Goal: Task Accomplishment & Management: Manage account settings

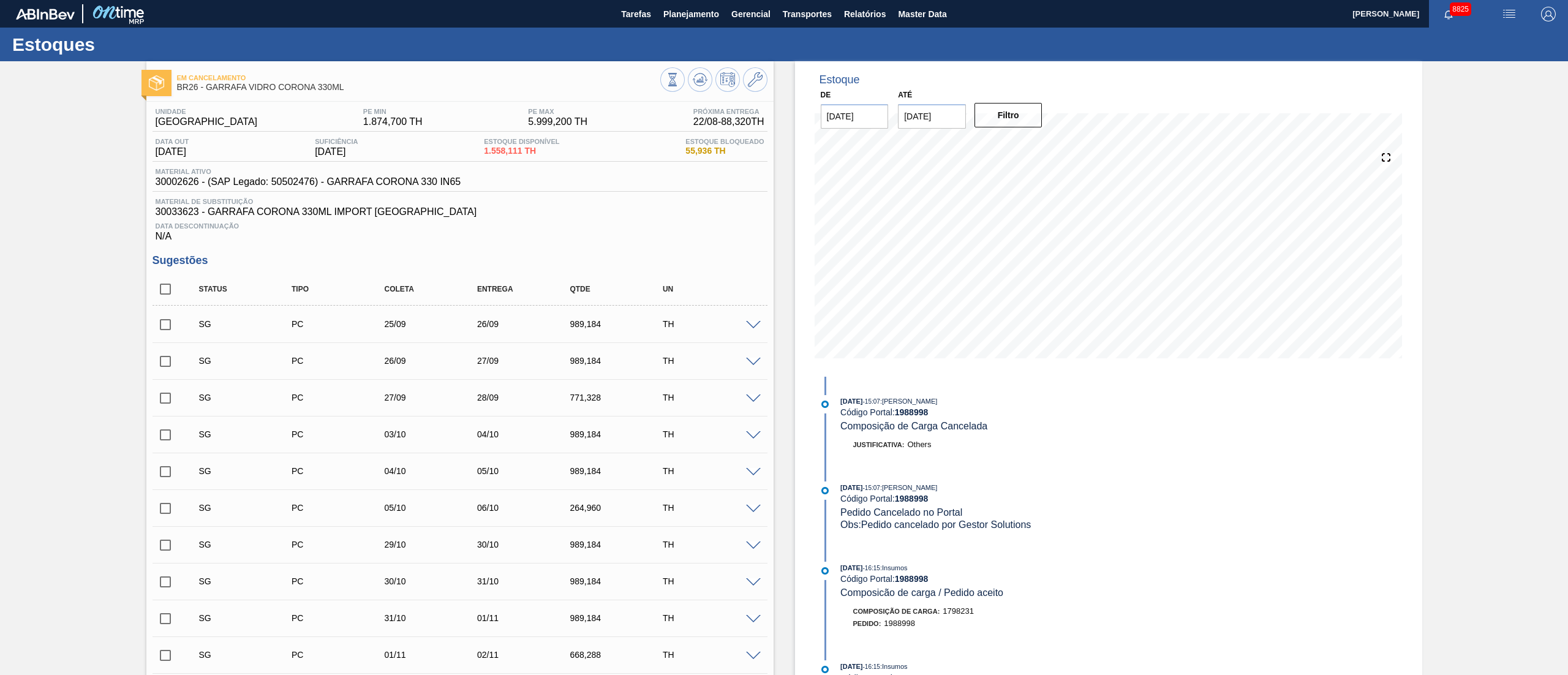
click at [459, 49] on div "Estoques" at bounding box center [784, 44] width 1568 height 34
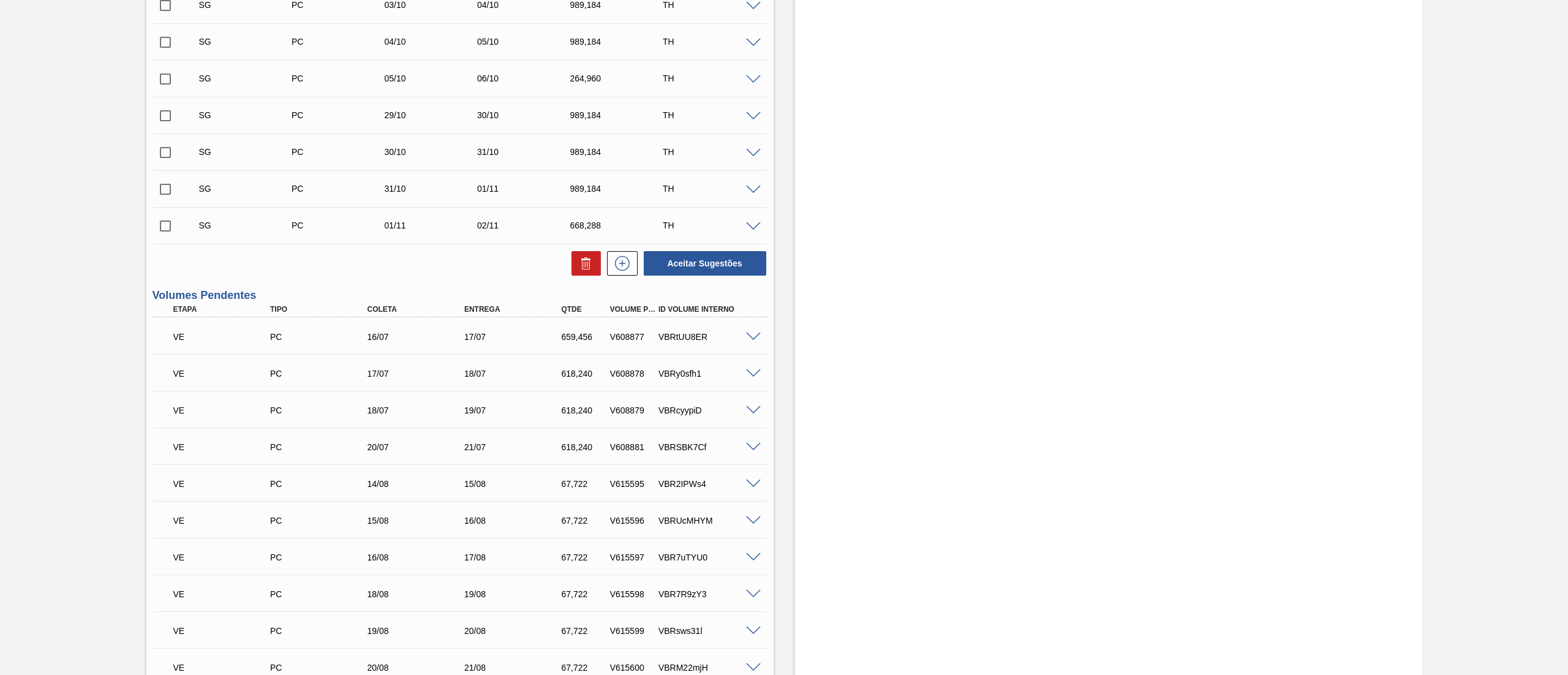
scroll to position [613, 0]
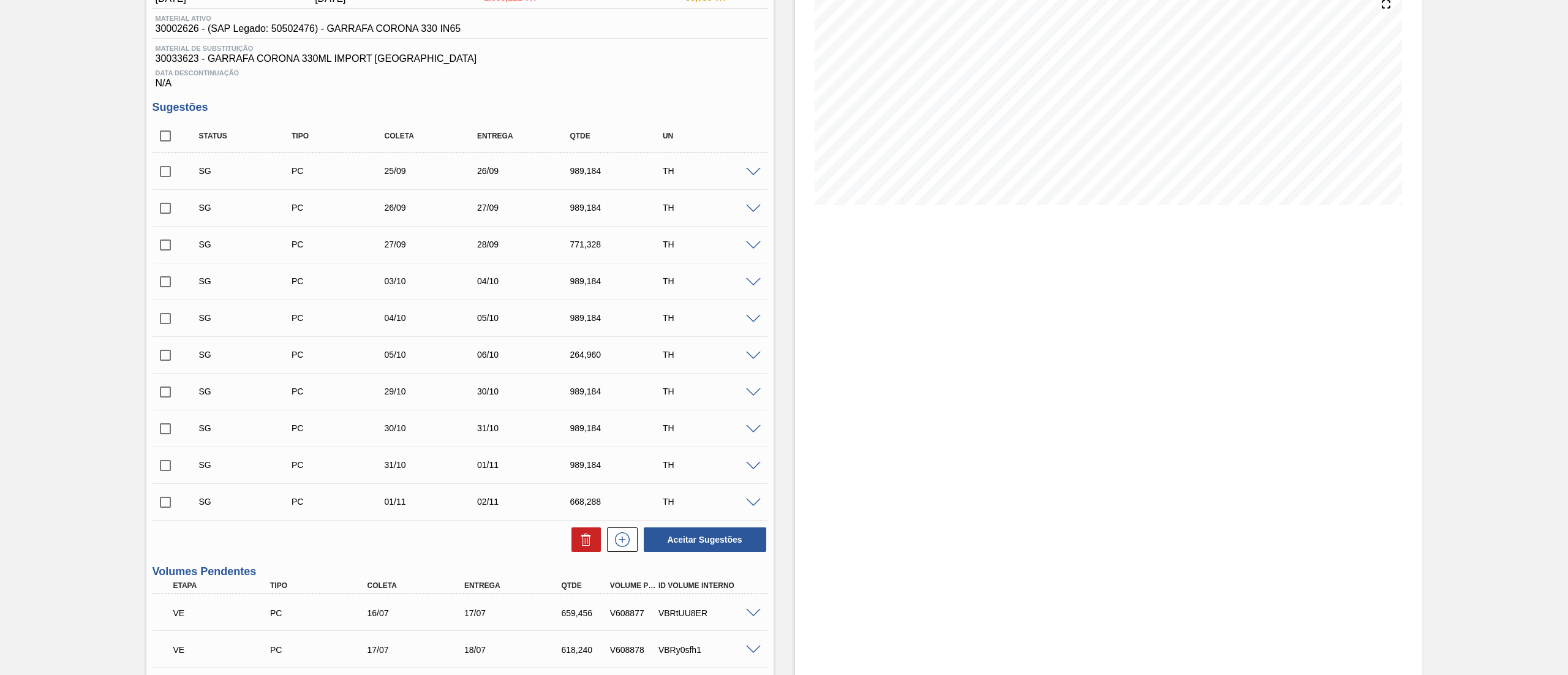
scroll to position [123, 0]
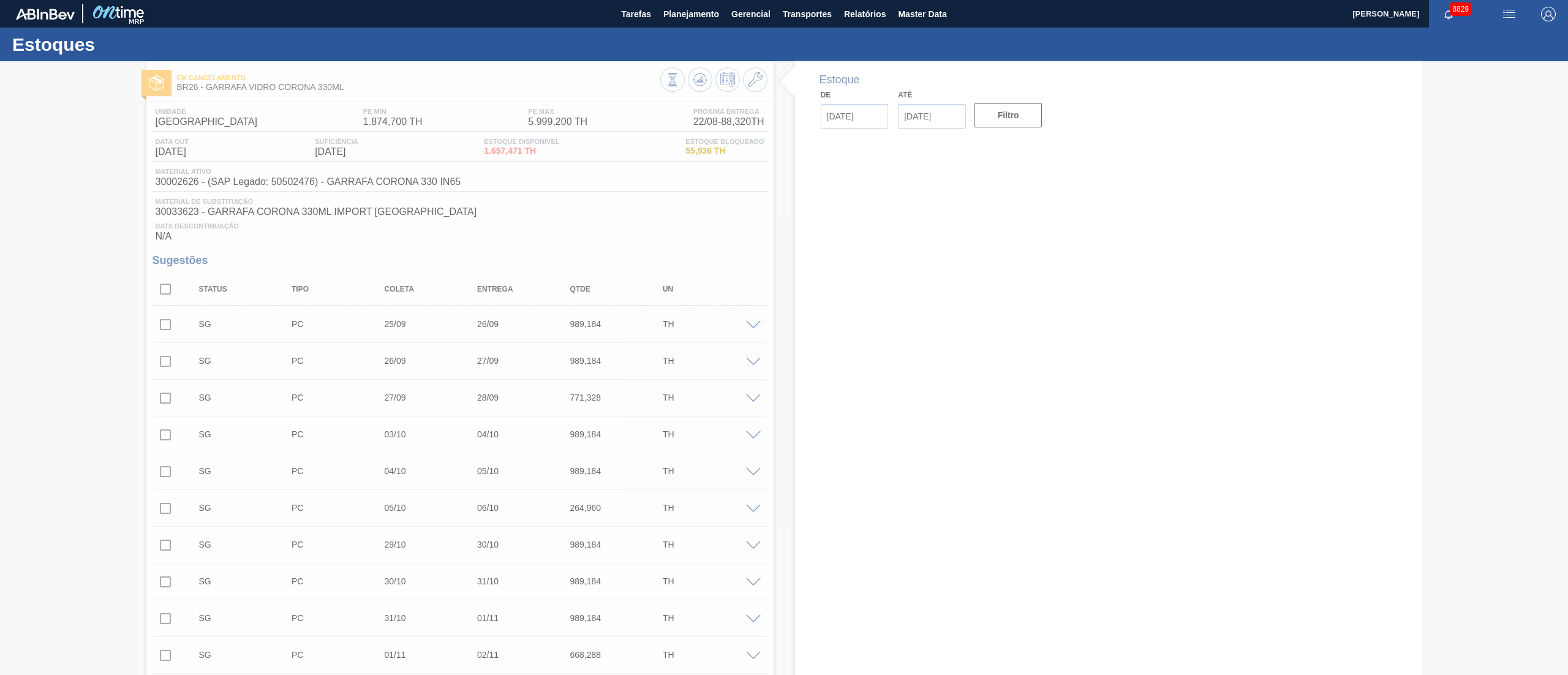
type input "[DATE]"
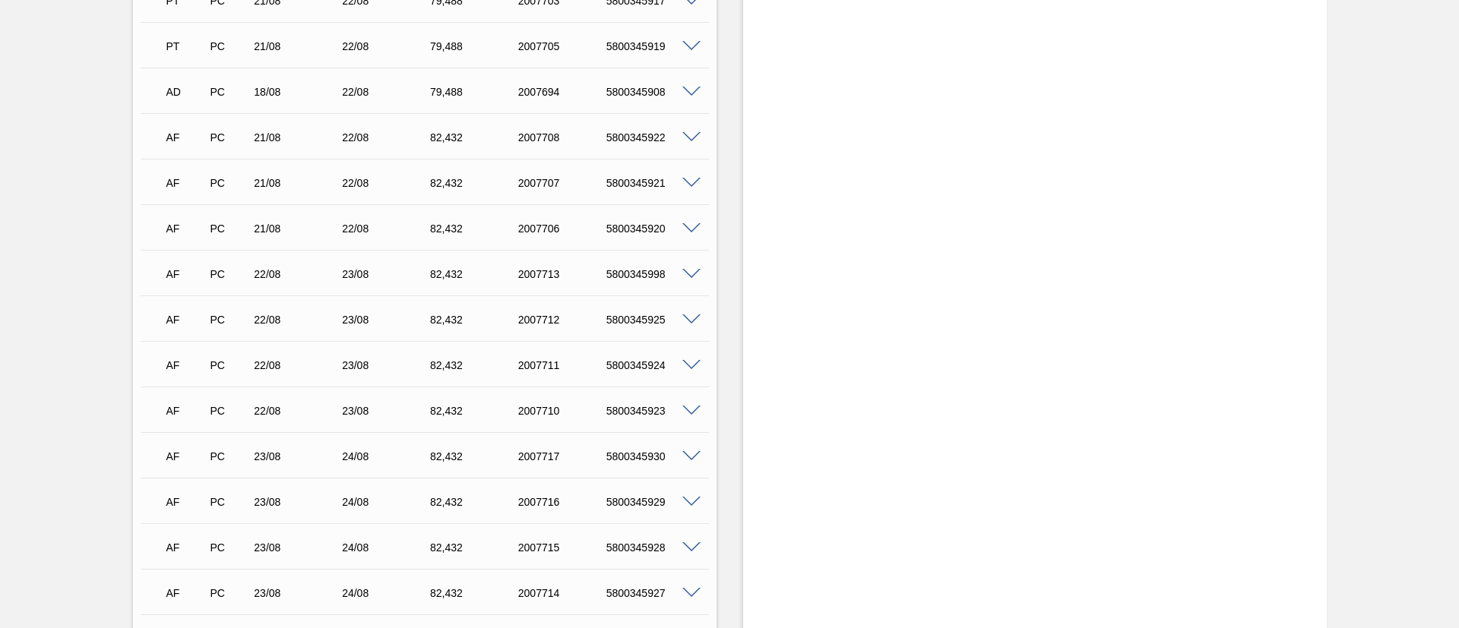
scroll to position [4366, 0]
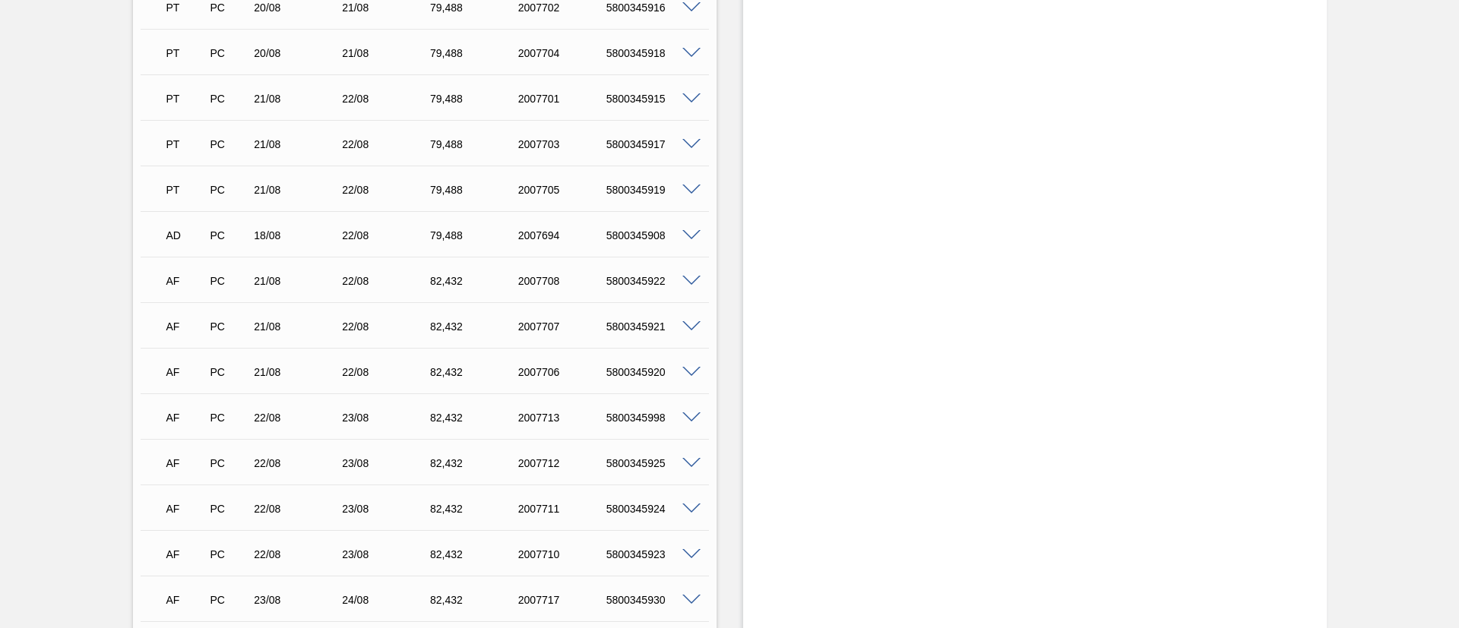
click at [690, 418] on span at bounding box center [691, 418] width 18 height 11
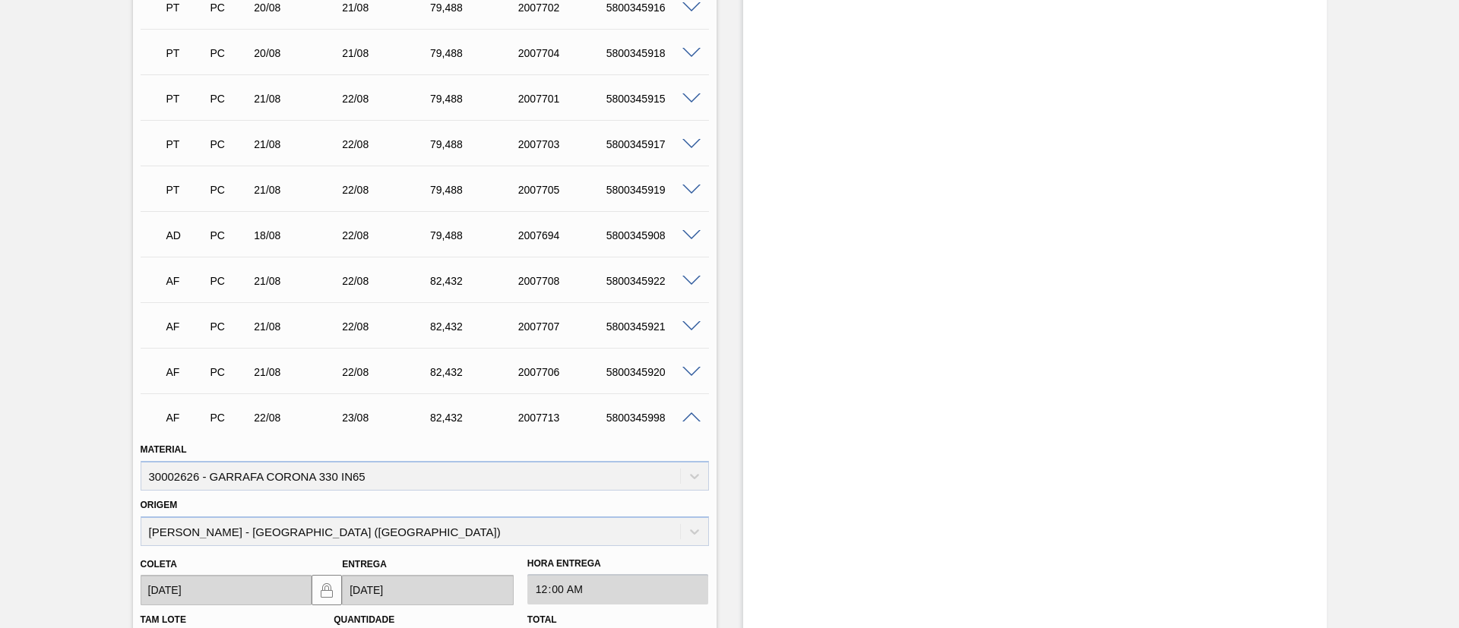
click at [690, 418] on span at bounding box center [691, 418] width 18 height 11
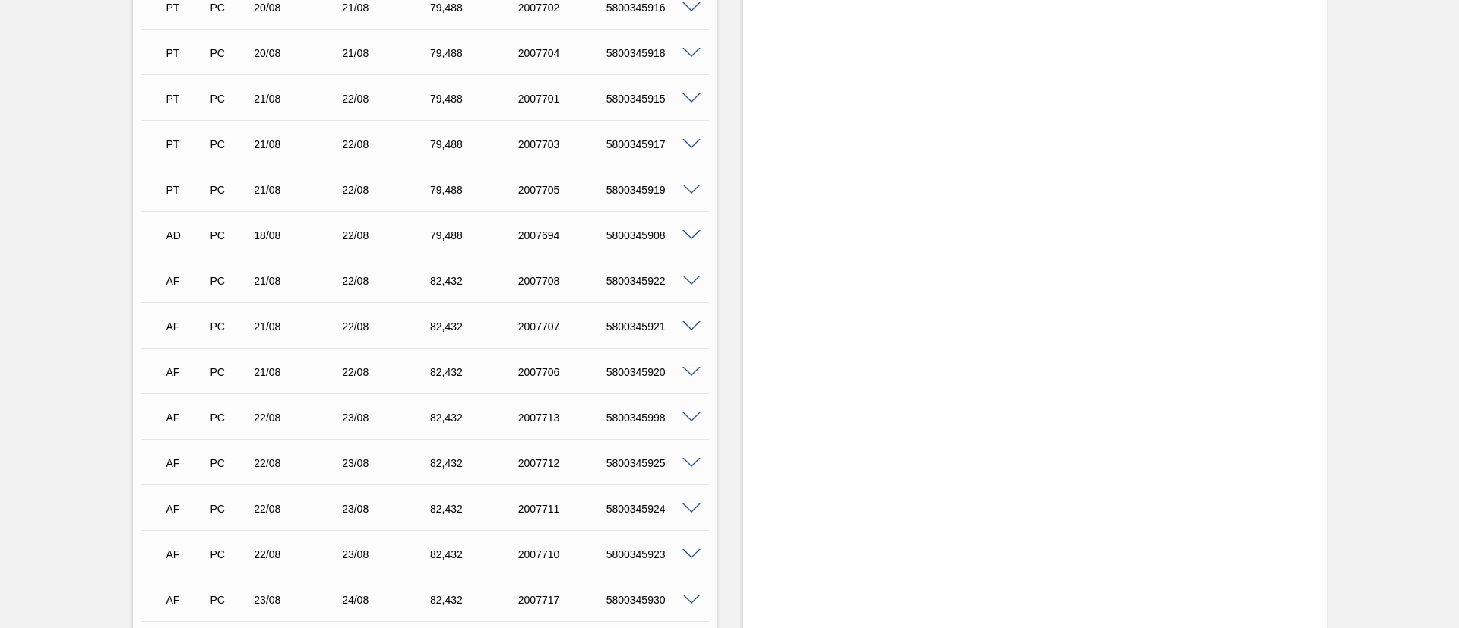
click at [688, 458] on span at bounding box center [691, 463] width 18 height 11
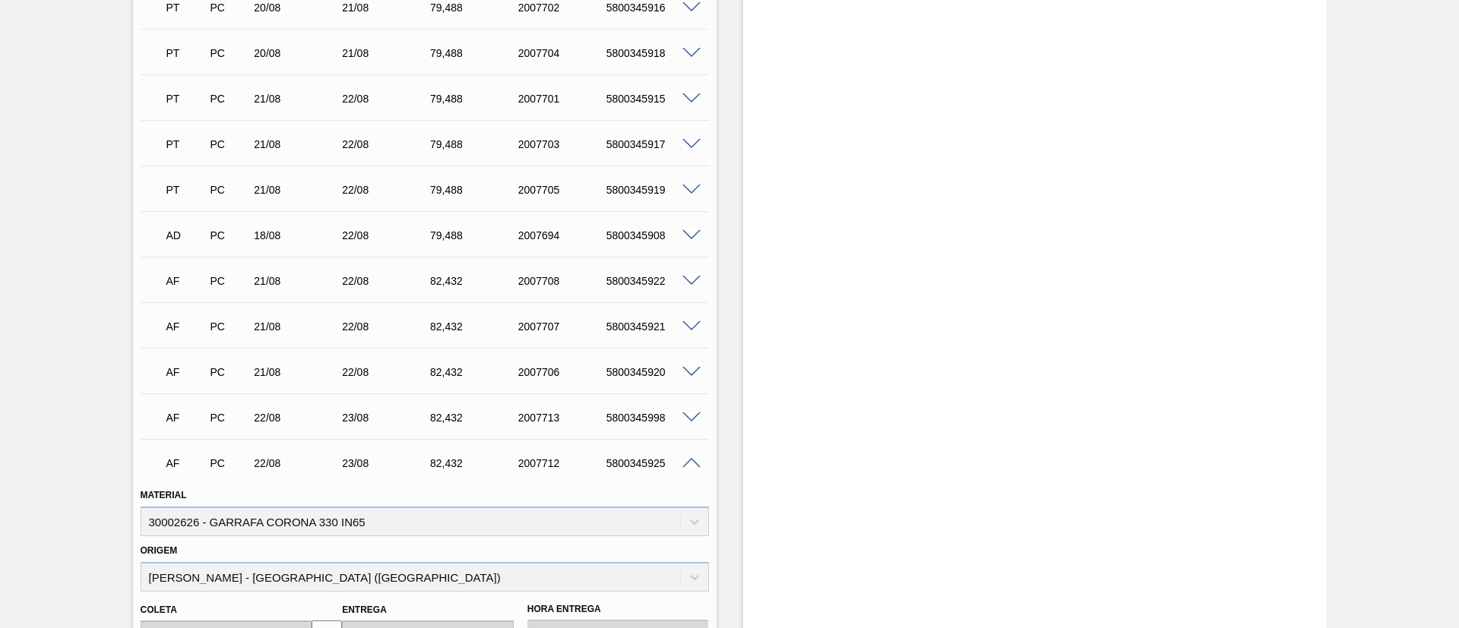
click at [688, 464] on span at bounding box center [691, 463] width 18 height 11
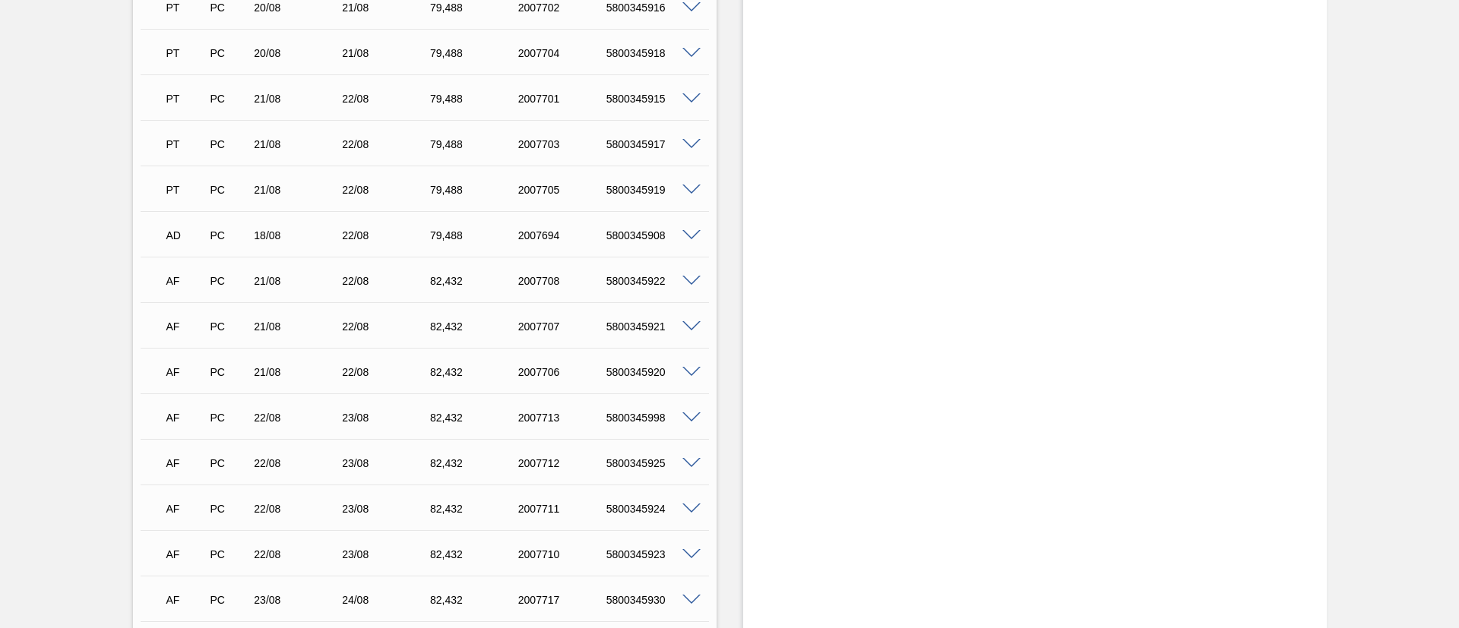
click at [694, 283] on span at bounding box center [691, 281] width 18 height 11
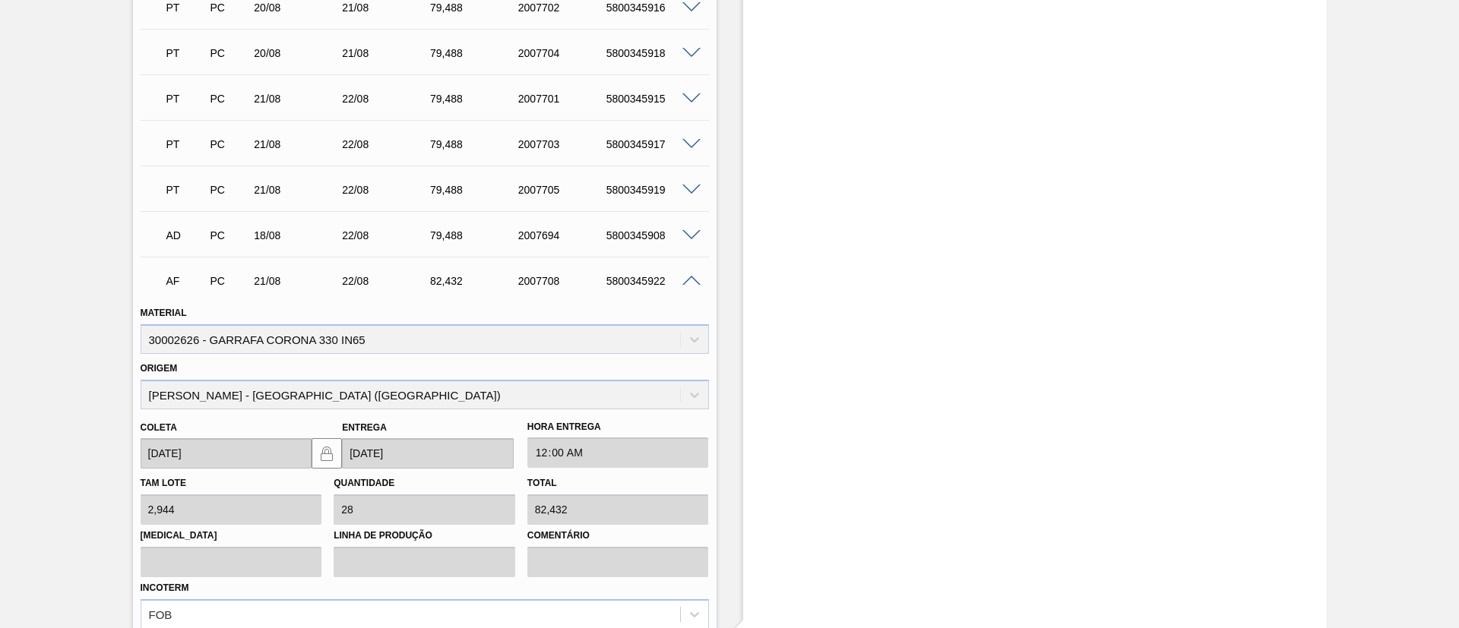
click at [694, 283] on span at bounding box center [691, 281] width 18 height 11
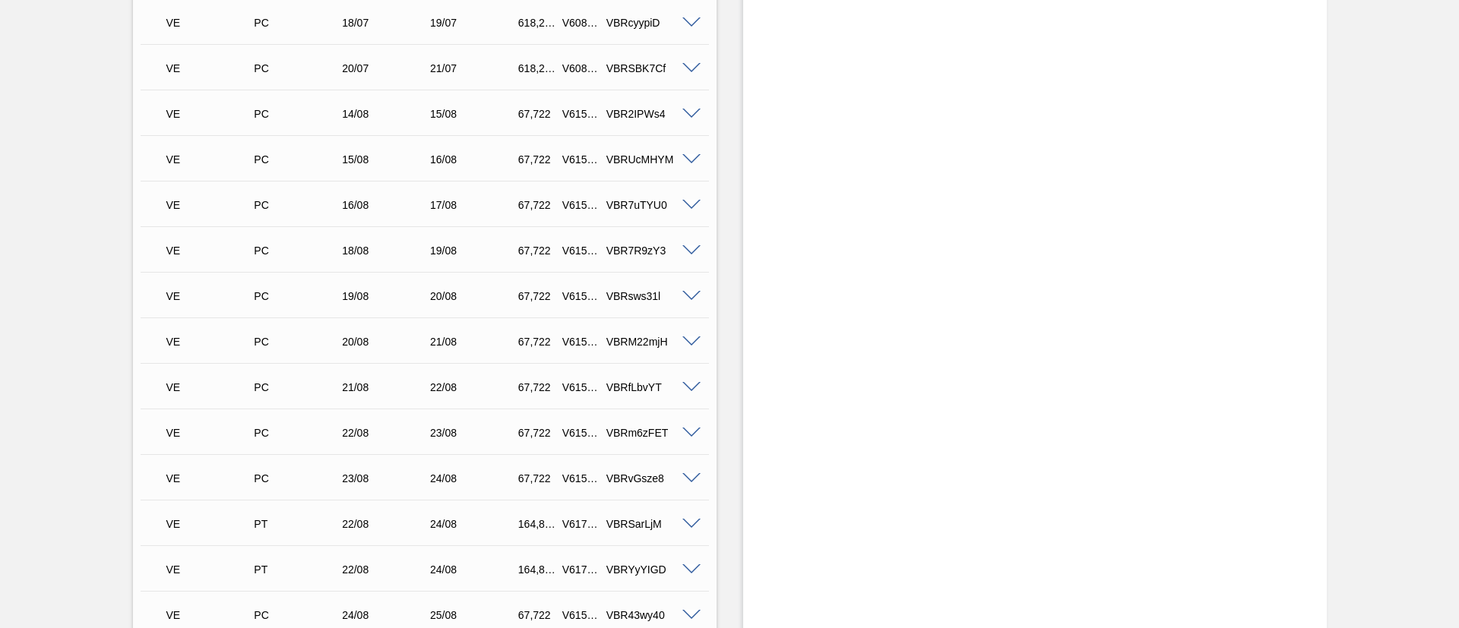
scroll to position [1140, 0]
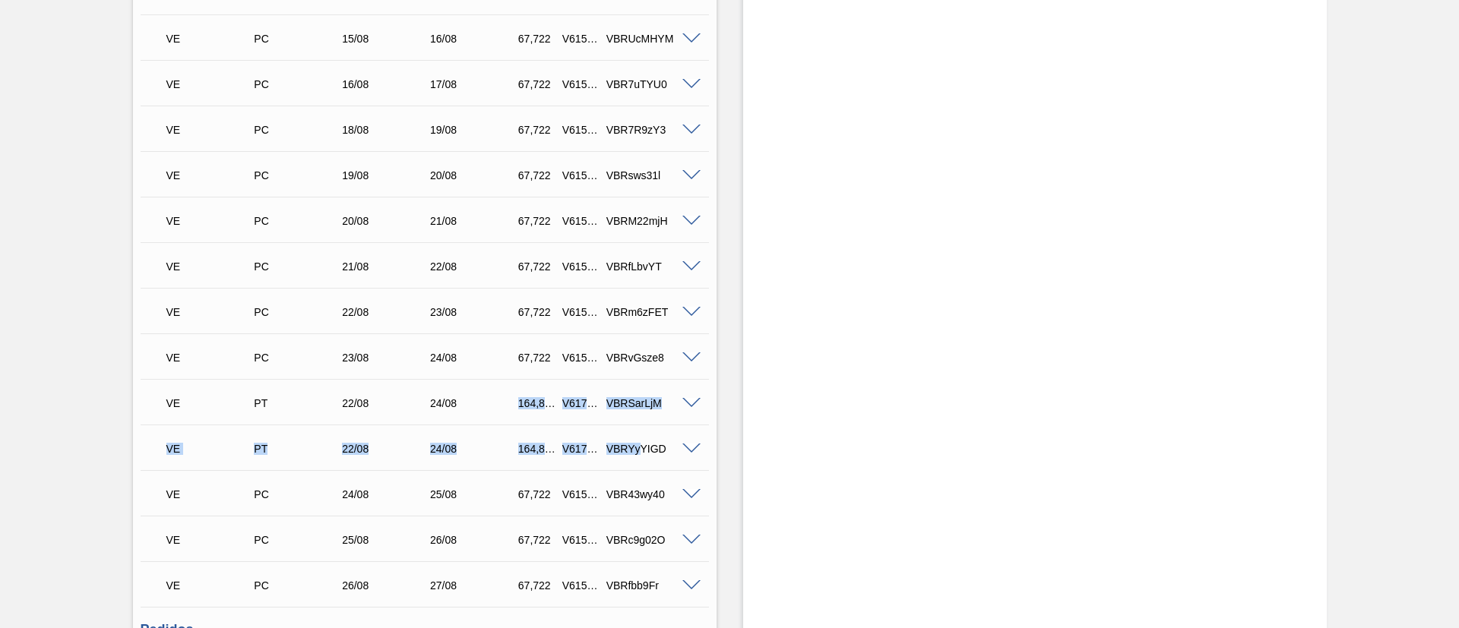
drag, startPoint x: 495, startPoint y: 391, endPoint x: 640, endPoint y: 452, distance: 158.0
click at [640, 452] on div "VE PC 16/07 17/07 659,456 V608877 VBRtUU8ER Material 30002626 - GARRAFA CORONA …" at bounding box center [425, 197] width 568 height 821
drag, startPoint x: 161, startPoint y: 389, endPoint x: 714, endPoint y: 454, distance: 556.8
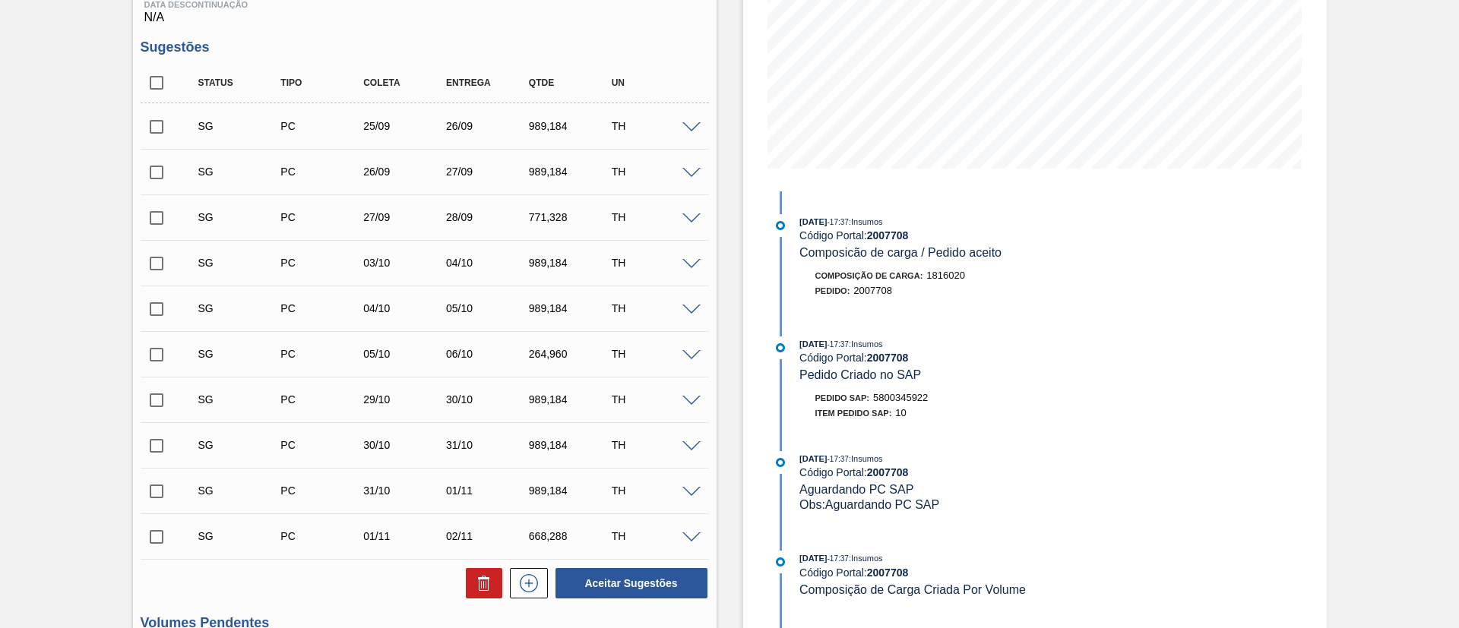
scroll to position [0, 0]
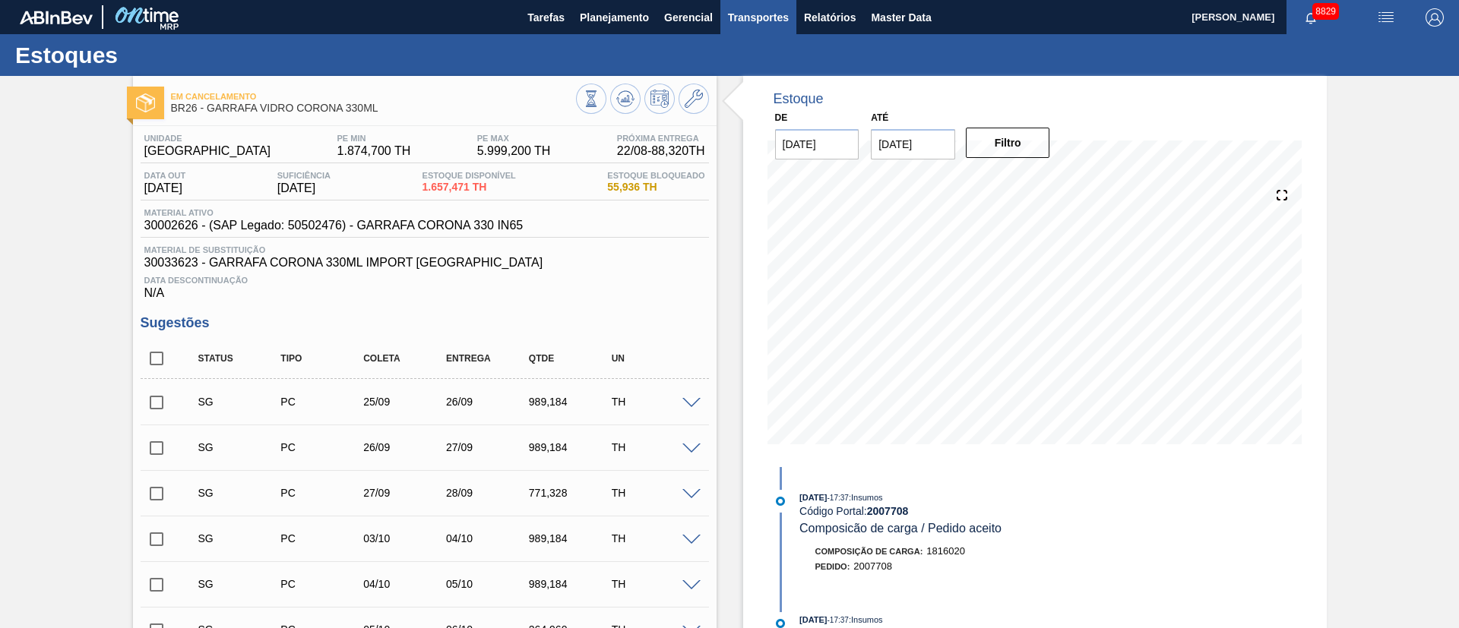
click at [757, 11] on span "Transportes" at bounding box center [758, 17] width 61 height 18
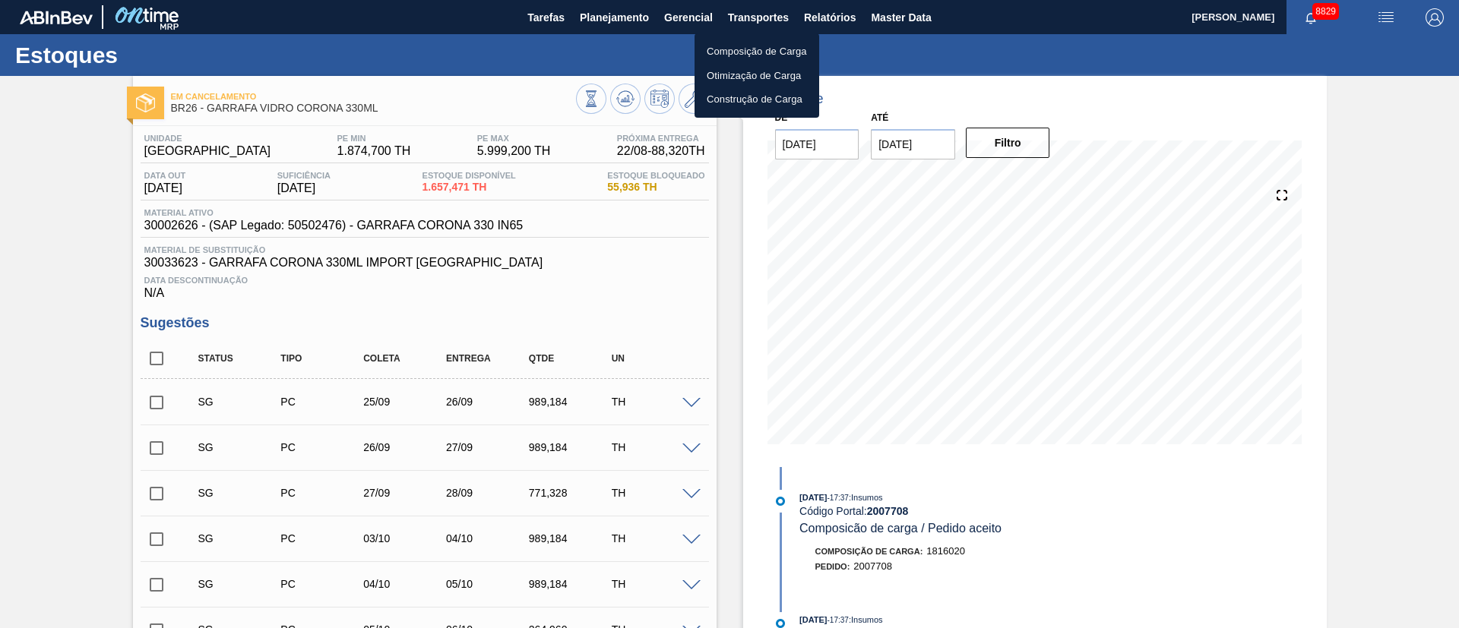
click at [732, 73] on li "Otimização de Carga" at bounding box center [756, 76] width 125 height 24
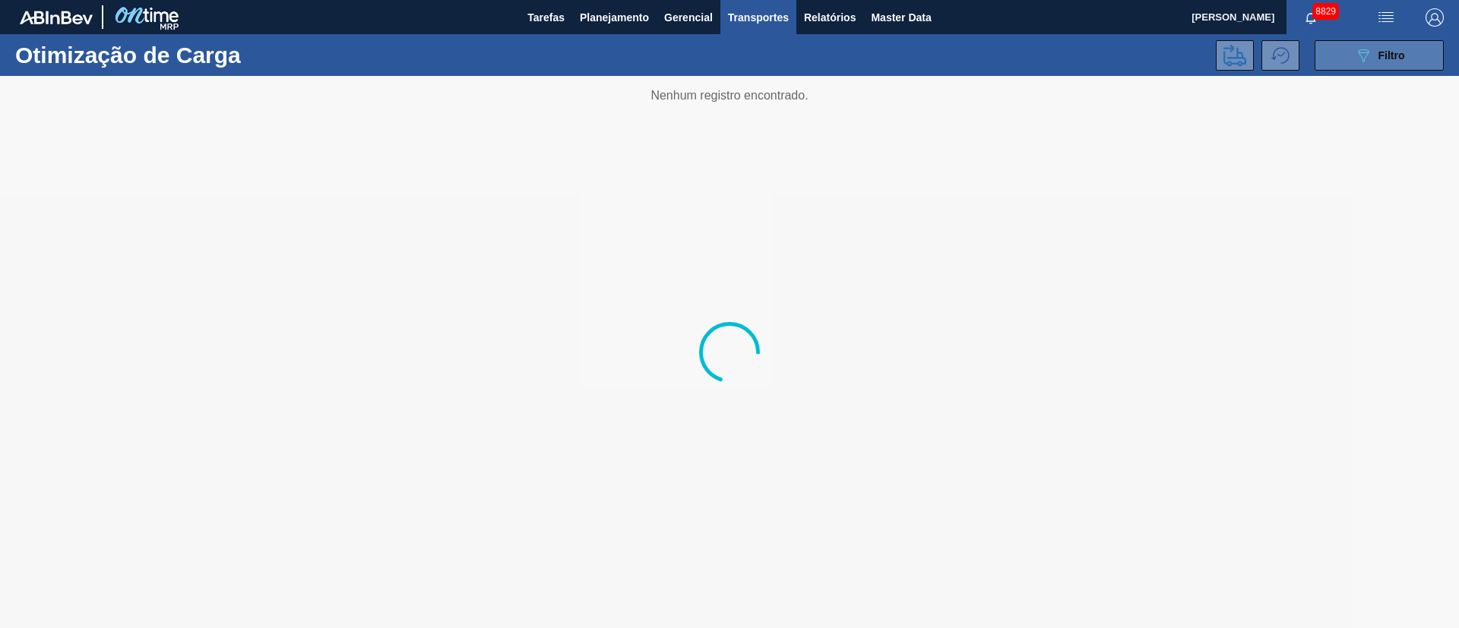
click at [1412, 55] on button "089F7B8B-B2A5-4AFE-B5C0-19BA573D28AC Filtro" at bounding box center [1378, 55] width 129 height 30
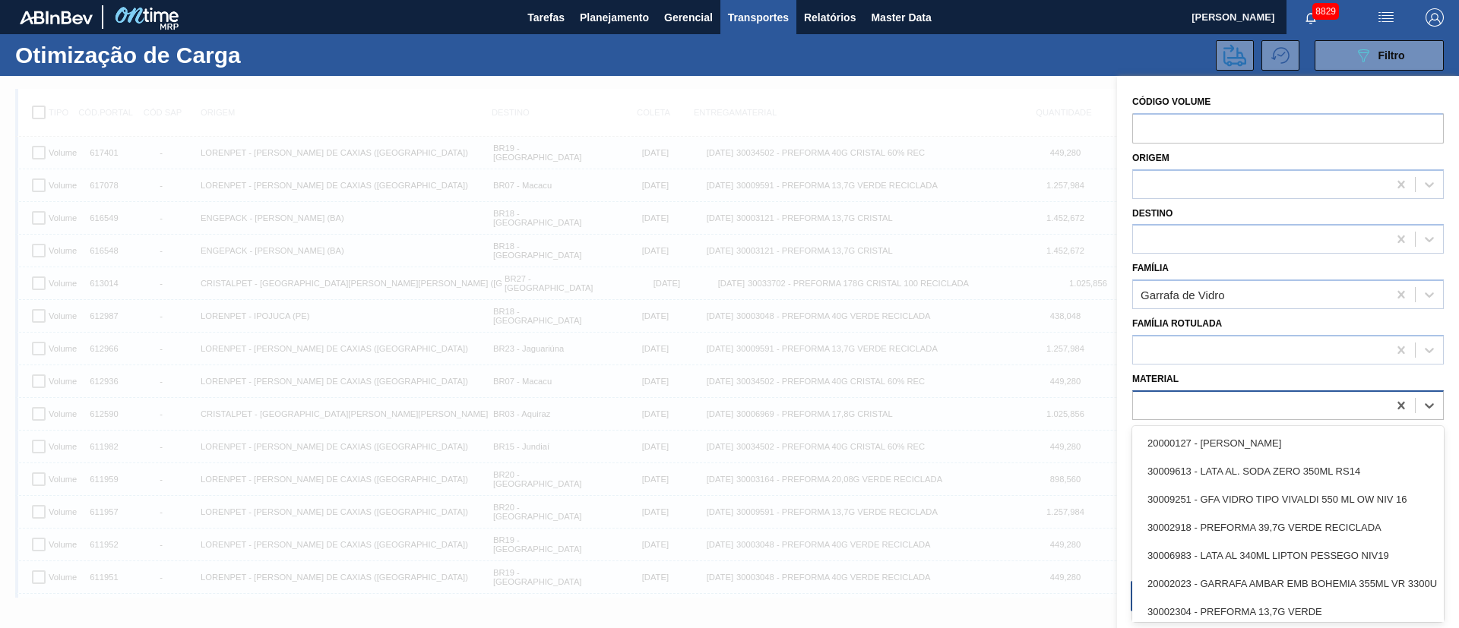
click at [1143, 395] on div at bounding box center [1260, 405] width 255 height 22
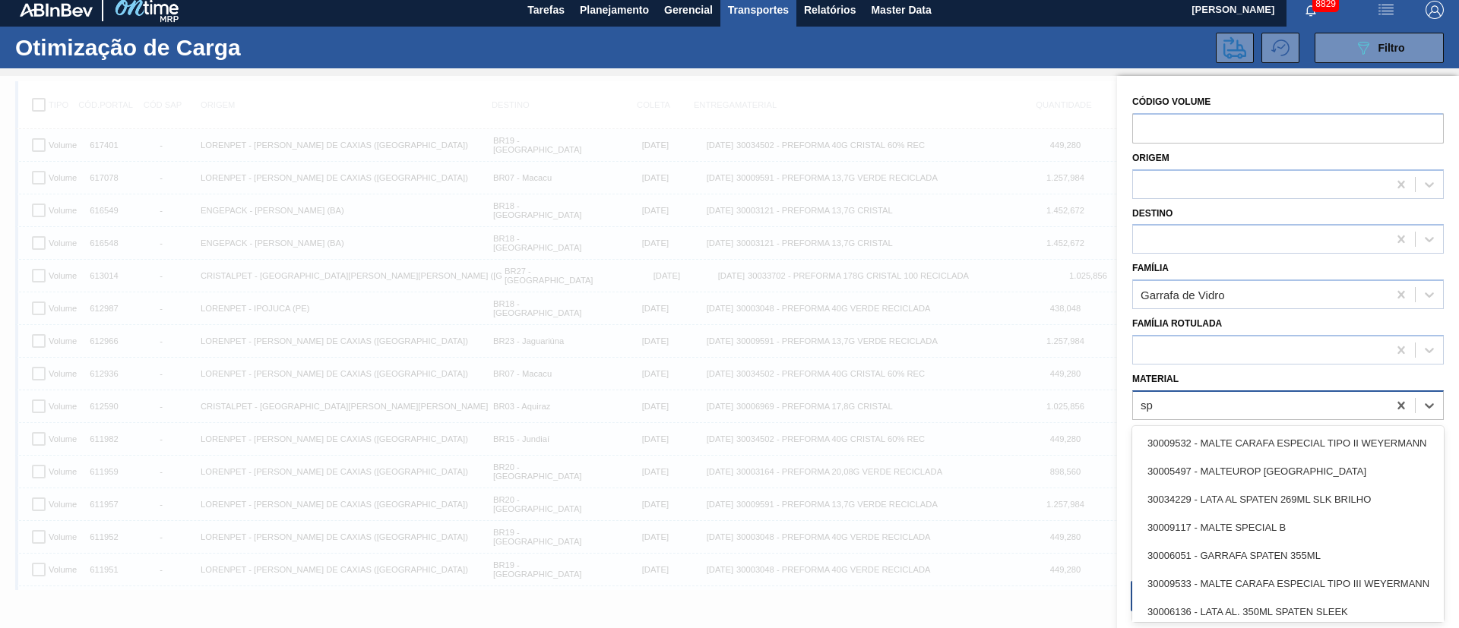
type input "s"
type input "3"
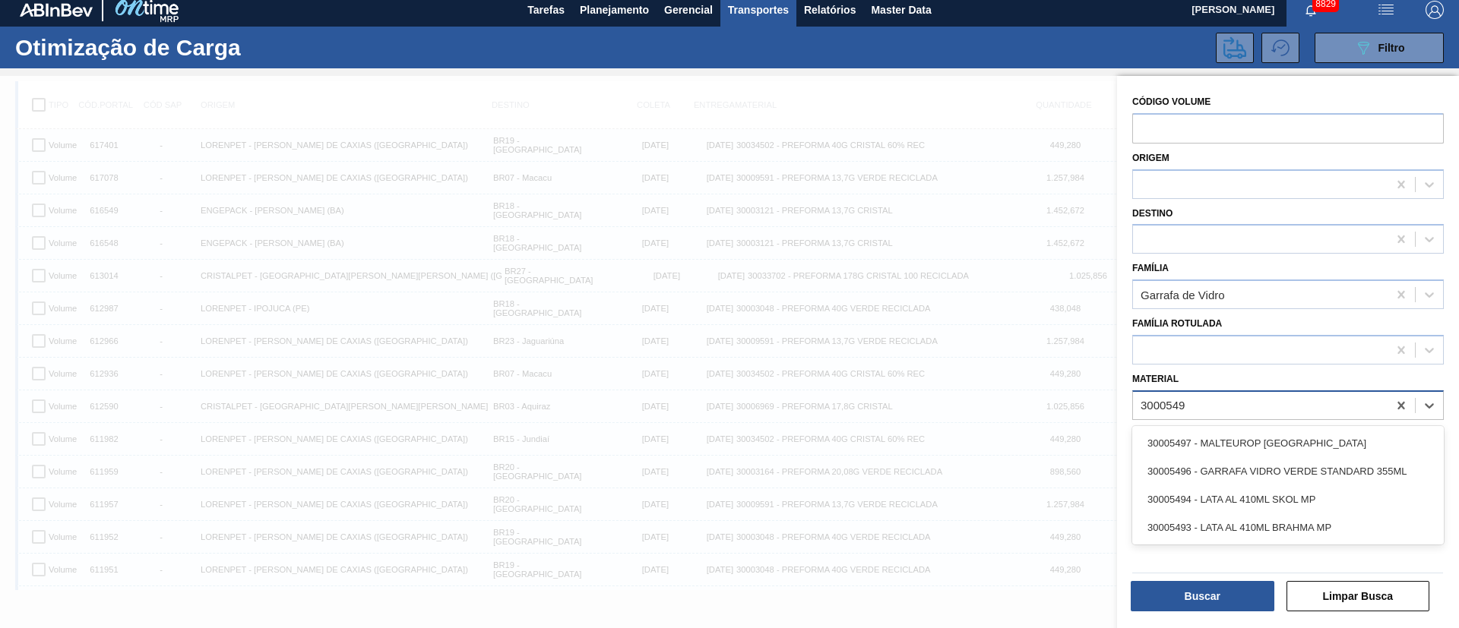
type input "30005496"
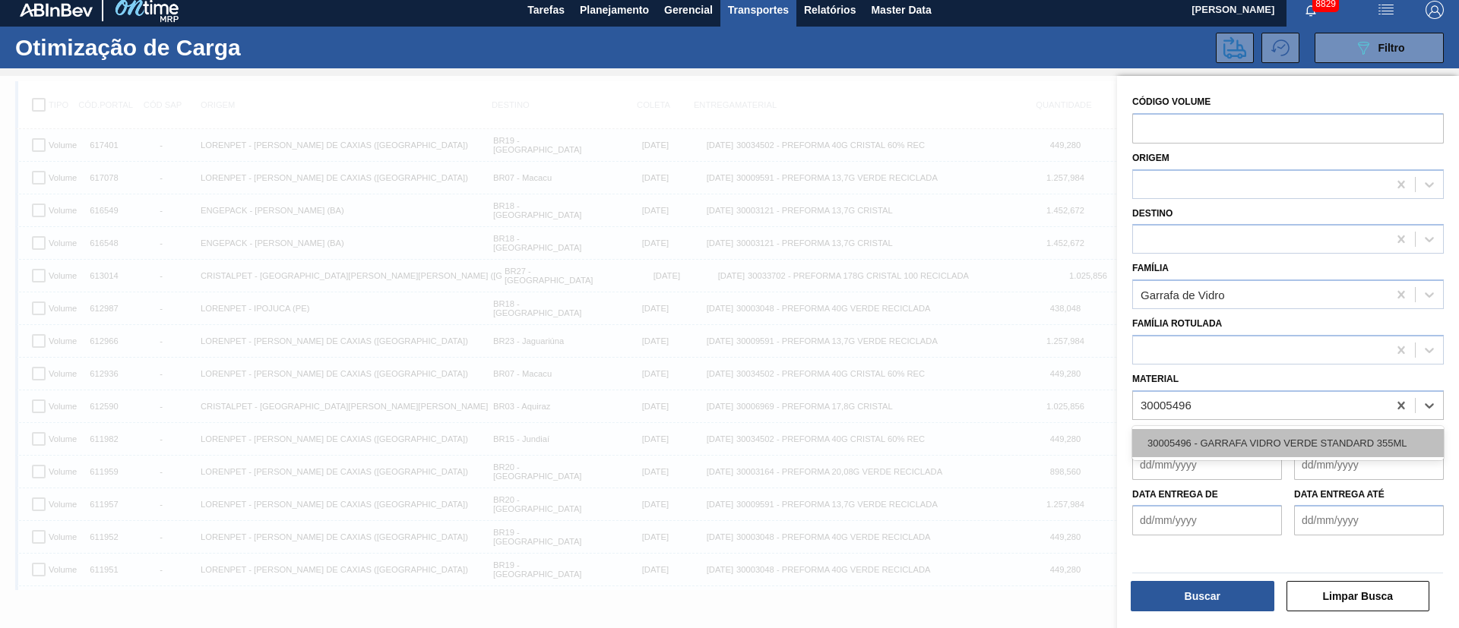
click at [1198, 447] on div "30005496 - GARRAFA VIDRO VERDE STANDARD 355ML" at bounding box center [1287, 443] width 311 height 28
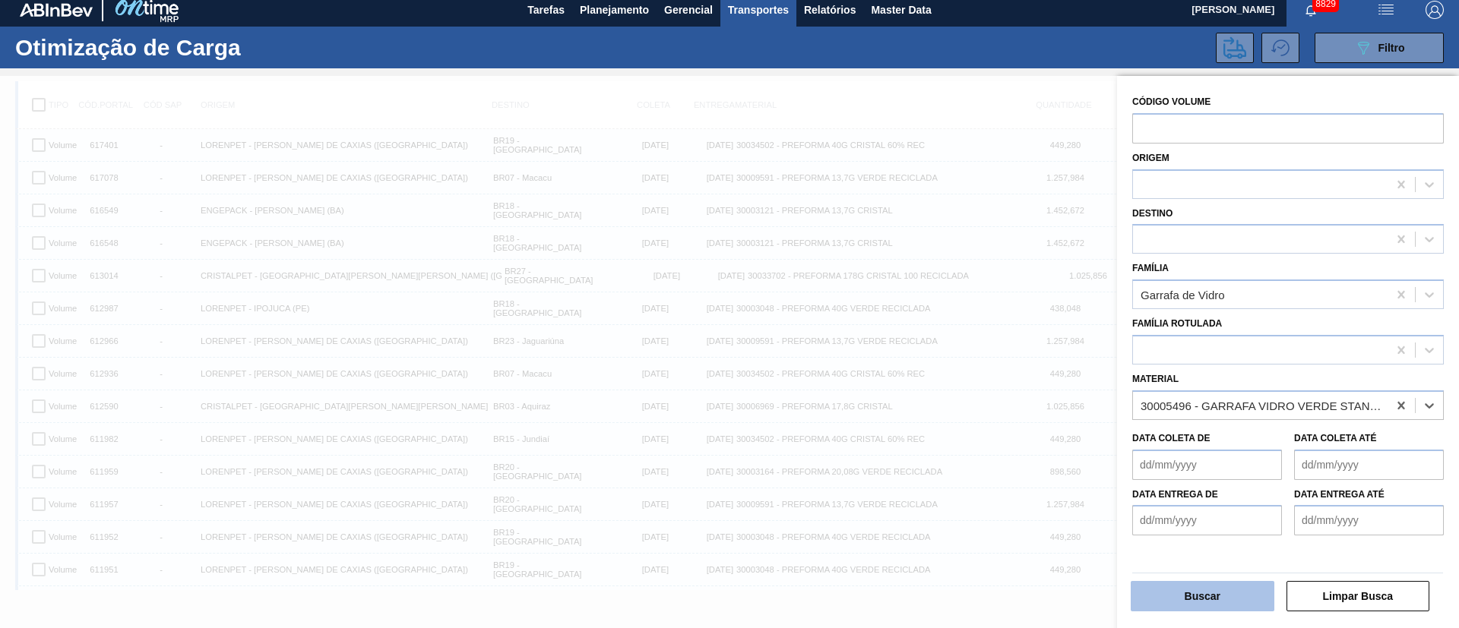
click at [1203, 602] on button "Buscar" at bounding box center [1202, 596] width 144 height 30
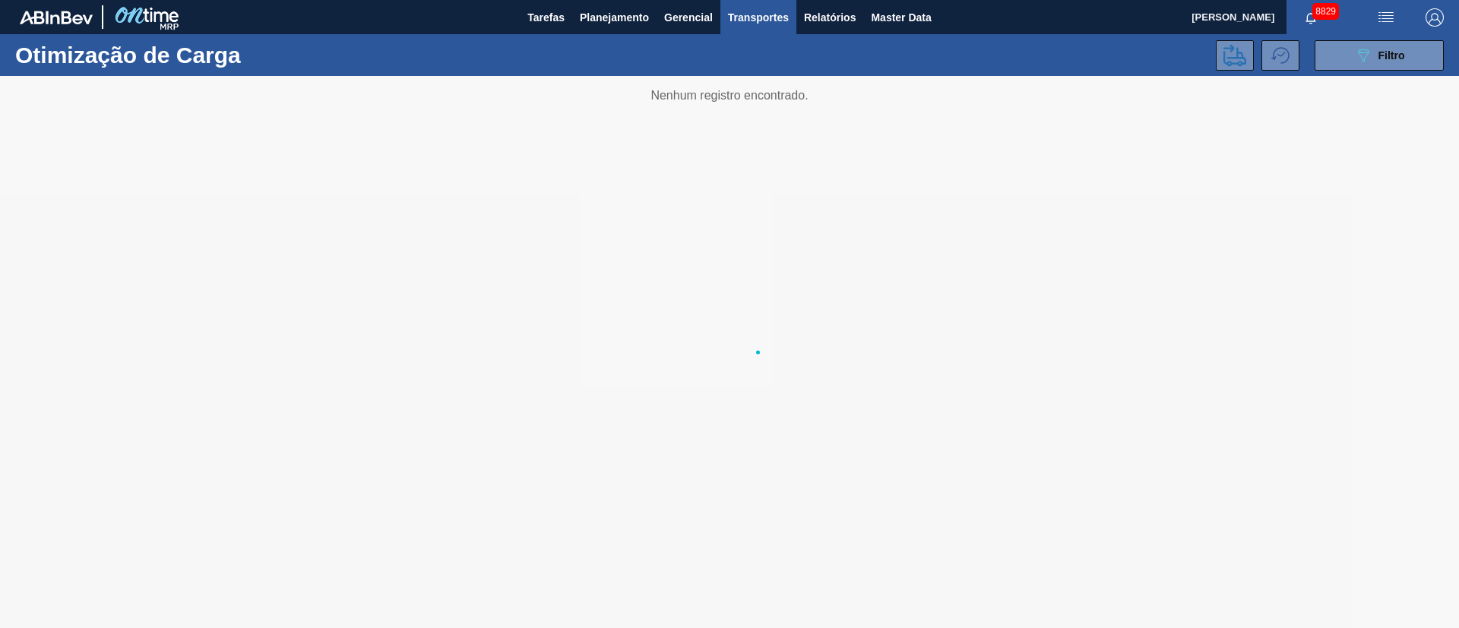
scroll to position [0, 0]
click at [1362, 53] on icon "089F7B8B-B2A5-4AFE-B5C0-19BA573D28AC" at bounding box center [1363, 55] width 18 height 18
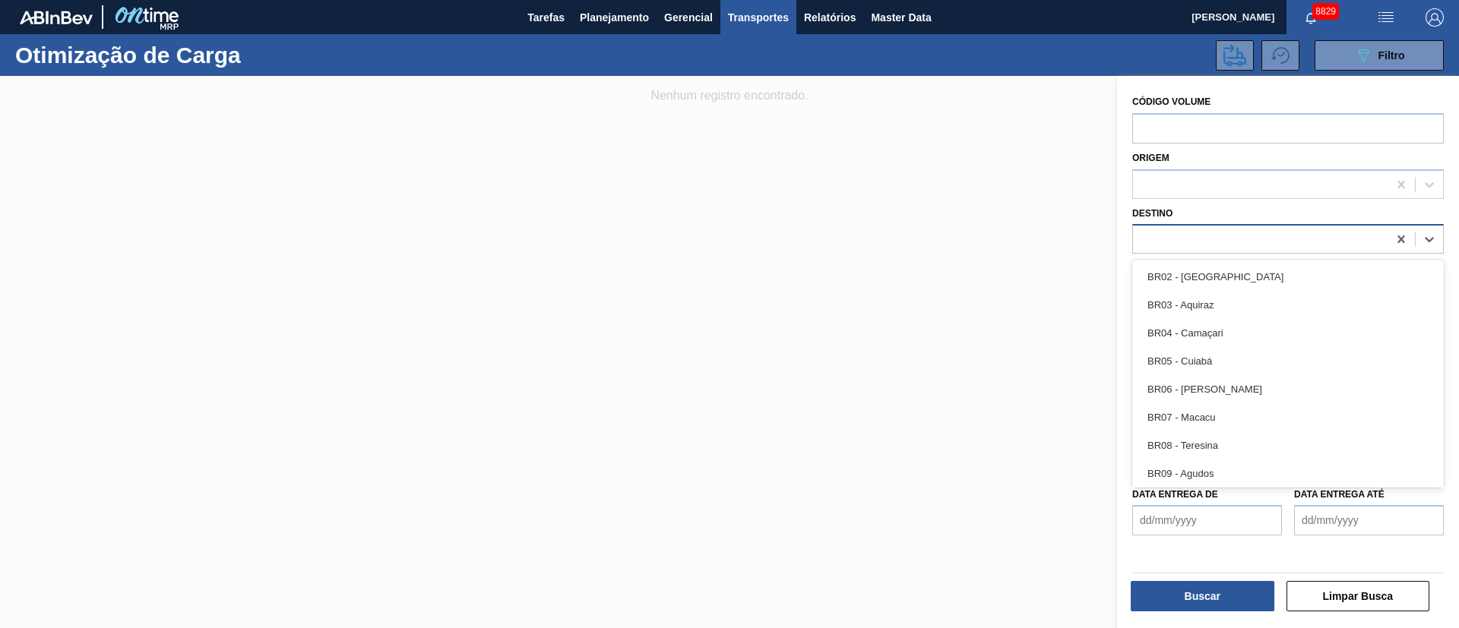
click at [1187, 227] on div at bounding box center [1287, 239] width 311 height 30
type input "18"
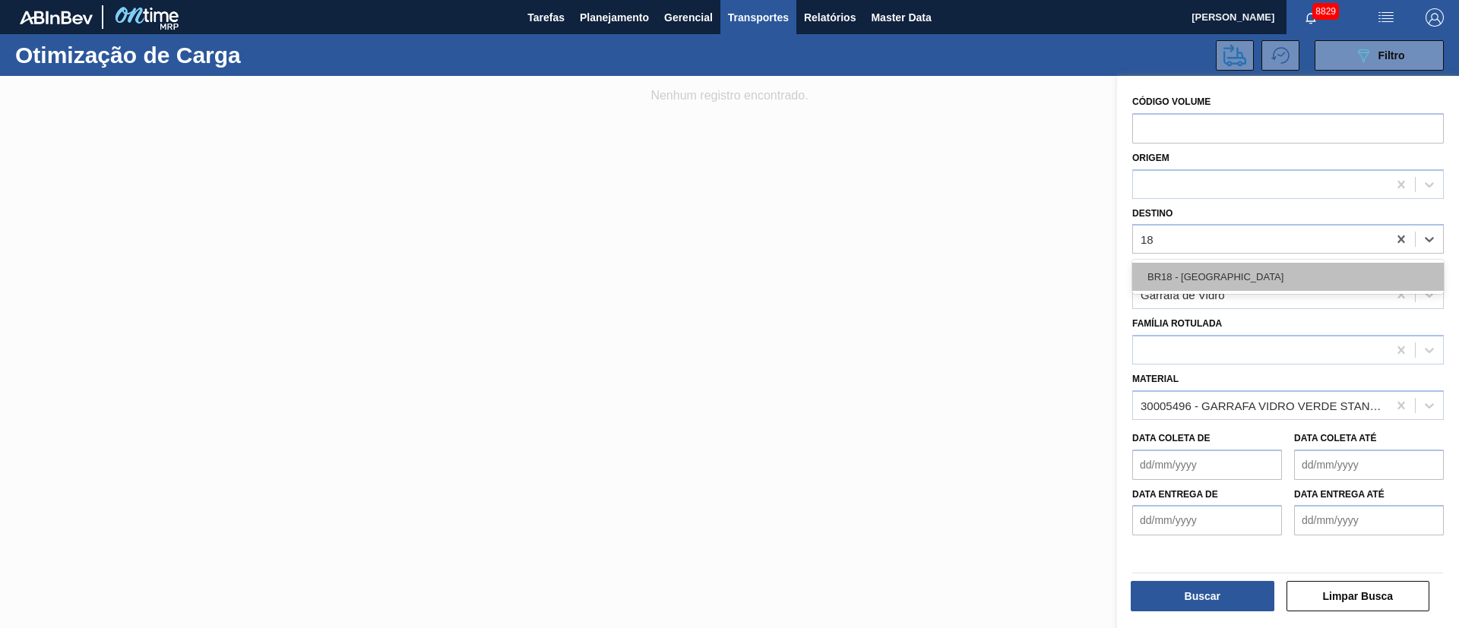
click at [1193, 282] on div "BR18 - [GEOGRAPHIC_DATA]" at bounding box center [1287, 277] width 311 height 28
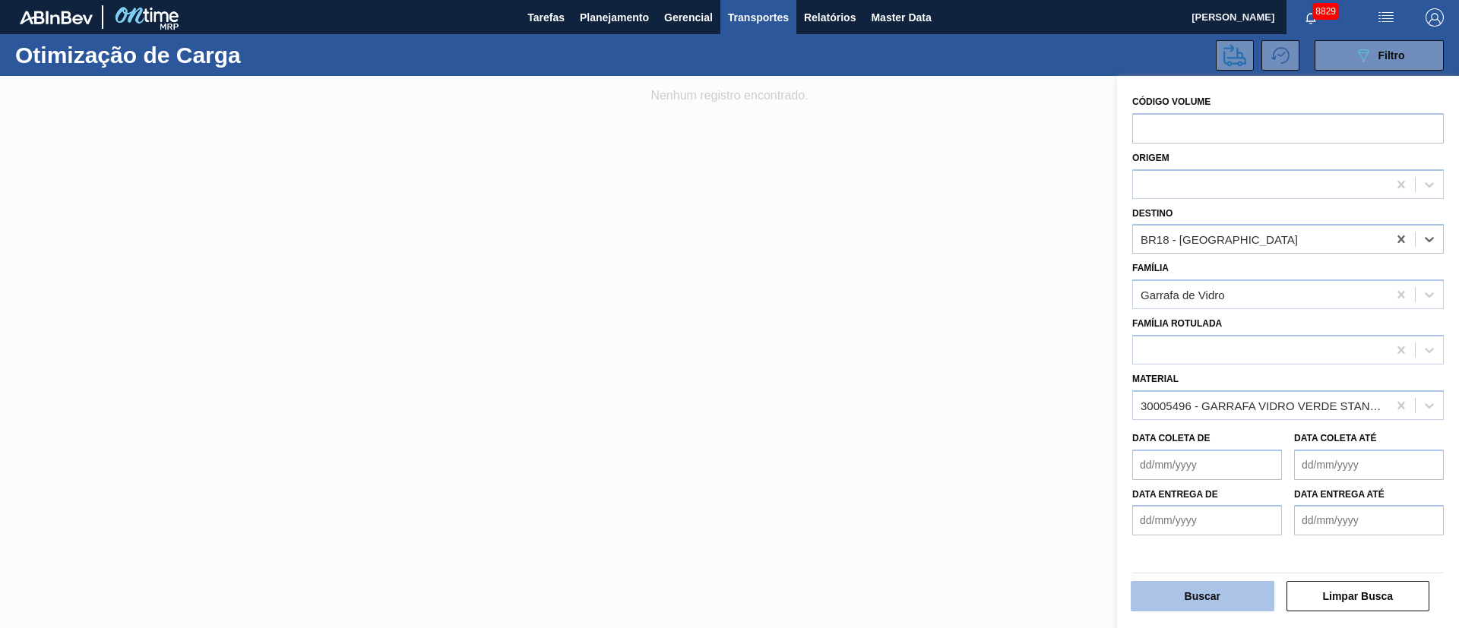
click at [1178, 601] on button "Buscar" at bounding box center [1202, 596] width 144 height 30
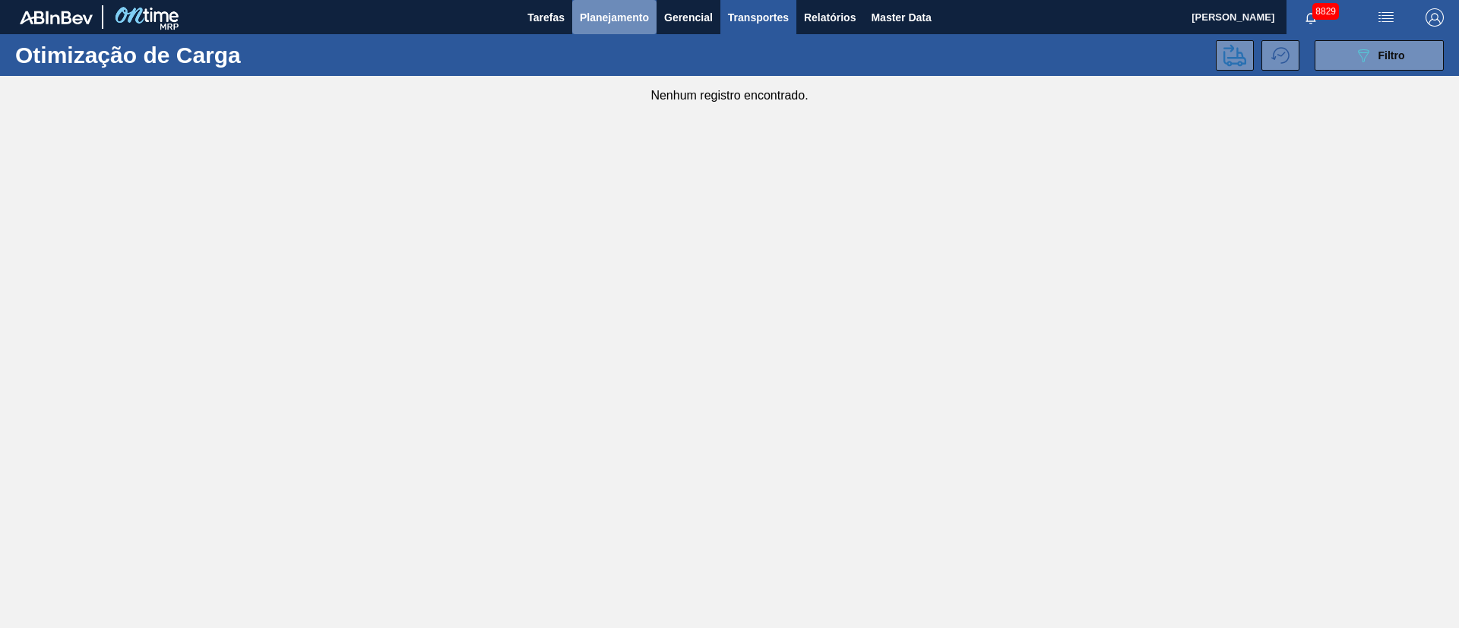
click at [595, 11] on span "Planejamento" at bounding box center [614, 17] width 69 height 18
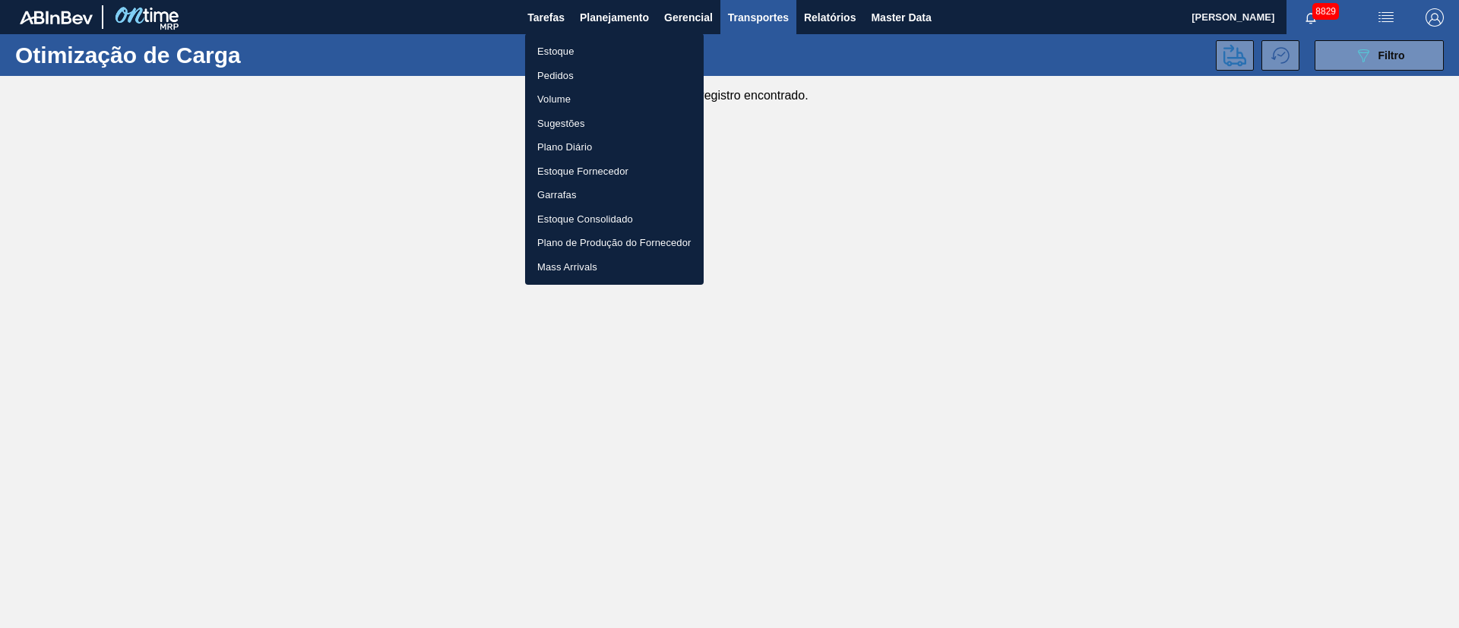
click at [558, 77] on li "Pedidos" at bounding box center [614, 76] width 179 height 24
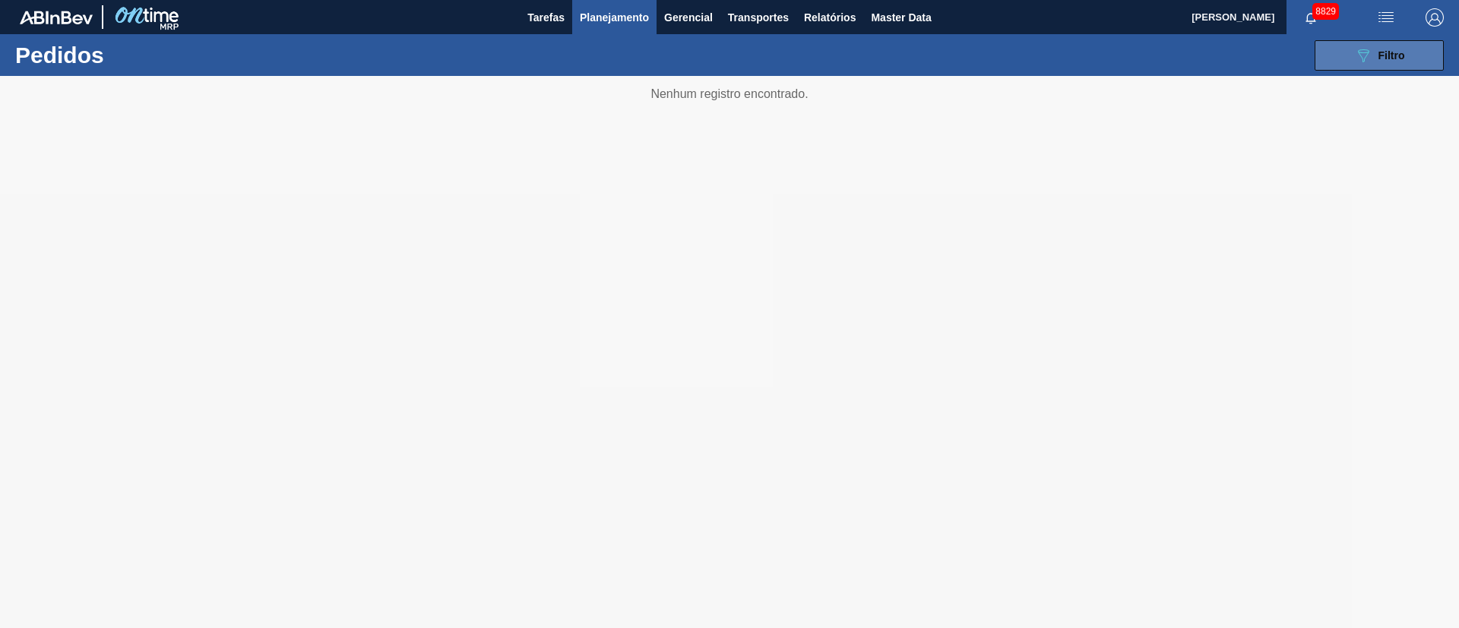
click at [1403, 55] on span "Filtro" at bounding box center [1391, 55] width 27 height 12
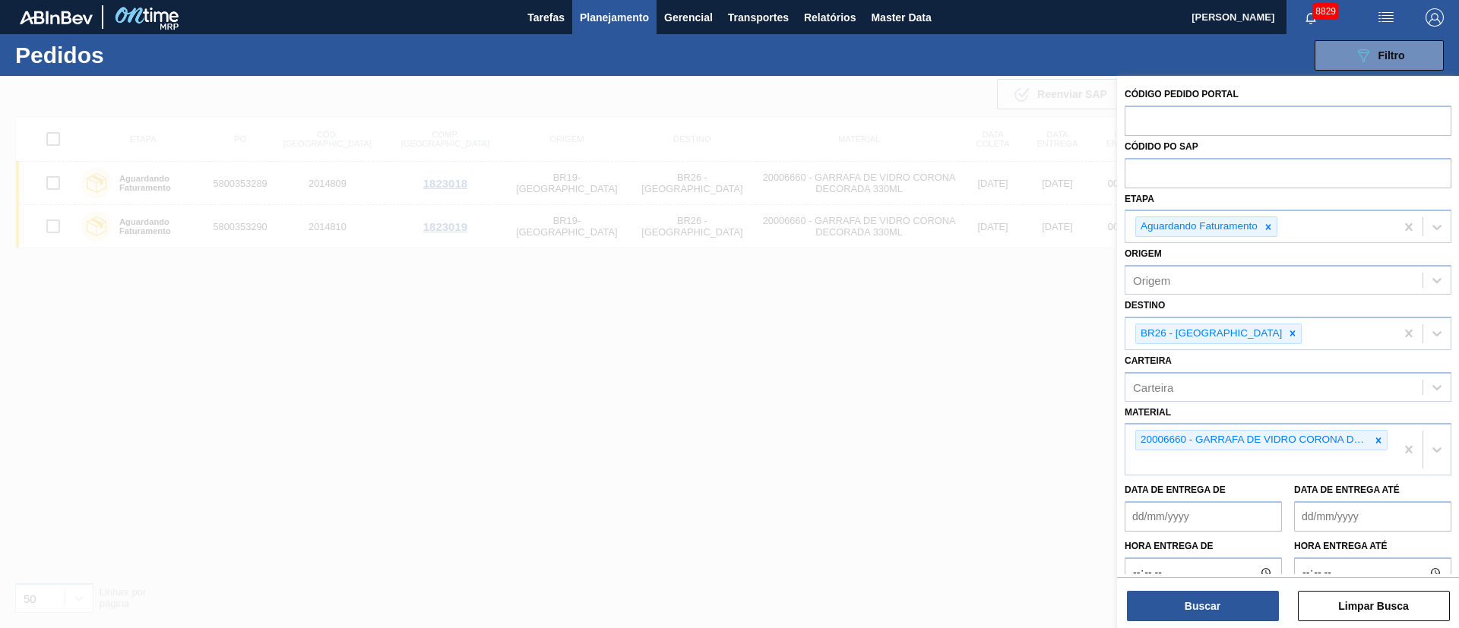
click at [607, 24] on span "Planejamento" at bounding box center [614, 17] width 69 height 18
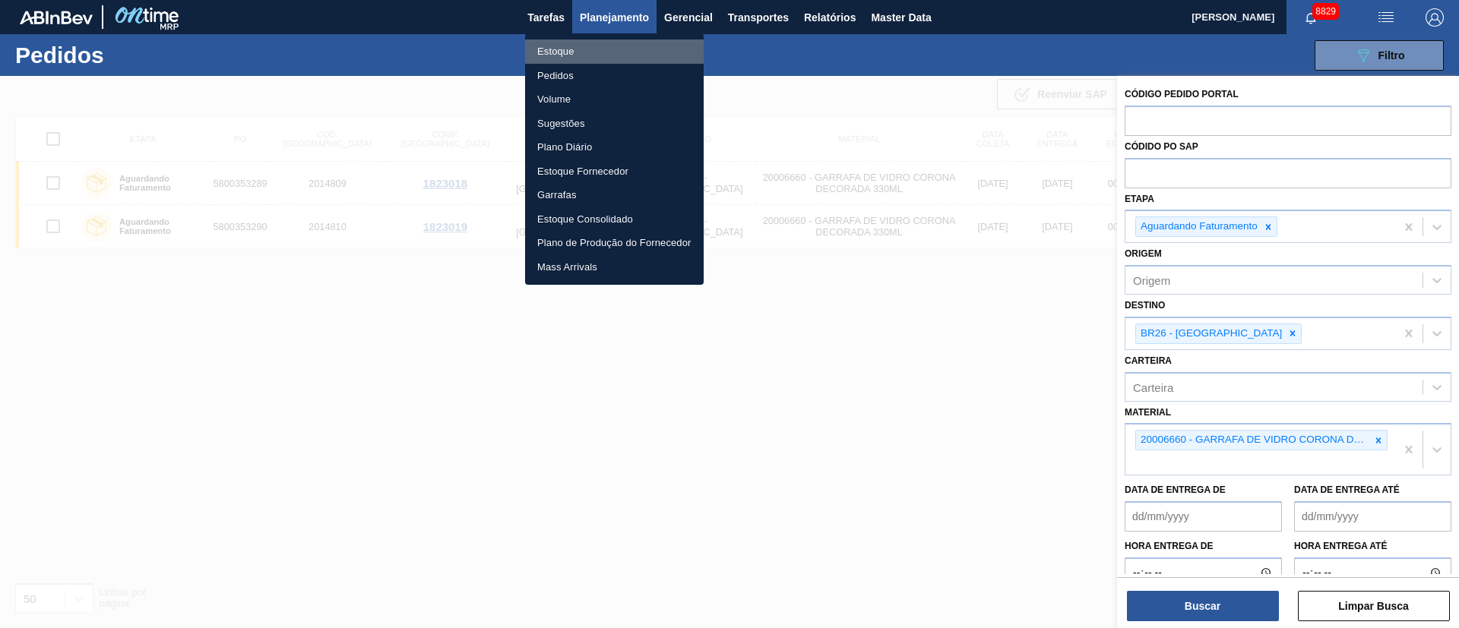
click at [564, 44] on li "Estoque" at bounding box center [614, 52] width 179 height 24
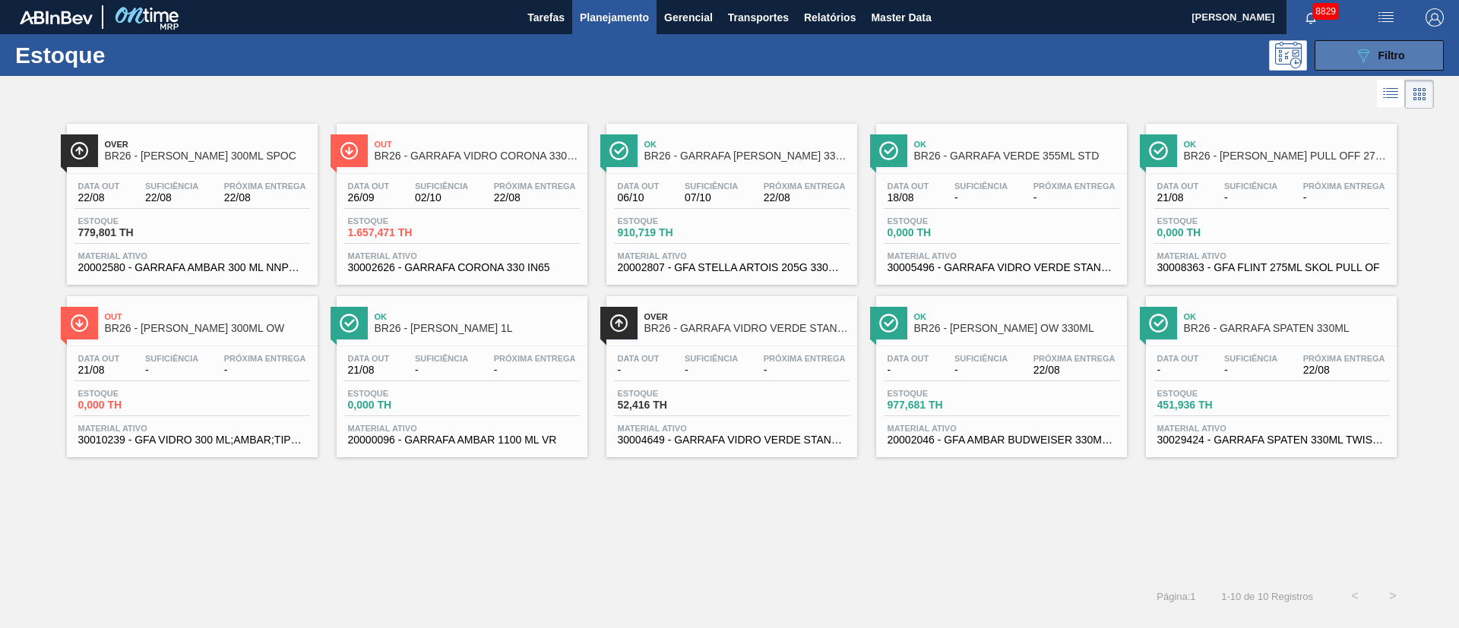
click at [1401, 59] on span "Filtro" at bounding box center [1391, 55] width 27 height 12
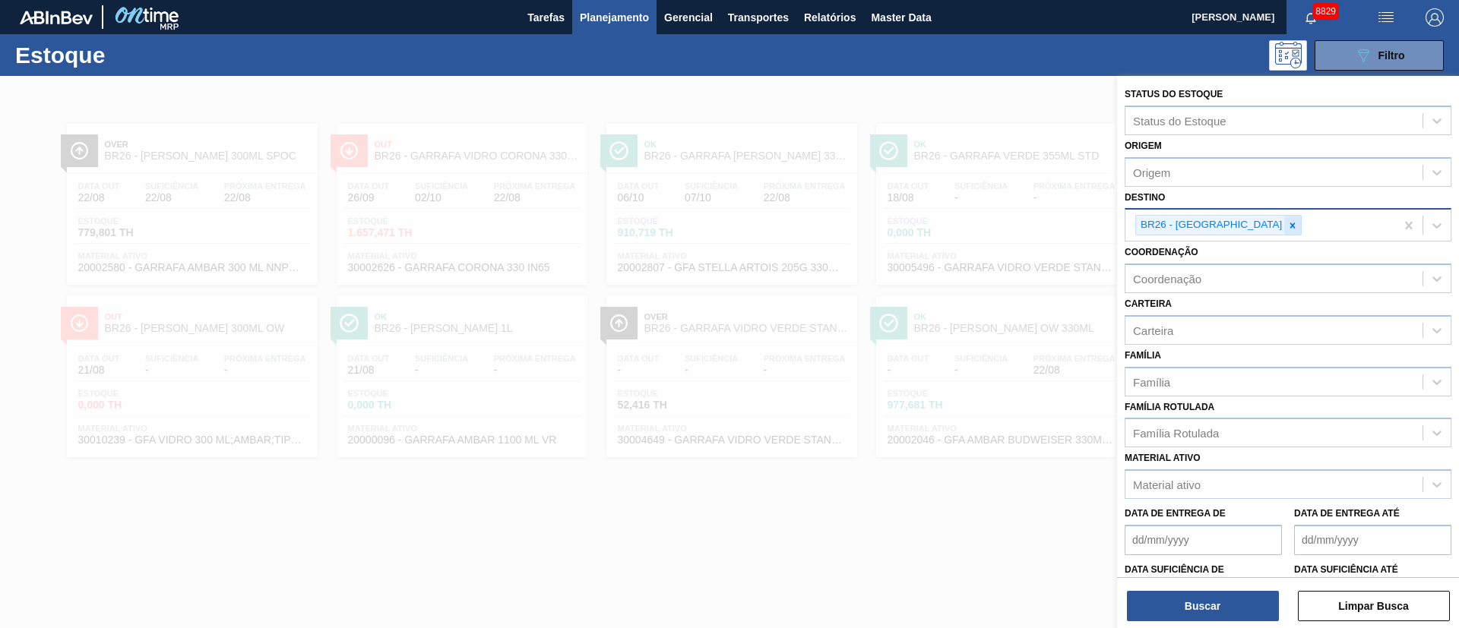
click at [1284, 232] on div at bounding box center [1292, 225] width 17 height 19
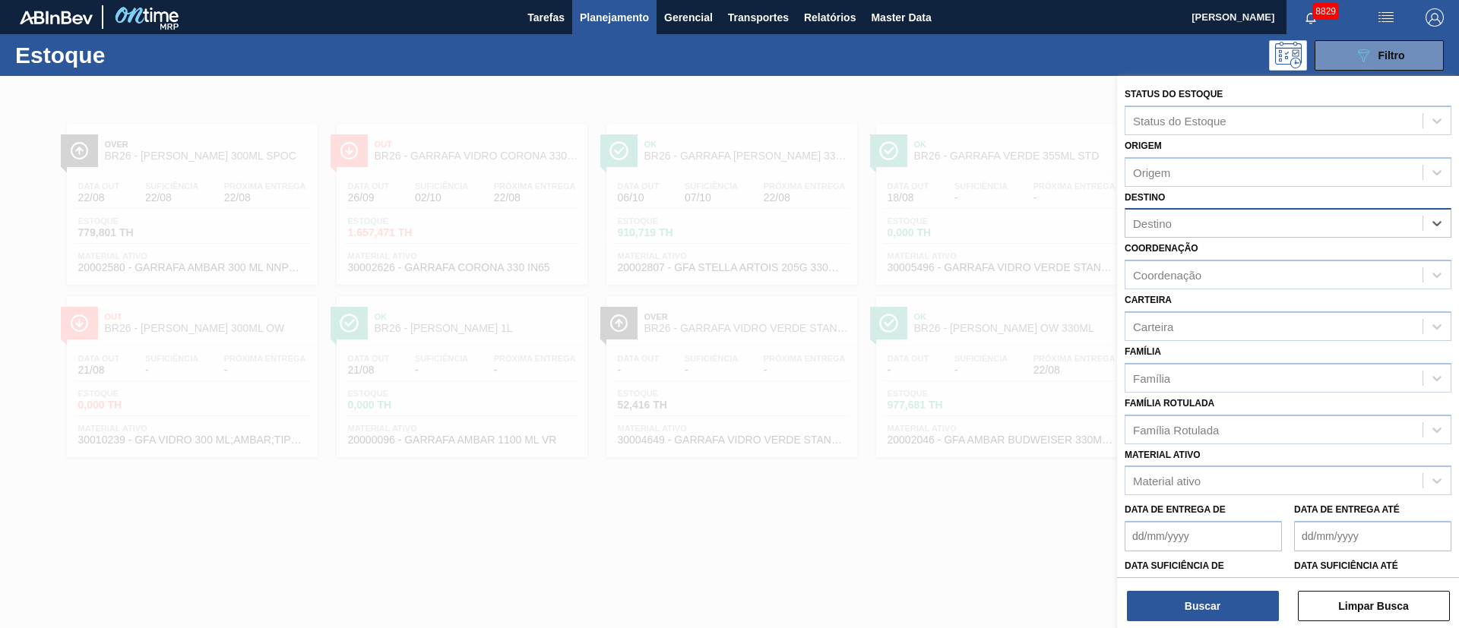
type input "18"
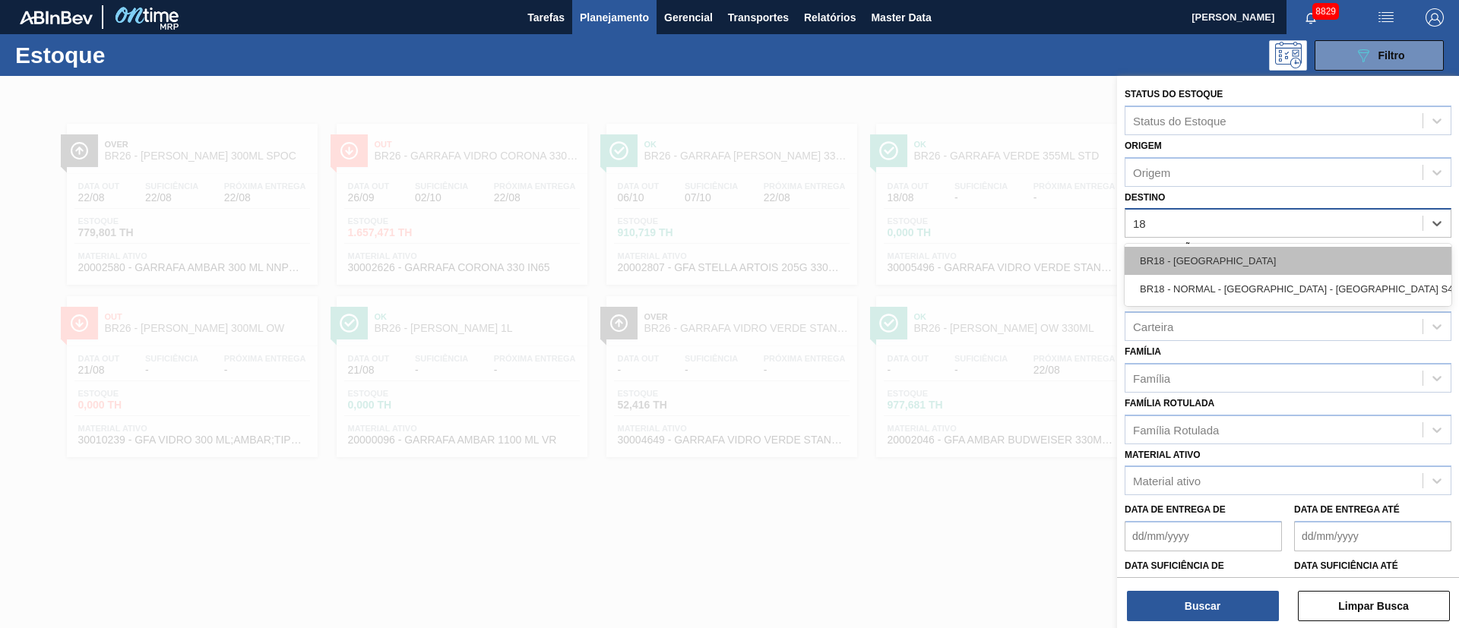
click at [1206, 258] on div "BR18 - [GEOGRAPHIC_DATA]" at bounding box center [1287, 261] width 327 height 28
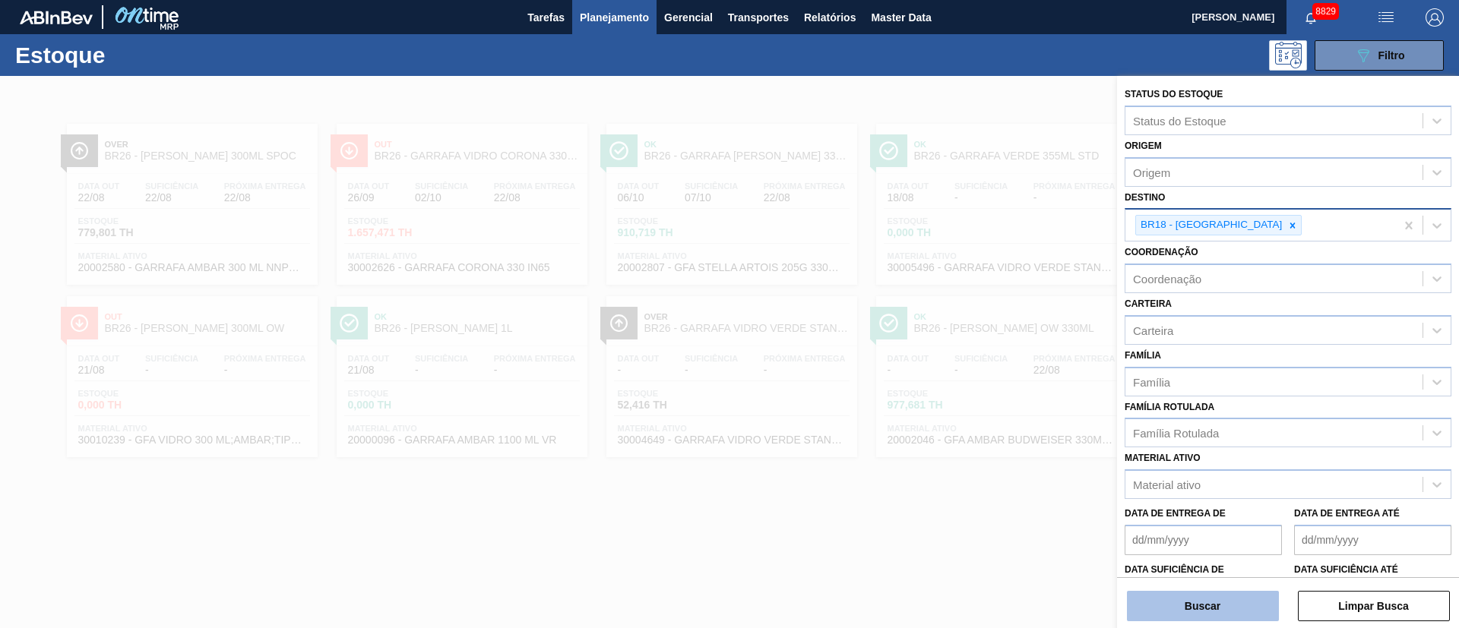
click at [1209, 599] on button "Buscar" at bounding box center [1203, 606] width 152 height 30
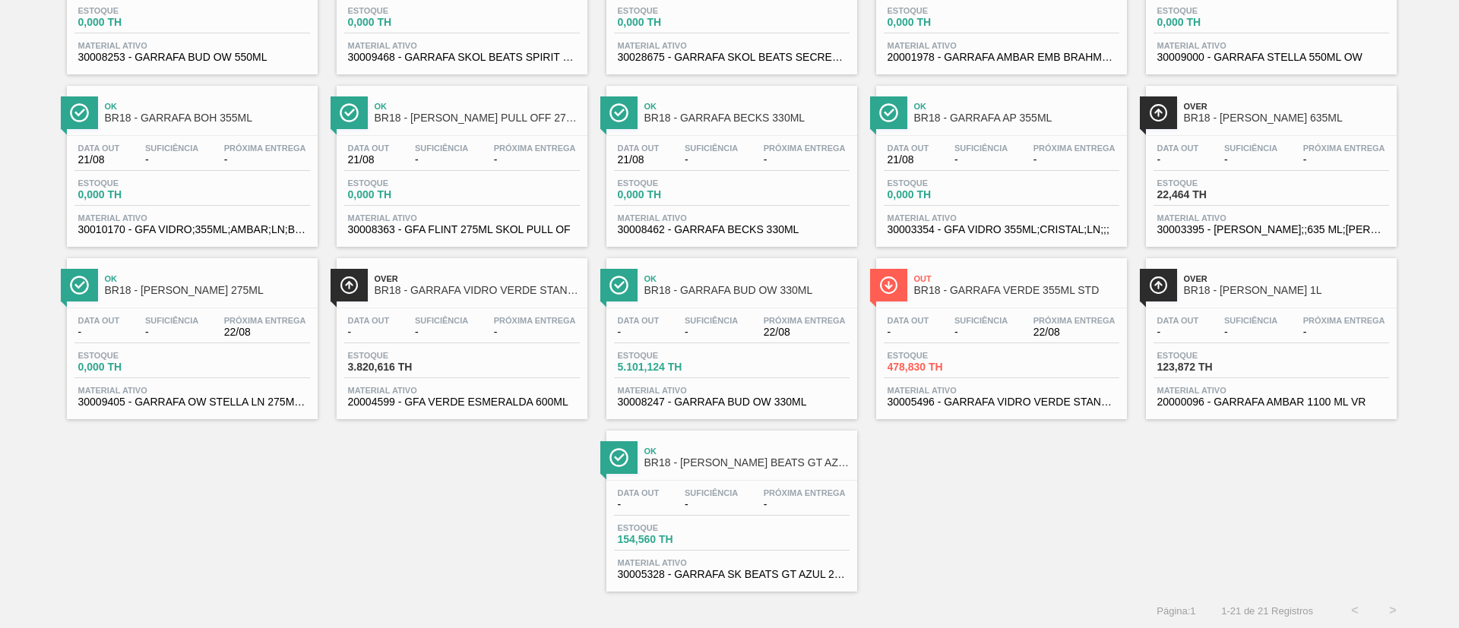
scroll to position [384, 0]
click at [1012, 327] on div "Data out - Suficiência - Próxima Entrega 22/08" at bounding box center [1002, 328] width 236 height 27
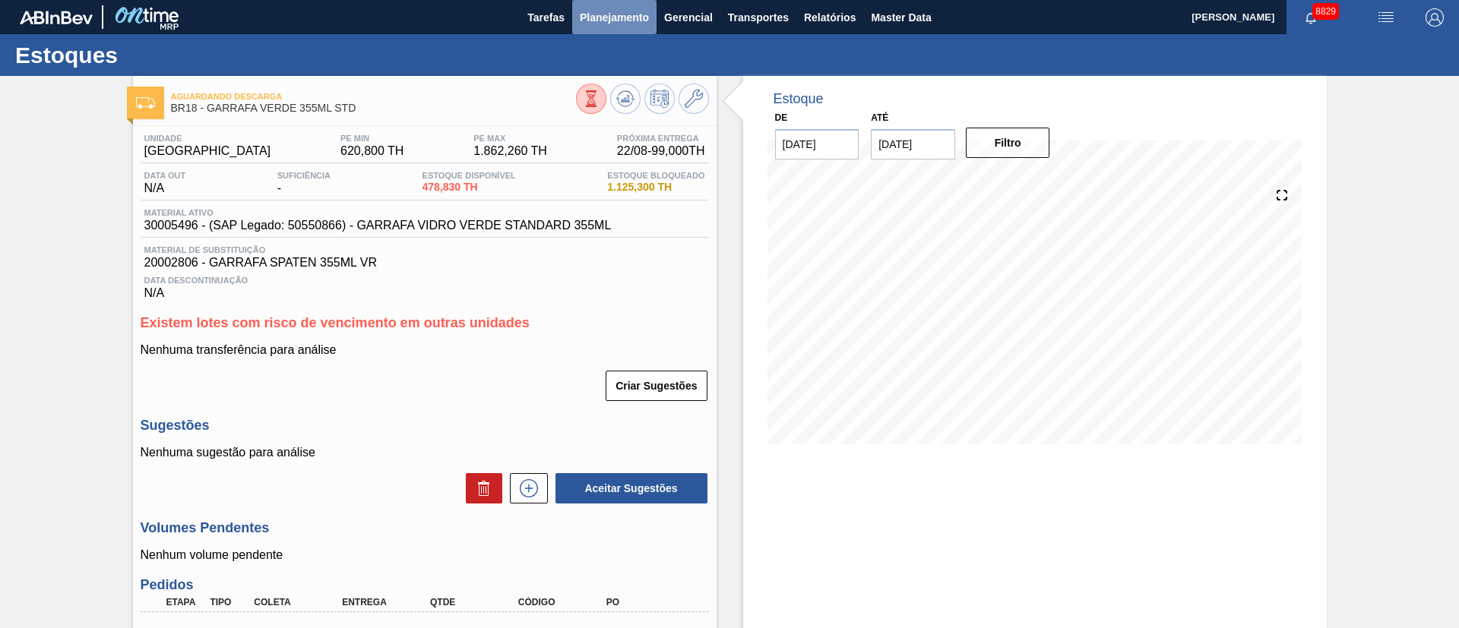
click at [593, 18] on span "Planejamento" at bounding box center [614, 17] width 69 height 18
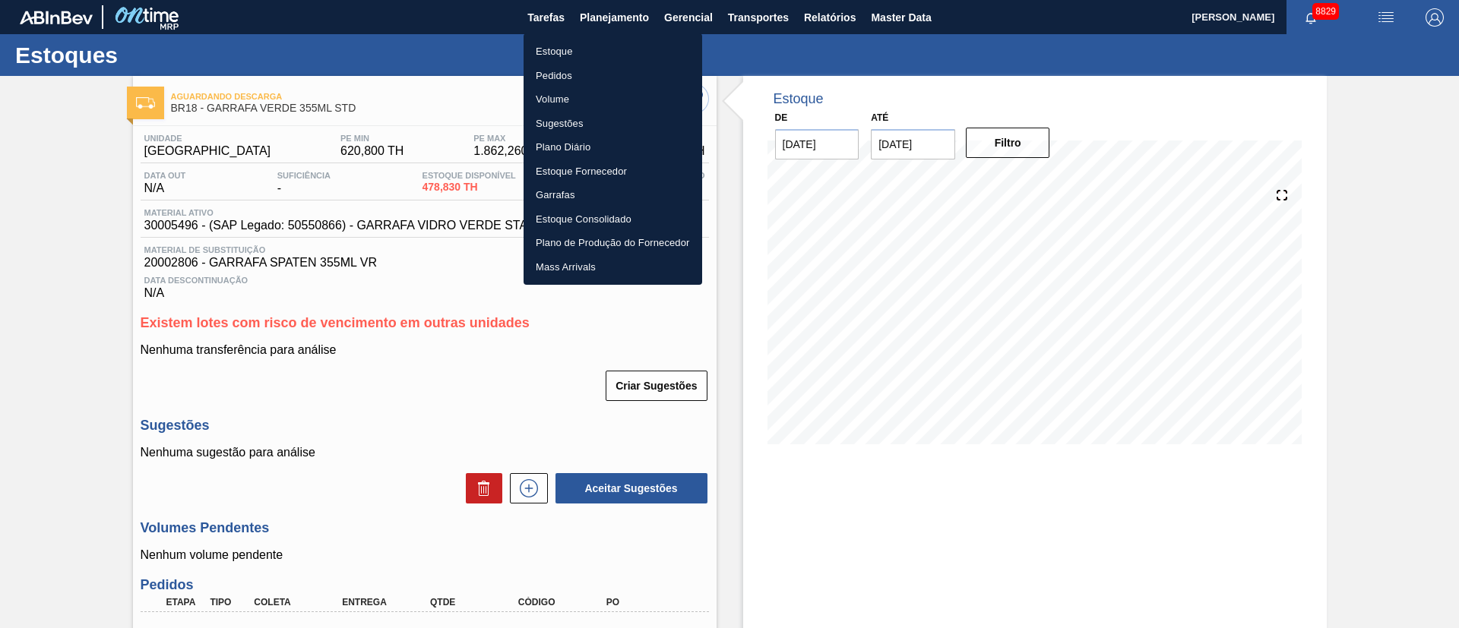
click at [542, 71] on li "Pedidos" at bounding box center [612, 76] width 179 height 24
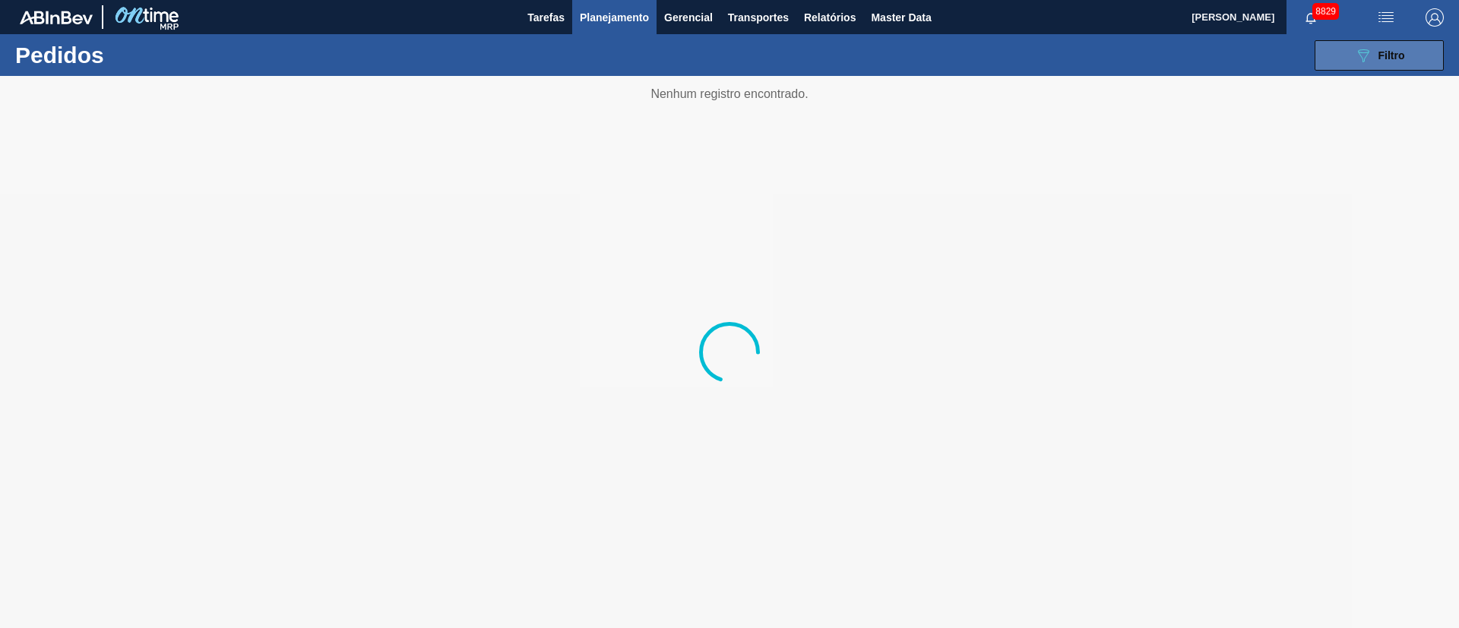
click at [1361, 58] on icon at bounding box center [1363, 55] width 11 height 13
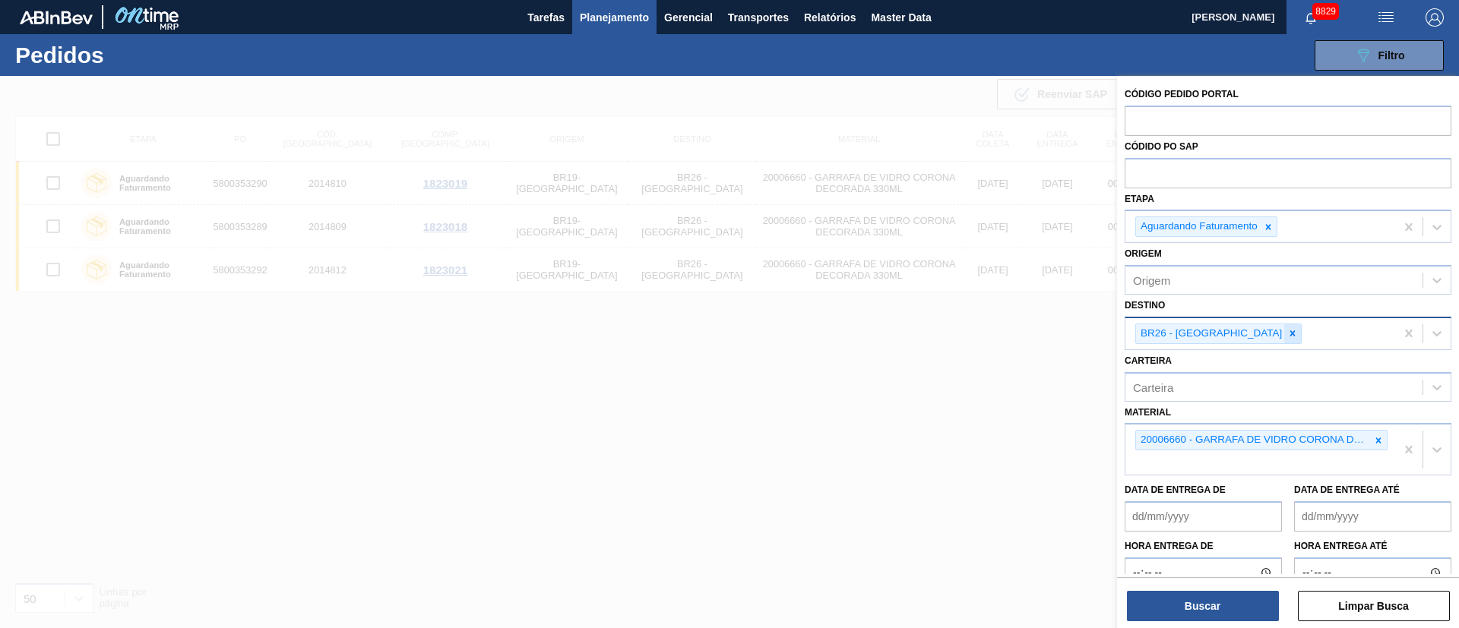
click at [1287, 336] on icon at bounding box center [1292, 333] width 11 height 11
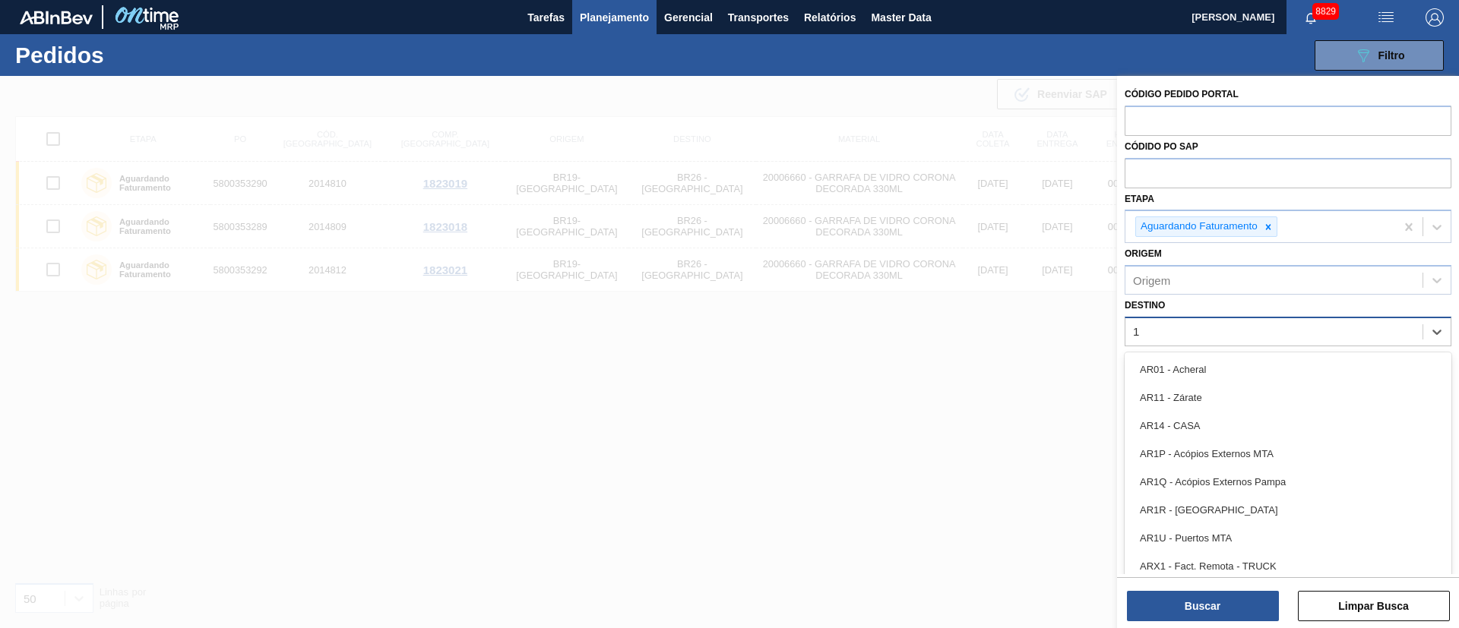
type input "16"
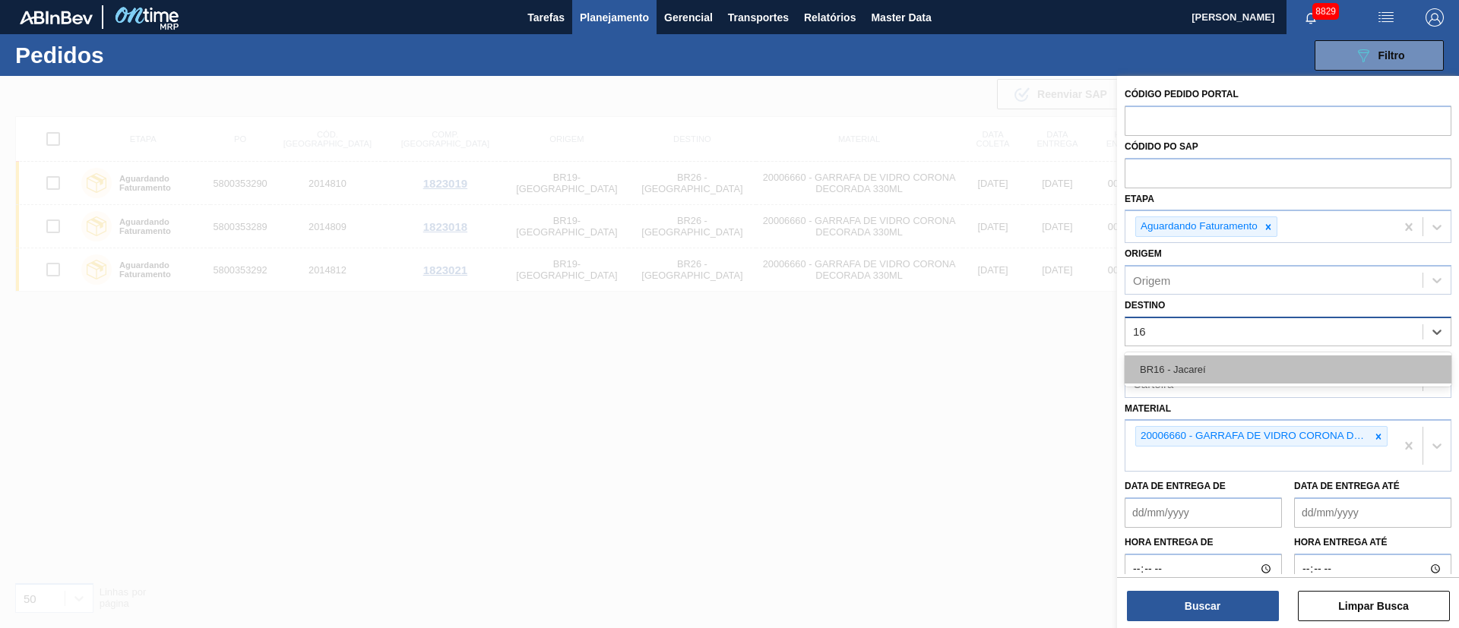
click at [1190, 366] on div "BR16 - Jacareí" at bounding box center [1287, 370] width 327 height 28
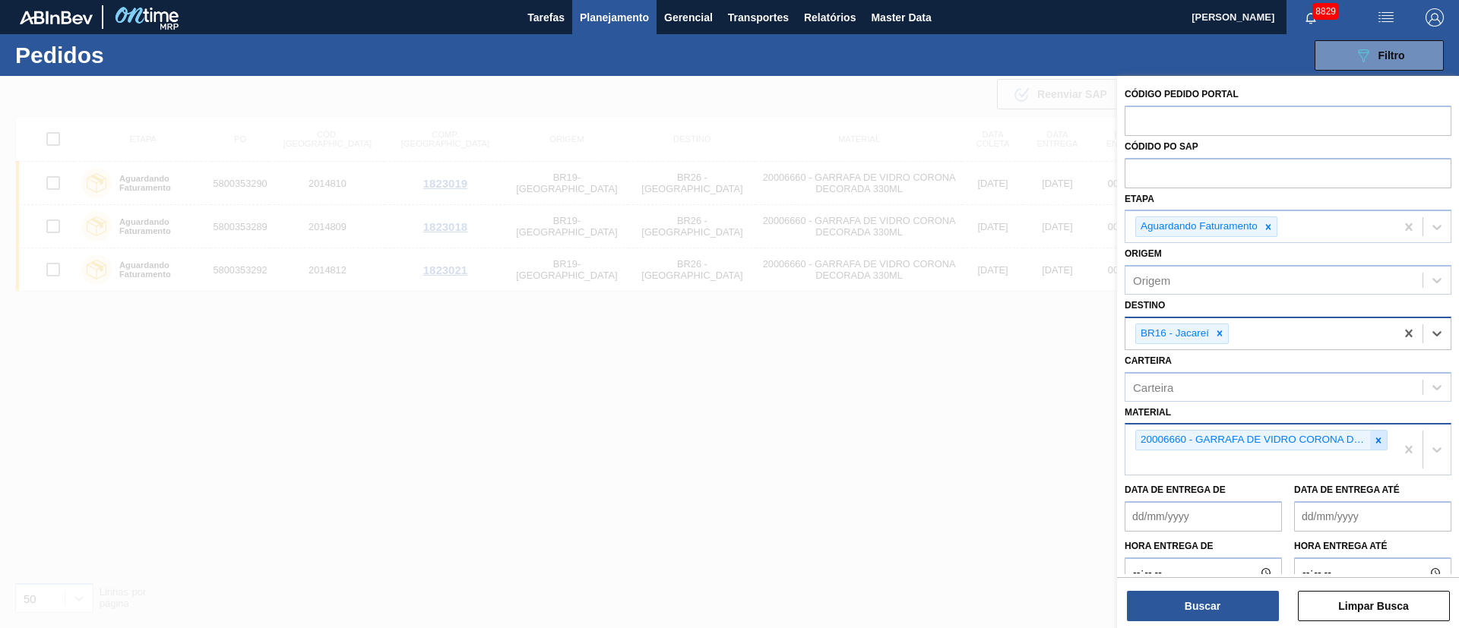
click at [1377, 442] on icon at bounding box center [1378, 440] width 5 height 5
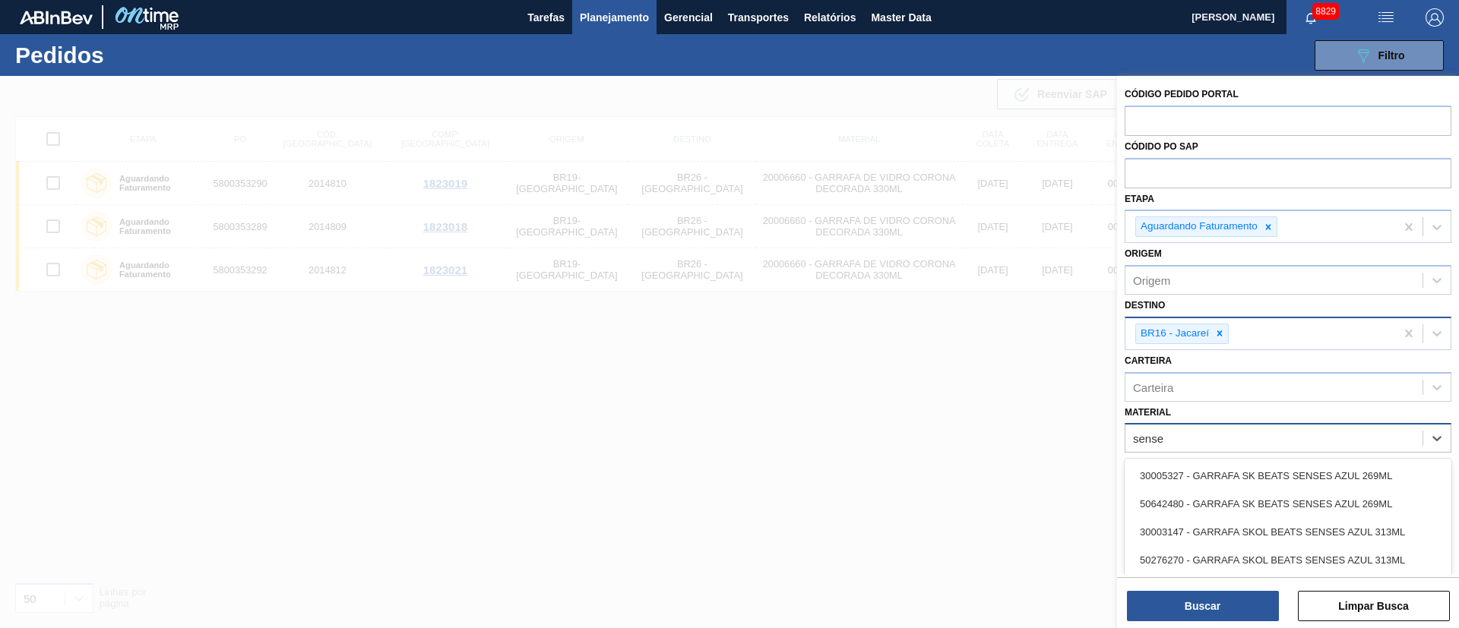
type input "senses"
click at [1230, 467] on div "30005327 - GARRAFA SK BEATS SENSES AZUL 269ML" at bounding box center [1287, 476] width 327 height 28
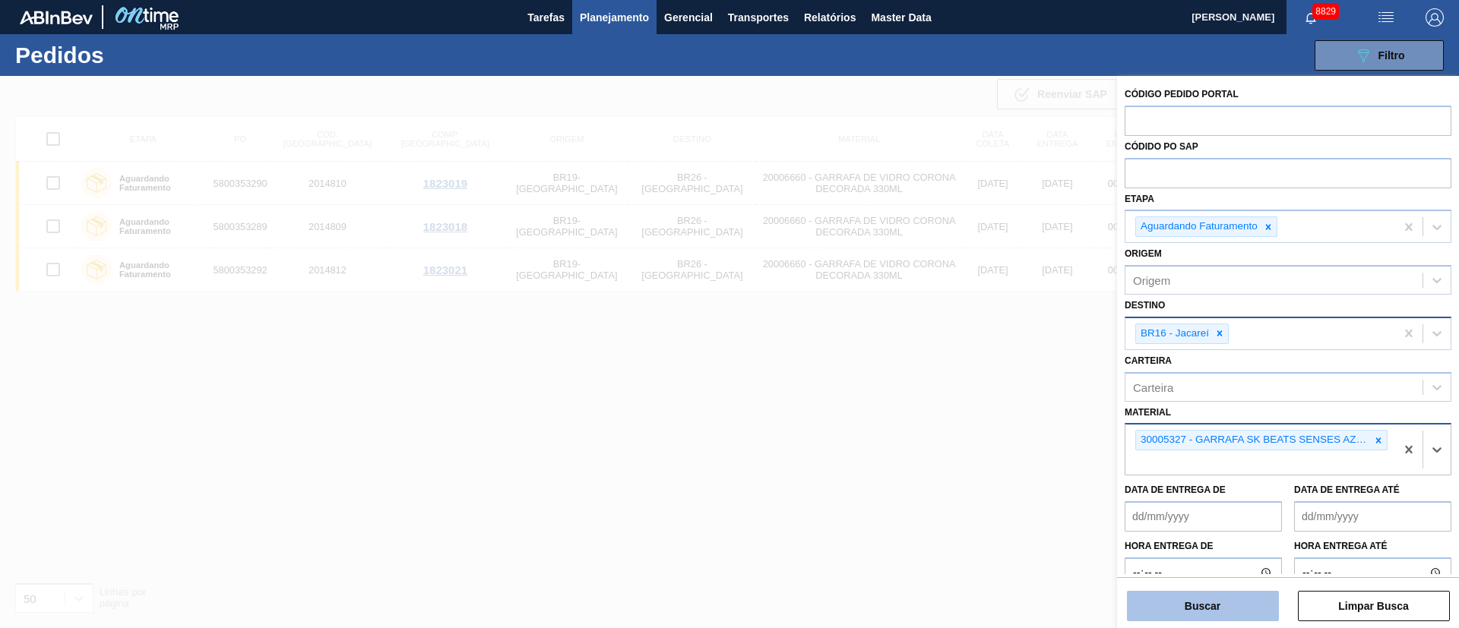
click at [1202, 602] on button "Buscar" at bounding box center [1203, 606] width 152 height 30
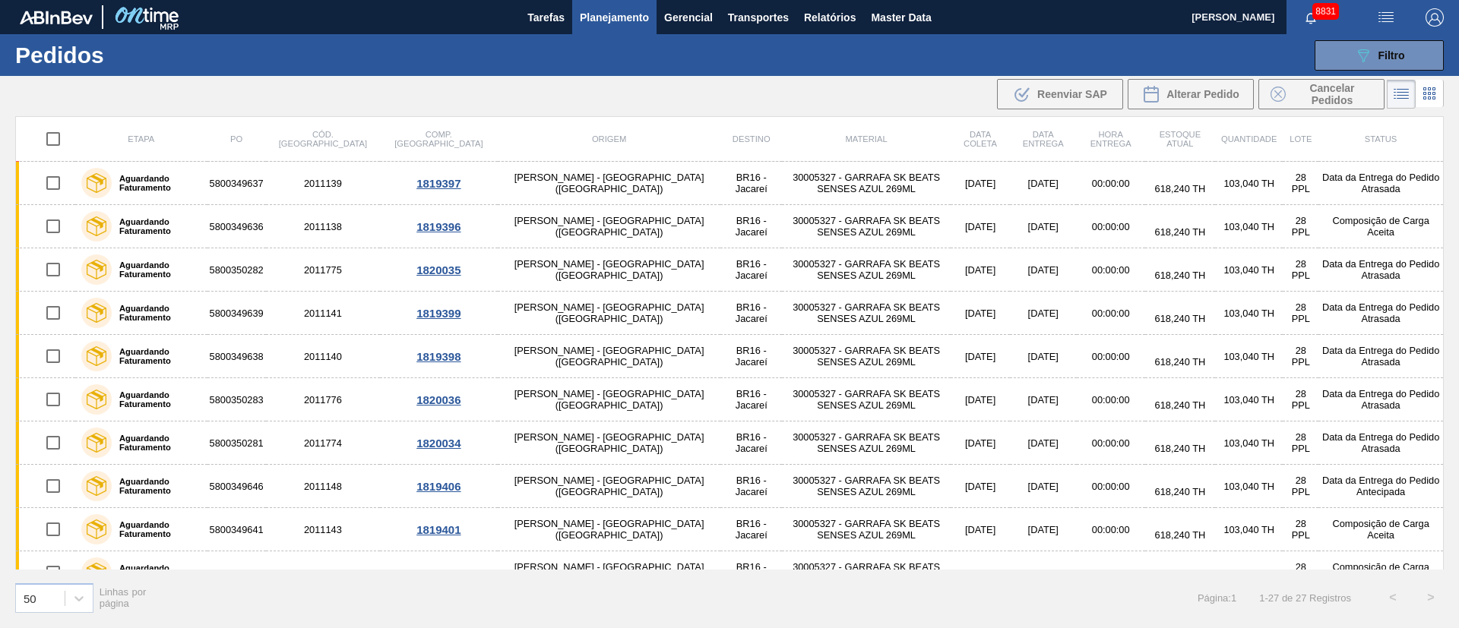
click at [613, 17] on span "Planejamento" at bounding box center [614, 17] width 69 height 18
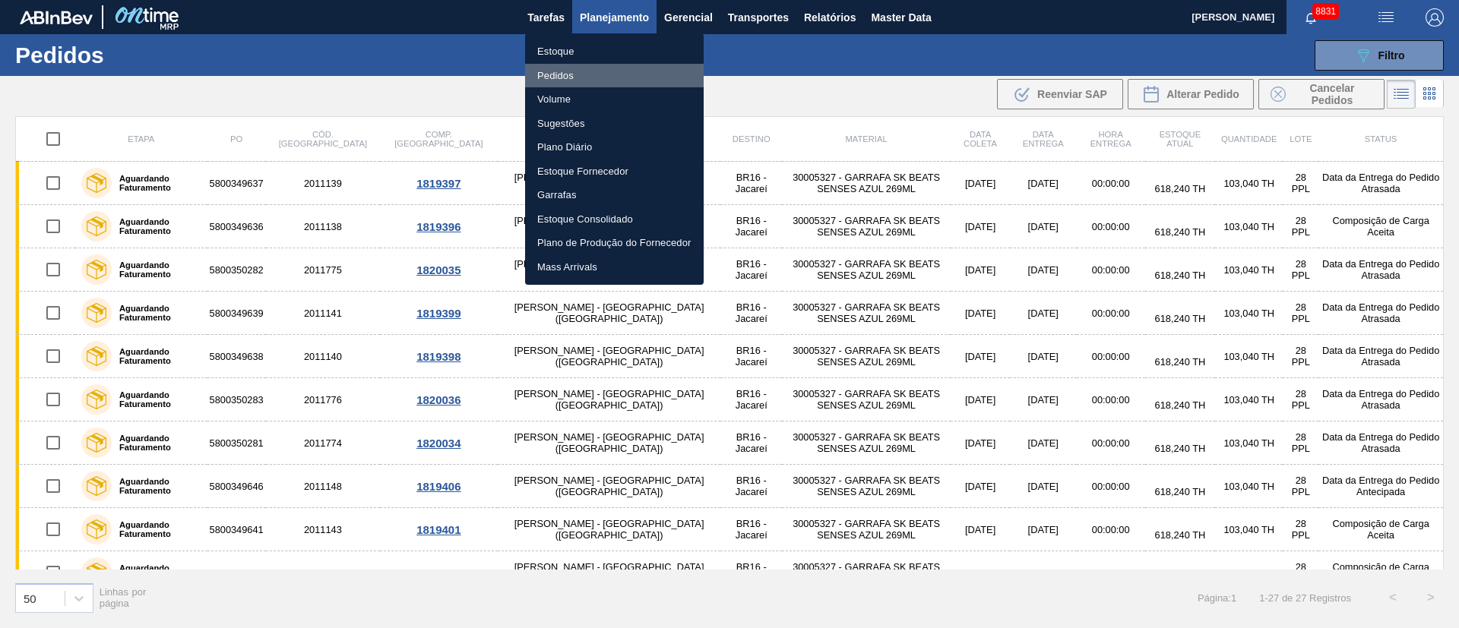
click at [586, 80] on li "Pedidos" at bounding box center [614, 76] width 179 height 24
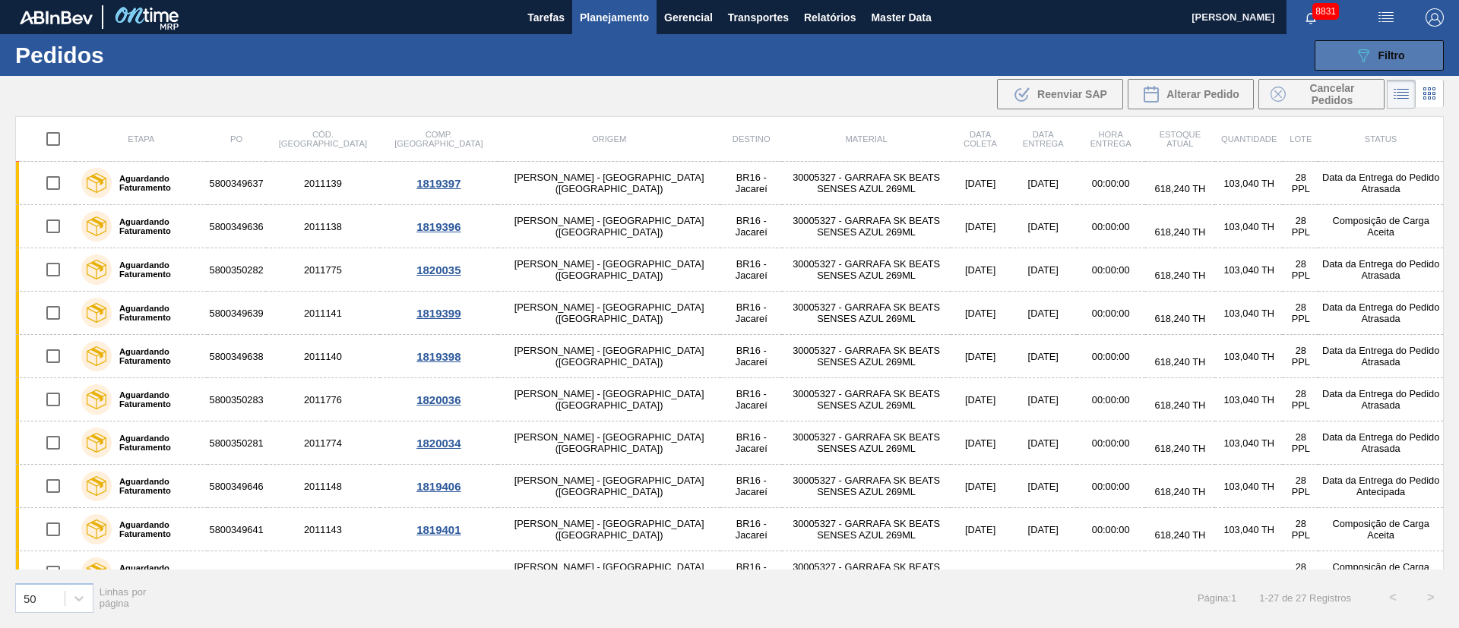
click at [1391, 43] on button "089F7B8B-B2A5-4AFE-B5C0-19BA573D28AC Filtro" at bounding box center [1378, 55] width 129 height 30
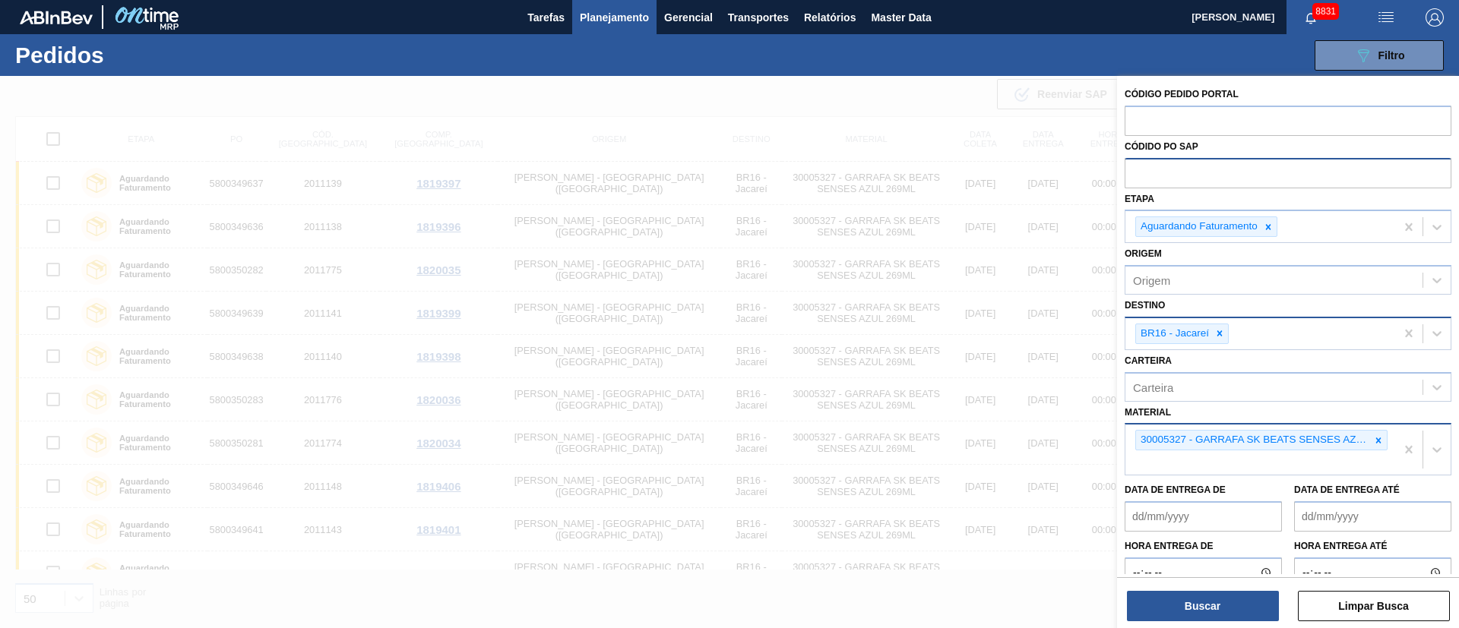
click at [1181, 171] on input "text" at bounding box center [1287, 172] width 327 height 29
paste input "text"
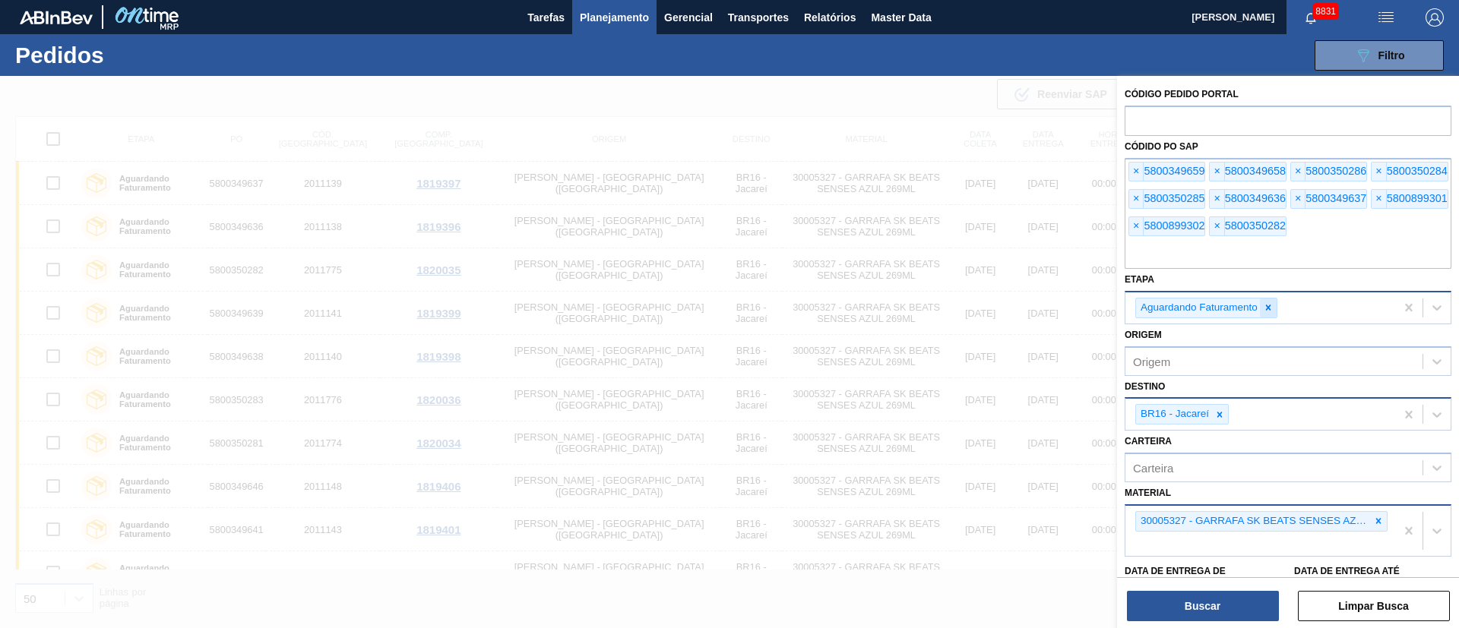
click at [1270, 305] on icon at bounding box center [1268, 307] width 5 height 5
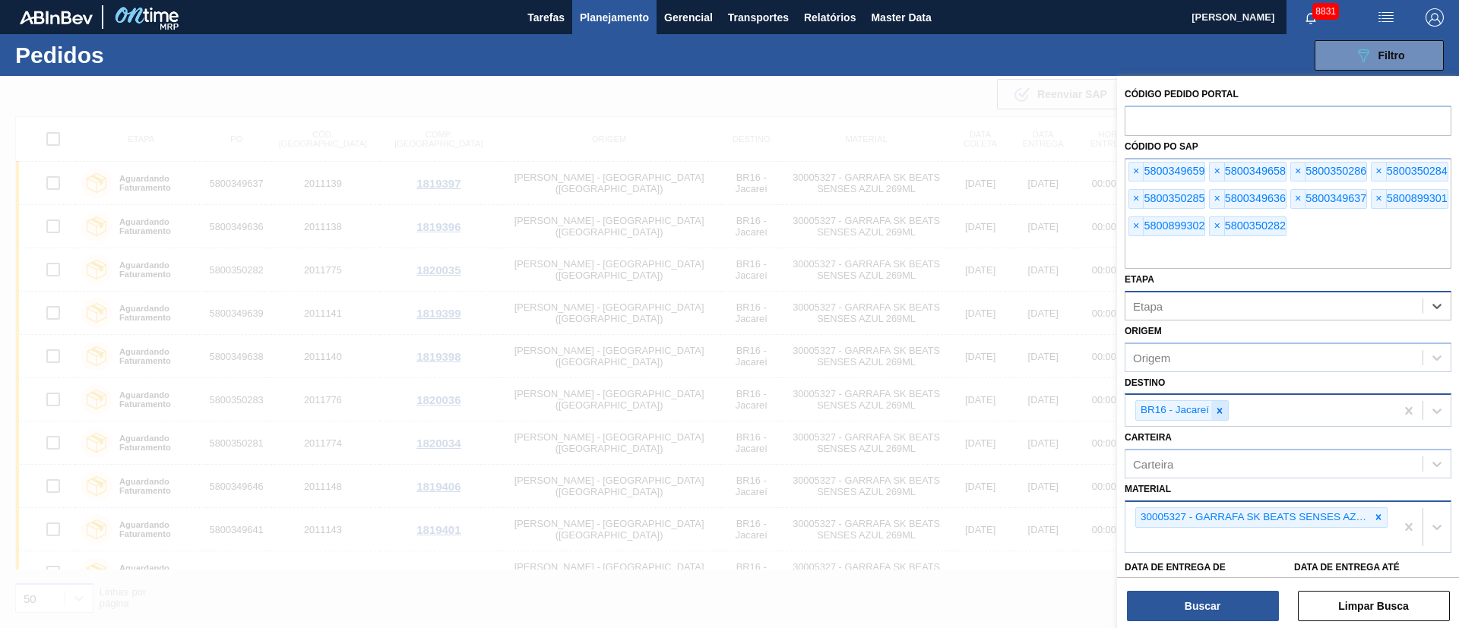
click at [1223, 411] on icon at bounding box center [1219, 411] width 11 height 11
click at [1373, 517] on icon at bounding box center [1378, 513] width 11 height 11
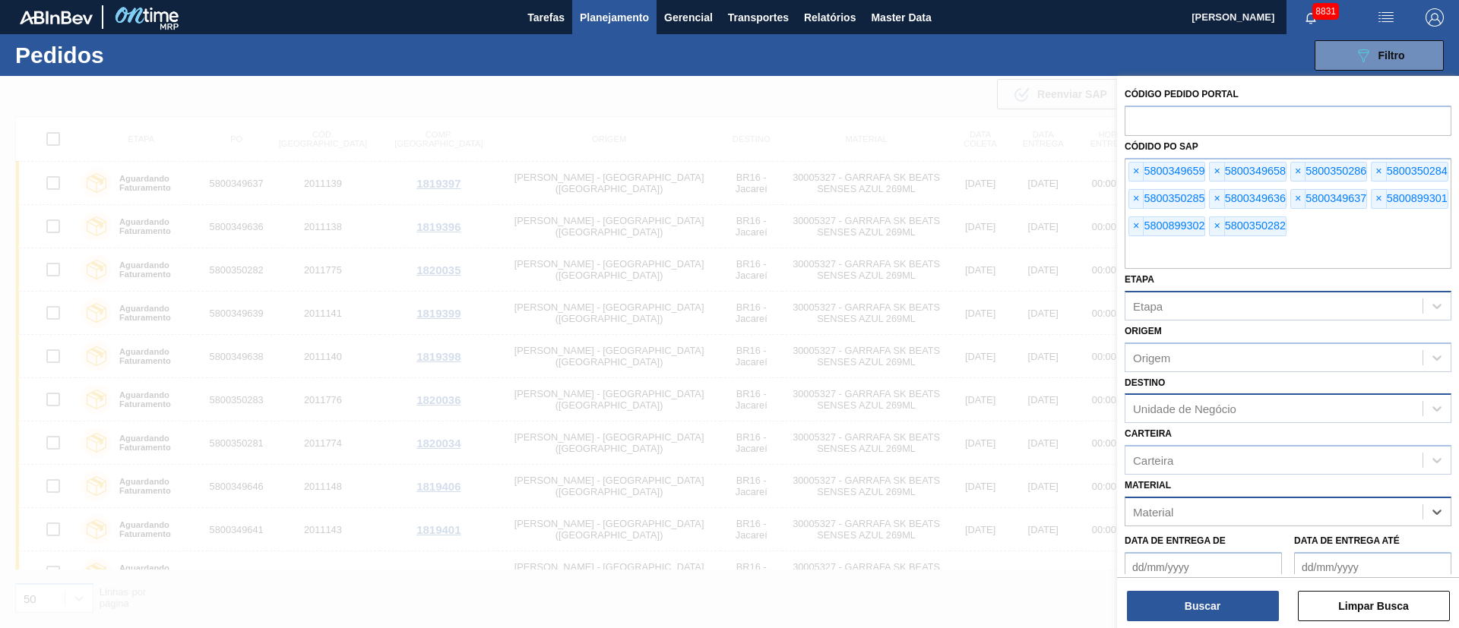
click at [1237, 622] on div "Código Pedido Portal Códido PO SAP × 5800349659 × 5800349658 × 5800350286 × 580…" at bounding box center [1288, 353] width 342 height 555
click at [1227, 615] on button "Buscar" at bounding box center [1203, 606] width 152 height 30
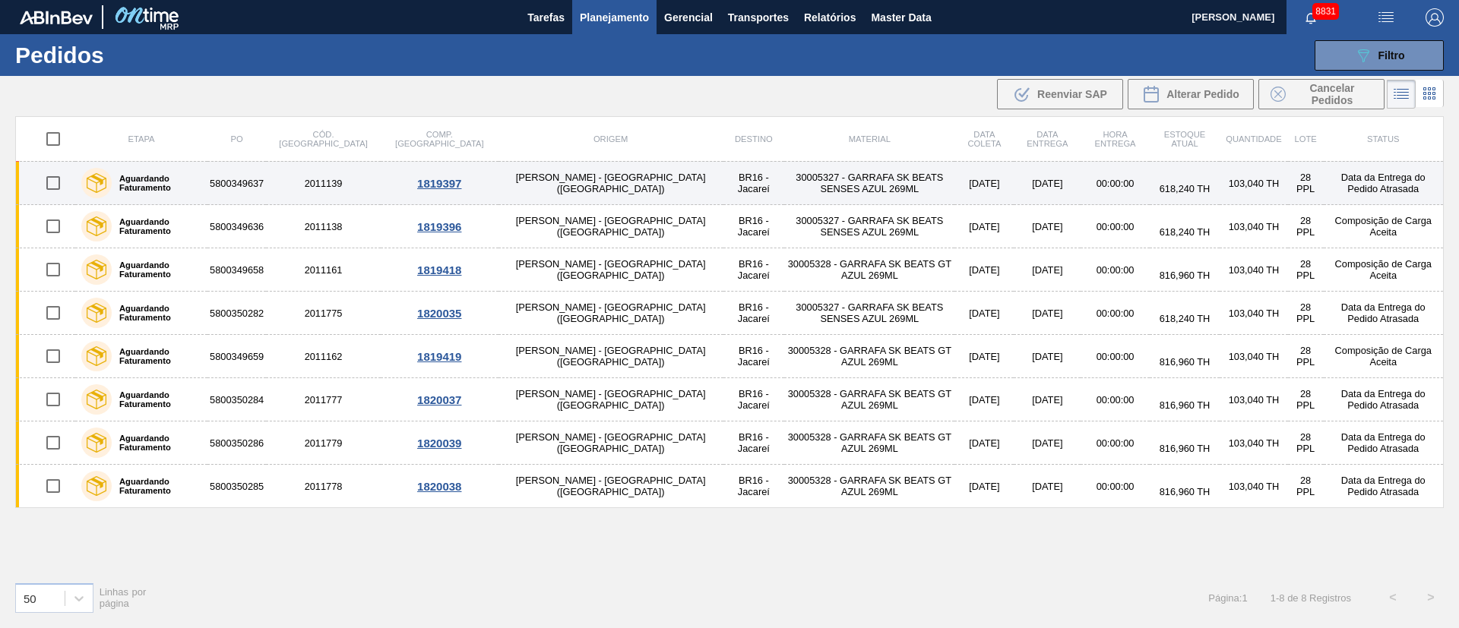
click at [48, 179] on input "checkbox" at bounding box center [53, 183] width 32 height 32
click at [54, 185] on input "checkbox" at bounding box center [53, 183] width 32 height 32
click at [53, 191] on input "checkbox" at bounding box center [53, 183] width 32 height 32
checkbox input "true"
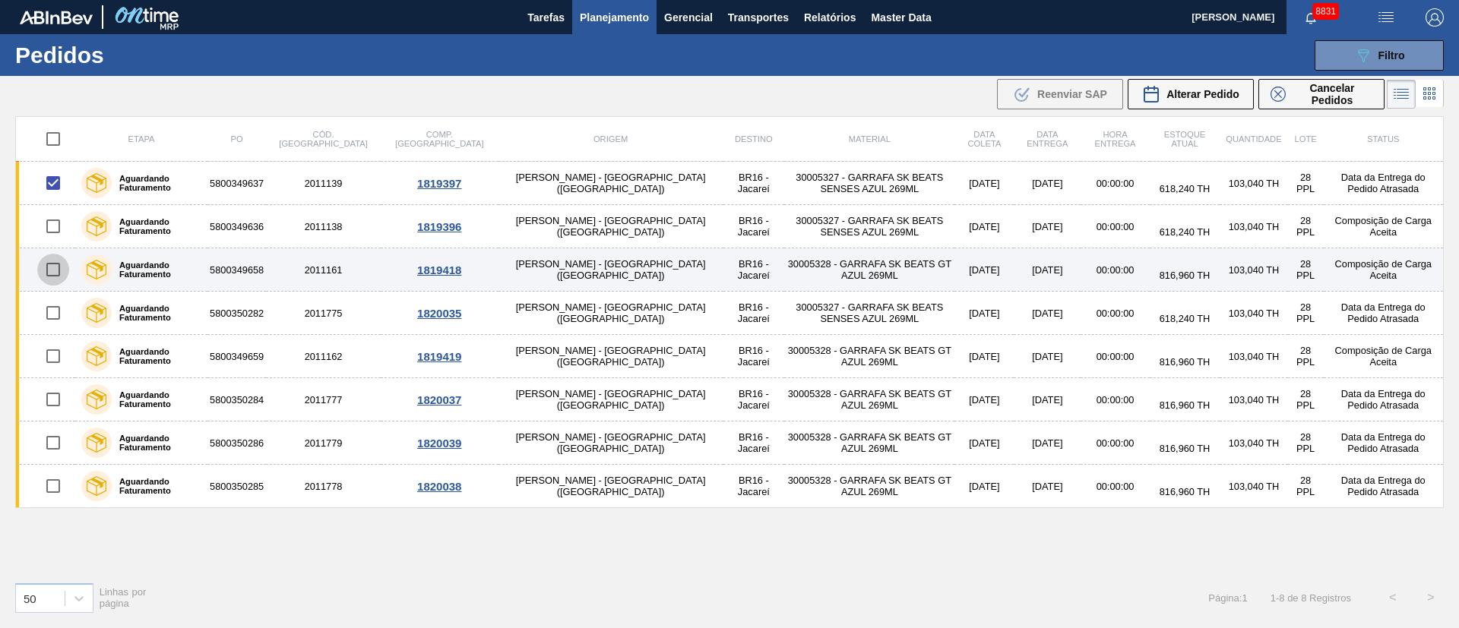
click at [55, 270] on input "checkbox" at bounding box center [53, 270] width 32 height 32
checkbox input "true"
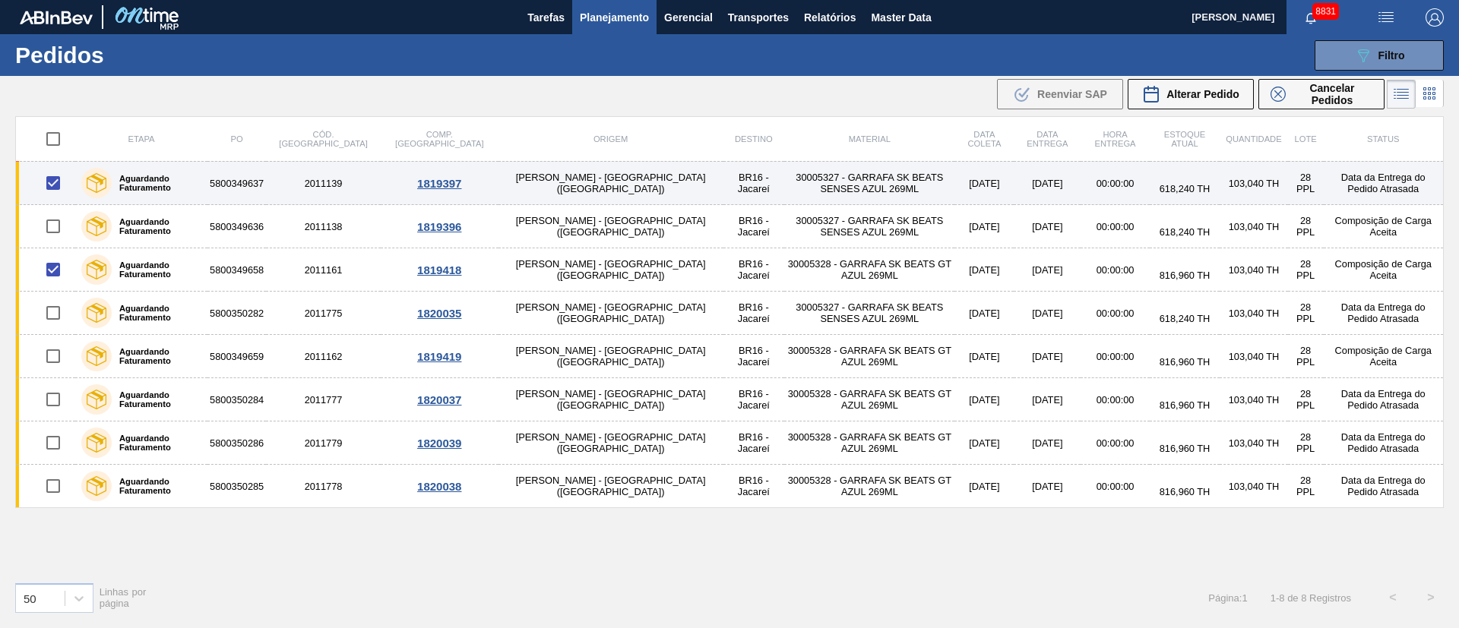
click at [55, 186] on input "checkbox" at bounding box center [53, 183] width 32 height 32
checkbox input "false"
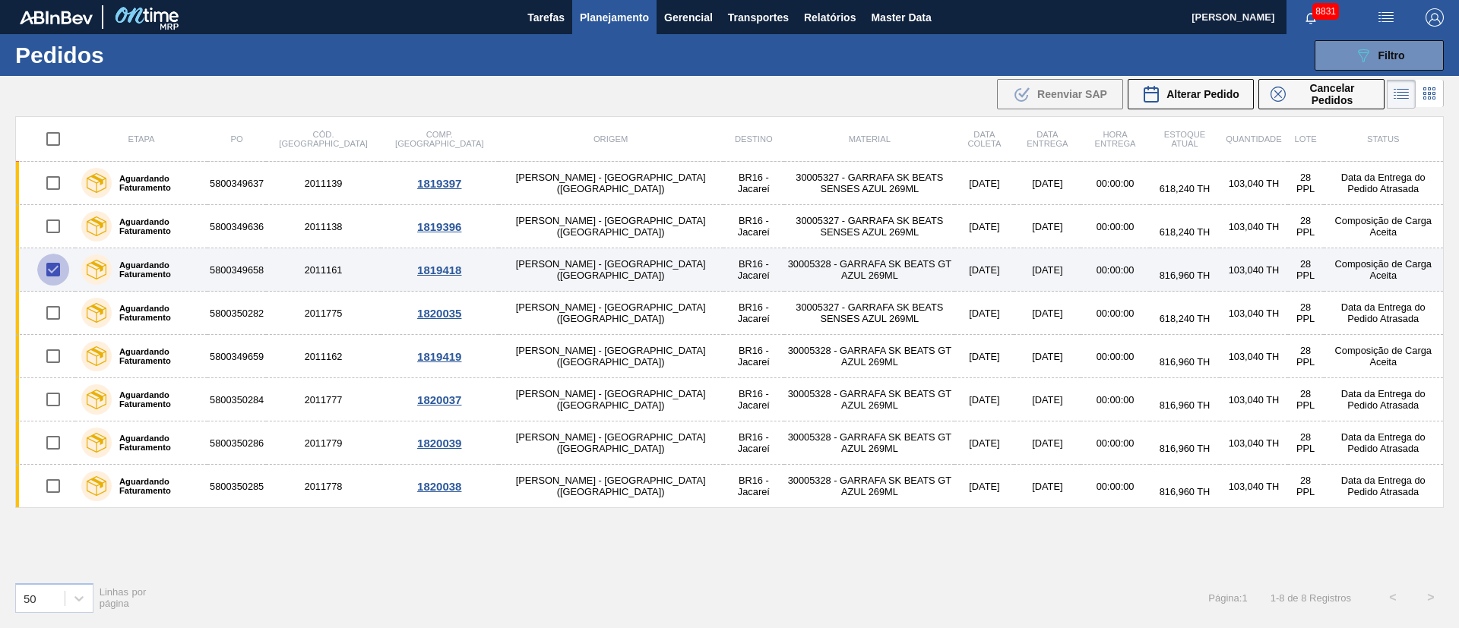
click at [56, 268] on input "checkbox" at bounding box center [53, 270] width 32 height 32
checkbox input "false"
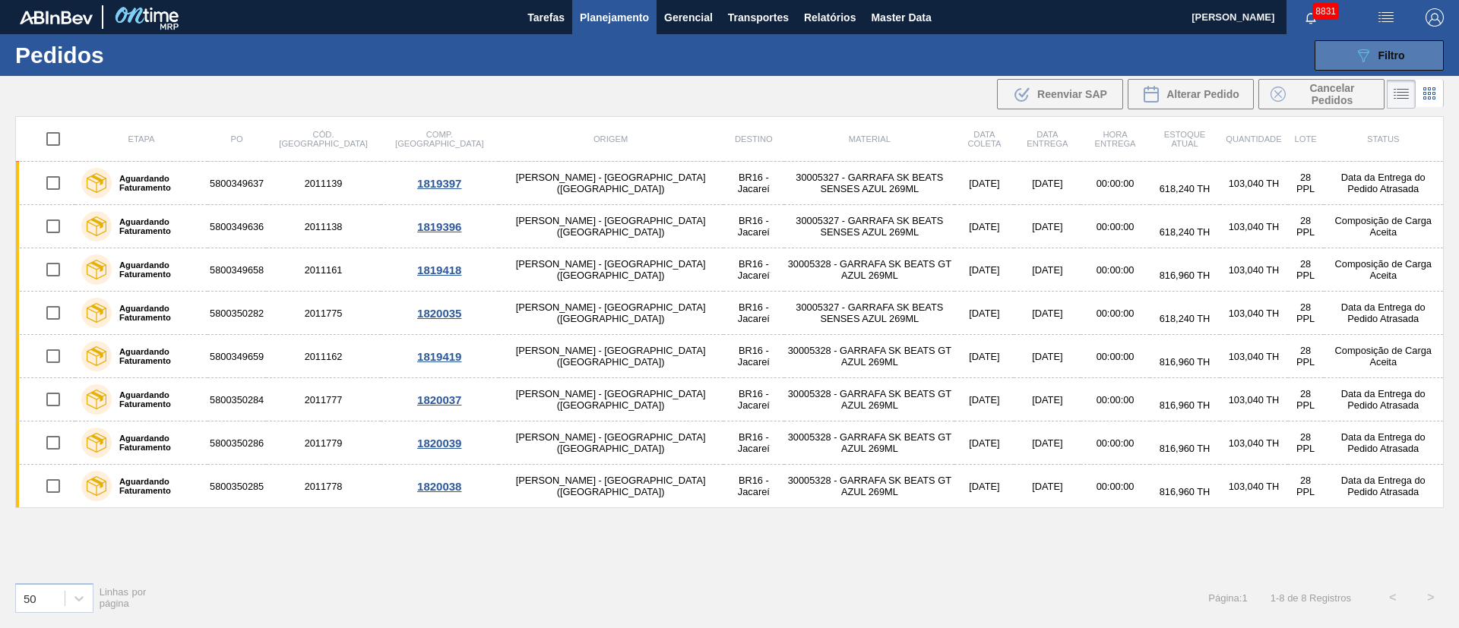
click at [1384, 46] on div "089F7B8B-B2A5-4AFE-B5C0-19BA573D28AC Filtro" at bounding box center [1379, 55] width 51 height 18
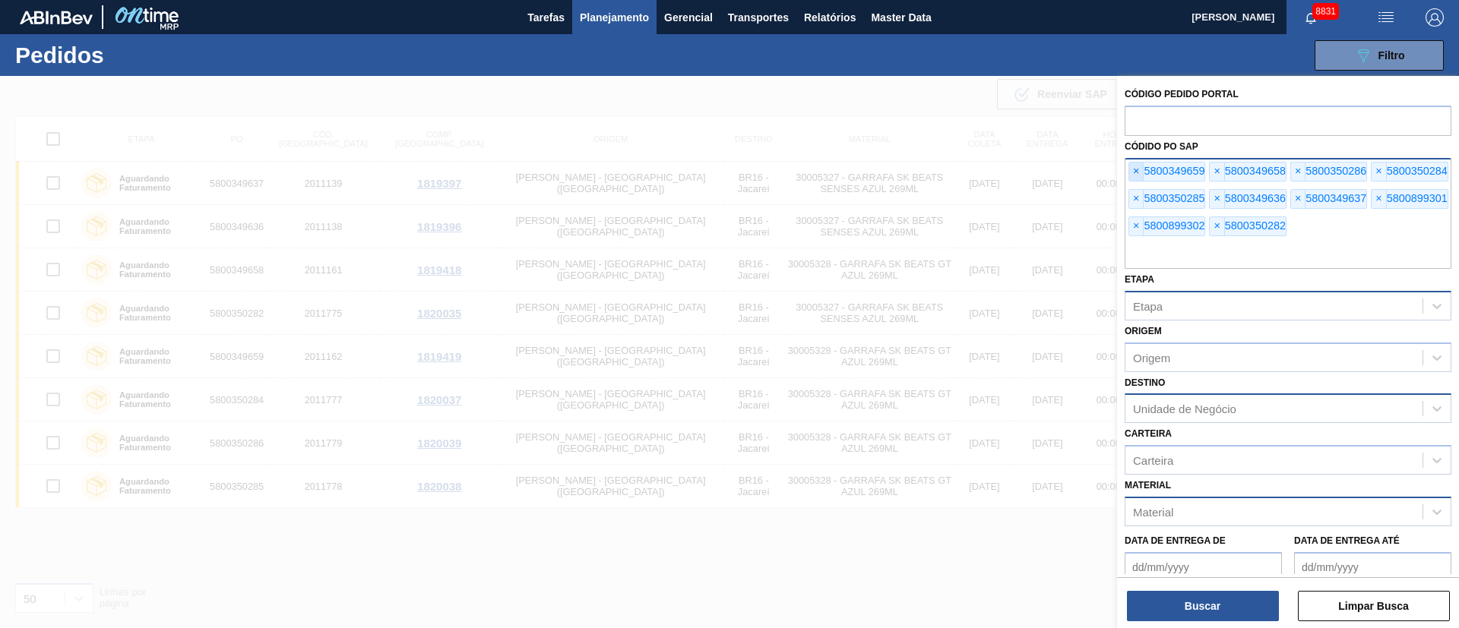
click at [1137, 169] on span "×" at bounding box center [1136, 172] width 14 height 18
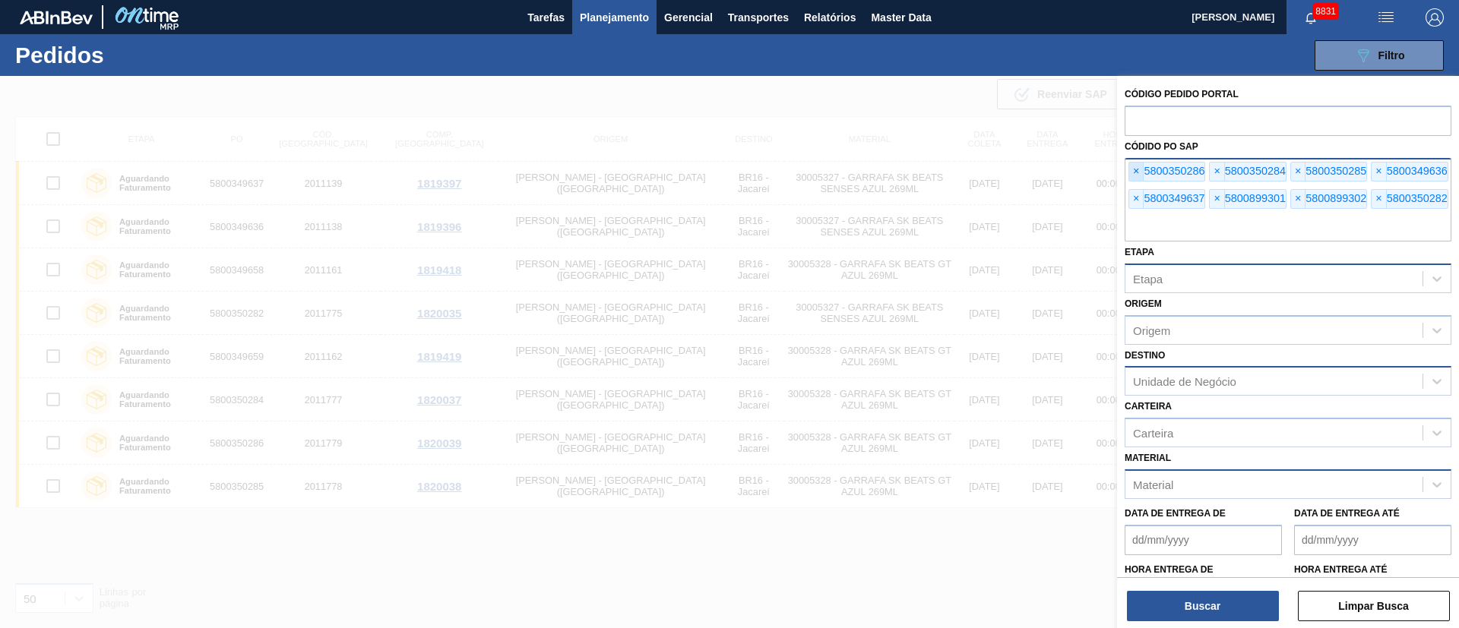
click at [1137, 169] on span "×" at bounding box center [1136, 172] width 14 height 18
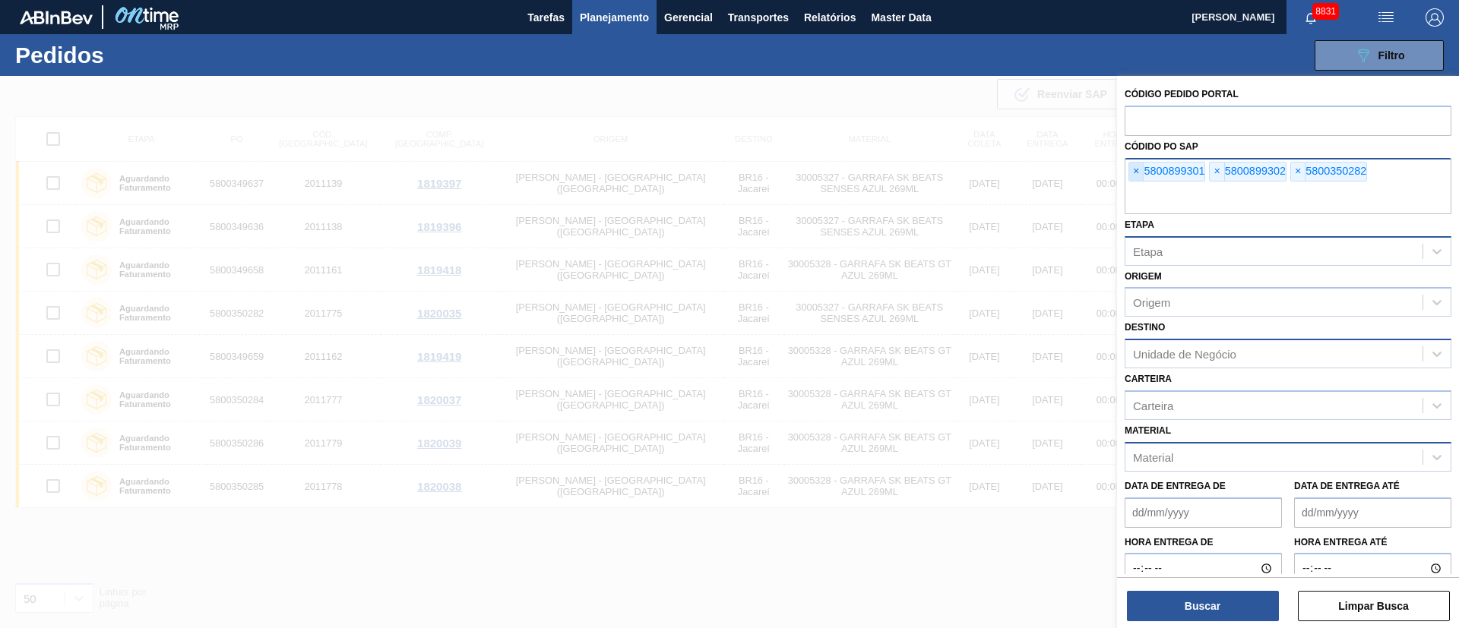
click at [1137, 169] on span "×" at bounding box center [1136, 172] width 14 height 18
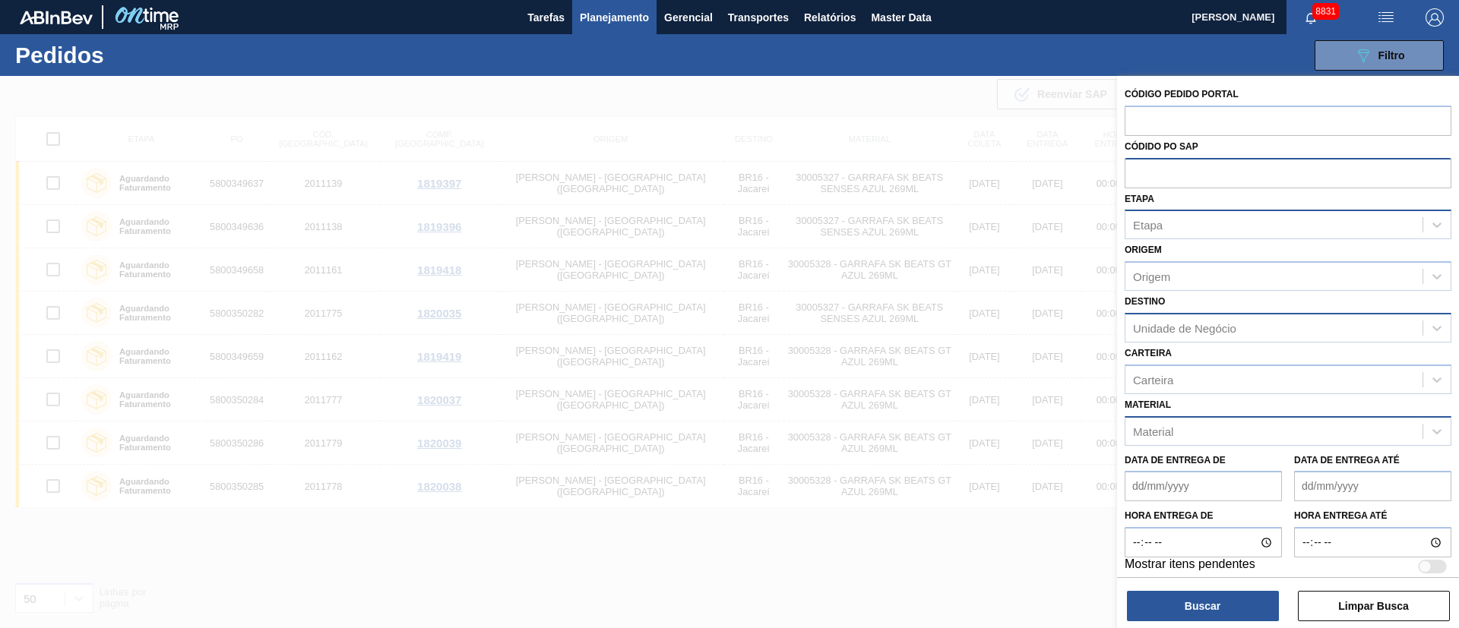
click at [1137, 169] on input "text" at bounding box center [1287, 172] width 327 height 29
type input "m"
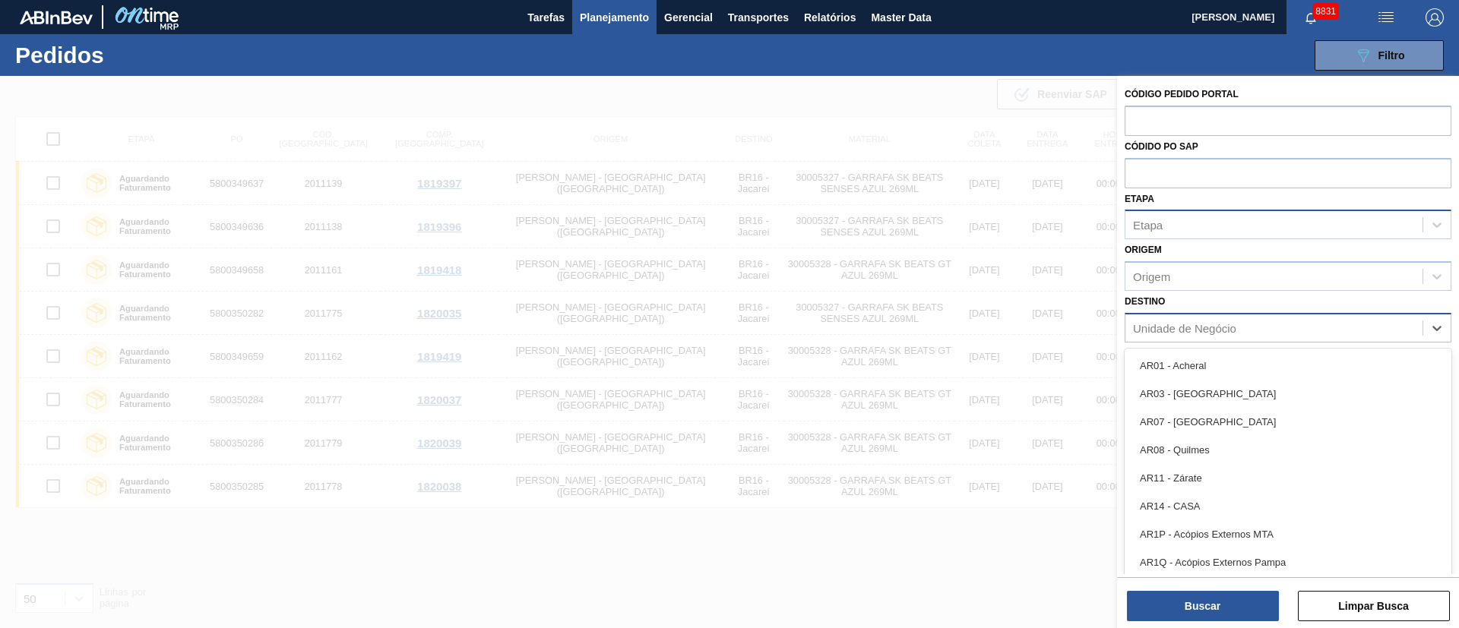
click at [1184, 317] on div "Unidade de Negócio" at bounding box center [1273, 328] width 297 height 22
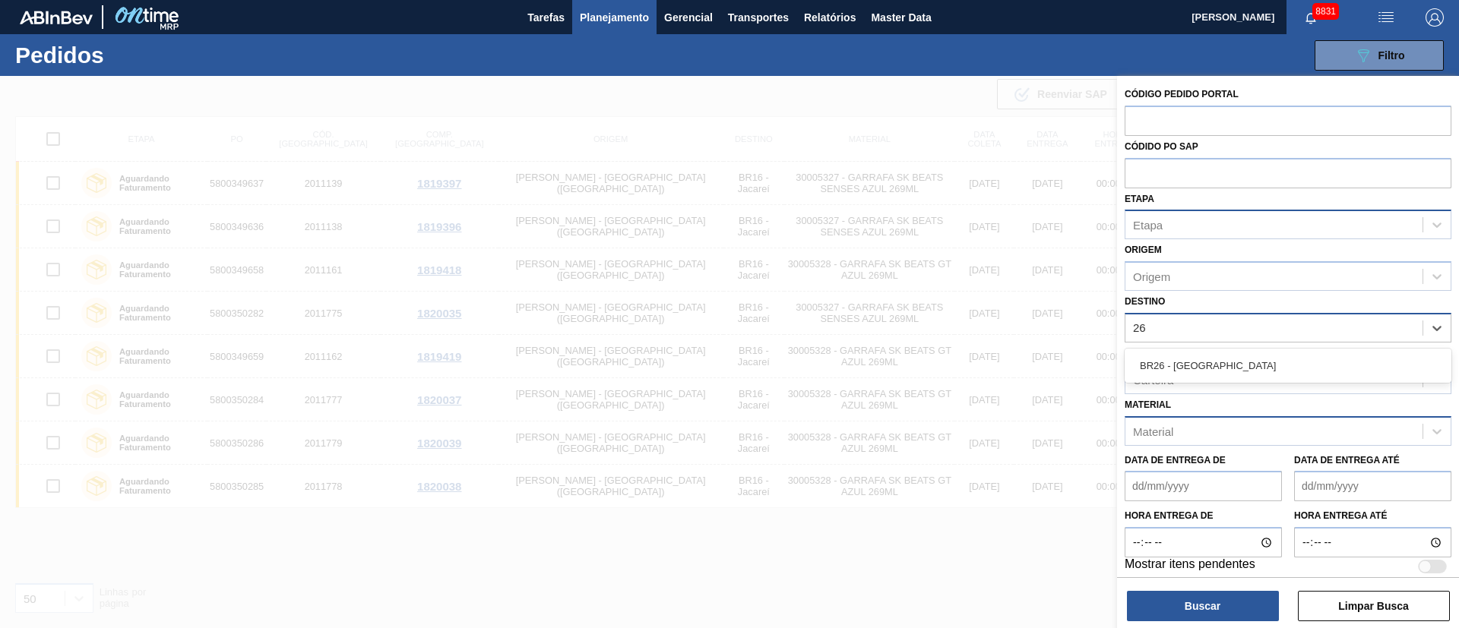
type input "2"
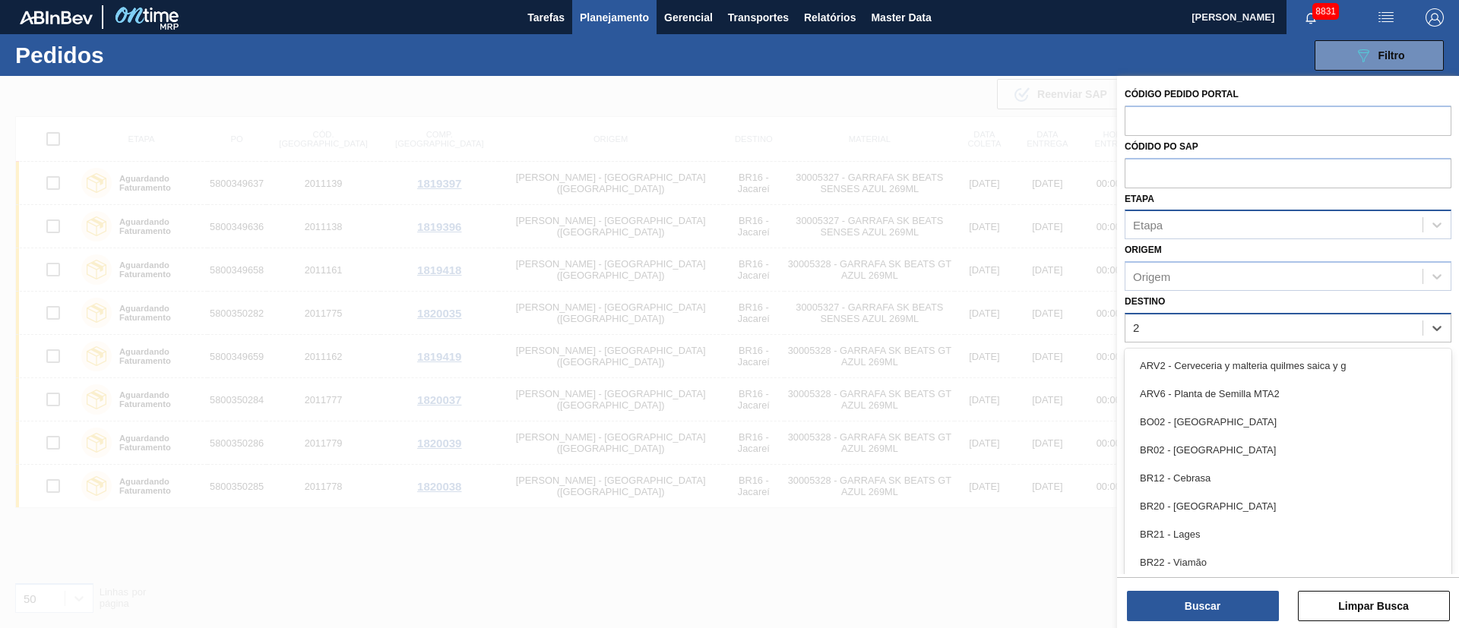
type input "26"
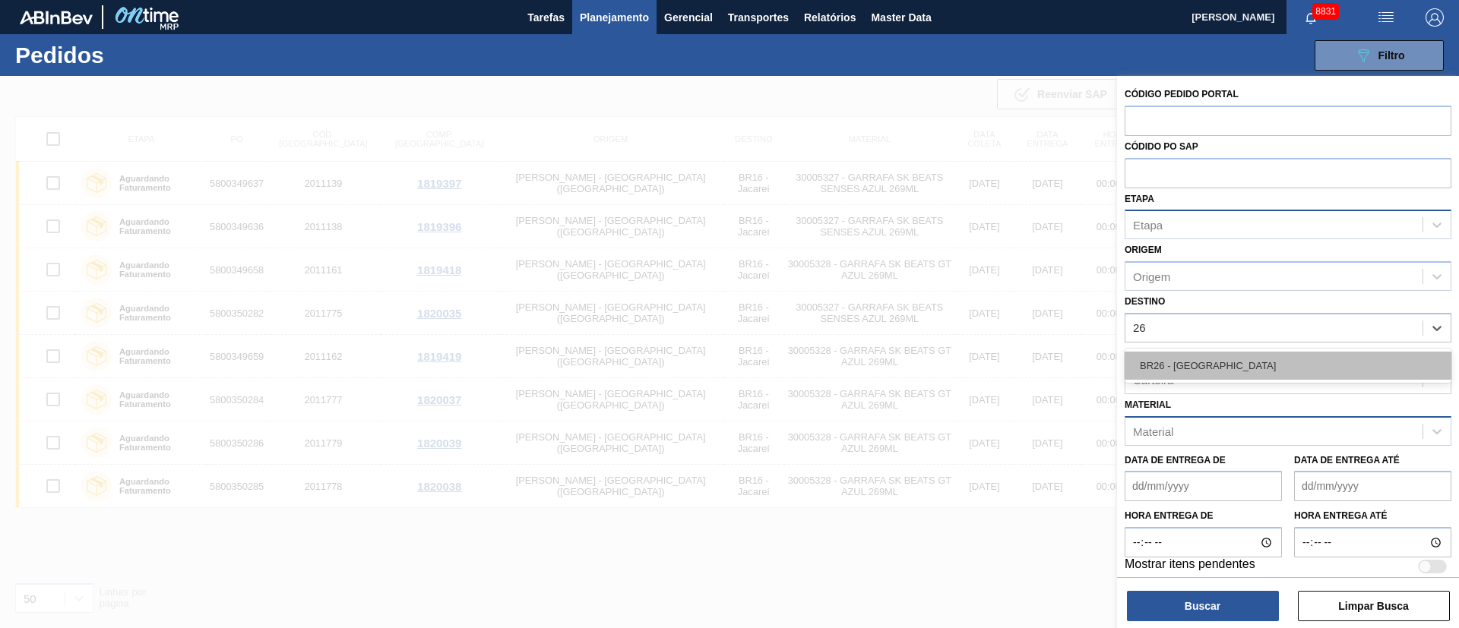
click at [1160, 363] on div "BR26 - [GEOGRAPHIC_DATA]" at bounding box center [1287, 366] width 327 height 28
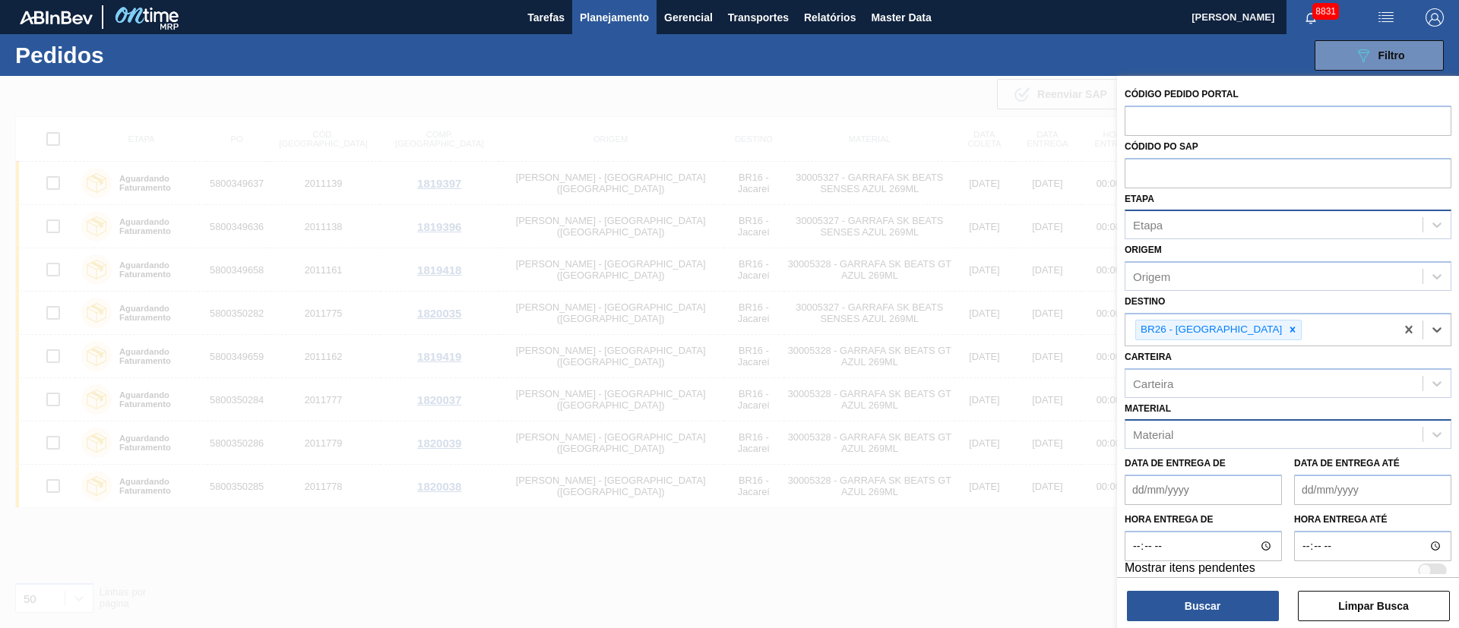
click at [1160, 435] on div "Material" at bounding box center [1153, 434] width 40 height 13
click at [1142, 434] on input "300029424" at bounding box center [1162, 434] width 58 height 13
type input "30029424"
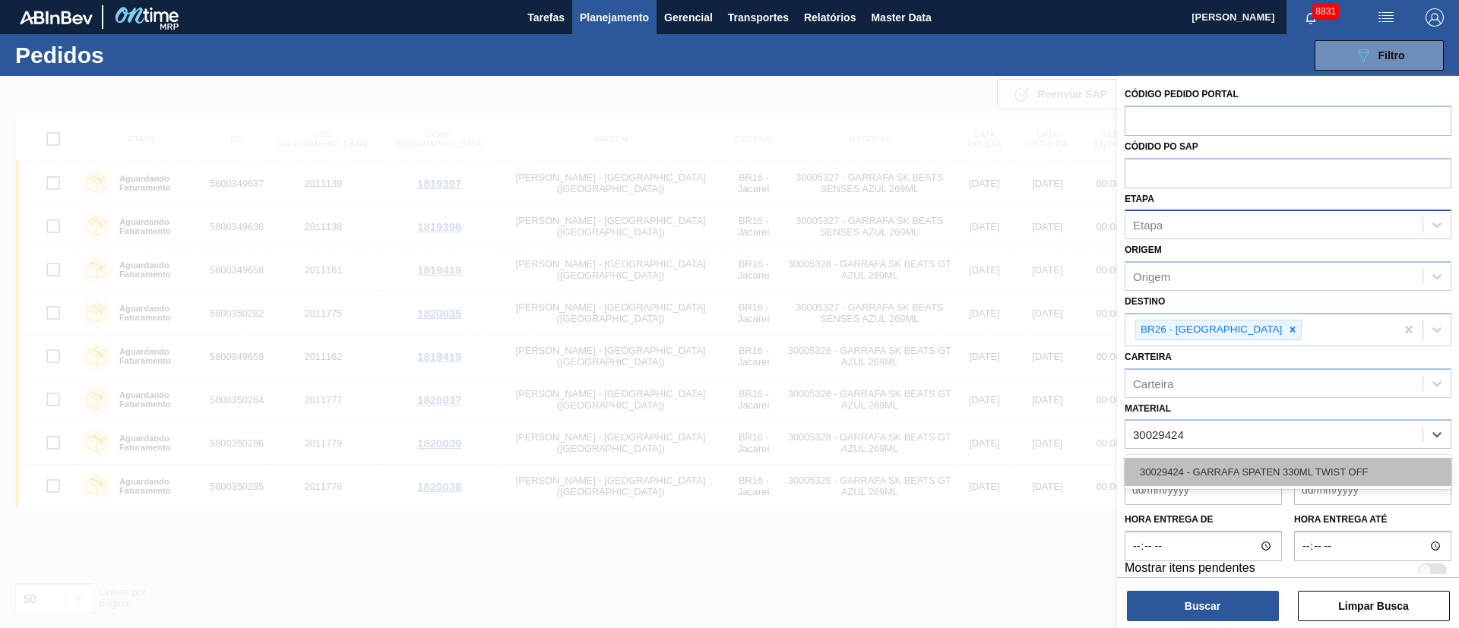
click at [1218, 474] on div "30029424 - GARRAFA SPATEN 330ML TWIST OFF" at bounding box center [1287, 472] width 327 height 28
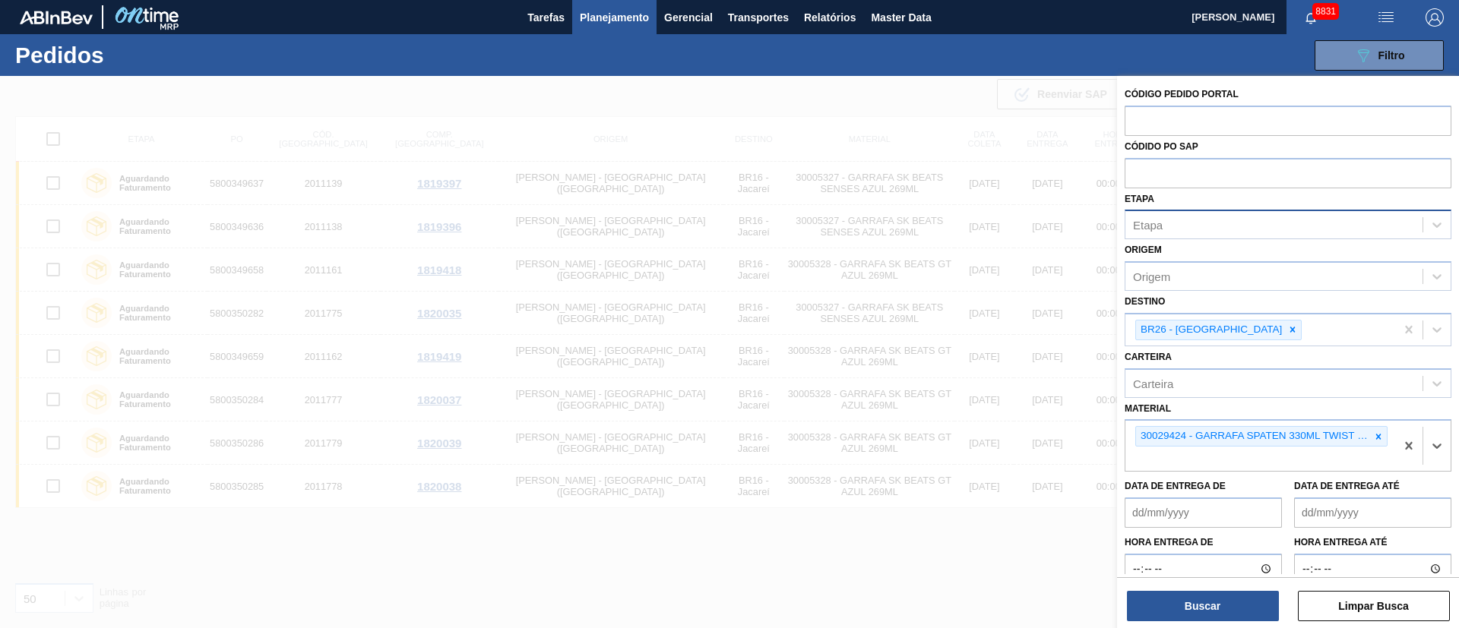
click at [1165, 221] on div "Etapa" at bounding box center [1273, 225] width 297 height 22
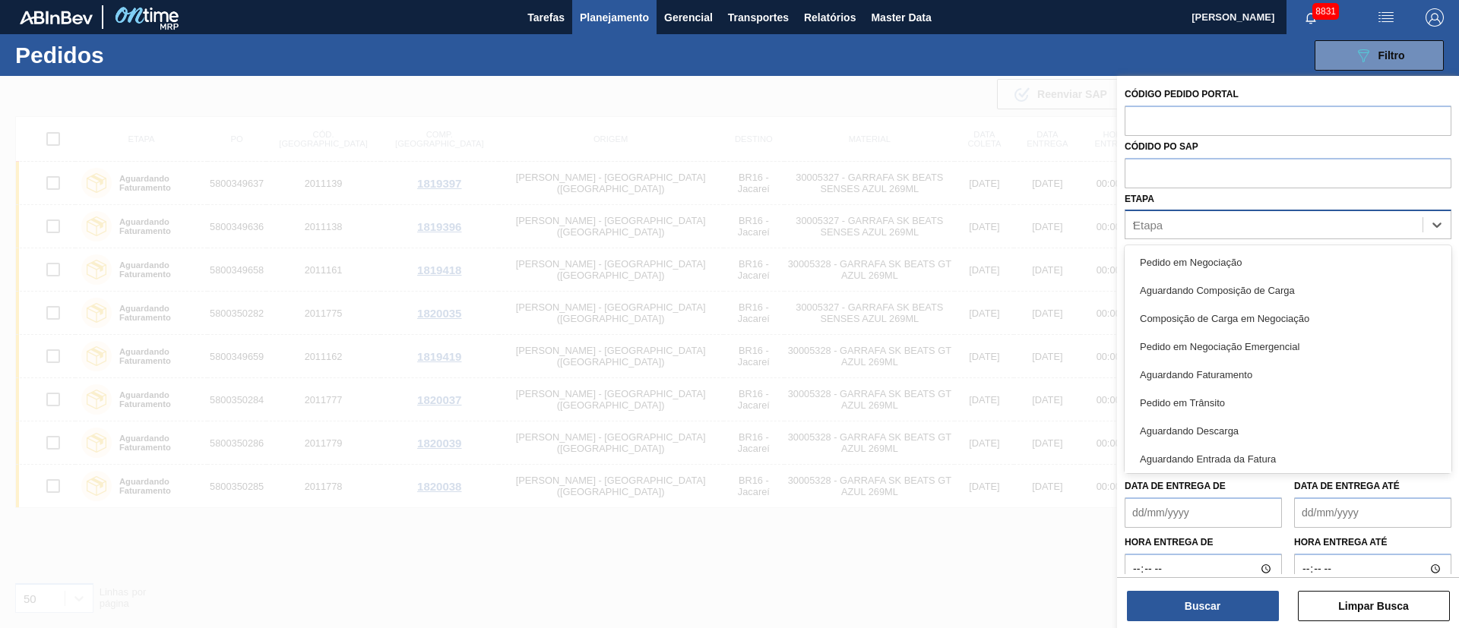
type input "fat"
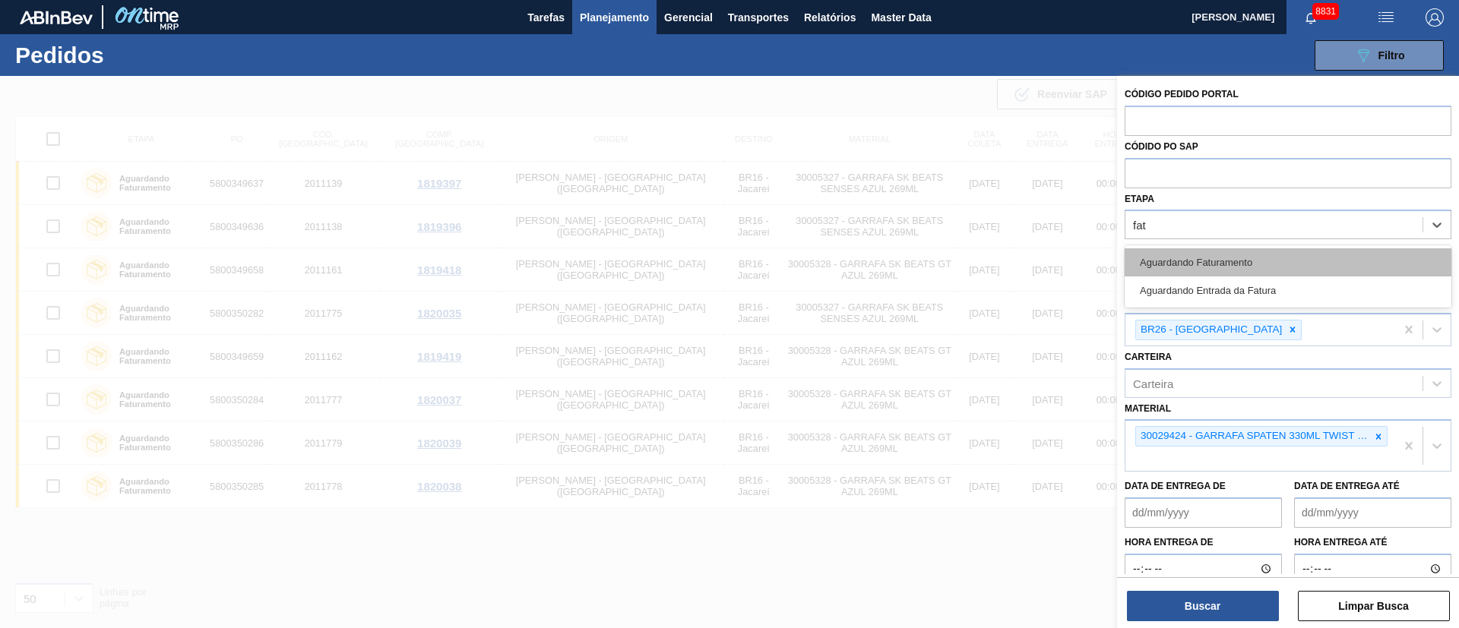
click at [1157, 248] on div "Aguardando Faturamento" at bounding box center [1287, 262] width 327 height 28
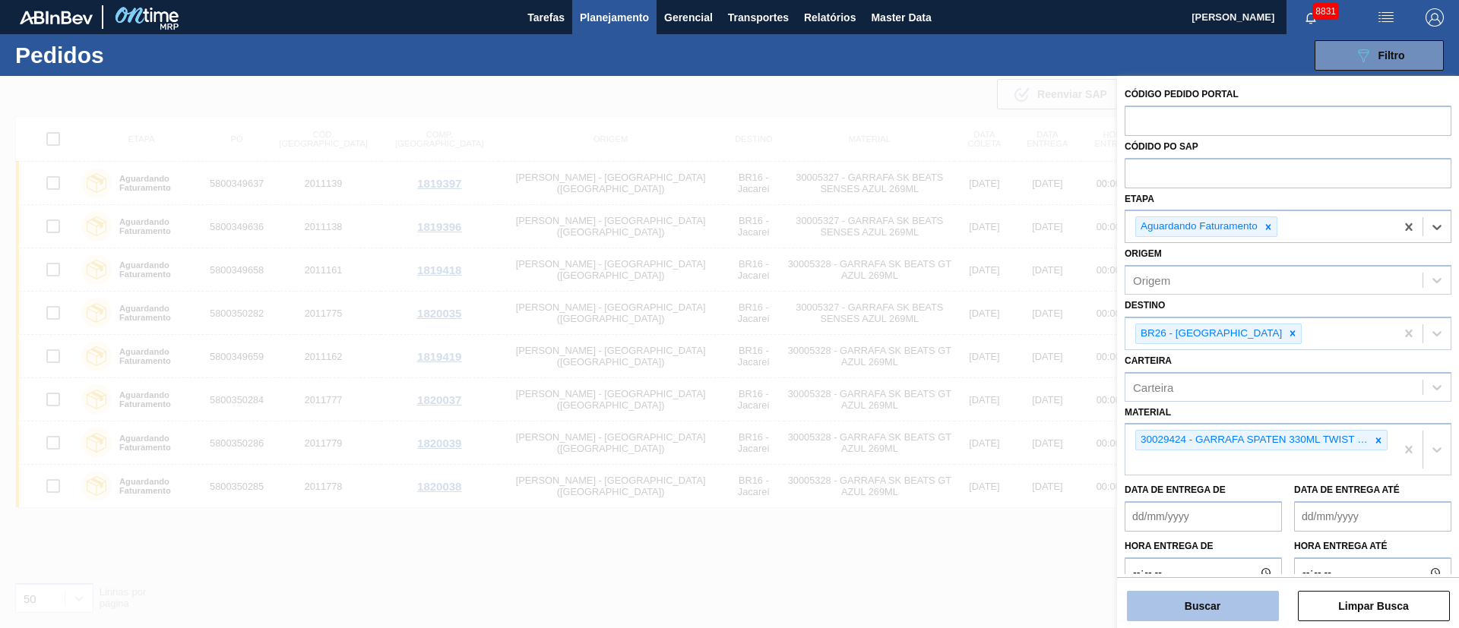
click at [1194, 606] on button "Buscar" at bounding box center [1203, 606] width 152 height 30
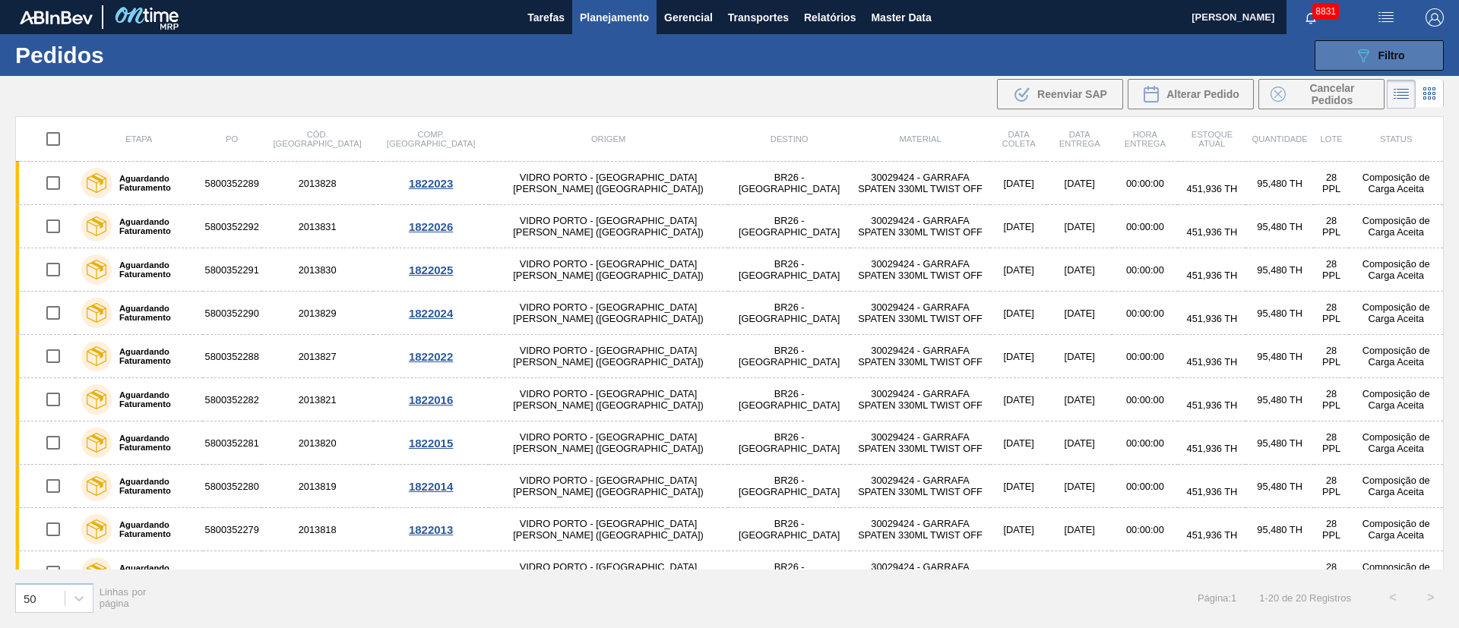
click at [1374, 51] on div "089F7B8B-B2A5-4AFE-B5C0-19BA573D28AC Filtro" at bounding box center [1379, 55] width 51 height 18
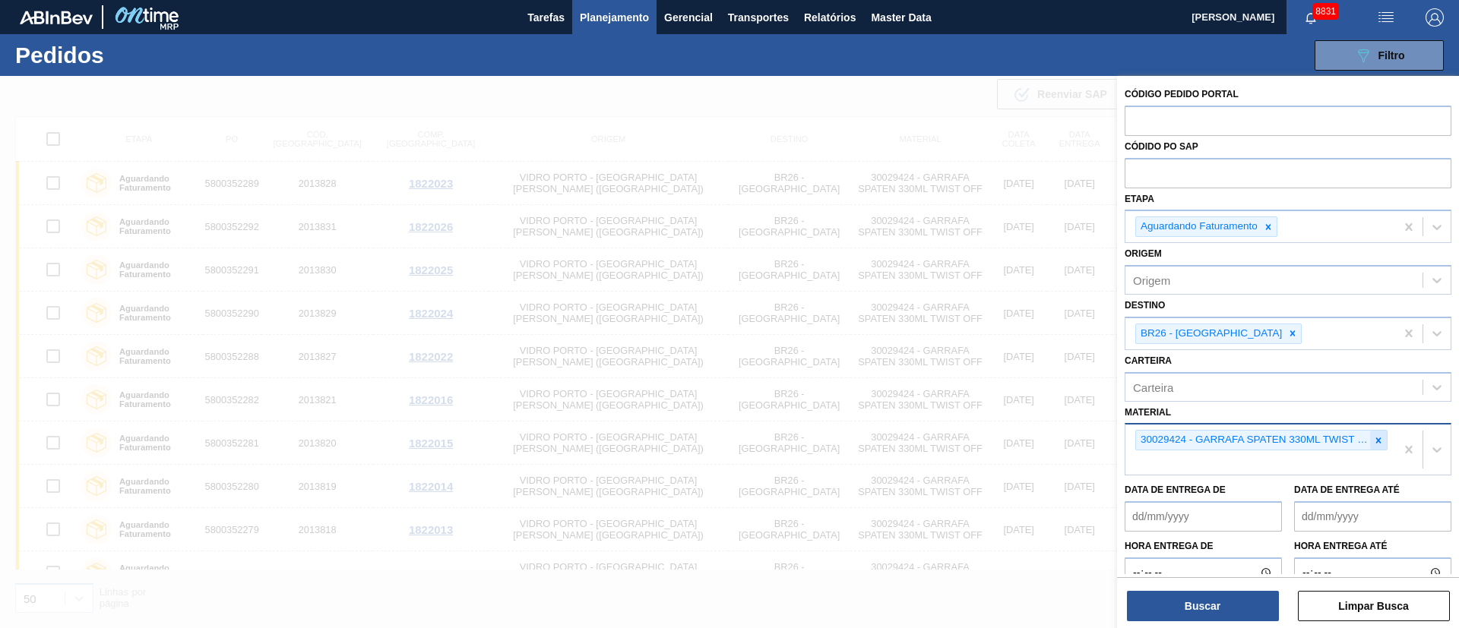
click at [1379, 441] on icon at bounding box center [1378, 440] width 11 height 11
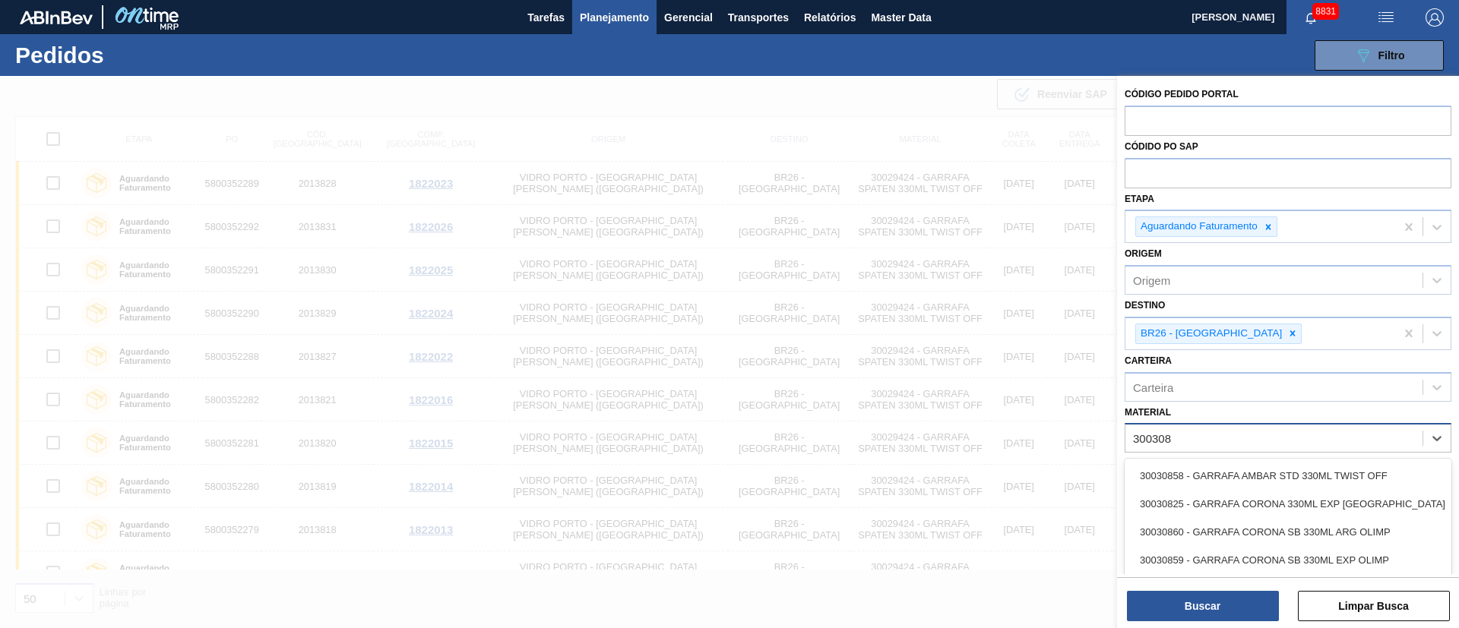
type input "3003085"
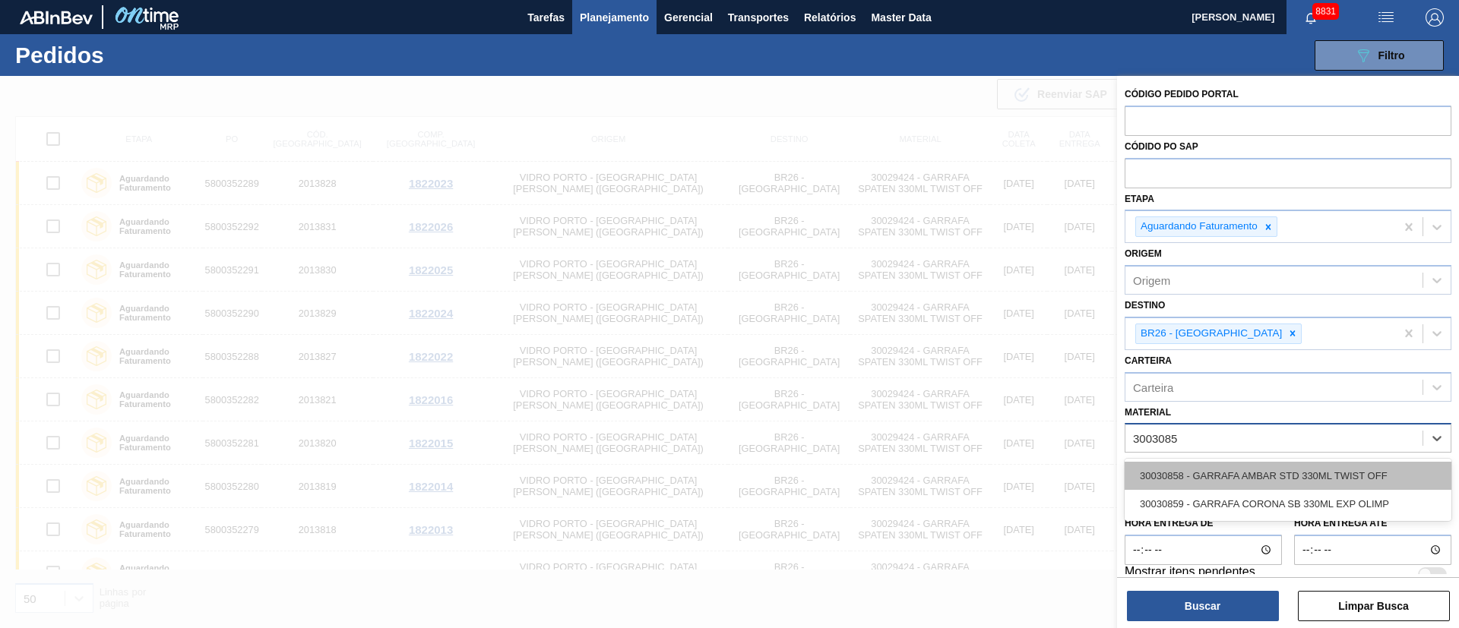
click at [1342, 470] on div "30030858 - GARRAFA AMBAR STD 330ML TWIST OFF" at bounding box center [1287, 476] width 327 height 28
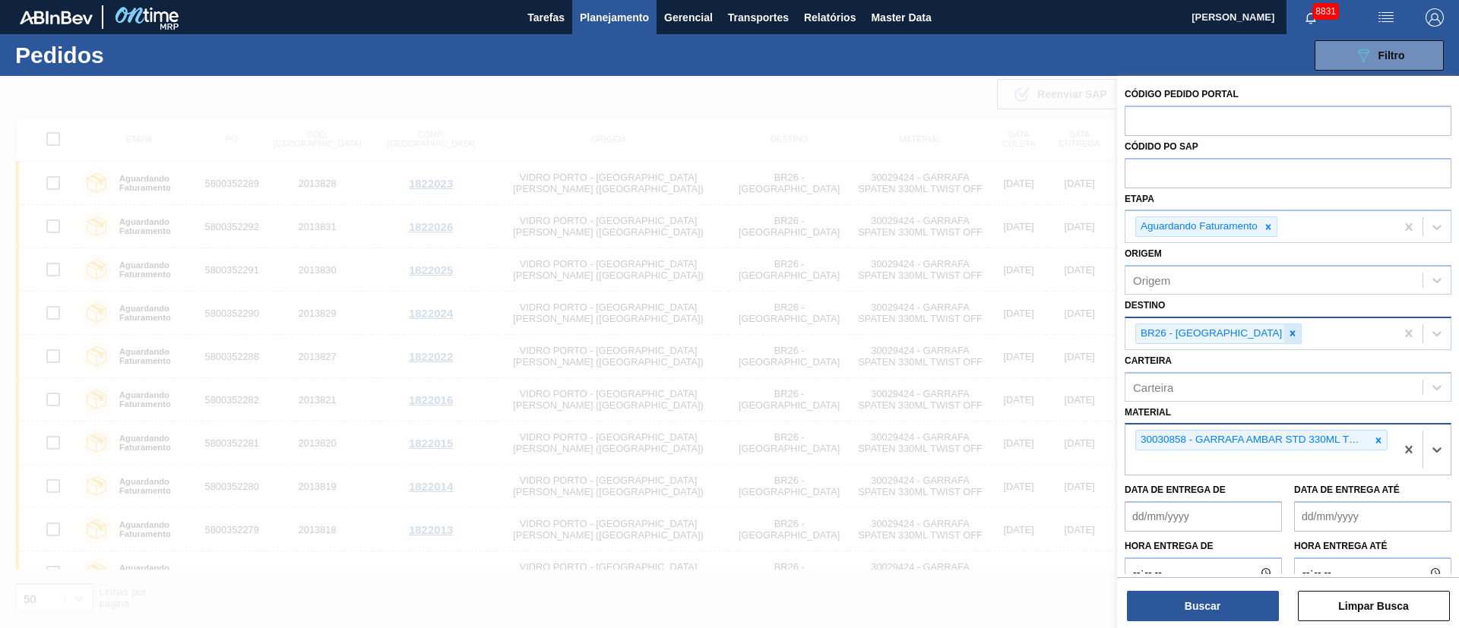
click at [1290, 334] on icon at bounding box center [1292, 333] width 5 height 5
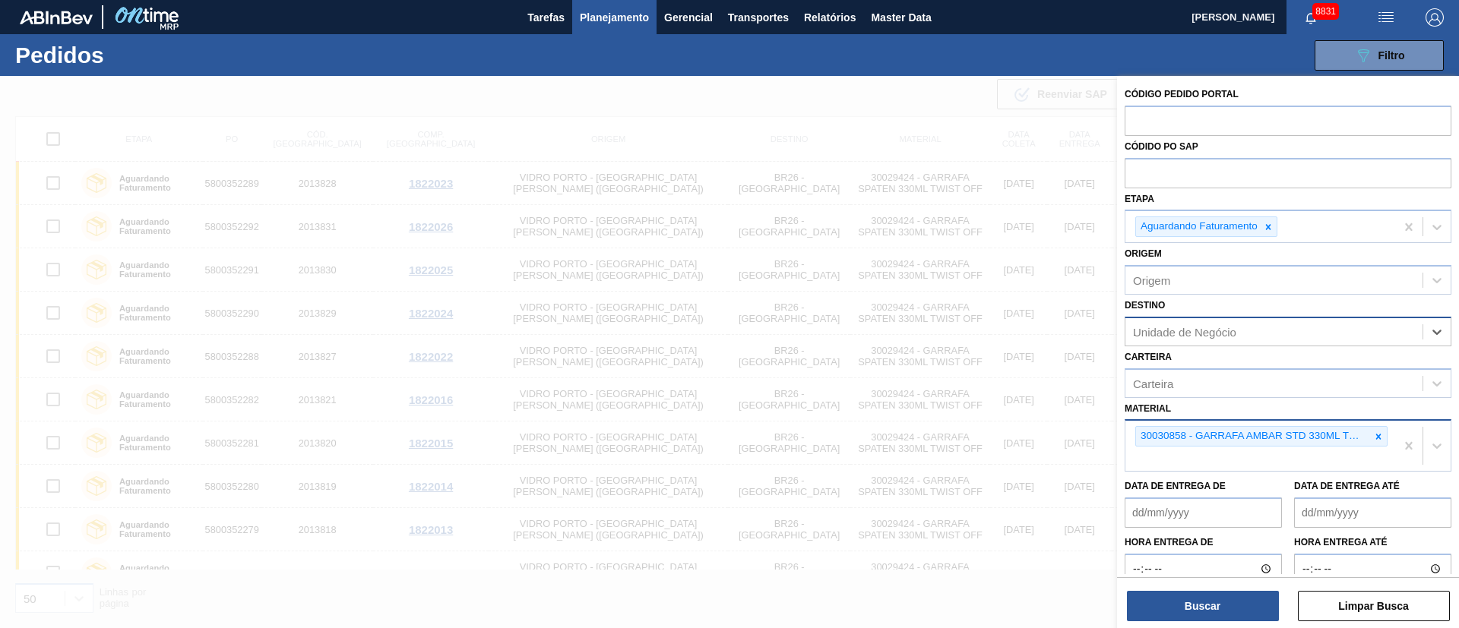
type input "13"
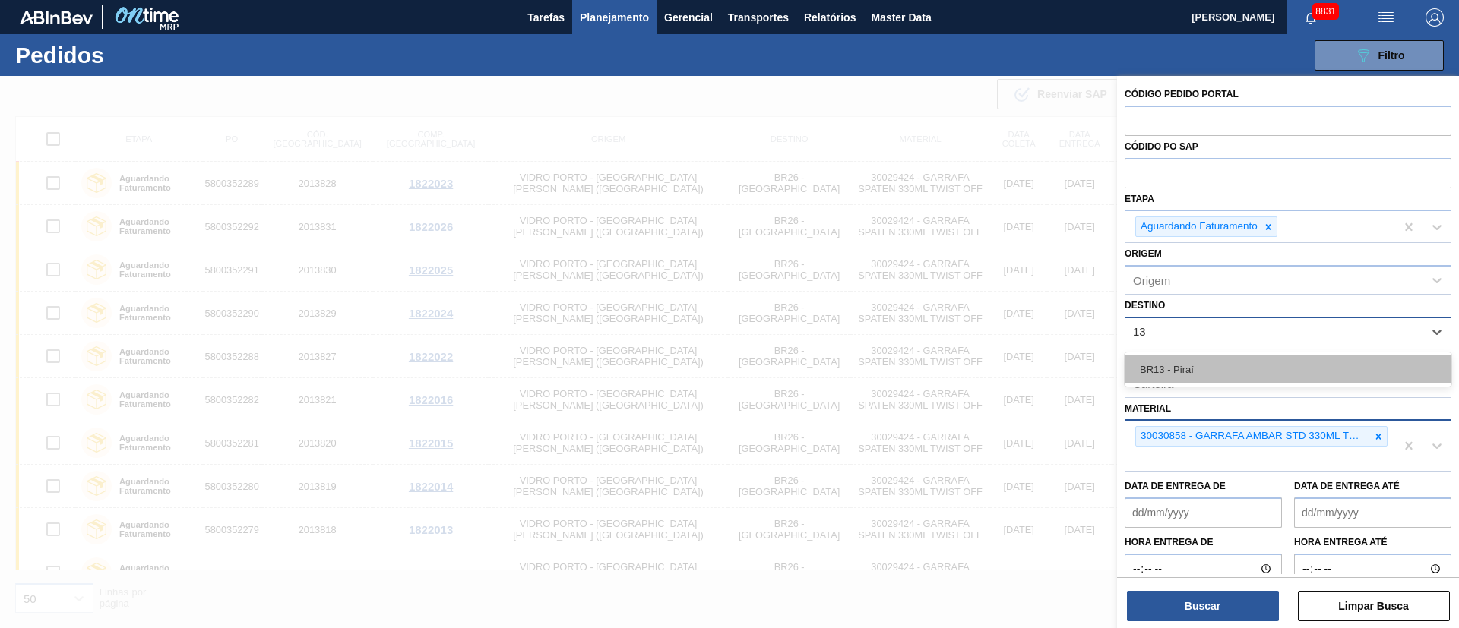
click at [1211, 368] on div "BR13 - Piraí" at bounding box center [1287, 370] width 327 height 28
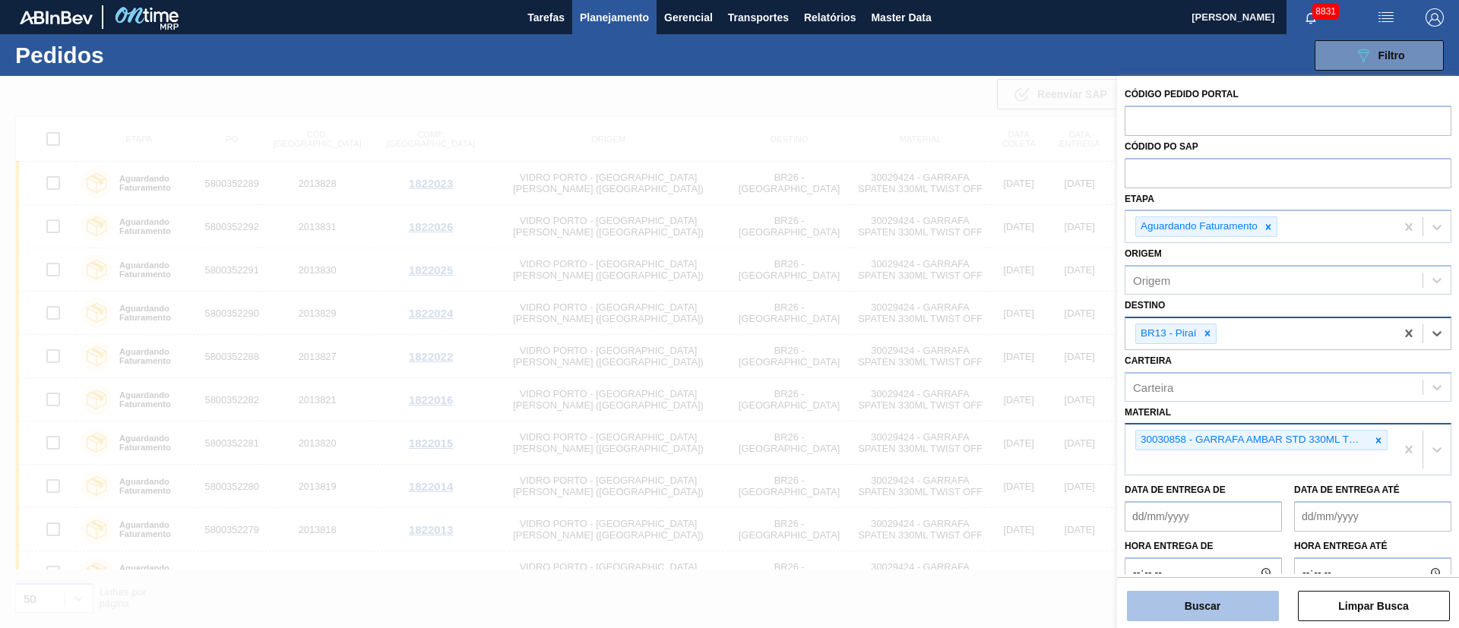
click at [1210, 607] on button "Buscar" at bounding box center [1203, 606] width 152 height 30
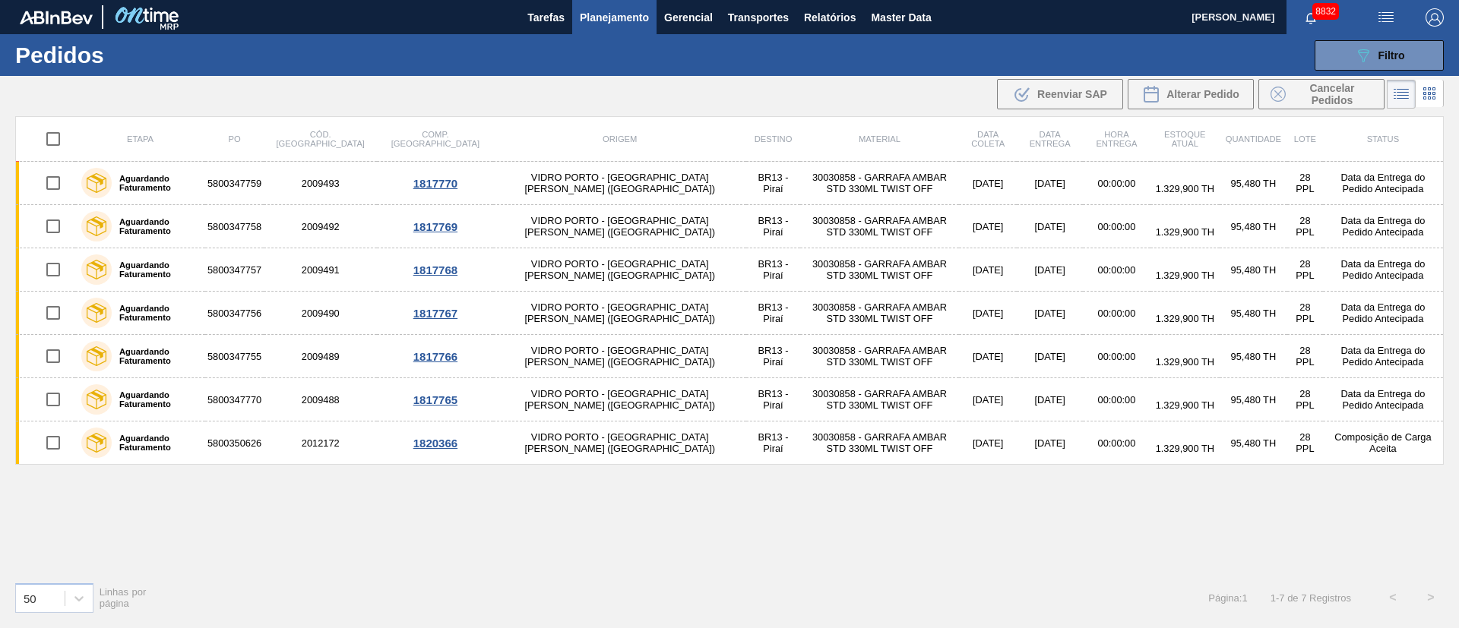
click at [622, 8] on span "Planejamento" at bounding box center [614, 17] width 69 height 18
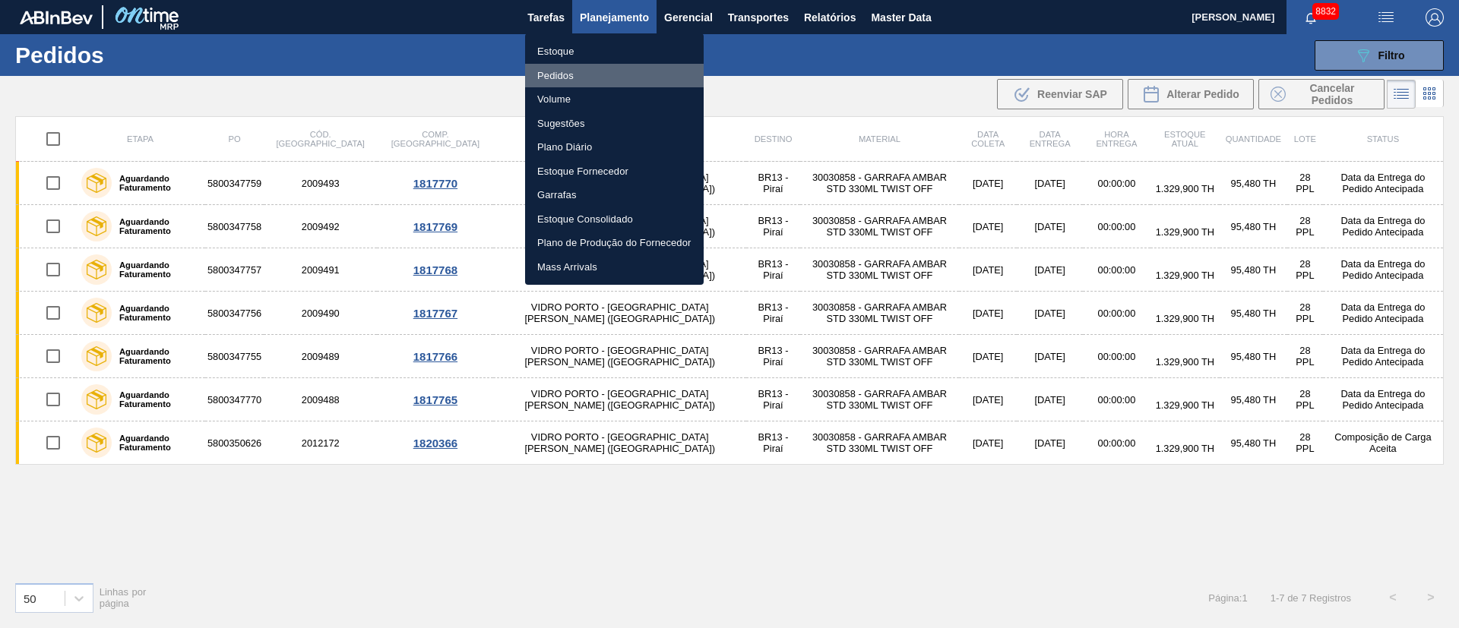
click at [557, 75] on li "Pedidos" at bounding box center [614, 76] width 179 height 24
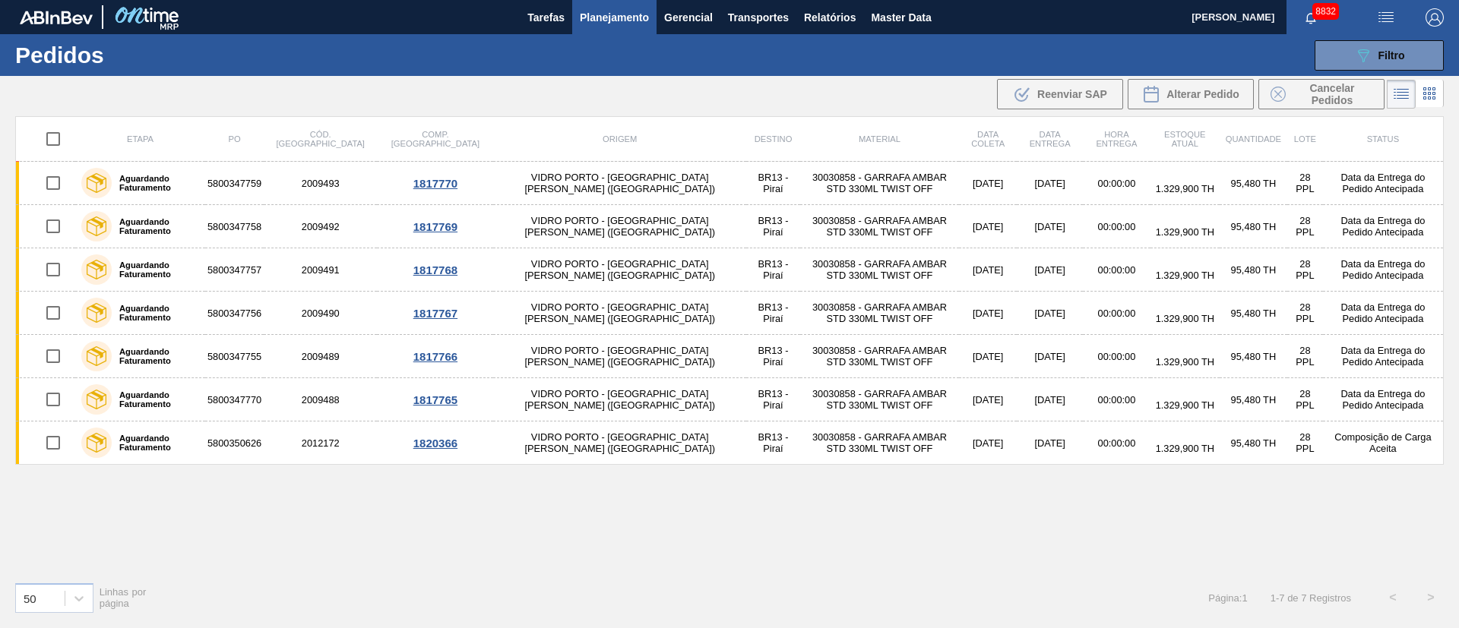
click at [626, 12] on span "Planejamento" at bounding box center [614, 17] width 69 height 18
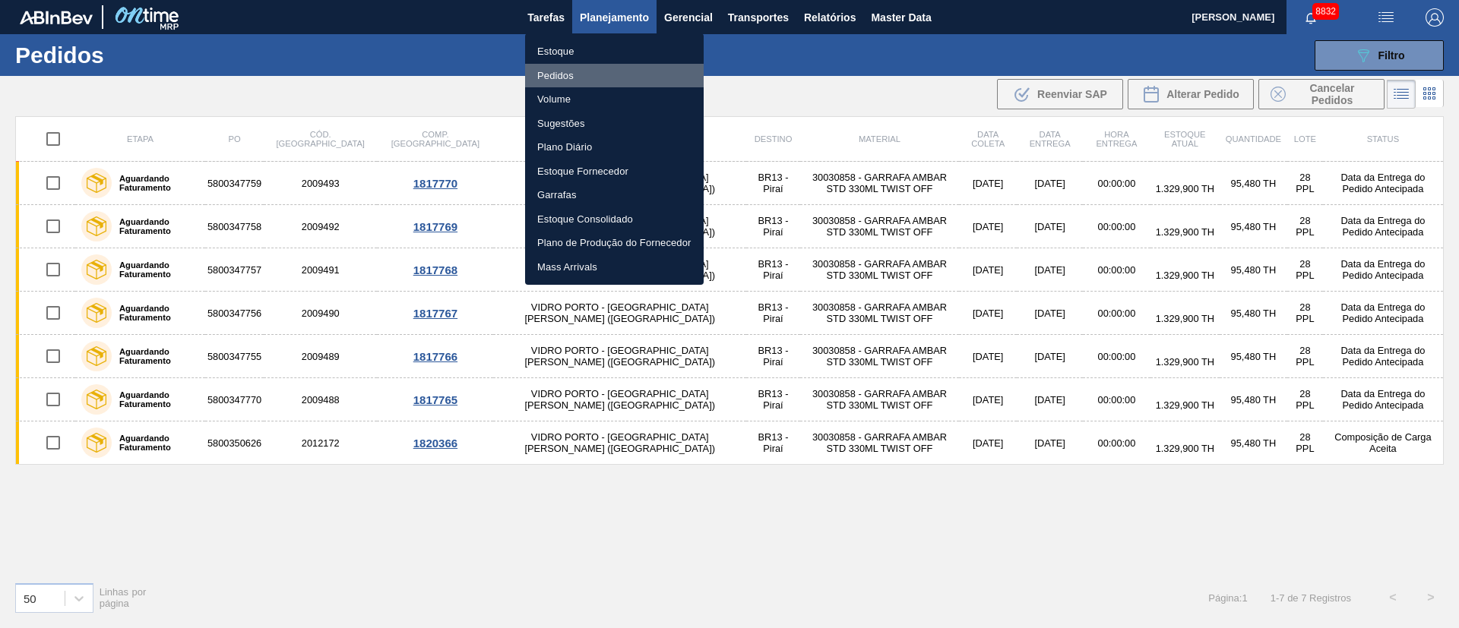
click at [555, 74] on li "Pedidos" at bounding box center [614, 76] width 179 height 24
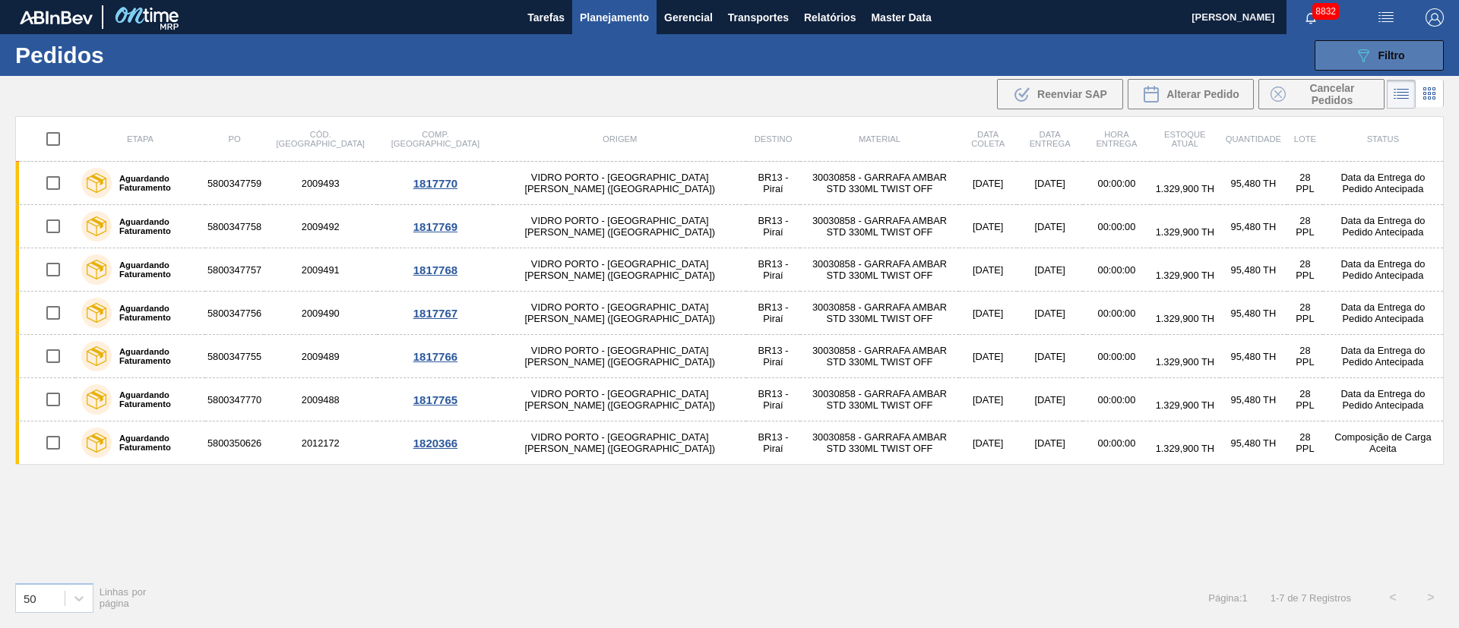
click at [1405, 48] on button "089F7B8B-B2A5-4AFE-B5C0-19BA573D28AC Filtro" at bounding box center [1378, 55] width 129 height 30
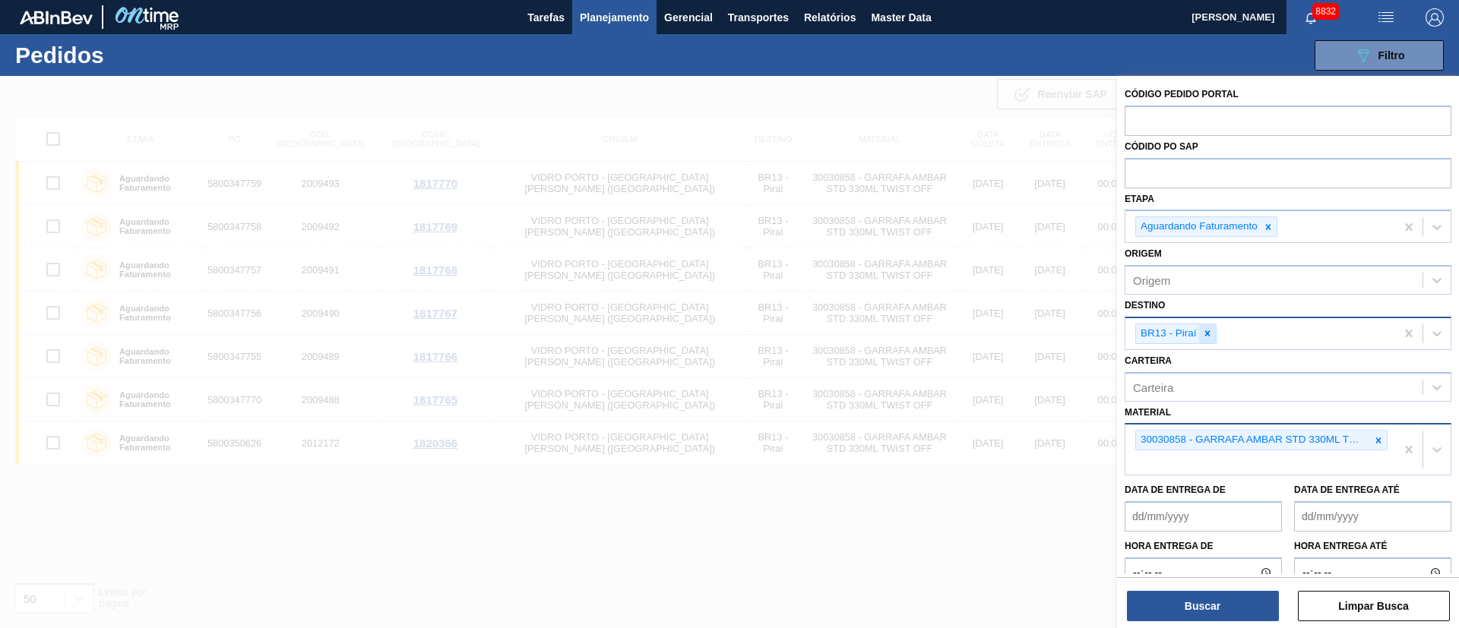
click at [1207, 336] on icon at bounding box center [1207, 333] width 11 height 11
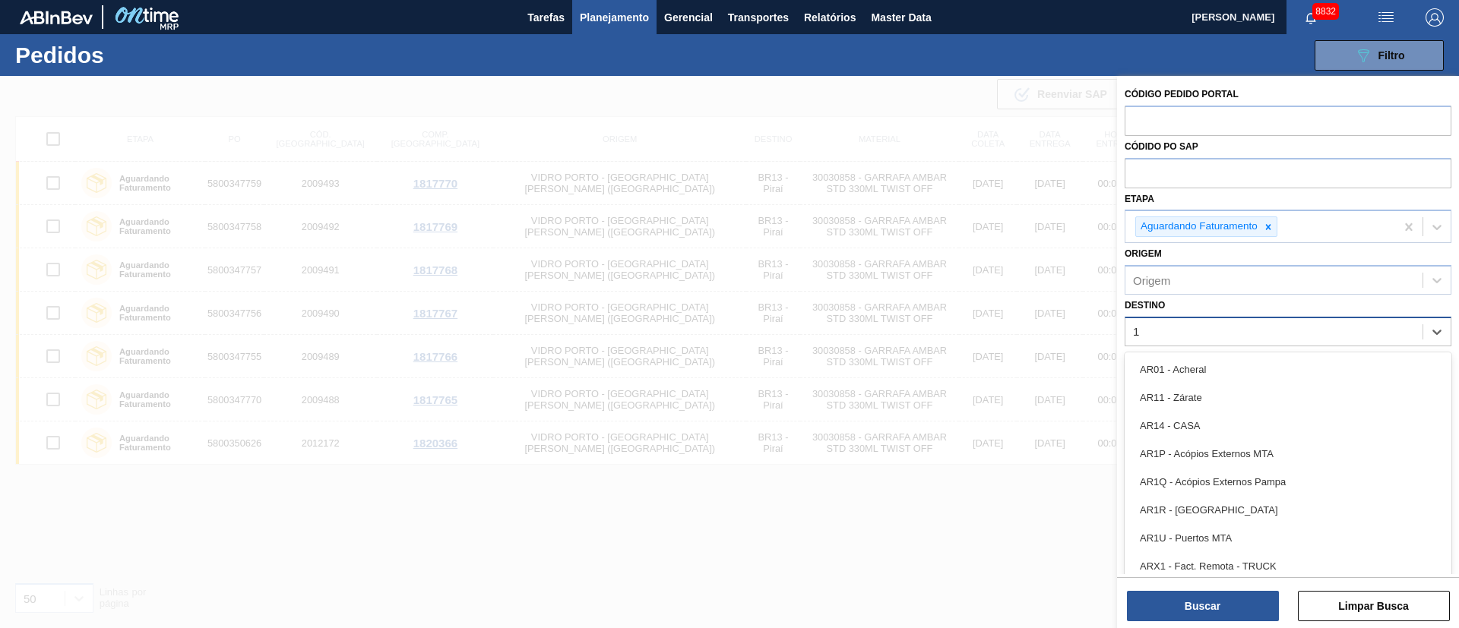
type input "19"
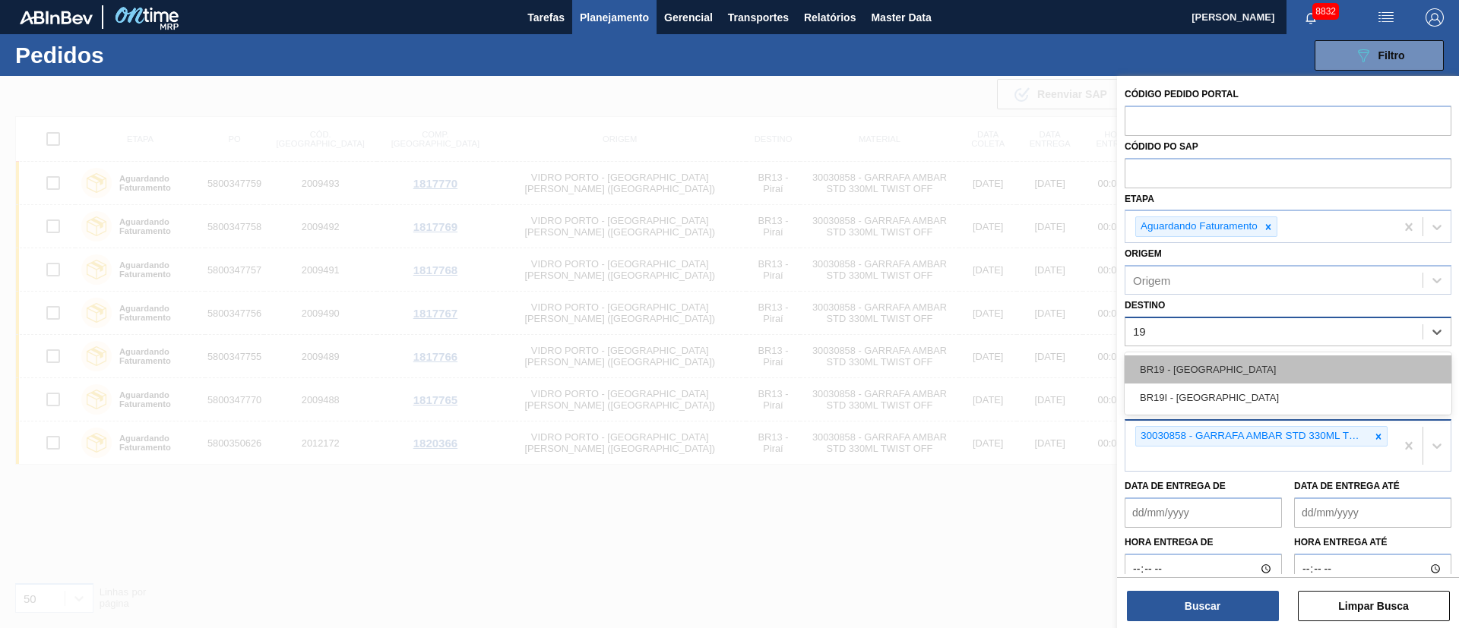
click at [1198, 374] on div "BR19 - Nova Rio" at bounding box center [1287, 370] width 327 height 28
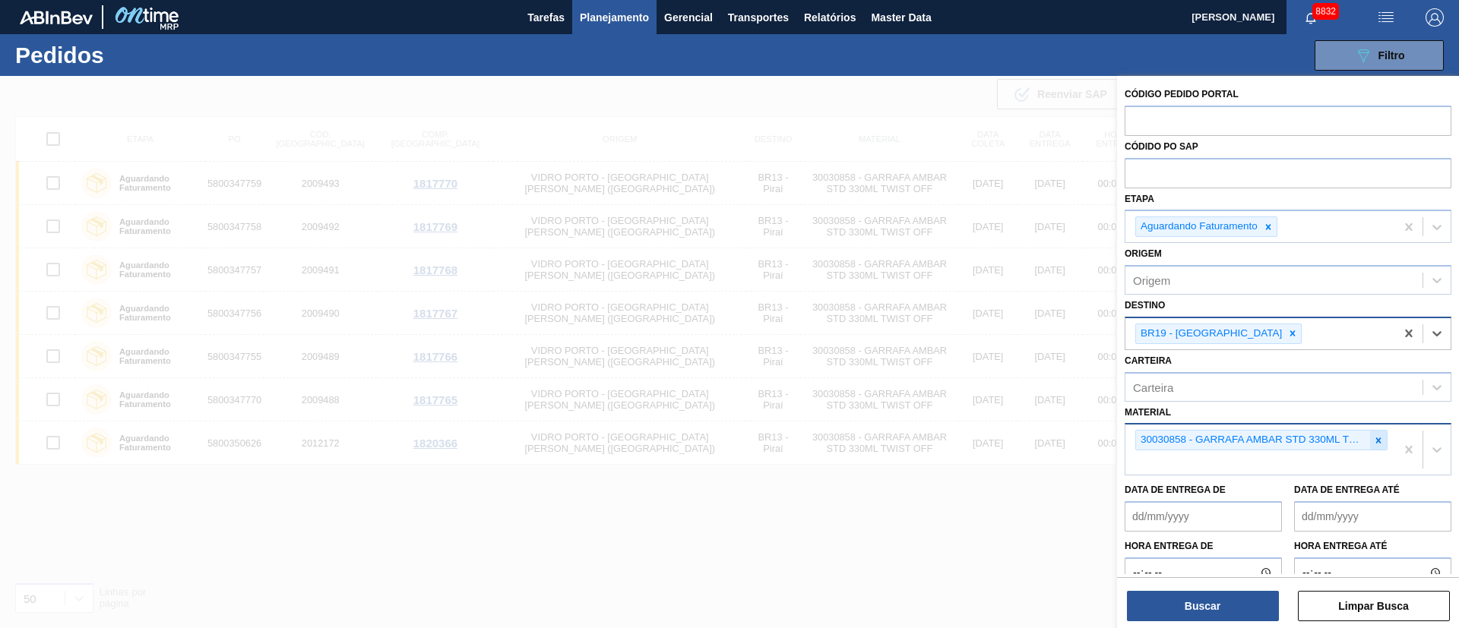
click at [1382, 437] on div at bounding box center [1378, 440] width 17 height 19
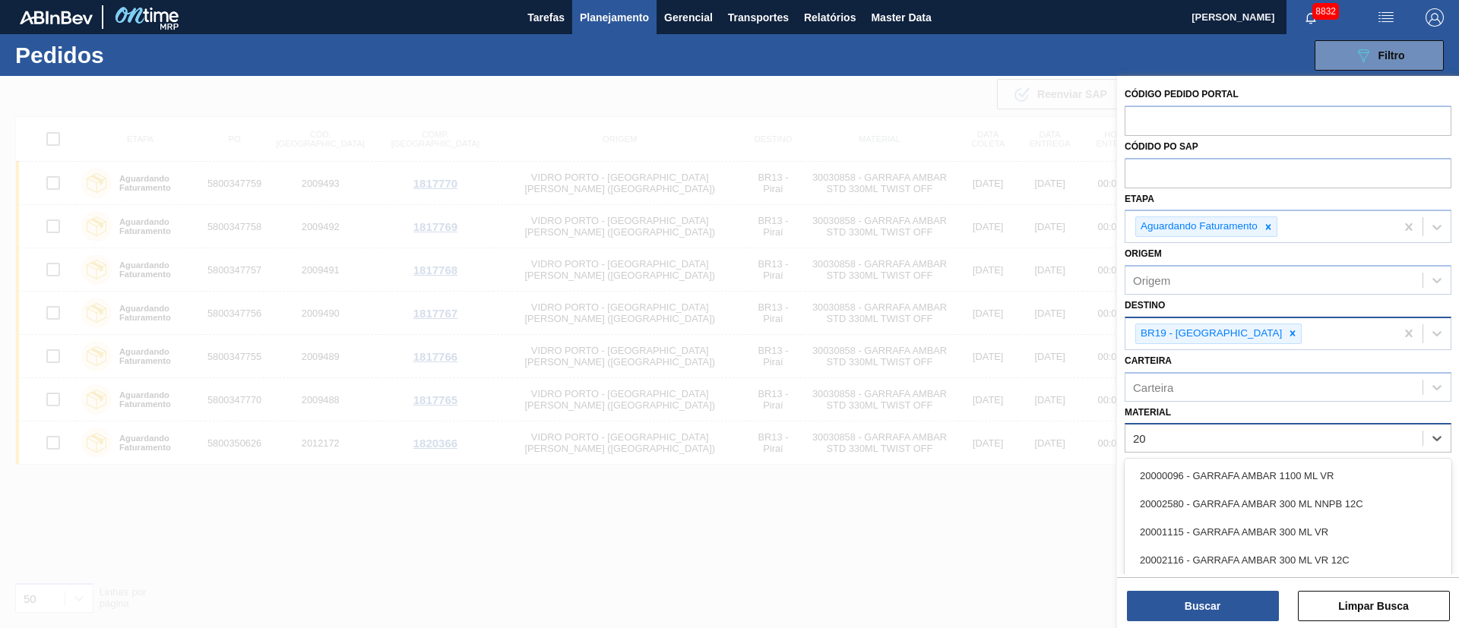
type input "2"
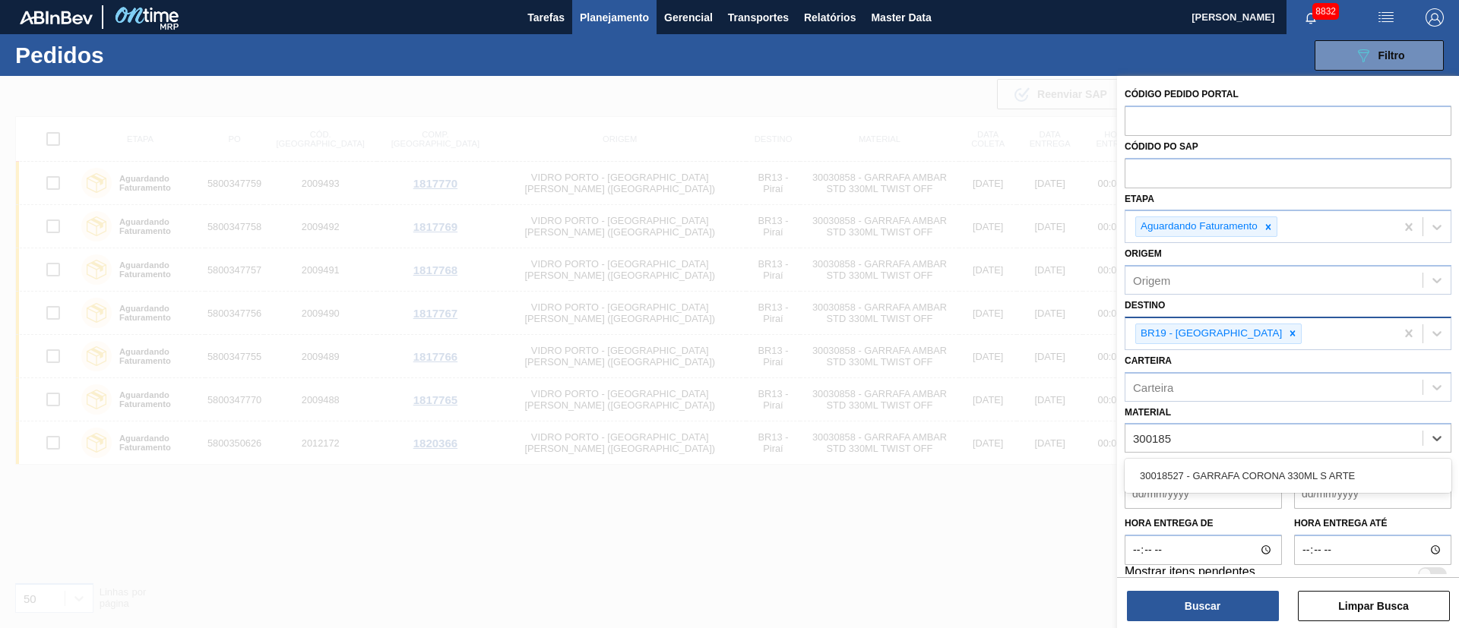
type input "30018"
click at [1184, 471] on div "30018527 - GARRAFA CORONA 330ML S ARTE" at bounding box center [1287, 476] width 327 height 28
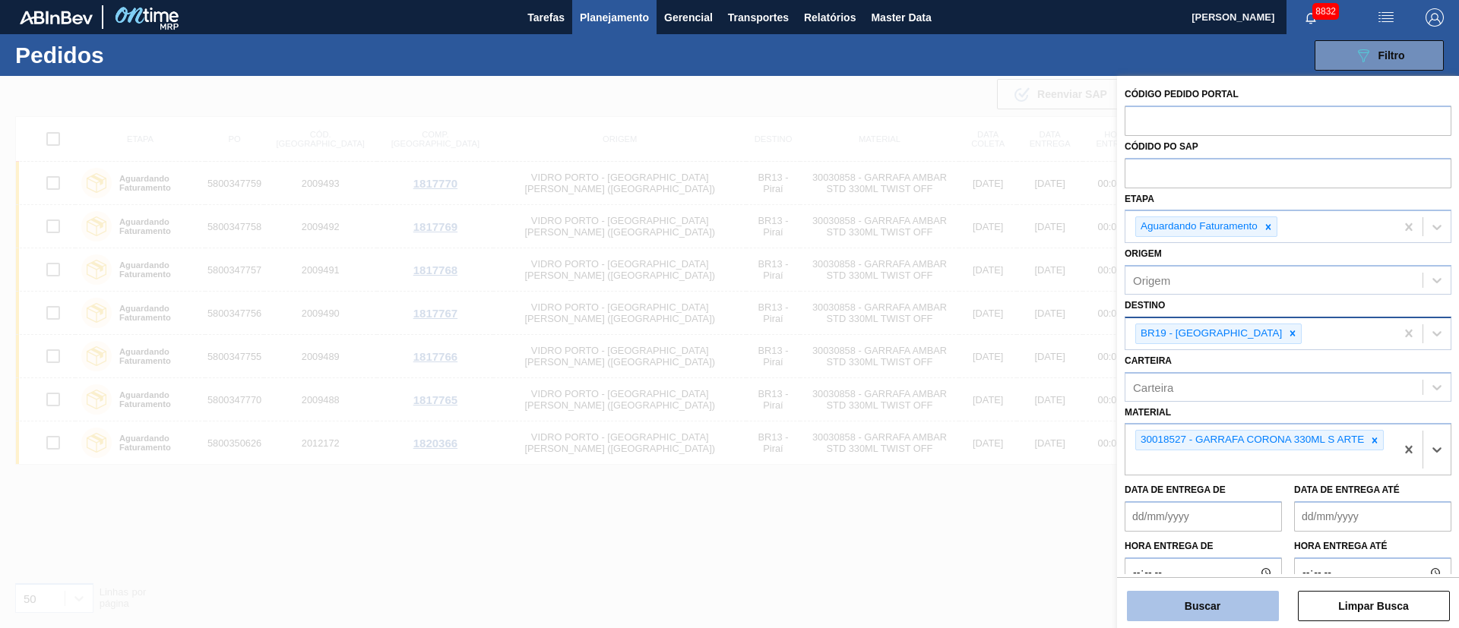
click at [1214, 595] on button "Buscar" at bounding box center [1203, 606] width 152 height 30
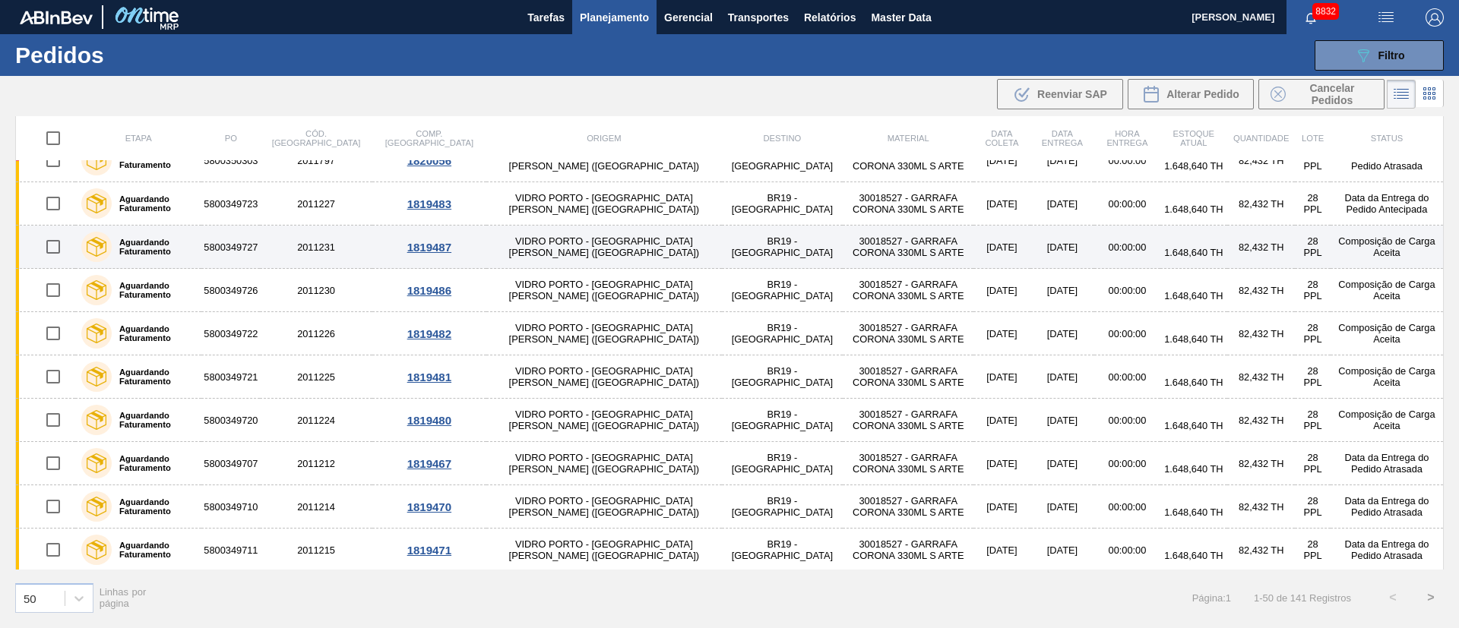
scroll to position [342, 0]
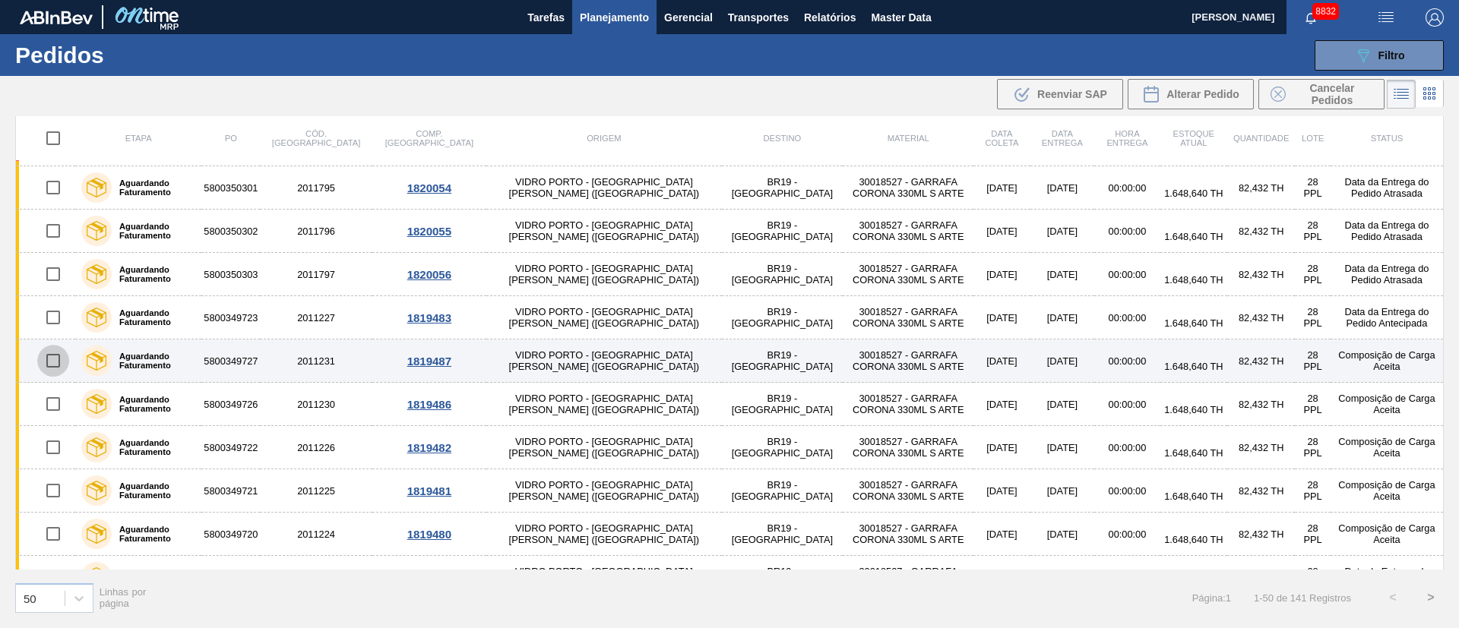
click at [53, 361] on input "checkbox" at bounding box center [53, 361] width 32 height 32
checkbox input "true"
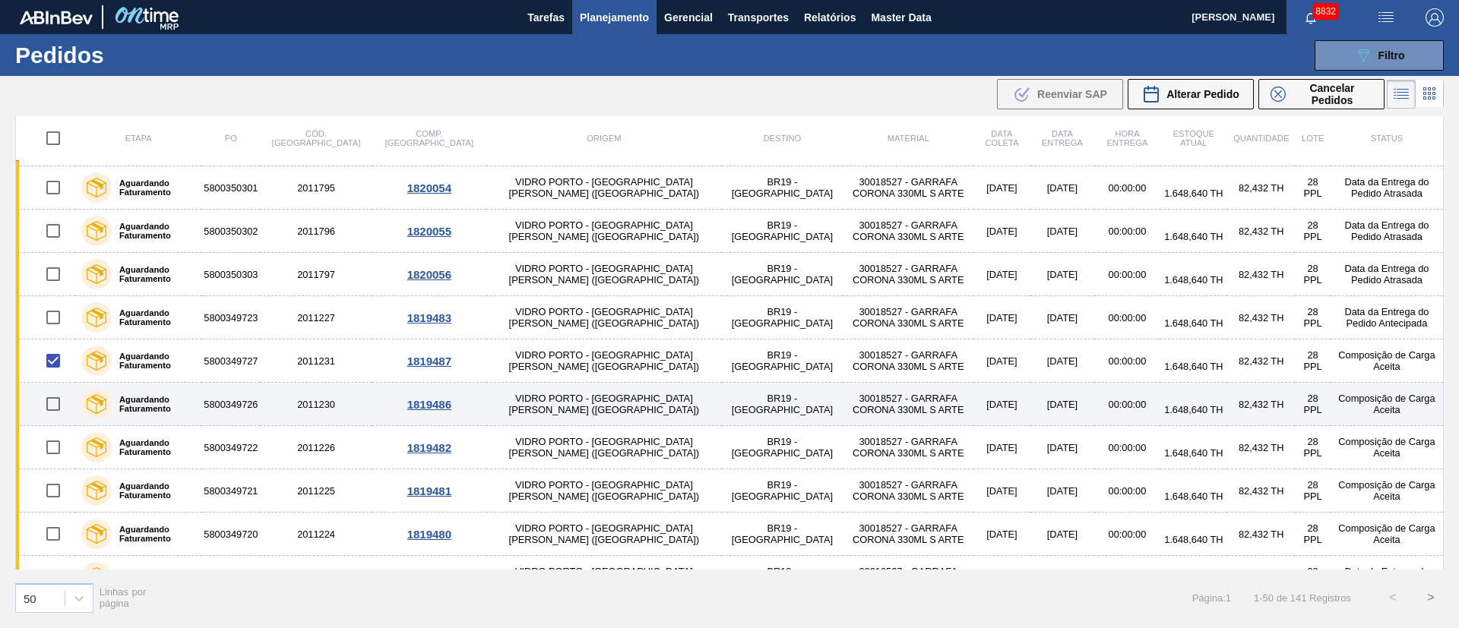
click at [55, 402] on input "checkbox" at bounding box center [53, 404] width 32 height 32
checkbox input "true"
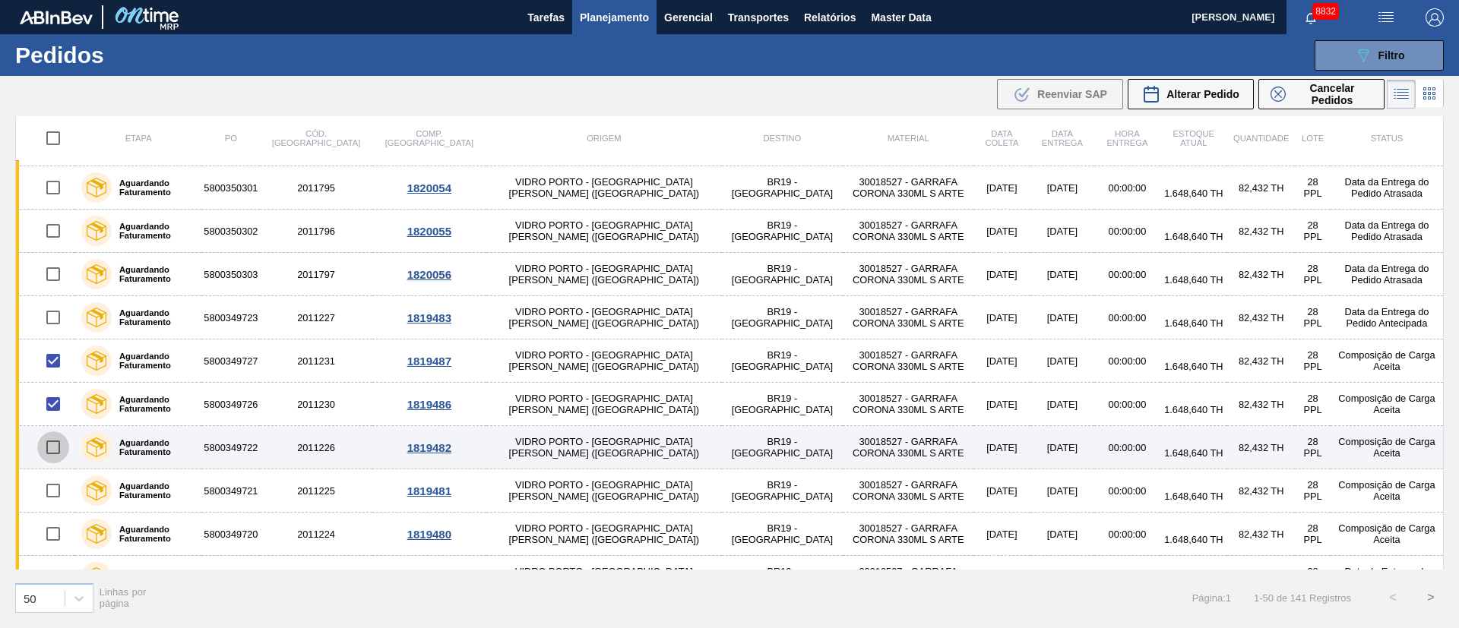
click at [49, 456] on input "checkbox" at bounding box center [53, 448] width 32 height 32
checkbox input "true"
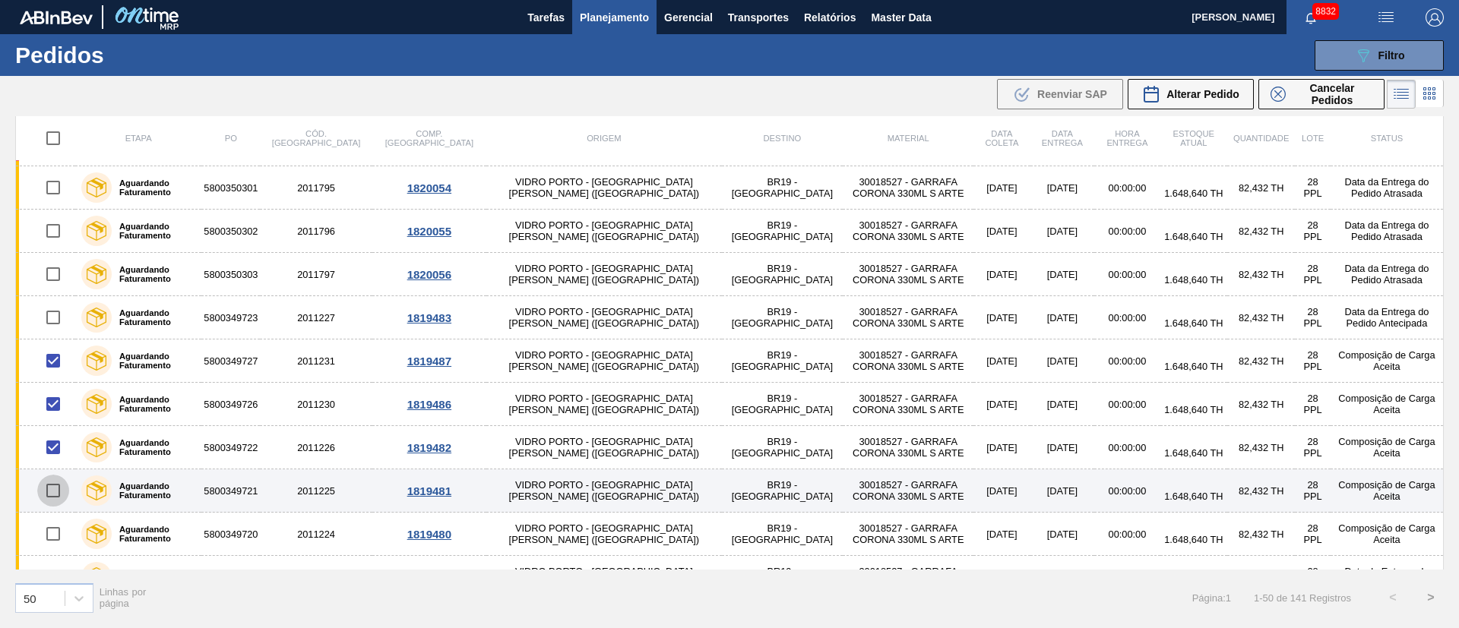
click at [56, 497] on input "checkbox" at bounding box center [53, 491] width 32 height 32
checkbox input "true"
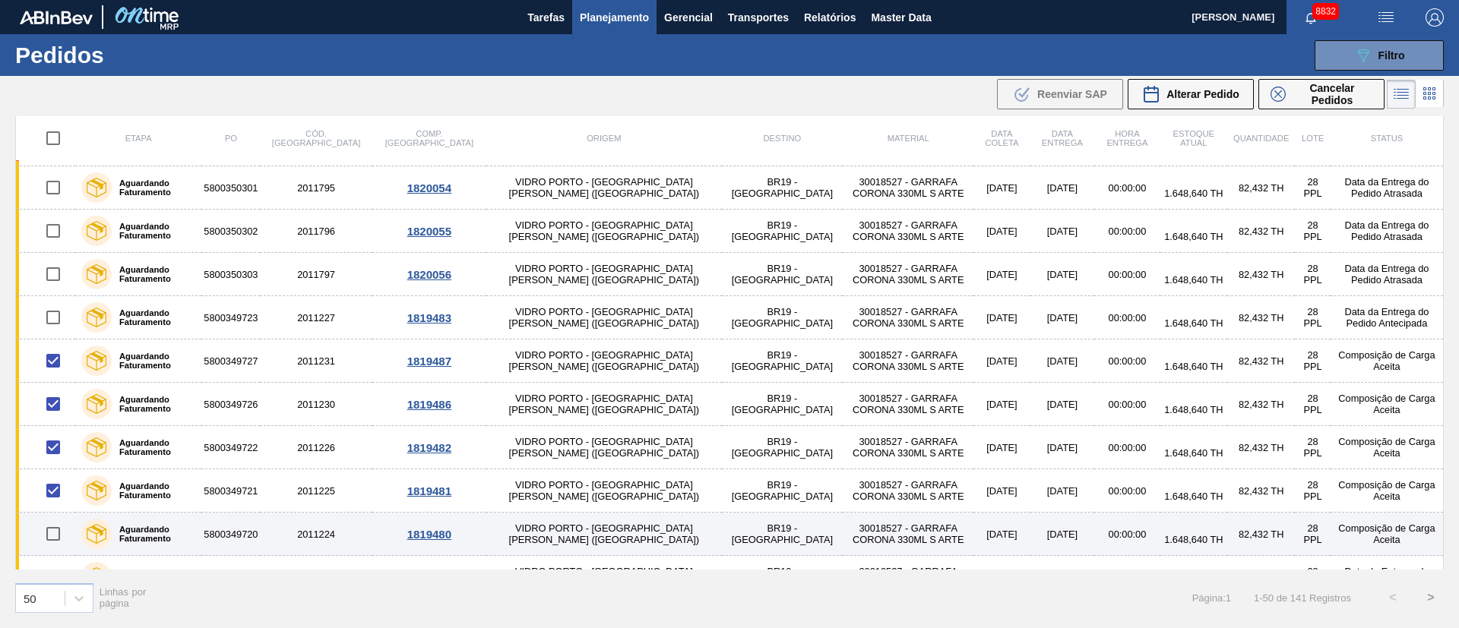
scroll to position [456, 0]
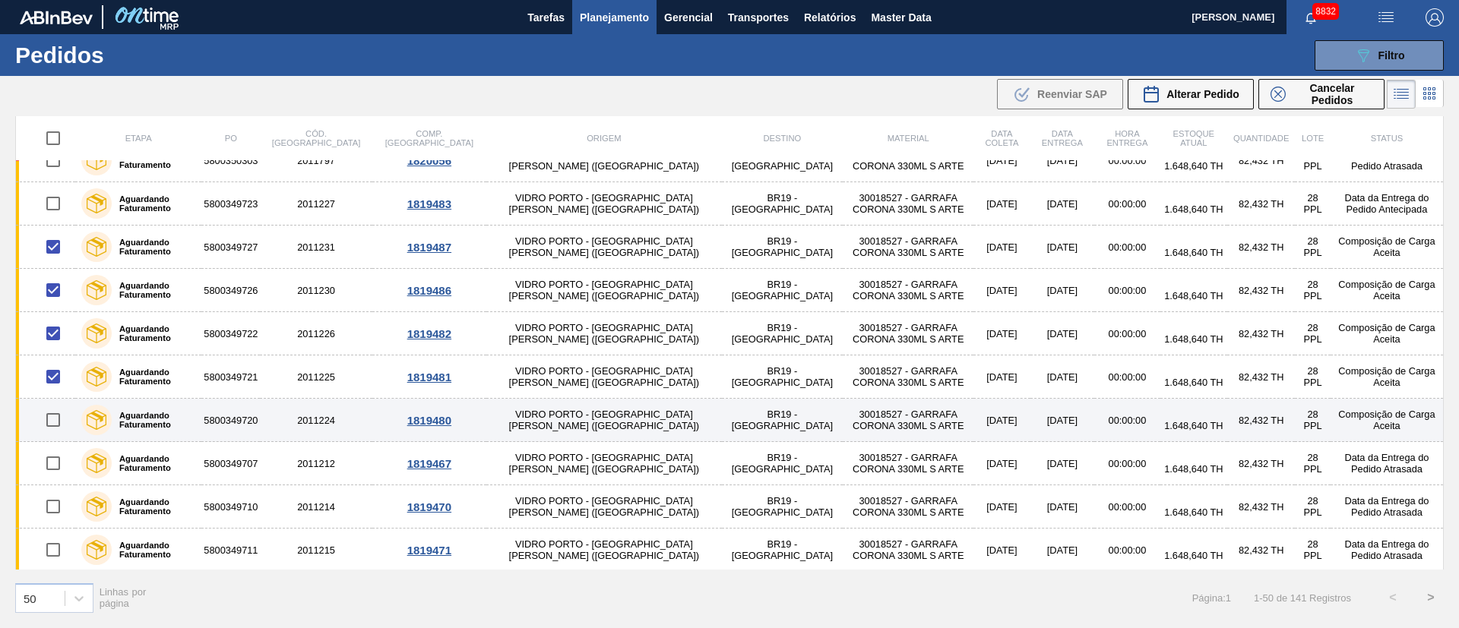
click at [52, 422] on input "checkbox" at bounding box center [53, 420] width 32 height 32
checkbox input "true"
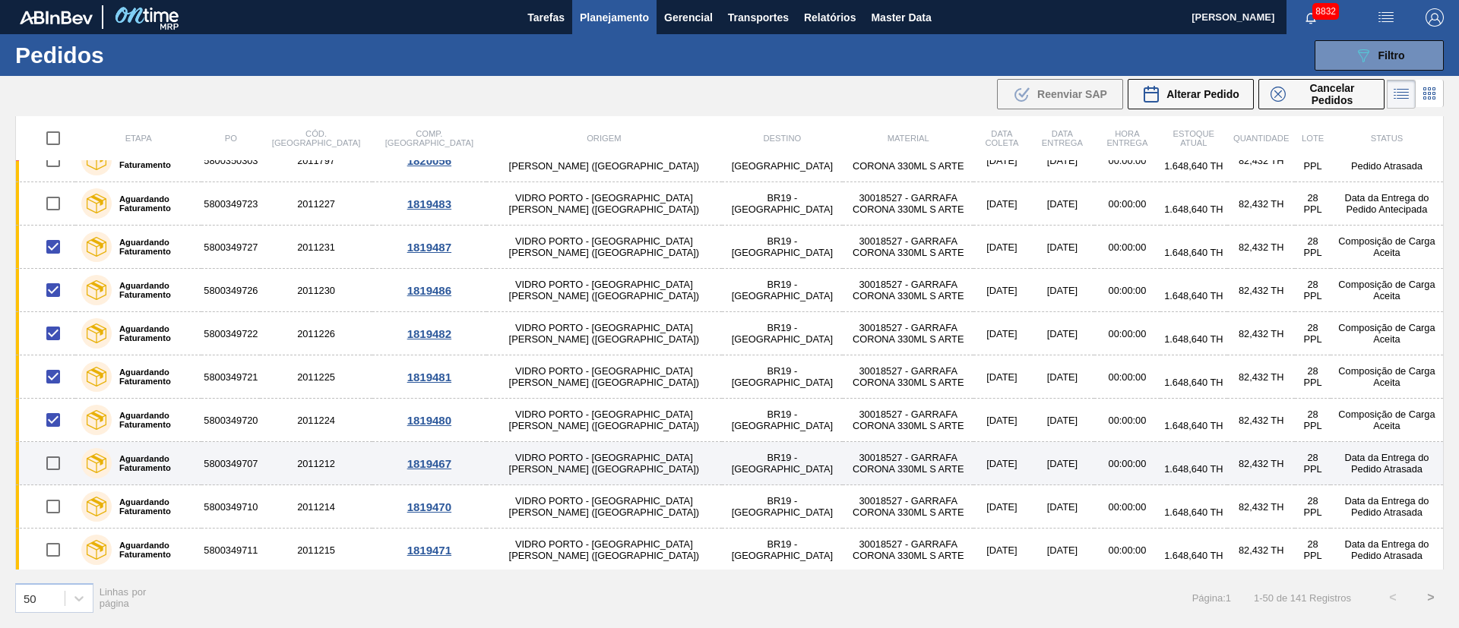
click at [58, 472] on input "checkbox" at bounding box center [53, 463] width 32 height 32
checkbox input "true"
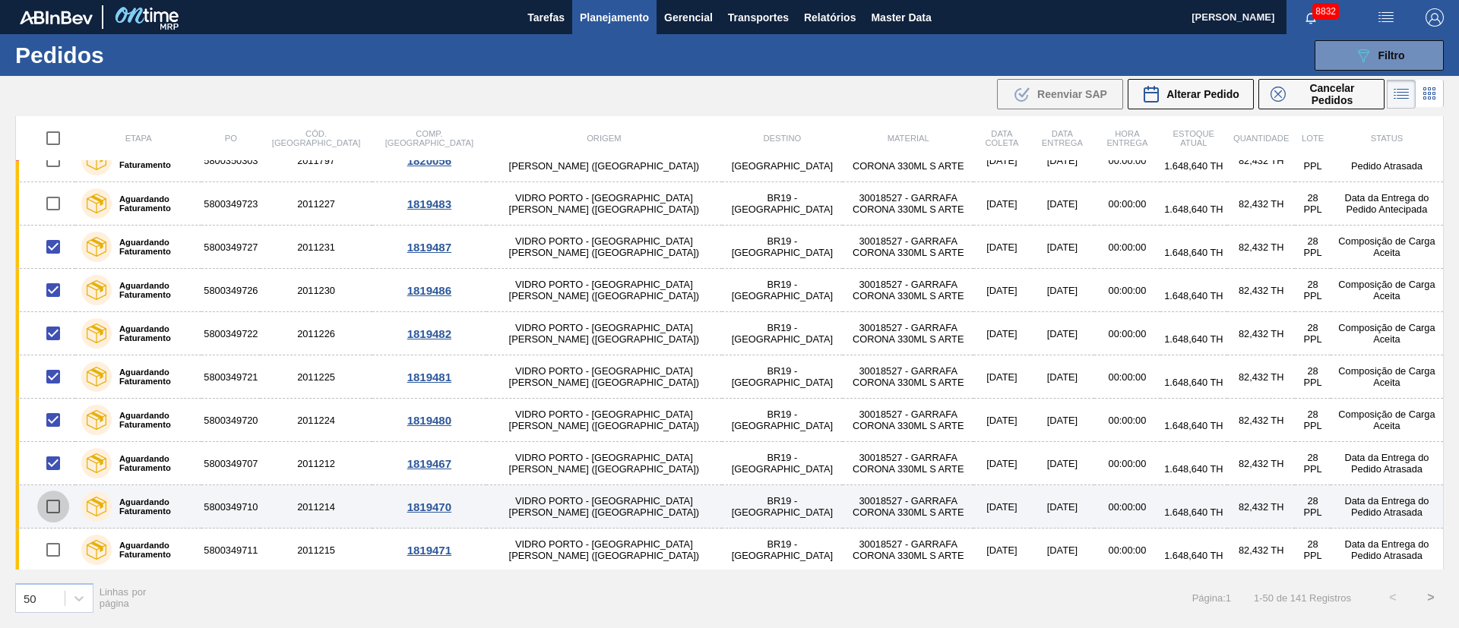
click at [58, 504] on input "checkbox" at bounding box center [53, 507] width 32 height 32
checkbox input "true"
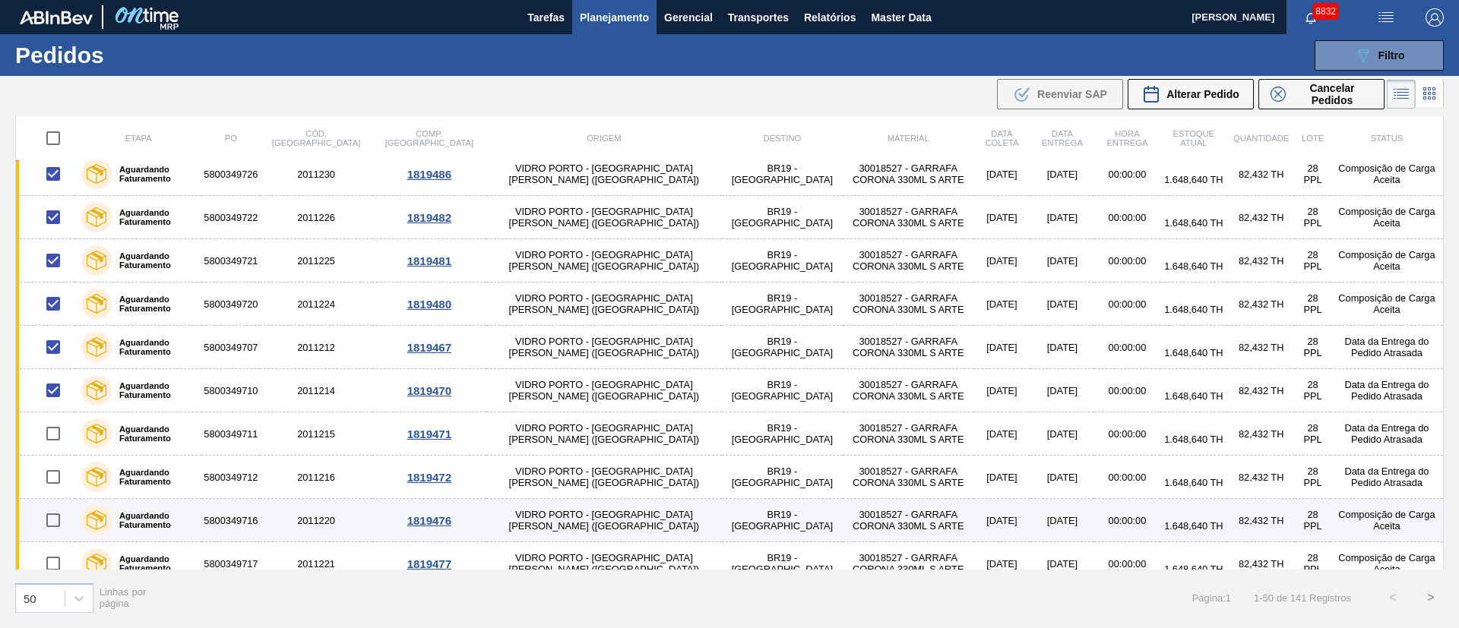
scroll to position [684, 0]
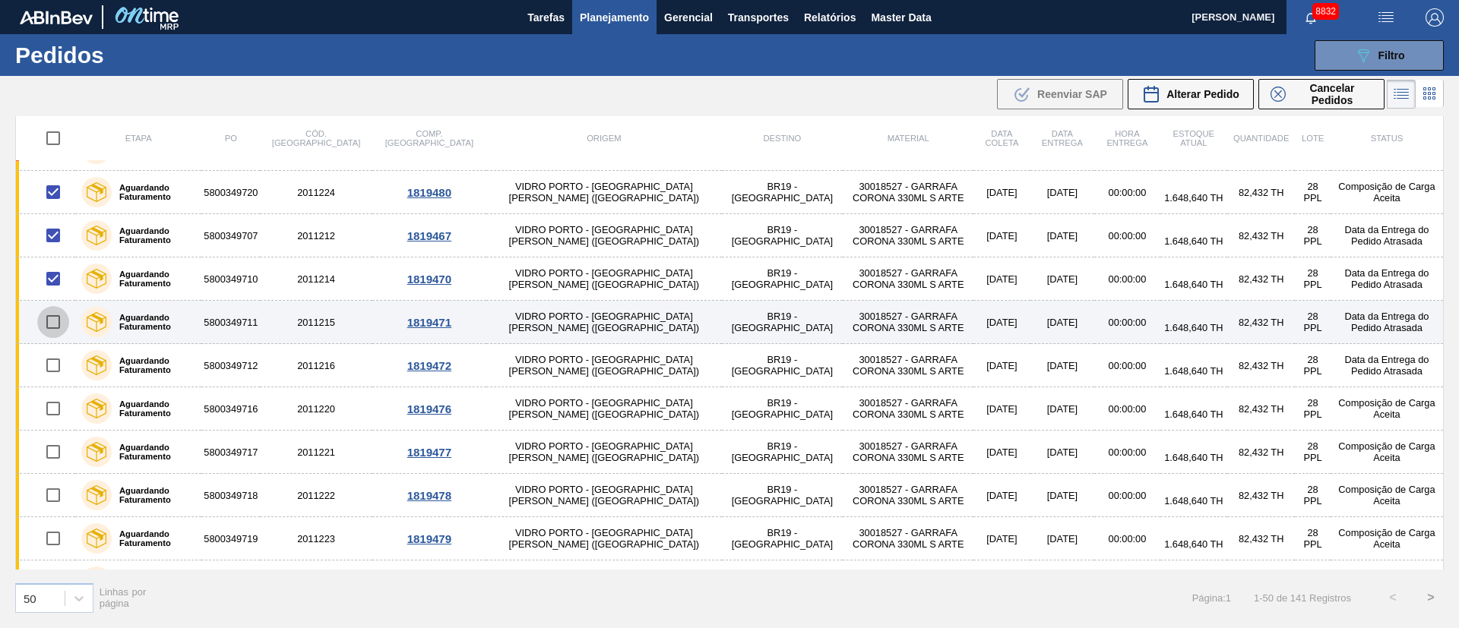
click at [55, 321] on input "checkbox" at bounding box center [53, 322] width 32 height 32
checkbox input "true"
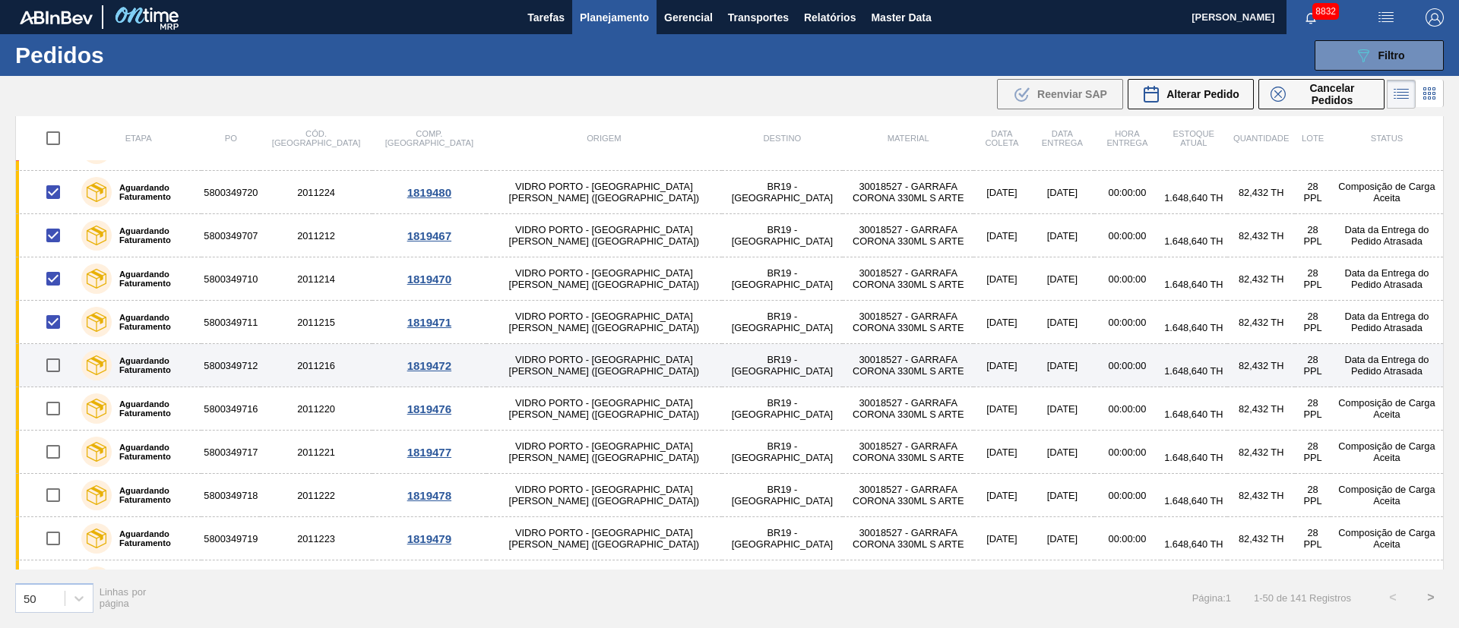
click at [56, 371] on input "checkbox" at bounding box center [53, 365] width 32 height 32
checkbox input "true"
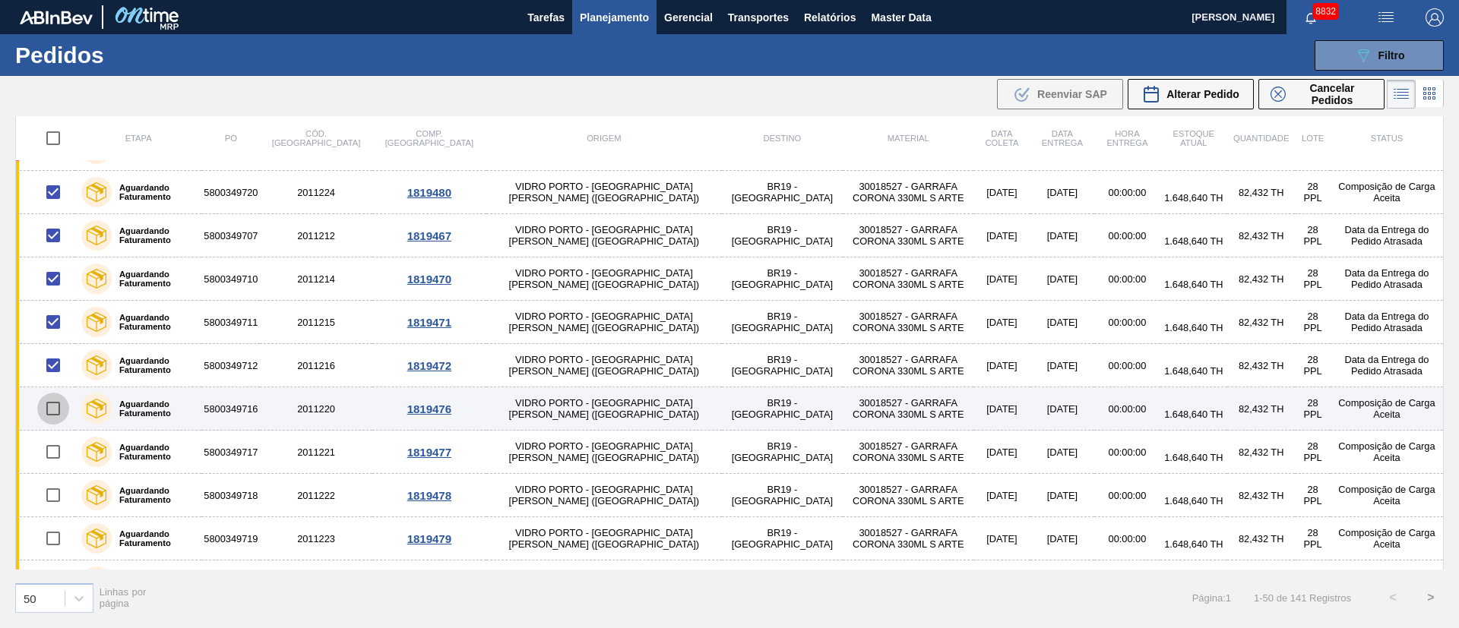
click at [47, 413] on input "checkbox" at bounding box center [53, 409] width 32 height 32
checkbox input "true"
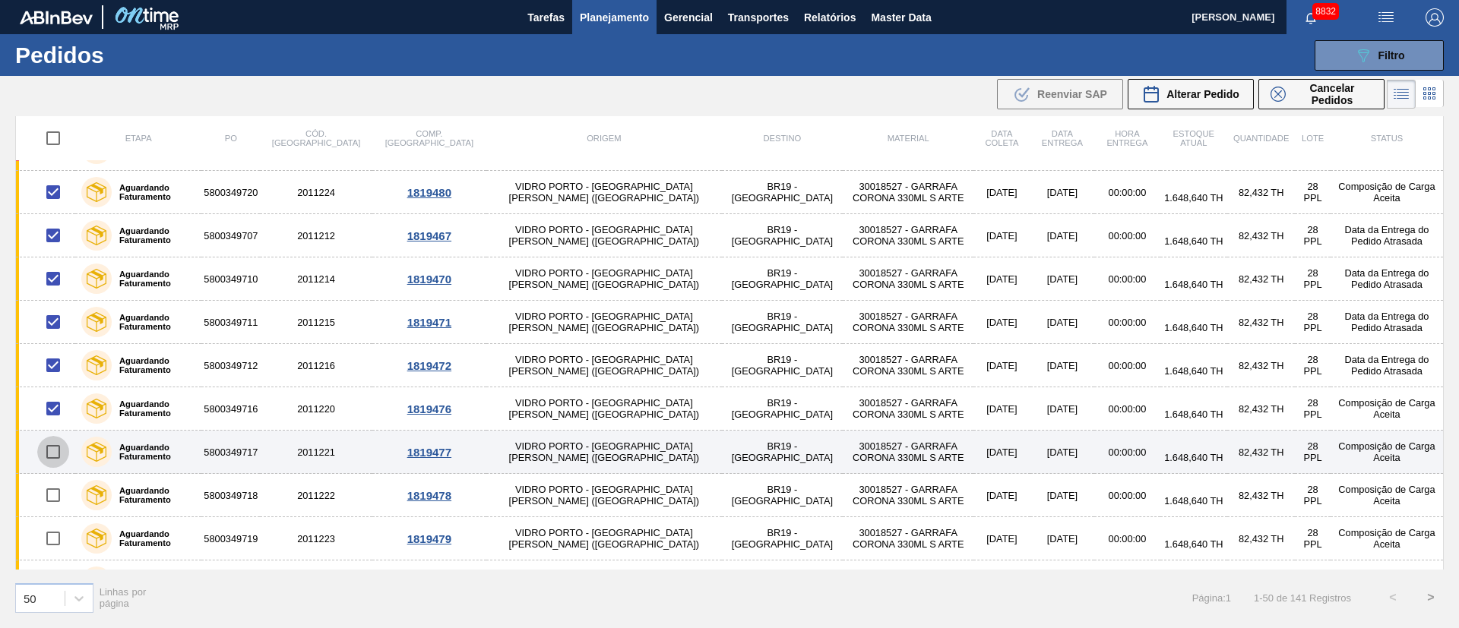
click at [54, 454] on input "checkbox" at bounding box center [53, 452] width 32 height 32
checkbox input "true"
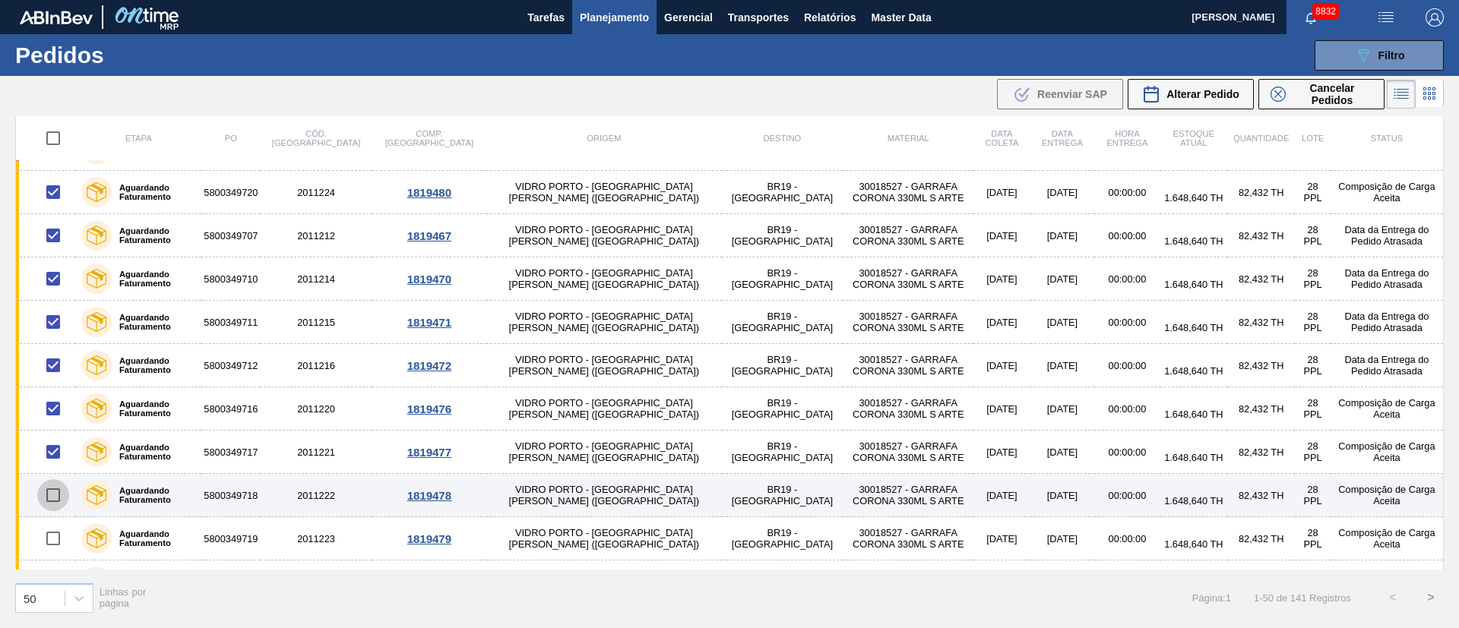
click at [49, 498] on input "checkbox" at bounding box center [53, 495] width 32 height 32
checkbox input "true"
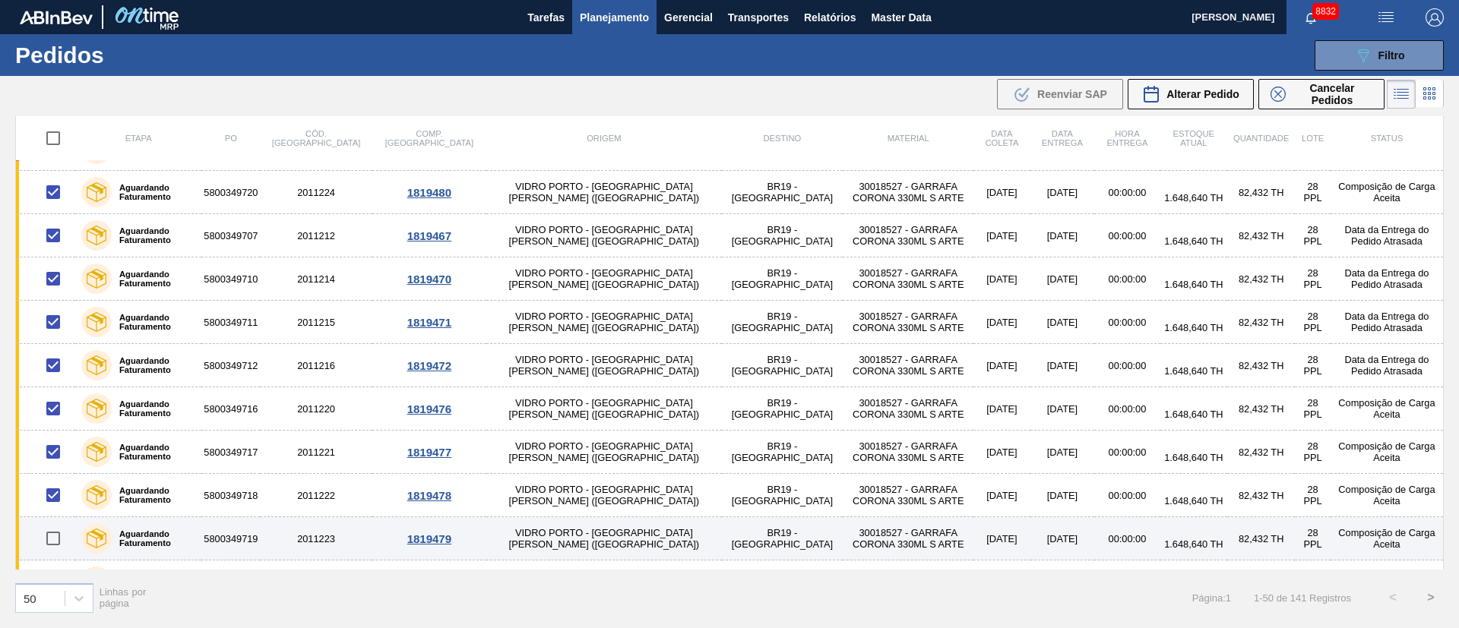
click at [62, 536] on input "checkbox" at bounding box center [53, 539] width 32 height 32
checkbox input "true"
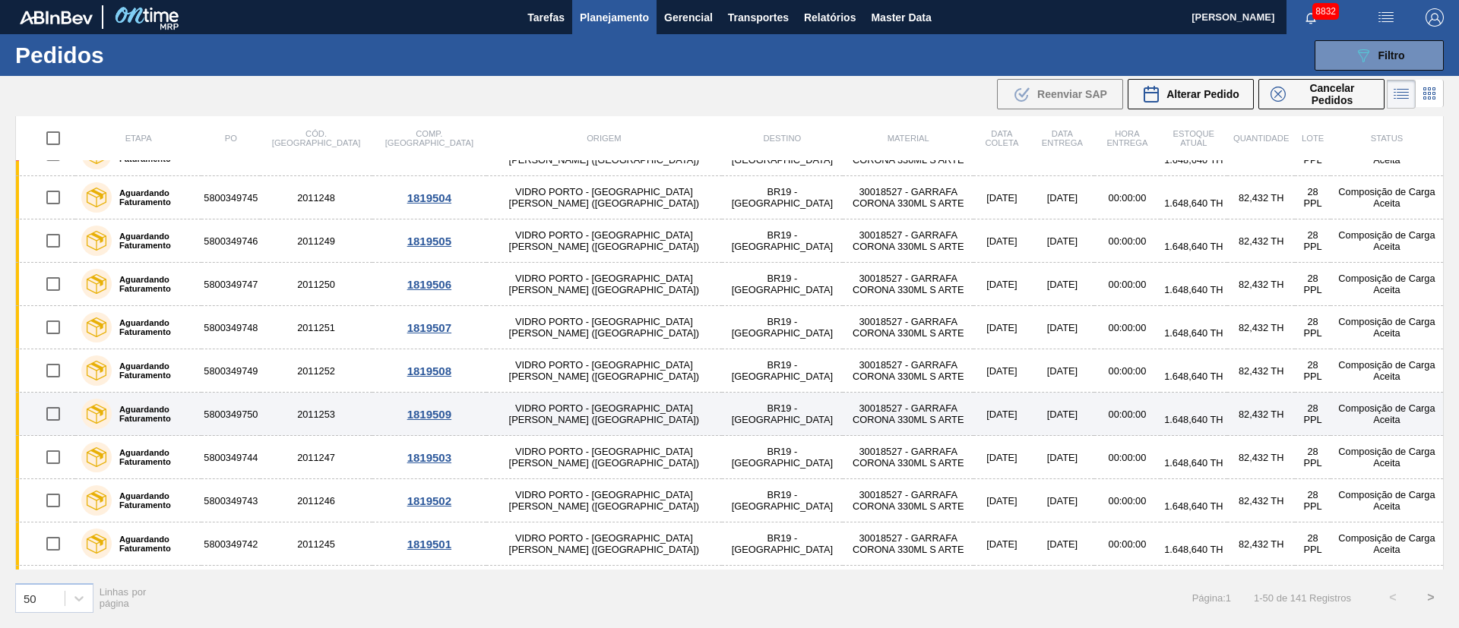
scroll to position [1757, 0]
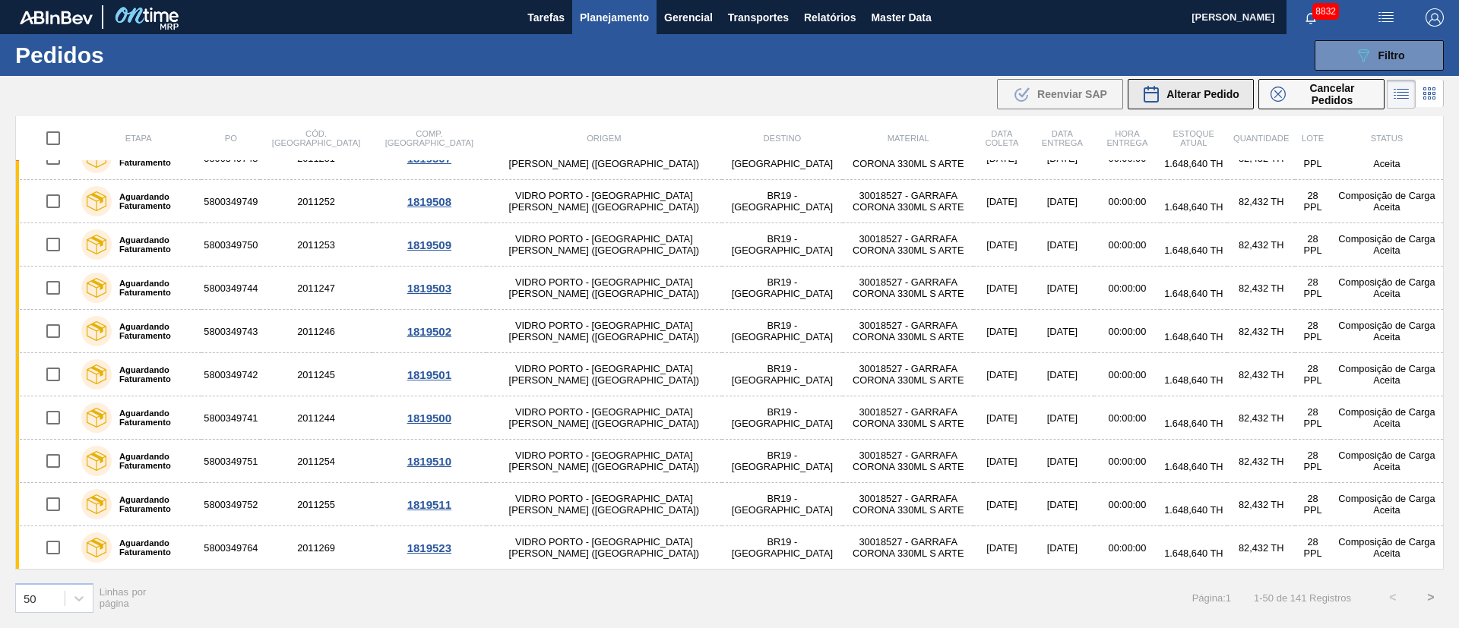
click at [1203, 100] on span "Alterar Pedido" at bounding box center [1202, 94] width 73 height 12
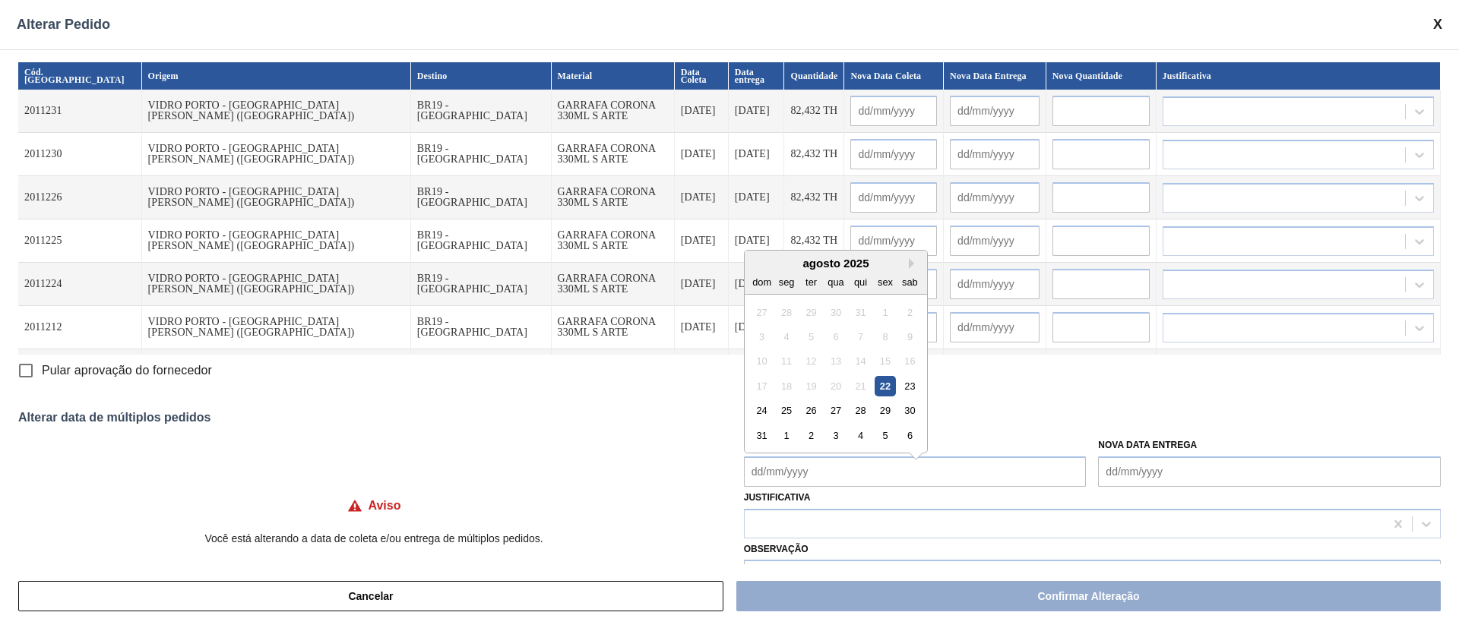
click at [789, 467] on Coleta "Nova Data Coleta" at bounding box center [915, 472] width 343 height 30
click at [790, 434] on div "1" at bounding box center [786, 428] width 21 height 21
type Coleta "01/09/2025"
type input "01/09/2025"
type input "02/09/2025"
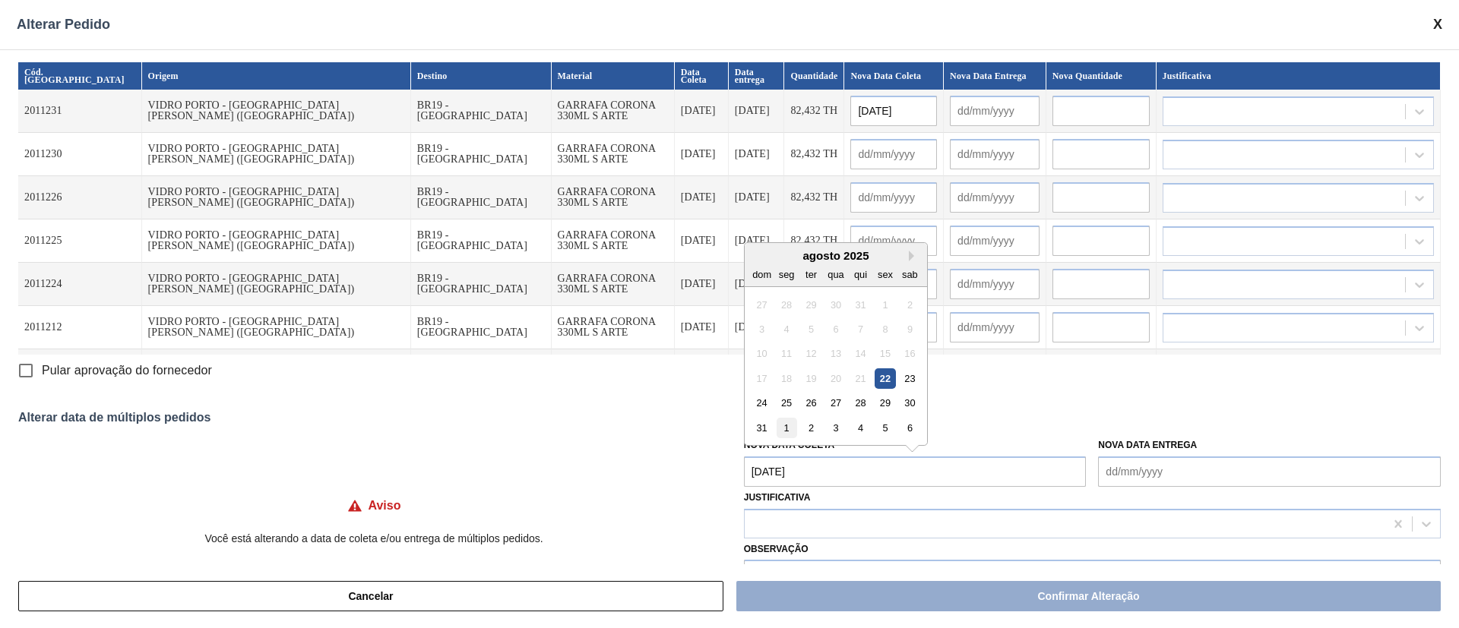
type input "01/09/2025"
type input "02/09/2025"
type input "01/09/2025"
type input "02/09/2025"
type input "01/09/2025"
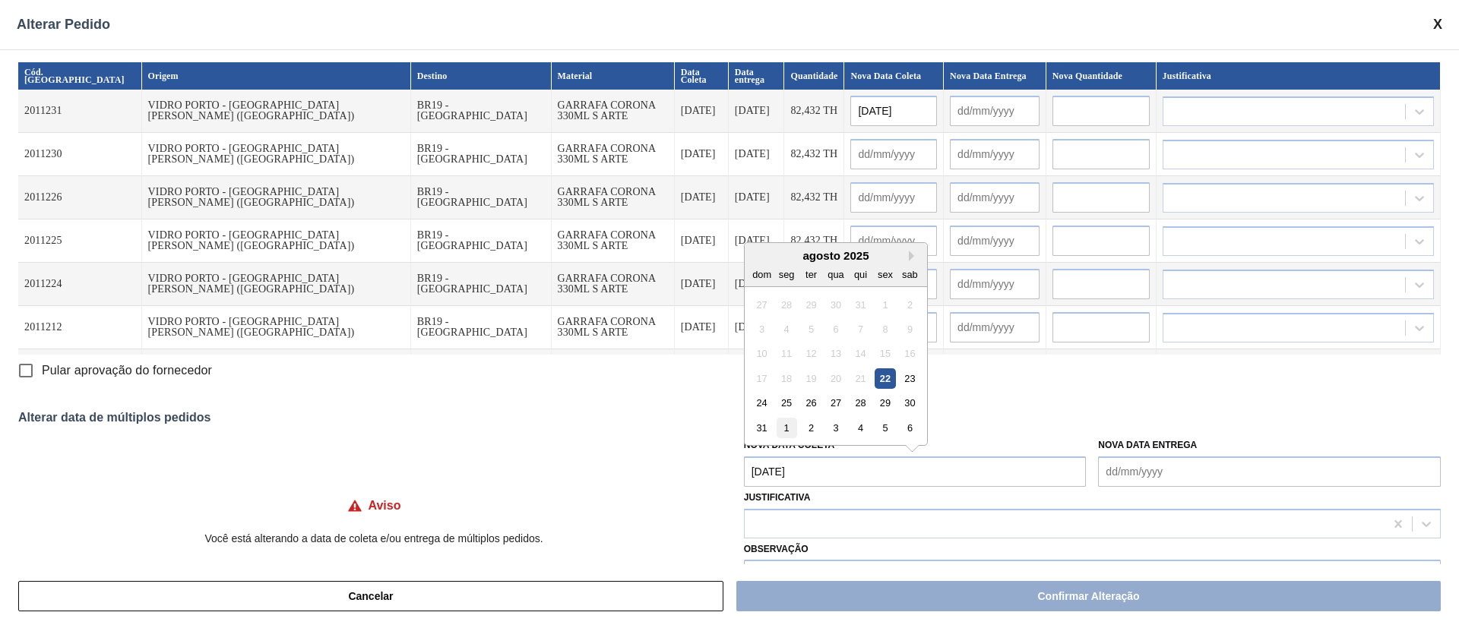
type input "02/09/2025"
type input "01/09/2025"
type input "02/09/2025"
type input "01/09/2025"
type input "02/09/2025"
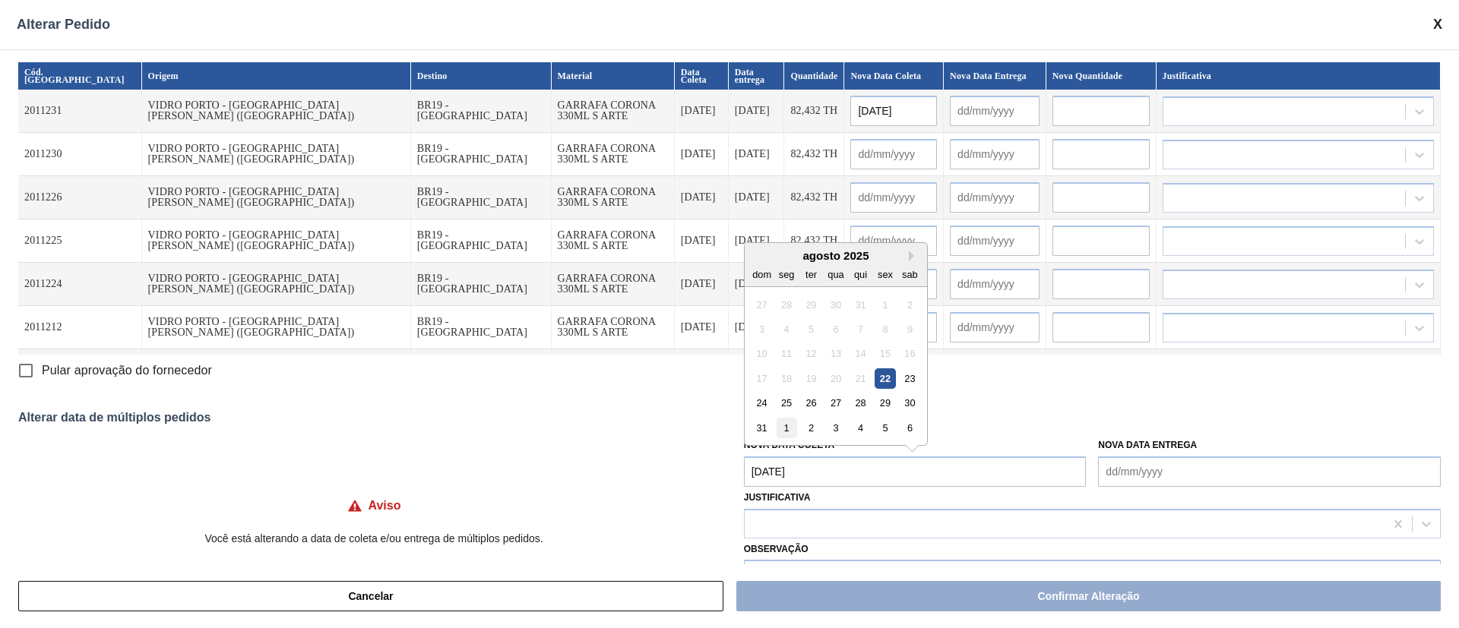
type input "01/09/2025"
type input "02/09/2025"
type input "01/09/2025"
type input "02/09/2025"
type input "01/09/2025"
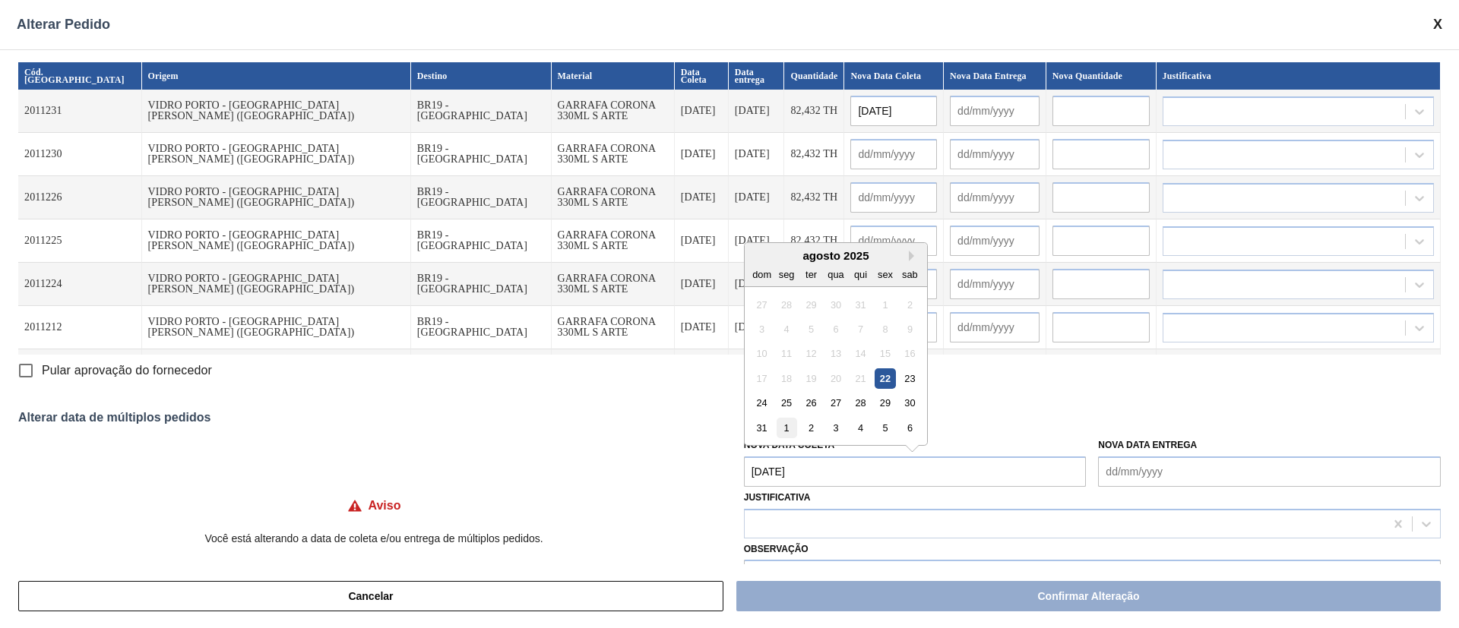
type input "02/09/2025"
type input "01/09/2025"
type input "02/09/2025"
type input "01/09/2025"
type input "02/09/2025"
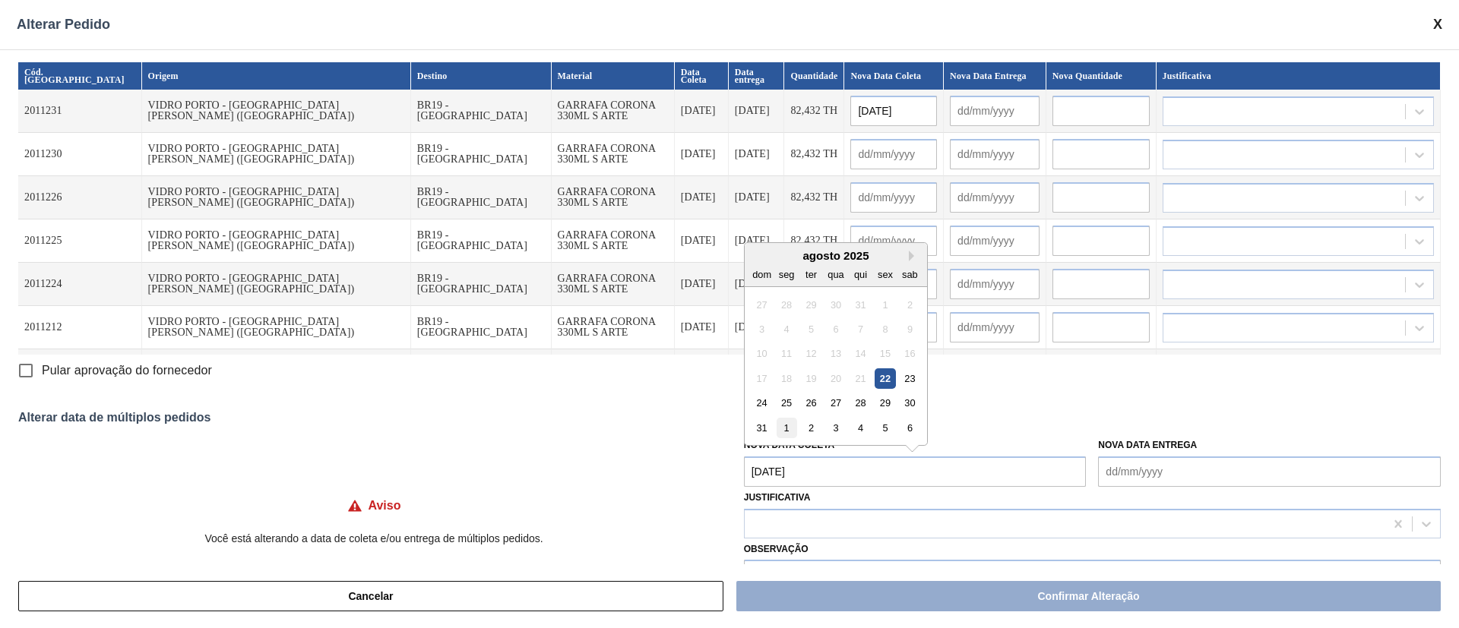
type input "01/09/2025"
type input "02/09/2025"
type input "01/09/2025"
type input "02/09/2025"
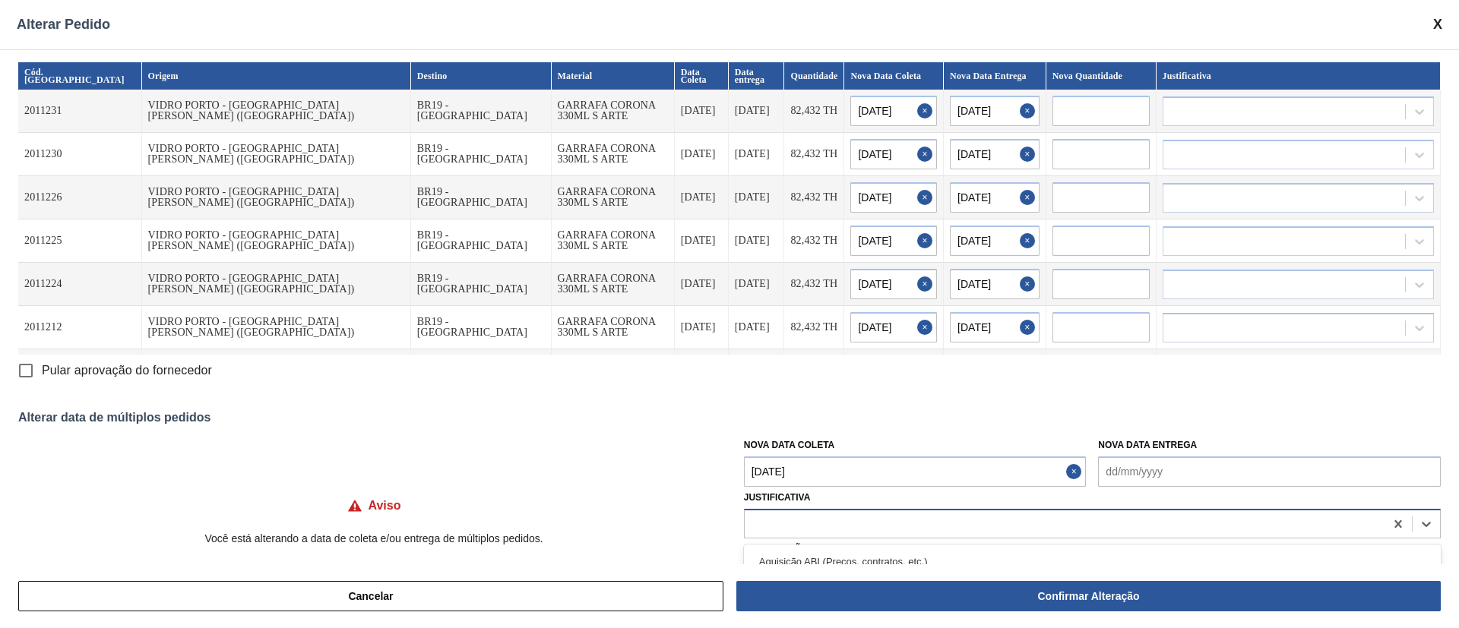
click at [802, 531] on div at bounding box center [1065, 524] width 640 height 22
type input "ou"
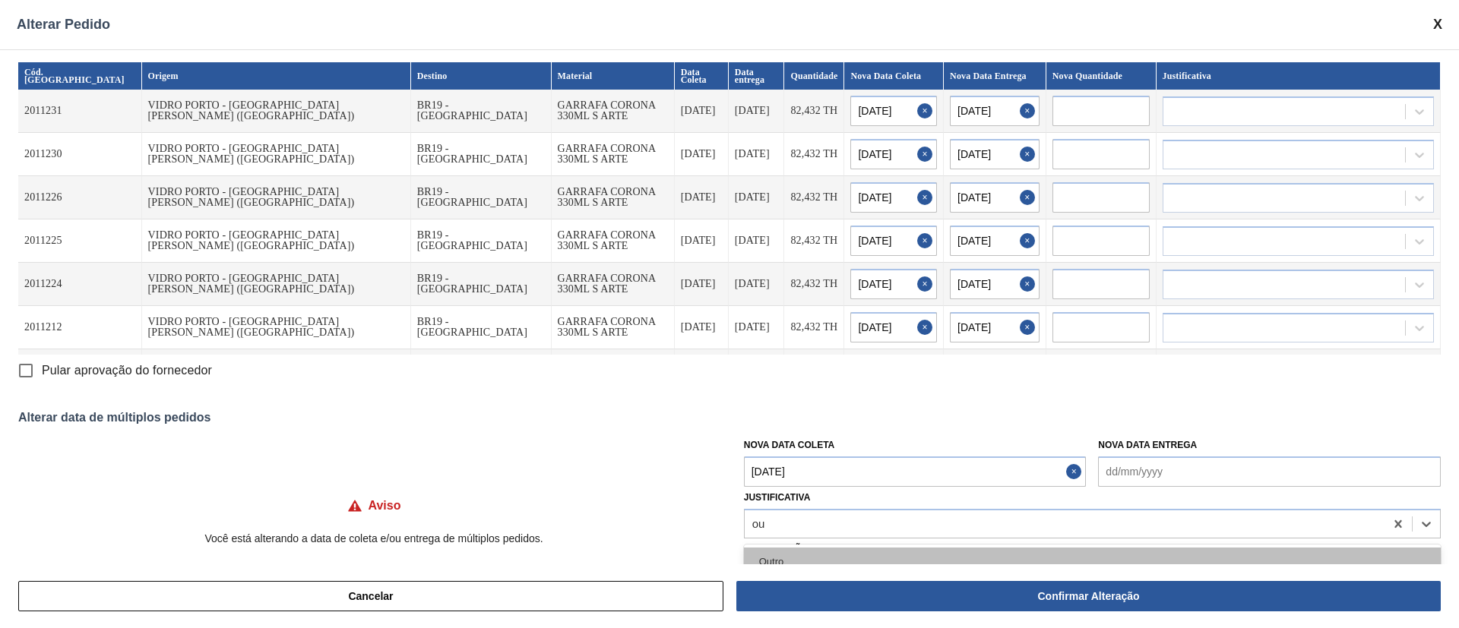
click at [813, 557] on div "Outro" at bounding box center [1092, 562] width 697 height 28
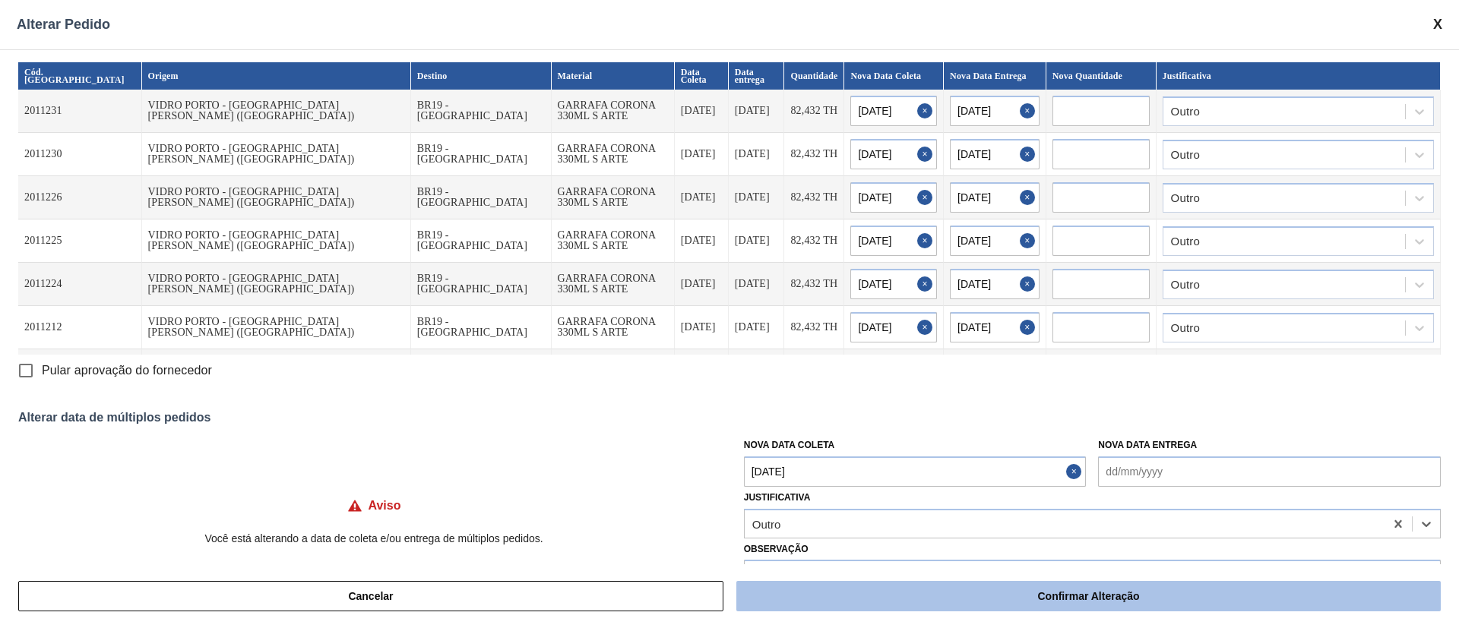
click at [826, 599] on button "Confirmar Alteração" at bounding box center [1088, 596] width 704 height 30
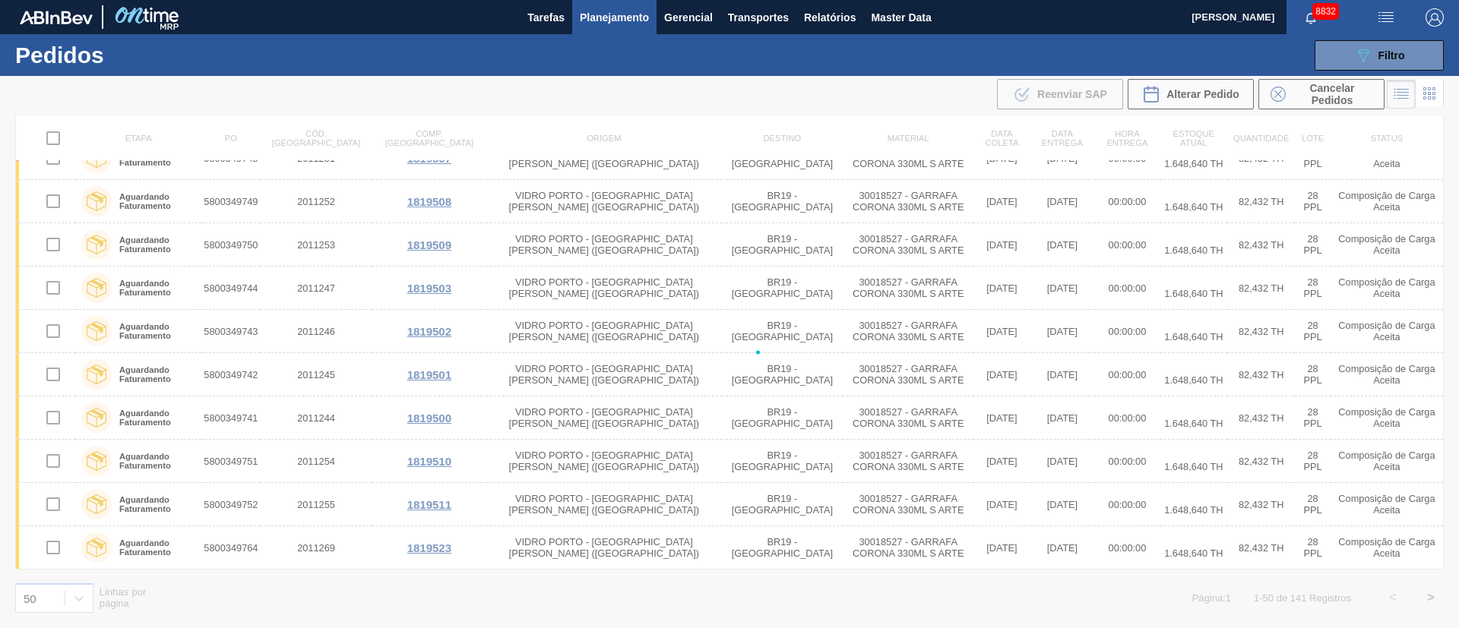
checkbox input "false"
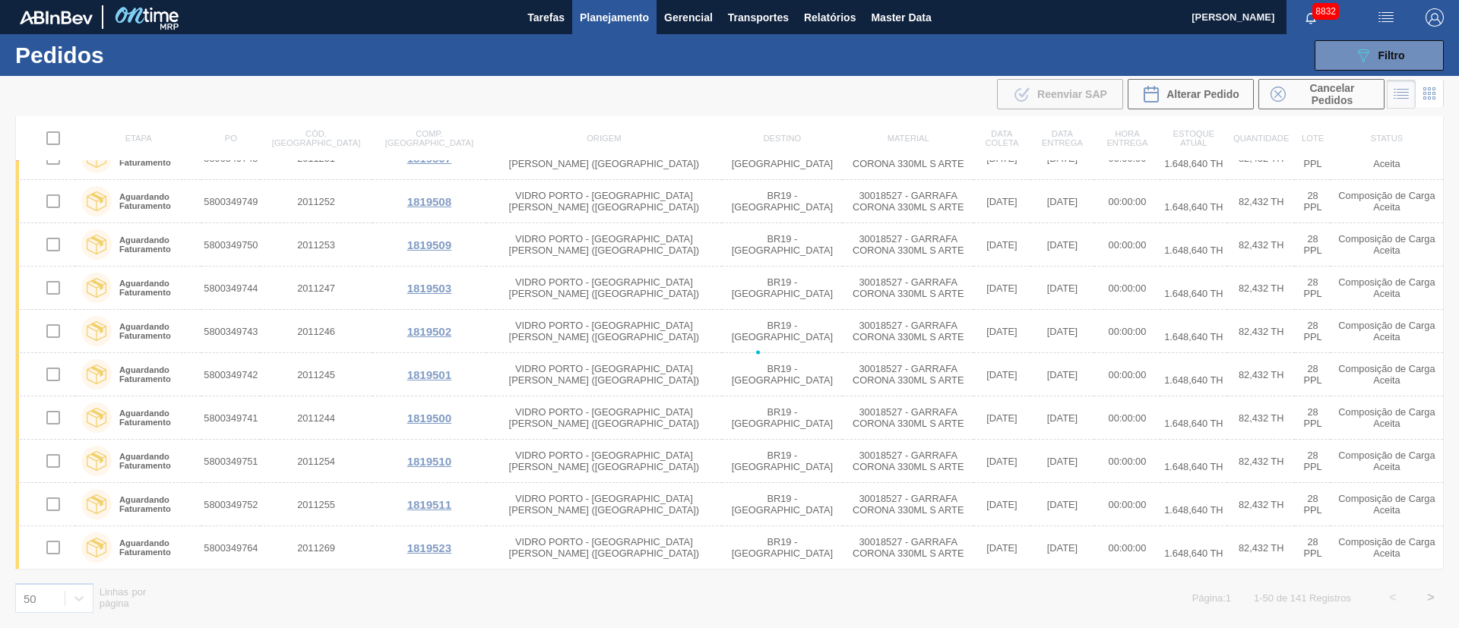
checkbox input "false"
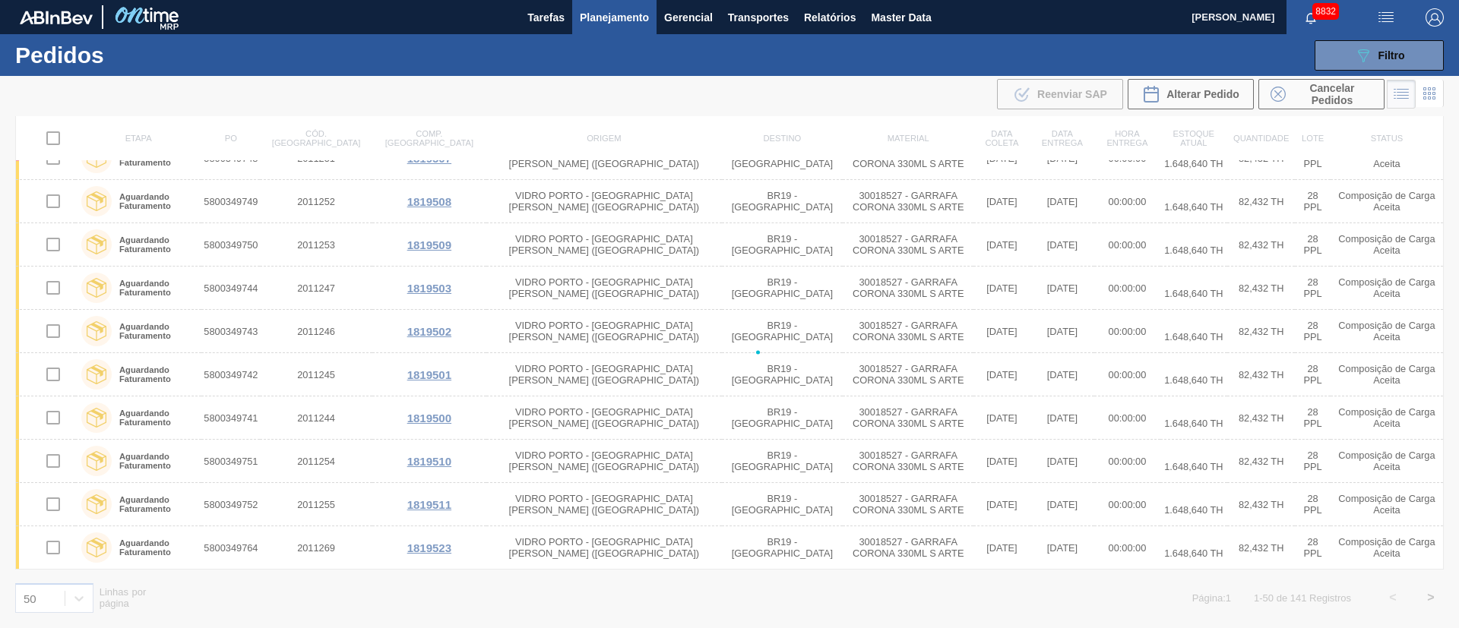
checkbox input "false"
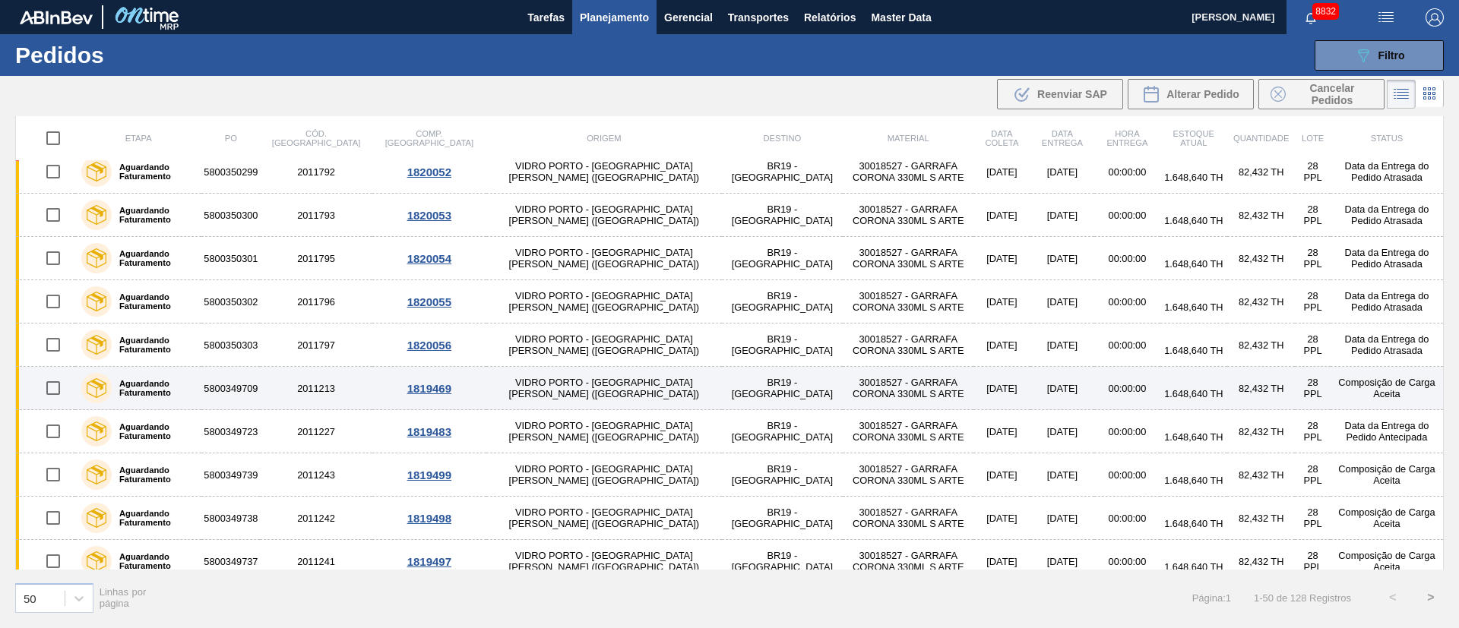
scroll to position [0, 0]
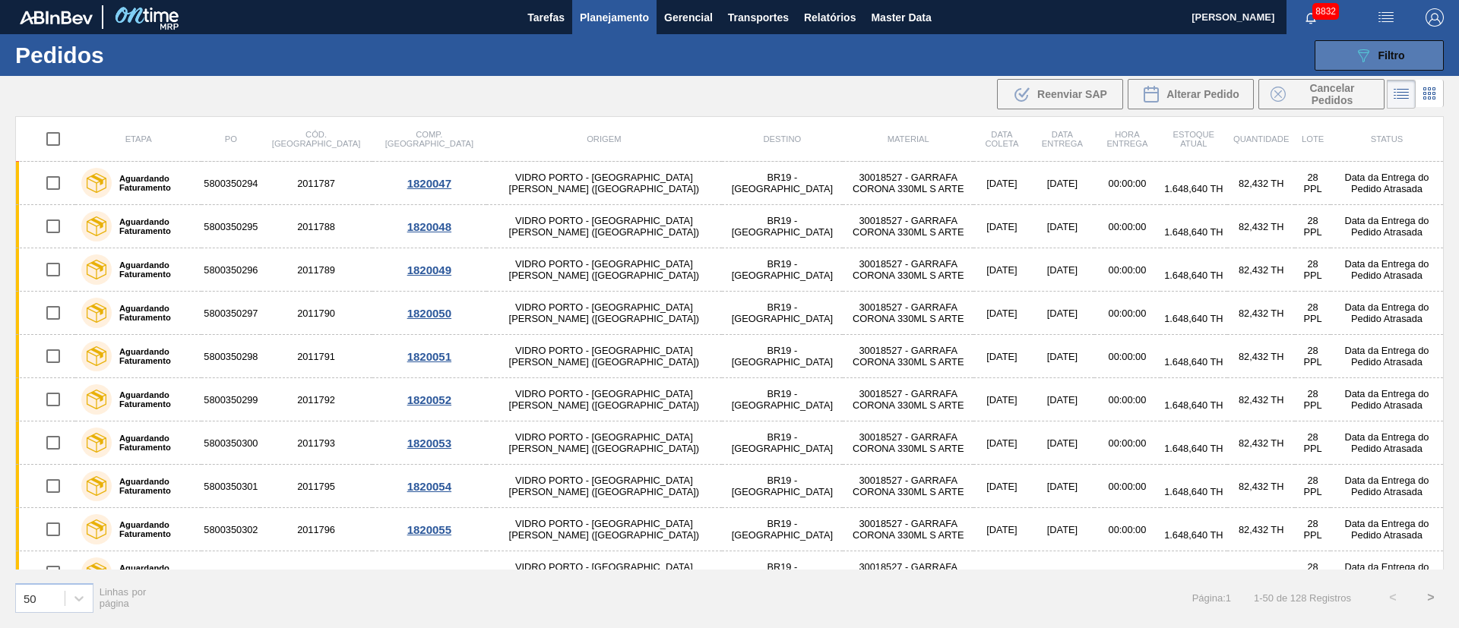
click at [1351, 62] on button "089F7B8B-B2A5-4AFE-B5C0-19BA573D28AC Filtro" at bounding box center [1378, 55] width 129 height 30
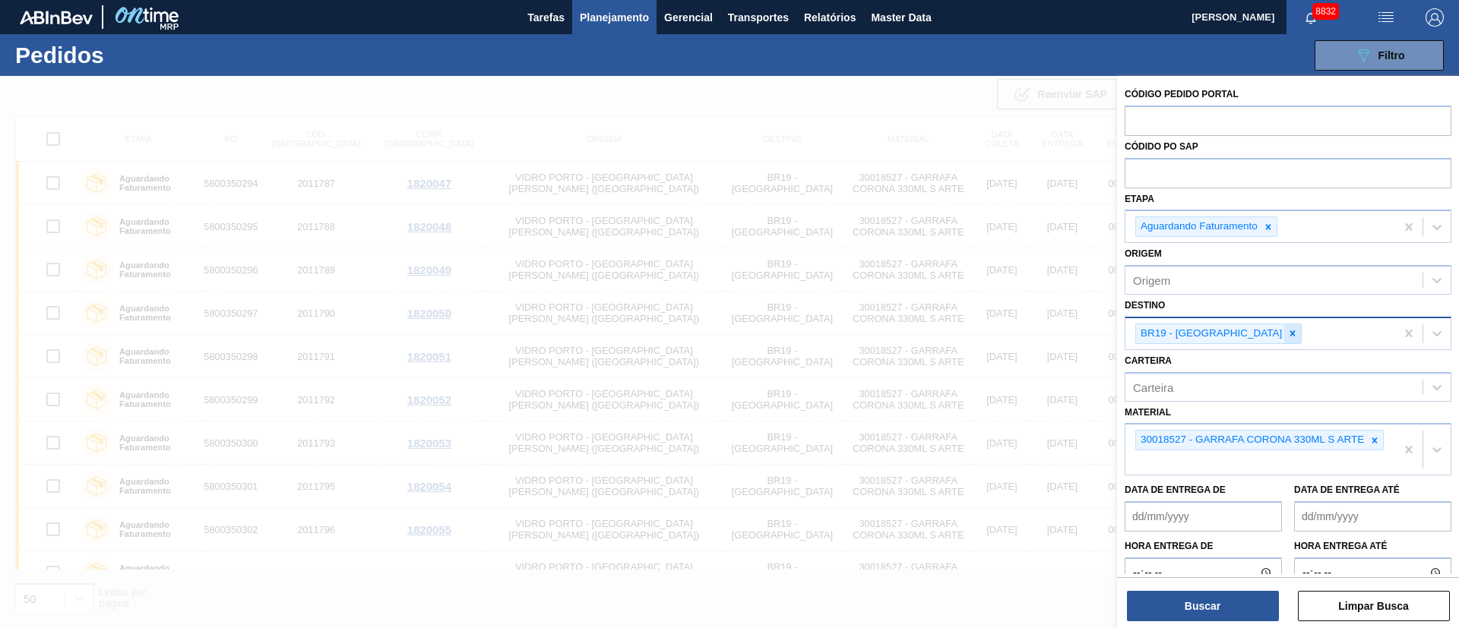
click at [1287, 328] on icon at bounding box center [1292, 333] width 11 height 11
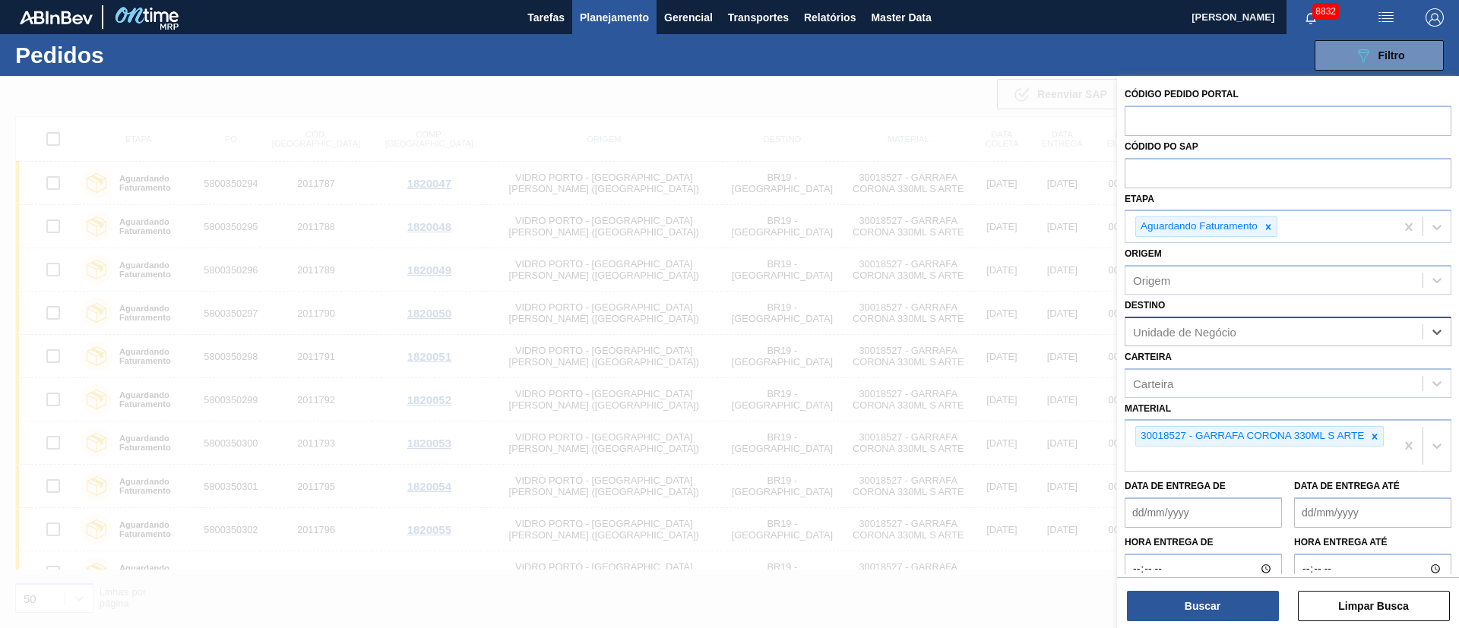
click at [868, 78] on div at bounding box center [729, 390] width 1459 height 628
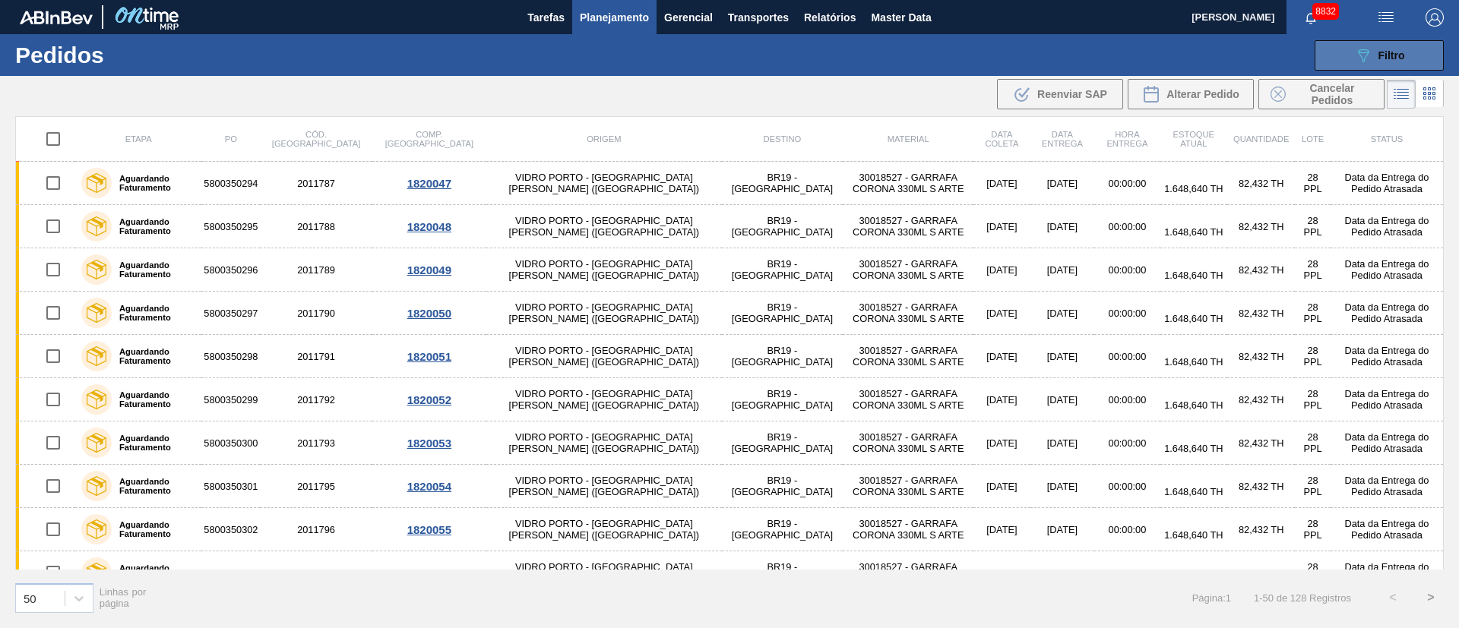
click at [1397, 65] on button "089F7B8B-B2A5-4AFE-B5C0-19BA573D28AC Filtro" at bounding box center [1378, 55] width 129 height 30
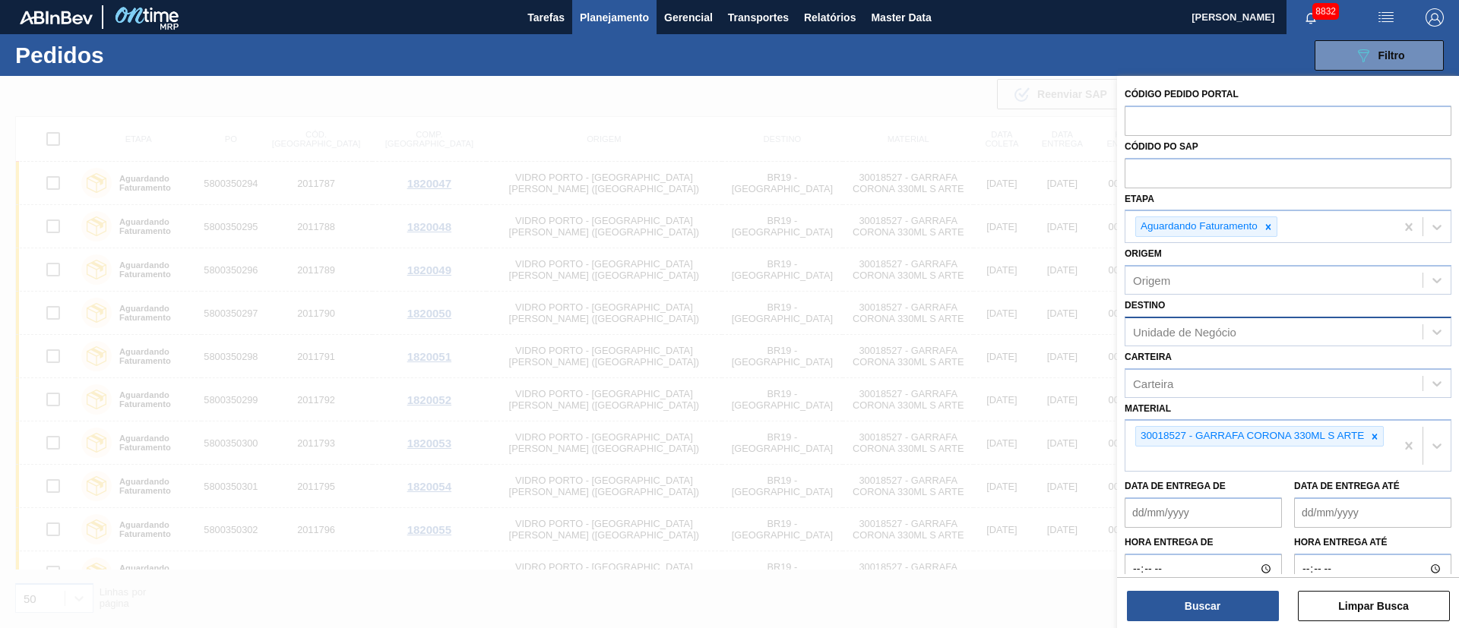
click at [1225, 330] on div "Unidade de Negócio" at bounding box center [1184, 331] width 103 height 13
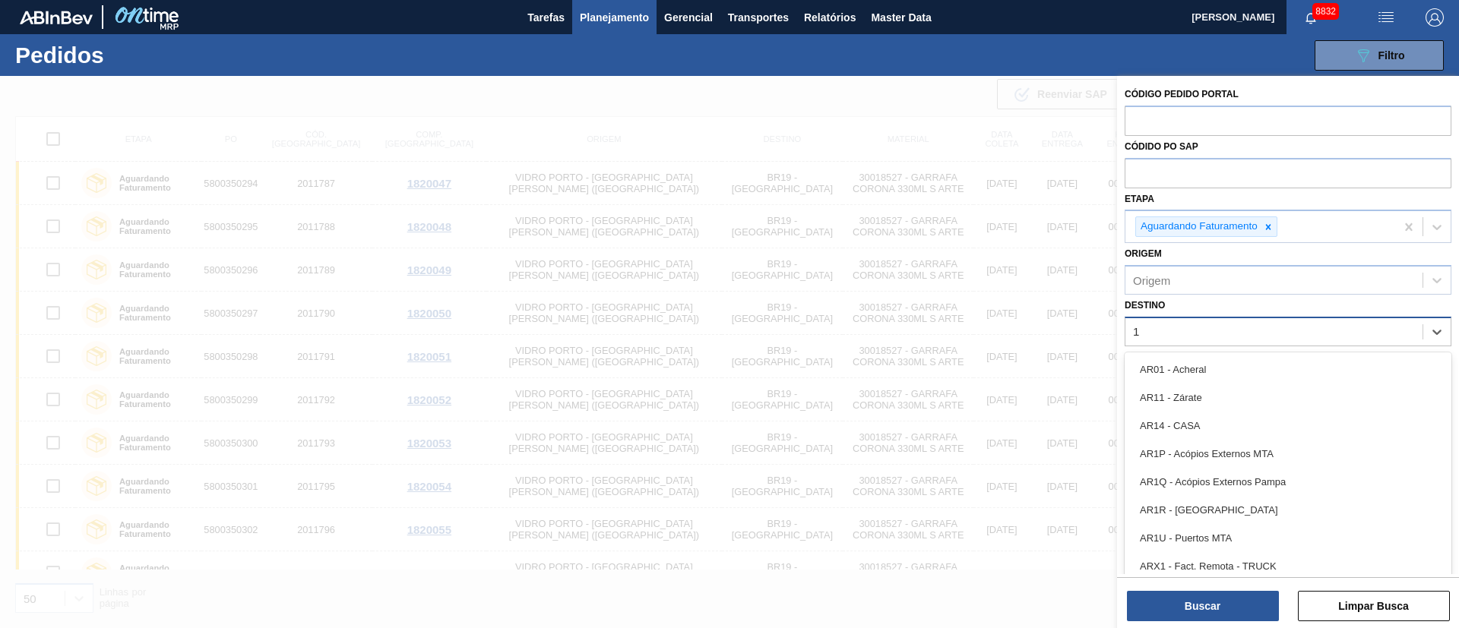
type input "18"
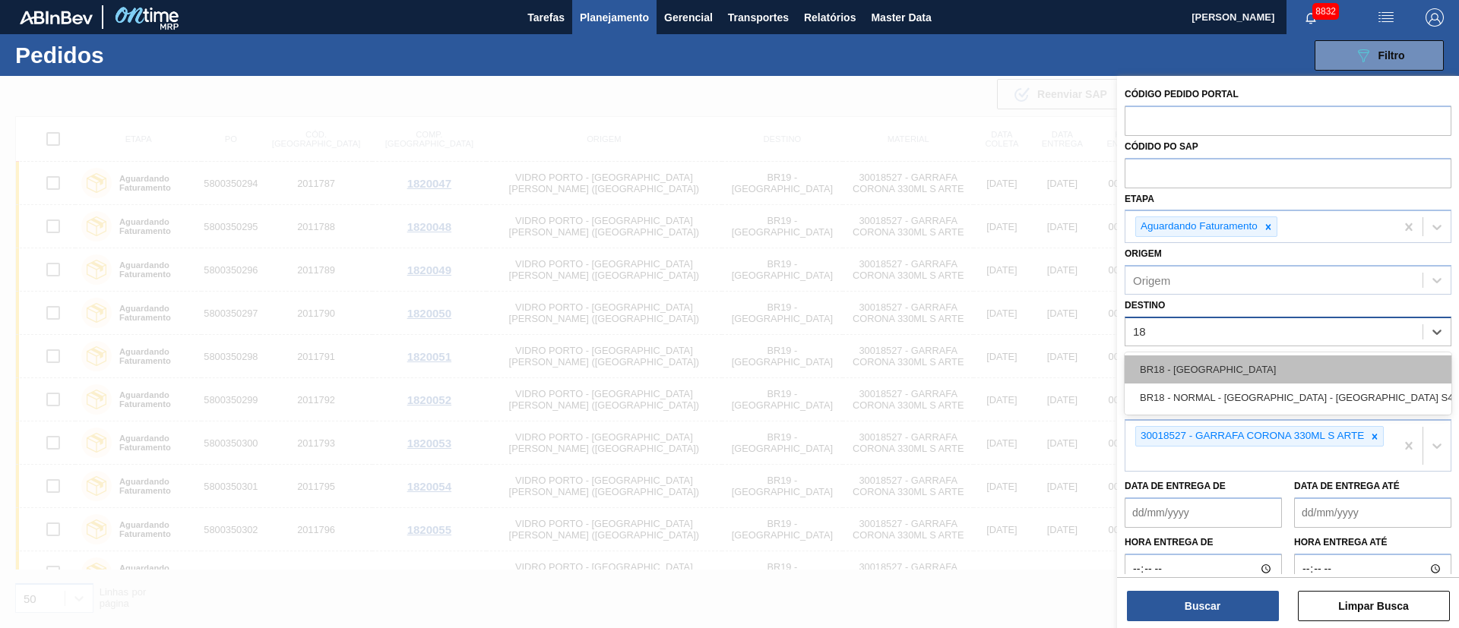
click at [1194, 359] on div "BR18 - Pernambuco" at bounding box center [1287, 370] width 327 height 28
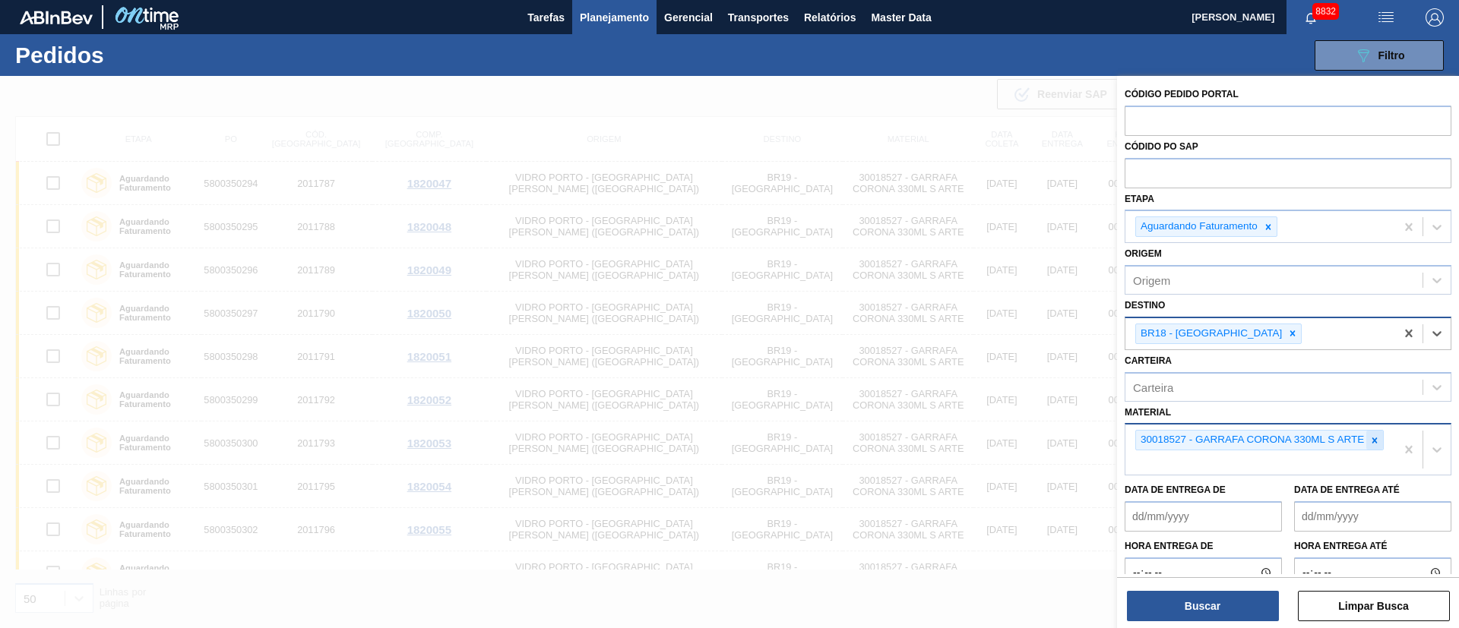
click at [1376, 444] on icon at bounding box center [1374, 440] width 11 height 11
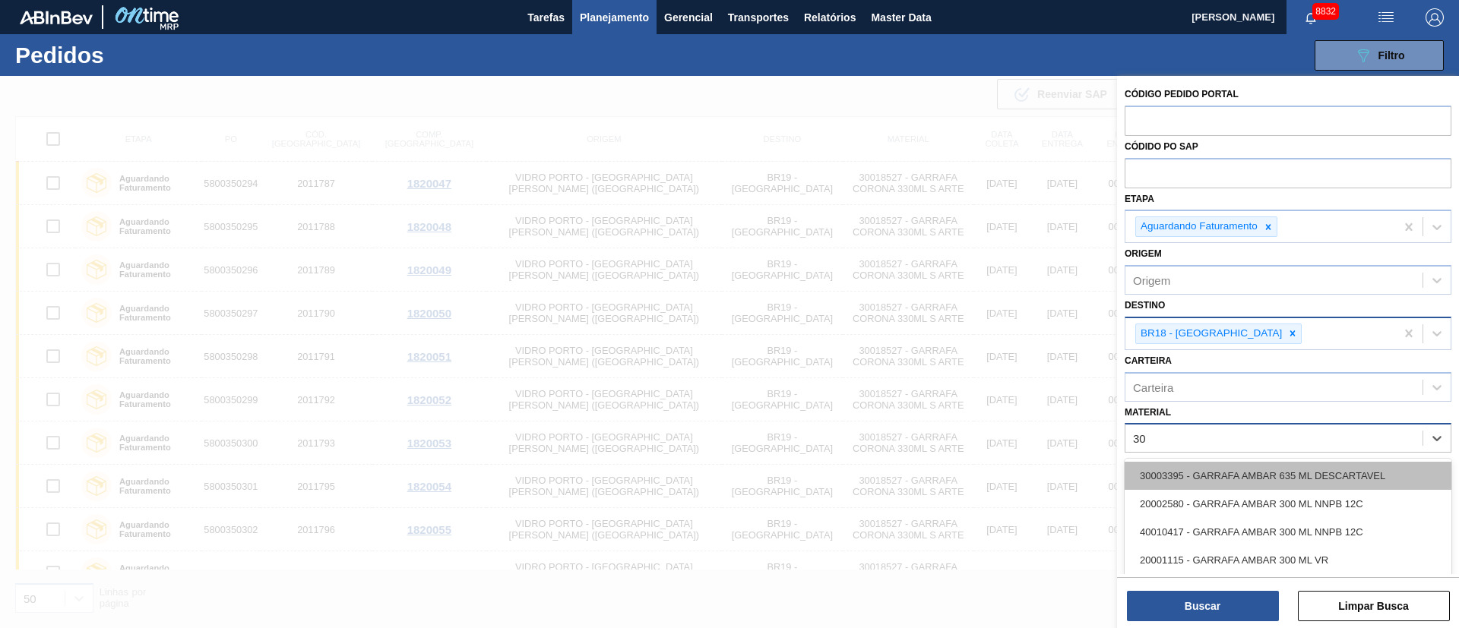
type input "3"
type input "300075"
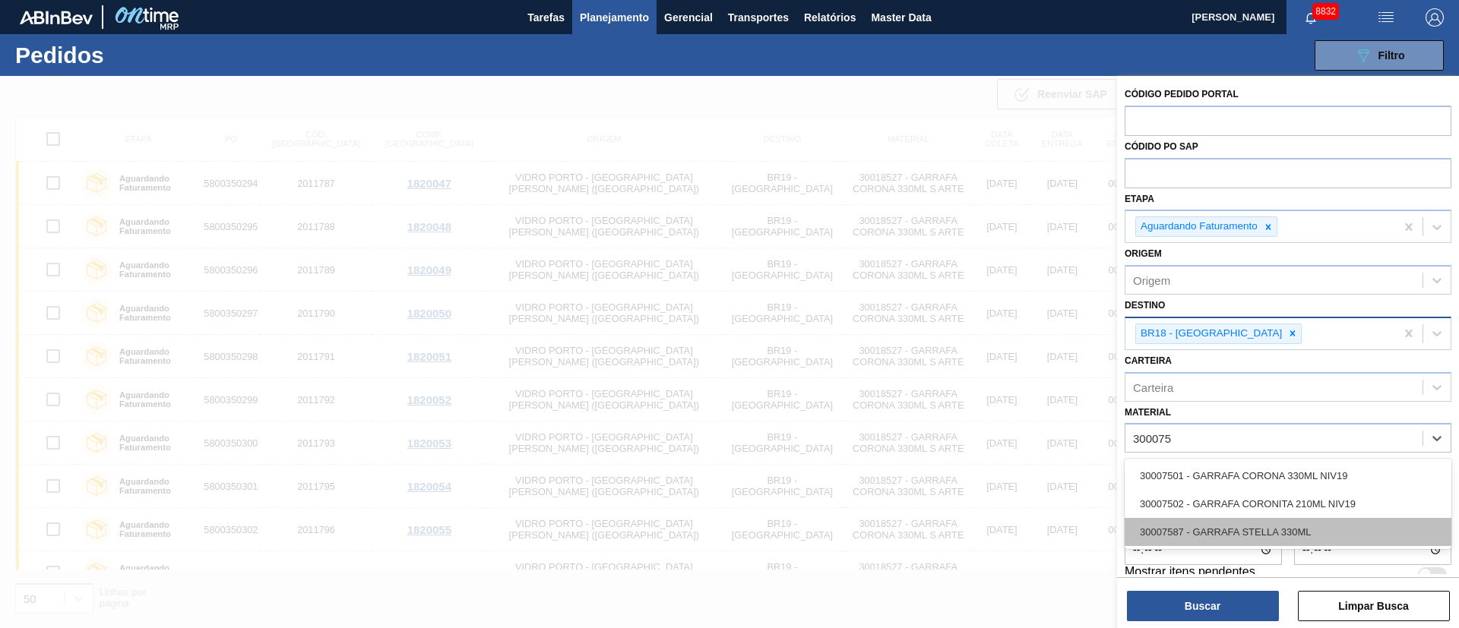
click at [1188, 533] on div "30007587 - GARRAFA STELLA 330ML" at bounding box center [1287, 532] width 327 height 28
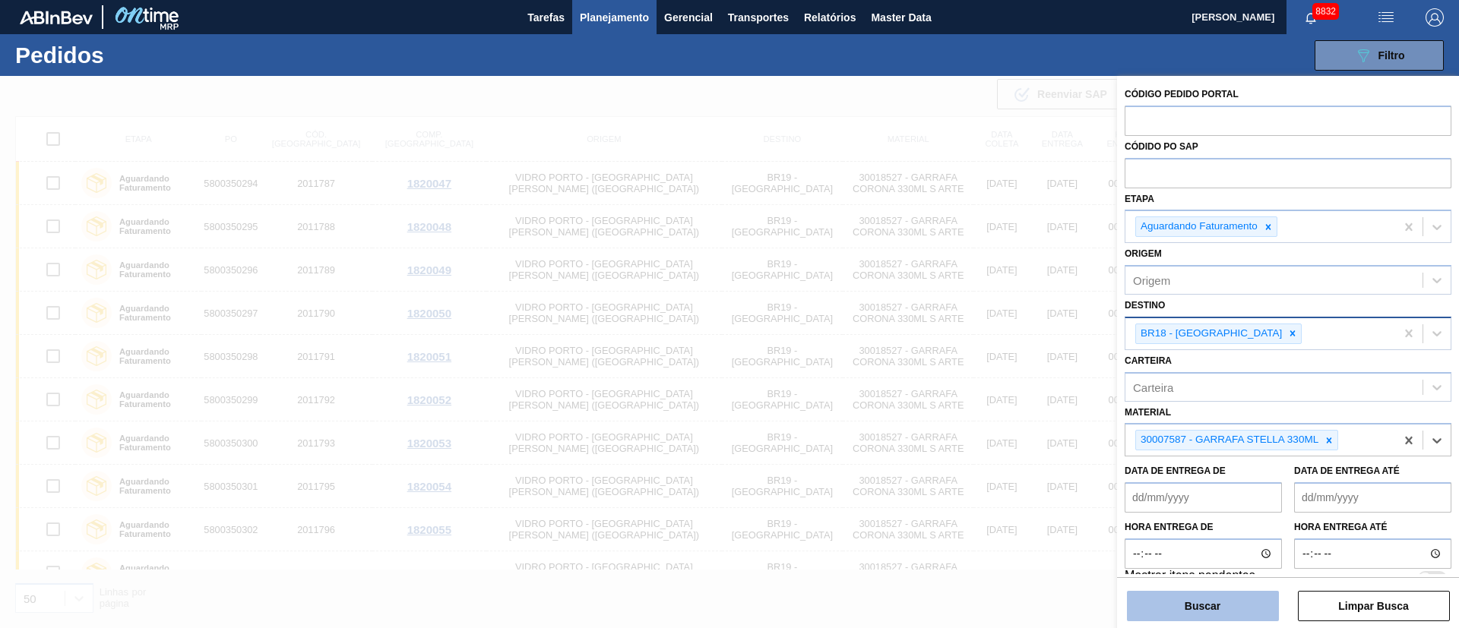
click at [1187, 601] on button "Buscar" at bounding box center [1203, 606] width 152 height 30
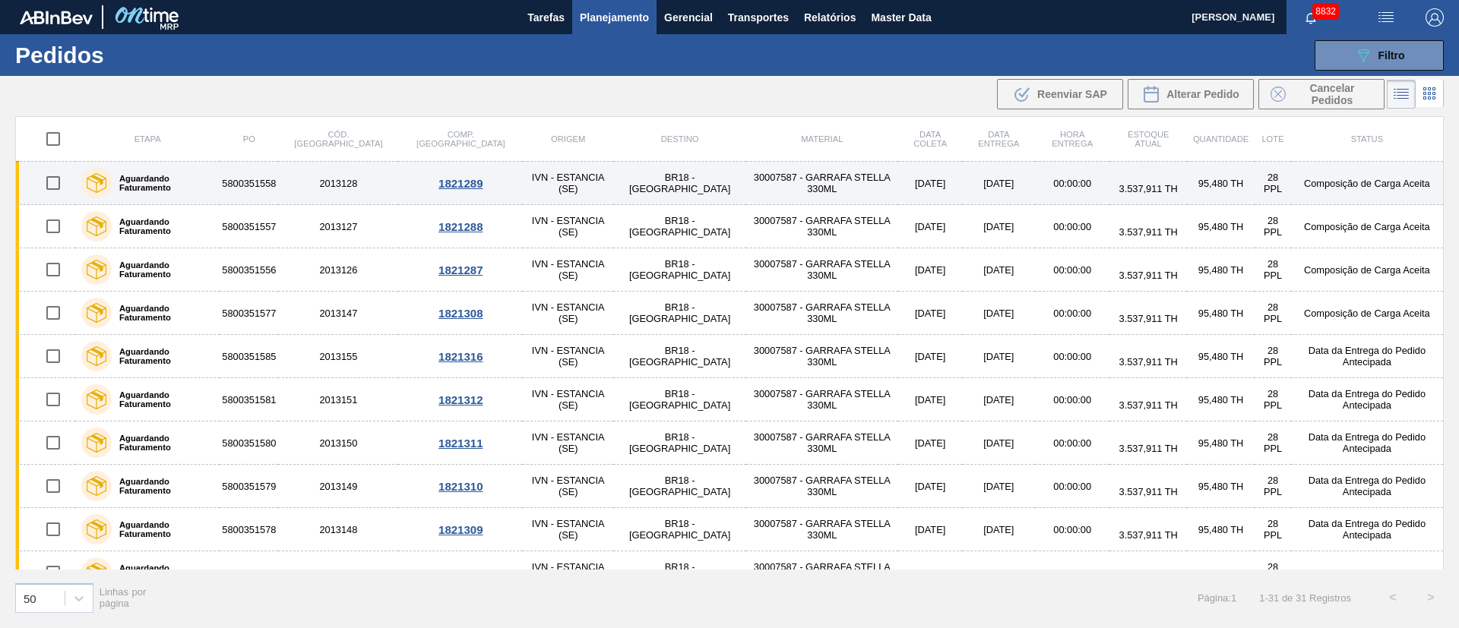
click at [49, 186] on input "checkbox" at bounding box center [53, 183] width 32 height 32
checkbox input "true"
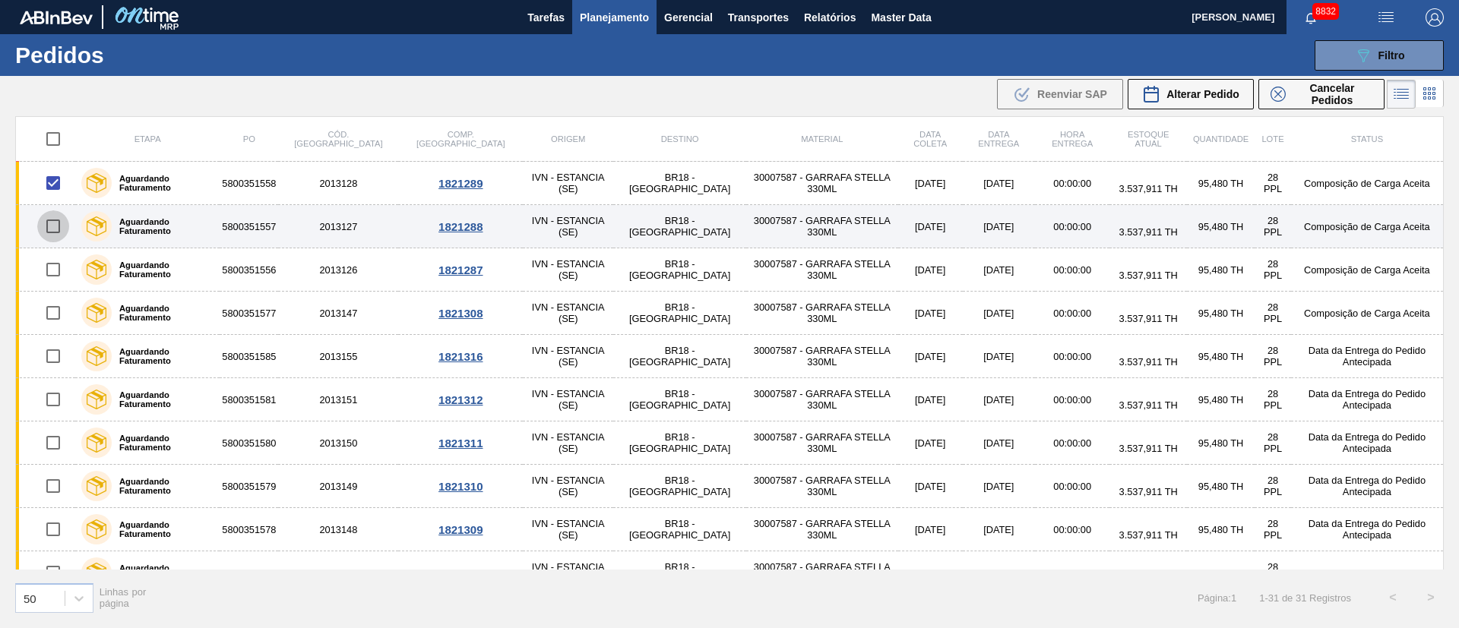
click at [52, 229] on input "checkbox" at bounding box center [53, 226] width 32 height 32
checkbox input "true"
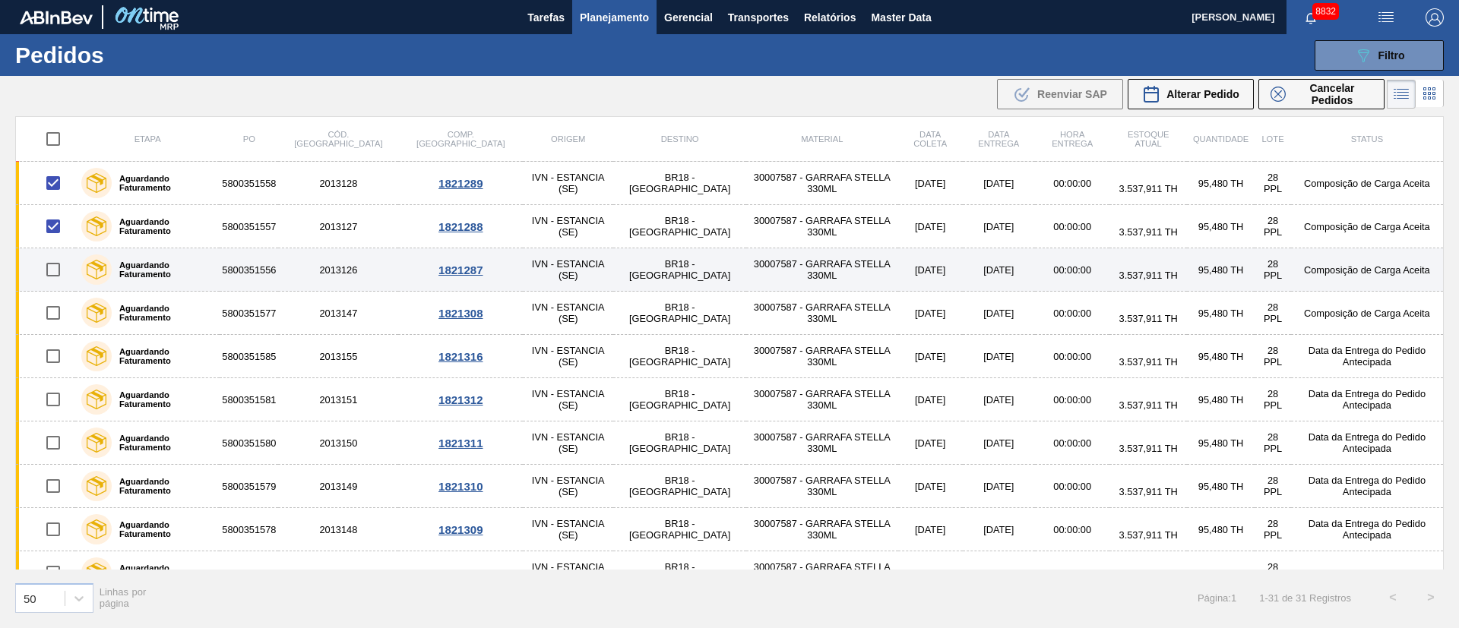
click at [52, 268] on input "checkbox" at bounding box center [53, 270] width 32 height 32
checkbox input "true"
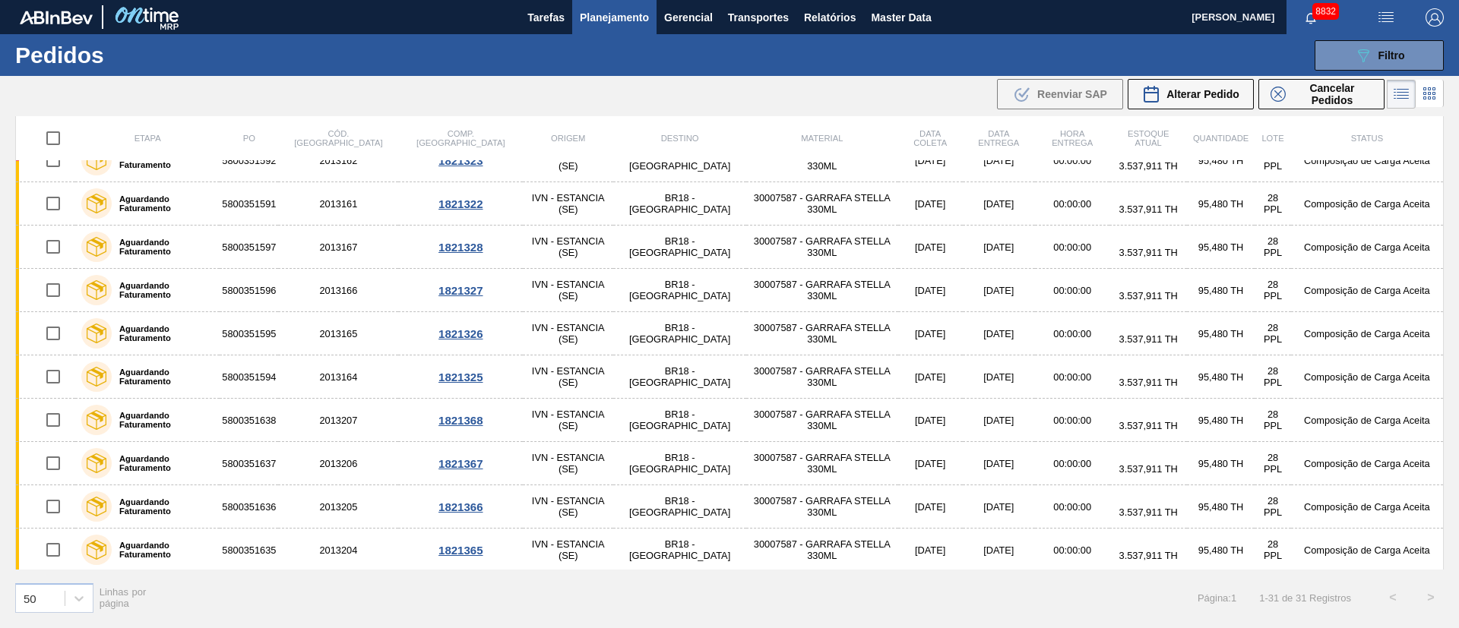
scroll to position [934, 0]
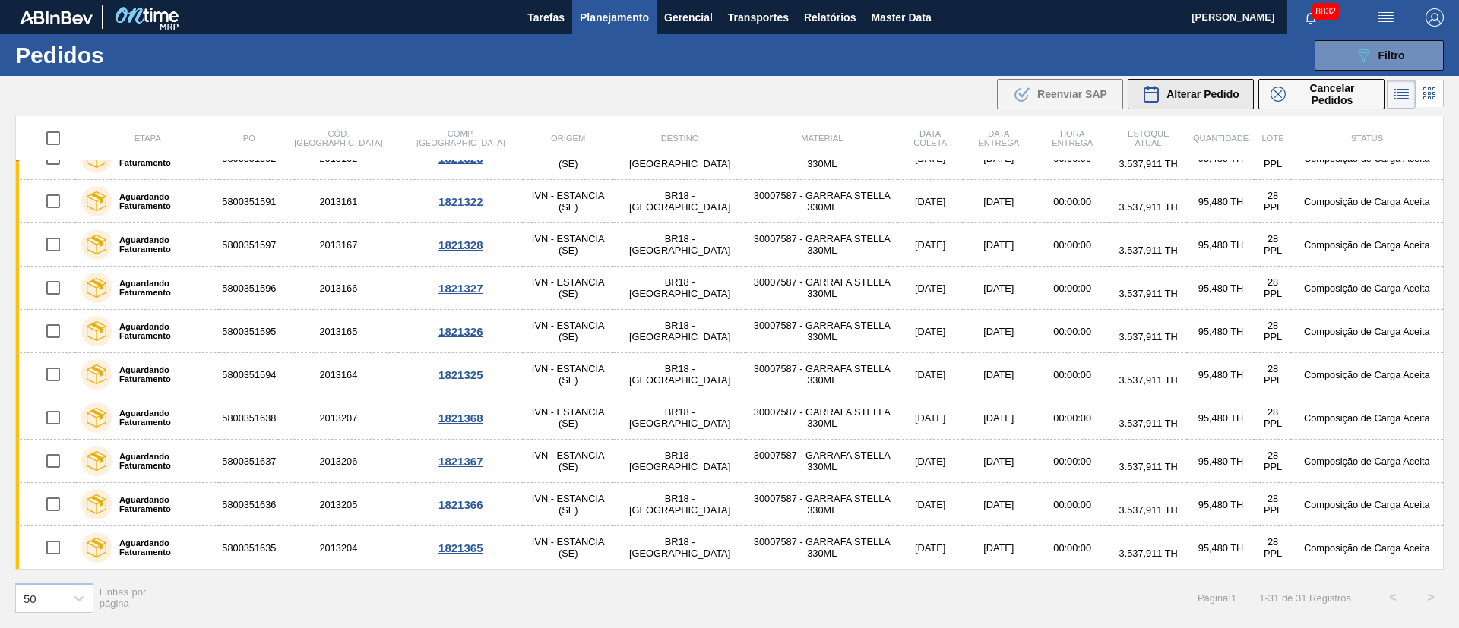
click at [1200, 86] on div "Alterar Pedido" at bounding box center [1190, 94] width 97 height 18
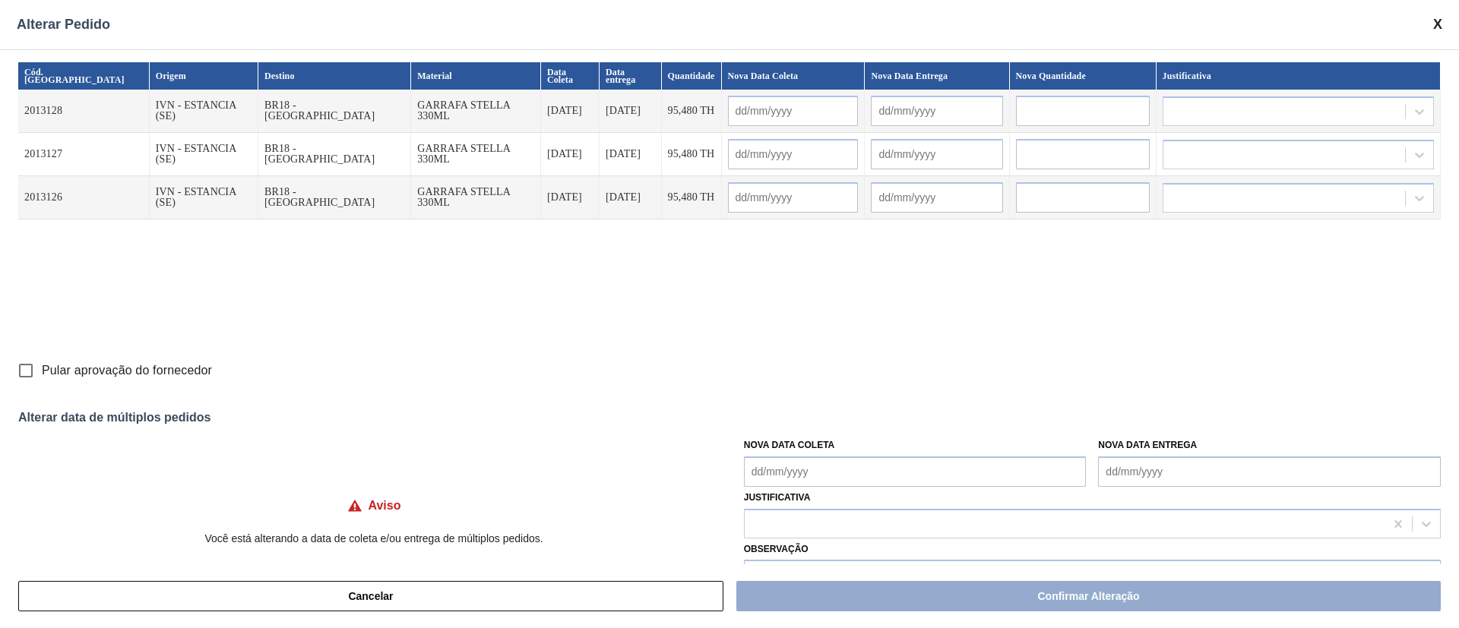
drag, startPoint x: 917, startPoint y: 474, endPoint x: 886, endPoint y: 472, distance: 31.2
click at [917, 474] on Coleta "Nova Data Coleta" at bounding box center [915, 472] width 343 height 30
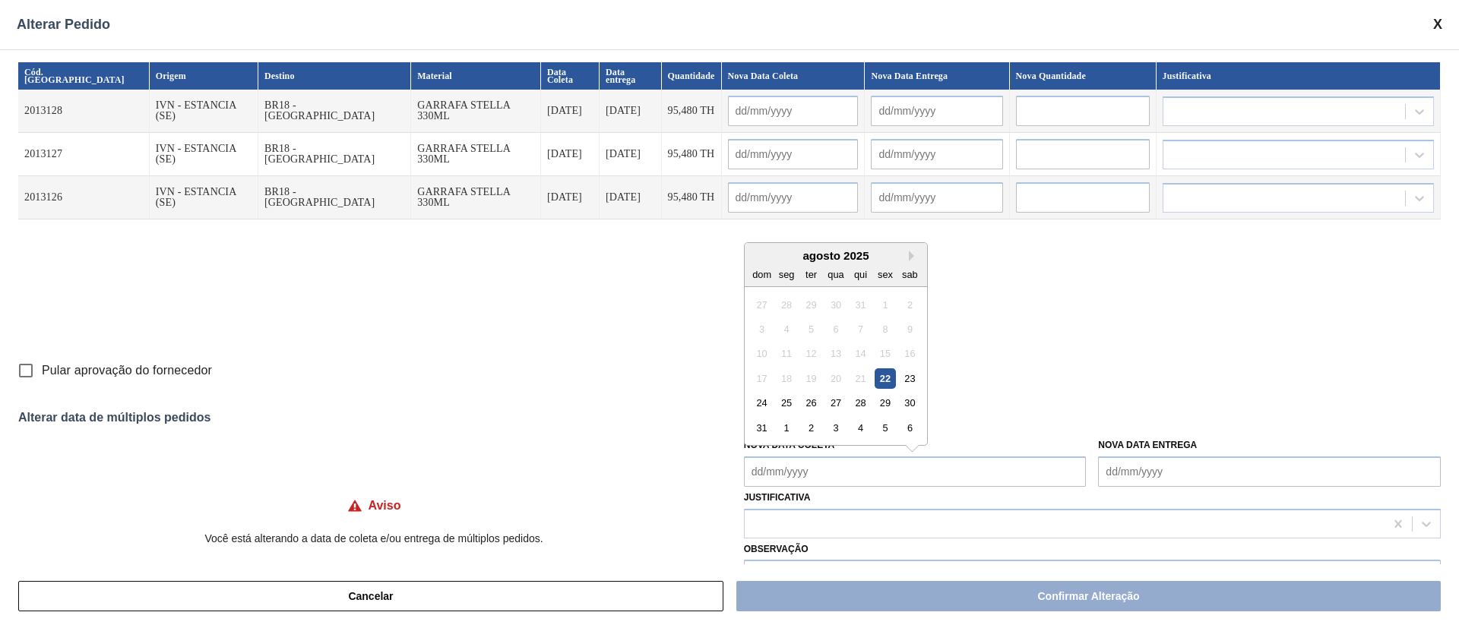
drag, startPoint x: 783, startPoint y: 402, endPoint x: 786, endPoint y: 411, distance: 9.9
click at [783, 402] on div "25" at bounding box center [786, 403] width 21 height 21
type Coleta "25/08/2025"
type input "25/08/2025"
type input "26/08/2025"
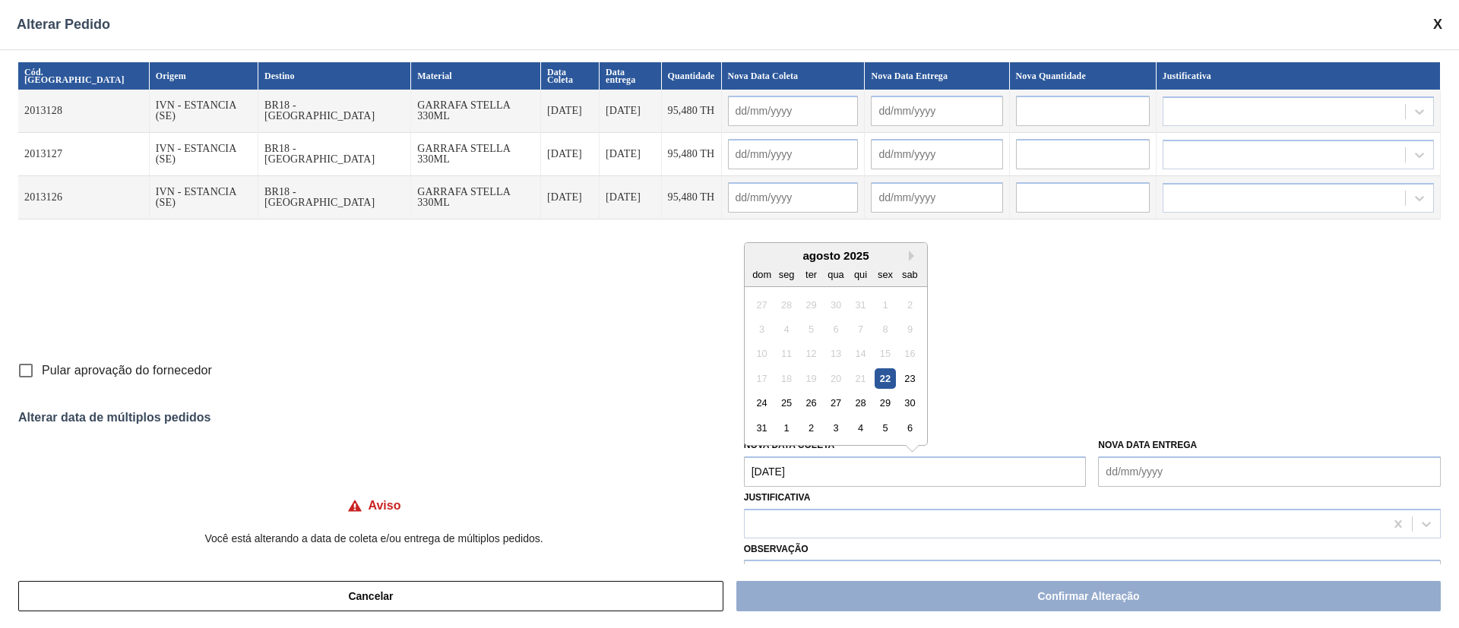
type input "25/08/2025"
type input "26/08/2025"
type input "25/08/2025"
type input "26/08/2025"
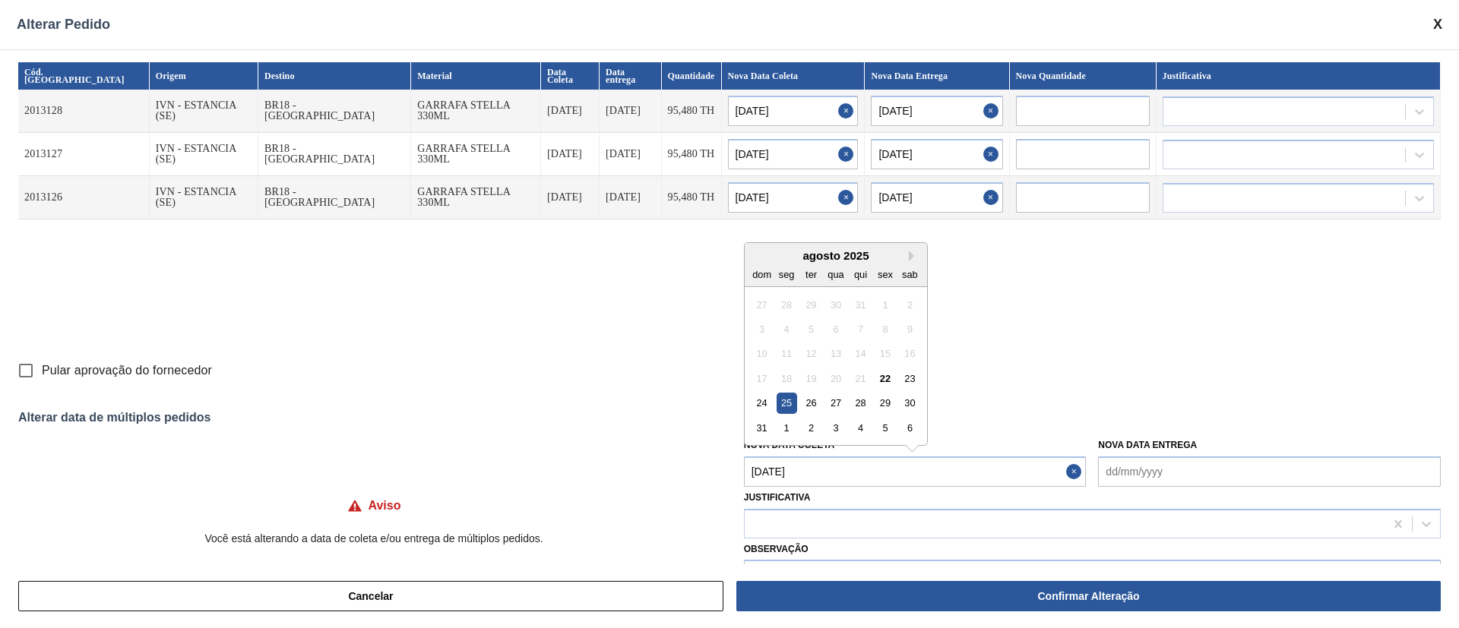
click at [808, 464] on Coleta "25/08/2025" at bounding box center [915, 472] width 343 height 30
click at [852, 405] on div "28" at bounding box center [860, 403] width 21 height 21
type Coleta "28/08/2025"
type input "28/08/2025"
type input "29/08/2025"
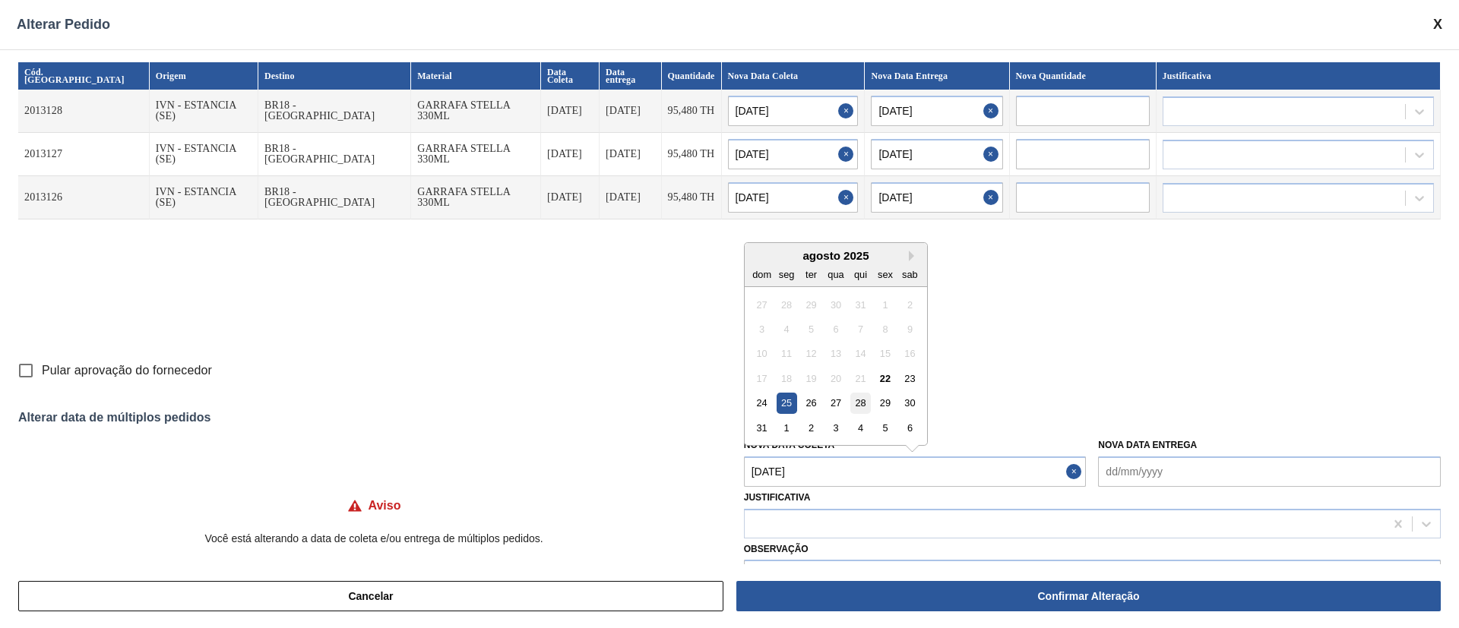
type input "28/08/2025"
type input "29/08/2025"
type input "28/08/2025"
type input "29/08/2025"
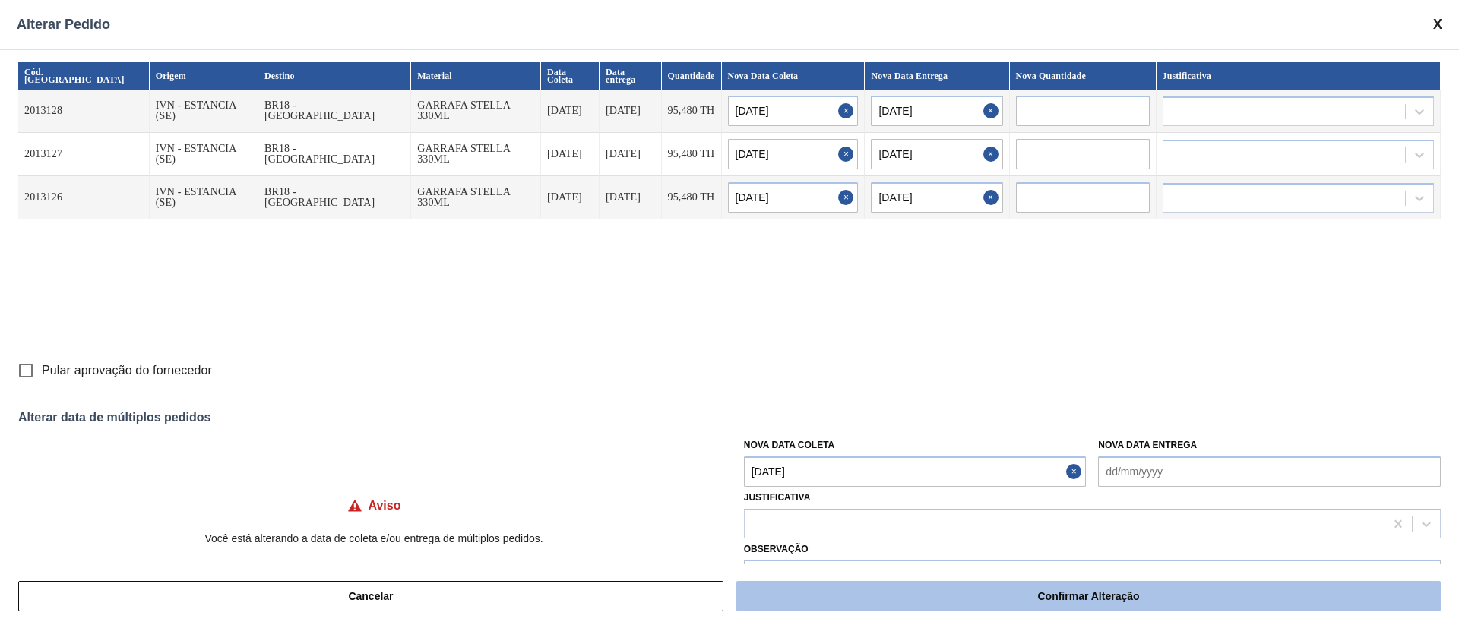
click at [850, 600] on button "Confirmar Alteração" at bounding box center [1088, 596] width 704 height 30
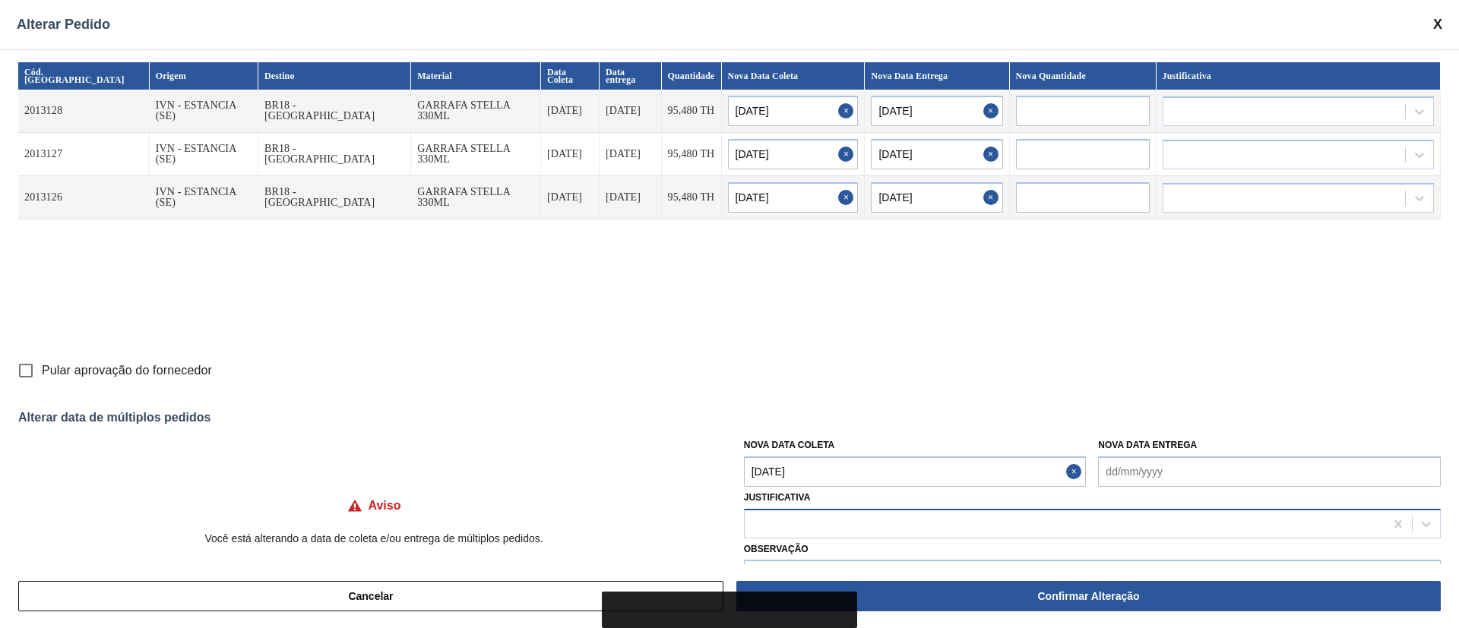
click at [770, 519] on div at bounding box center [1065, 524] width 640 height 22
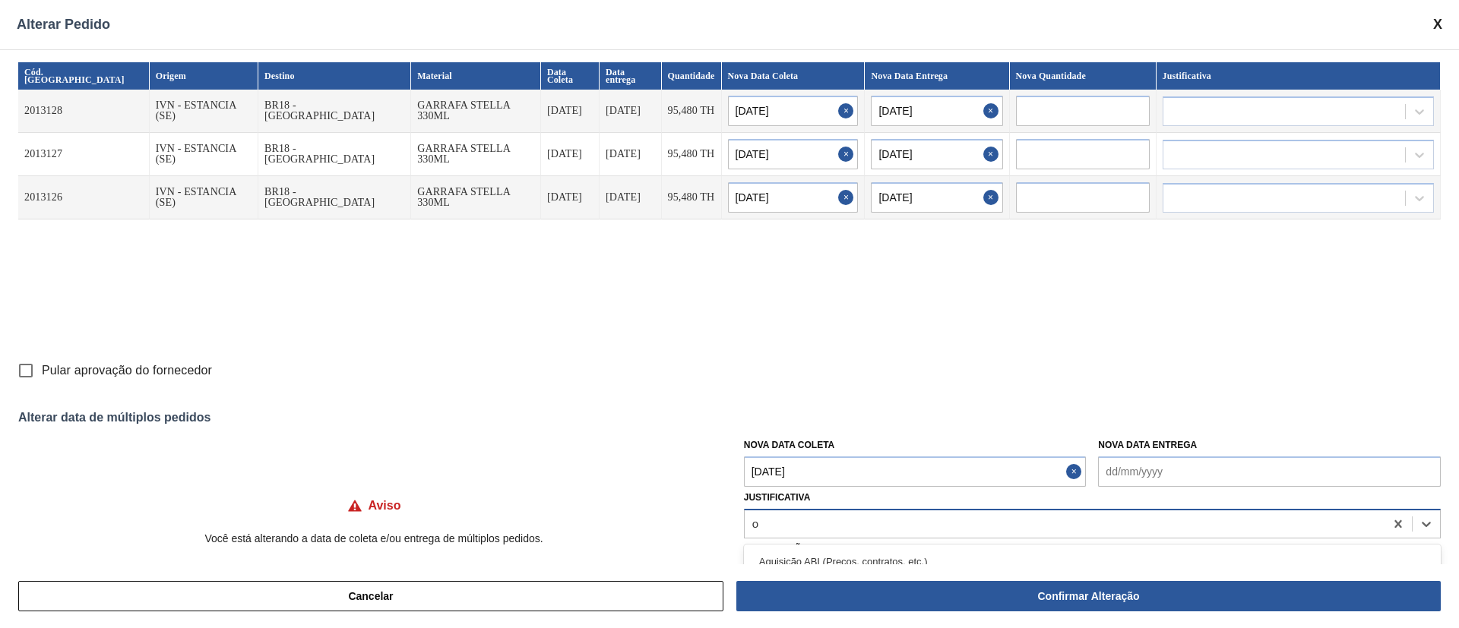
type input "ou"
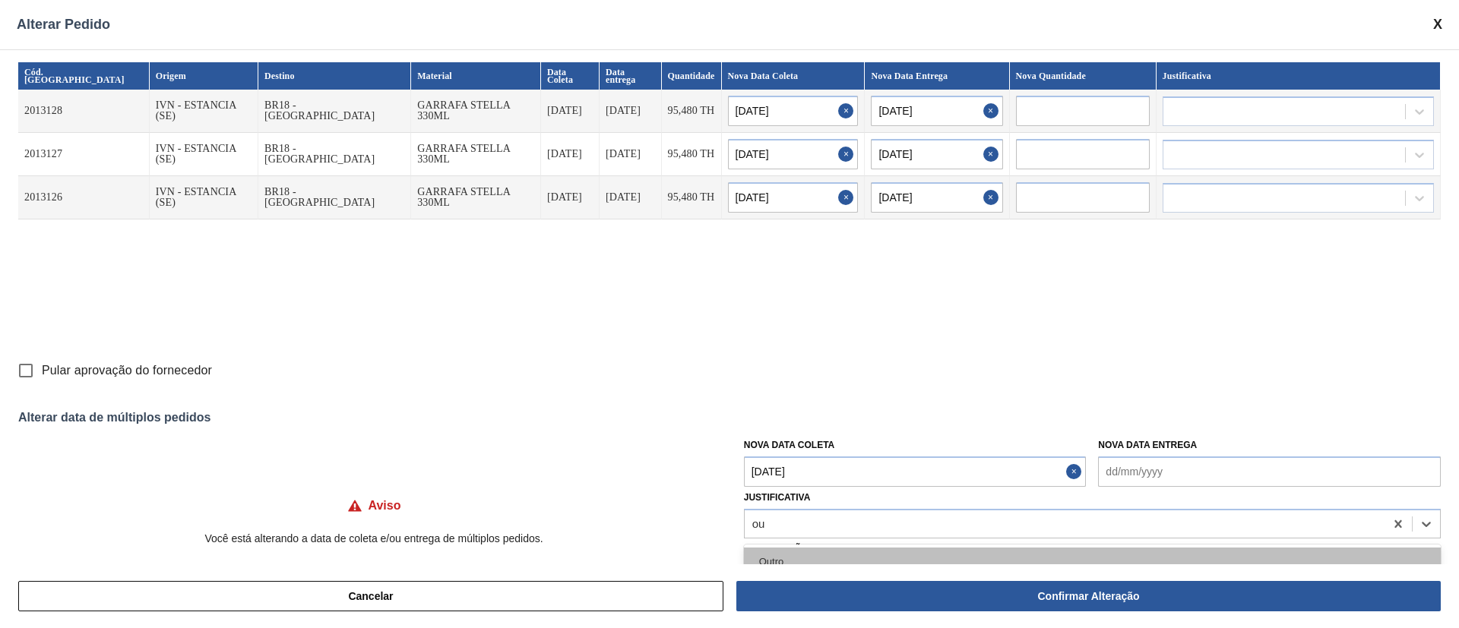
click at [783, 551] on div "Outro" at bounding box center [1092, 562] width 697 height 28
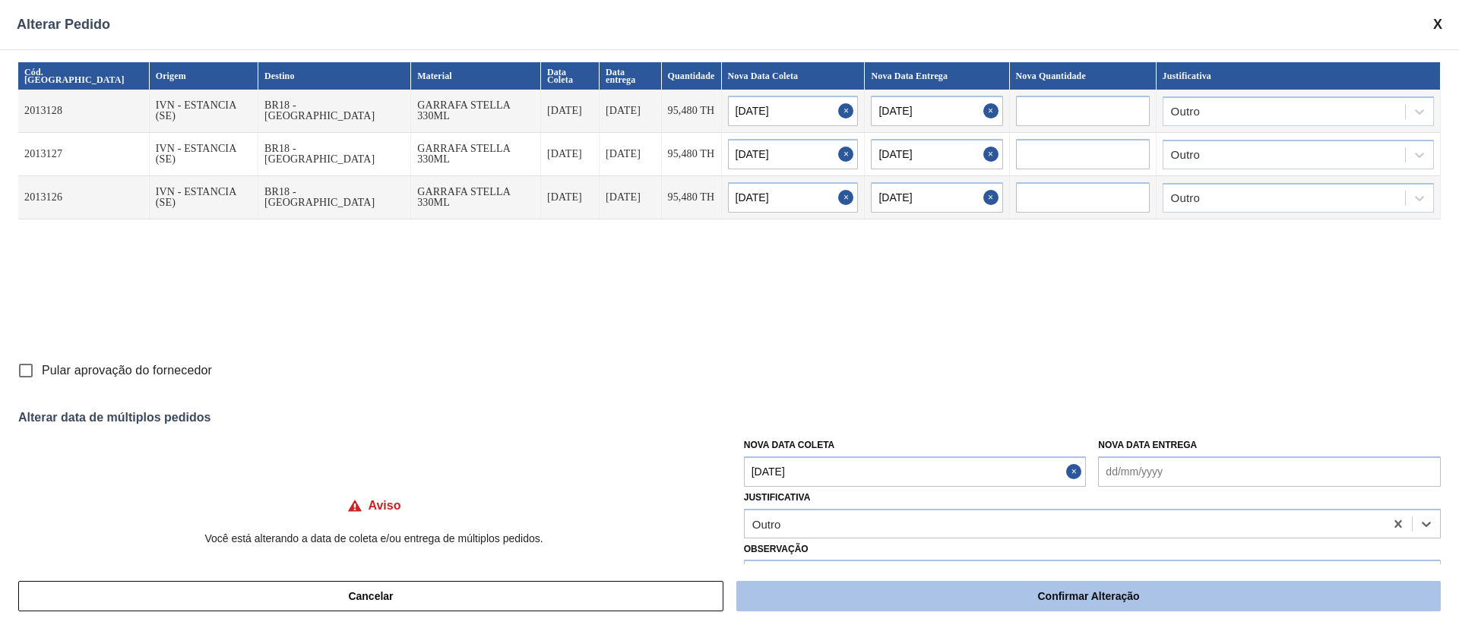
click at [1035, 599] on button "Confirmar Alteração" at bounding box center [1088, 596] width 704 height 30
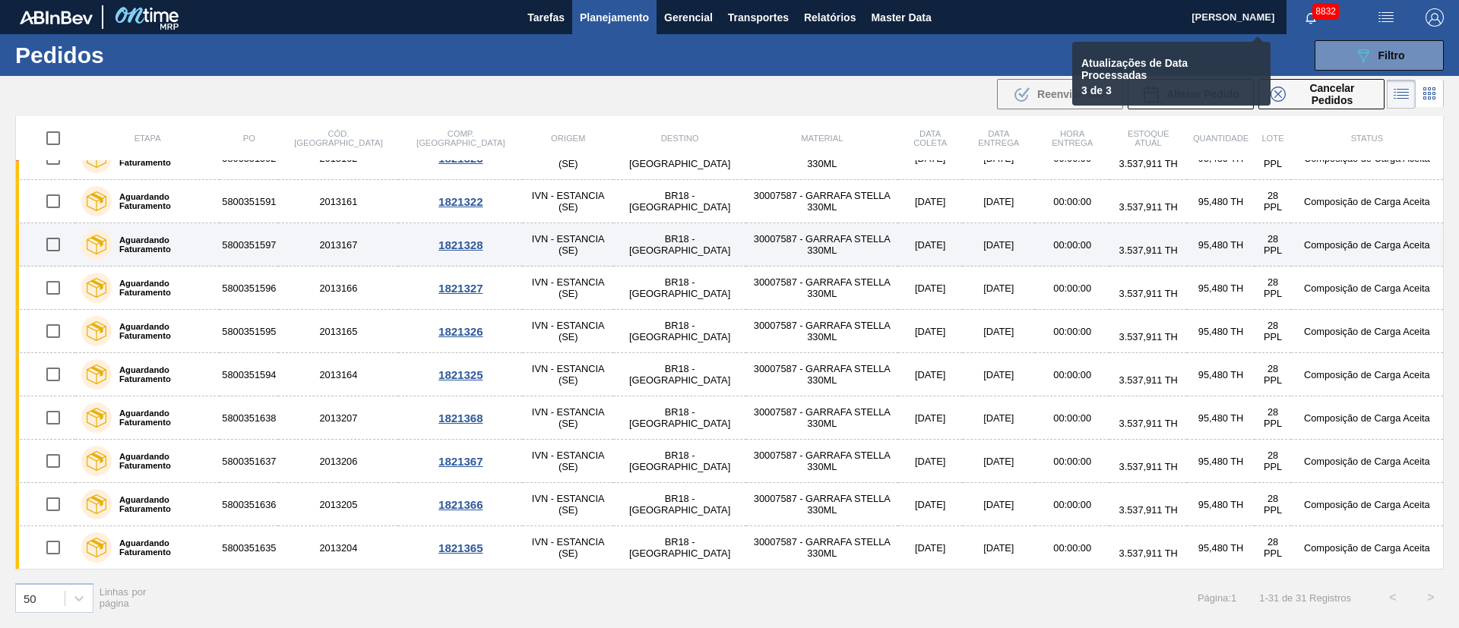
checkbox input "false"
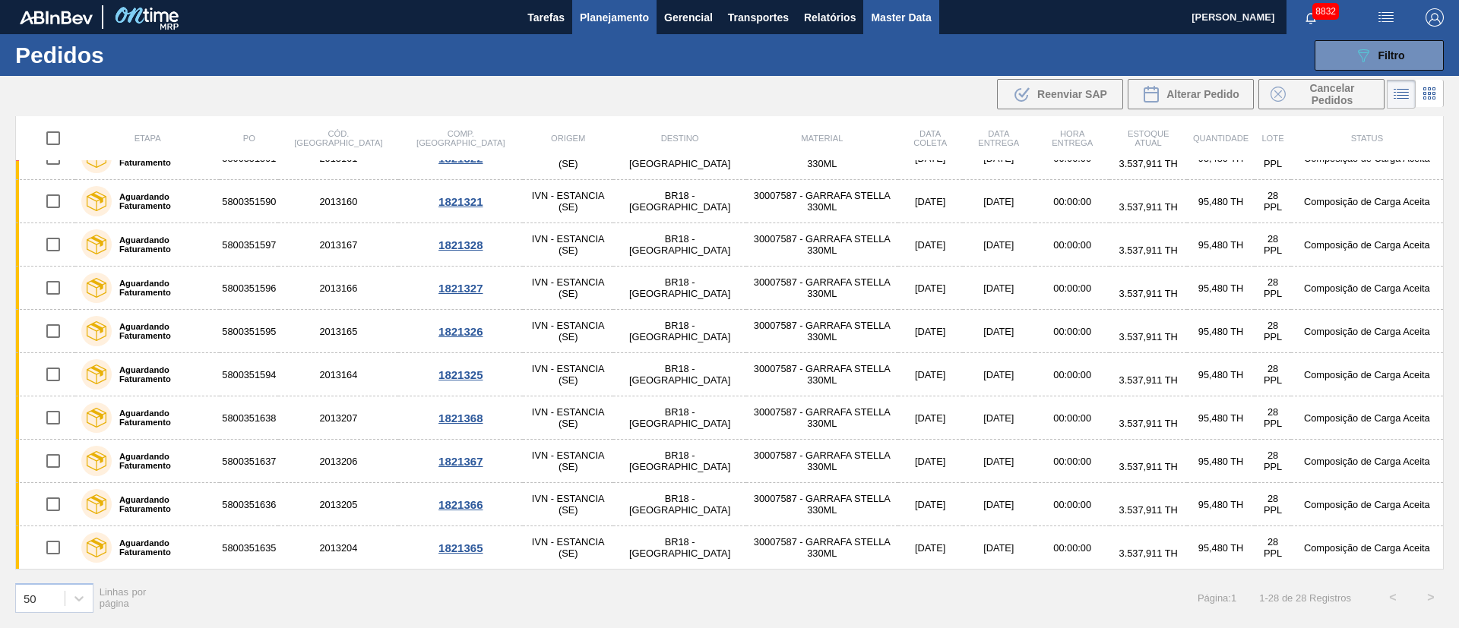
scroll to position [761, 0]
click at [1424, 42] on button "089F7B8B-B2A5-4AFE-B5C0-19BA573D28AC Filtro" at bounding box center [1378, 55] width 129 height 30
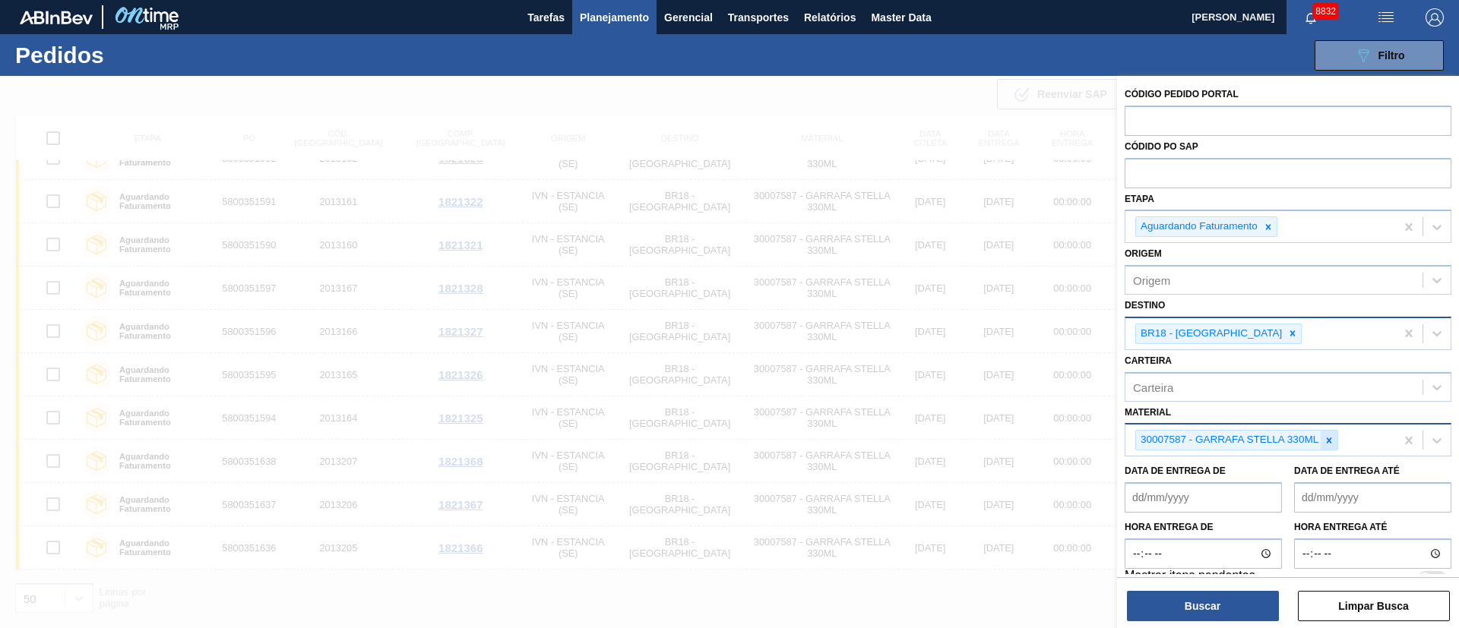
click at [1330, 438] on icon at bounding box center [1328, 440] width 11 height 11
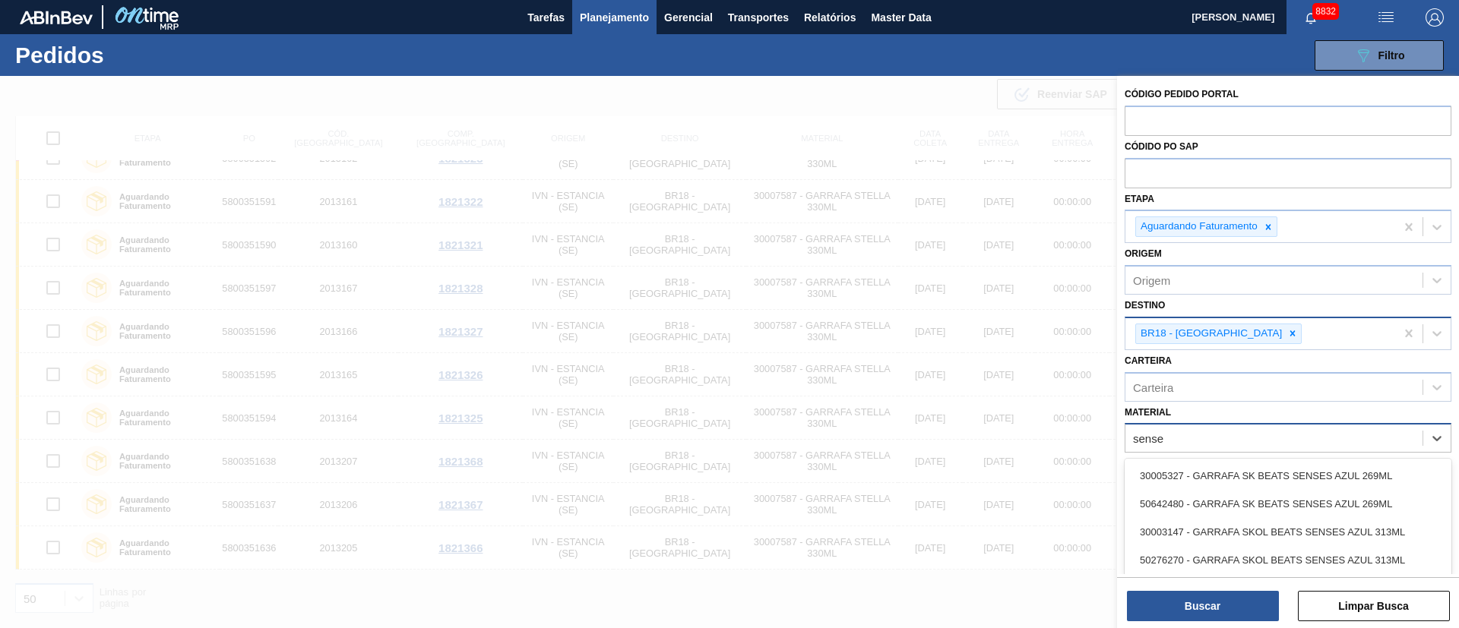
type input "senses"
click at [1279, 470] on div "30005327 - GARRAFA SK BEATS SENSES AZUL 269ML" at bounding box center [1287, 476] width 327 height 28
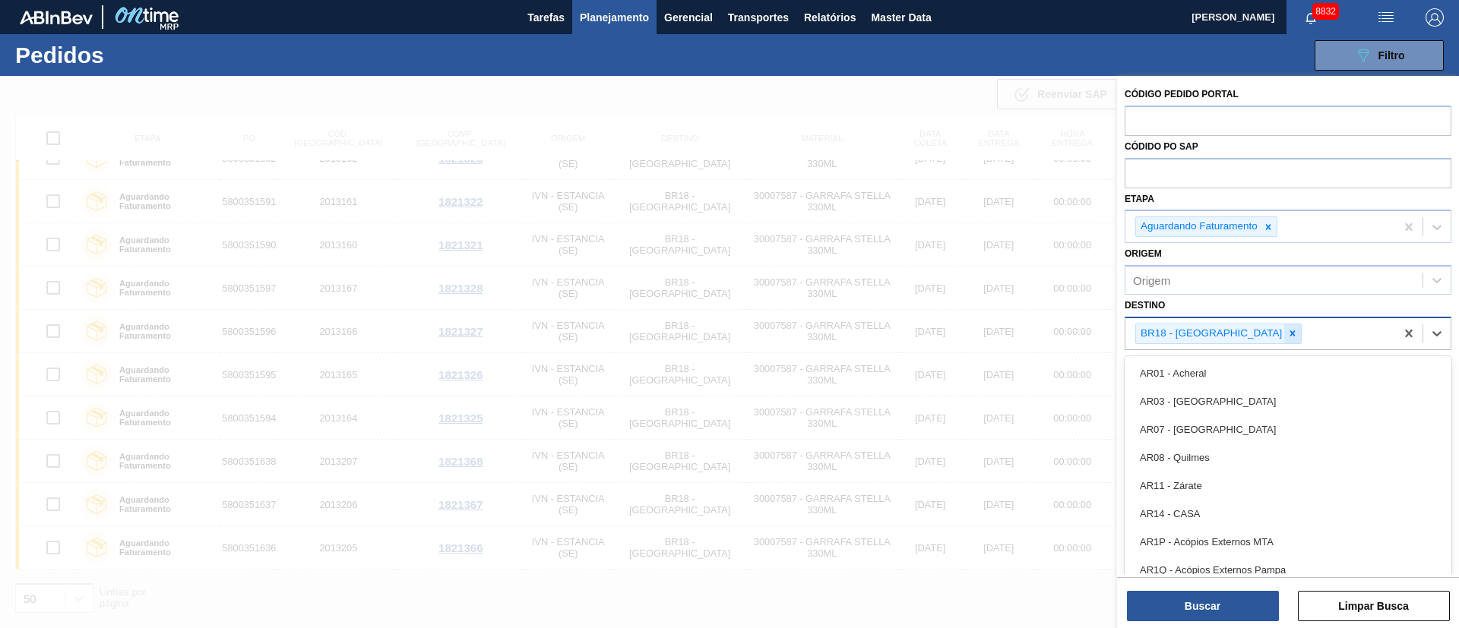
drag, startPoint x: 1253, startPoint y: 328, endPoint x: 1235, endPoint y: 334, distance: 18.5
click at [1244, 329] on div "BR18 - Pernambuco" at bounding box center [1218, 334] width 166 height 21
click at [1284, 334] on div at bounding box center [1292, 333] width 17 height 19
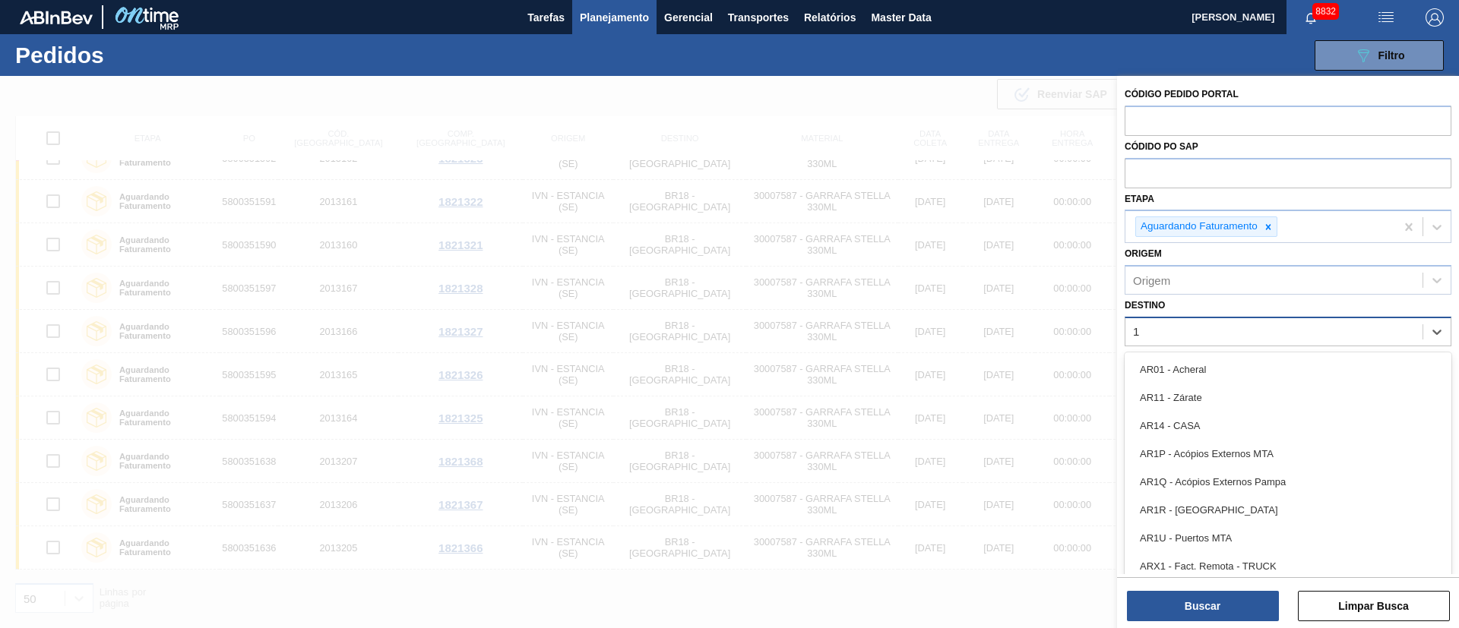
type input "16"
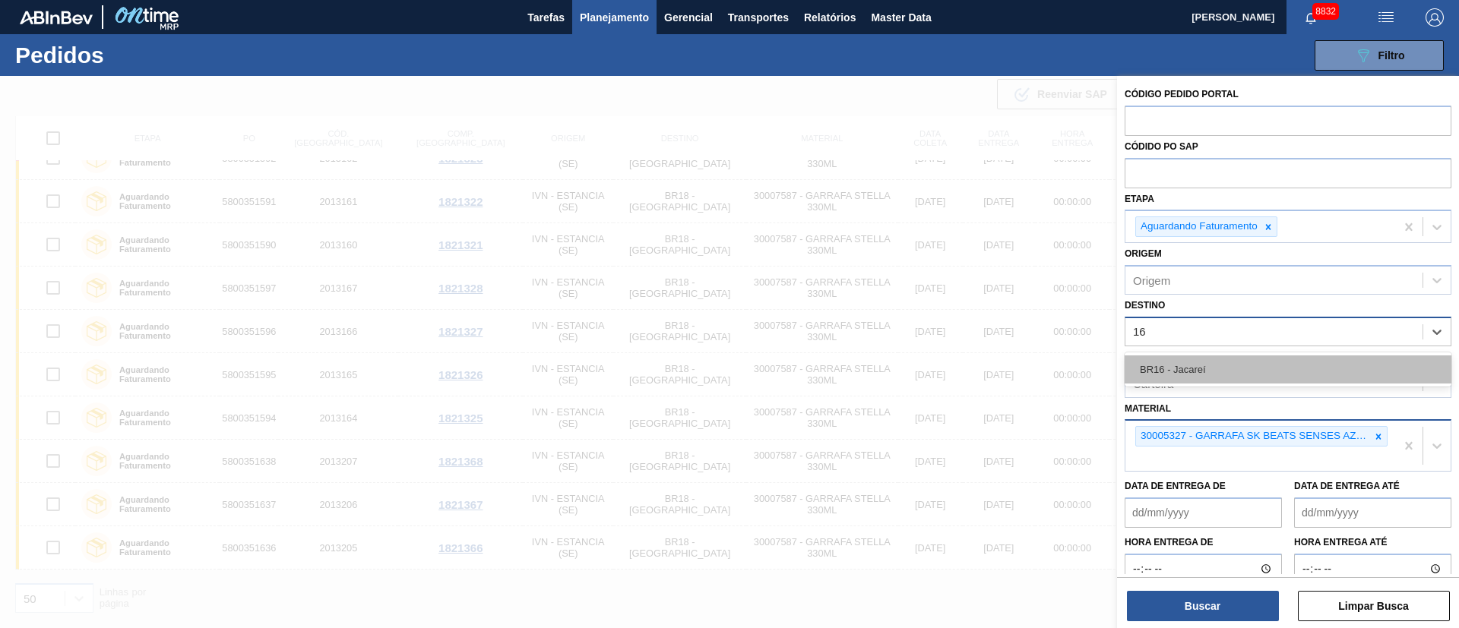
click at [1181, 368] on div "BR16 - Jacareí" at bounding box center [1287, 370] width 327 height 28
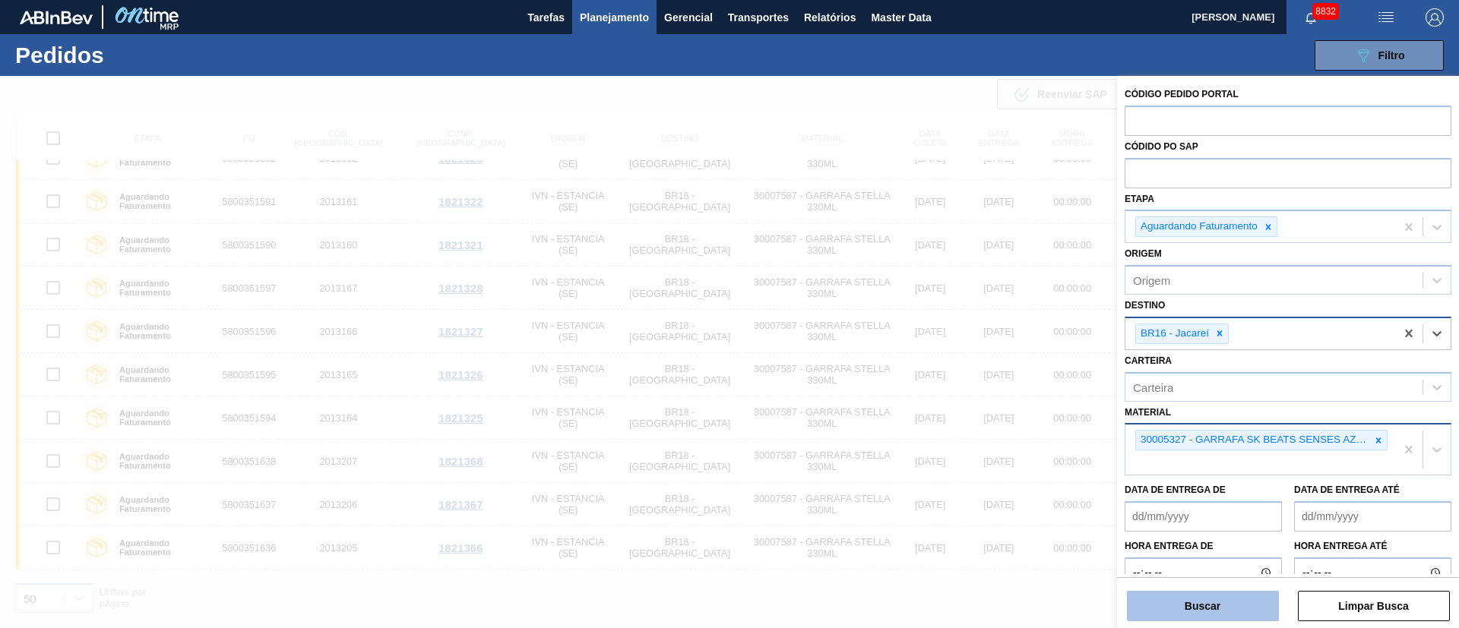
click at [1209, 606] on button "Buscar" at bounding box center [1203, 606] width 152 height 30
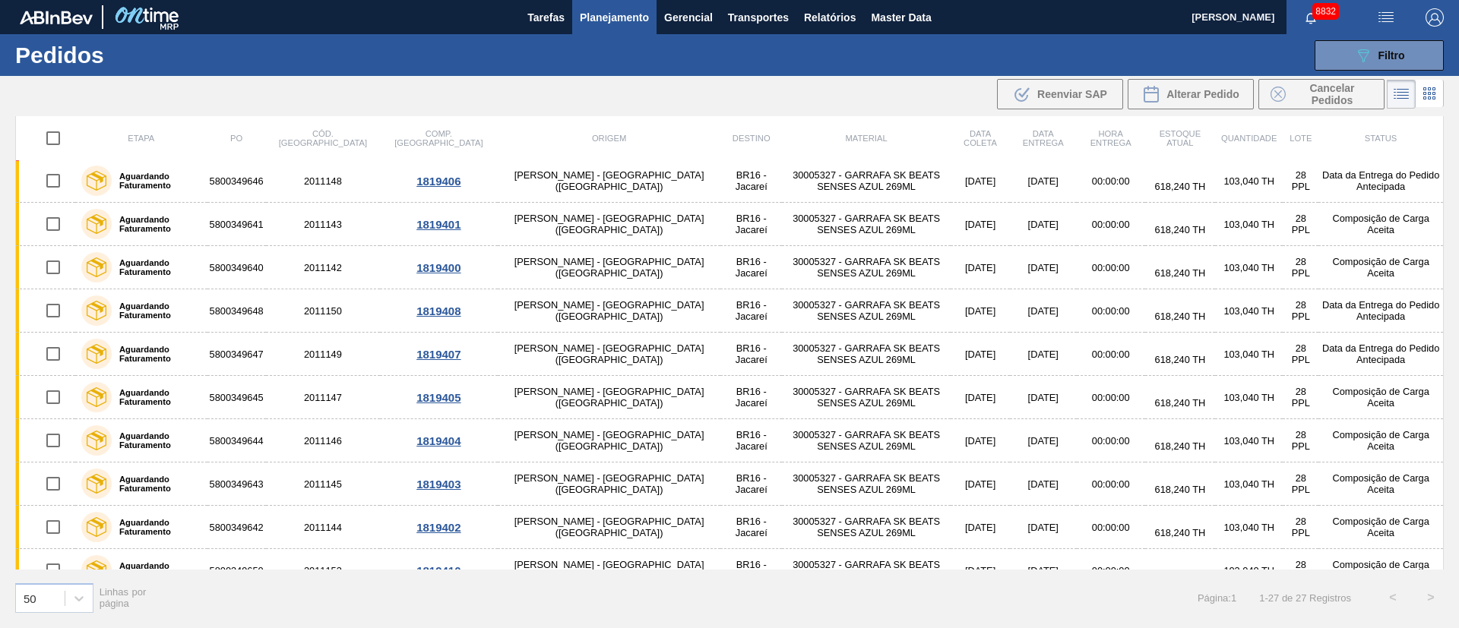
scroll to position [0, 0]
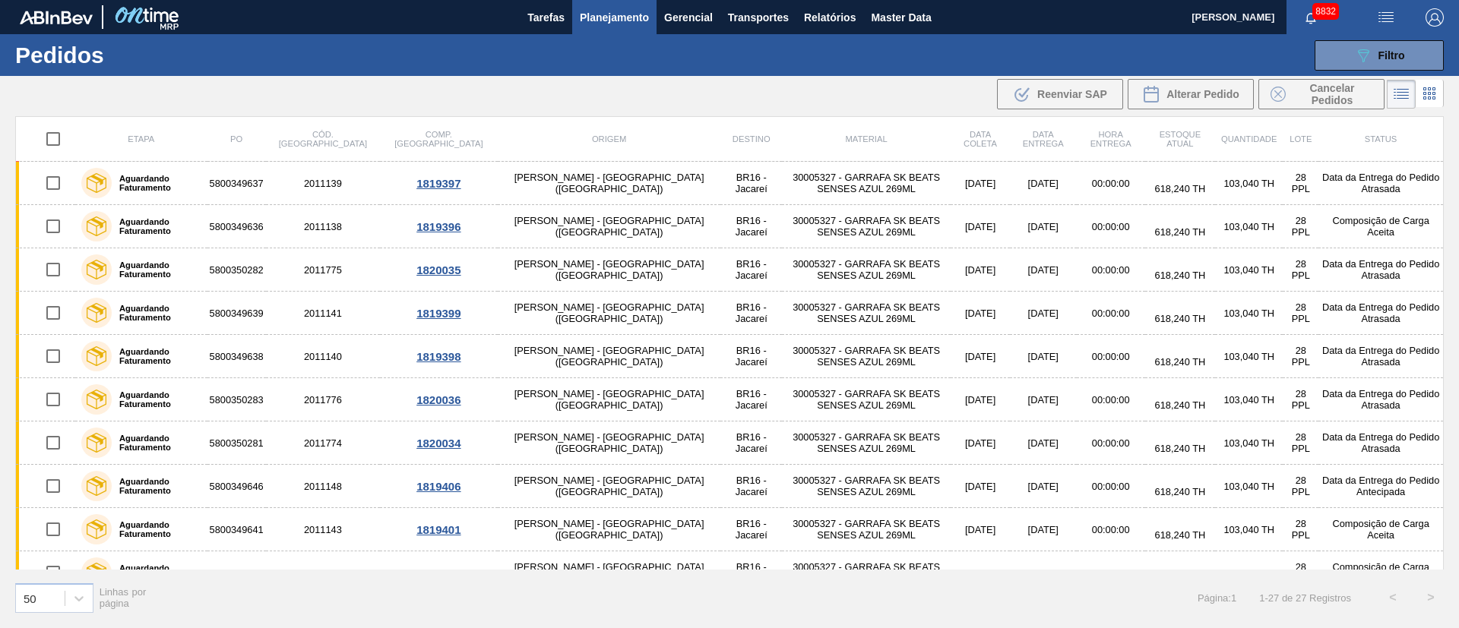
click at [267, 113] on main "Tarefas Planejamento Gerencial Transportes Relatórios Master Data Juliane Romag…" at bounding box center [729, 314] width 1459 height 628
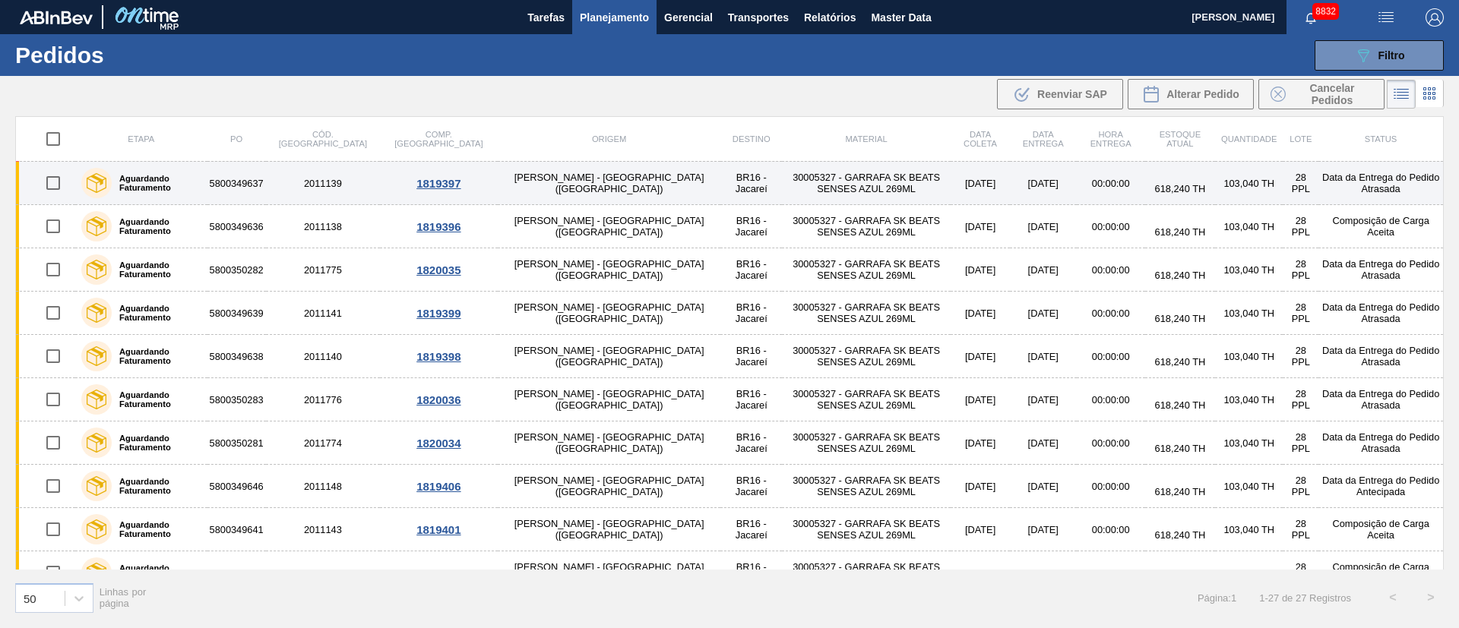
click at [50, 191] on input "checkbox" at bounding box center [53, 183] width 32 height 32
checkbox input "true"
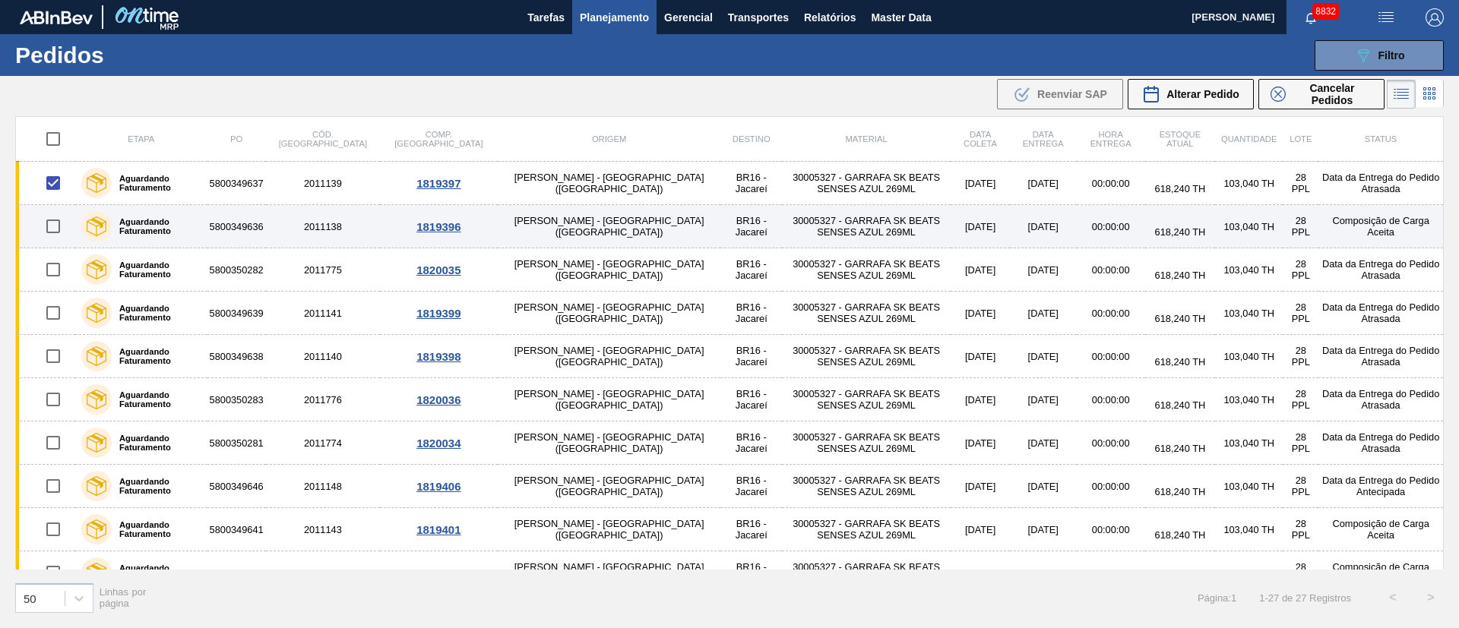
click at [49, 229] on input "checkbox" at bounding box center [53, 226] width 32 height 32
checkbox input "true"
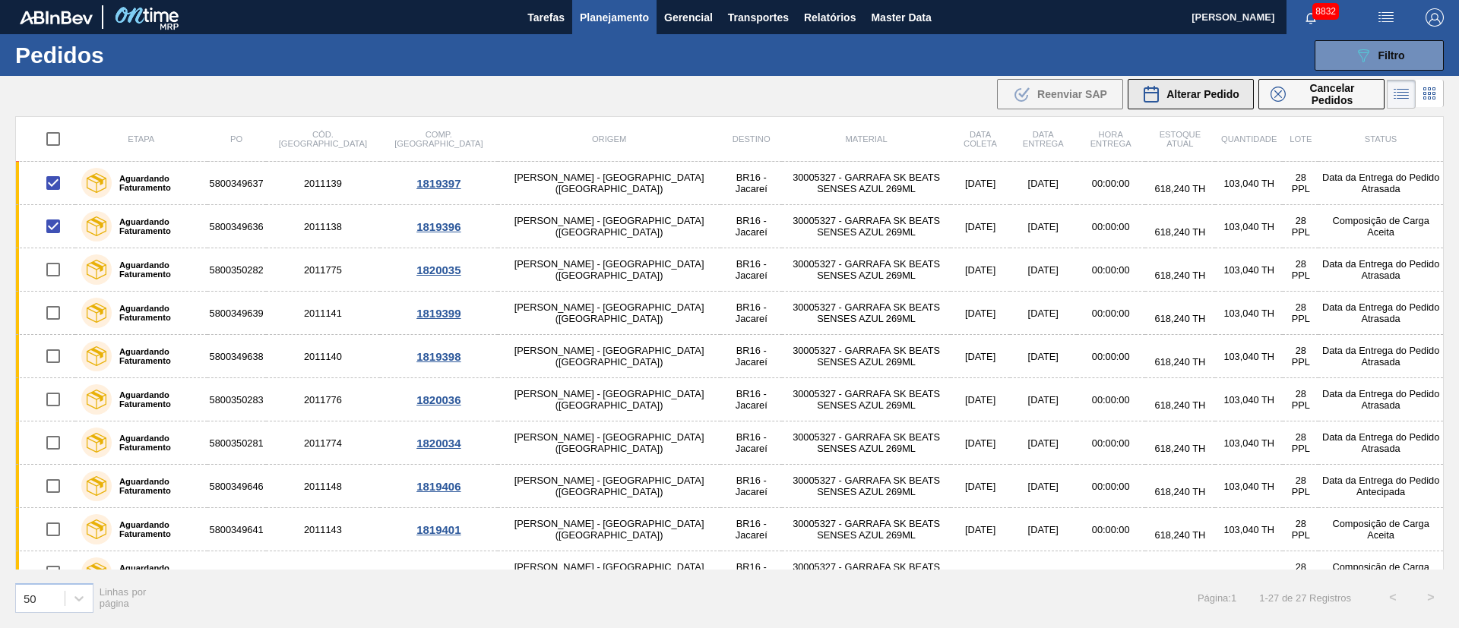
click at [1178, 93] on span "Alterar Pedido" at bounding box center [1202, 94] width 73 height 12
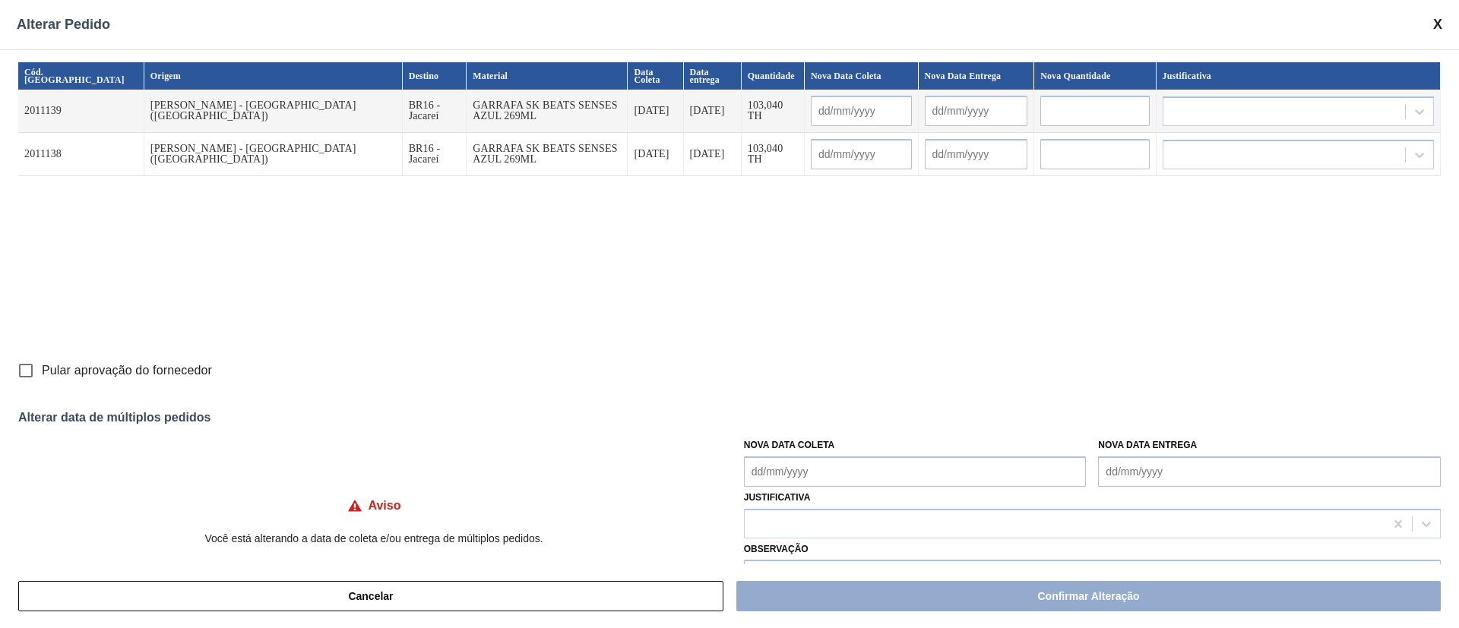
click at [821, 467] on Coleta "Nova Data Coleta" at bounding box center [915, 472] width 343 height 30
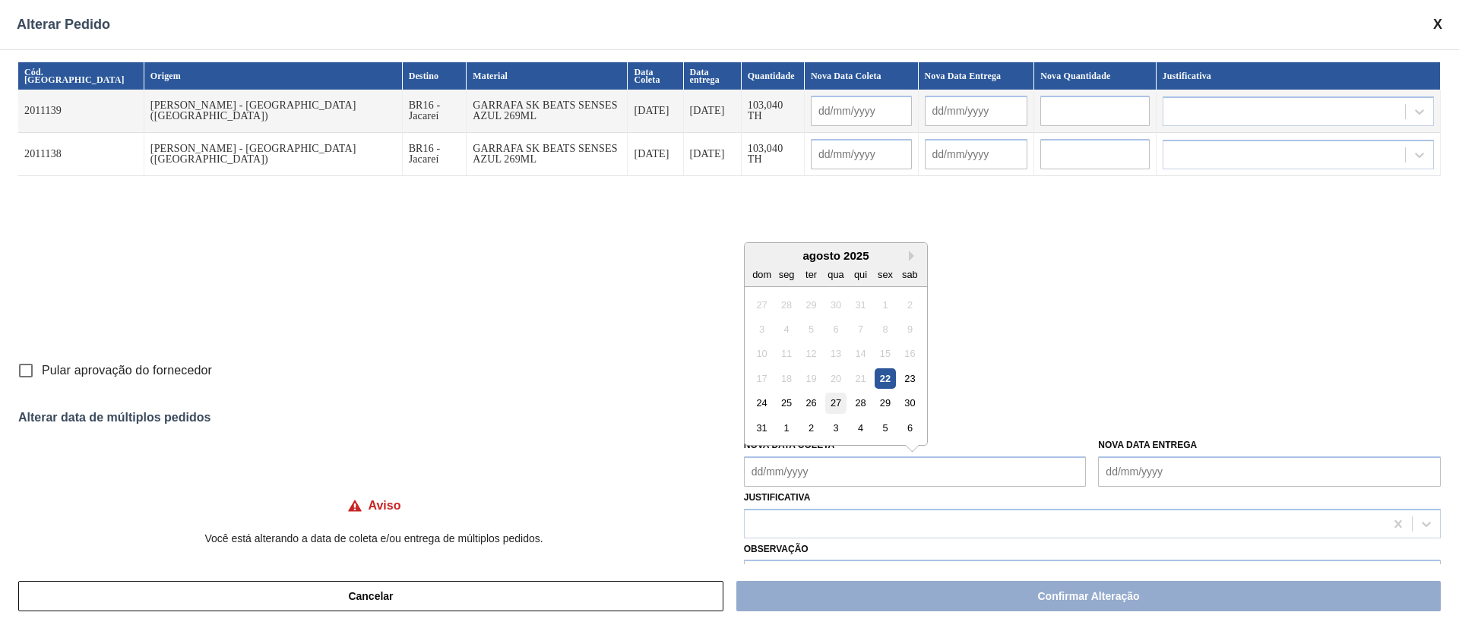
click at [836, 405] on div "27" at bounding box center [835, 403] width 21 height 21
type input "27/08/2025"
type input "28/08/2025"
type input "27/08/2025"
type input "28/08/2025"
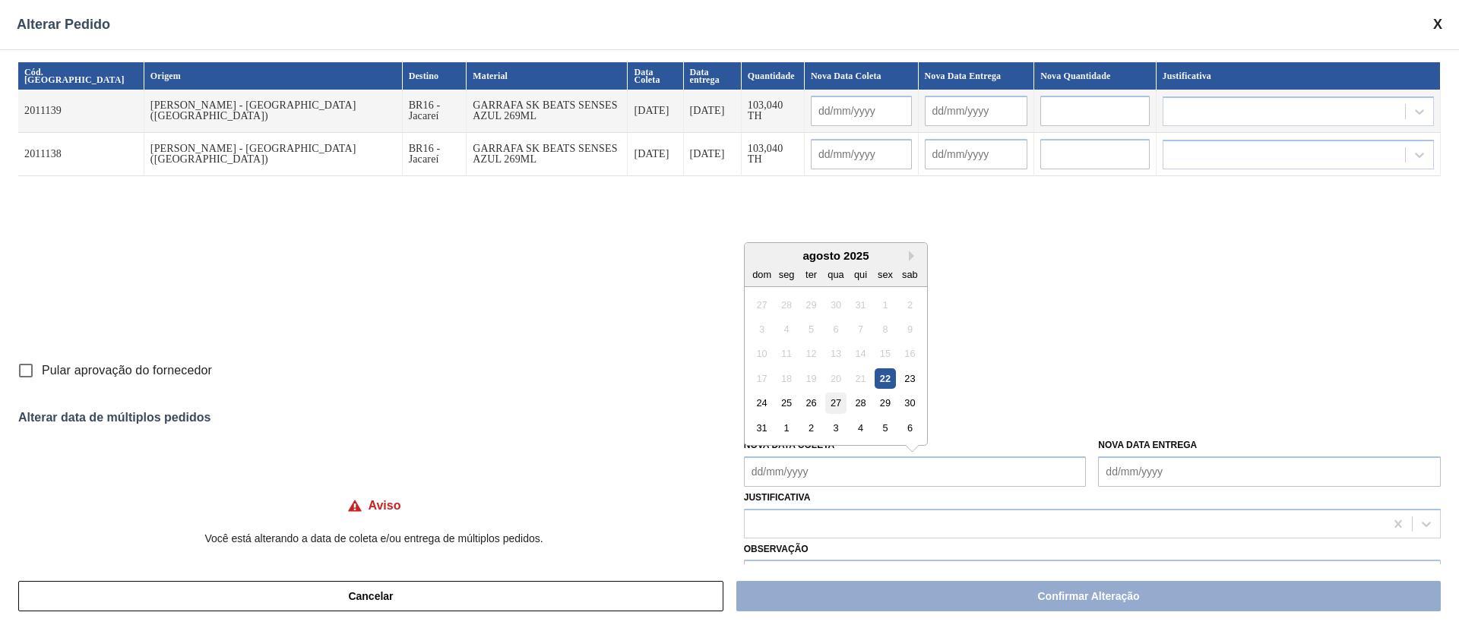
type Coleta "27/08/2025"
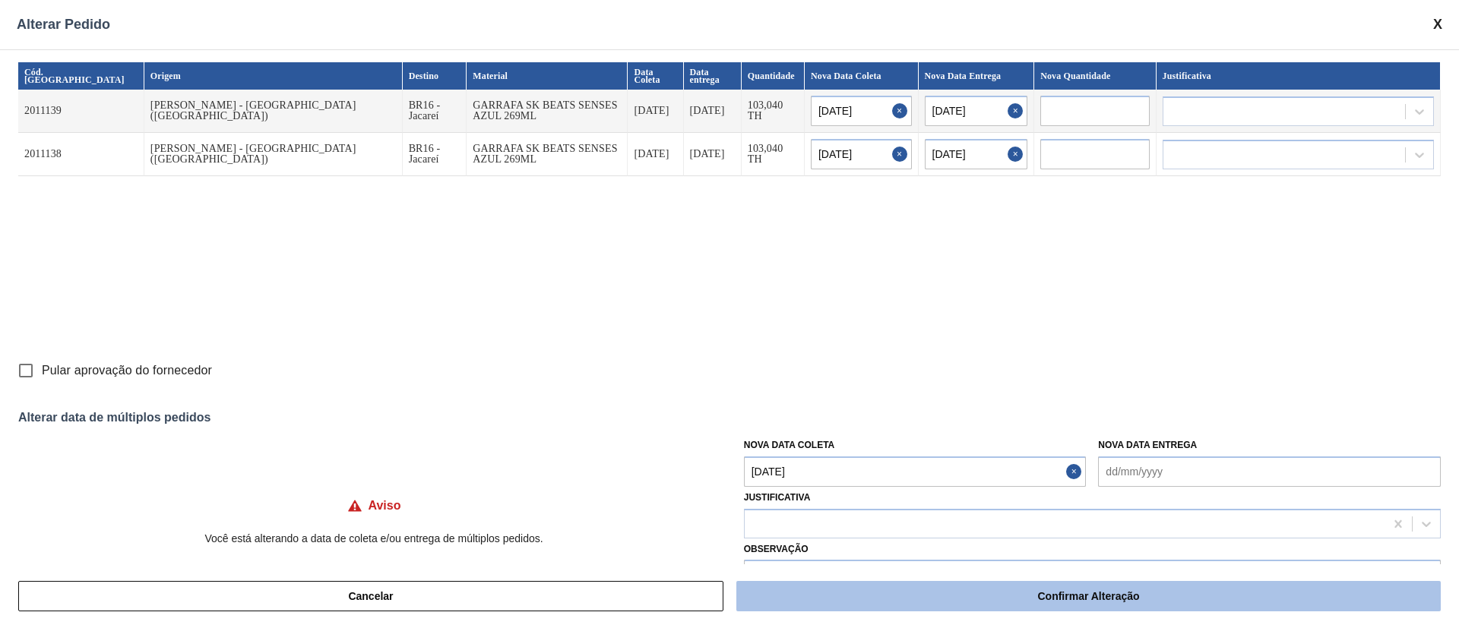
click at [852, 601] on button "Confirmar Alteração" at bounding box center [1088, 596] width 704 height 30
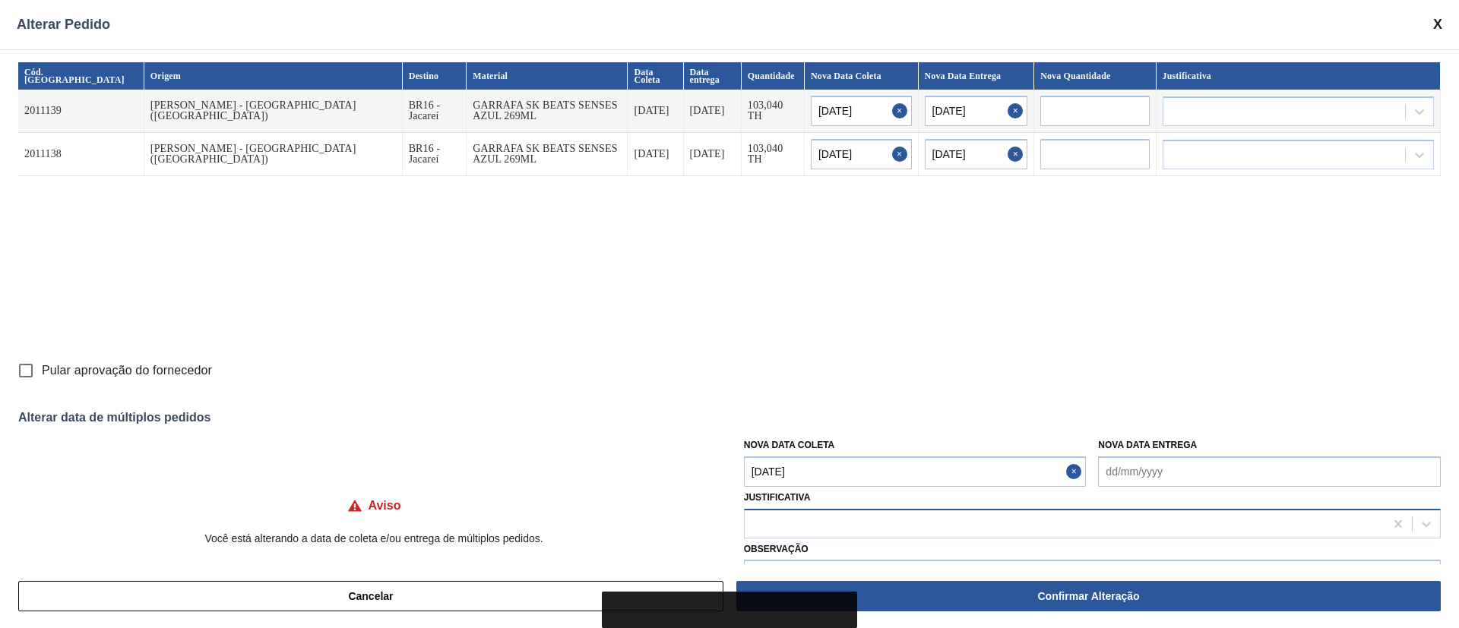
click at [803, 520] on div at bounding box center [1065, 524] width 640 height 22
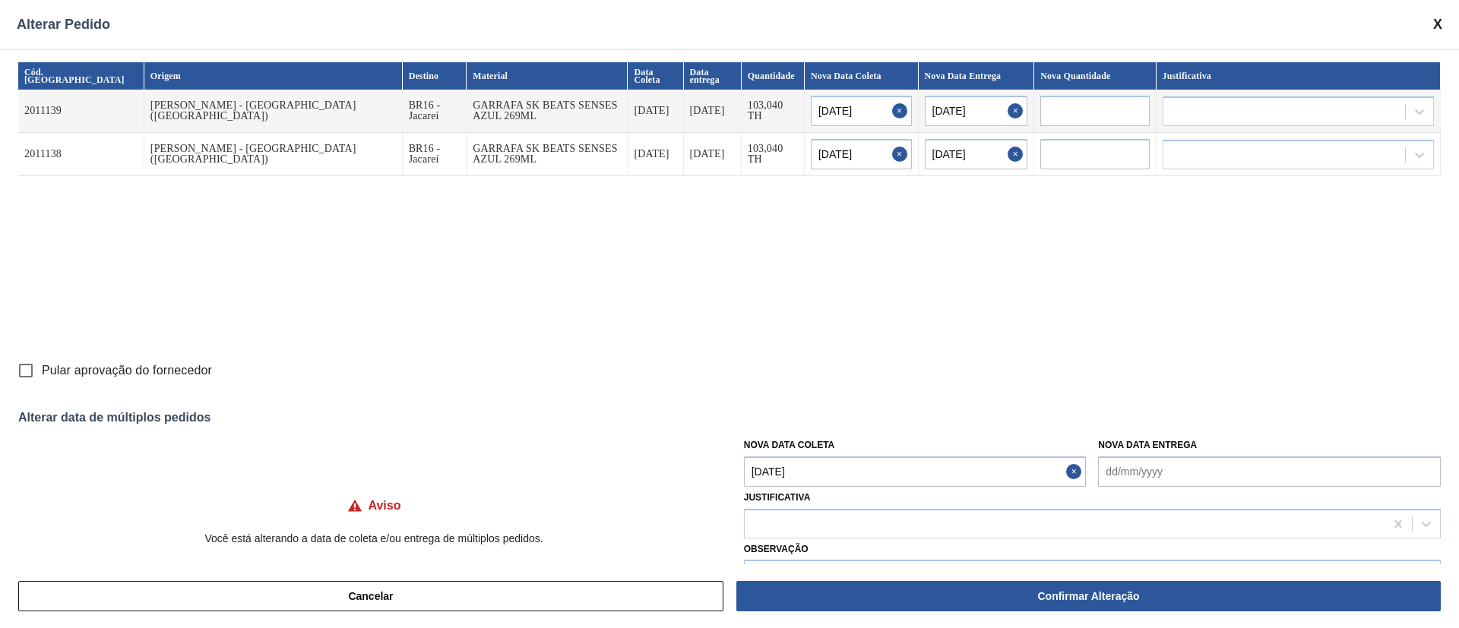
click at [783, 567] on div "Cancelar Confirmar Alteração" at bounding box center [729, 596] width 1459 height 64
click at [776, 522] on div at bounding box center [1065, 524] width 640 height 22
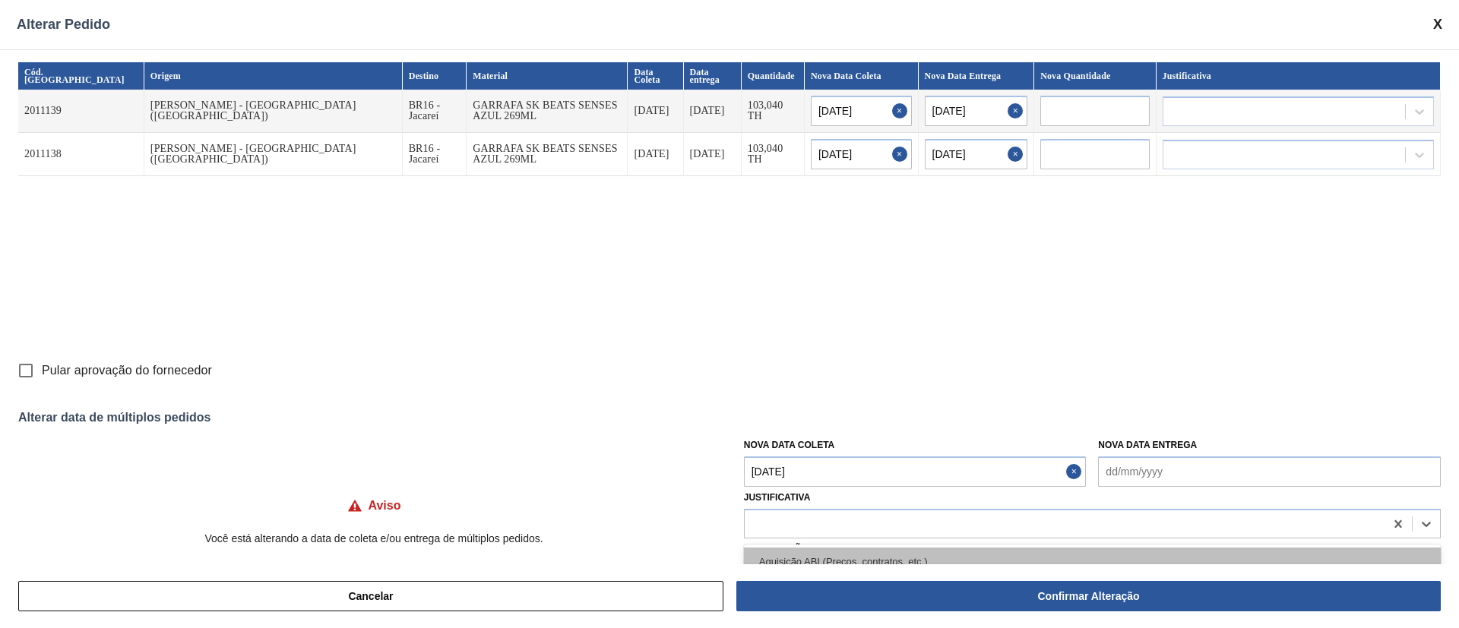
click at [776, 555] on div "Aquisição ABI (Preços, contratos, etc.)" at bounding box center [1092, 562] width 697 height 28
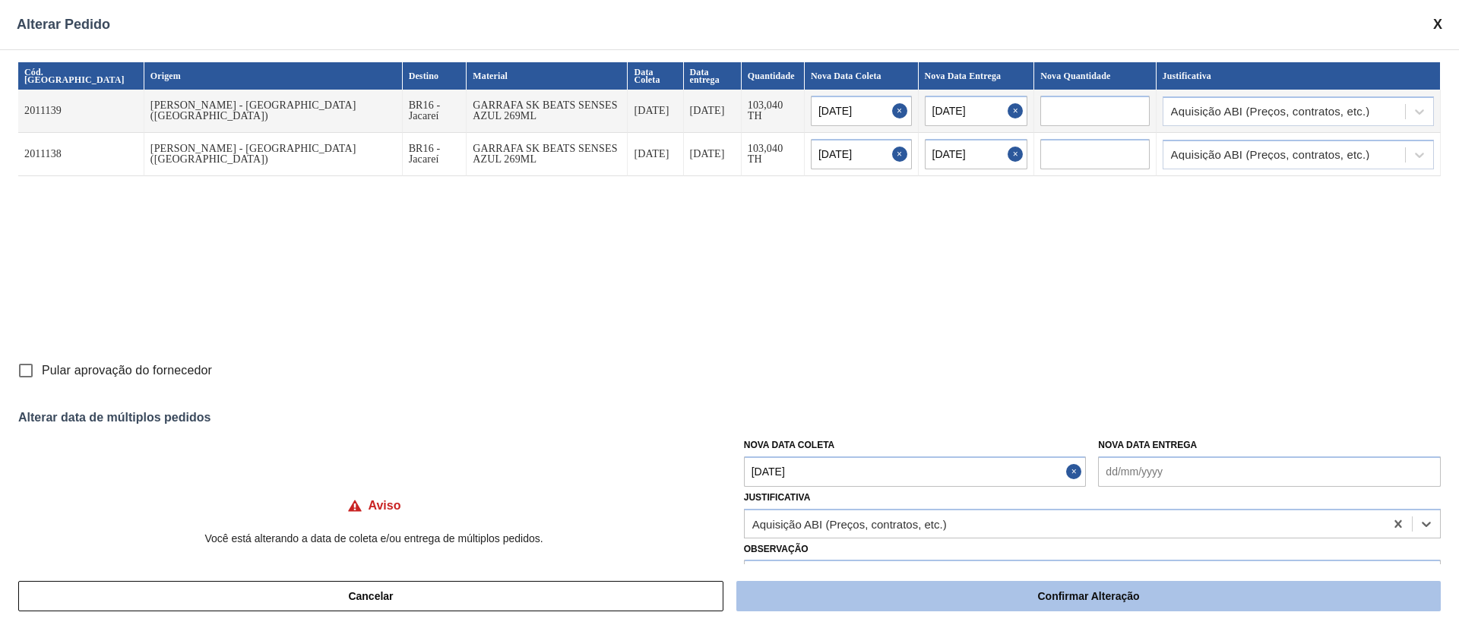
click at [846, 583] on button "Confirmar Alteração" at bounding box center [1088, 596] width 704 height 30
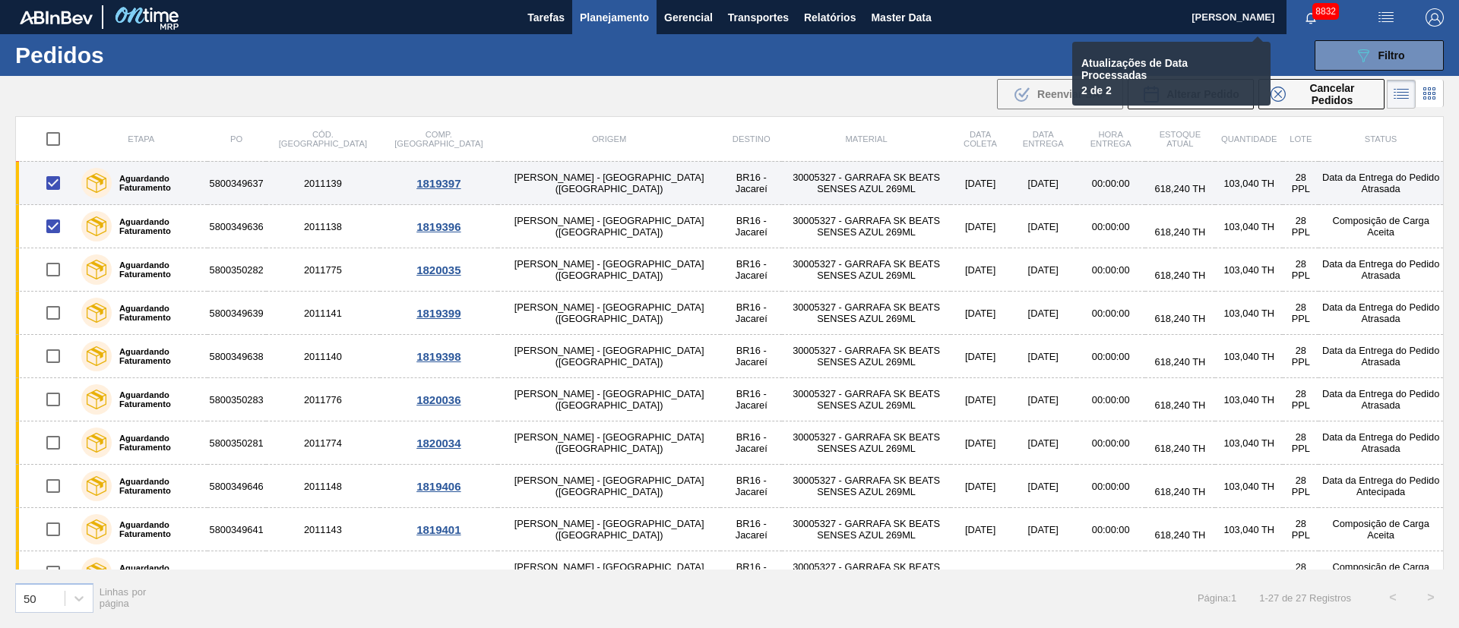
checkbox input "false"
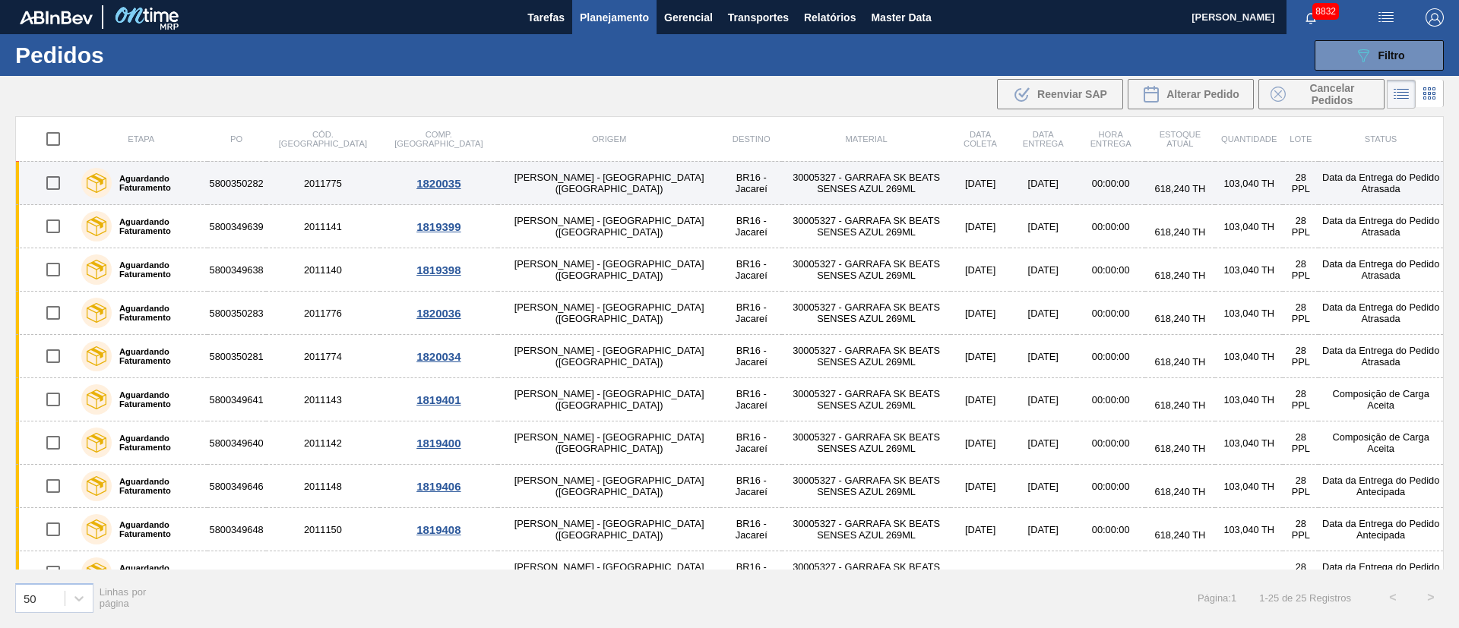
click at [49, 180] on input "checkbox" at bounding box center [53, 183] width 32 height 32
checkbox input "true"
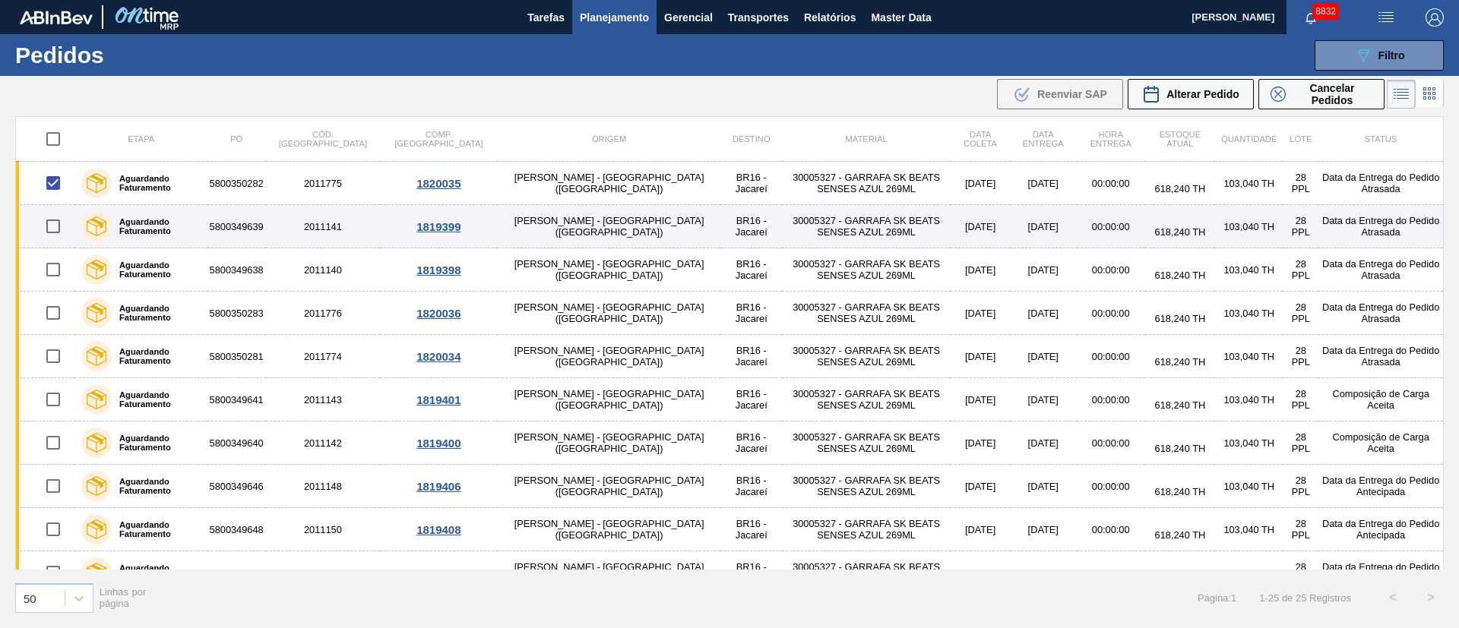
click at [55, 229] on input "checkbox" at bounding box center [53, 226] width 32 height 32
checkbox input "true"
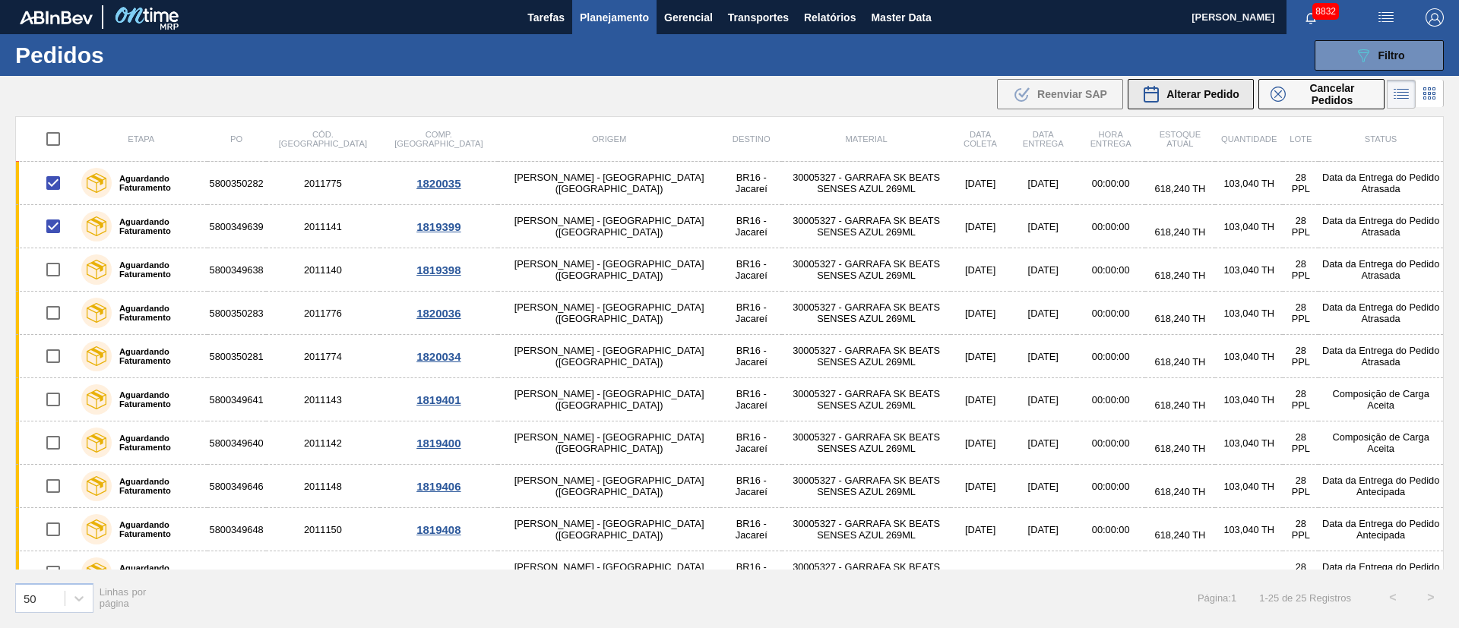
click at [1228, 102] on div "Alterar Pedido" at bounding box center [1190, 94] width 97 height 18
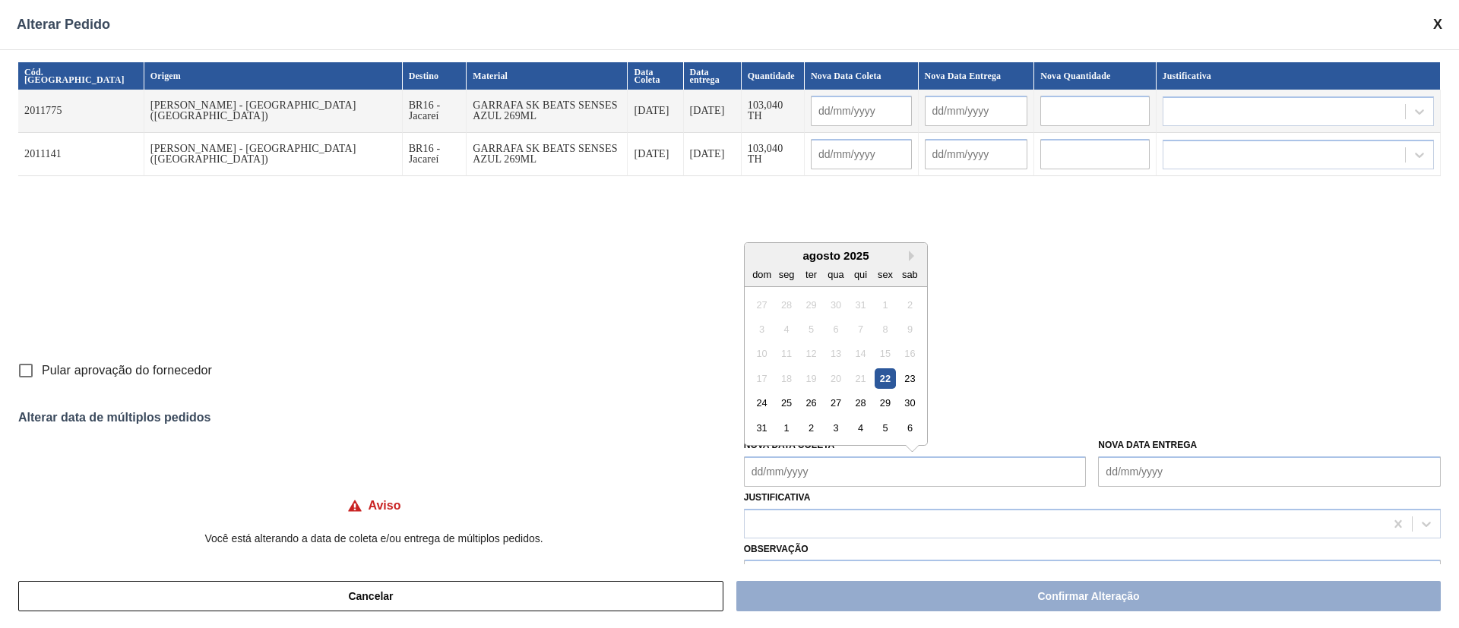
click at [830, 475] on Coleta "Nova Data Coleta" at bounding box center [915, 472] width 343 height 30
click at [834, 406] on div "27" at bounding box center [835, 403] width 21 height 21
type Coleta "27/08/2025"
type input "27/08/2025"
type input "28/08/2025"
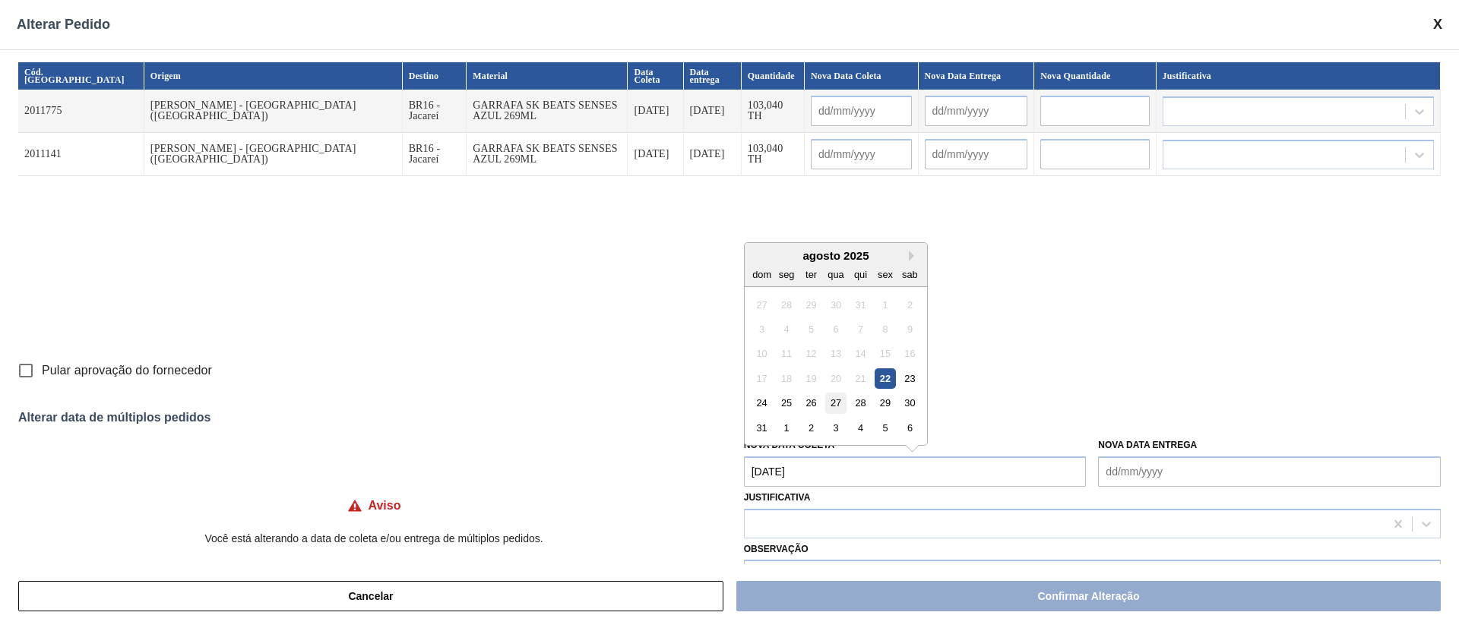
type input "27/08/2025"
type input "28/08/2025"
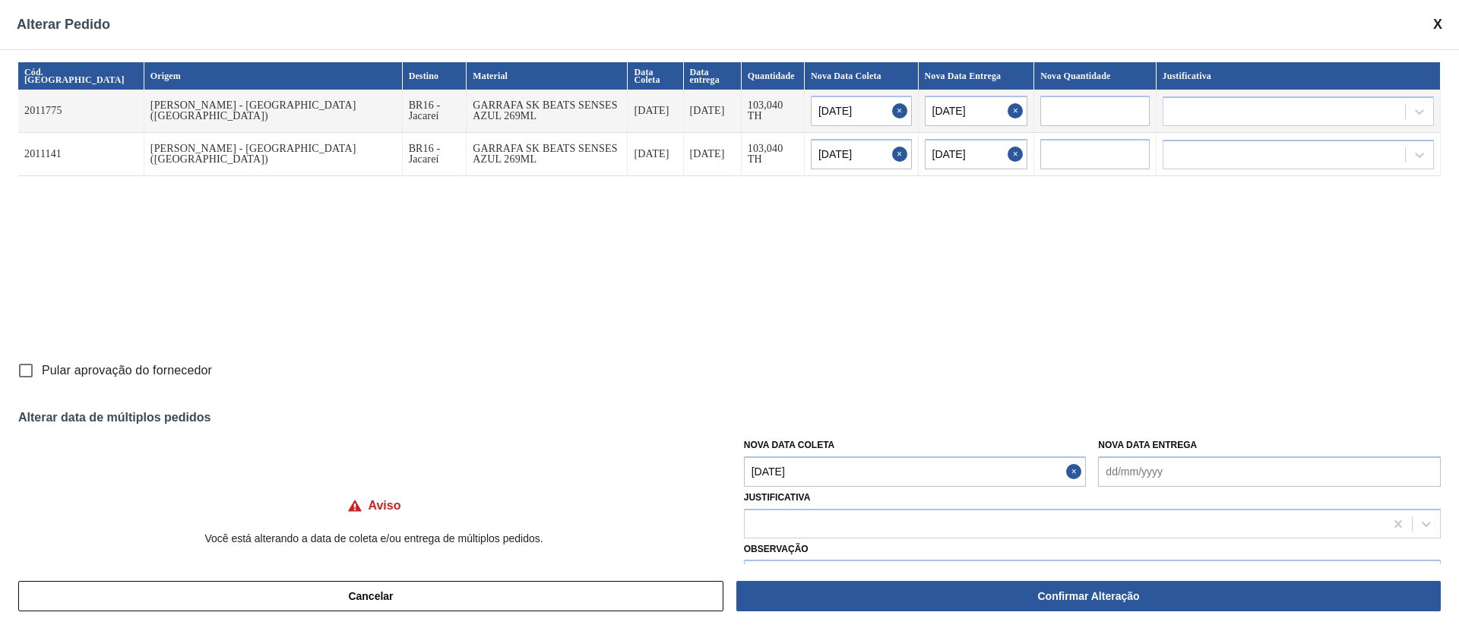
click at [823, 470] on Coleta "27/08/2025" at bounding box center [915, 472] width 343 height 30
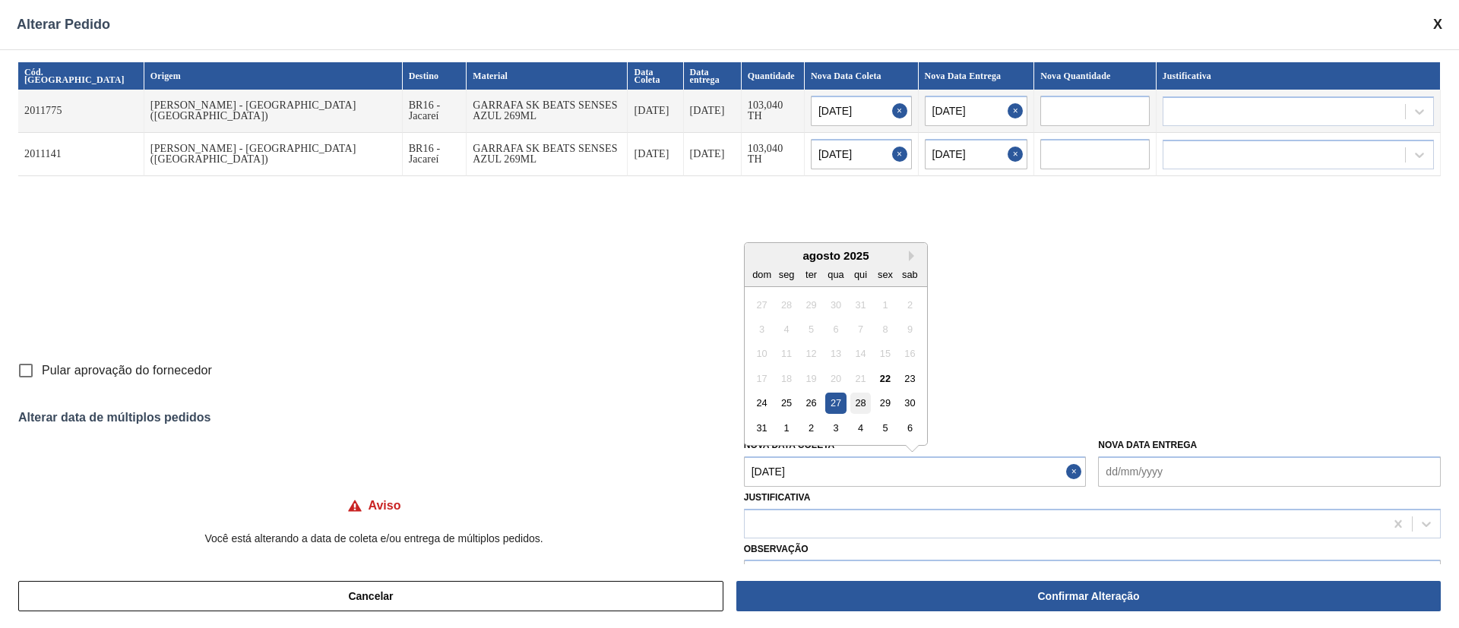
click at [855, 394] on div "28" at bounding box center [860, 403] width 21 height 21
type Coleta "28/08/2025"
type input "28/08/2025"
type input "29/08/2025"
type input "28/08/2025"
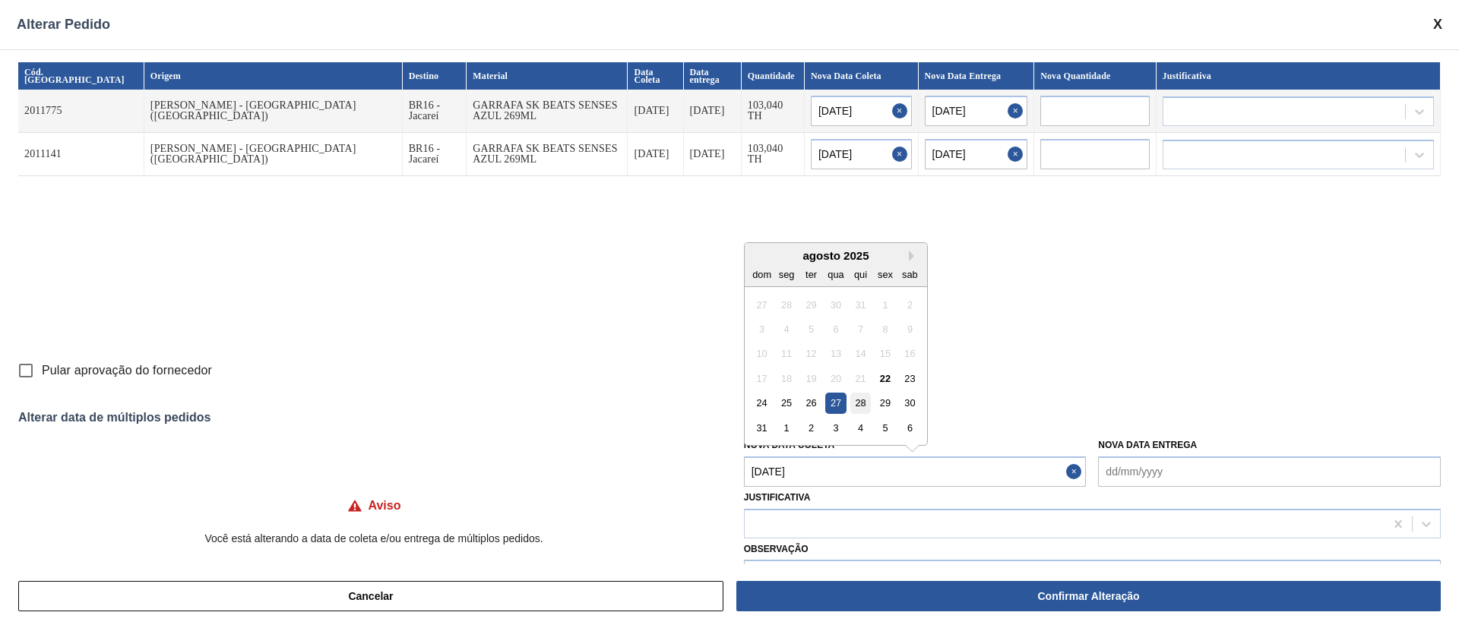
type input "29/08/2025"
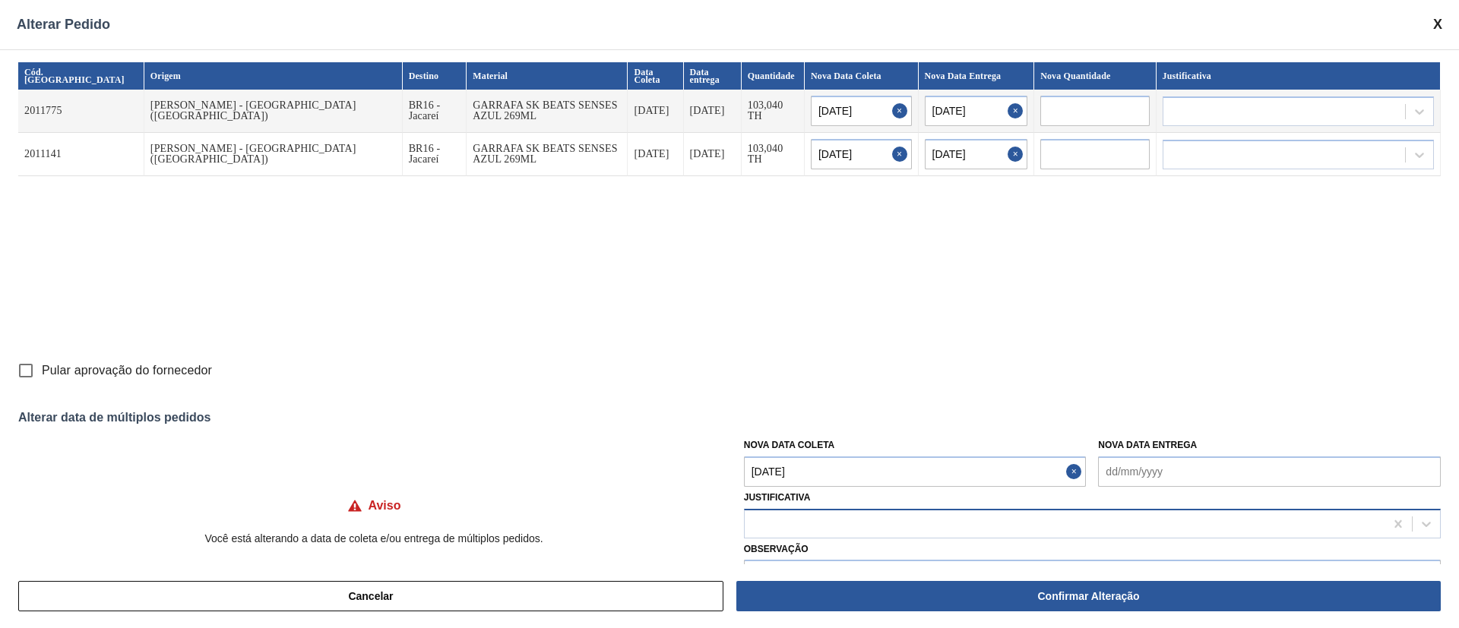
click at [824, 528] on div at bounding box center [1065, 524] width 640 height 22
type input "ou"
click at [789, 564] on div "Outro" at bounding box center [1092, 562] width 697 height 28
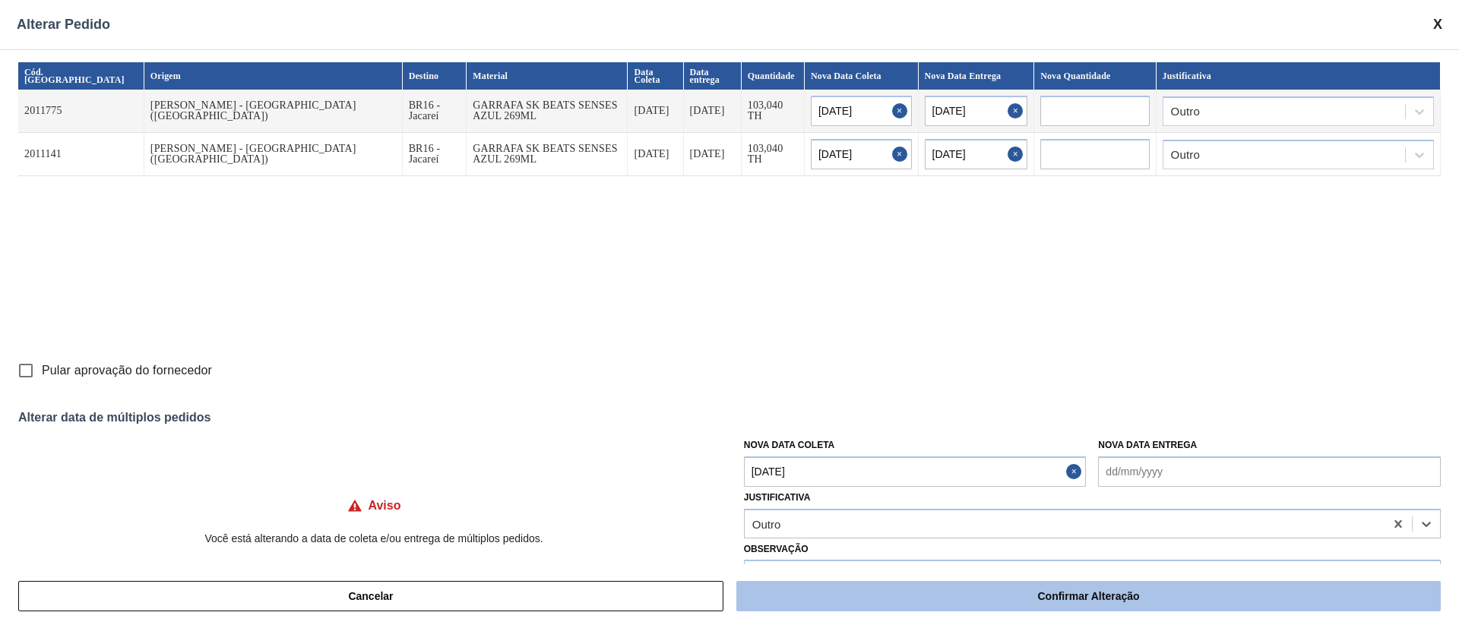
click at [816, 596] on button "Confirmar Alteração" at bounding box center [1088, 596] width 704 height 30
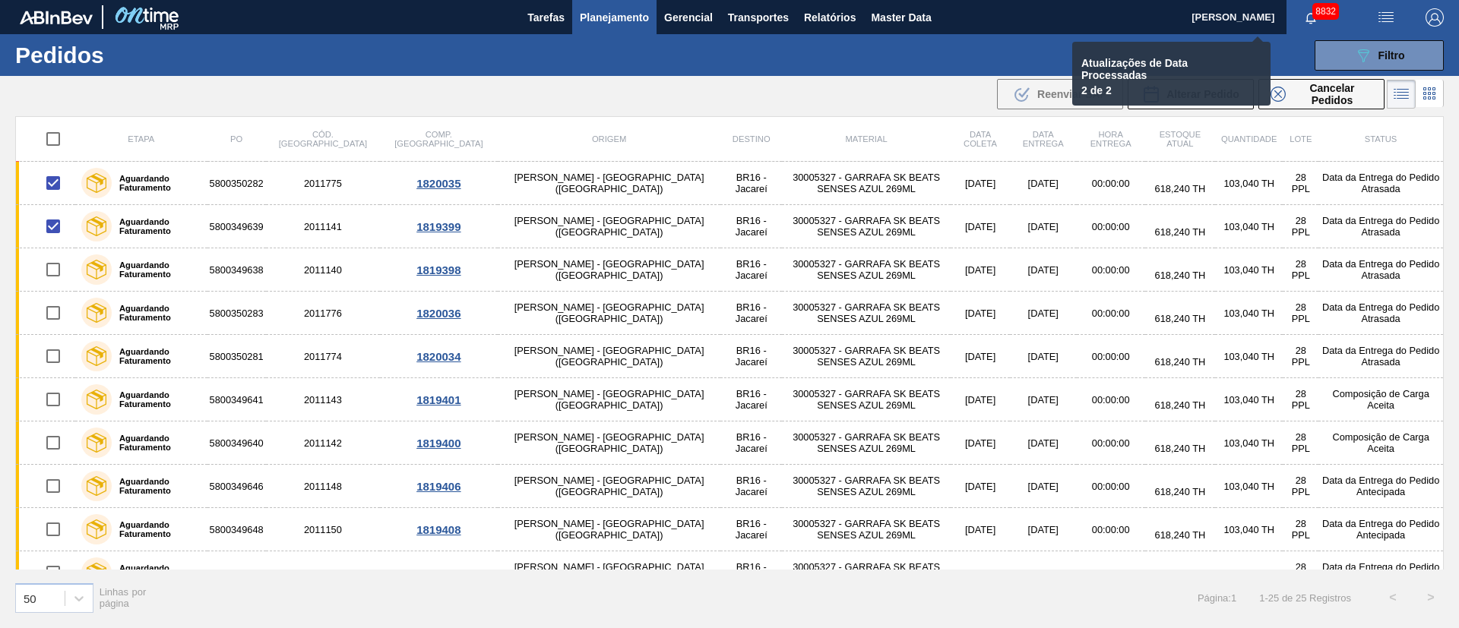
checkbox input "false"
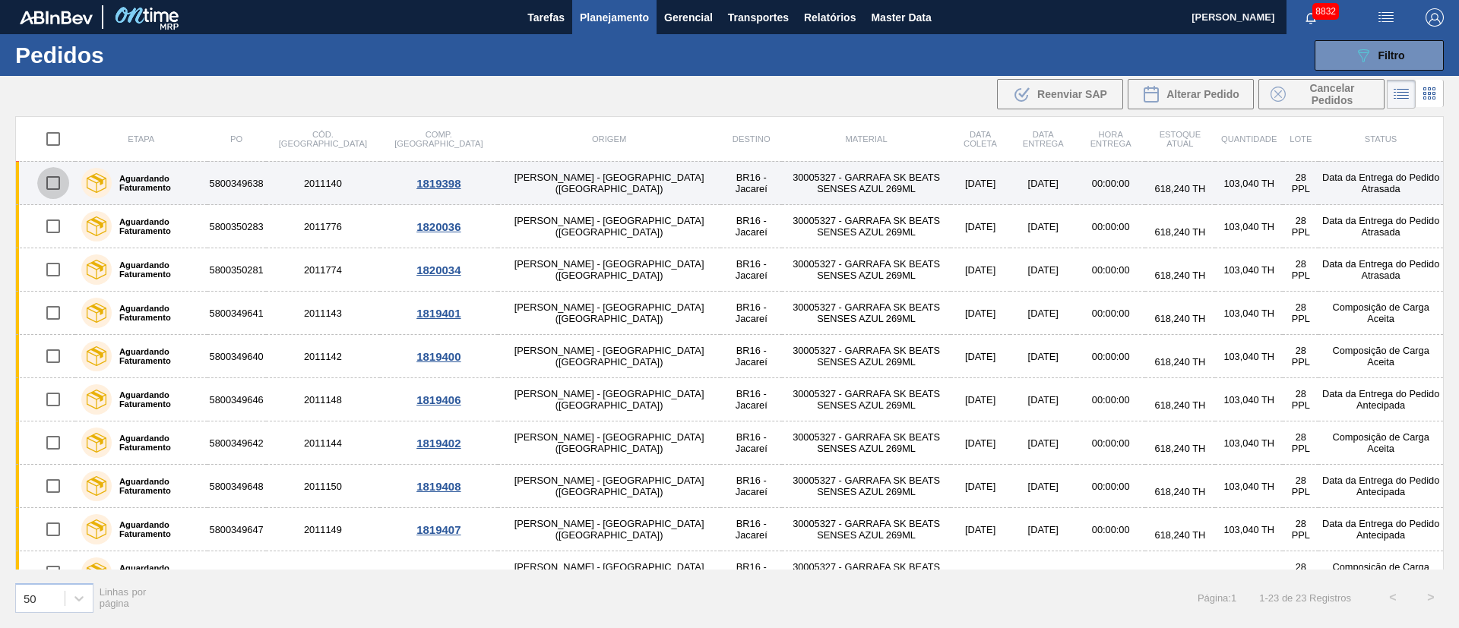
click at [52, 185] on input "checkbox" at bounding box center [53, 183] width 32 height 32
checkbox input "true"
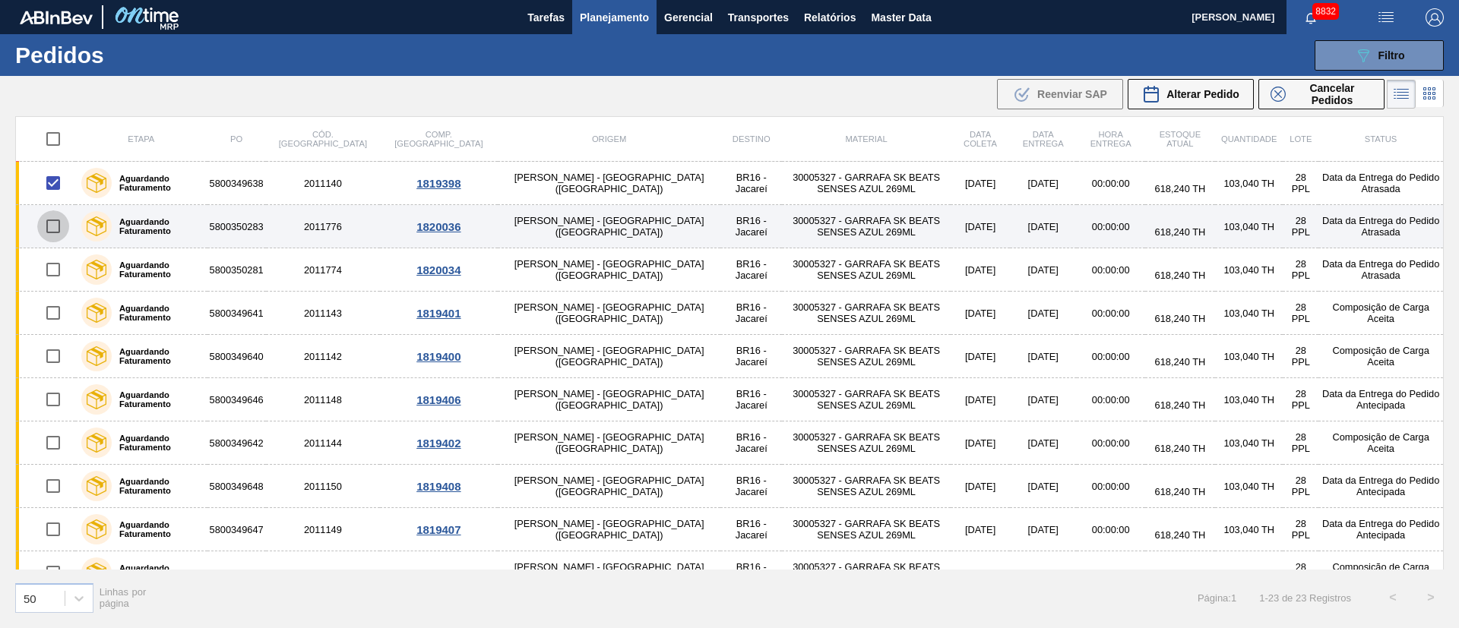
click at [56, 220] on input "checkbox" at bounding box center [53, 226] width 32 height 32
checkbox input "true"
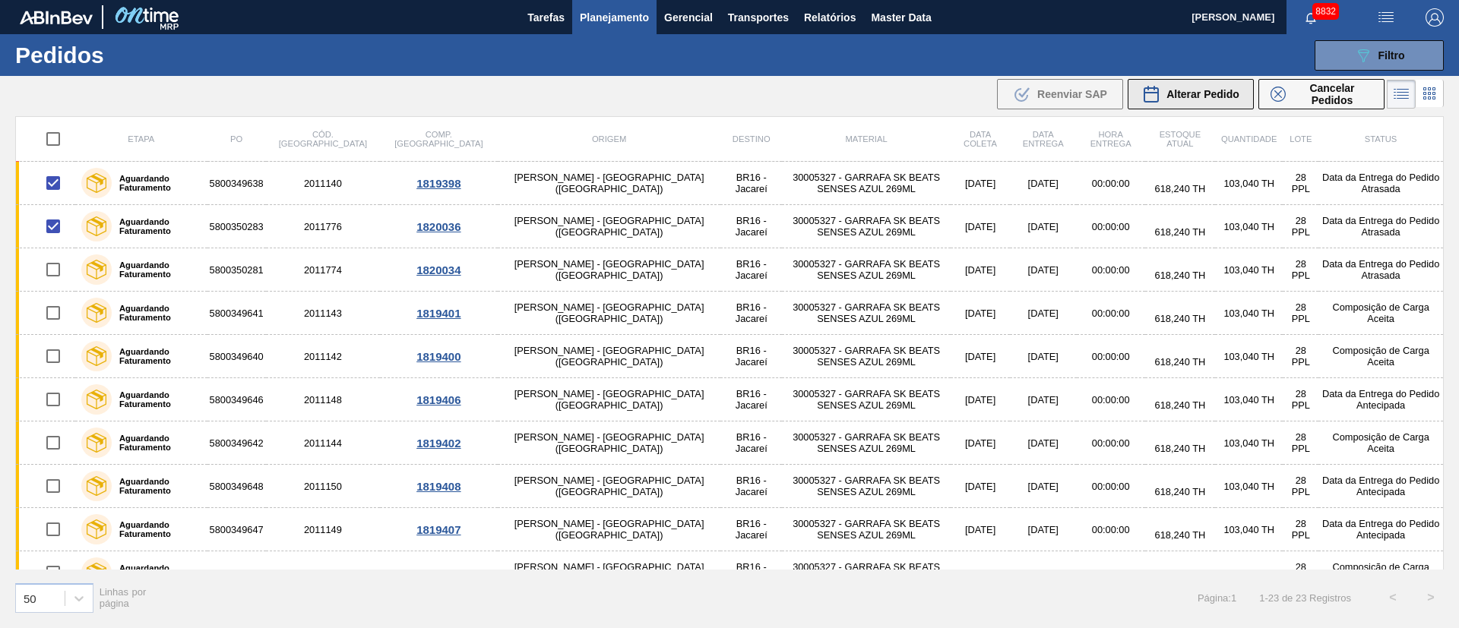
click at [1189, 95] on span "Alterar Pedido" at bounding box center [1202, 94] width 73 height 12
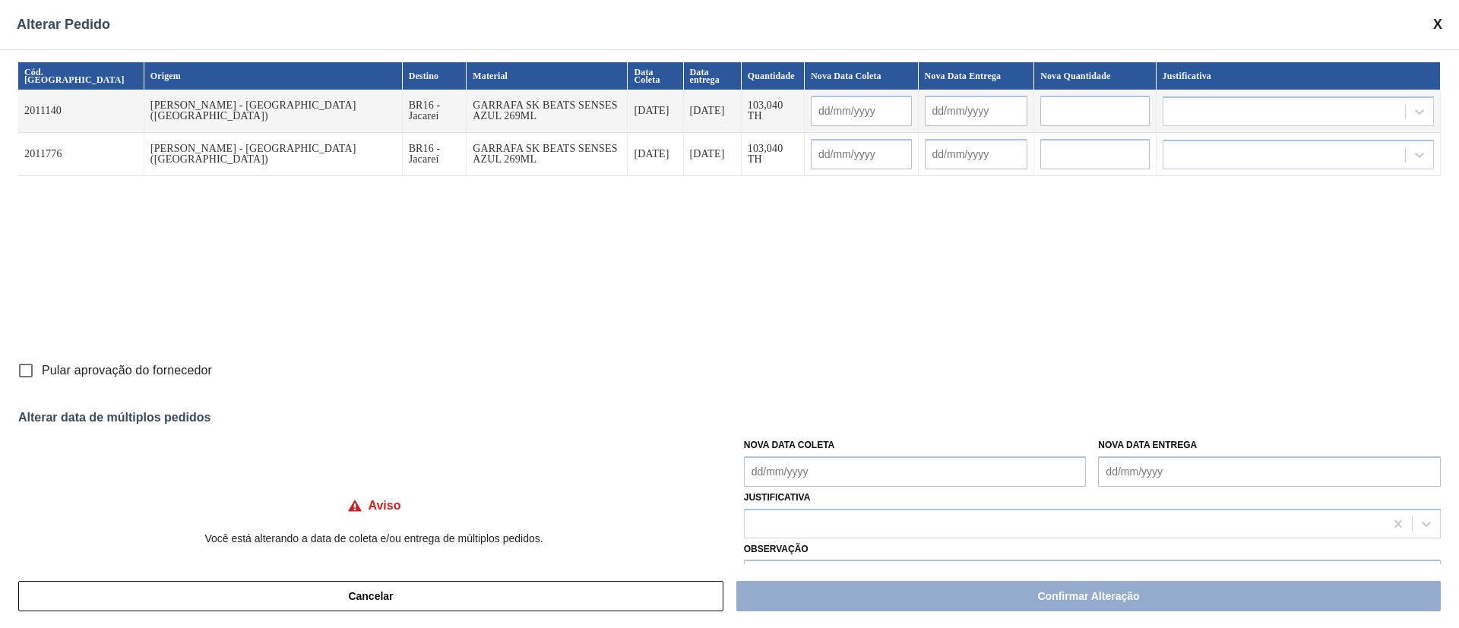
click at [936, 469] on Coleta "Nova Data Coleta" at bounding box center [915, 472] width 343 height 30
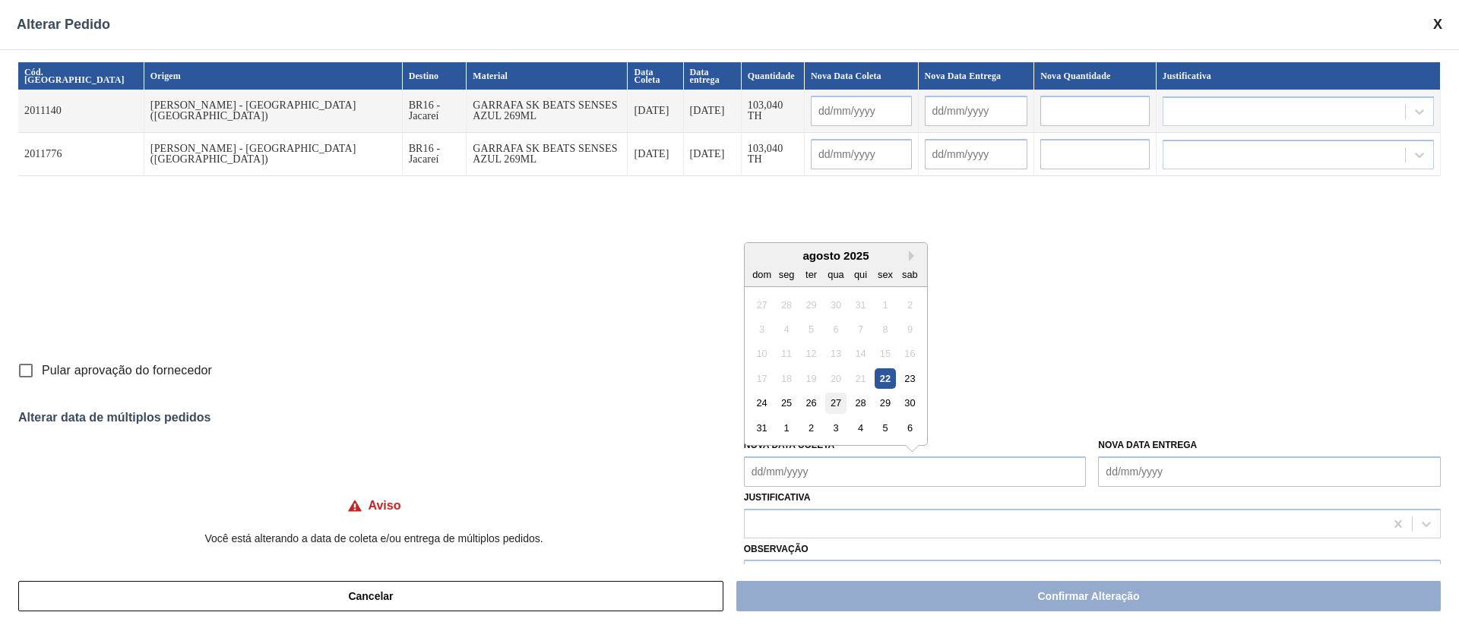
click at [827, 402] on div "27" at bounding box center [835, 403] width 21 height 21
type Coleta "27/08/2025"
type input "27/08/2025"
type input "28/08/2025"
type input "27/08/2025"
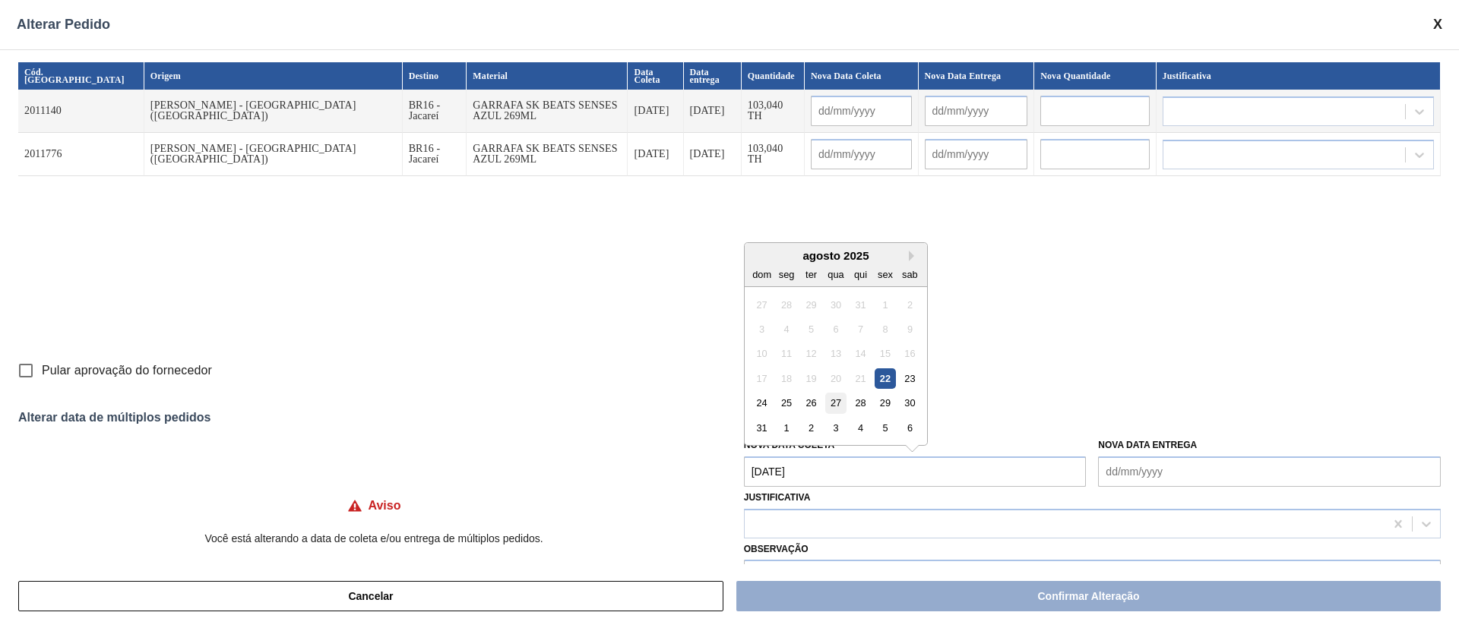
type input "28/08/2025"
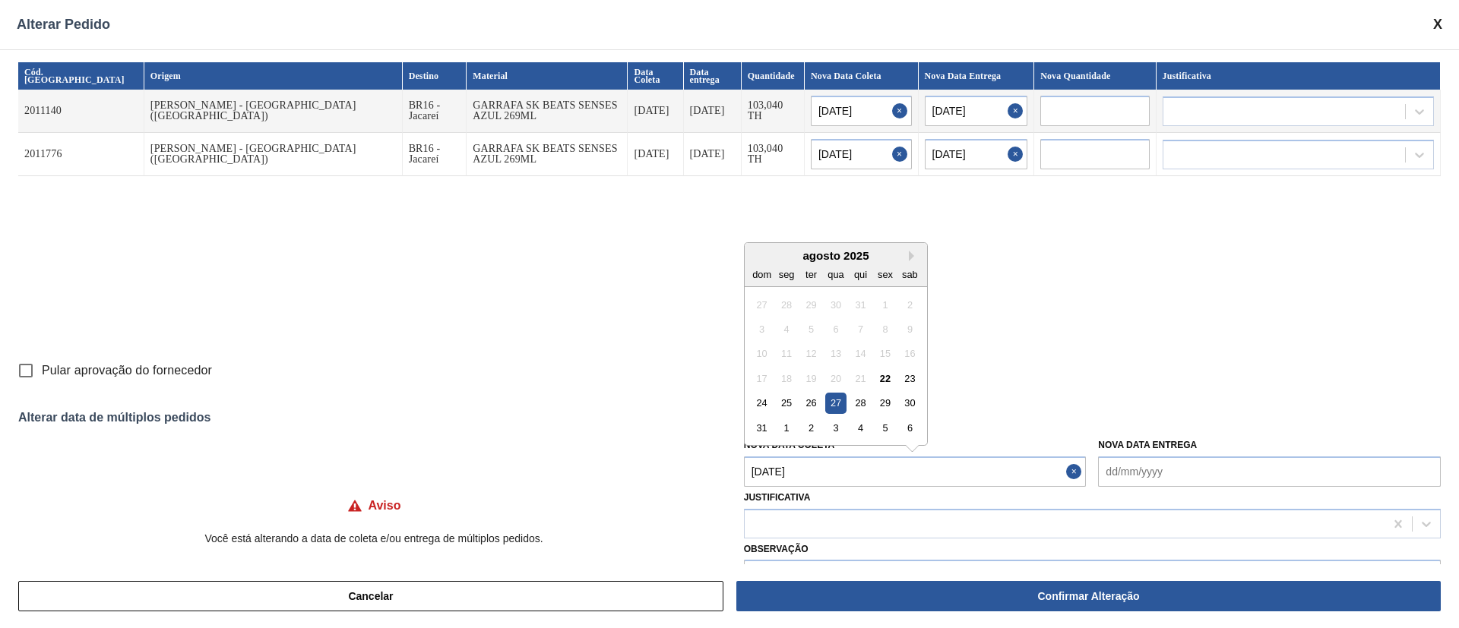
click at [840, 472] on Coleta "27/08/2025" at bounding box center [915, 472] width 343 height 30
click at [892, 405] on div "29" at bounding box center [884, 403] width 21 height 21
type Coleta "29/08/2025"
type input "29/08/2025"
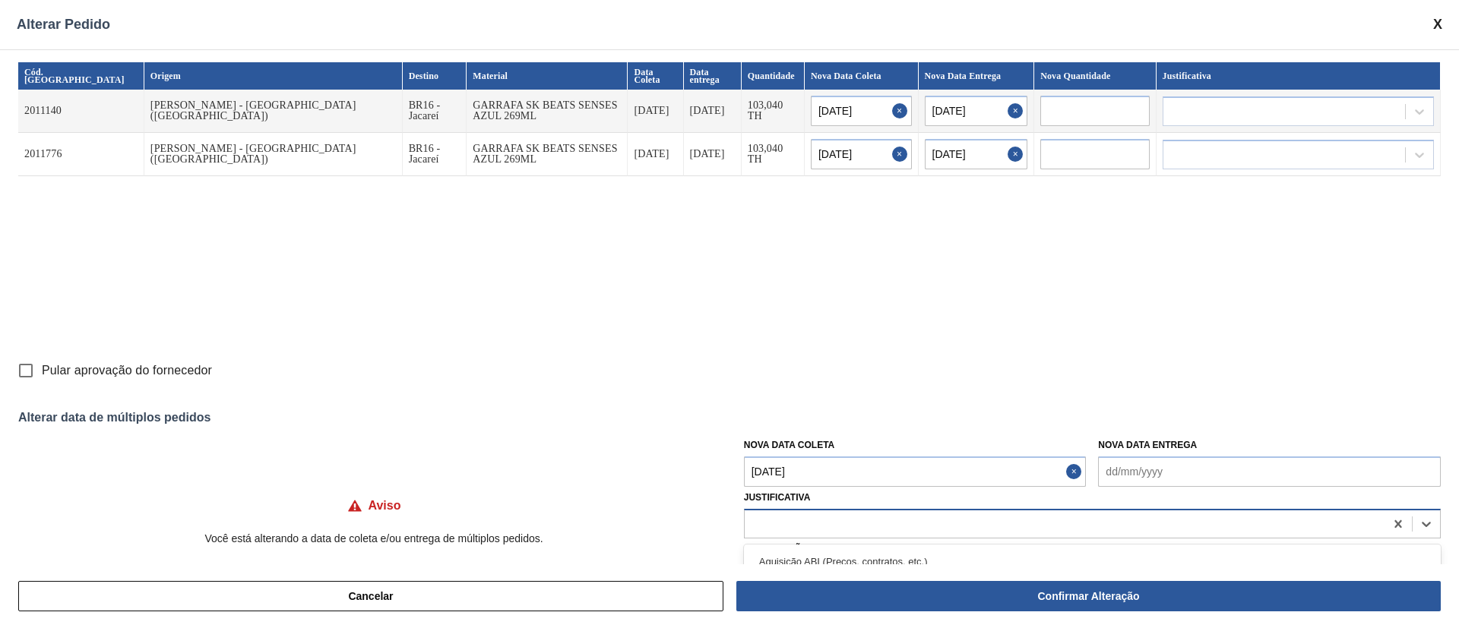
click at [827, 520] on div at bounding box center [1065, 524] width 640 height 22
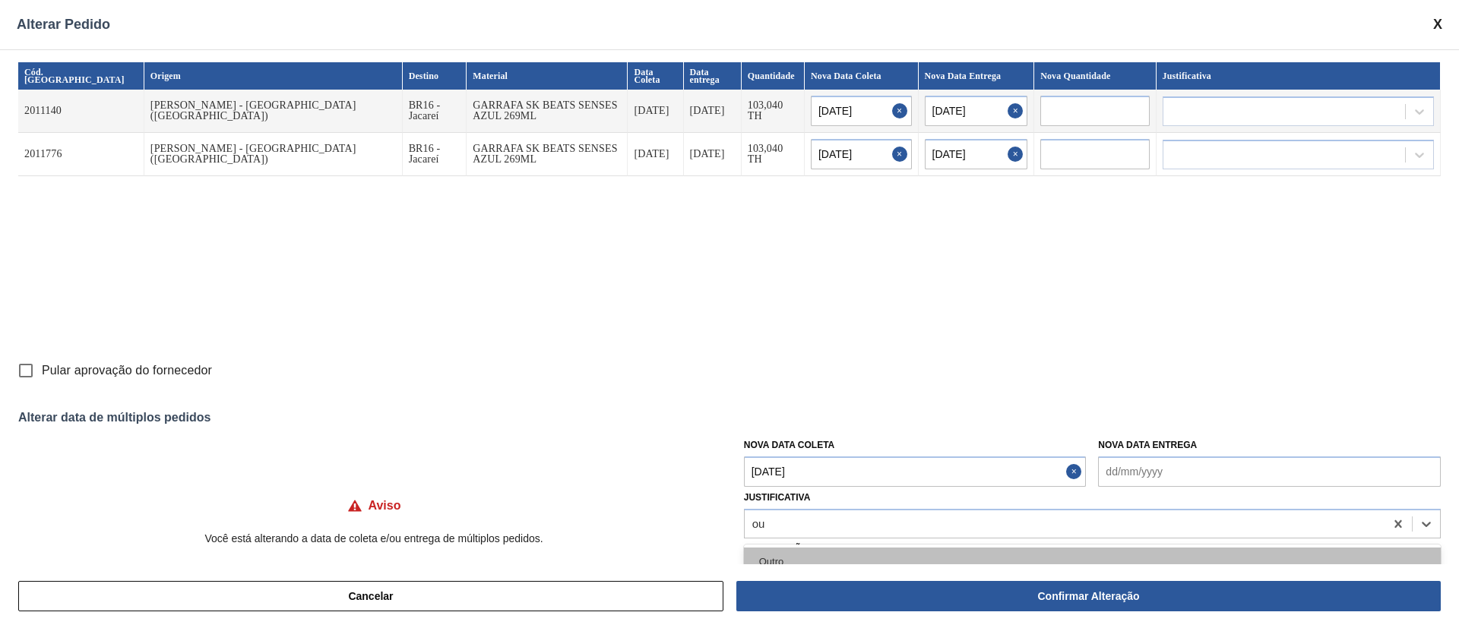
click at [786, 551] on div "Outro" at bounding box center [1092, 562] width 697 height 28
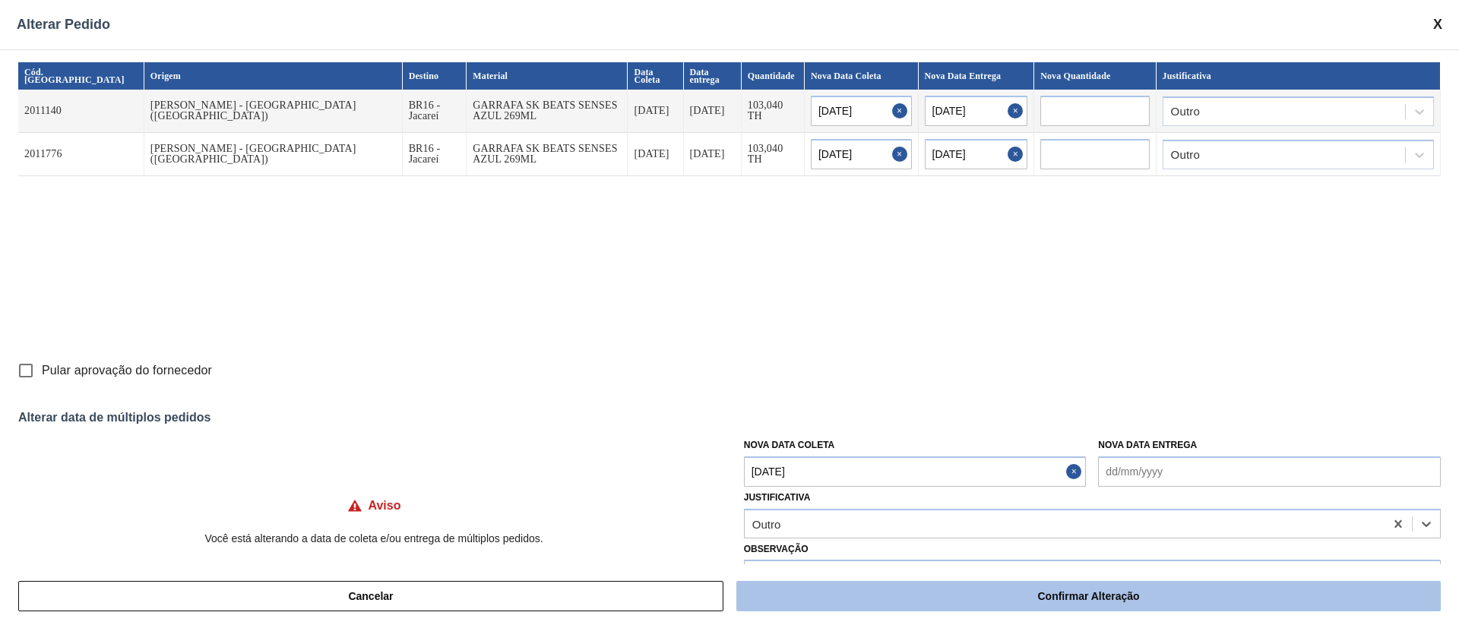
click at [847, 591] on button "Confirmar Alteração" at bounding box center [1088, 596] width 704 height 30
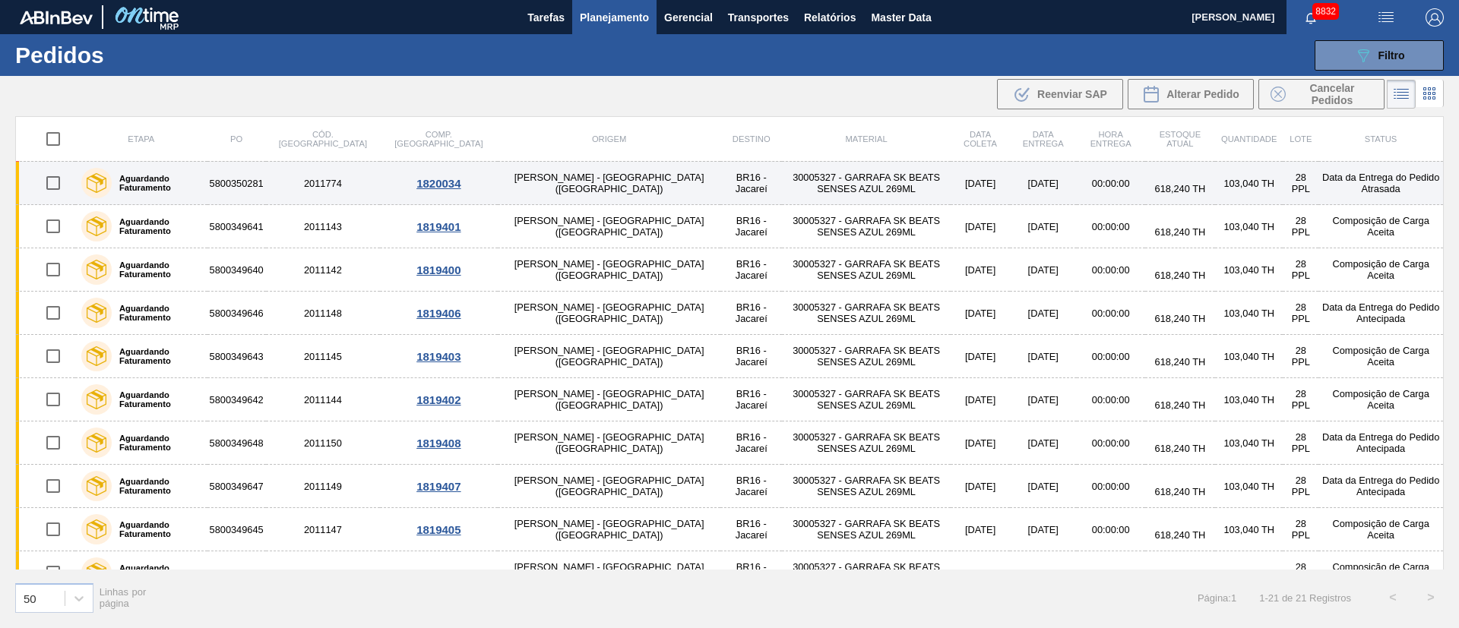
click at [51, 185] on input "checkbox" at bounding box center [53, 183] width 32 height 32
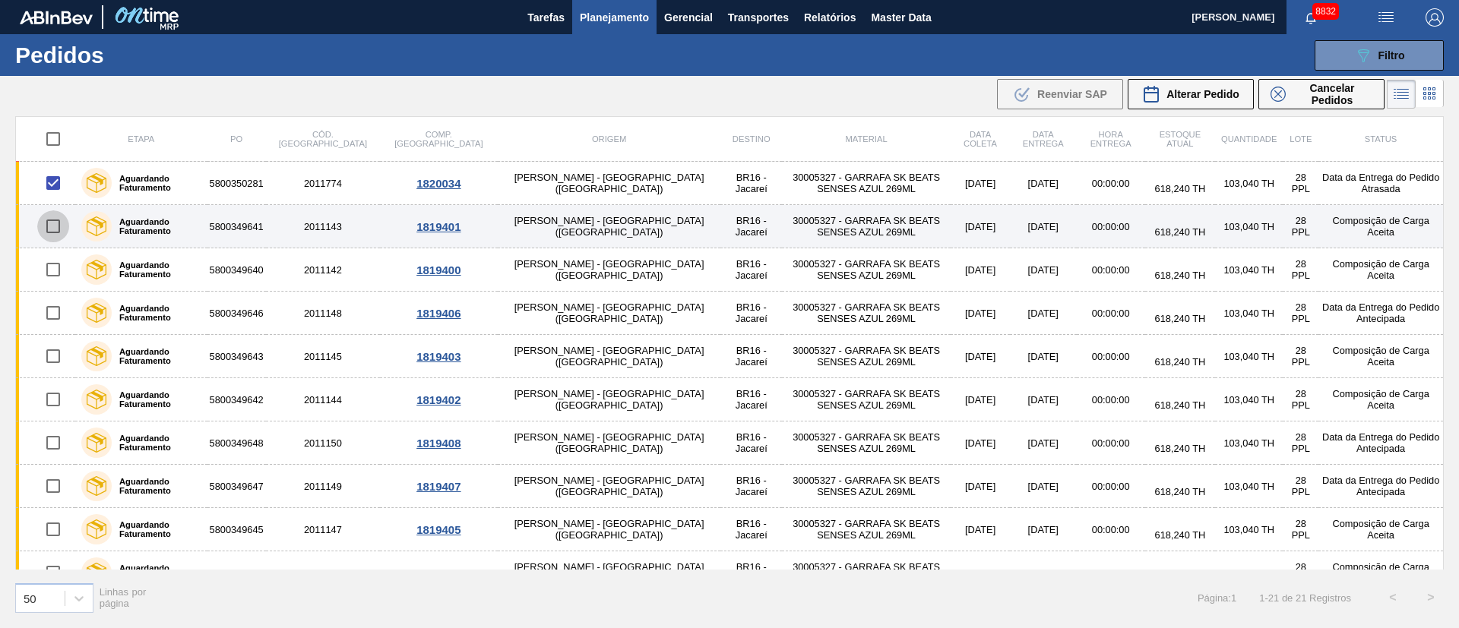
click at [58, 239] on input "checkbox" at bounding box center [53, 226] width 32 height 32
click at [52, 228] on input "checkbox" at bounding box center [53, 226] width 32 height 32
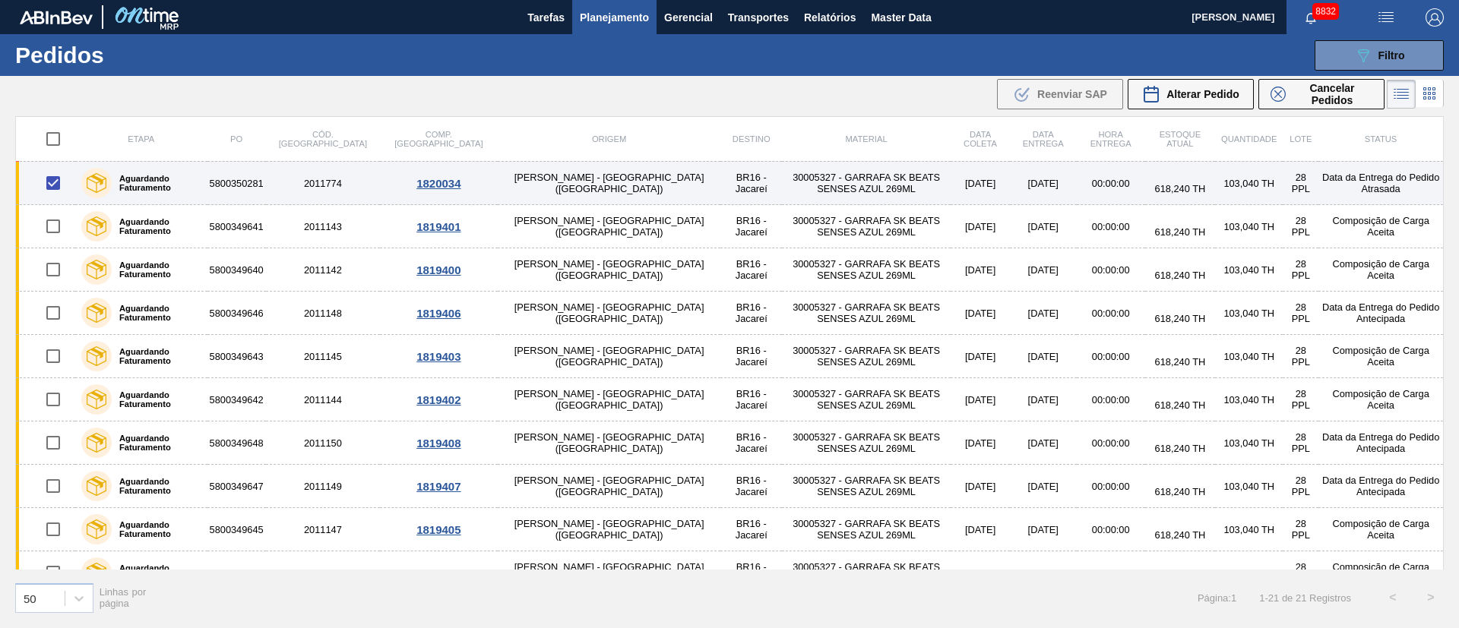
click at [52, 190] on input "checkbox" at bounding box center [53, 183] width 32 height 32
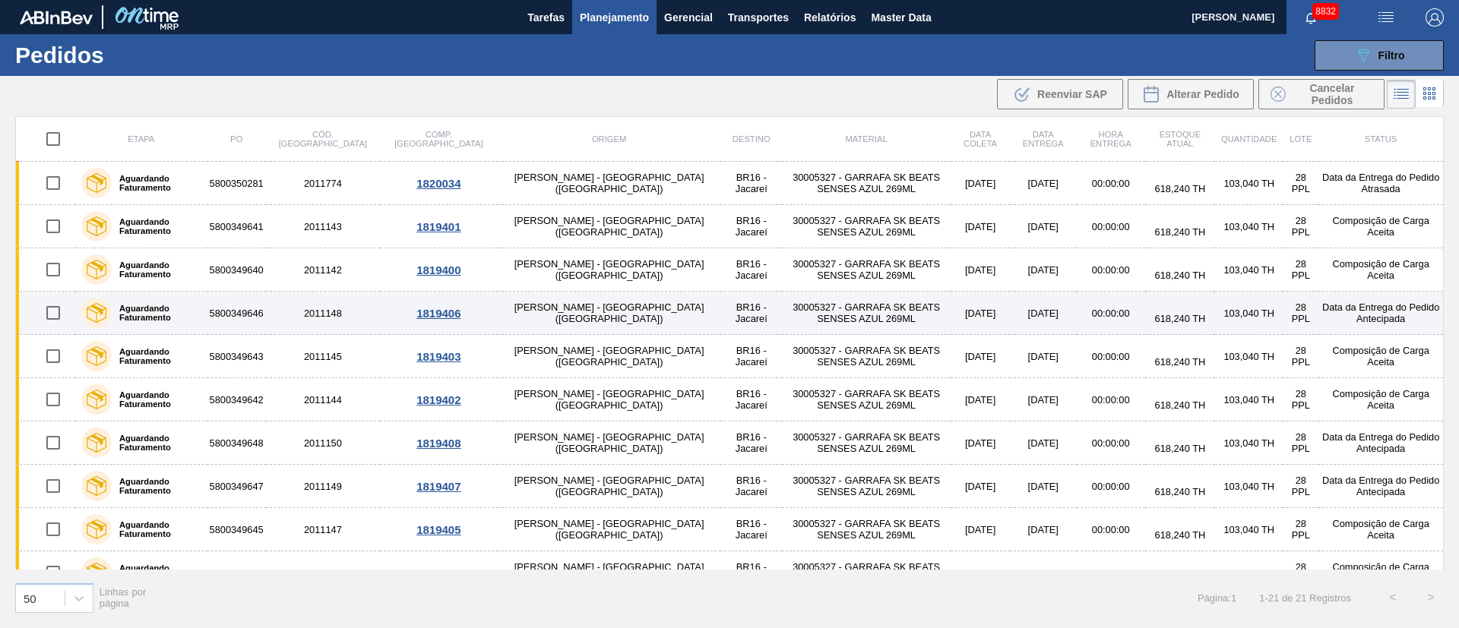
click at [54, 313] on input "checkbox" at bounding box center [53, 313] width 32 height 32
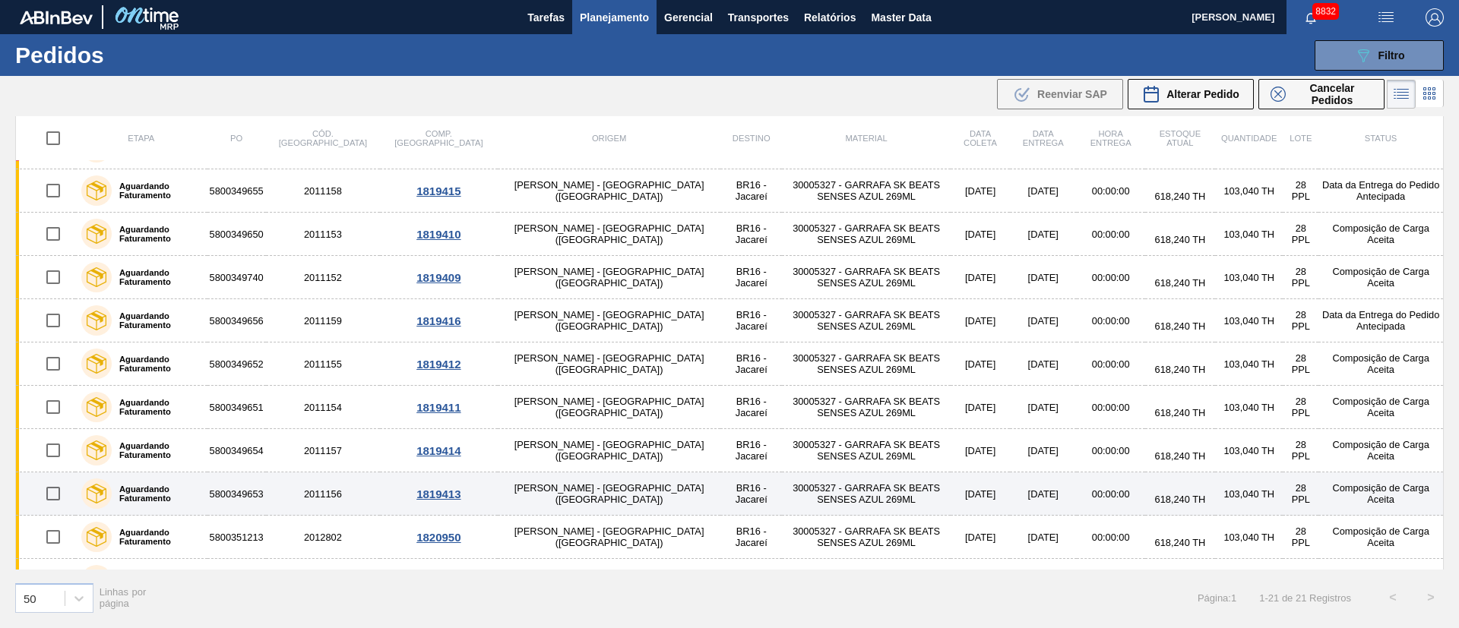
scroll to position [501, 0]
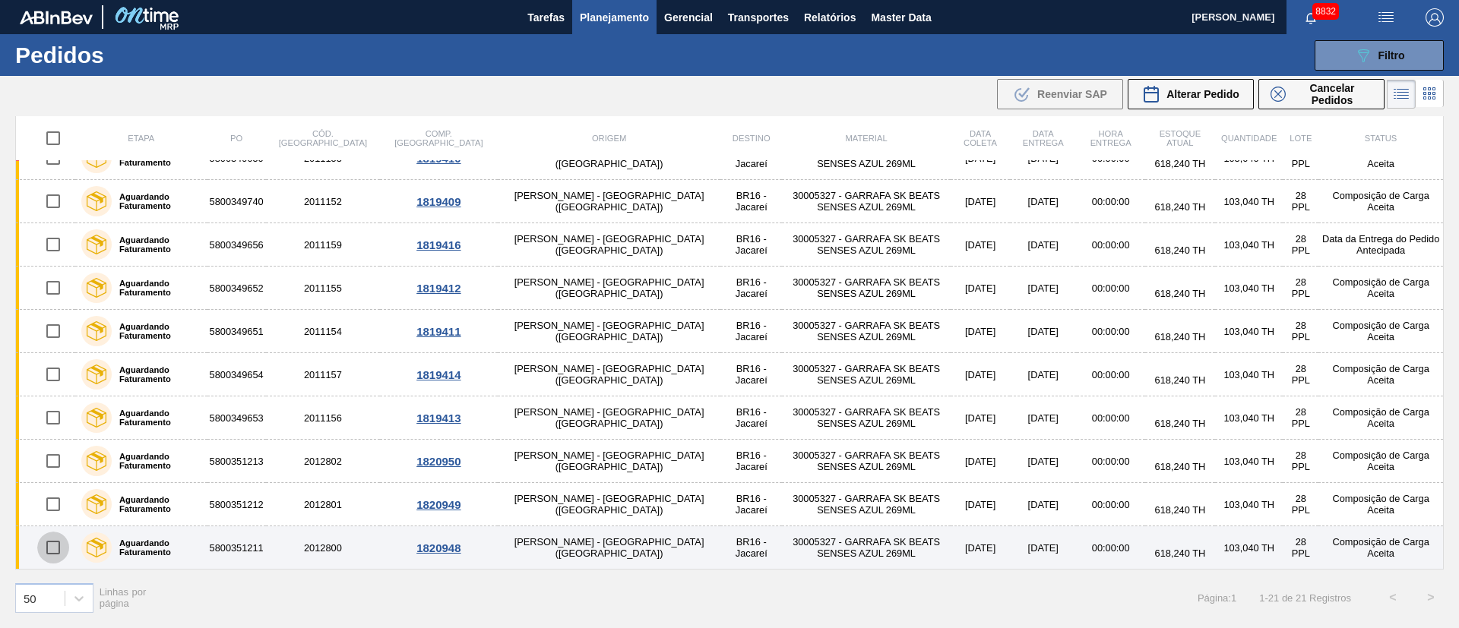
click at [65, 542] on input "checkbox" at bounding box center [53, 548] width 32 height 32
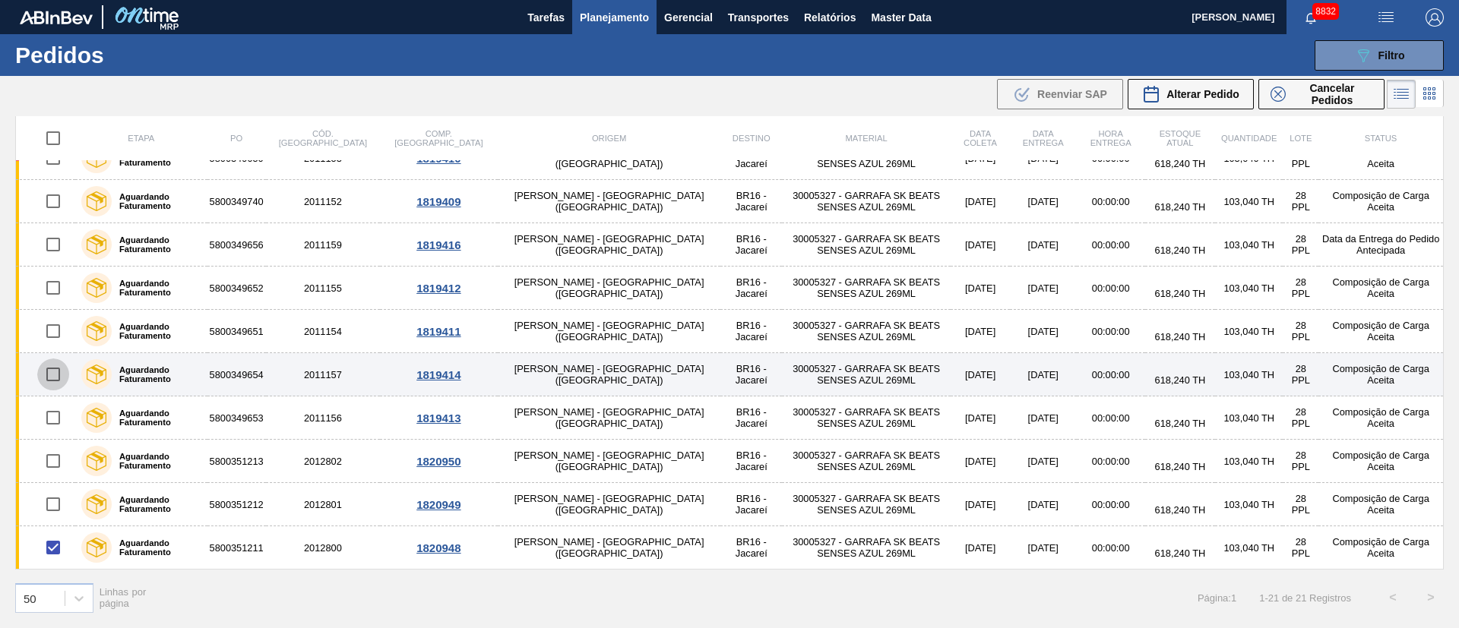
click at [55, 368] on input "checkbox" at bounding box center [53, 375] width 32 height 32
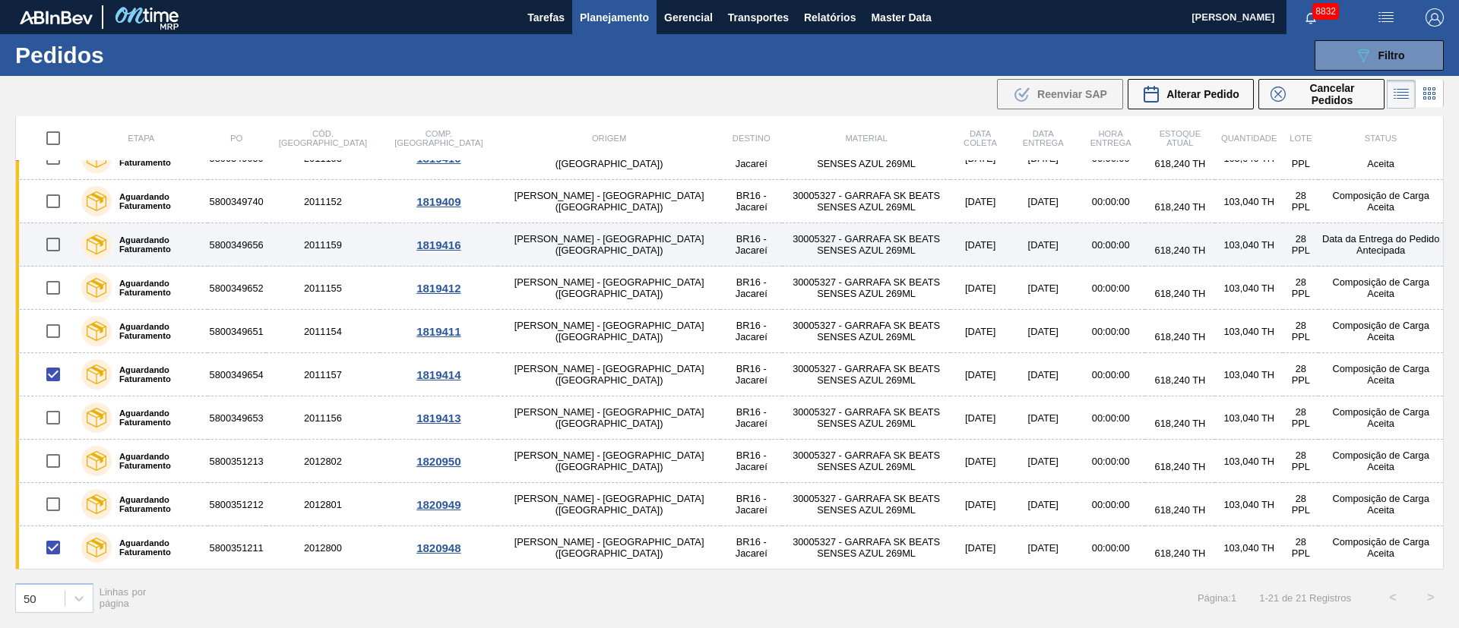
click at [54, 237] on input "checkbox" at bounding box center [53, 245] width 32 height 32
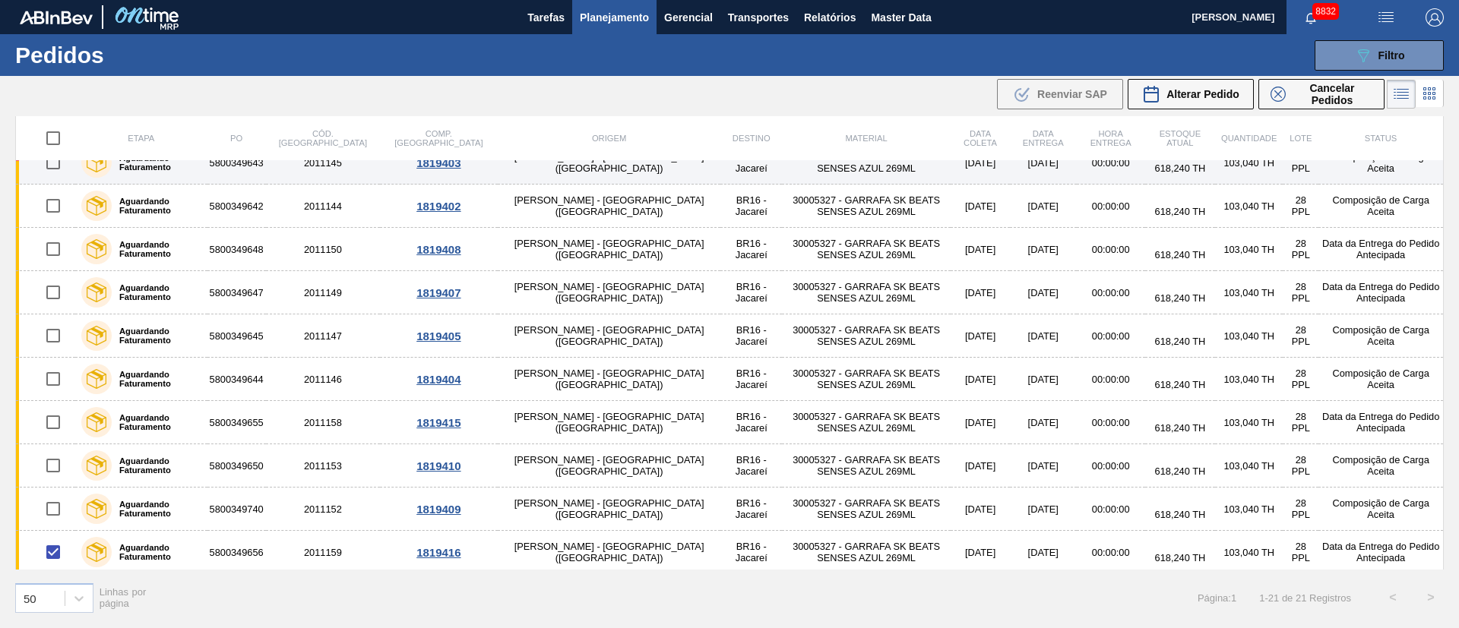
scroll to position [228, 0]
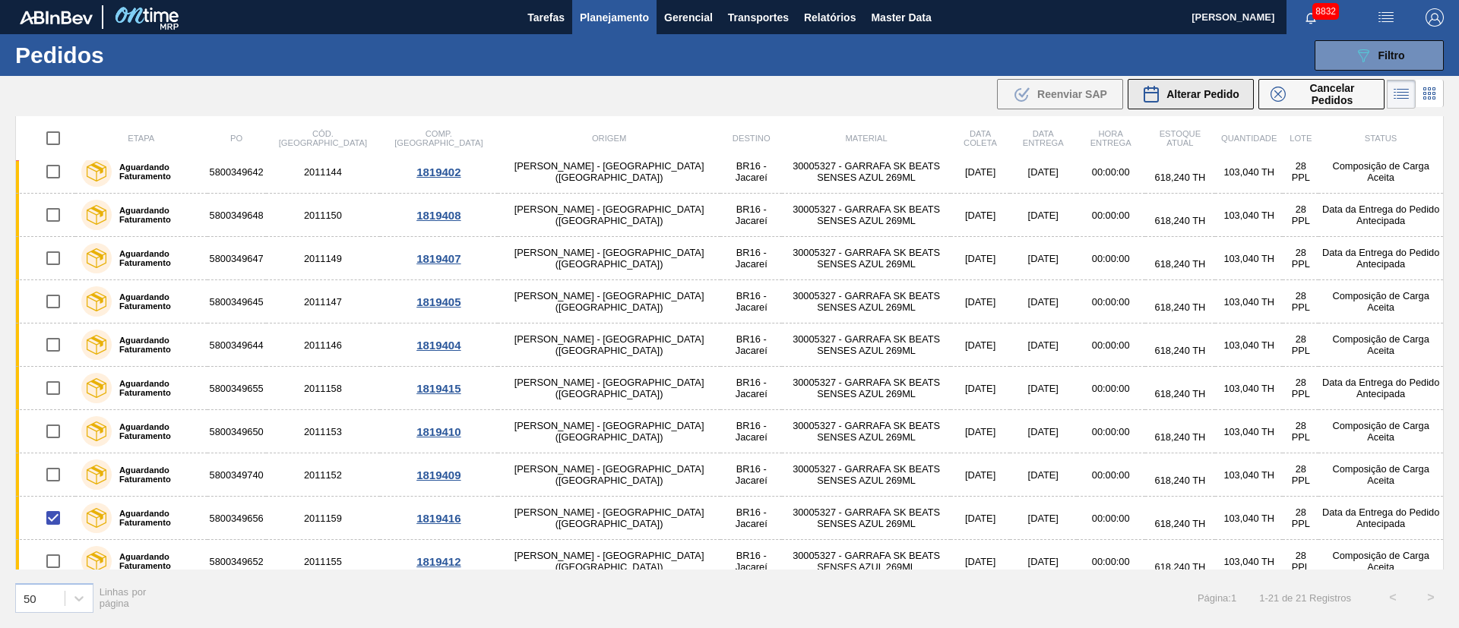
click at [1209, 86] on div "Alterar Pedido" at bounding box center [1190, 94] width 97 height 18
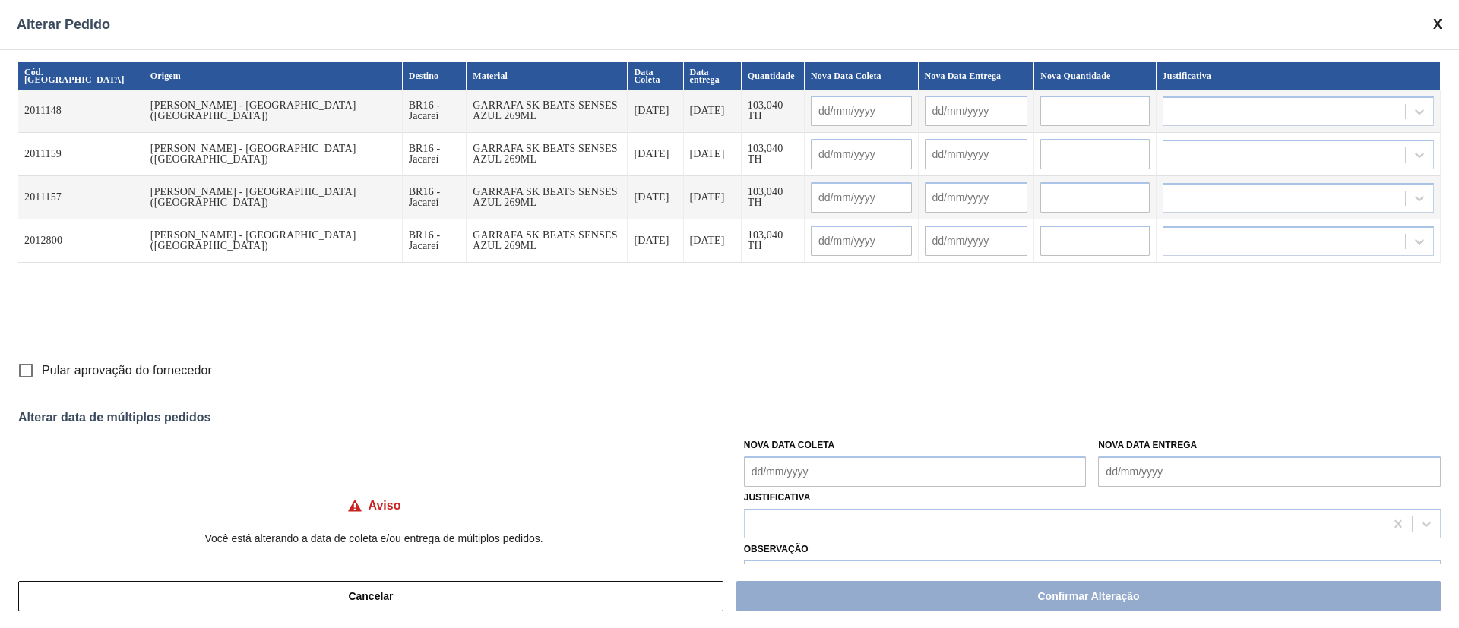
click at [817, 481] on Coleta "Nova Data Coleta" at bounding box center [915, 472] width 343 height 30
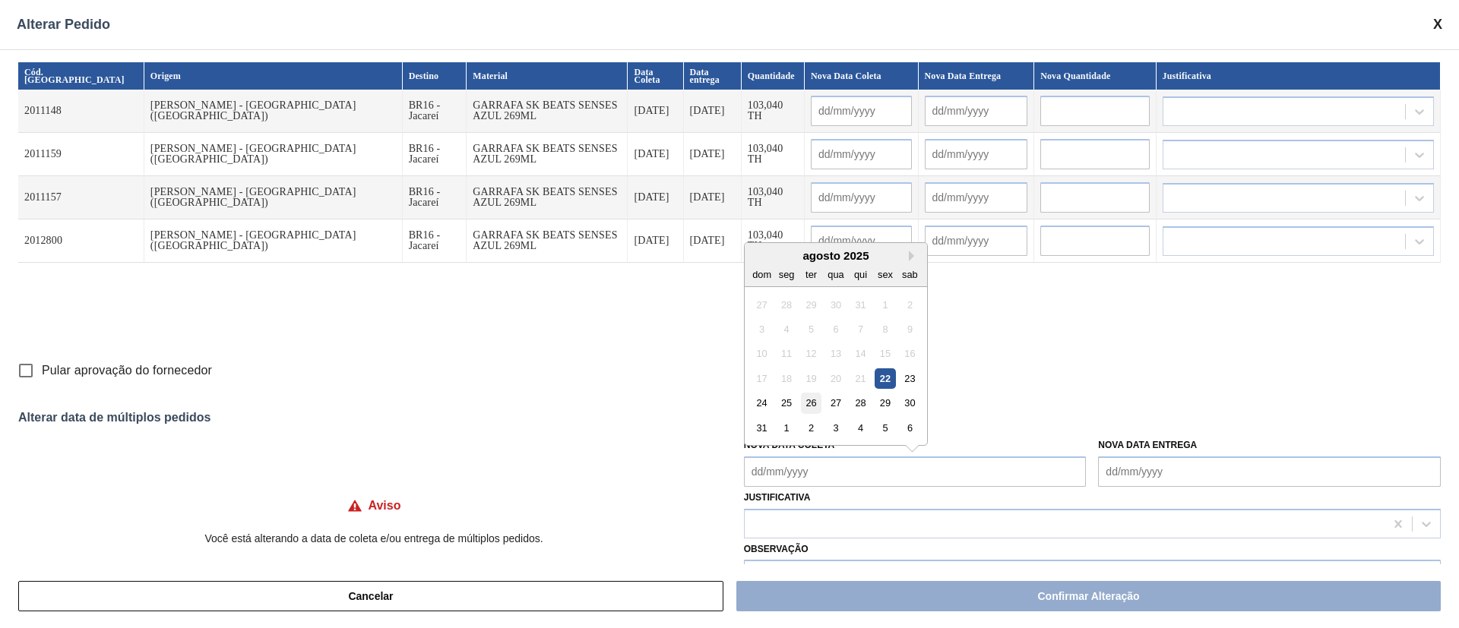
click at [805, 402] on div "26" at bounding box center [811, 403] width 21 height 21
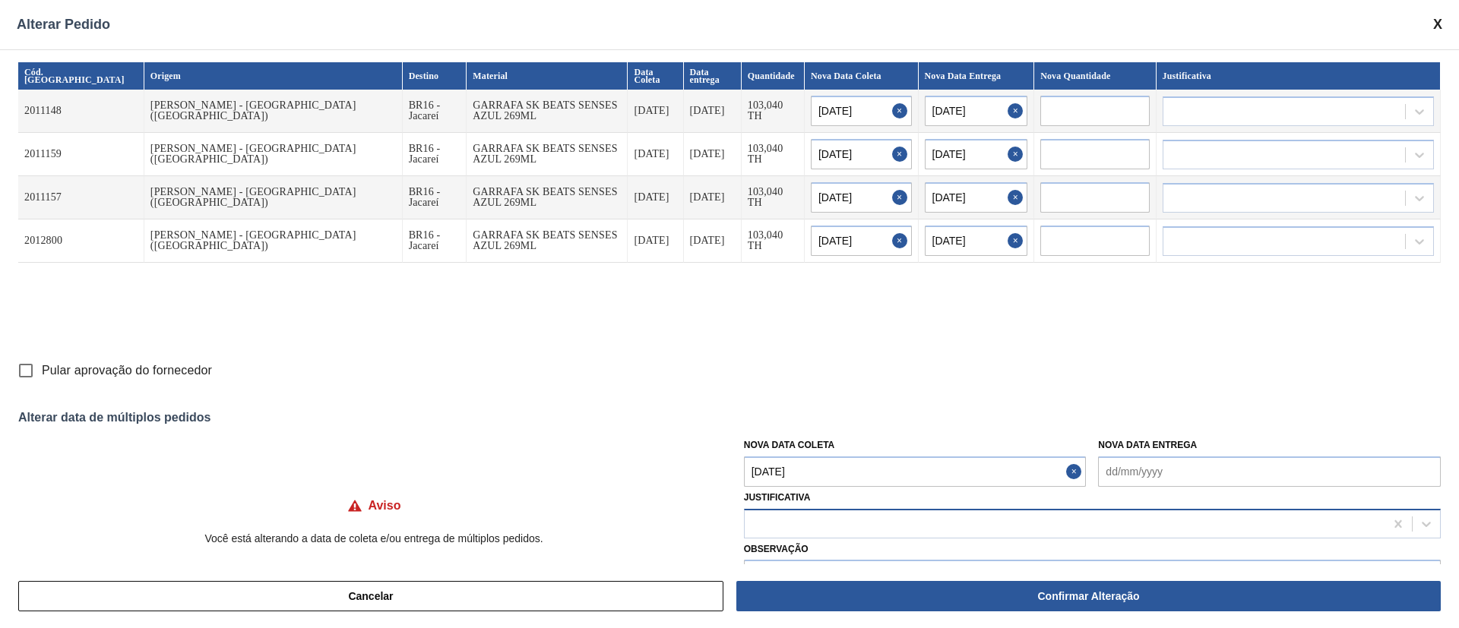
click at [765, 529] on div at bounding box center [1065, 524] width 640 height 22
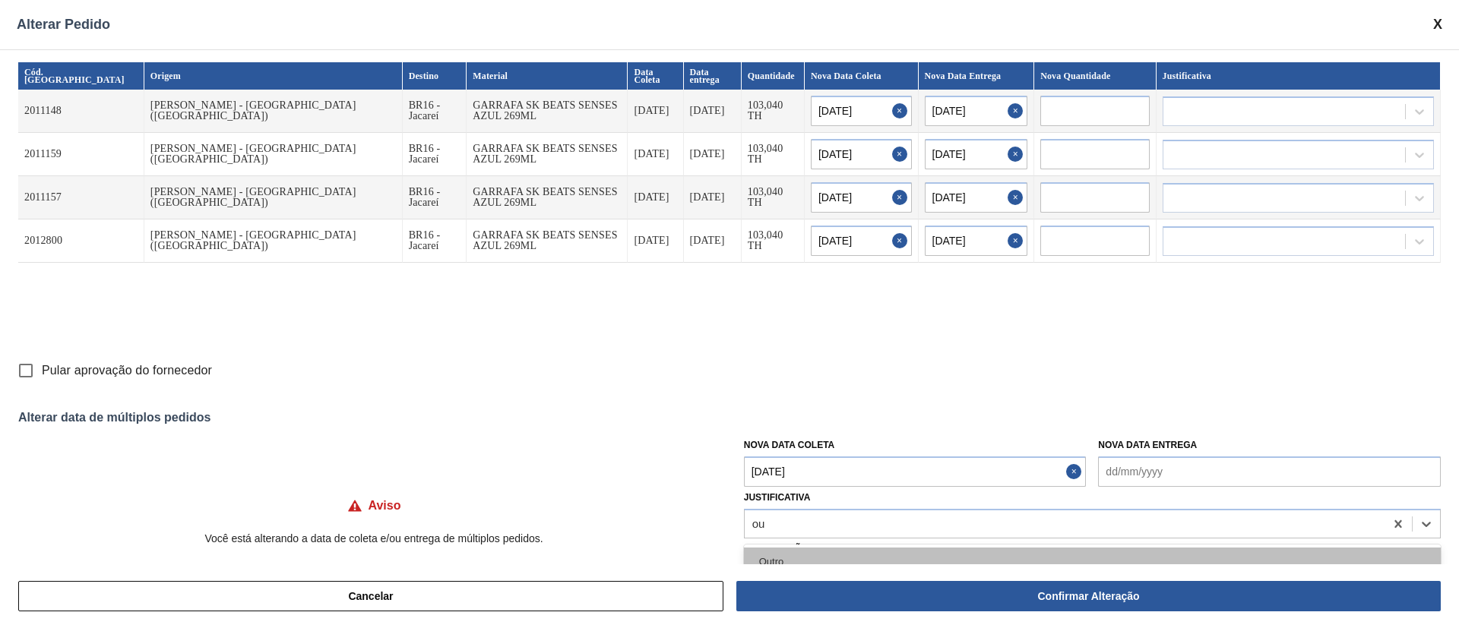
click at [786, 556] on div "Outro" at bounding box center [1092, 562] width 697 height 28
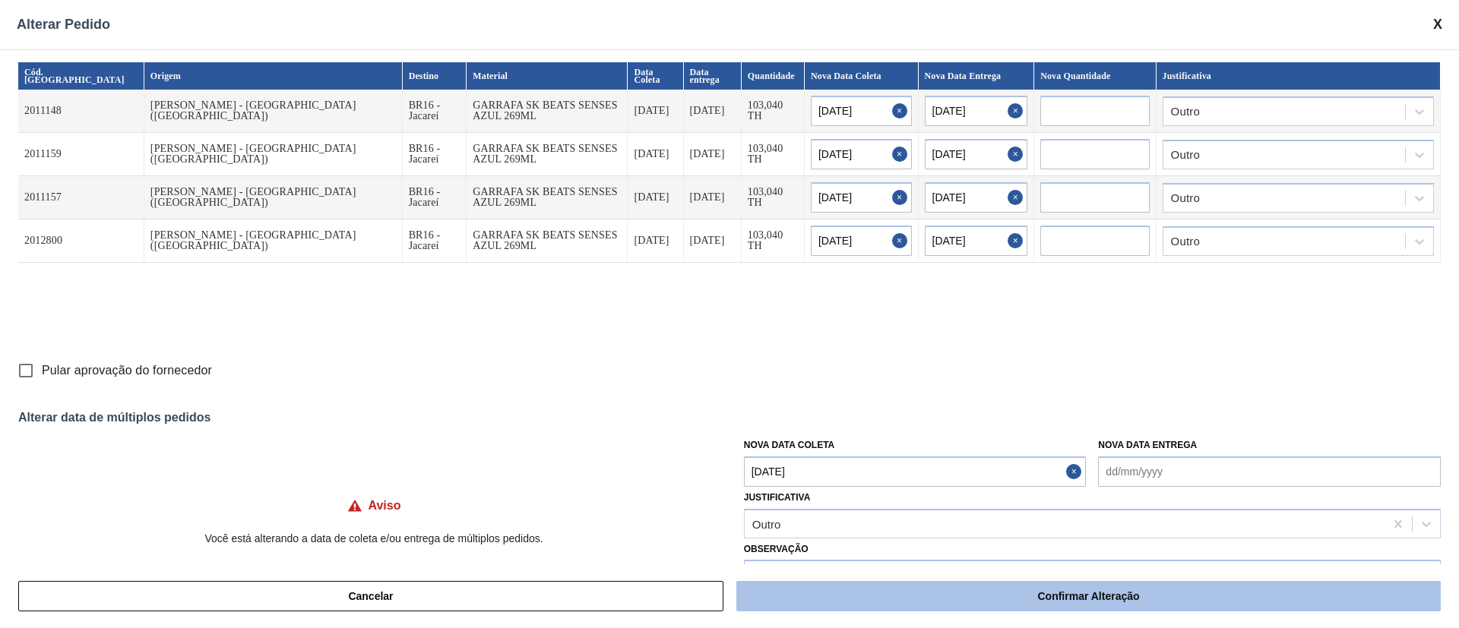
click at [792, 590] on button "Confirmar Alteração" at bounding box center [1088, 596] width 704 height 30
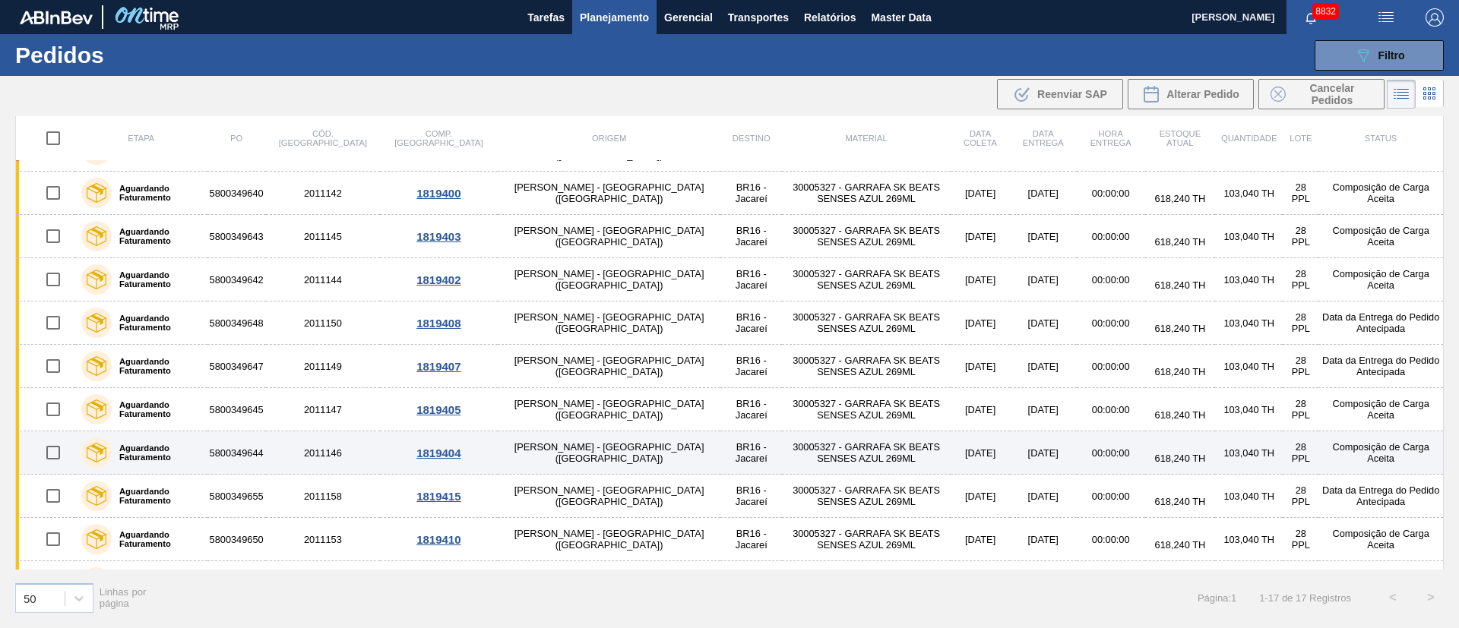
scroll to position [0, 0]
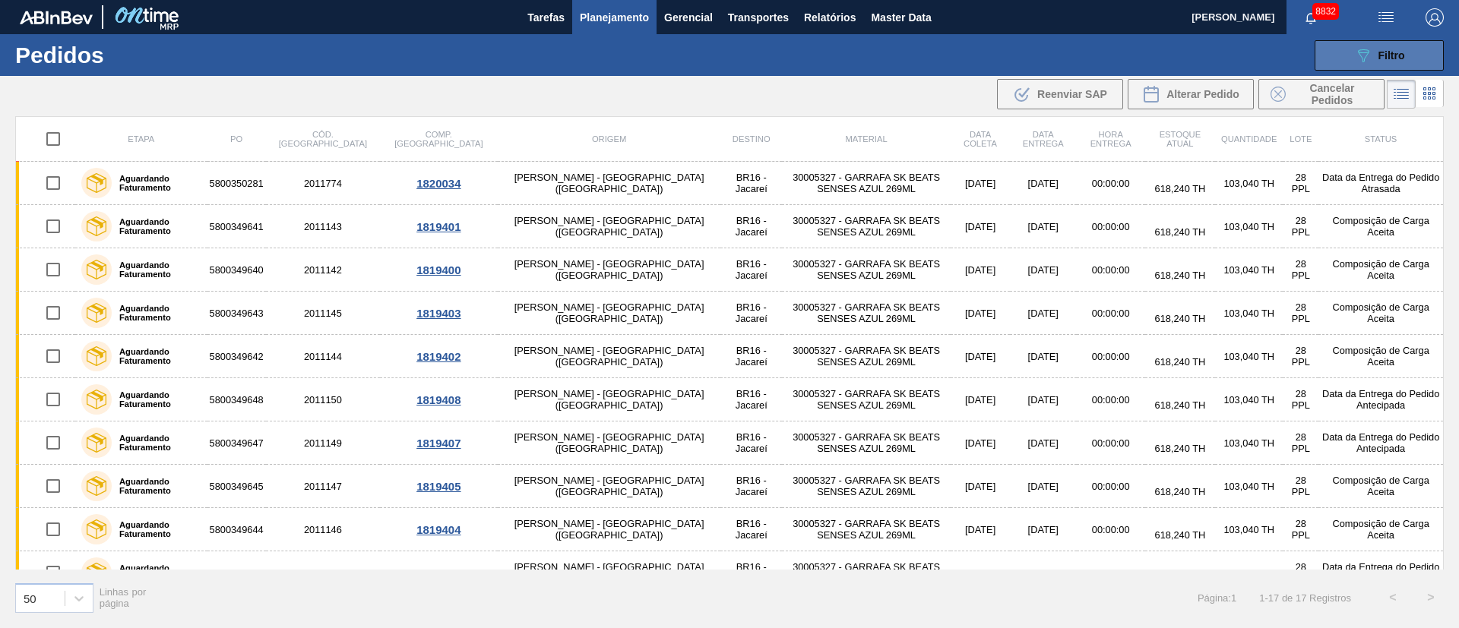
click at [1386, 52] on span "Filtro" at bounding box center [1391, 55] width 27 height 12
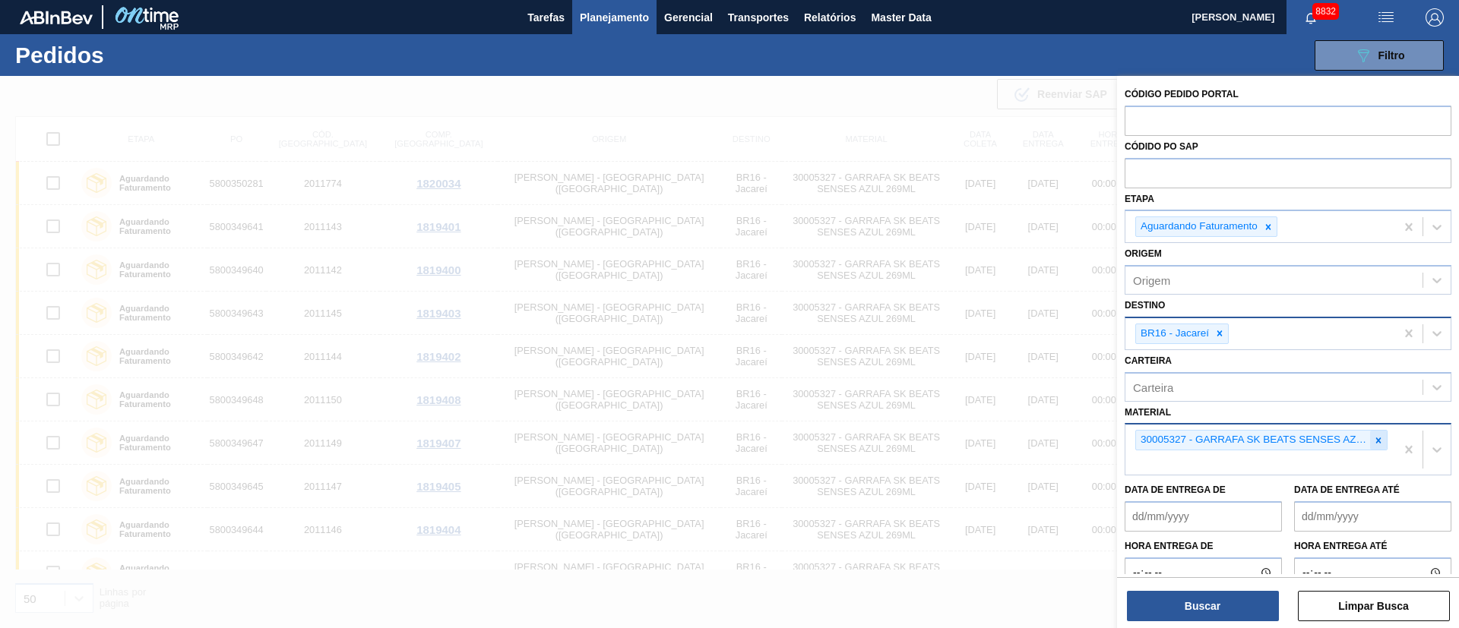
click at [1375, 444] on icon at bounding box center [1378, 440] width 11 height 11
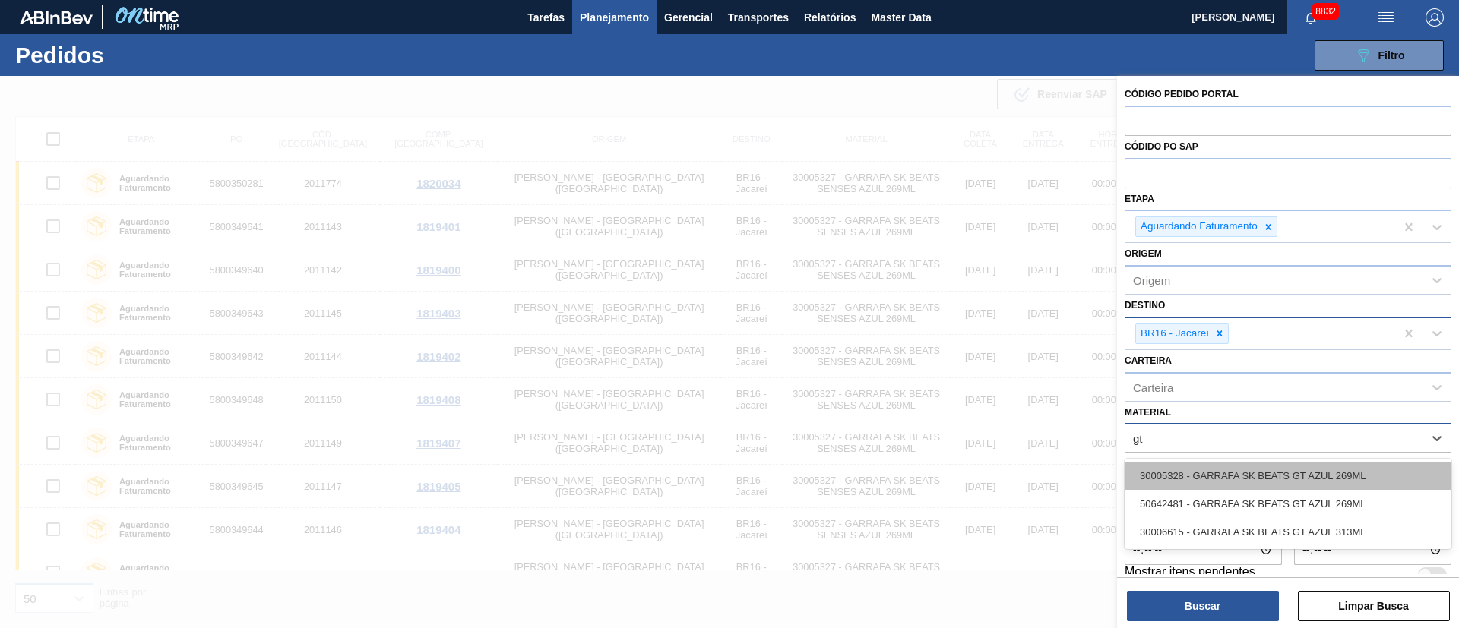
click at [1311, 473] on div "30005328 - GARRAFA SK BEATS GT AZUL 269ML" at bounding box center [1287, 476] width 327 height 28
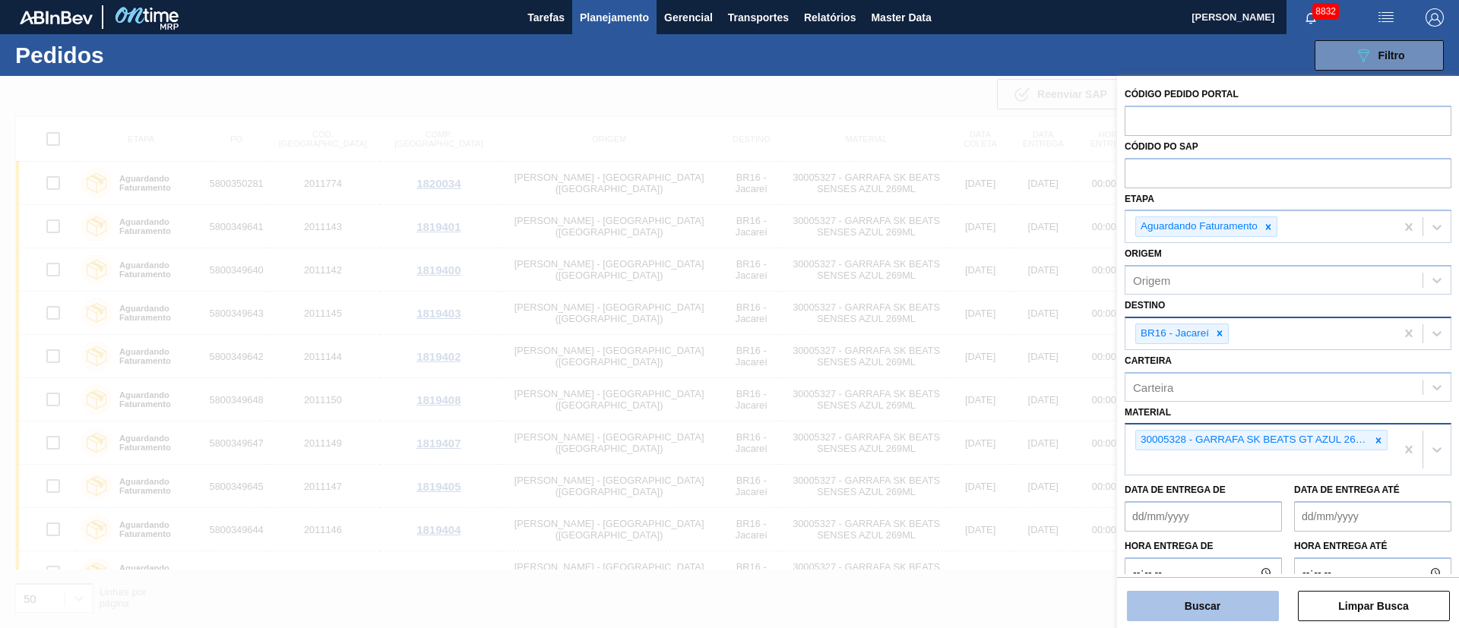
click at [1193, 594] on button "Buscar" at bounding box center [1203, 606] width 152 height 30
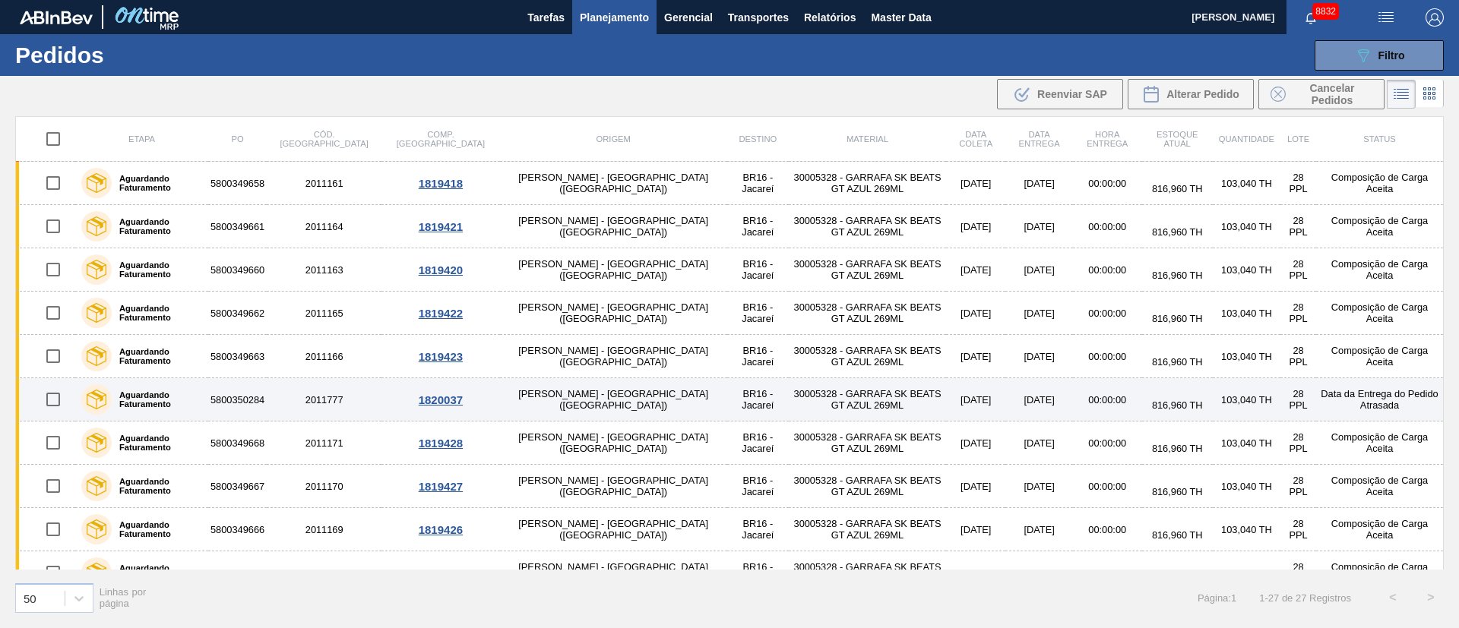
click at [49, 394] on input "checkbox" at bounding box center [53, 400] width 32 height 32
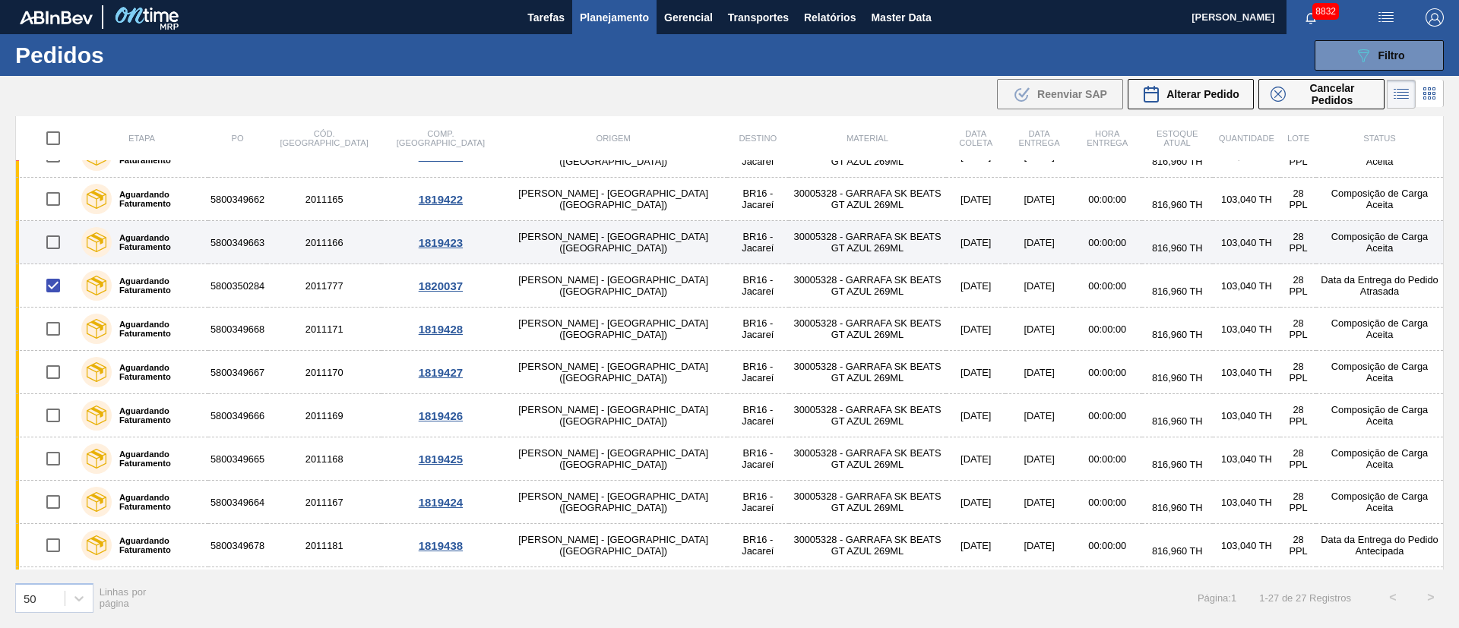
scroll to position [228, 0]
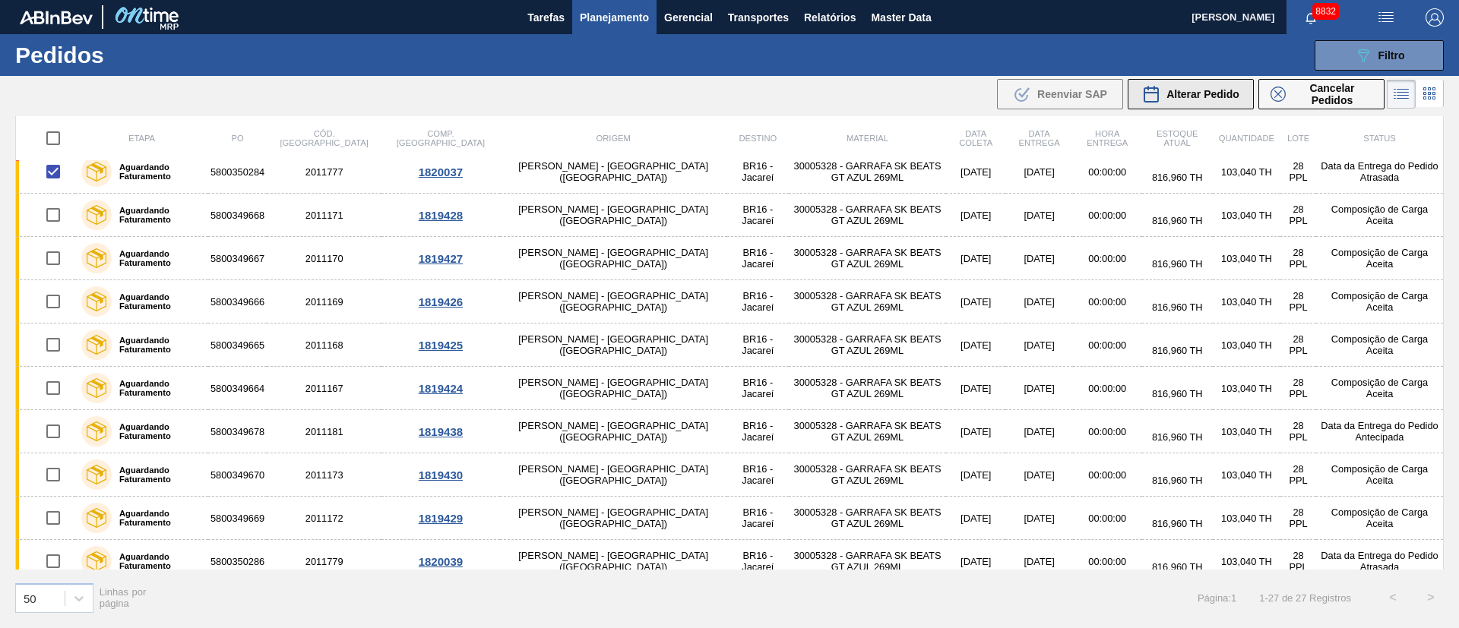
click at [1204, 98] on span "Alterar Pedido" at bounding box center [1202, 94] width 73 height 12
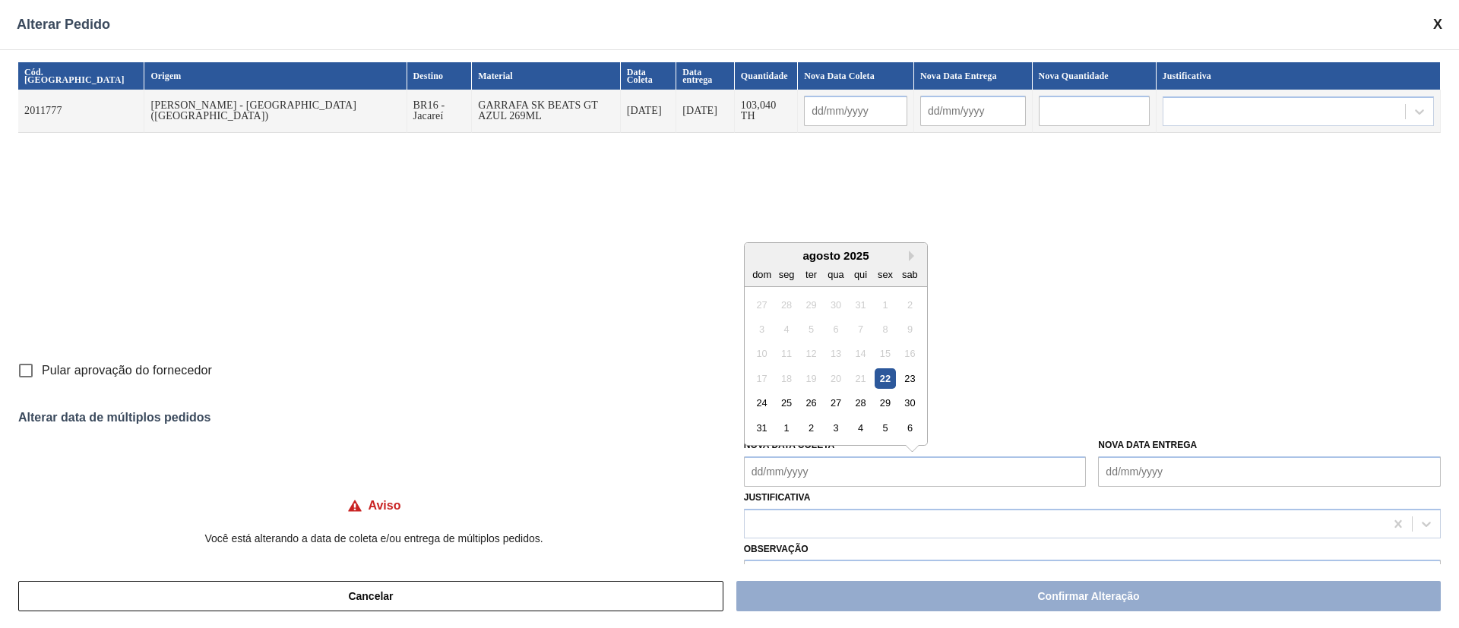
click at [824, 479] on Coleta "Nova Data Coleta" at bounding box center [915, 472] width 343 height 30
click at [787, 398] on div "25" at bounding box center [786, 403] width 21 height 21
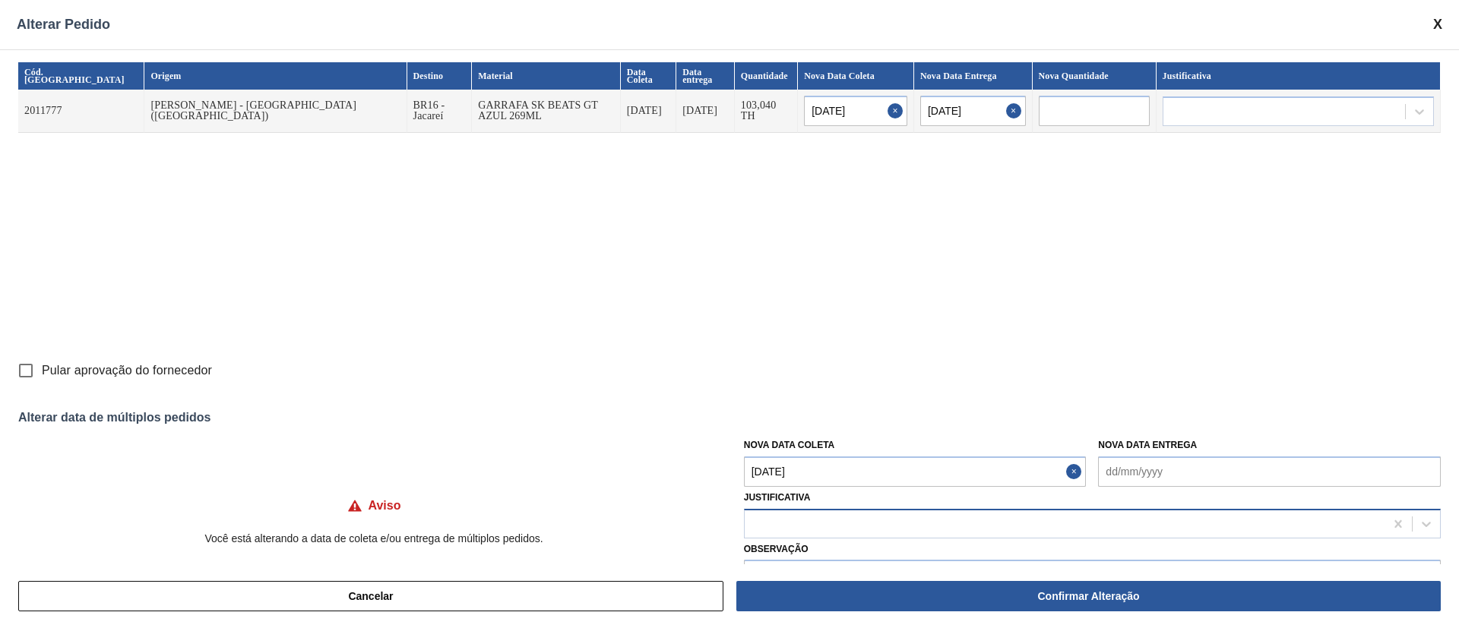
click at [795, 520] on div at bounding box center [1065, 524] width 640 height 22
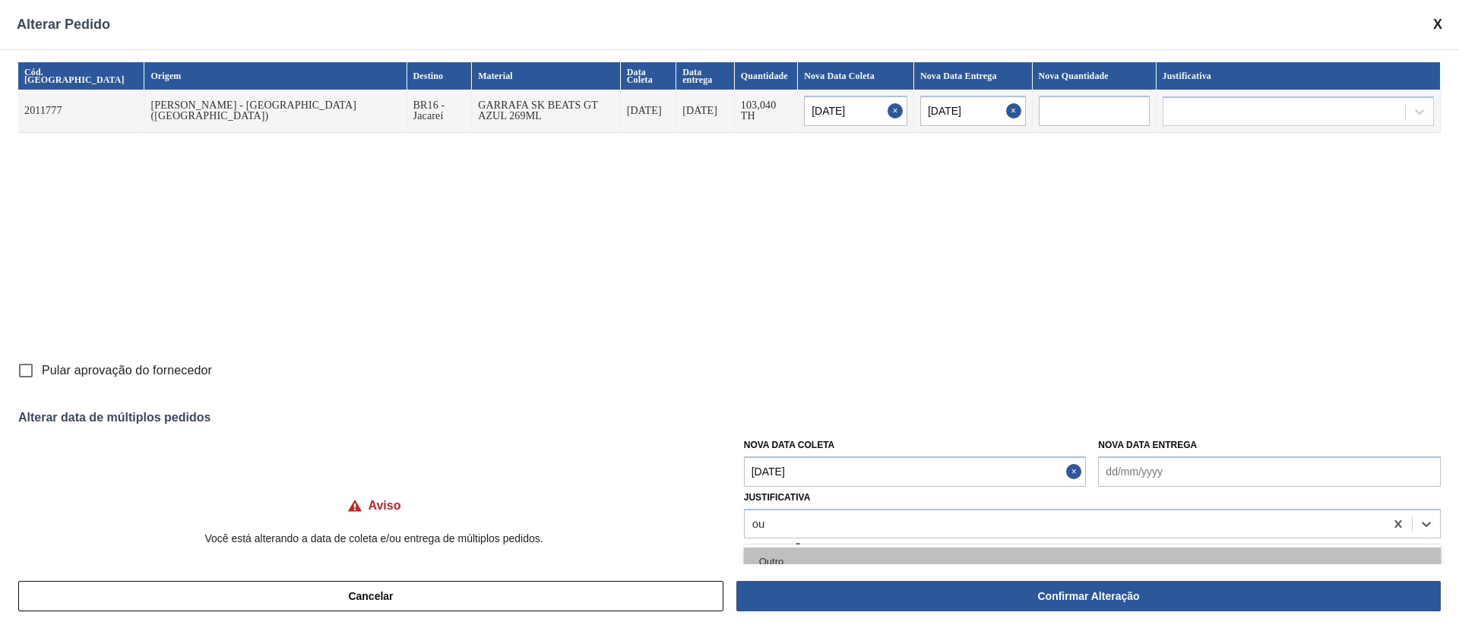
click at [776, 549] on div "Outro" at bounding box center [1092, 562] width 697 height 28
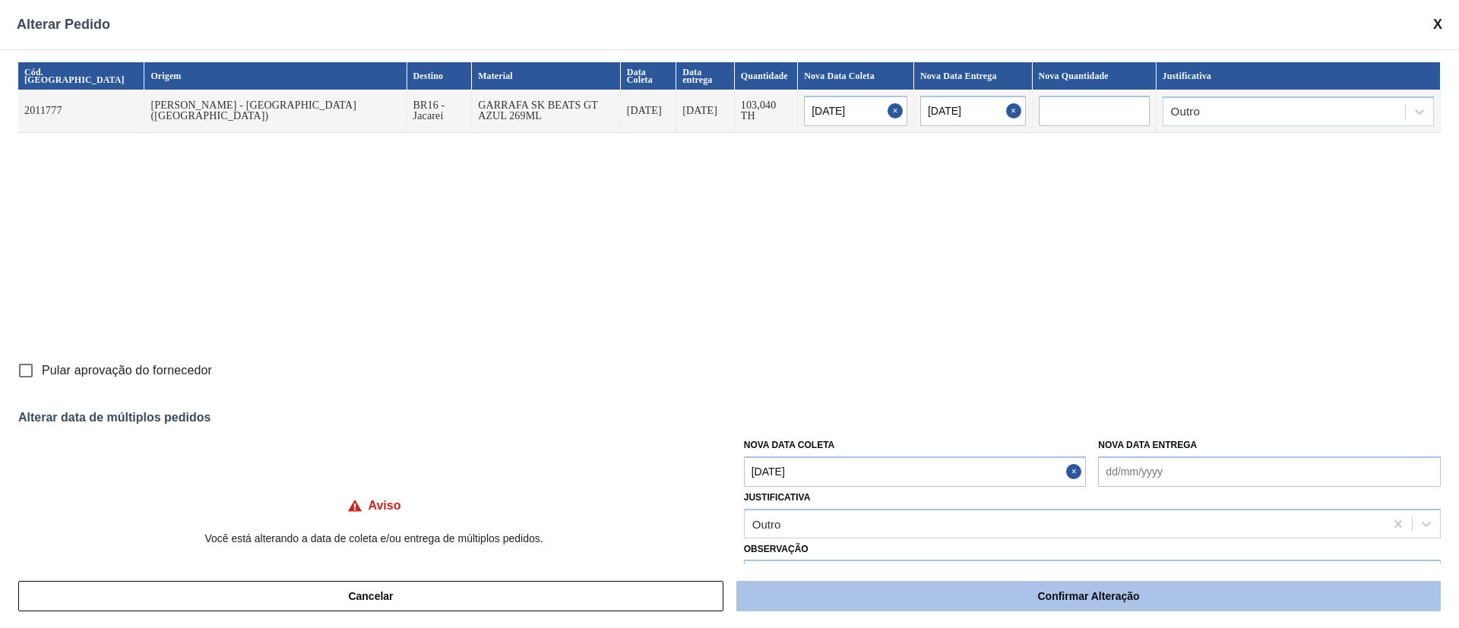
click at [960, 598] on button "Confirmar Alteração" at bounding box center [1088, 596] width 704 height 30
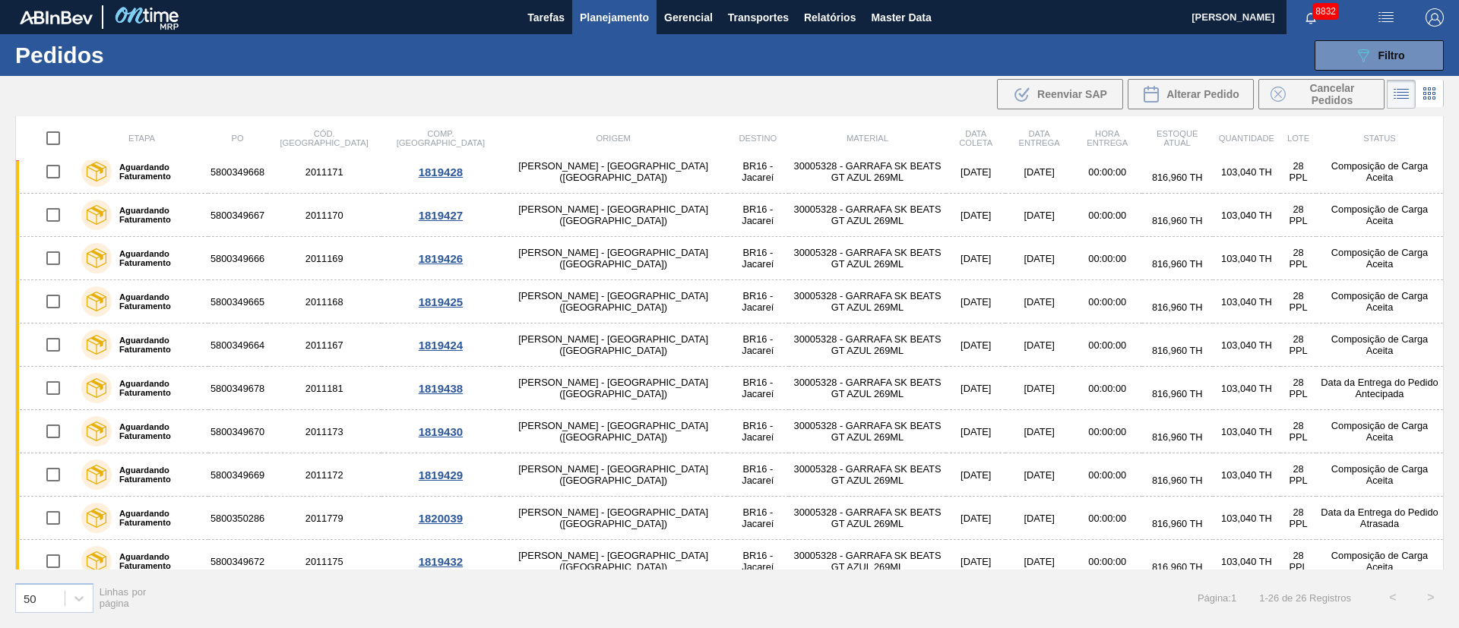
scroll to position [0, 0]
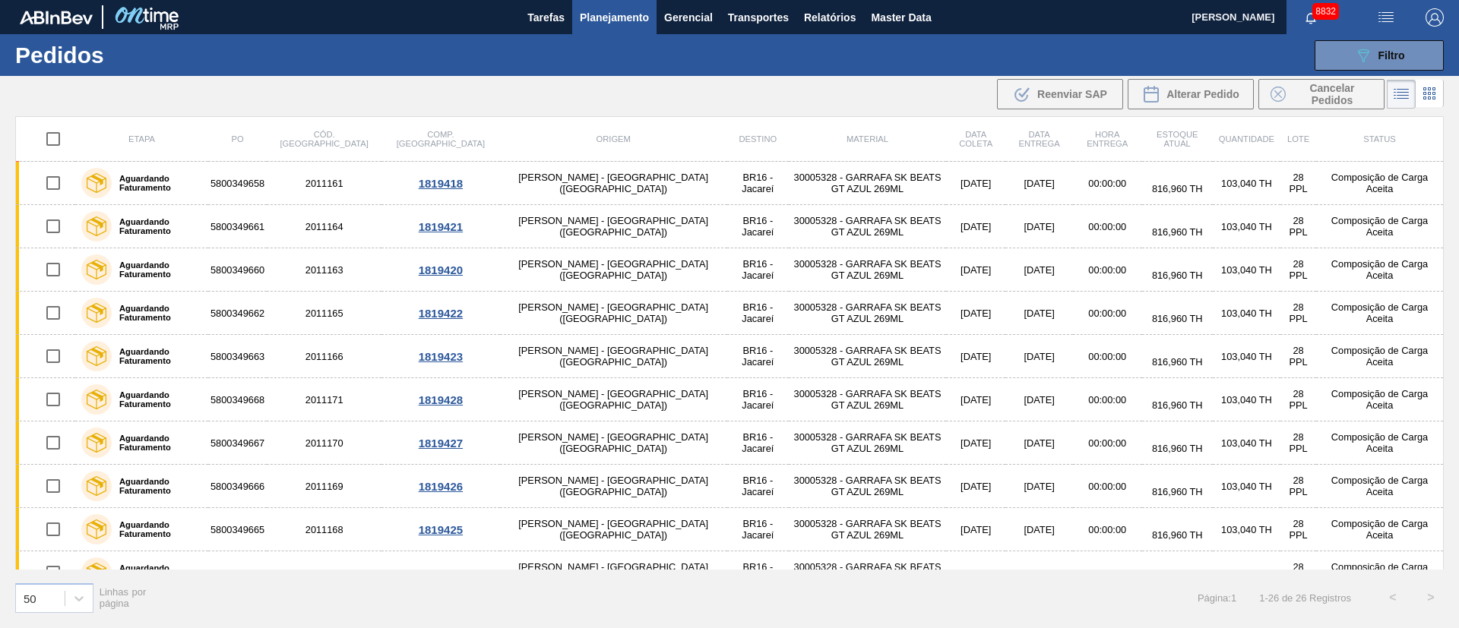
click at [615, 19] on span "Planejamento" at bounding box center [614, 17] width 69 height 18
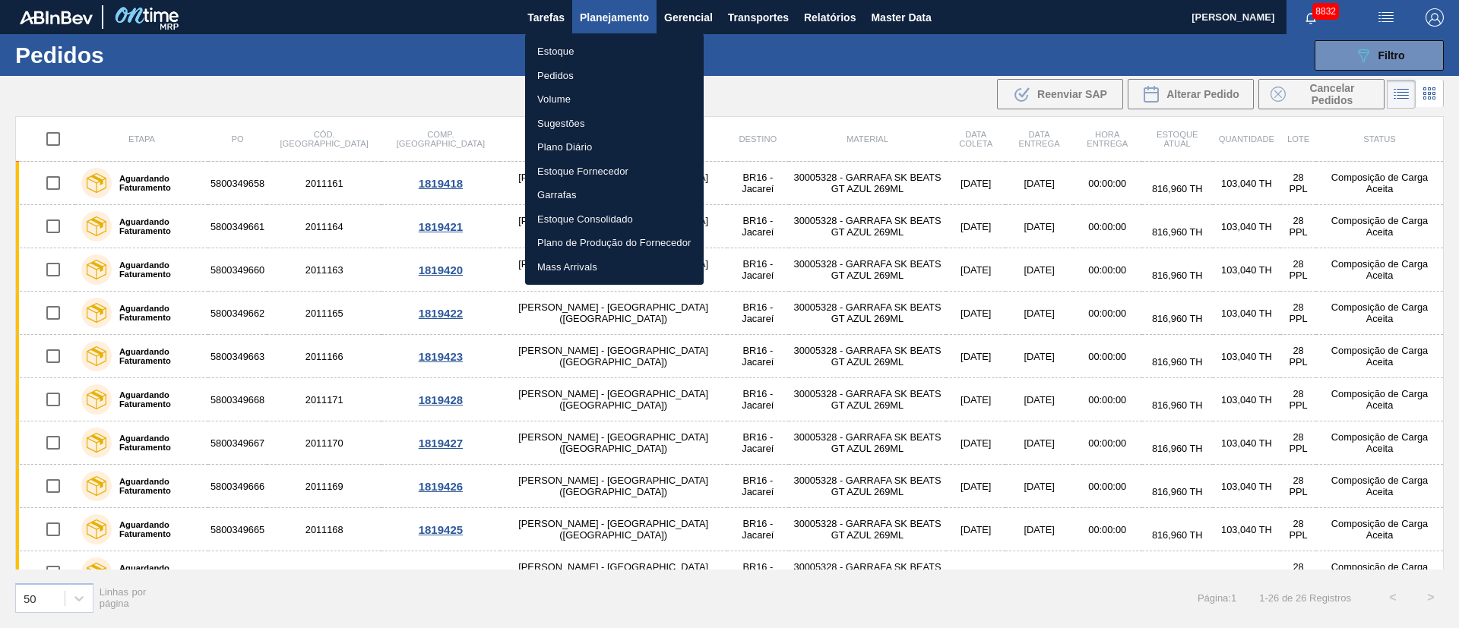
click at [555, 81] on li "Pedidos" at bounding box center [614, 76] width 179 height 24
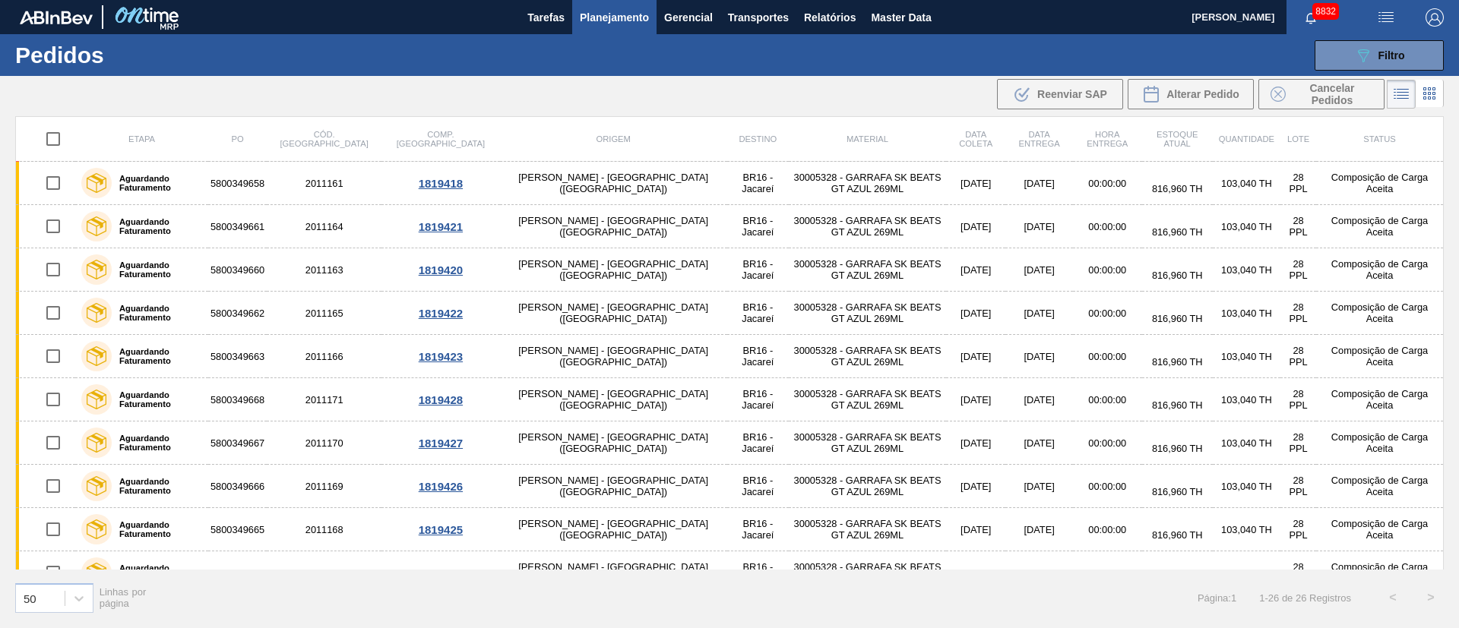
click at [601, 17] on span "Planejamento" at bounding box center [614, 17] width 69 height 18
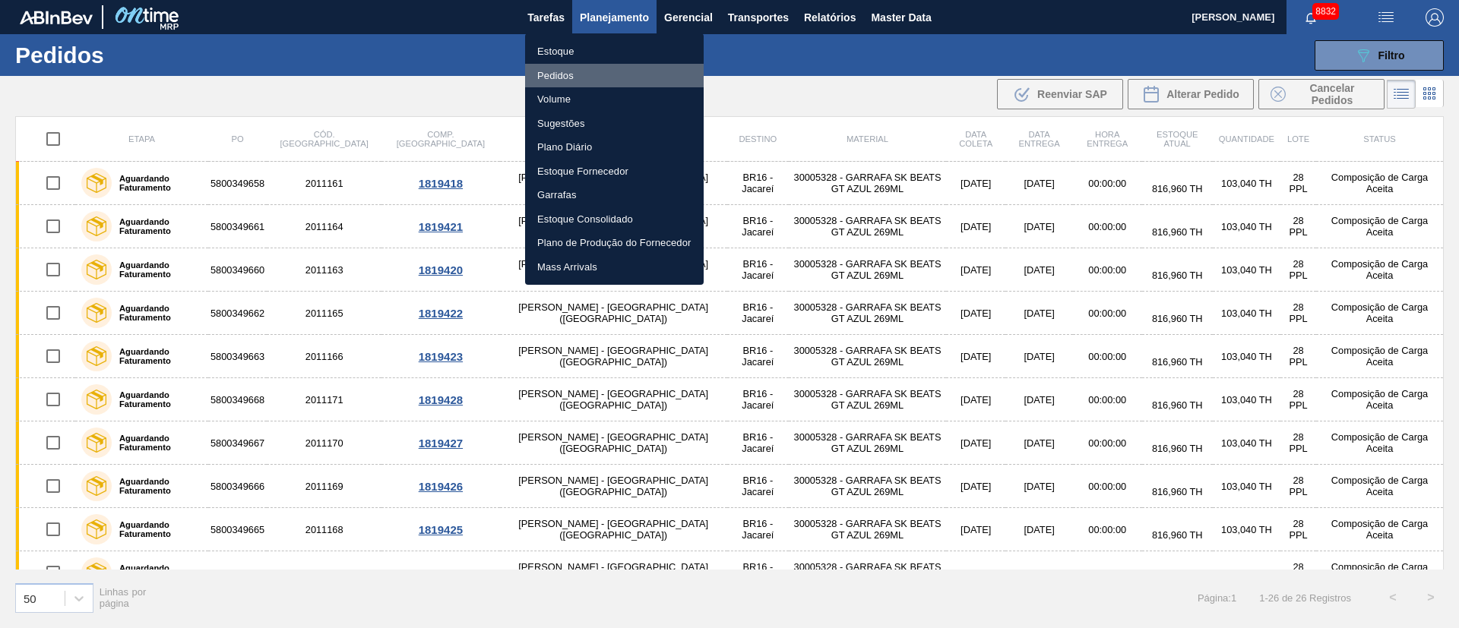
click at [553, 69] on li "Pedidos" at bounding box center [614, 76] width 179 height 24
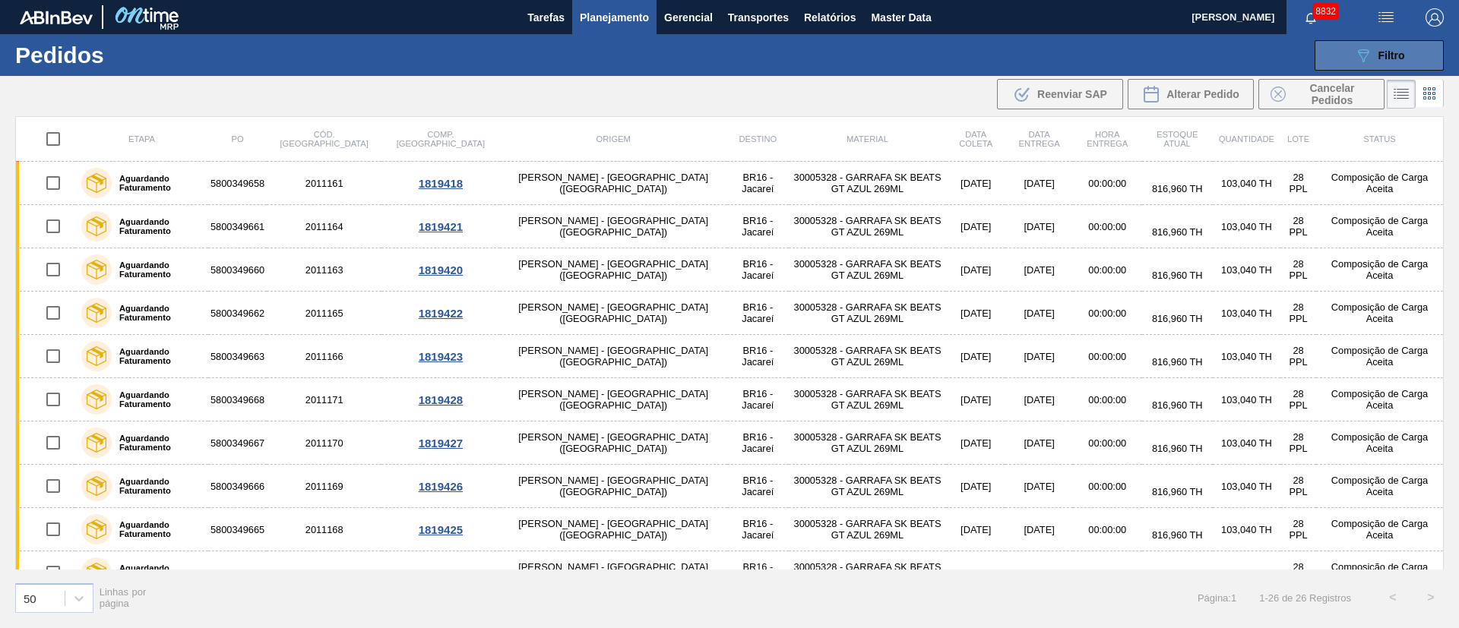
click at [1398, 49] on span "Filtro" at bounding box center [1391, 55] width 27 height 12
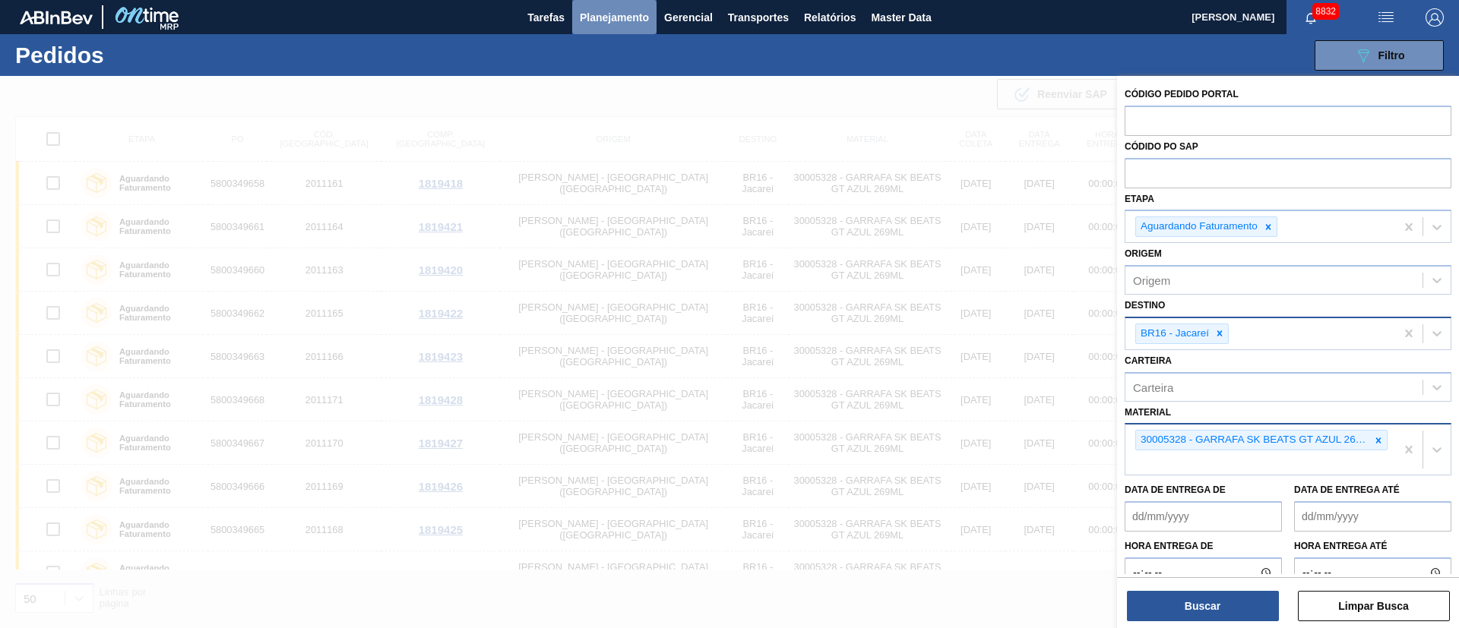
click at [612, 17] on span "Planejamento" at bounding box center [614, 17] width 69 height 18
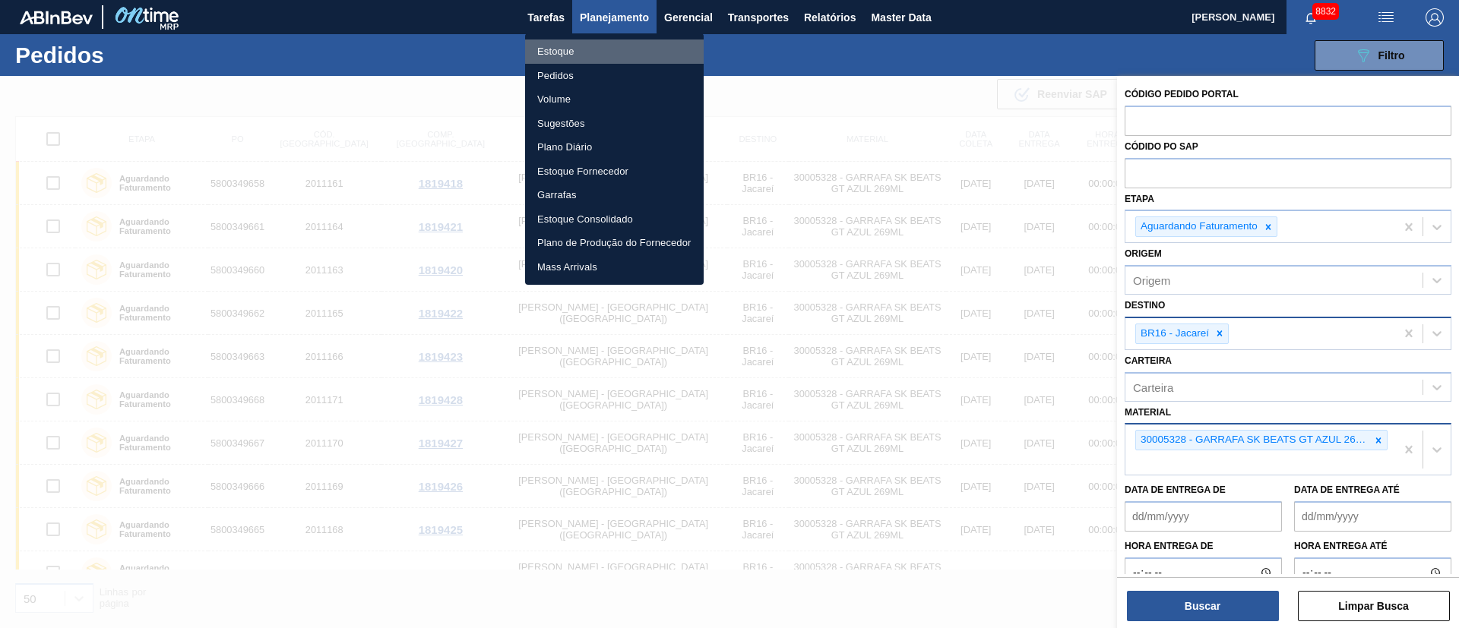
click at [565, 47] on li "Estoque" at bounding box center [614, 52] width 179 height 24
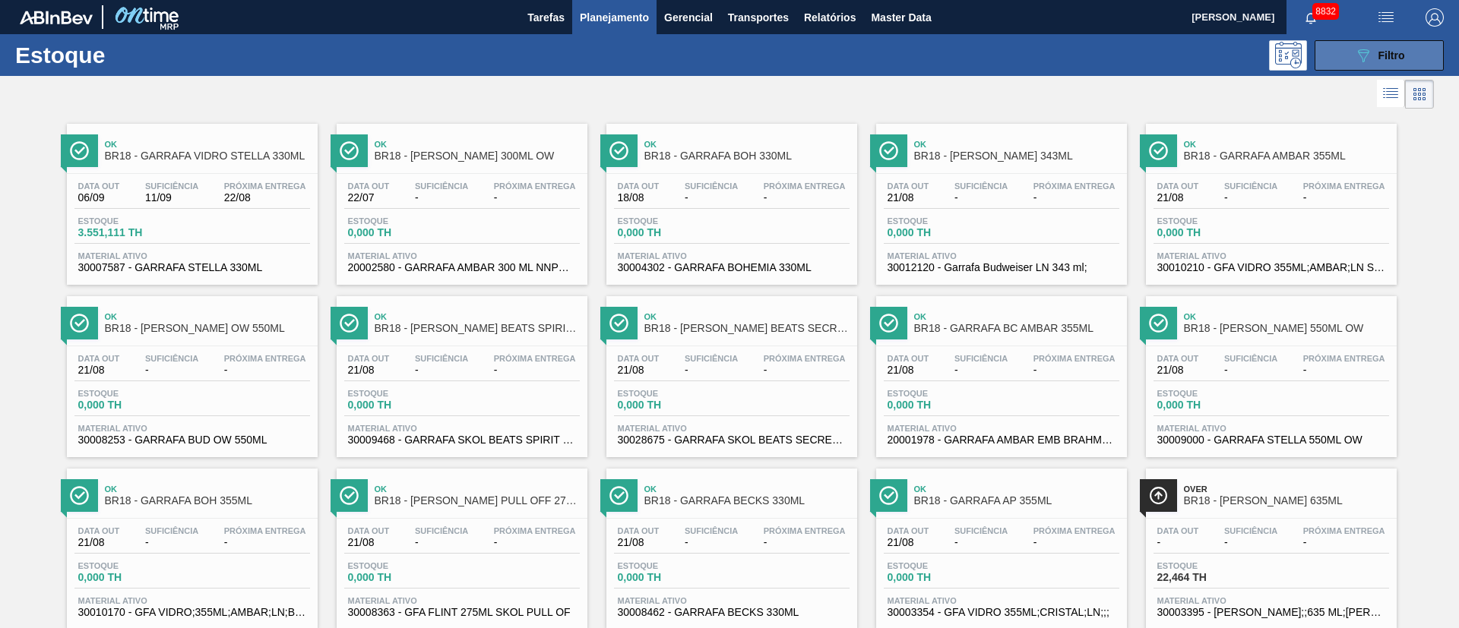
click at [1397, 52] on span "Filtro" at bounding box center [1391, 55] width 27 height 12
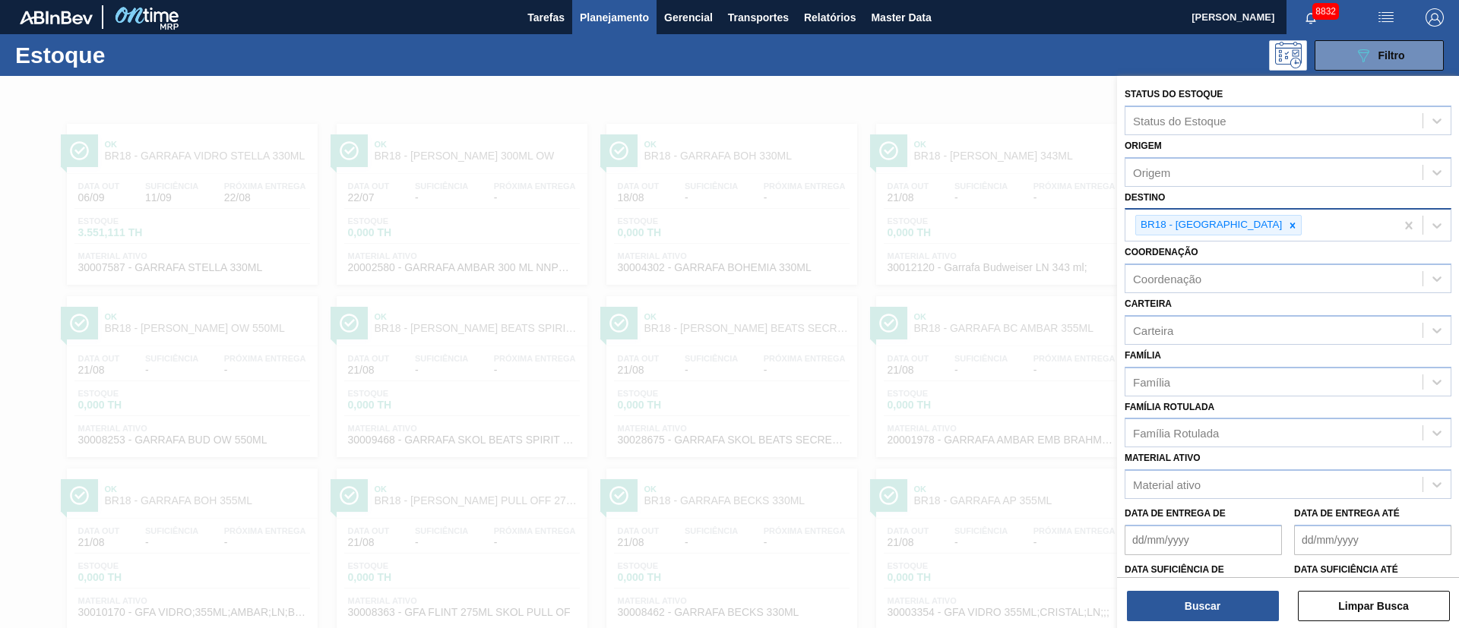
click at [1287, 226] on icon at bounding box center [1292, 225] width 11 height 11
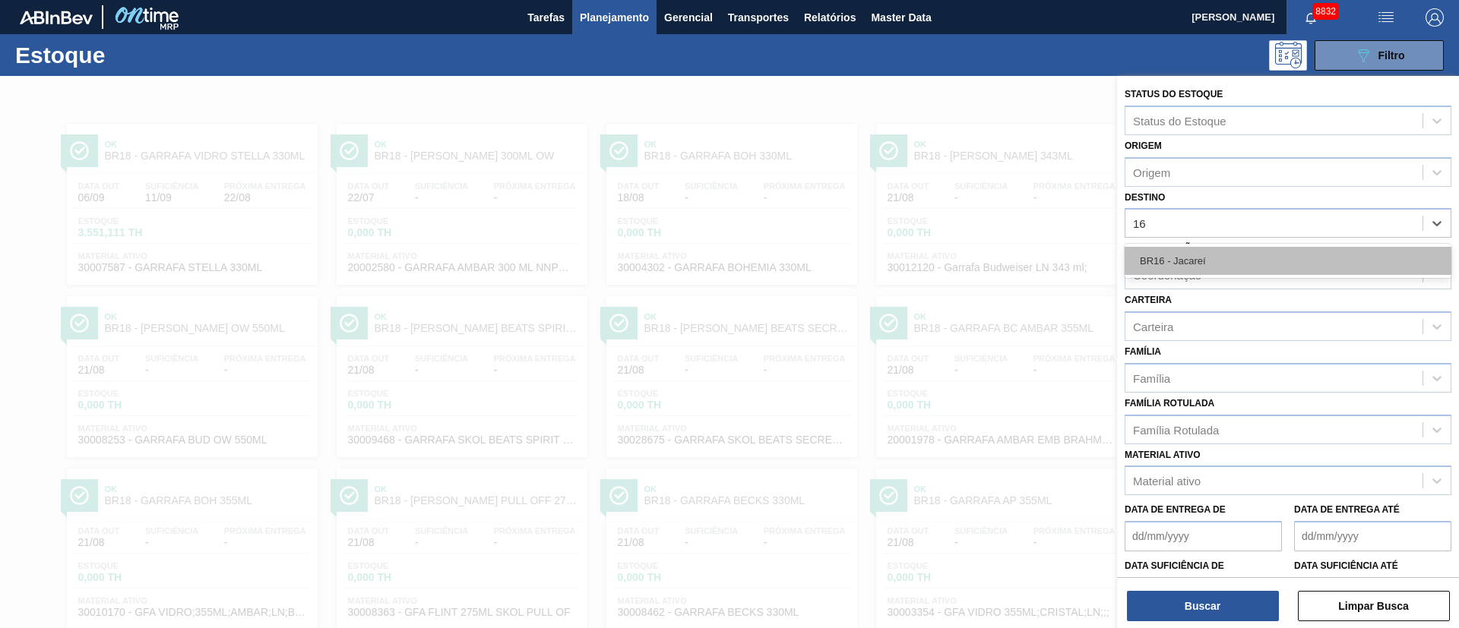
click at [1208, 255] on div "BR16 - Jacareí" at bounding box center [1287, 261] width 327 height 28
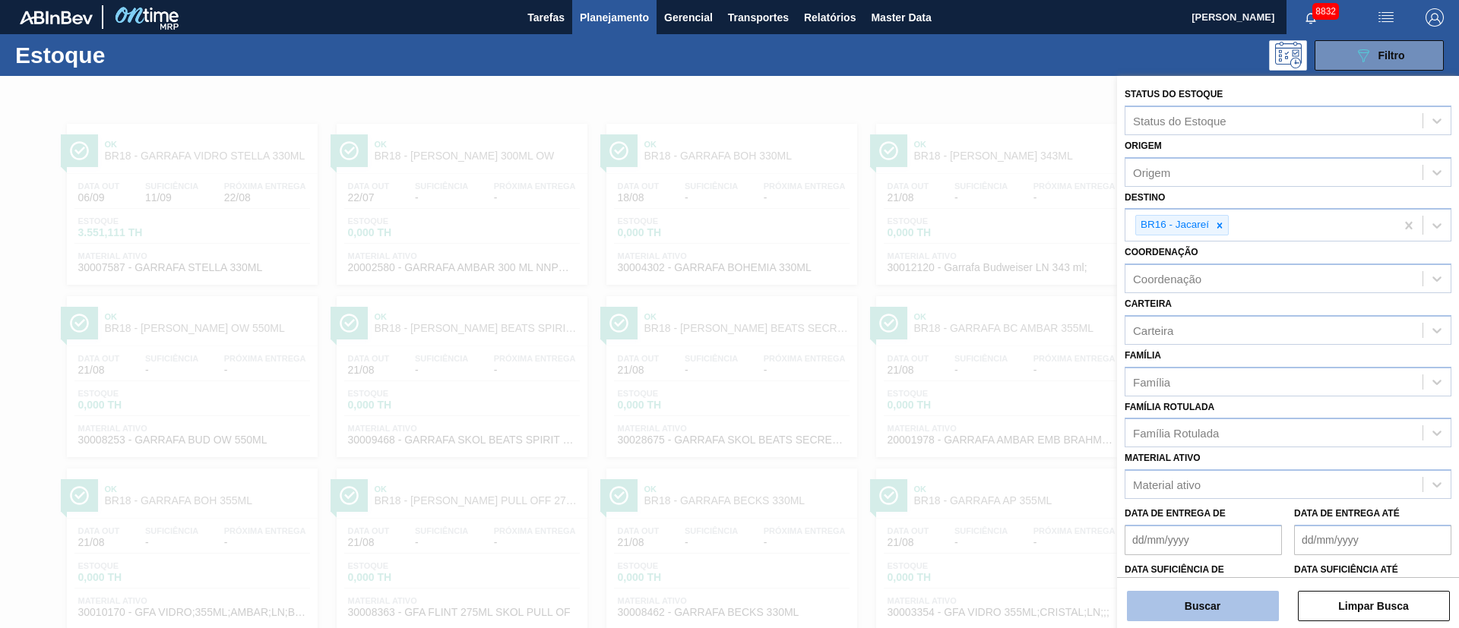
click at [1209, 603] on button "Buscar" at bounding box center [1203, 606] width 152 height 30
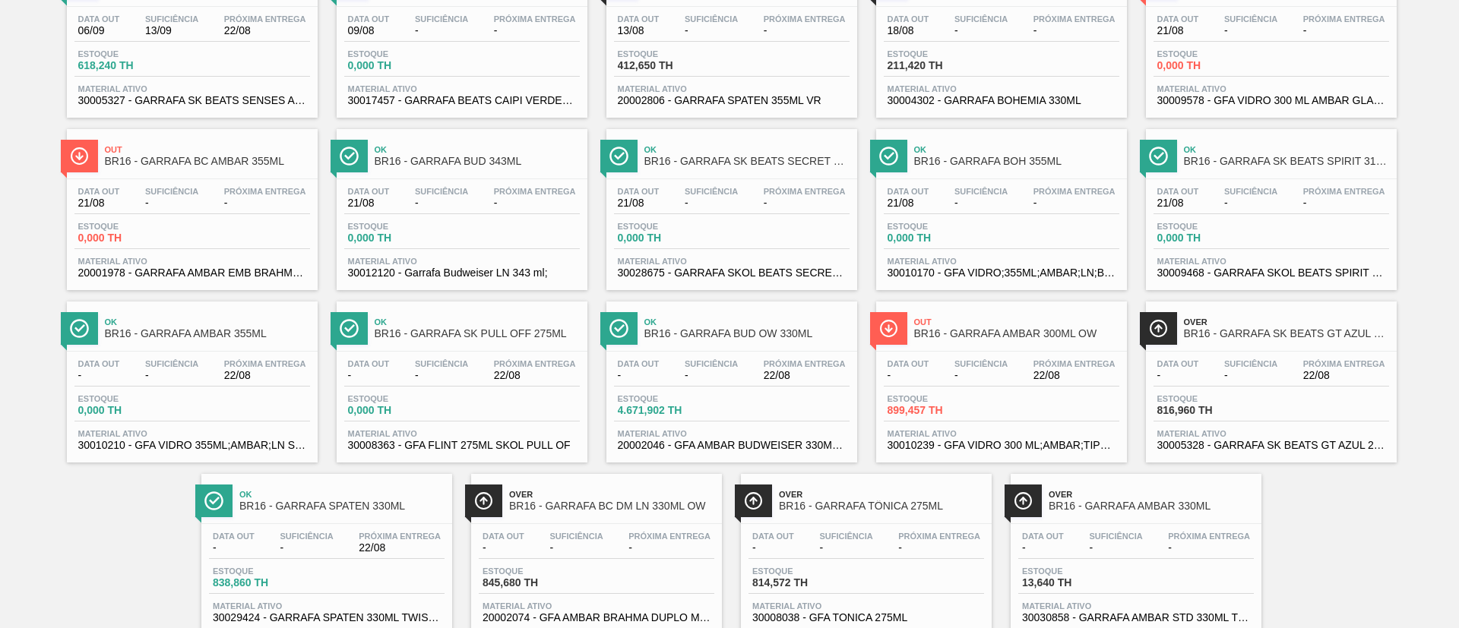
scroll to position [212, 0]
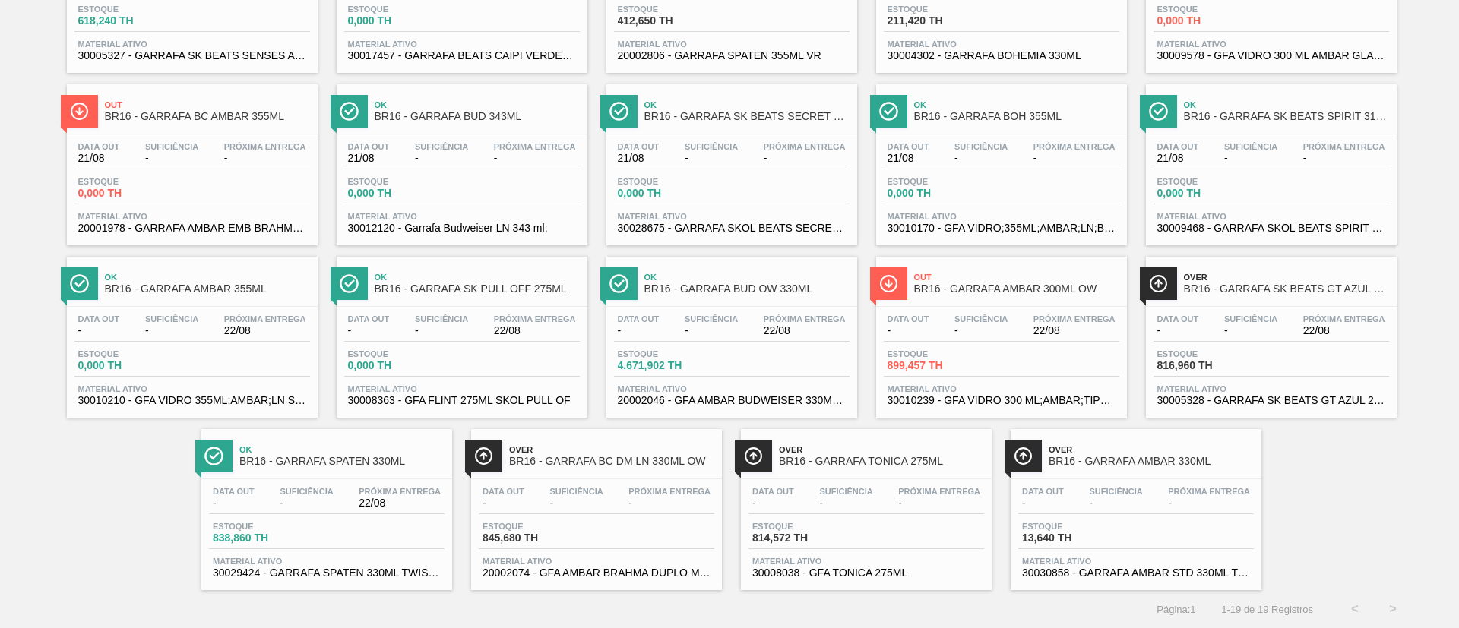
click at [1080, 508] on div "Data out - Suficiência - Próxima Entrega -" at bounding box center [1136, 500] width 236 height 27
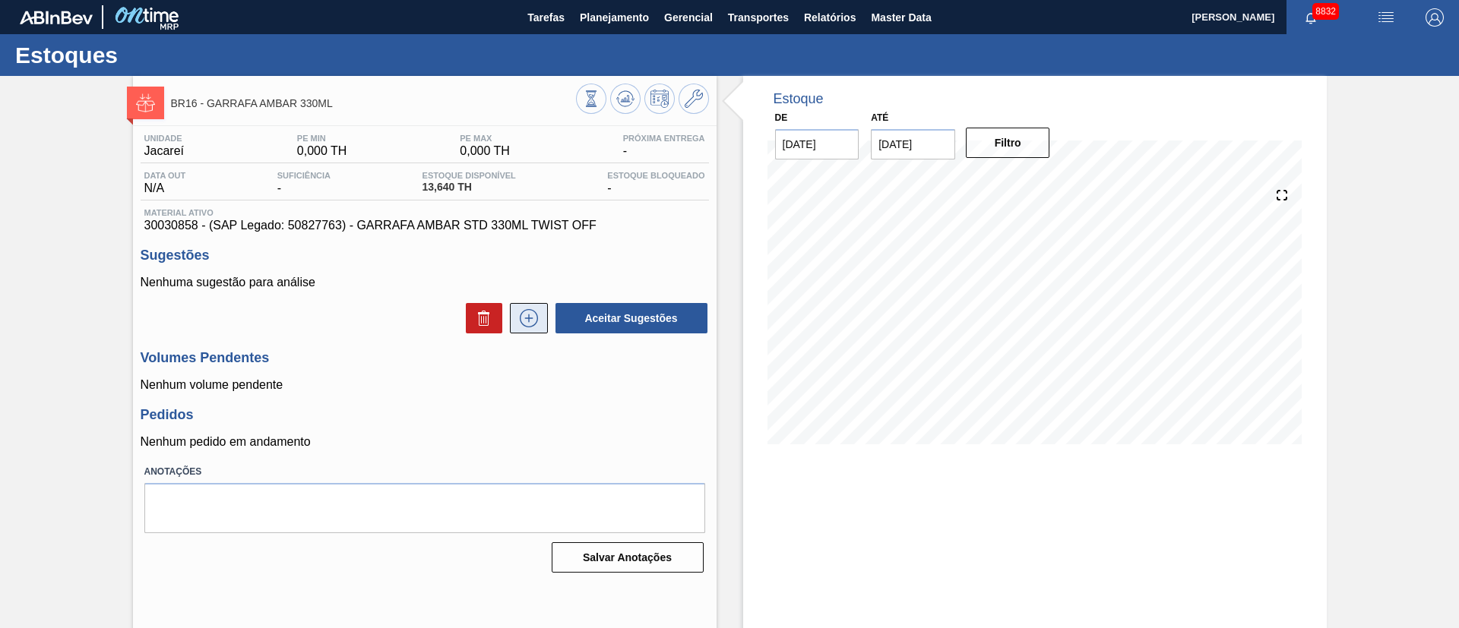
click at [540, 322] on button at bounding box center [529, 318] width 38 height 30
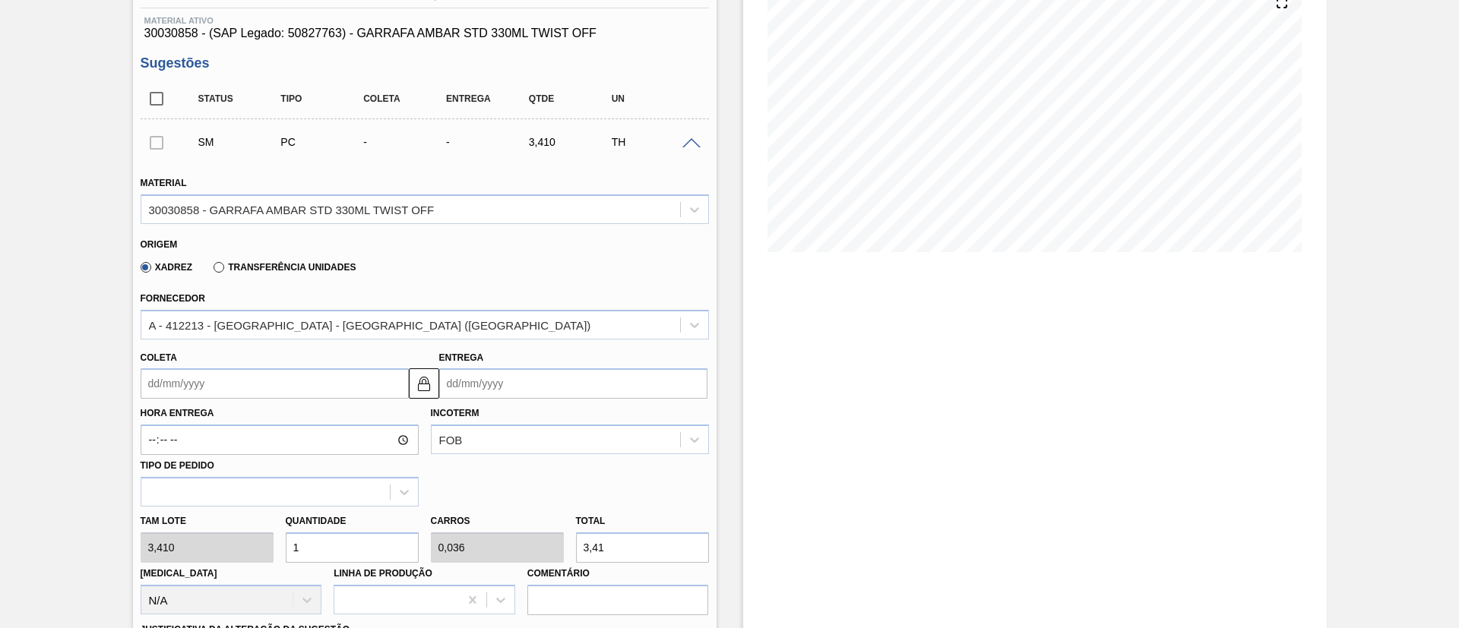
scroll to position [228, 0]
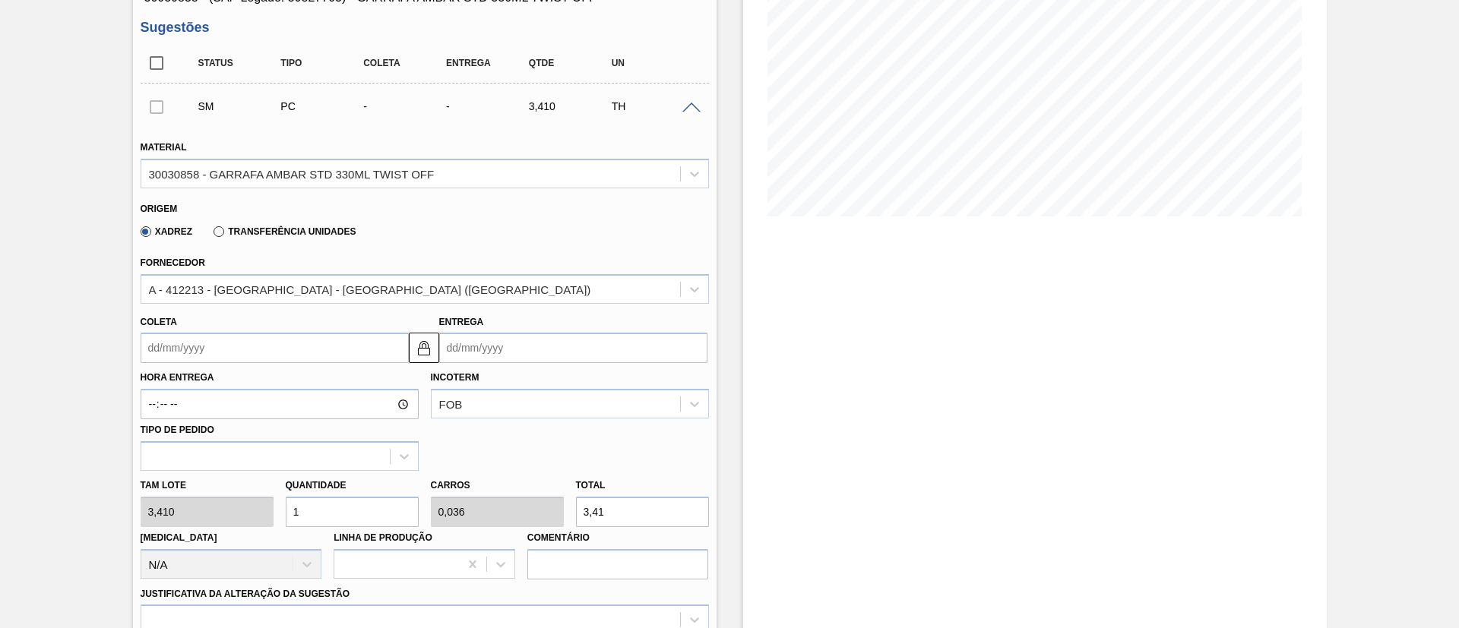
click at [264, 352] on input "Coleta" at bounding box center [275, 348] width 268 height 30
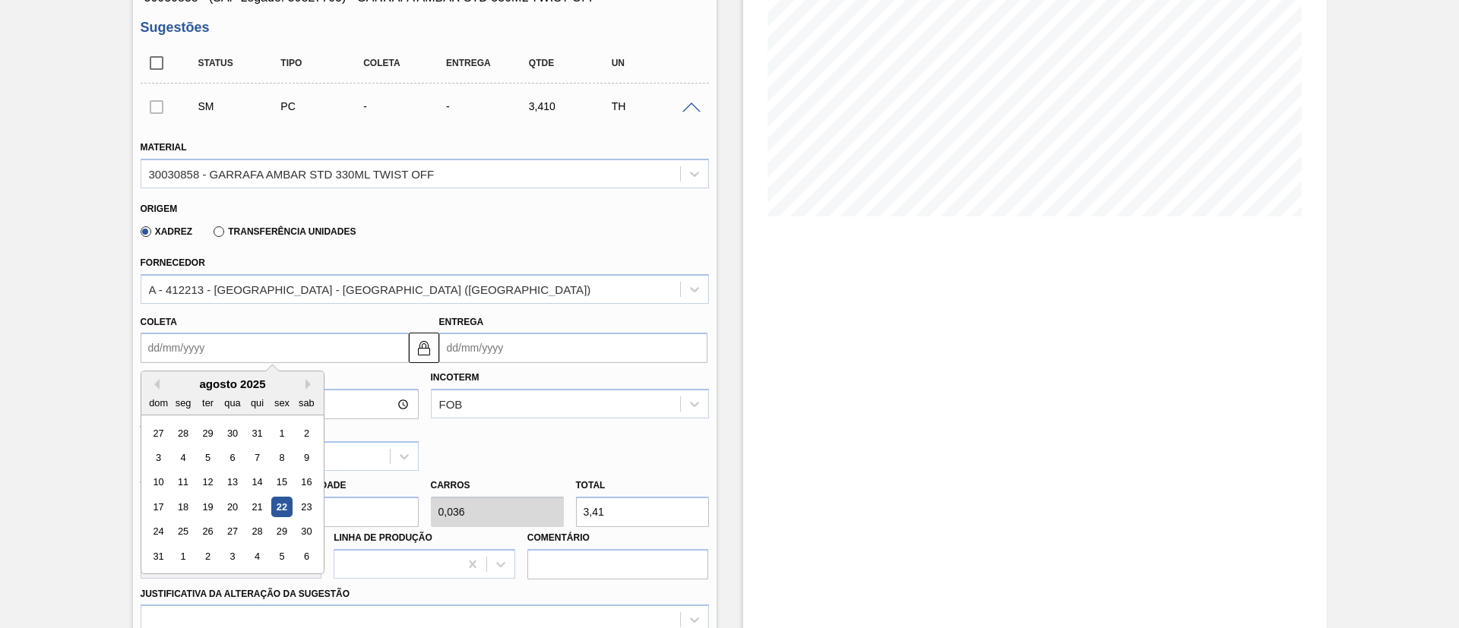
click at [285, 513] on div "22" at bounding box center [281, 507] width 21 height 21
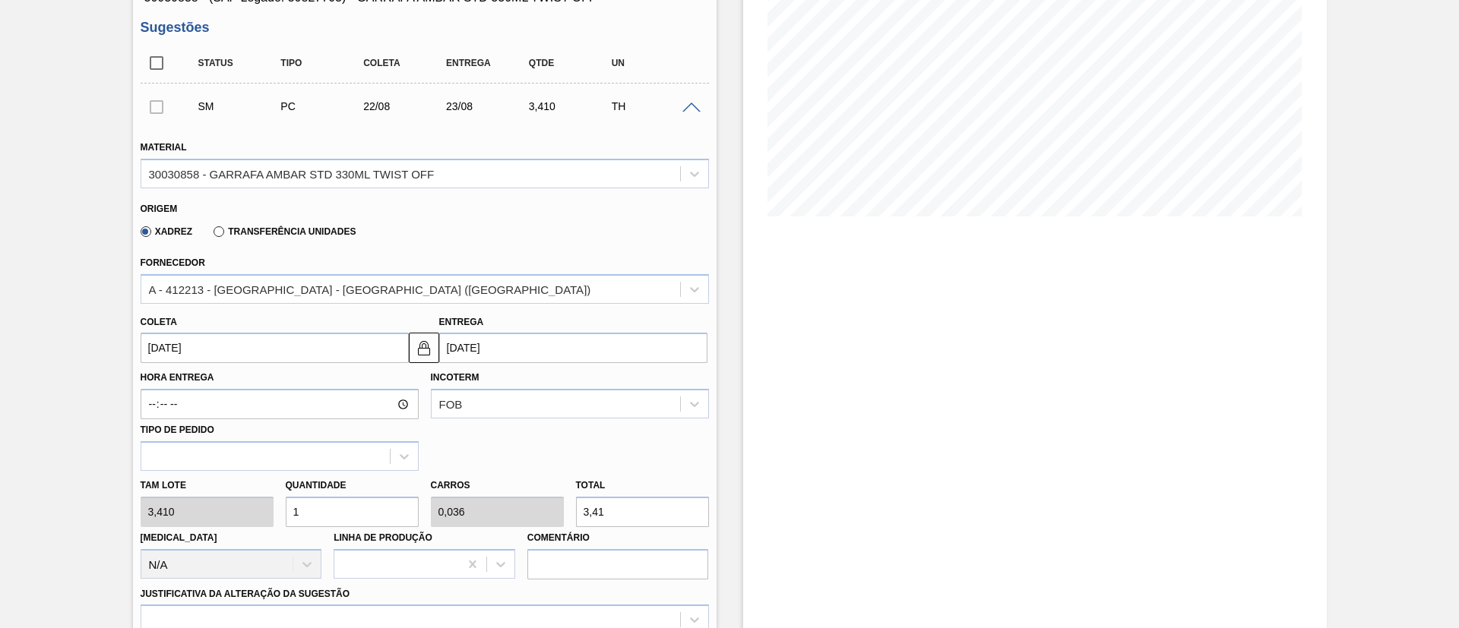
click at [194, 517] on div "Tam lote 3,410 Quantidade 1 Carros 0,036 Total 3,41 Doca N/A Linha de Produção …" at bounding box center [424, 525] width 580 height 109
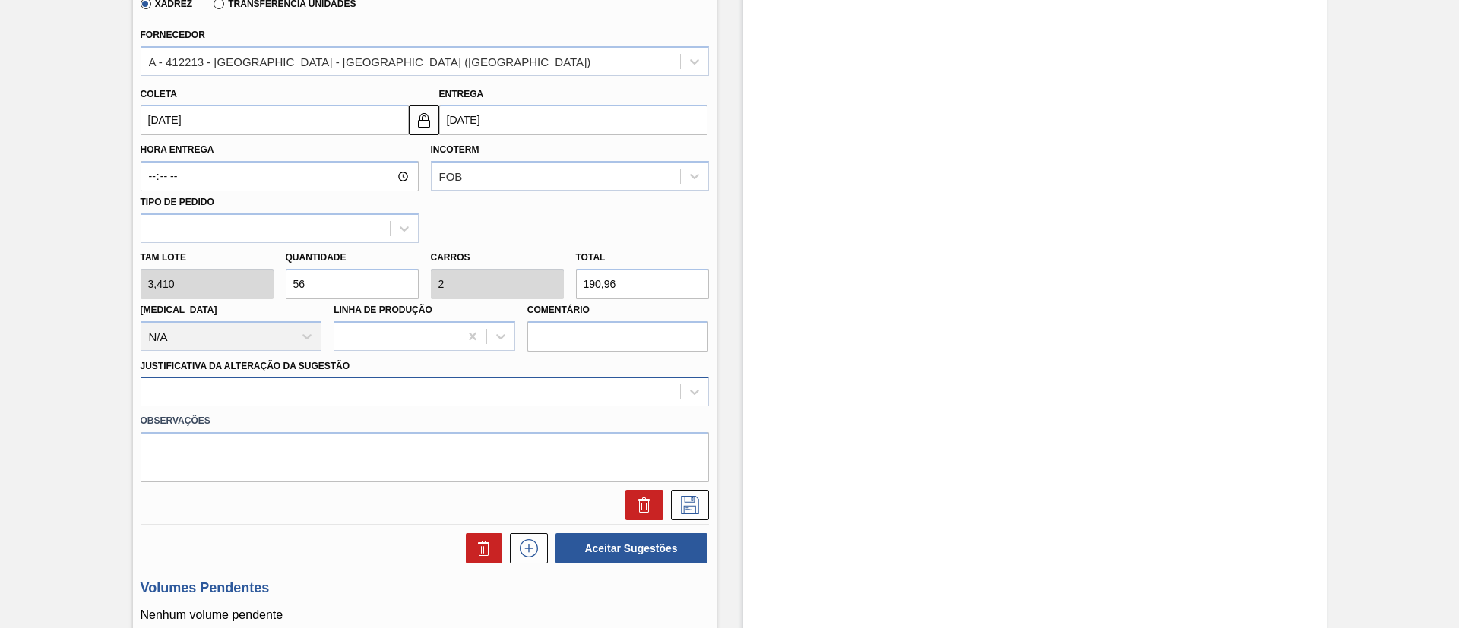
click at [311, 393] on div "Material 30030858 - GARRAFA AMBAR STD 330ML TWIST OFF Origem Xadrez Transferênc…" at bounding box center [425, 208] width 568 height 623
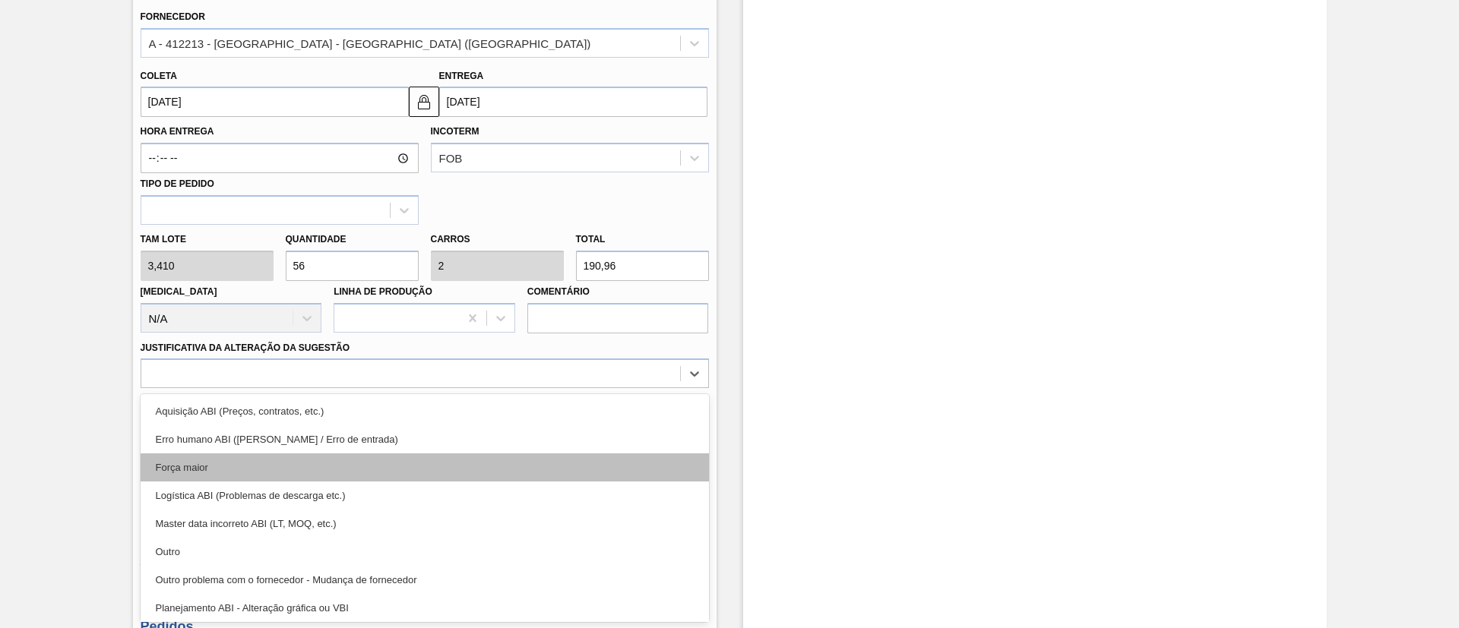
click at [213, 454] on div "Força maior" at bounding box center [425, 468] width 568 height 28
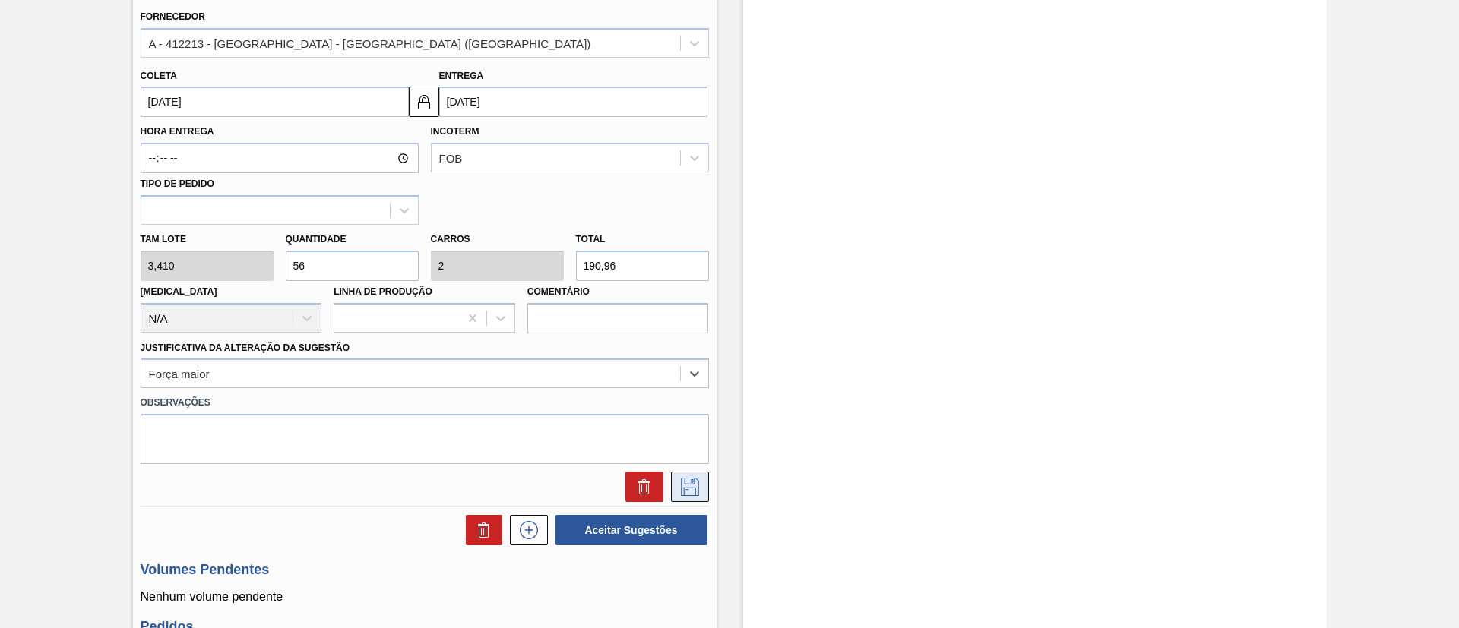
click at [686, 485] on icon at bounding box center [690, 487] width 24 height 18
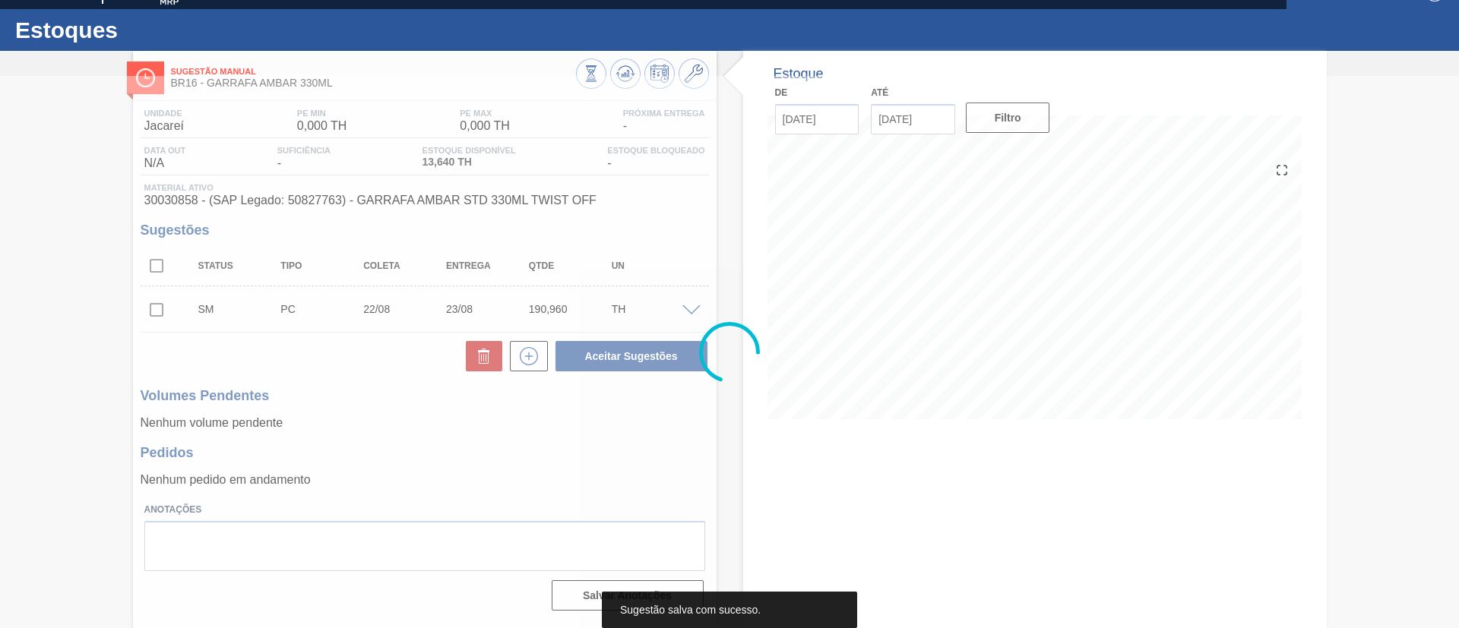
scroll to position [25, 0]
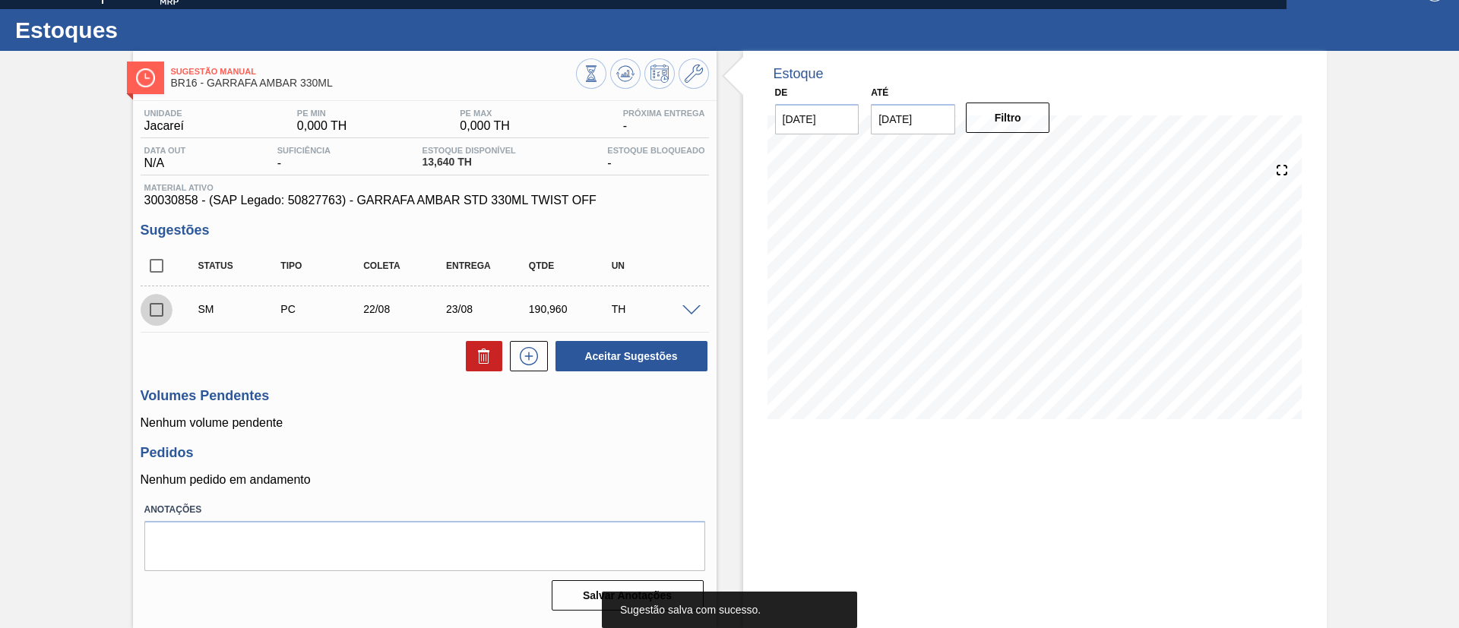
click at [155, 314] on input "checkbox" at bounding box center [157, 310] width 32 height 32
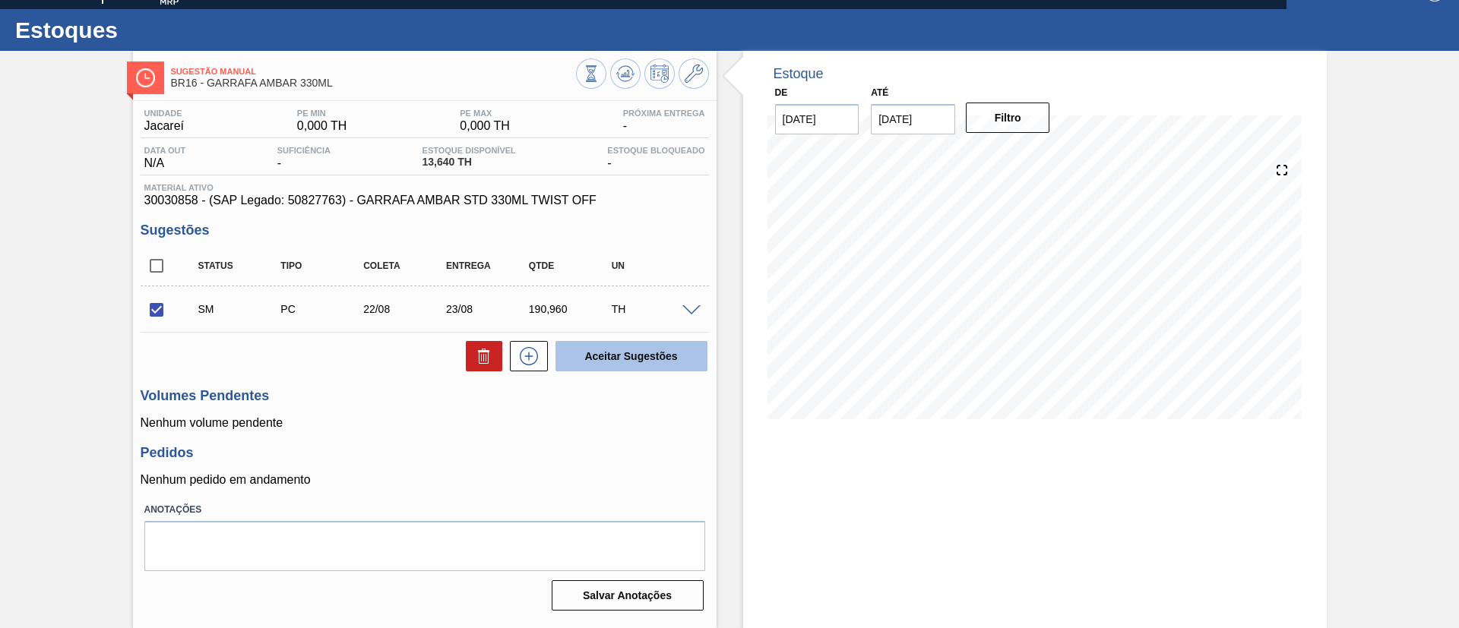
click at [630, 355] on button "Aceitar Sugestões" at bounding box center [631, 356] width 152 height 30
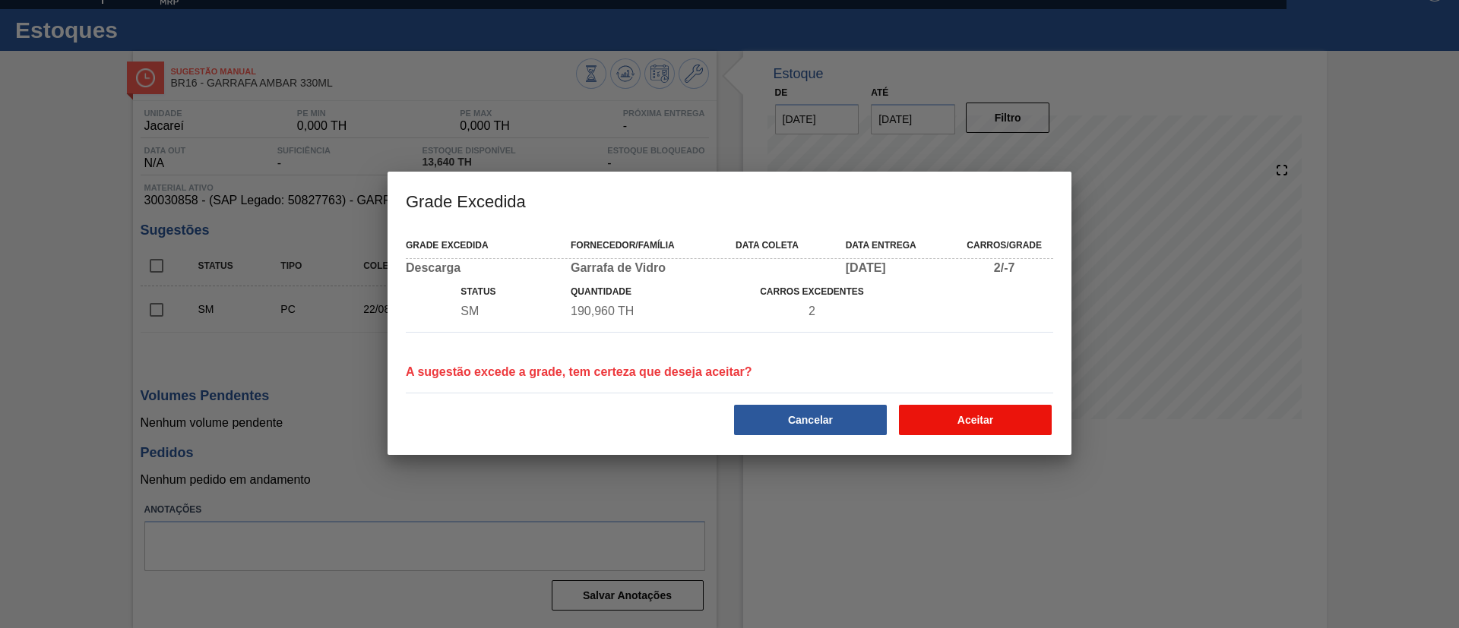
click at [953, 425] on button "Aceitar" at bounding box center [975, 420] width 153 height 30
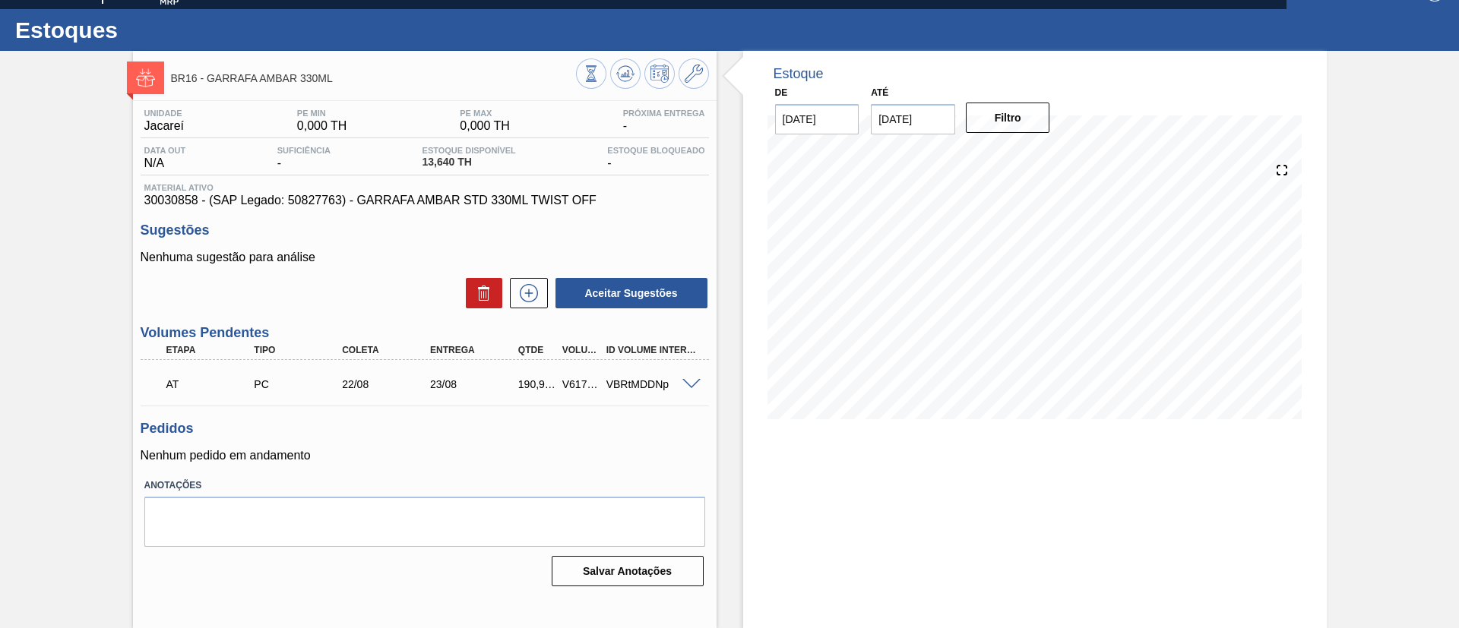
scroll to position [0, 0]
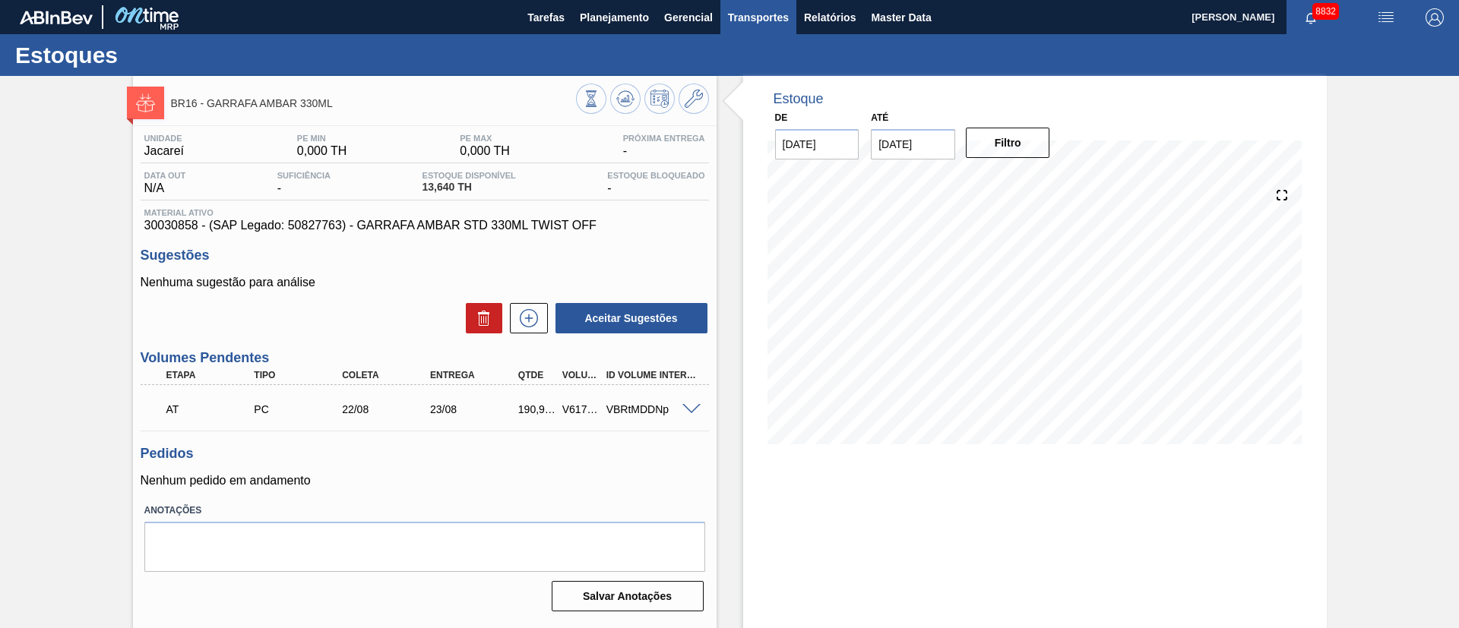
click at [779, 18] on span "Transportes" at bounding box center [758, 17] width 61 height 18
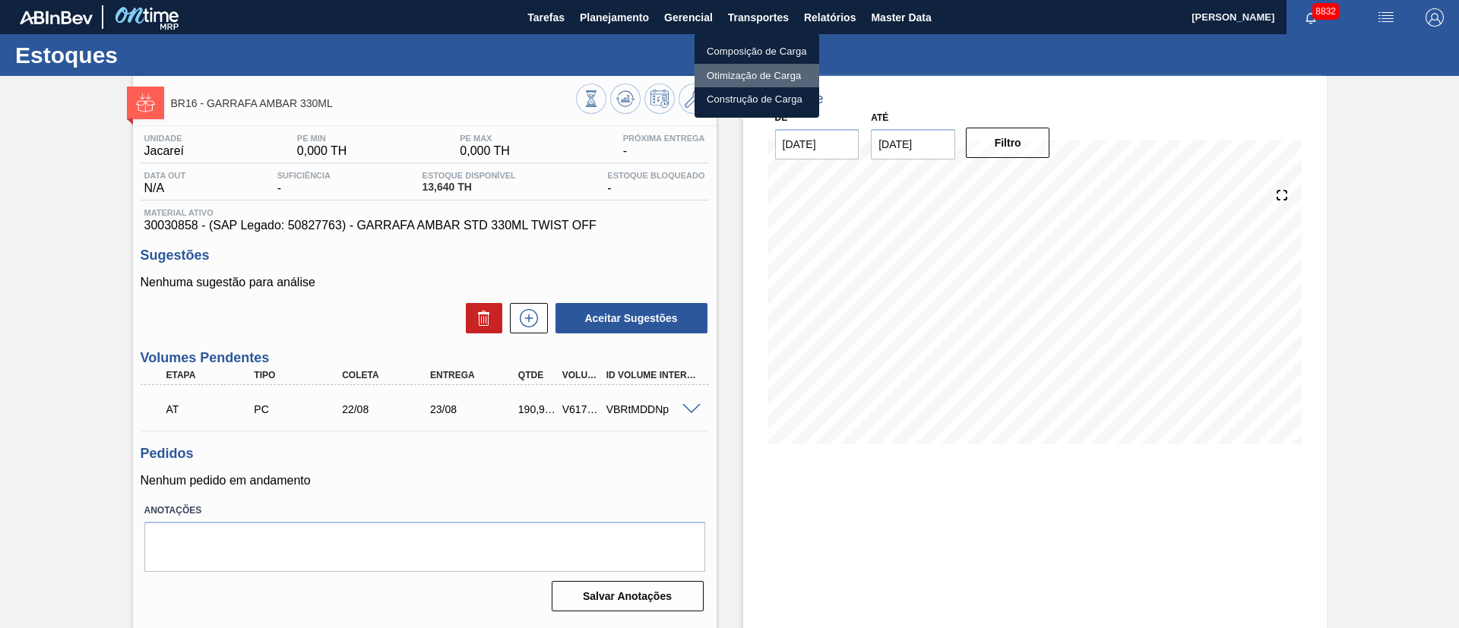
click at [735, 76] on li "Otimização de Carga" at bounding box center [756, 76] width 125 height 24
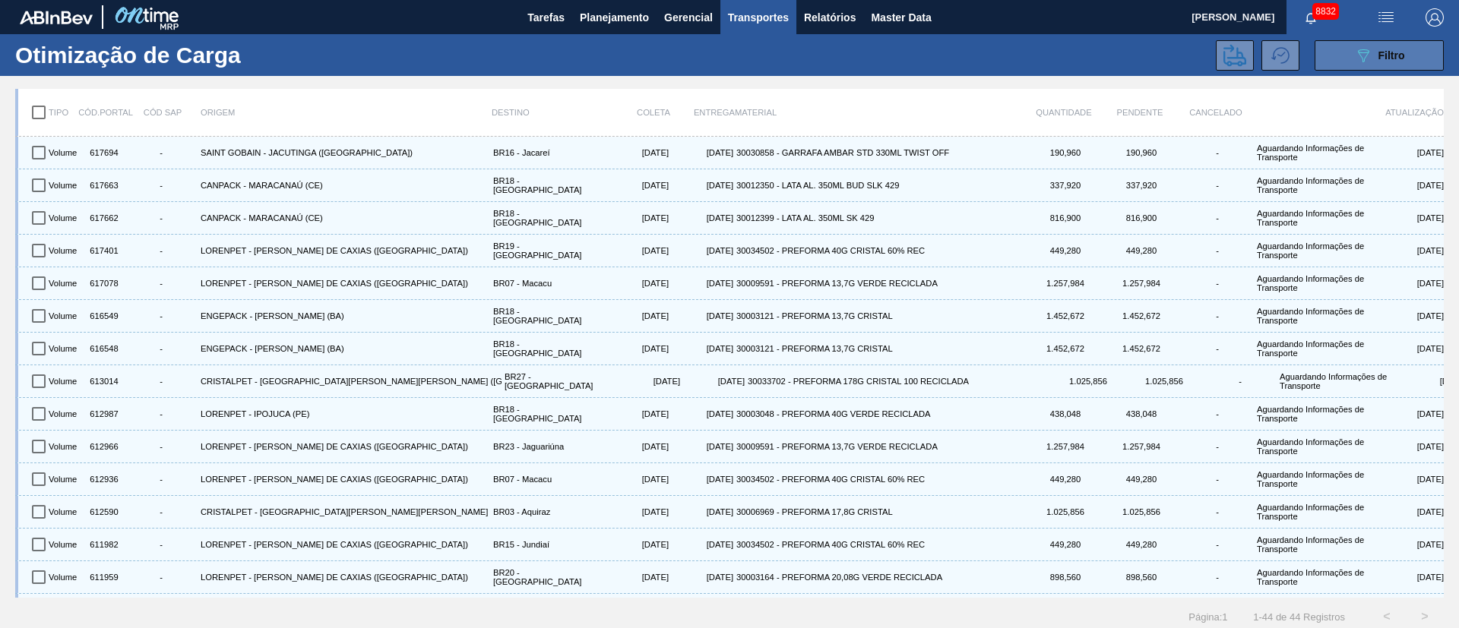
click at [1381, 62] on div "089F7B8B-B2A5-4AFE-B5C0-19BA573D28AC Filtro" at bounding box center [1379, 55] width 51 height 18
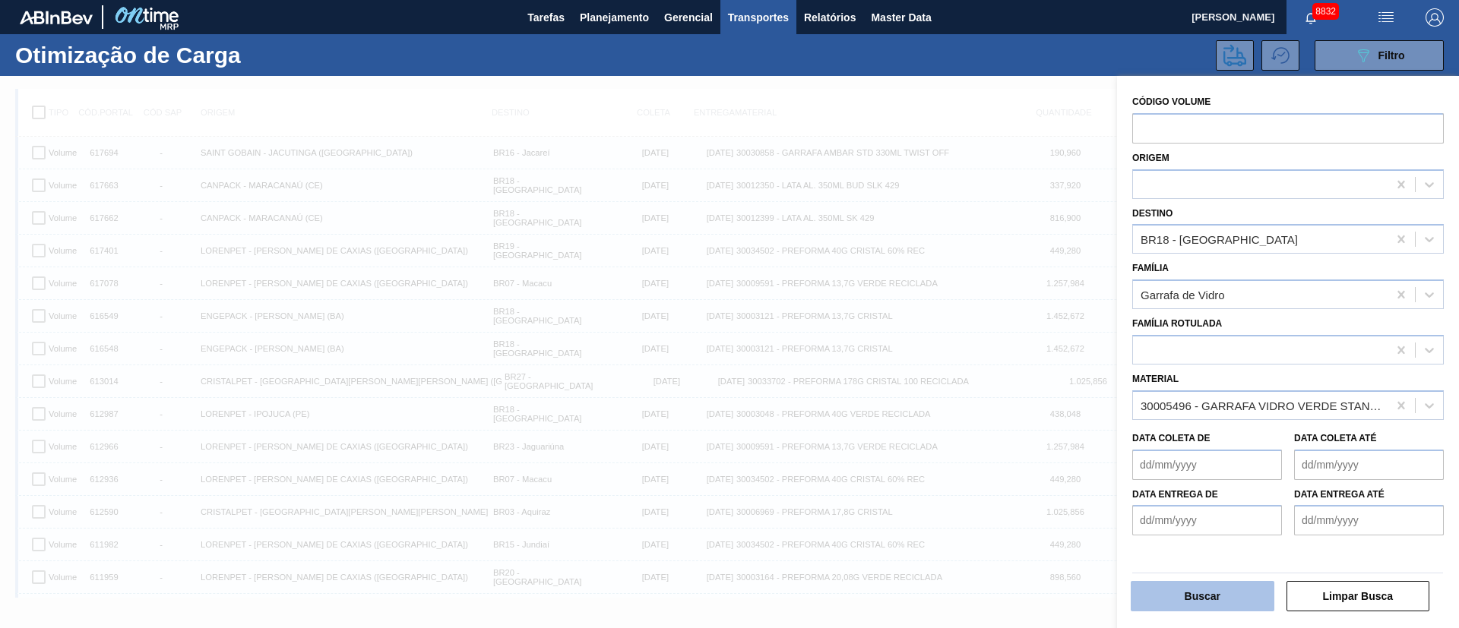
click at [1222, 587] on button "Buscar" at bounding box center [1202, 596] width 144 height 30
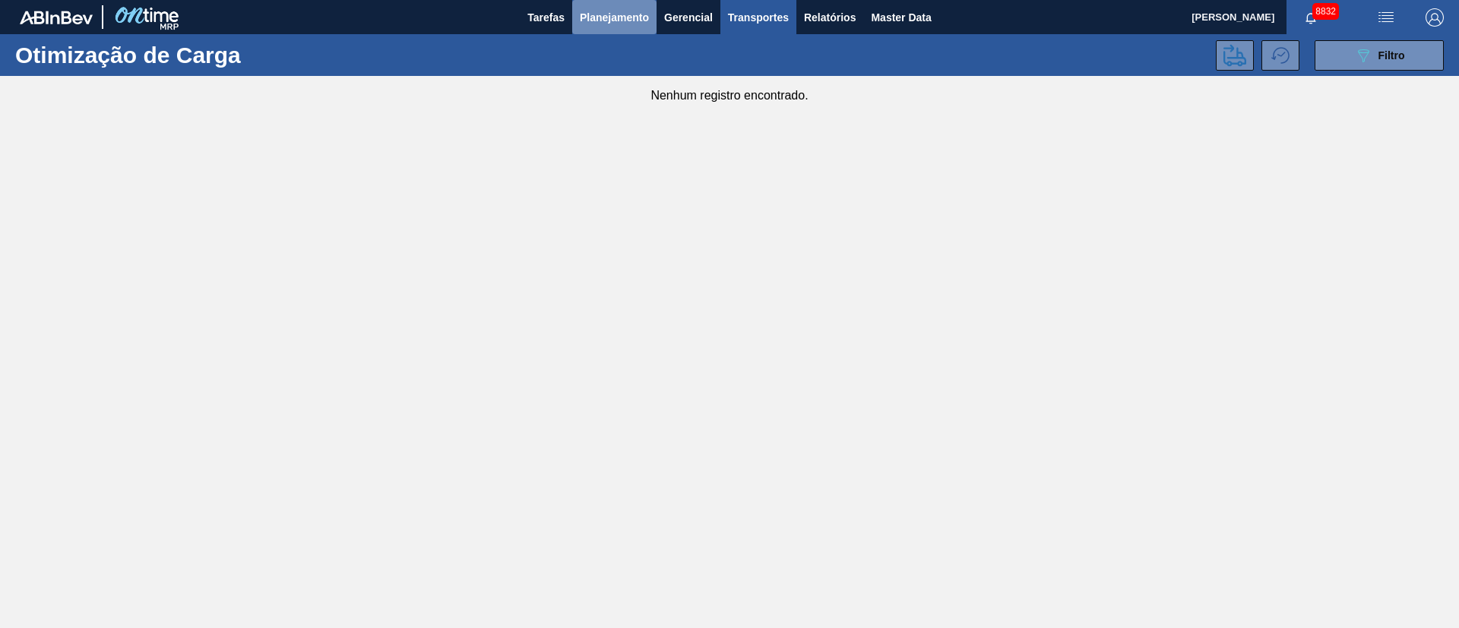
click at [621, 24] on span "Planejamento" at bounding box center [614, 17] width 69 height 18
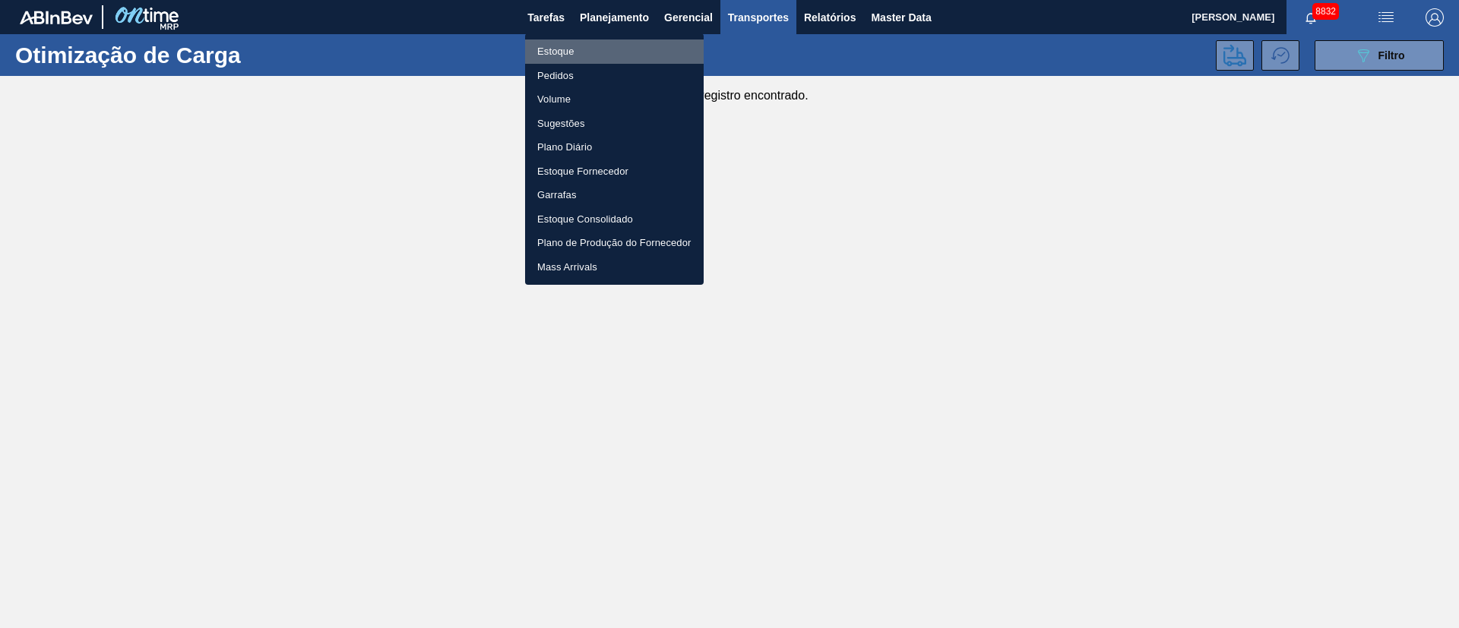
click at [556, 47] on li "Estoque" at bounding box center [614, 52] width 179 height 24
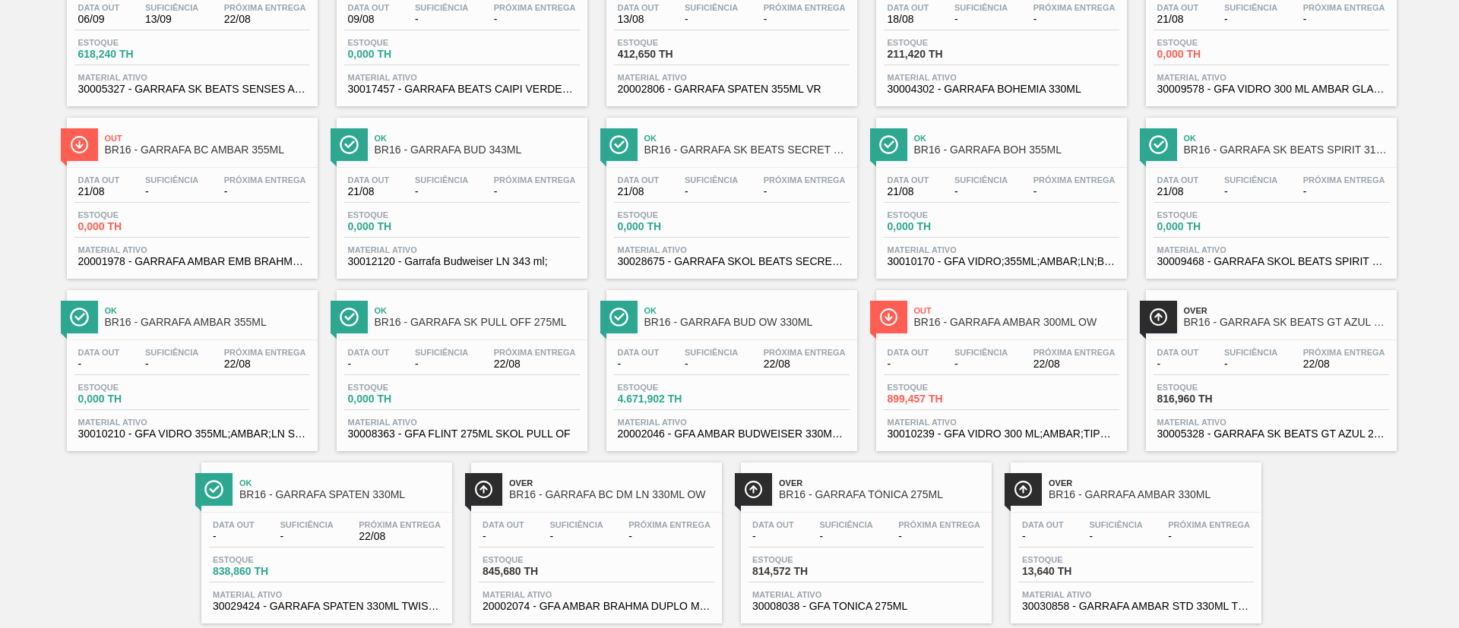
scroll to position [212, 0]
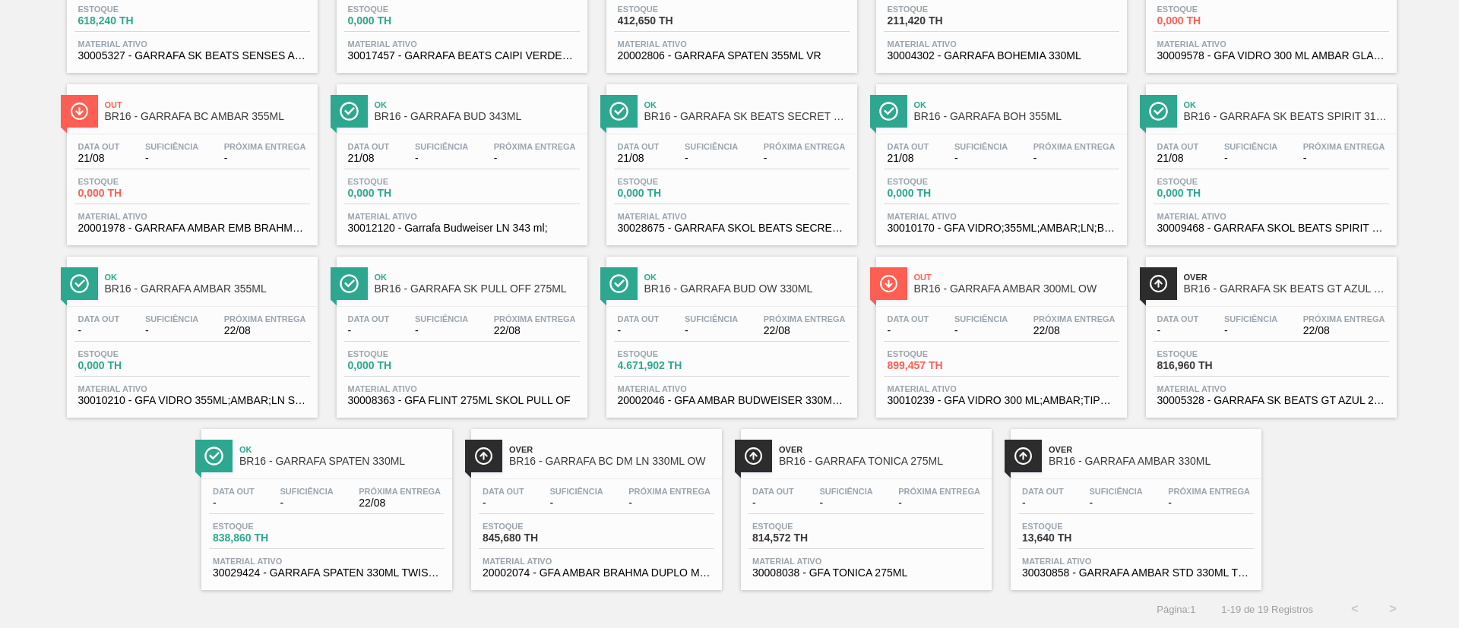
click at [1146, 516] on div "Data out - Suficiência - Próxima Entrega - Estoque 13,640 TH Material ativo 300…" at bounding box center [1135, 530] width 251 height 103
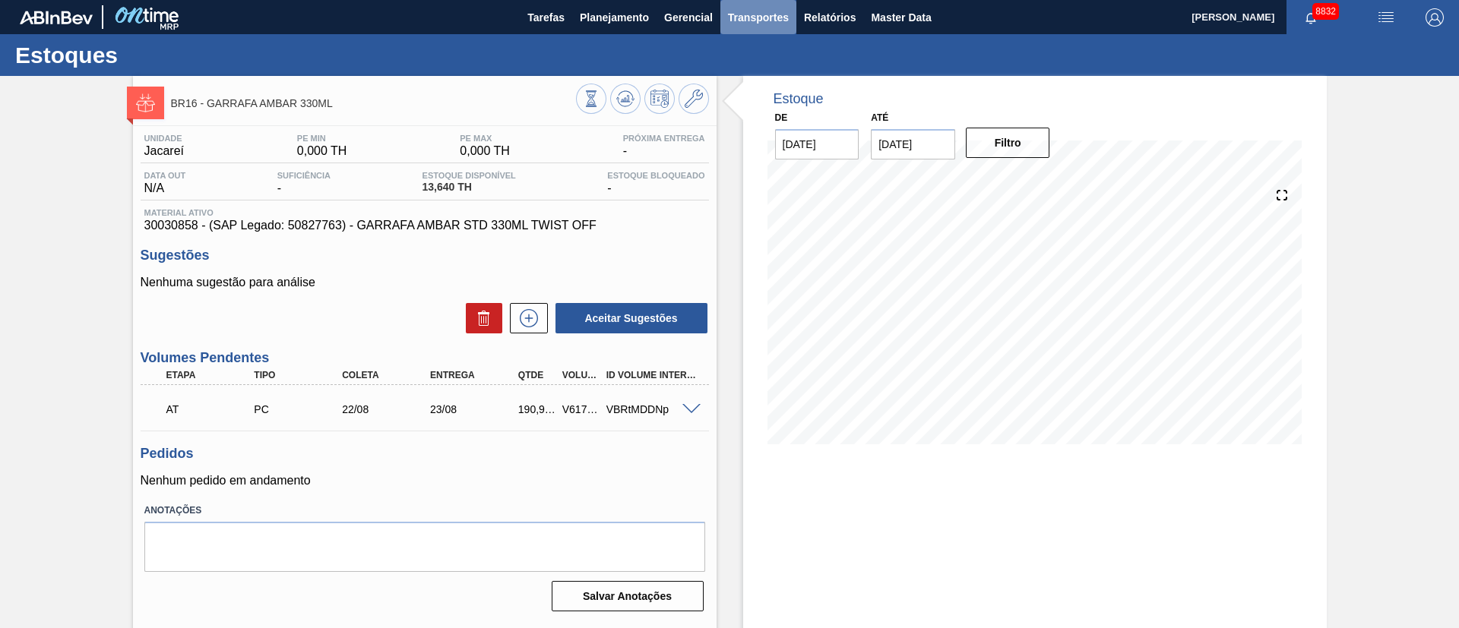
click at [756, 8] on span "Transportes" at bounding box center [758, 17] width 61 height 18
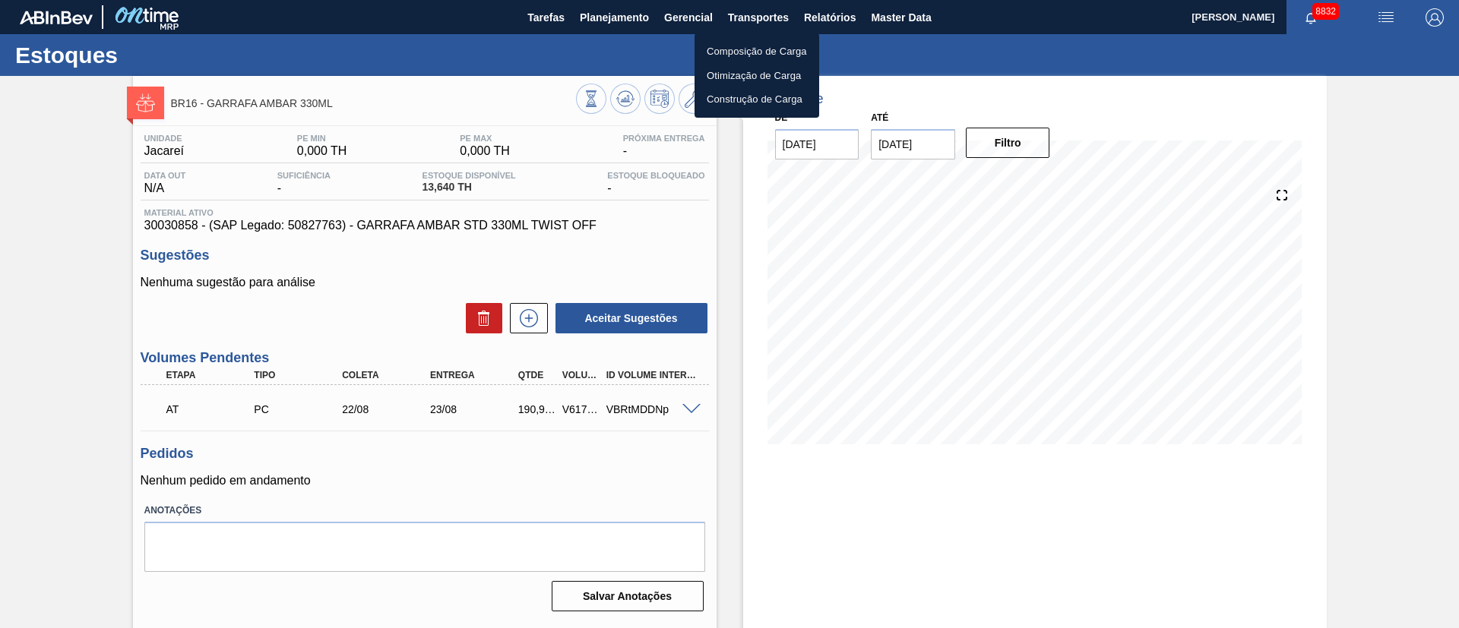
click at [731, 69] on li "Otimização de Carga" at bounding box center [756, 76] width 125 height 24
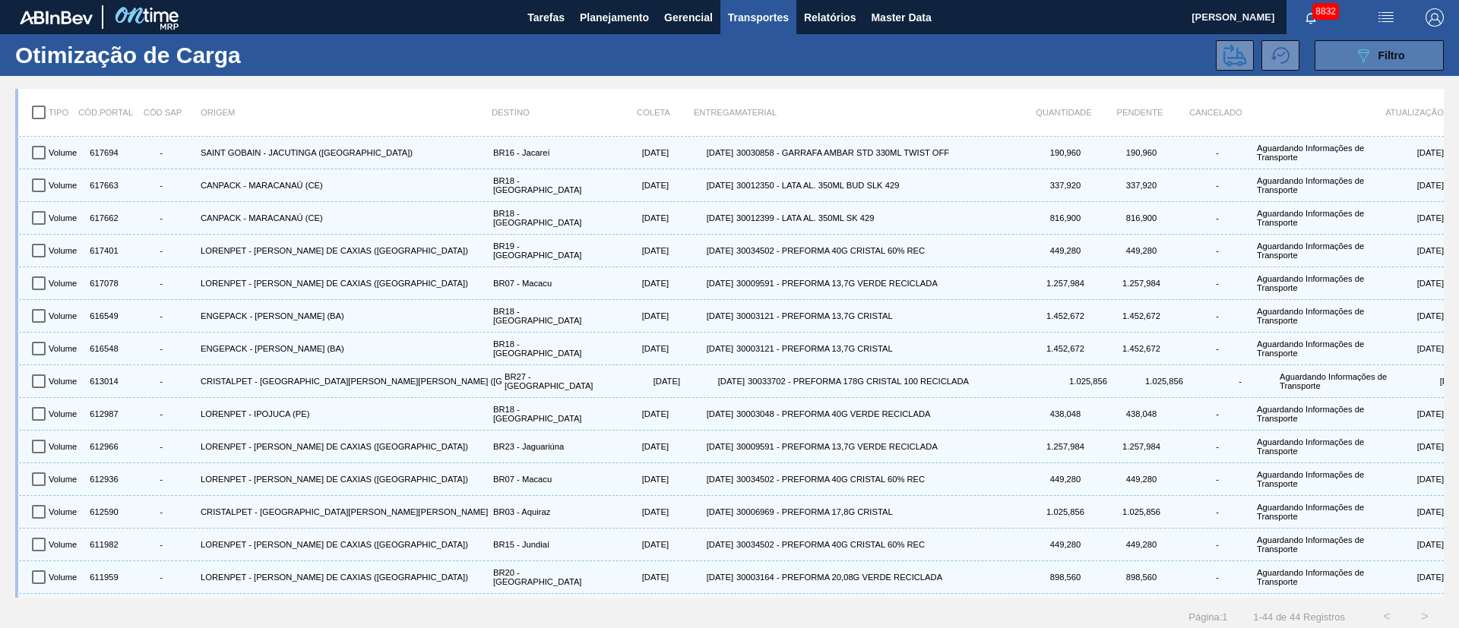
click at [1373, 65] on button "089F7B8B-B2A5-4AFE-B5C0-19BA573D28AC Filtro" at bounding box center [1378, 55] width 129 height 30
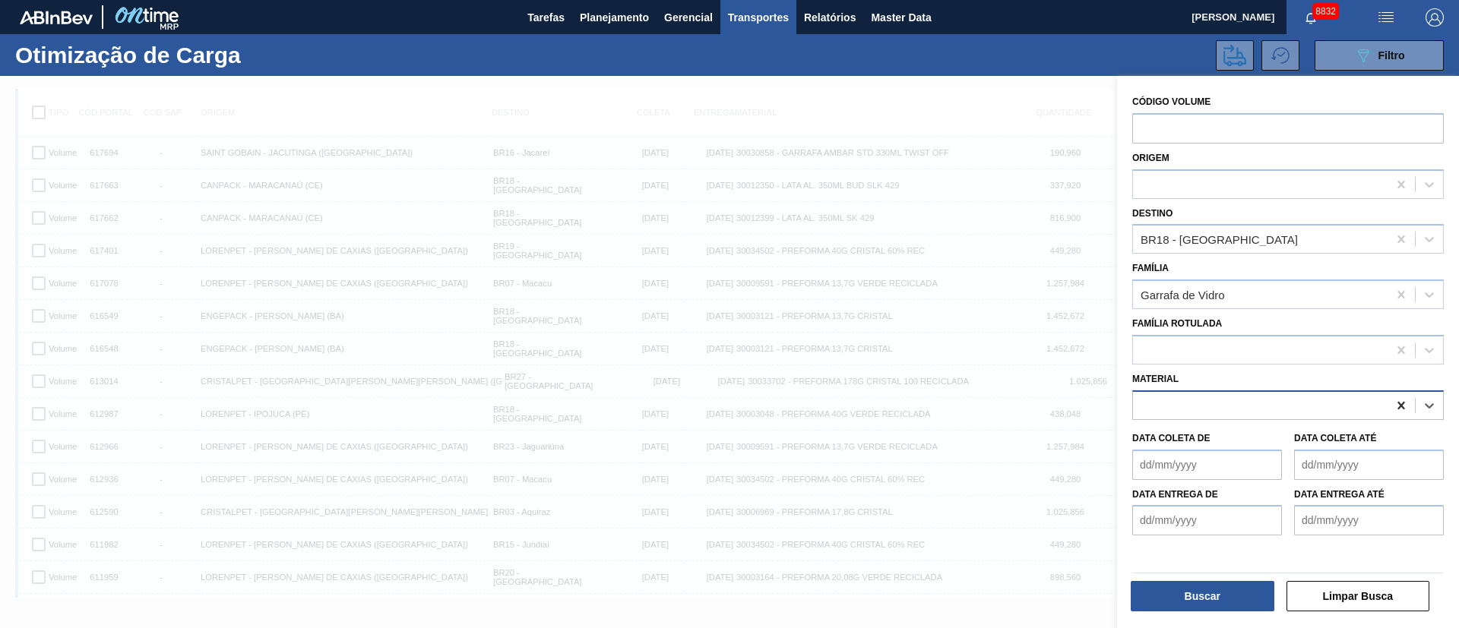
click at [1397, 409] on icon at bounding box center [1400, 406] width 7 height 8
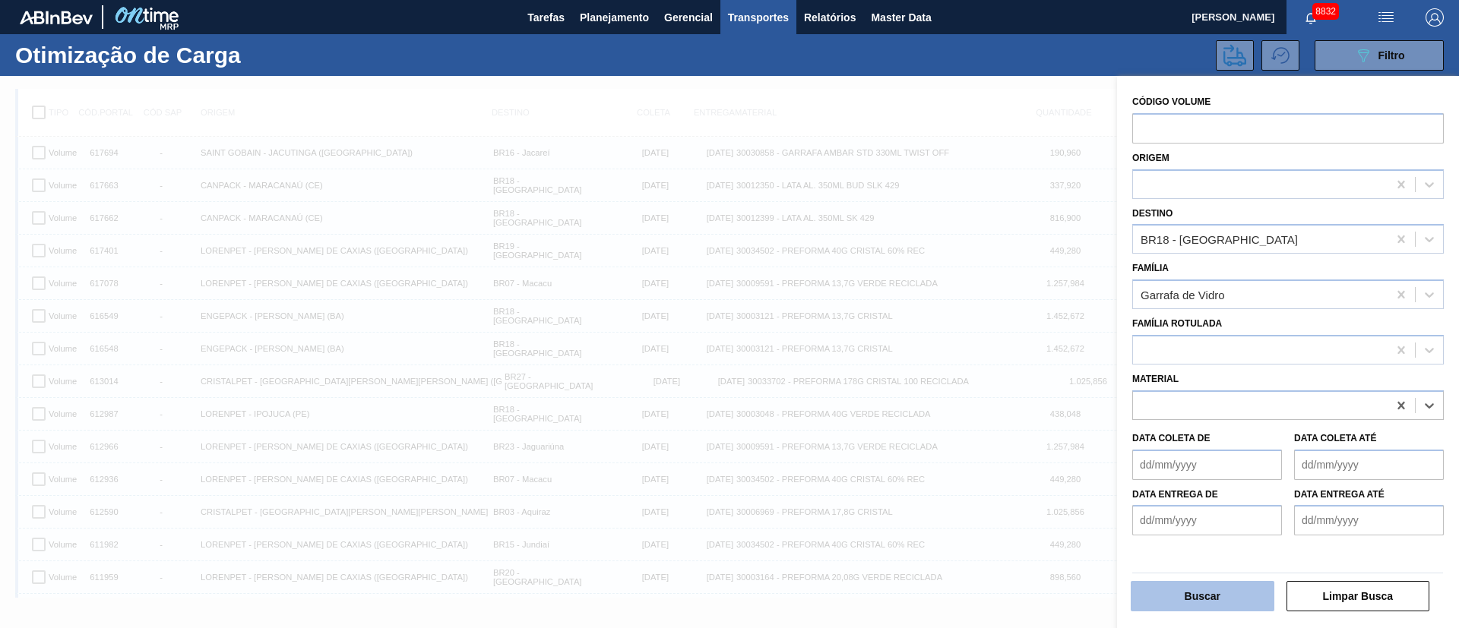
click at [1181, 599] on button "Buscar" at bounding box center [1202, 596] width 144 height 30
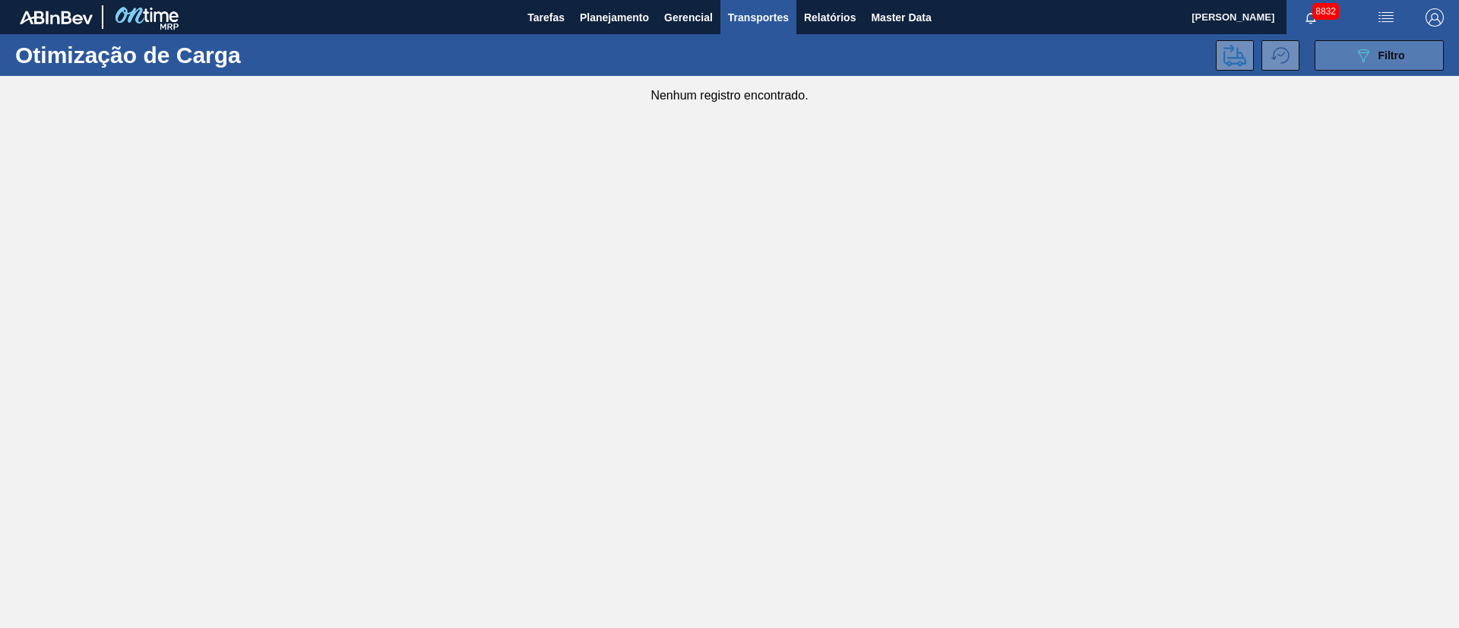
drag, startPoint x: 1369, startPoint y: 56, endPoint x: 1381, endPoint y: 59, distance: 12.5
click at [1381, 59] on div "089F7B8B-B2A5-4AFE-B5C0-19BA573D28AC Filtro" at bounding box center [1379, 55] width 51 height 18
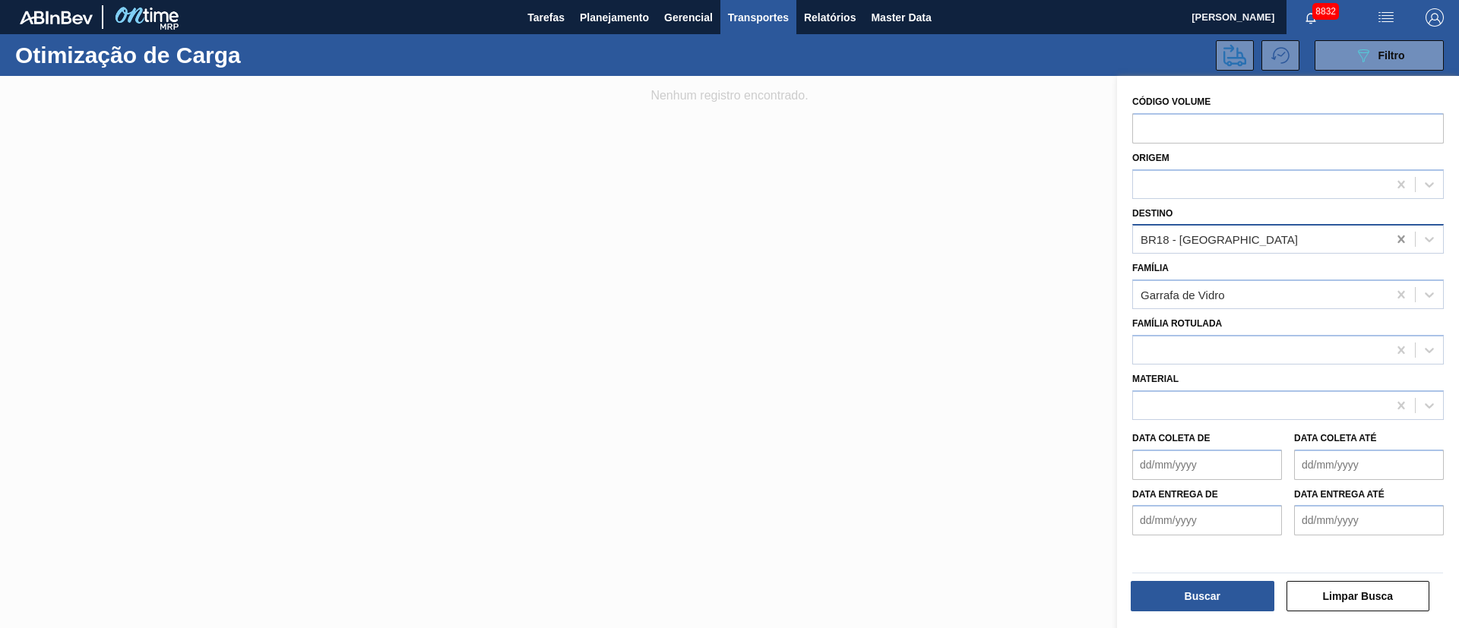
click at [1401, 242] on icon at bounding box center [1400, 240] width 7 height 8
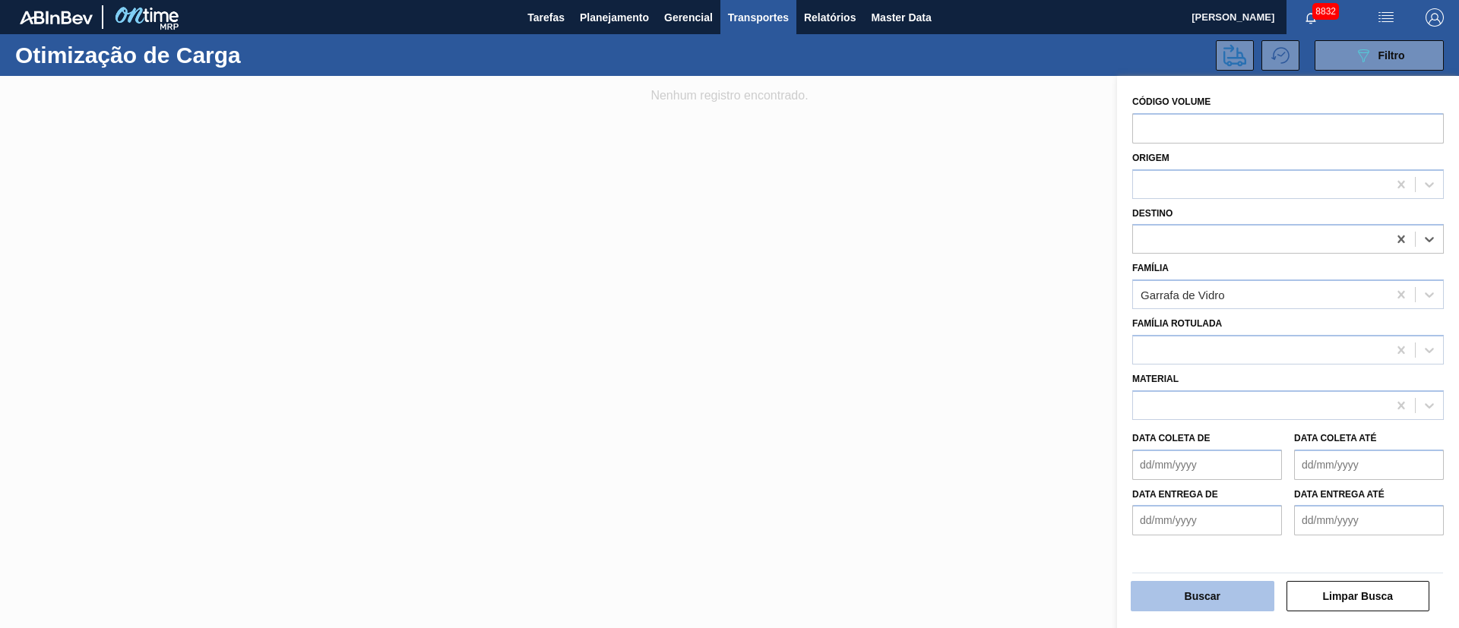
click at [1217, 602] on button "Buscar" at bounding box center [1202, 596] width 144 height 30
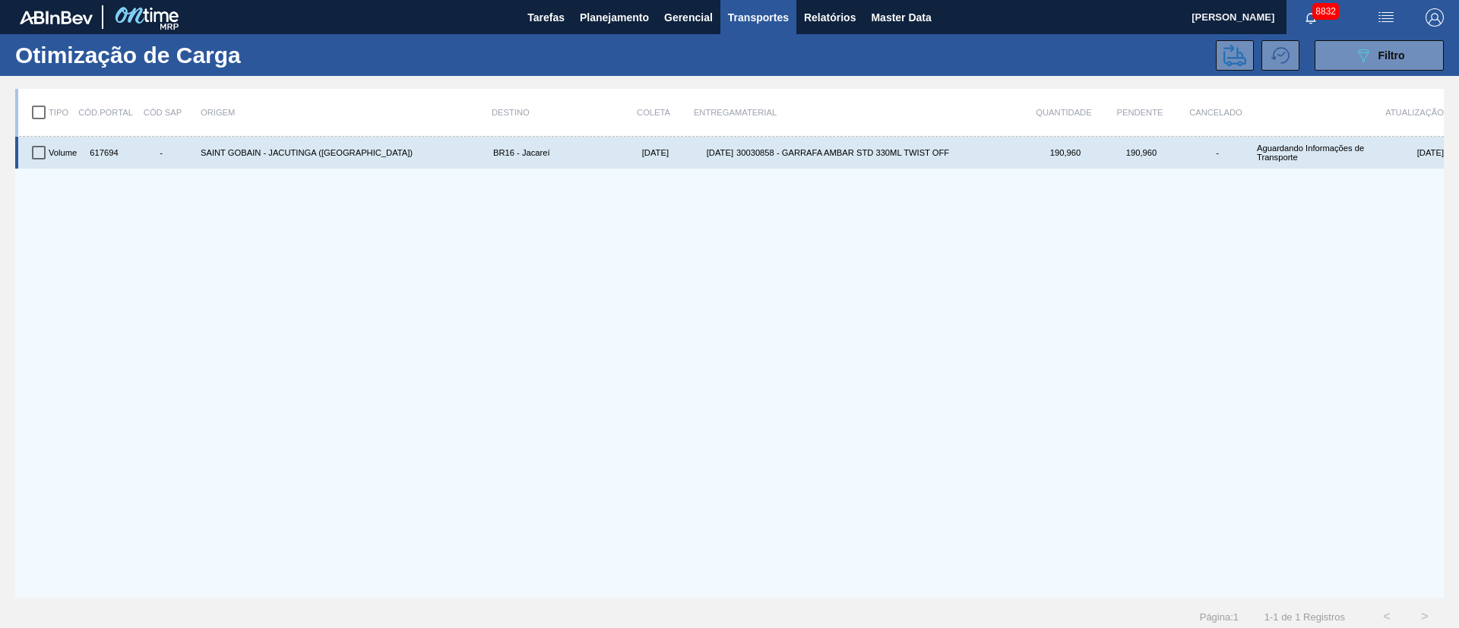
click at [38, 153] on input "checkbox" at bounding box center [39, 153] width 32 height 32
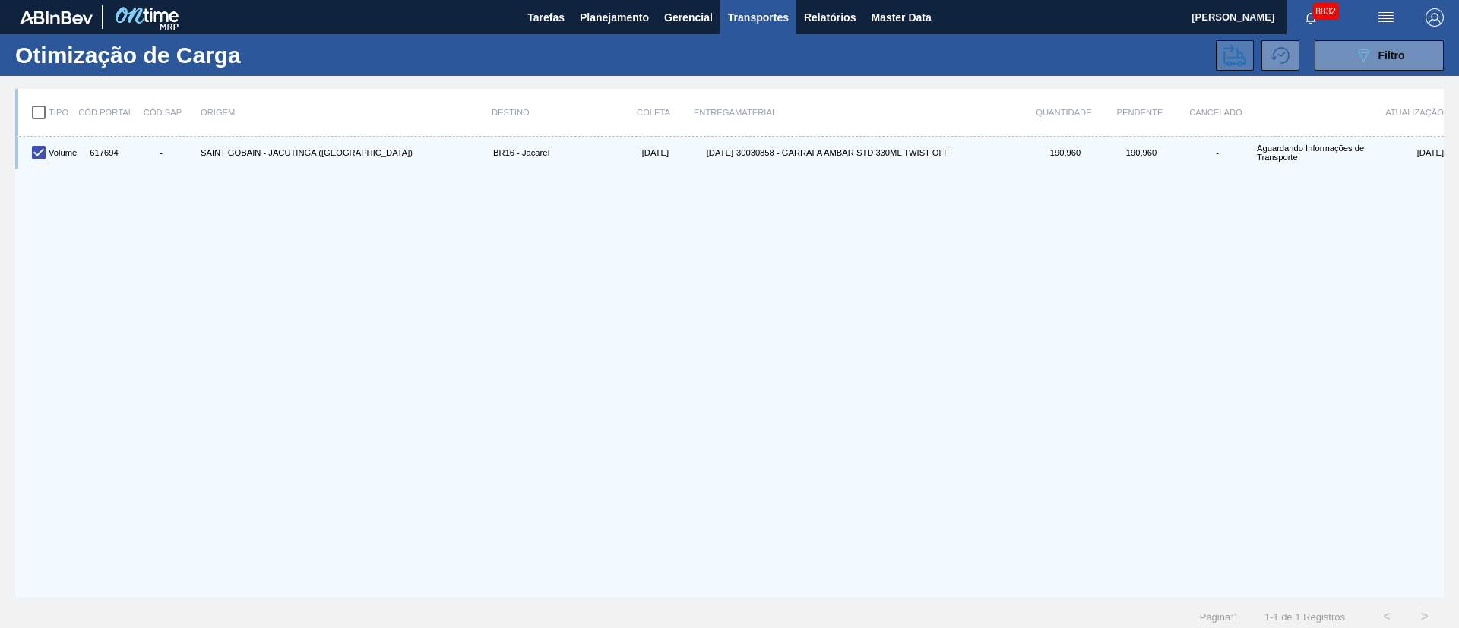
click at [1225, 59] on icon at bounding box center [1234, 55] width 23 height 23
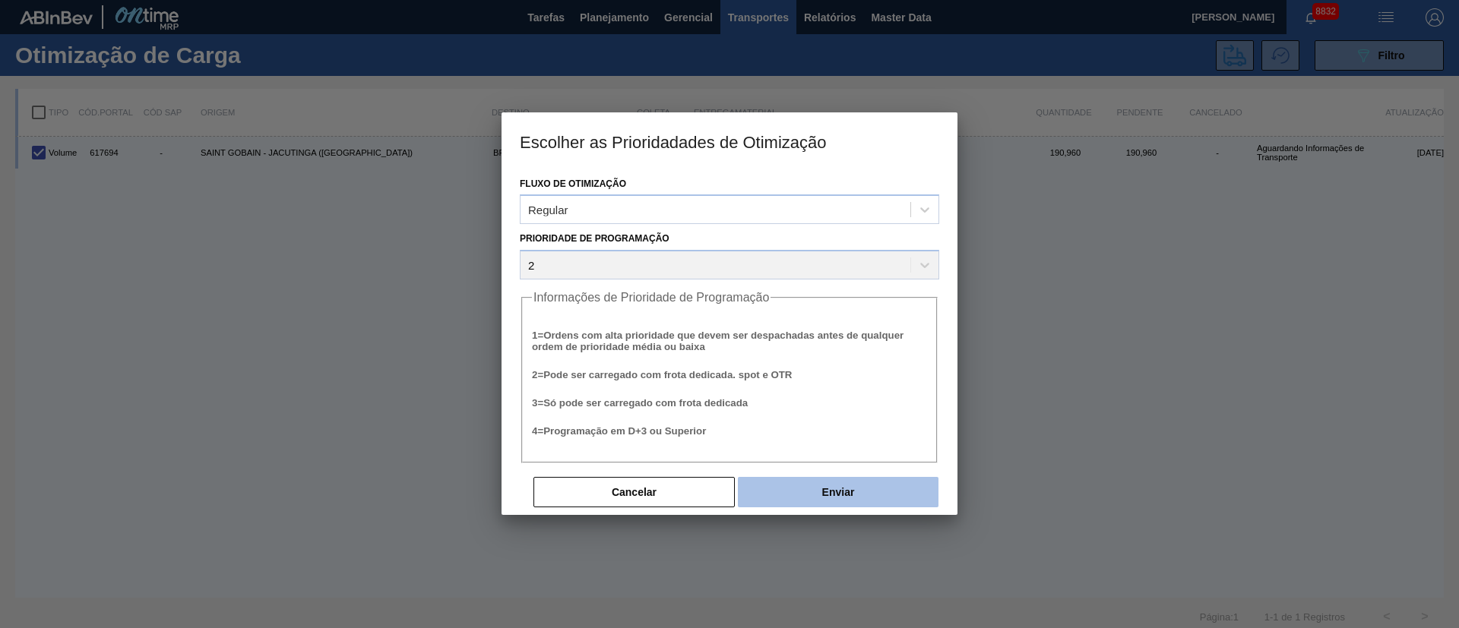
click at [872, 501] on button "Enviar" at bounding box center [838, 492] width 201 height 30
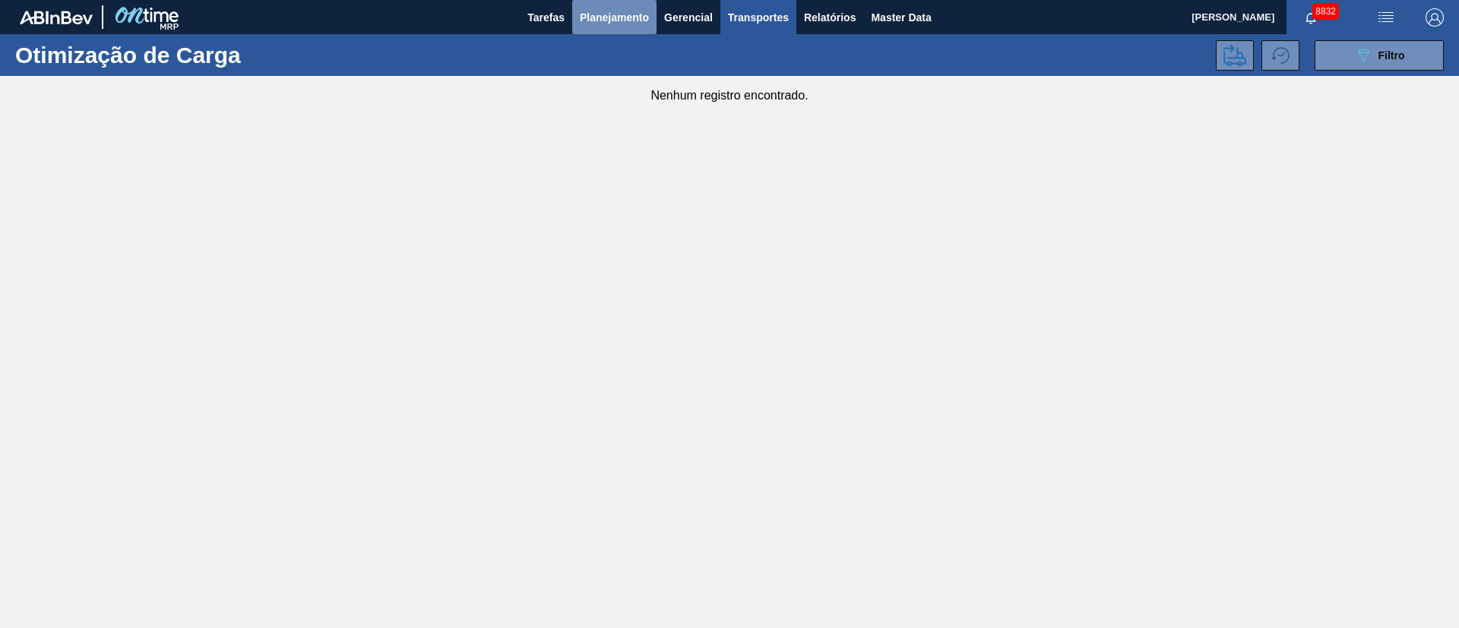
click at [632, 17] on span "Planejamento" at bounding box center [614, 17] width 69 height 18
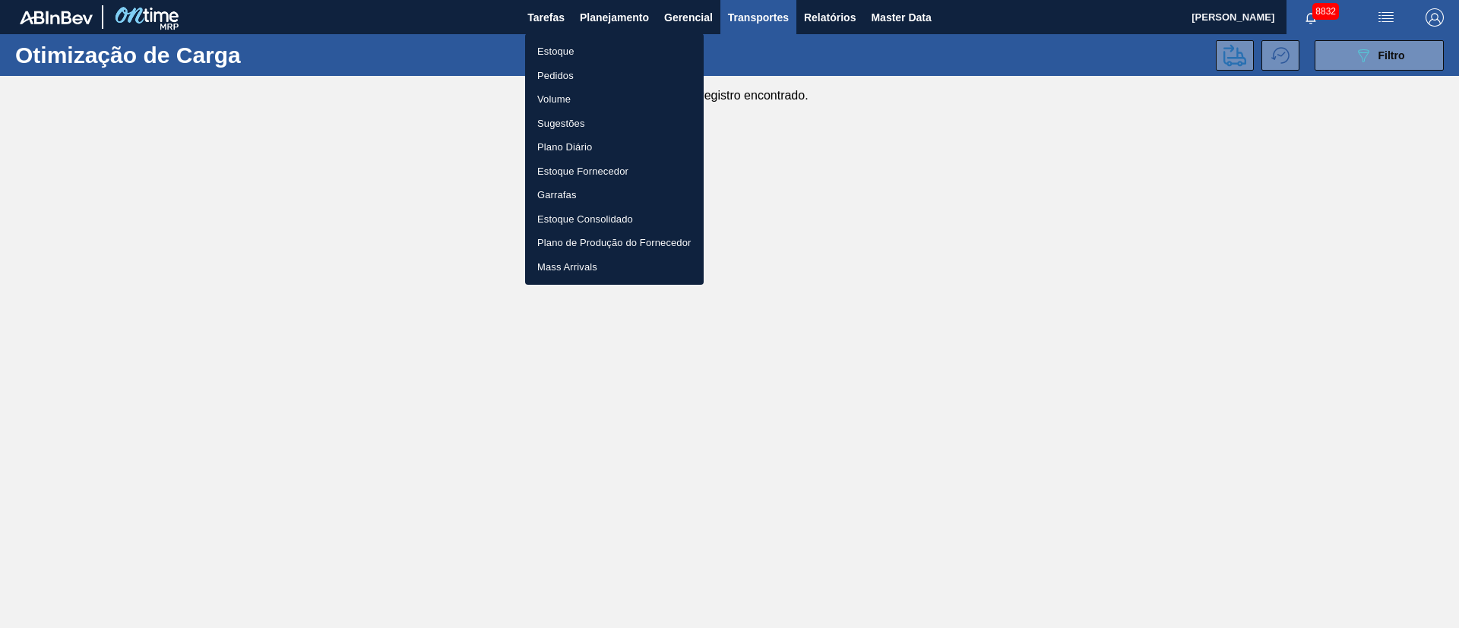
click at [570, 77] on li "Pedidos" at bounding box center [614, 76] width 179 height 24
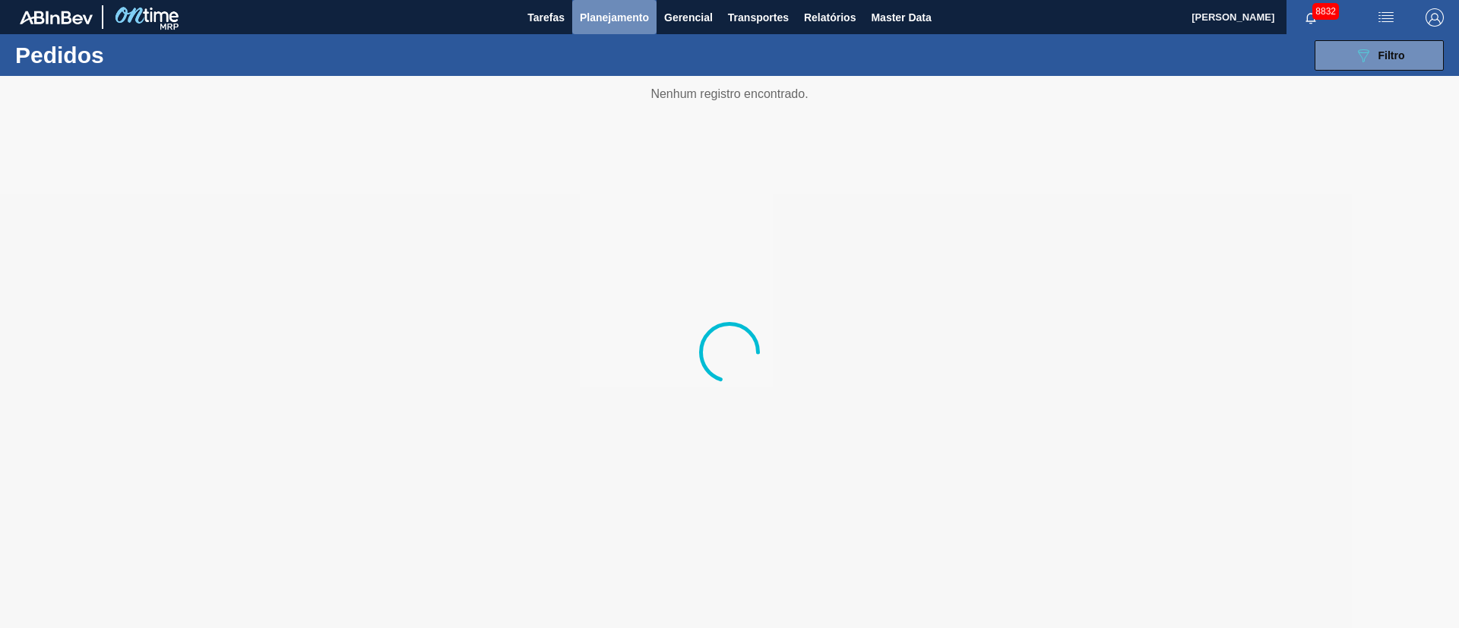
click at [602, 18] on span "Planejamento" at bounding box center [614, 17] width 69 height 18
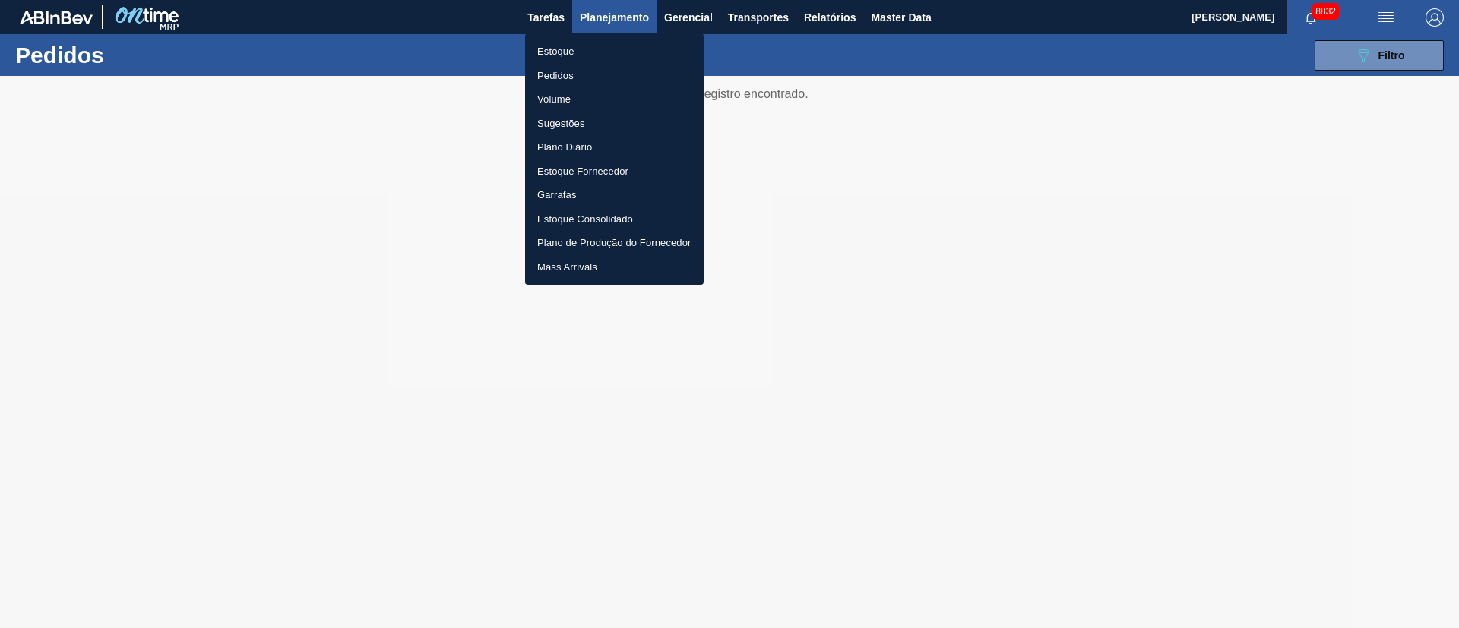
click at [554, 102] on li "Volume" at bounding box center [614, 99] width 179 height 24
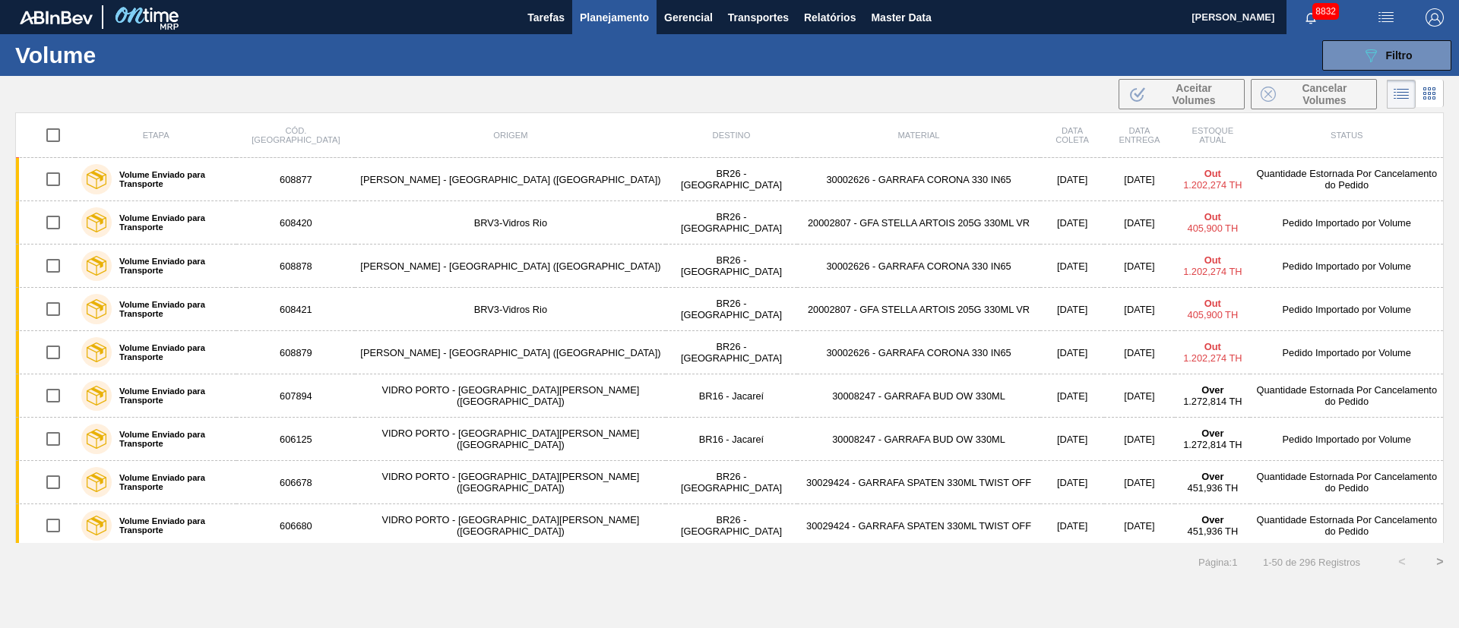
click at [612, 3] on button "Planejamento" at bounding box center [614, 17] width 84 height 34
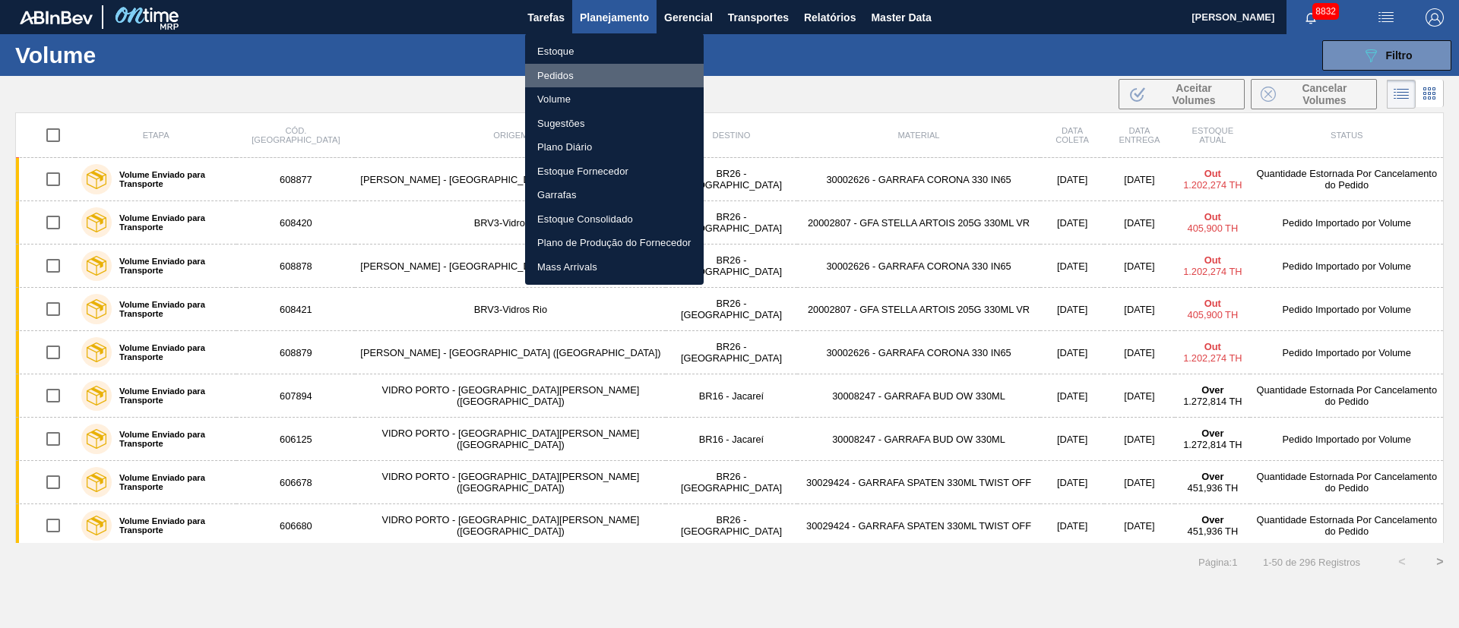
click at [555, 74] on li "Pedidos" at bounding box center [614, 76] width 179 height 24
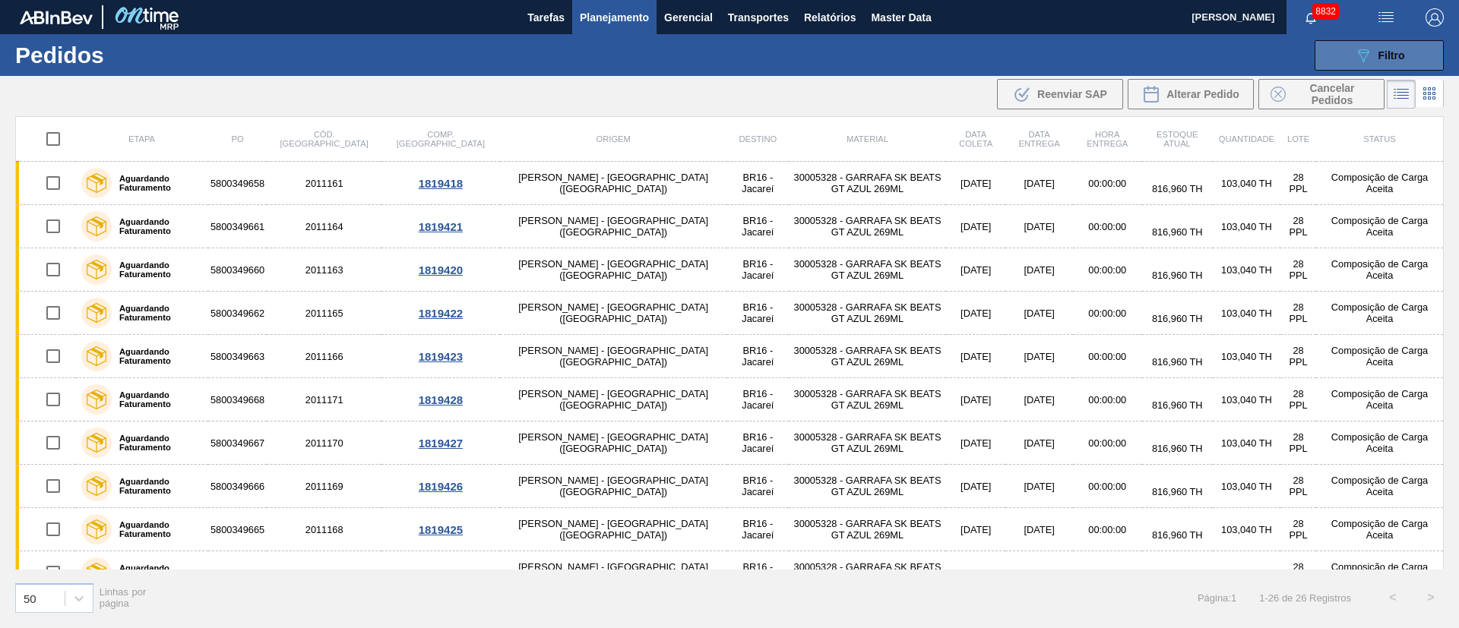
click at [1390, 49] on span "Filtro" at bounding box center [1391, 55] width 27 height 12
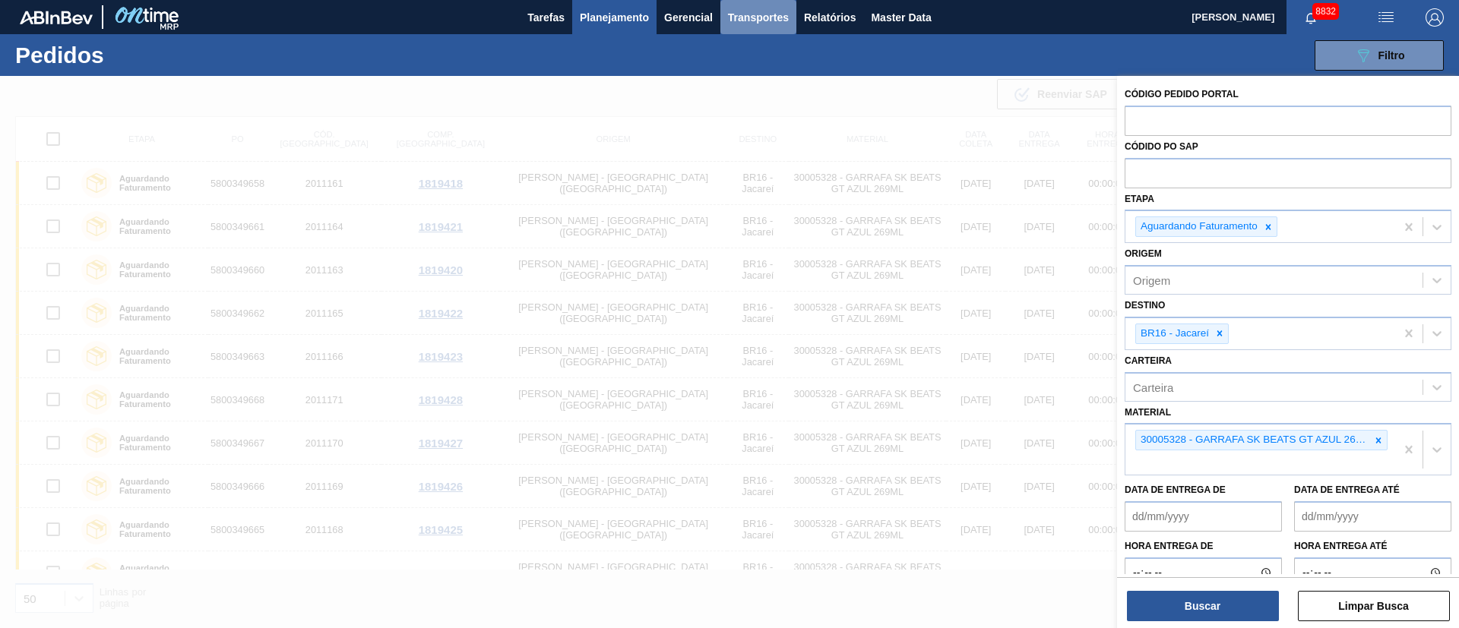
click at [766, 12] on span "Transportes" at bounding box center [758, 17] width 61 height 18
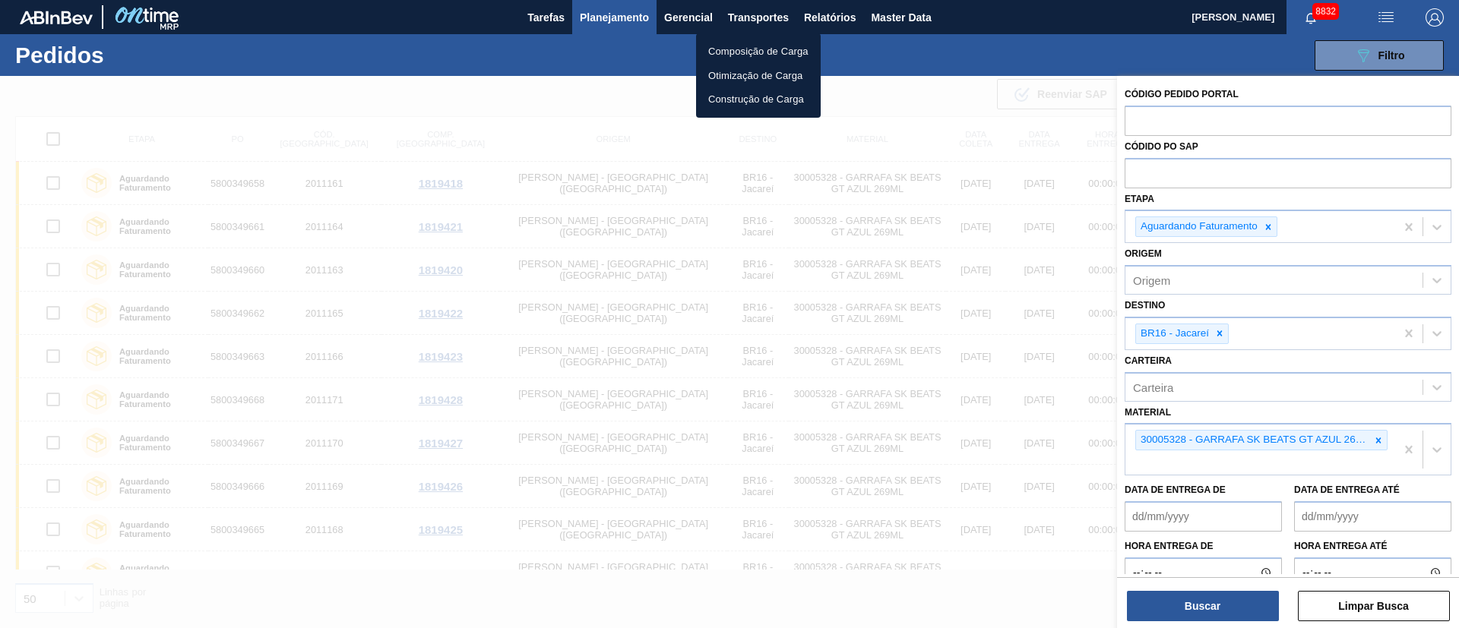
click at [619, 10] on div at bounding box center [729, 314] width 1459 height 628
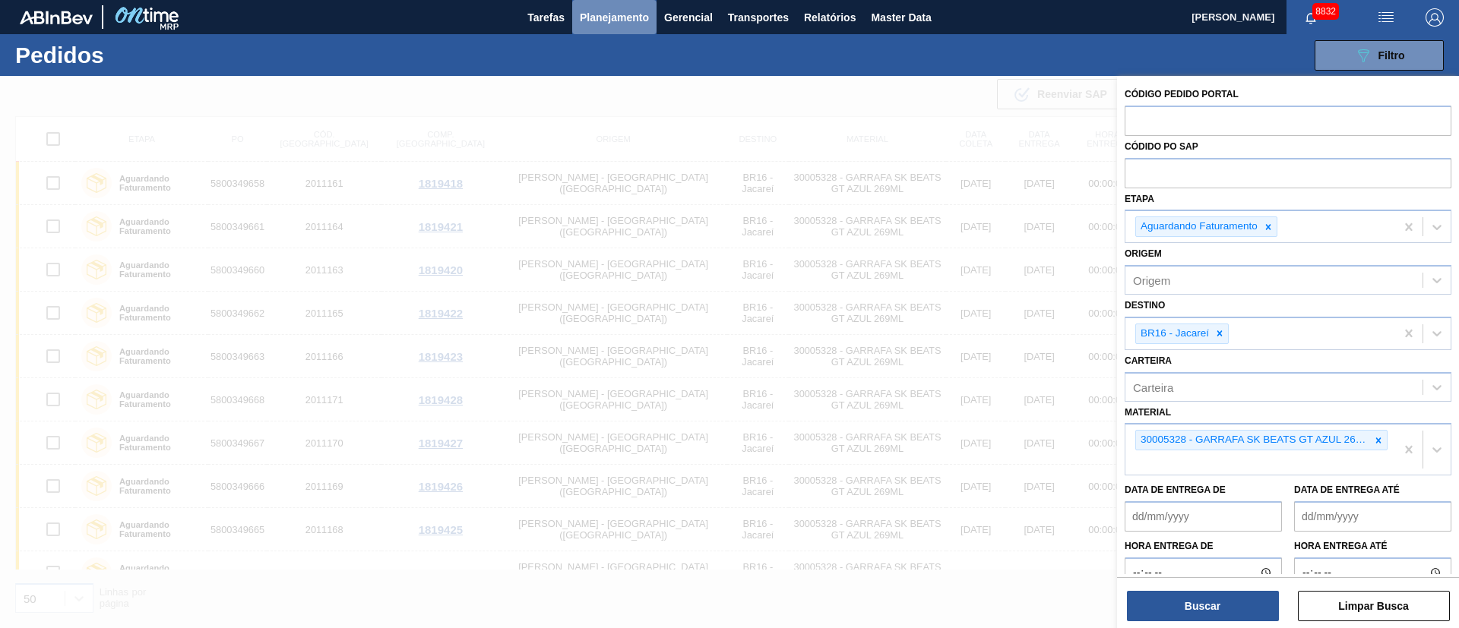
click at [600, 21] on span "Planejamento" at bounding box center [614, 17] width 69 height 18
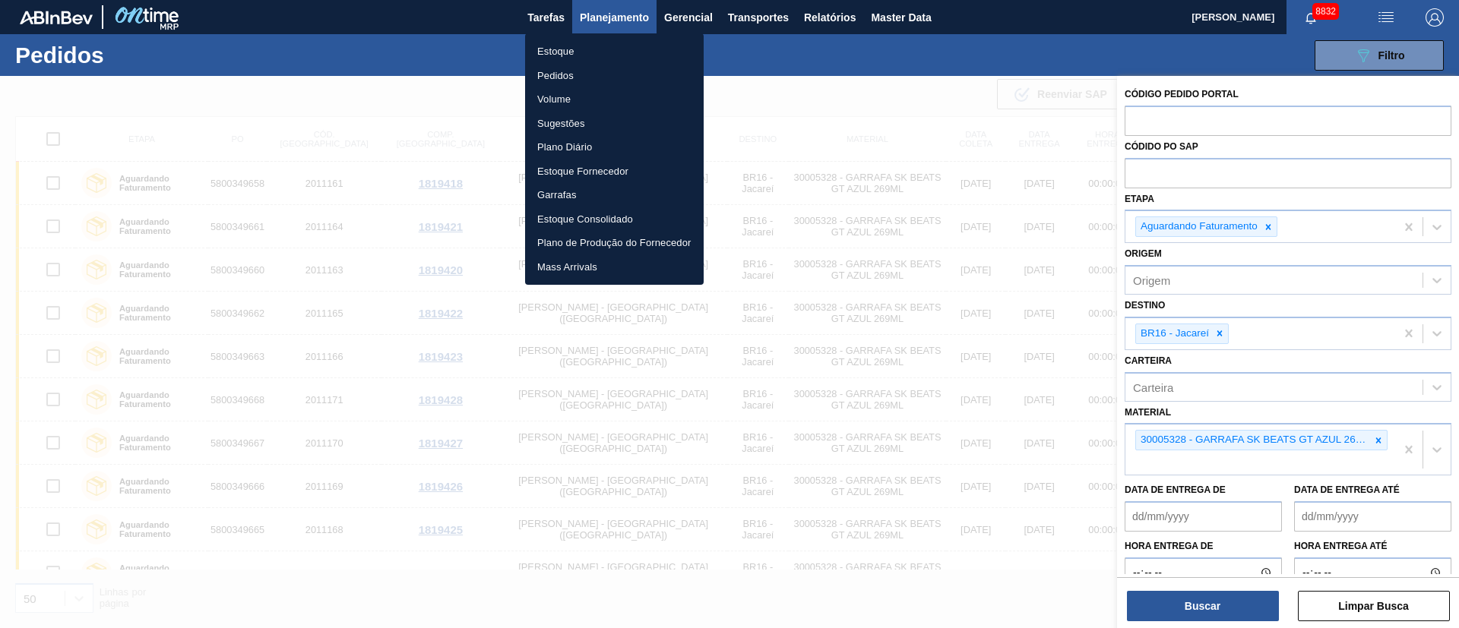
click at [566, 46] on li "Estoque" at bounding box center [614, 52] width 179 height 24
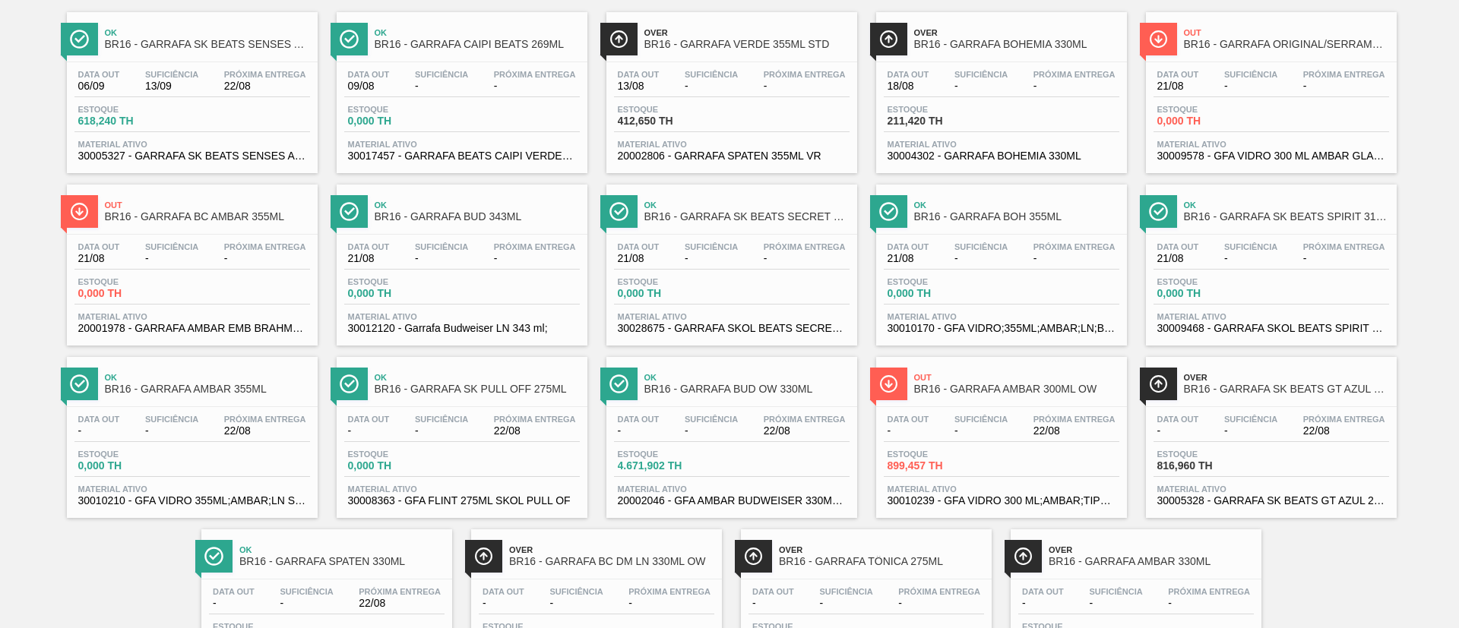
scroll to position [212, 0]
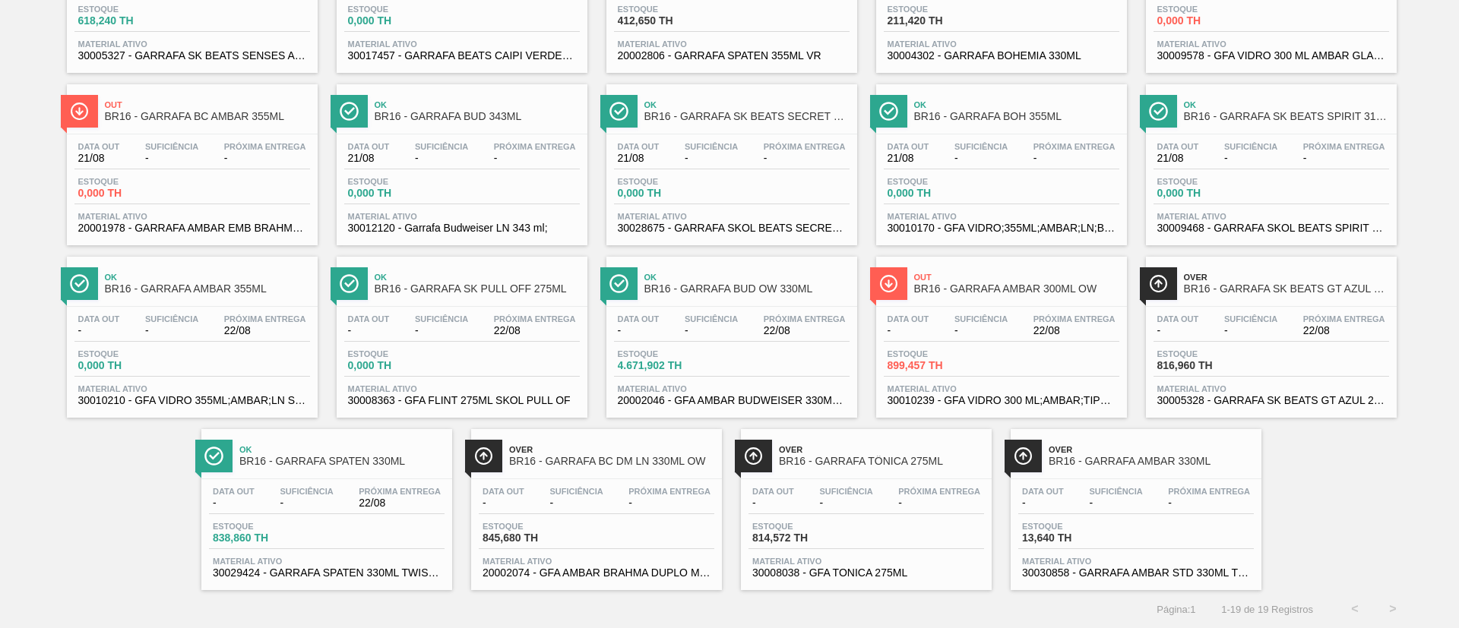
click at [836, 536] on span "814,572 TH" at bounding box center [805, 538] width 106 height 11
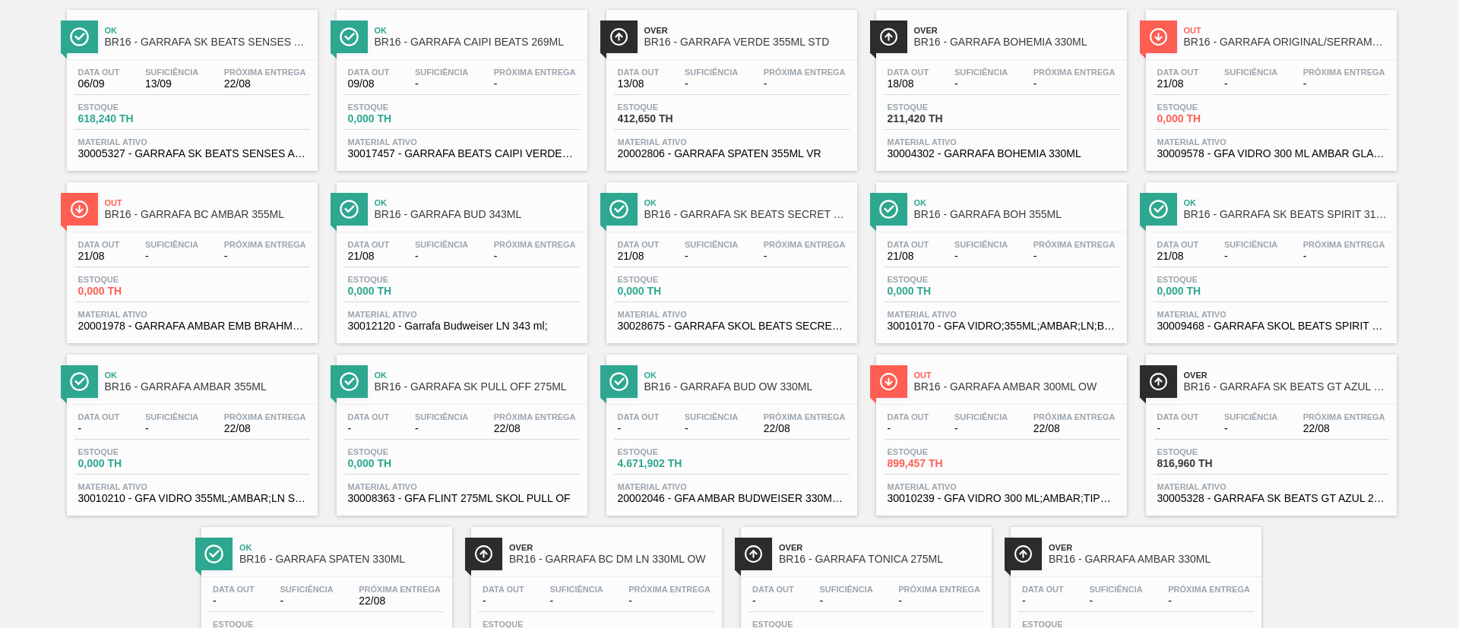
scroll to position [212, 0]
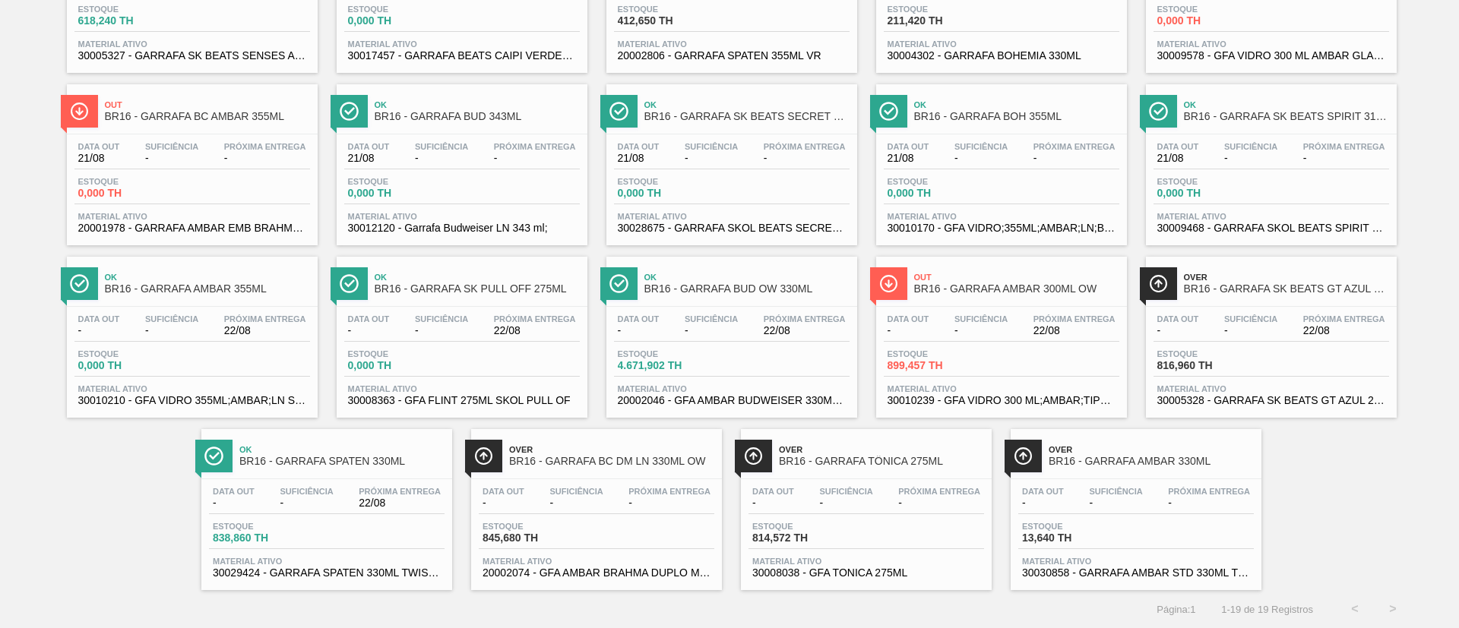
click at [1120, 507] on span "-" at bounding box center [1115, 503] width 53 height 11
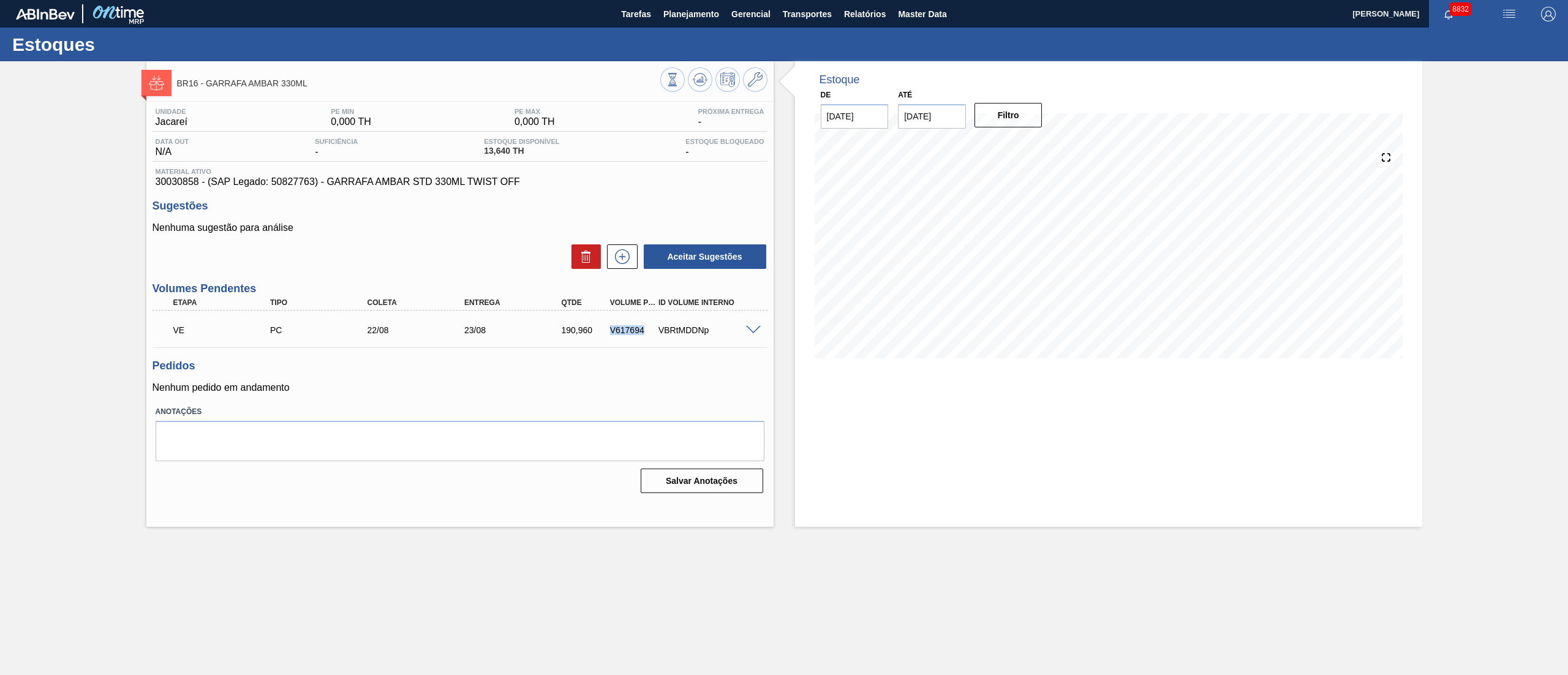
drag, startPoint x: 608, startPoint y: 330, endPoint x: 651, endPoint y: 337, distance: 43.6
click at [651, 337] on div "VE PC 22/08 23/08 190,960 V617694 VBRtMDDNp" at bounding box center [456, 329] width 583 height 24
copy div "V617694"
click at [557, 356] on div "Unidade Jacareí PE MIN 0,000 TH PE MAX 0,000 TH Próxima Entrega - Data out N/A …" at bounding box center [460, 299] width 627 height 396
click at [373, 331] on div "22/08" at bounding box center [419, 330] width 111 height 10
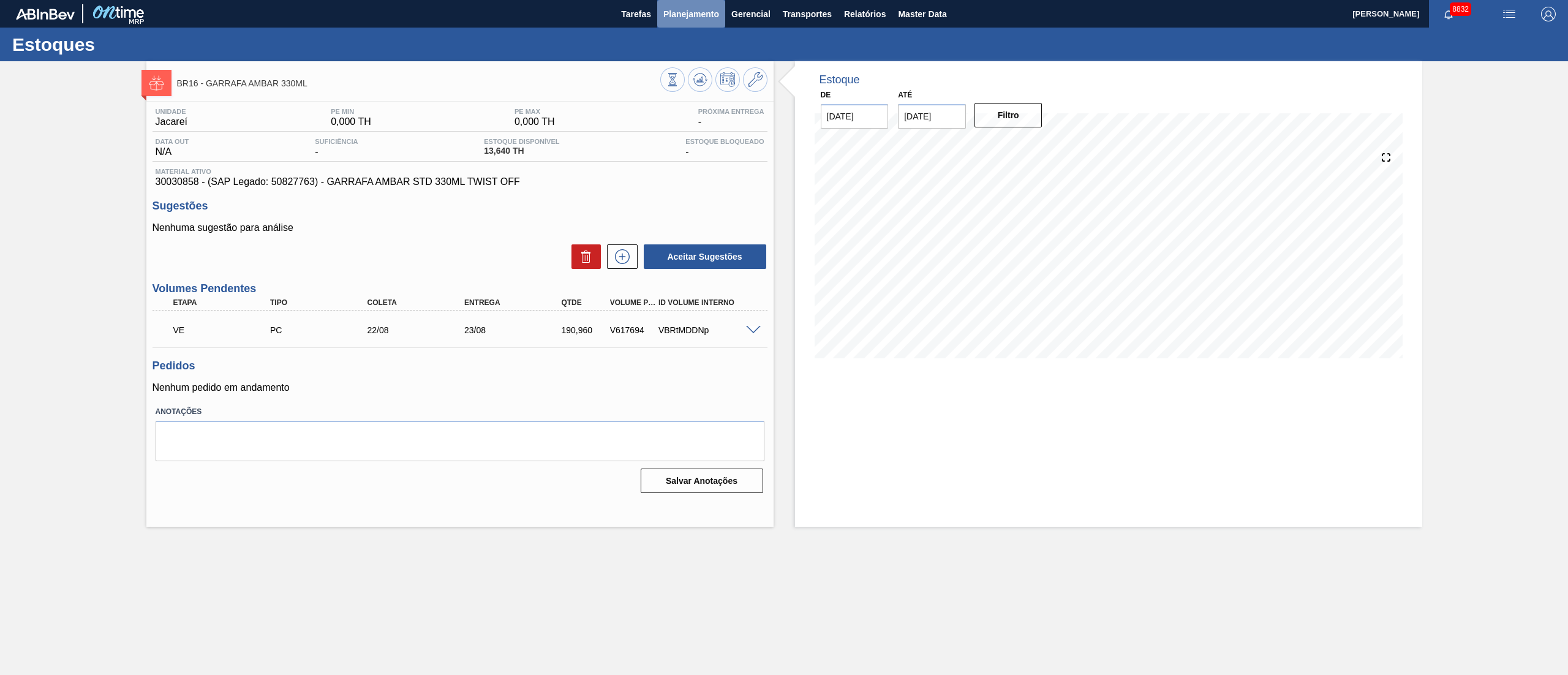
click at [689, 15] on span "Planejamento" at bounding box center [691, 14] width 56 height 15
click at [703, 14] on span "Planejamento" at bounding box center [691, 14] width 56 height 15
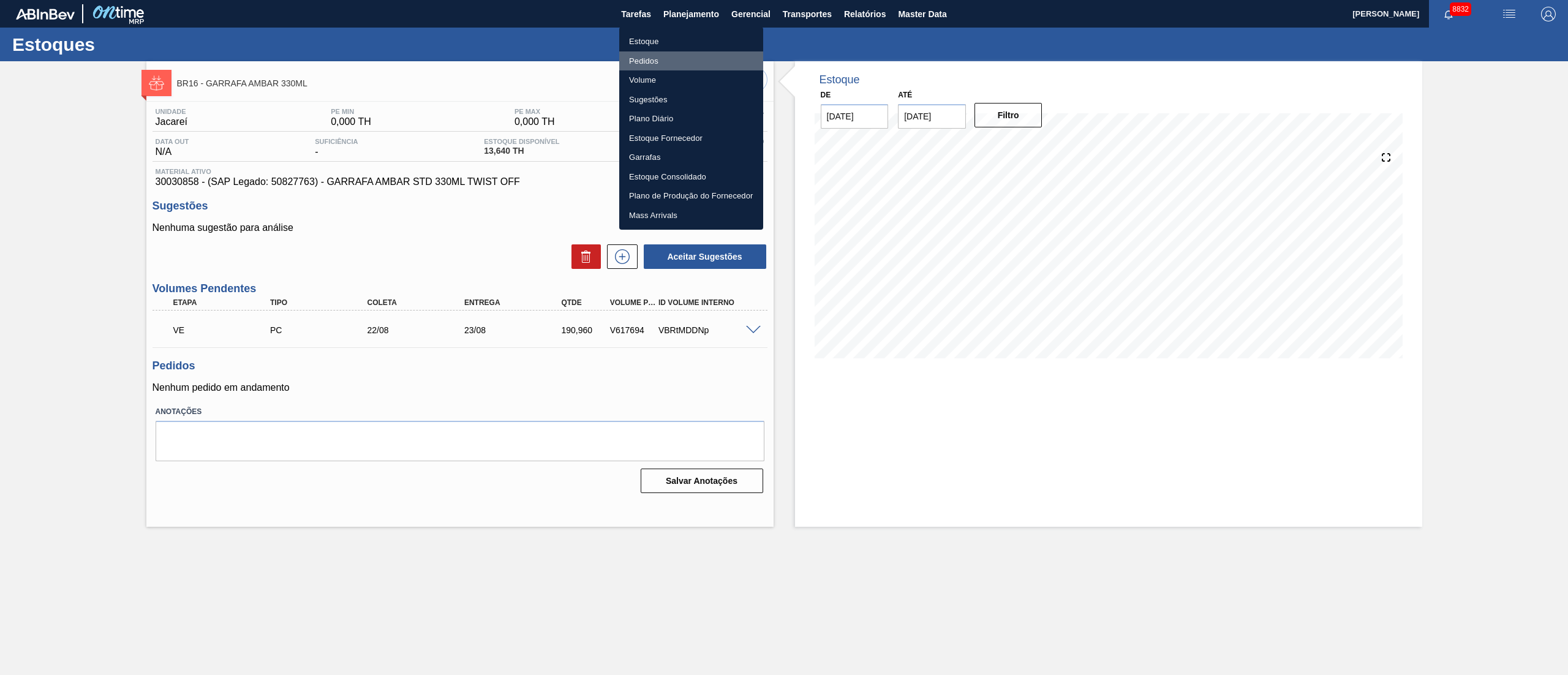
click at [651, 60] on li "Pedidos" at bounding box center [691, 61] width 144 height 19
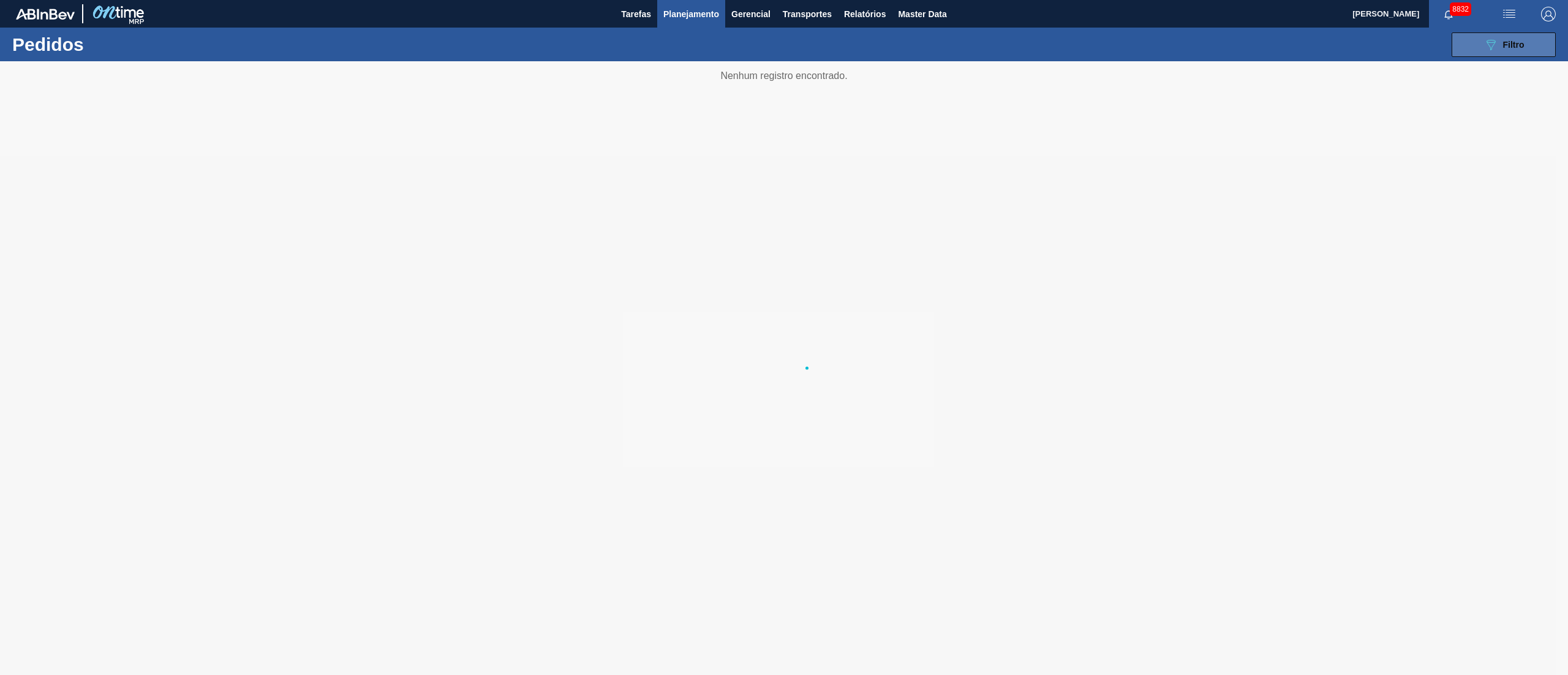
click at [1516, 42] on span "Filtro" at bounding box center [1513, 44] width 22 height 10
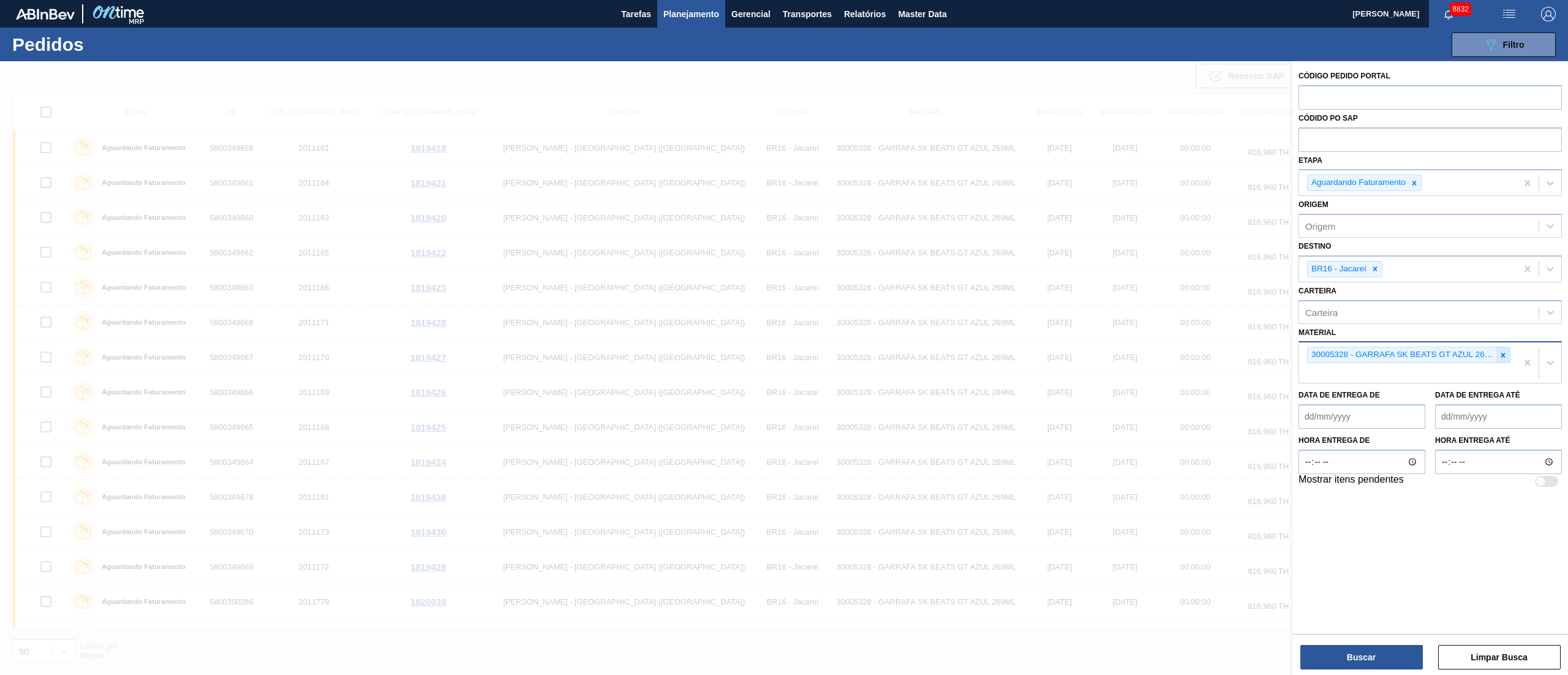
click at [1503, 355] on icon at bounding box center [1503, 355] width 9 height 9
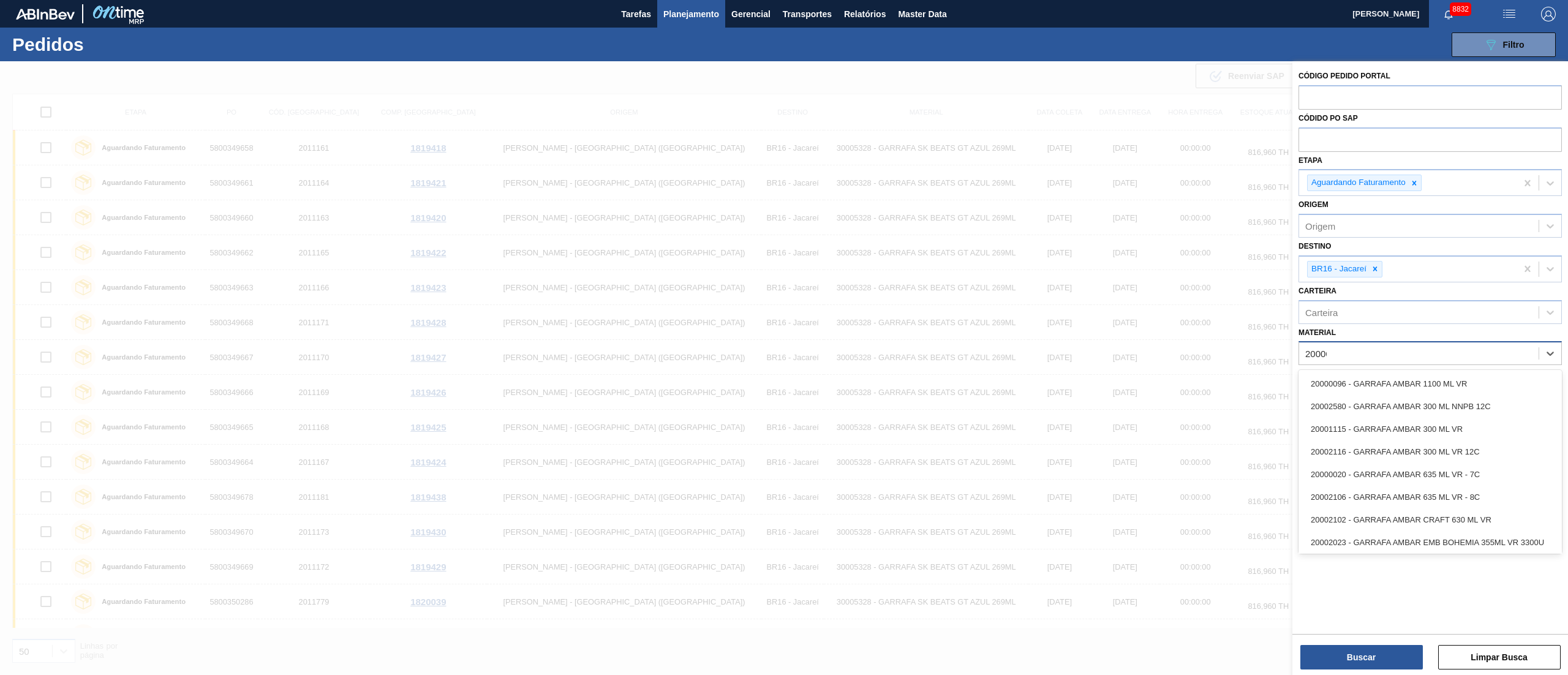
type input "200066"
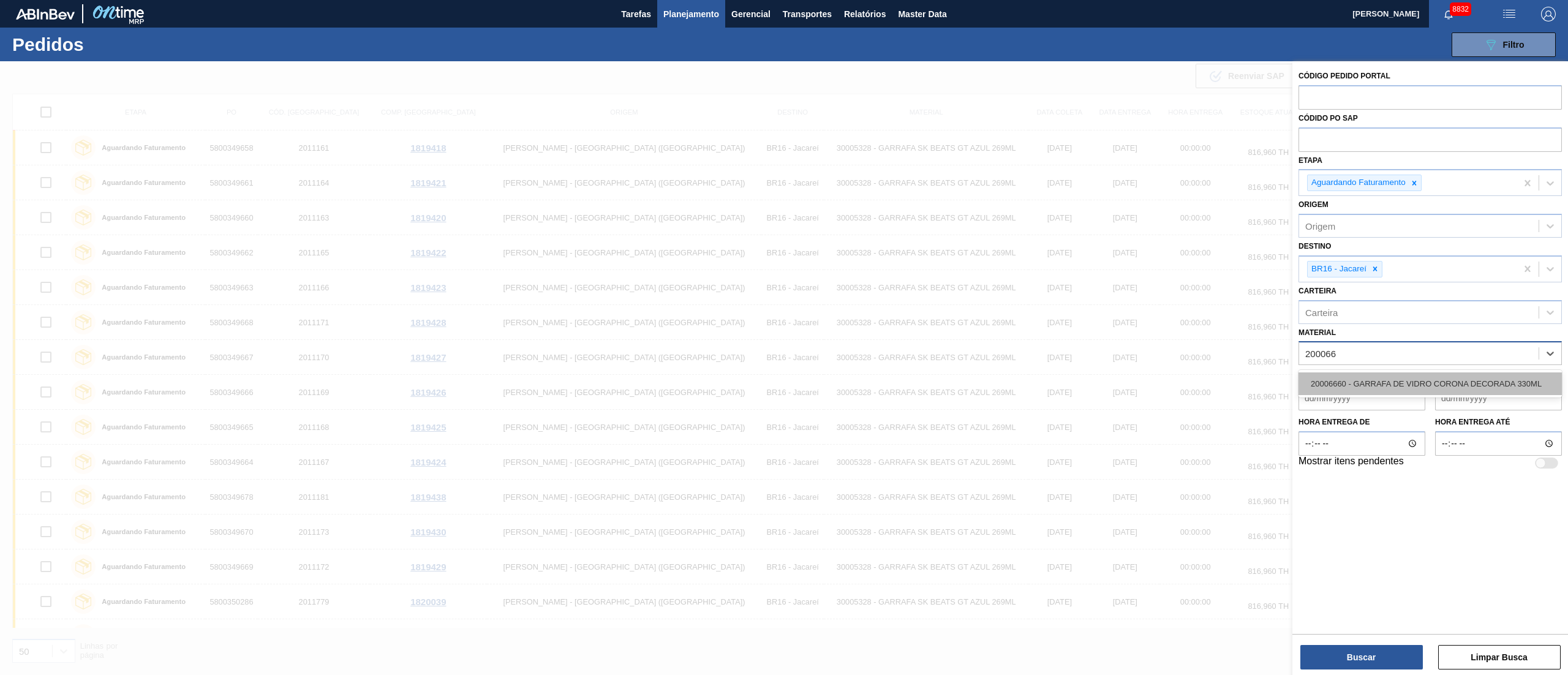
click at [1367, 380] on div "20006660 - GARRAFA DE VIDRO CORONA DECORADA 330ML" at bounding box center [1430, 384] width 264 height 23
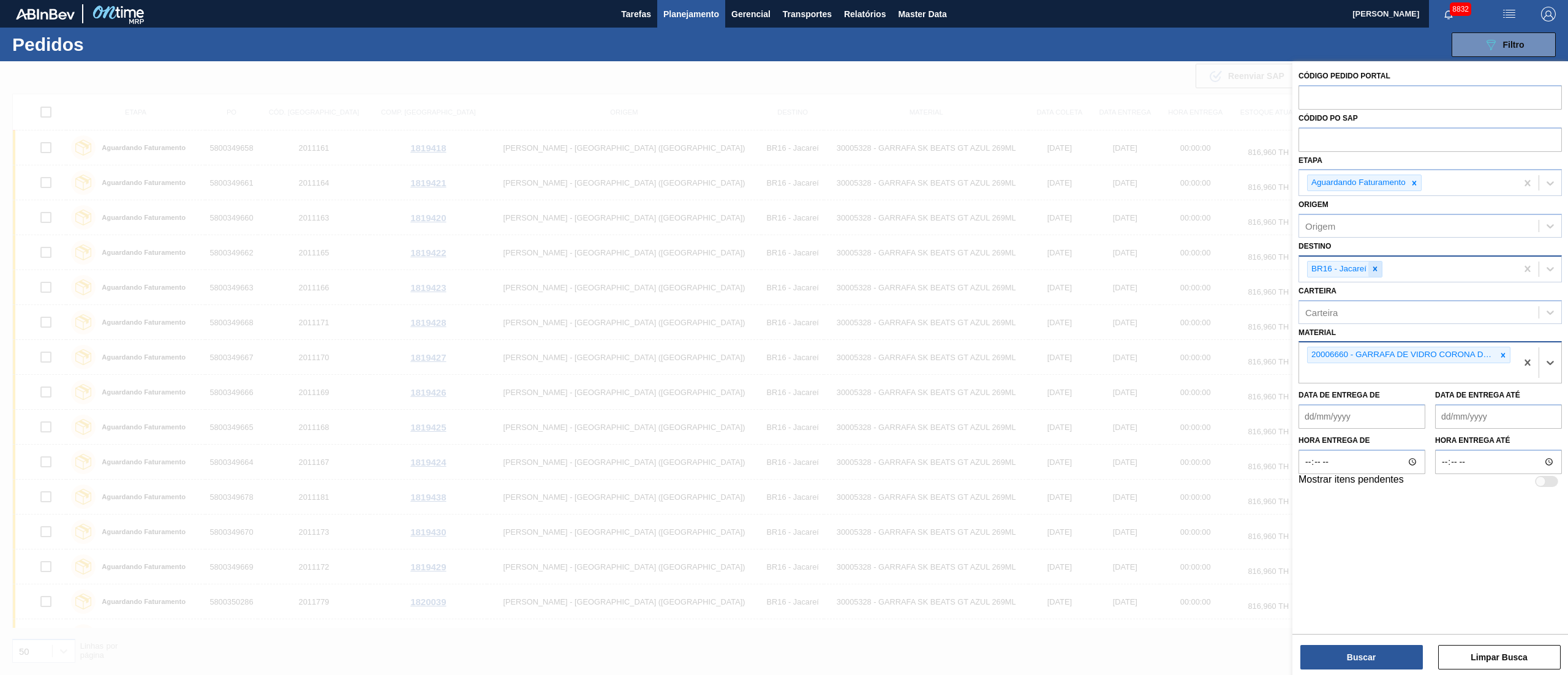
click at [1379, 265] on icon at bounding box center [1375, 269] width 9 height 9
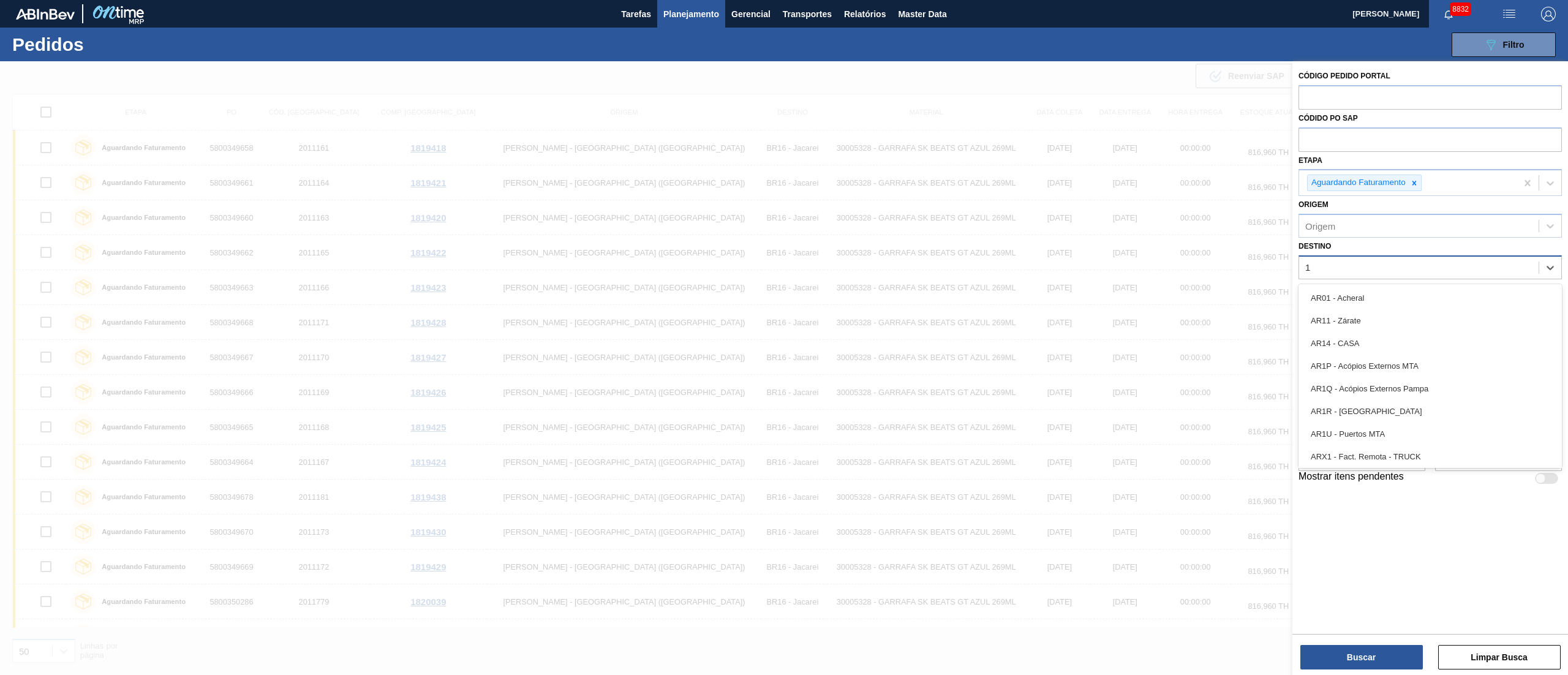
type input "19"
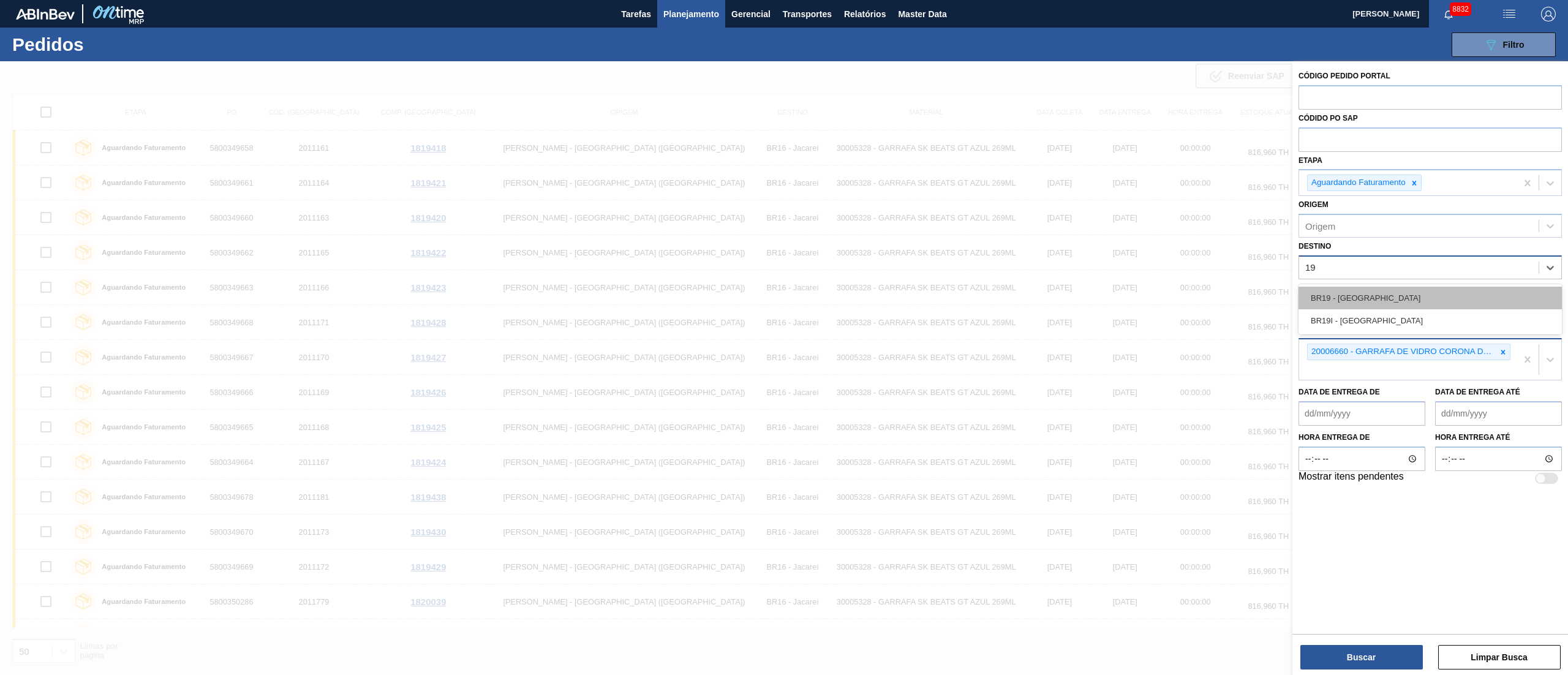
click at [1345, 302] on div "BR19 - [GEOGRAPHIC_DATA]" at bounding box center [1430, 298] width 264 height 23
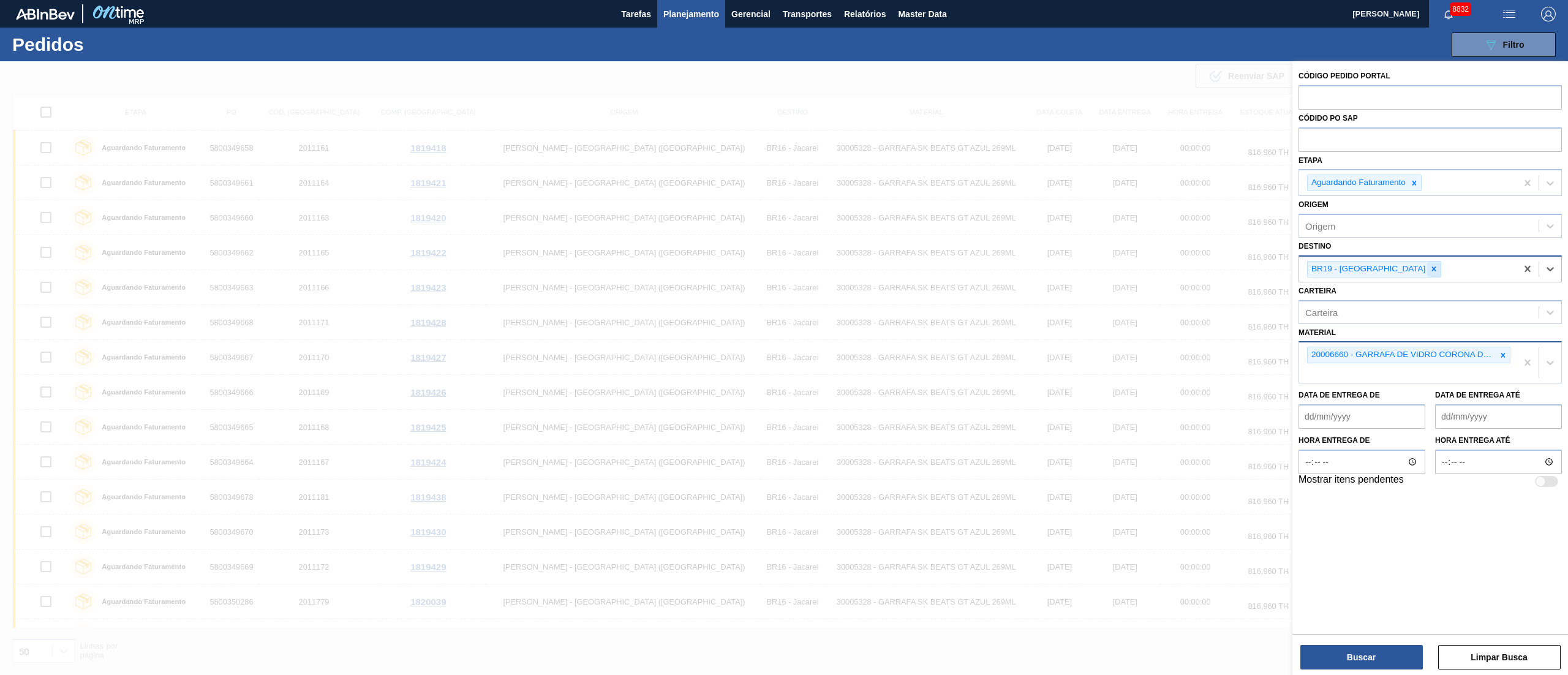
click at [1427, 274] on div at bounding box center [1433, 269] width 14 height 15
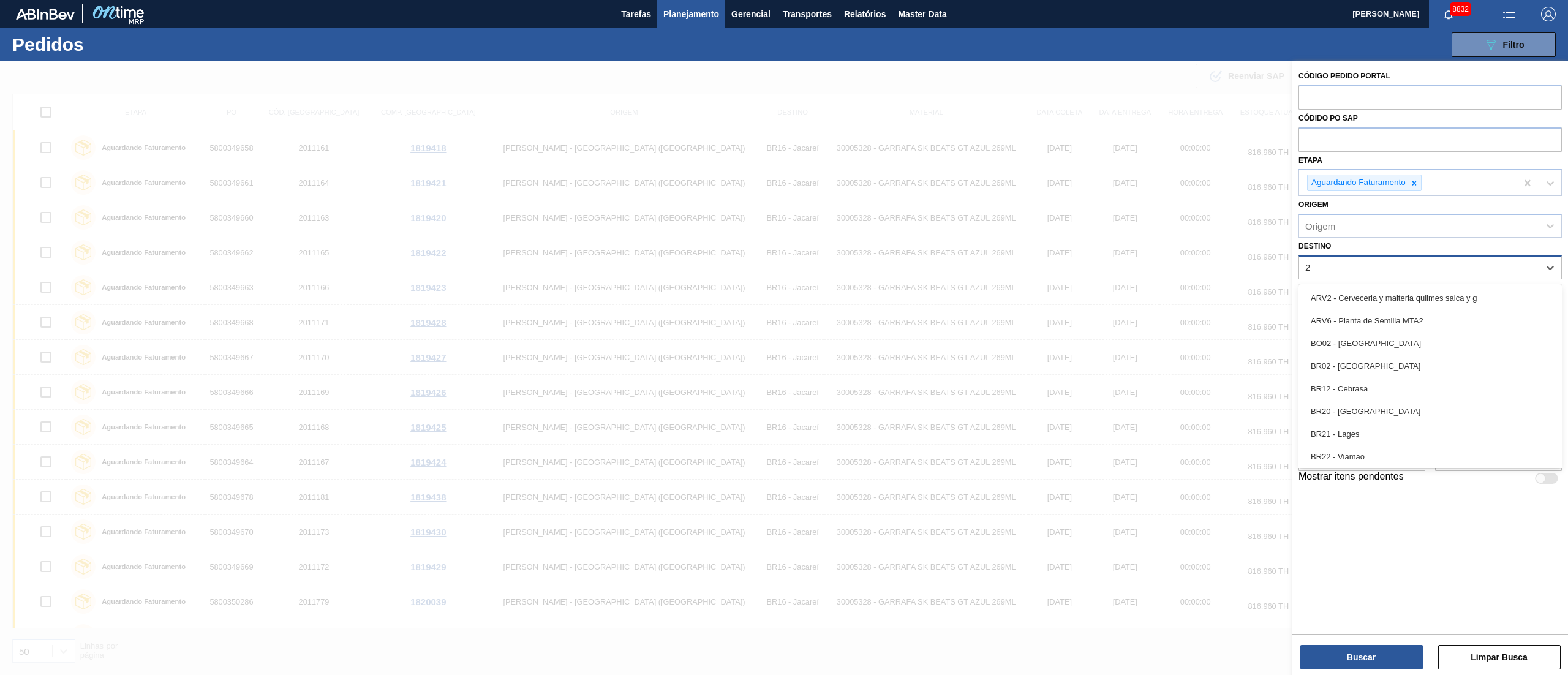
type input "26"
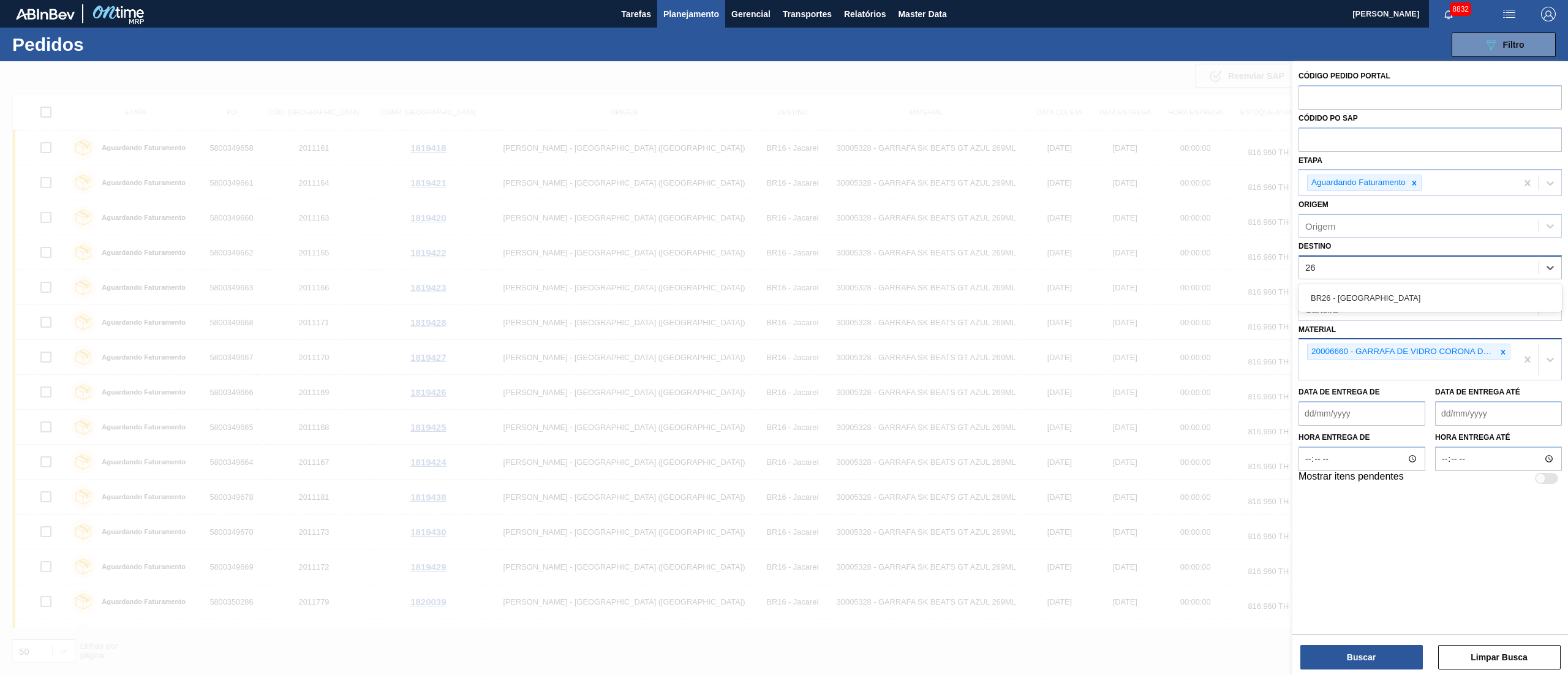
click at [1358, 302] on div "BR26 - [GEOGRAPHIC_DATA]" at bounding box center [1430, 298] width 264 height 23
click at [1358, 656] on button "Buscar" at bounding box center [1362, 657] width 123 height 24
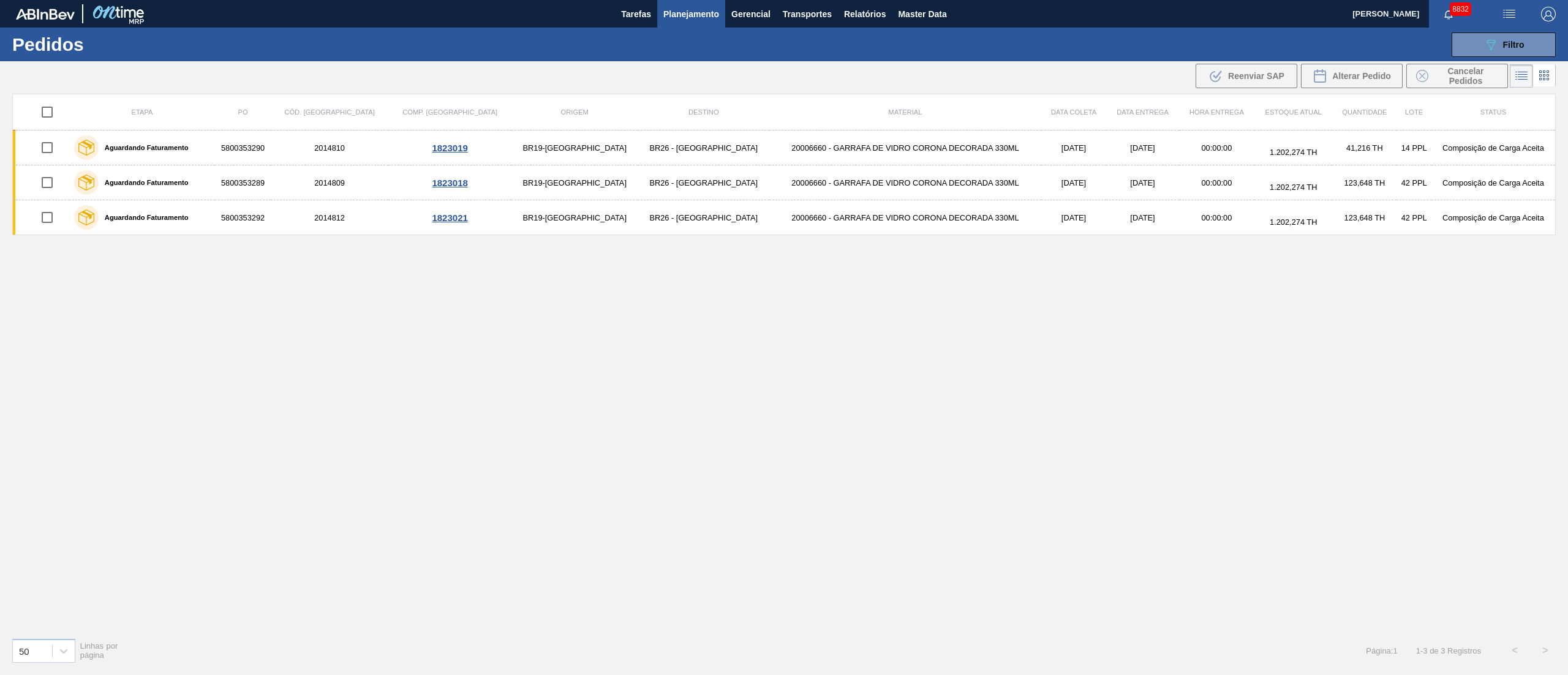
click at [57, 111] on input "checkbox" at bounding box center [48, 112] width 26 height 26
checkbox input "true"
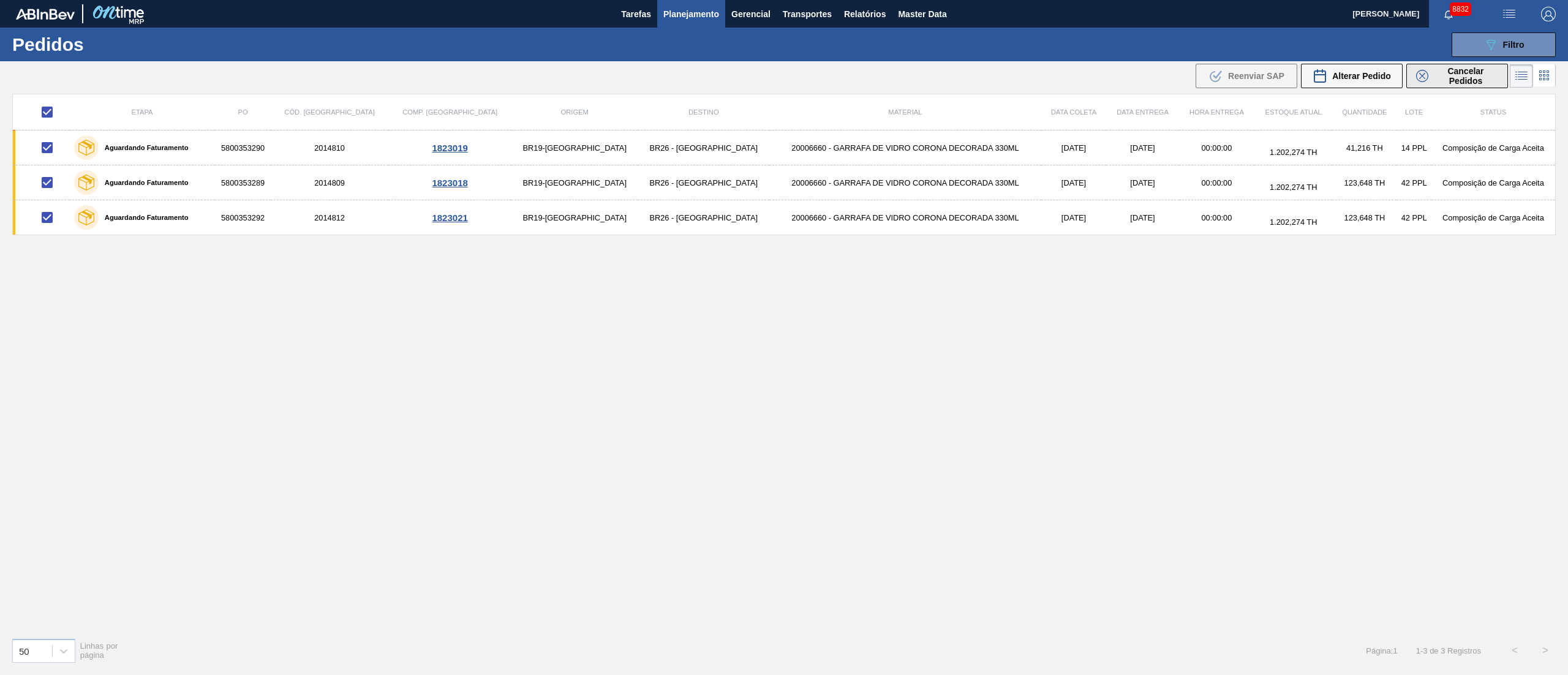
click at [1483, 77] on span "Cancelar Pedidos" at bounding box center [1466, 76] width 65 height 19
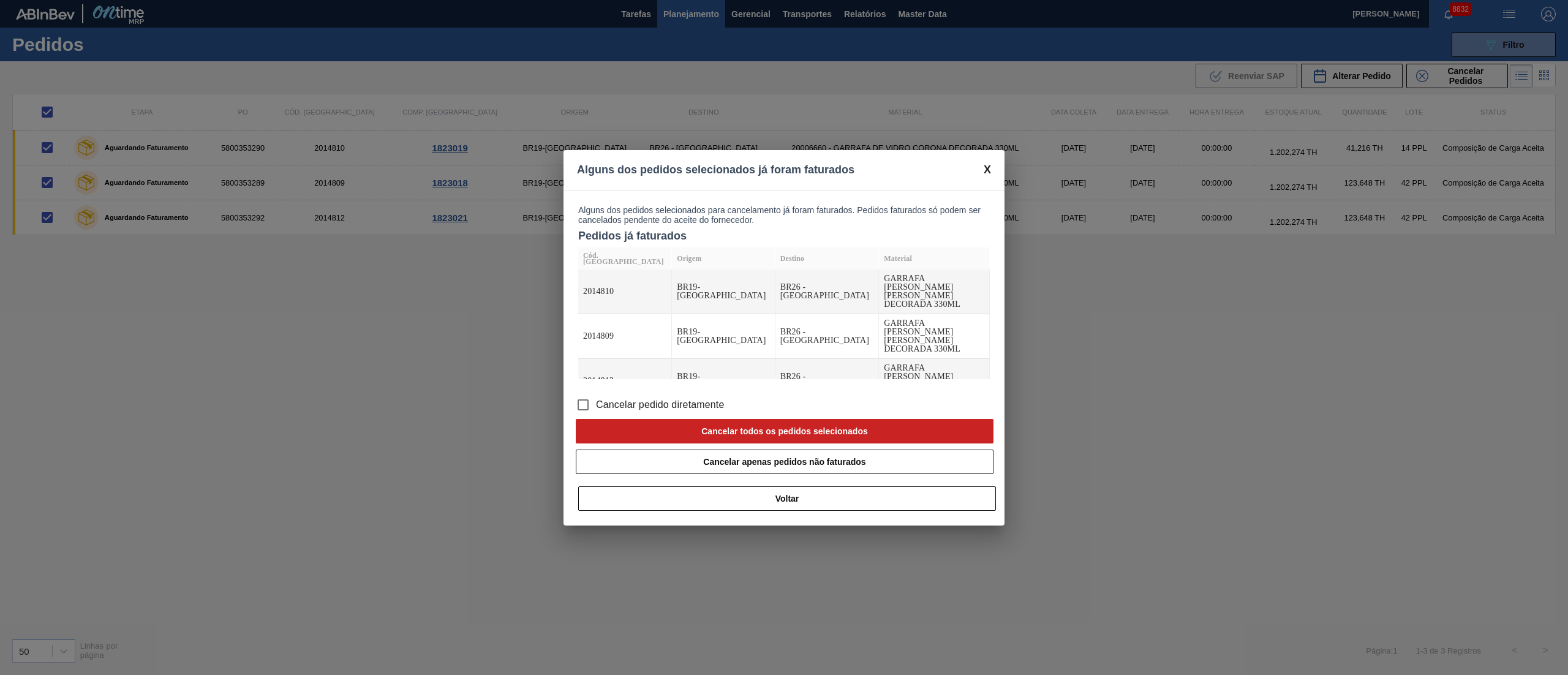
click at [584, 392] on input "Cancelar pedido diretamente" at bounding box center [583, 405] width 26 height 26
click at [790, 419] on button "Cancelar todos os pedidos selecionados" at bounding box center [784, 431] width 418 height 24
checkbox input "false"
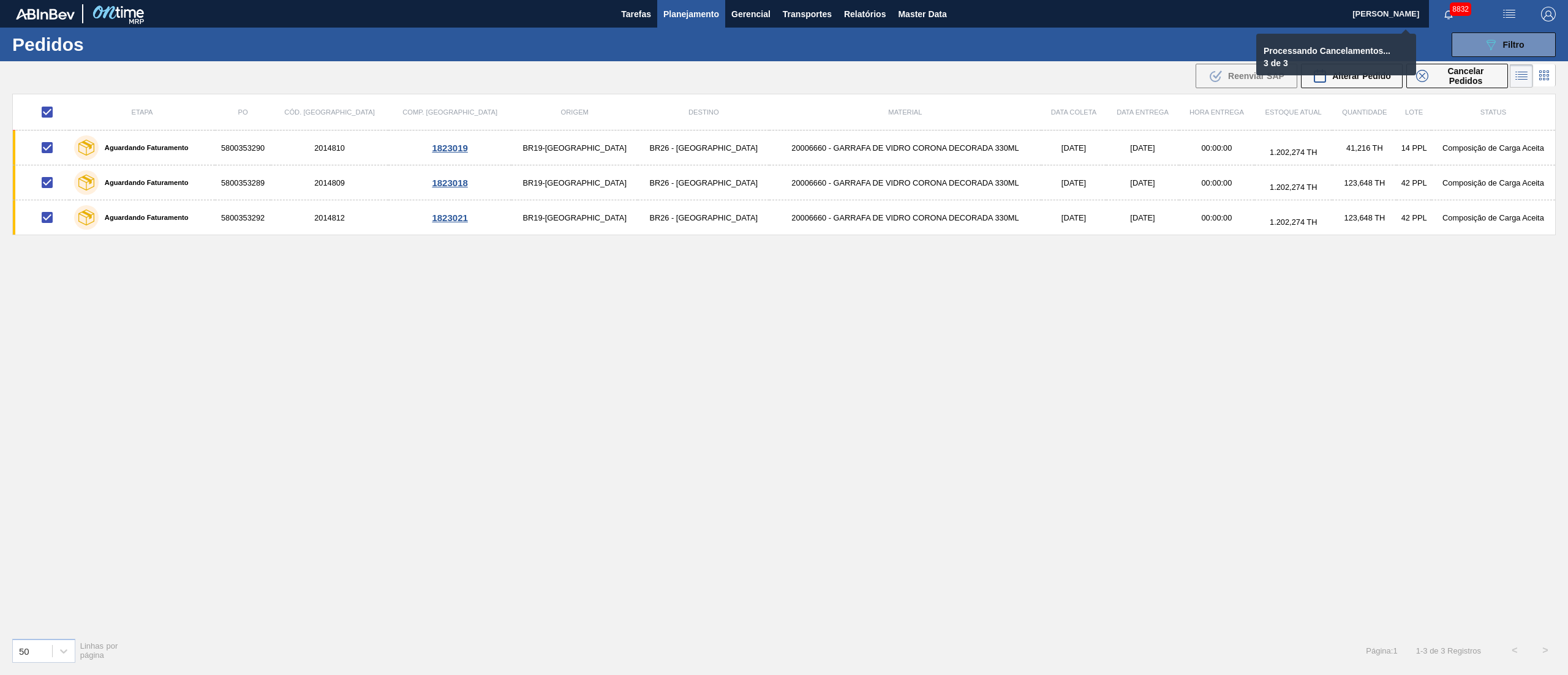
checkbox input "false"
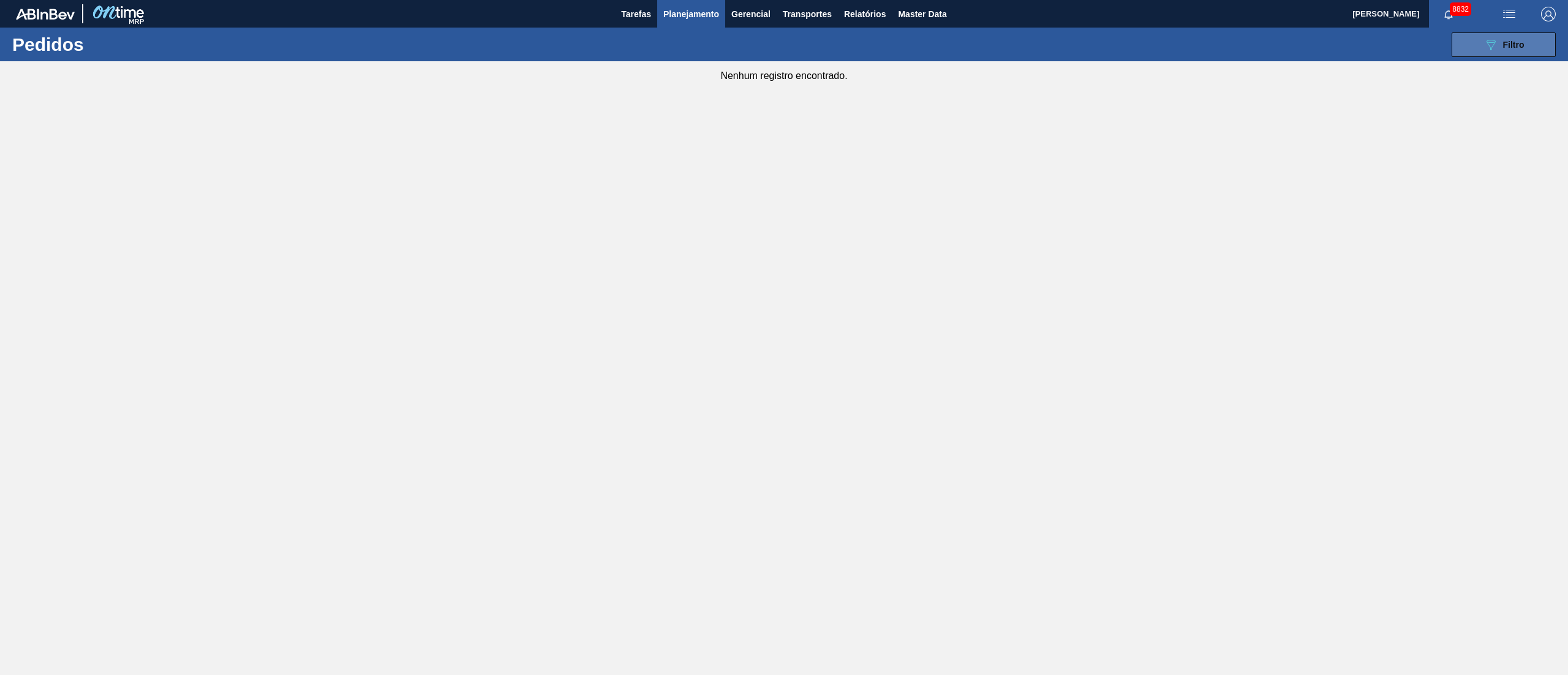
click at [1504, 46] on span "Filtro" at bounding box center [1513, 44] width 22 height 10
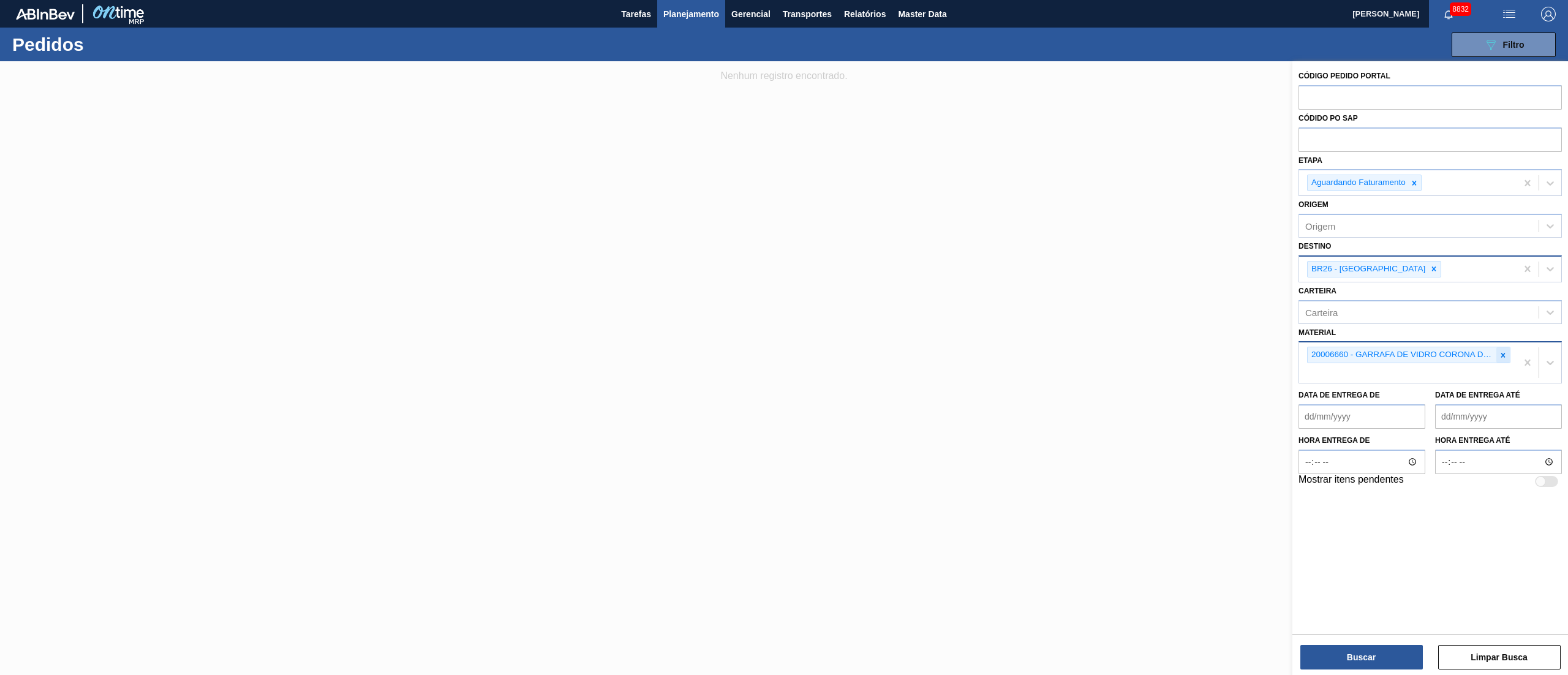
click at [1499, 348] on div at bounding box center [1503, 355] width 14 height 15
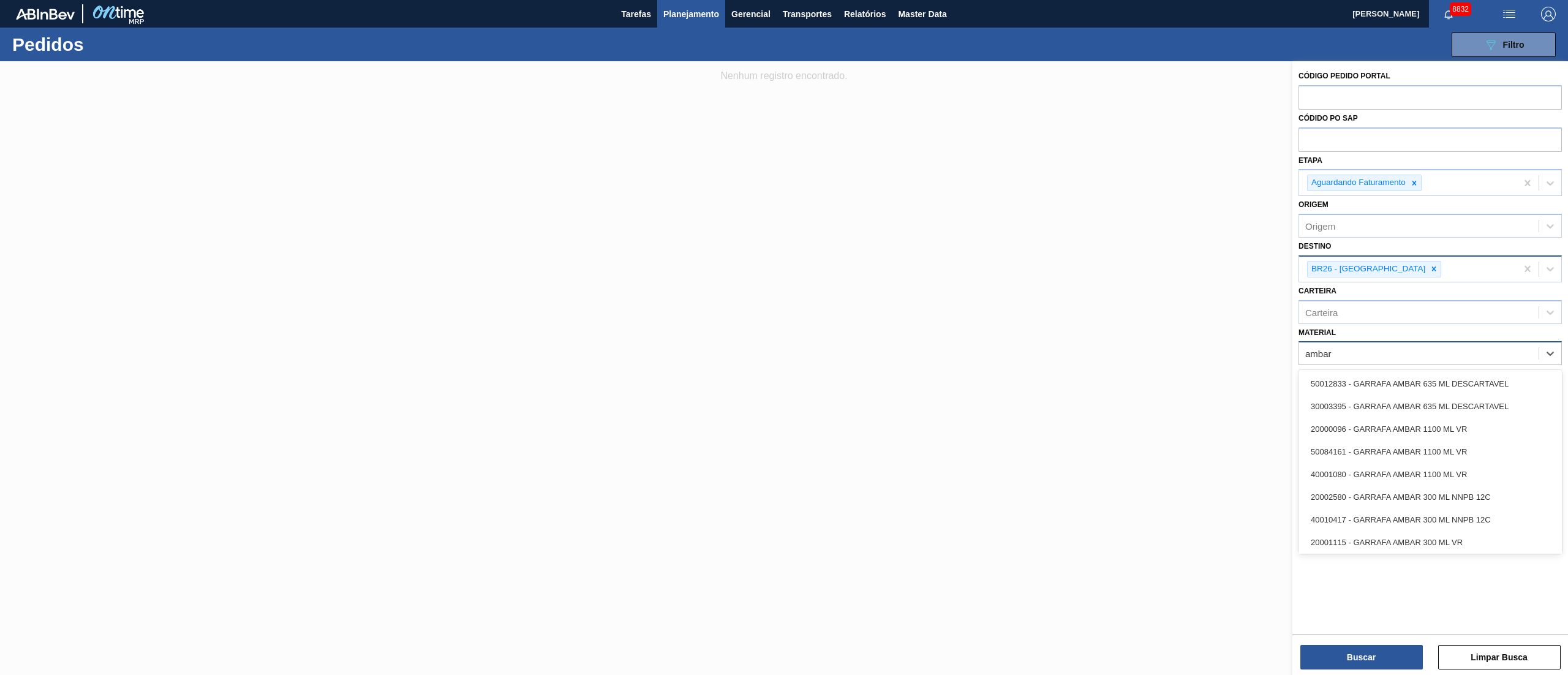
type input "ambar t"
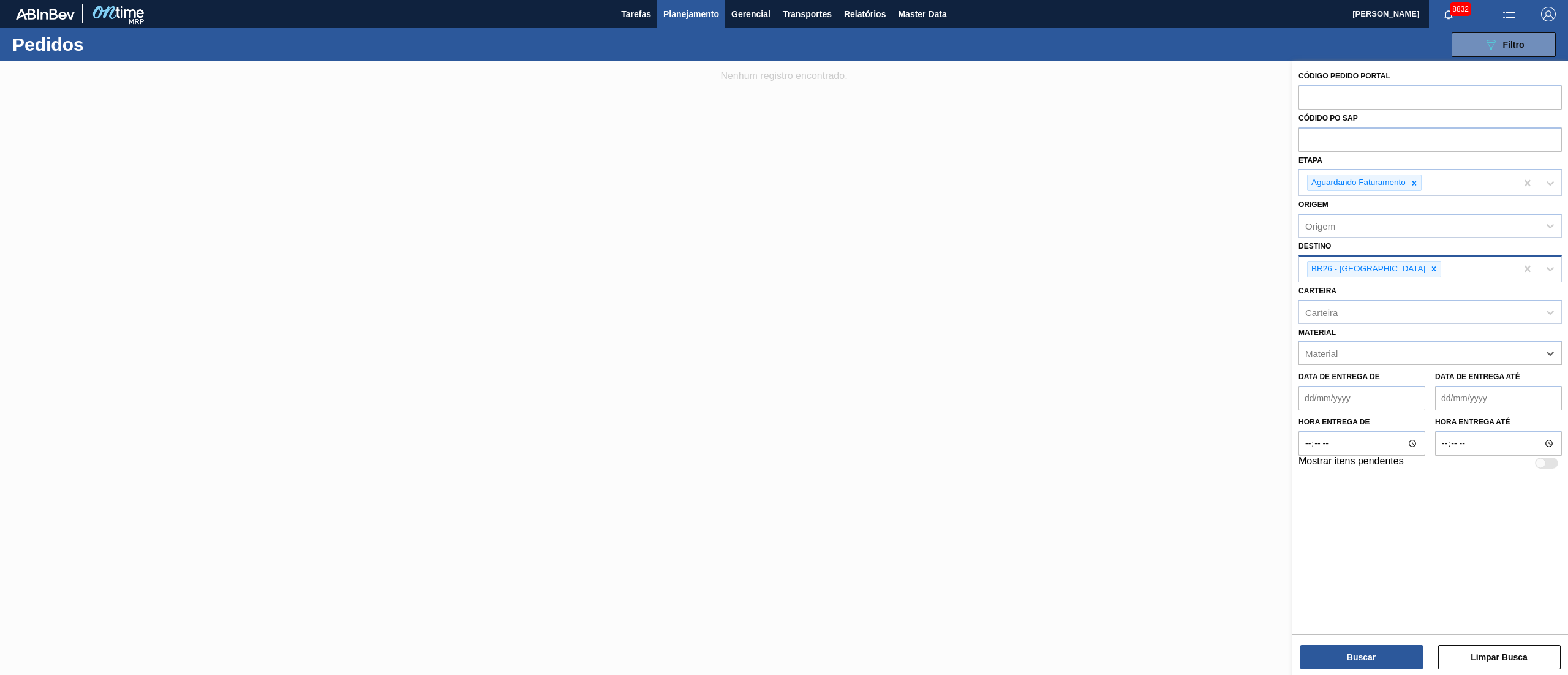
drag, startPoint x: 1354, startPoint y: 340, endPoint x: 1337, endPoint y: 355, distance: 22.7
click at [1349, 342] on div "Material" at bounding box center [1430, 353] width 264 height 24
type input "twis"
click at [1360, 384] on div "30030858 - GARRAFA AMBAR STD 330ML TWIST OFF" at bounding box center [1430, 384] width 264 height 23
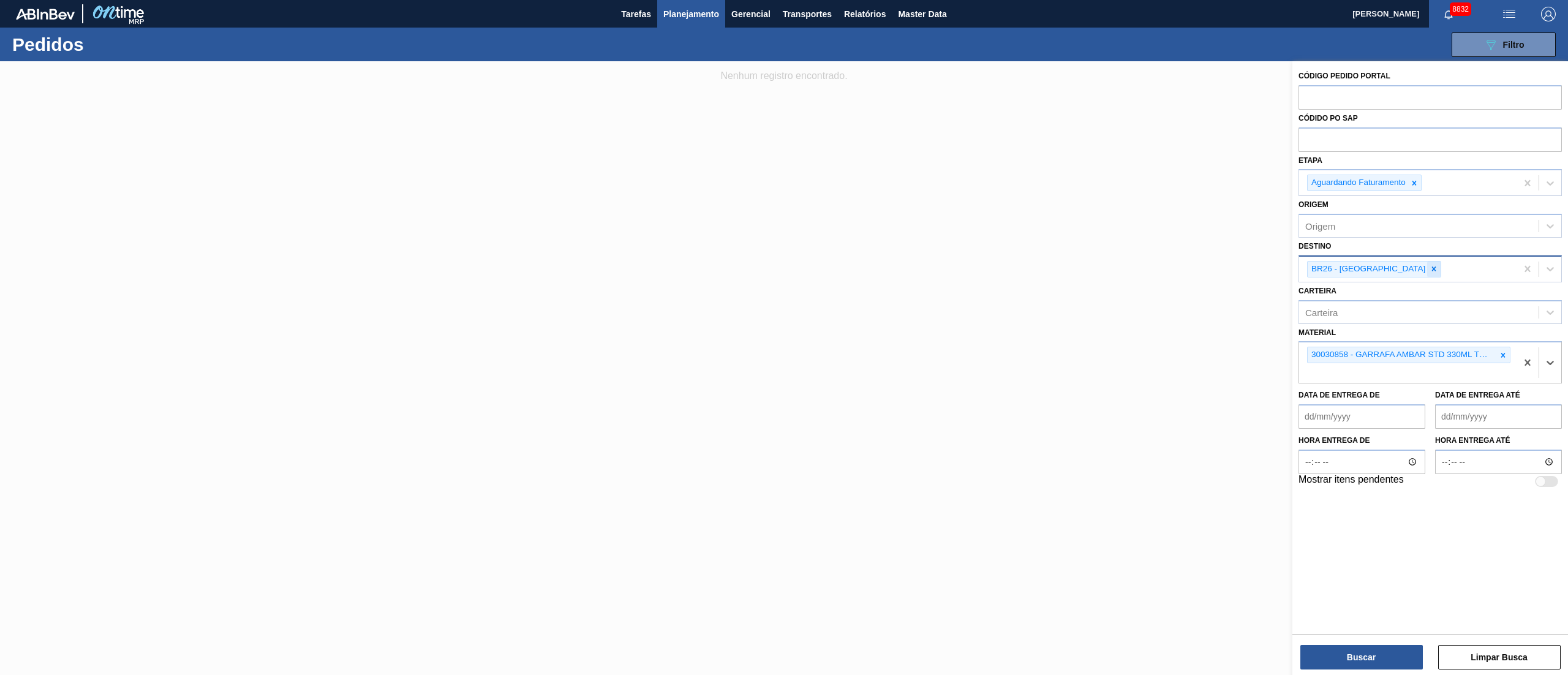
click at [1427, 269] on div at bounding box center [1433, 269] width 14 height 15
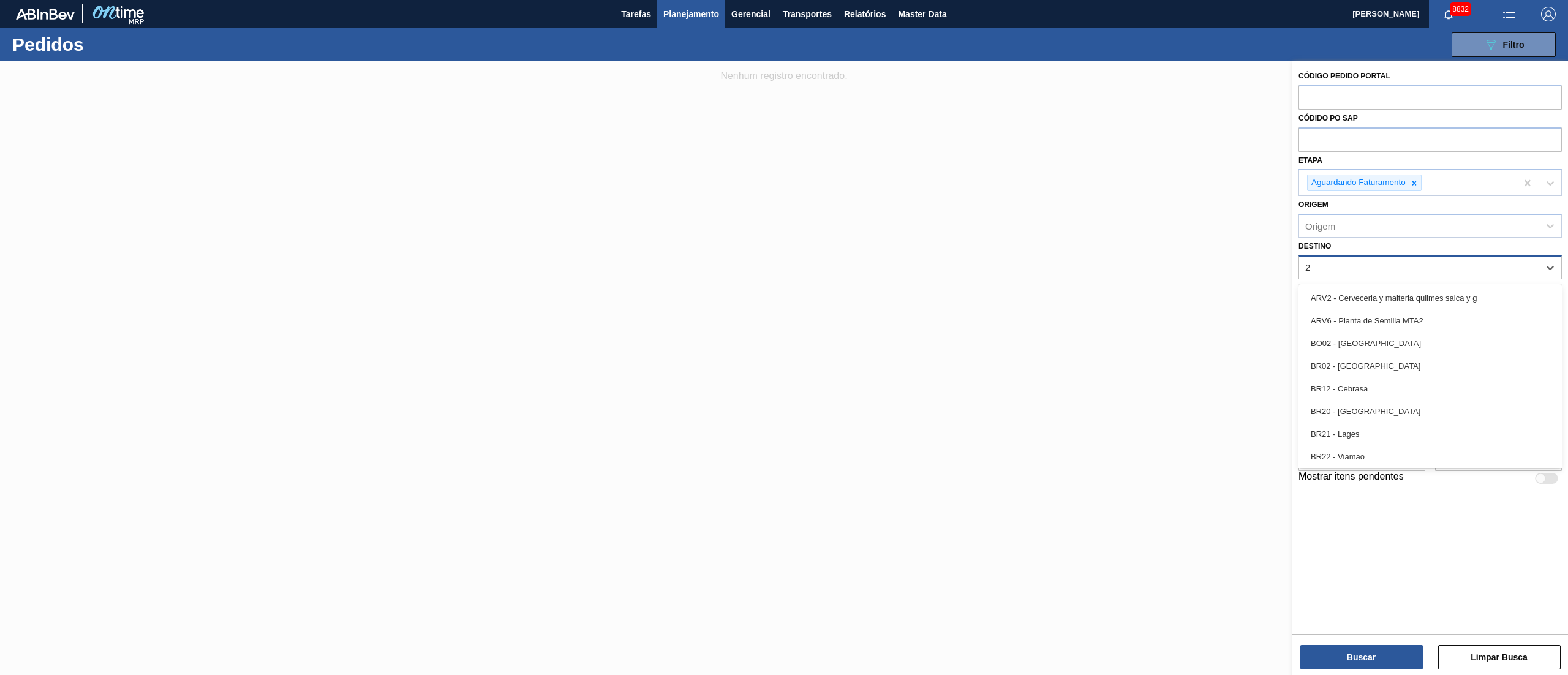
type input "26"
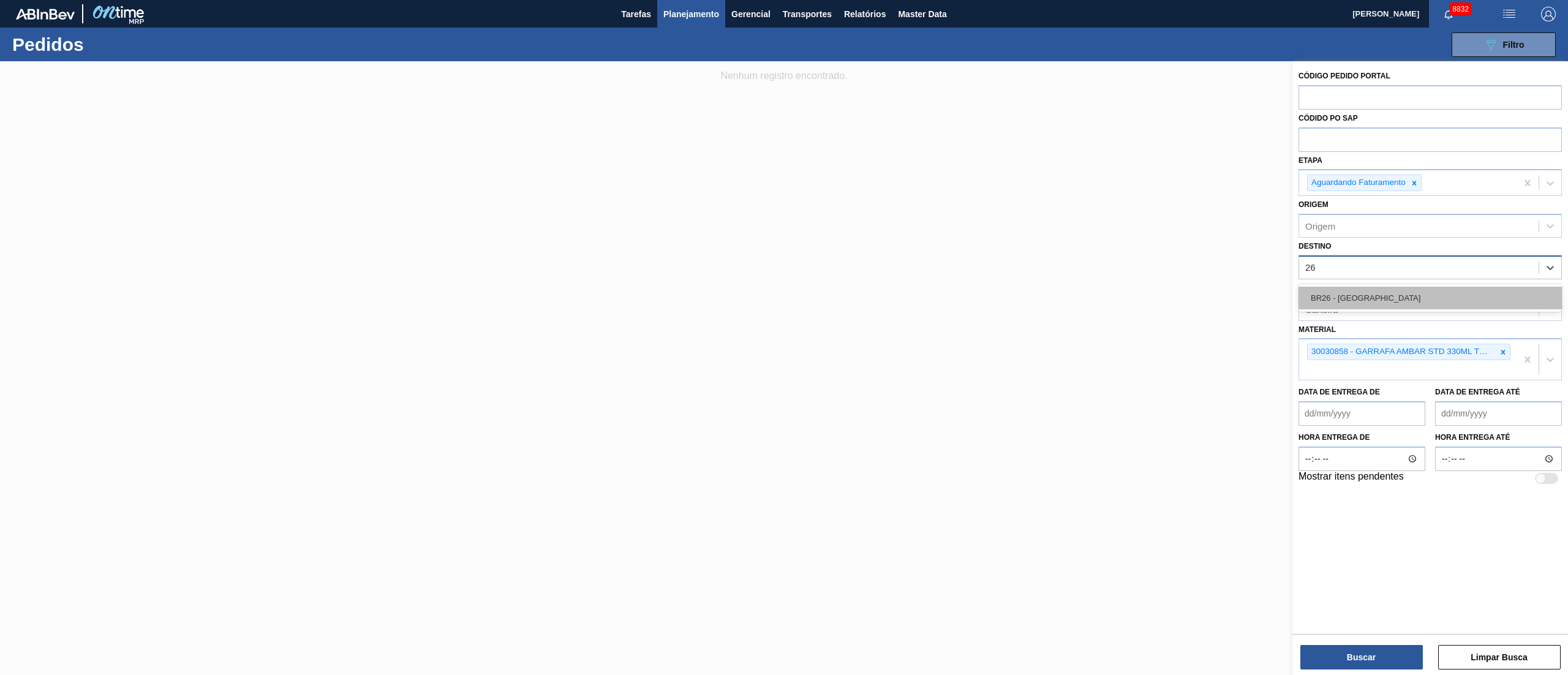
click at [1382, 290] on div "BR26 - [GEOGRAPHIC_DATA]" at bounding box center [1430, 298] width 264 height 23
click at [1429, 269] on icon at bounding box center [1433, 269] width 9 height 9
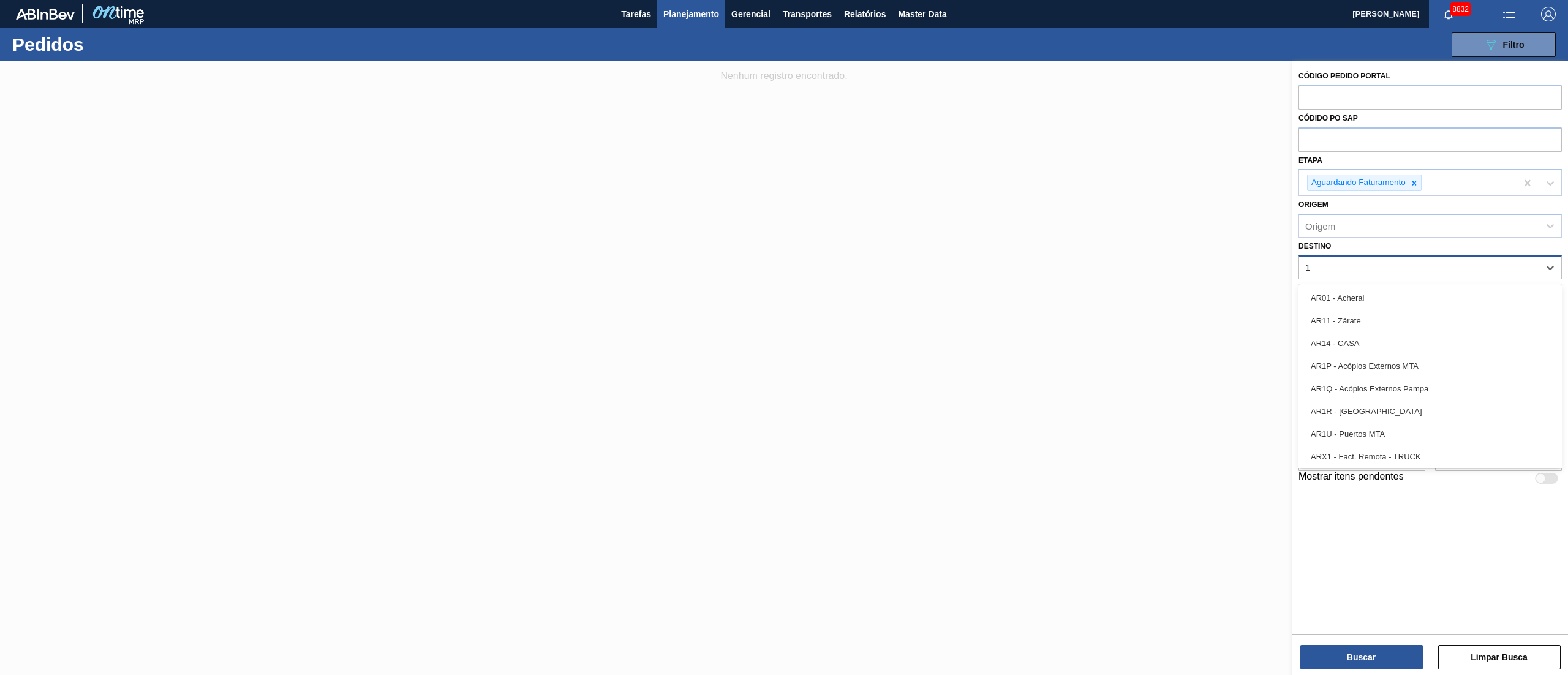
type input "13"
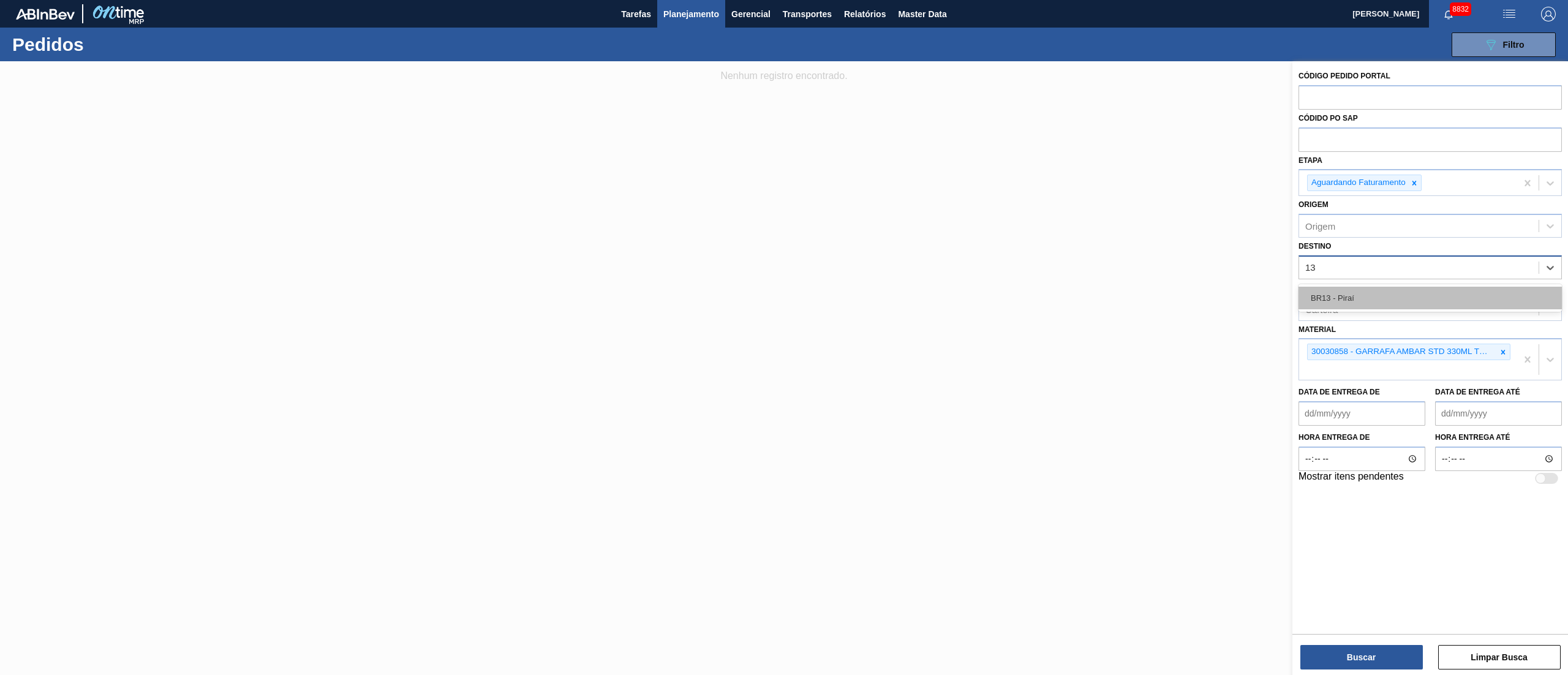
click at [1350, 298] on div "BR13 - Piraí" at bounding box center [1430, 298] width 264 height 23
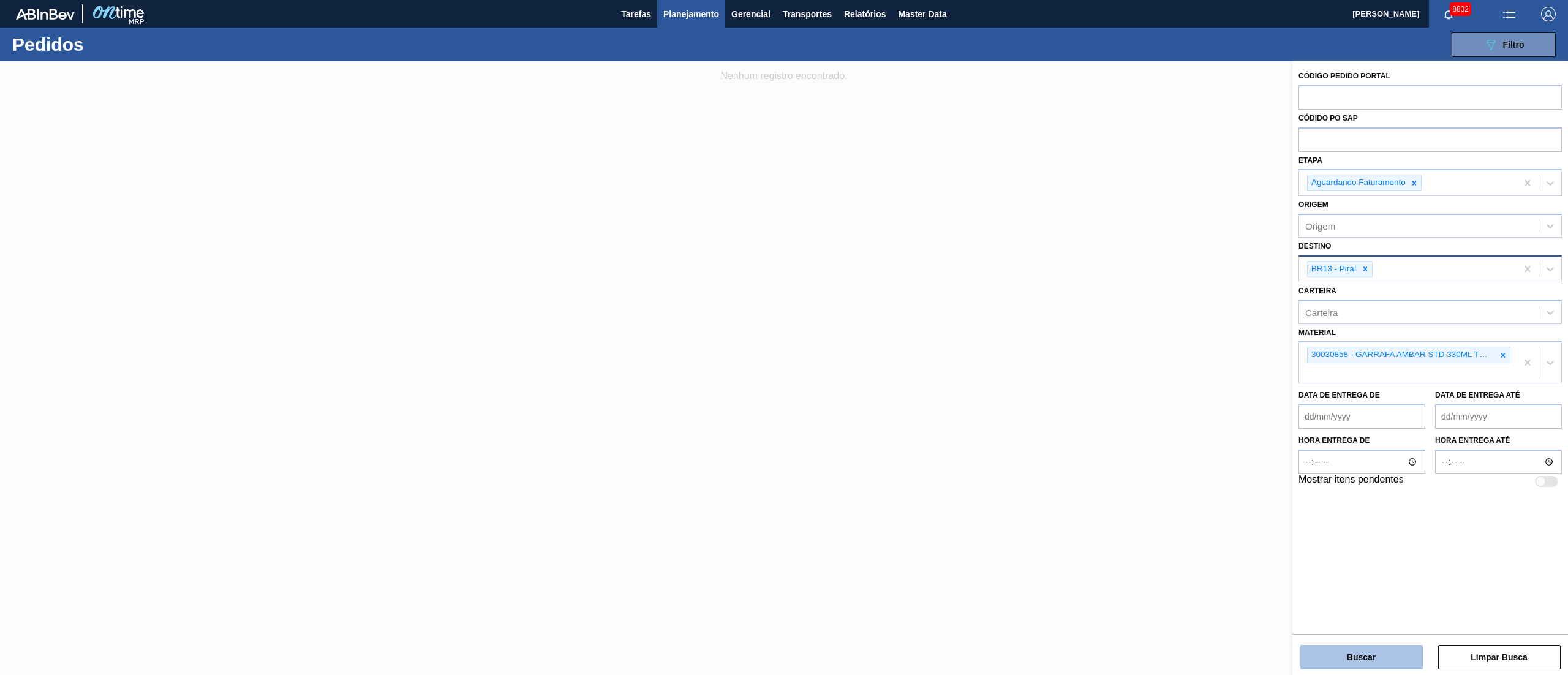
click at [1329, 656] on button "Buscar" at bounding box center [1362, 657] width 123 height 24
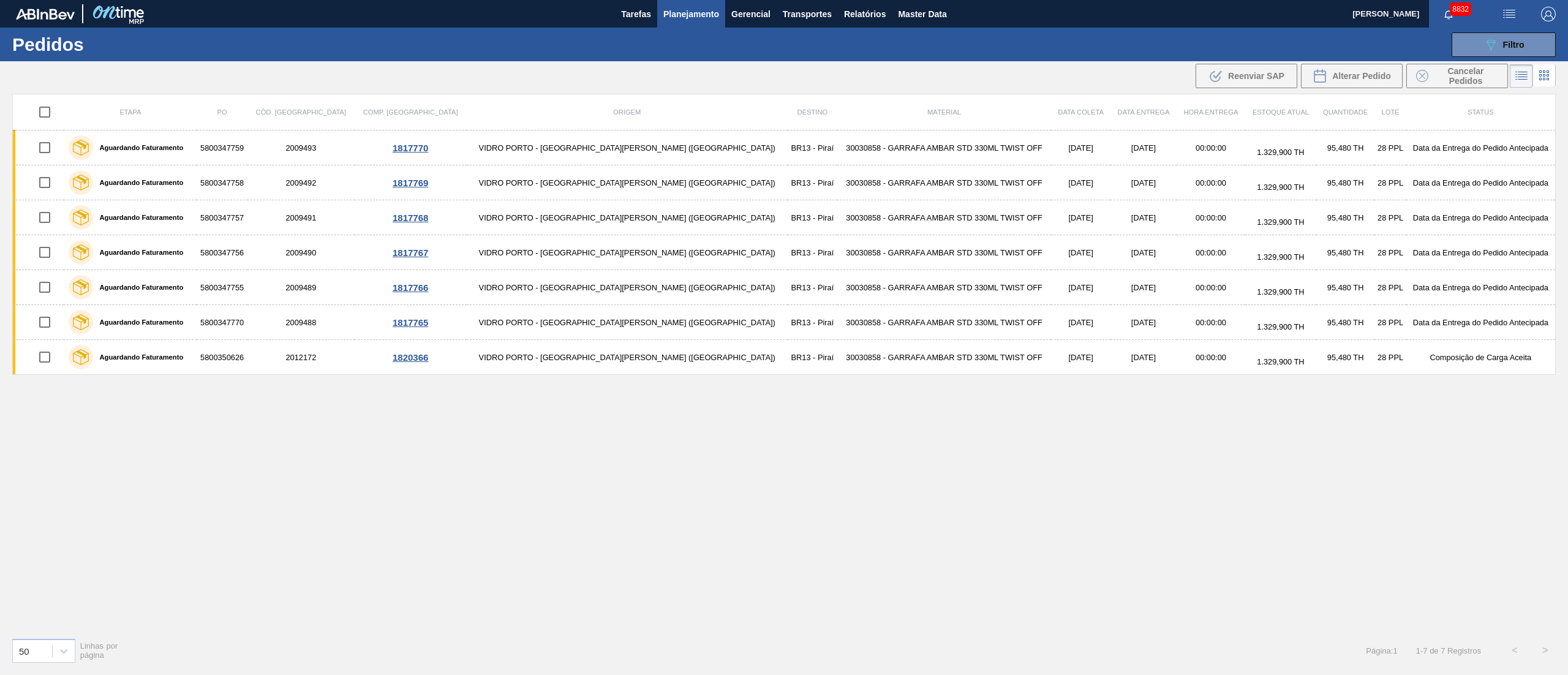
click at [42, 113] on input "checkbox" at bounding box center [45, 112] width 26 height 26
checkbox input "true"
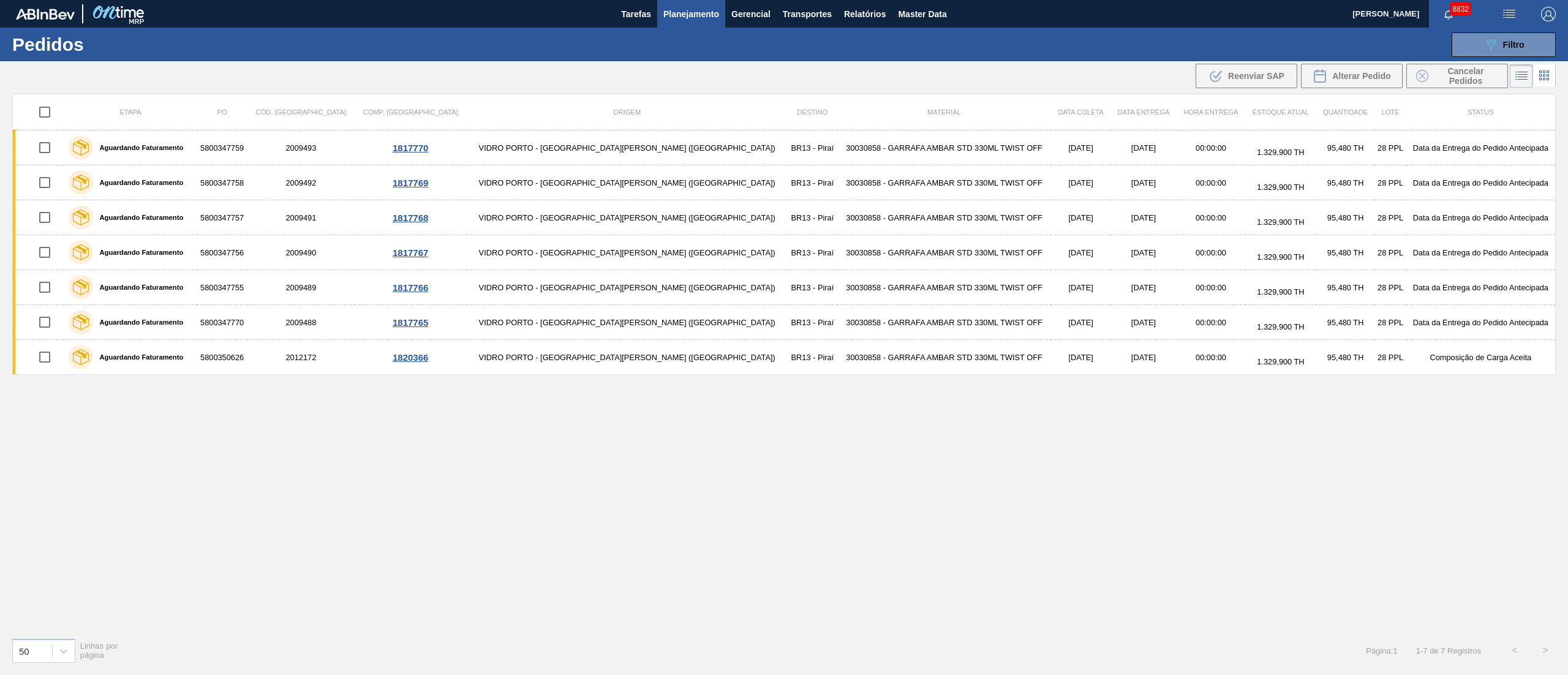
checkbox input "true"
click at [1449, 73] on span "Cancelar Pedidos" at bounding box center [1466, 76] width 65 height 19
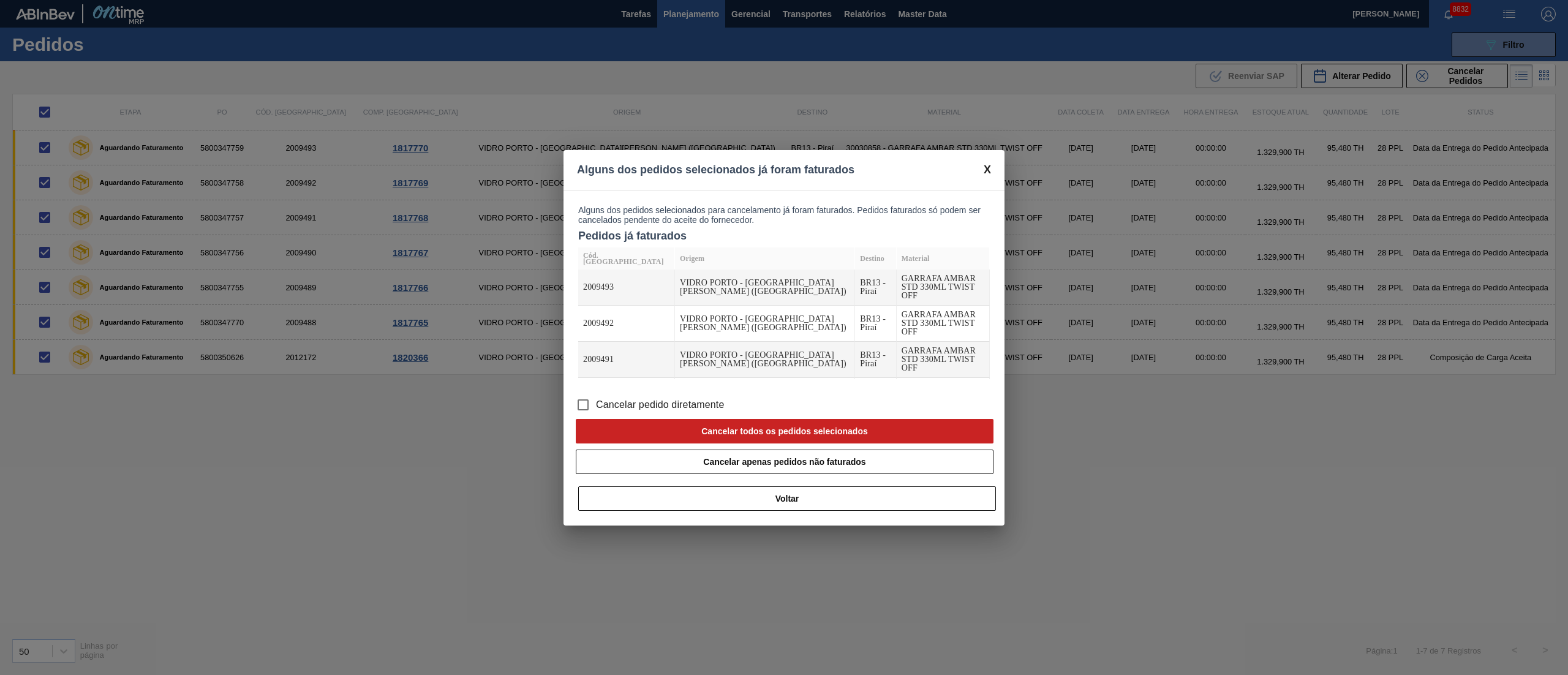
click at [586, 402] on input "Cancelar pedido diretamente" at bounding box center [583, 405] width 26 height 26
click at [779, 429] on button "Cancelar todos os pedidos selecionados" at bounding box center [784, 431] width 418 height 24
checkbox input "false"
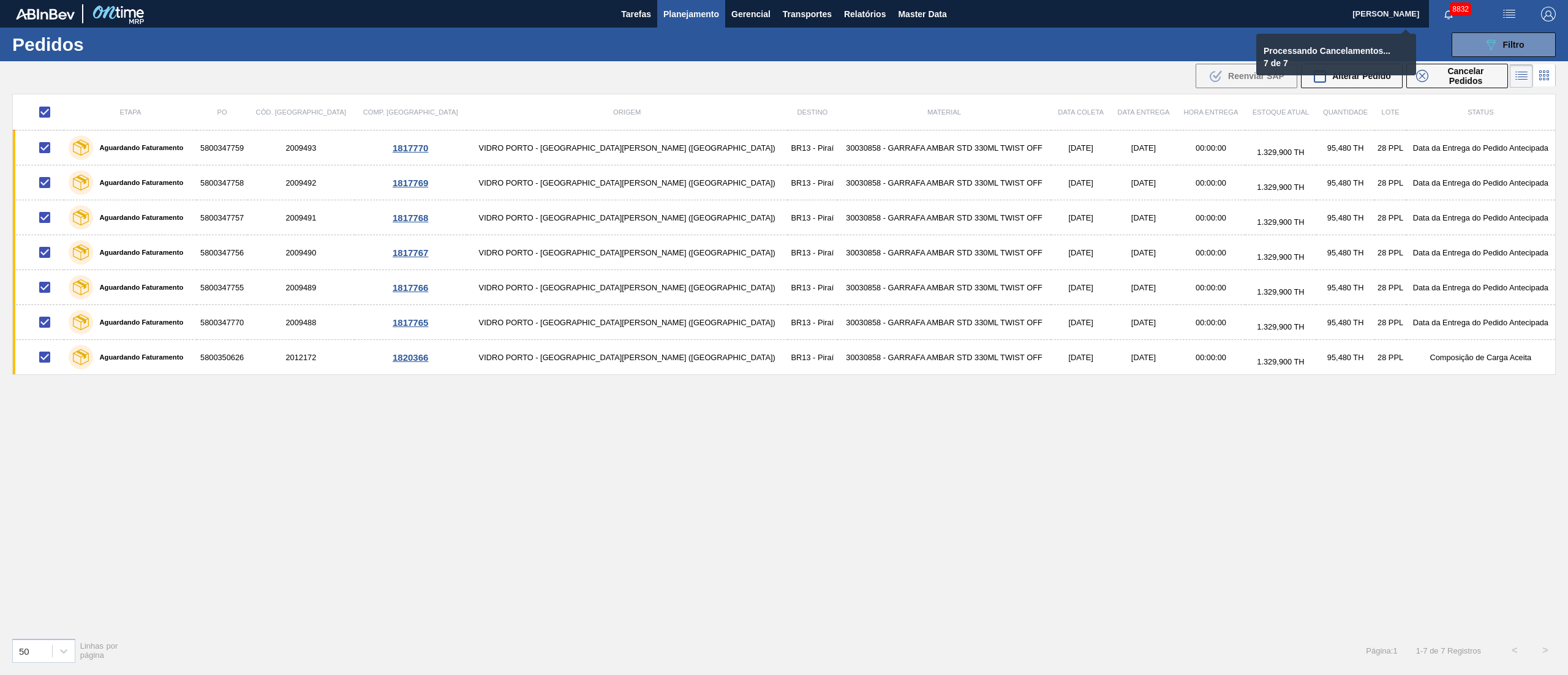
checkbox input "false"
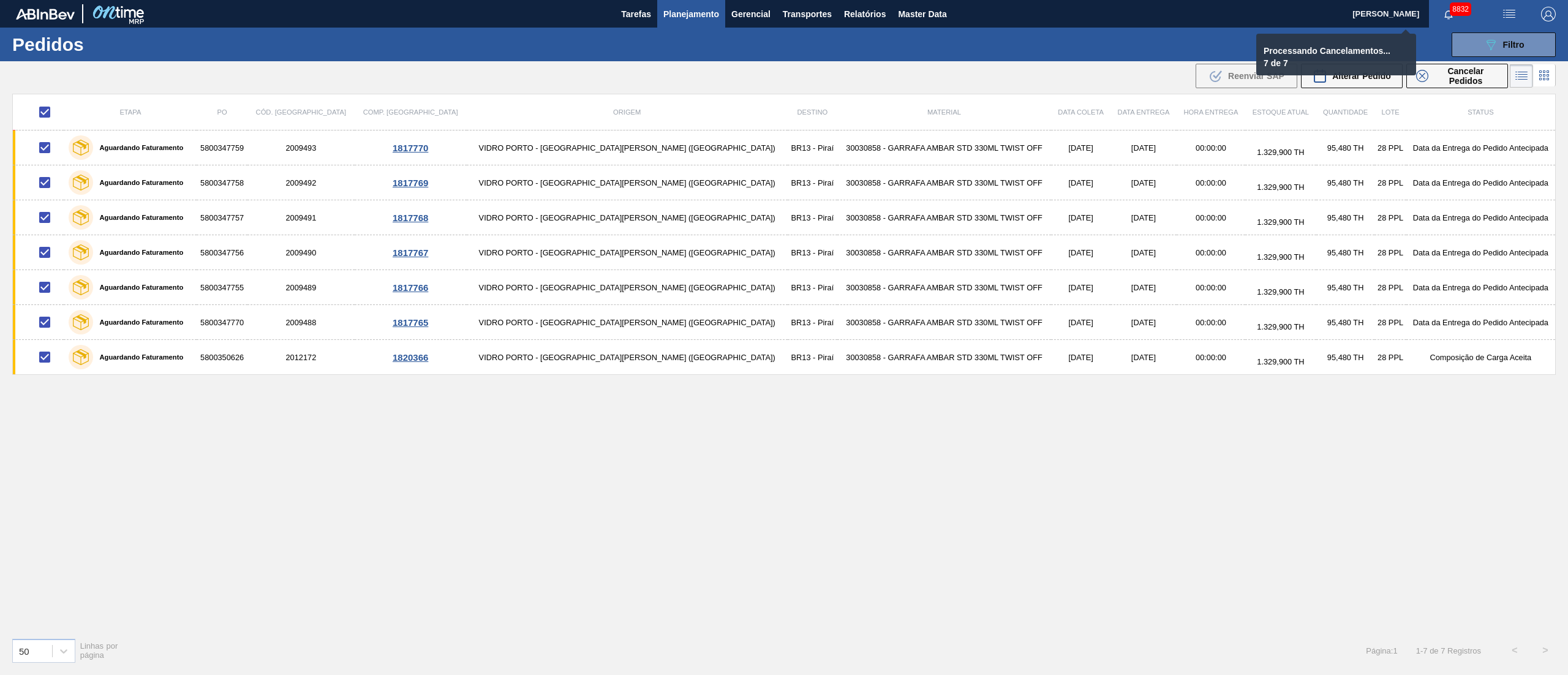
checkbox input "false"
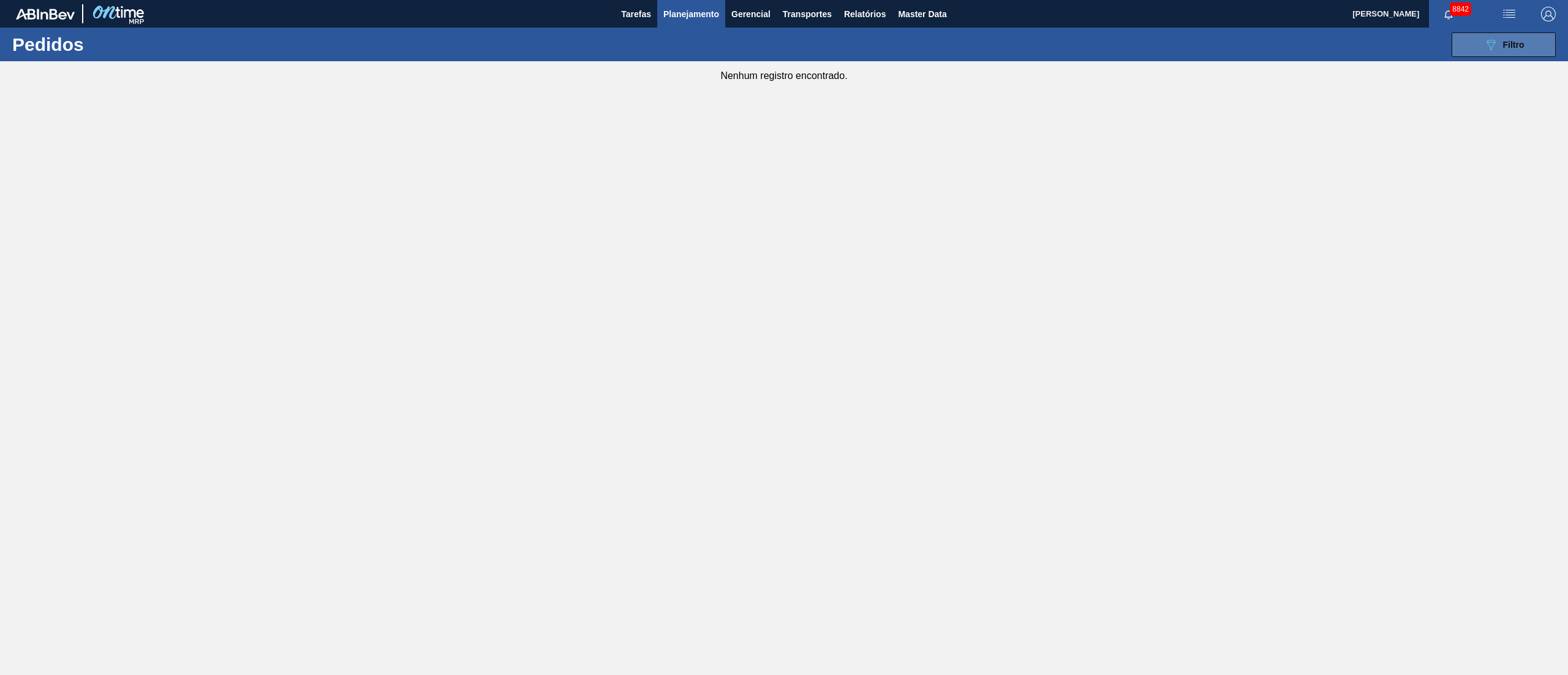
click at [1503, 40] on span "Filtro" at bounding box center [1513, 44] width 22 height 10
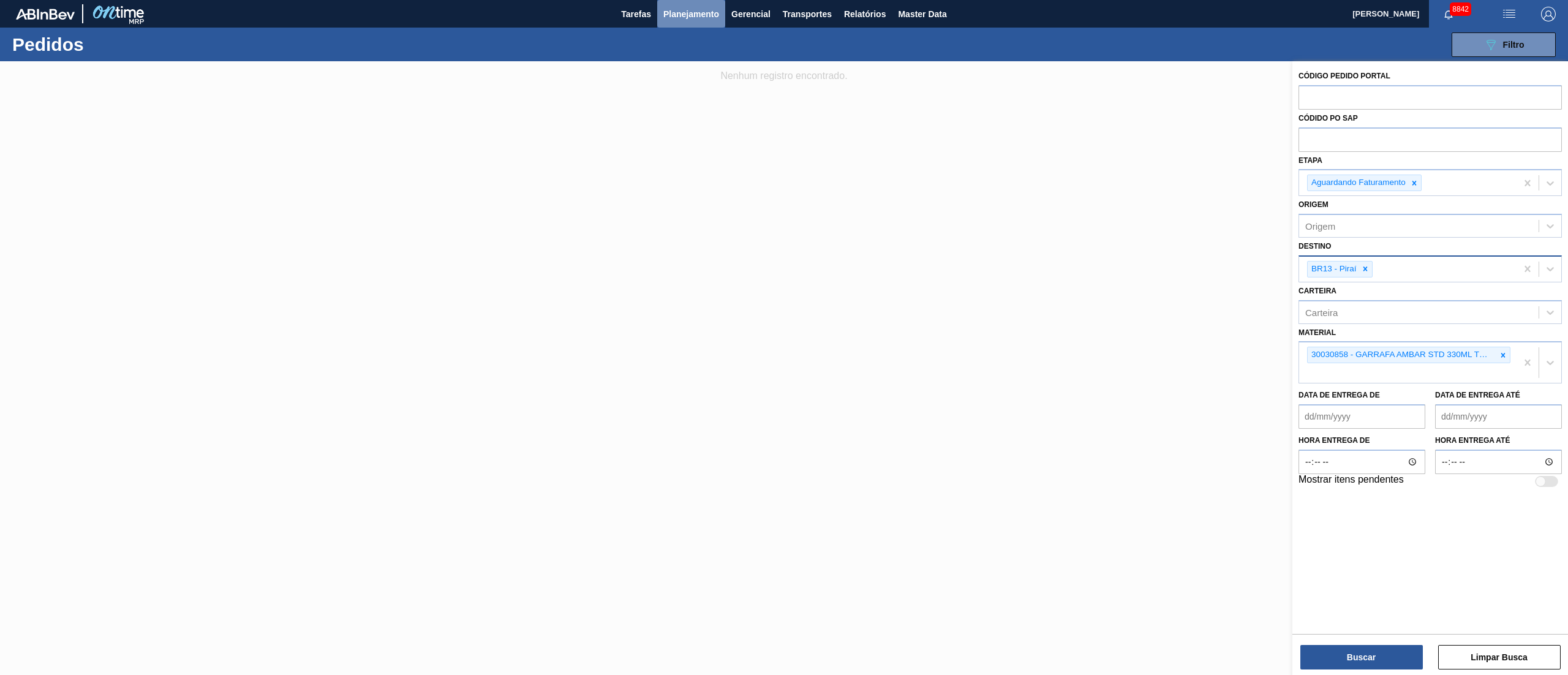
click at [682, 12] on span "Planejamento" at bounding box center [691, 14] width 56 height 15
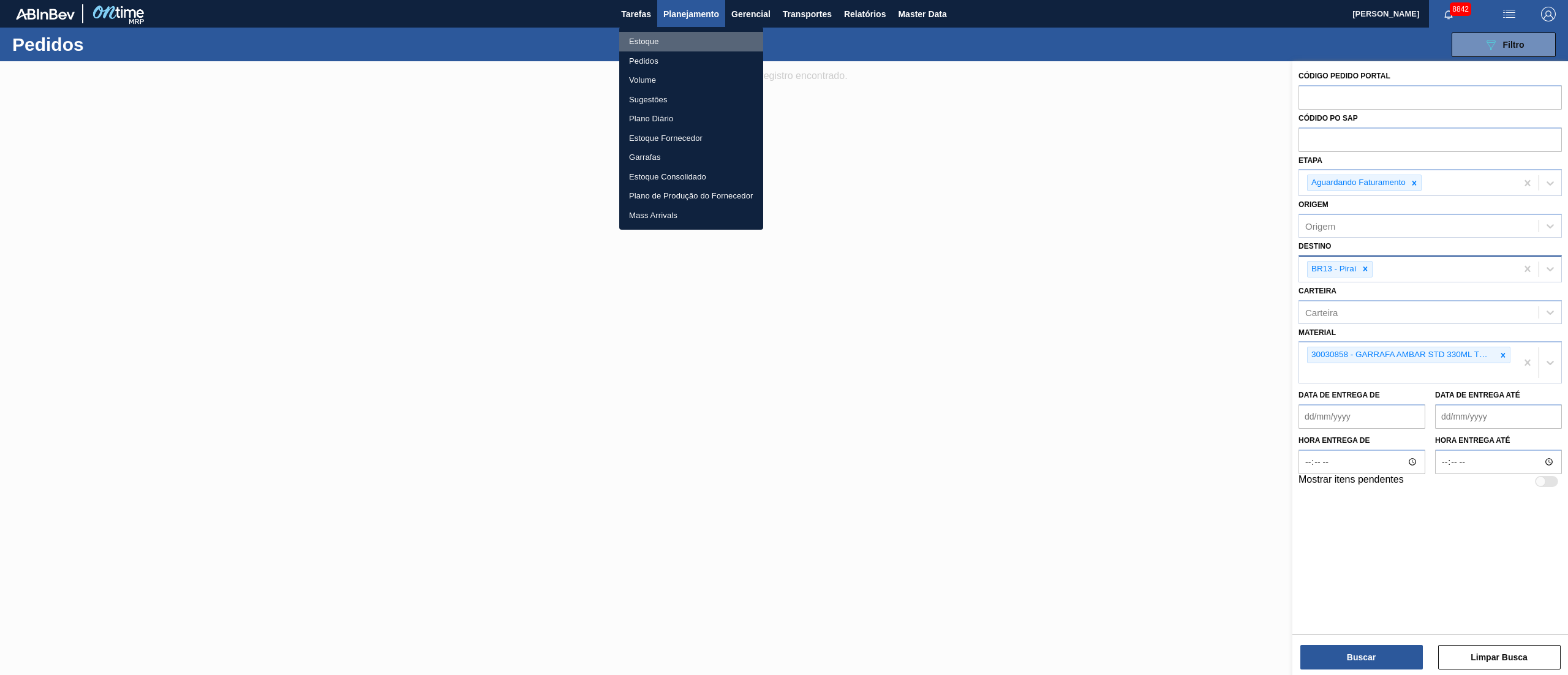
click at [645, 43] on li "Estoque" at bounding box center [691, 42] width 144 height 19
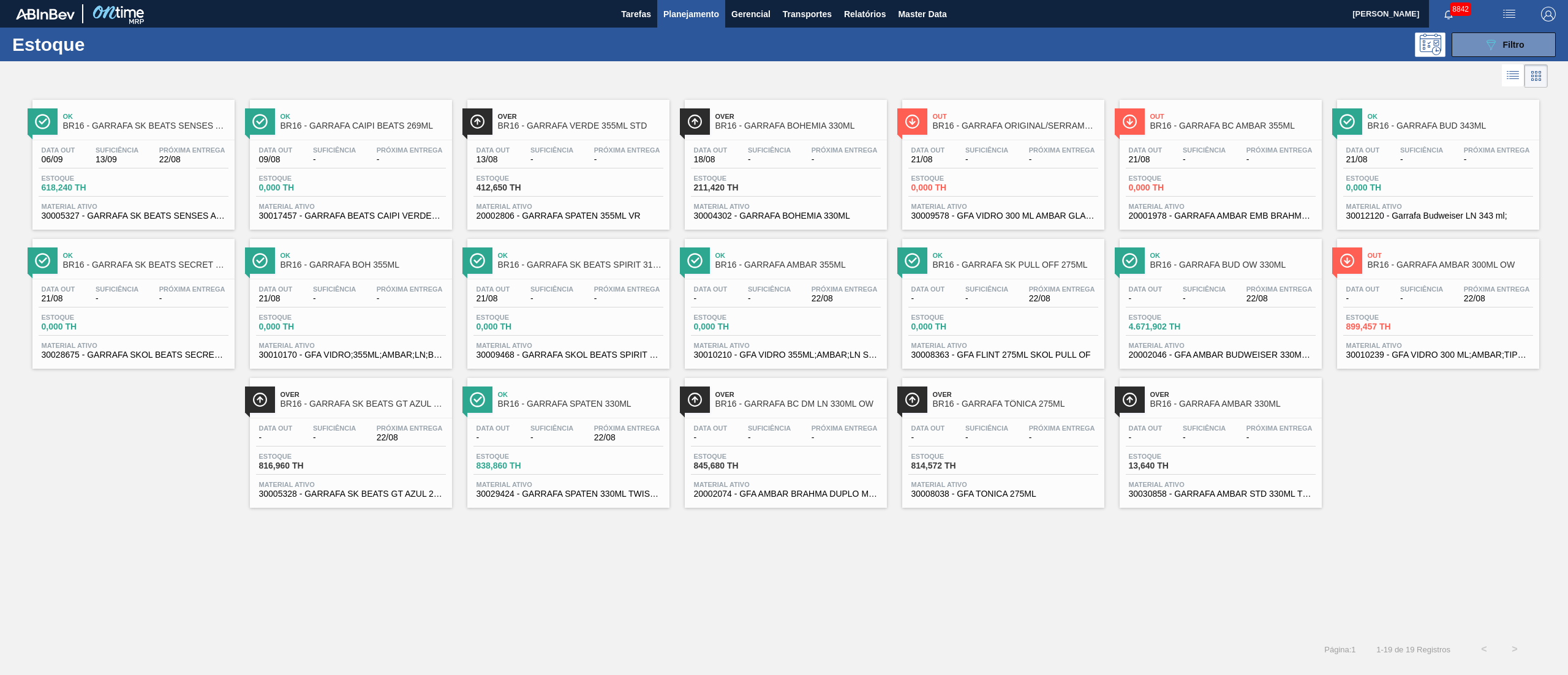
click at [1179, 446] on div "Data out - Suficiência - Próxima Entrega -" at bounding box center [1221, 435] width 190 height 22
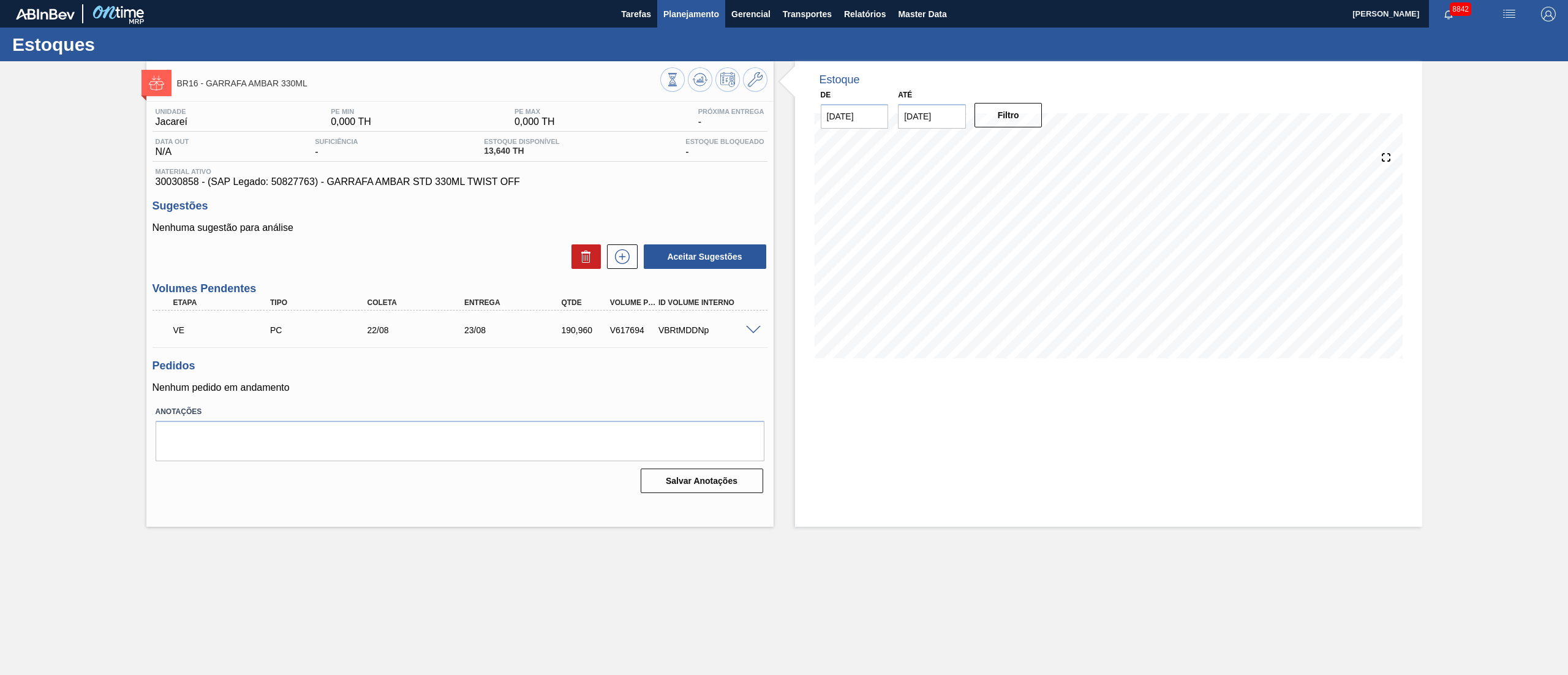
click at [698, 21] on span "Planejamento" at bounding box center [691, 14] width 56 height 15
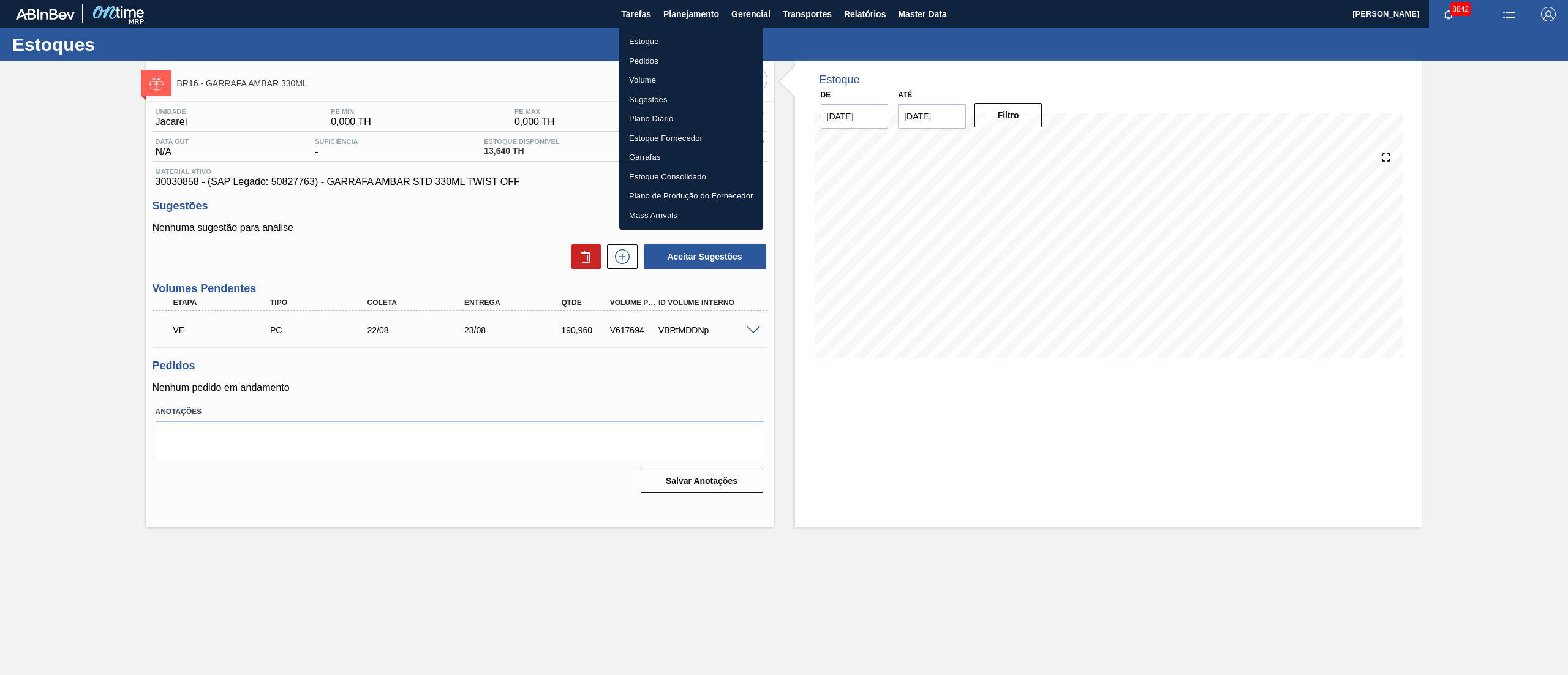
click at [653, 61] on li "Pedidos" at bounding box center [691, 61] width 144 height 19
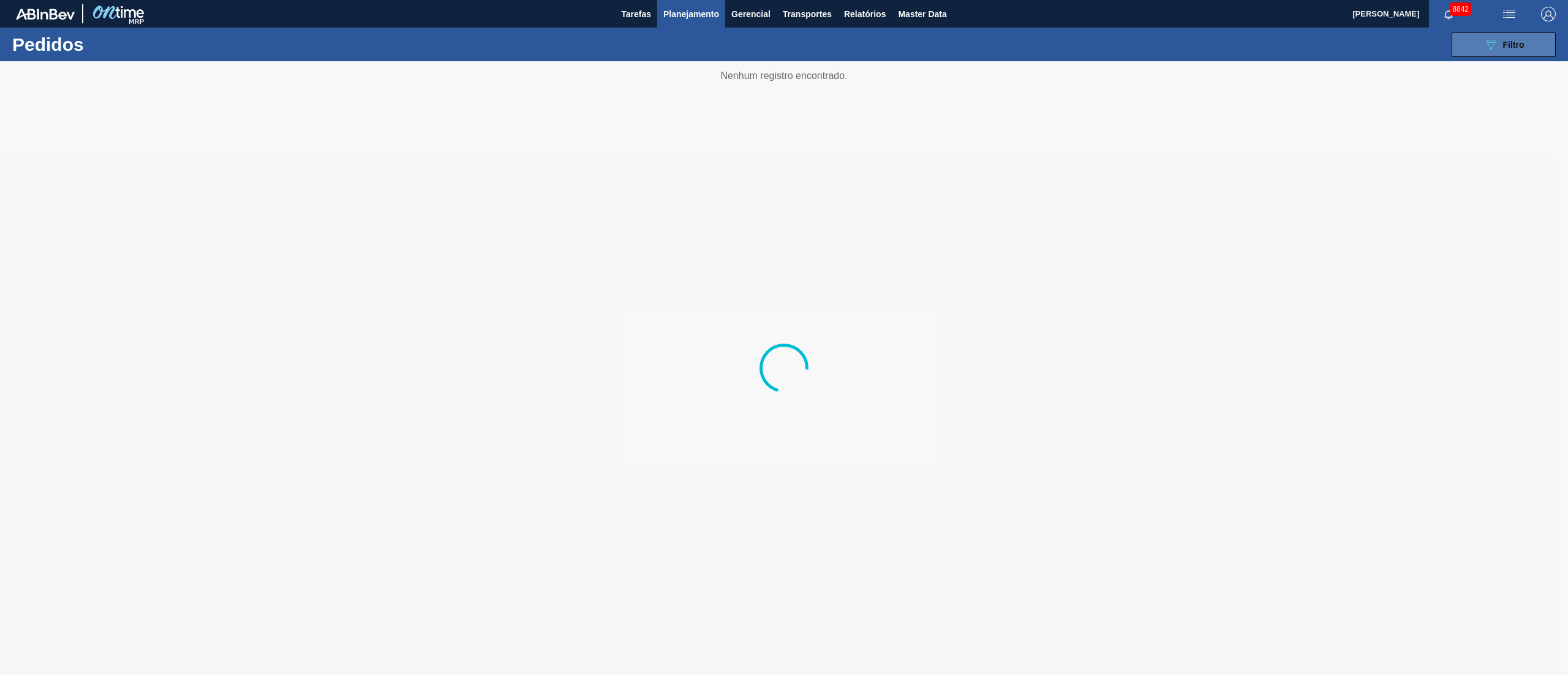
click at [1516, 40] on span "Filtro" at bounding box center [1513, 44] width 22 height 10
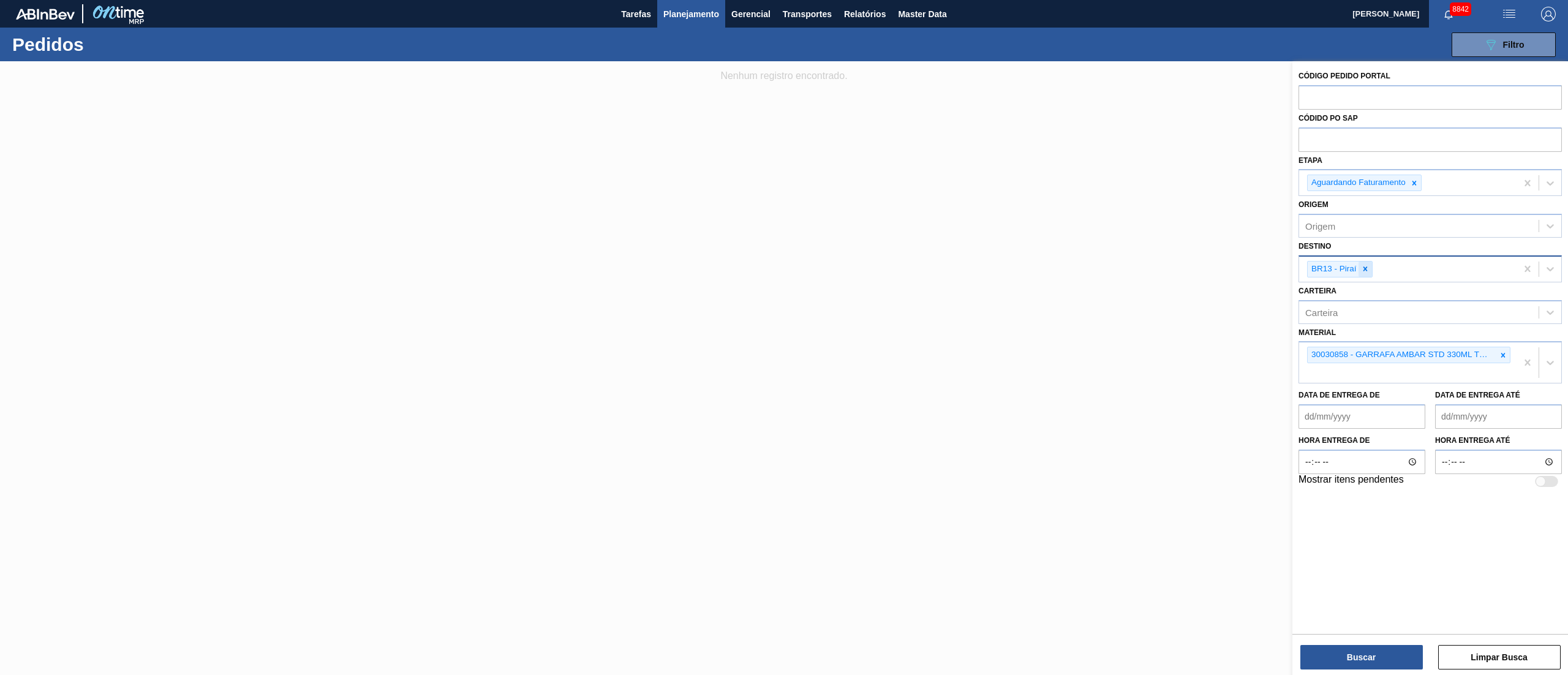
click at [1363, 271] on icon at bounding box center [1364, 269] width 4 height 4
type input "18"
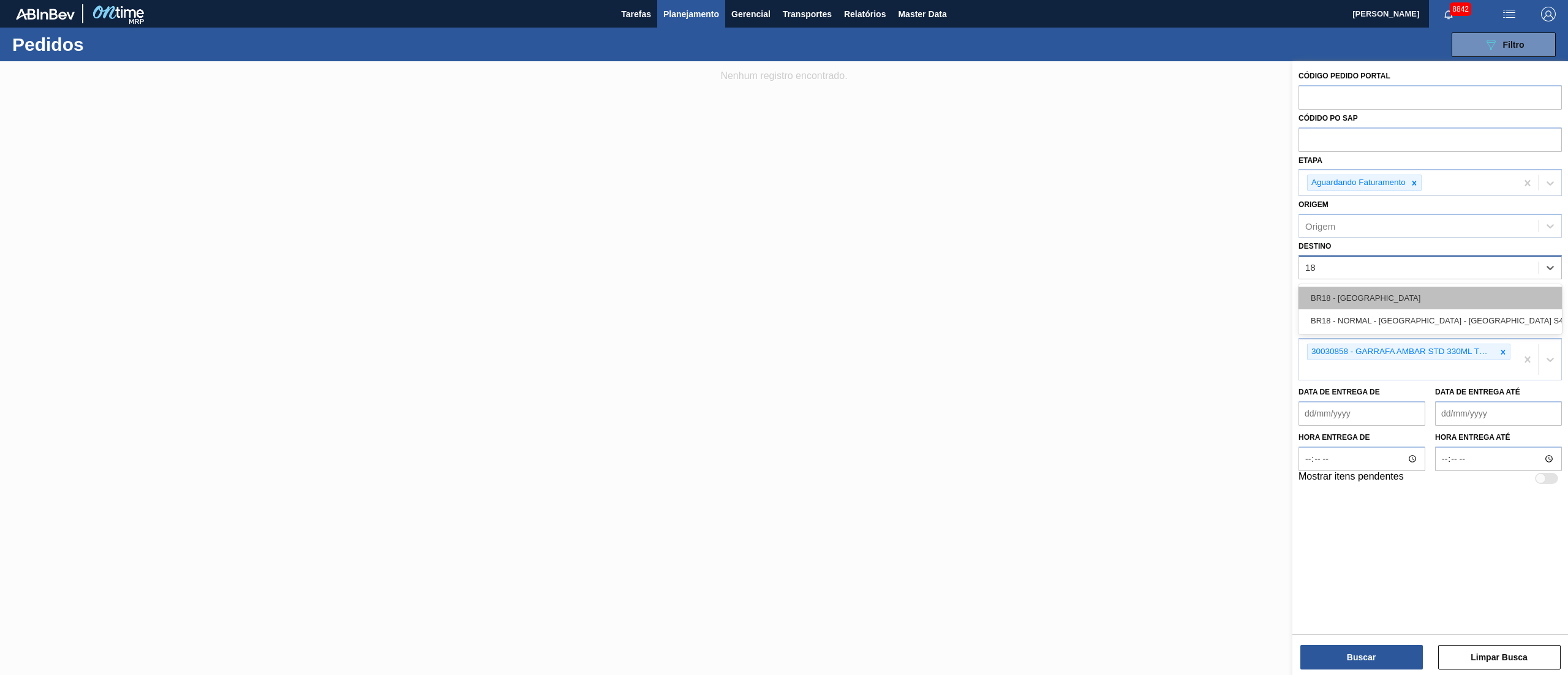
click at [1380, 294] on div "BR18 - Pernambuco" at bounding box center [1430, 298] width 264 height 23
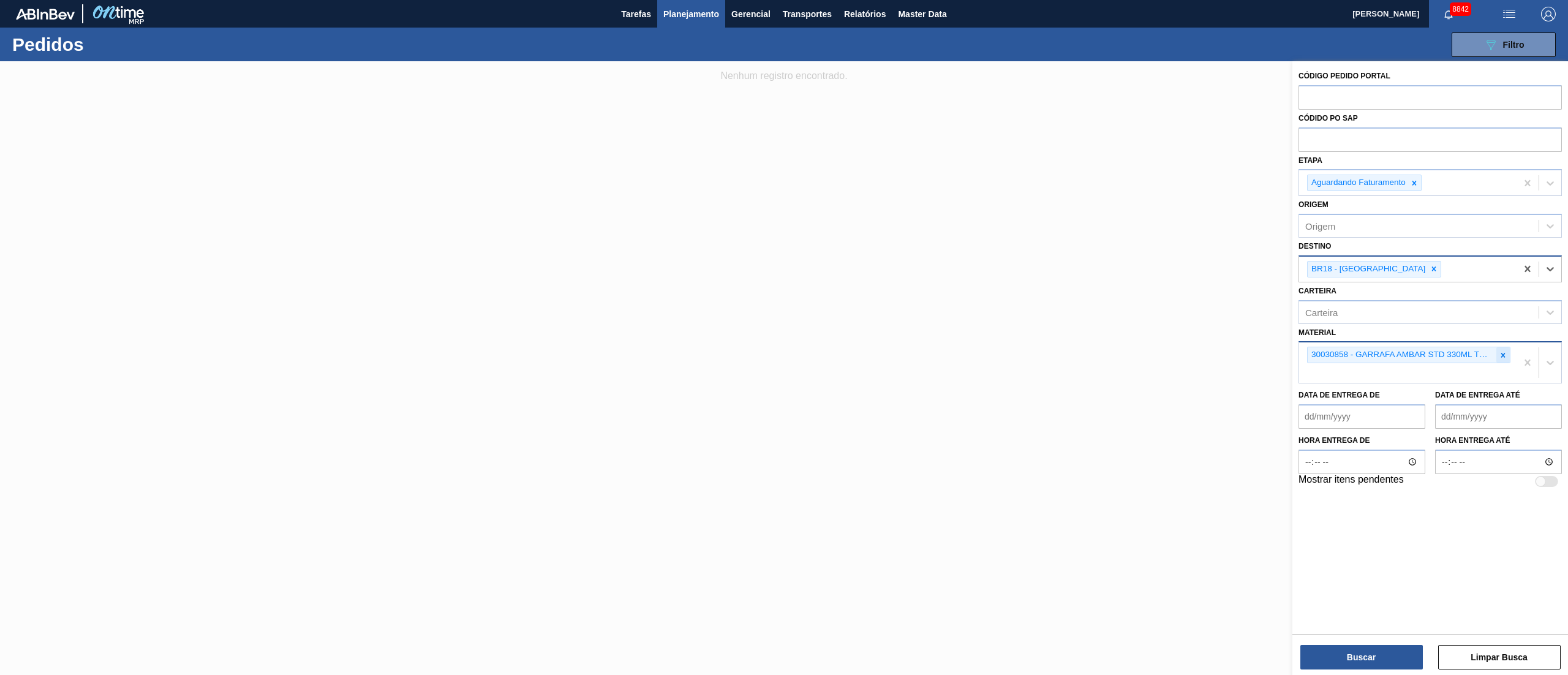
click at [1504, 356] on icon at bounding box center [1503, 355] width 4 height 4
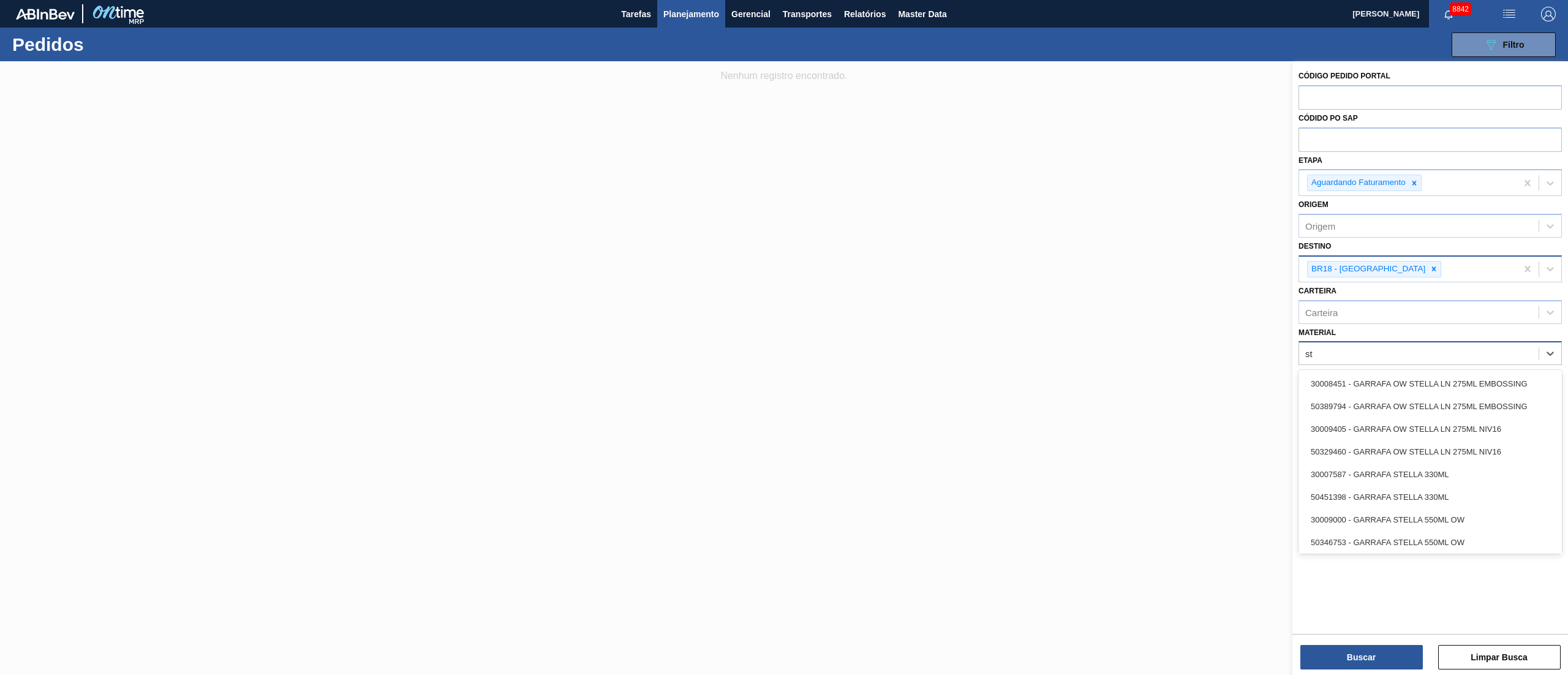
type input "s"
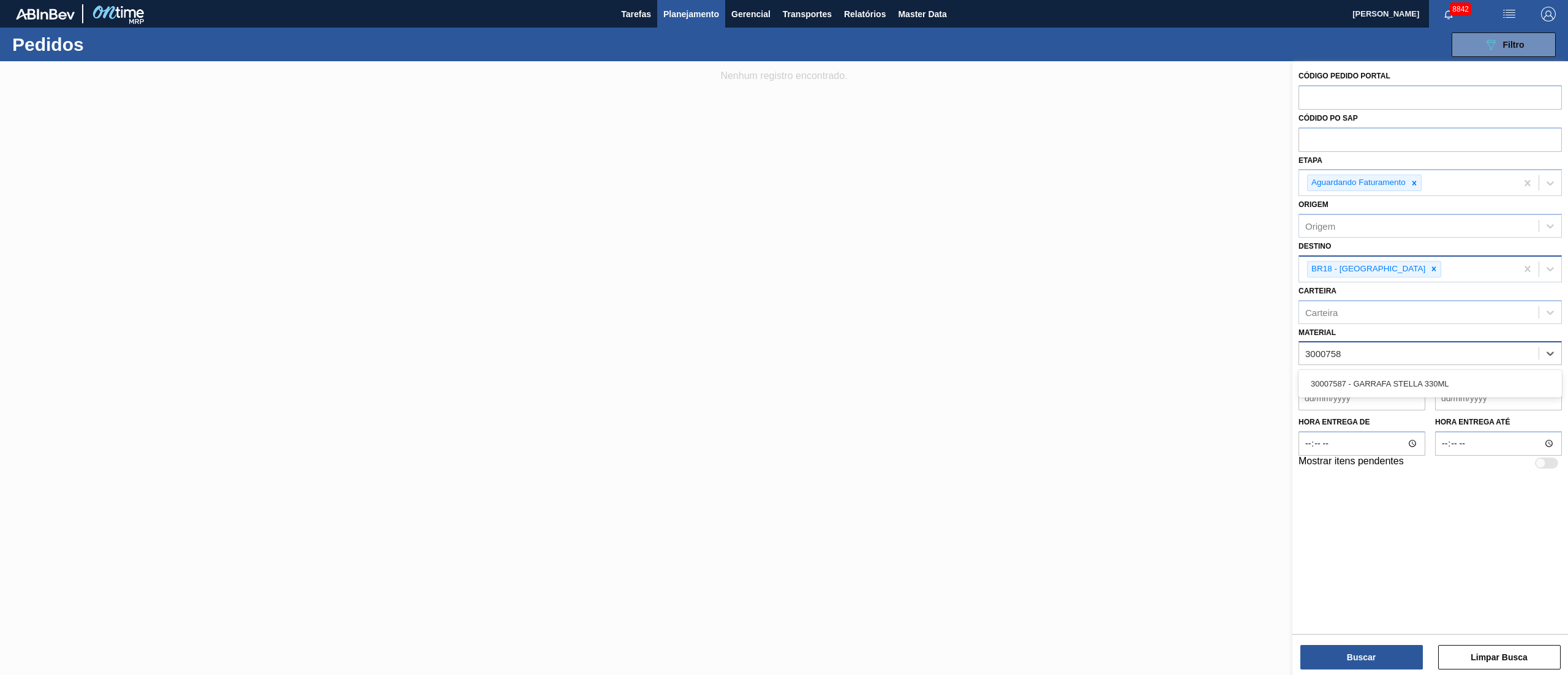
type input "30007587"
click at [1365, 384] on div "30007587 - GARRAFA STELLA 330ML" at bounding box center [1430, 384] width 264 height 23
click at [1352, 660] on button "Buscar" at bounding box center [1362, 657] width 123 height 24
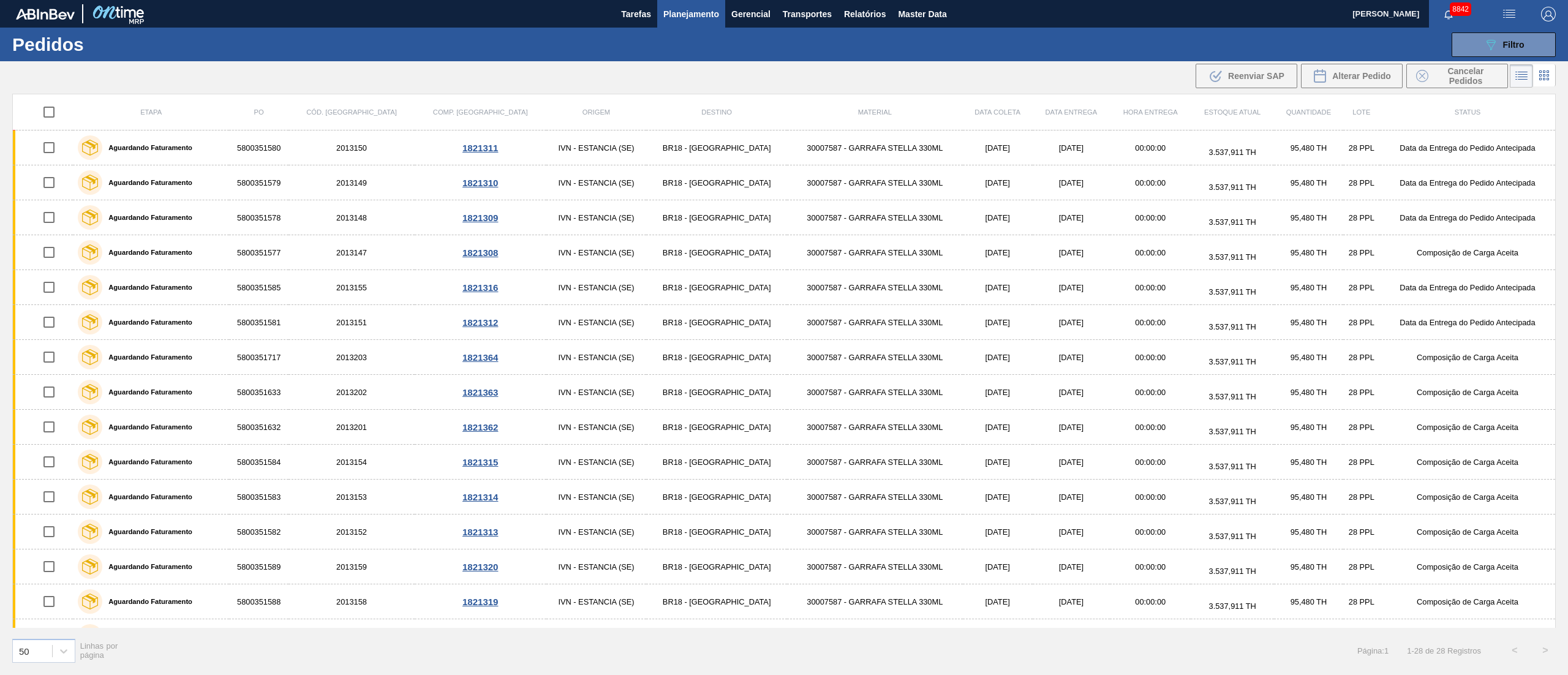
click at [1519, 61] on div at bounding box center [1533, 76] width 46 height 29
click at [1516, 52] on button "089F7B8B-B2A5-4AFE-B5C0-19BA573D28AC Filtro" at bounding box center [1504, 44] width 104 height 24
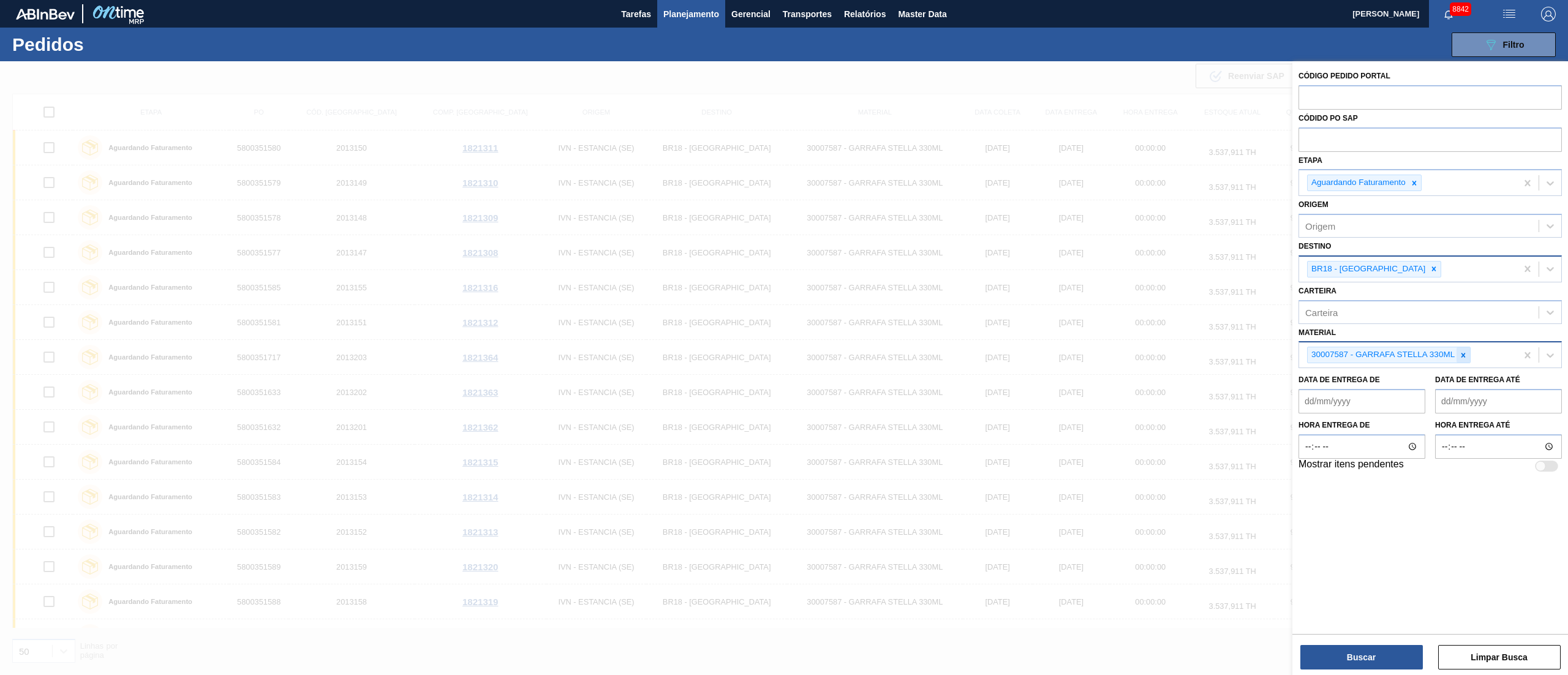
click at [1460, 349] on div at bounding box center [1463, 355] width 14 height 15
type input "30008247"
click at [1409, 386] on div "30008247 - GARRAFA BUD OW 330ML" at bounding box center [1430, 384] width 264 height 23
click at [1348, 654] on button "Buscar" at bounding box center [1362, 657] width 123 height 24
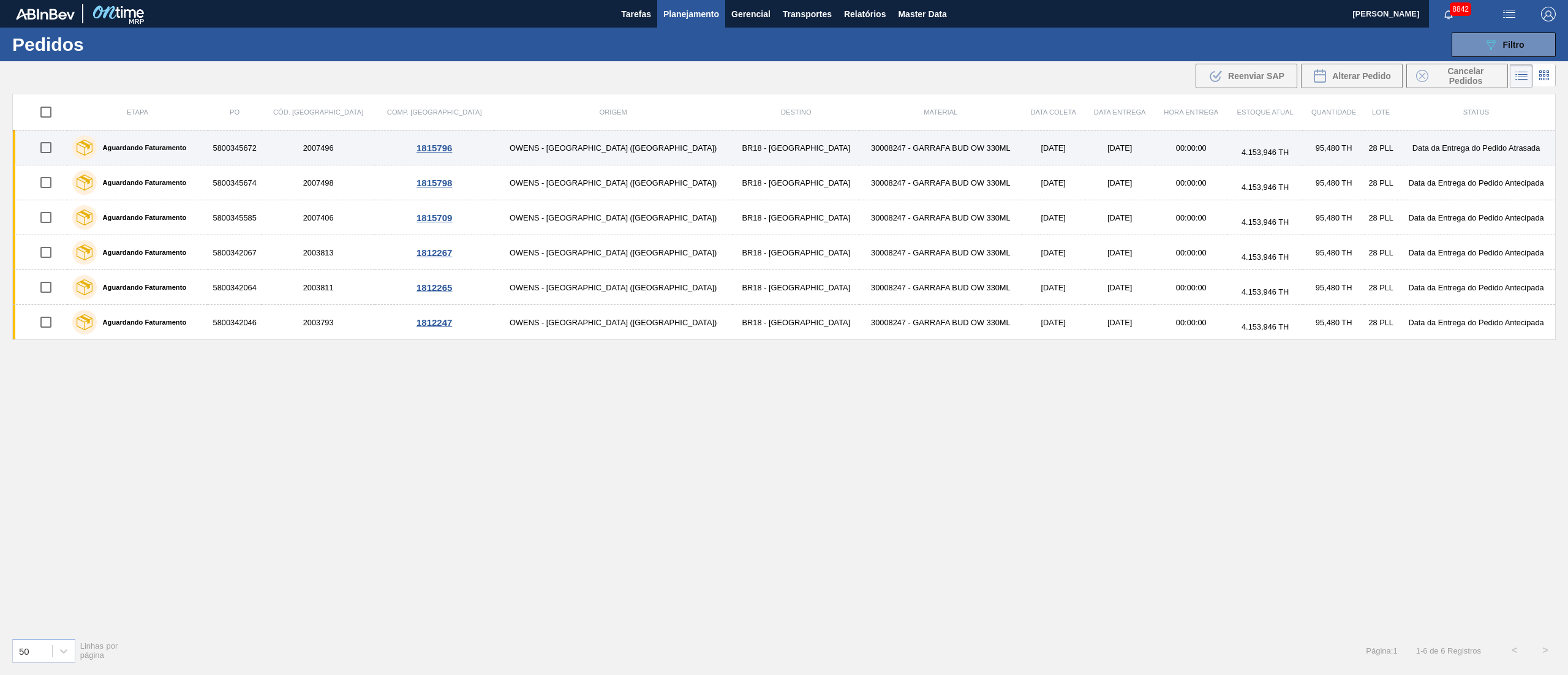
click at [52, 148] on input "checkbox" at bounding box center [46, 148] width 26 height 26
checkbox input "true"
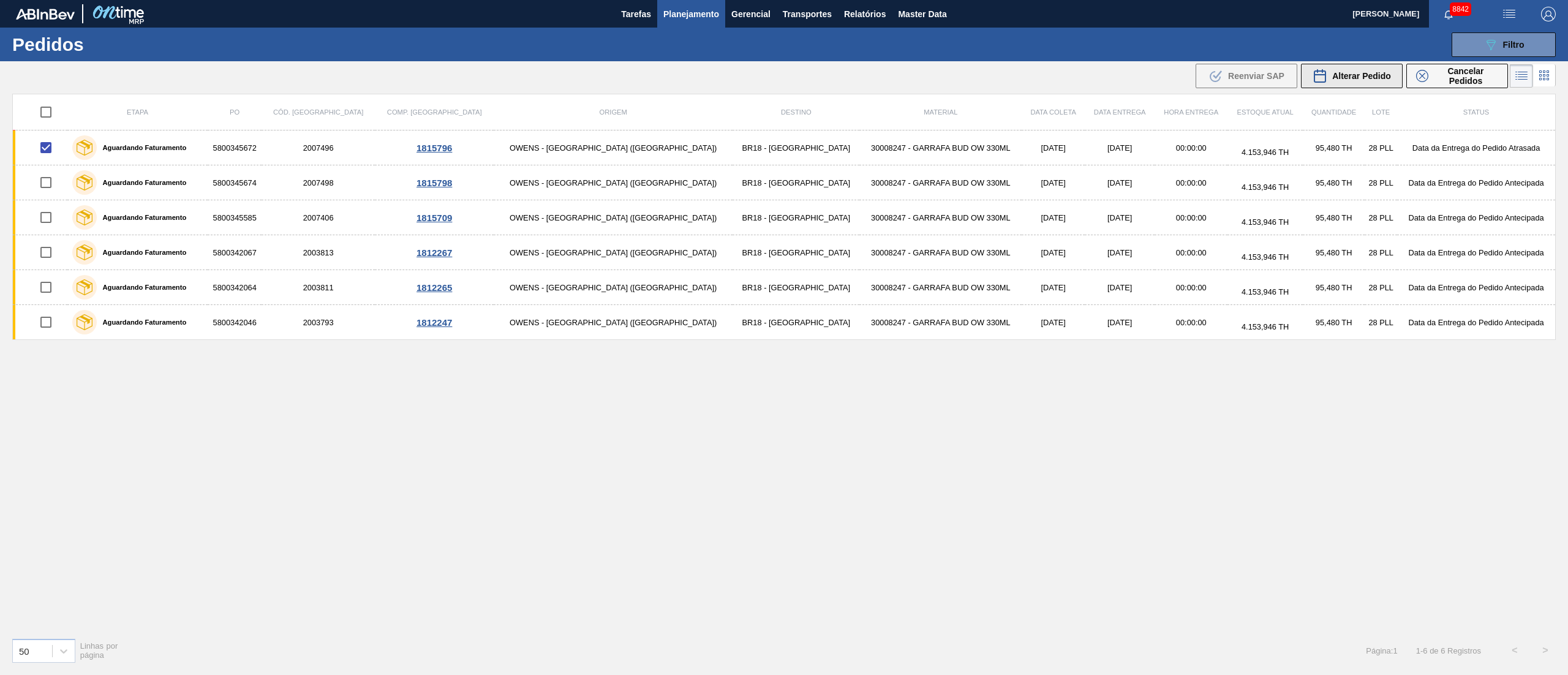
click at [1358, 80] on span "Alterar Pedido" at bounding box center [1361, 76] width 59 height 10
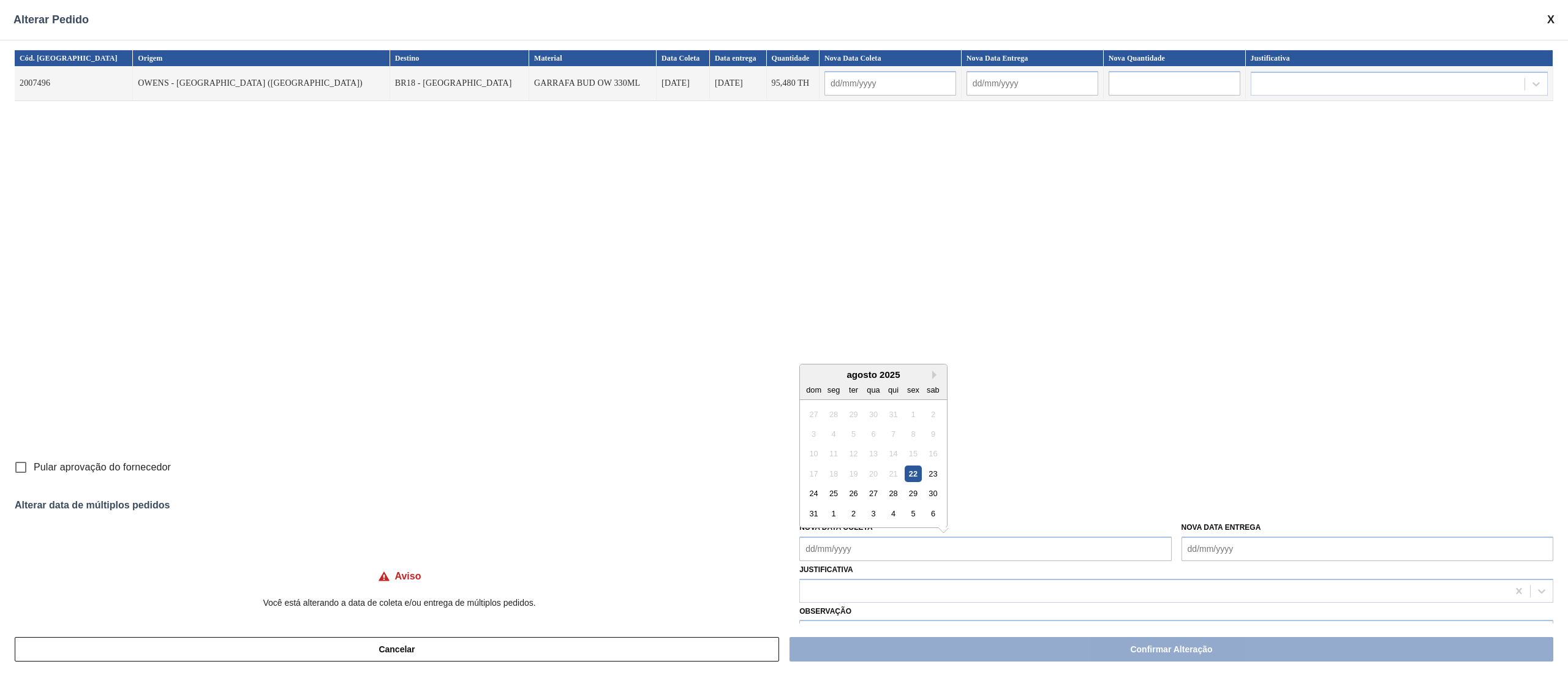
click at [845, 553] on Coleta "Nova Data Coleta" at bounding box center [984, 549] width 372 height 24
click at [830, 498] on div "25" at bounding box center [834, 494] width 17 height 17
type input "[DATE]"
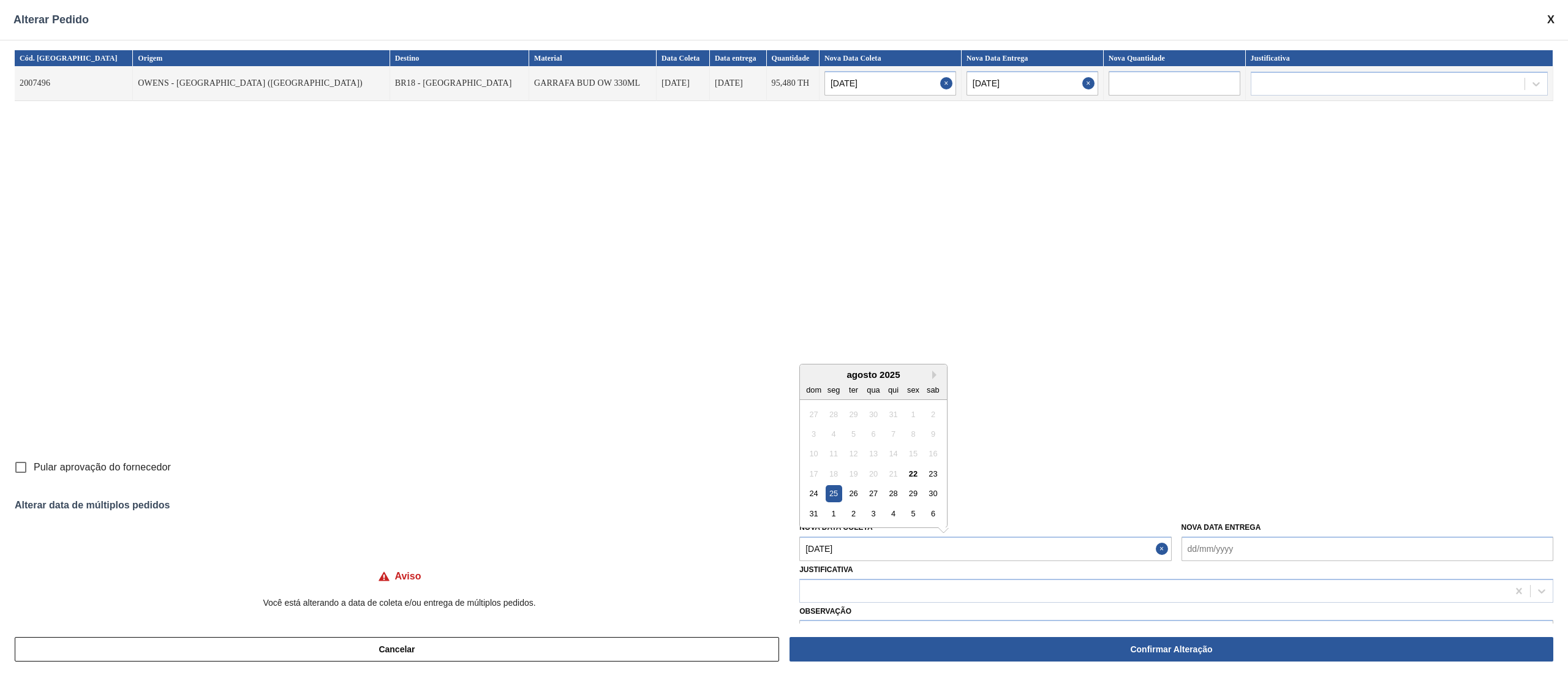
click at [851, 540] on Coleta "[DATE]" at bounding box center [984, 549] width 372 height 24
click at [932, 478] on div "23" at bounding box center [933, 473] width 17 height 17
type Coleta "[DATE]"
type input "[DATE]"
type input "24/08/2025"
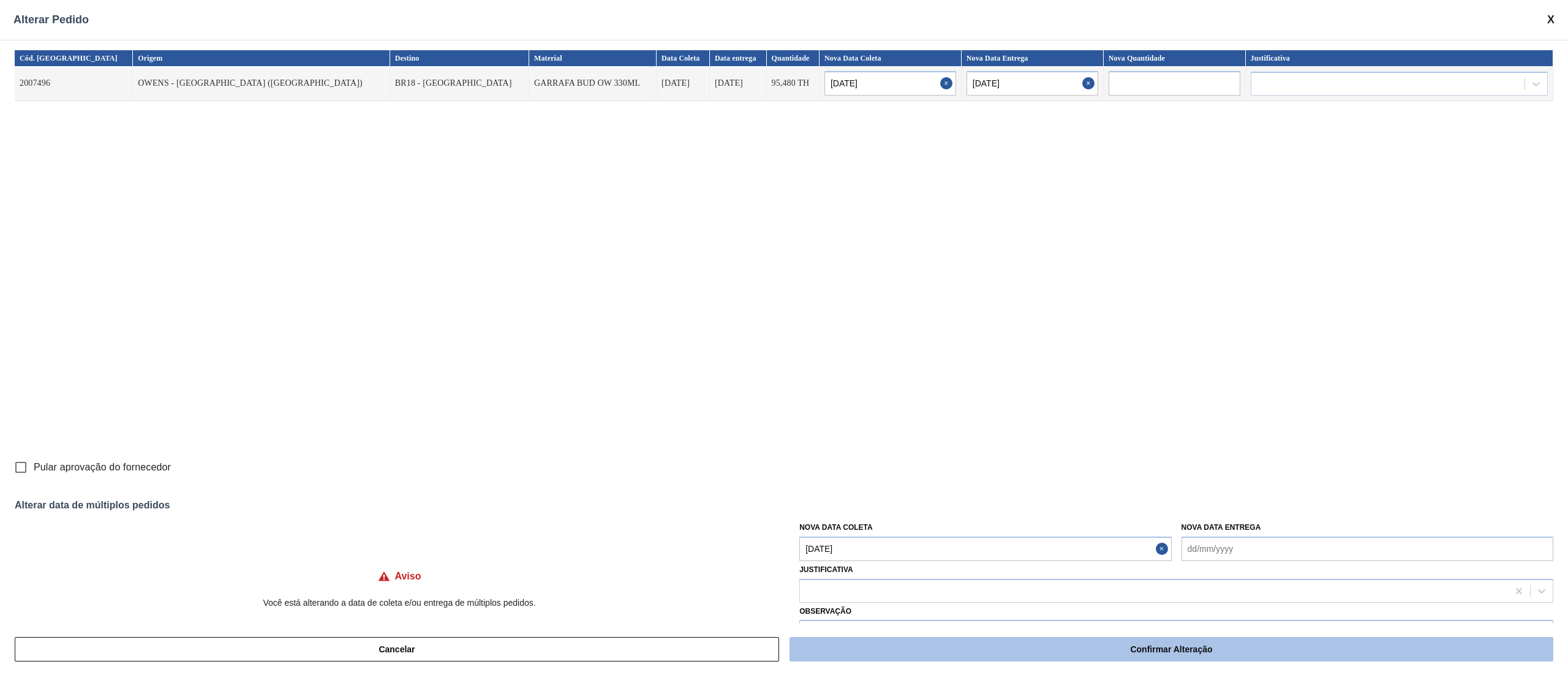
click at [967, 652] on button "Confirmar Alteração" at bounding box center [1171, 649] width 763 height 24
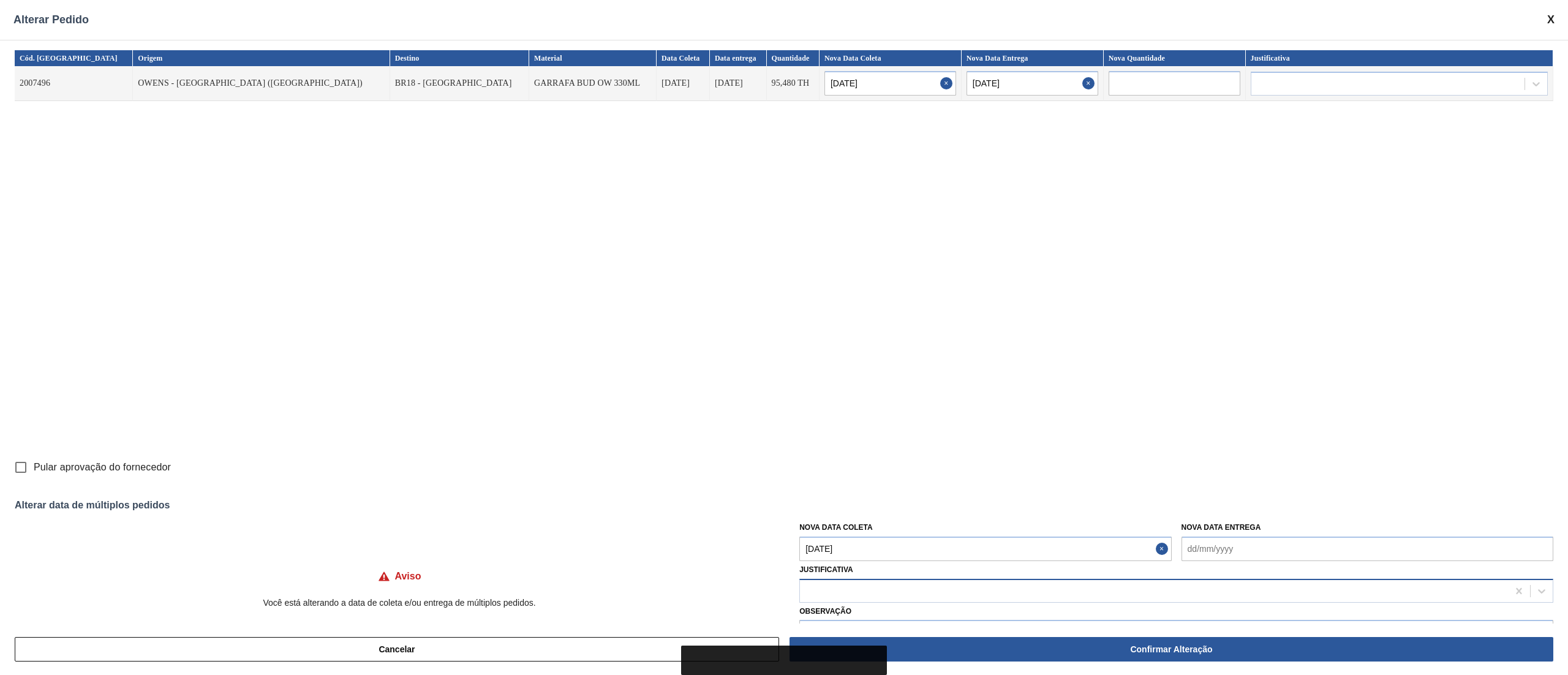
click at [865, 590] on div at bounding box center [1154, 591] width 708 height 18
type input "ou"
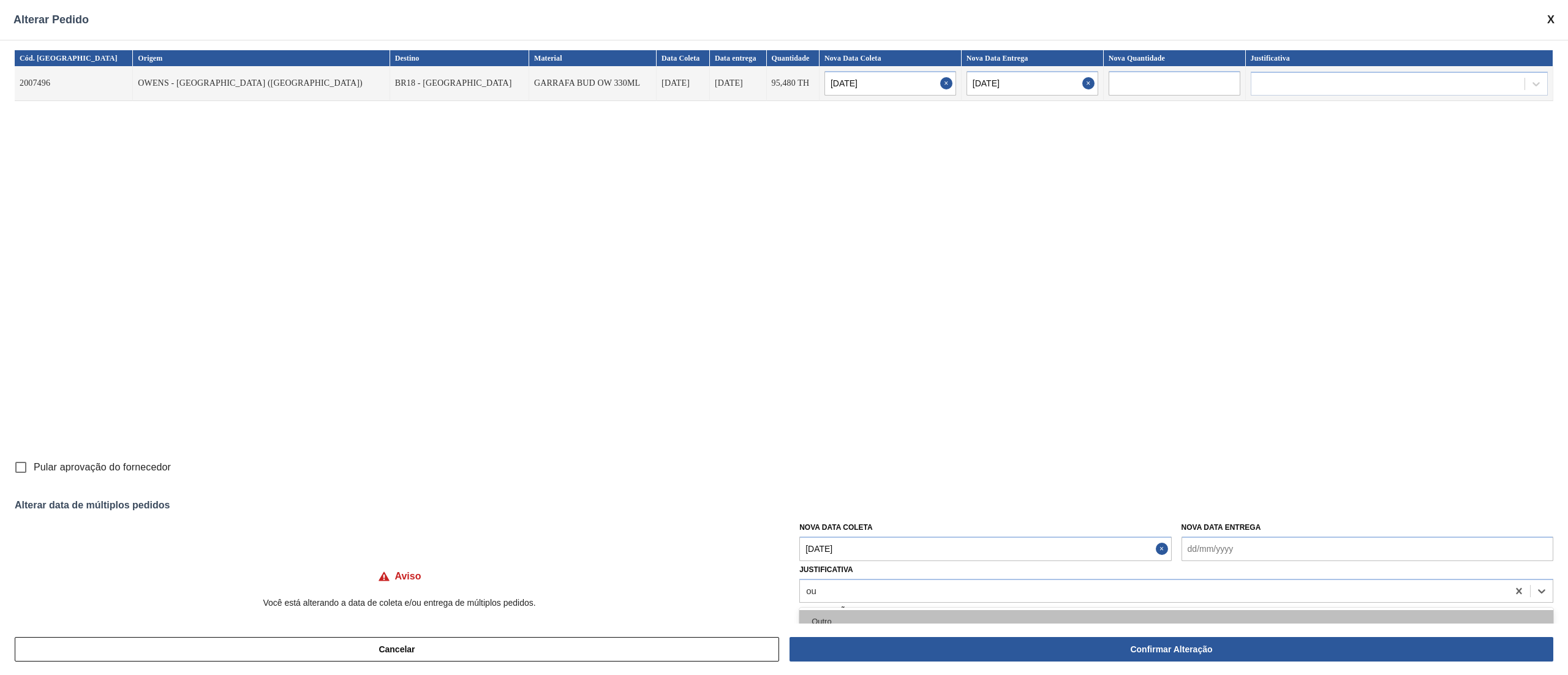
click at [853, 620] on div "Outro" at bounding box center [1175, 622] width 754 height 23
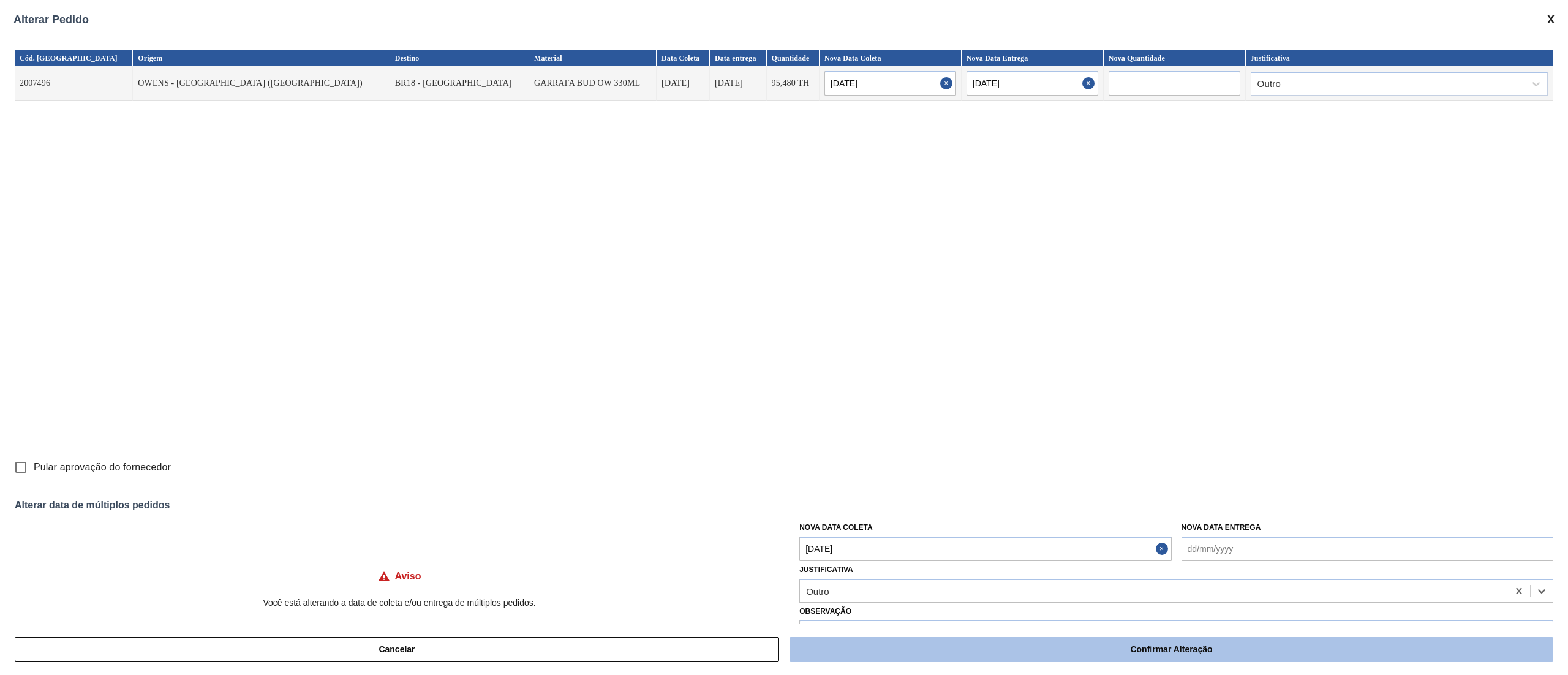
click at [1150, 656] on button "Confirmar Alteração" at bounding box center [1171, 649] width 763 height 24
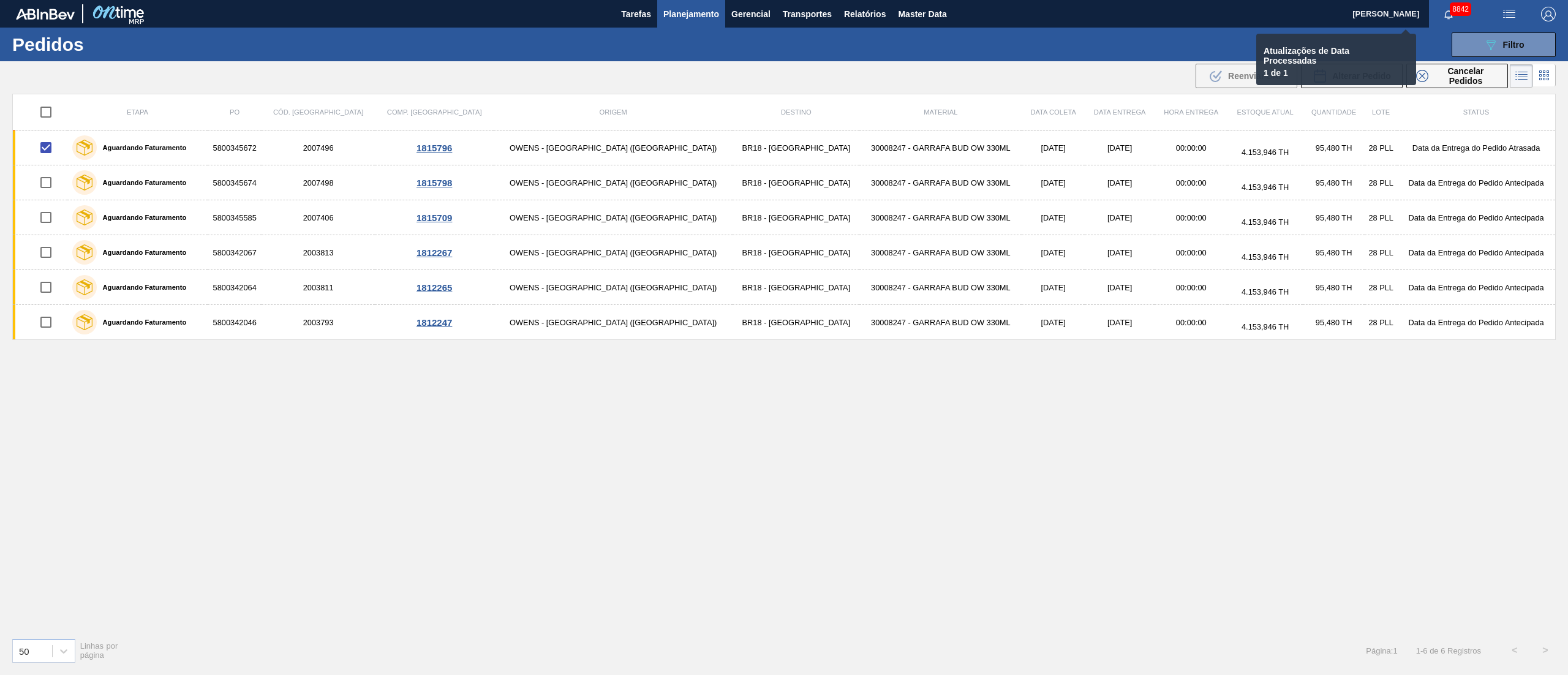
checkbox input "false"
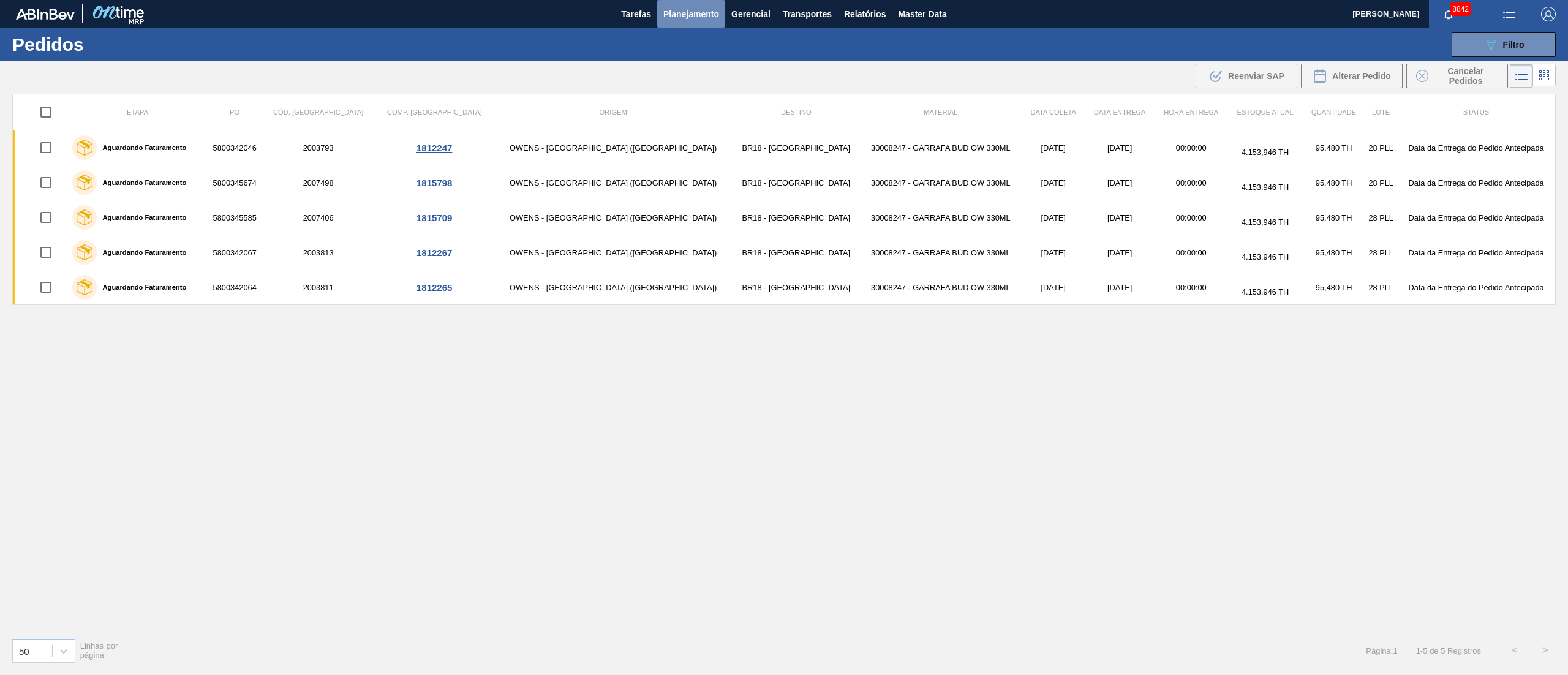
click at [675, 21] on span "Planejamento" at bounding box center [691, 14] width 56 height 15
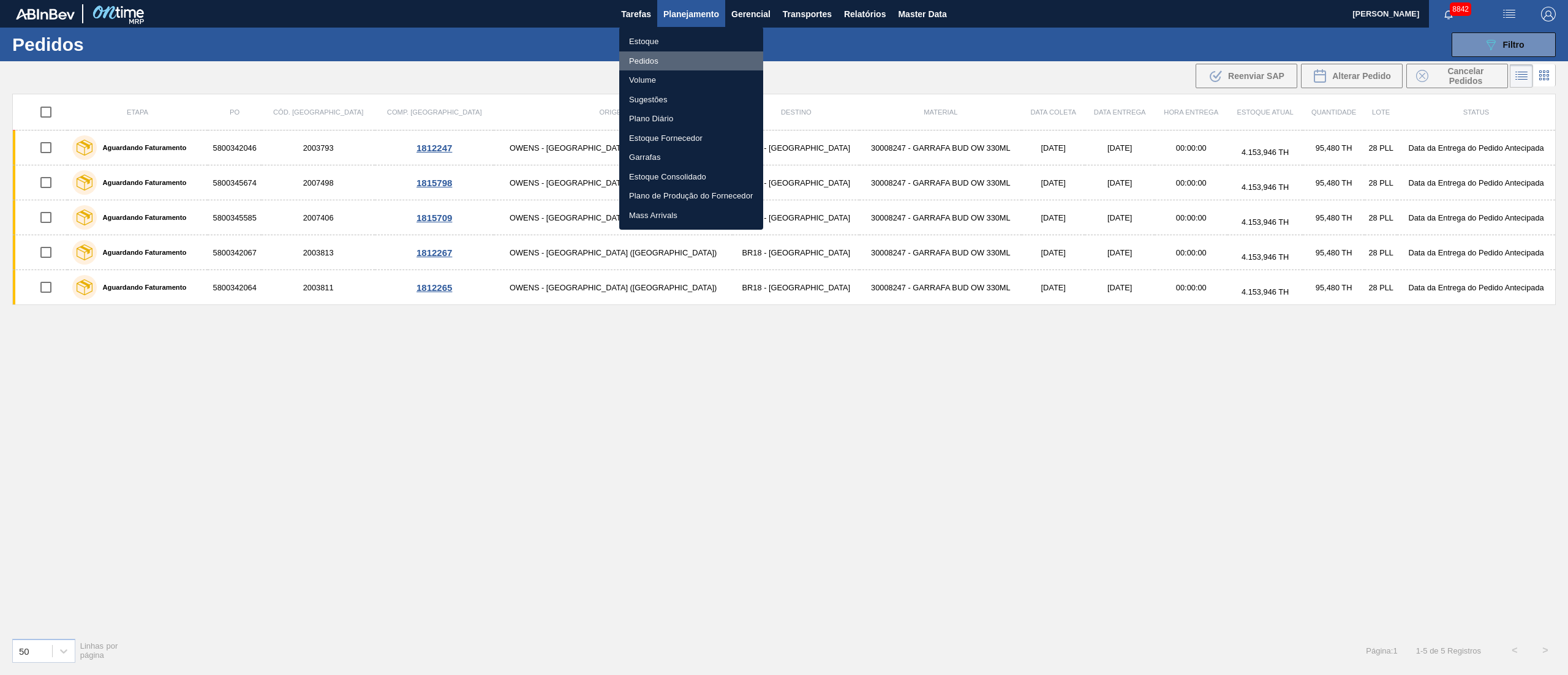
click at [652, 60] on li "Pedidos" at bounding box center [691, 61] width 144 height 19
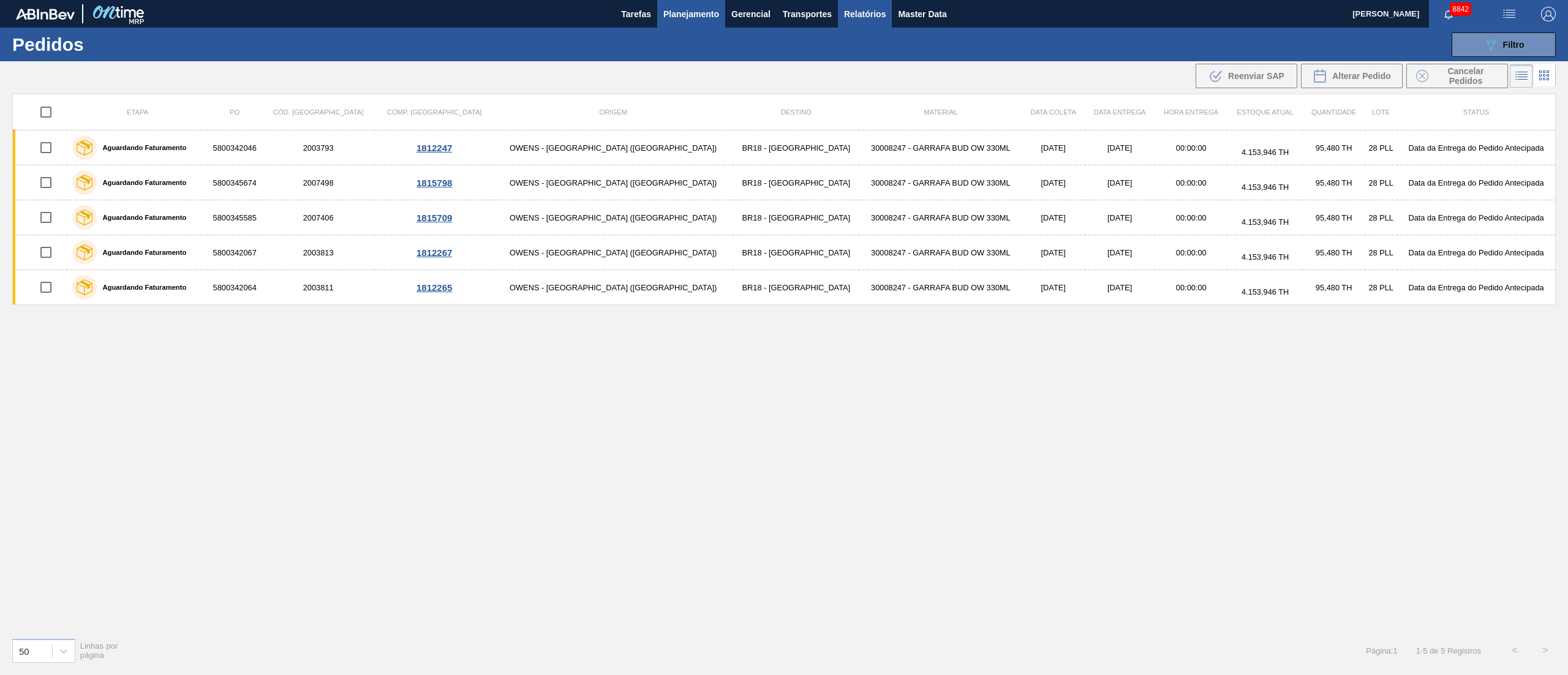
click at [860, 19] on span "Relatórios" at bounding box center [865, 14] width 42 height 15
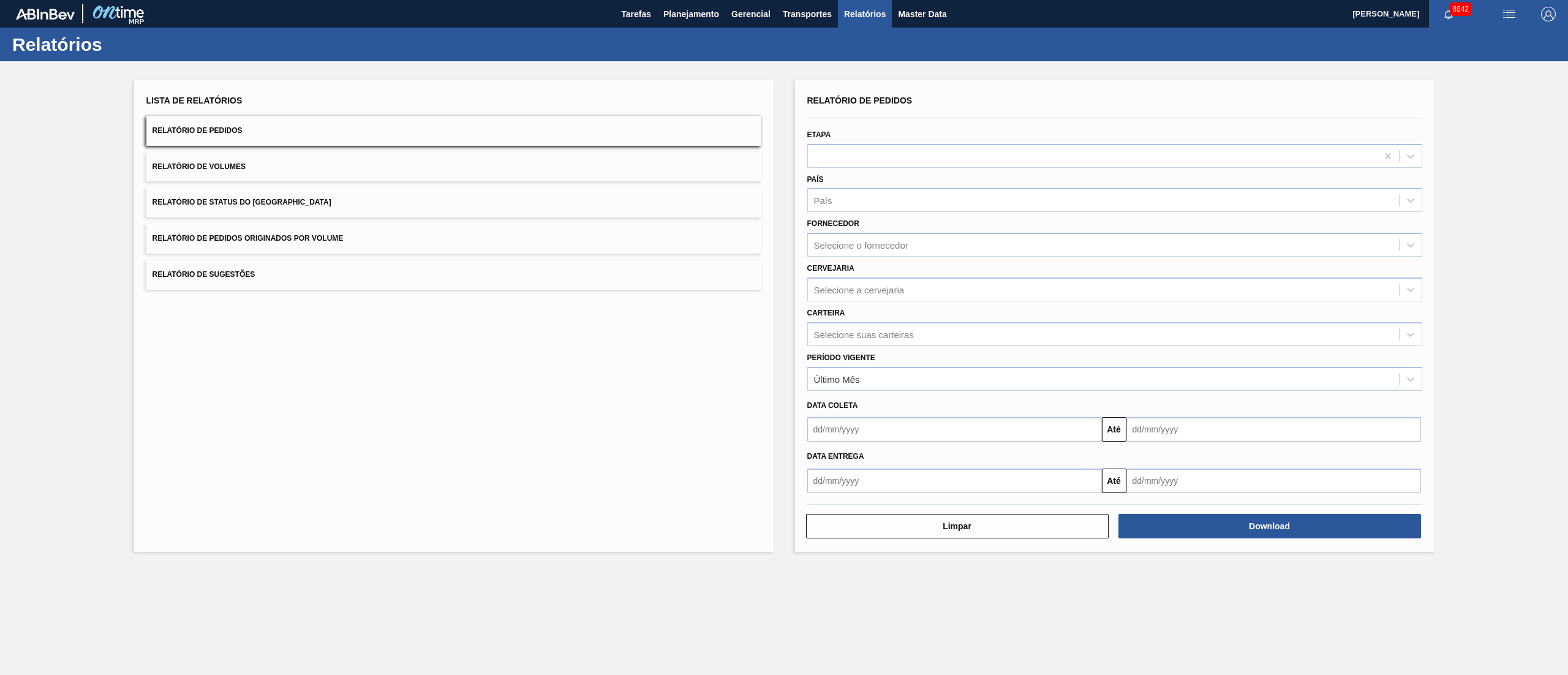
click at [333, 240] on span "Relatório de Pedidos Originados por Volume" at bounding box center [247, 238] width 191 height 9
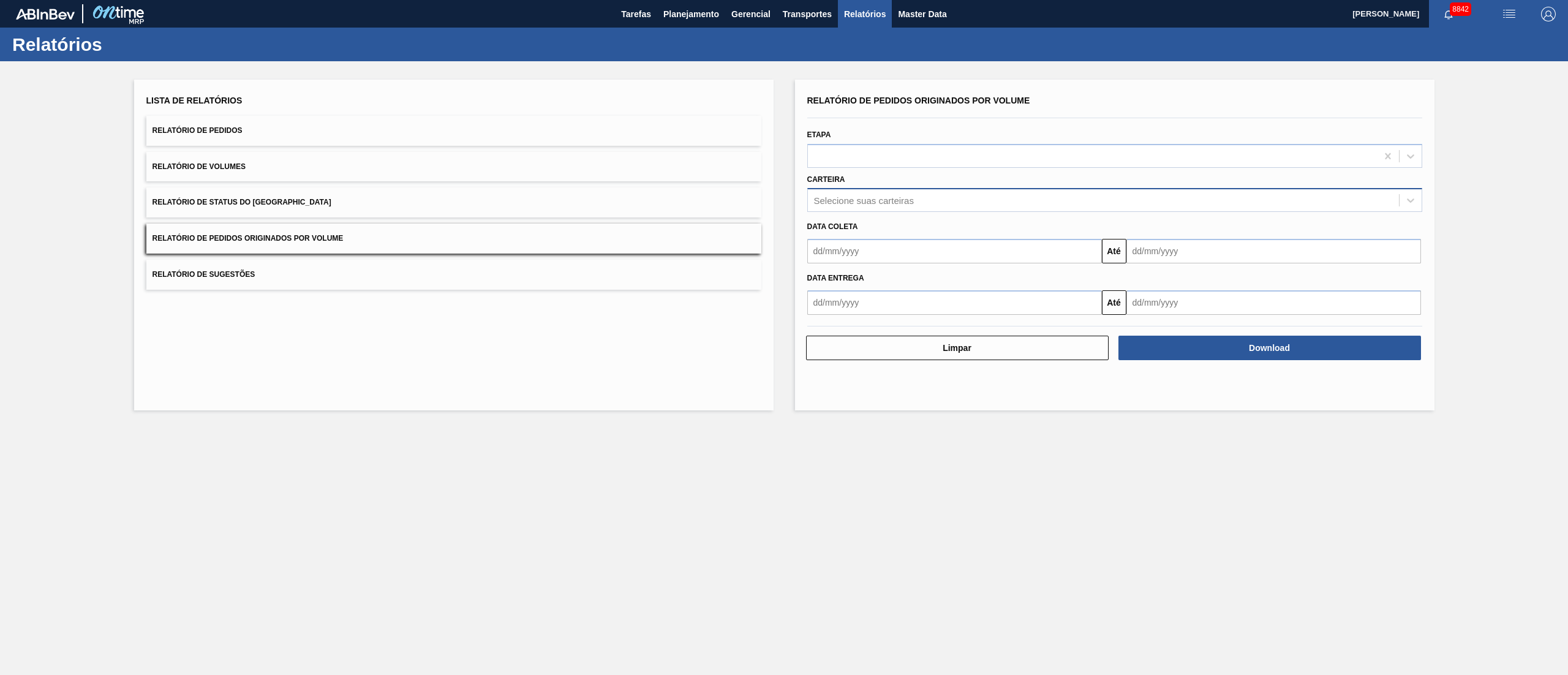
click at [851, 203] on div "Selecione suas carteiras" at bounding box center [864, 200] width 100 height 10
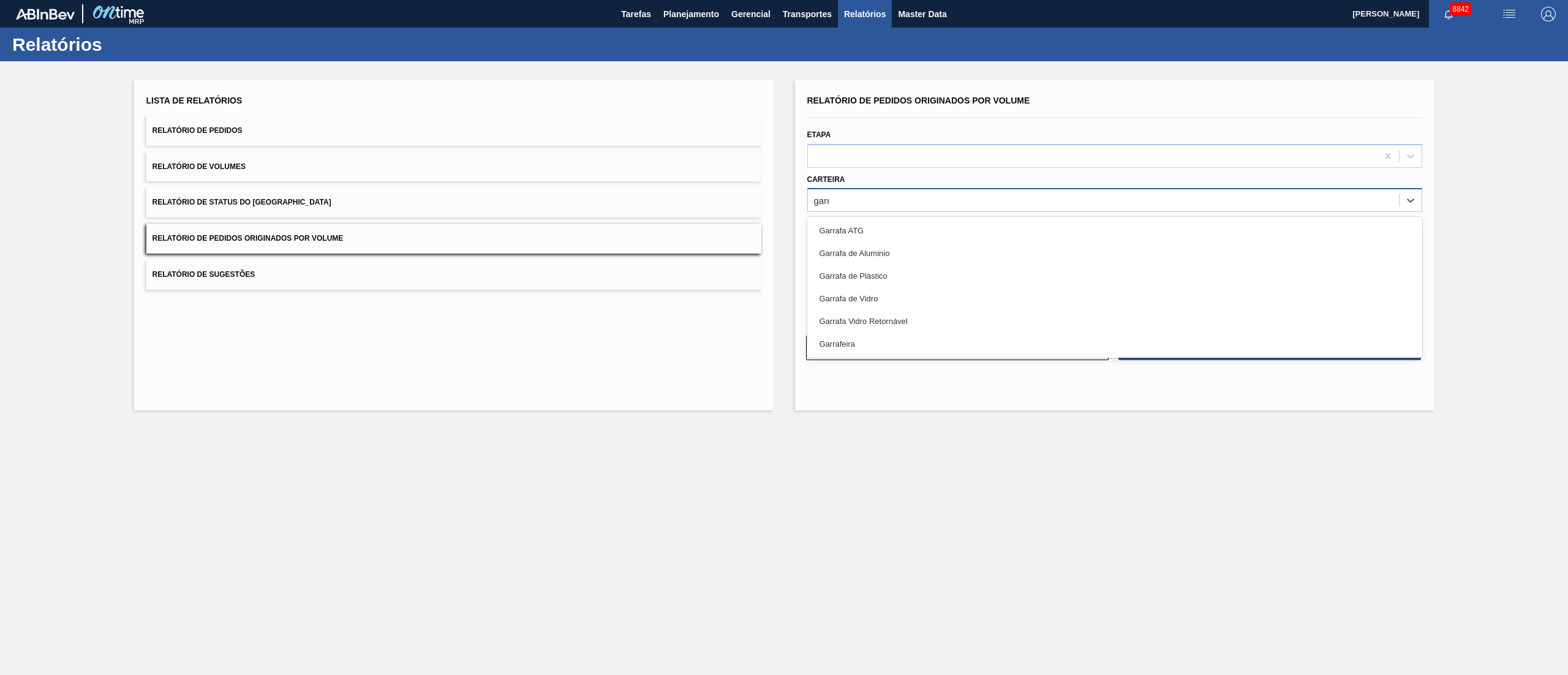
type input "garra"
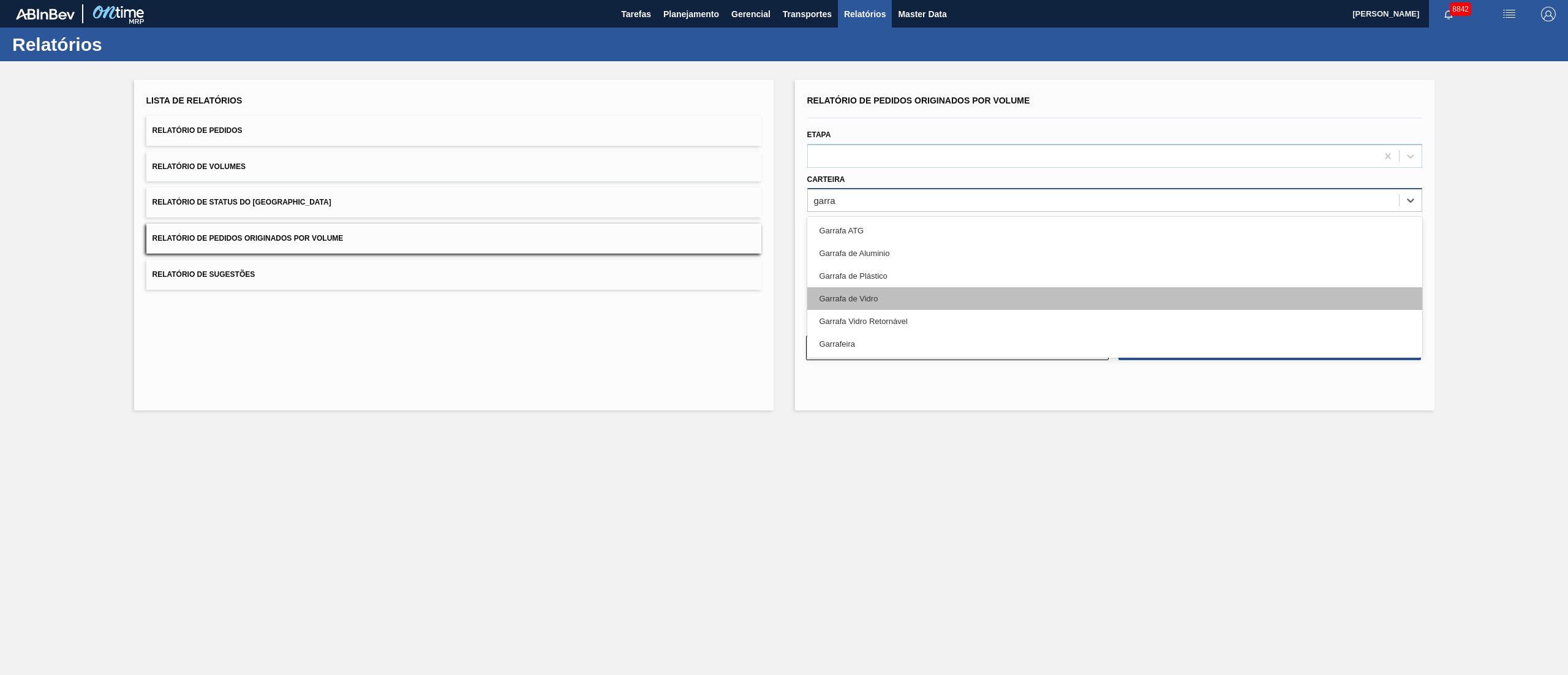
click at [888, 290] on div "Garrafa de Vidro" at bounding box center [1114, 298] width 615 height 23
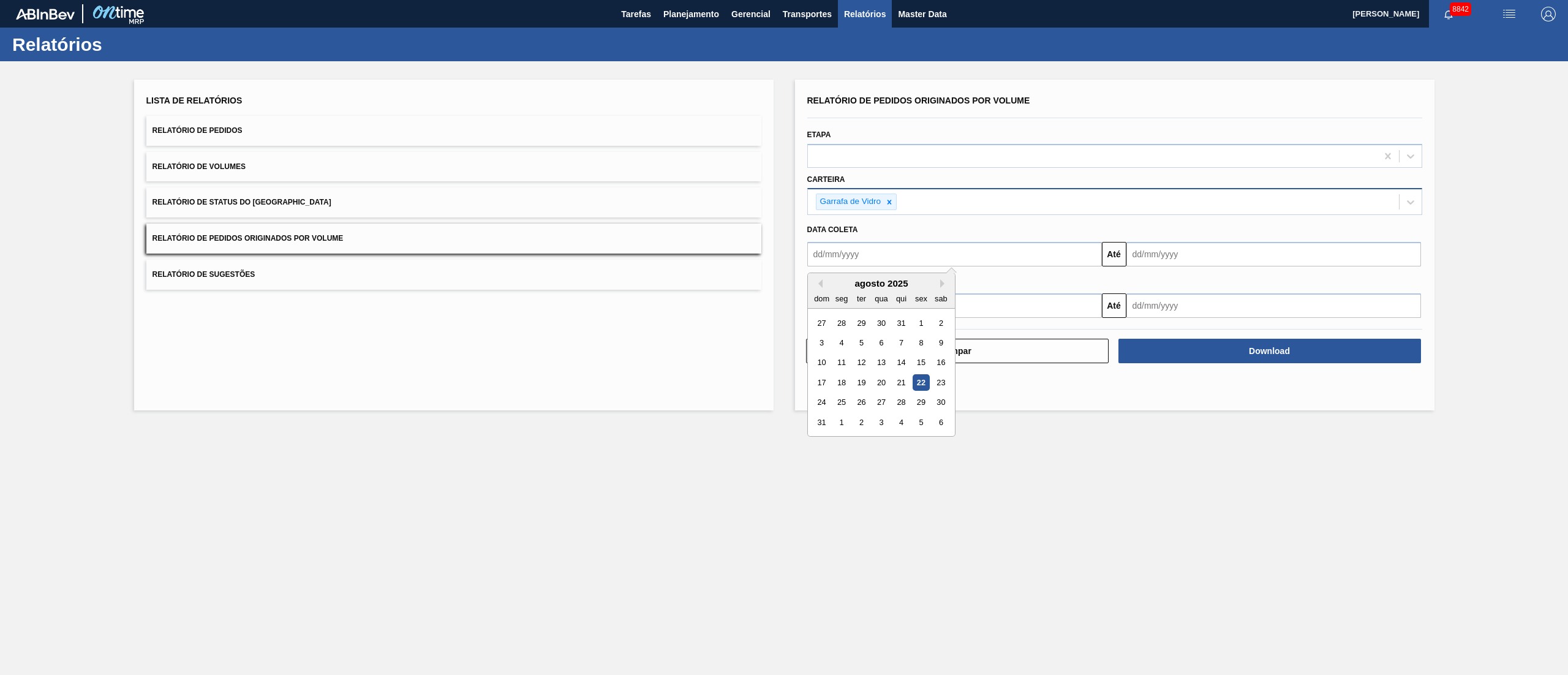
click at [897, 255] on input "text" at bounding box center [954, 254] width 294 height 24
click at [920, 323] on div "1" at bounding box center [921, 323] width 17 height 17
type input "01/08/2025"
click at [1169, 260] on input "text" at bounding box center [1273, 254] width 294 height 24
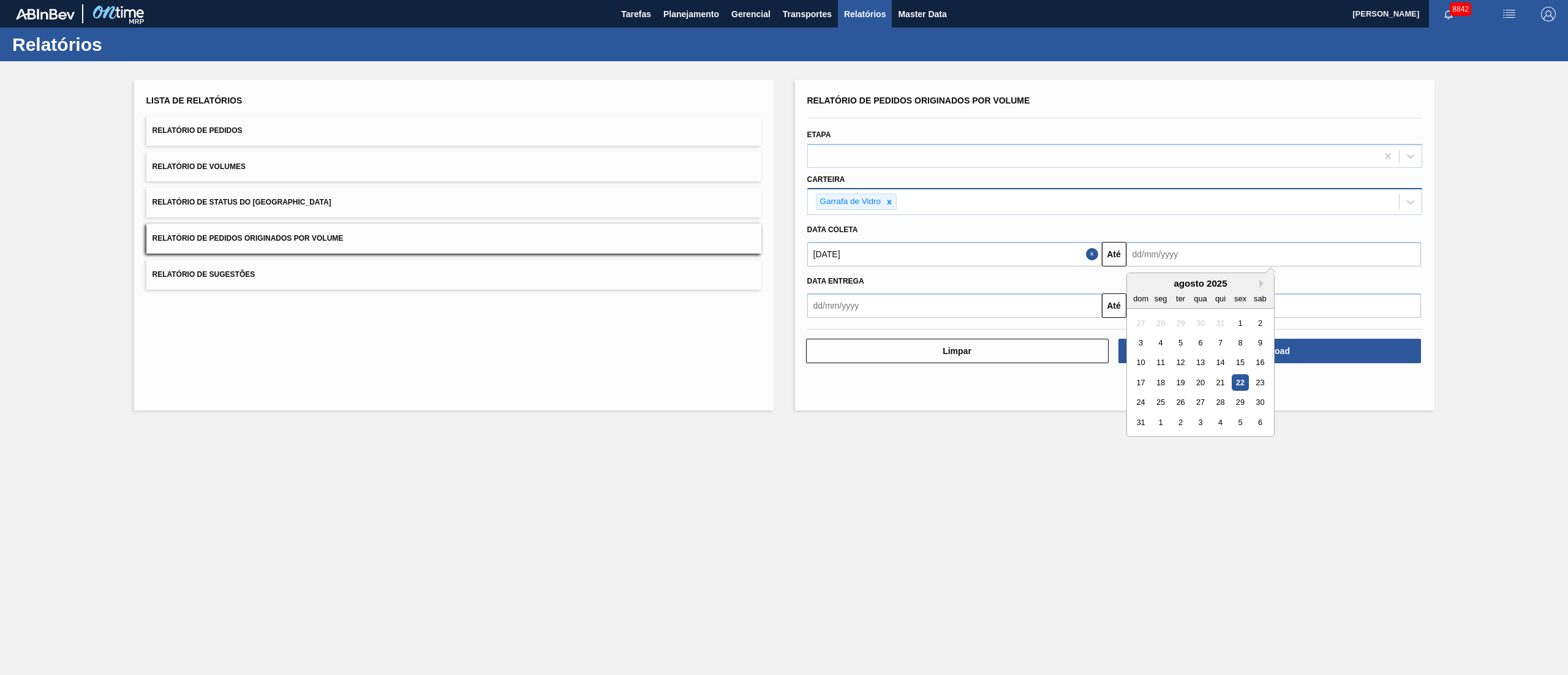
click at [1236, 382] on div "22" at bounding box center [1240, 382] width 17 height 17
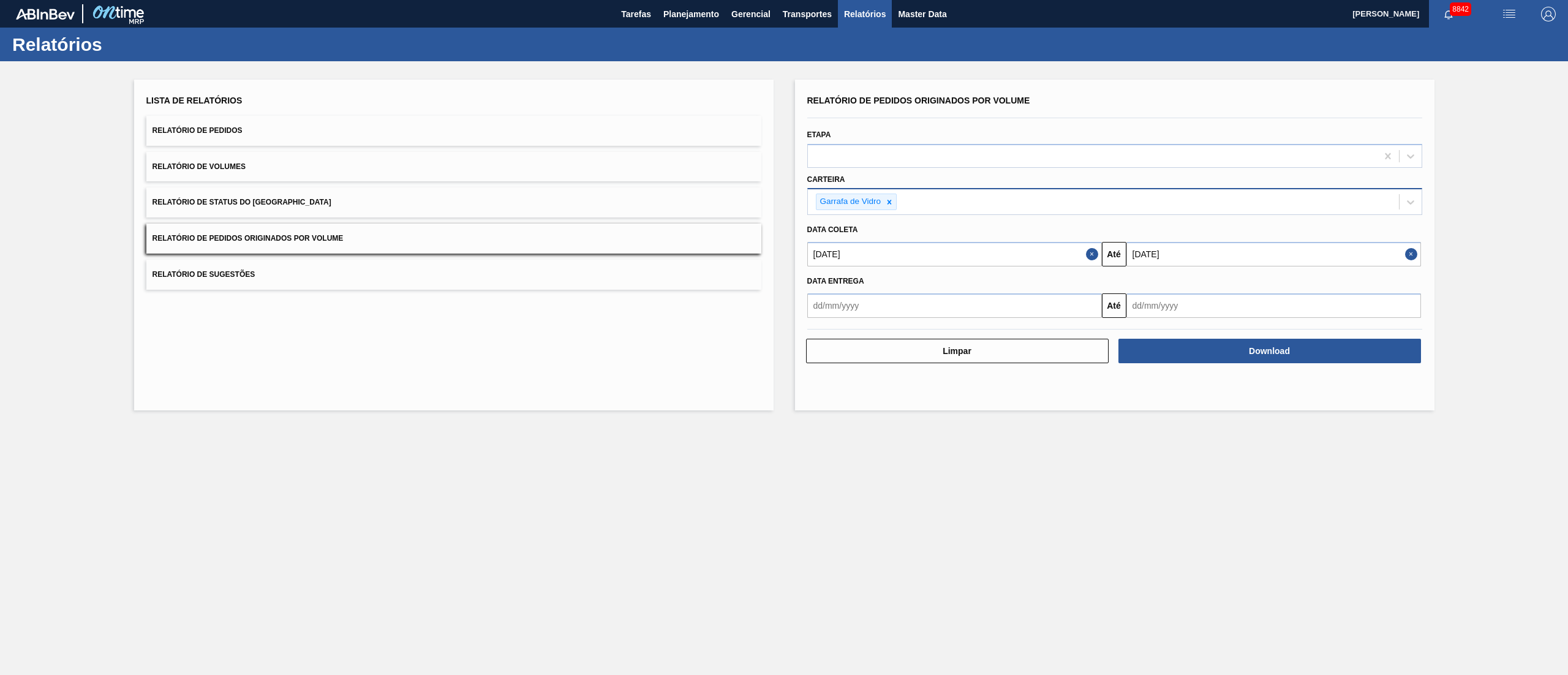
click at [1192, 252] on input "[DATE]" at bounding box center [1273, 254] width 294 height 24
click at [1141, 427] on div "31" at bounding box center [1141, 423] width 17 height 17
type input "31/08/2025"
click at [1242, 366] on div "Relatório de Pedidos Originados por Volume Etapa Carteira Garrafa de Vidro Data…" at bounding box center [1114, 245] width 639 height 331
click at [1246, 345] on button "Download" at bounding box center [1269, 351] width 302 height 24
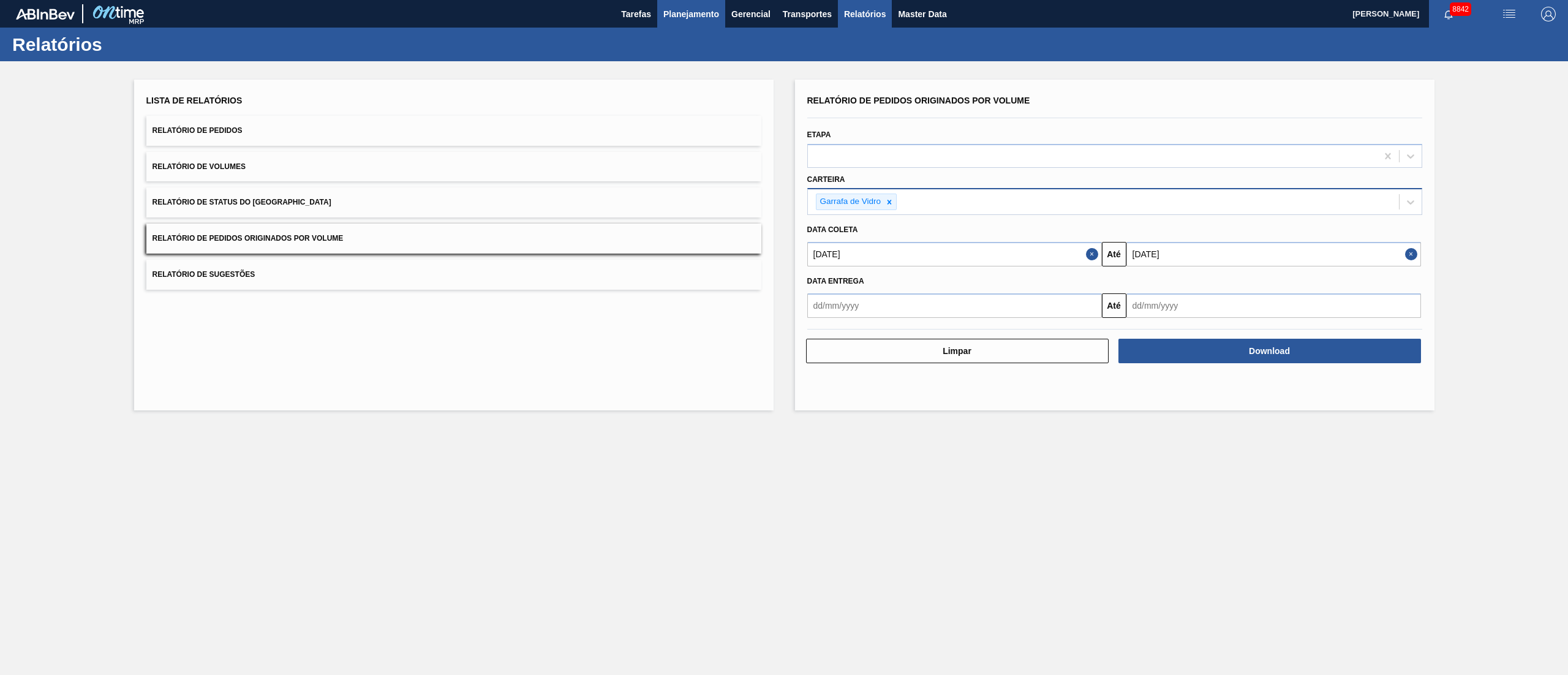
click at [695, 4] on button "Planejamento" at bounding box center [691, 14] width 68 height 27
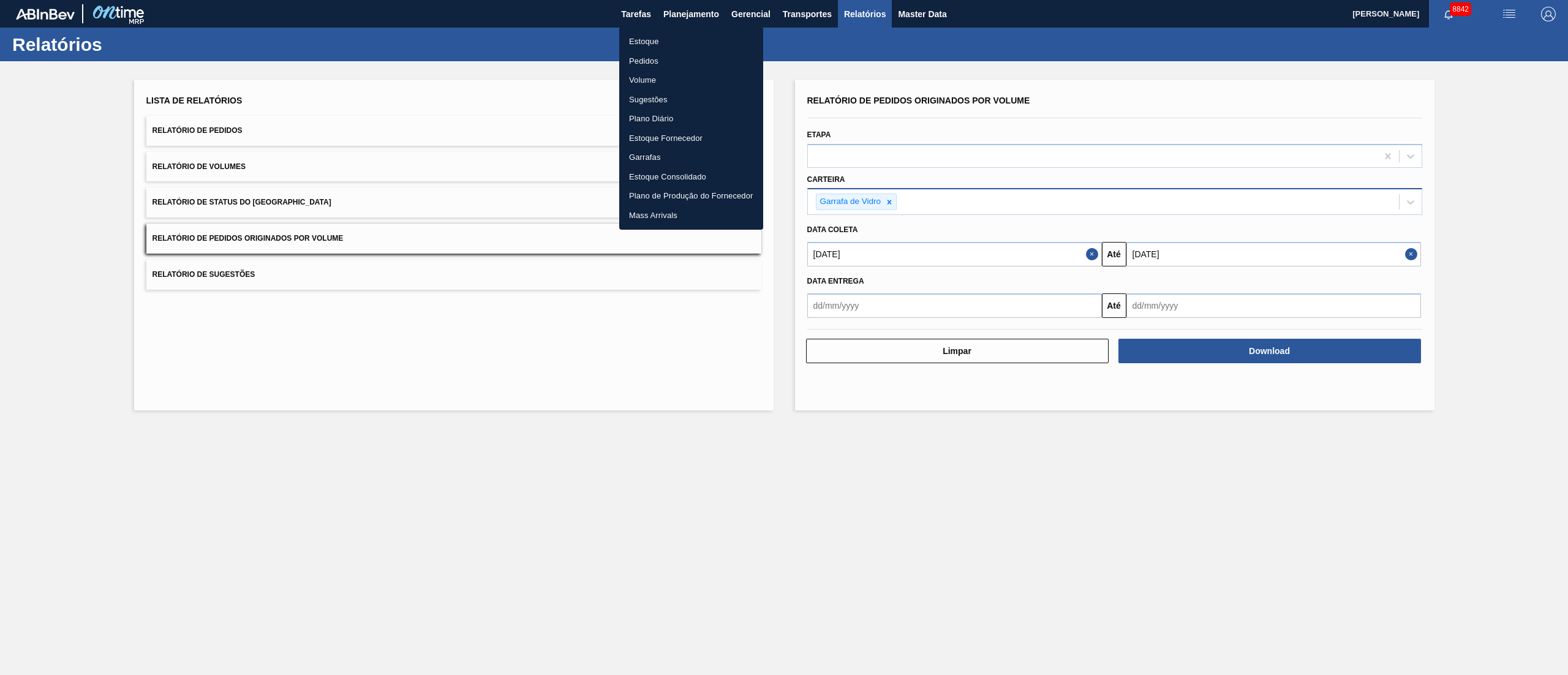
click at [639, 61] on li "Pedidos" at bounding box center [691, 61] width 144 height 19
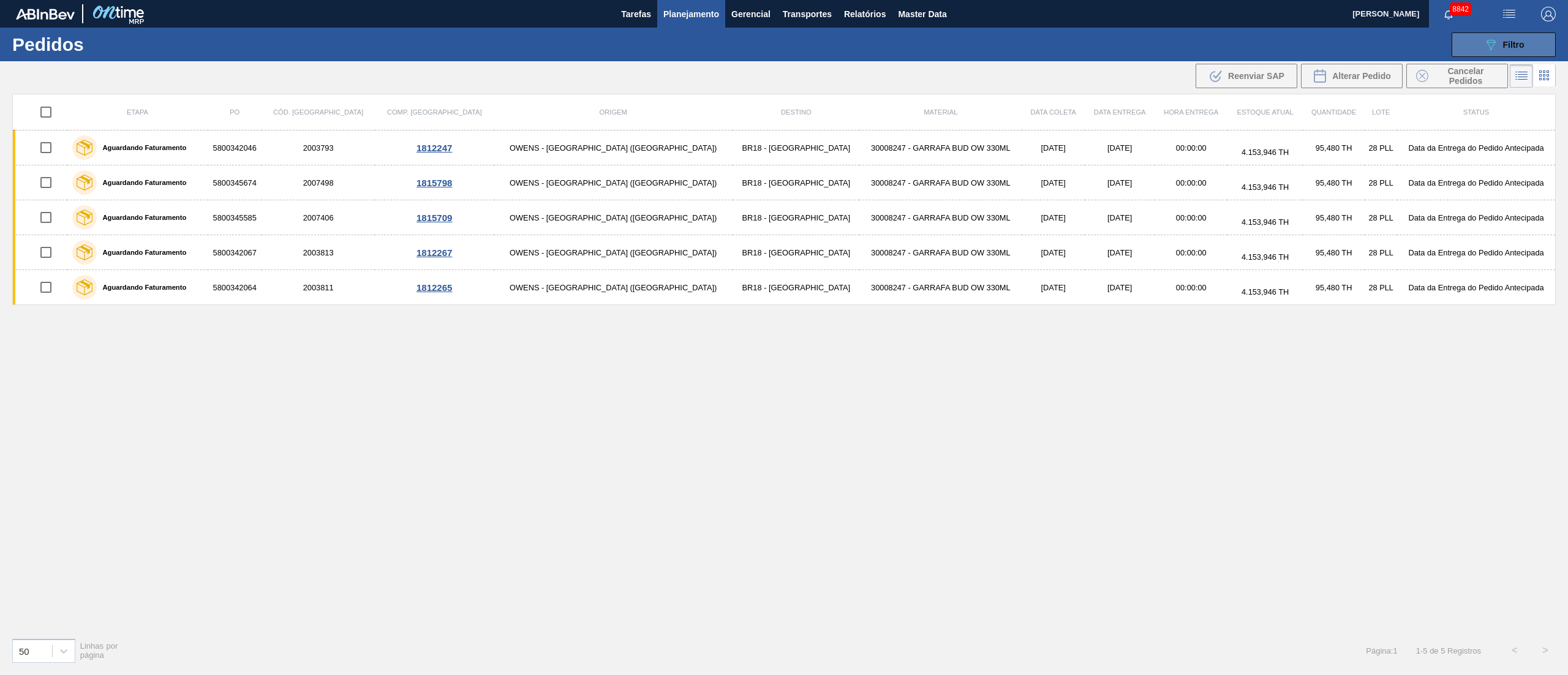
click at [1490, 53] on button "089F7B8B-B2A5-4AFE-B5C0-19BA573D28AC Filtro" at bounding box center [1504, 44] width 104 height 24
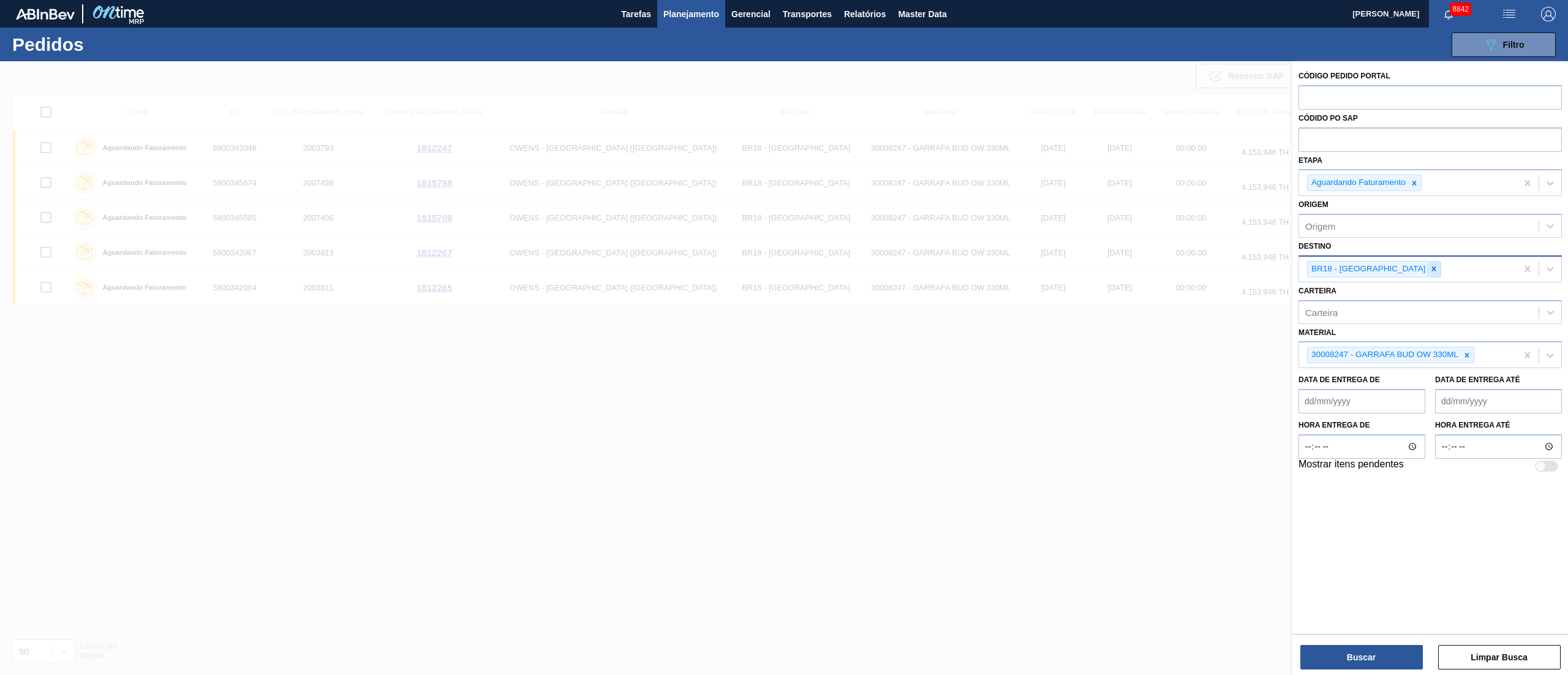
click at [1429, 272] on icon at bounding box center [1433, 269] width 9 height 9
type input "4"
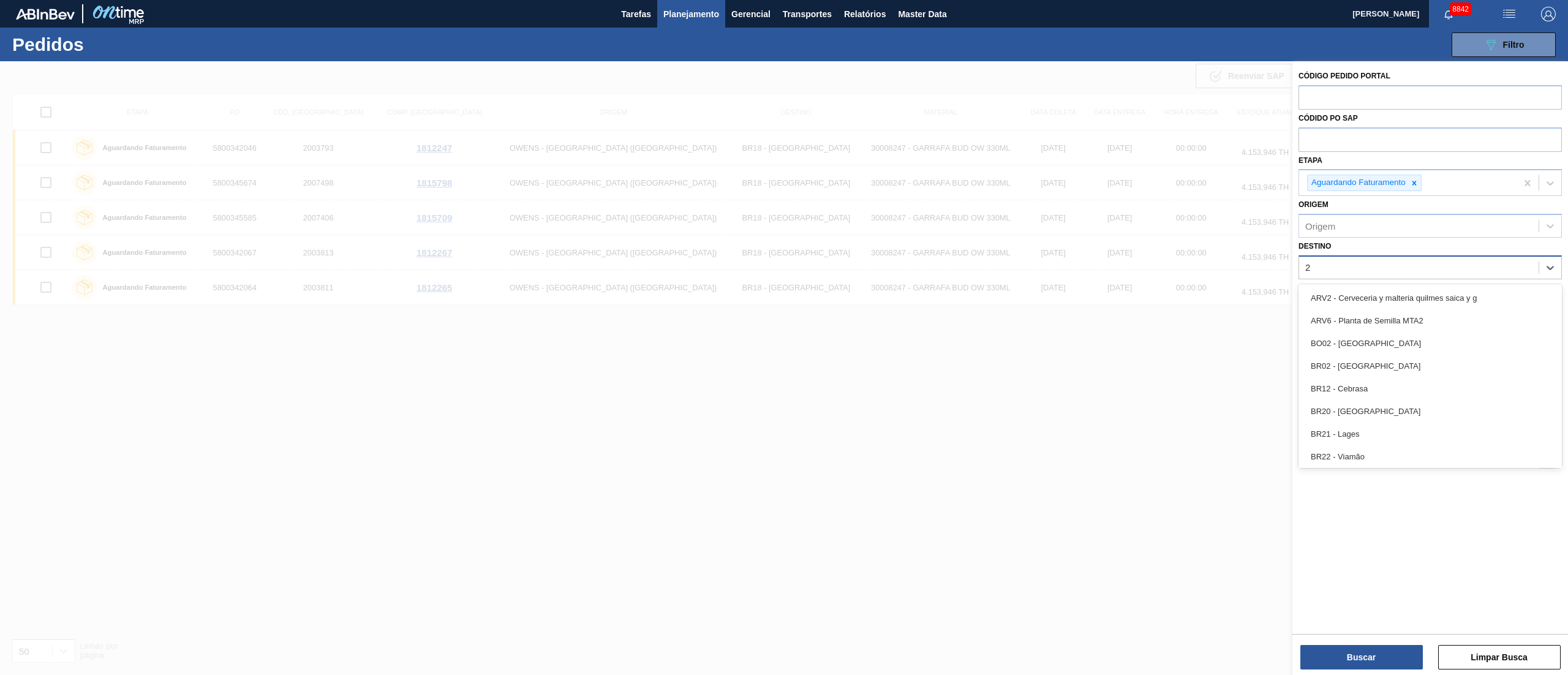
type input "26"
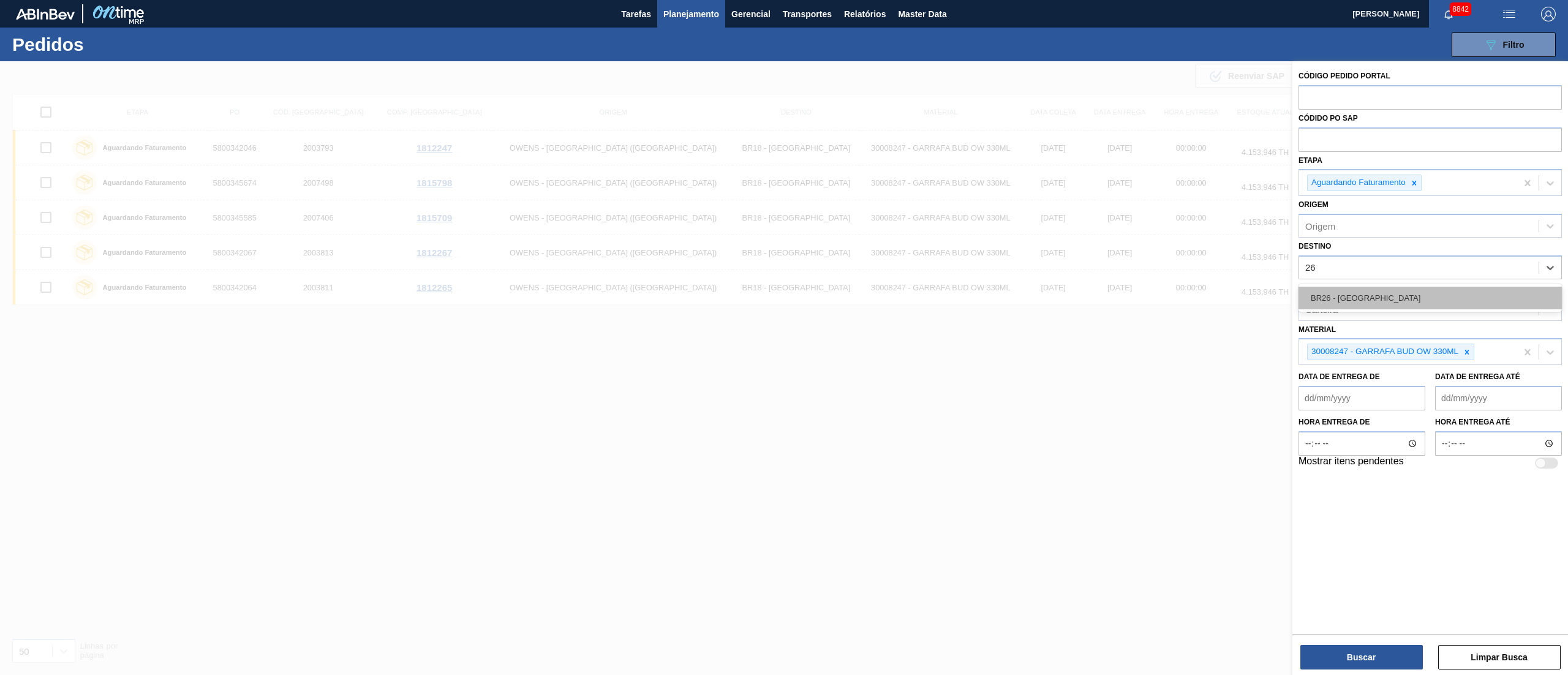
click at [1327, 294] on div "BR26 - Uberlândia" at bounding box center [1430, 298] width 264 height 23
click at [1463, 358] on icon at bounding box center [1466, 355] width 9 height 9
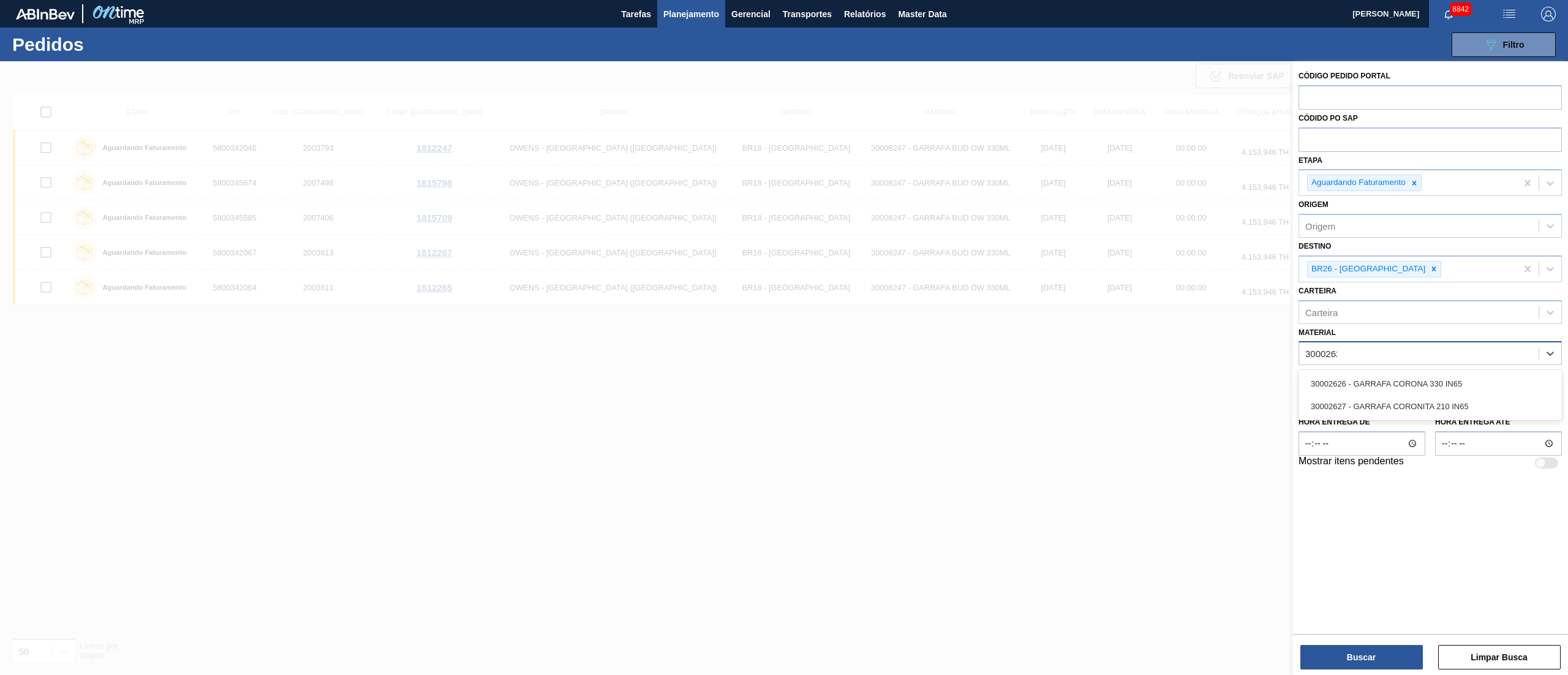
type input "30002626"
click at [1426, 381] on div "30002626 - GARRAFA CORONA 330 IN65" at bounding box center [1430, 384] width 264 height 23
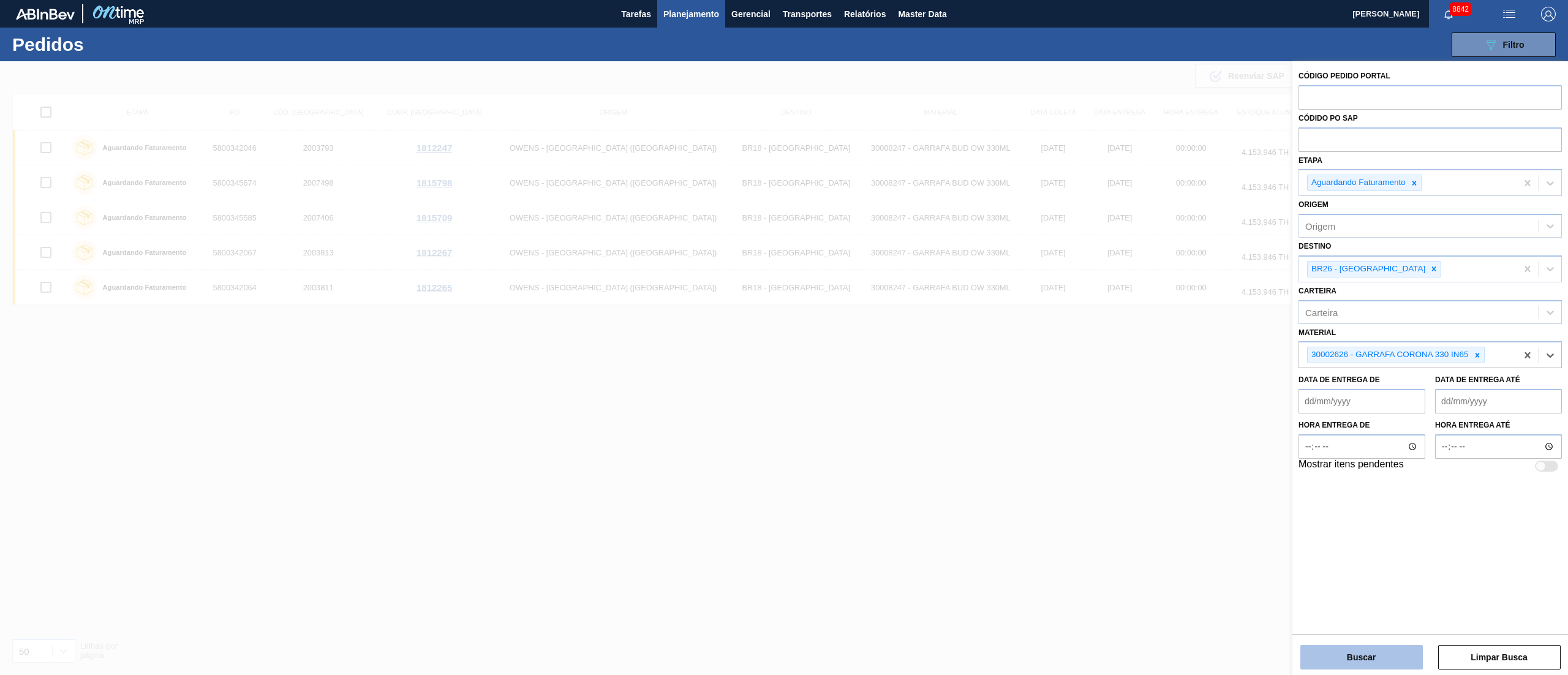
click at [1358, 664] on button "Buscar" at bounding box center [1362, 657] width 123 height 24
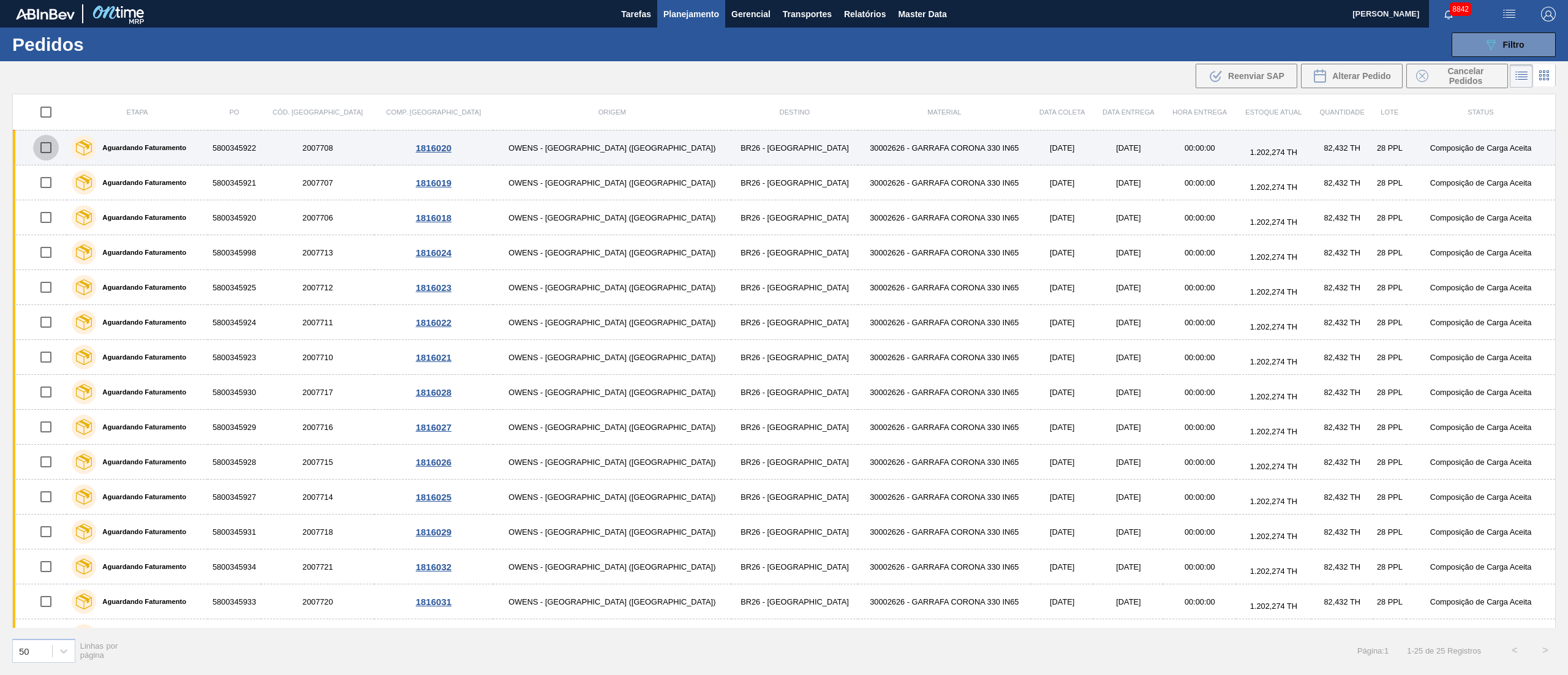
click at [52, 151] on input "checkbox" at bounding box center [46, 148] width 26 height 26
checkbox input "true"
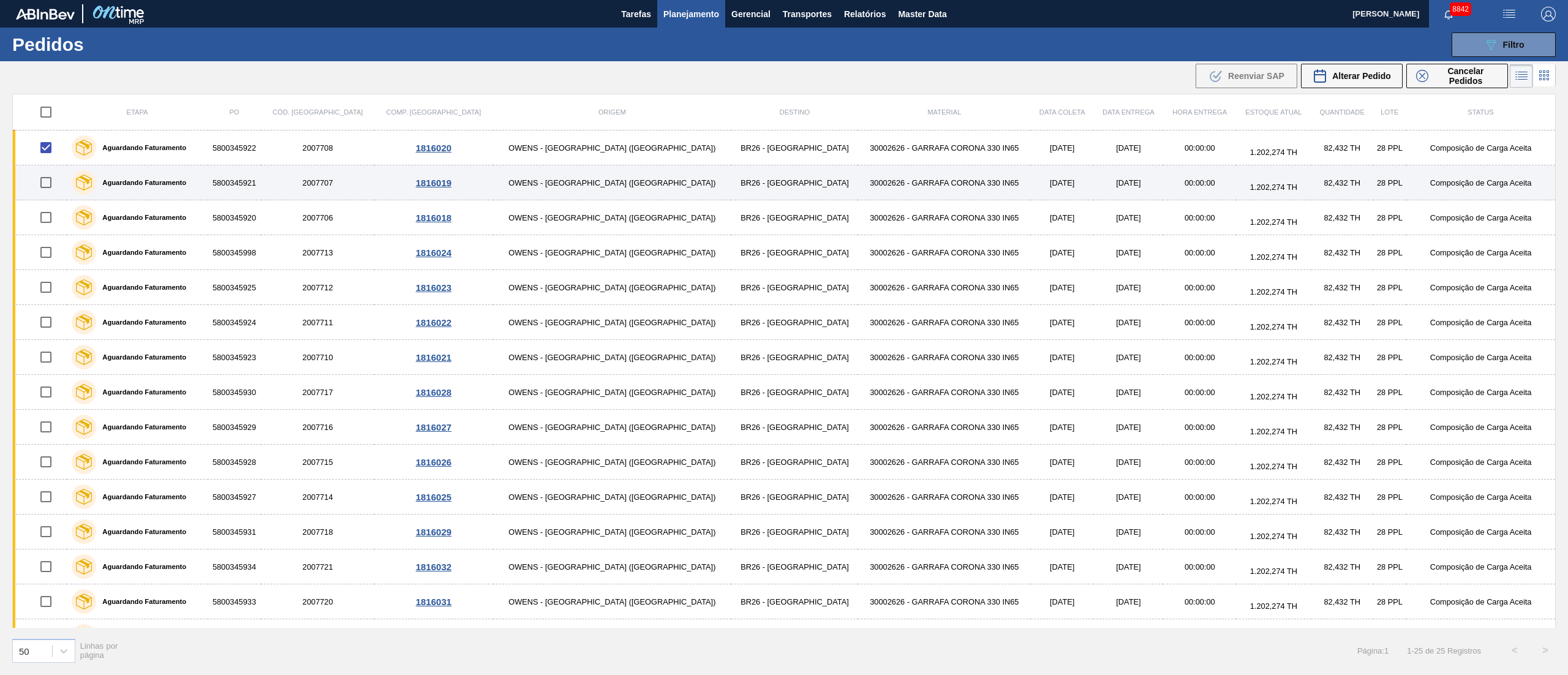
click at [55, 184] on input "checkbox" at bounding box center [46, 182] width 26 height 26
checkbox input "true"
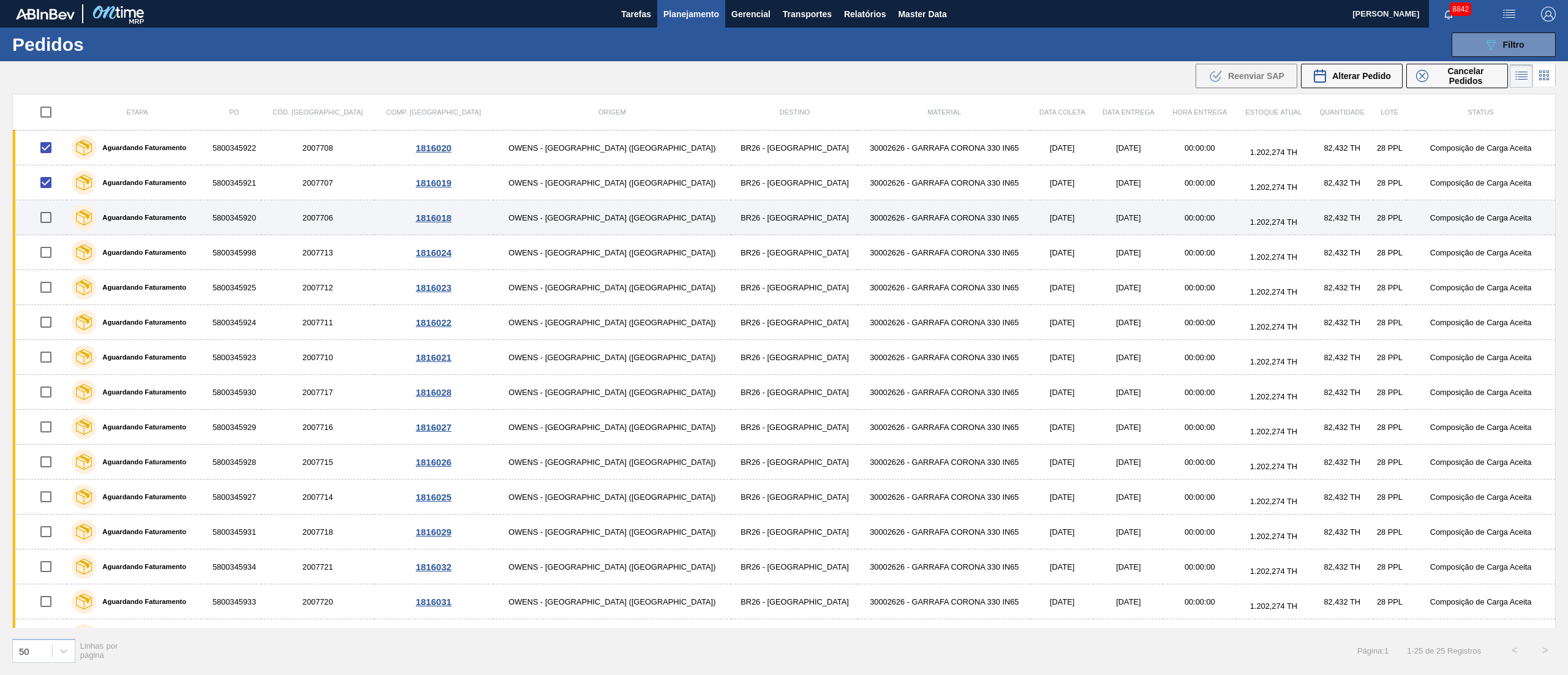
click at [55, 226] on input "checkbox" at bounding box center [46, 218] width 26 height 26
checkbox input "true"
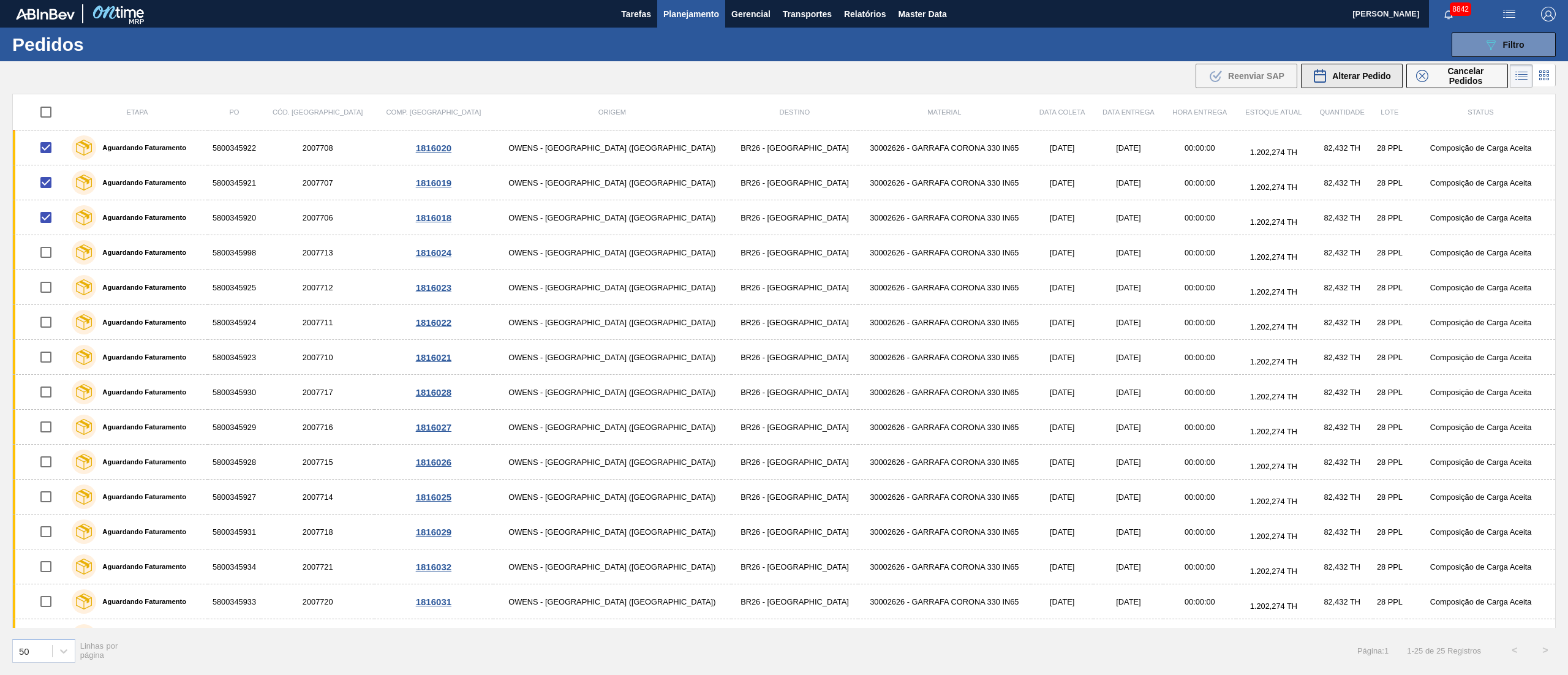
click at [1361, 73] on span "Alterar Pedido" at bounding box center [1361, 76] width 59 height 10
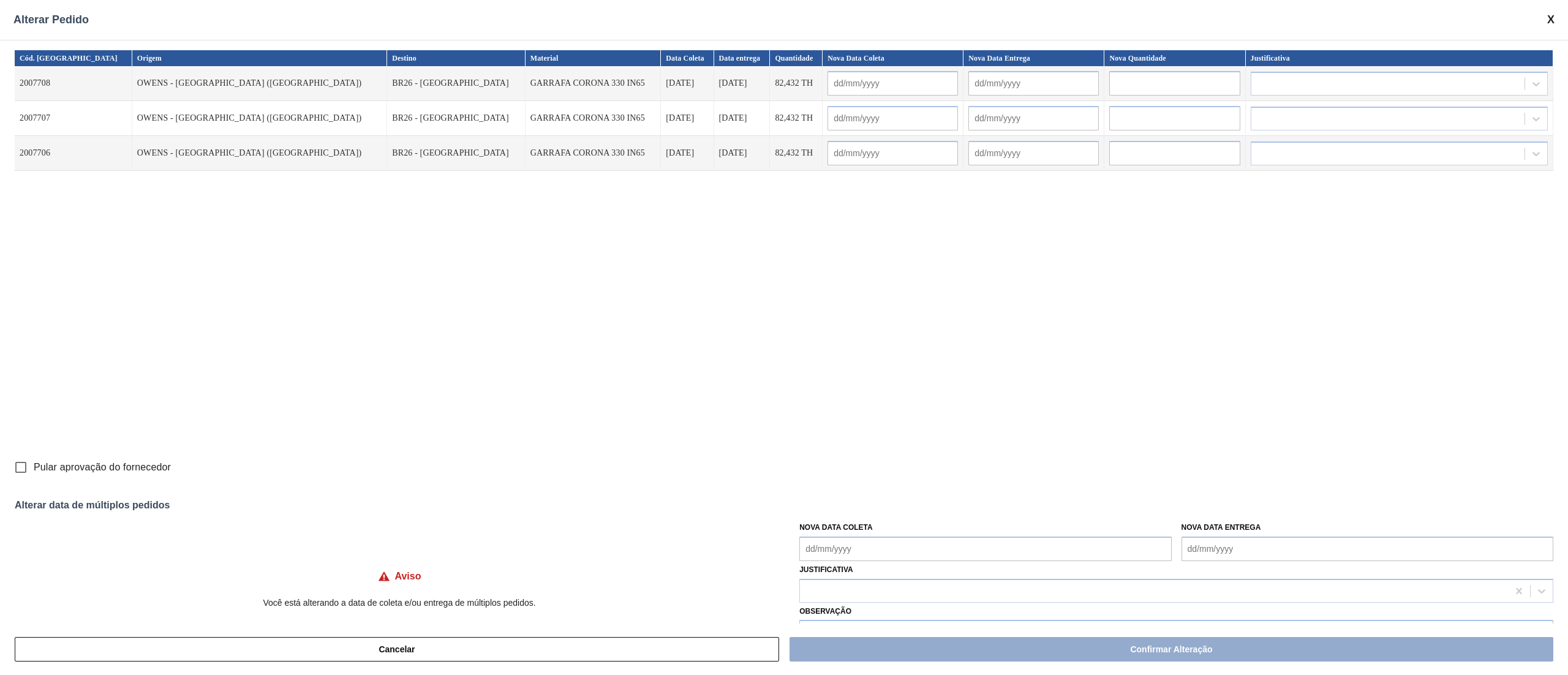
drag, startPoint x: 876, startPoint y: 544, endPoint x: 855, endPoint y: 537, distance: 22.1
click at [876, 544] on Coleta "Nova Data Coleta" at bounding box center [984, 549] width 372 height 24
type Coleta "[DATE]"
type input "[DATE]"
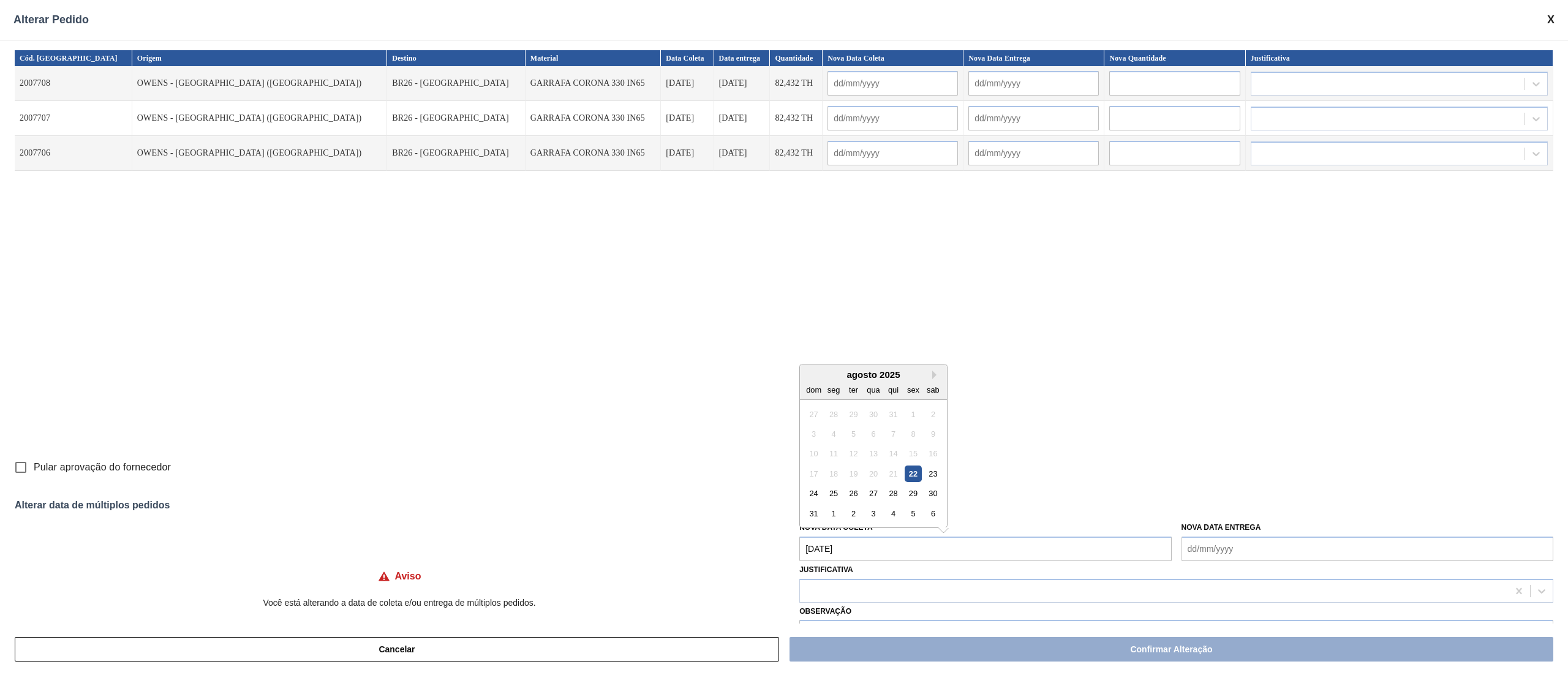
type input "[DATE]"
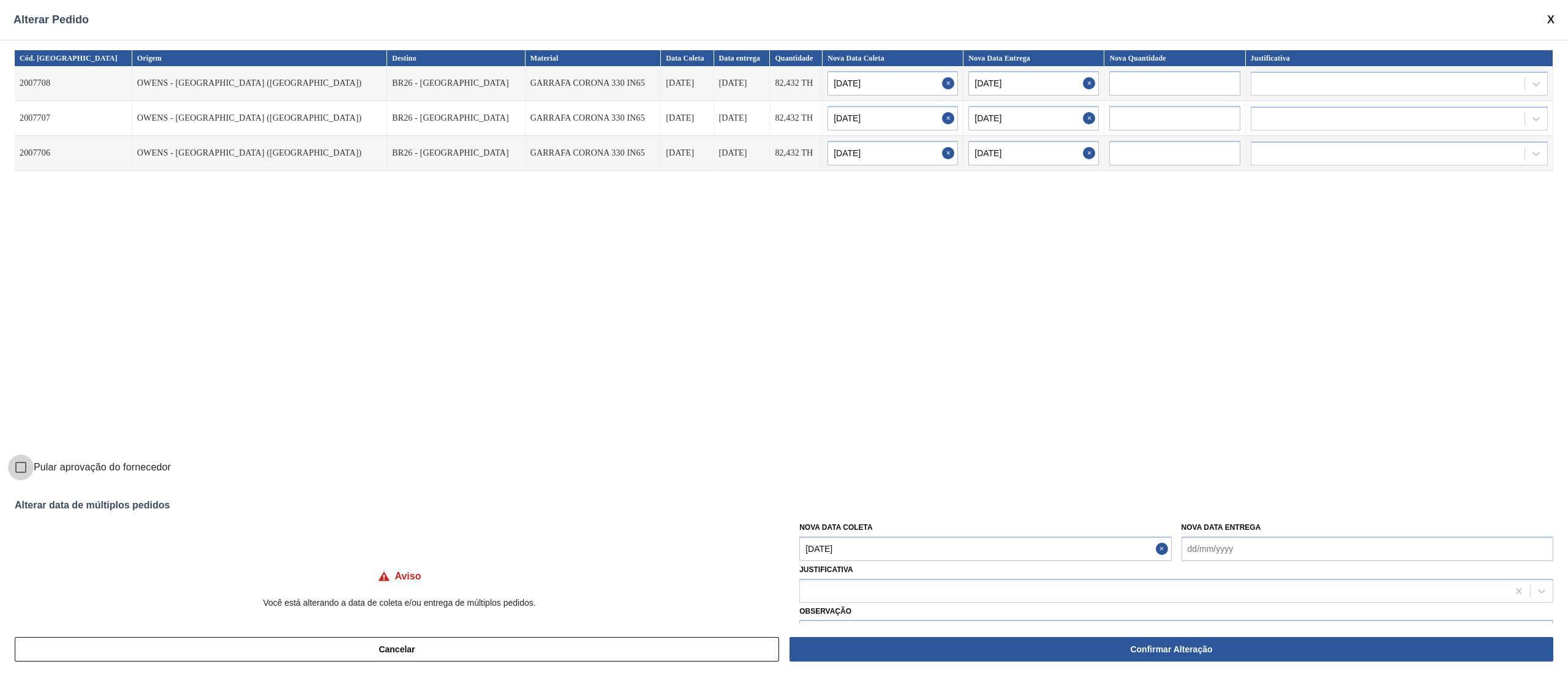
click at [27, 469] on input "Pular aprovação do fornecedor" at bounding box center [21, 468] width 26 height 26
checkbox input "true"
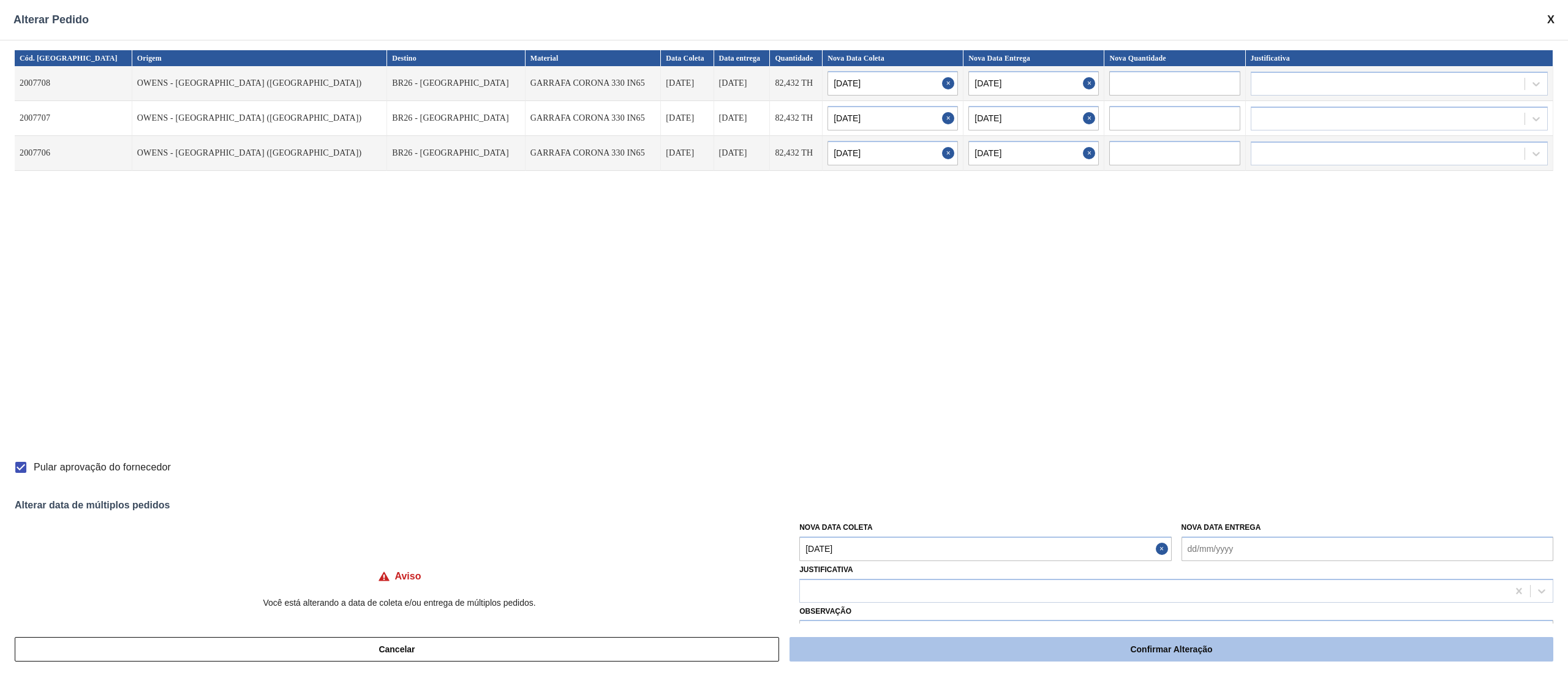
click at [1135, 647] on button "Confirmar Alteração" at bounding box center [1171, 649] width 763 height 24
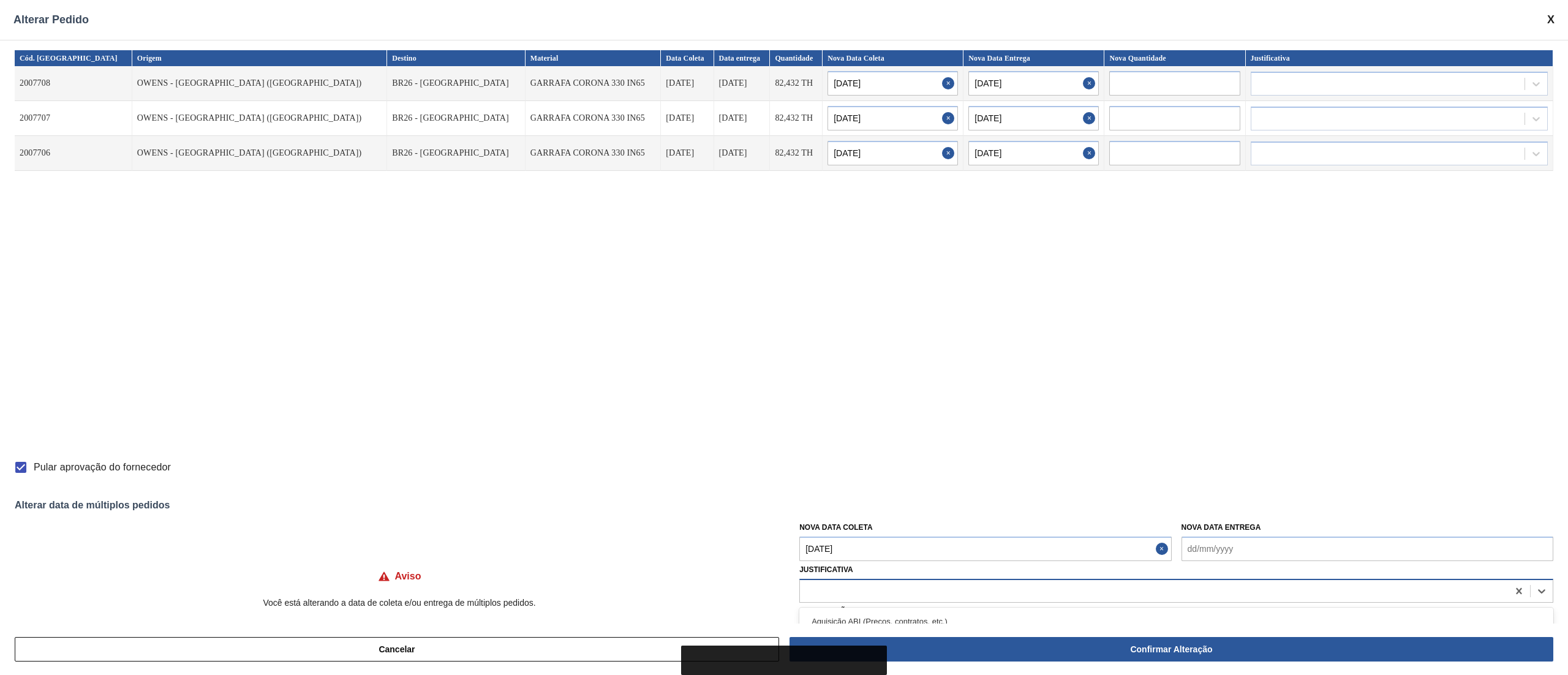
click at [836, 585] on div at bounding box center [1154, 591] width 708 height 18
type input "ou"
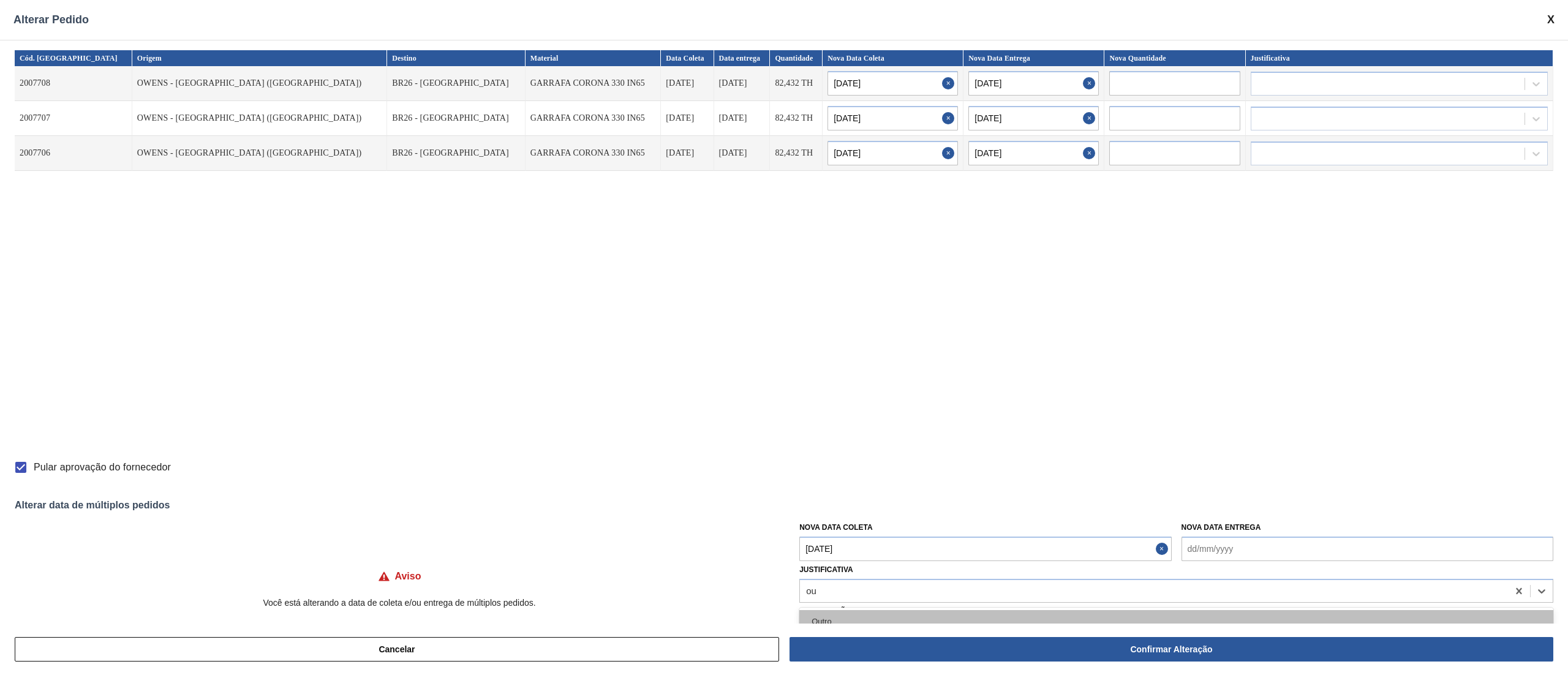
click at [839, 611] on div "Outro" at bounding box center [1175, 622] width 754 height 23
click at [1092, 658] on button "Confirmar Alteração" at bounding box center [1171, 649] width 763 height 24
checkbox input "false"
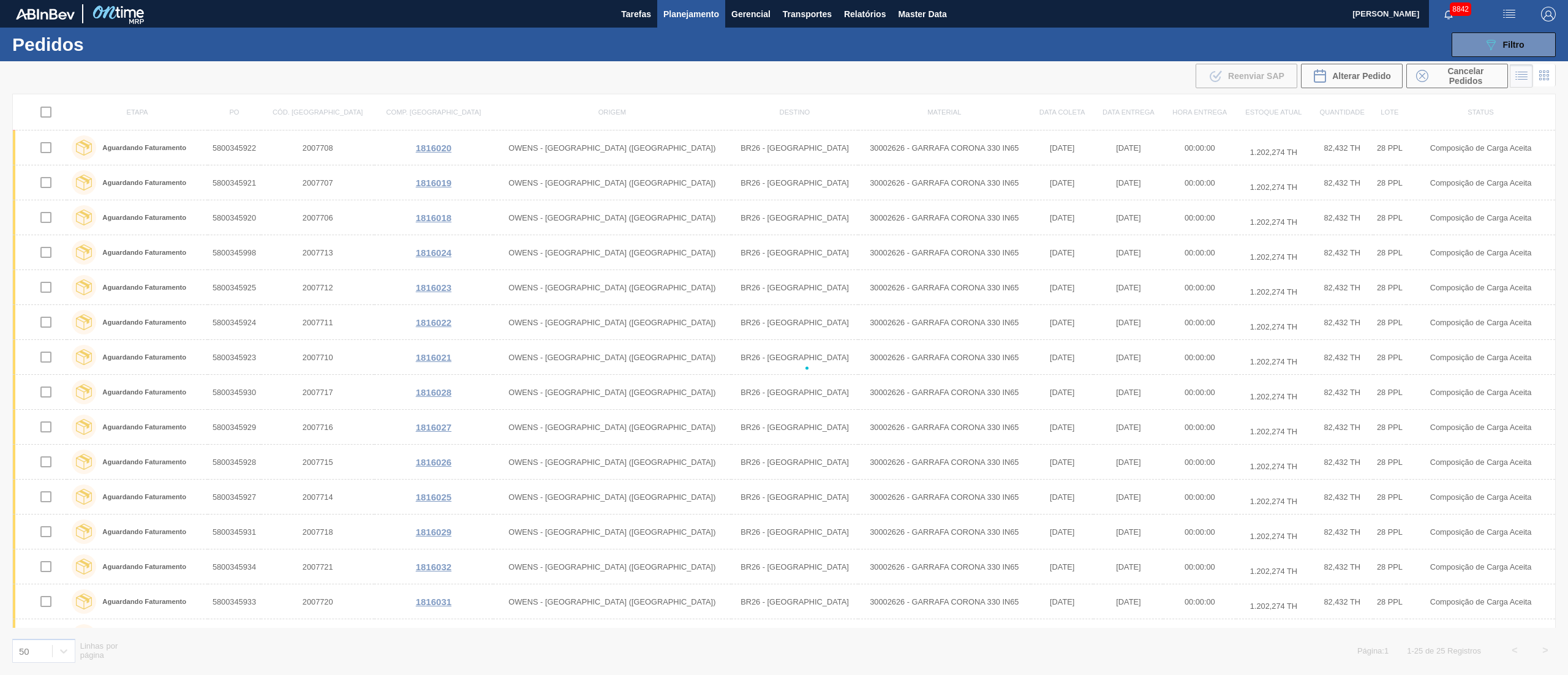
checkbox input "false"
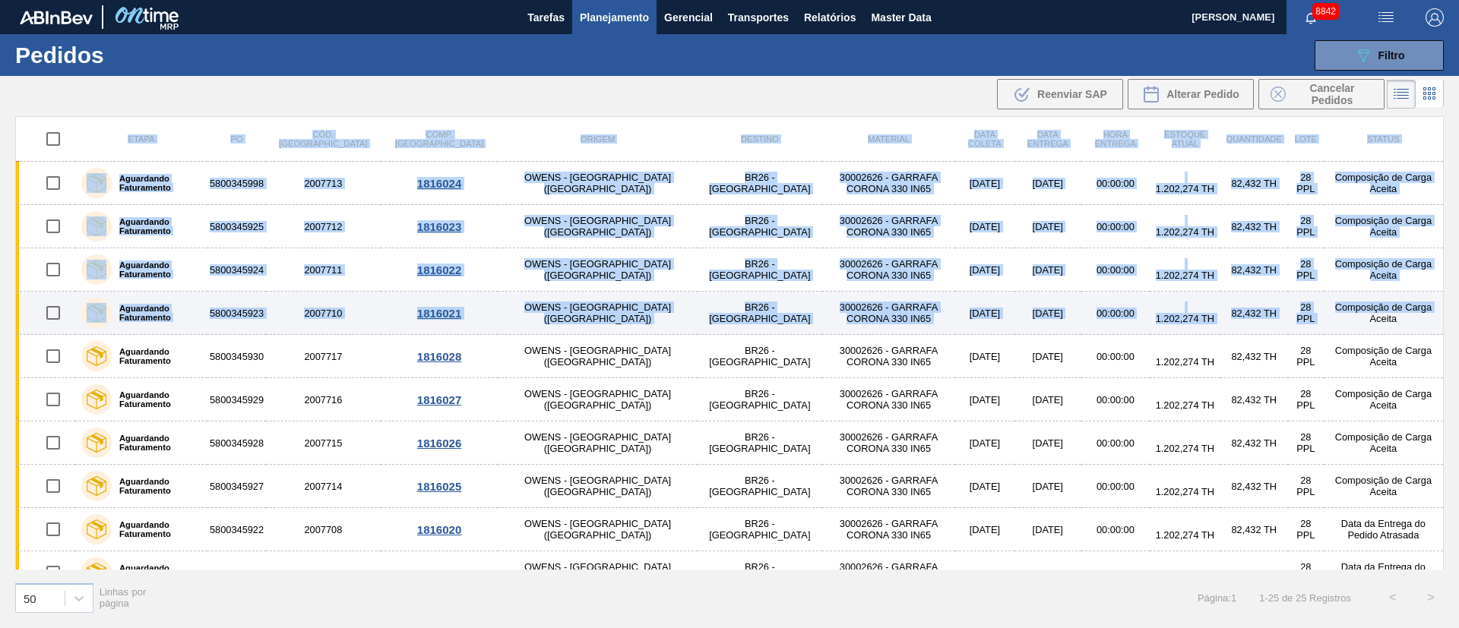
drag, startPoint x: 86, startPoint y: 164, endPoint x: 1395, endPoint y: 315, distance: 1317.7
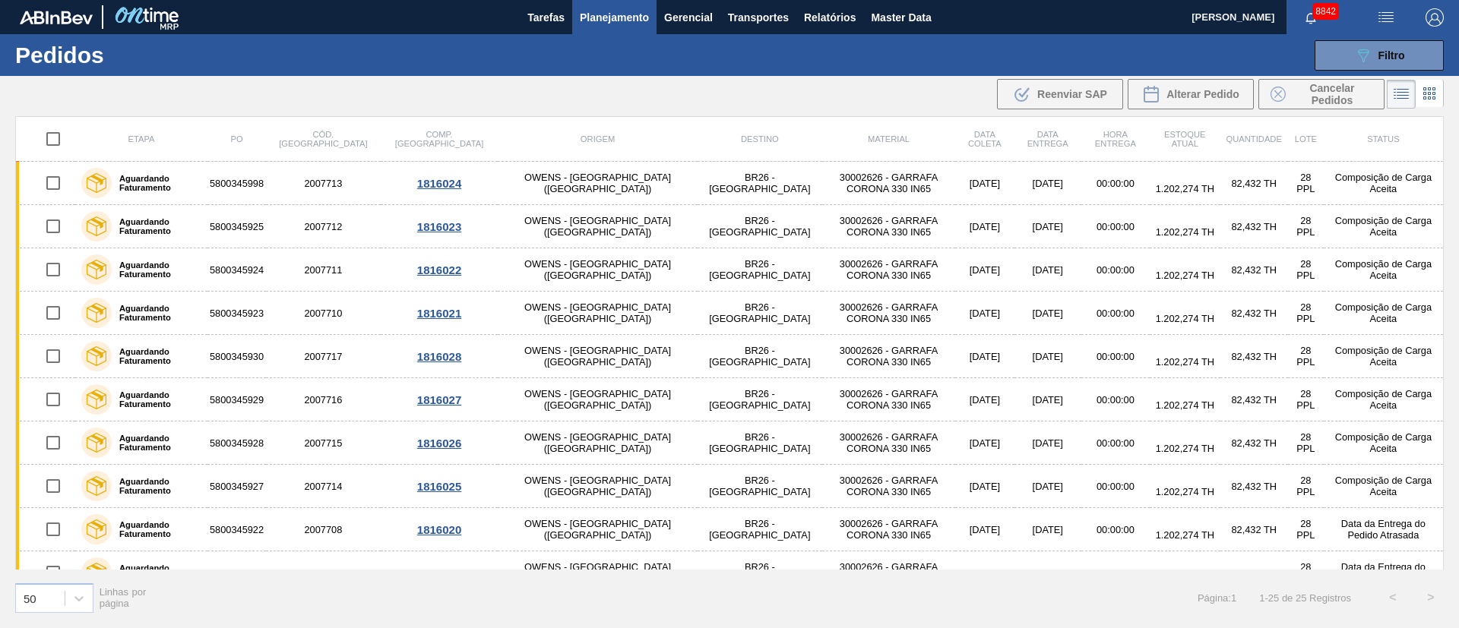
click at [694, 106] on div ".b{fill:var(--color-action-default)} Reenviar SAP Alterar Pedido Cancelar Pedid…" at bounding box center [729, 94] width 1459 height 36
click at [1391, 57] on span "Filtro" at bounding box center [1391, 55] width 27 height 12
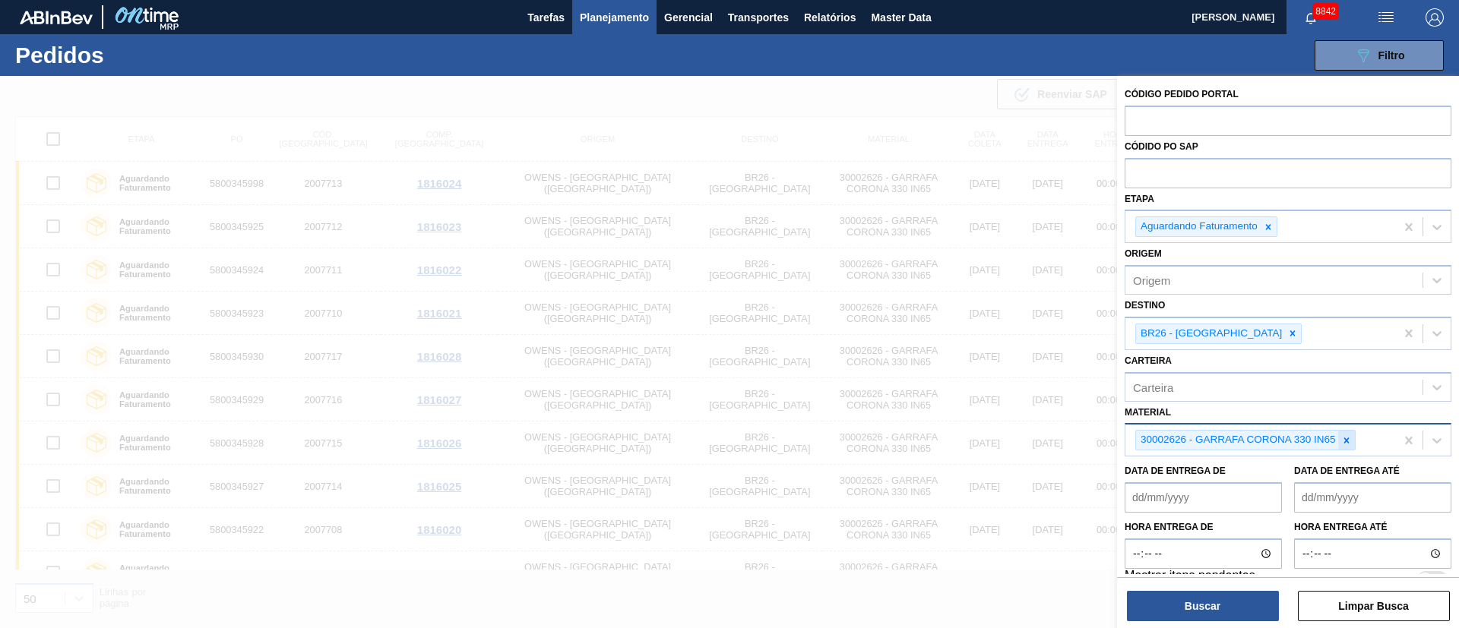
click at [1349, 444] on icon at bounding box center [1346, 440] width 11 height 11
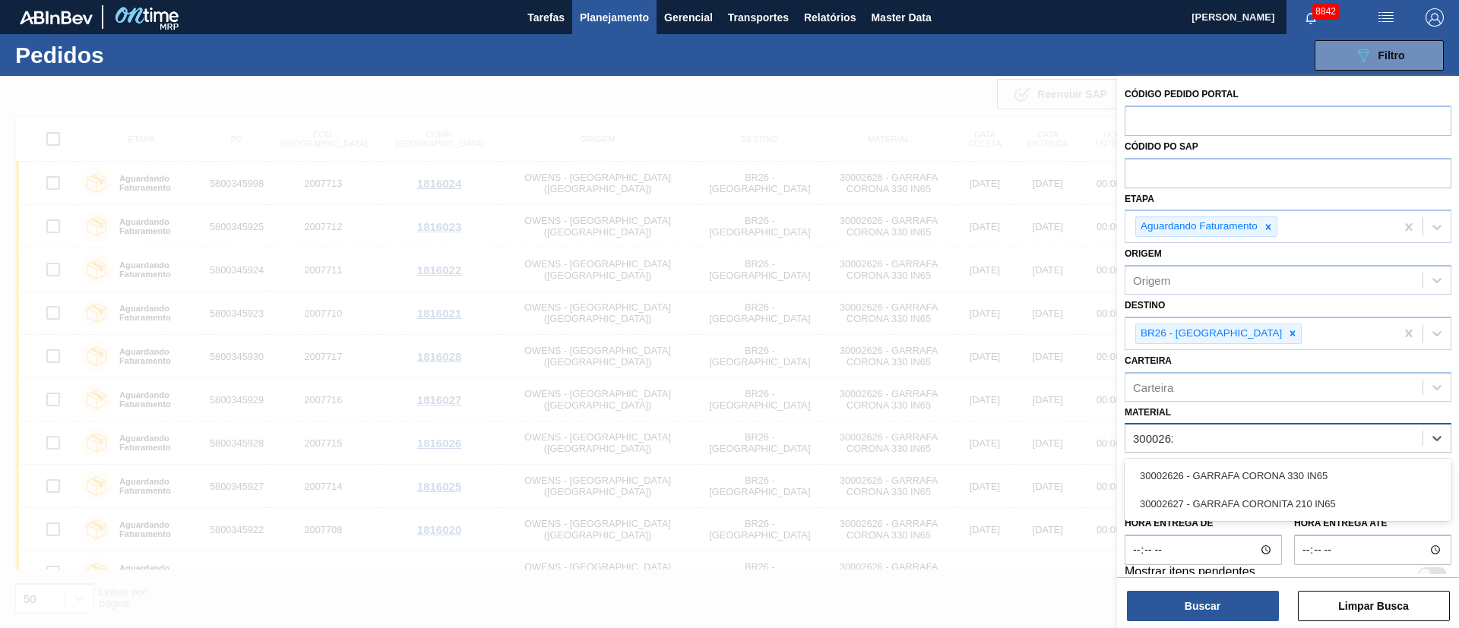
type input "30002626"
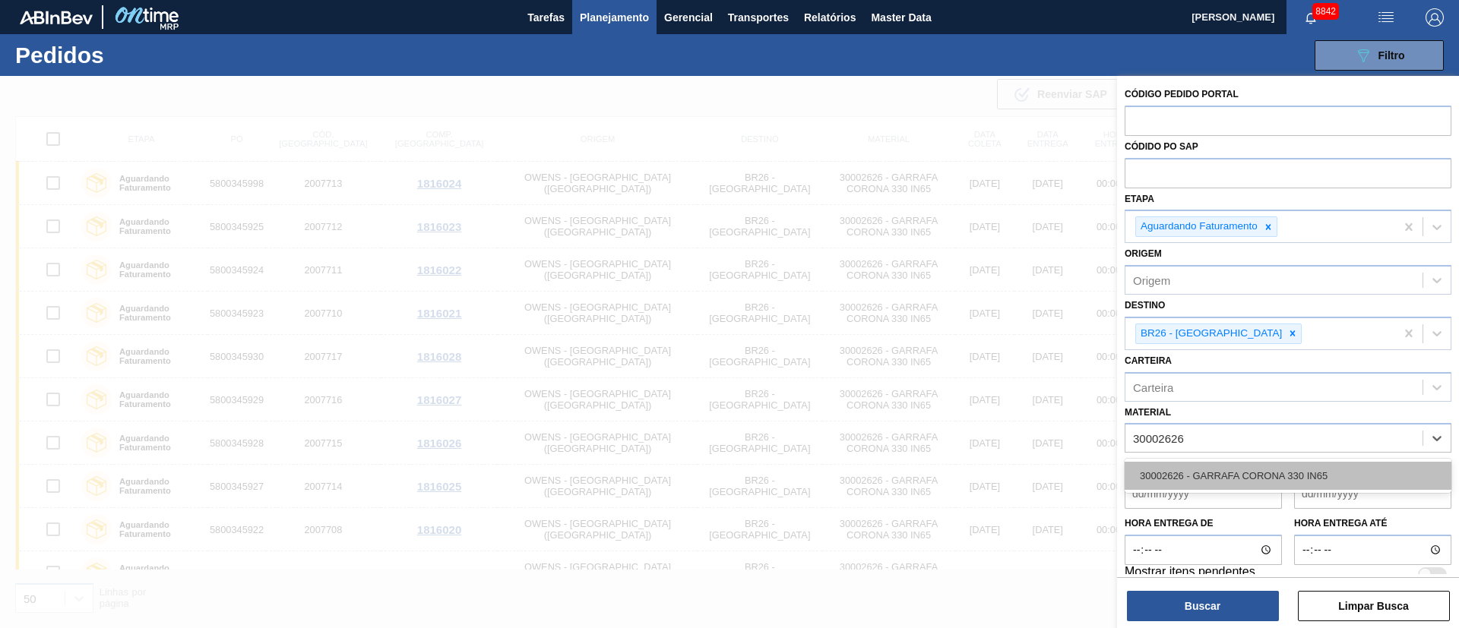
click at [1310, 473] on div "30002626 - GARRAFA CORONA 330 IN65" at bounding box center [1287, 476] width 327 height 28
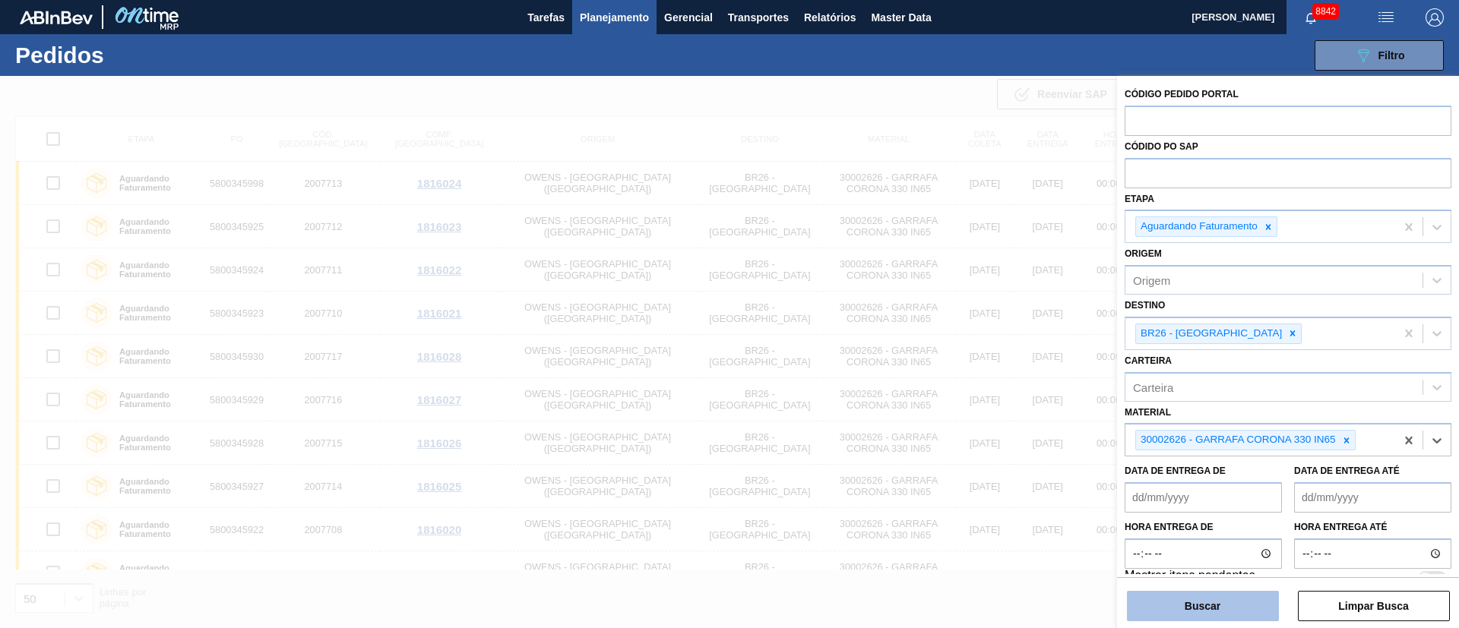
click at [1233, 605] on button "Buscar" at bounding box center [1203, 606] width 152 height 30
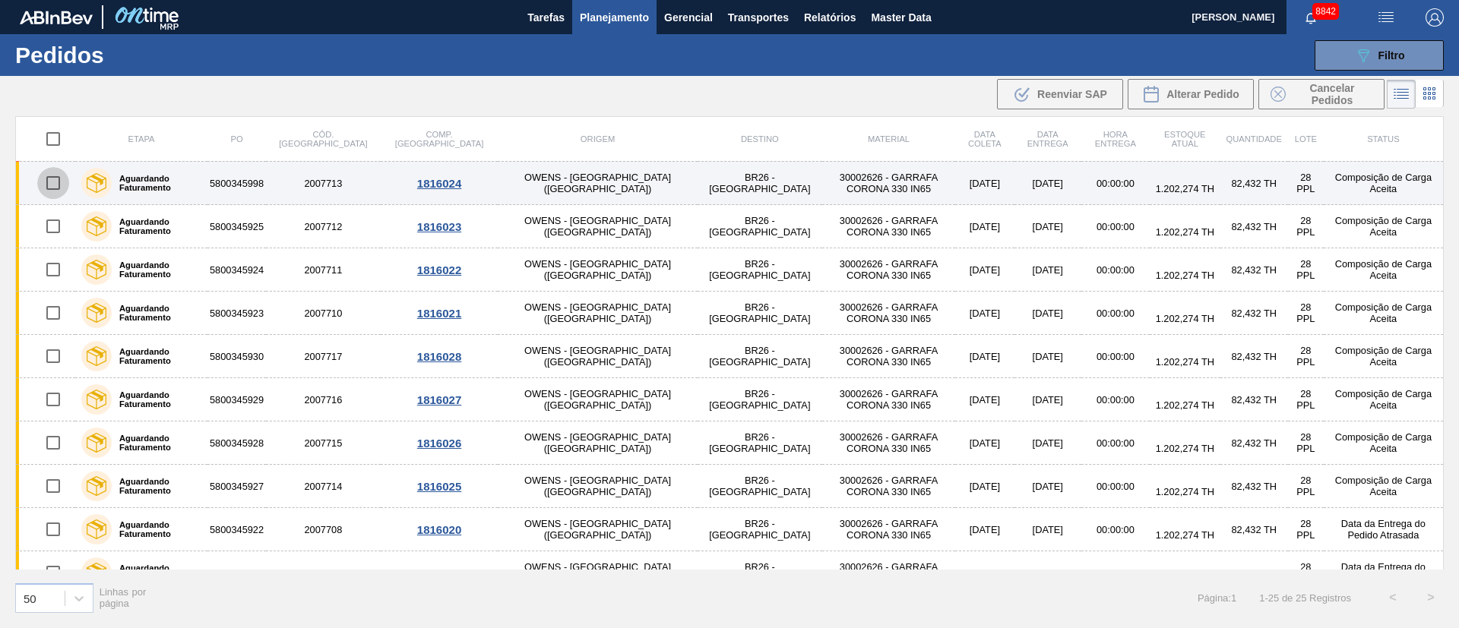
click at [54, 191] on input "checkbox" at bounding box center [53, 183] width 32 height 32
click at [54, 192] on input "checkbox" at bounding box center [53, 183] width 32 height 32
checkbox input "false"
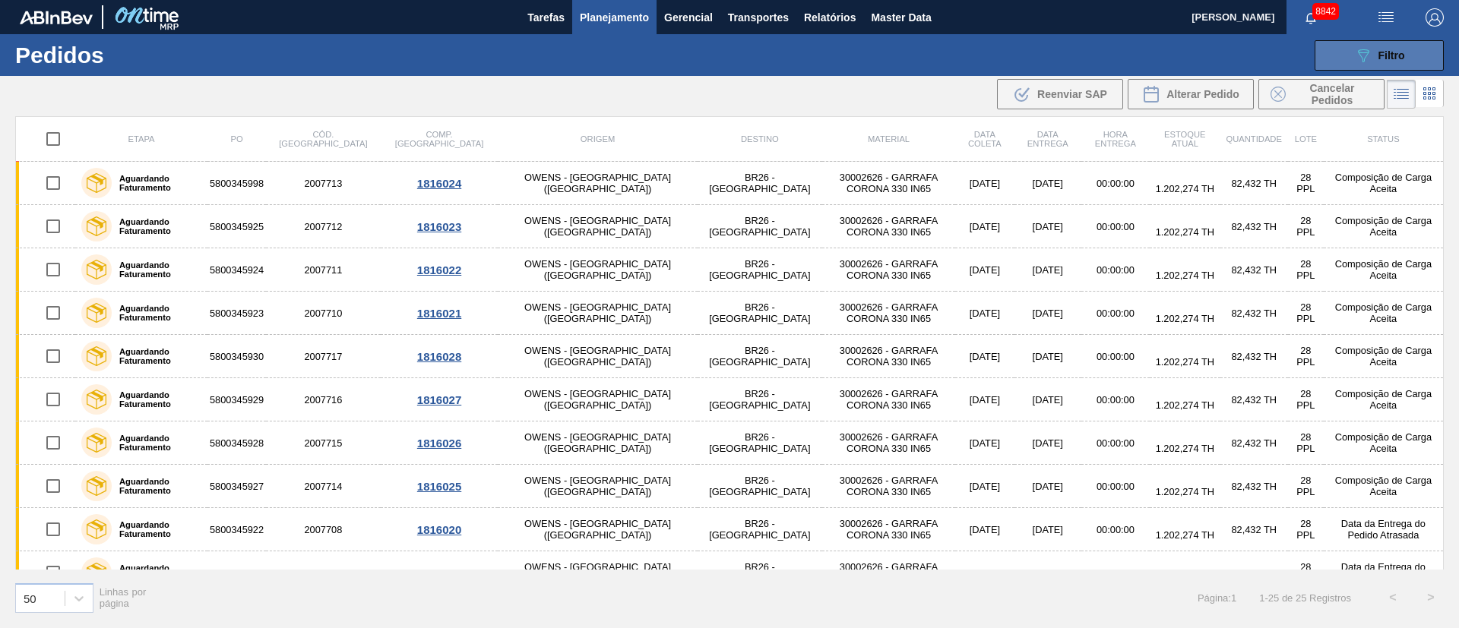
click at [1399, 62] on div "089F7B8B-B2A5-4AFE-B5C0-19BA573D28AC Filtro" at bounding box center [1379, 55] width 51 height 18
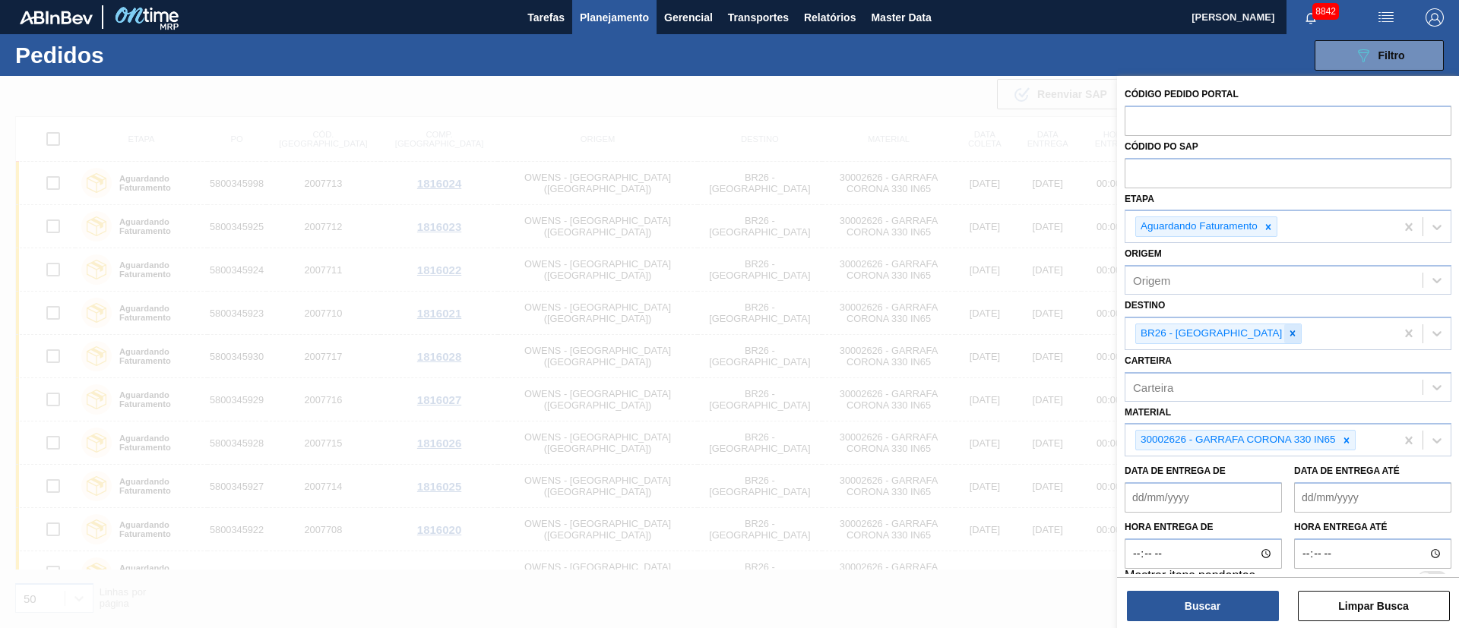
click at [1287, 332] on icon at bounding box center [1292, 333] width 11 height 11
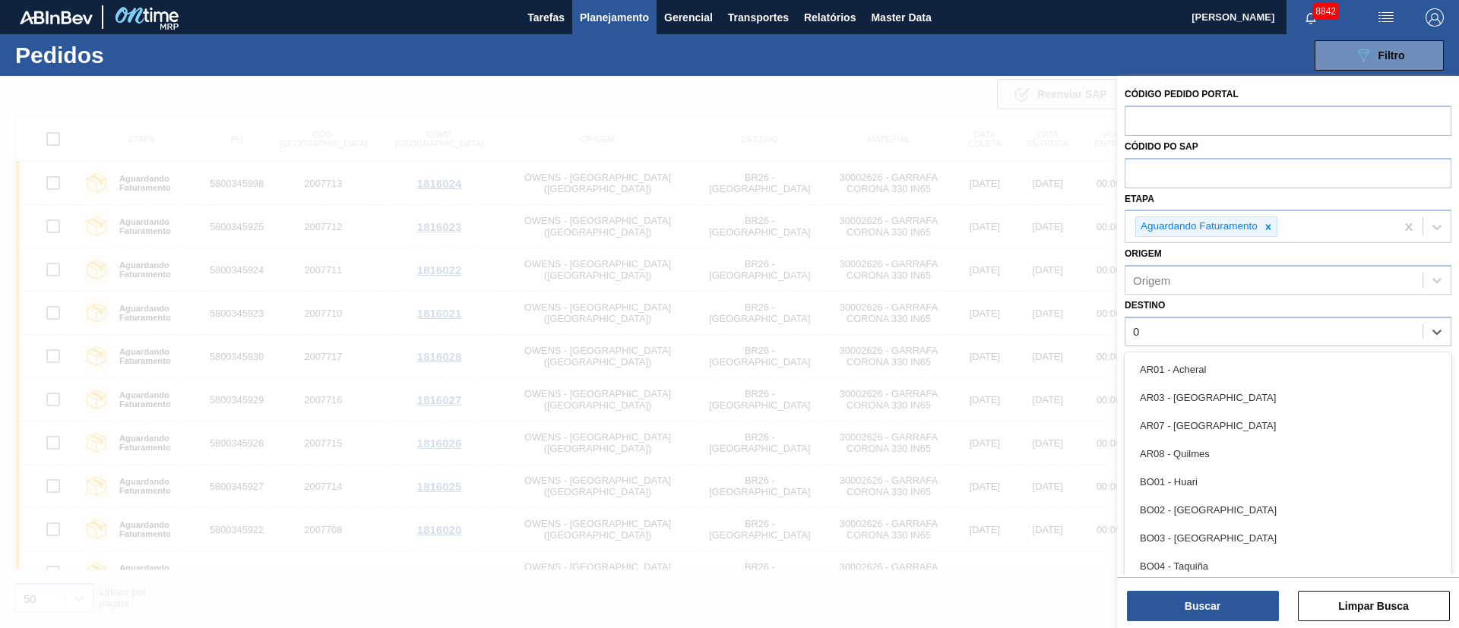
type input "03"
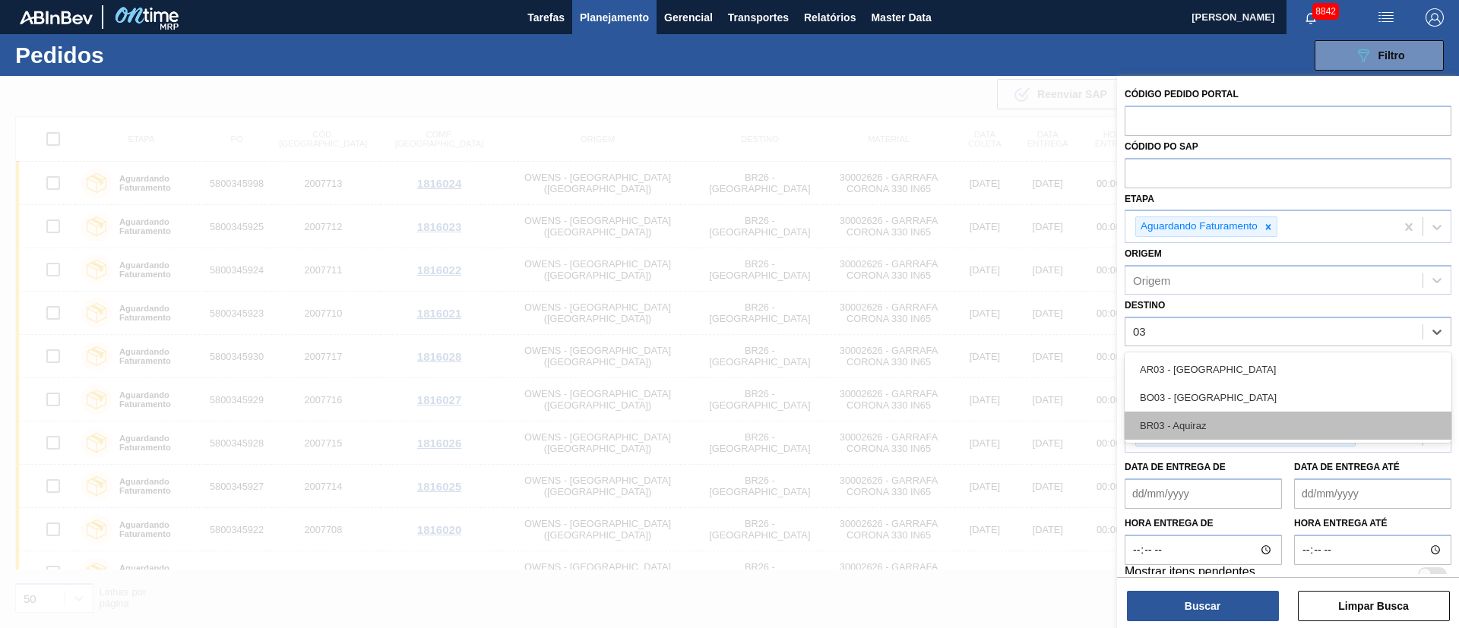
click at [1215, 422] on div "BR03 - Aquiraz" at bounding box center [1287, 426] width 327 height 28
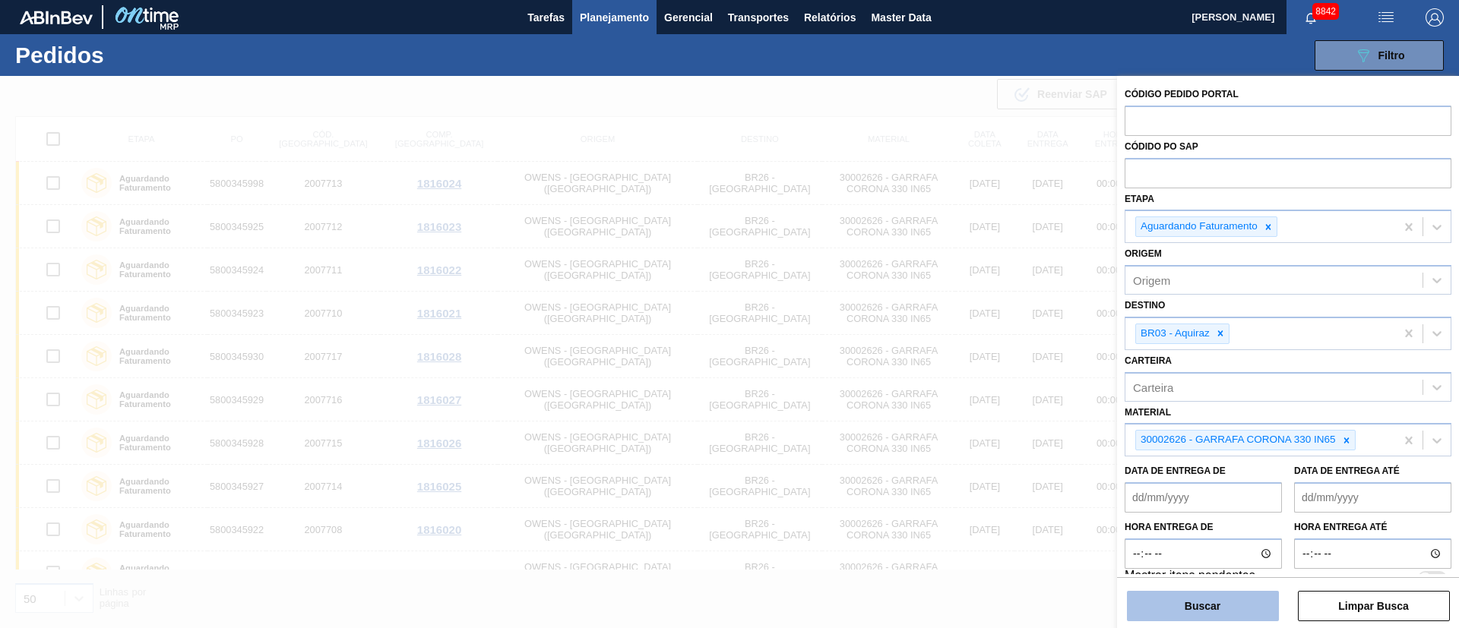
click at [1209, 607] on button "Buscar" at bounding box center [1203, 606] width 152 height 30
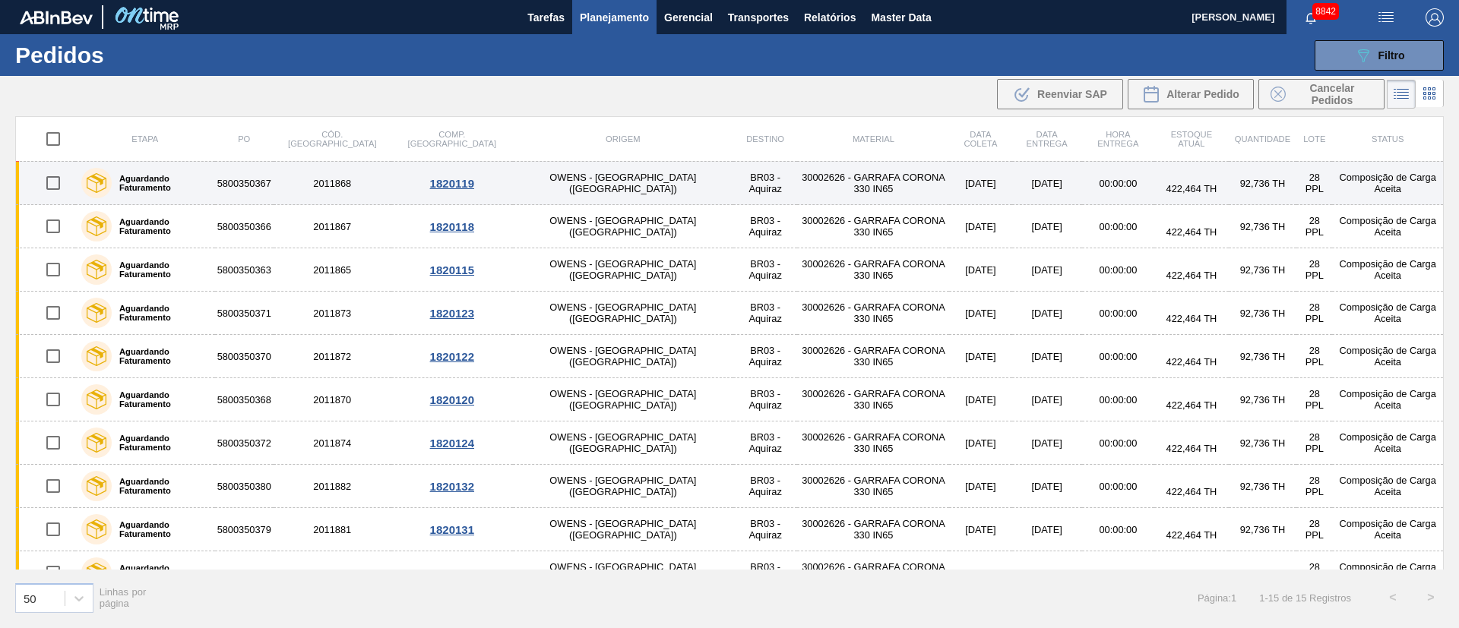
click at [55, 175] on input "checkbox" at bounding box center [53, 183] width 32 height 32
checkbox input "true"
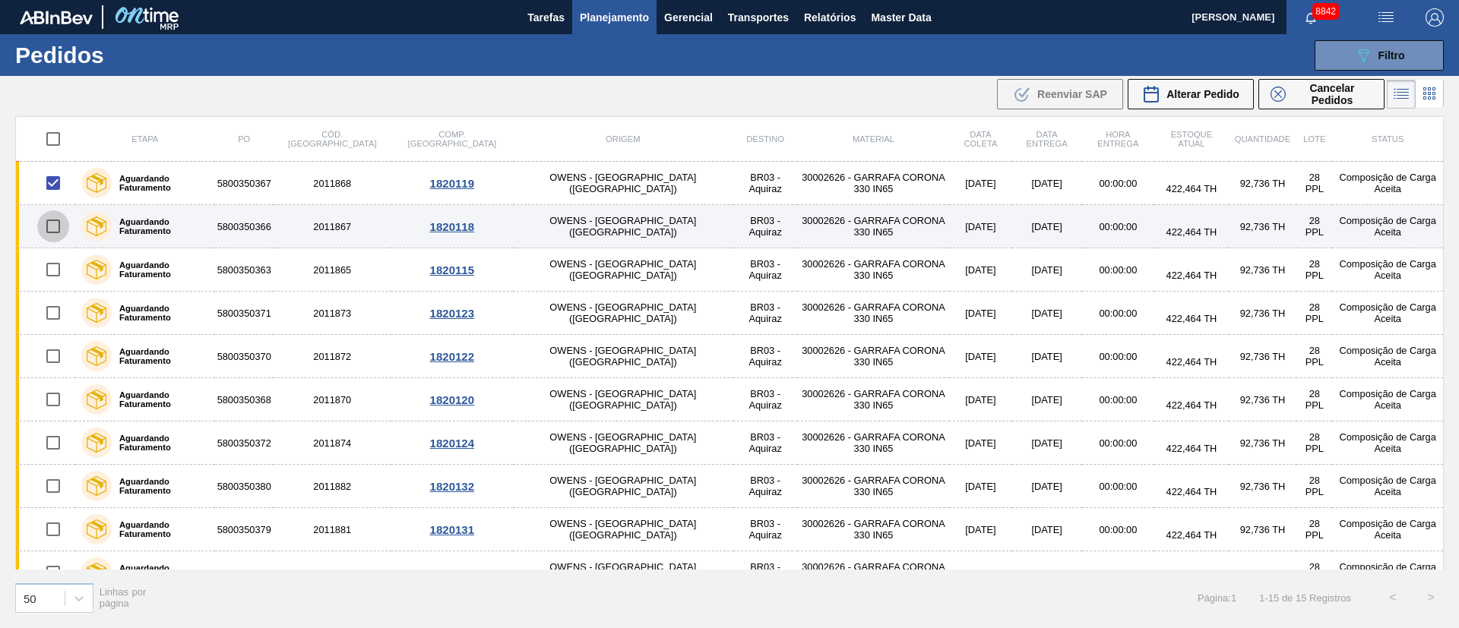
click at [53, 222] on input "checkbox" at bounding box center [53, 226] width 32 height 32
checkbox input "true"
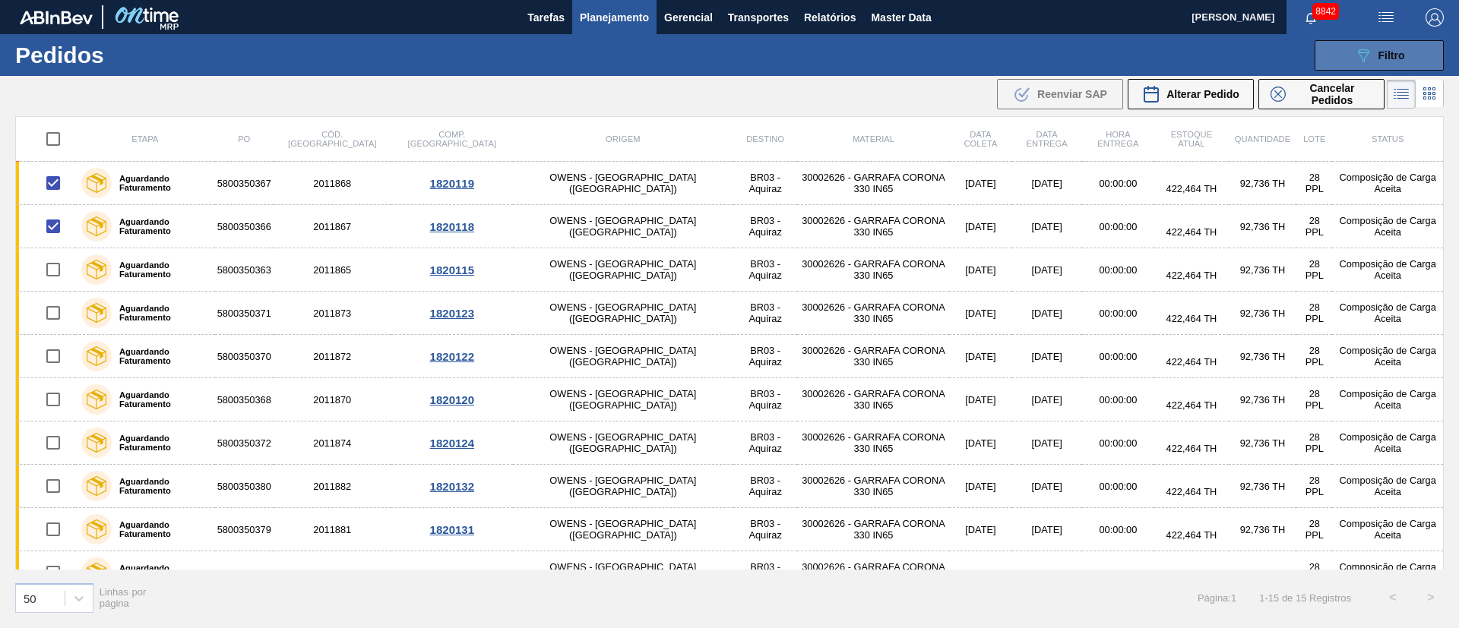
click at [1361, 63] on icon "089F7B8B-B2A5-4AFE-B5C0-19BA573D28AC" at bounding box center [1363, 55] width 18 height 18
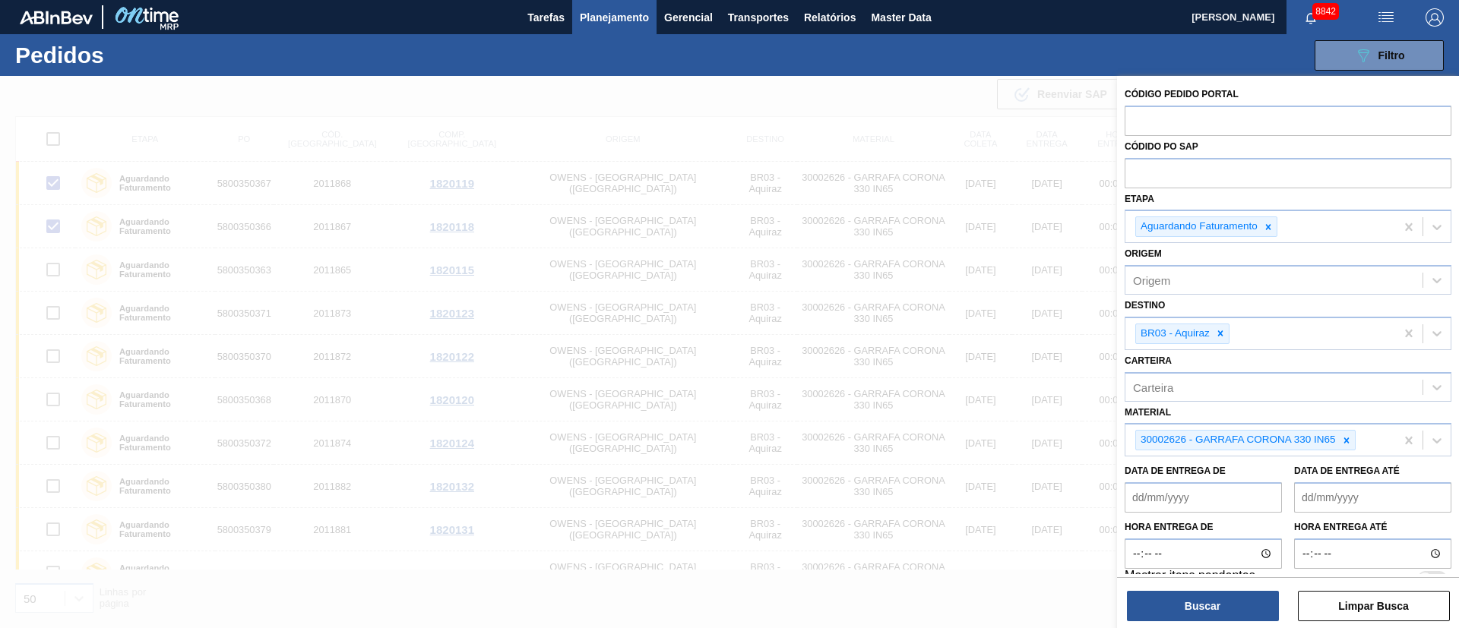
click at [619, 14] on span "Planejamento" at bounding box center [614, 17] width 69 height 18
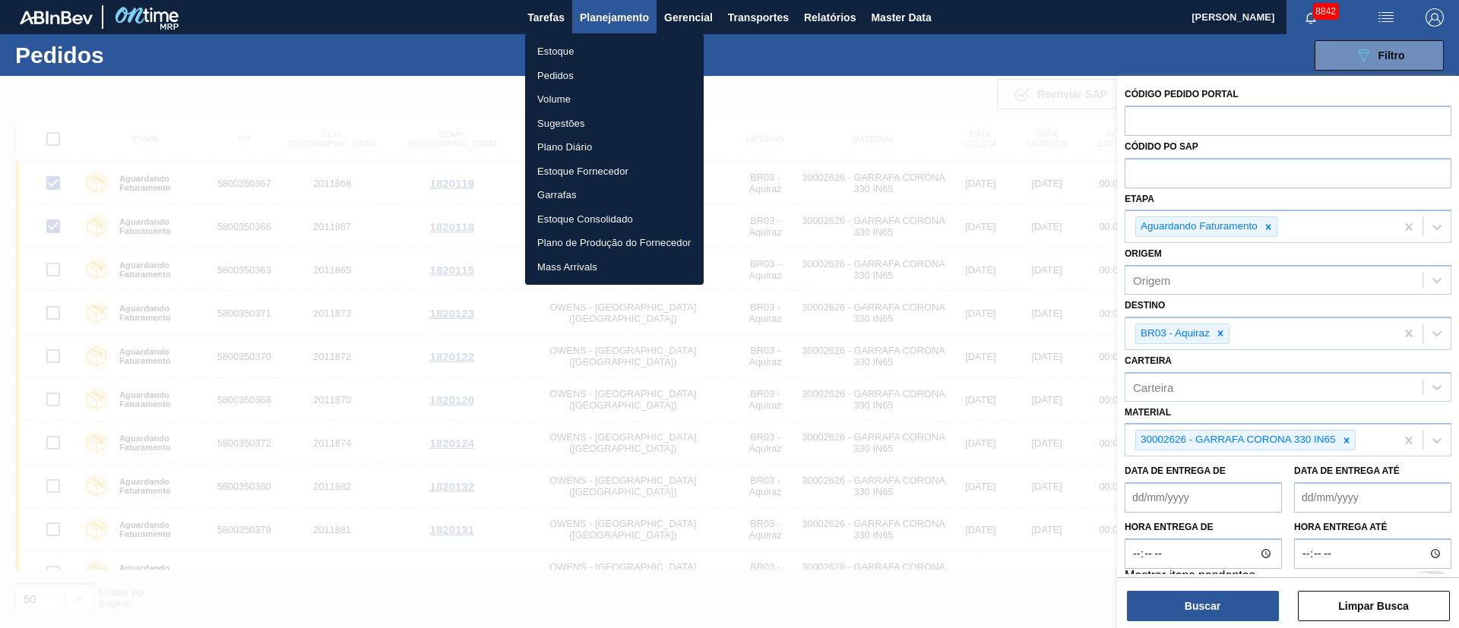
click at [1225, 336] on div at bounding box center [729, 314] width 1459 height 628
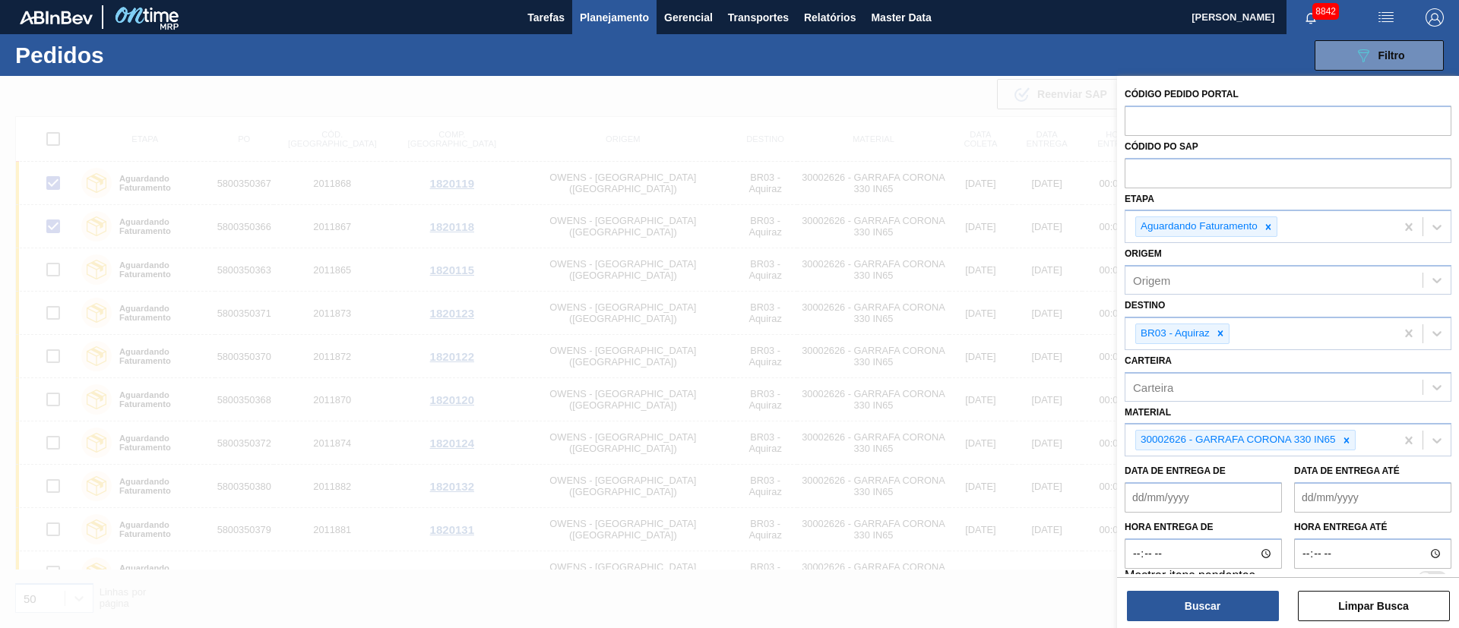
click at [1225, 336] on icon at bounding box center [1220, 333] width 11 height 11
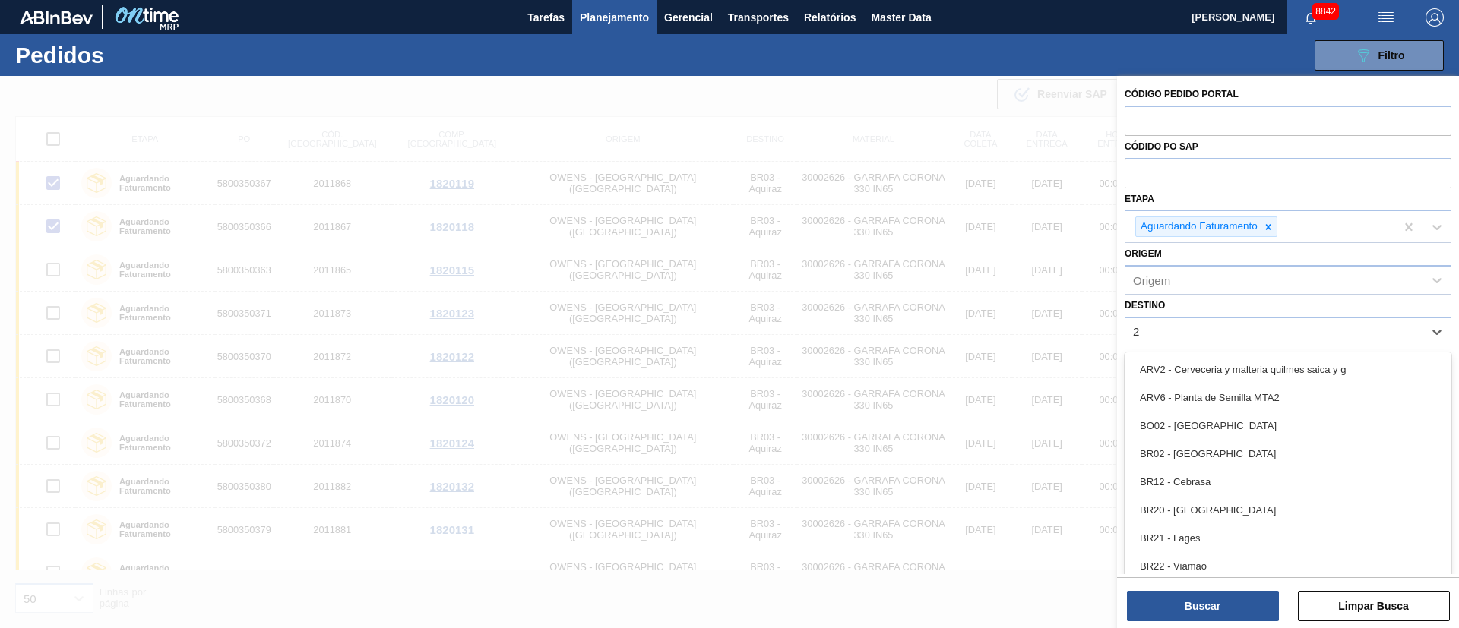
type input "26"
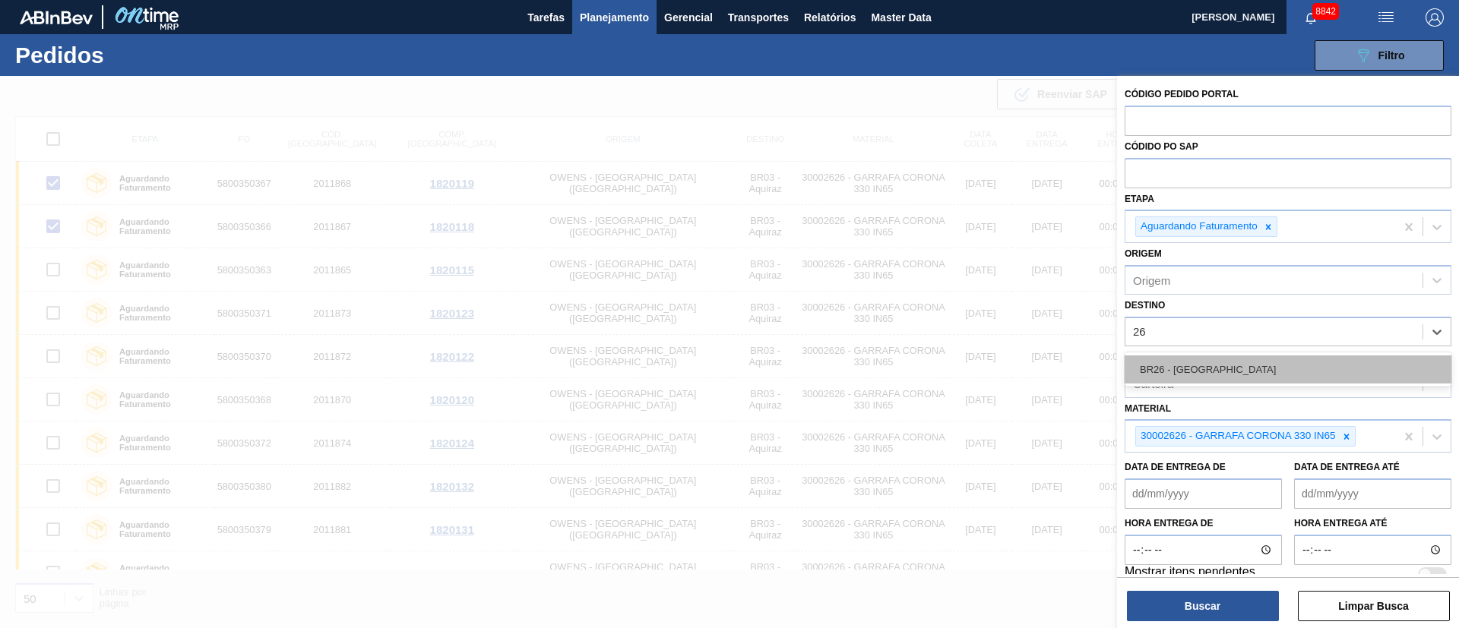
click at [1213, 360] on div "BR26 - [GEOGRAPHIC_DATA]" at bounding box center [1287, 370] width 327 height 28
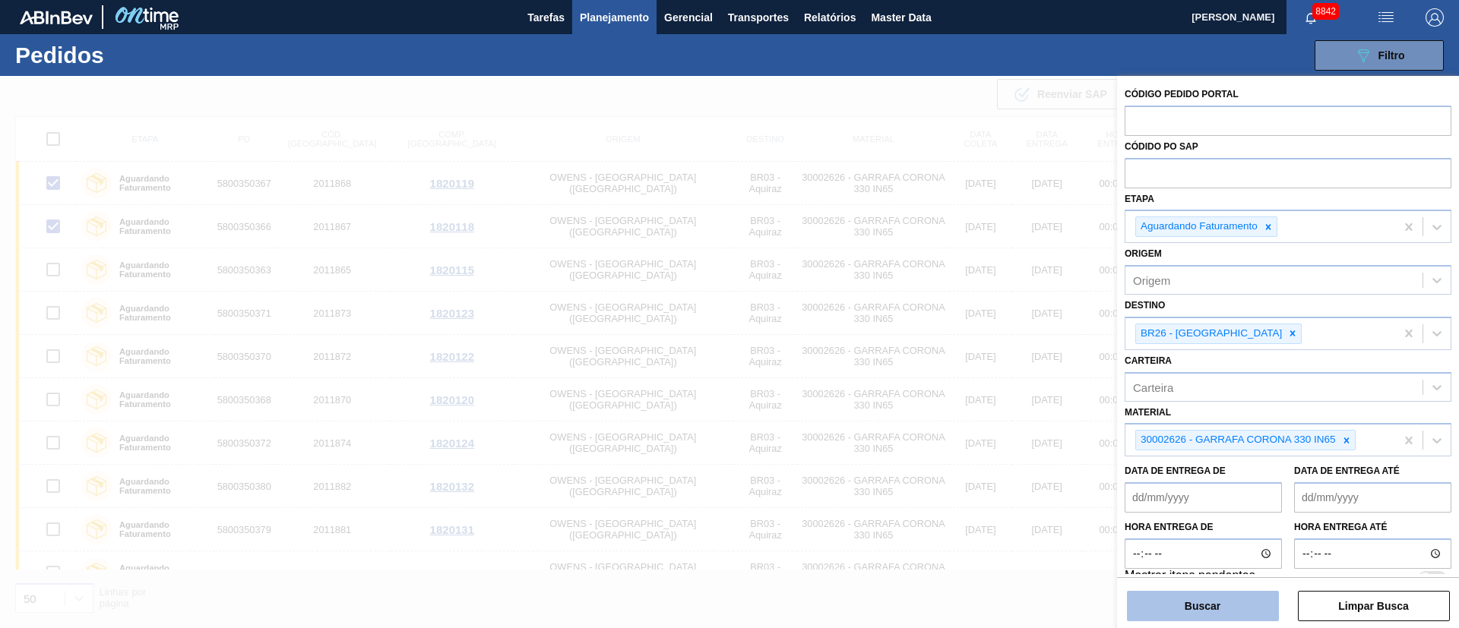
click at [1230, 607] on button "Buscar" at bounding box center [1203, 606] width 152 height 30
checkbox input "false"
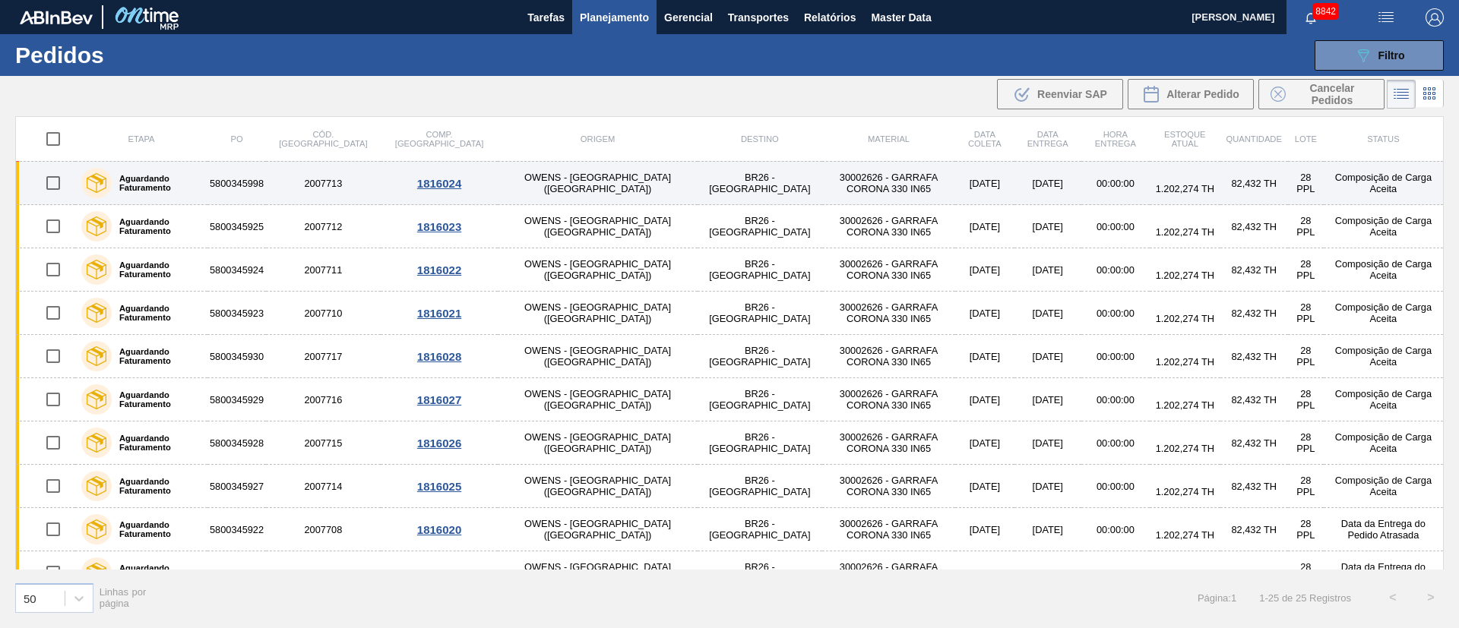
click at [555, 185] on td "OWENS - [GEOGRAPHIC_DATA] ([GEOGRAPHIC_DATA])" at bounding box center [597, 183] width 199 height 43
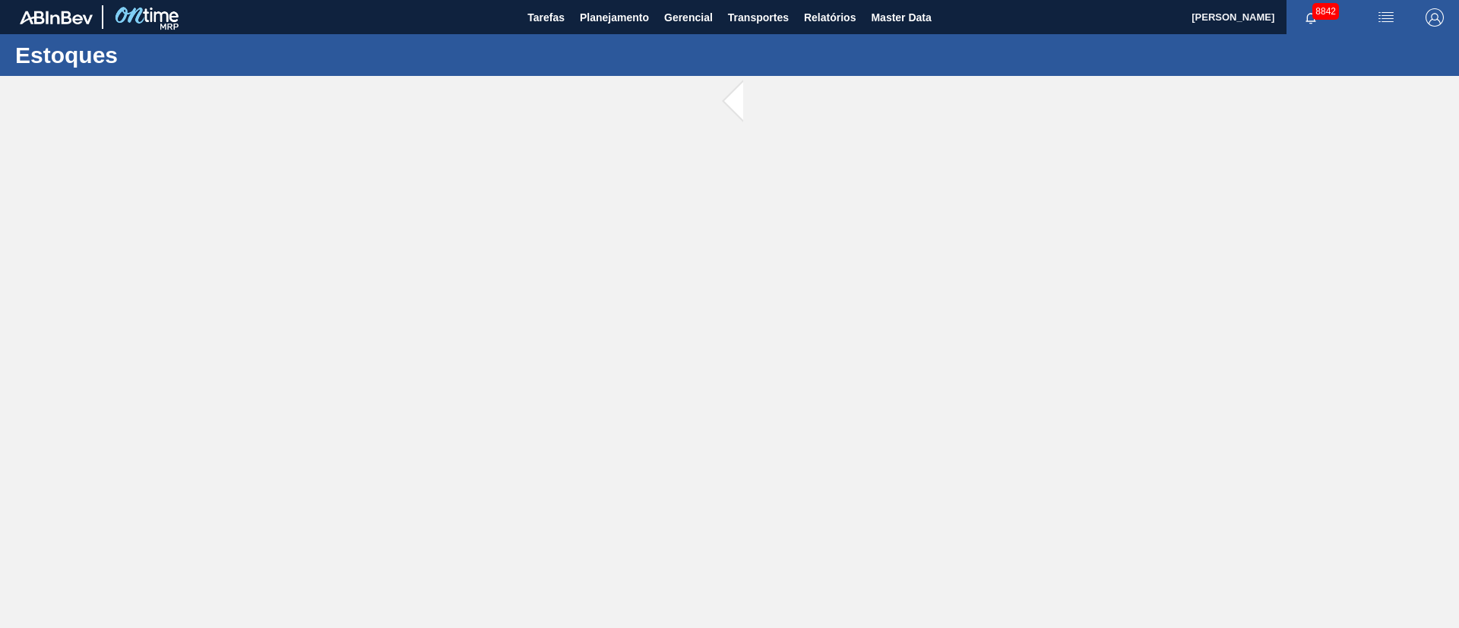
click at [555, 185] on main "Tarefas Planejamento Gerencial Transportes Relatórios Master Data Juliane Romag…" at bounding box center [729, 314] width 1459 height 628
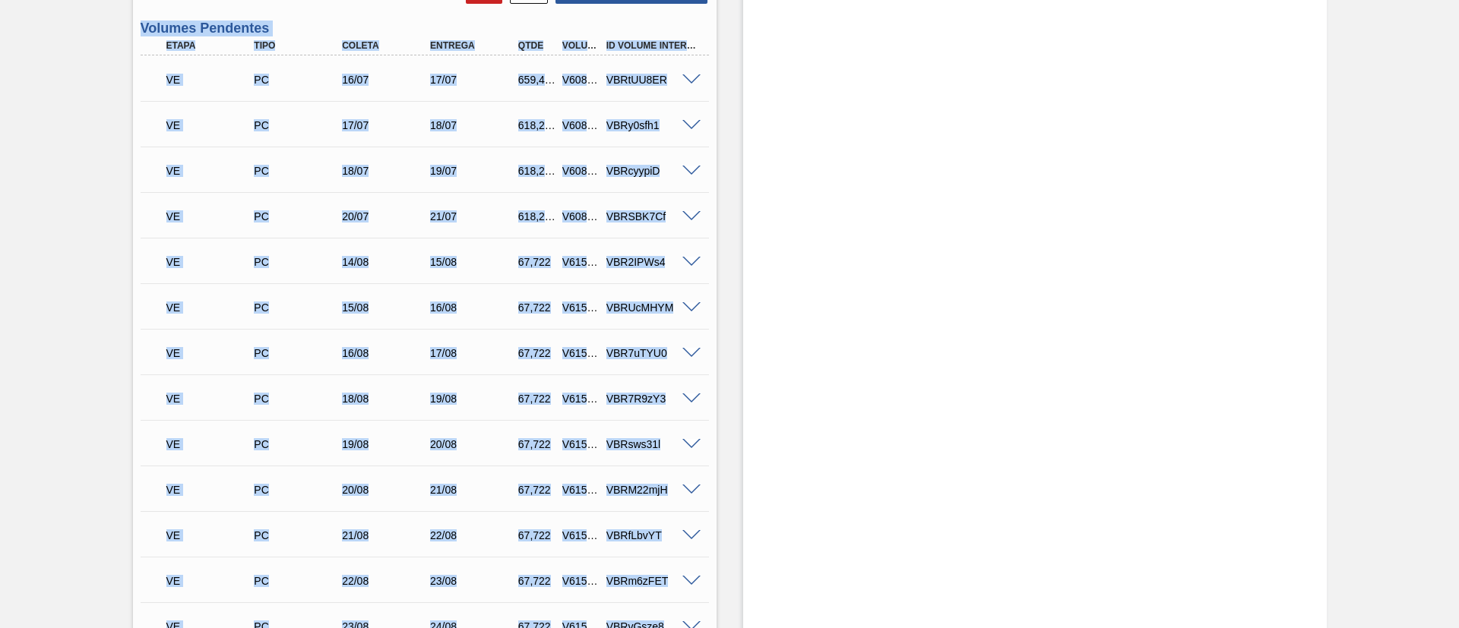
scroll to position [684, 0]
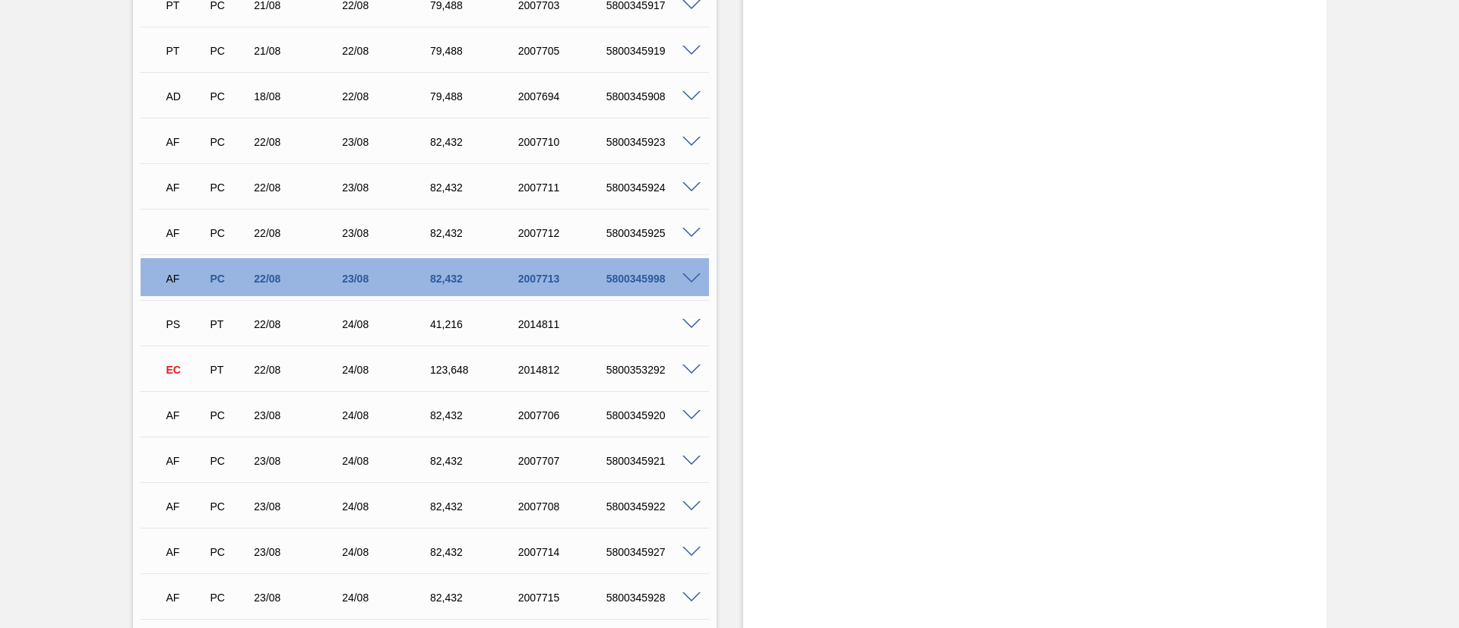
scroll to position [4444, 0]
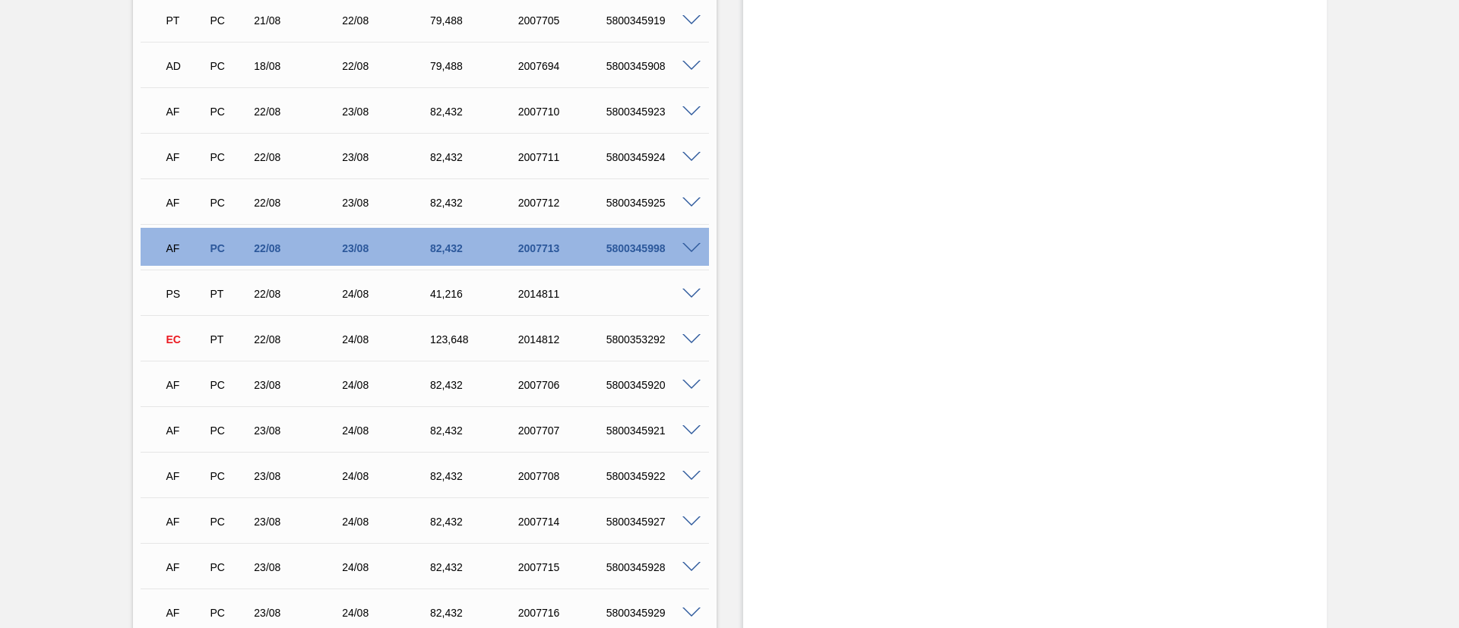
click at [688, 293] on span at bounding box center [691, 294] width 18 height 11
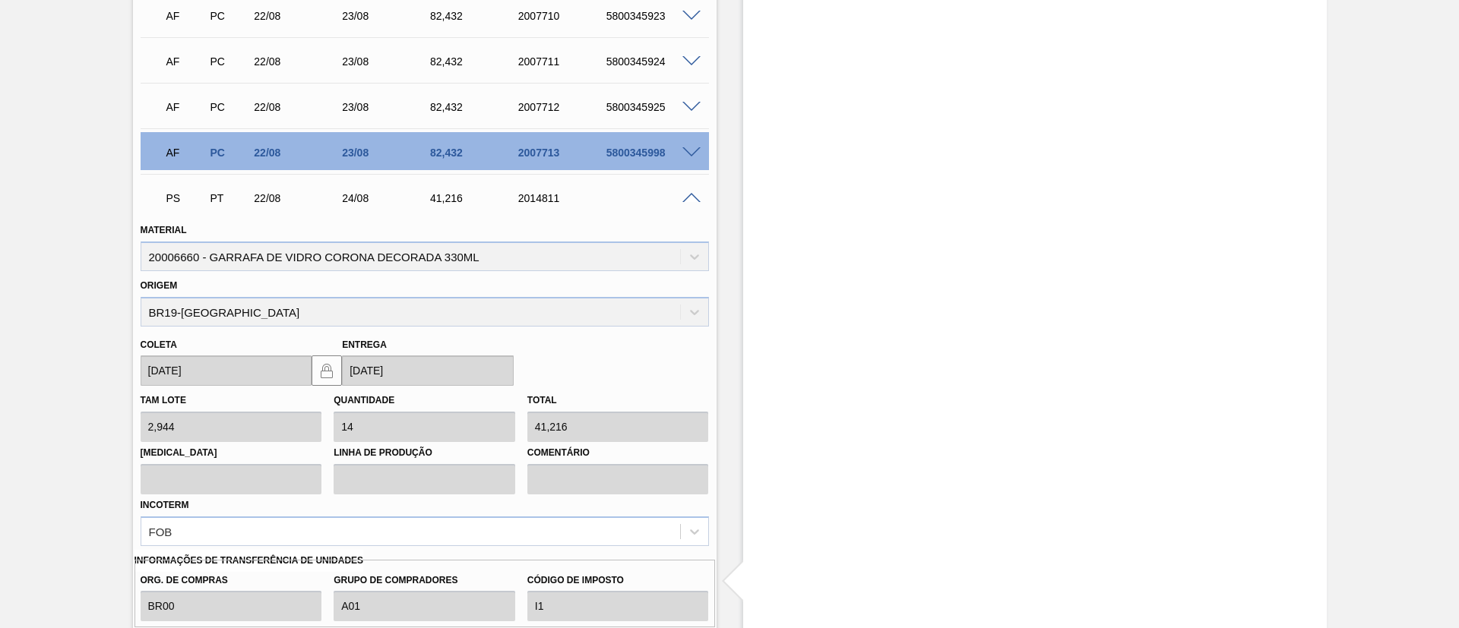
scroll to position [4786, 0]
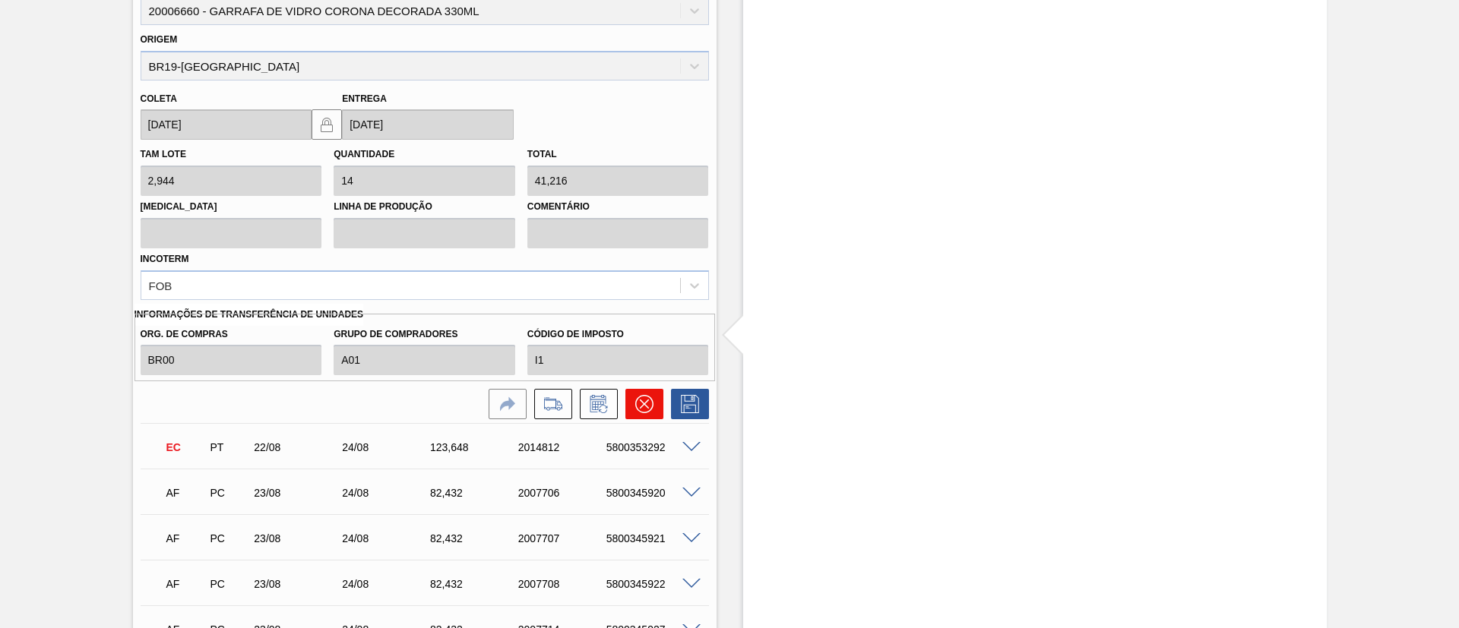
click at [640, 409] on icon at bounding box center [644, 404] width 18 height 18
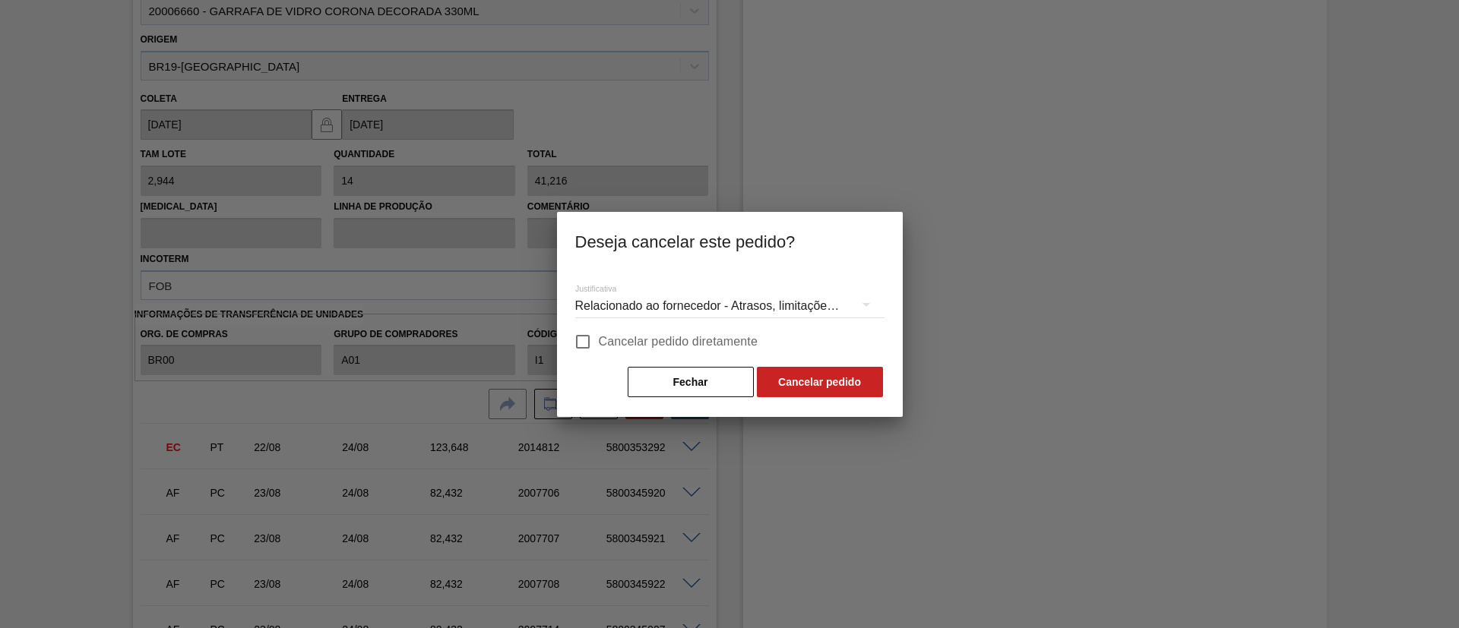
click at [582, 345] on input "Cancelar pedido diretamente" at bounding box center [583, 342] width 32 height 32
checkbox input "true"
click at [805, 393] on button "Cancelar pedido" at bounding box center [820, 382] width 126 height 30
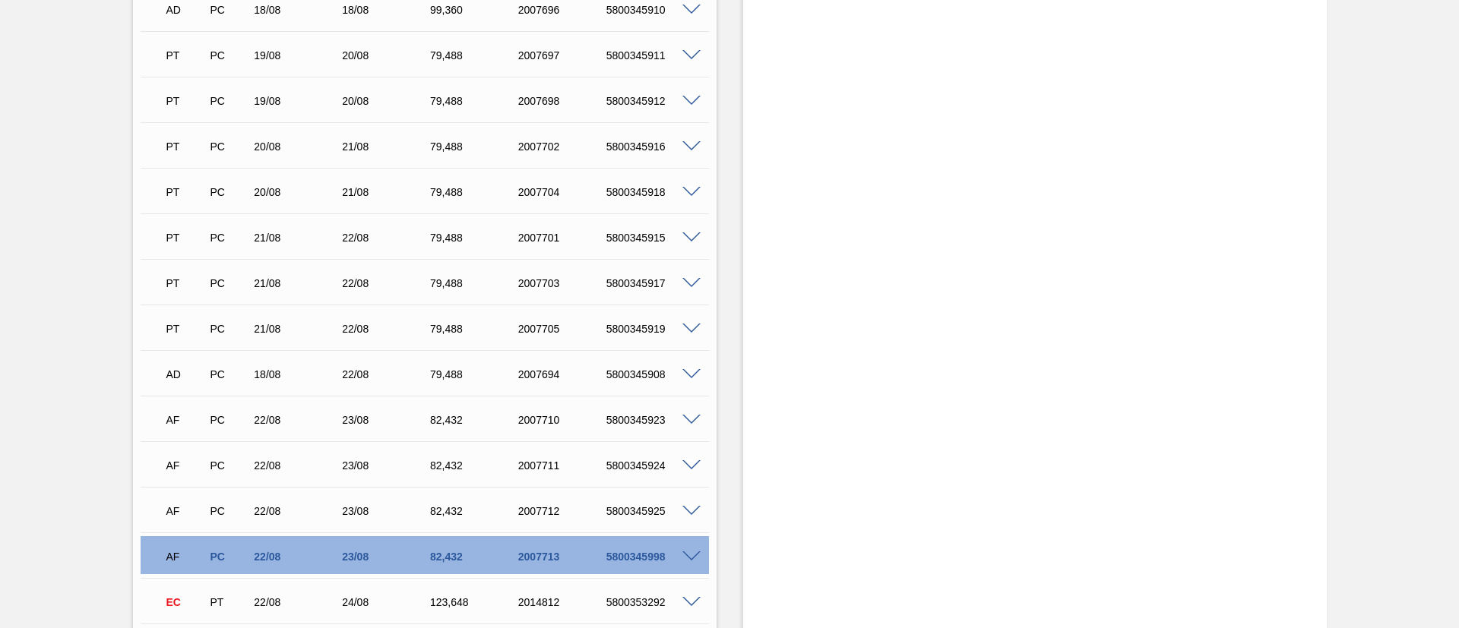
scroll to position [4279, 0]
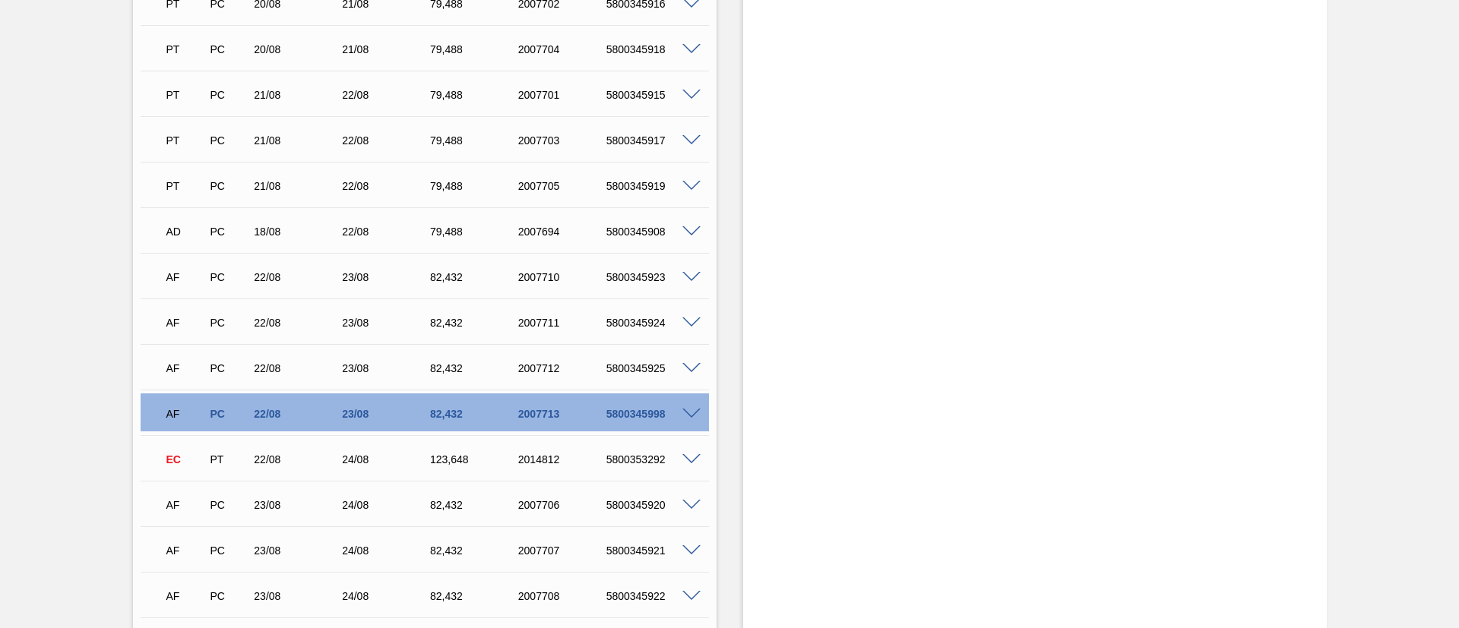
click at [691, 462] on span at bounding box center [691, 459] width 18 height 11
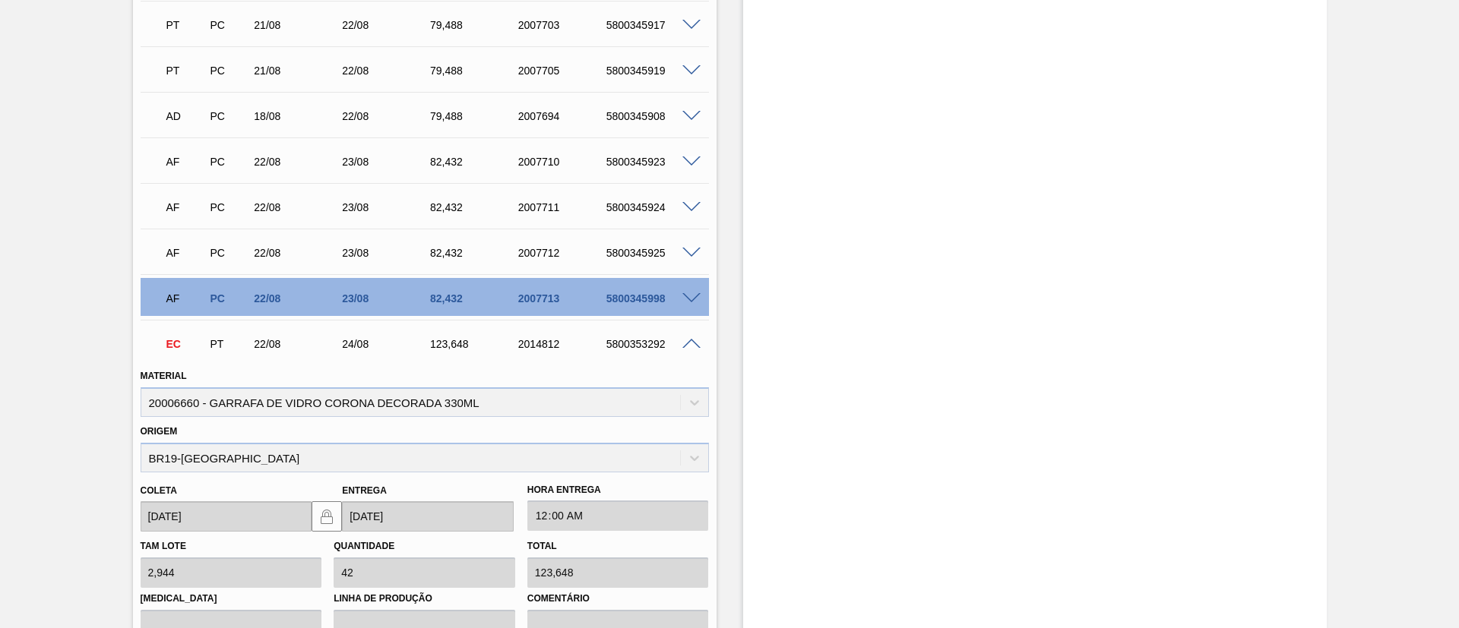
scroll to position [4393, 0]
click at [682, 297] on span at bounding box center [691, 300] width 18 height 11
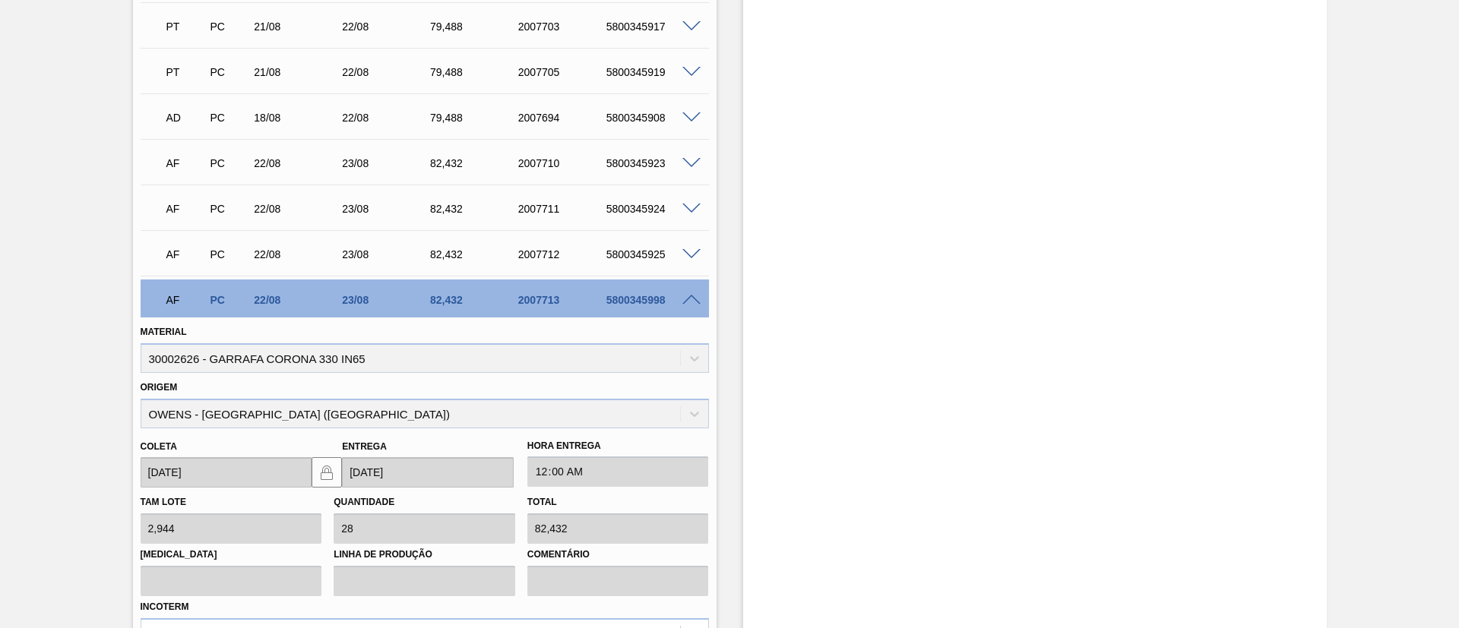
click at [694, 302] on span at bounding box center [691, 300] width 18 height 11
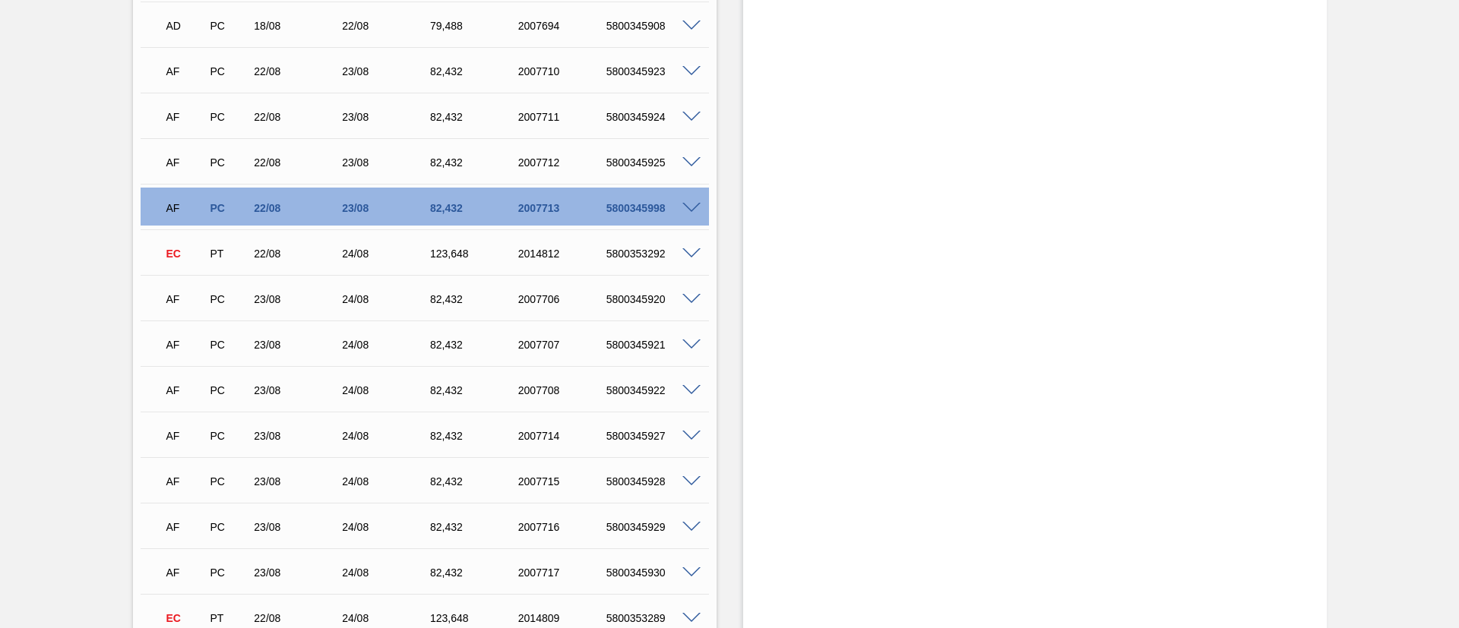
scroll to position [4507, 0]
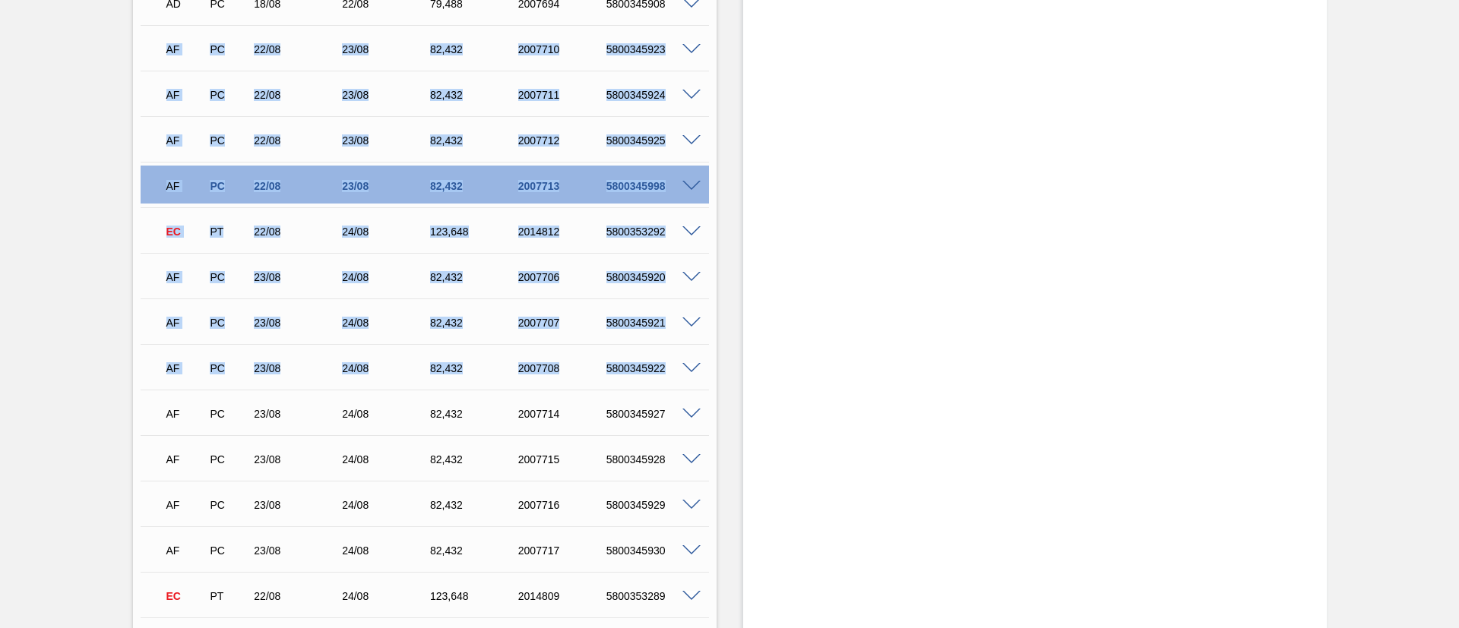
drag, startPoint x: 154, startPoint y: 47, endPoint x: 688, endPoint y: 371, distance: 623.8
copy div "AF PC 22/08 23/08 82,432 2007710 5800345923 Material 30002626 - GARRAFA CORONA …"
click at [419, 194] on div "AF PC 22/08 23/08 82,432 2007713 5800345998" at bounding box center [421, 184] width 528 height 30
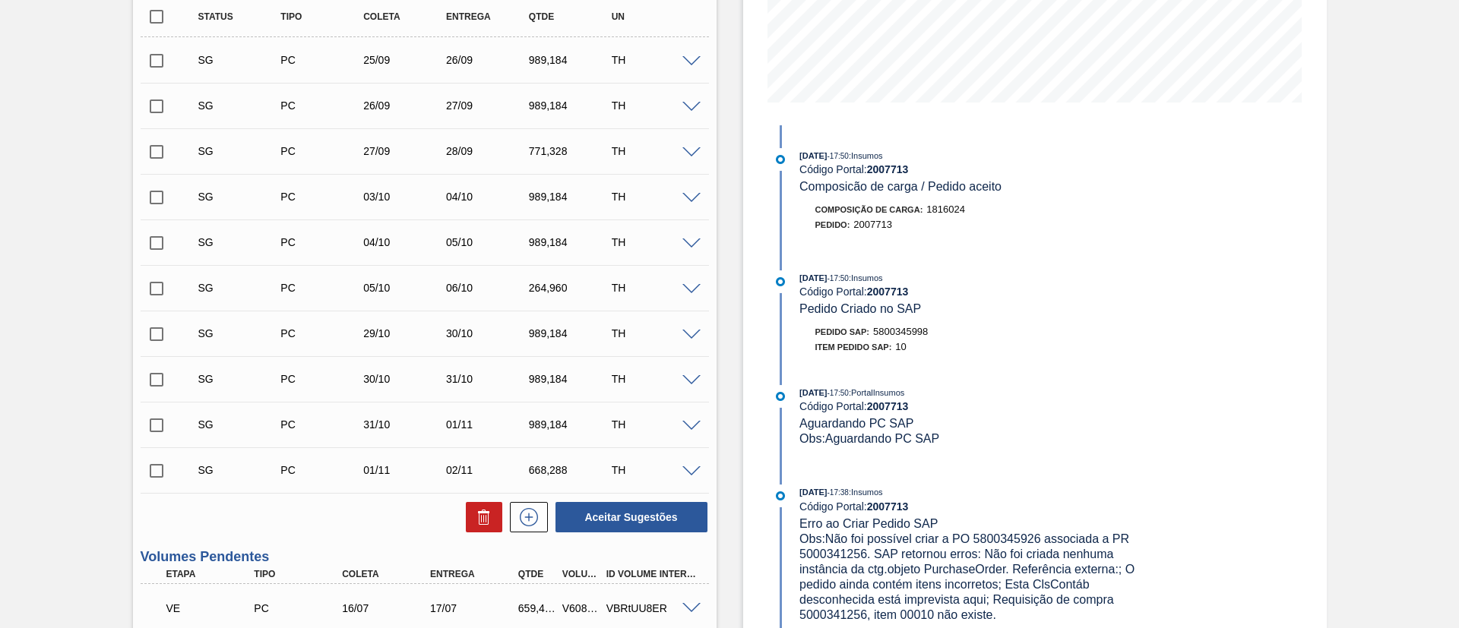
scroll to position [0, 0]
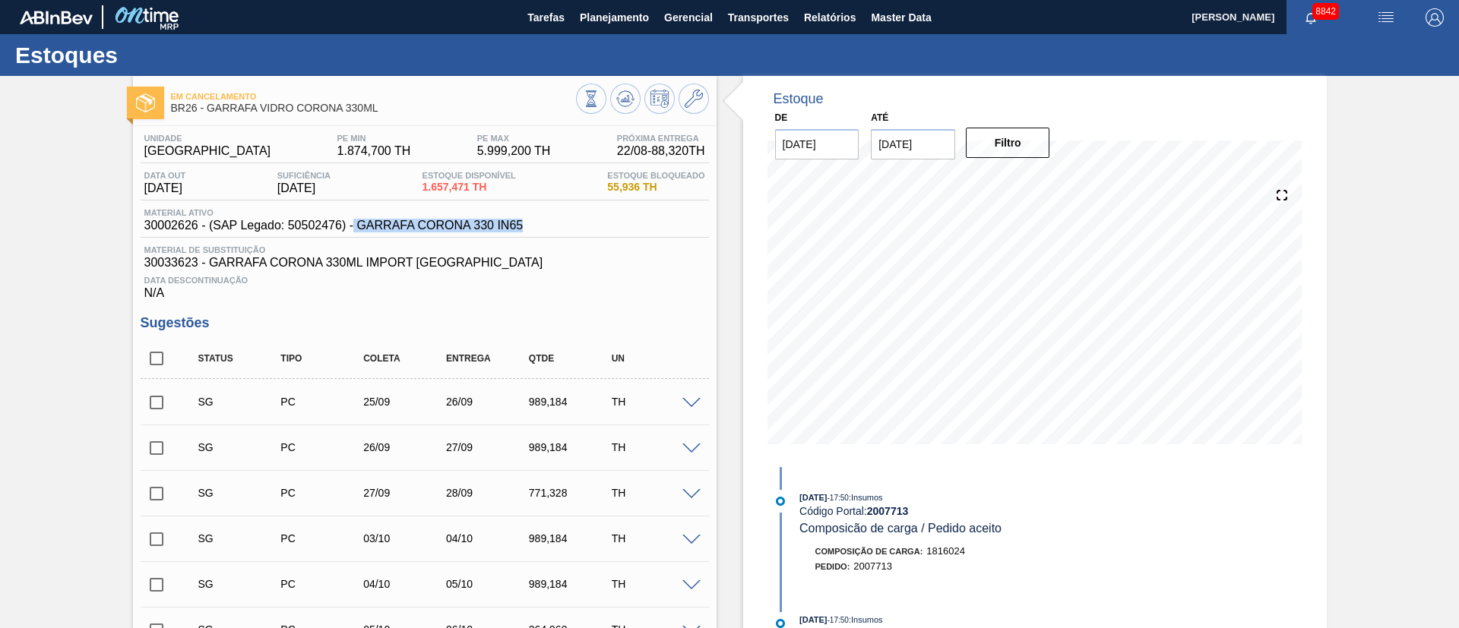
drag, startPoint x: 528, startPoint y: 229, endPoint x: 353, endPoint y: 226, distance: 174.8
click at [353, 226] on div "Material ativo 30002626 - (SAP Legado: 50502476) - GARRAFA CORONA 330 IN65" at bounding box center [425, 223] width 568 height 30
click at [503, 339] on div "Status Tipo Coleta Entrega Qtde UN" at bounding box center [425, 359] width 568 height 40
drag, startPoint x: 402, startPoint y: 114, endPoint x: 206, endPoint y: 112, distance: 196.0
click at [206, 112] on div "Em Cancelamento BR26 - GARRAFA VIDRO CORONA 330ML" at bounding box center [373, 103] width 405 height 34
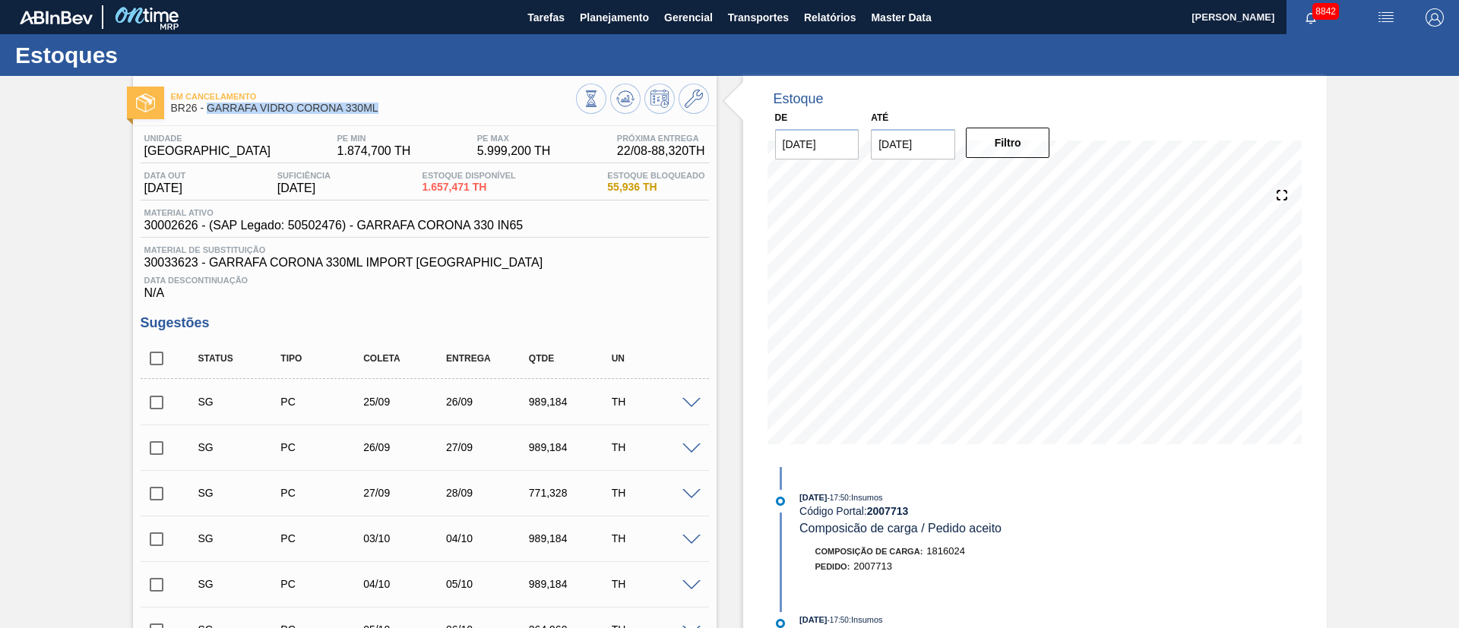
copy span "GARRAFA VIDRO CORONA 330ML"
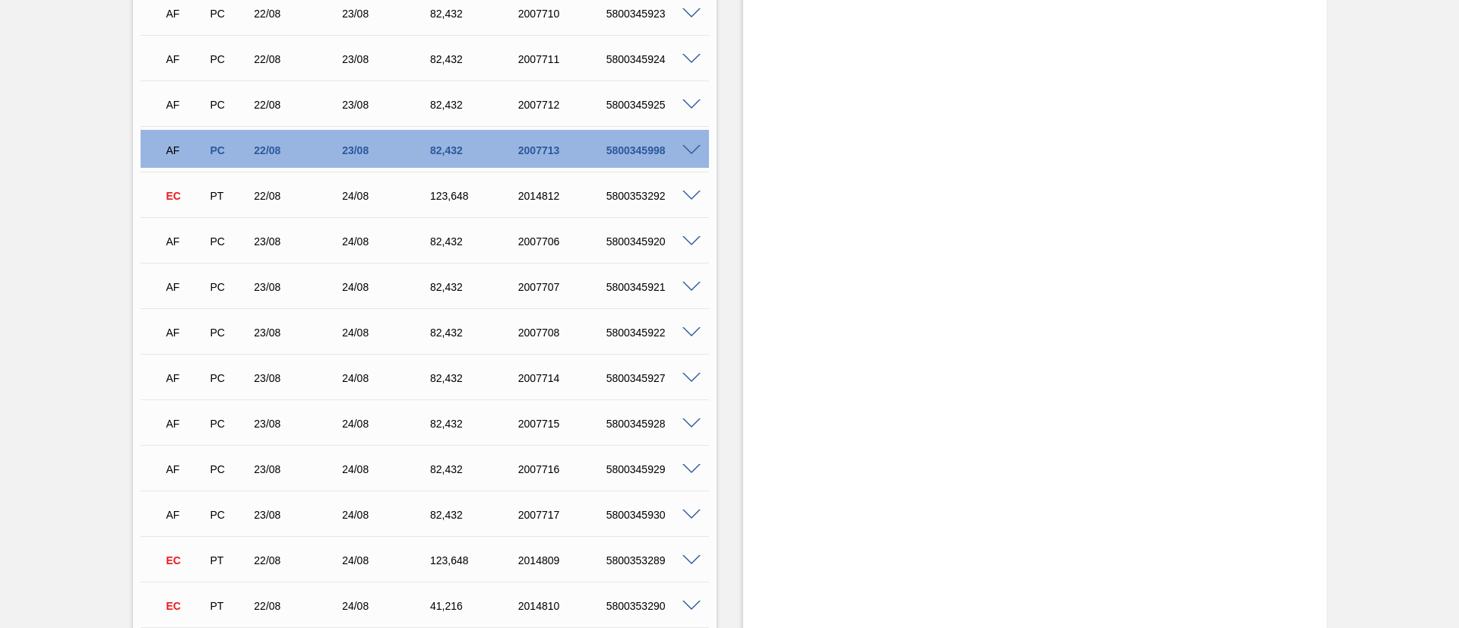
scroll to position [4330, 0]
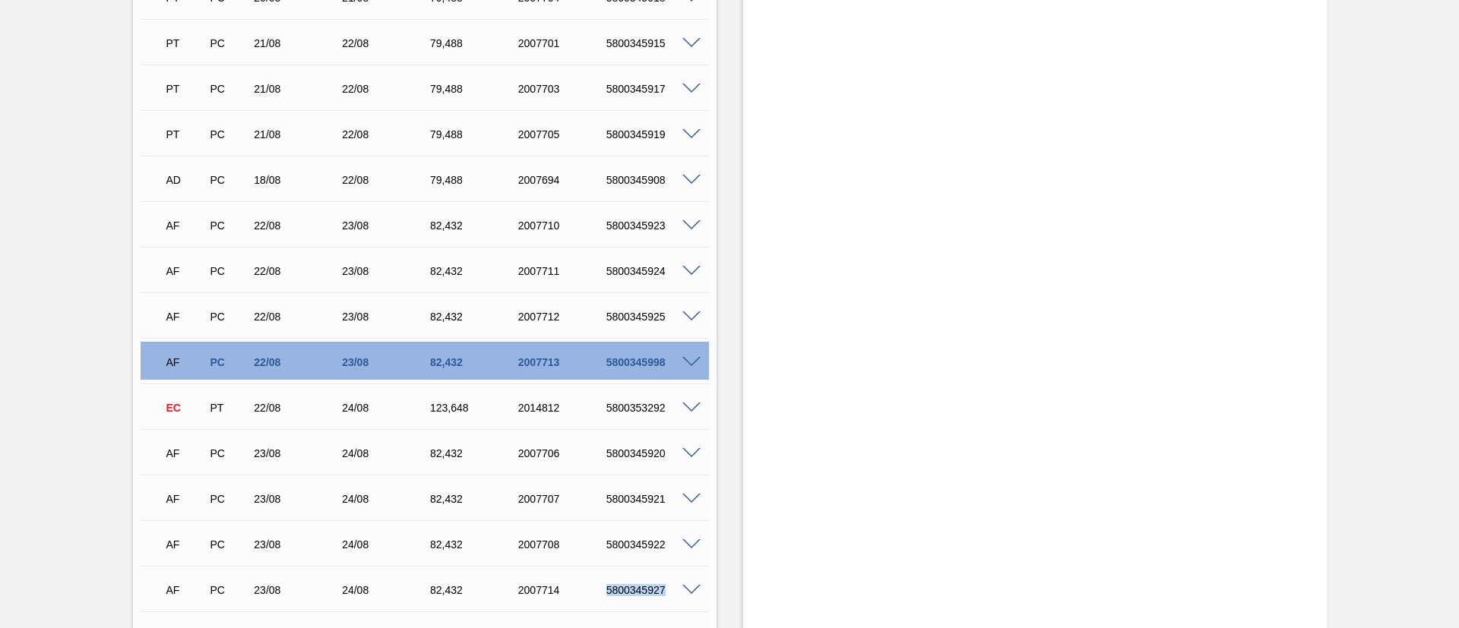
drag, startPoint x: 608, startPoint y: 591, endPoint x: 671, endPoint y: 586, distance: 63.3
click at [671, 586] on div "5800345927" at bounding box center [651, 590] width 99 height 12
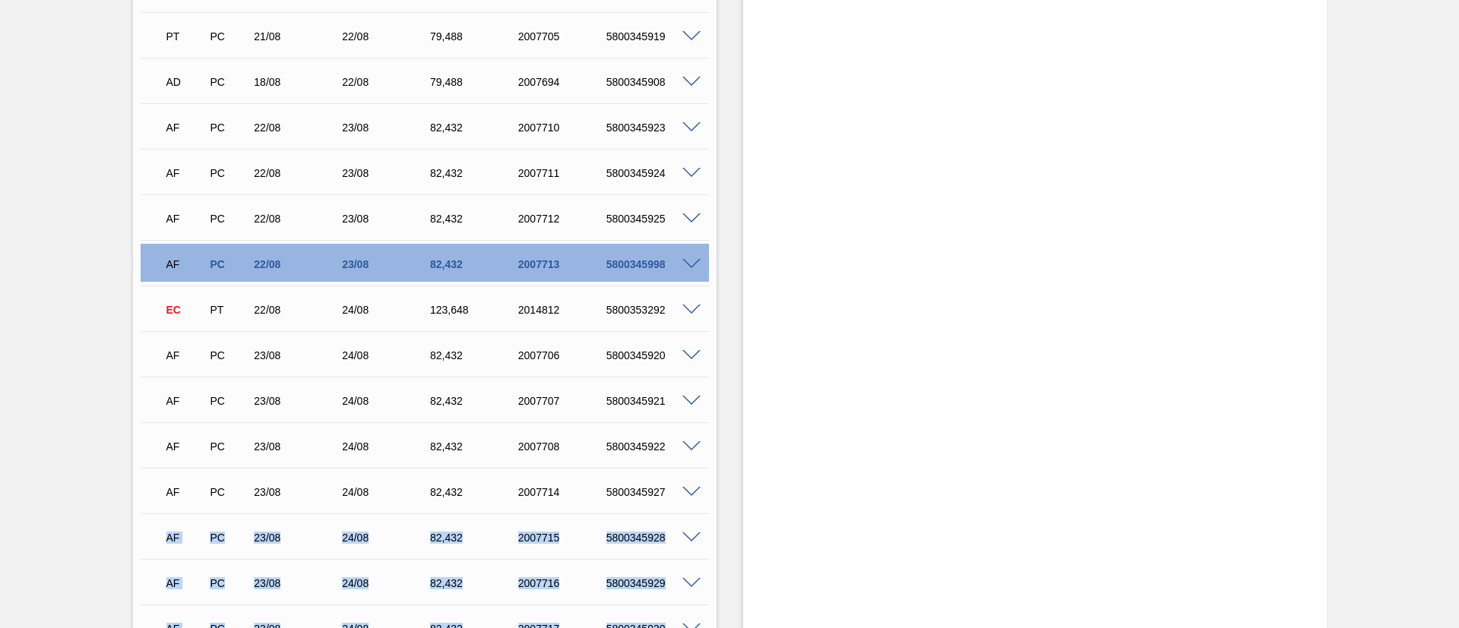
scroll to position [4558, 0]
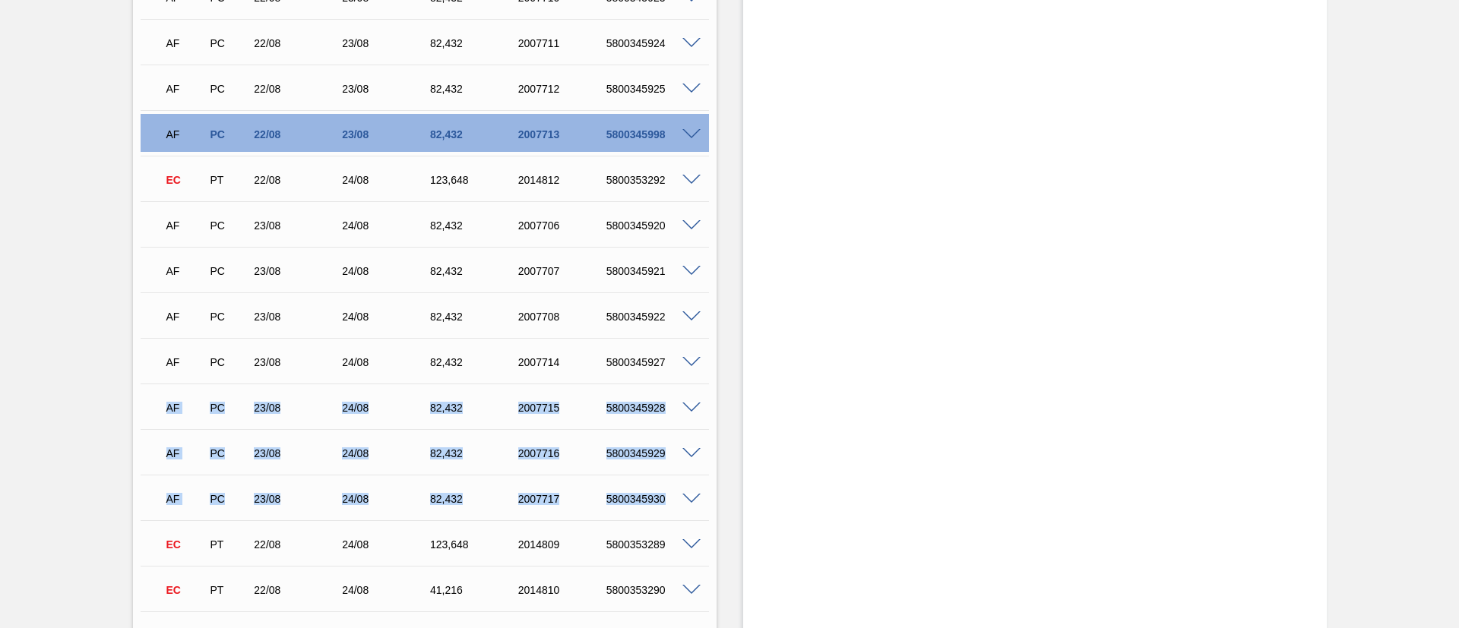
drag, startPoint x: 701, startPoint y: 512, endPoint x: 665, endPoint y: 467, distance: 57.8
click at [666, 432] on div "AF PC 23/08 24/08 82,432 2007716 5800345929 Material 30002626 - GARRAFA CORONA …" at bounding box center [425, 452] width 568 height 46
drag, startPoint x: 175, startPoint y: 449, endPoint x: 669, endPoint y: 501, distance: 495.8
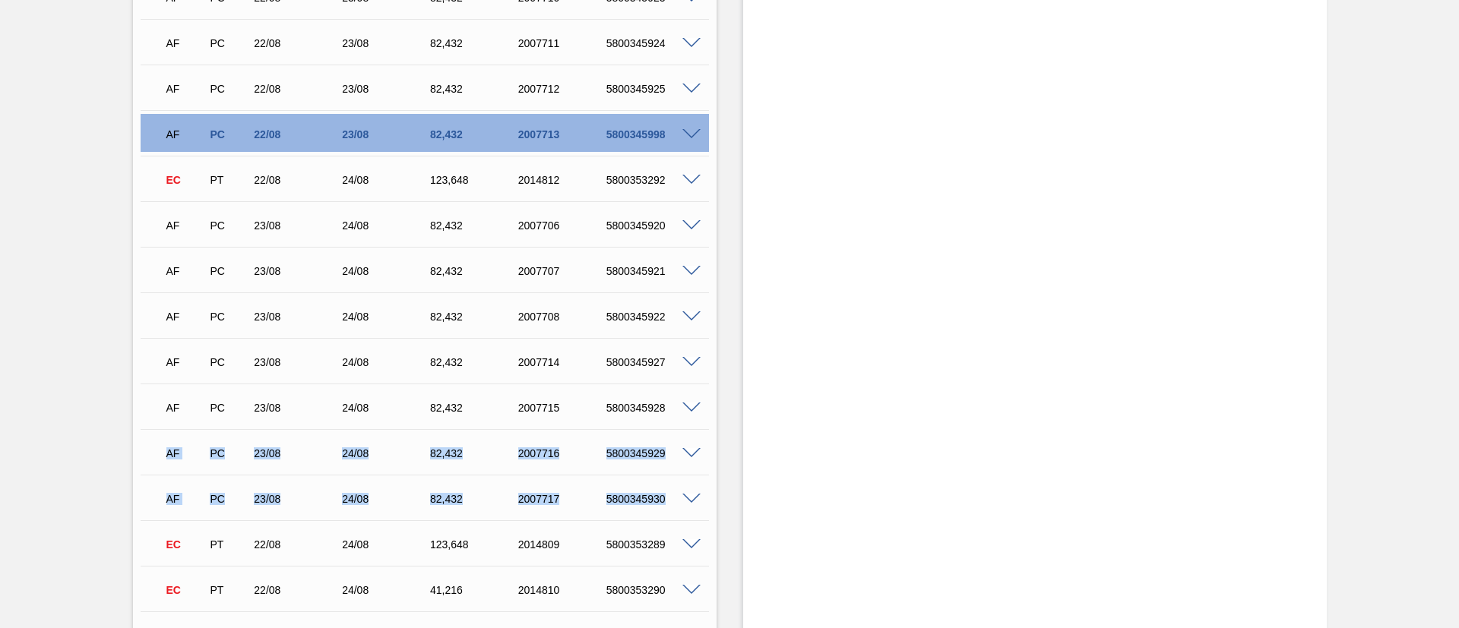
copy div "AF PC 23/08 24/08 82,432 2007716 5800345929 Material 30002626 - GARRAFA CORONA …"
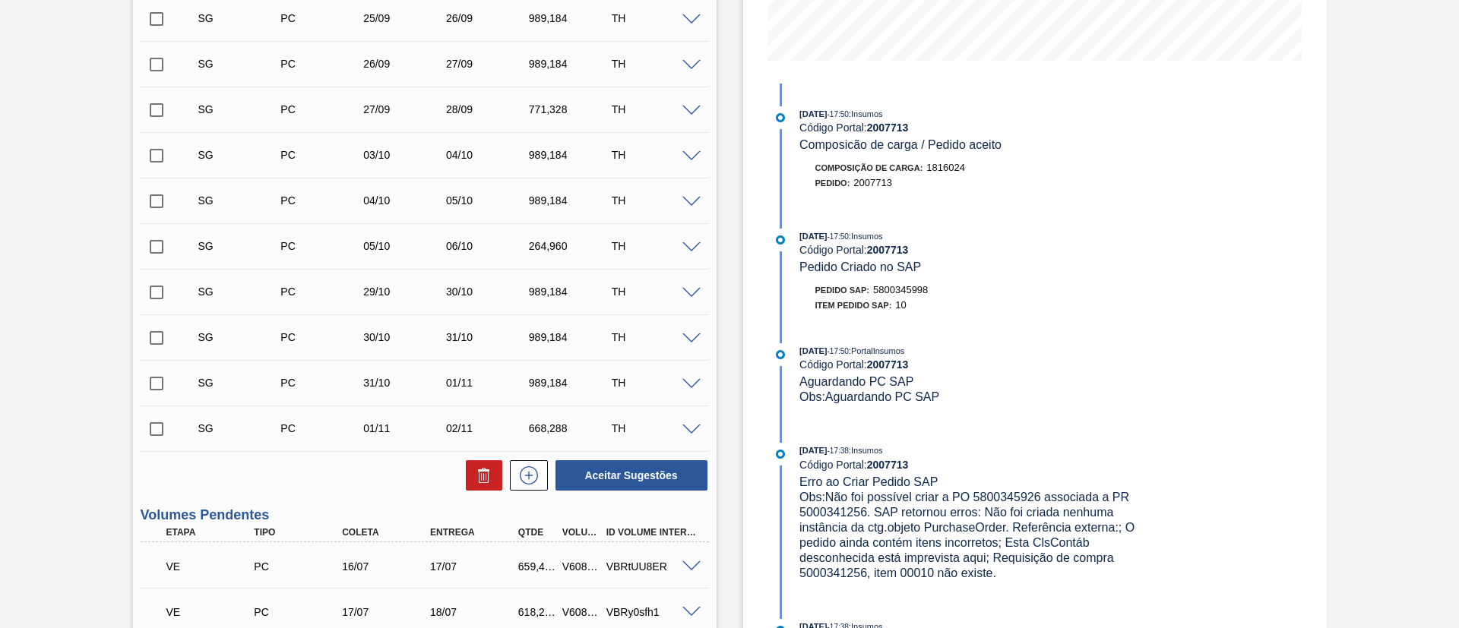
scroll to position [0, 0]
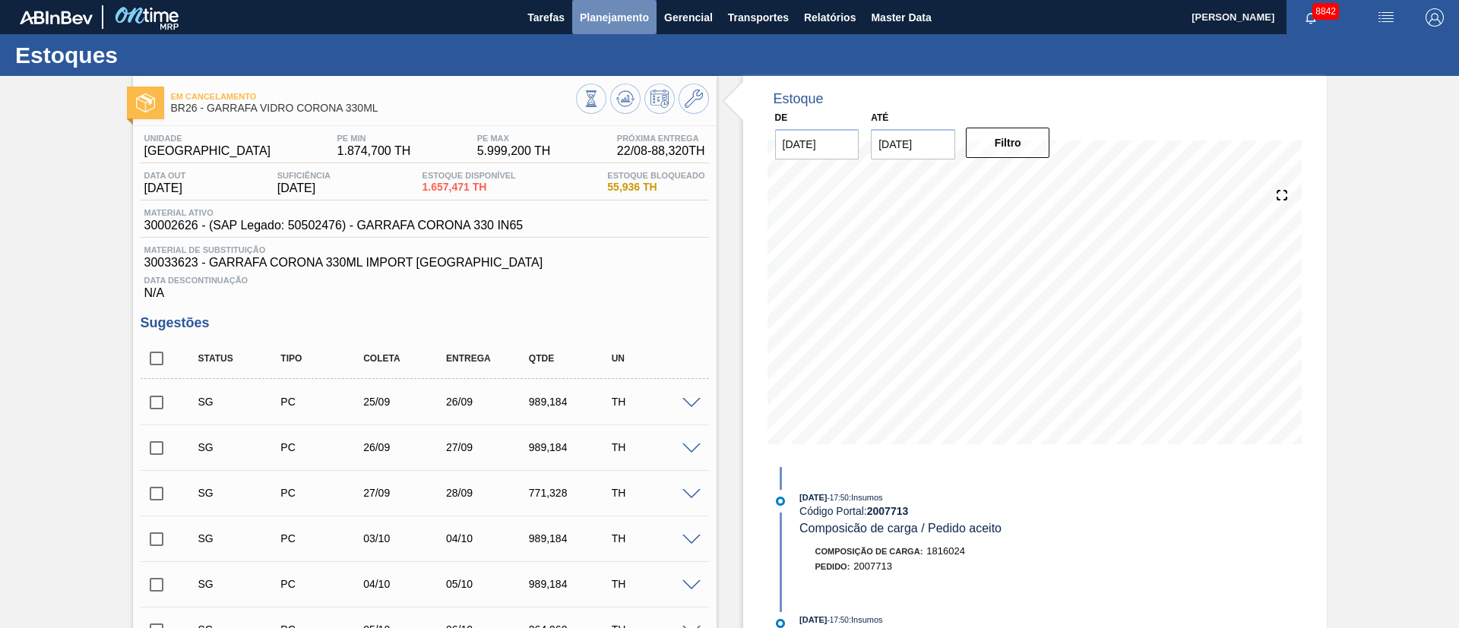
click at [612, 2] on button "Planejamento" at bounding box center [614, 17] width 84 height 34
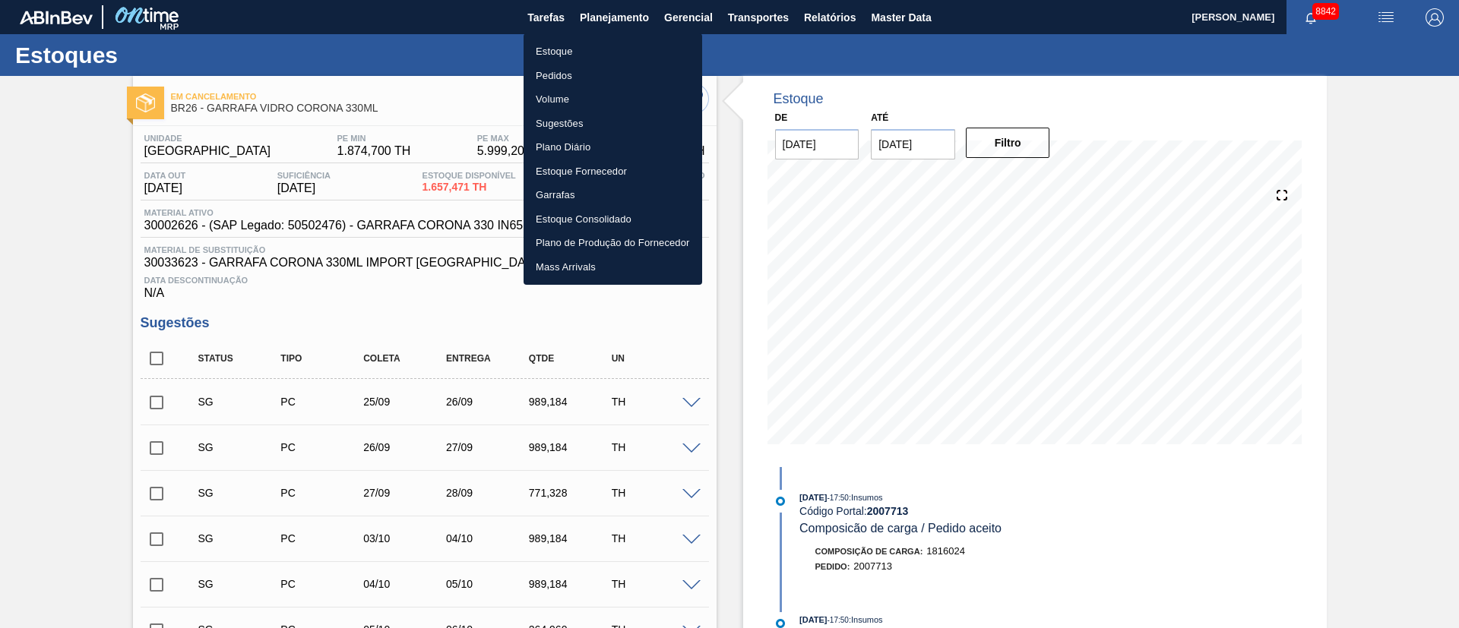
click at [551, 81] on li "Pedidos" at bounding box center [612, 76] width 179 height 24
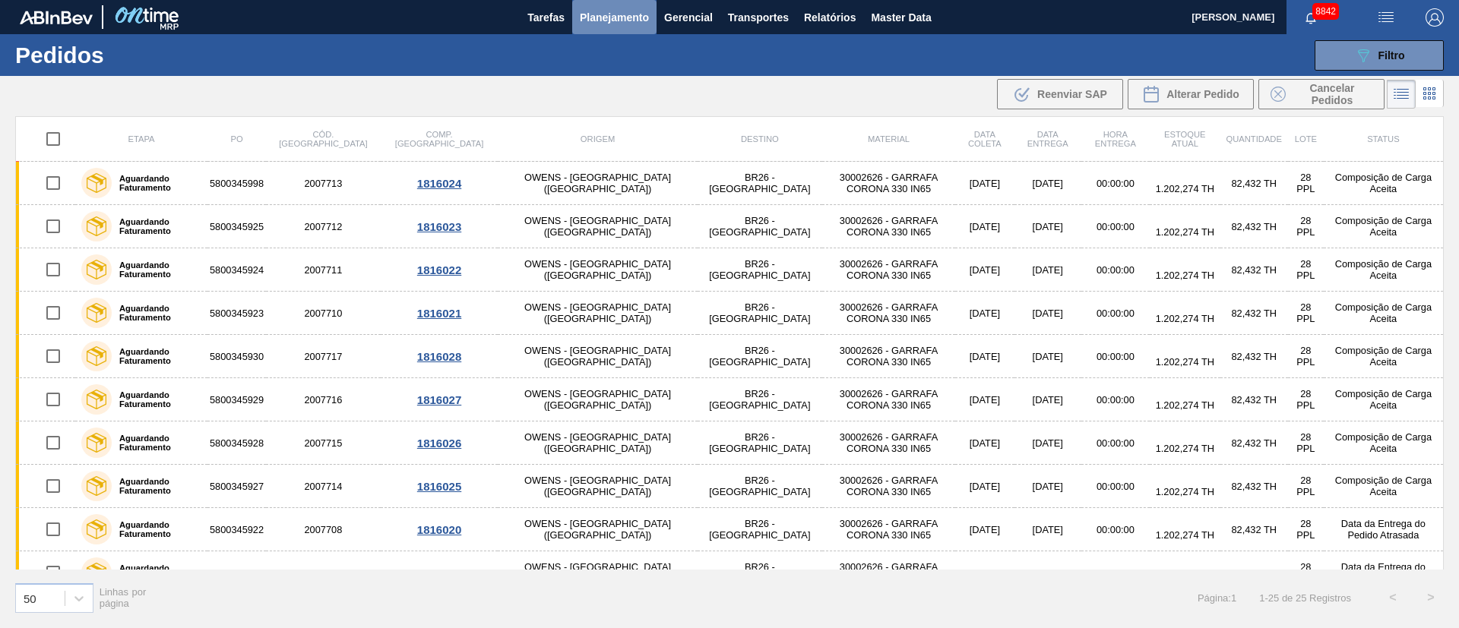
click at [628, 19] on span "Planejamento" at bounding box center [614, 17] width 69 height 18
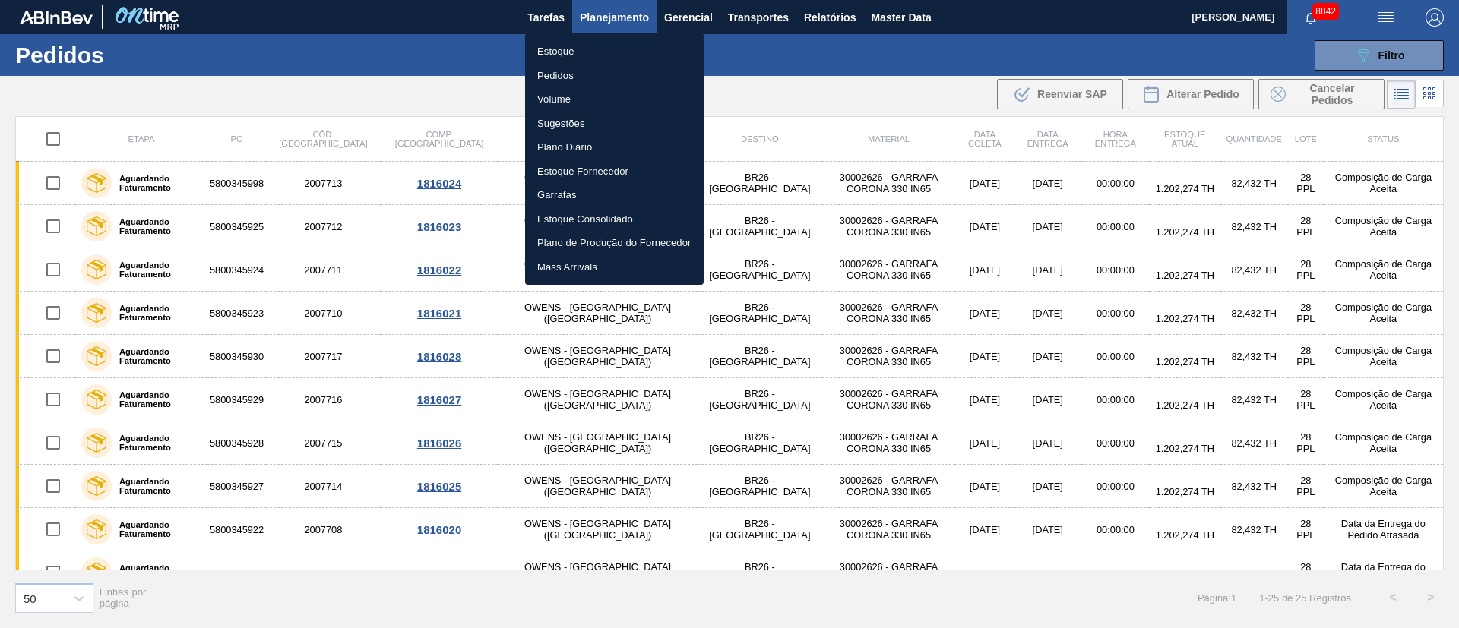
click at [555, 72] on li "Pedidos" at bounding box center [614, 76] width 179 height 24
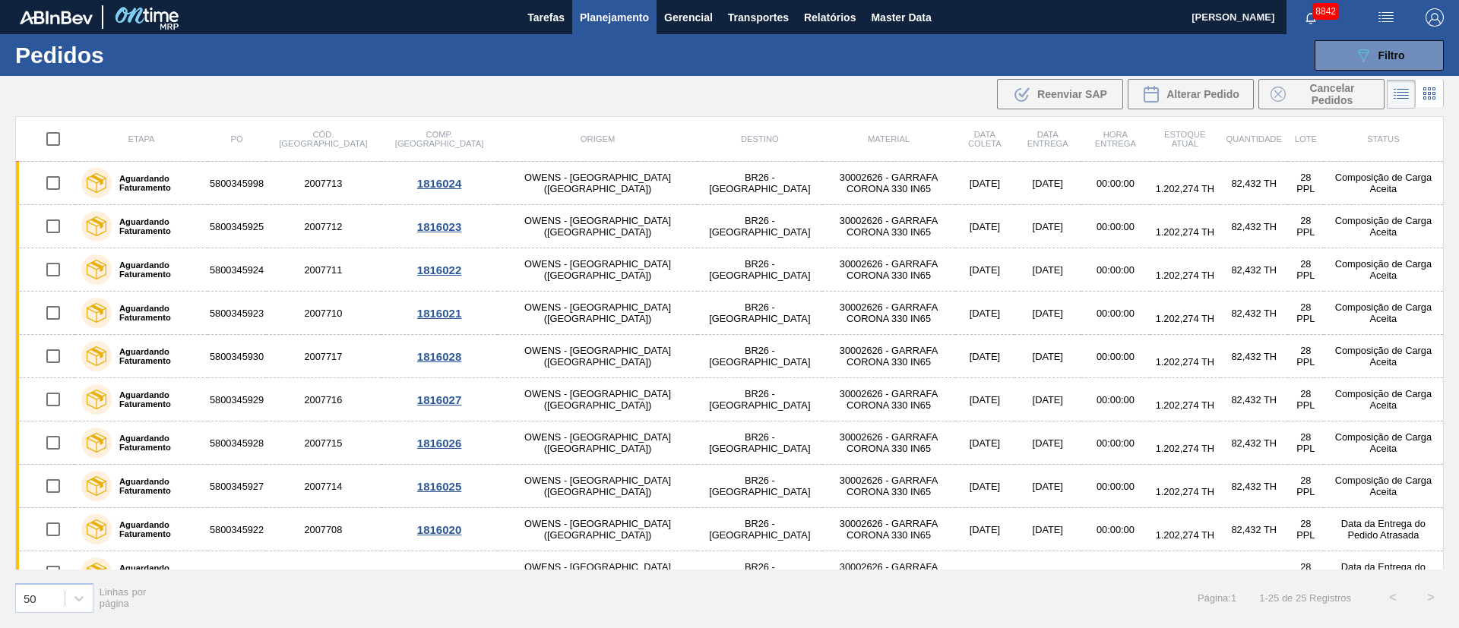
click at [622, 27] on button "Planejamento" at bounding box center [614, 17] width 84 height 34
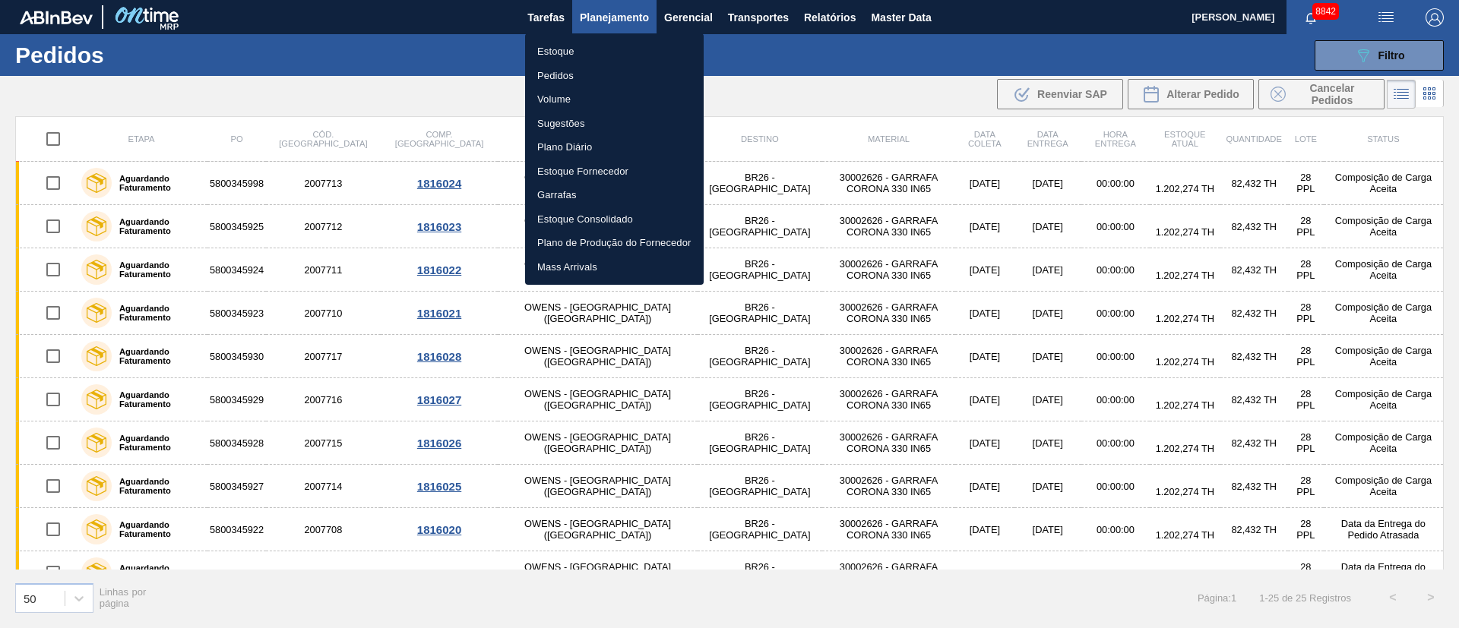
click at [566, 53] on li "Estoque" at bounding box center [614, 52] width 179 height 24
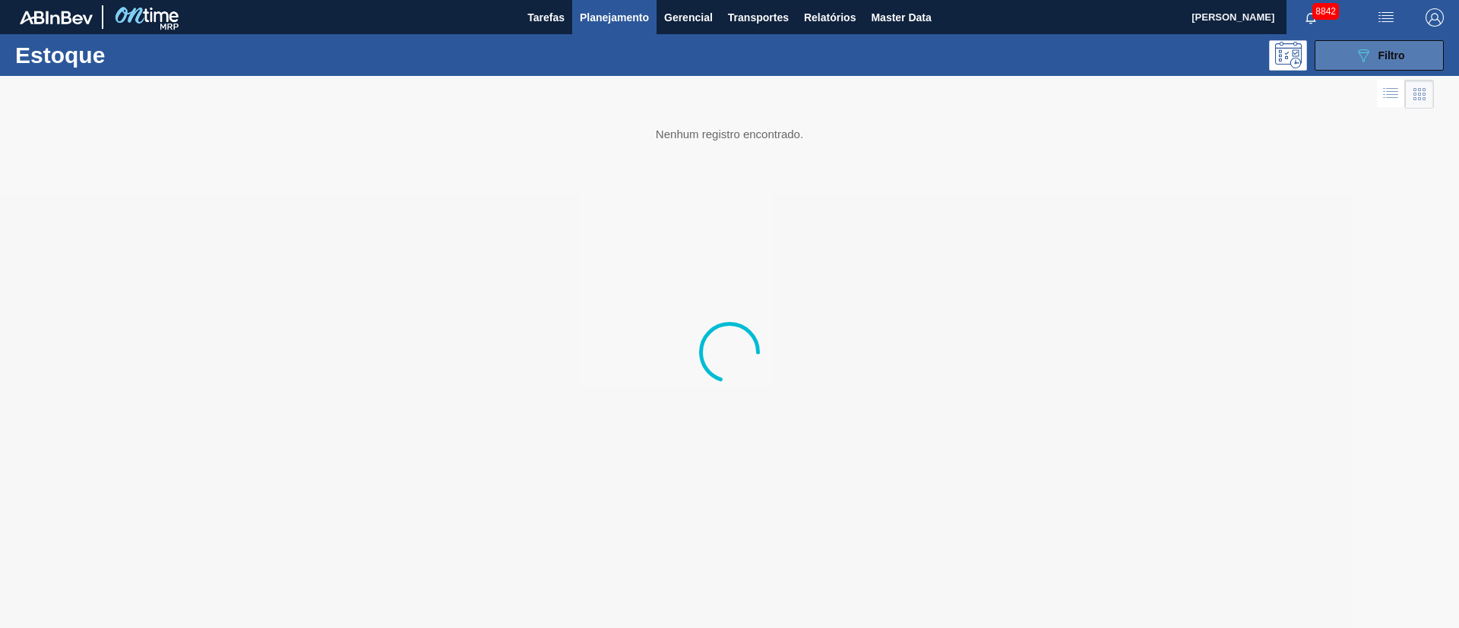
click at [1401, 50] on span "Filtro" at bounding box center [1391, 55] width 27 height 12
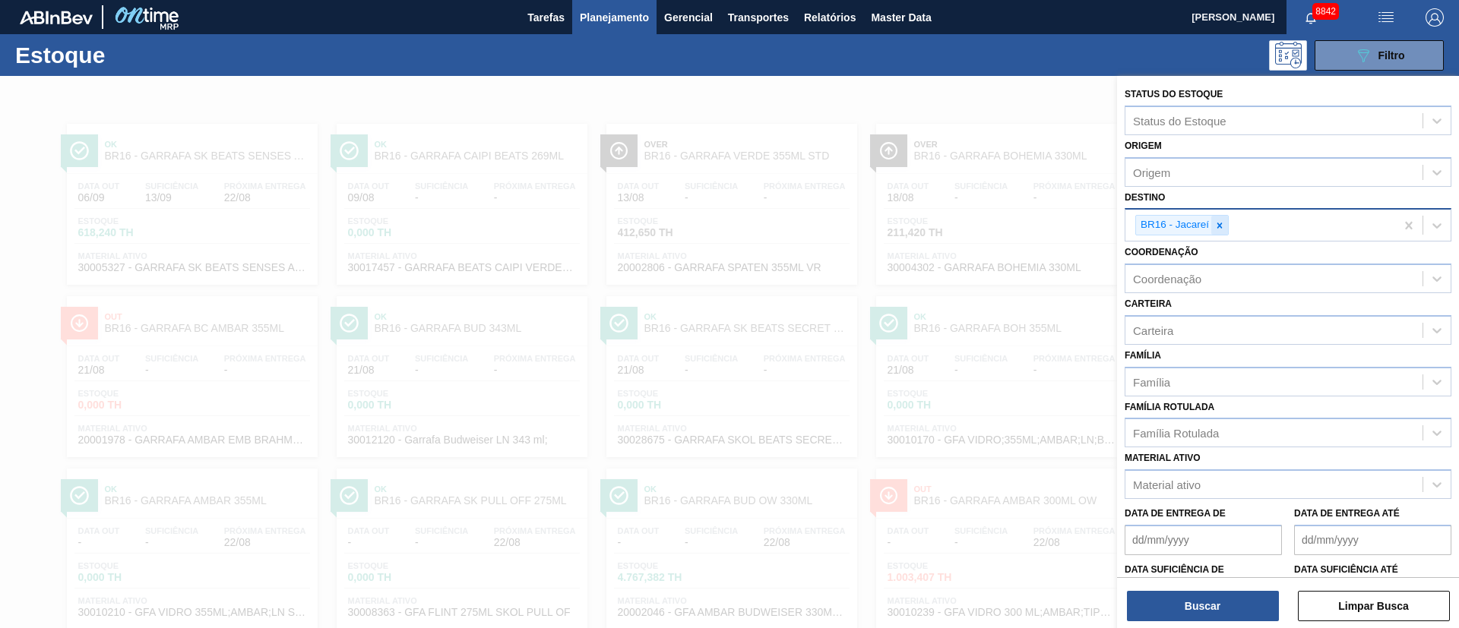
click at [1219, 229] on icon at bounding box center [1219, 225] width 11 height 11
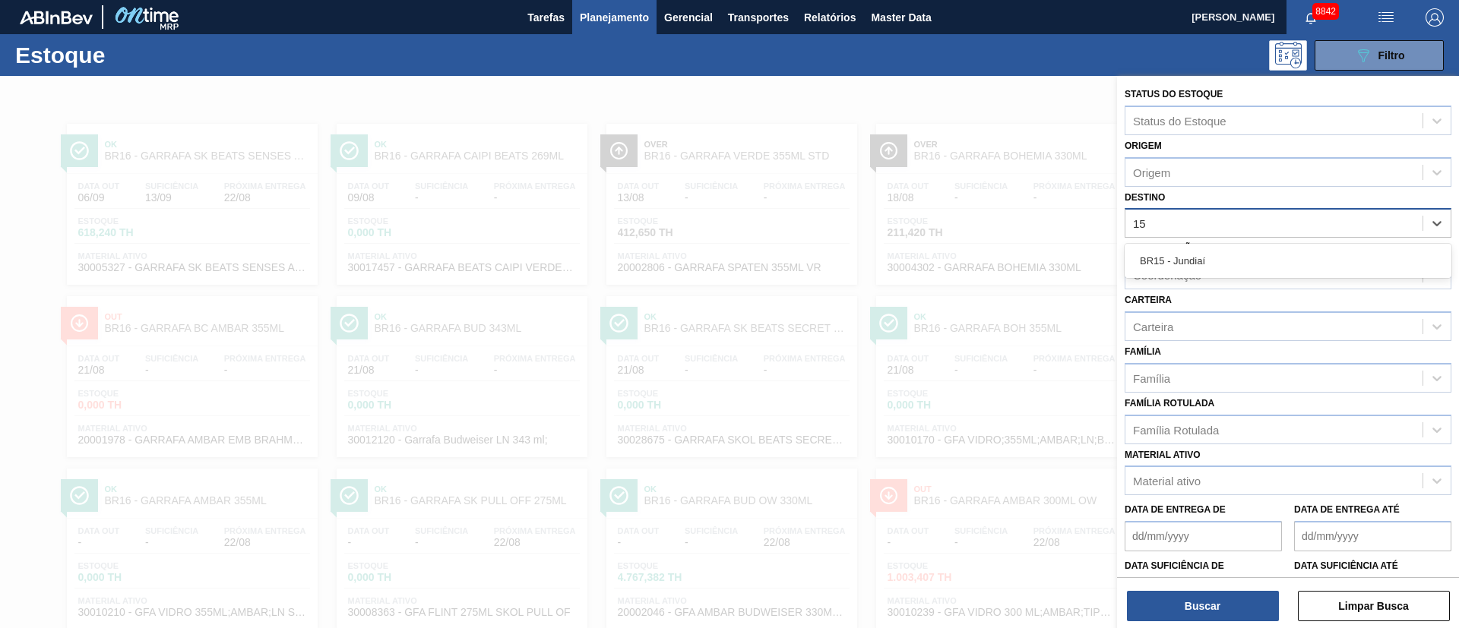
type input "1"
click at [617, 21] on span "Planejamento" at bounding box center [614, 17] width 69 height 18
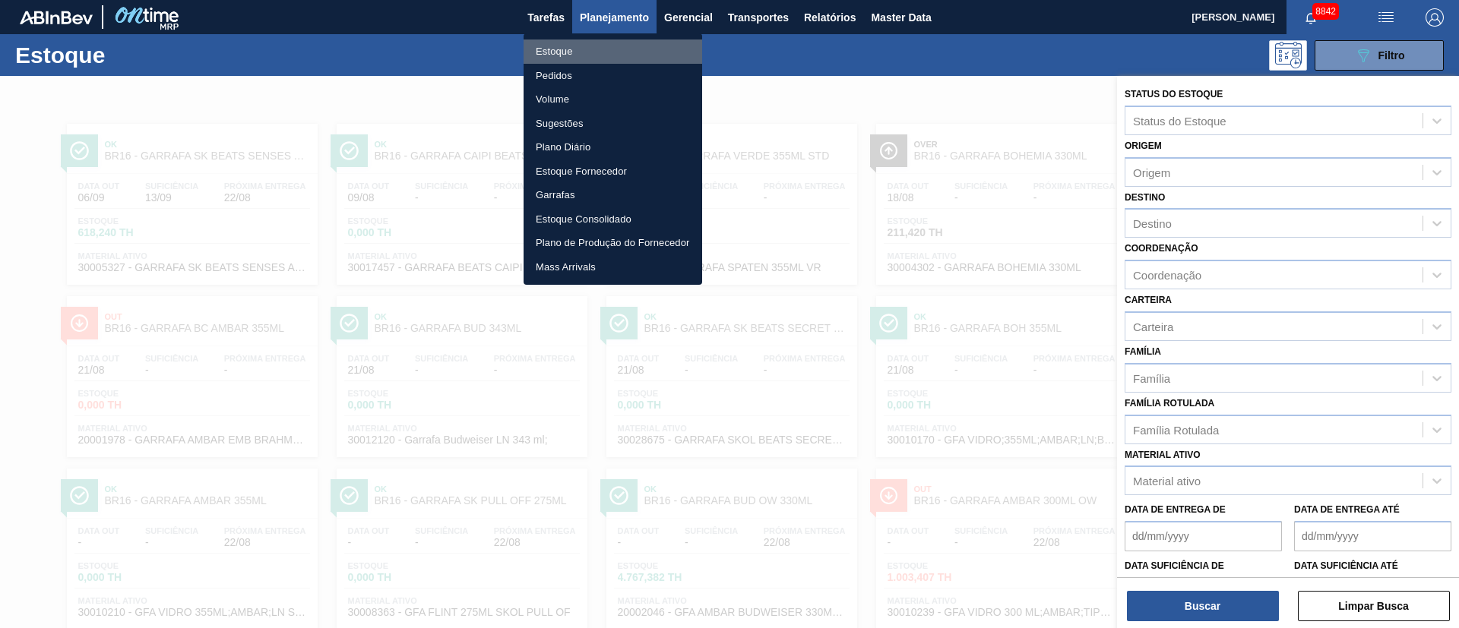
click at [566, 55] on li "Estoque" at bounding box center [612, 52] width 179 height 24
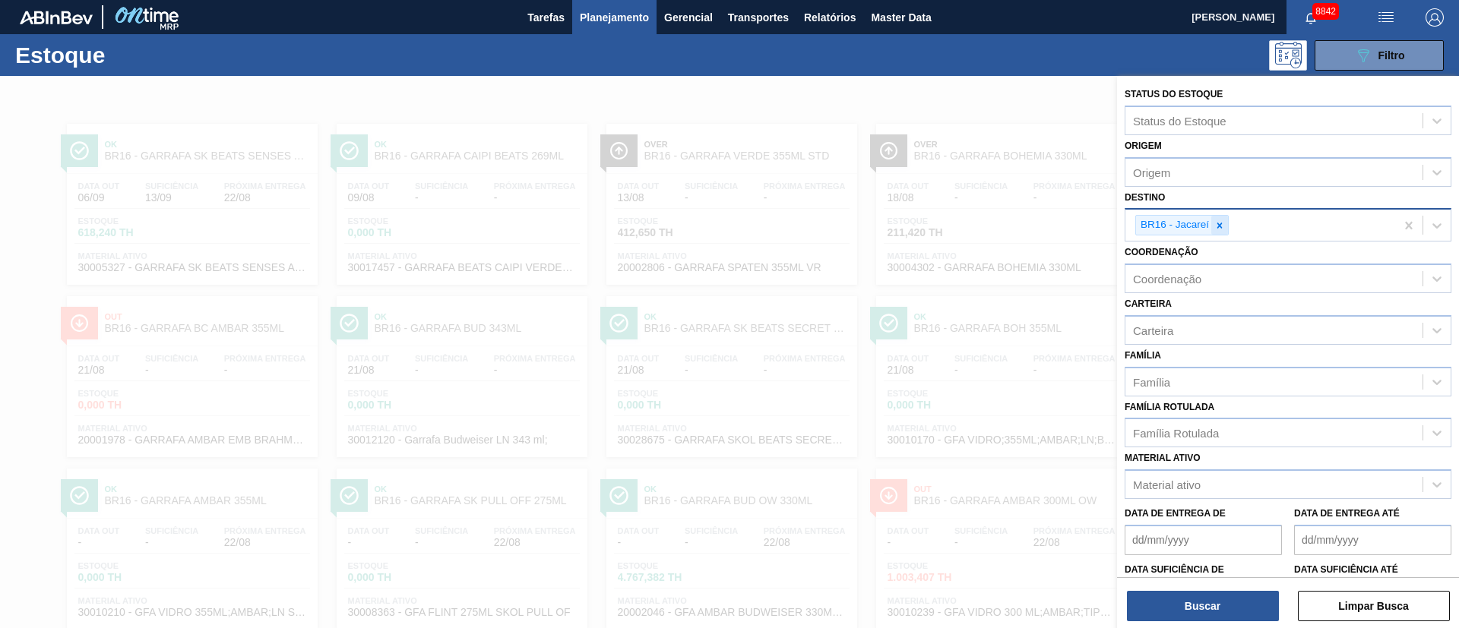
click at [1219, 224] on icon at bounding box center [1219, 225] width 11 height 11
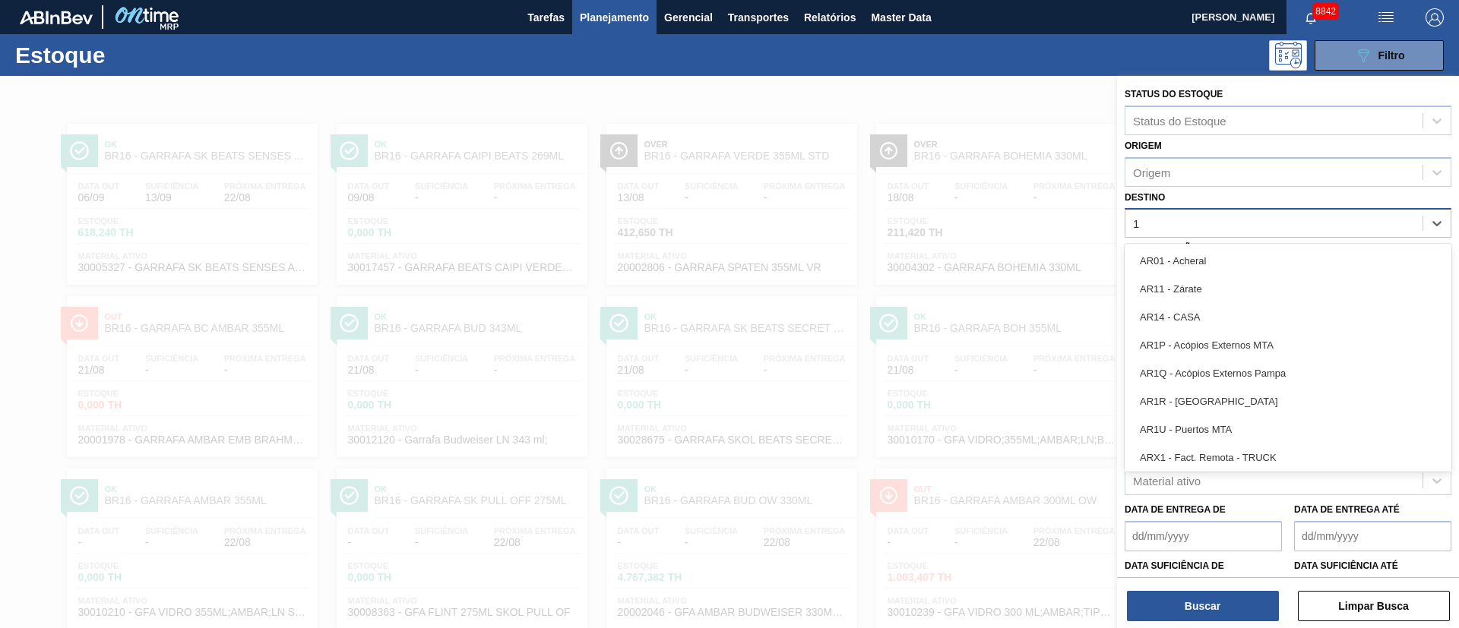
type input "13"
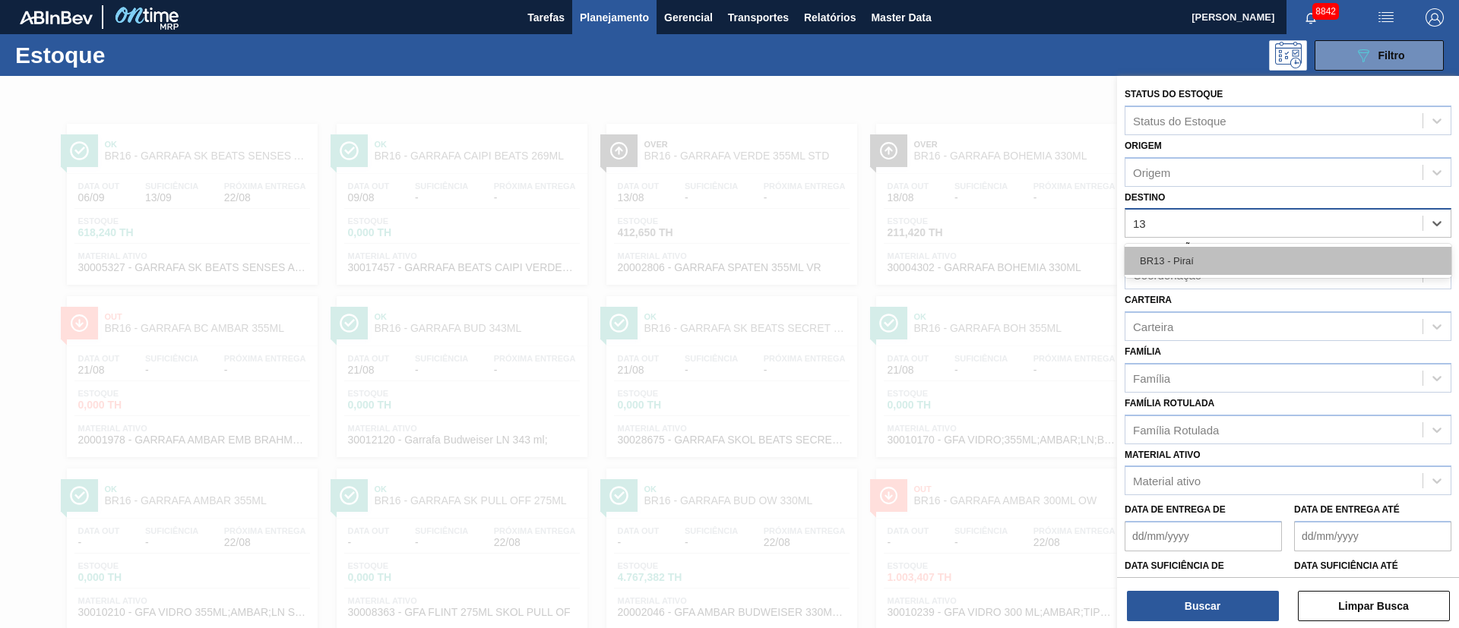
click at [1206, 261] on div "BR13 - Piraí" at bounding box center [1287, 261] width 327 height 28
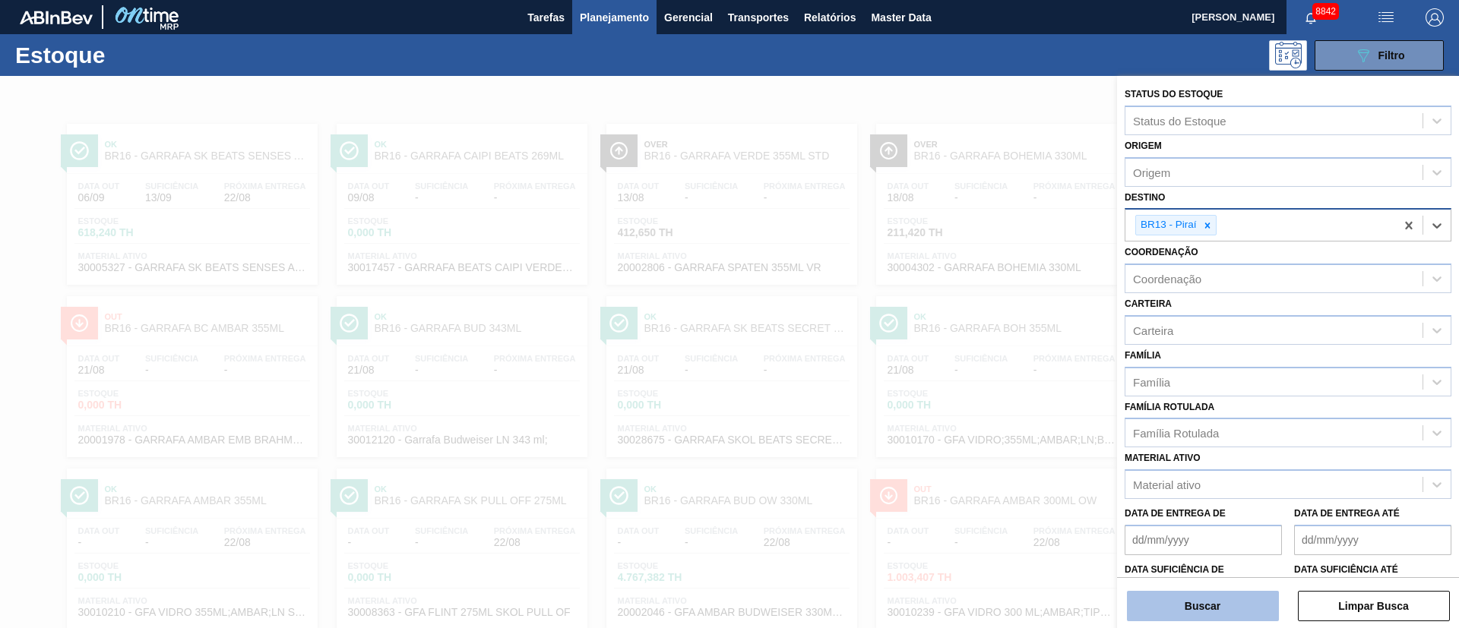
click at [1229, 609] on button "Buscar" at bounding box center [1203, 606] width 152 height 30
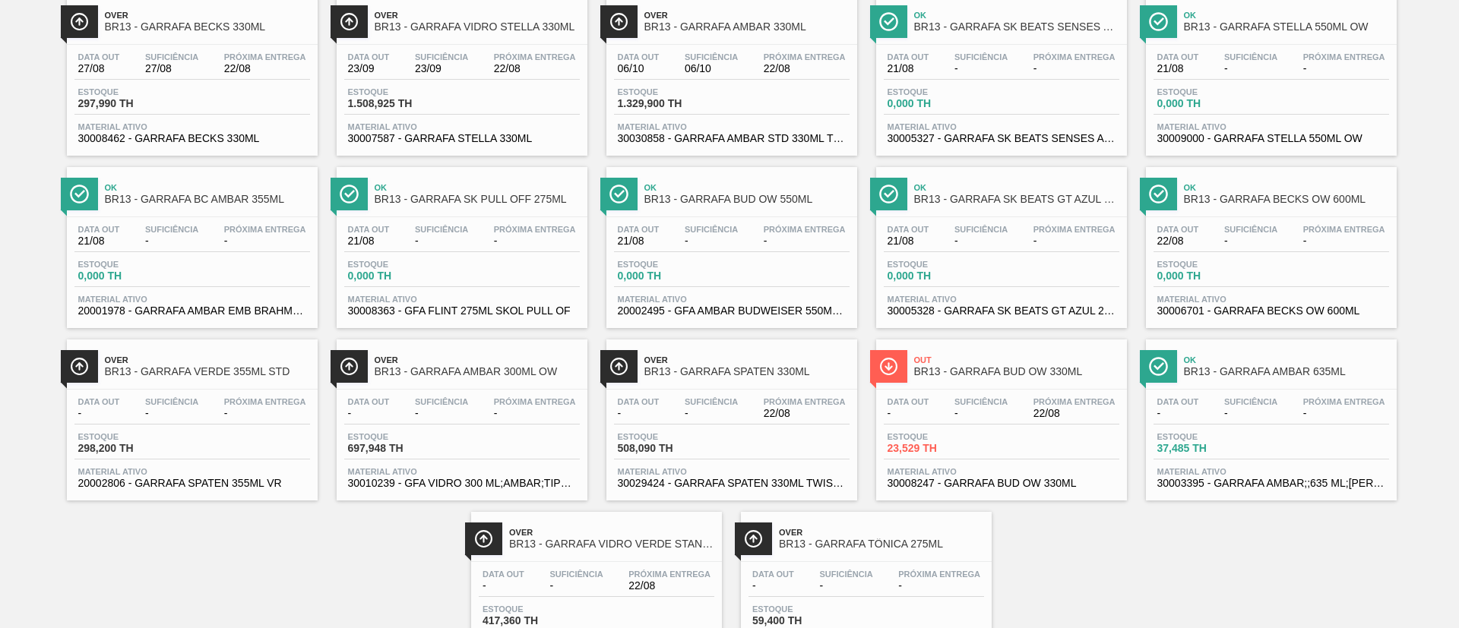
scroll to position [98, 0]
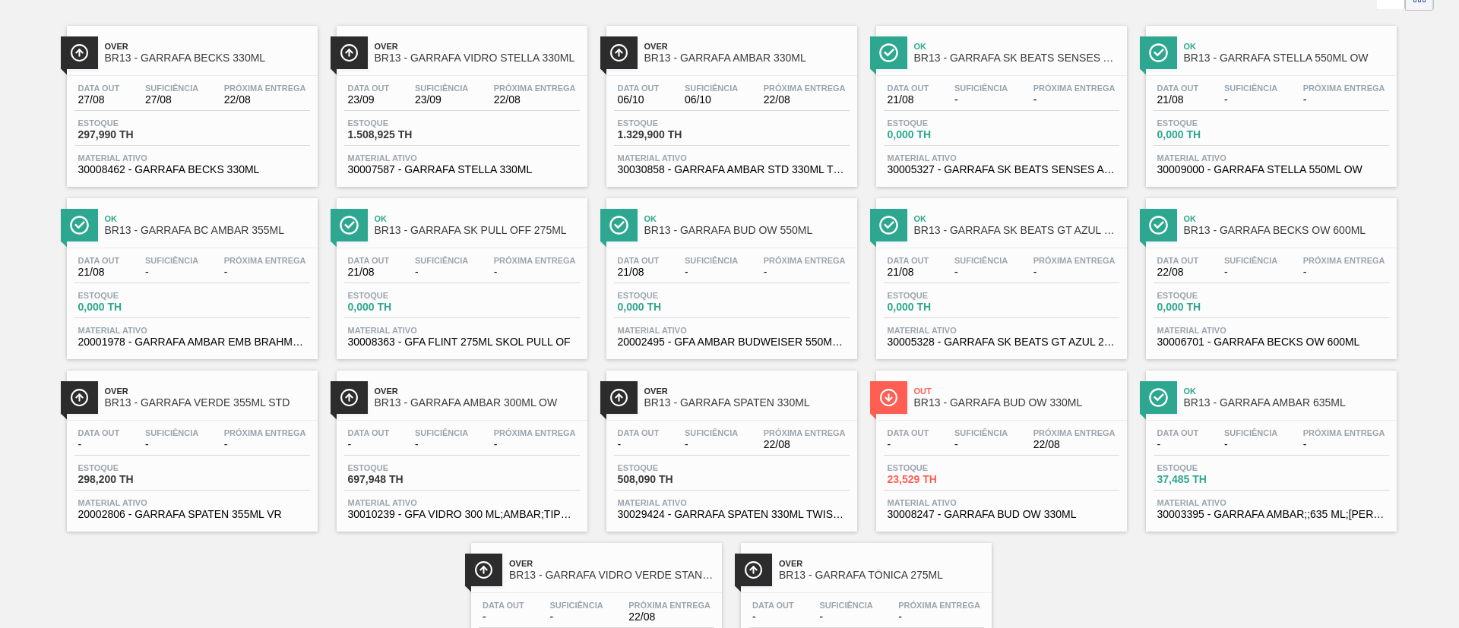
click at [773, 130] on div "Estoque 1.329,900 TH" at bounding box center [732, 132] width 236 height 27
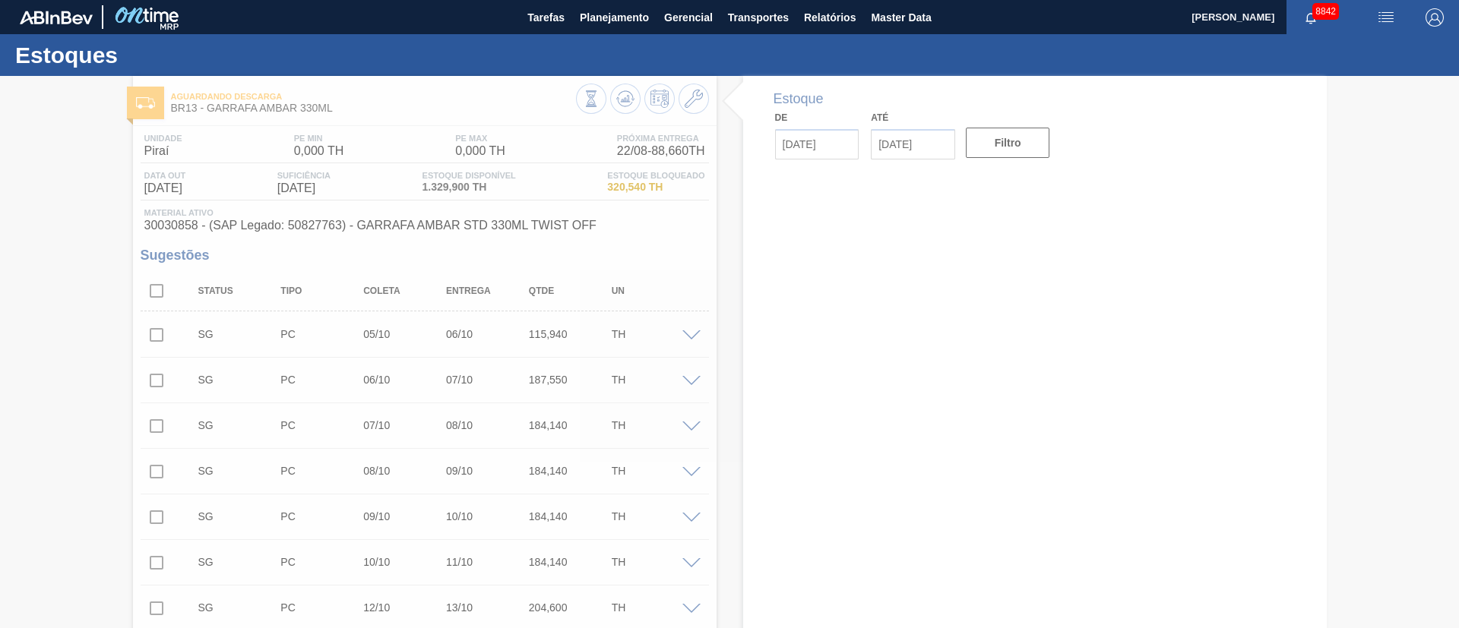
type input "[DATE]"
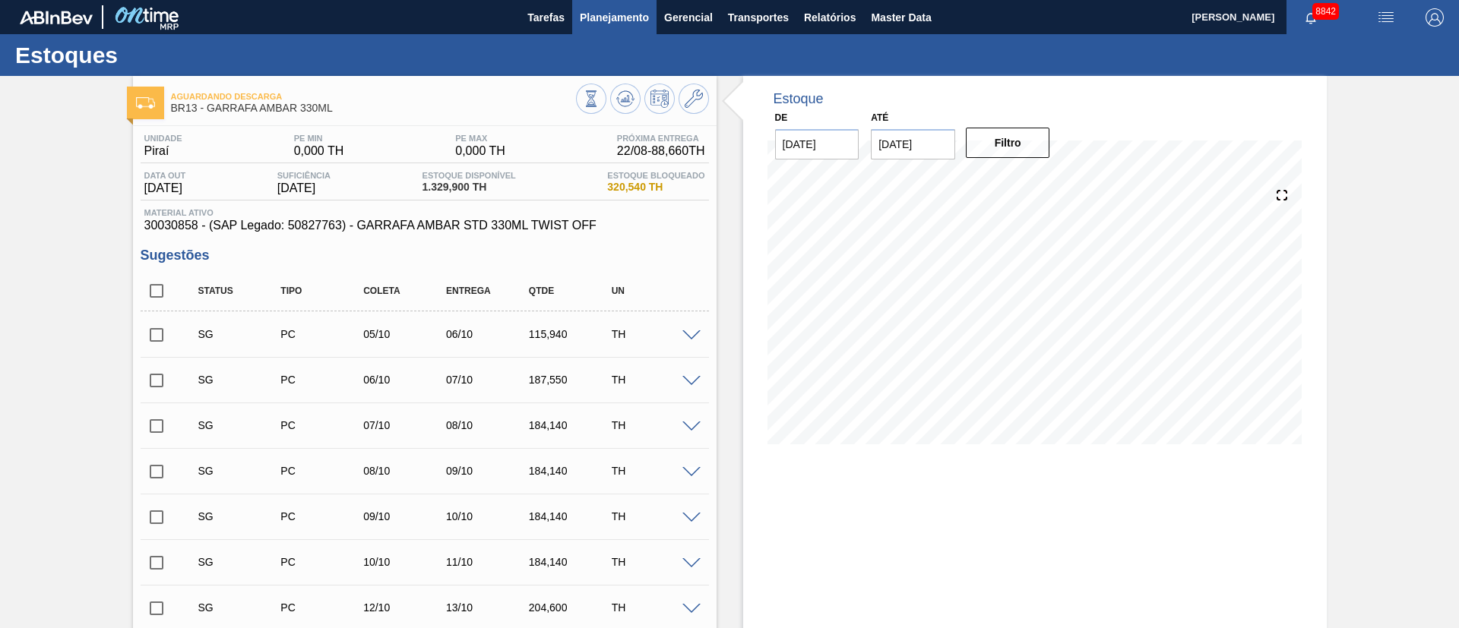
click at [627, 22] on span "Planejamento" at bounding box center [614, 17] width 69 height 18
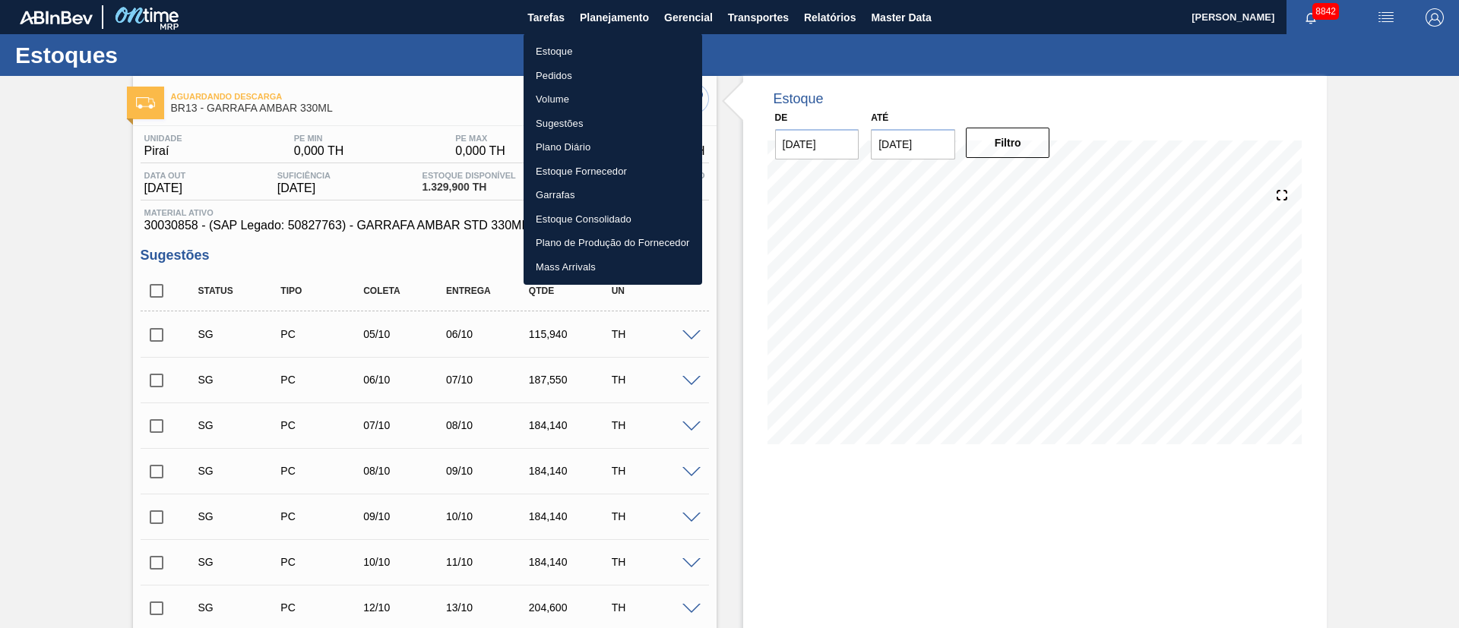
click at [586, 16] on div at bounding box center [729, 314] width 1459 height 628
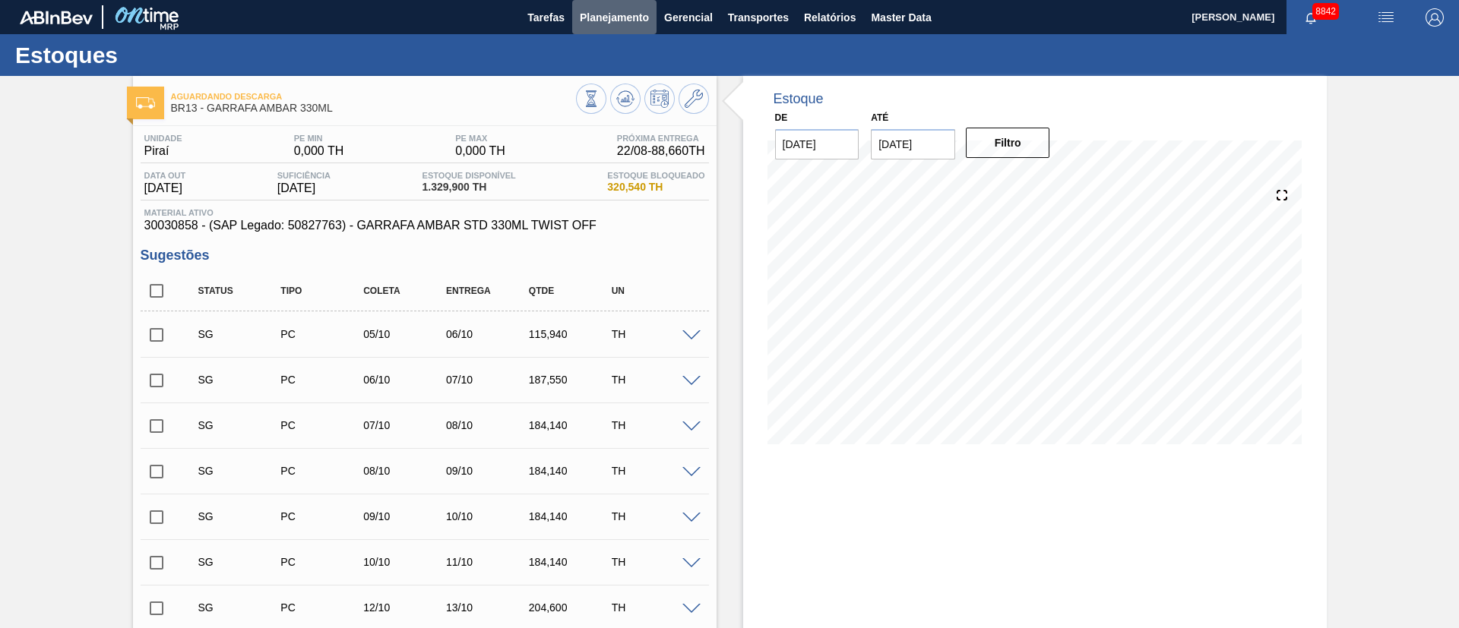
click at [628, 23] on span "Planejamento" at bounding box center [614, 17] width 69 height 18
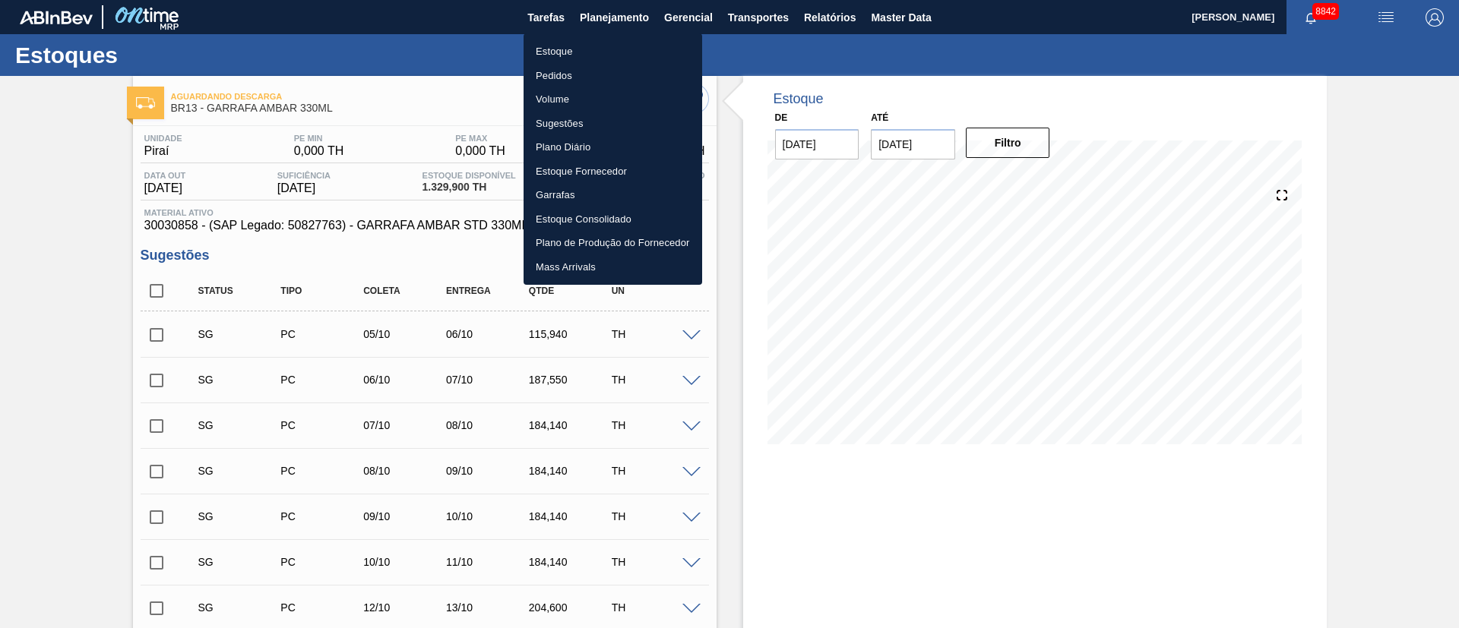
click at [551, 77] on li "Pedidos" at bounding box center [612, 76] width 179 height 24
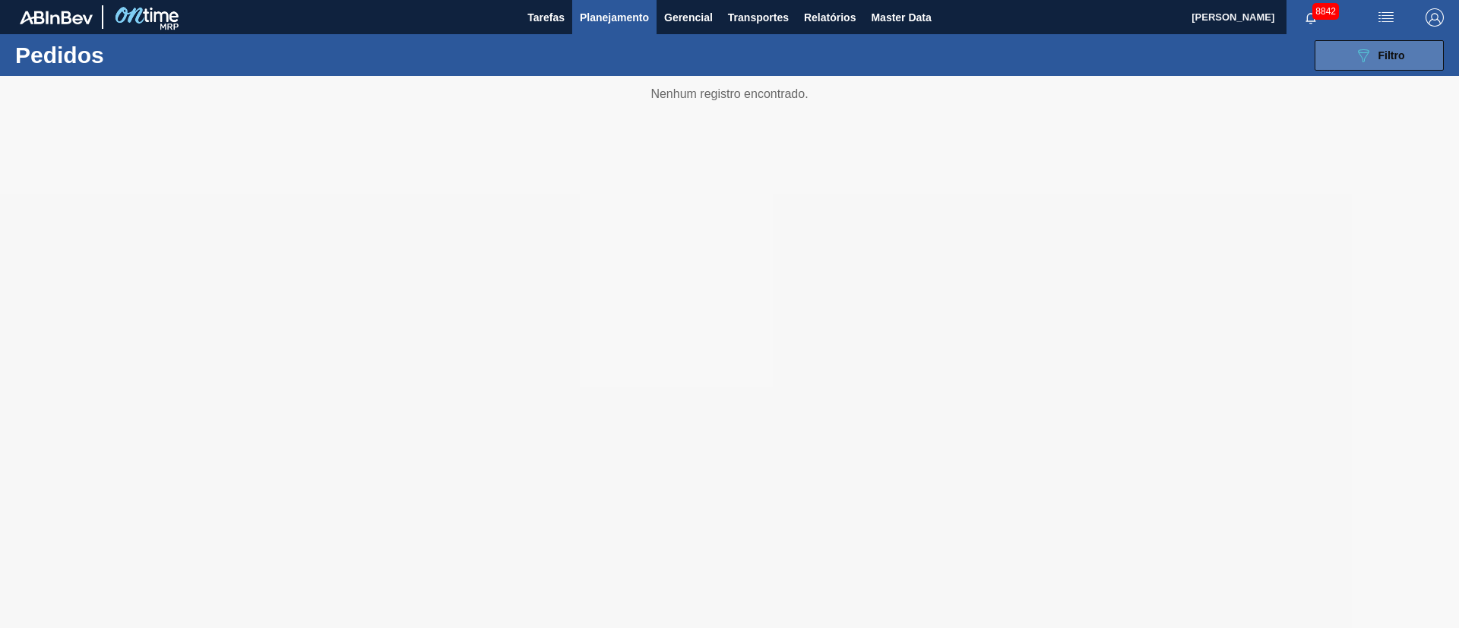
click at [1387, 56] on span "Filtro" at bounding box center [1391, 55] width 27 height 12
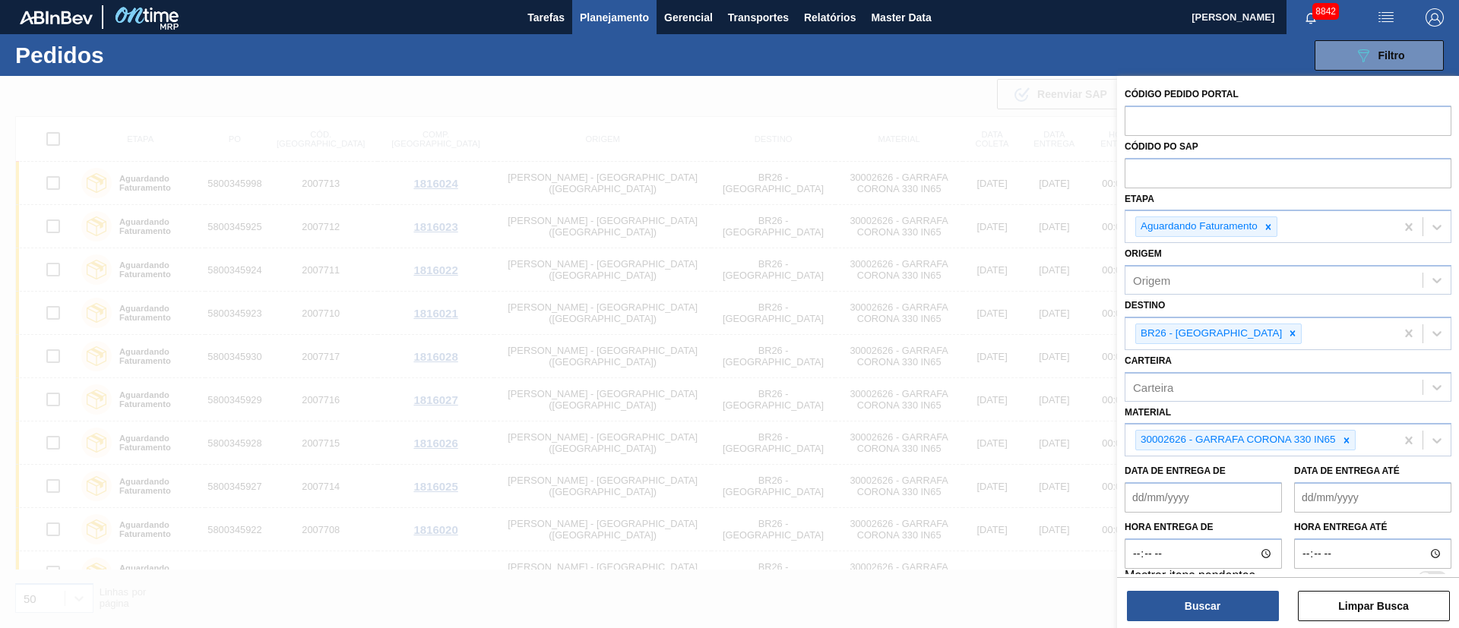
click at [1290, 332] on icon at bounding box center [1292, 333] width 5 height 5
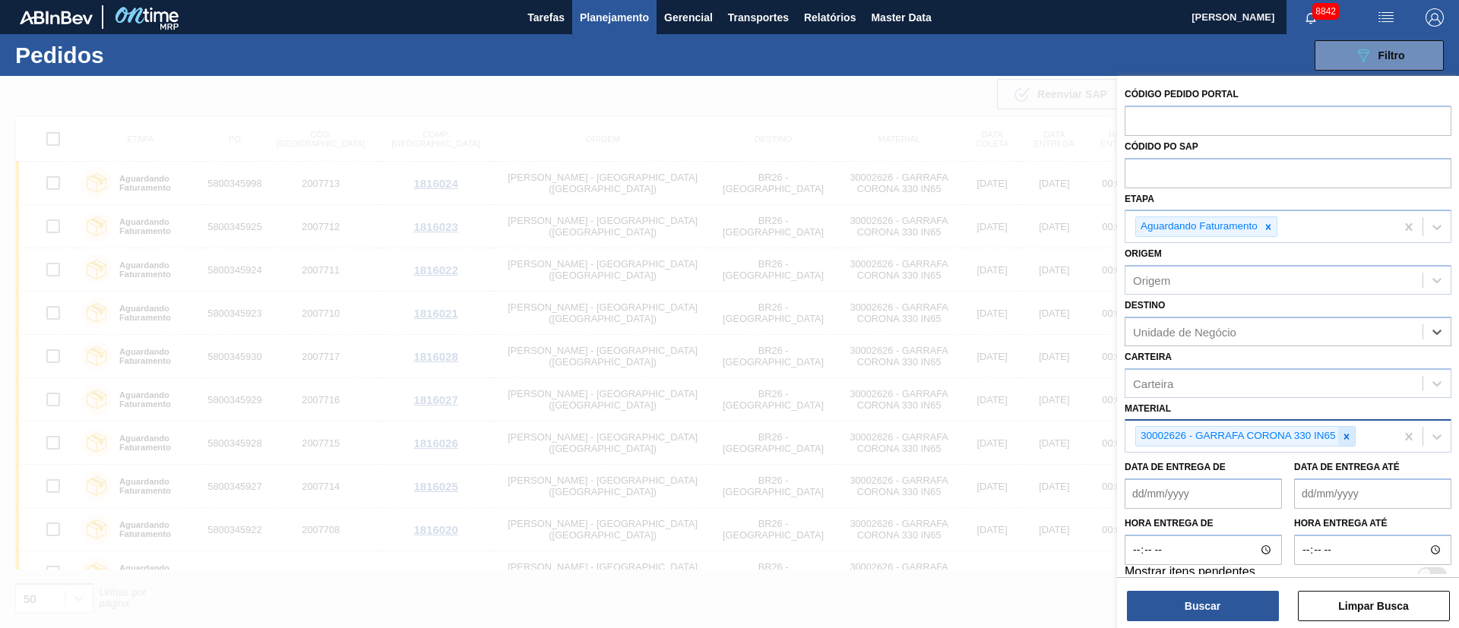
click at [1341, 437] on icon at bounding box center [1346, 437] width 11 height 11
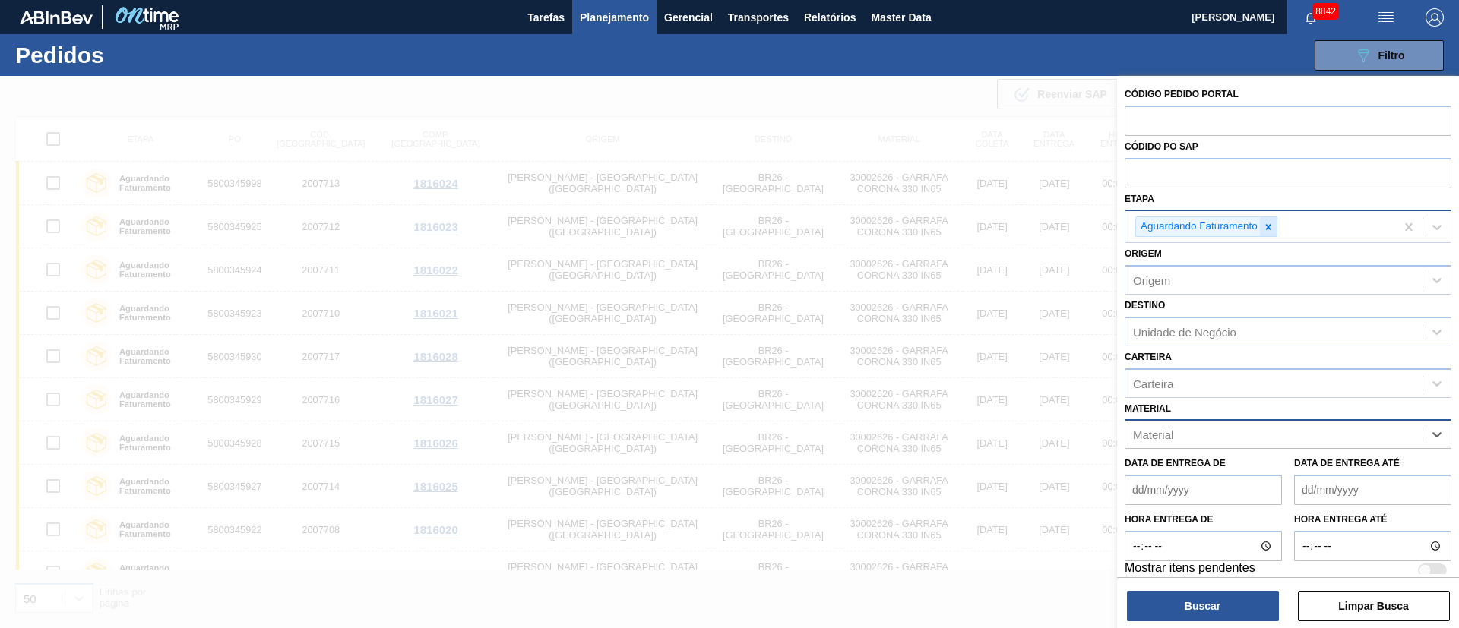
click at [1272, 232] on icon at bounding box center [1268, 227] width 11 height 11
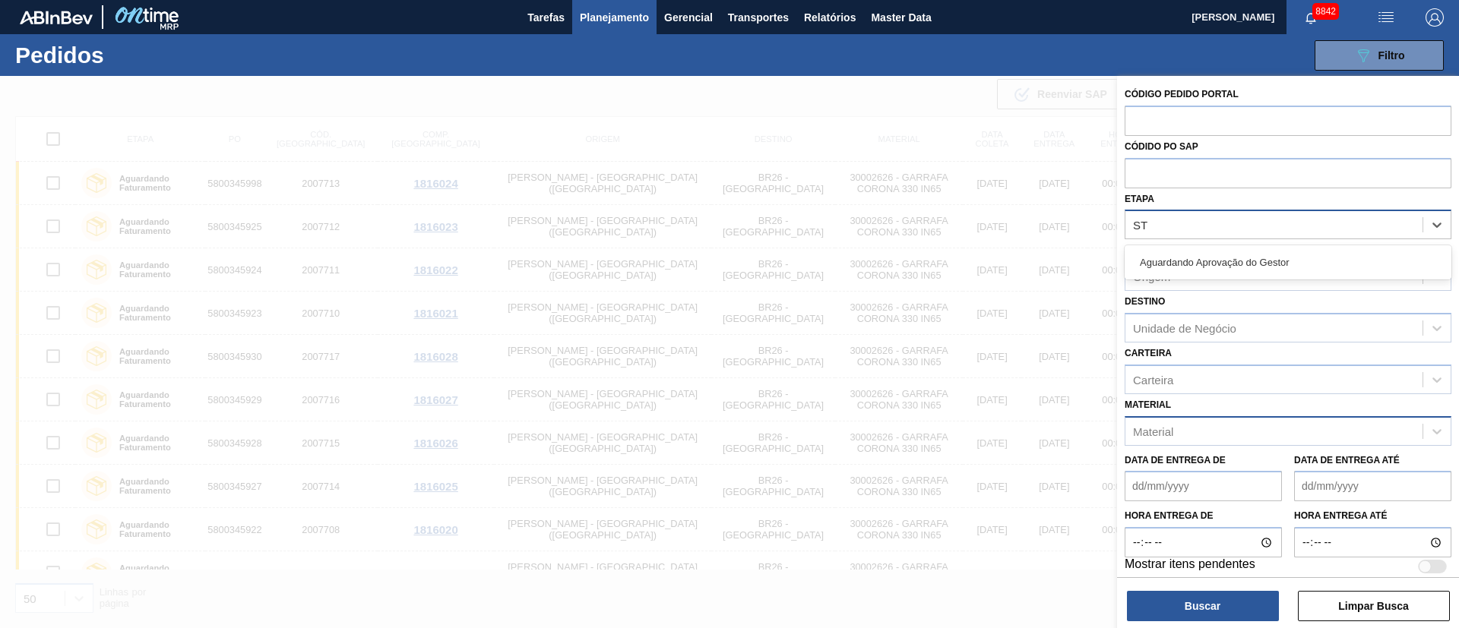
type input "S"
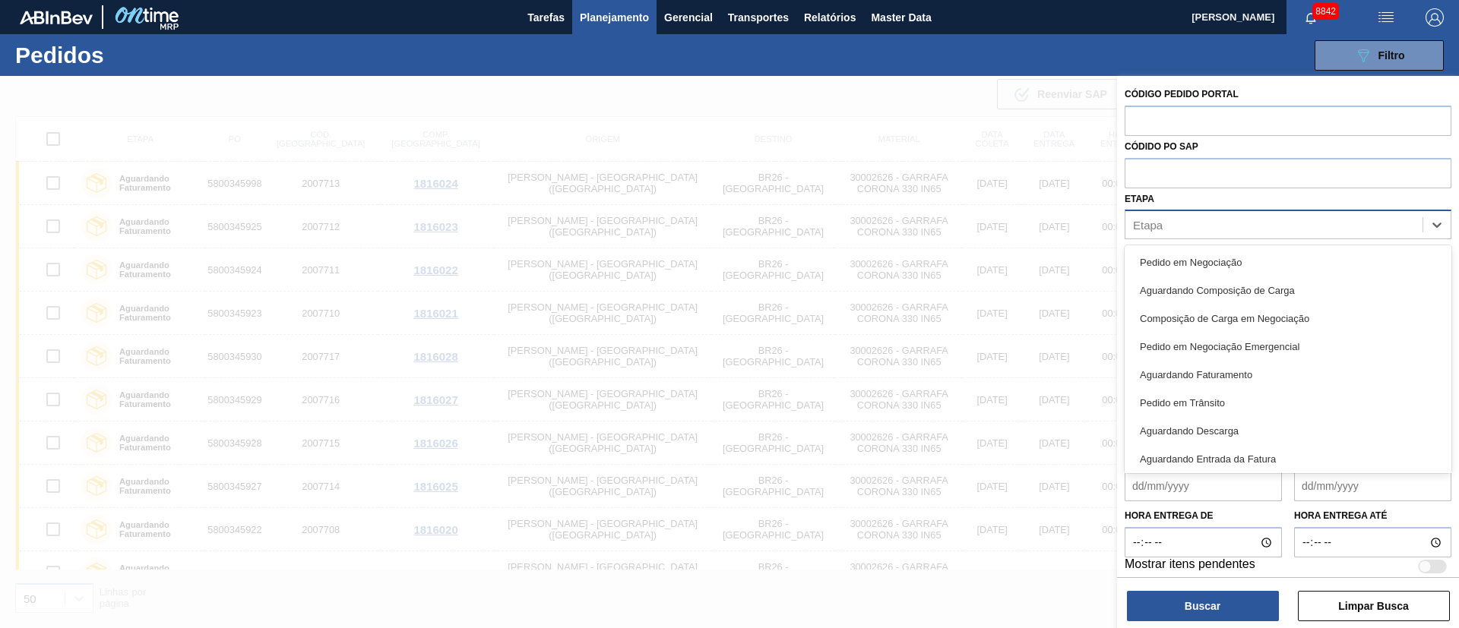
click at [1010, 109] on div at bounding box center [729, 390] width 1459 height 628
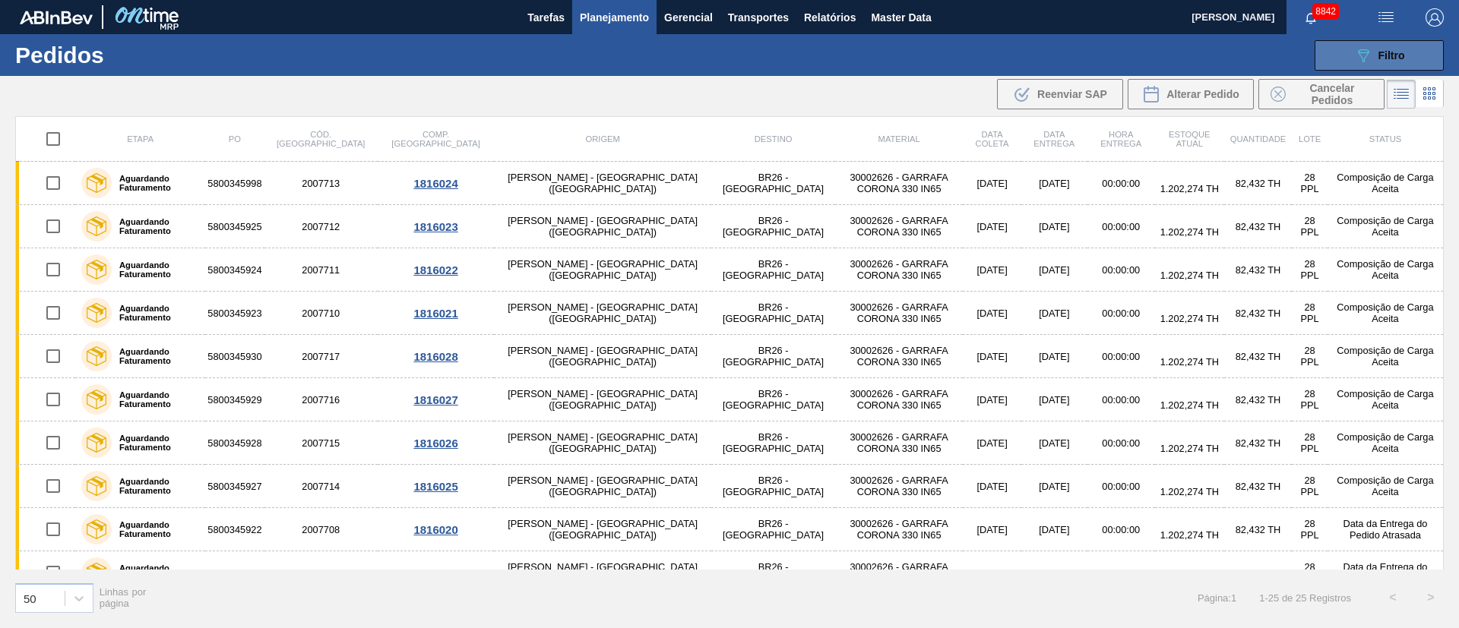
click at [1383, 60] on span "Filtro" at bounding box center [1391, 55] width 27 height 12
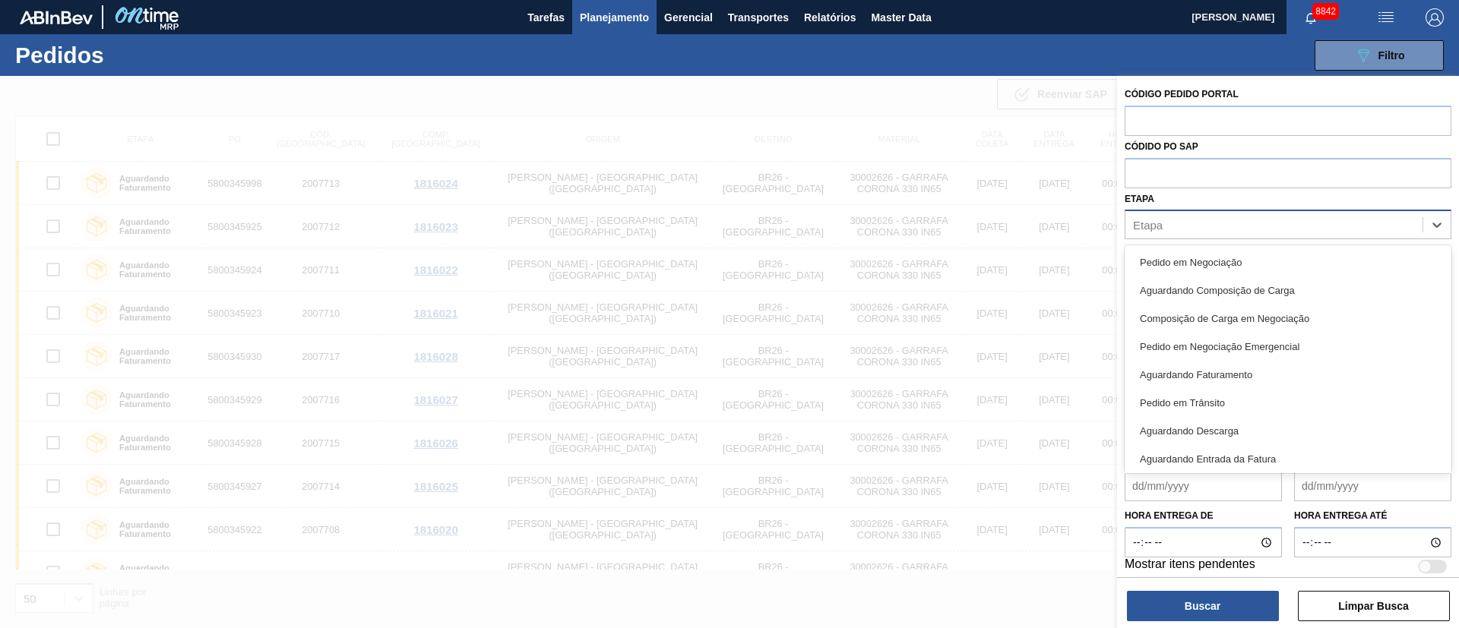
click at [1151, 226] on div "Etapa" at bounding box center [1148, 225] width 30 height 13
type input "PC"
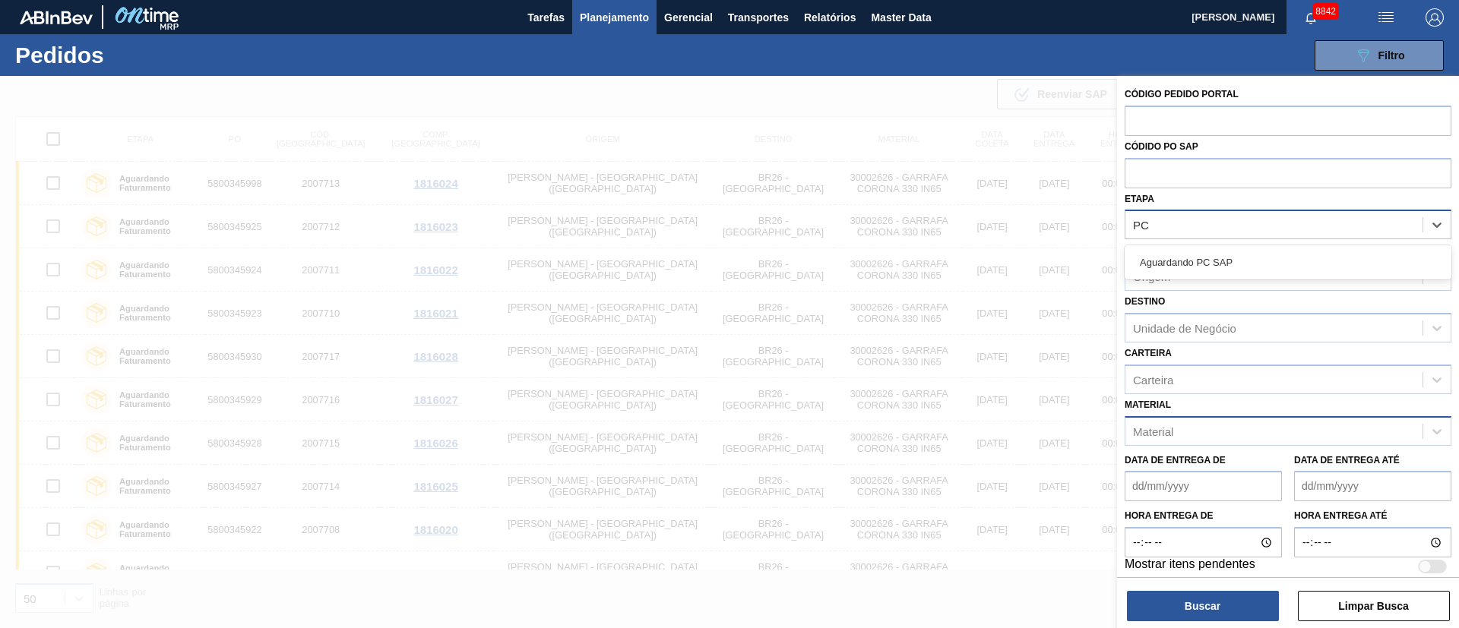
click at [1174, 254] on div "Aguardando PC SAP" at bounding box center [1287, 262] width 327 height 28
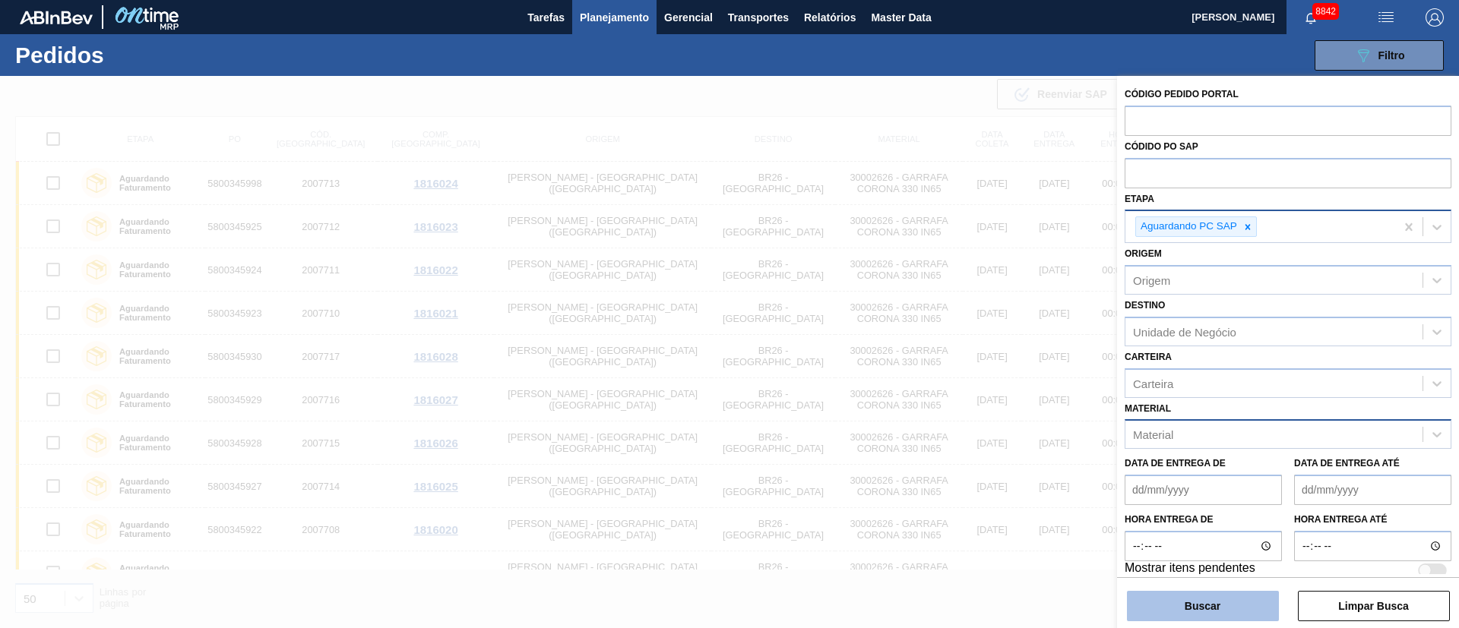
click at [1213, 613] on button "Buscar" at bounding box center [1203, 606] width 152 height 30
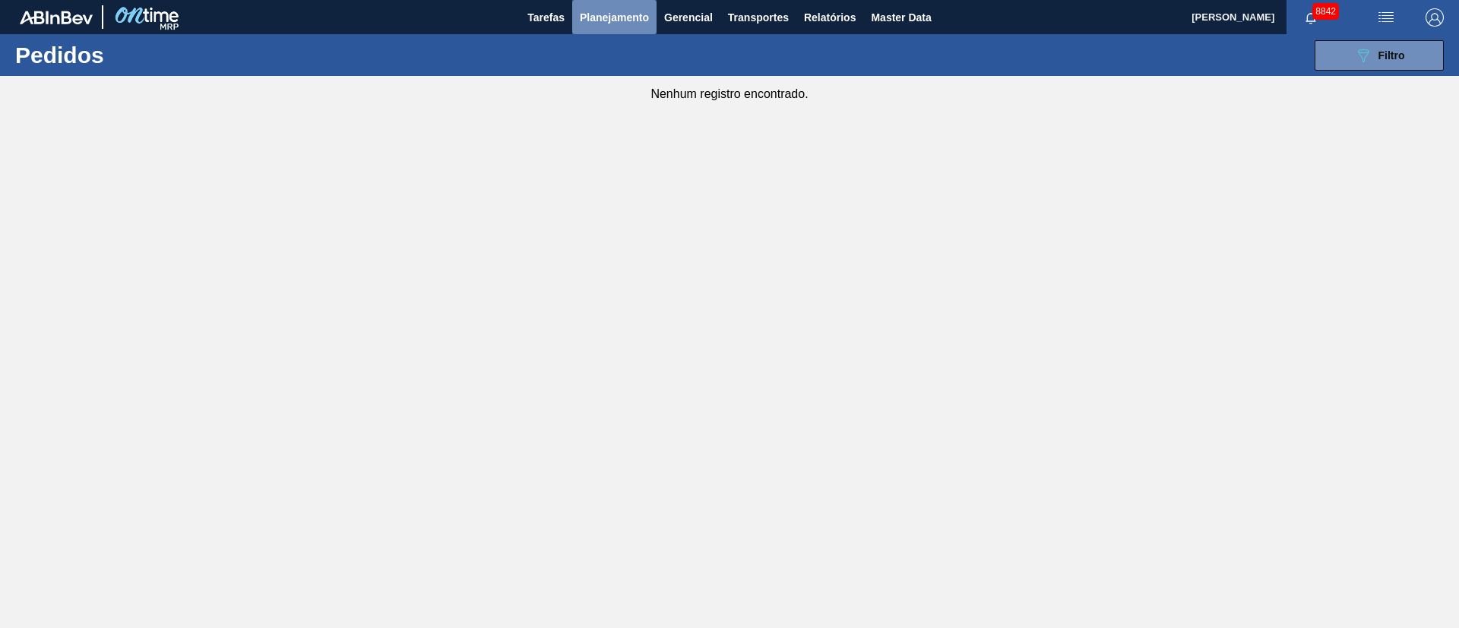
click at [593, 15] on span "Planejamento" at bounding box center [614, 17] width 69 height 18
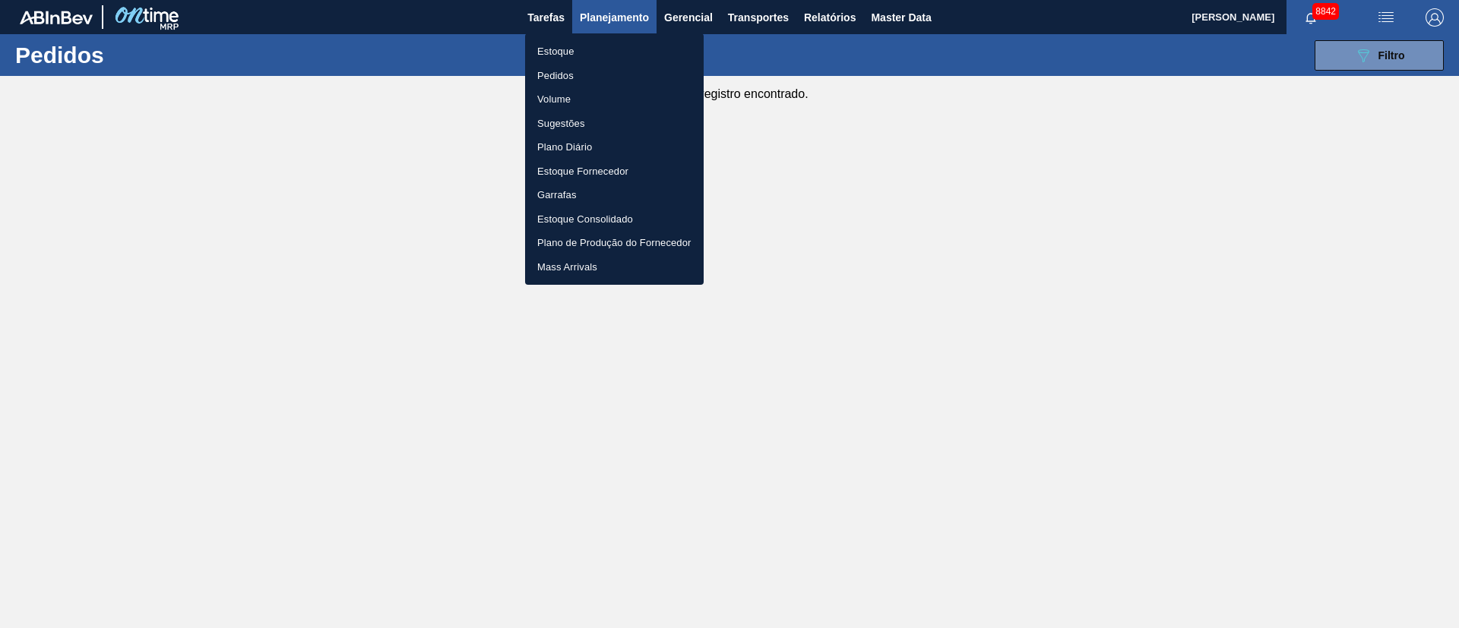
click at [580, 52] on li "Estoque" at bounding box center [614, 52] width 179 height 24
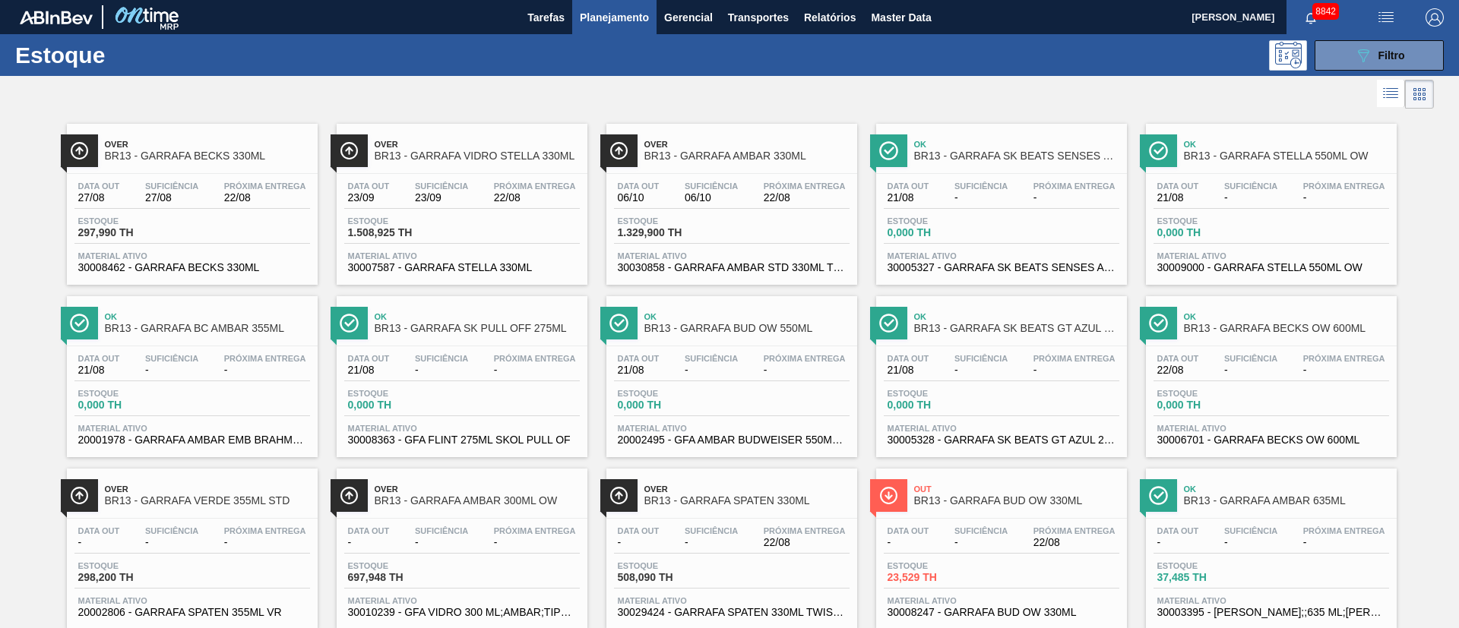
click at [675, 217] on span "Estoque" at bounding box center [671, 221] width 106 height 9
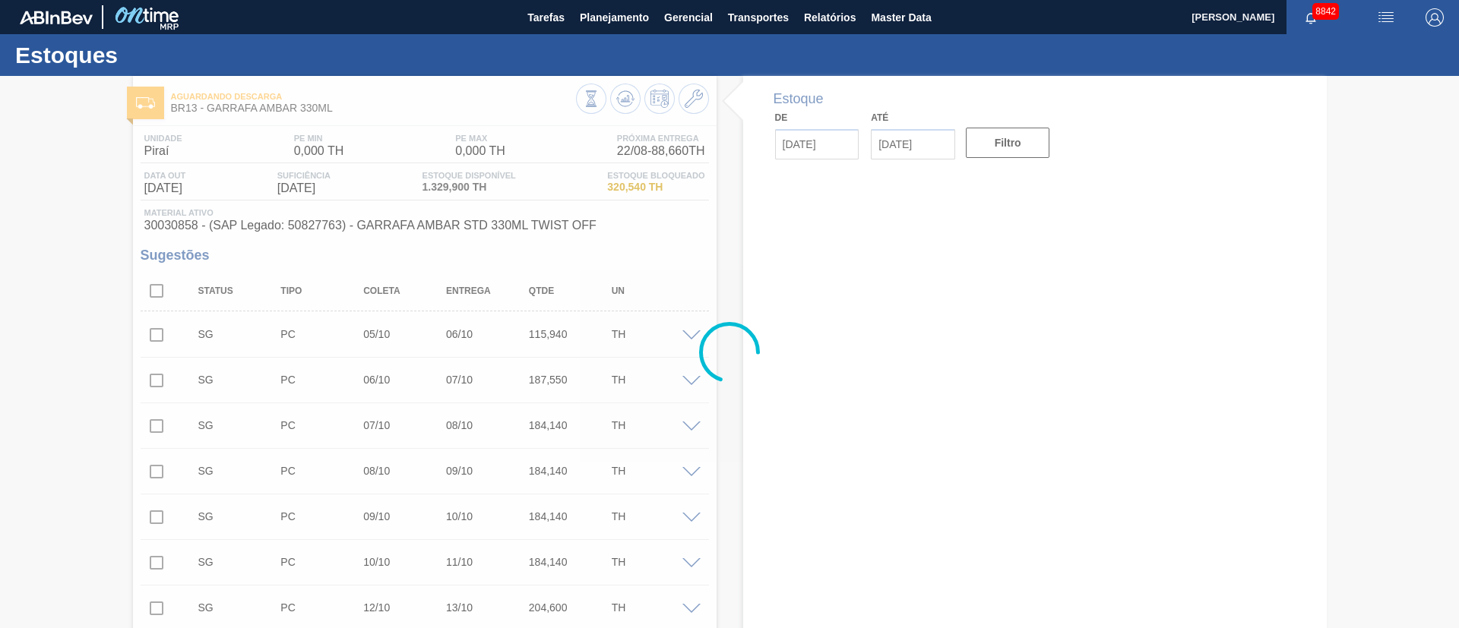
type input "[DATE]"
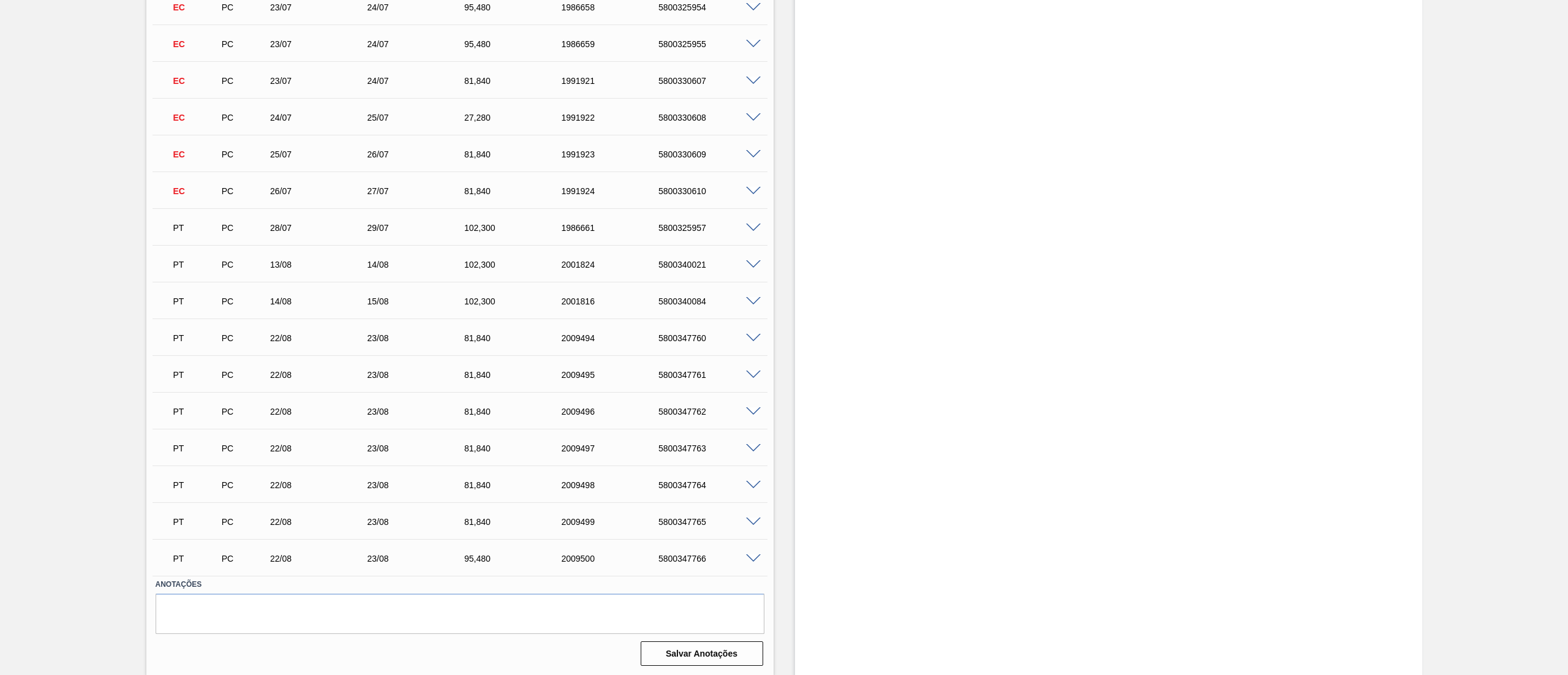
scroll to position [978, 0]
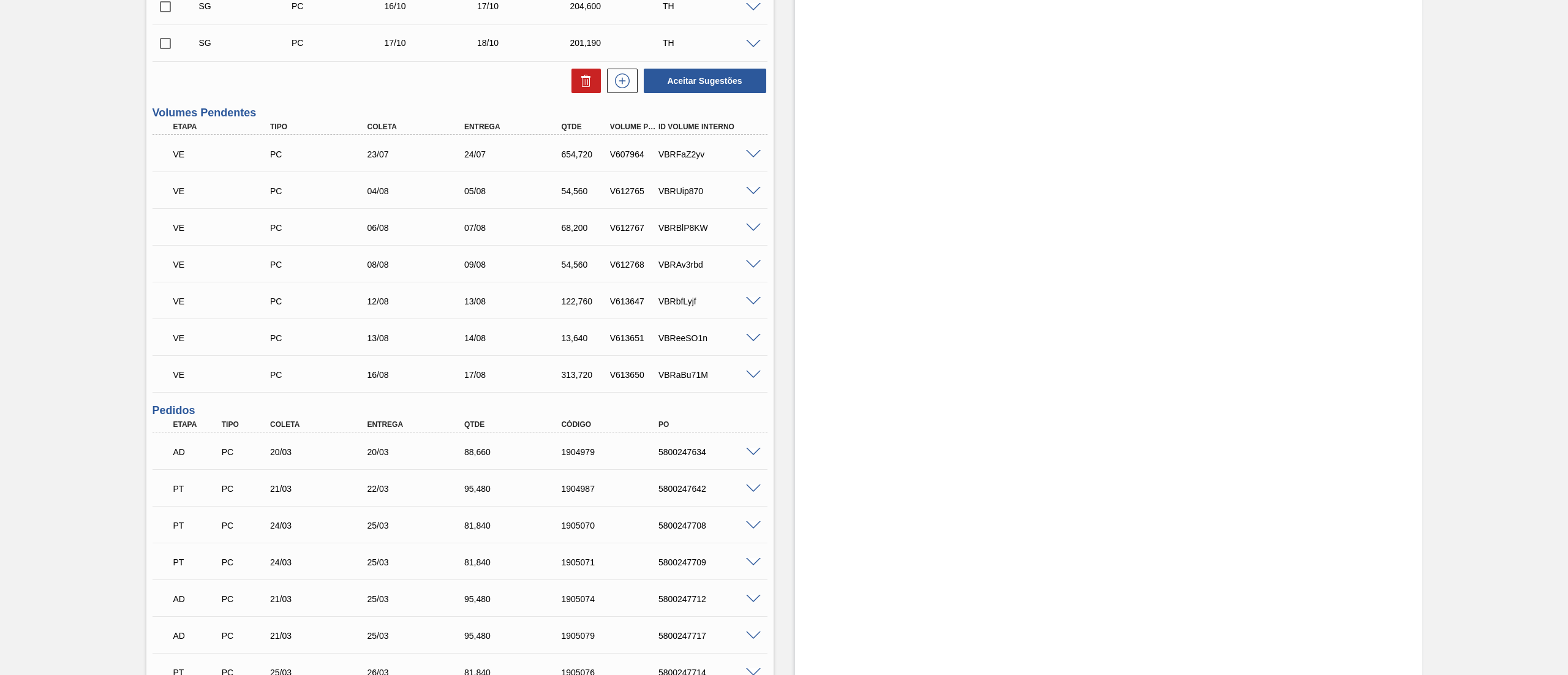
scroll to position [1103, 0]
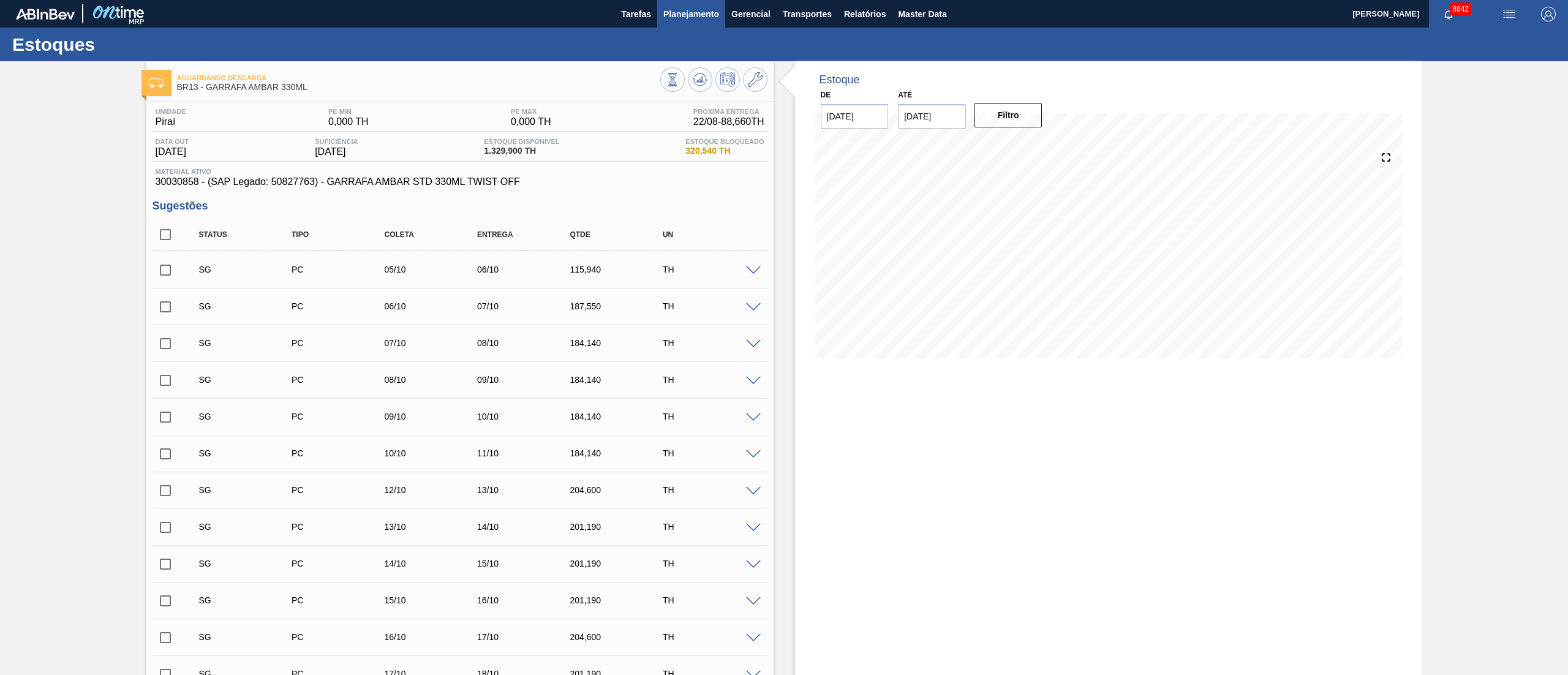
click at [703, 23] on button "Planejamento" at bounding box center [691, 14] width 68 height 27
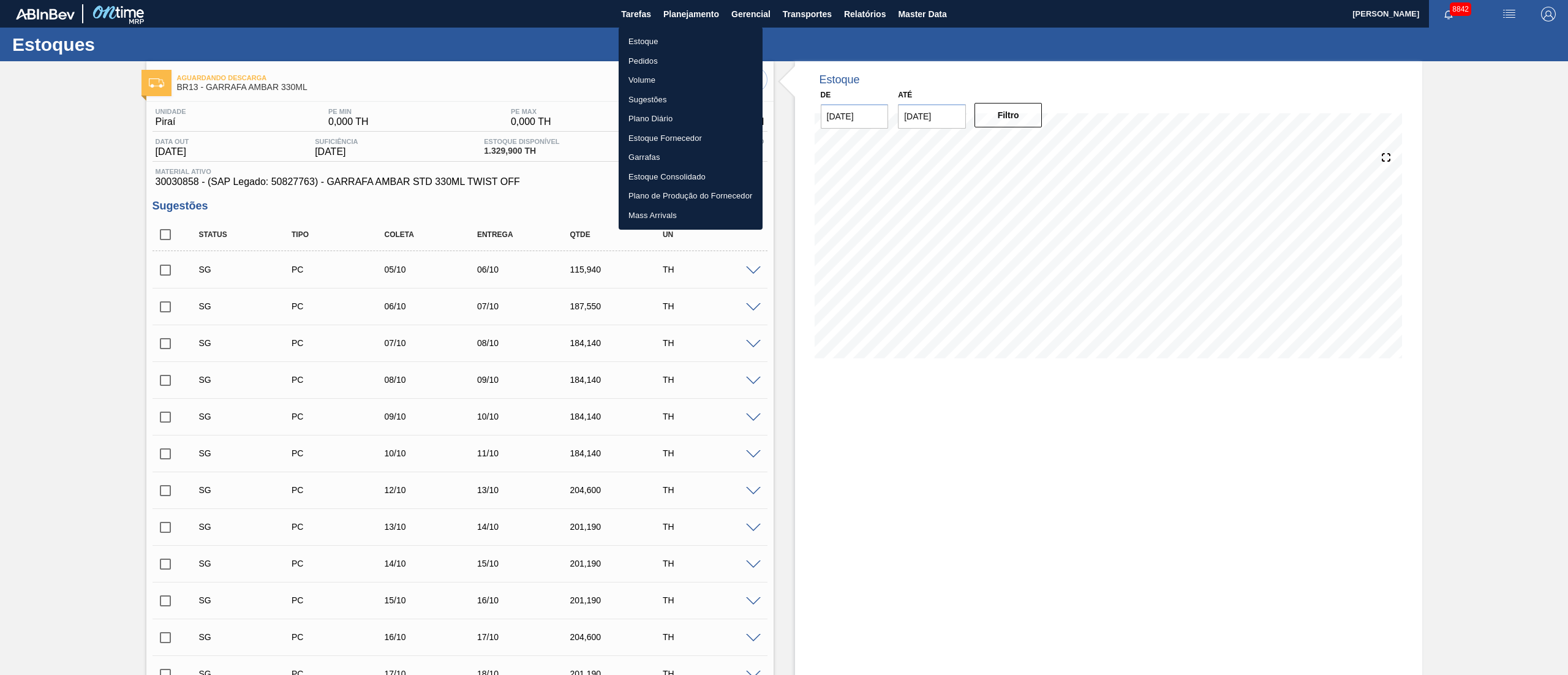
click at [651, 57] on li "Pedidos" at bounding box center [690, 61] width 144 height 19
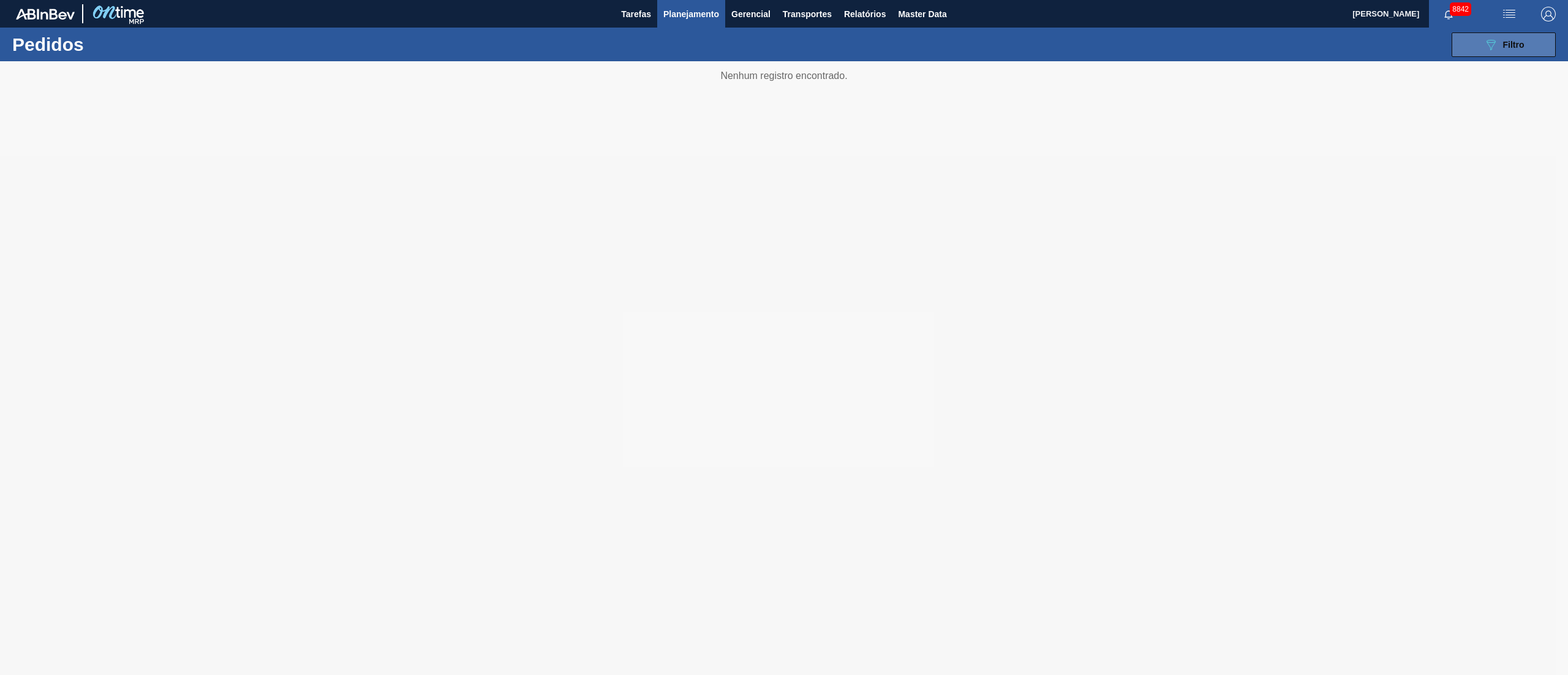
click at [1497, 49] on icon "089F7B8B-B2A5-4AFE-B5C0-19BA573D28AC" at bounding box center [1491, 44] width 15 height 15
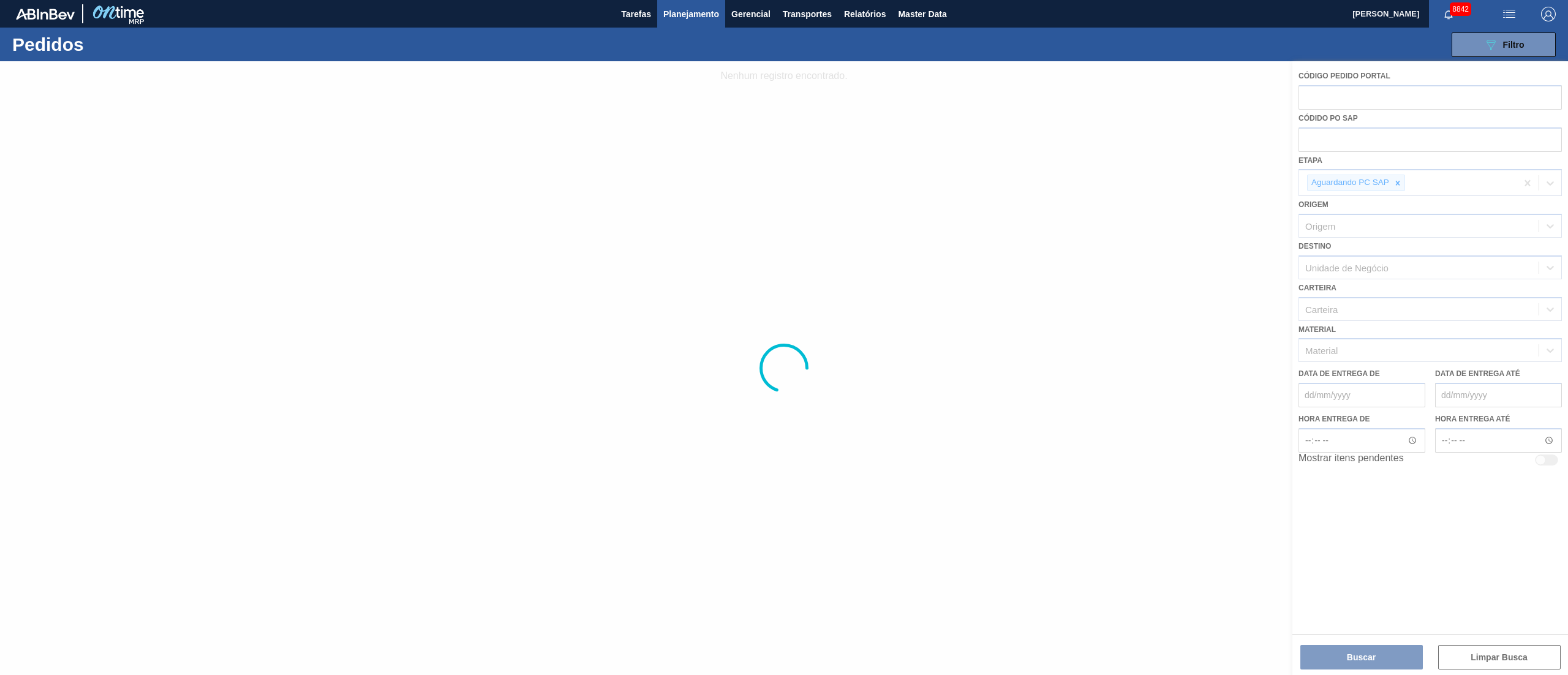
click at [1341, 140] on div at bounding box center [784, 368] width 1568 height 614
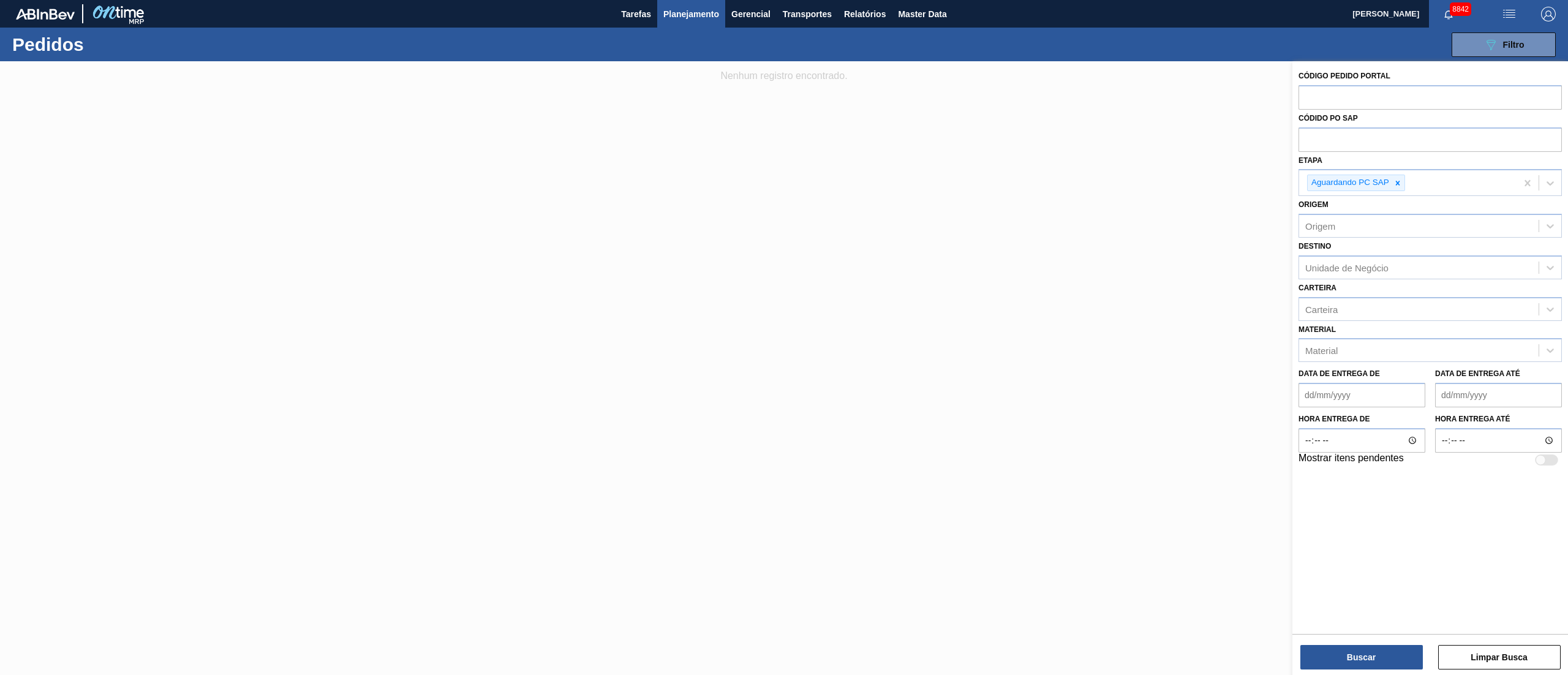
click at [1336, 134] on input "text" at bounding box center [1430, 139] width 264 height 23
click at [1330, 136] on input "text" at bounding box center [1430, 139] width 264 height 23
paste input "text"
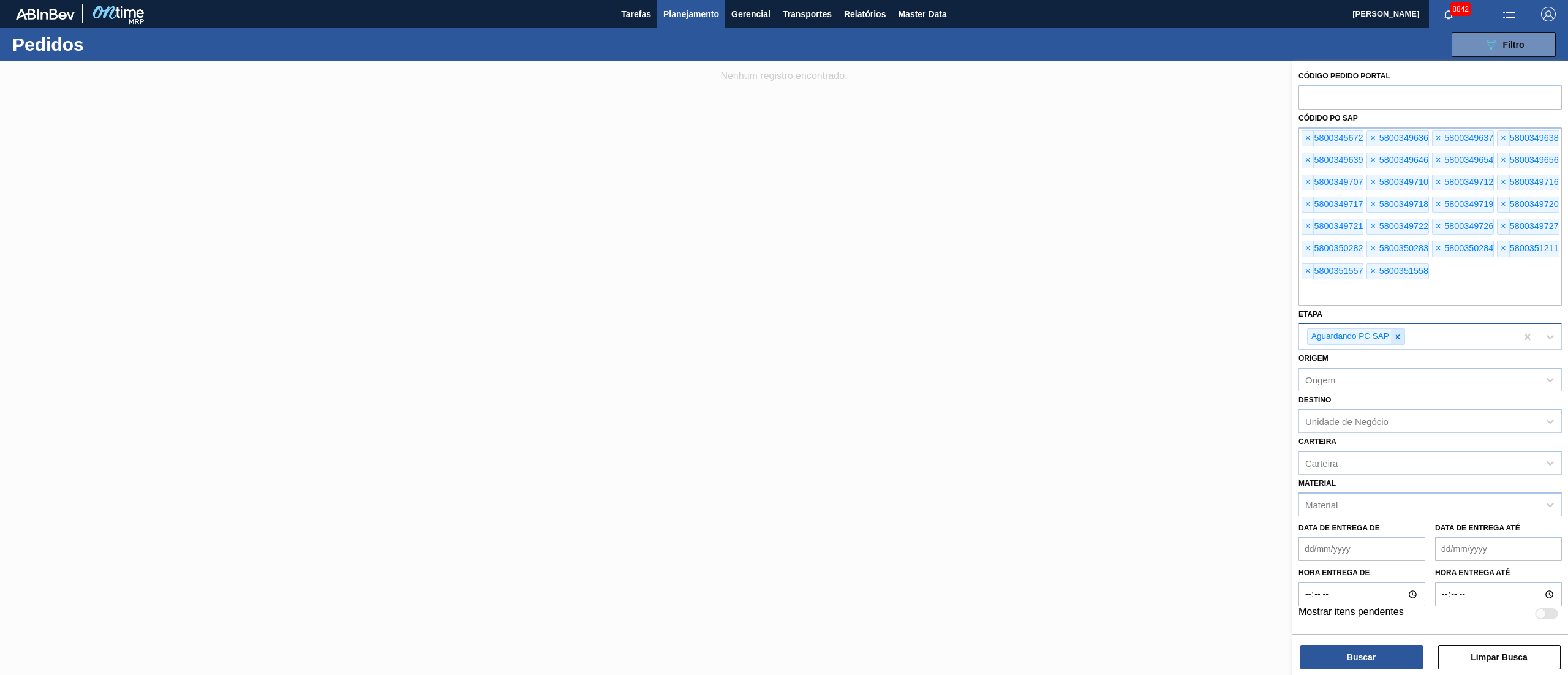
click at [1398, 341] on icon at bounding box center [1397, 337] width 9 height 9
click at [1390, 652] on button "Buscar" at bounding box center [1362, 657] width 123 height 24
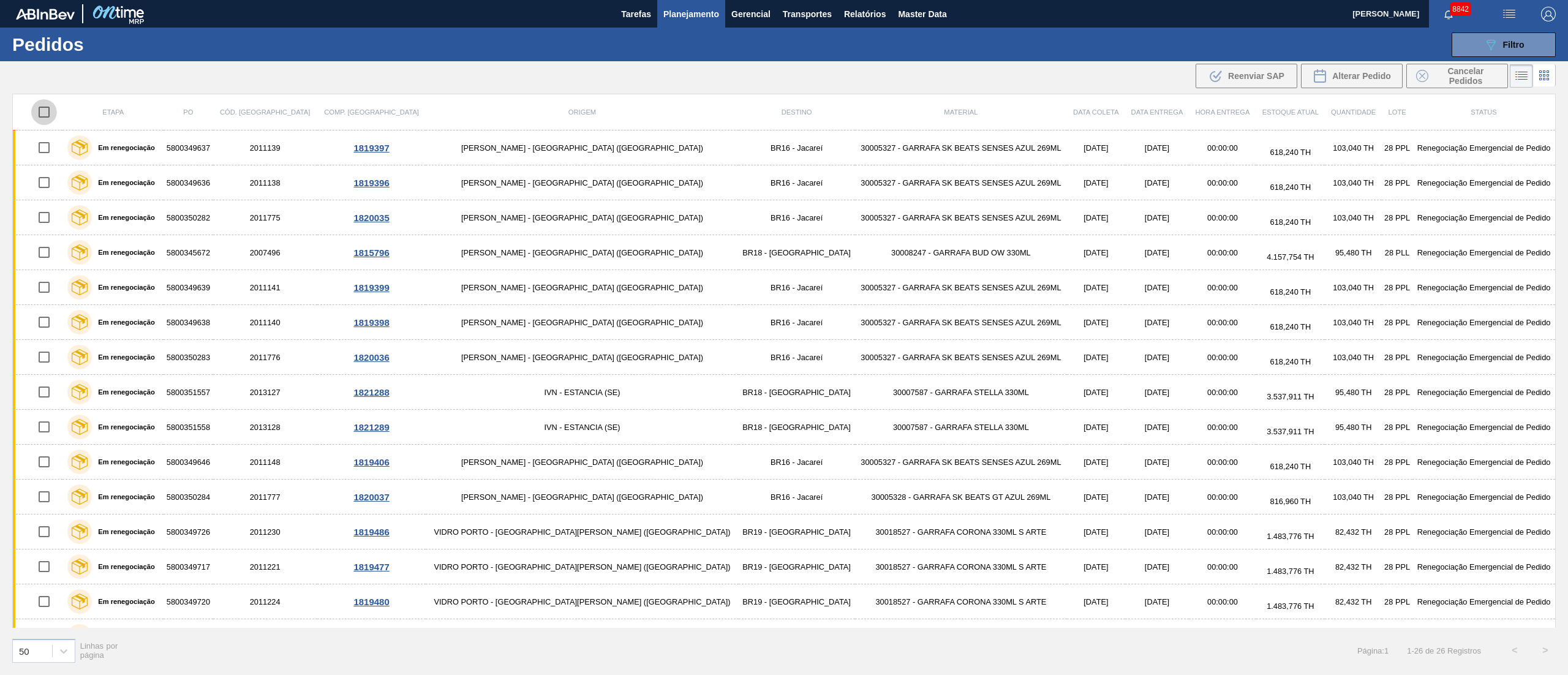
click at [50, 108] on input "checkbox" at bounding box center [44, 112] width 26 height 26
checkbox input "true"
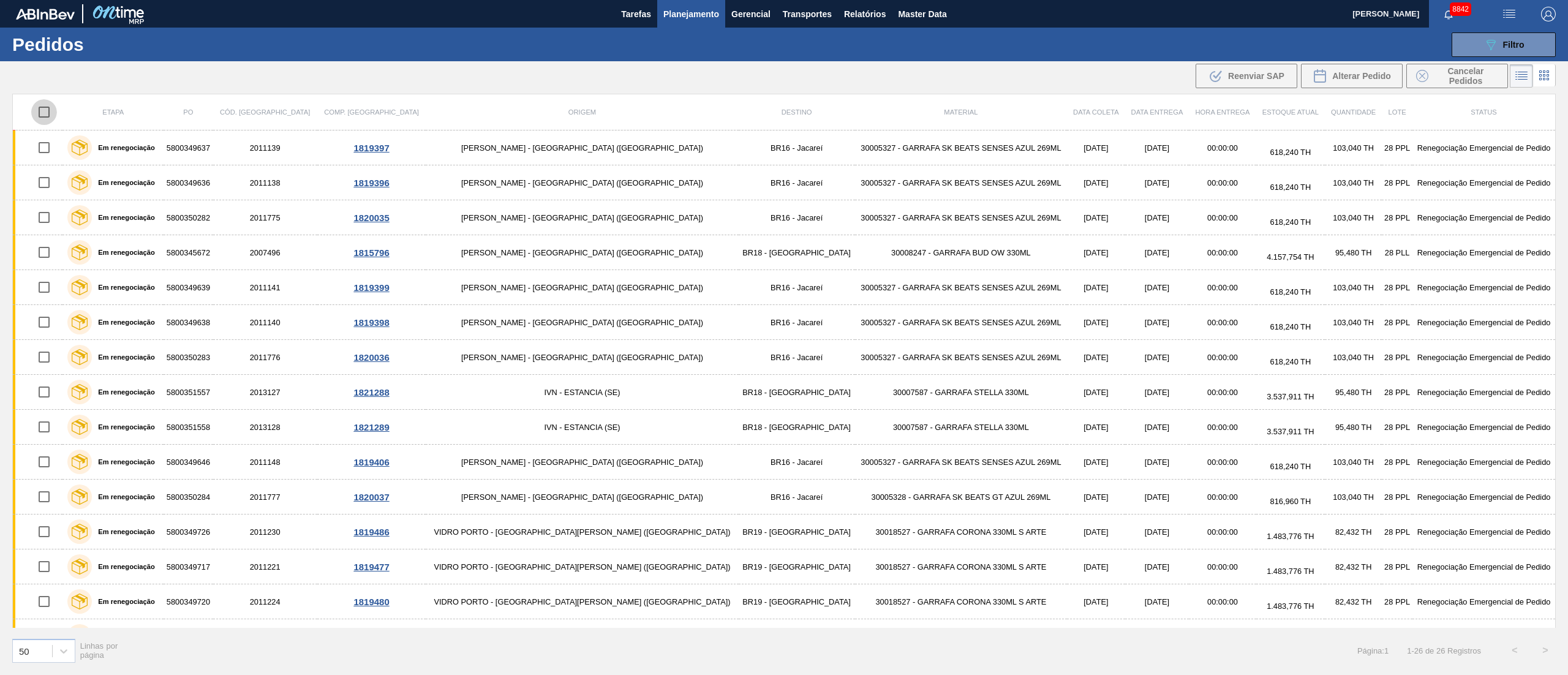
checkbox input "true"
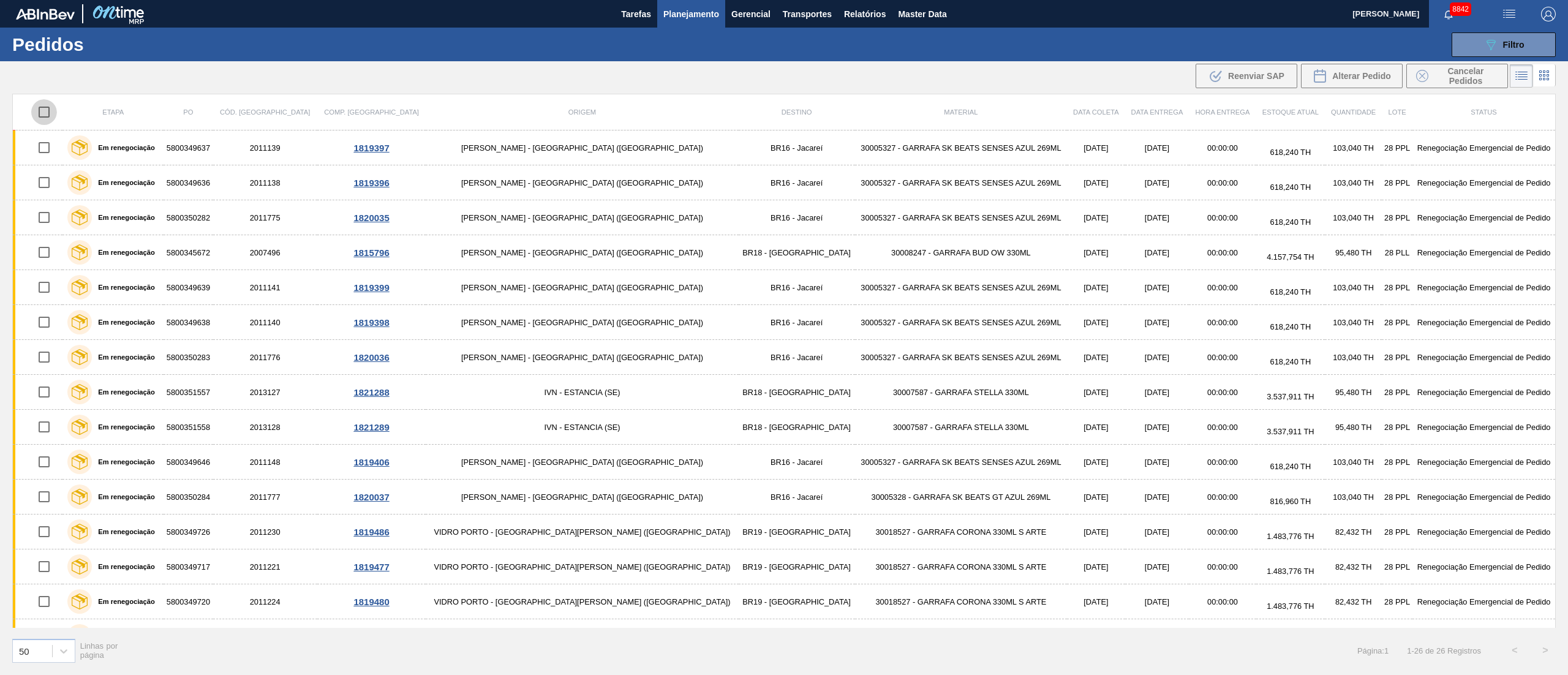
checkbox input "true"
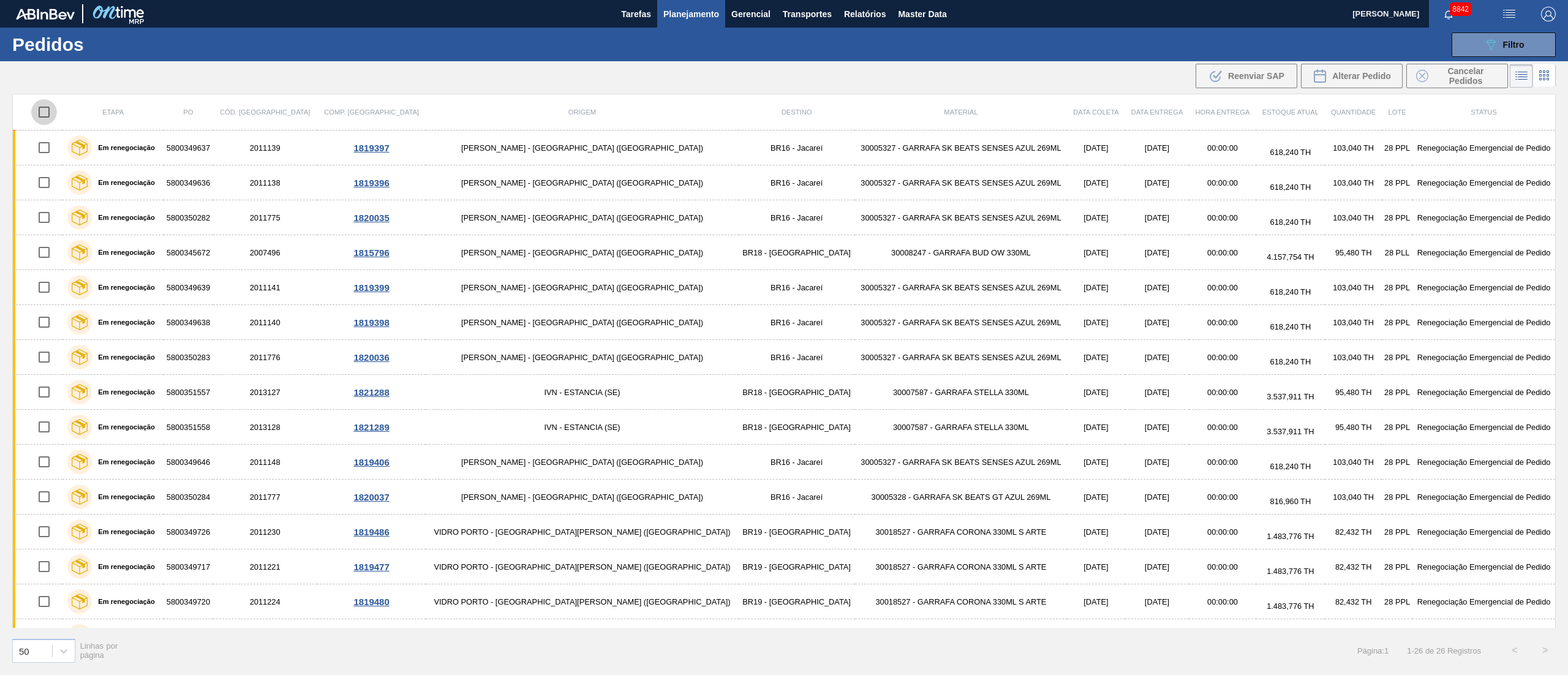
checkbox input "true"
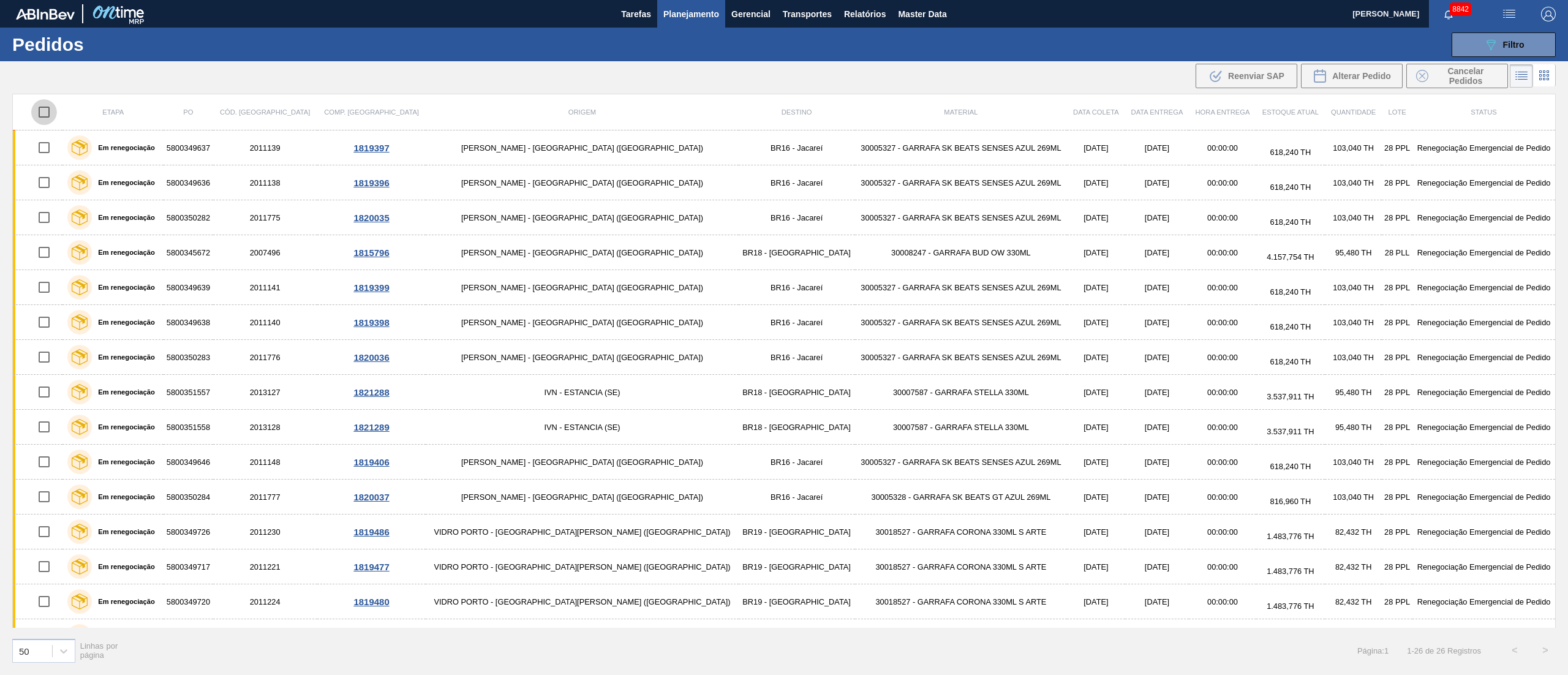
checkbox input "true"
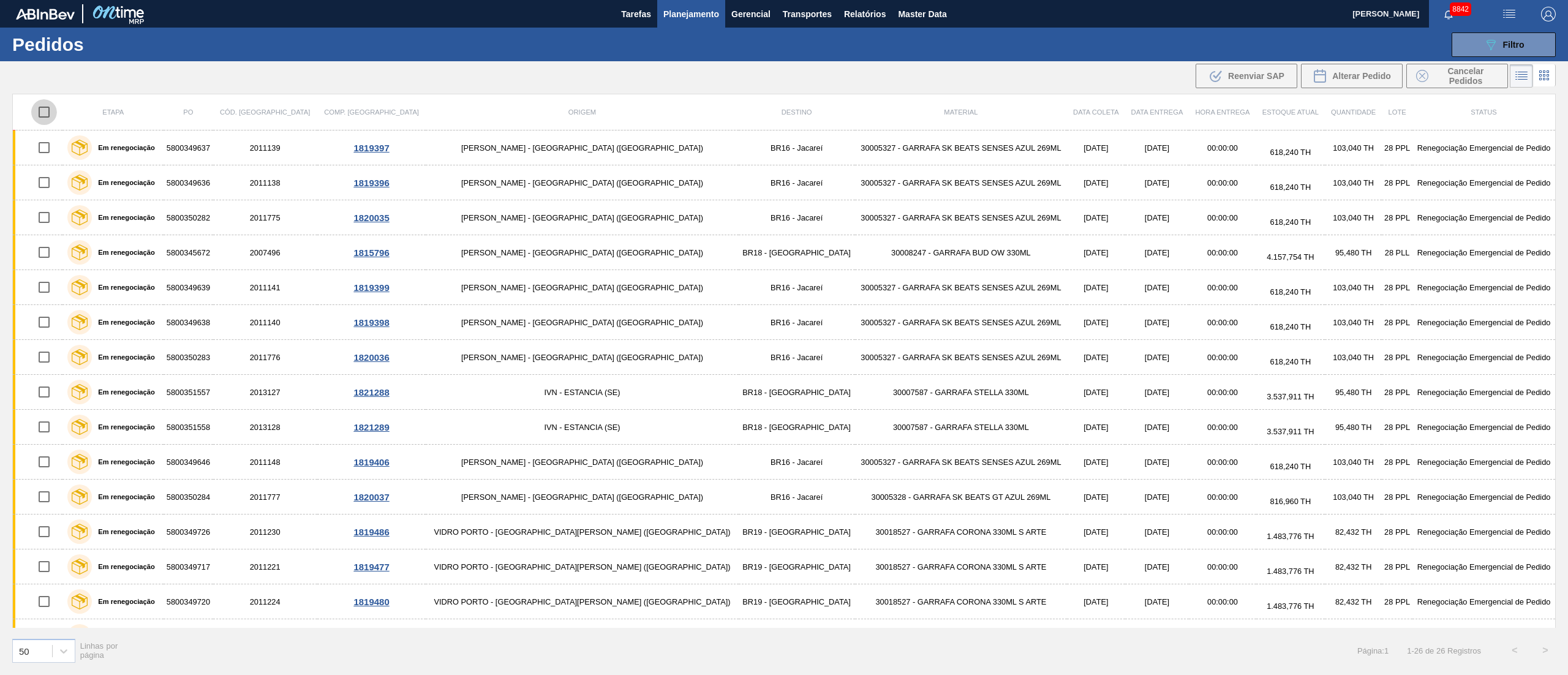
checkbox input "true"
click at [1462, 66] on span "Cancelar Pedidos" at bounding box center [1466, 76] width 65 height 19
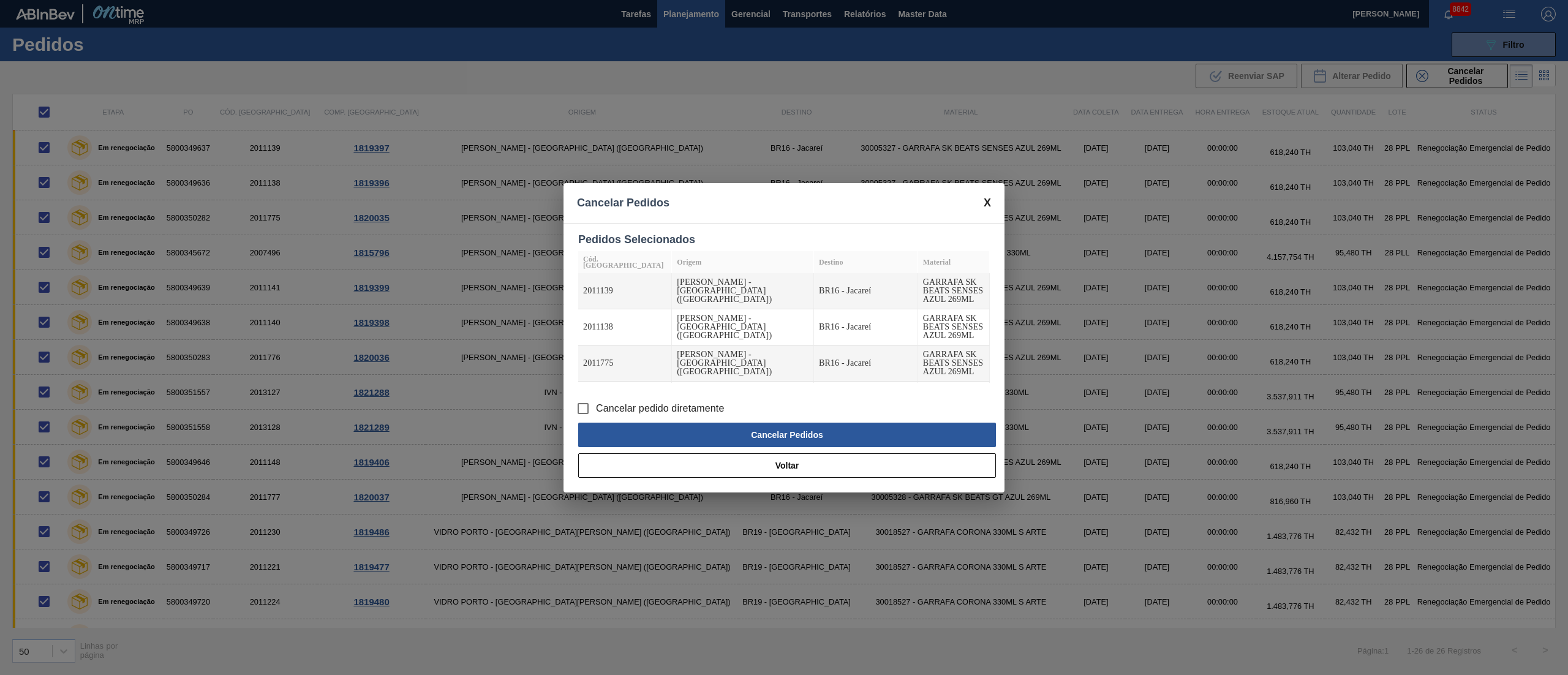
click at [584, 404] on input "Cancelar pedido diretamente" at bounding box center [583, 409] width 26 height 26
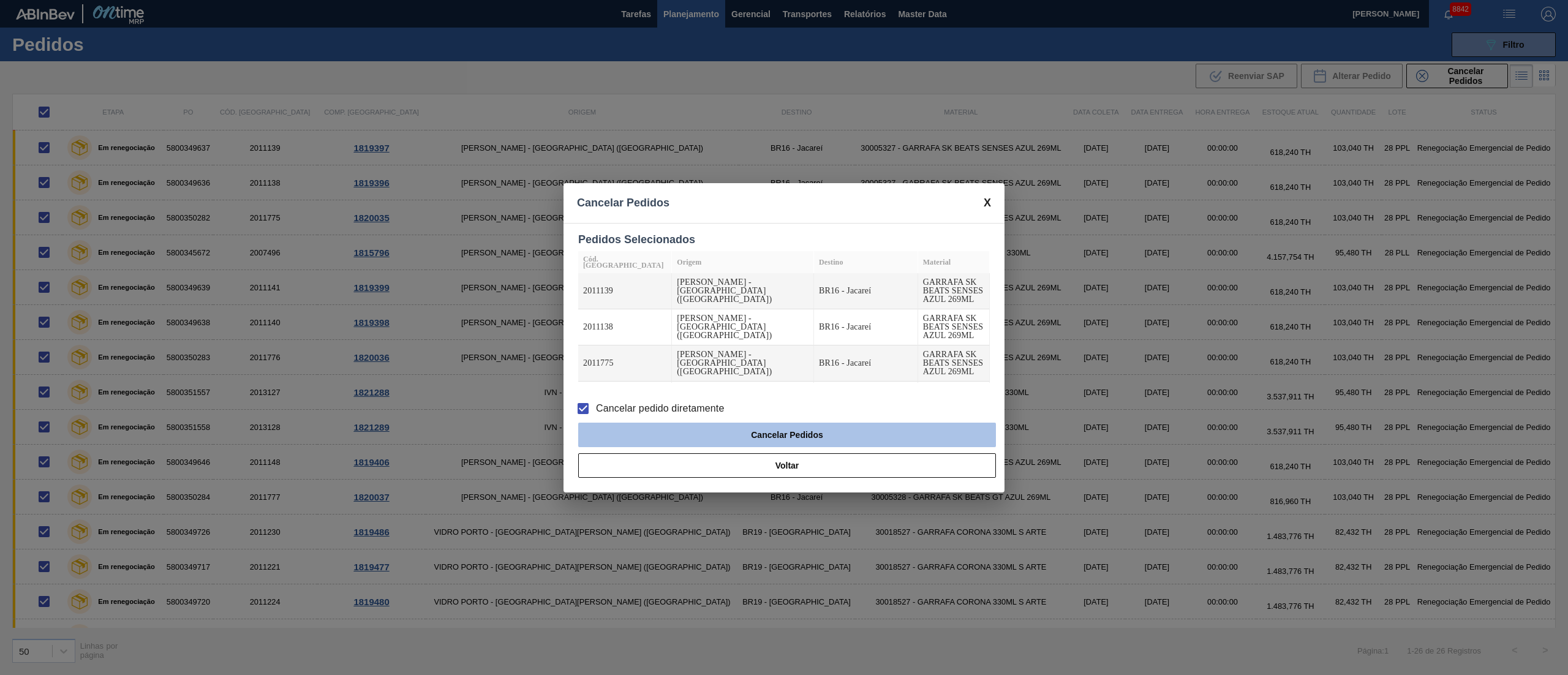
click at [649, 425] on button "Cancelar Pedidos" at bounding box center [787, 435] width 418 height 24
checkbox input "false"
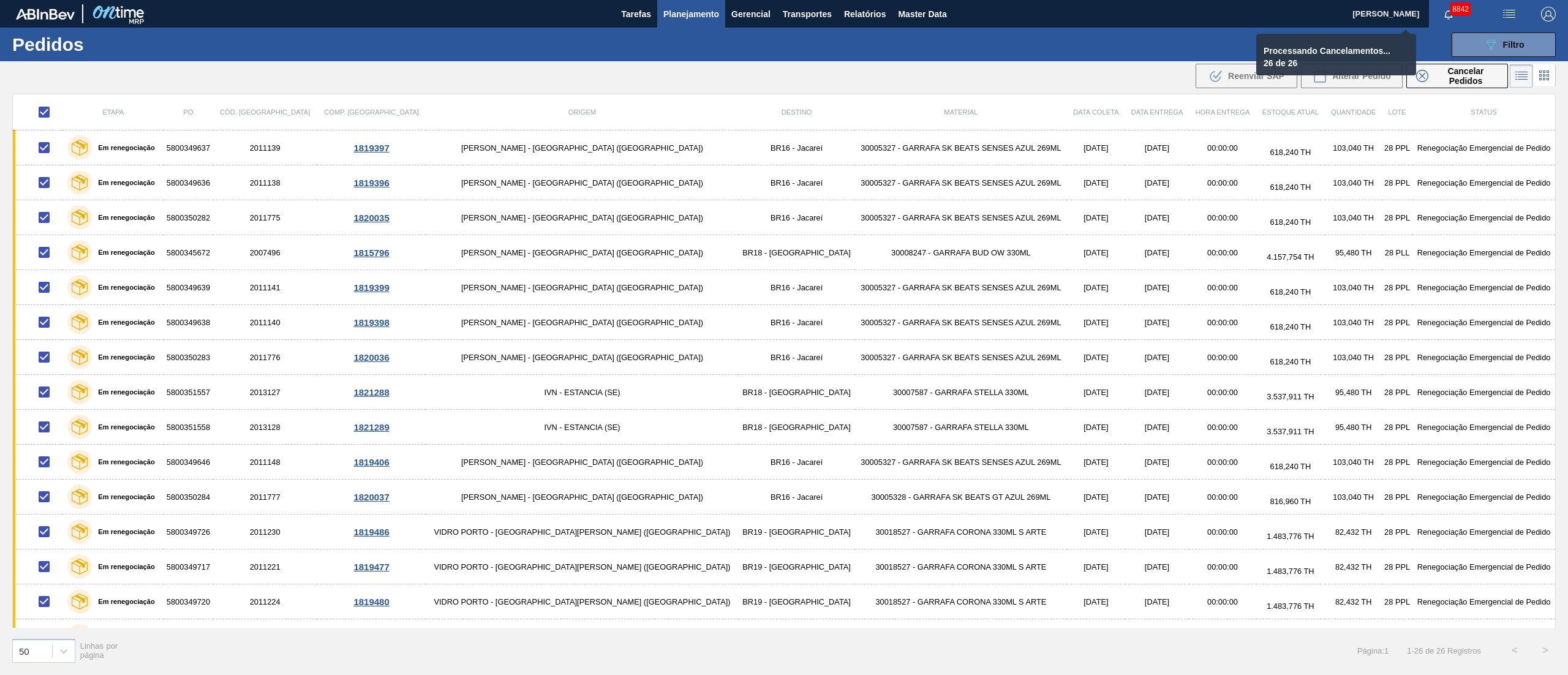
checkbox input "false"
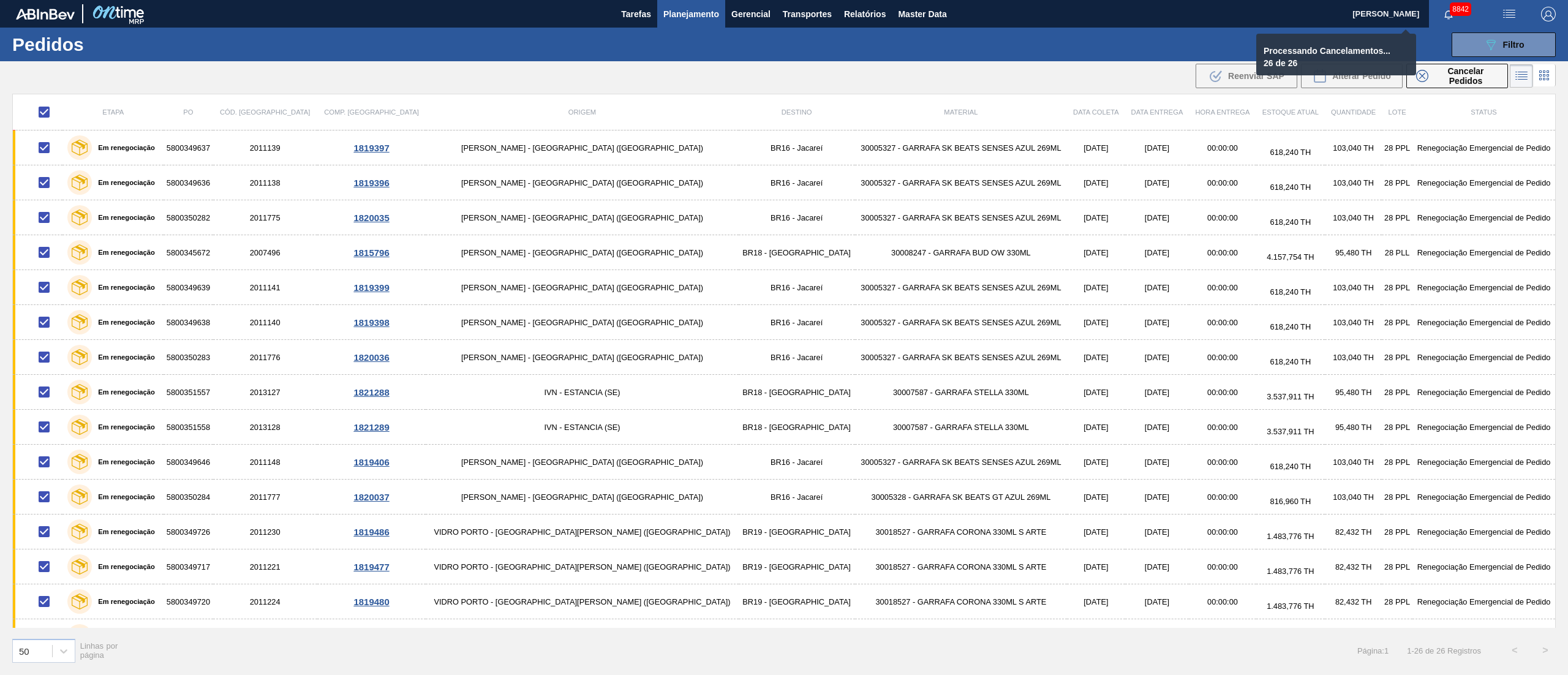
checkbox input "false"
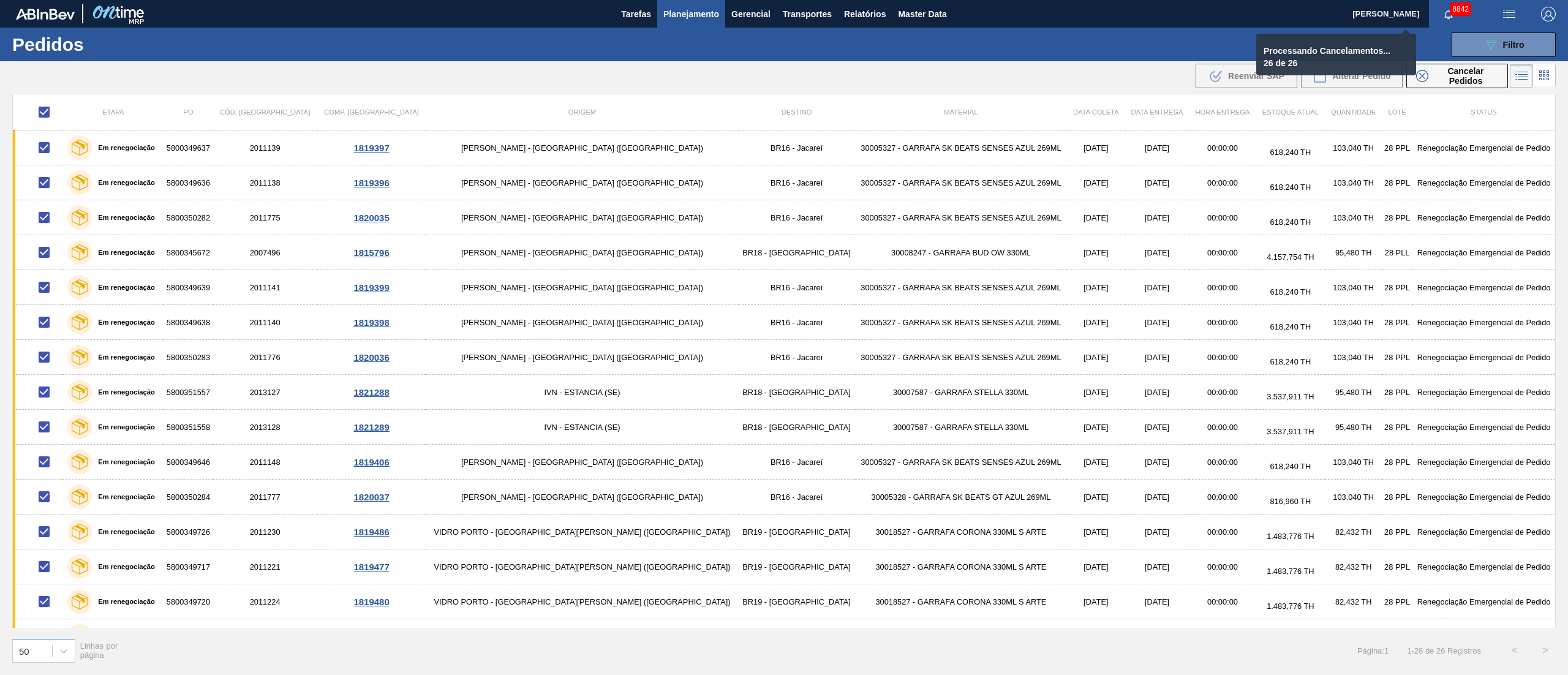
checkbox input "false"
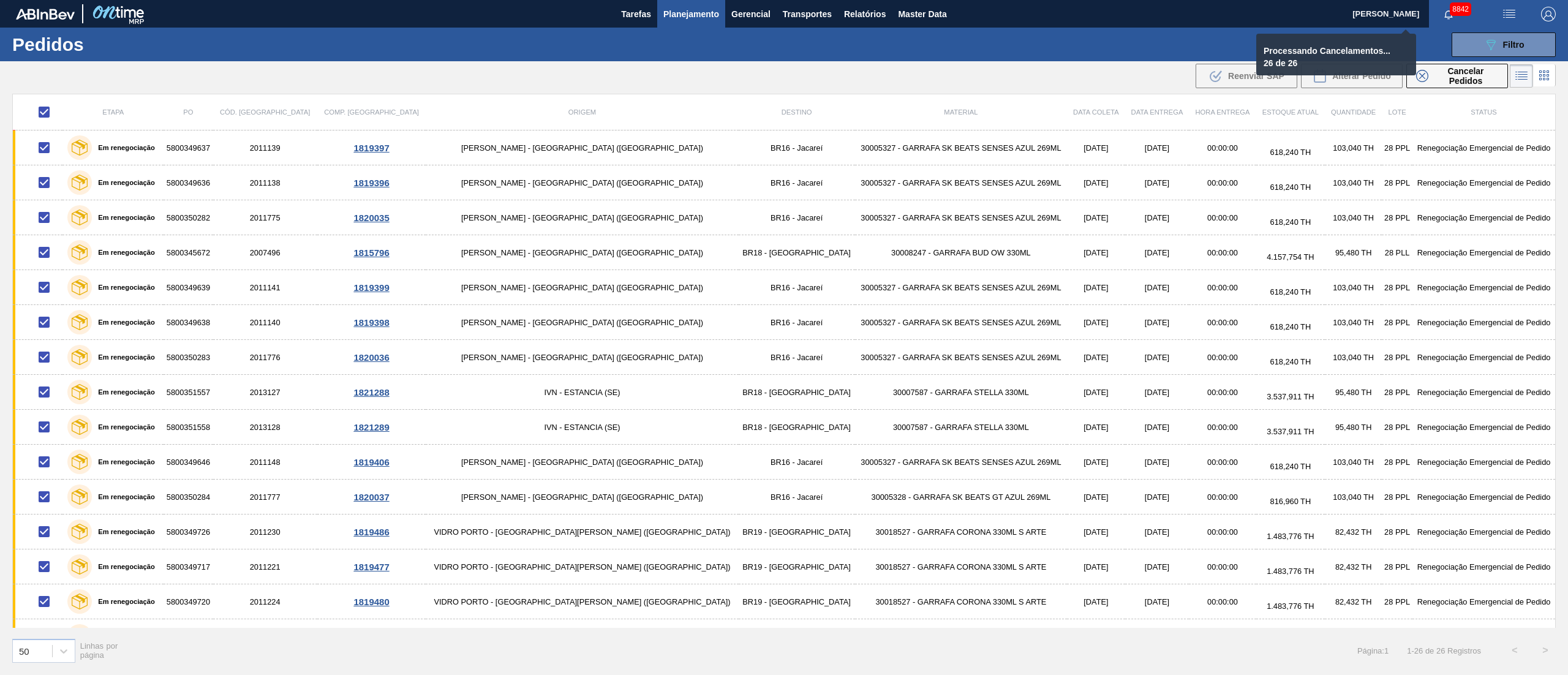
checkbox input "false"
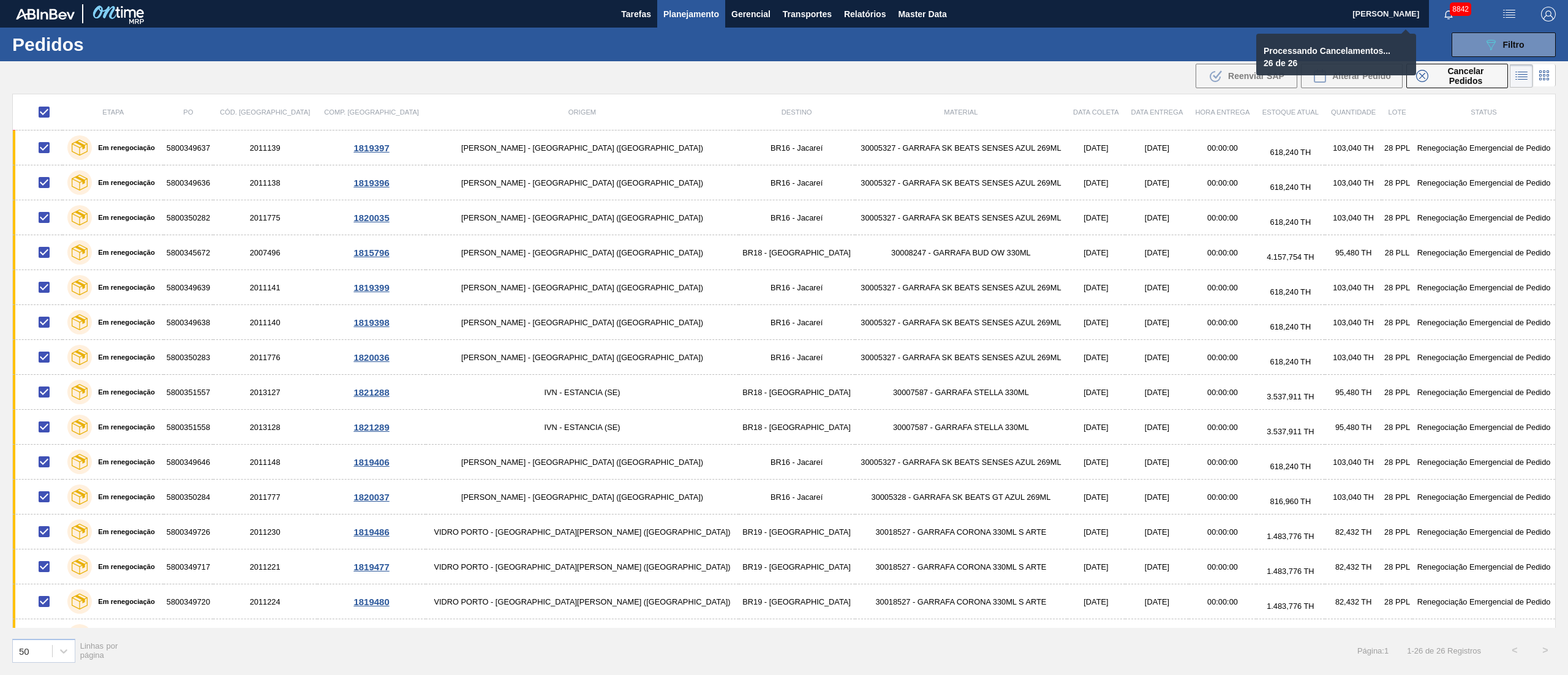
checkbox input "false"
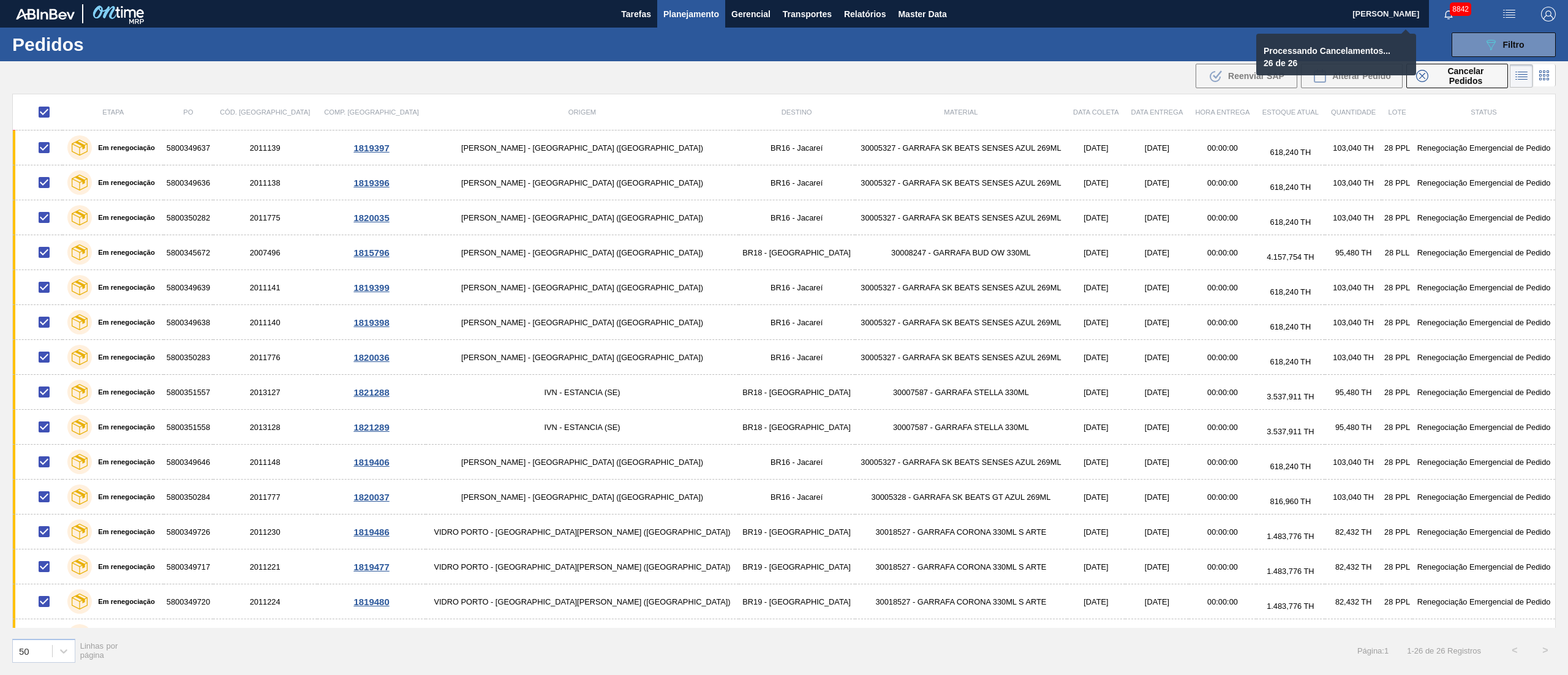
checkbox input "false"
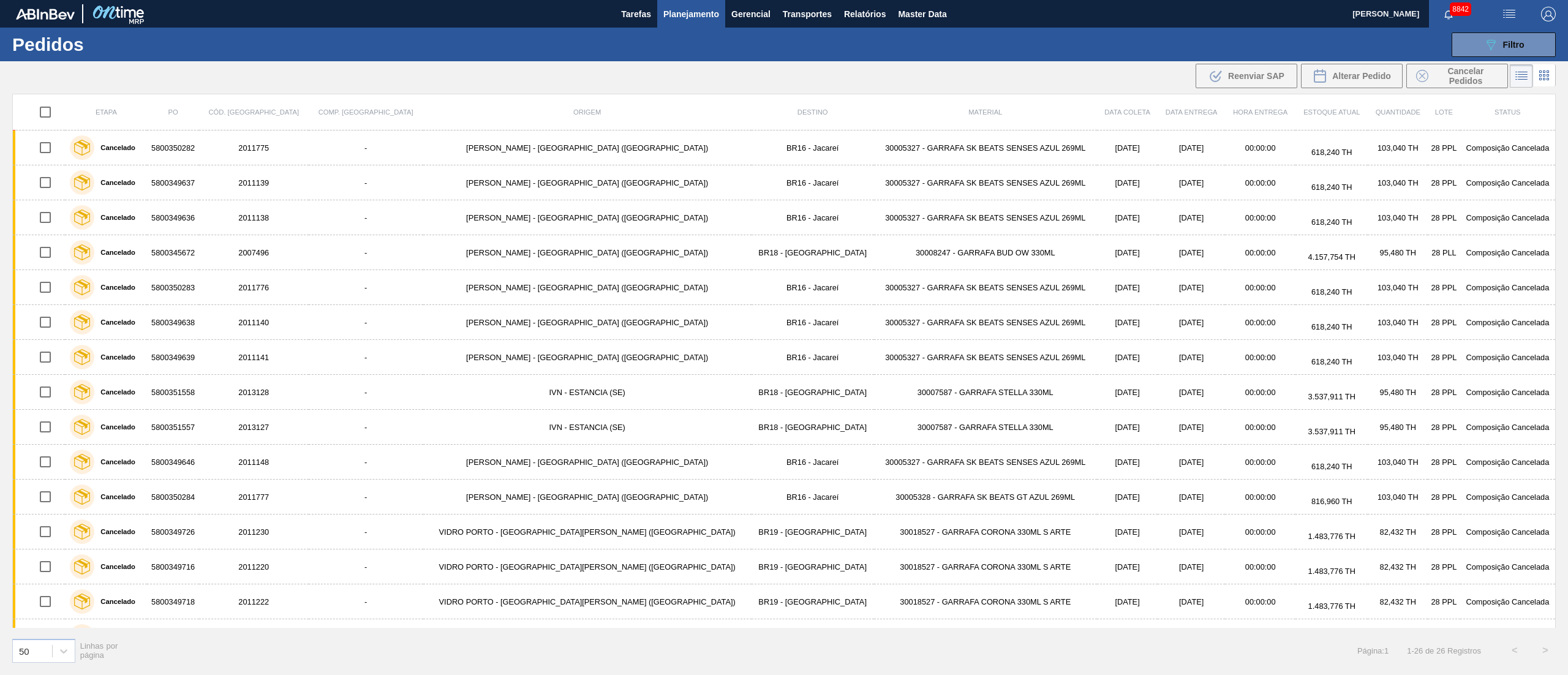
click at [689, 12] on span "Planejamento" at bounding box center [691, 14] width 56 height 15
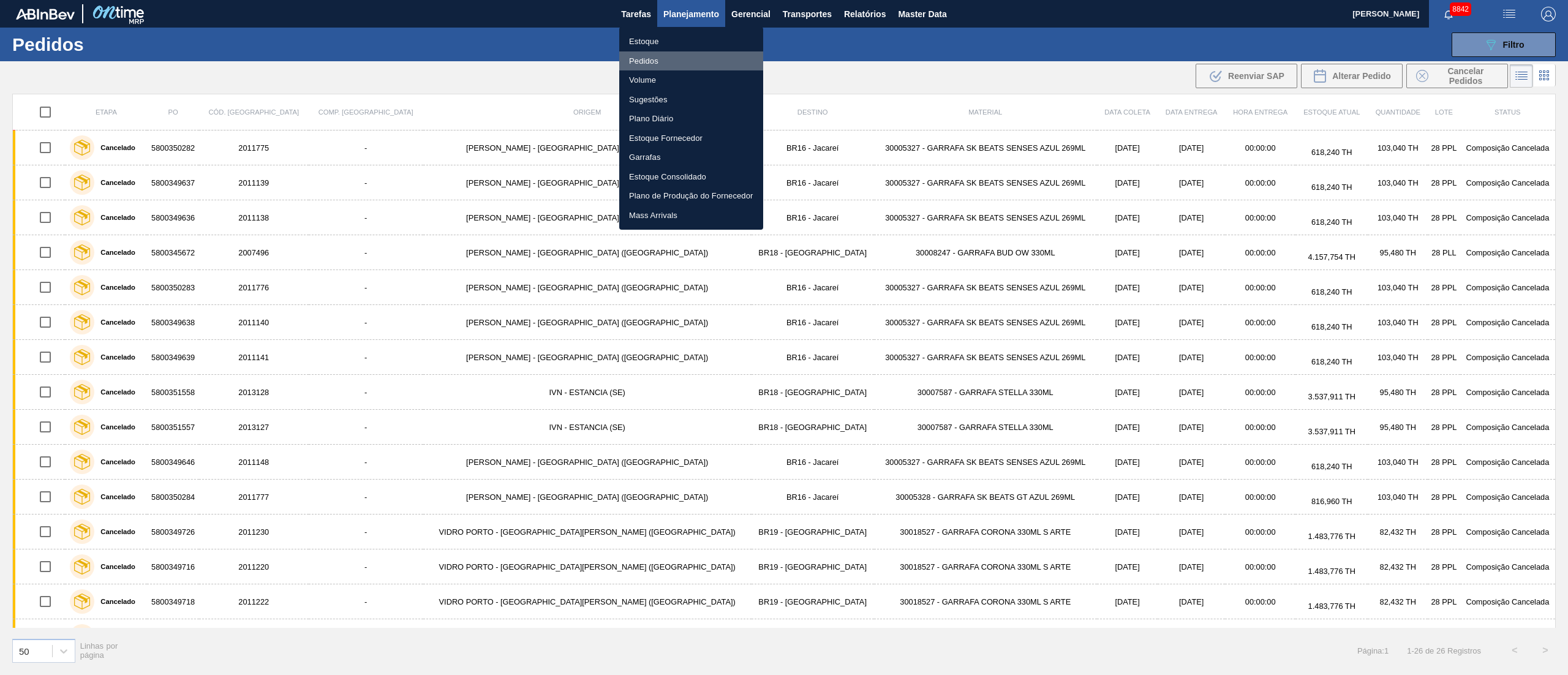
click at [638, 60] on li "Pedidos" at bounding box center [691, 61] width 144 height 19
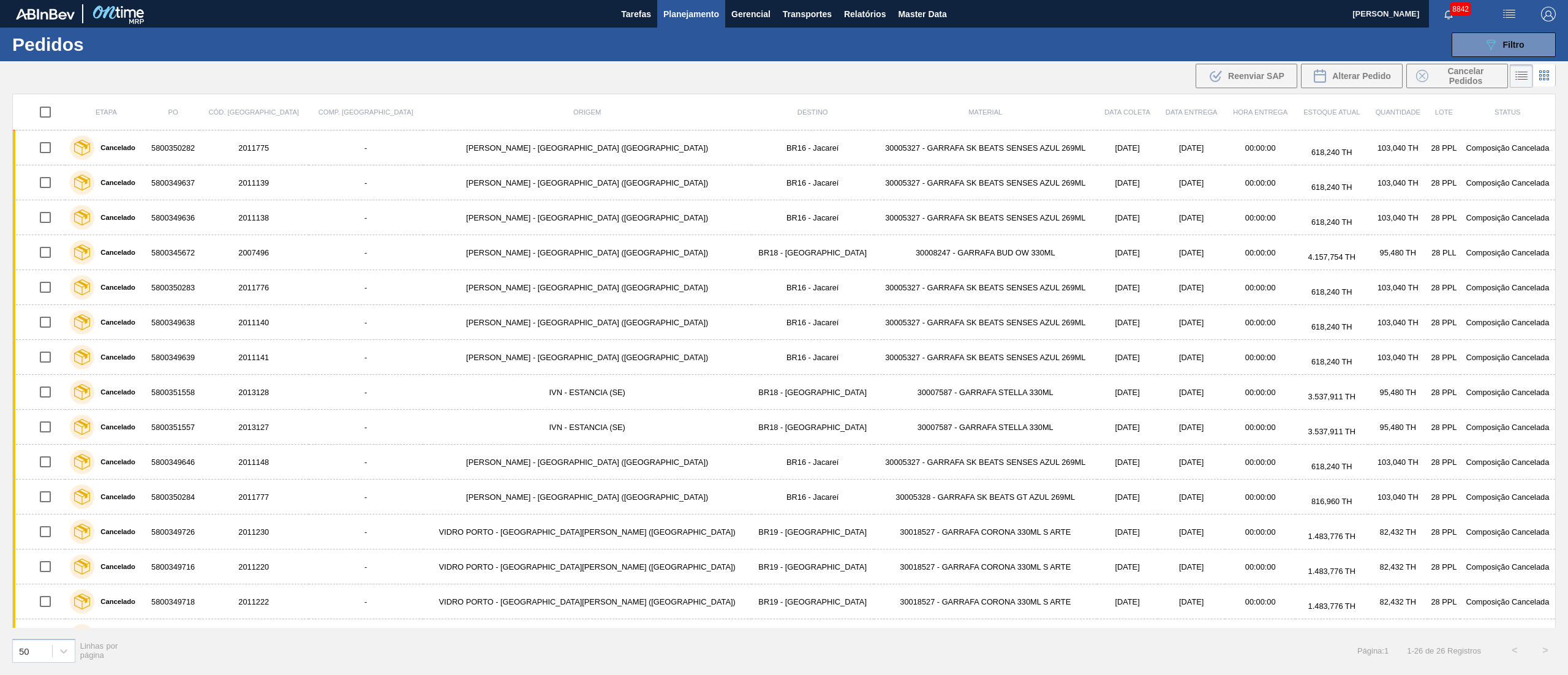
click at [1537, 29] on div "089F7B8B-B2A5-4AFE-B5C0-19BA573D28AC Filtro Código Pedido Portal Códido PO SAP …" at bounding box center [882, 45] width 1359 height 37
click at [1516, 44] on span "Filtro" at bounding box center [1513, 44] width 22 height 10
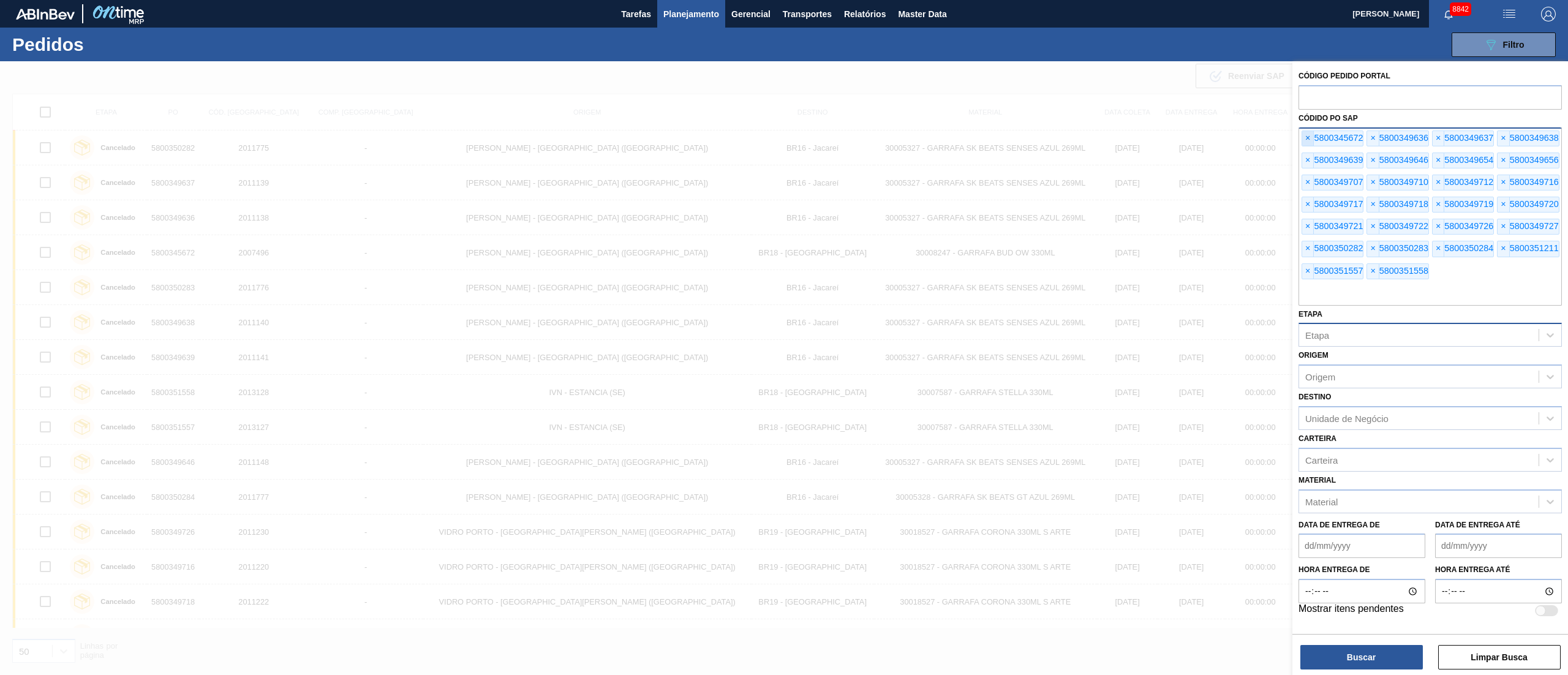
click at [1311, 136] on span "×" at bounding box center [1308, 139] width 11 height 15
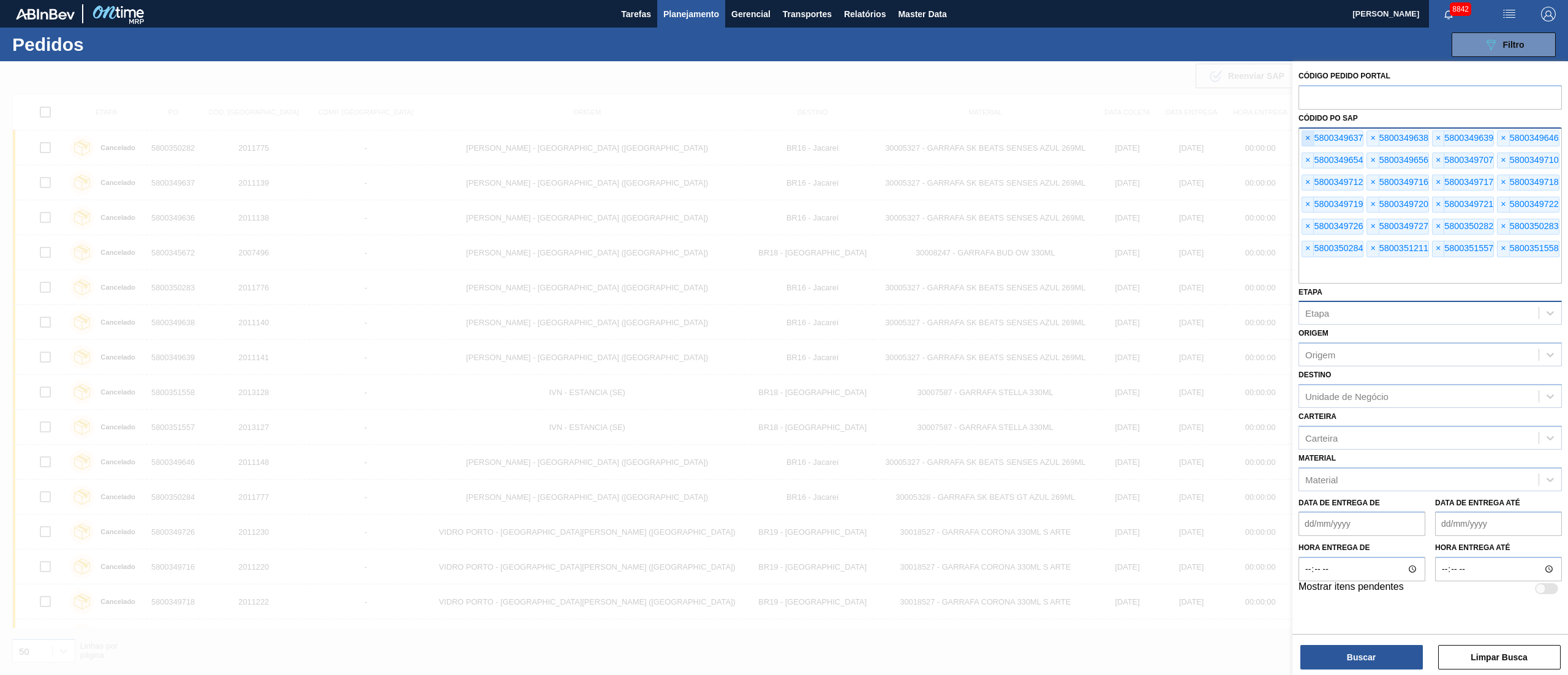
click at [1311, 136] on span "×" at bounding box center [1308, 139] width 11 height 15
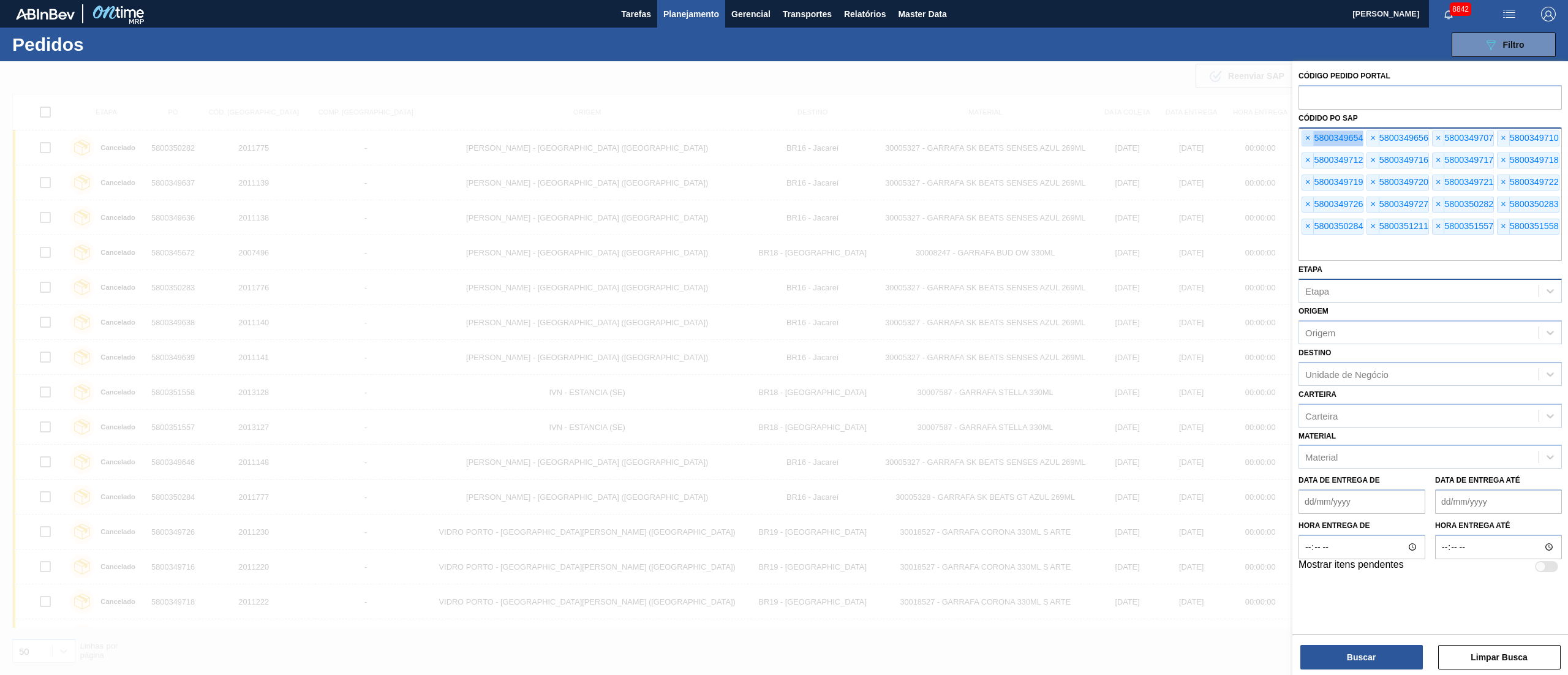
click at [1311, 136] on span "×" at bounding box center [1308, 139] width 11 height 15
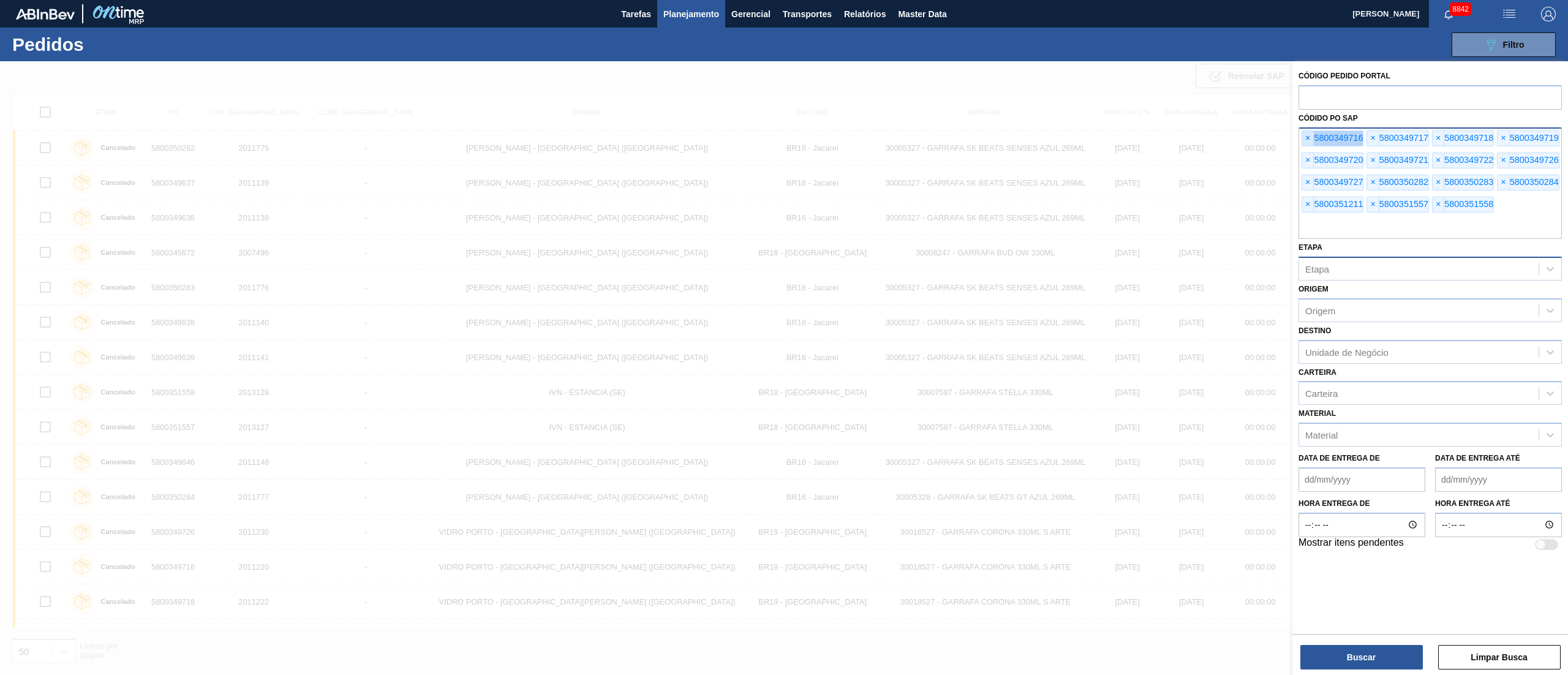
click at [1311, 136] on span "×" at bounding box center [1308, 139] width 11 height 15
click at [1311, 137] on span "×" at bounding box center [1308, 139] width 11 height 15
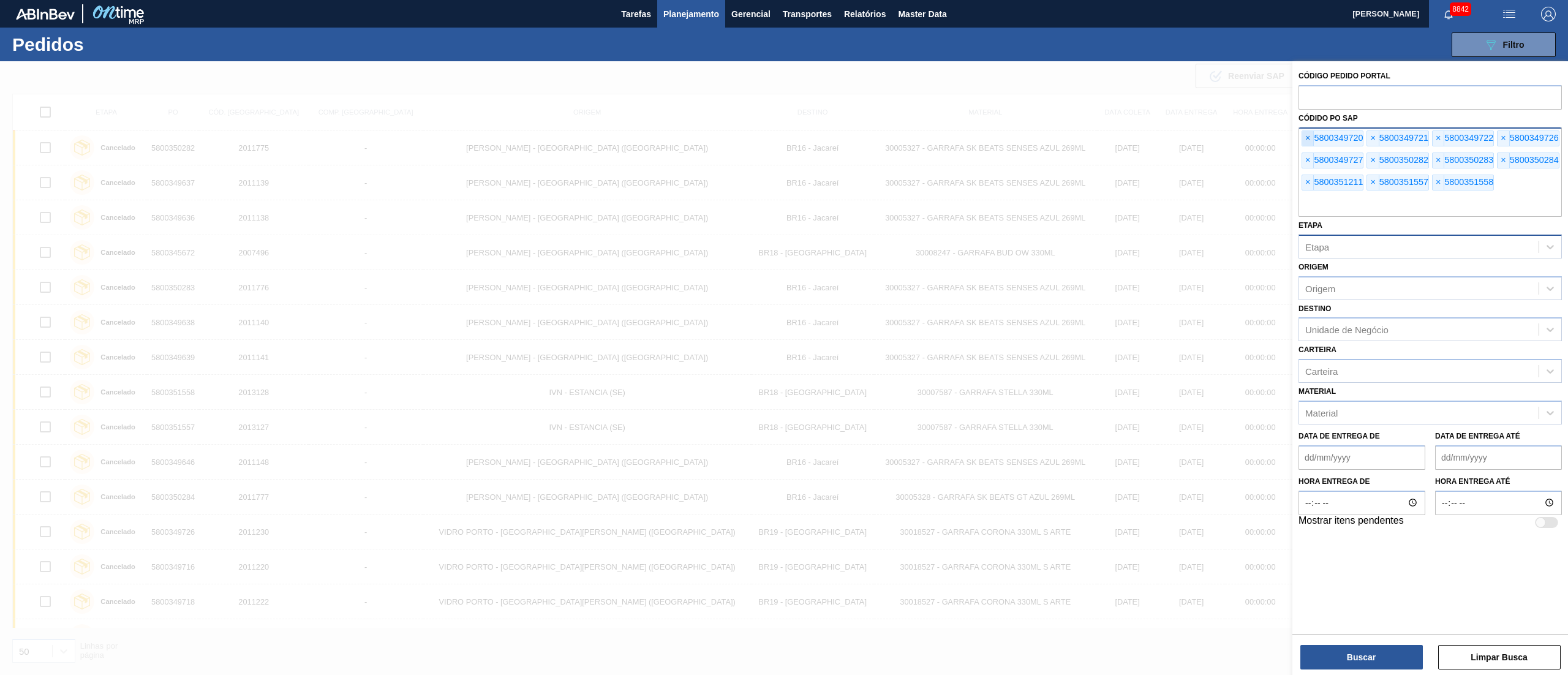
click at [1311, 137] on span "×" at bounding box center [1308, 139] width 11 height 15
click at [1311, 146] on span "×" at bounding box center [1308, 139] width 11 height 15
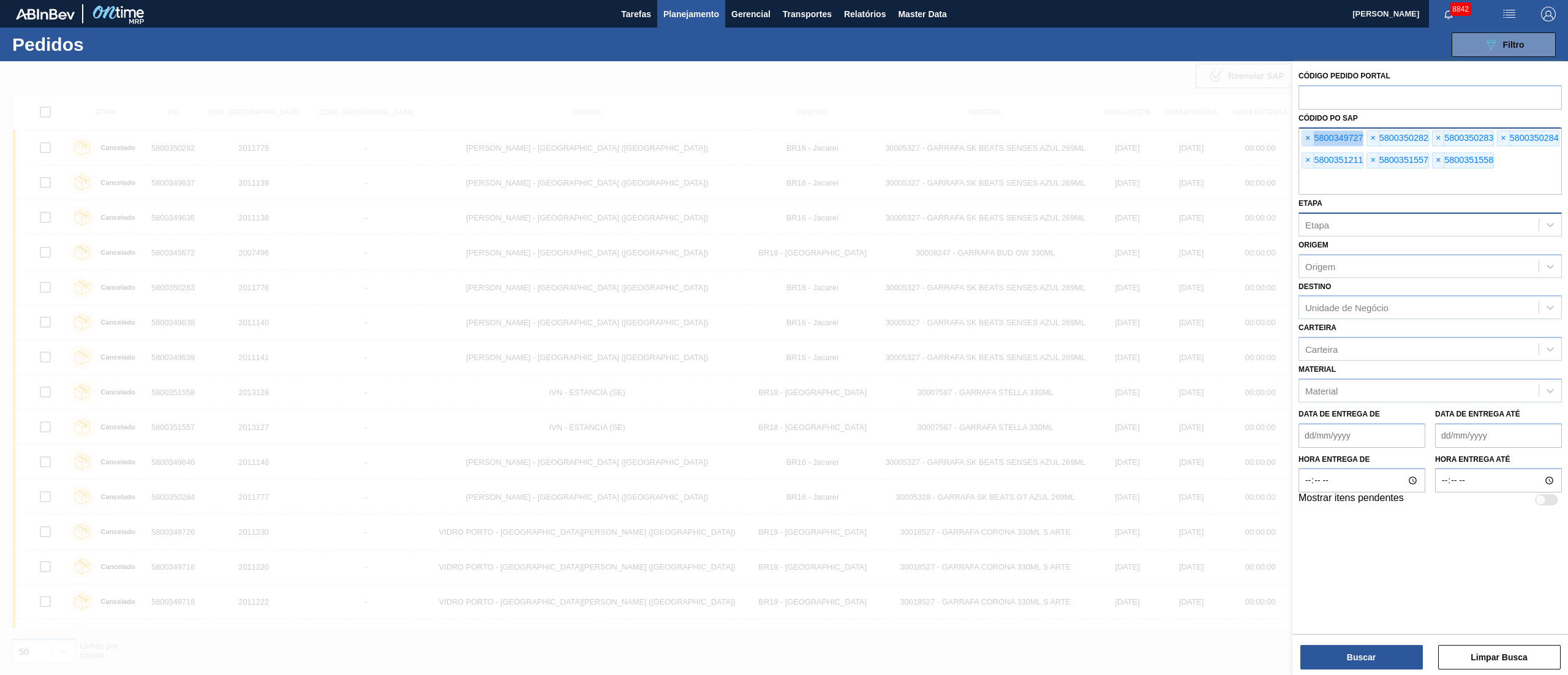
click at [1311, 146] on span "×" at bounding box center [1308, 139] width 11 height 15
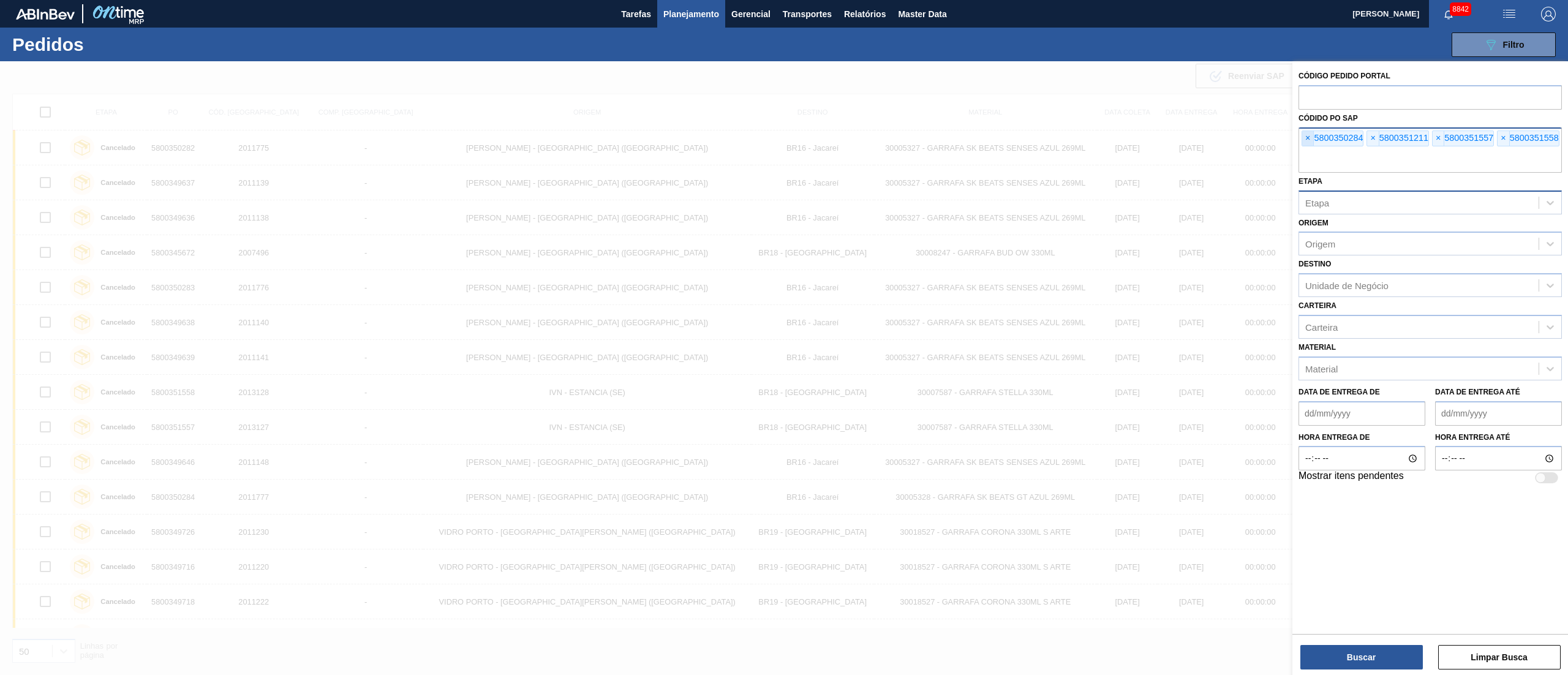
click at [1311, 146] on span "×" at bounding box center [1308, 139] width 11 height 15
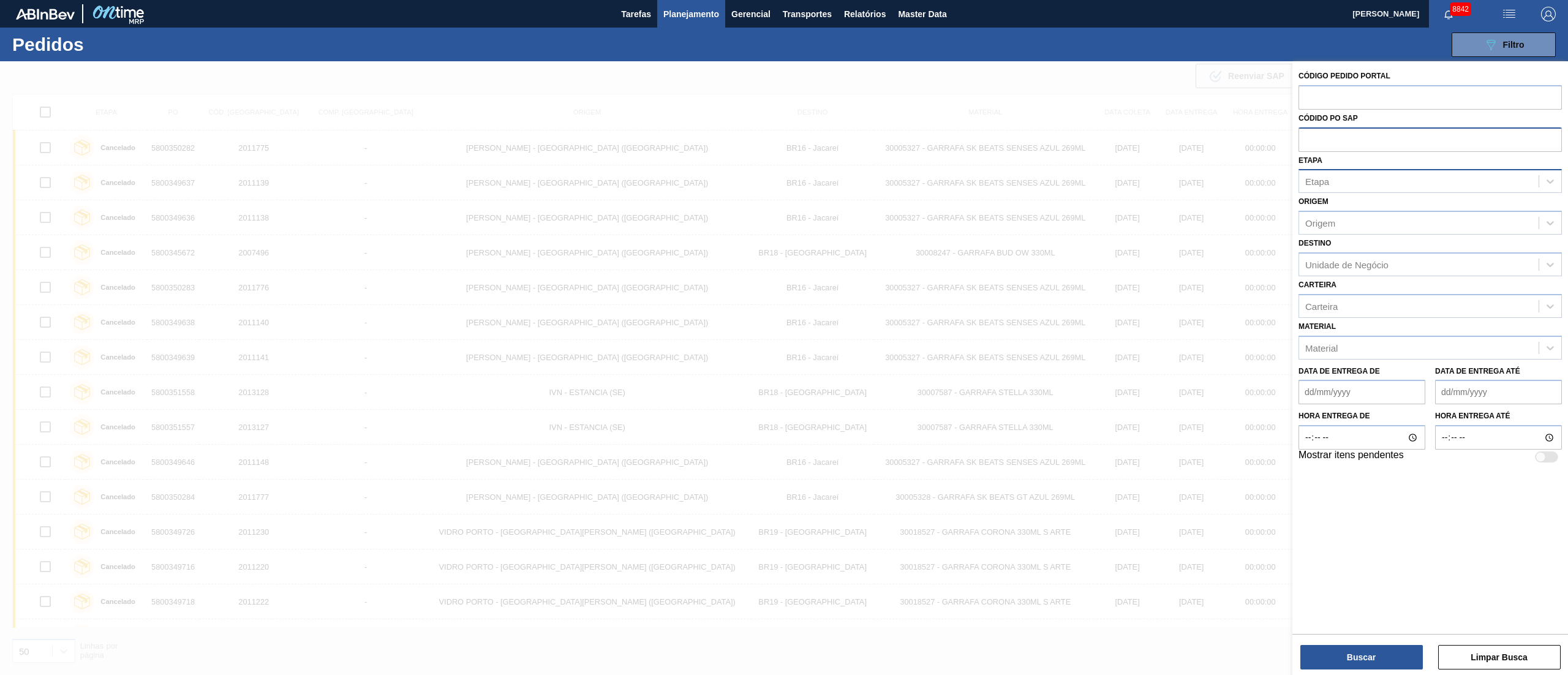
click at [1311, 146] on input "text" at bounding box center [1430, 139] width 264 height 23
click at [1362, 656] on button "Buscar" at bounding box center [1362, 657] width 123 height 24
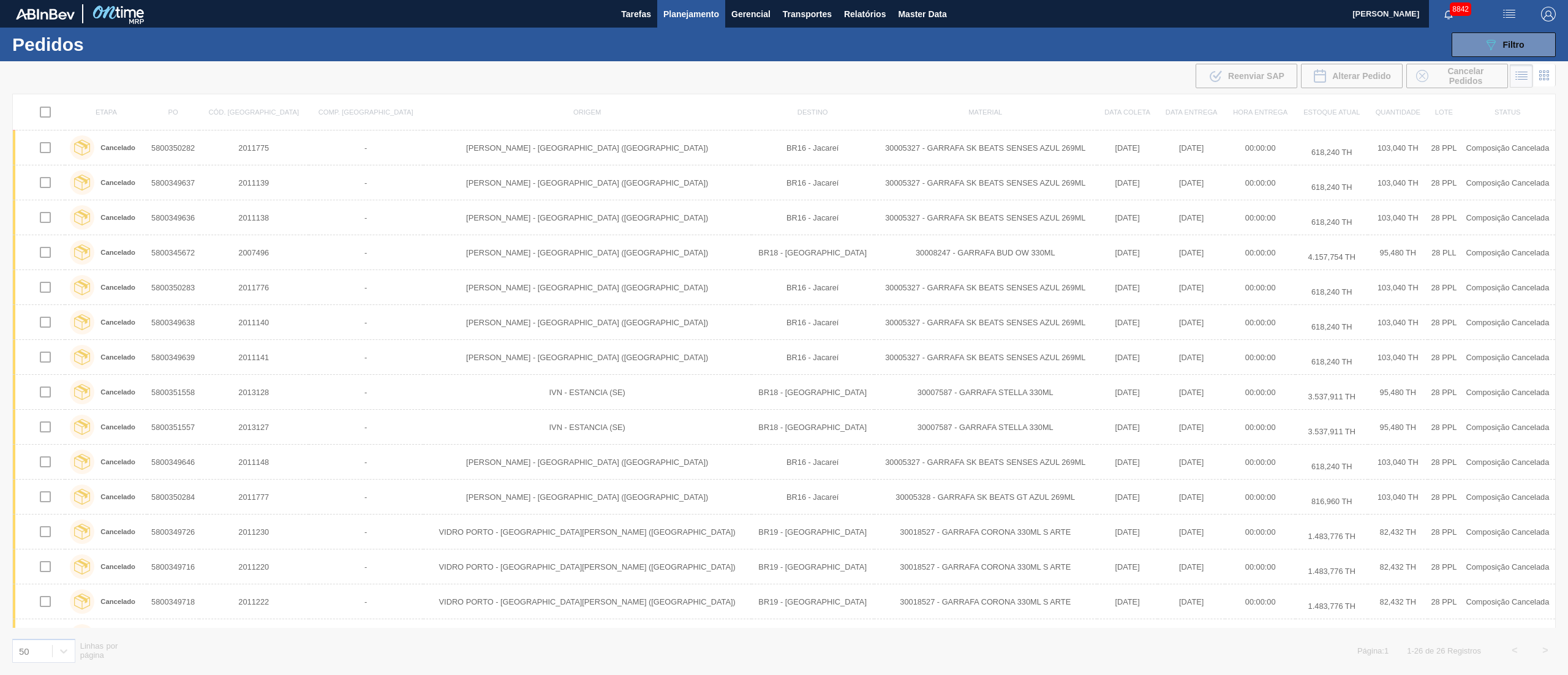
click at [696, 14] on span "Planejamento" at bounding box center [691, 14] width 56 height 15
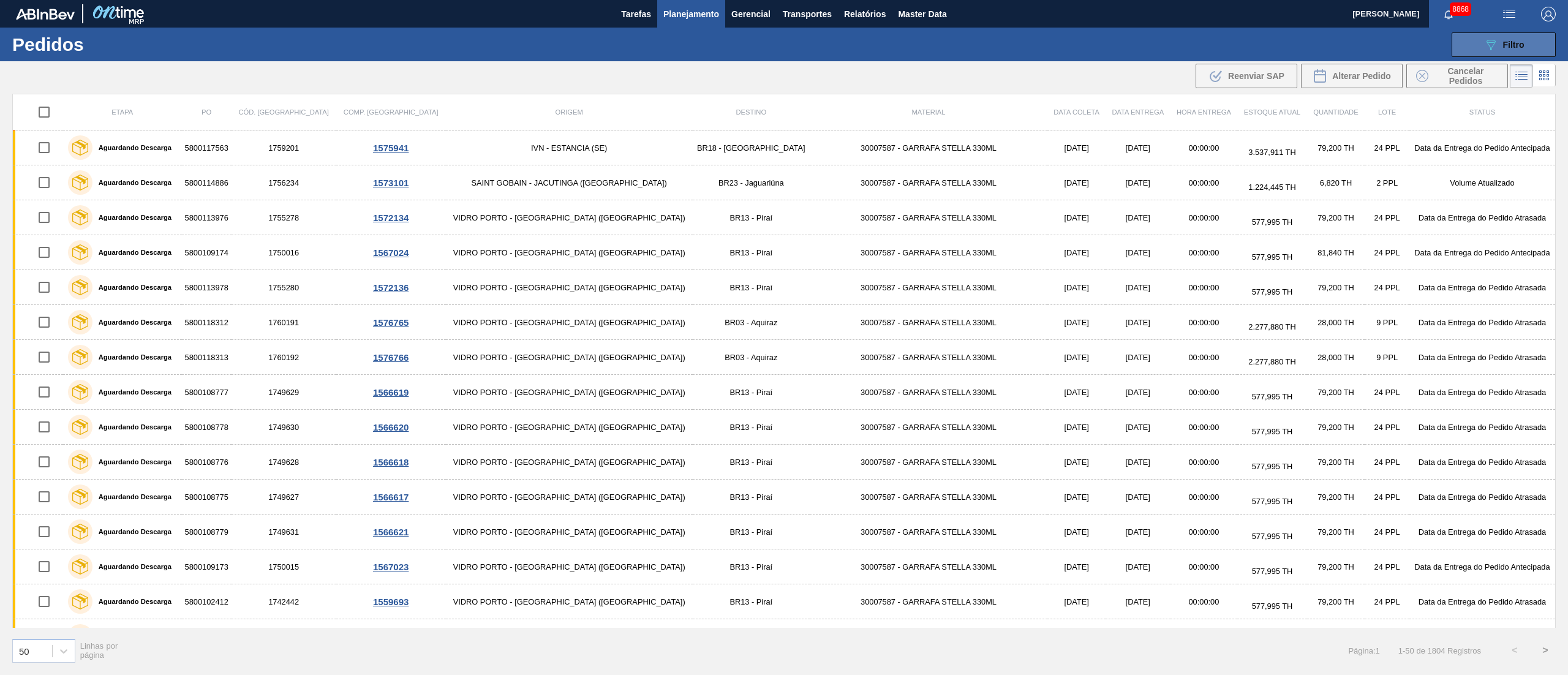
click at [1526, 32] on button "089F7B8B-B2A5-4AFE-B5C0-19BA573D28AC Filtro" at bounding box center [1504, 44] width 104 height 24
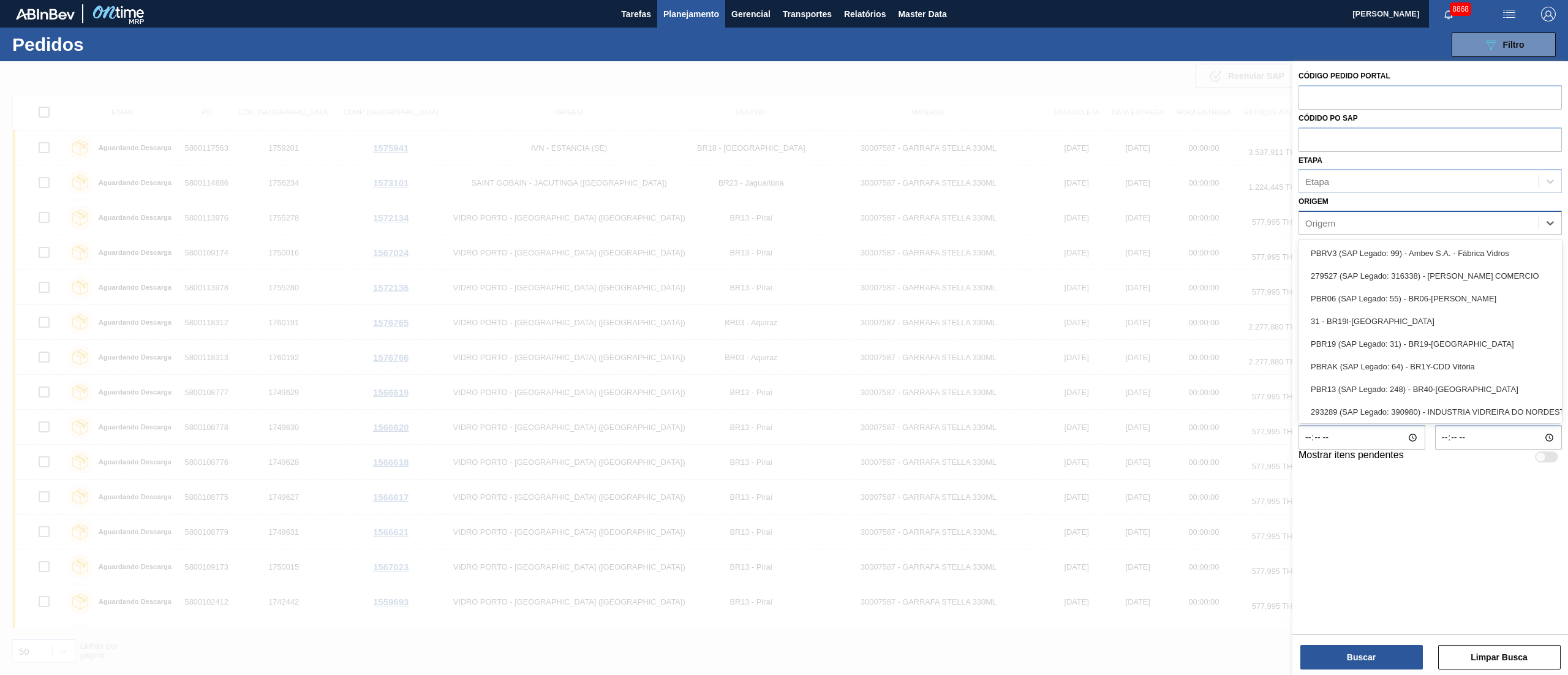
click at [1333, 224] on div "Origem" at bounding box center [1320, 223] width 30 height 10
click at [680, 7] on span "Planejamento" at bounding box center [691, 14] width 56 height 15
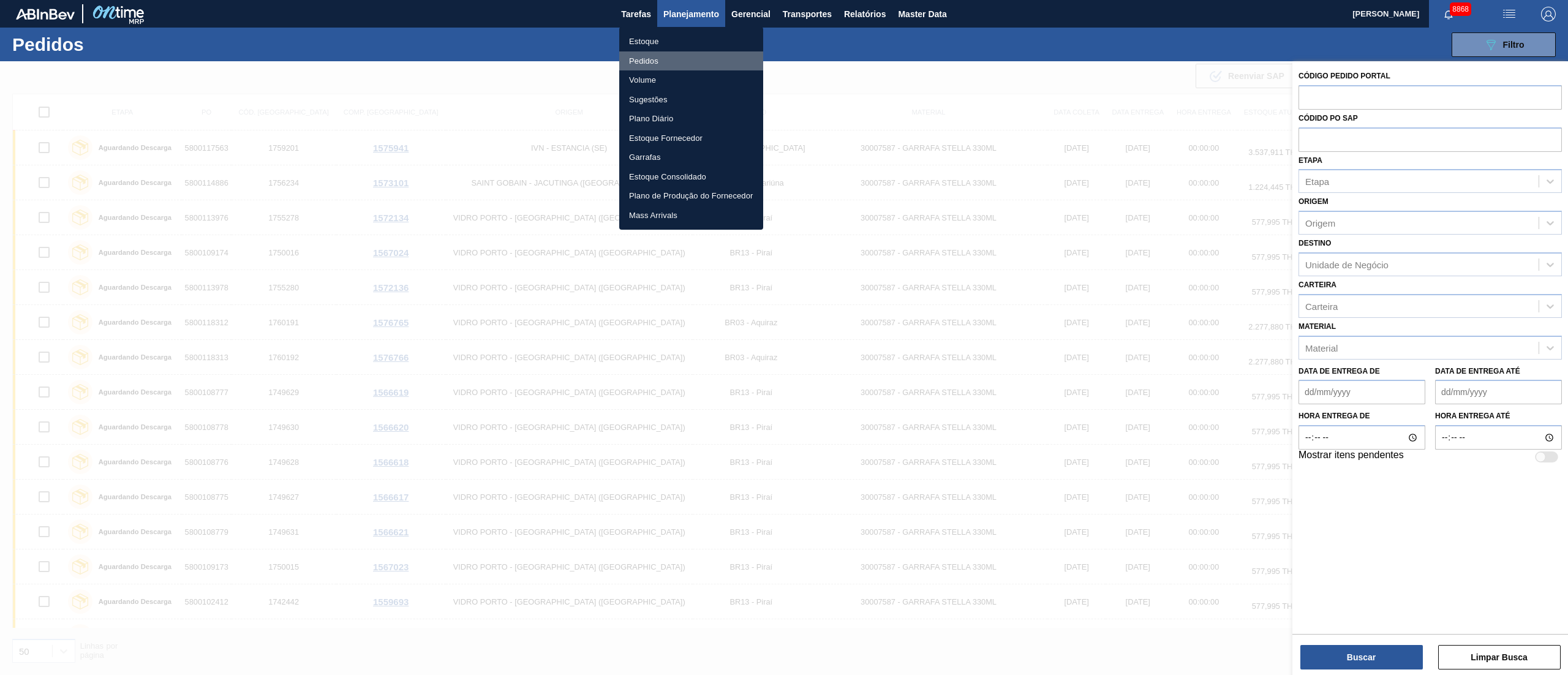
click at [634, 59] on li "Pedidos" at bounding box center [691, 61] width 144 height 19
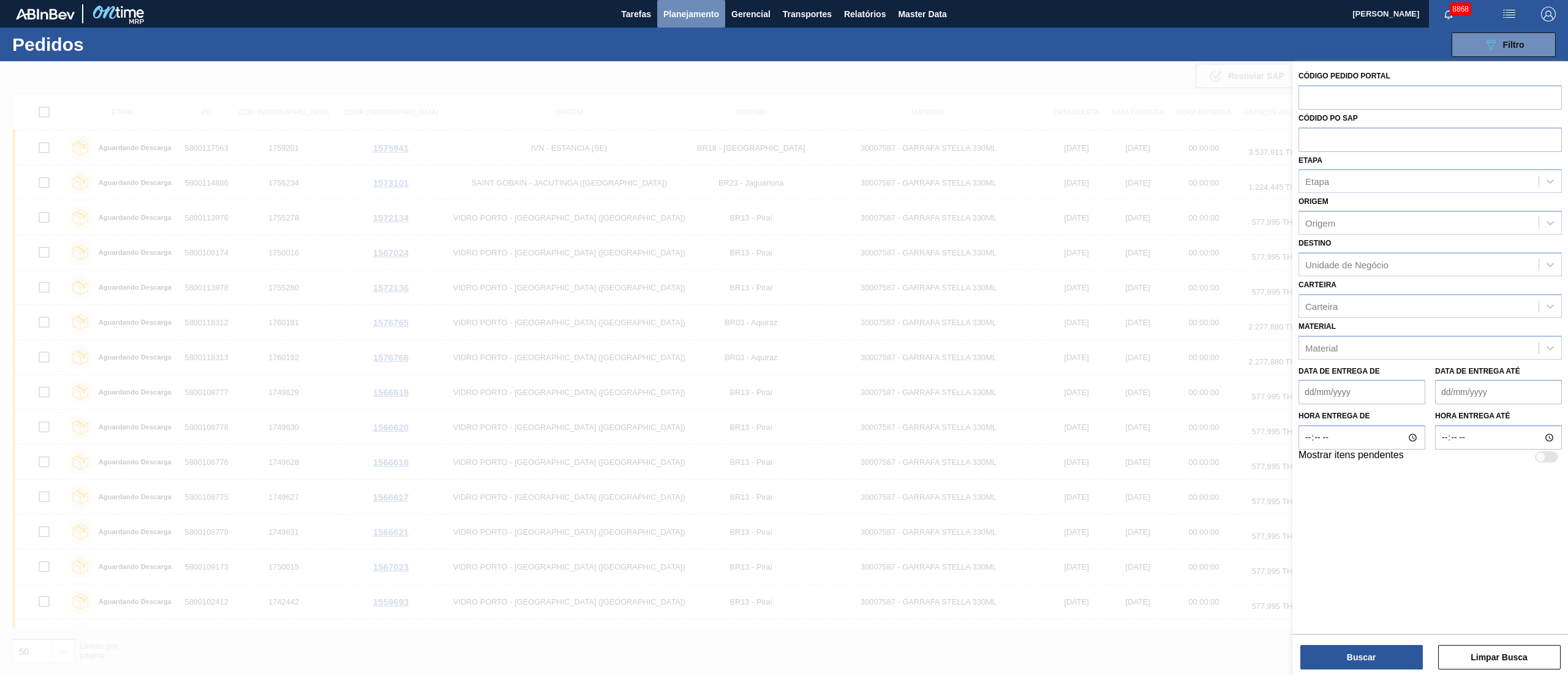
click at [691, 12] on span "Planejamento" at bounding box center [691, 14] width 56 height 15
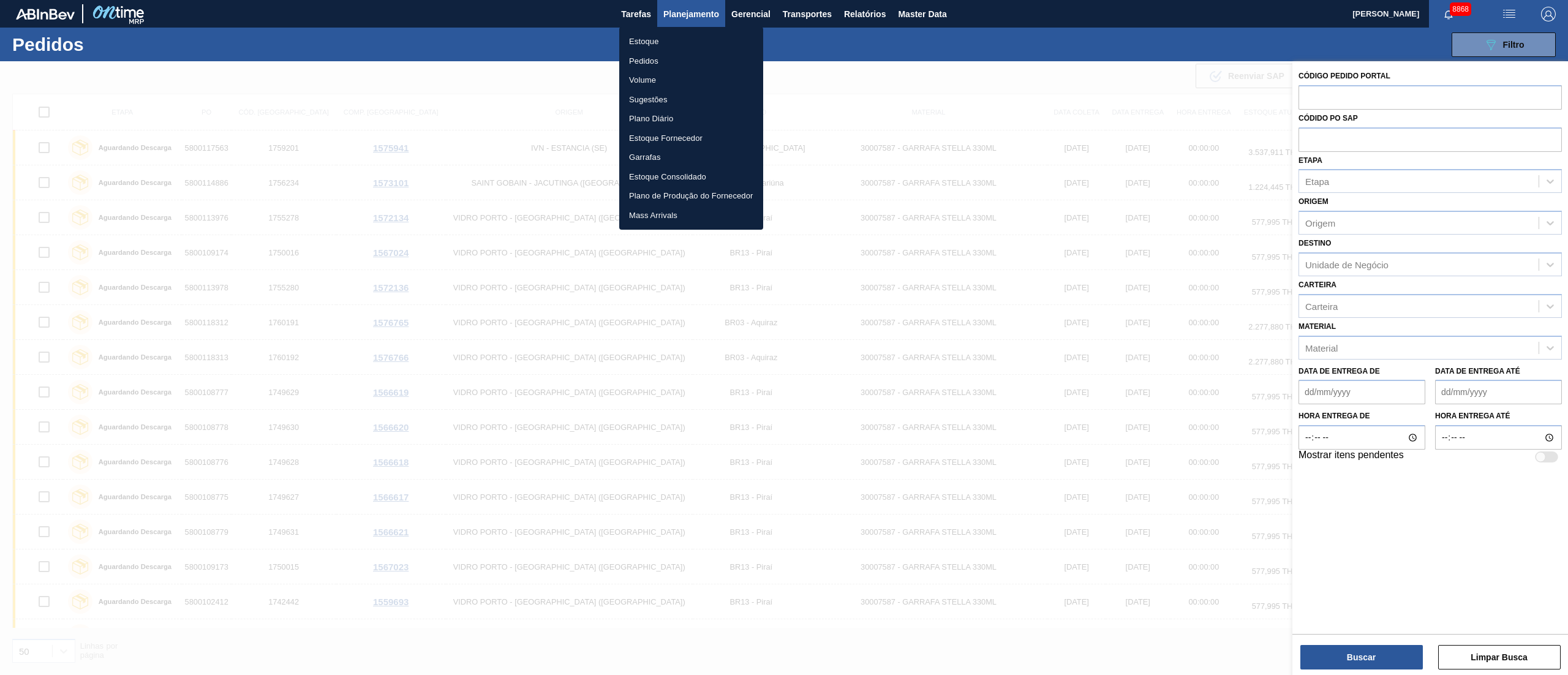
click at [643, 63] on li "Pedidos" at bounding box center [691, 61] width 144 height 19
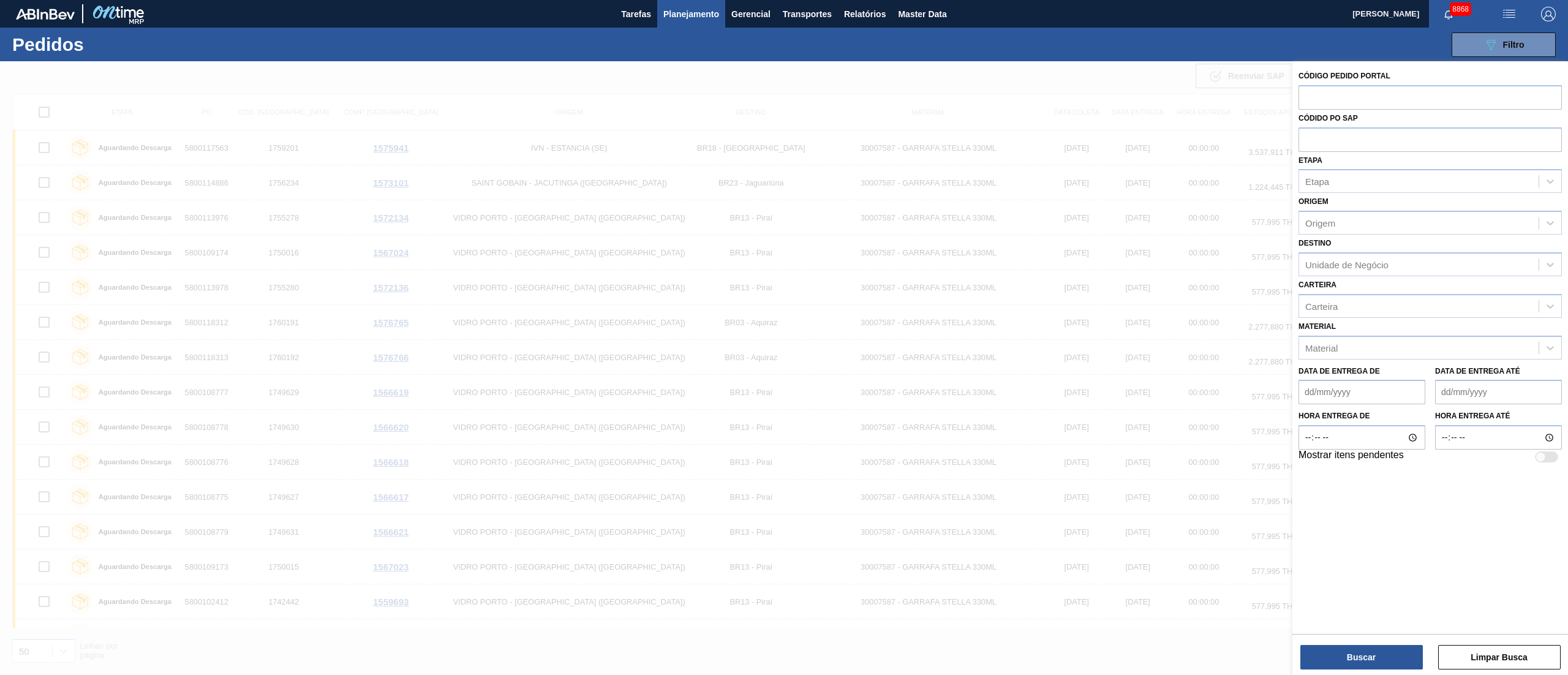
click at [684, 14] on span "Planejamento" at bounding box center [691, 14] width 56 height 15
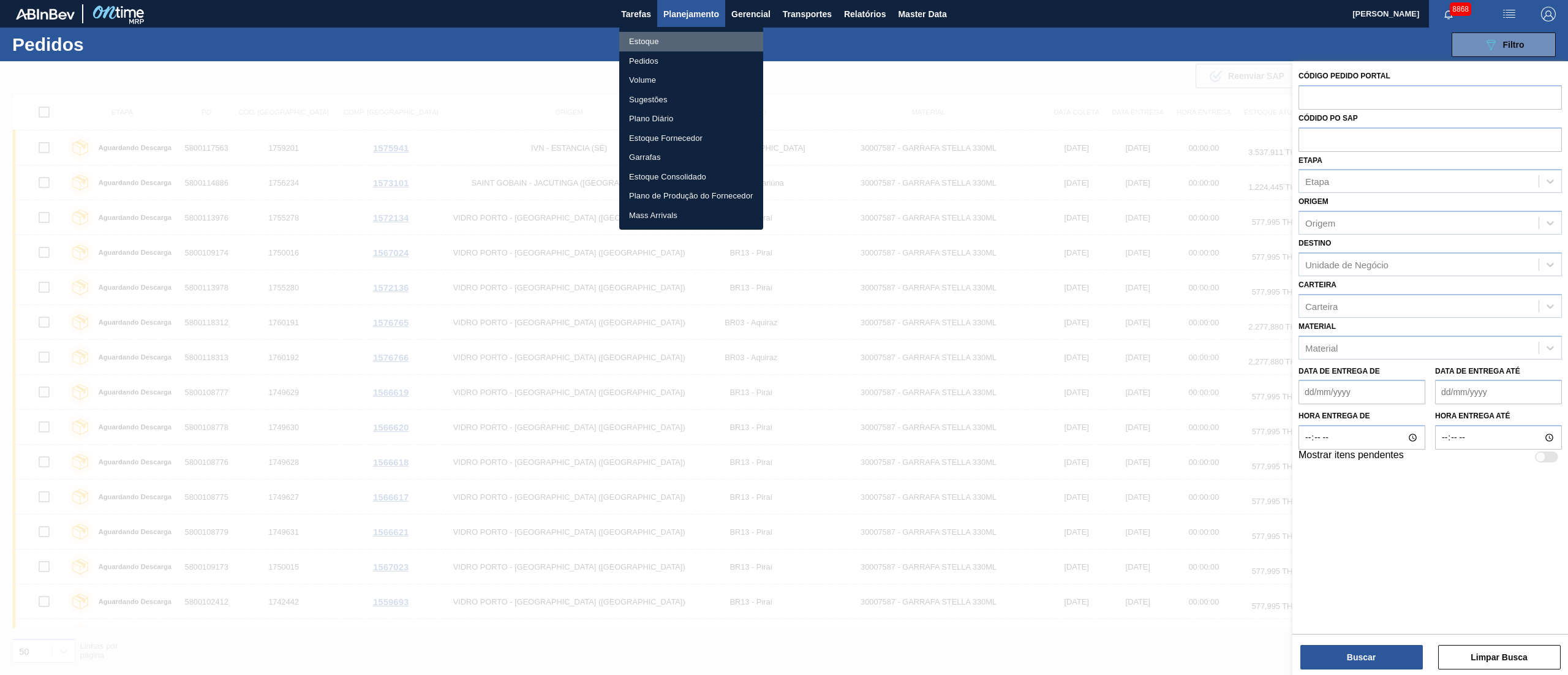
click at [638, 38] on li "Estoque" at bounding box center [691, 42] width 144 height 19
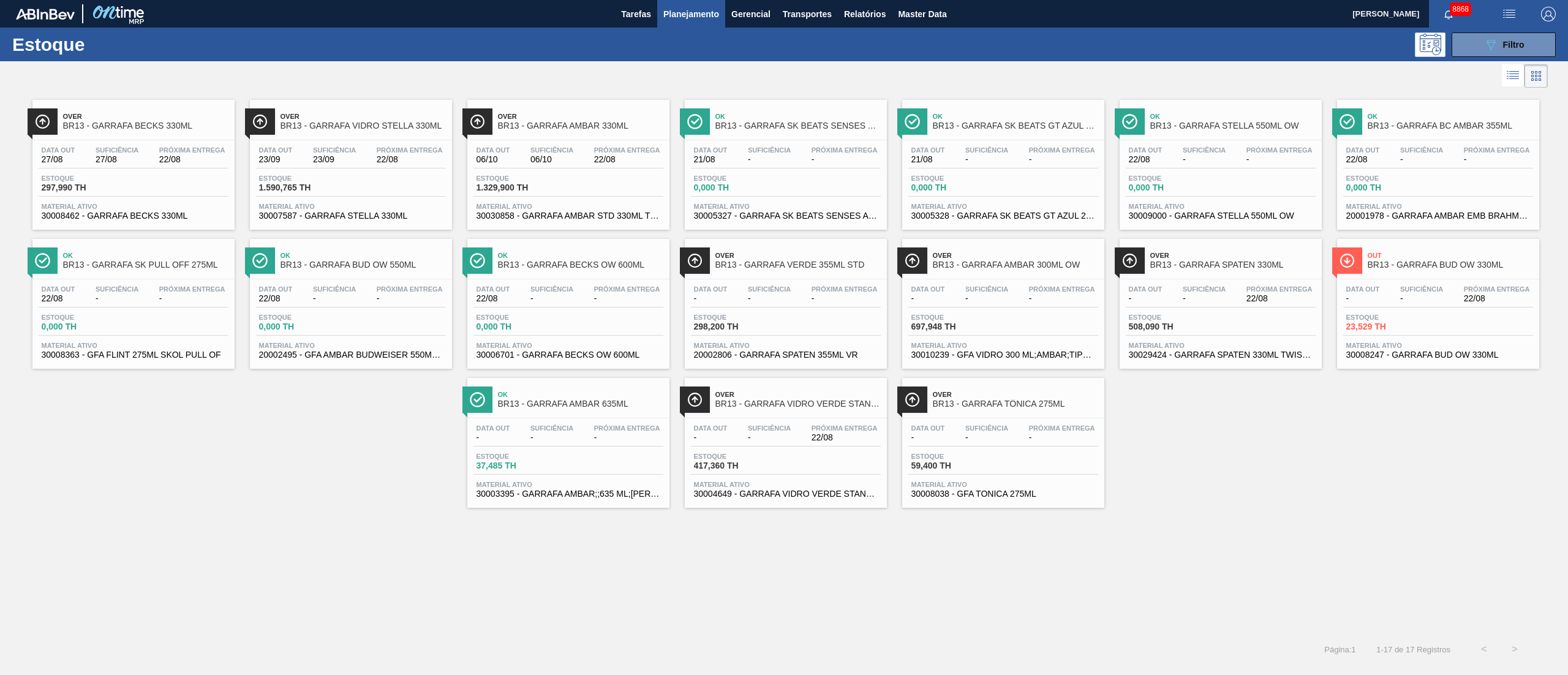
click at [706, 14] on span "Planejamento" at bounding box center [691, 14] width 56 height 15
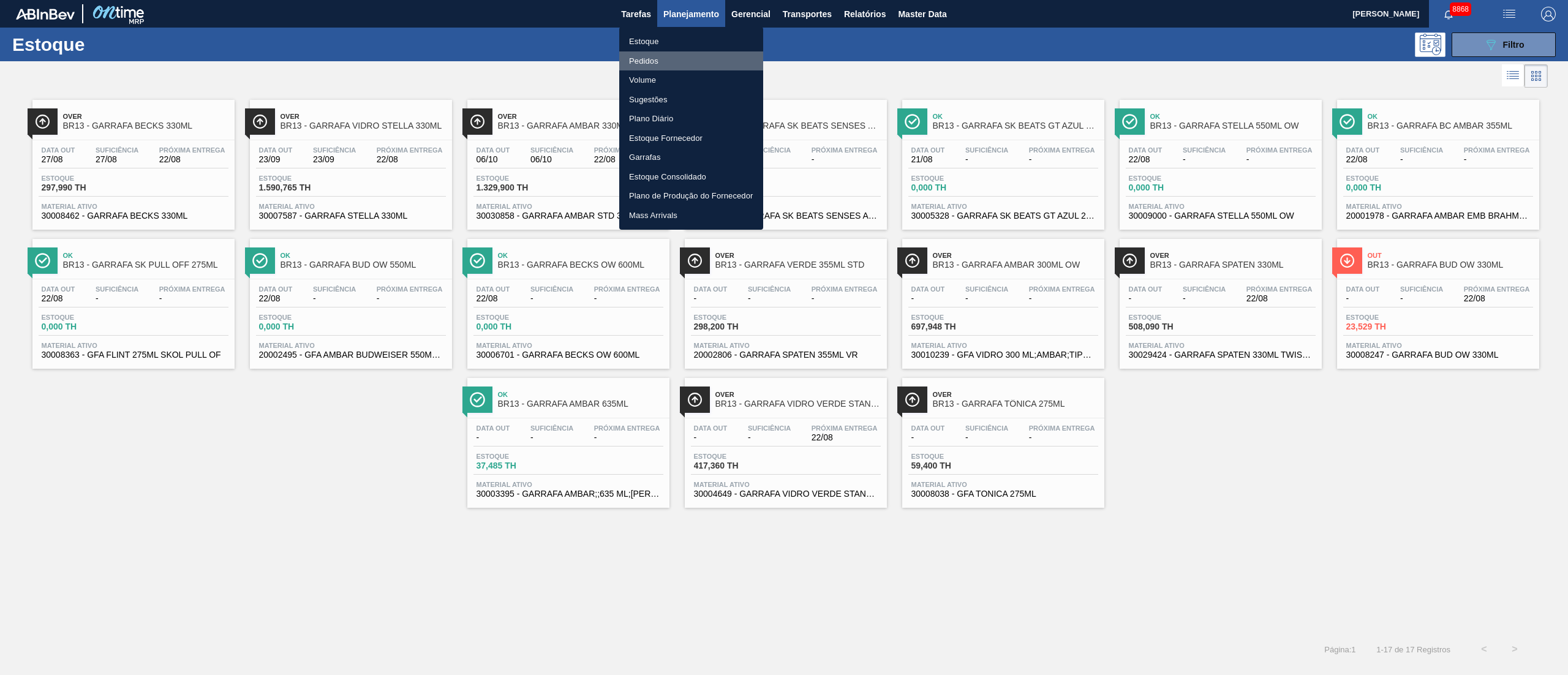
click at [644, 64] on li "Pedidos" at bounding box center [691, 61] width 144 height 19
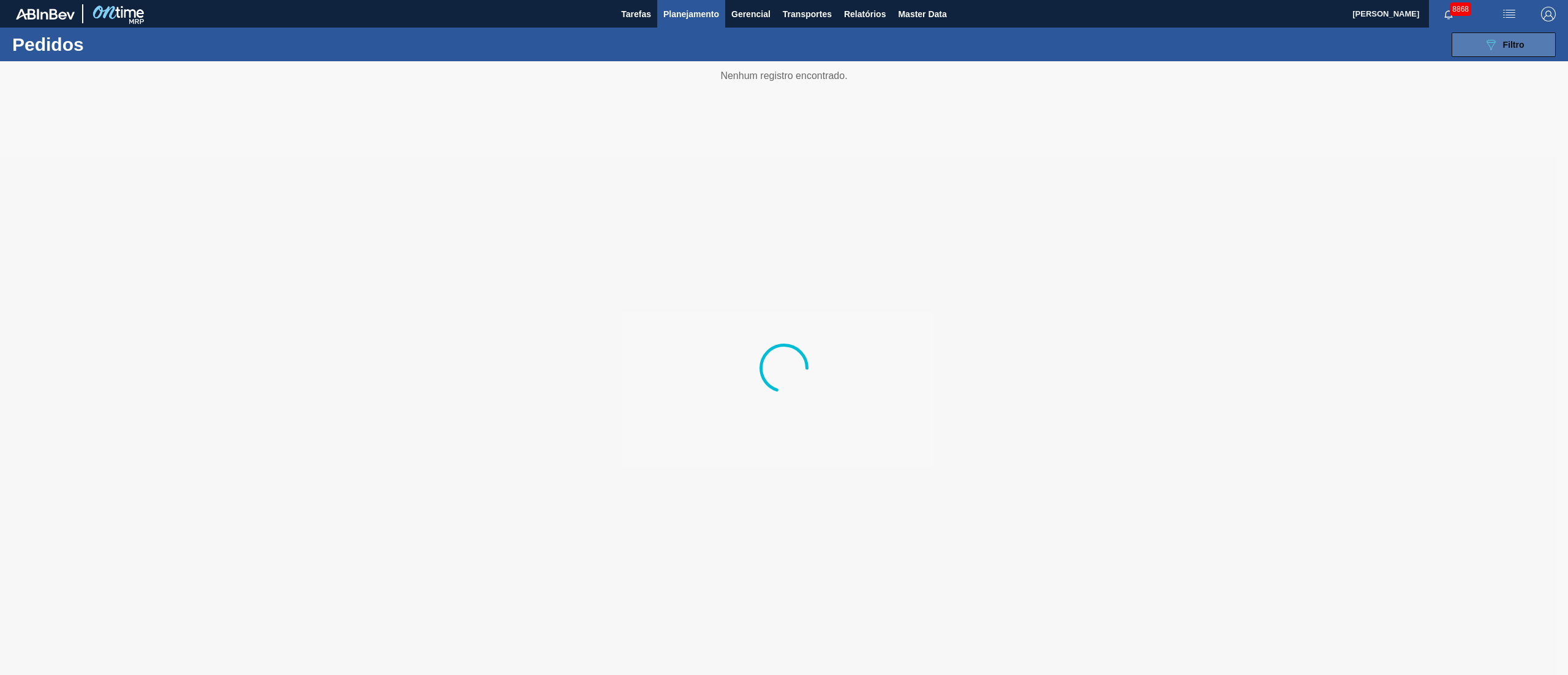
click at [1488, 43] on icon "089F7B8B-B2A5-4AFE-B5C0-19BA573D28AC" at bounding box center [1491, 44] width 15 height 15
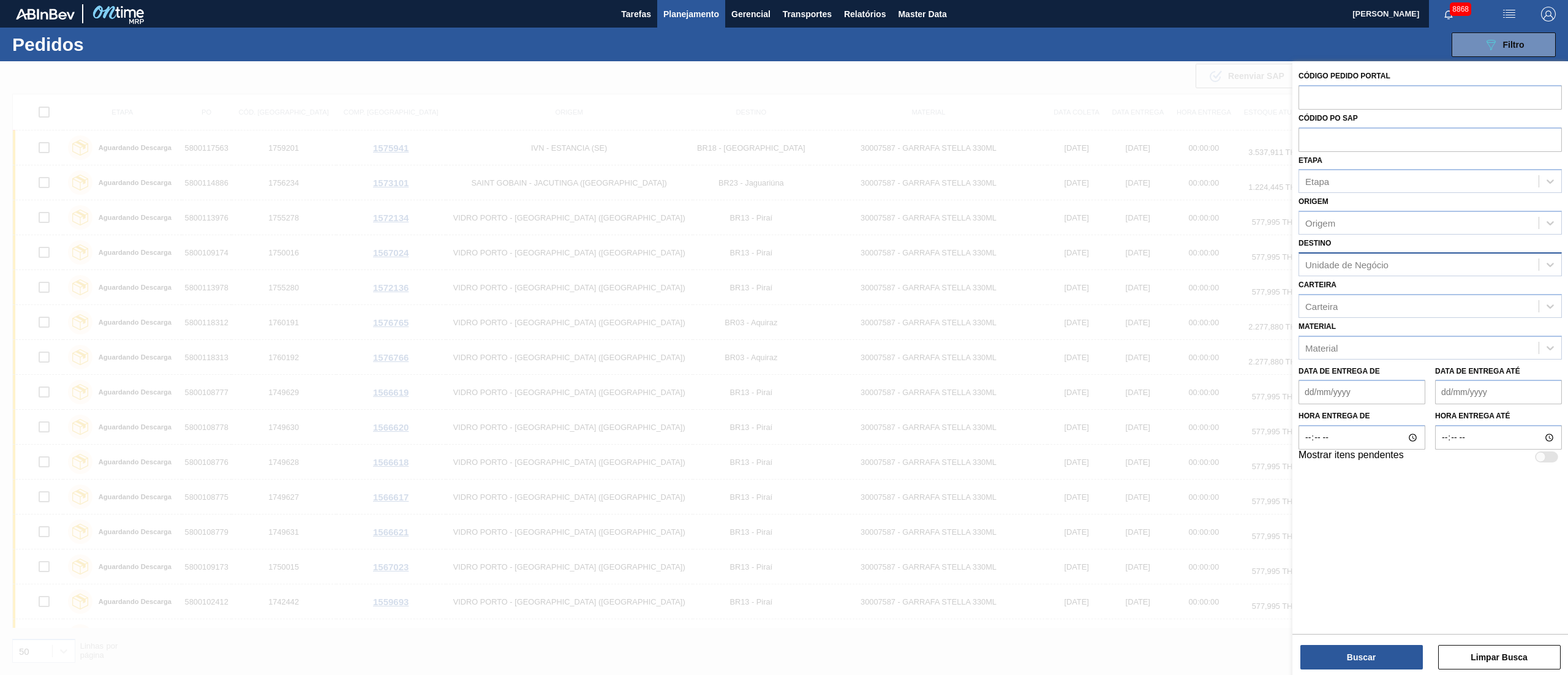
click at [1342, 266] on div "Unidade de Negócio" at bounding box center [1346, 264] width 83 height 10
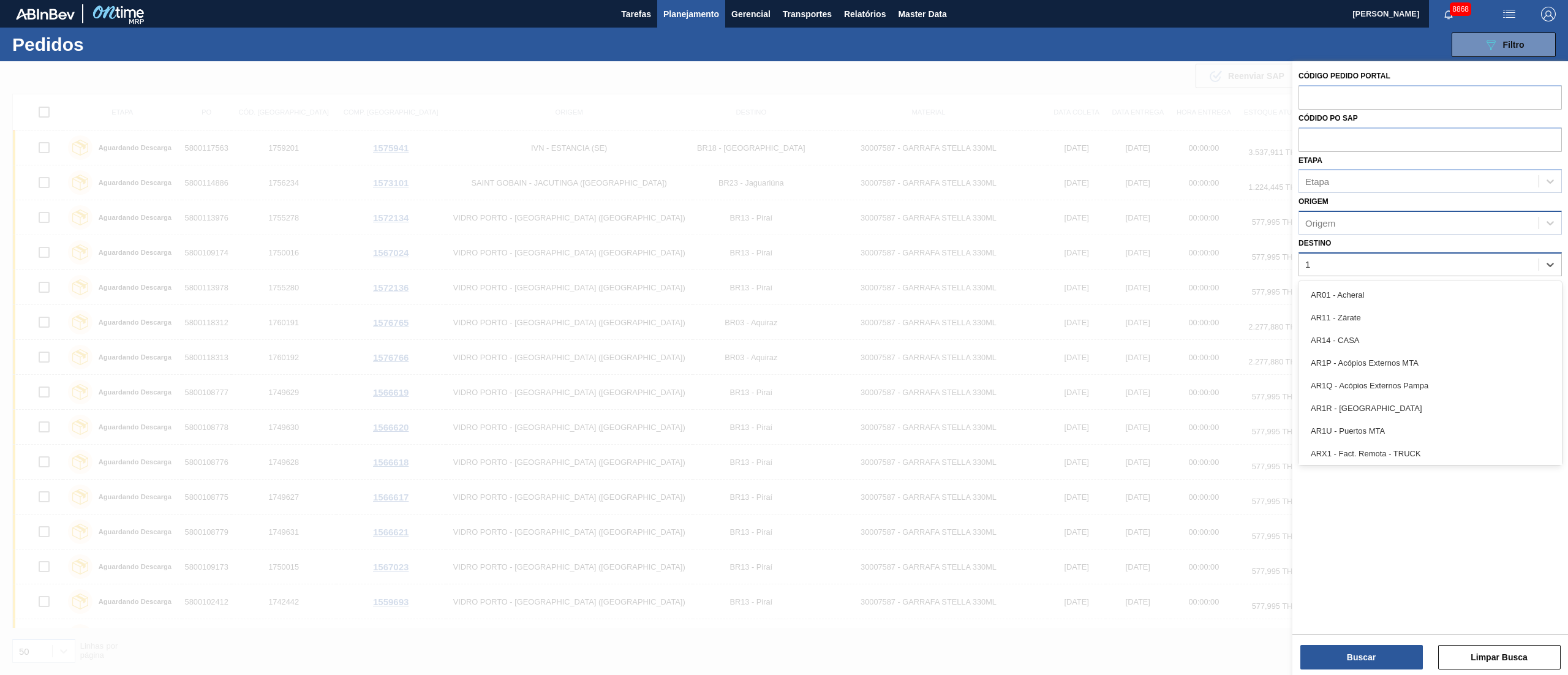
type input "1"
click at [1345, 223] on div "Origem" at bounding box center [1418, 223] width 239 height 18
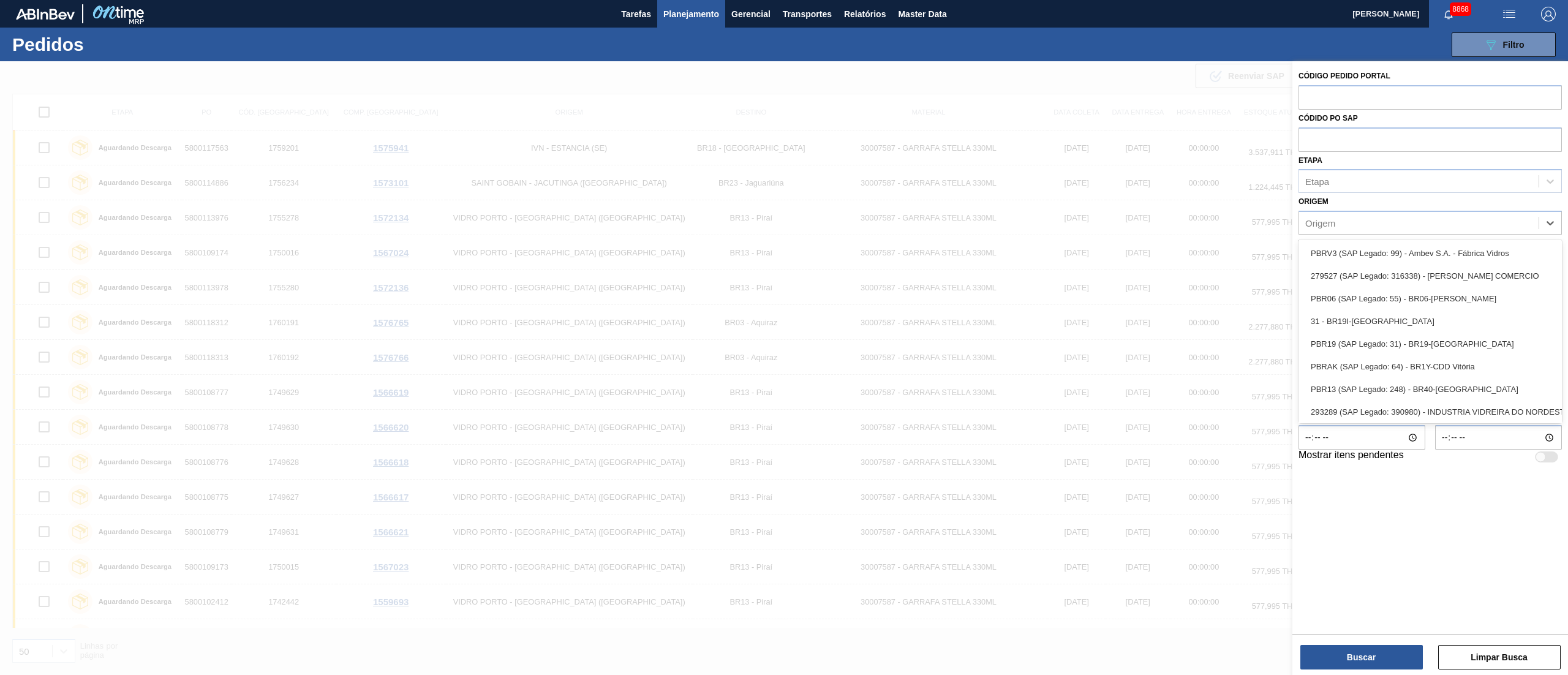
click at [674, 12] on span "Planejamento" at bounding box center [691, 14] width 56 height 15
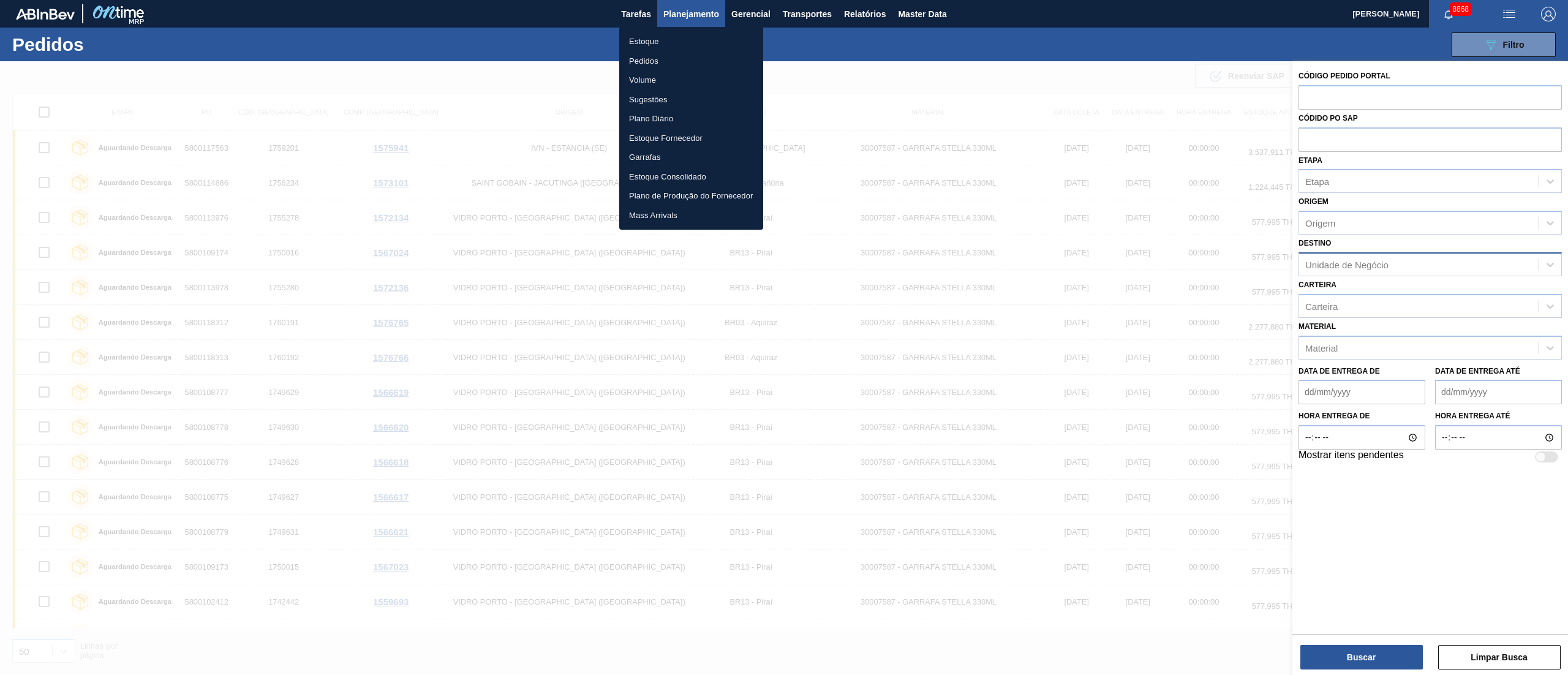
click at [646, 57] on li "Pedidos" at bounding box center [691, 61] width 144 height 19
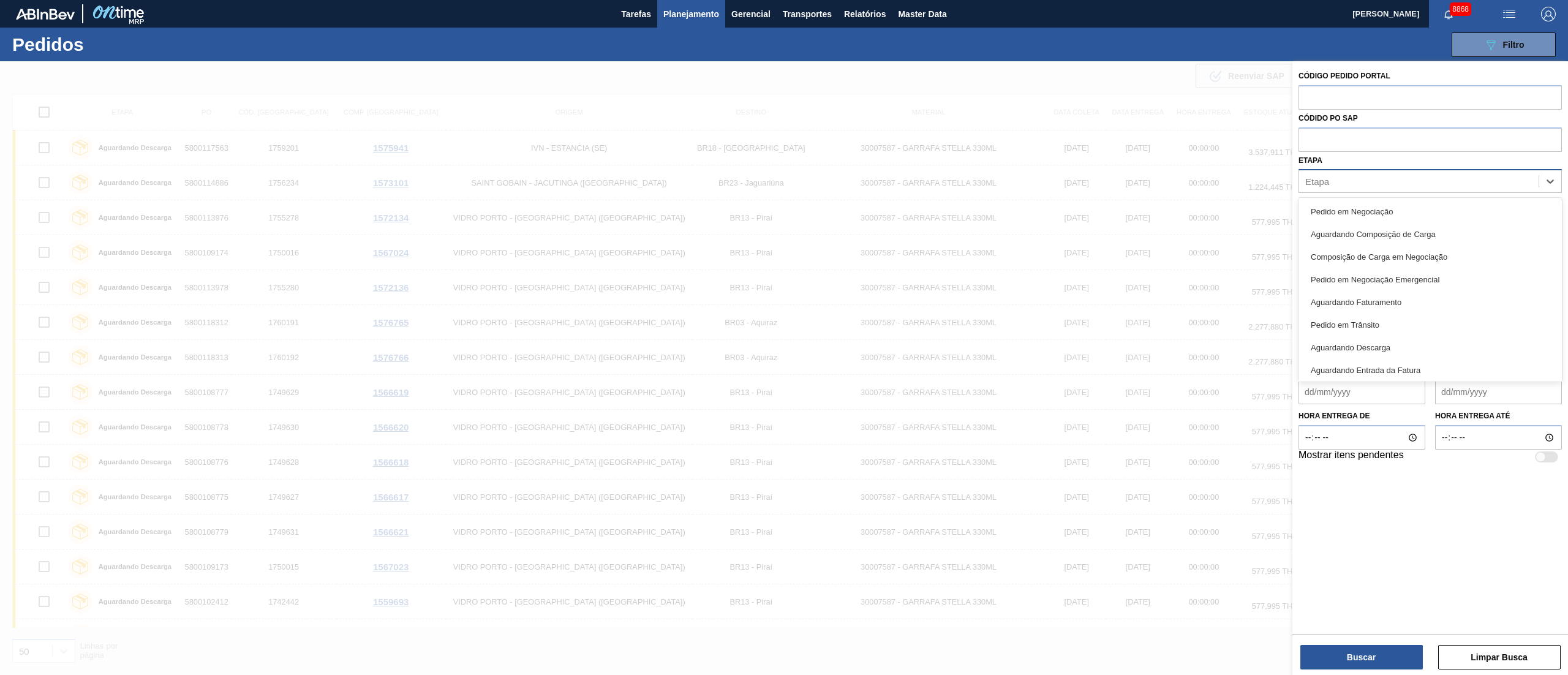
click at [1318, 182] on div "Etapa" at bounding box center [1317, 181] width 24 height 10
type input "fat"
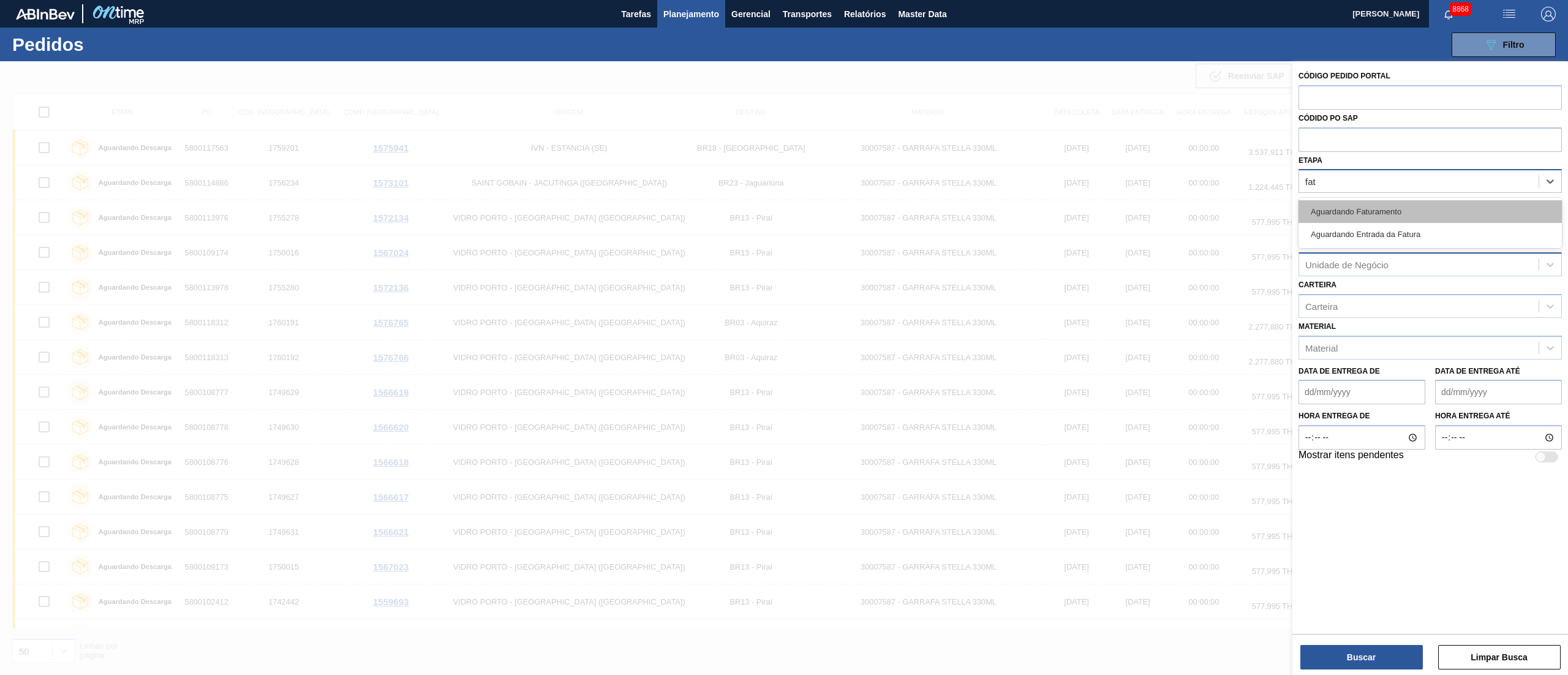
click at [1342, 213] on div "Aguardando Faturamento" at bounding box center [1430, 211] width 264 height 23
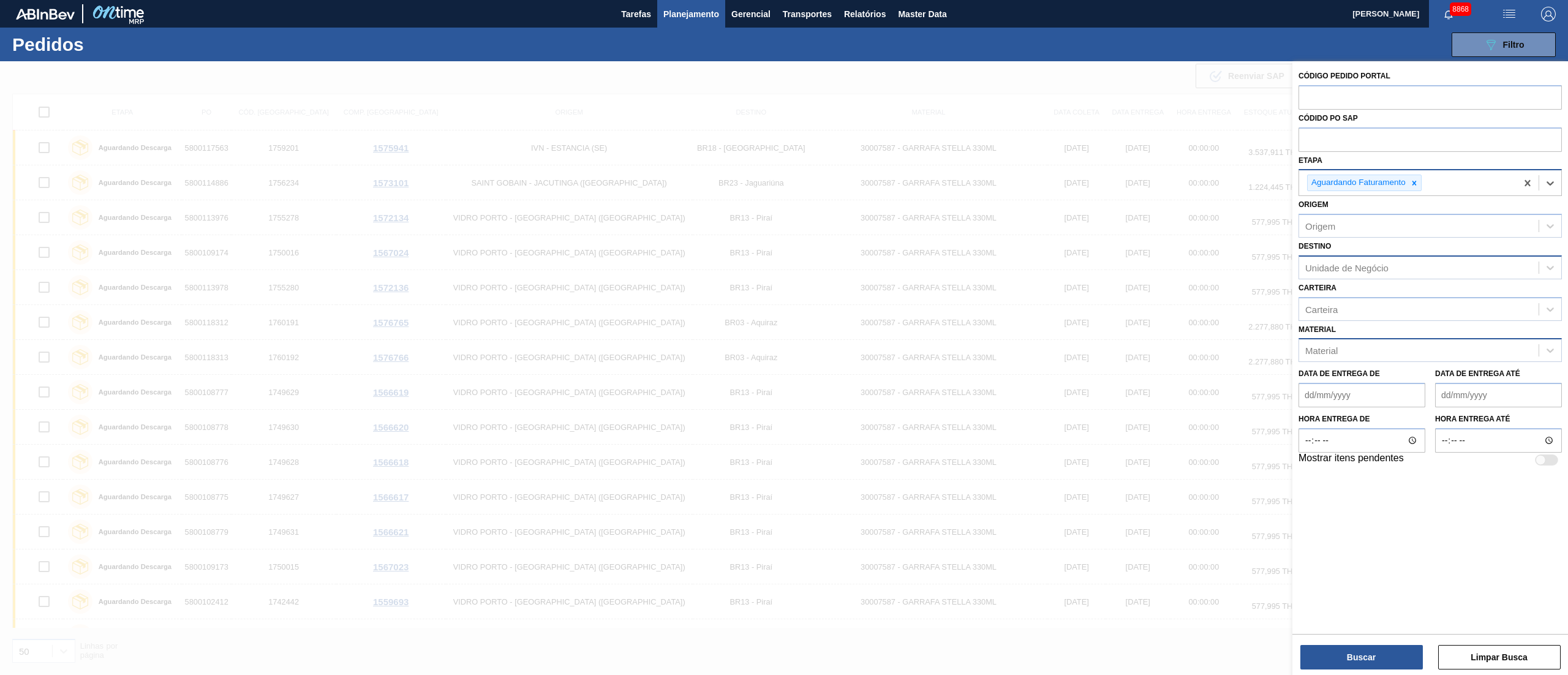
click at [1365, 347] on div "Material" at bounding box center [1418, 351] width 239 height 18
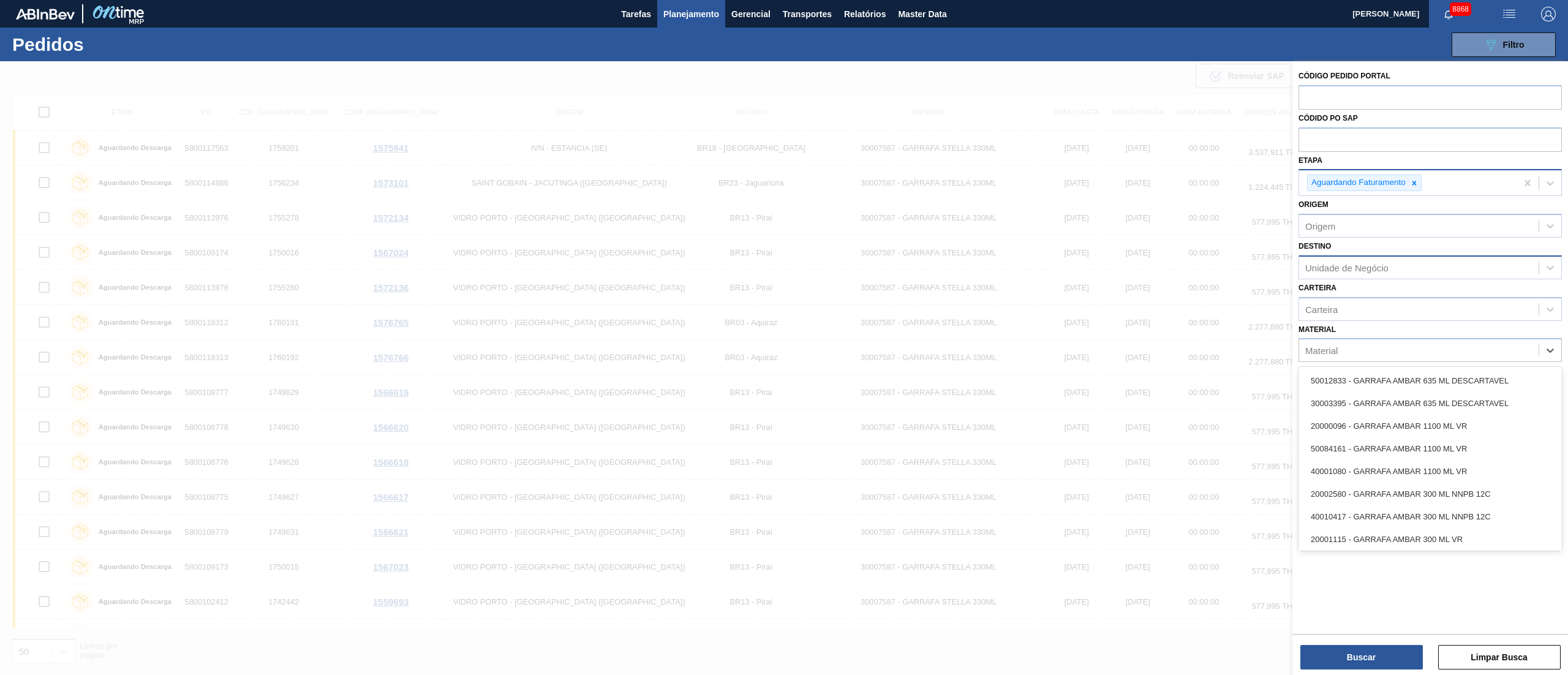
click at [1335, 265] on div "Unidade de Negócio" at bounding box center [1346, 267] width 83 height 10
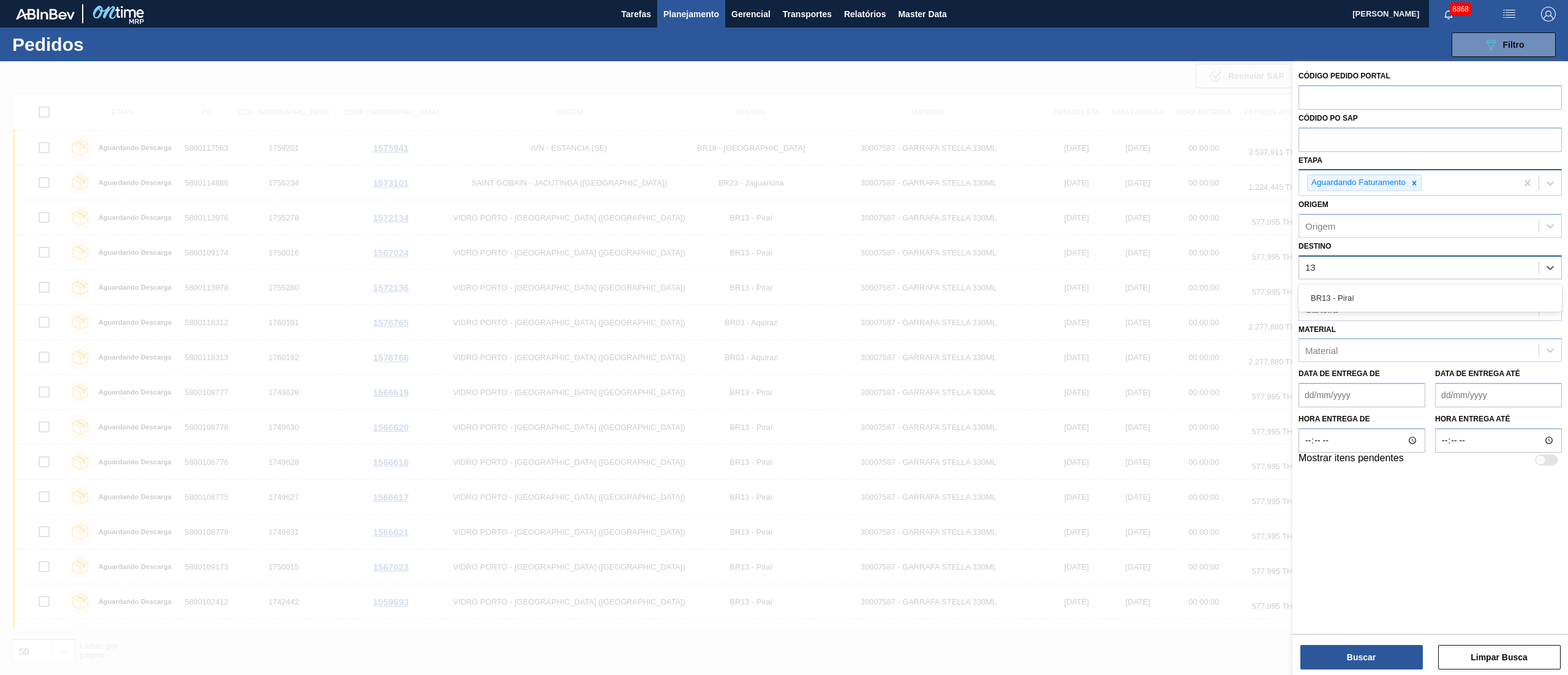
type input "1"
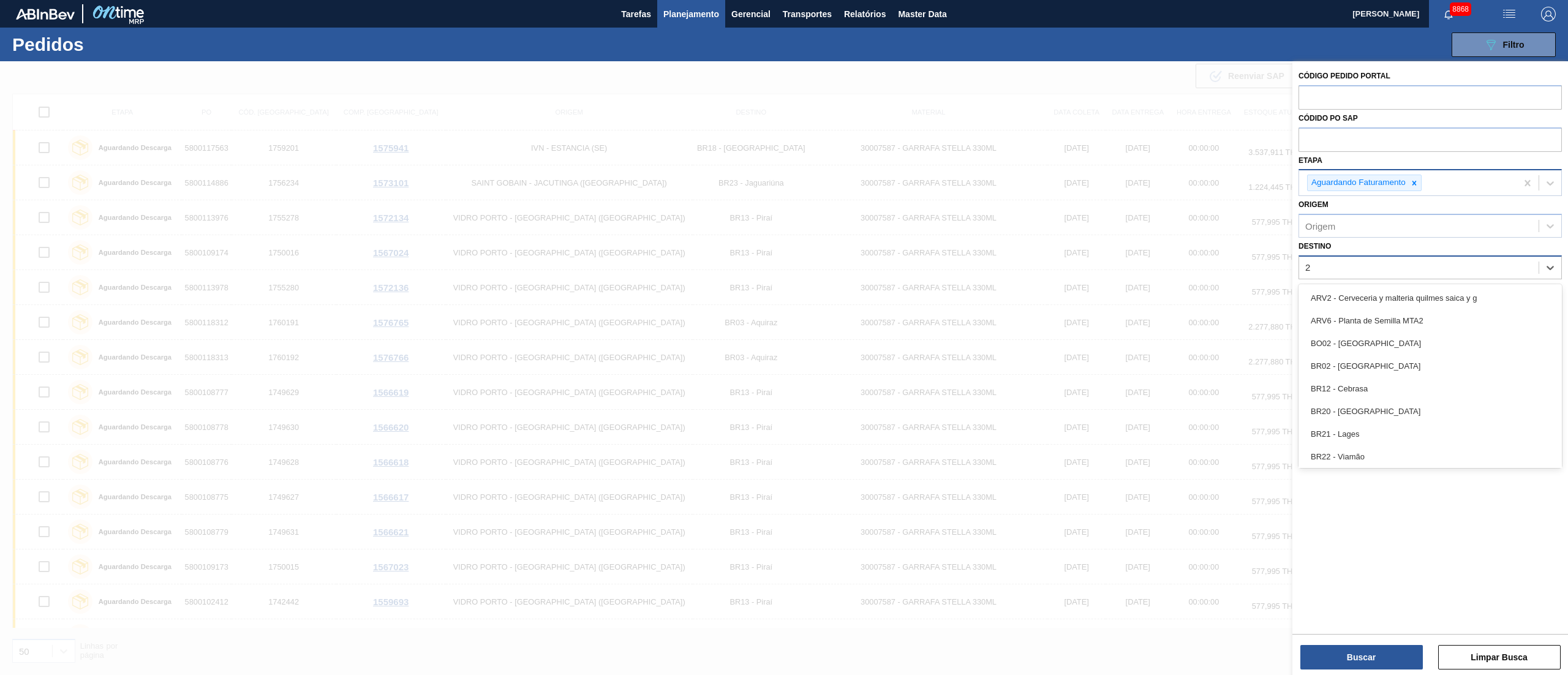
type input "21"
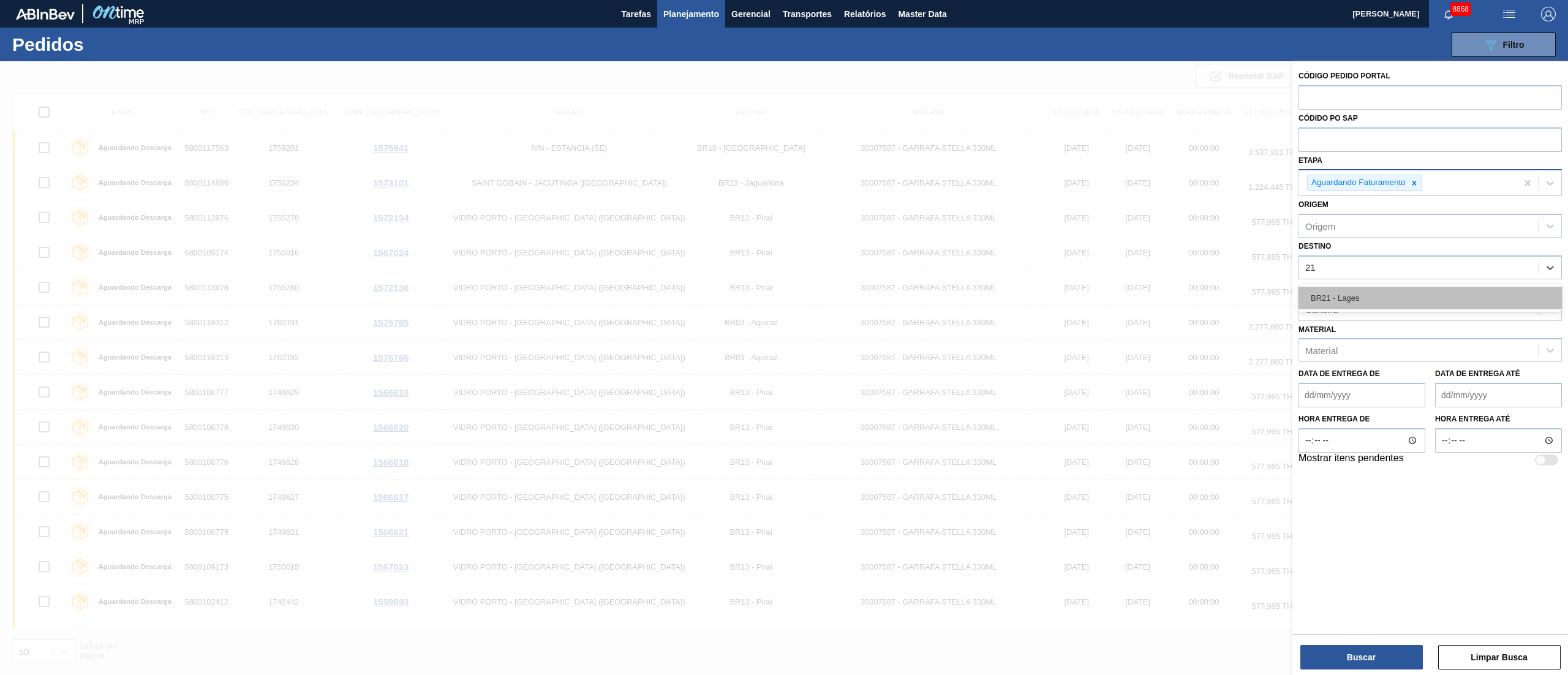
click at [1343, 298] on div "BR21 - Lages" at bounding box center [1430, 298] width 264 height 23
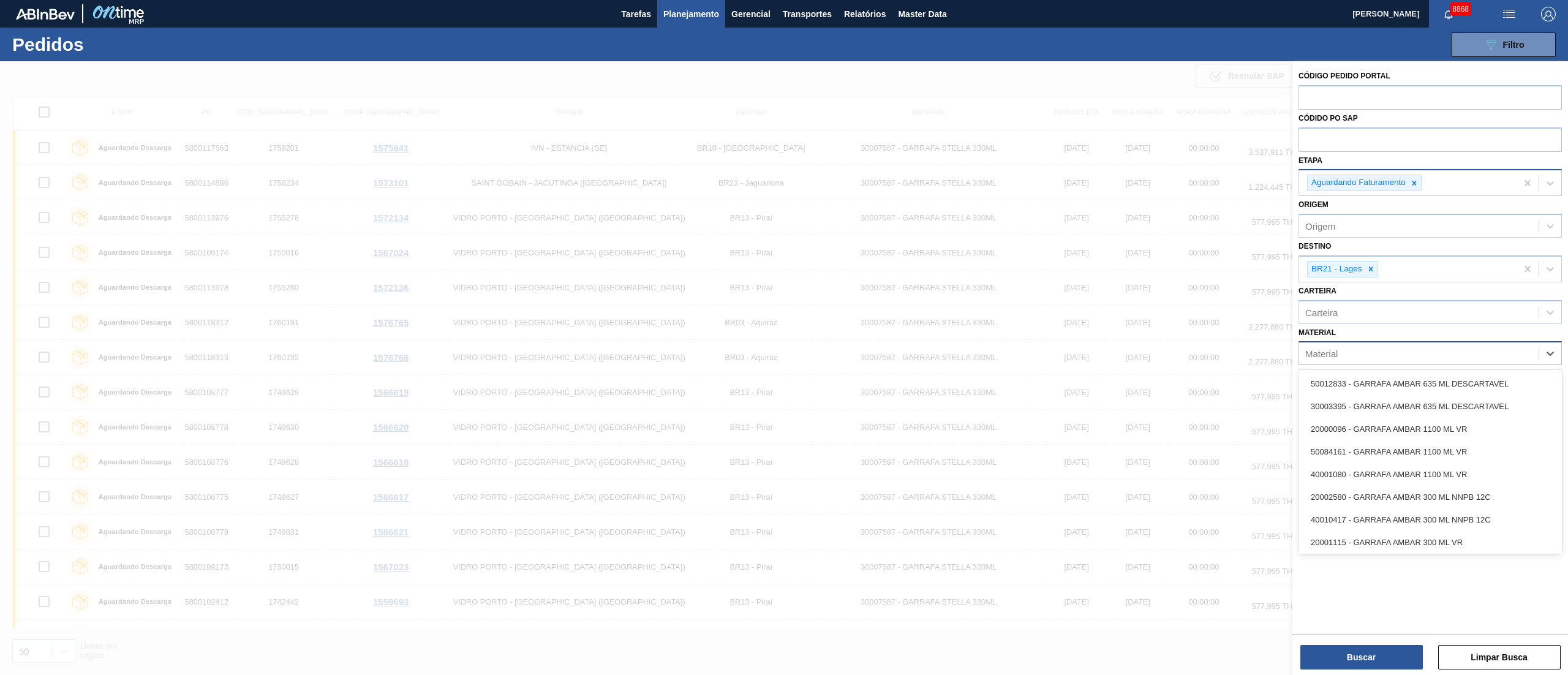
click at [1329, 356] on div "Material" at bounding box center [1321, 353] width 32 height 10
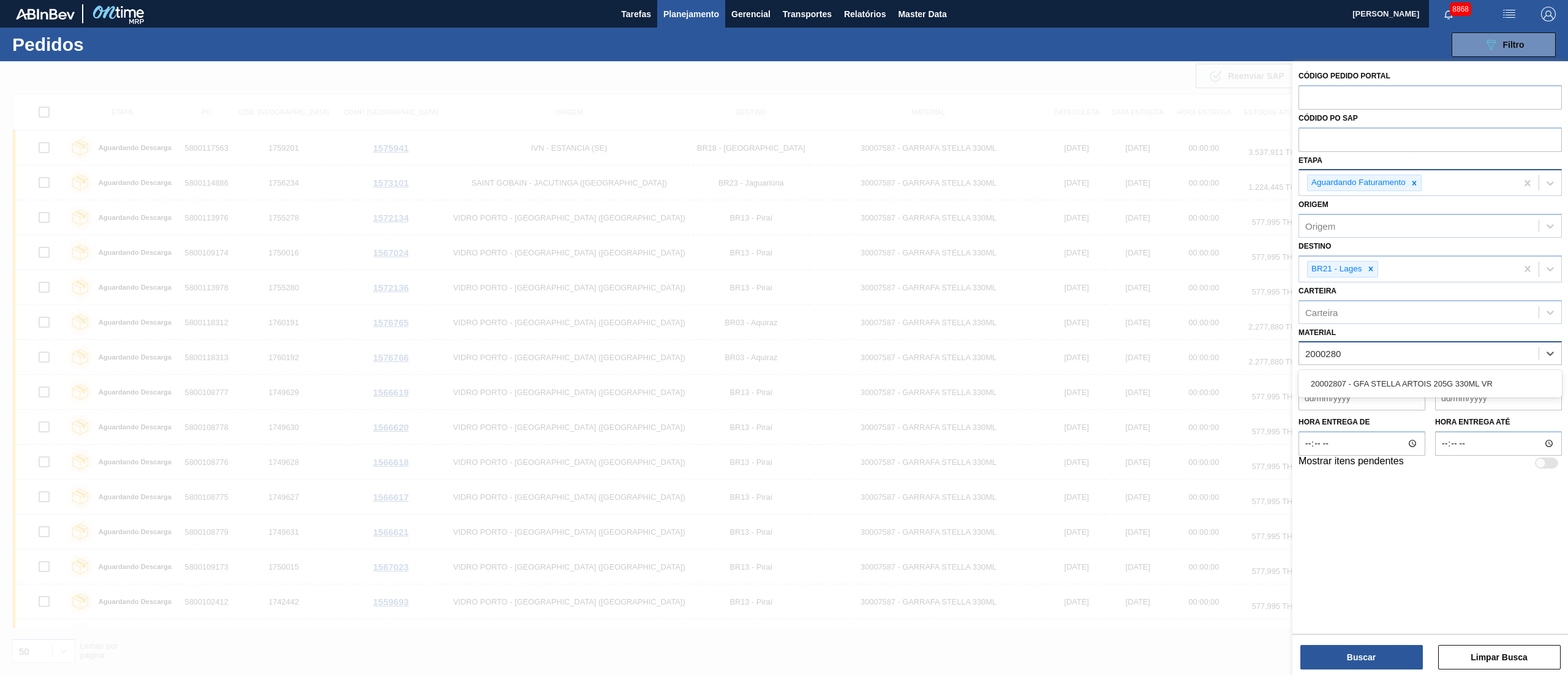
type input "20002807"
click at [1329, 384] on div "20002807 - GFA STELLA ARTOIS 205G 330ML VR" at bounding box center [1430, 384] width 264 height 23
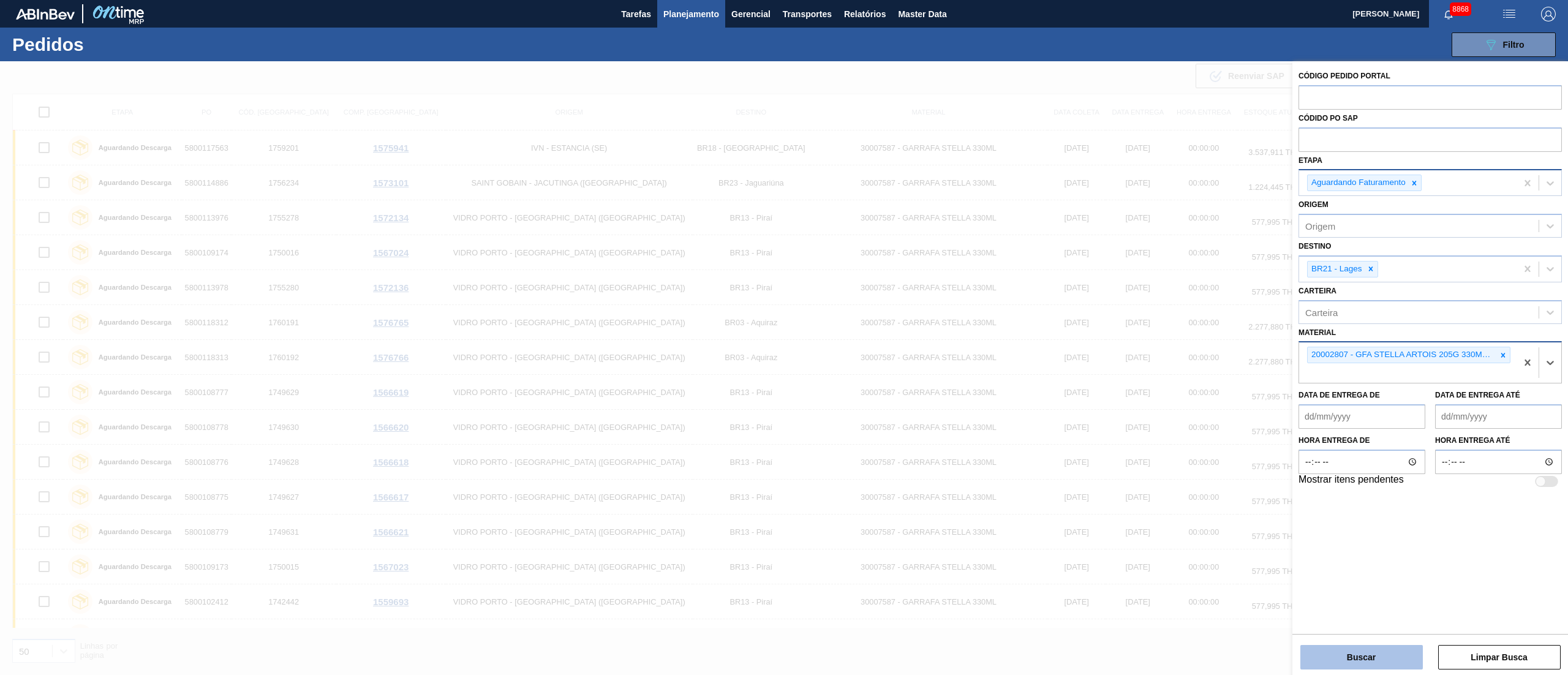
click at [1339, 664] on button "Buscar" at bounding box center [1362, 657] width 123 height 24
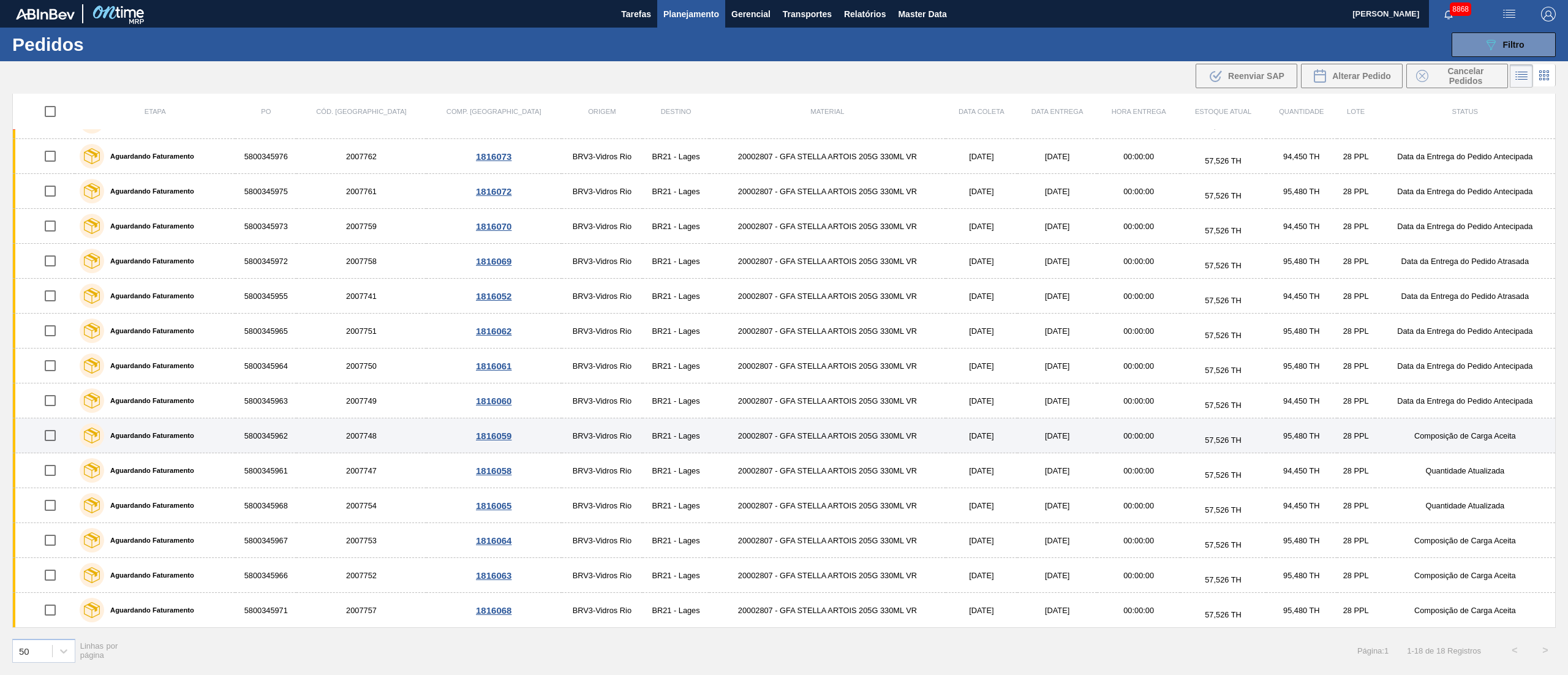
scroll to position [135, 0]
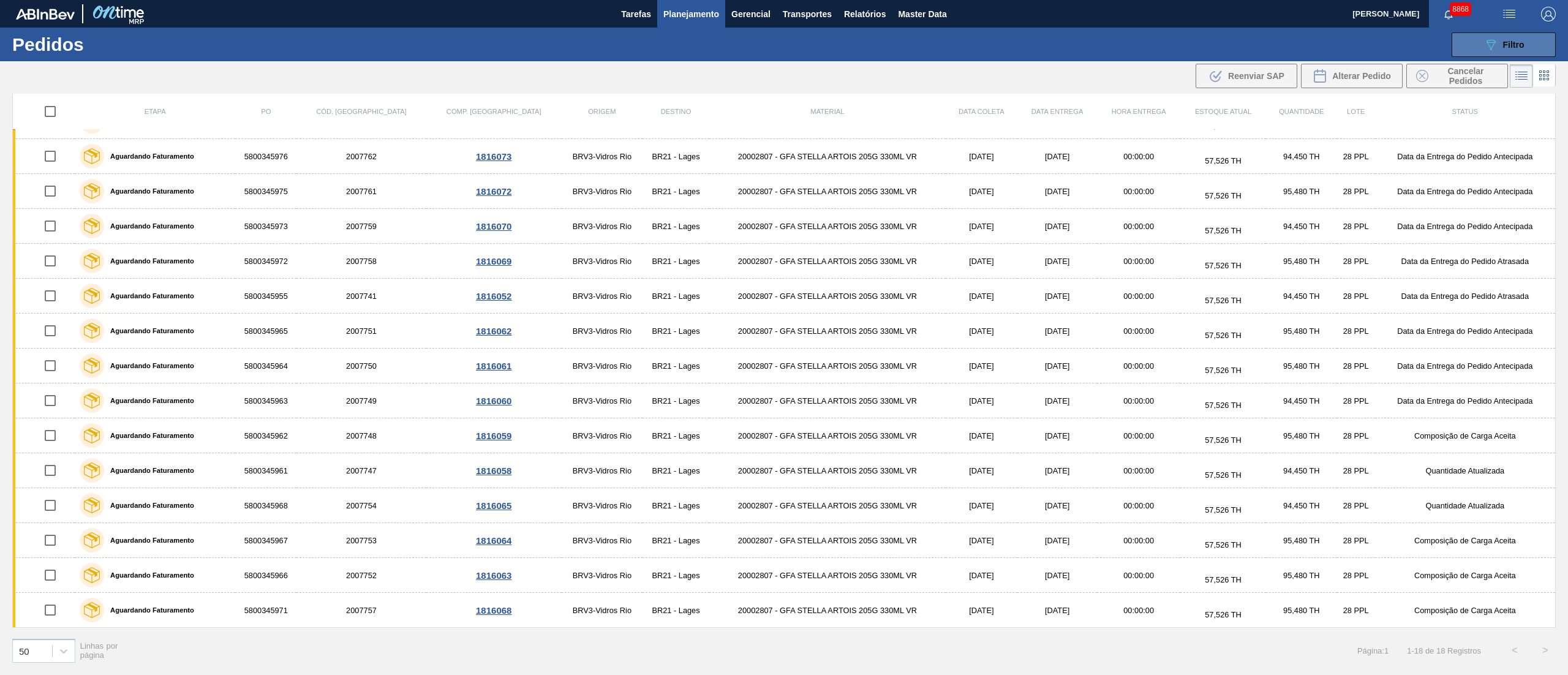
click at [1508, 45] on span "Filtro" at bounding box center [1513, 44] width 22 height 10
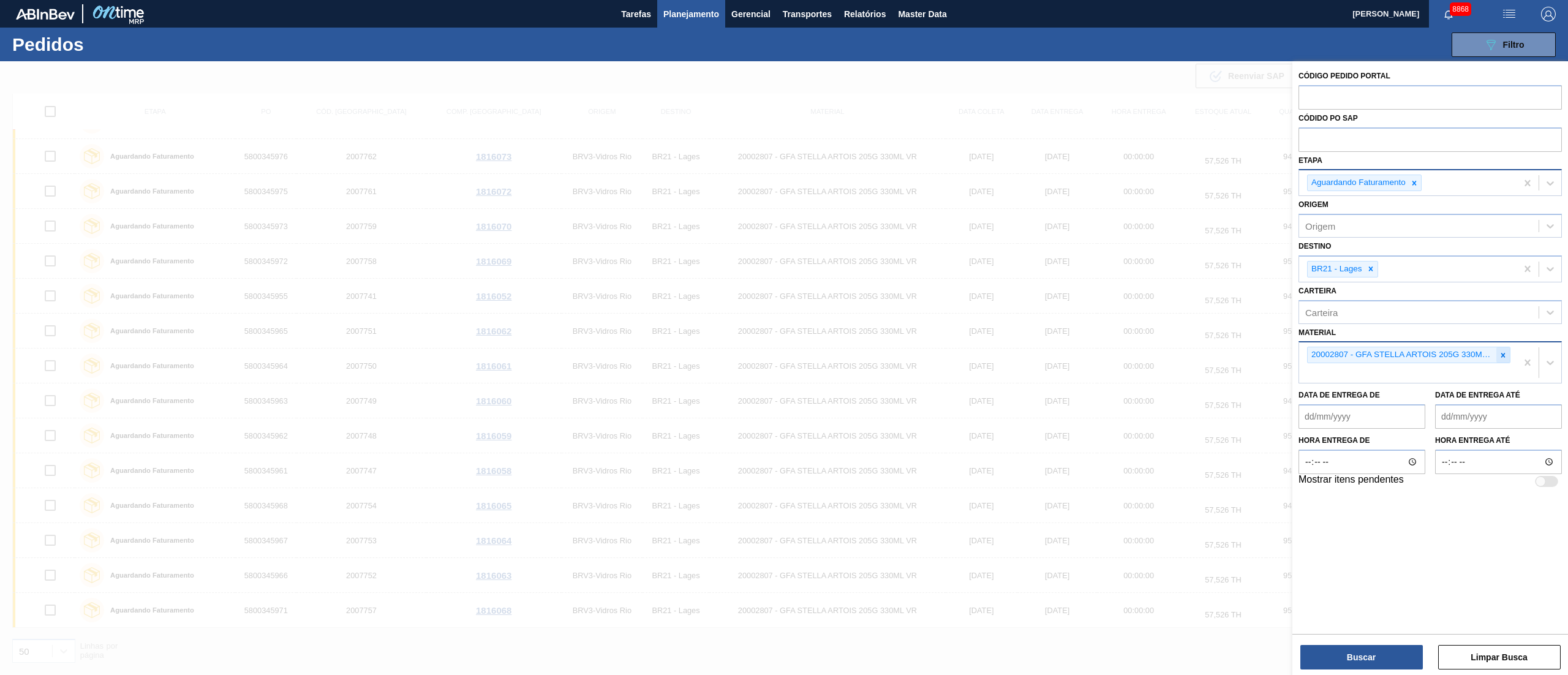
click at [1504, 351] on icon at bounding box center [1503, 355] width 9 height 9
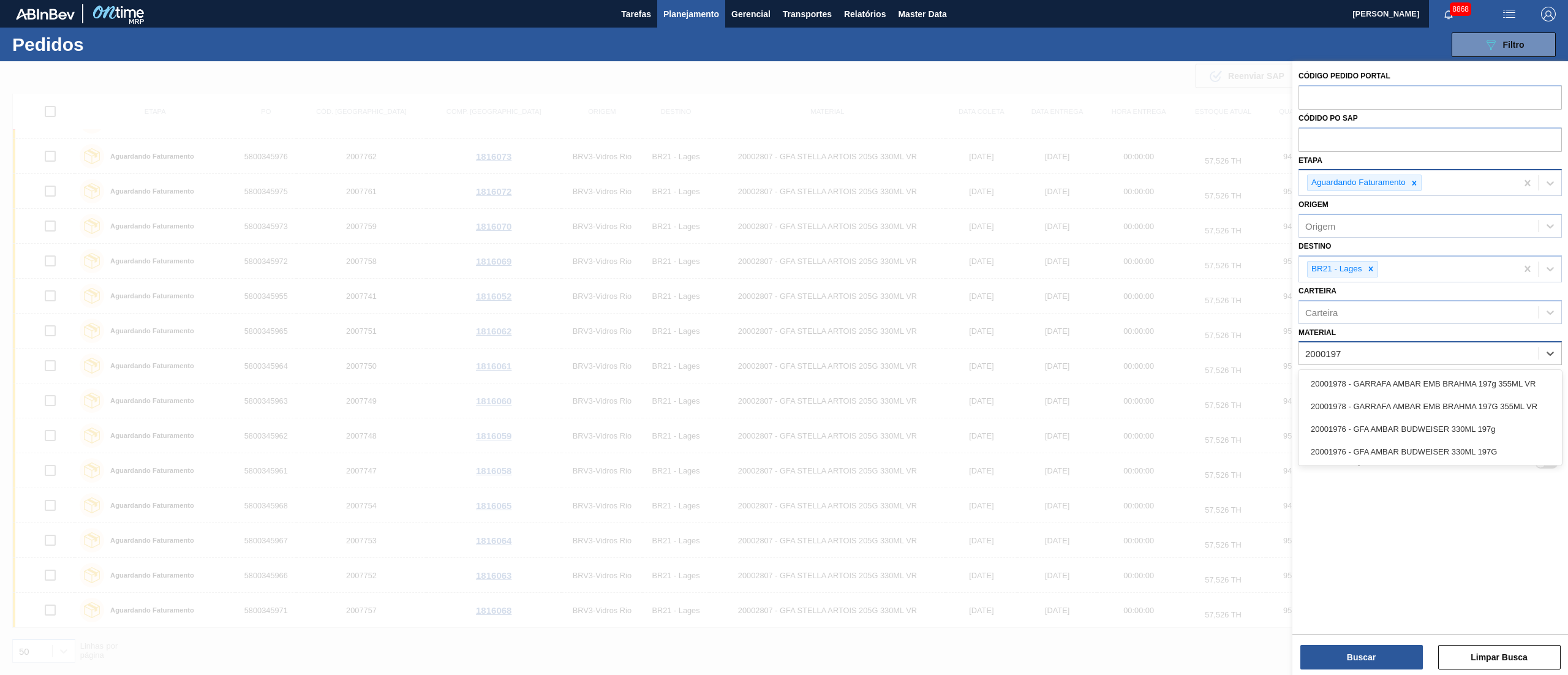
type input "20001976"
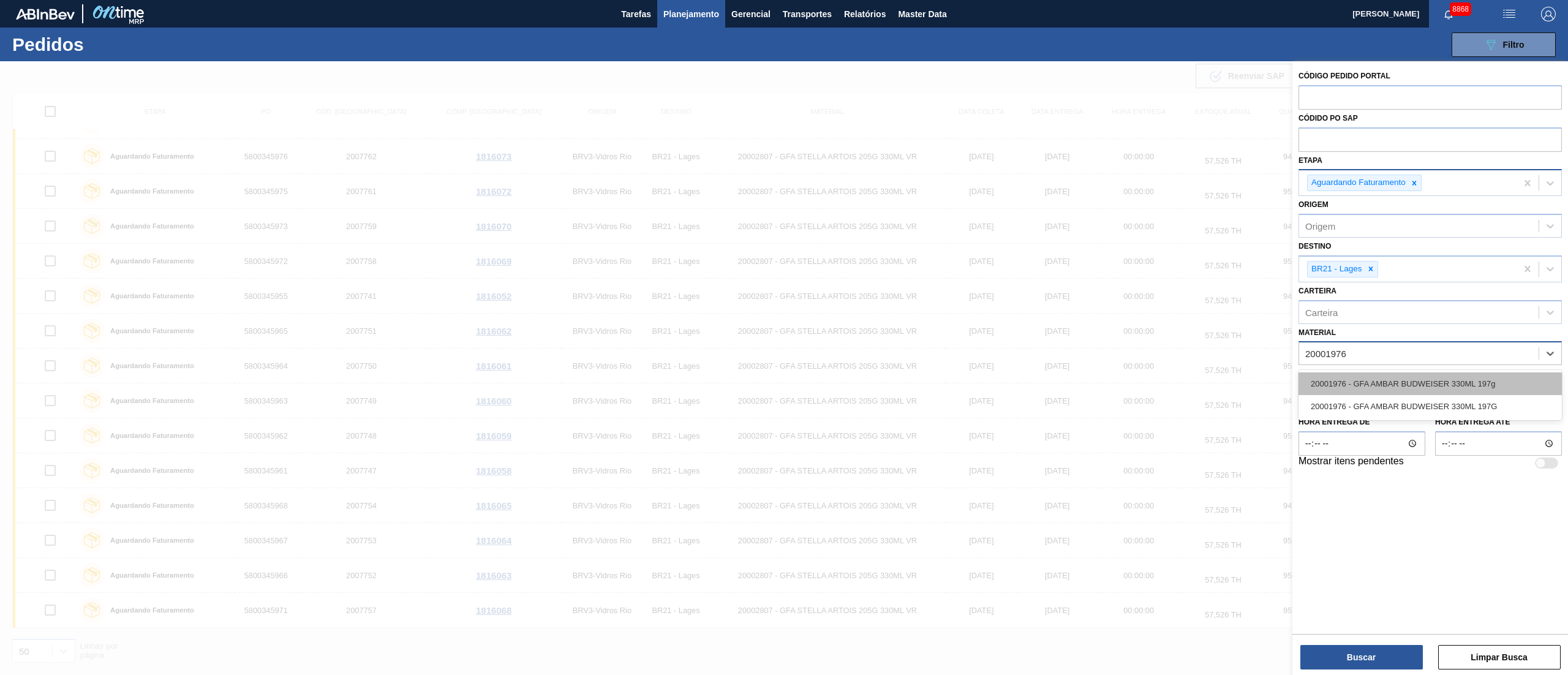
click at [1375, 386] on div "20001976 - GFA AMBAR BUDWEISER 330ML 197g" at bounding box center [1430, 384] width 264 height 23
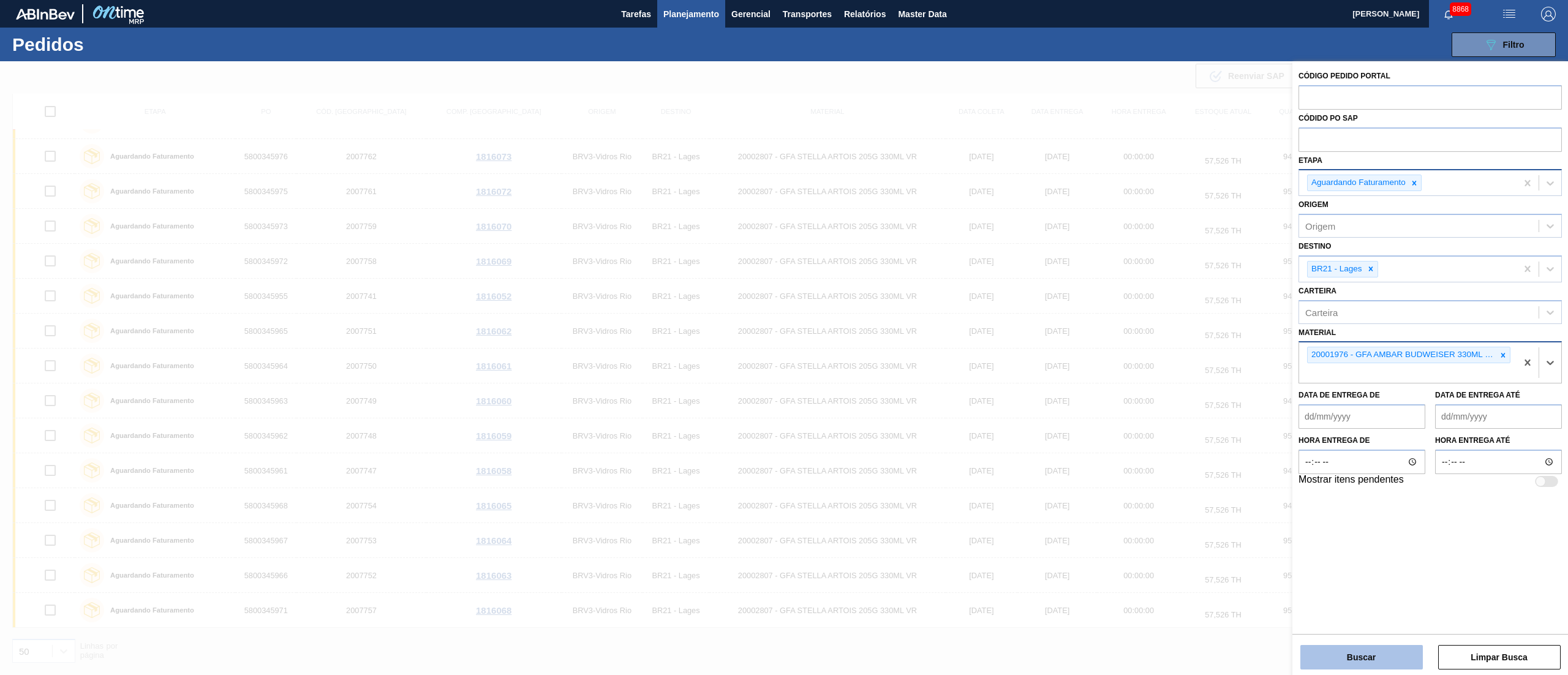
click at [1355, 656] on button "Buscar" at bounding box center [1362, 657] width 123 height 24
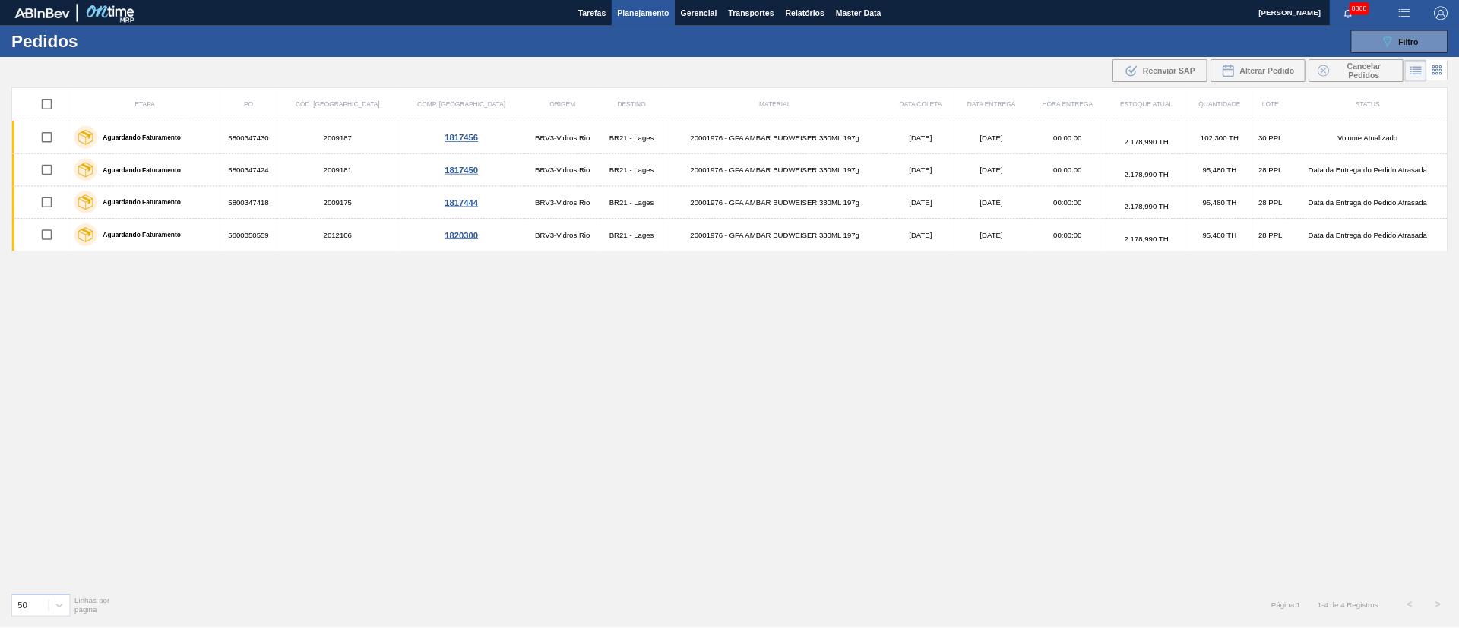
scroll to position [0, 0]
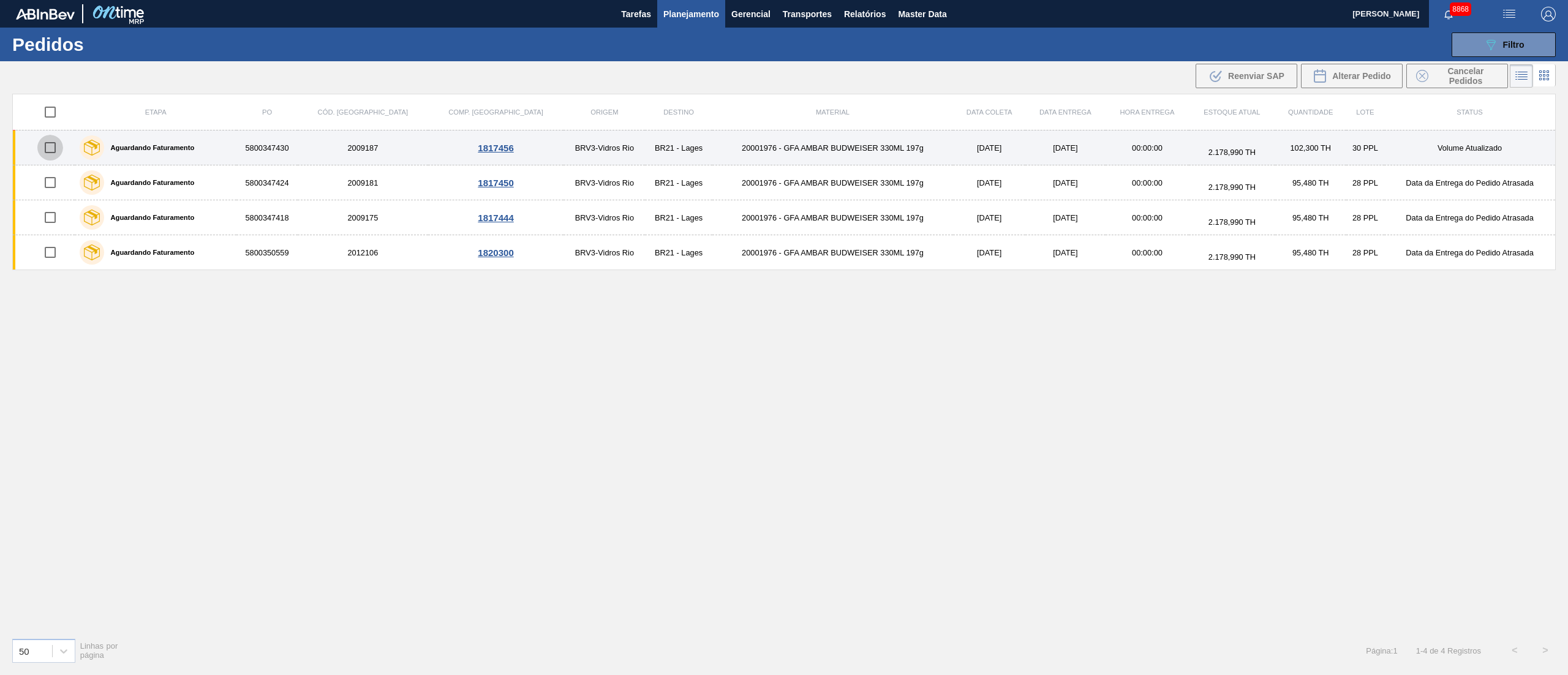
click at [57, 154] on input "checkbox" at bounding box center [50, 148] width 26 height 26
checkbox input "true"
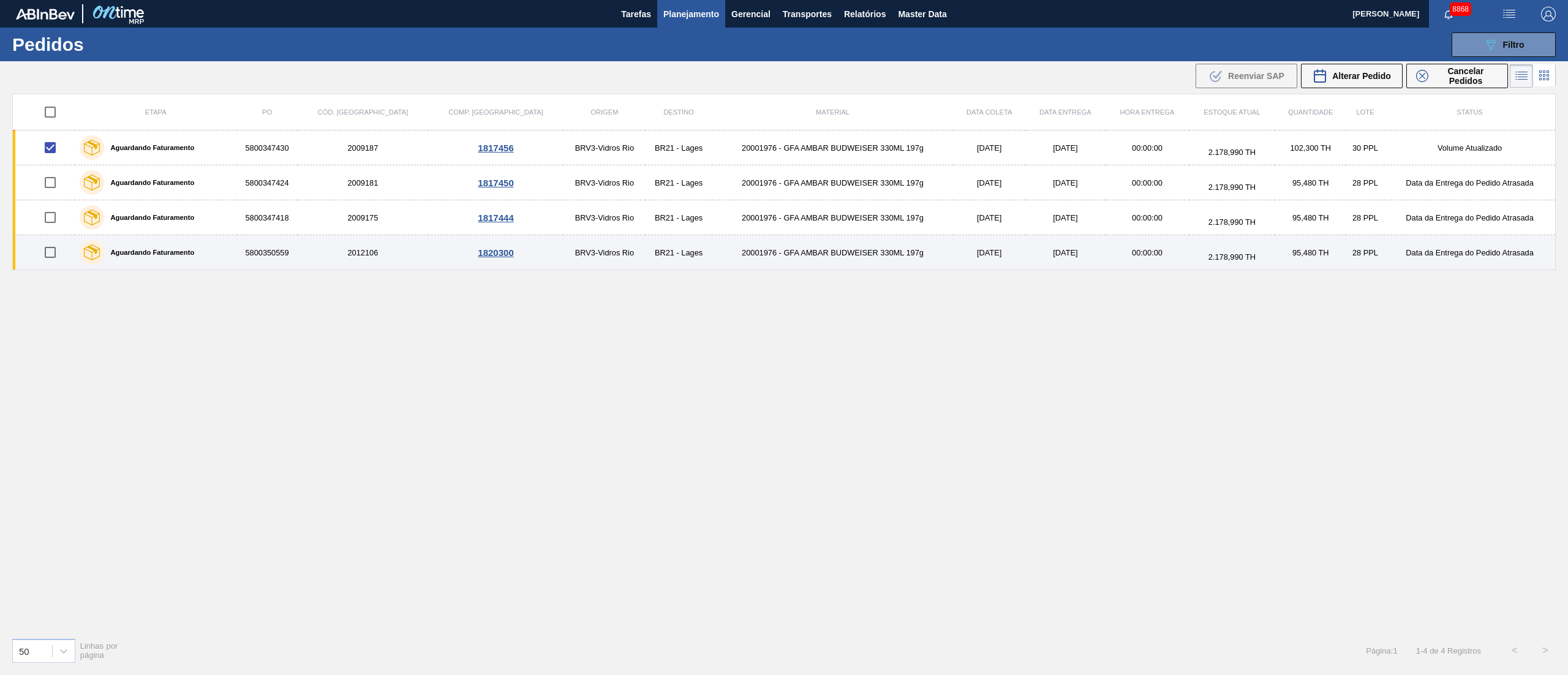
click at [52, 249] on input "checkbox" at bounding box center [50, 252] width 26 height 26
checkbox input "true"
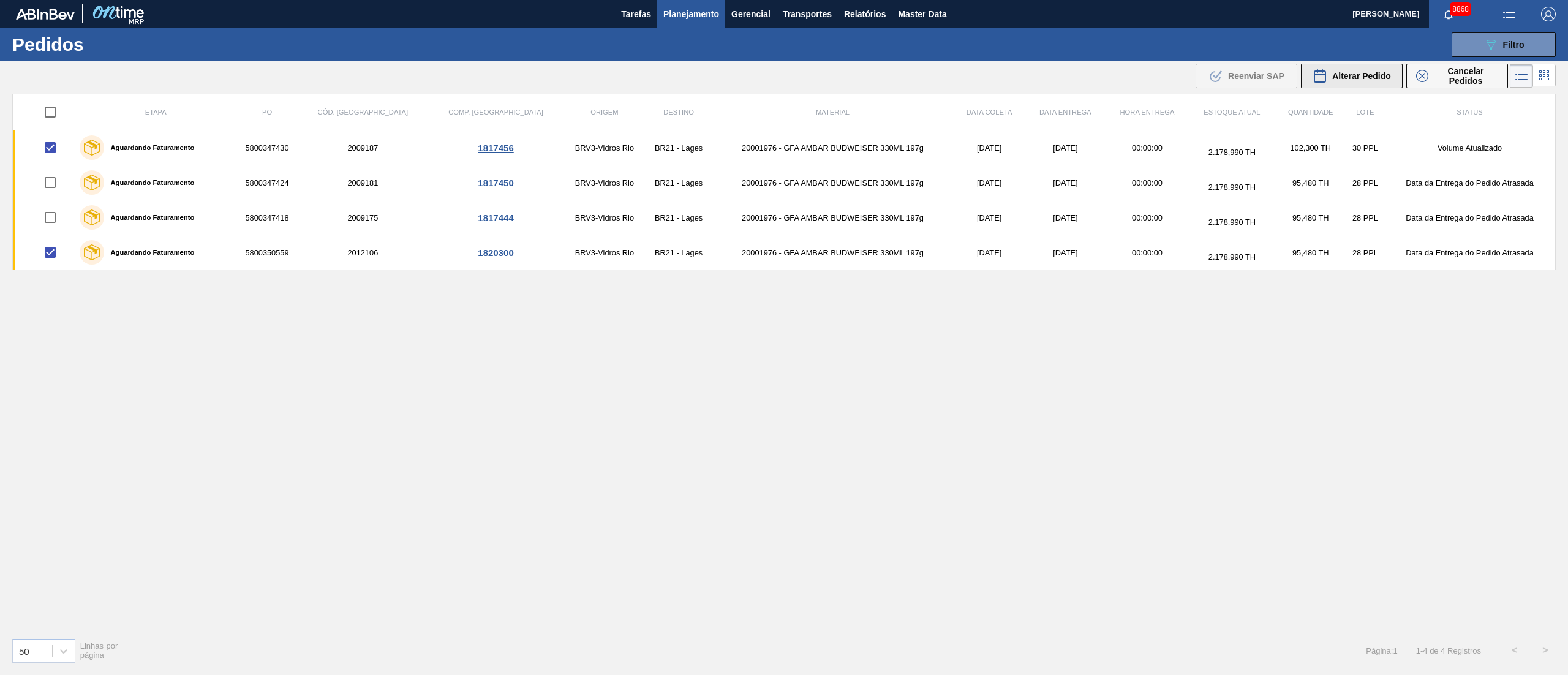
click at [1362, 73] on span "Alterar Pedido" at bounding box center [1361, 76] width 59 height 10
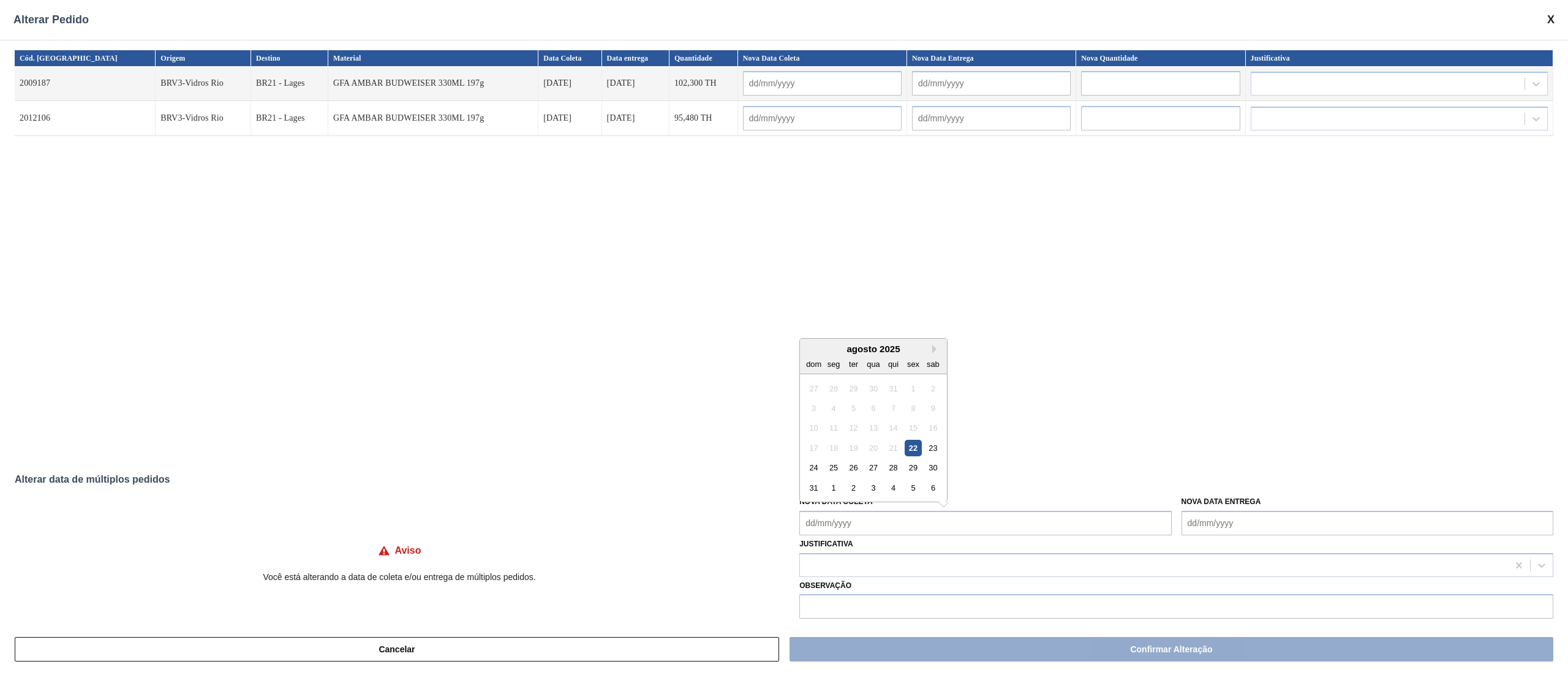
click at [883, 527] on Coleta "Nova Data Coleta" at bounding box center [984, 523] width 372 height 24
click at [871, 465] on div "27" at bounding box center [873, 468] width 17 height 17
type Coleta "[DATE]"
type input "[DATE]"
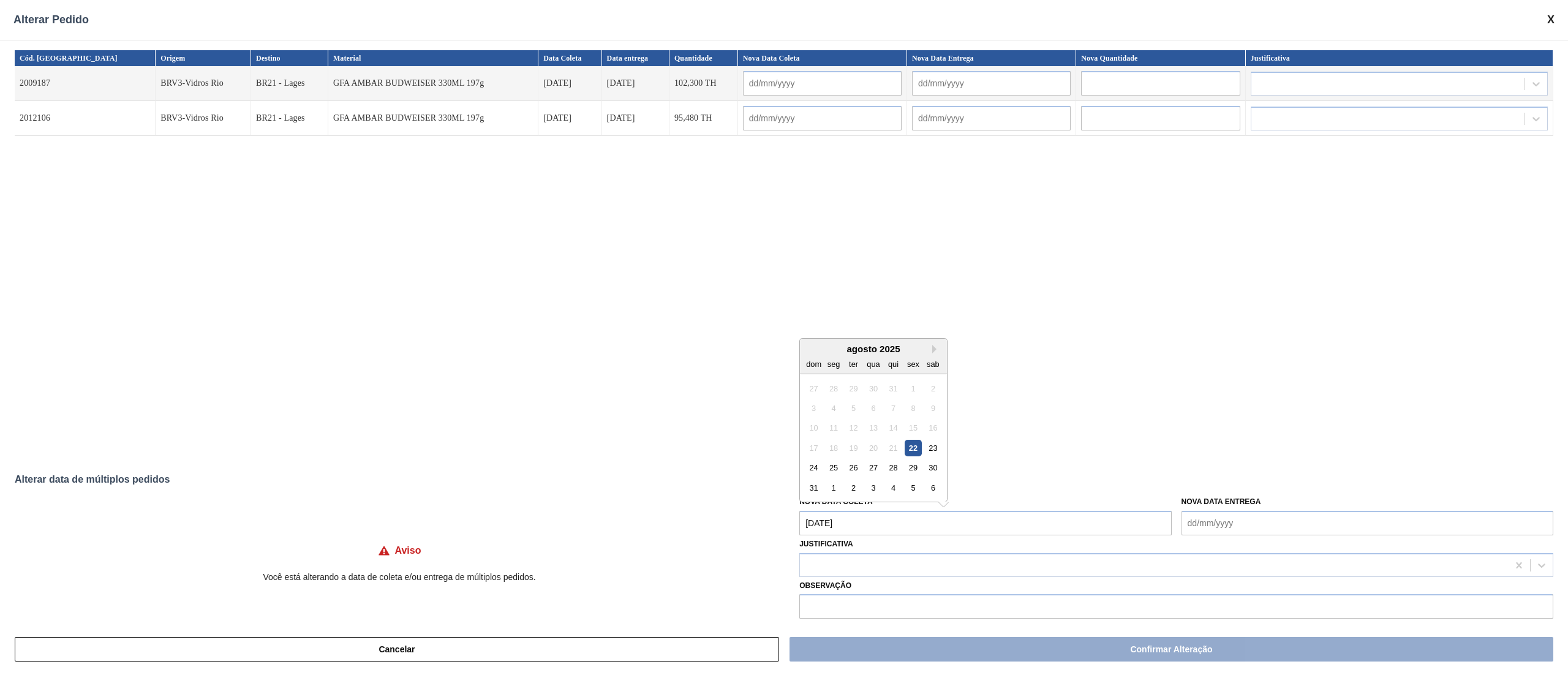
type input "[DATE]"
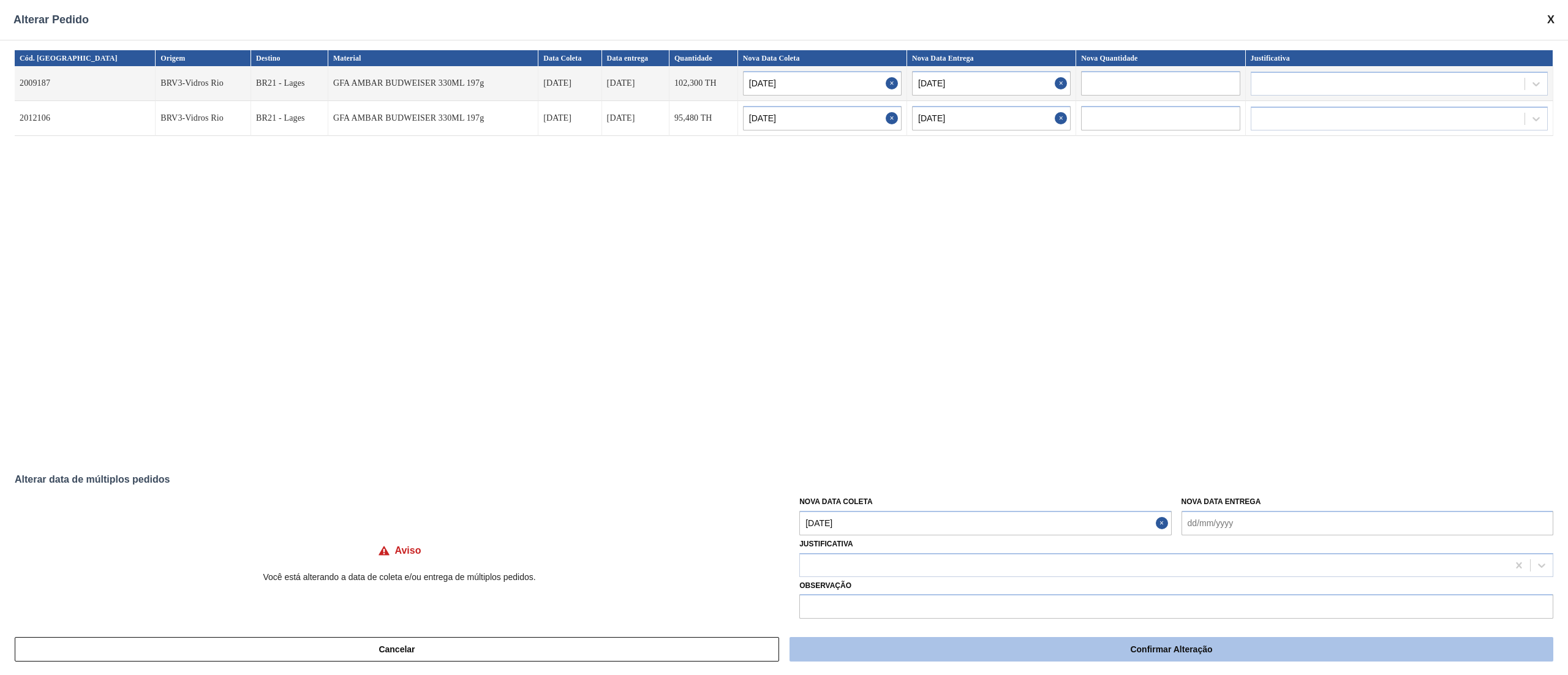
click at [975, 651] on button "Confirmar Alteração" at bounding box center [1171, 649] width 763 height 24
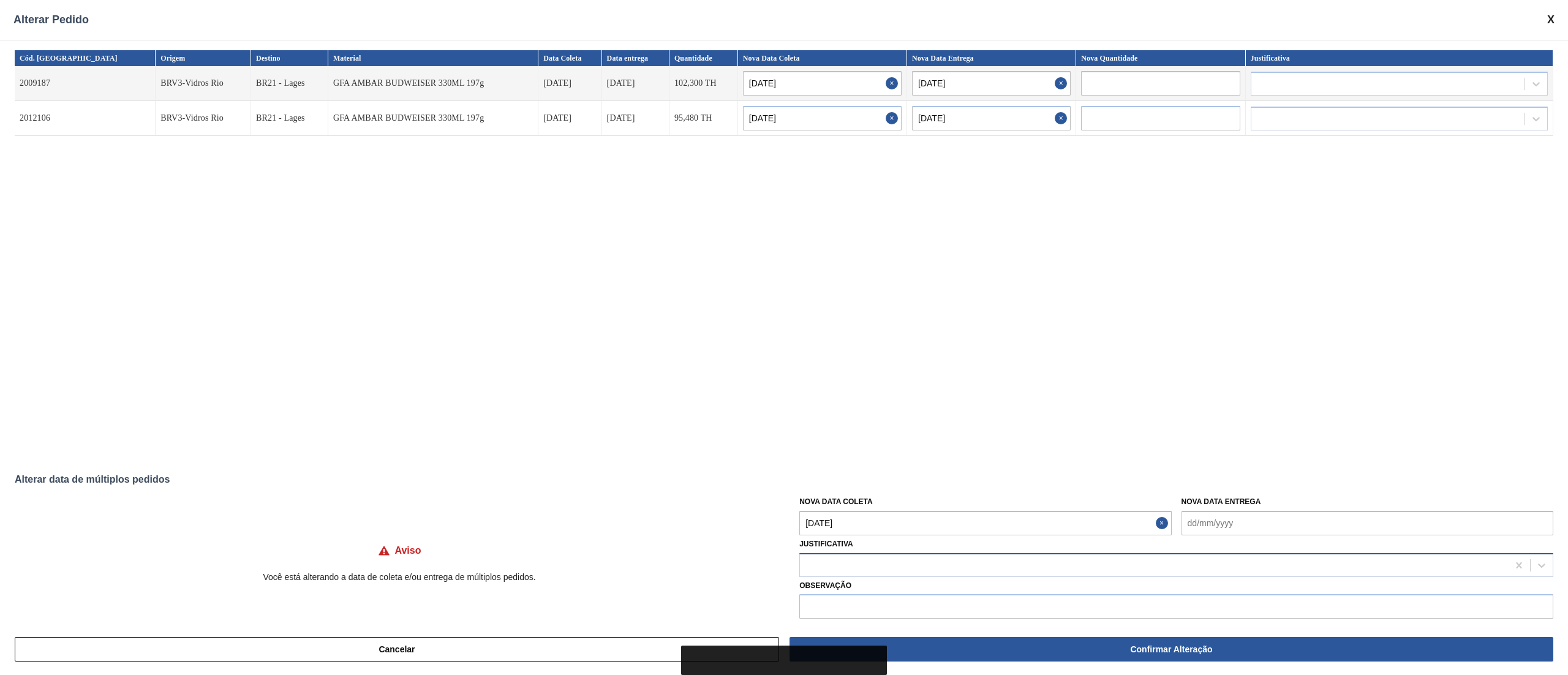
click at [892, 564] on div at bounding box center [1154, 565] width 708 height 18
type input "ou"
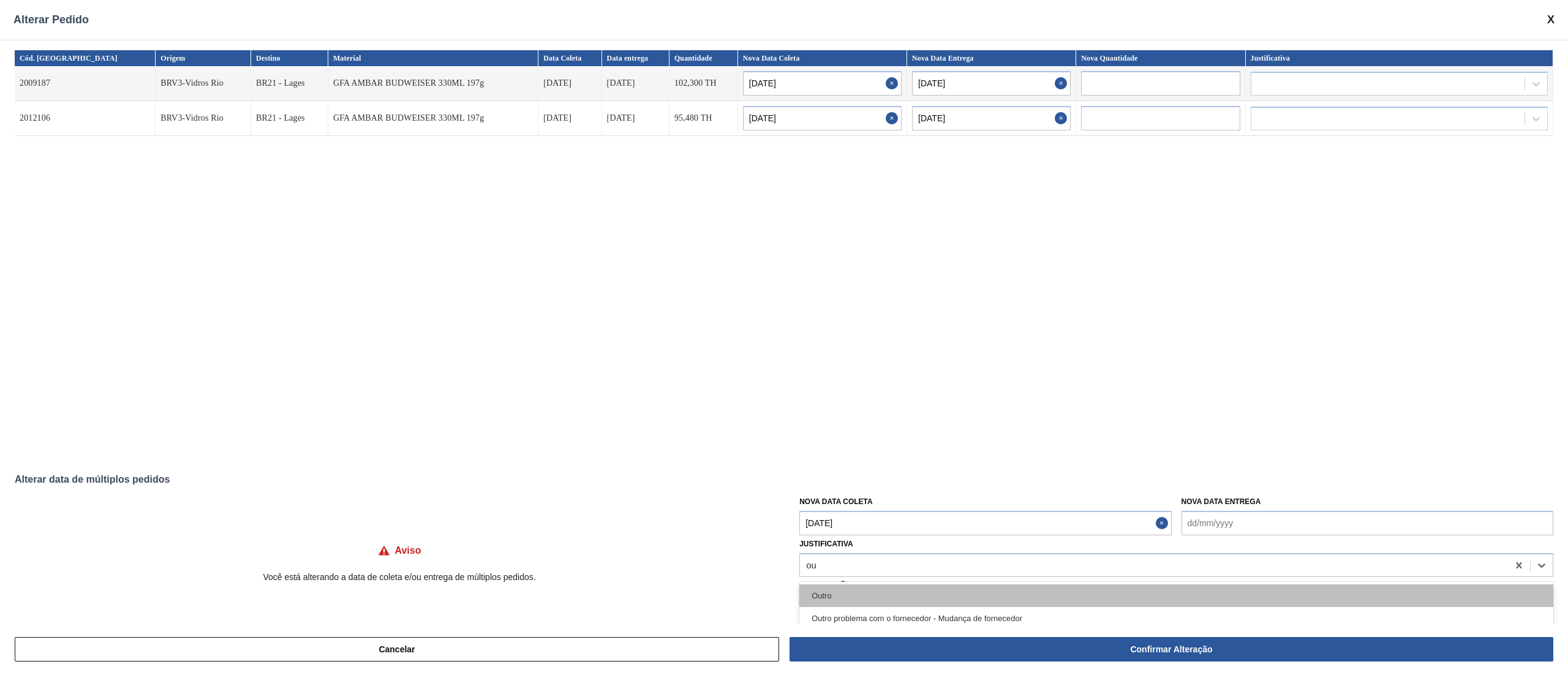
click at [825, 599] on div "Outro" at bounding box center [1175, 596] width 754 height 23
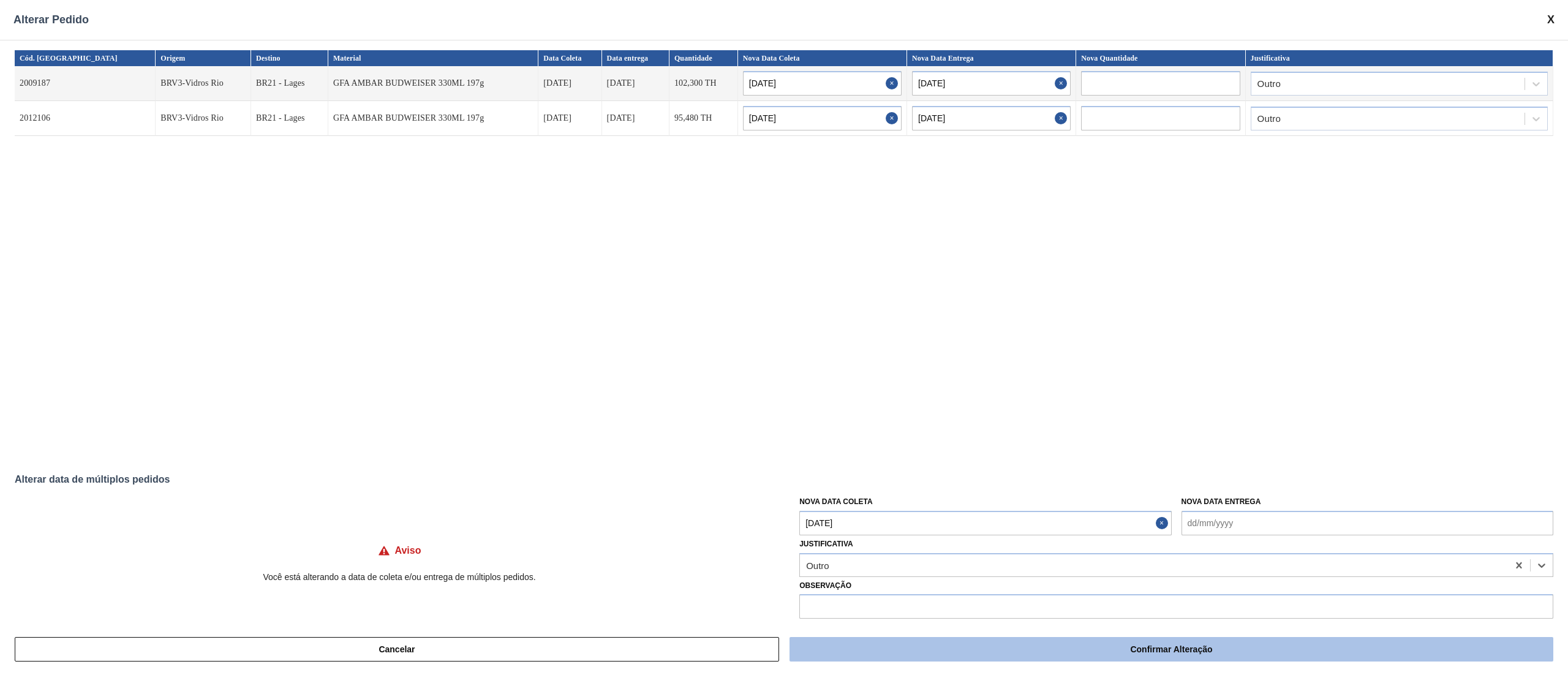
click at [1042, 661] on button "Confirmar Alteração" at bounding box center [1171, 649] width 763 height 24
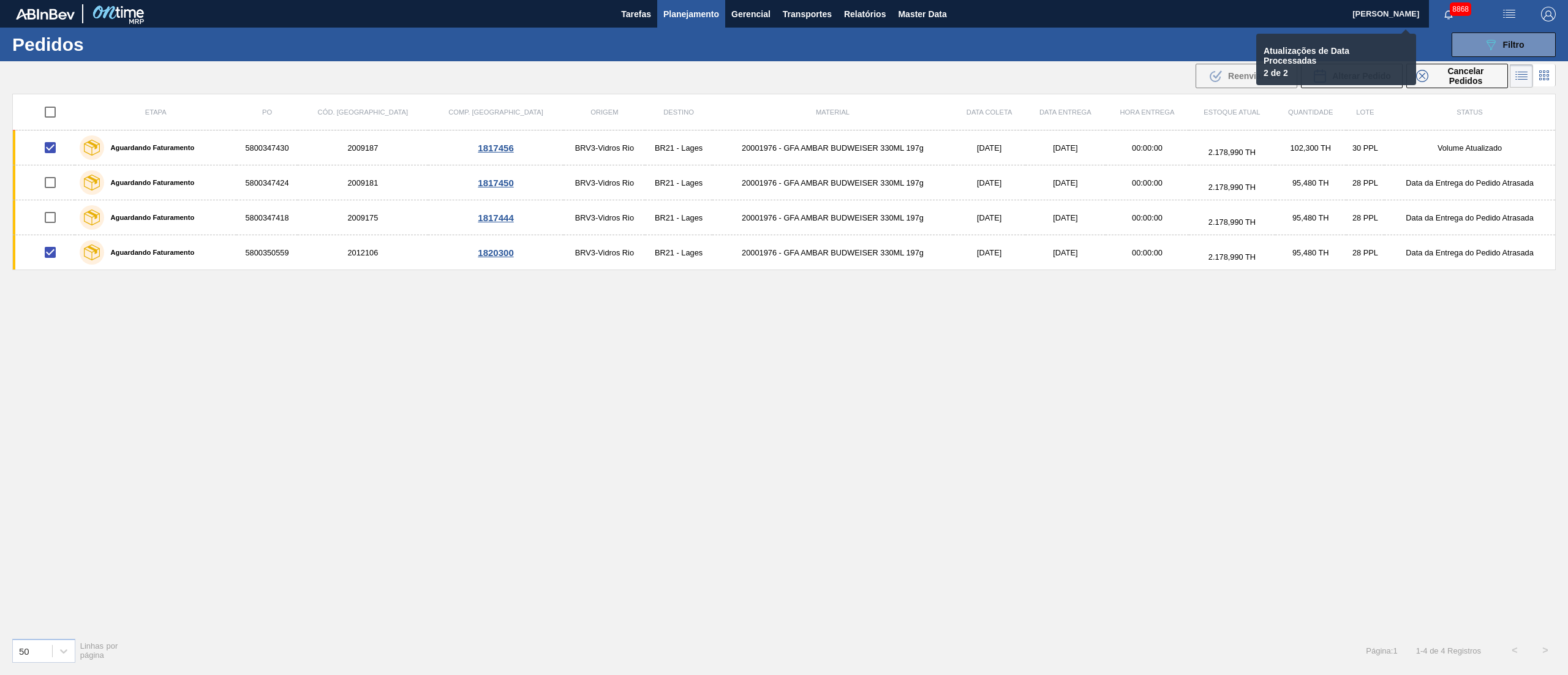
checkbox input "false"
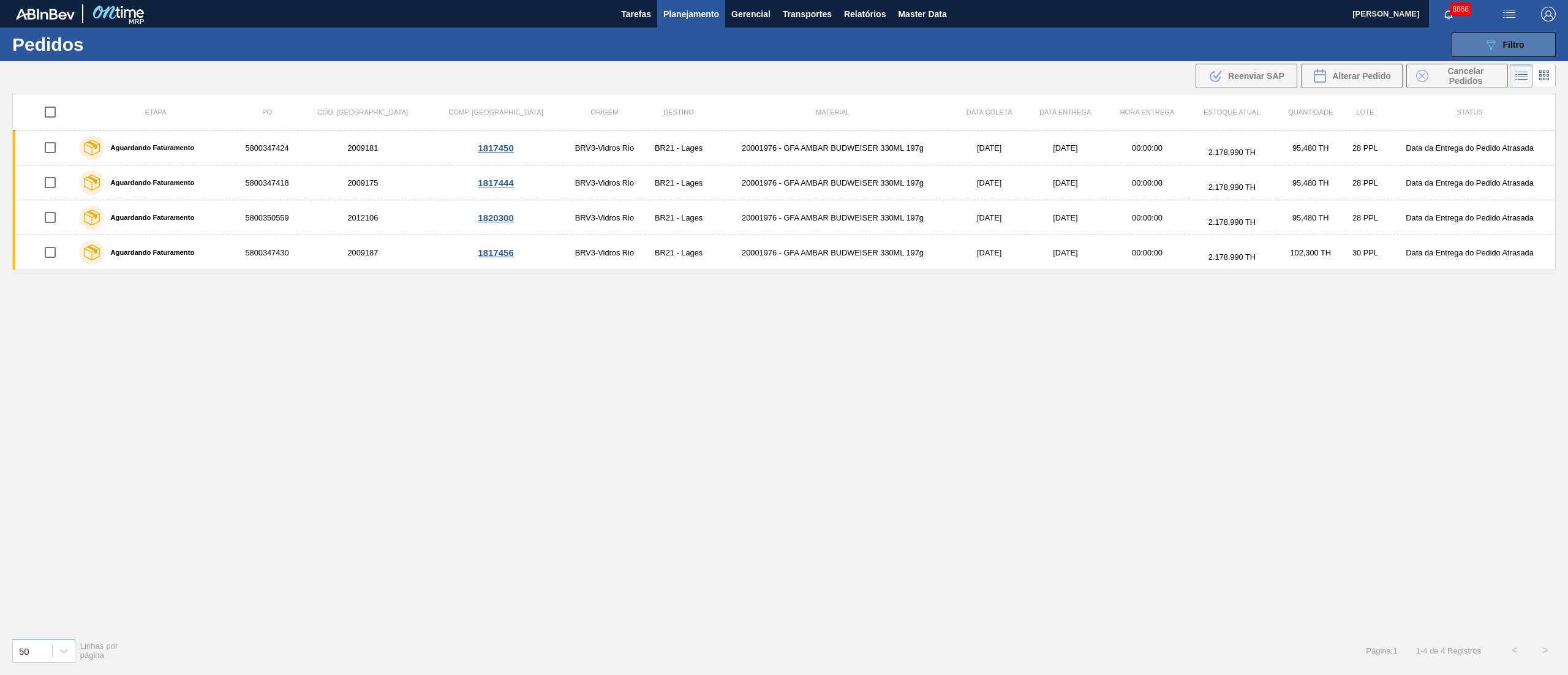
click at [1502, 46] on div "089F7B8B-B2A5-4AFE-B5C0-19BA573D28AC Filtro" at bounding box center [1504, 44] width 41 height 15
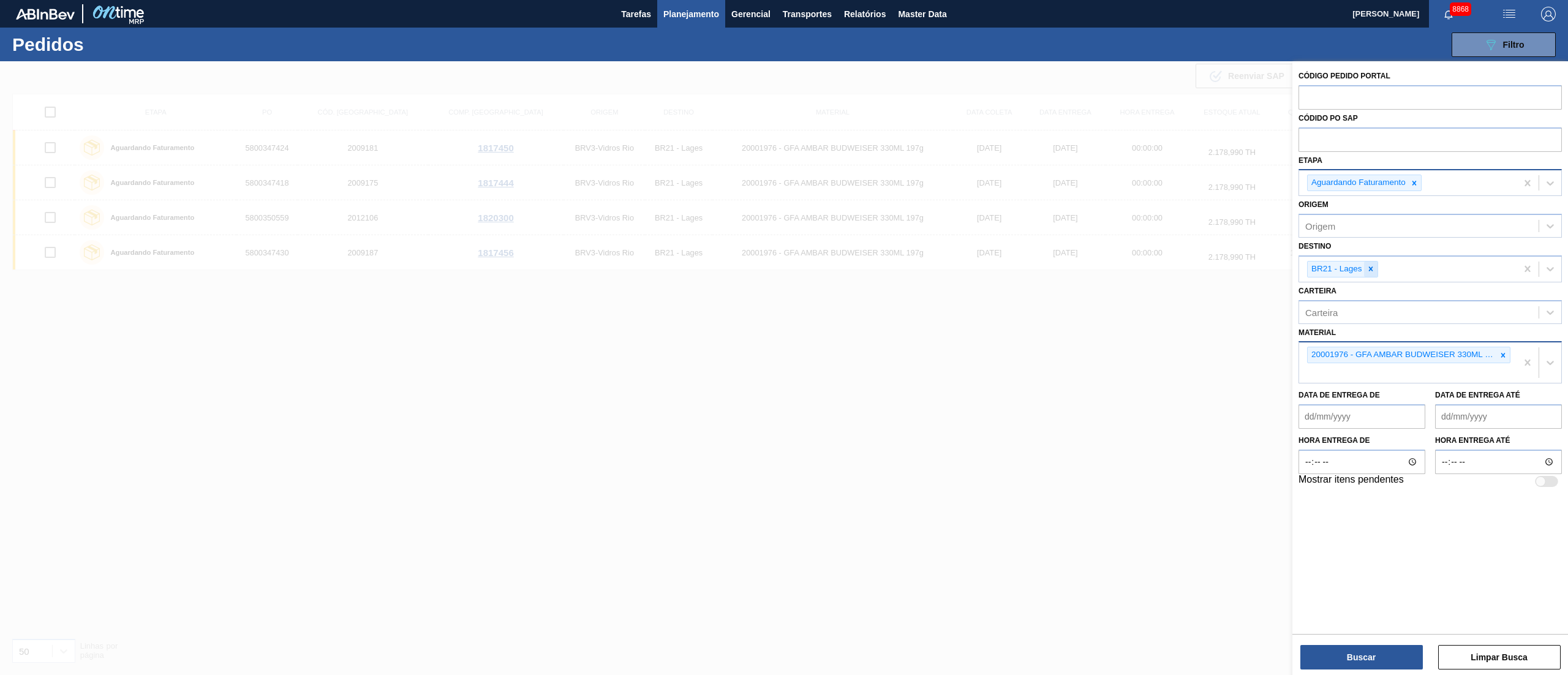
click at [1370, 267] on icon at bounding box center [1370, 269] width 9 height 9
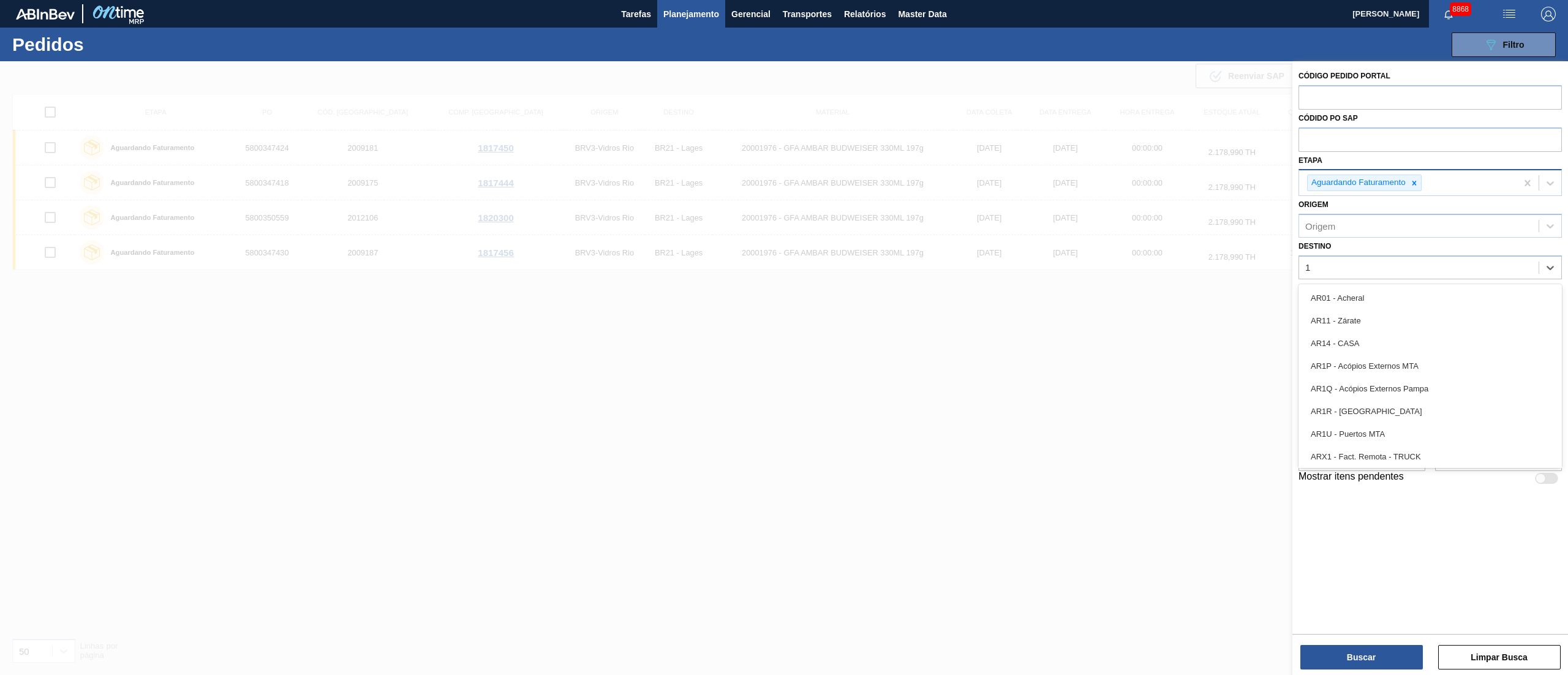
type input "19"
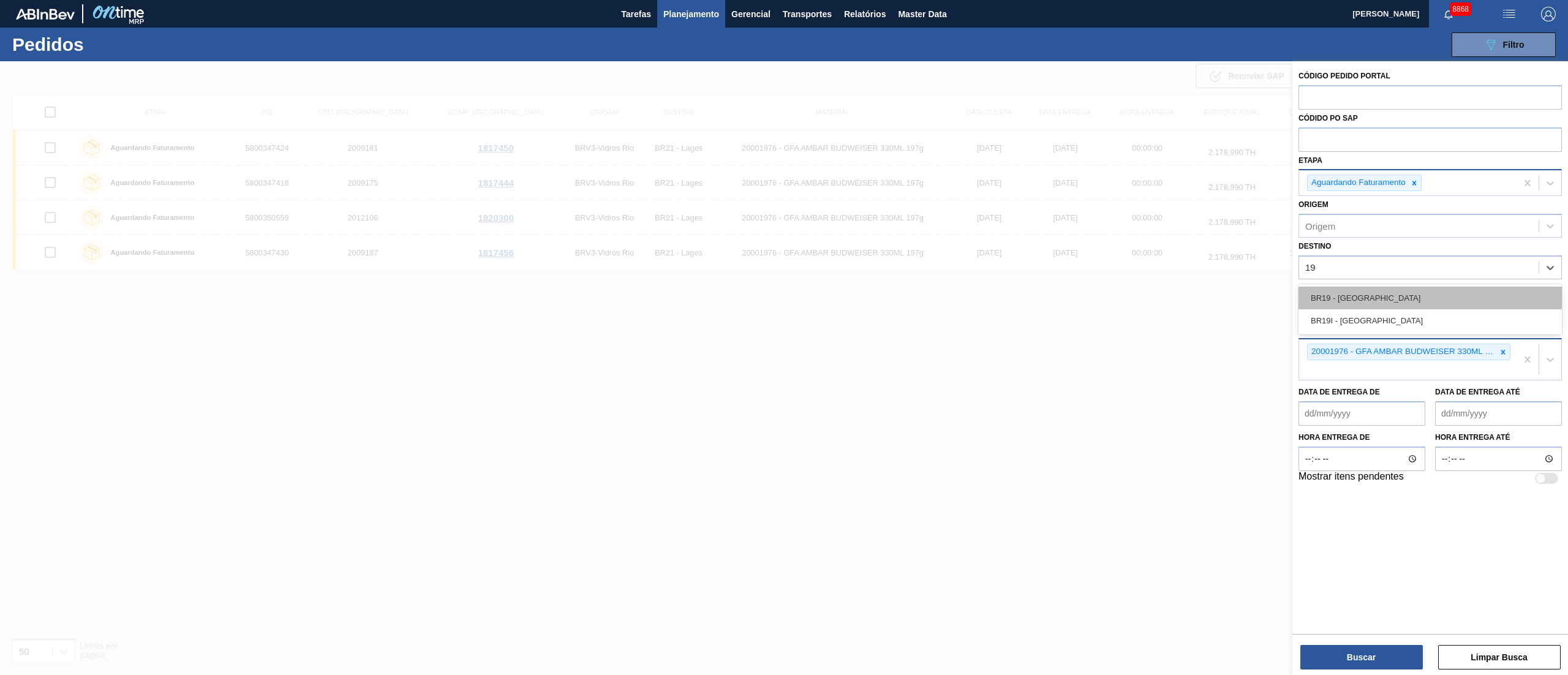
click at [1355, 302] on div "BR19 - [GEOGRAPHIC_DATA]" at bounding box center [1430, 298] width 264 height 23
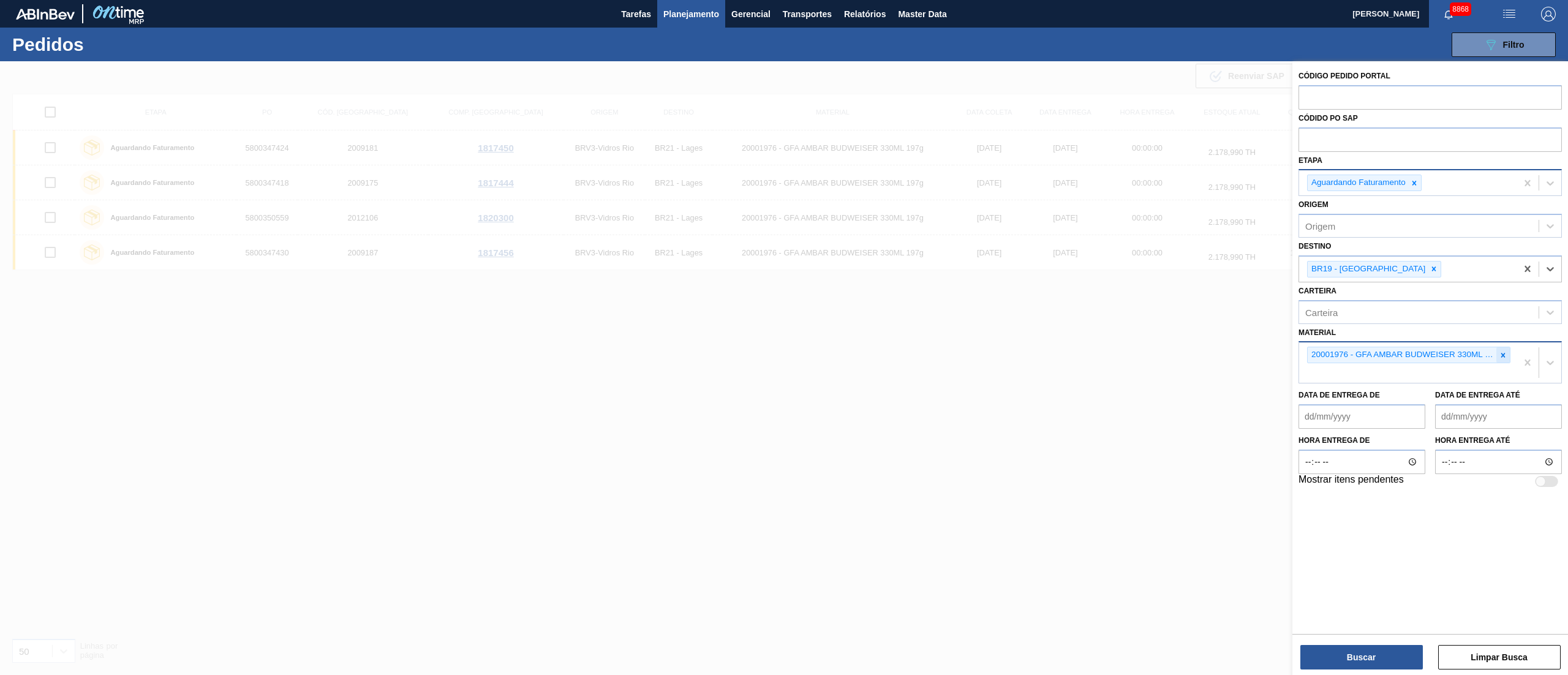
click at [1505, 353] on icon at bounding box center [1503, 355] width 9 height 9
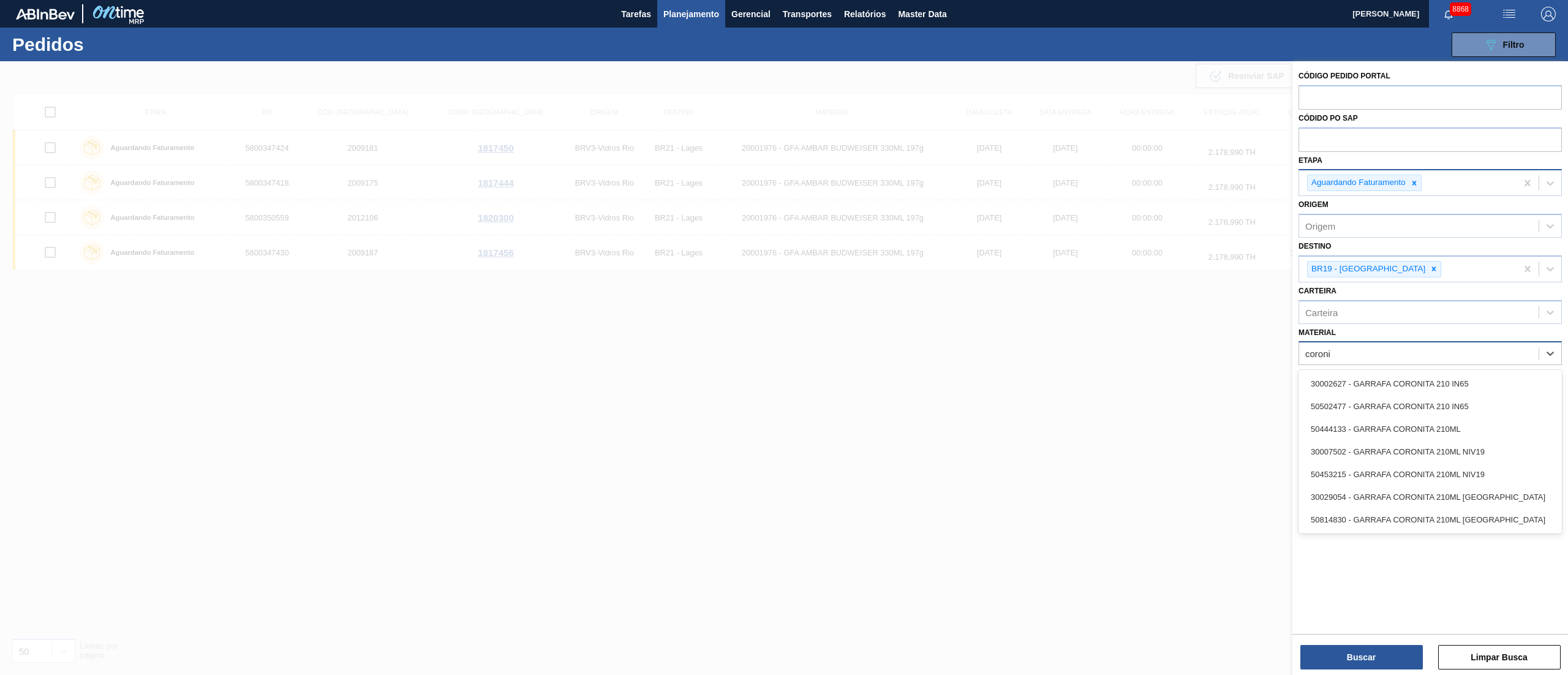
type input "coronit"
click at [1382, 381] on div "30002627 - GARRAFA CORONITA 210 IN65" at bounding box center [1430, 384] width 264 height 23
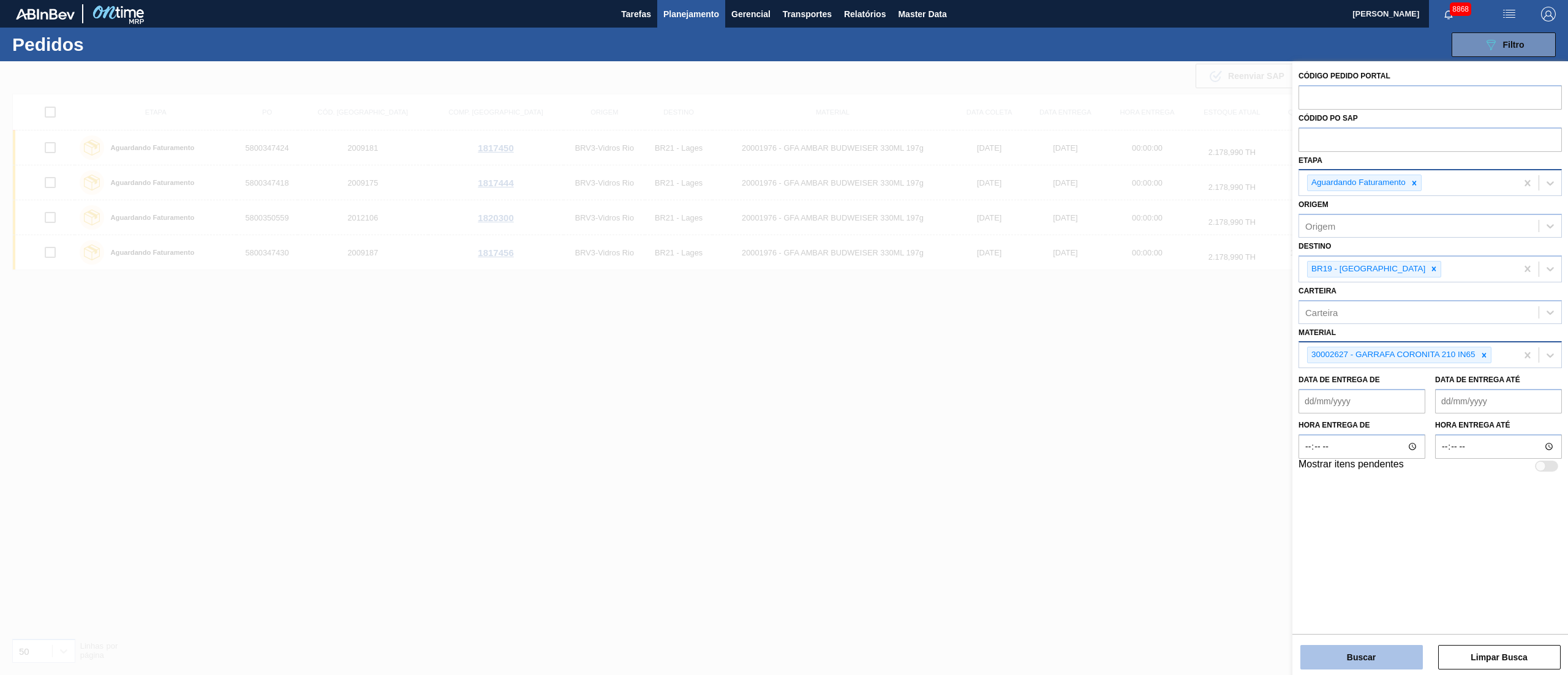
click at [1370, 665] on button "Buscar" at bounding box center [1362, 657] width 123 height 24
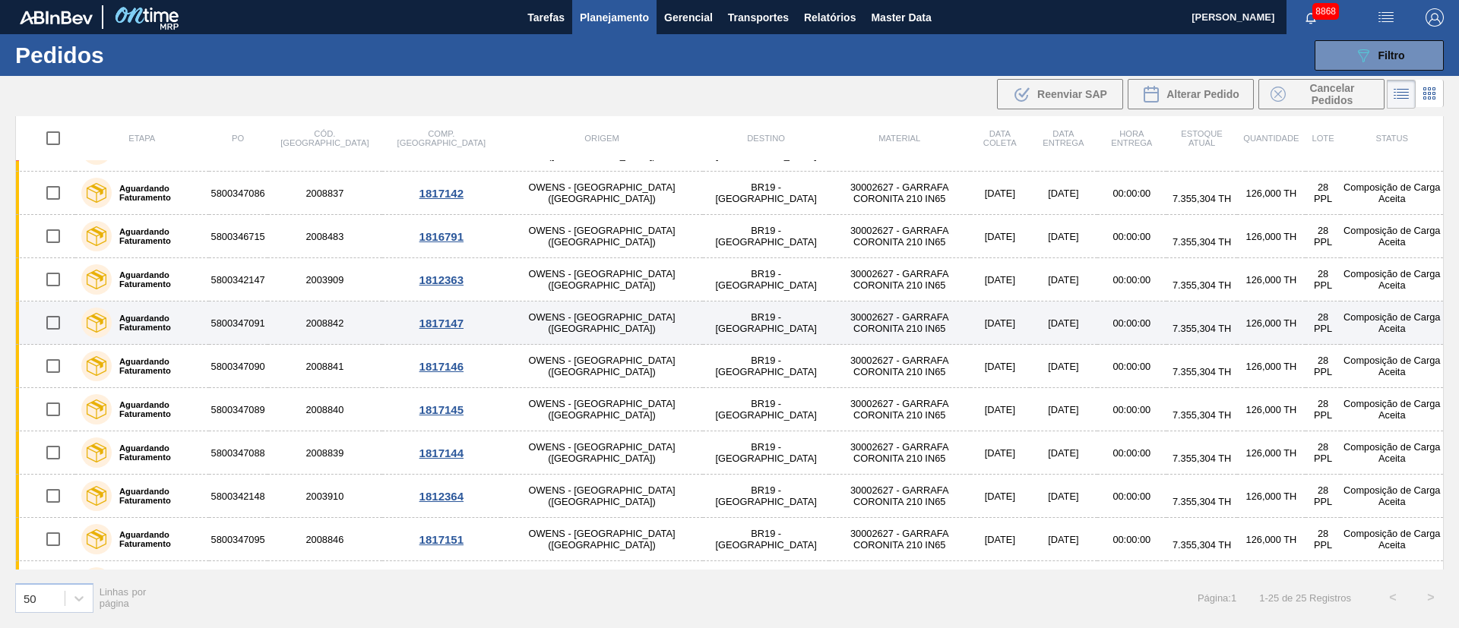
scroll to position [675, 0]
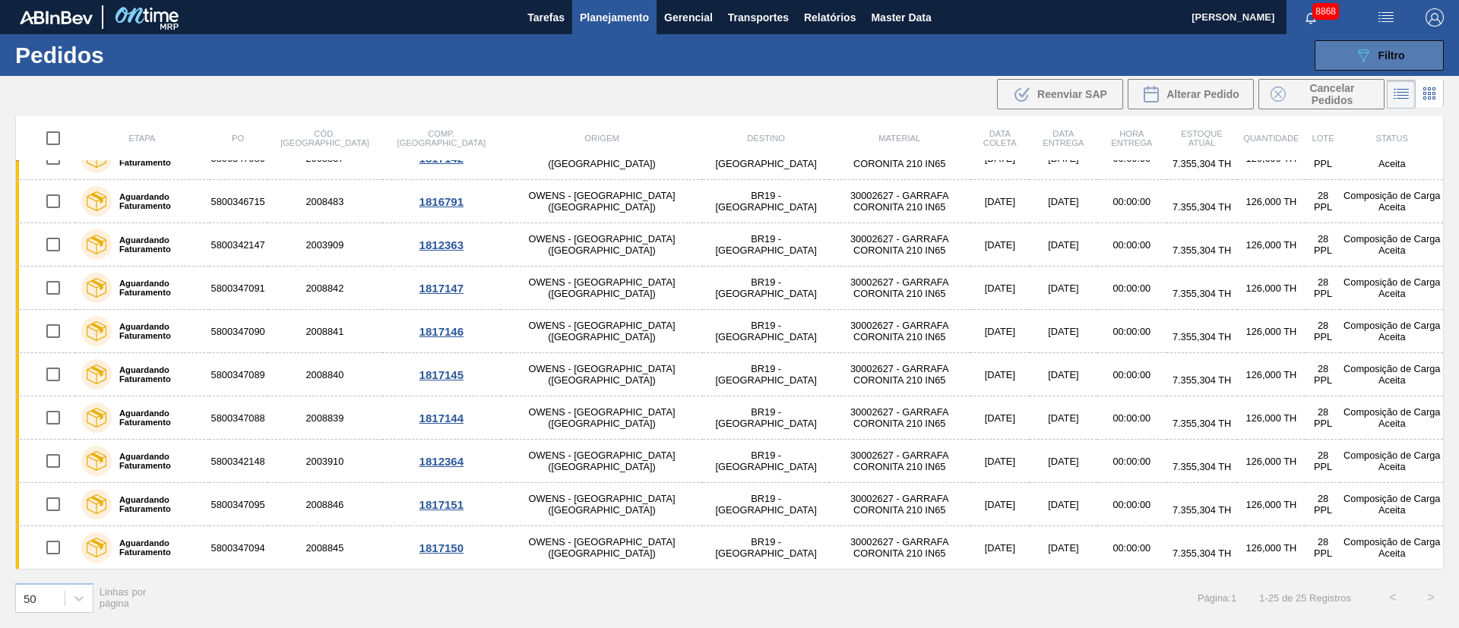
click at [1391, 59] on span "Filtro" at bounding box center [1391, 55] width 27 height 12
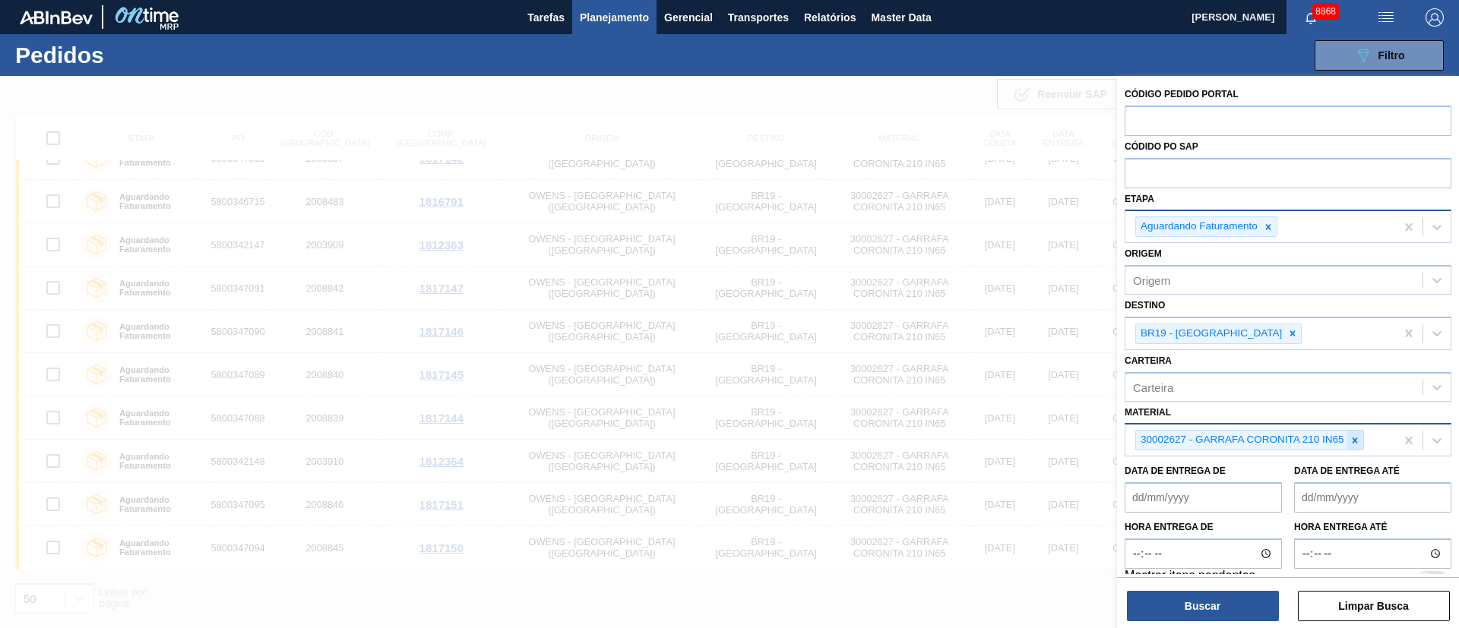
click at [1352, 439] on icon at bounding box center [1354, 440] width 11 height 11
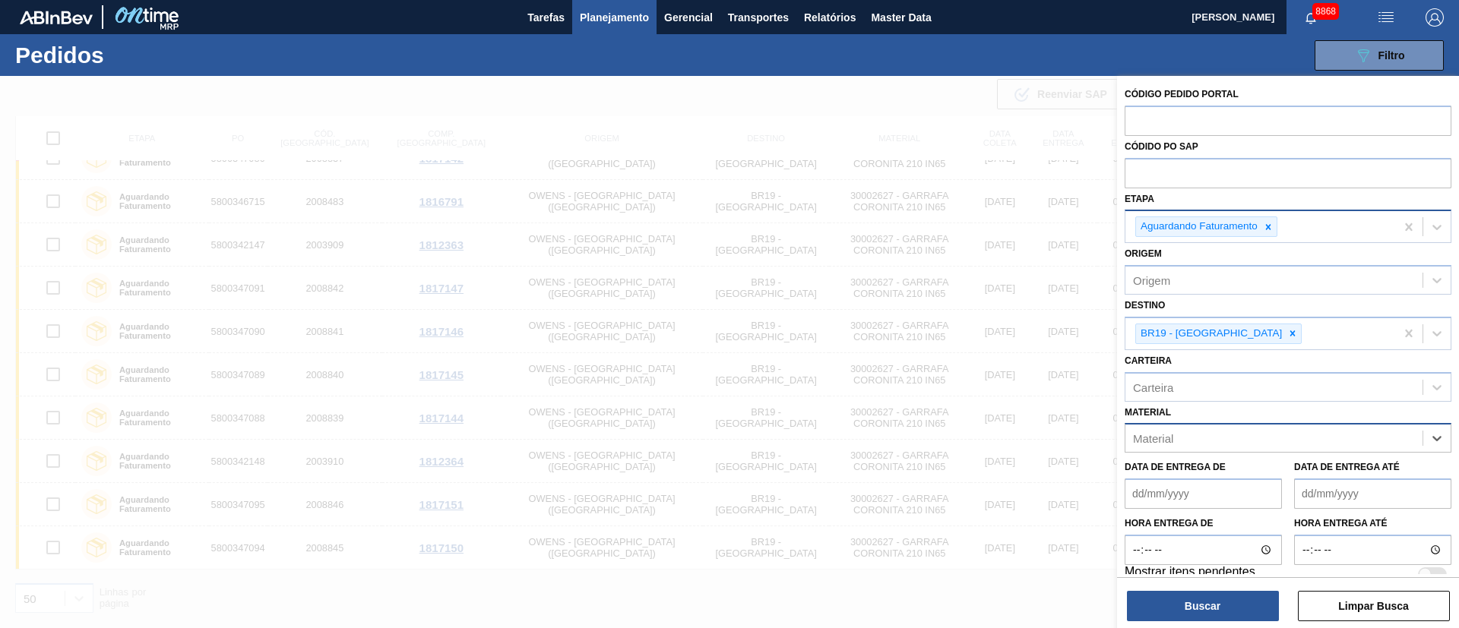
paste input "30002626"
type input "30002626"
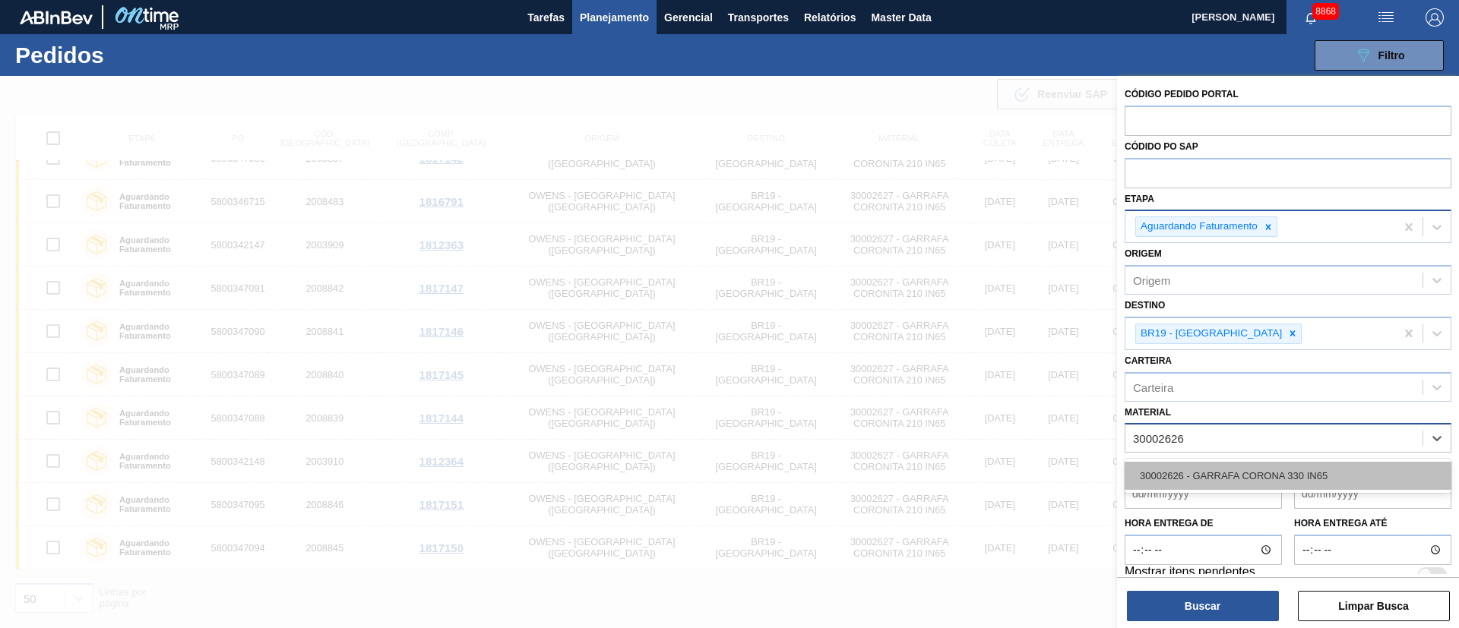
click at [1265, 467] on div "30002626 - GARRAFA CORONA 330 IN65" at bounding box center [1287, 476] width 327 height 28
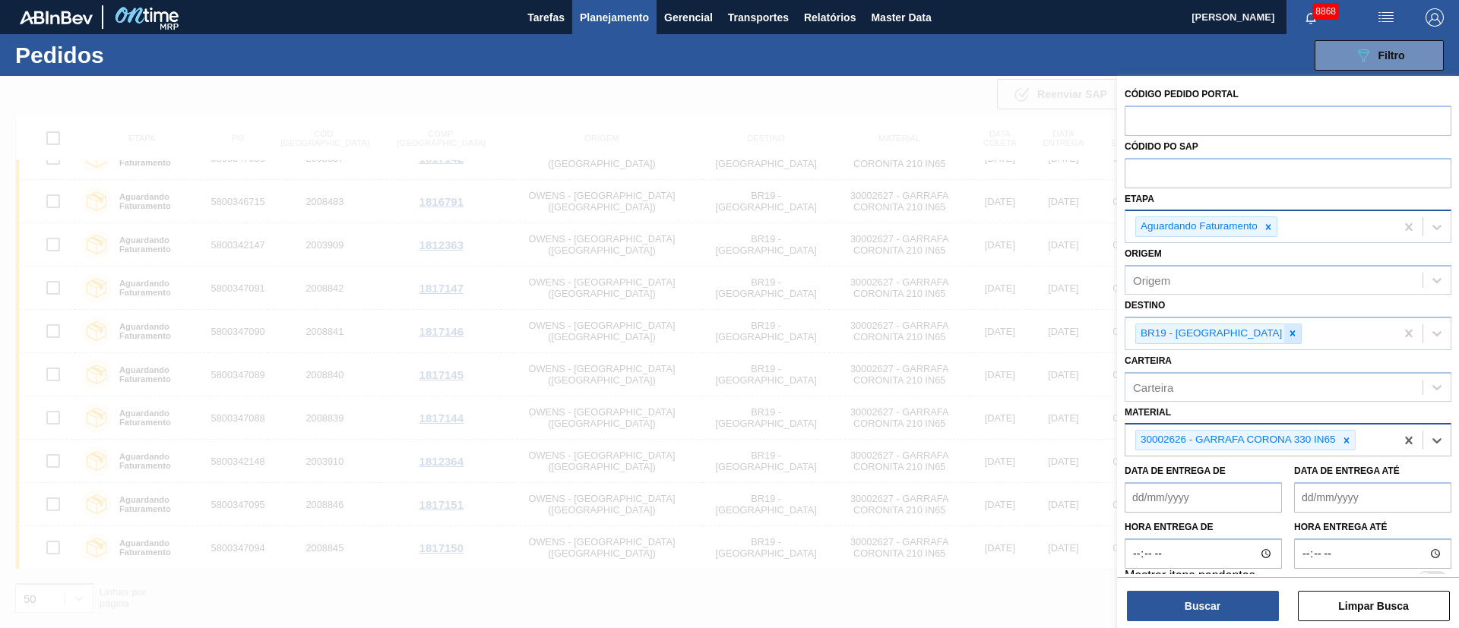
click at [1284, 334] on div at bounding box center [1292, 333] width 17 height 19
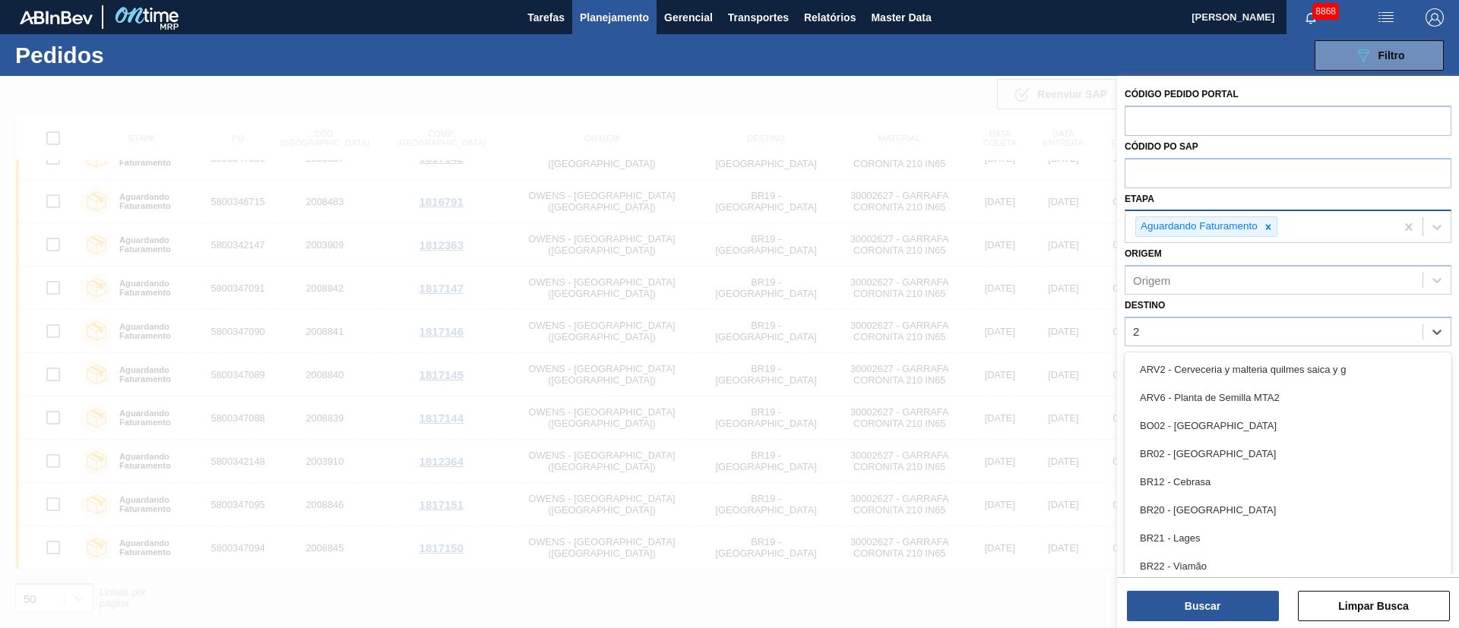
type input "26"
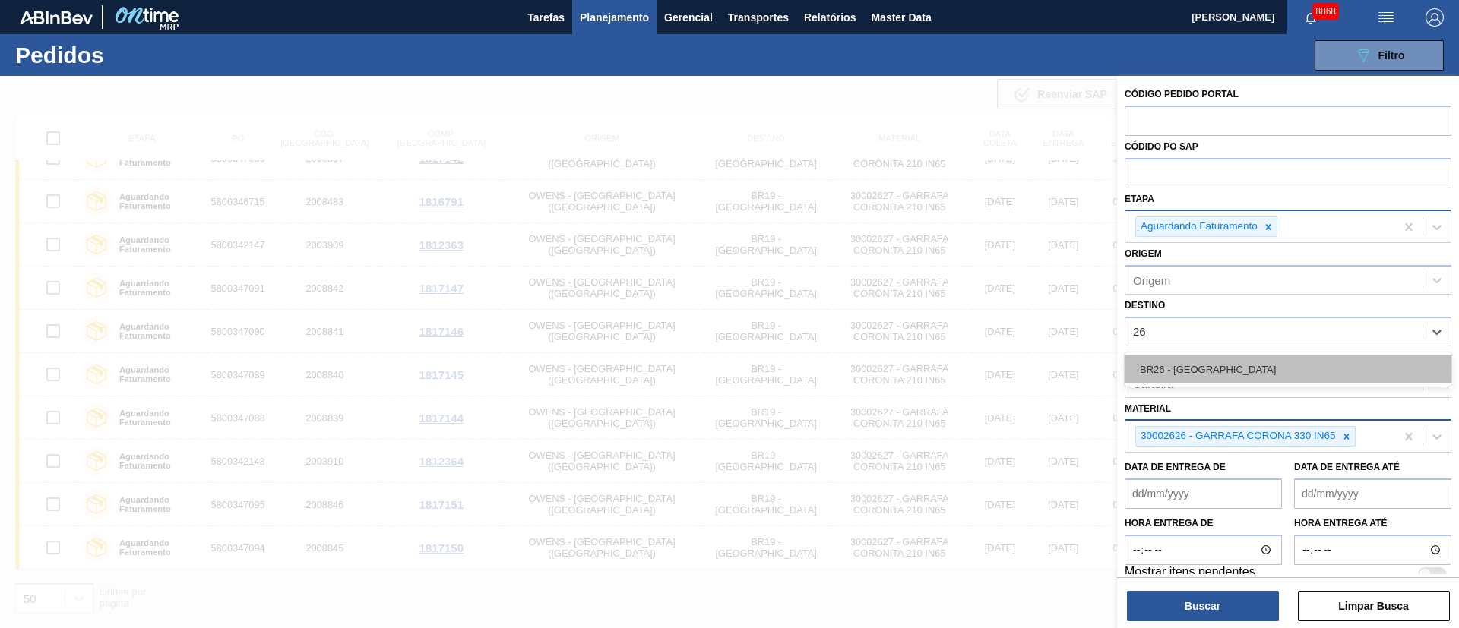
click at [1209, 373] on div "BR26 - [GEOGRAPHIC_DATA]" at bounding box center [1287, 370] width 327 height 28
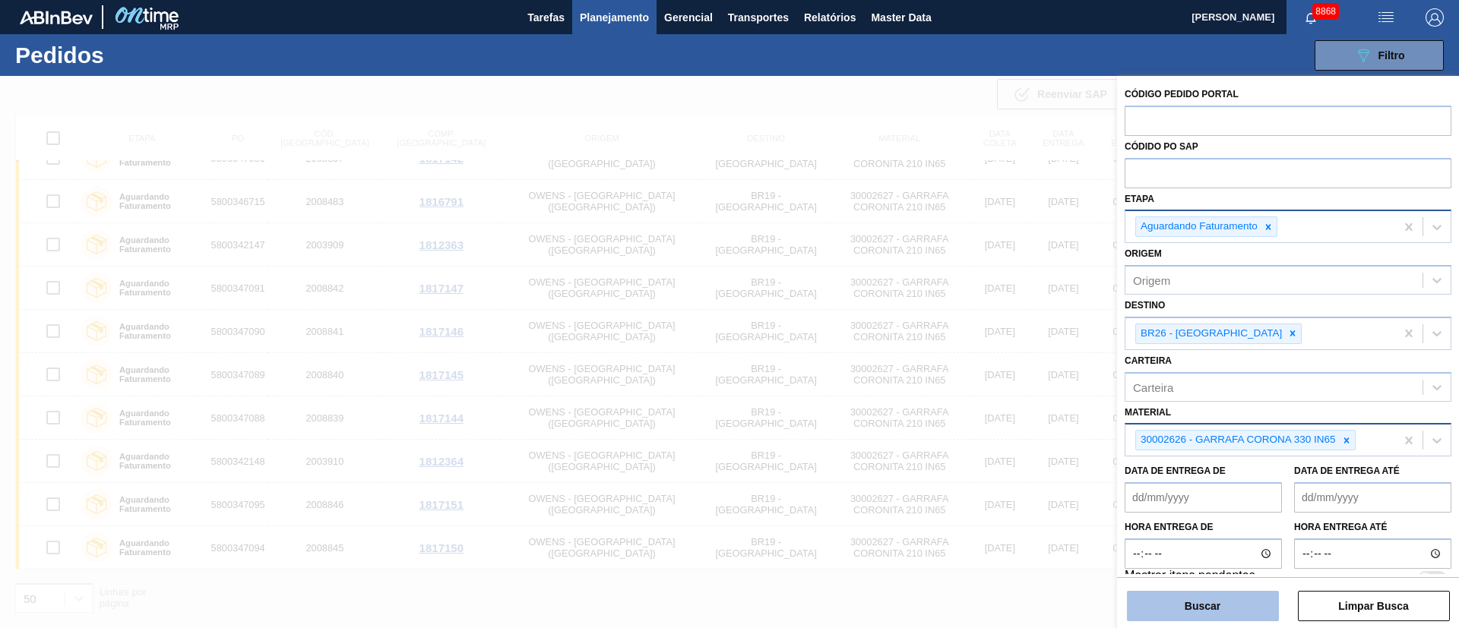
click at [1203, 596] on button "Buscar" at bounding box center [1203, 606] width 152 height 30
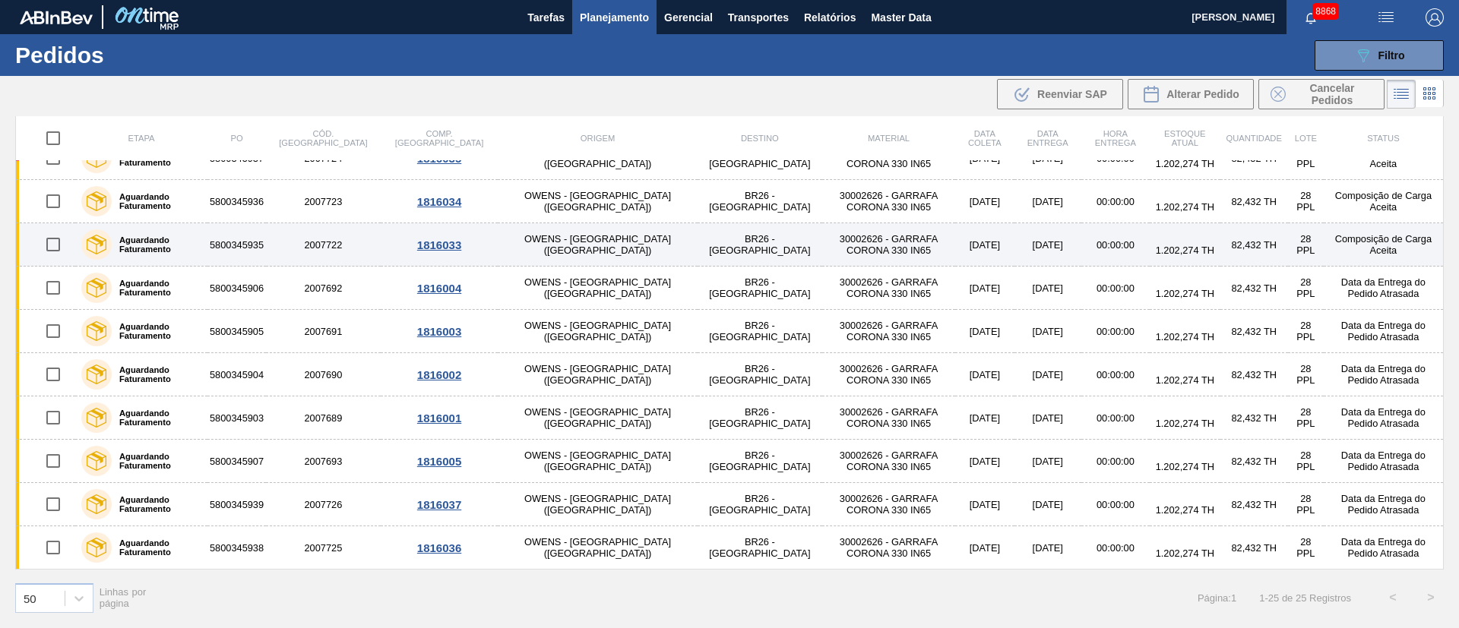
scroll to position [0, 0]
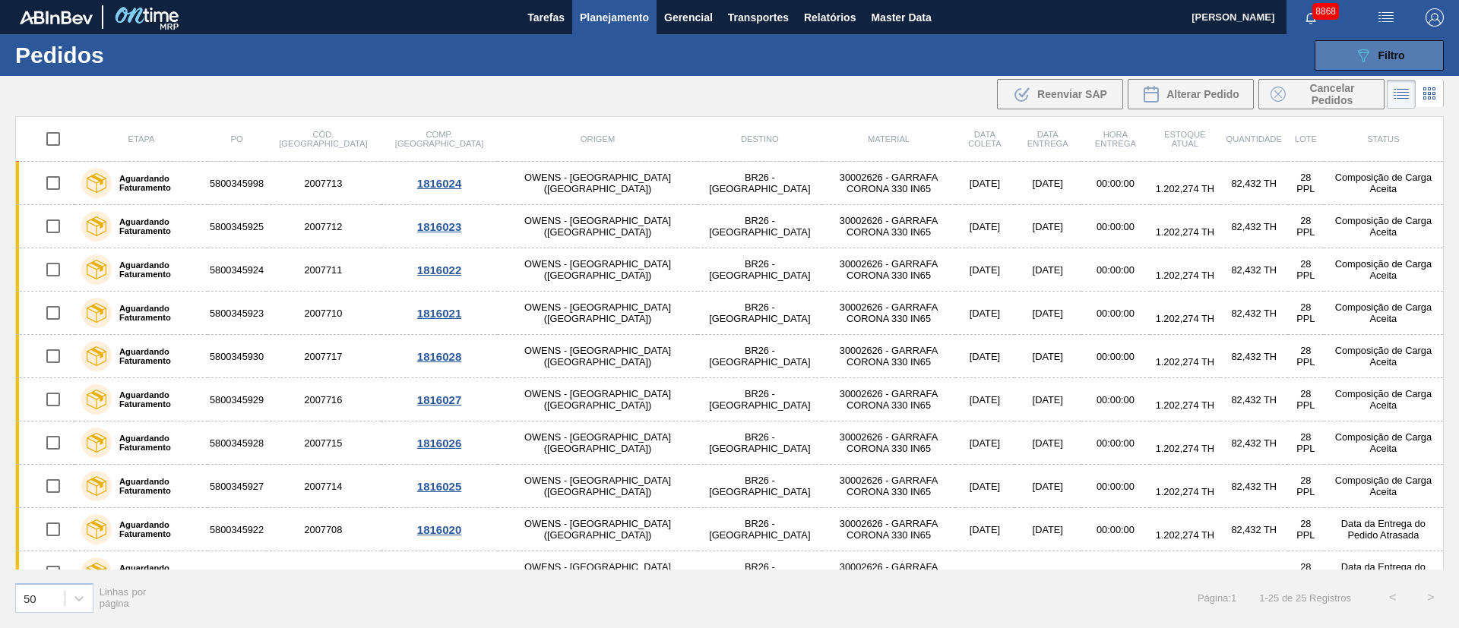
click at [1368, 47] on icon "089F7B8B-B2A5-4AFE-B5C0-19BA573D28AC" at bounding box center [1363, 55] width 18 height 18
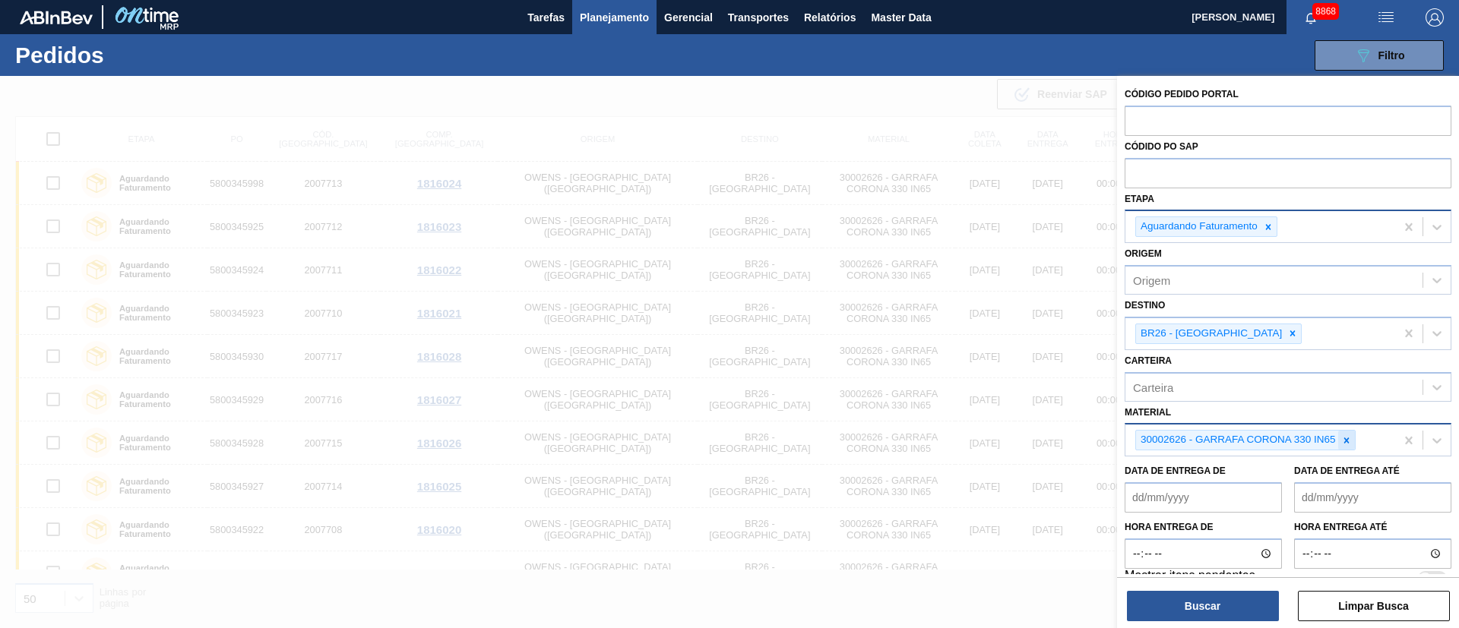
click at [1347, 447] on div at bounding box center [1346, 440] width 17 height 19
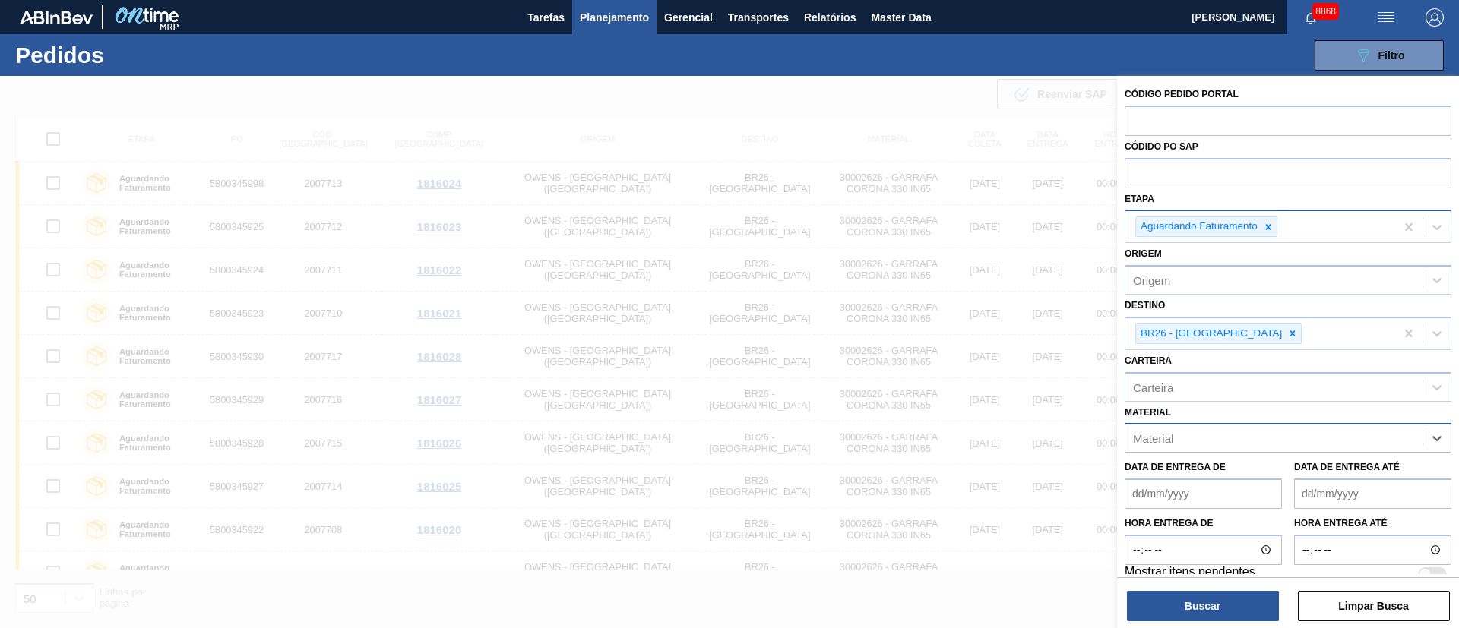
paste input "30018527"
type input "30018527"
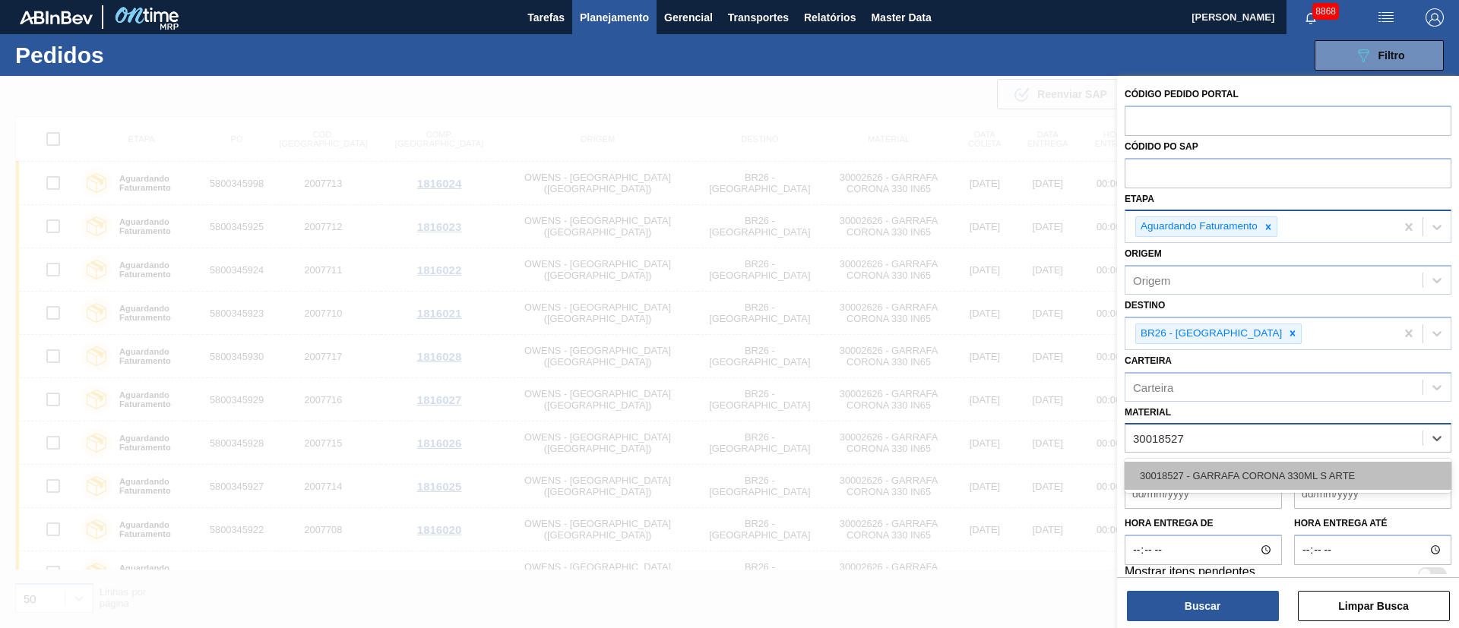
click at [1244, 470] on div "30018527 - GARRAFA CORONA 330ML S ARTE" at bounding box center [1287, 476] width 327 height 28
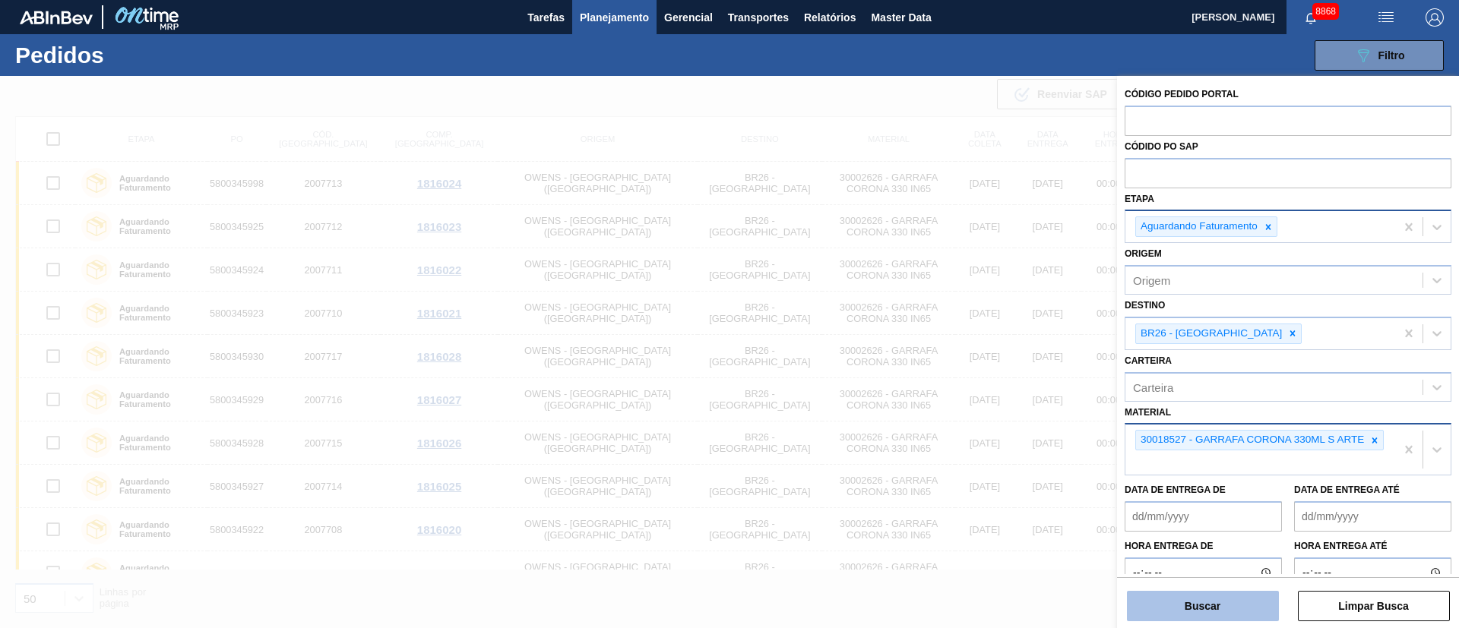
click at [1222, 605] on button "Buscar" at bounding box center [1203, 606] width 152 height 30
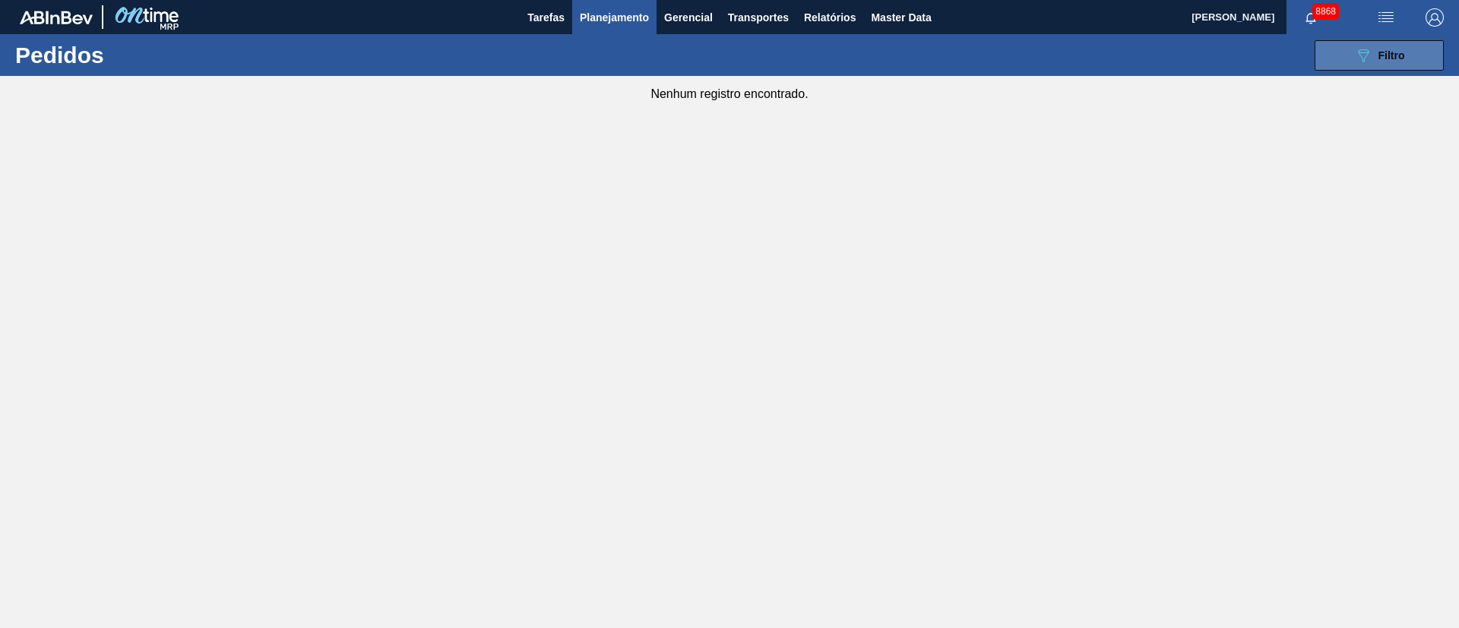
click at [1385, 59] on span "Filtro" at bounding box center [1391, 55] width 27 height 12
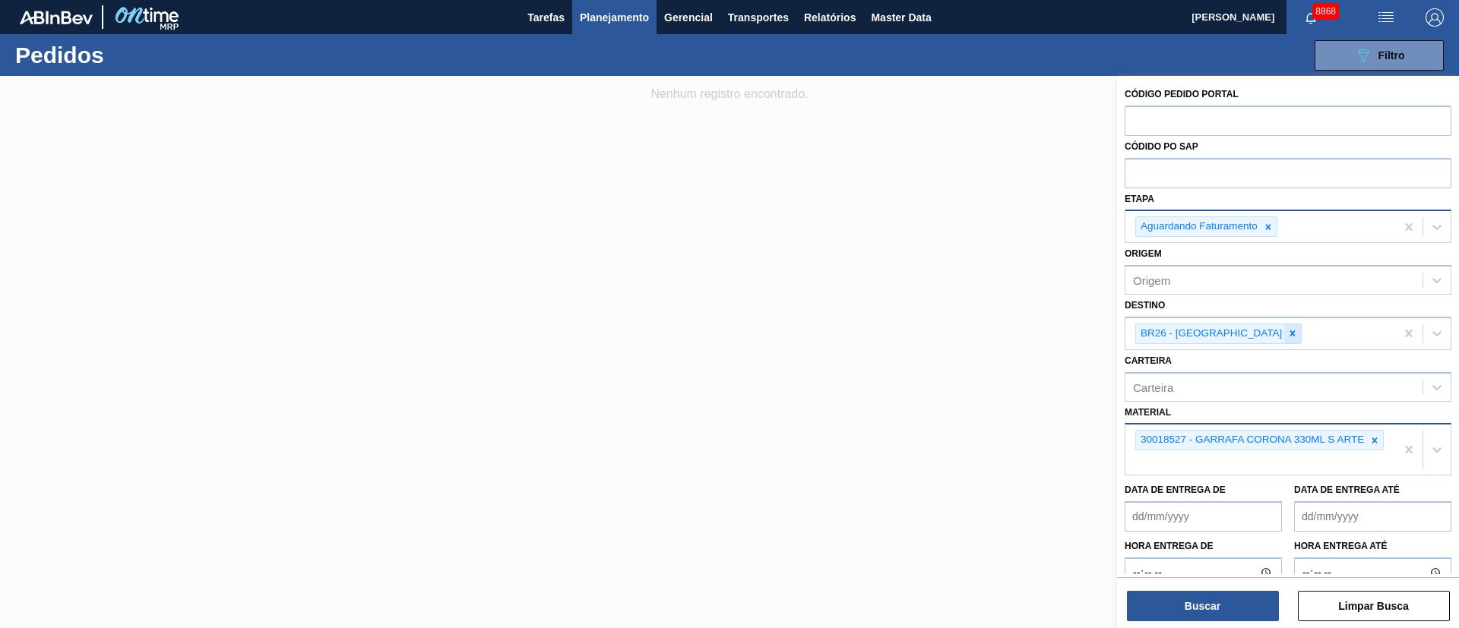
click at [1284, 327] on div at bounding box center [1292, 333] width 17 height 19
click at [1240, 327] on div "BR26 - [GEOGRAPHIC_DATA]" at bounding box center [1260, 333] width 270 height 31
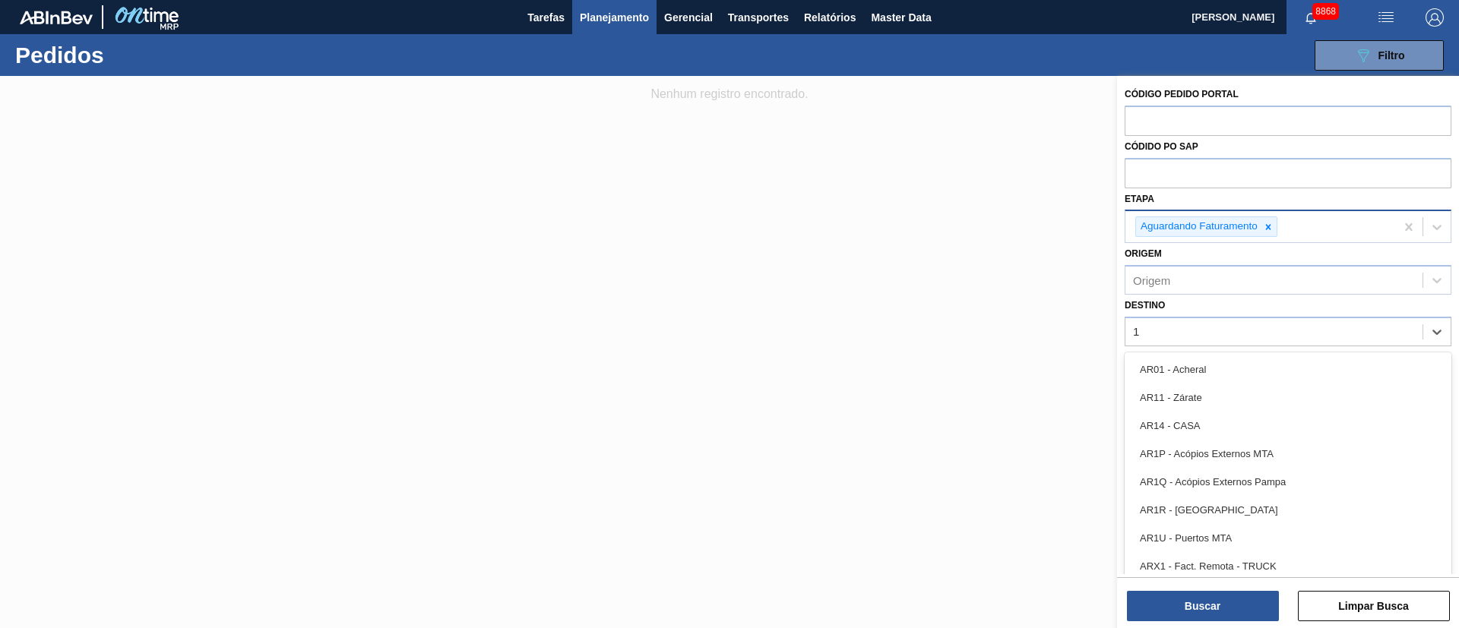
type input "19"
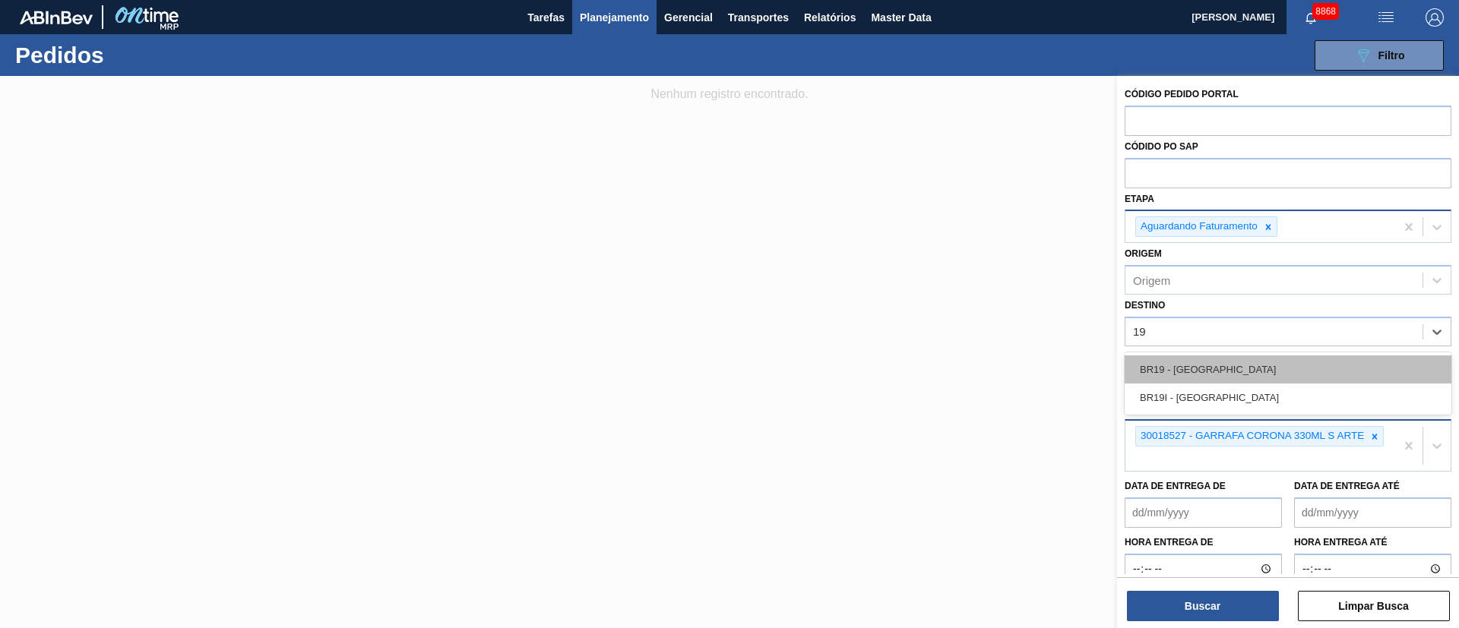
click at [1220, 362] on div "BR19 - [GEOGRAPHIC_DATA]" at bounding box center [1287, 370] width 327 height 28
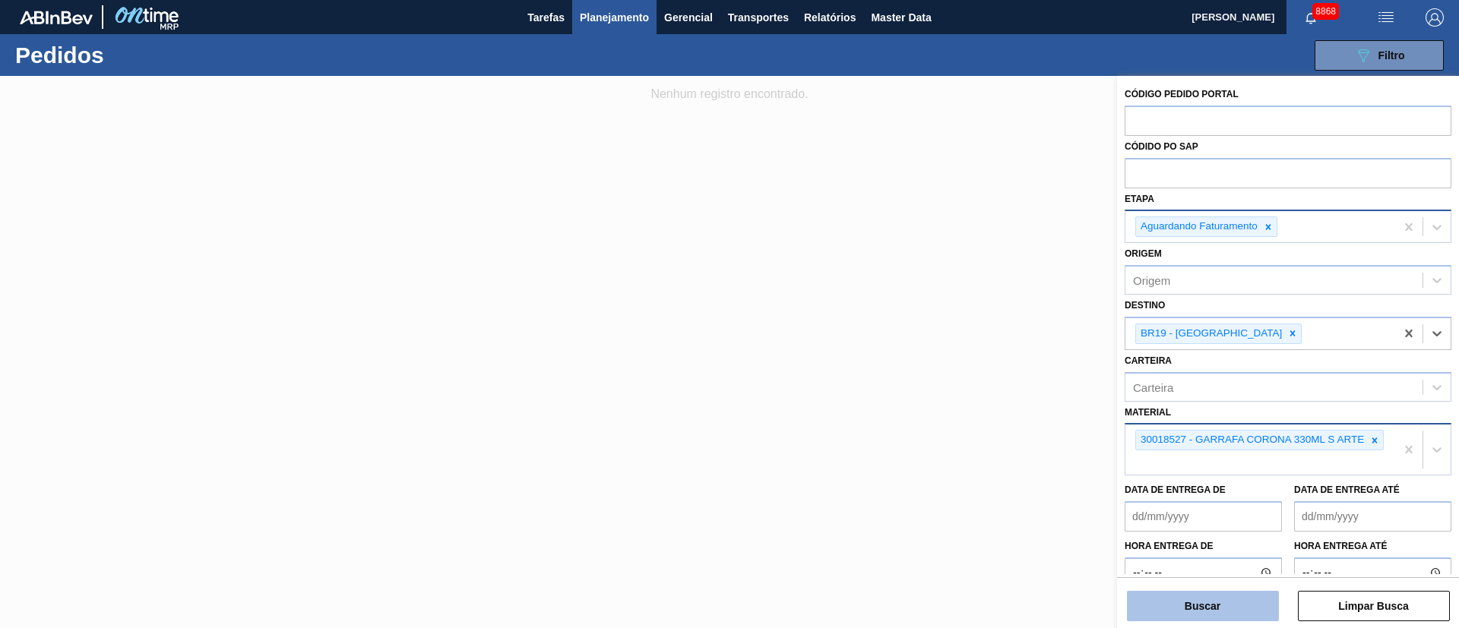
click at [1206, 607] on button "Buscar" at bounding box center [1203, 606] width 152 height 30
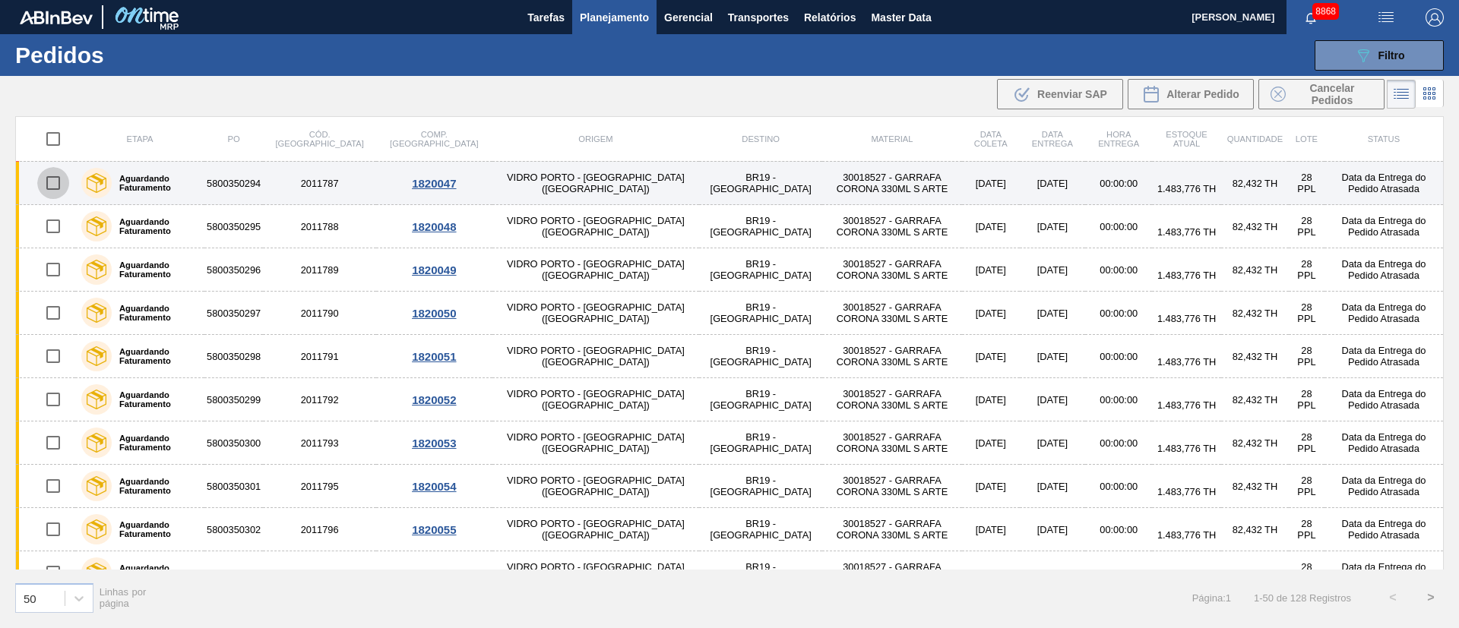
click at [59, 179] on input "checkbox" at bounding box center [53, 183] width 32 height 32
checkbox input "true"
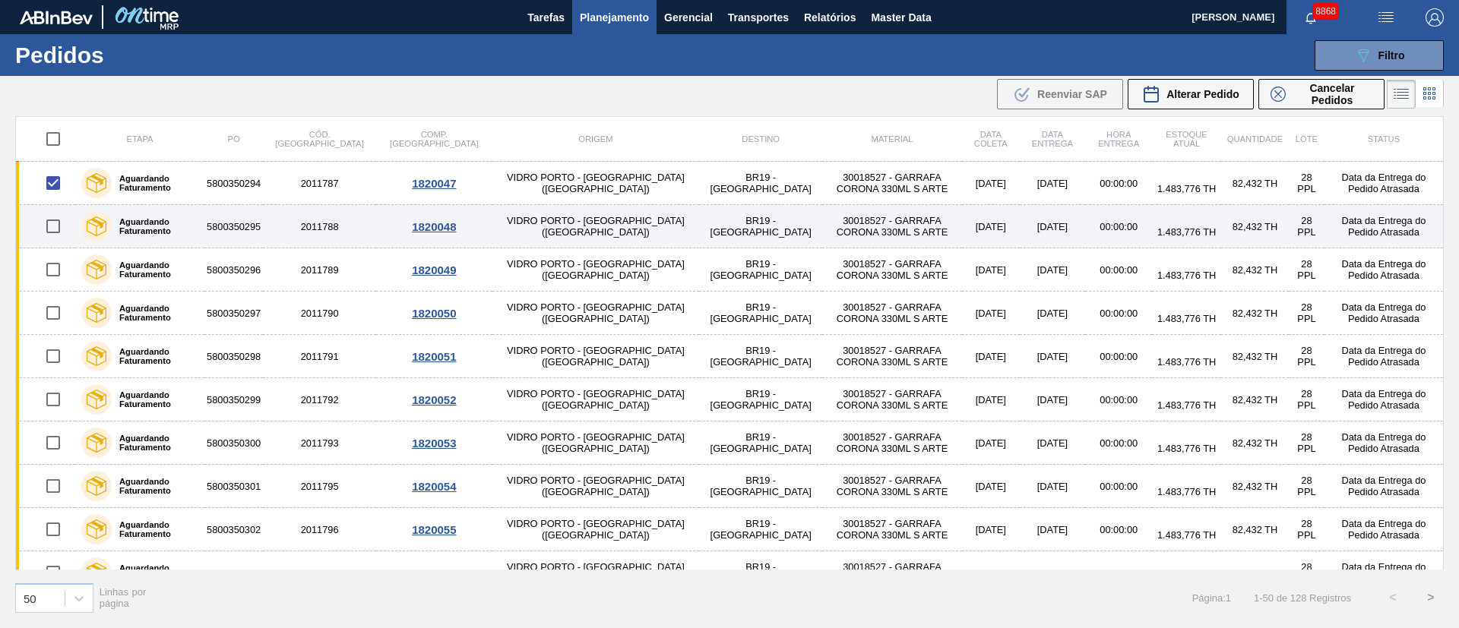
click at [62, 226] on input "checkbox" at bounding box center [53, 226] width 32 height 32
checkbox input "true"
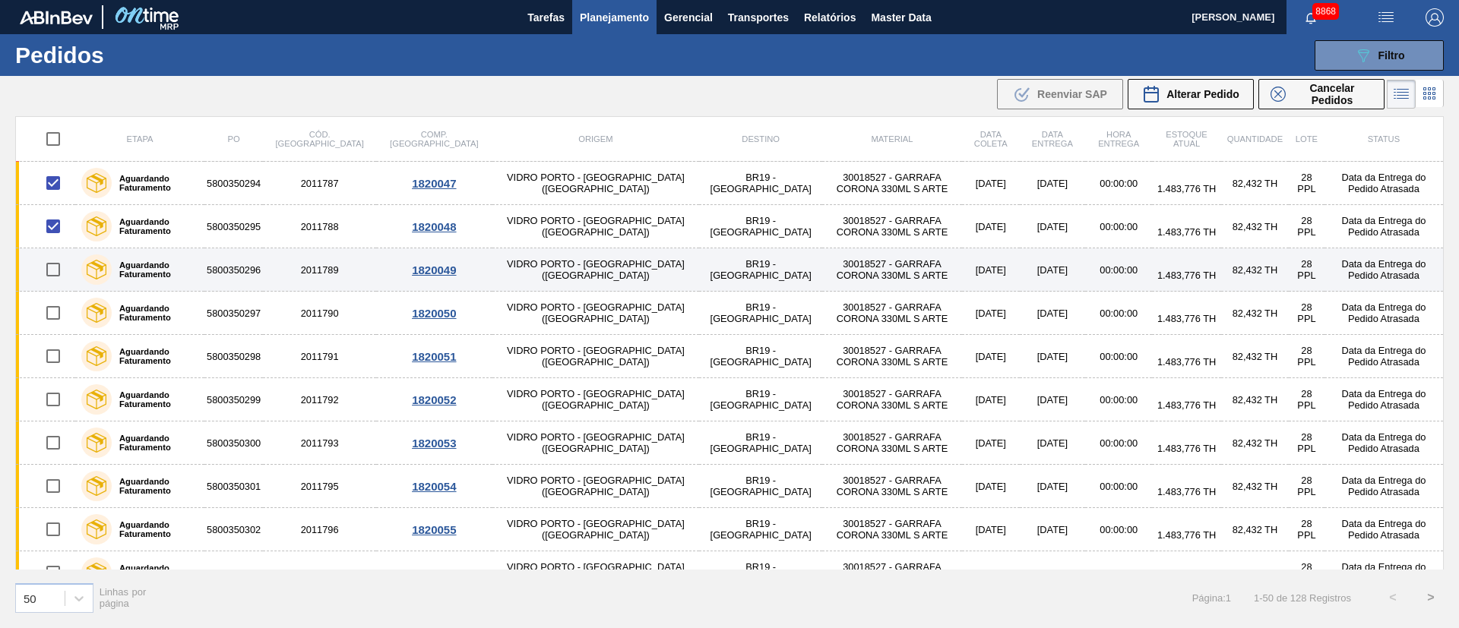
click at [58, 272] on input "checkbox" at bounding box center [53, 270] width 32 height 32
checkbox input "true"
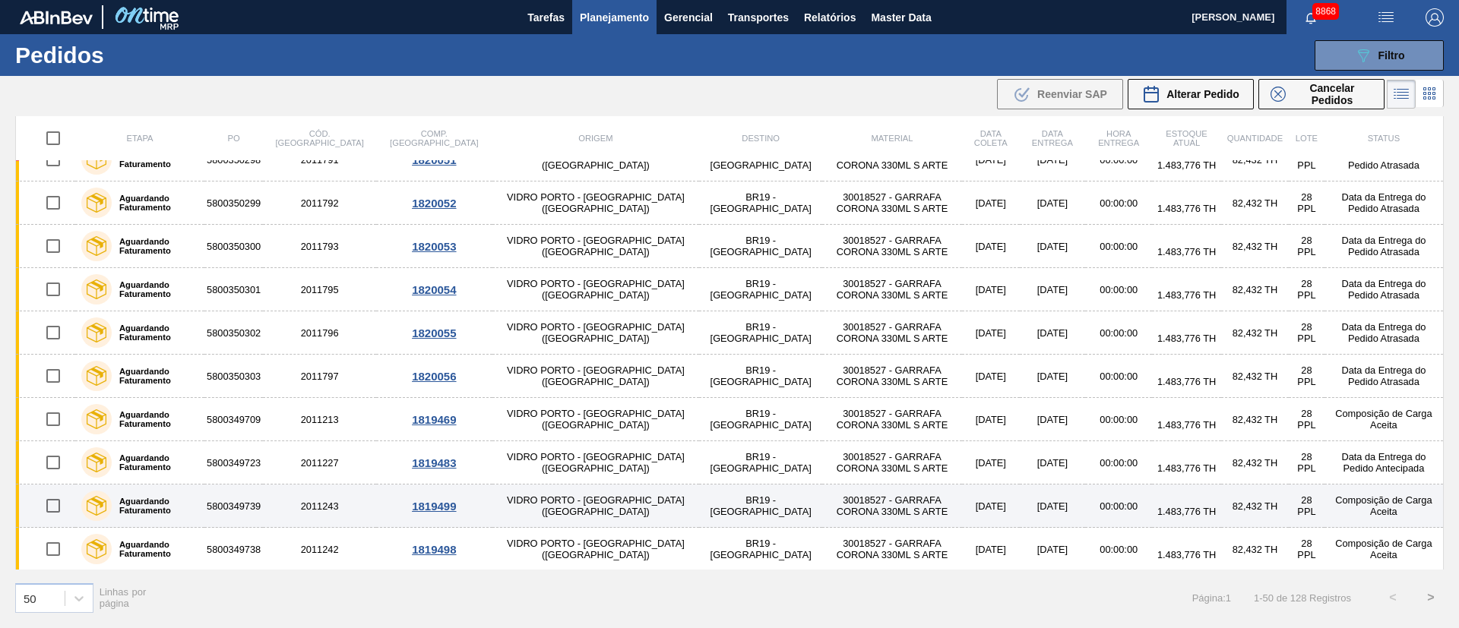
scroll to position [228, 0]
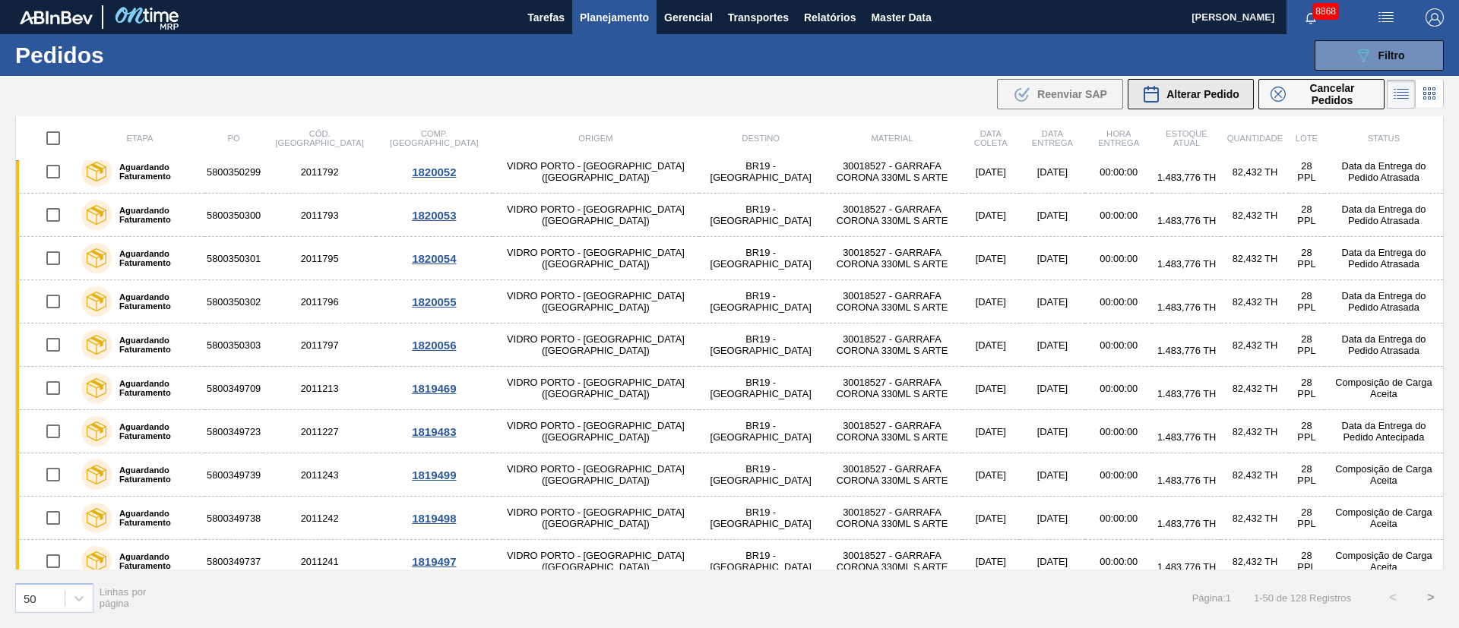
click at [1206, 103] on div "Alterar Pedido" at bounding box center [1190, 94] width 97 height 18
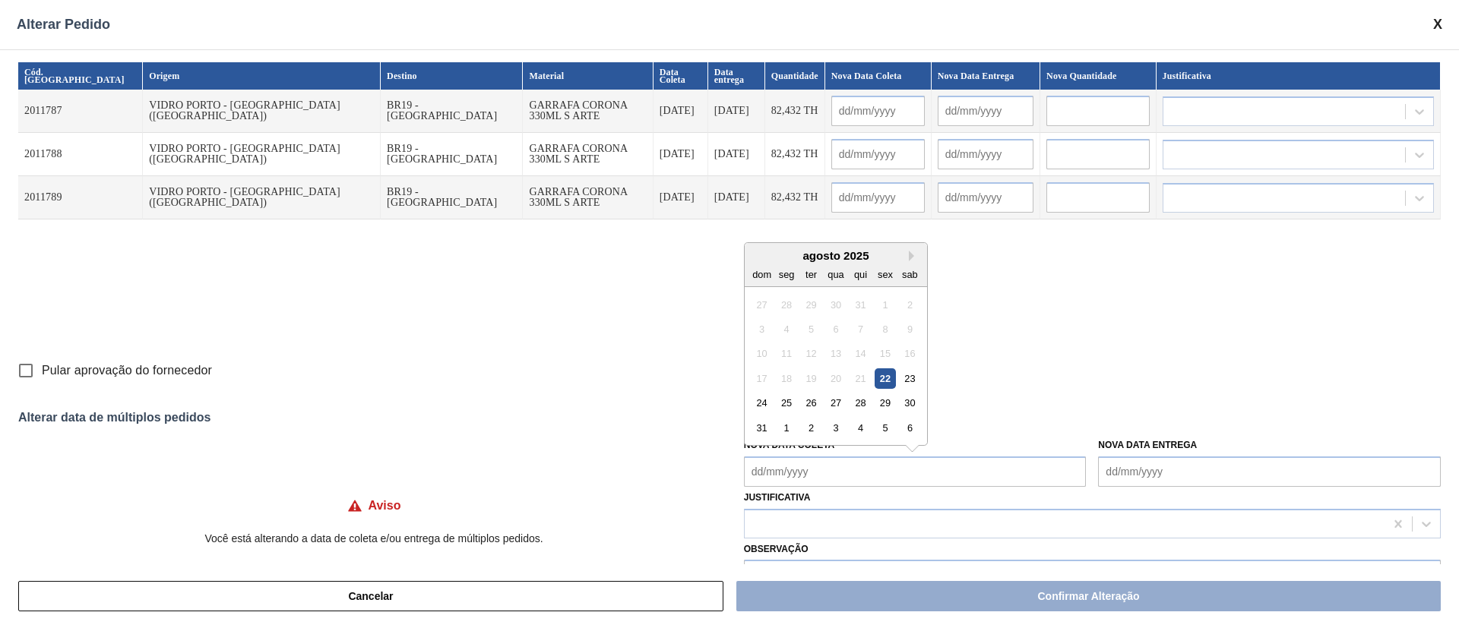
click at [817, 478] on Coleta "Nova Data Coleta" at bounding box center [915, 472] width 343 height 30
drag, startPoint x: 778, startPoint y: 405, endPoint x: 804, endPoint y: 447, distance: 49.8
click at [778, 405] on div "25" at bounding box center [786, 403] width 21 height 21
type Coleta "[DATE]"
type input "[DATE]"
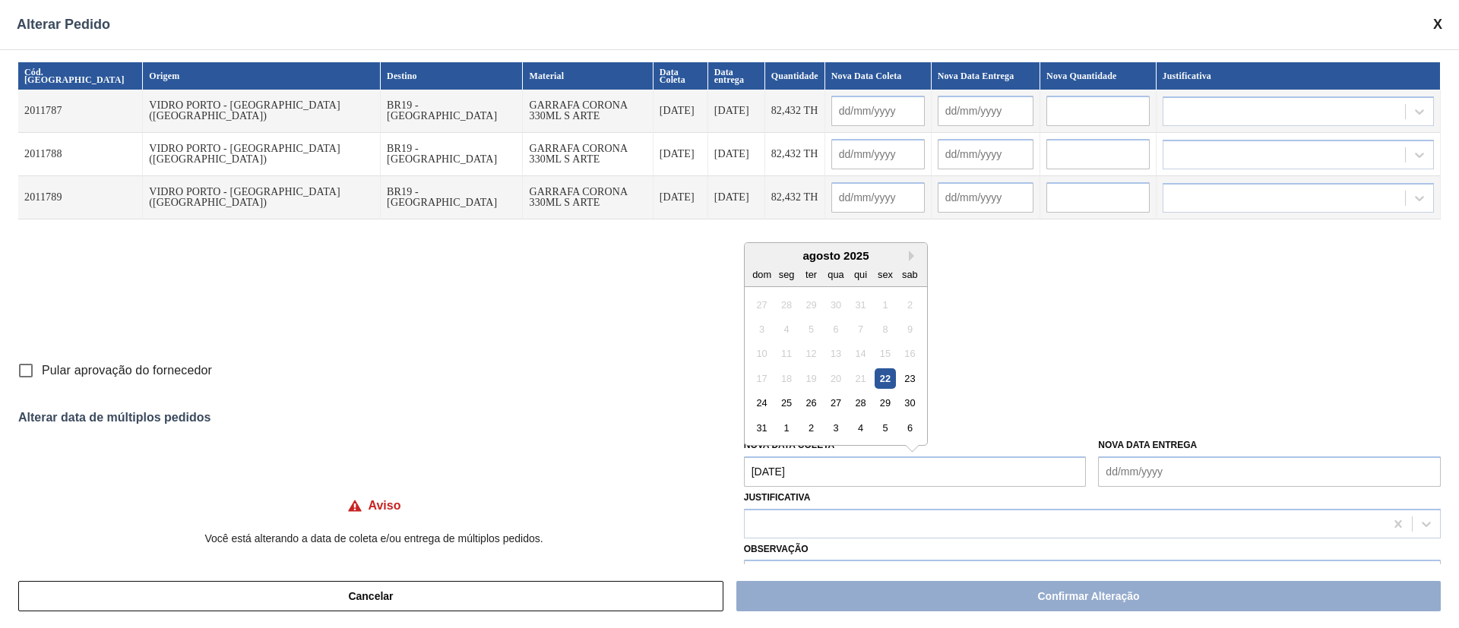
type input "[DATE]"
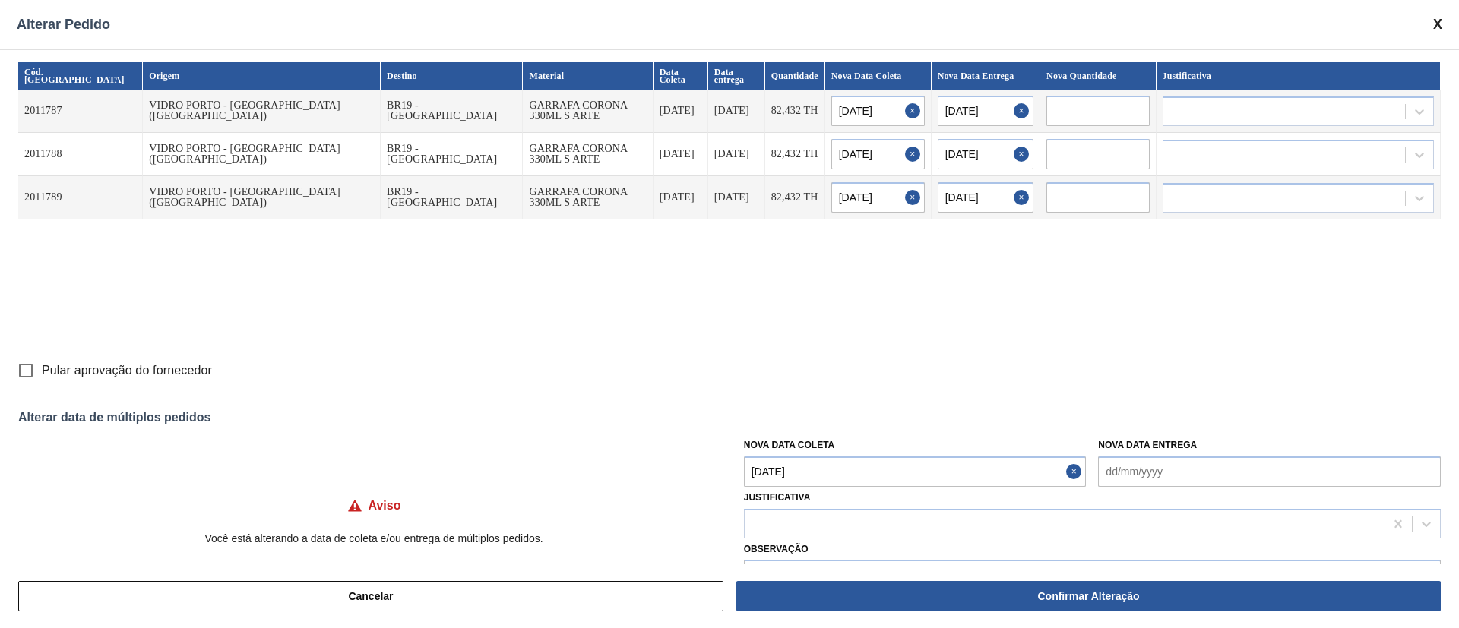
click at [820, 473] on Coleta "[DATE]" at bounding box center [915, 472] width 343 height 30
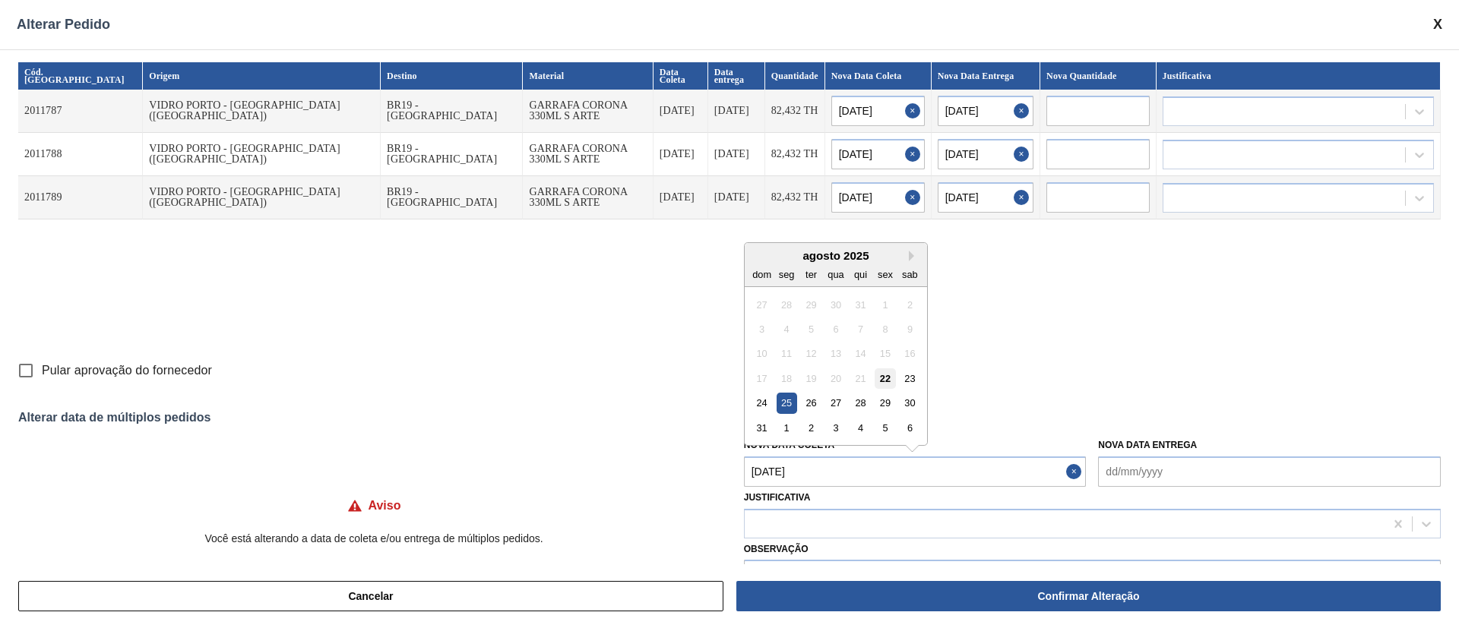
click at [881, 378] on div "22" at bounding box center [884, 378] width 21 height 21
type Coleta "[DATE]"
type input "[DATE]"
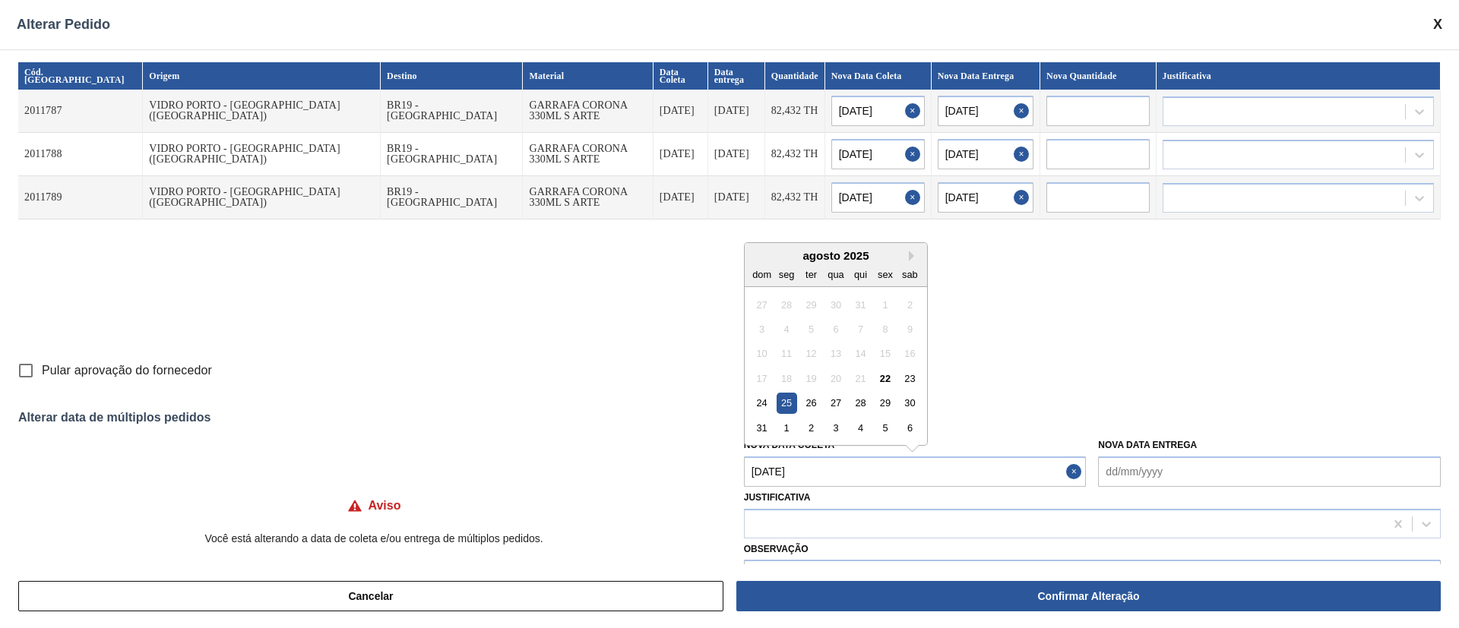
type input "[DATE]"
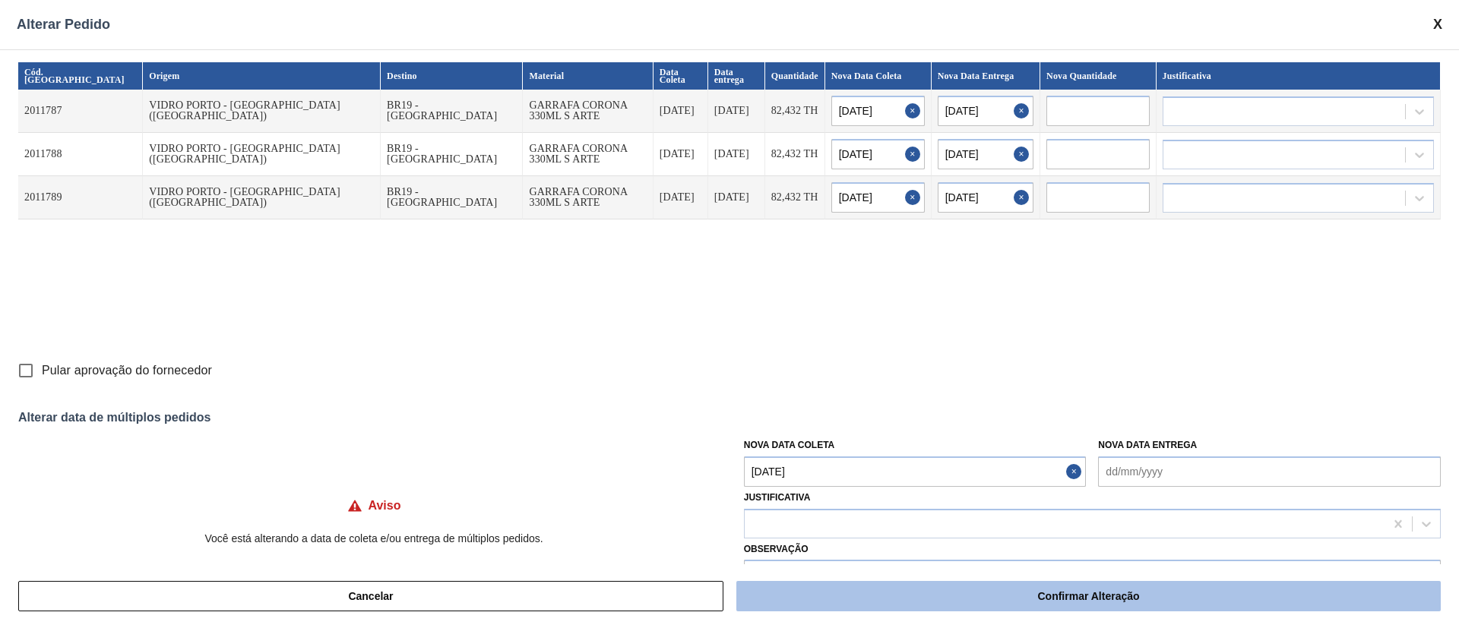
click at [894, 600] on button "Confirmar Alteração" at bounding box center [1088, 596] width 704 height 30
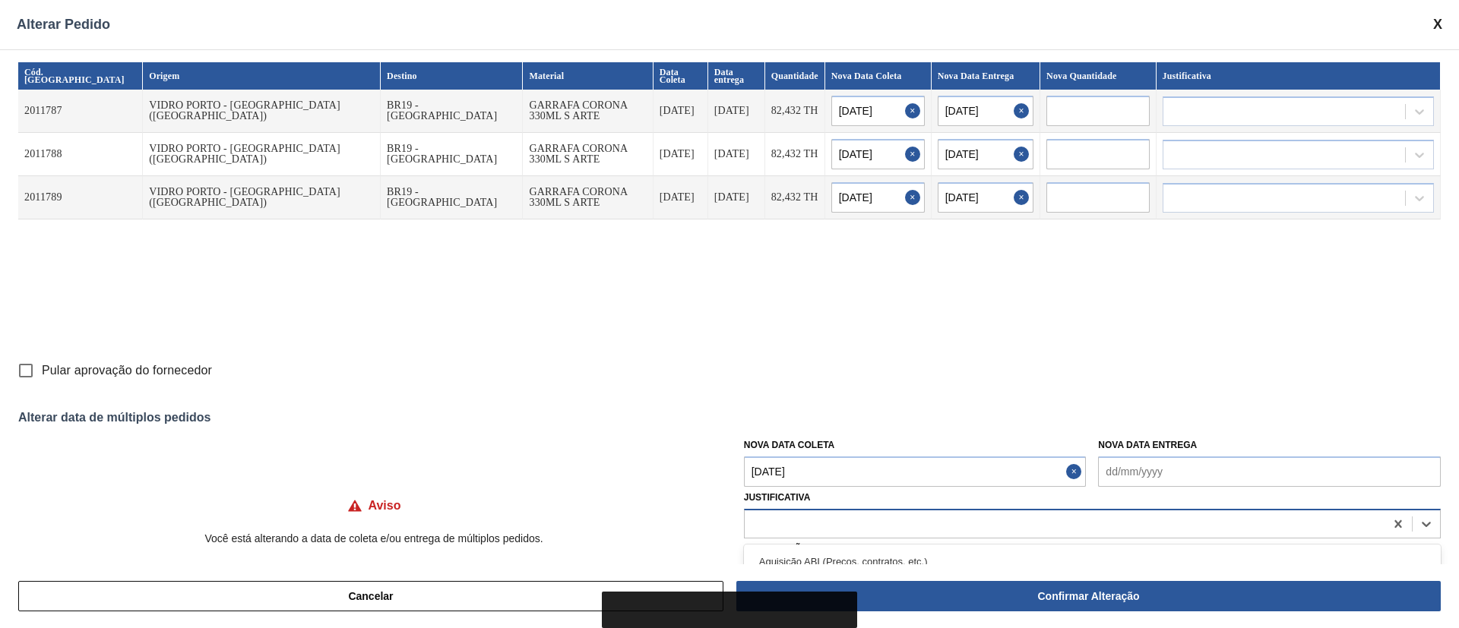
click at [794, 528] on div at bounding box center [1065, 524] width 640 height 22
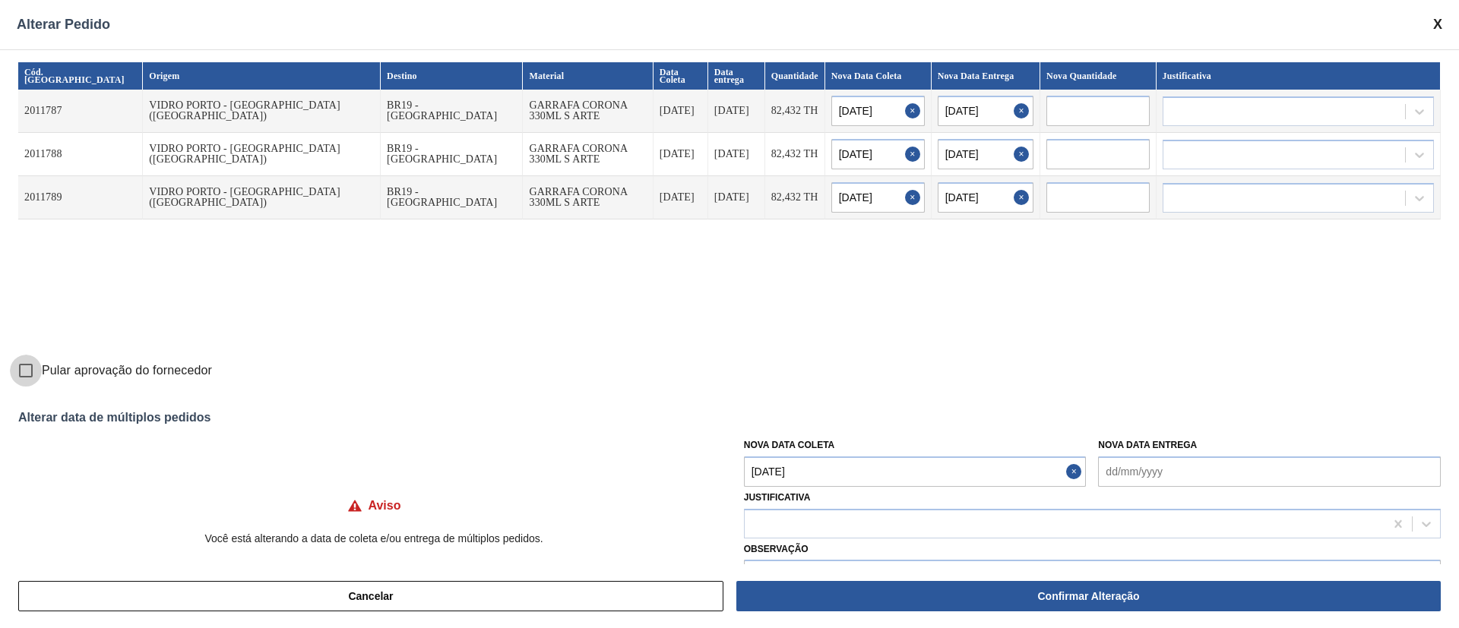
click at [26, 374] on input "Pular aprovação do fornecedor" at bounding box center [26, 371] width 32 height 32
checkbox input "true"
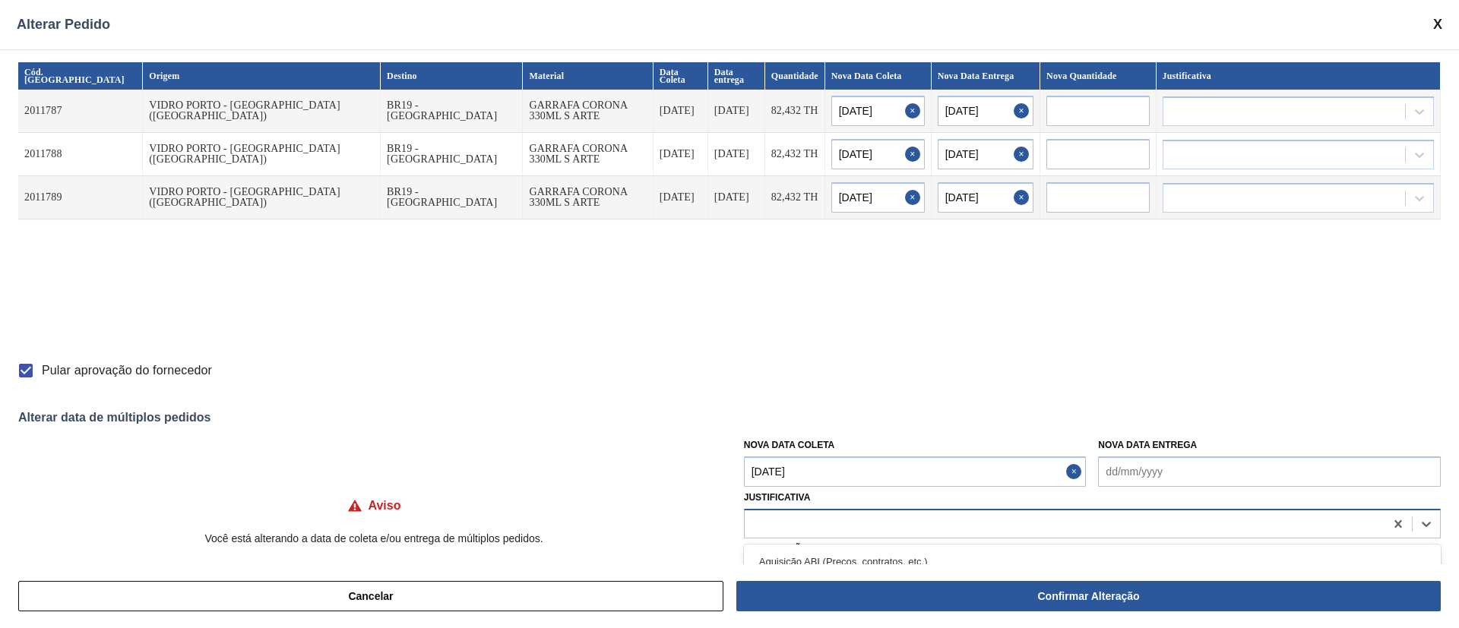
click at [779, 528] on div at bounding box center [1065, 524] width 640 height 22
type input "ou"
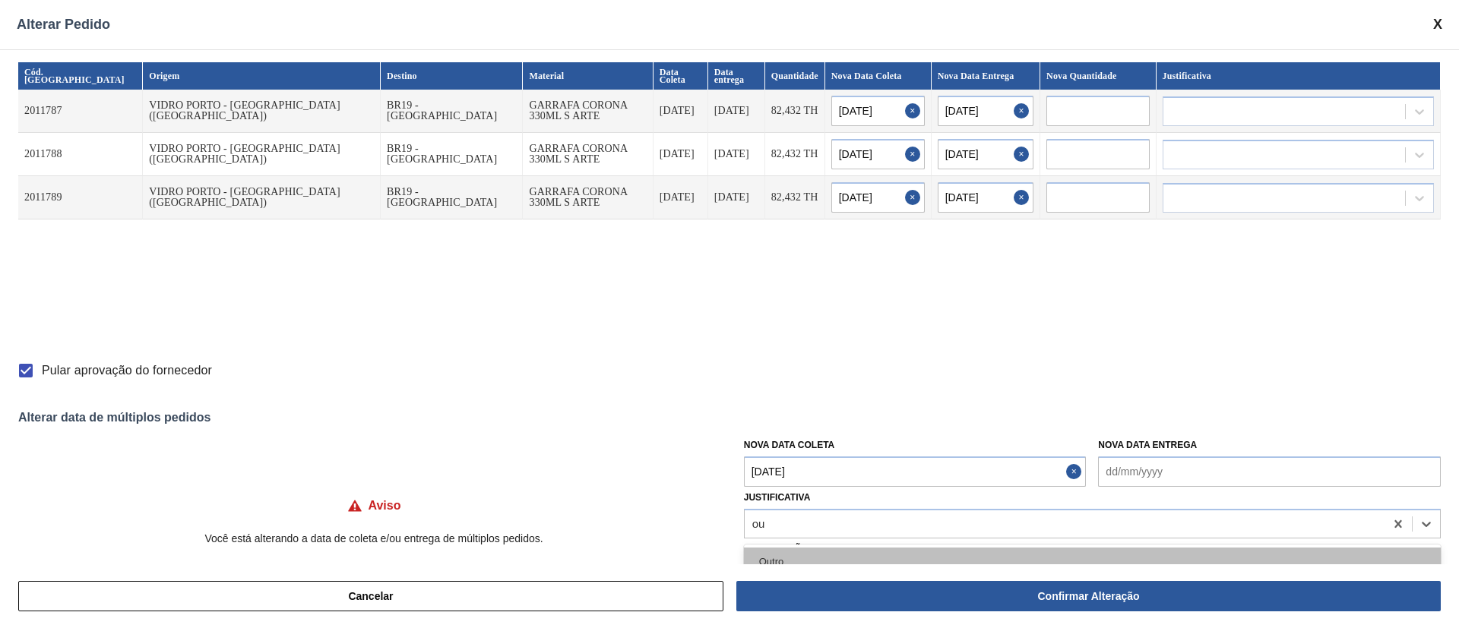
click at [774, 561] on div "Outro" at bounding box center [1092, 562] width 697 height 28
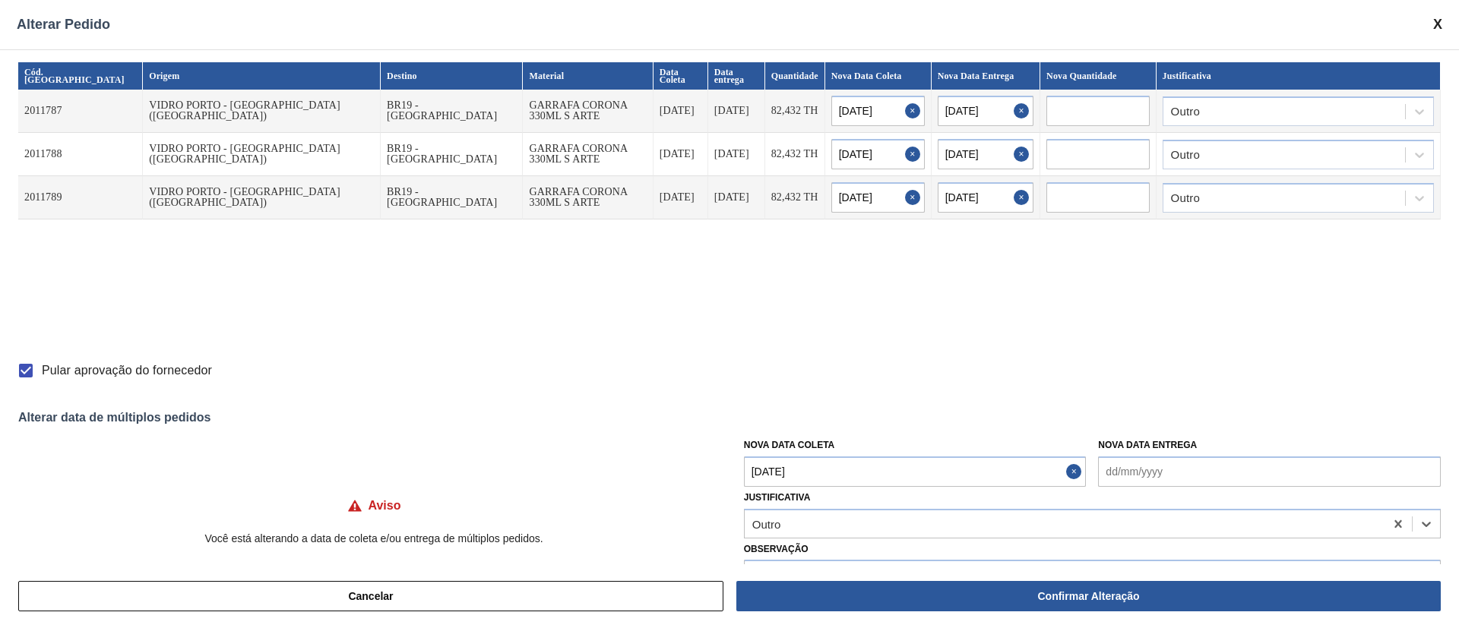
click at [900, 593] on button "Confirmar Alteração" at bounding box center [1088, 596] width 704 height 30
checkbox input "false"
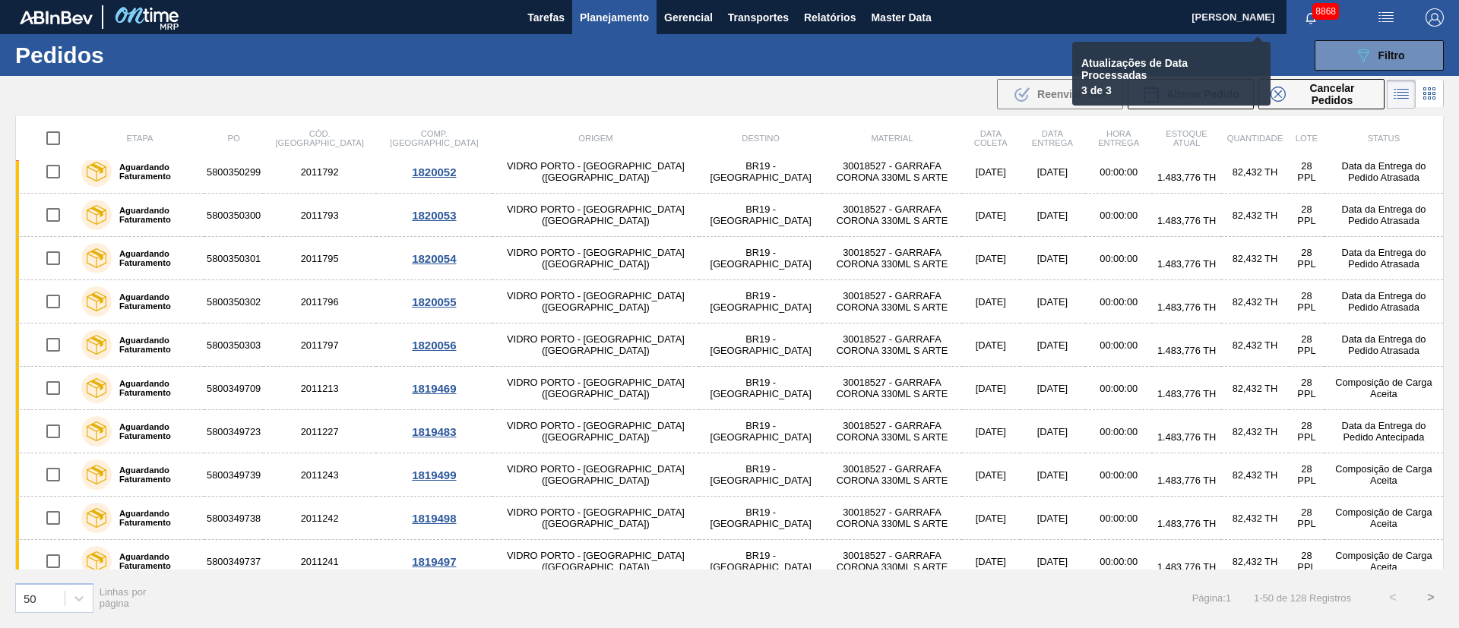
checkbox input "false"
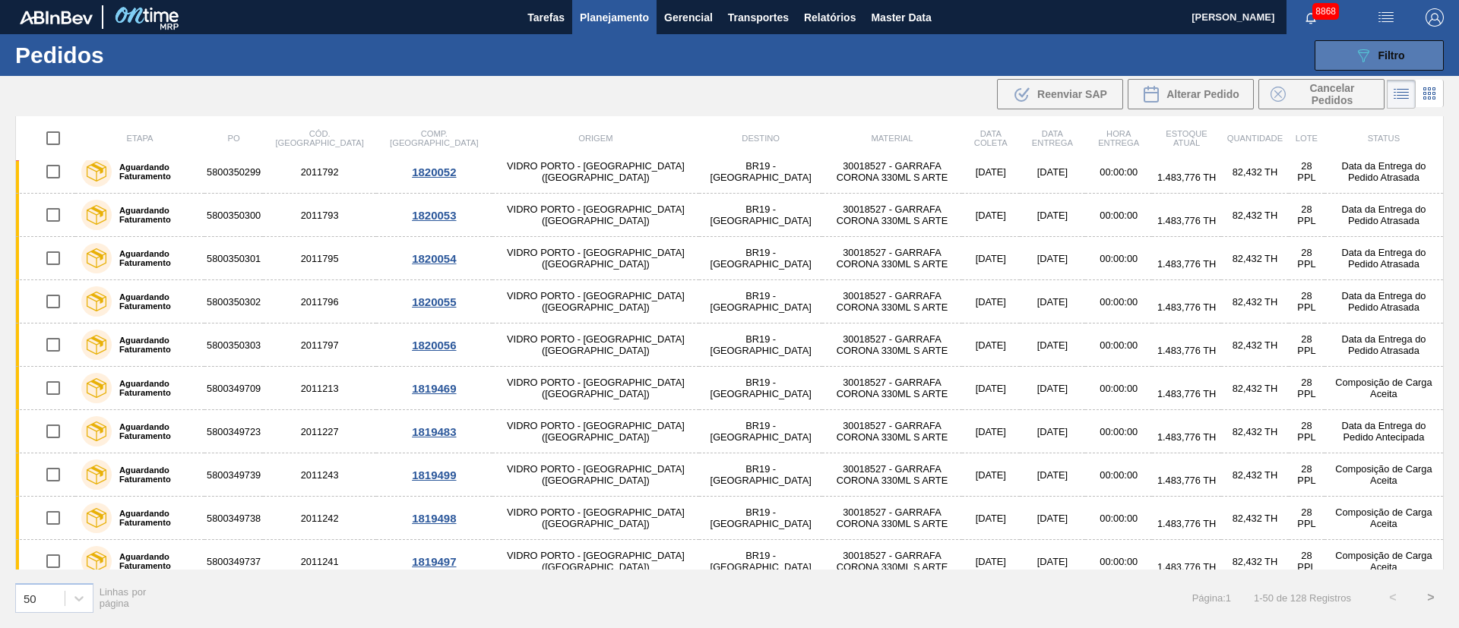
click at [1392, 63] on div "089F7B8B-B2A5-4AFE-B5C0-19BA573D28AC Filtro" at bounding box center [1379, 55] width 51 height 18
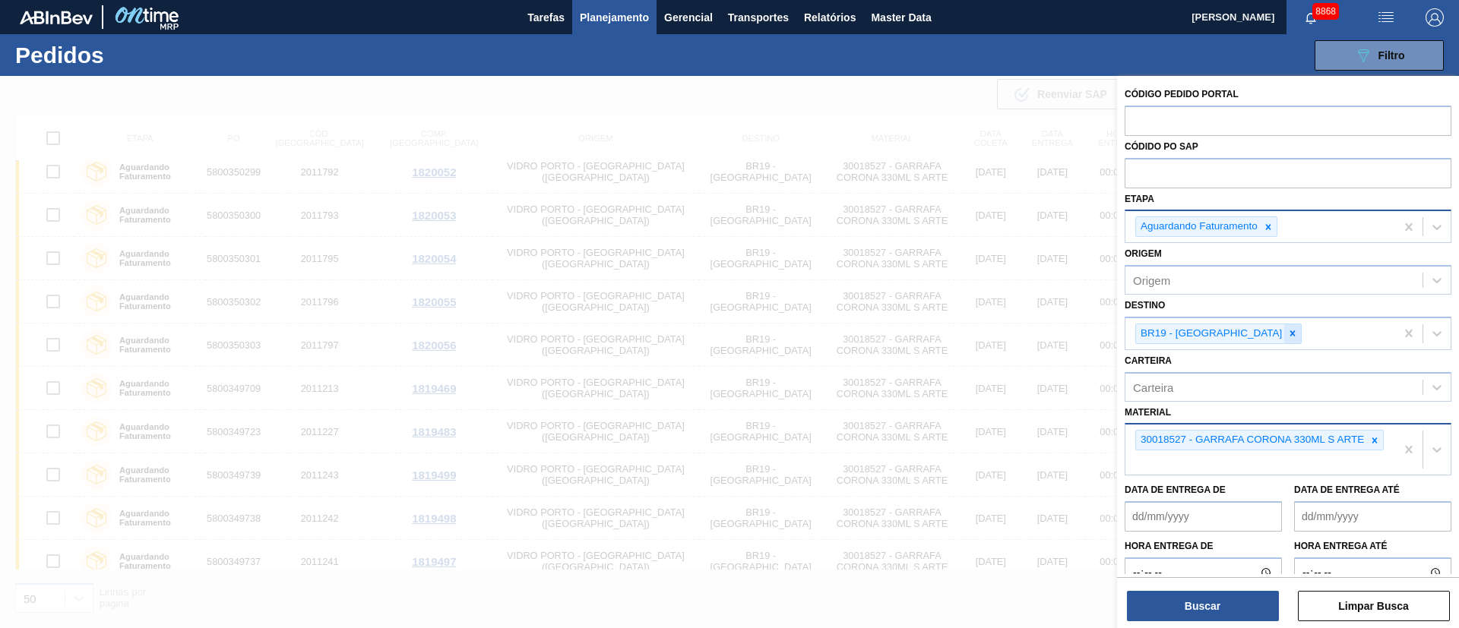
click at [1287, 328] on icon at bounding box center [1292, 333] width 11 height 11
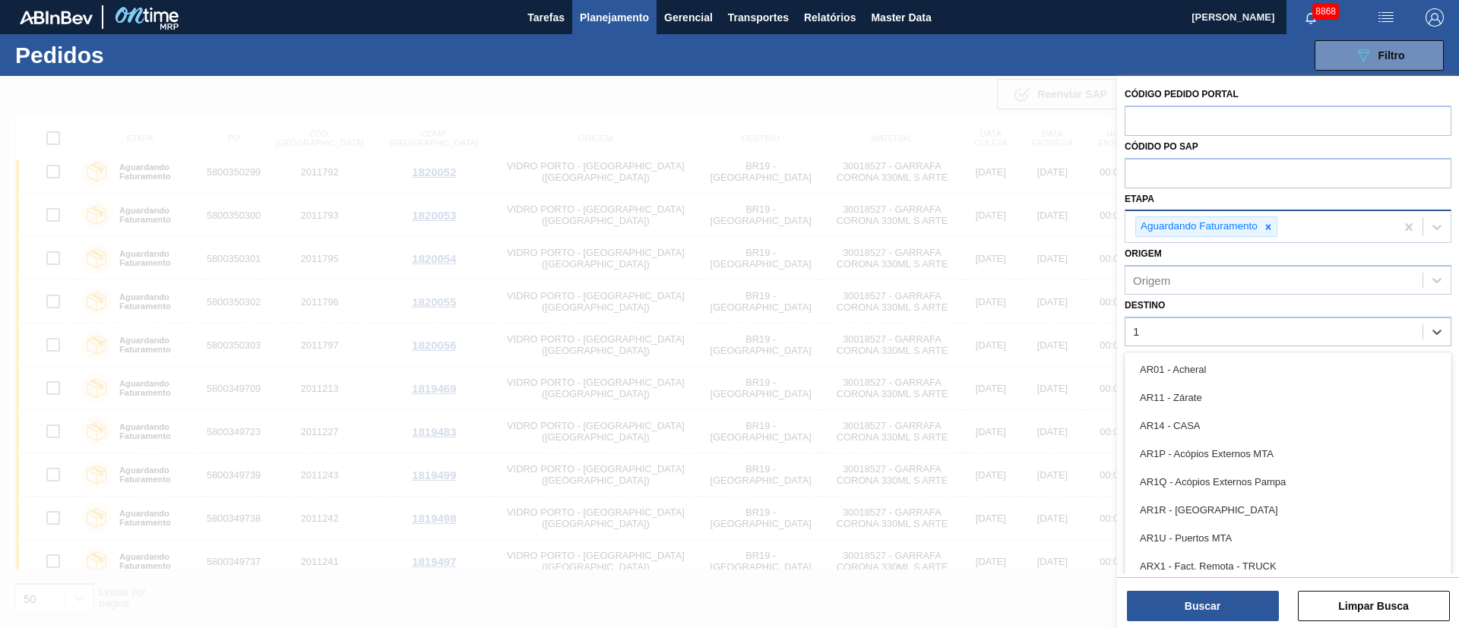
type input "16"
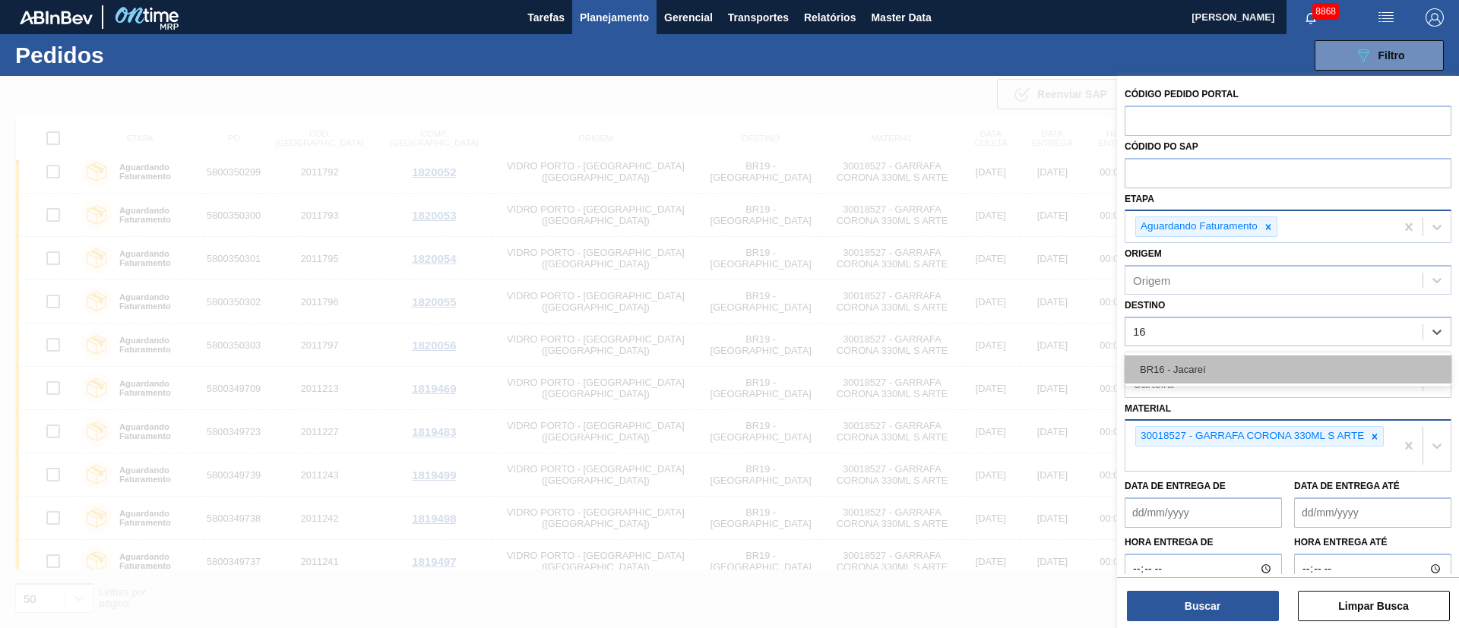
click at [1199, 375] on div "BR16 - Jacareí" at bounding box center [1287, 370] width 327 height 28
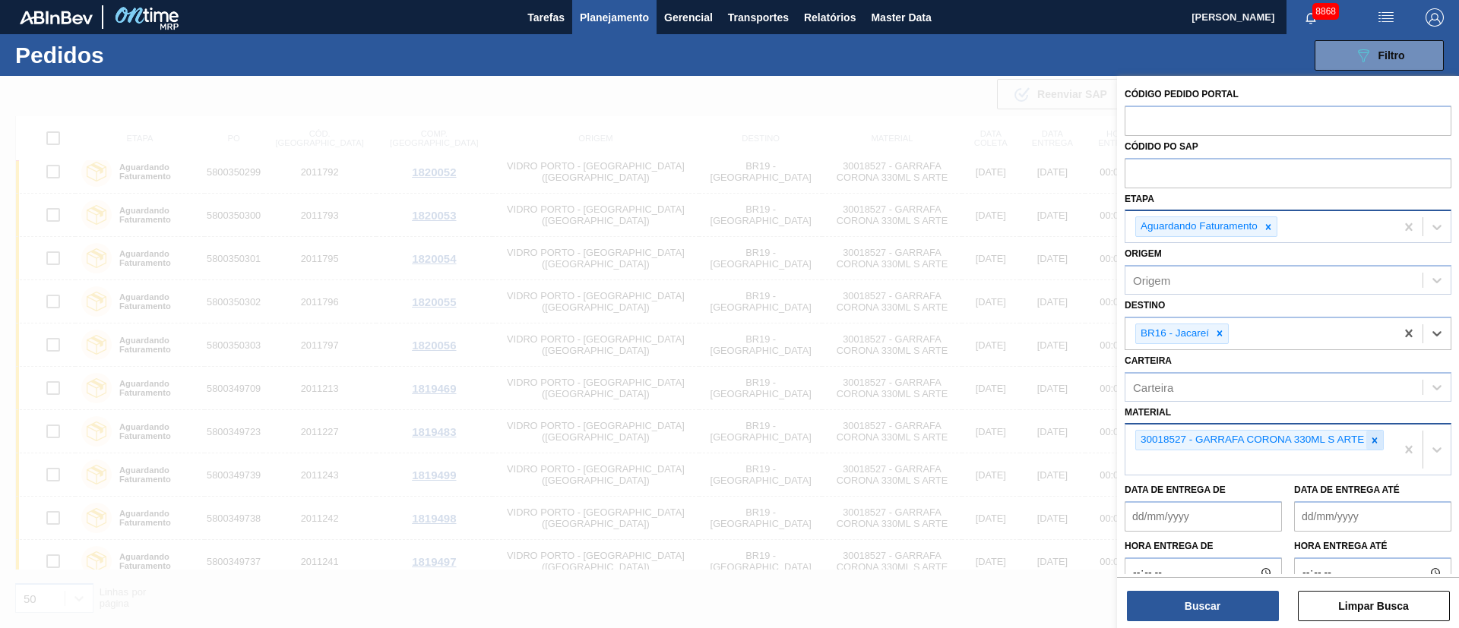
click at [1376, 440] on icon at bounding box center [1374, 440] width 11 height 11
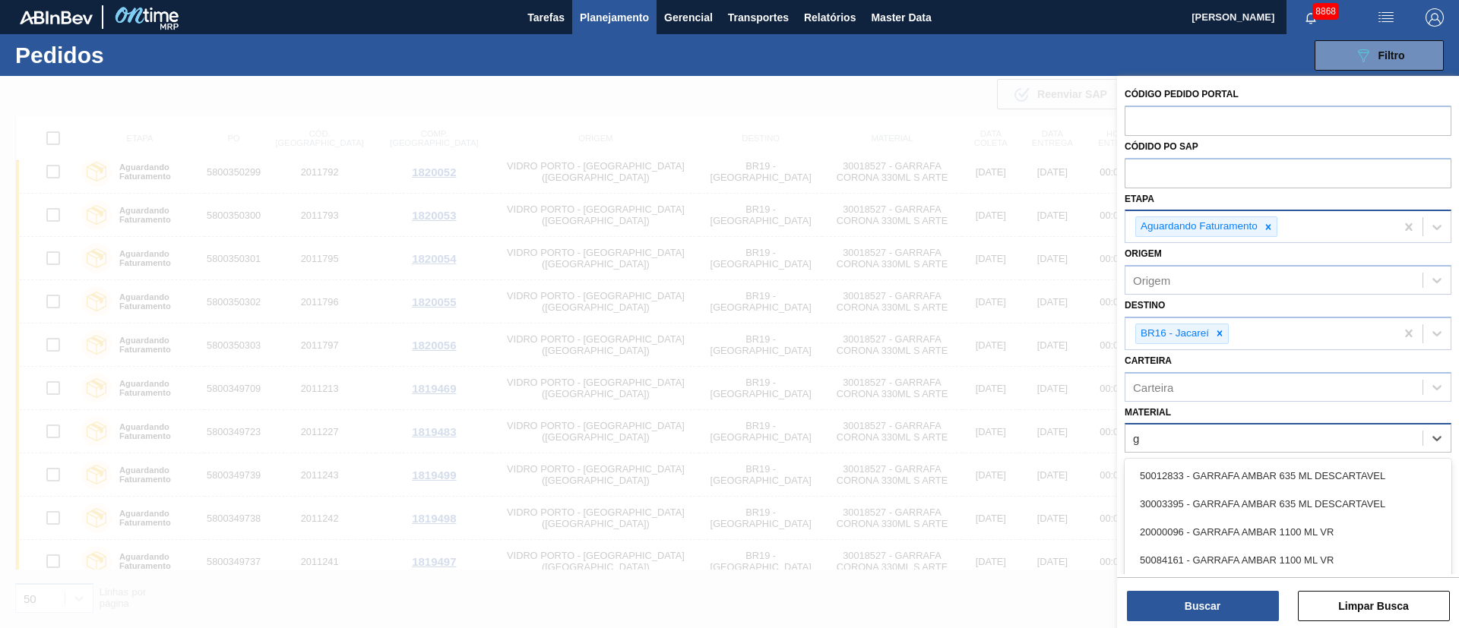
type input "gt"
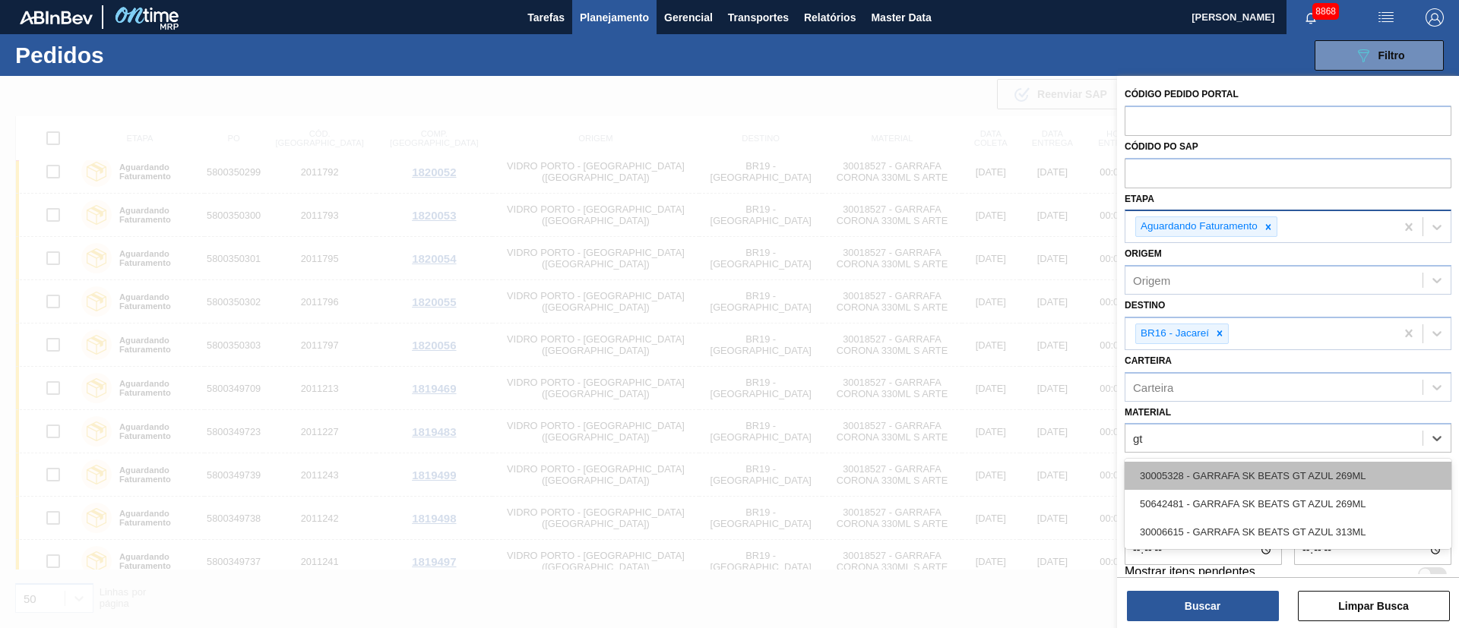
click at [1305, 470] on div "30005328 - GARRAFA SK BEATS GT AZUL 269ML" at bounding box center [1287, 476] width 327 height 28
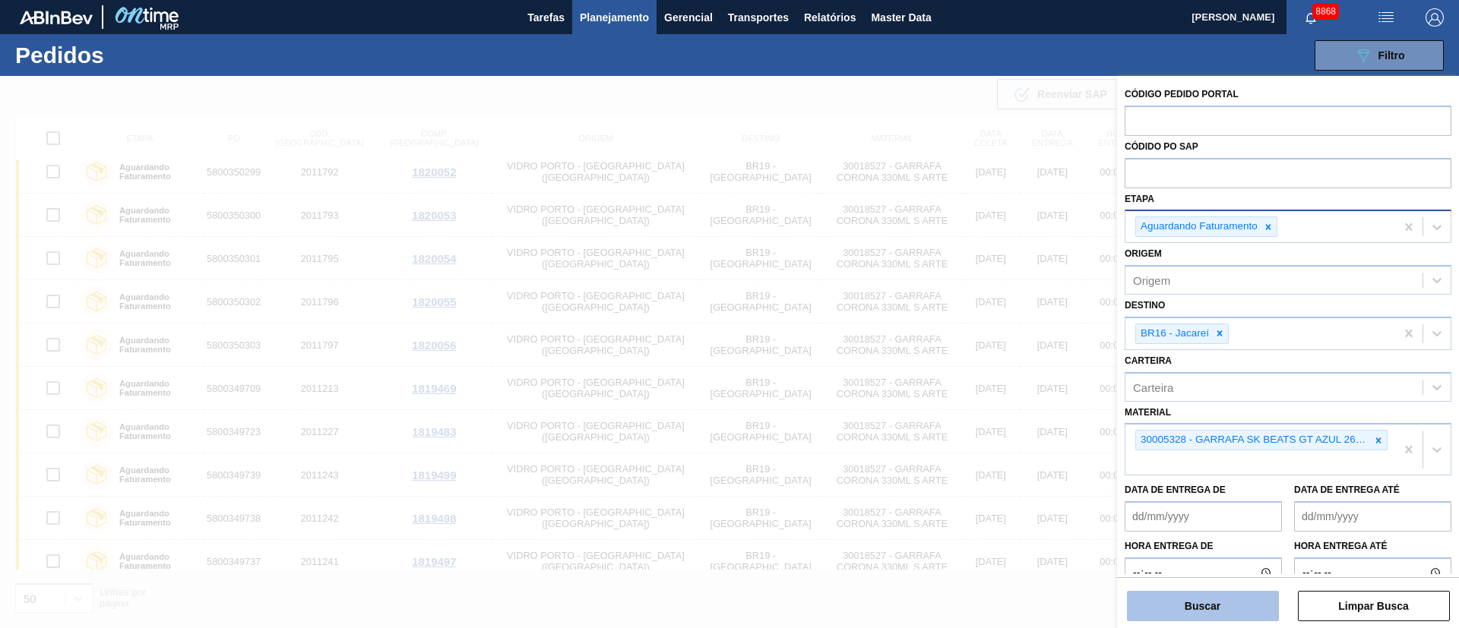
click at [1211, 598] on button "Buscar" at bounding box center [1203, 606] width 152 height 30
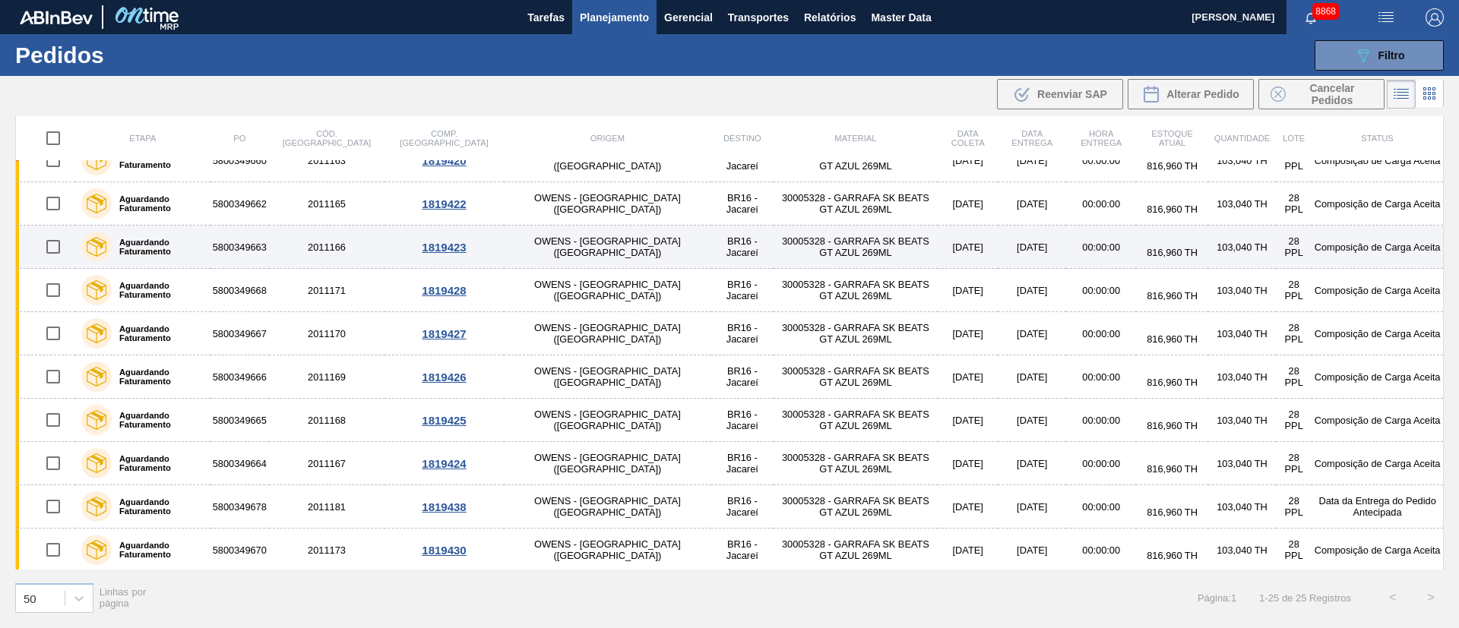
scroll to position [0, 0]
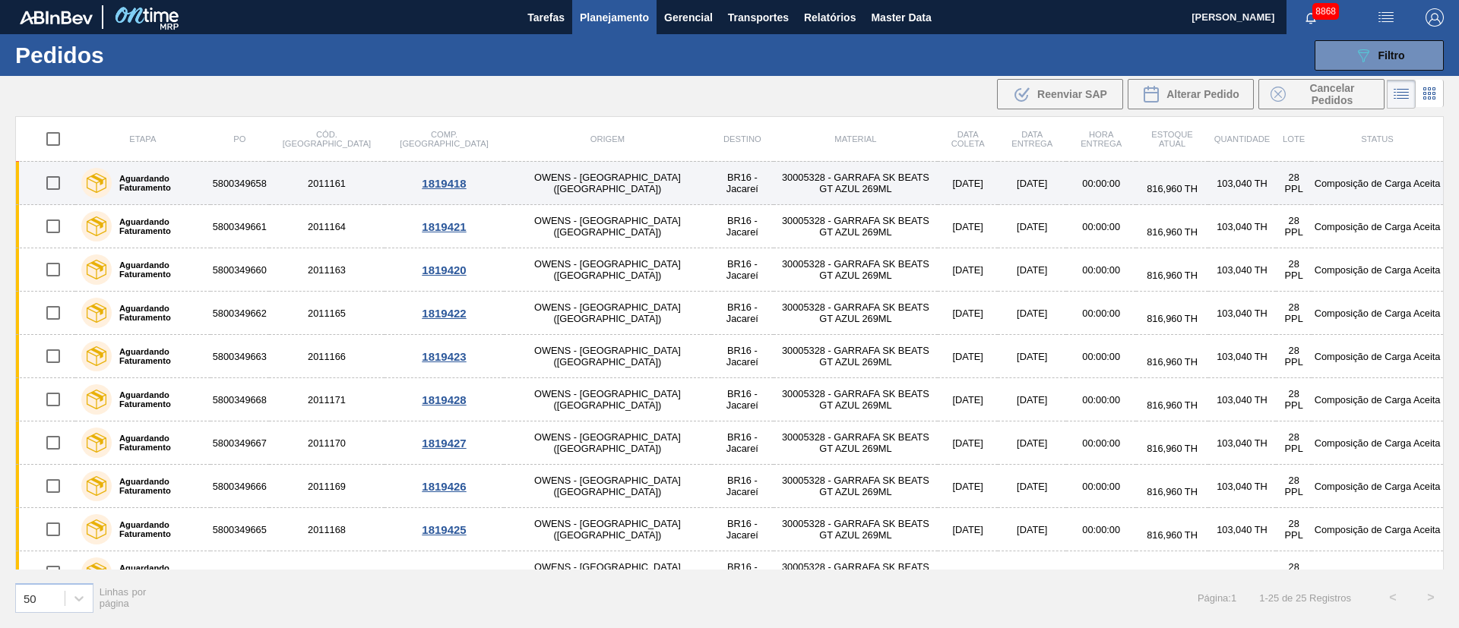
click at [53, 187] on input "checkbox" at bounding box center [53, 183] width 32 height 32
checkbox input "true"
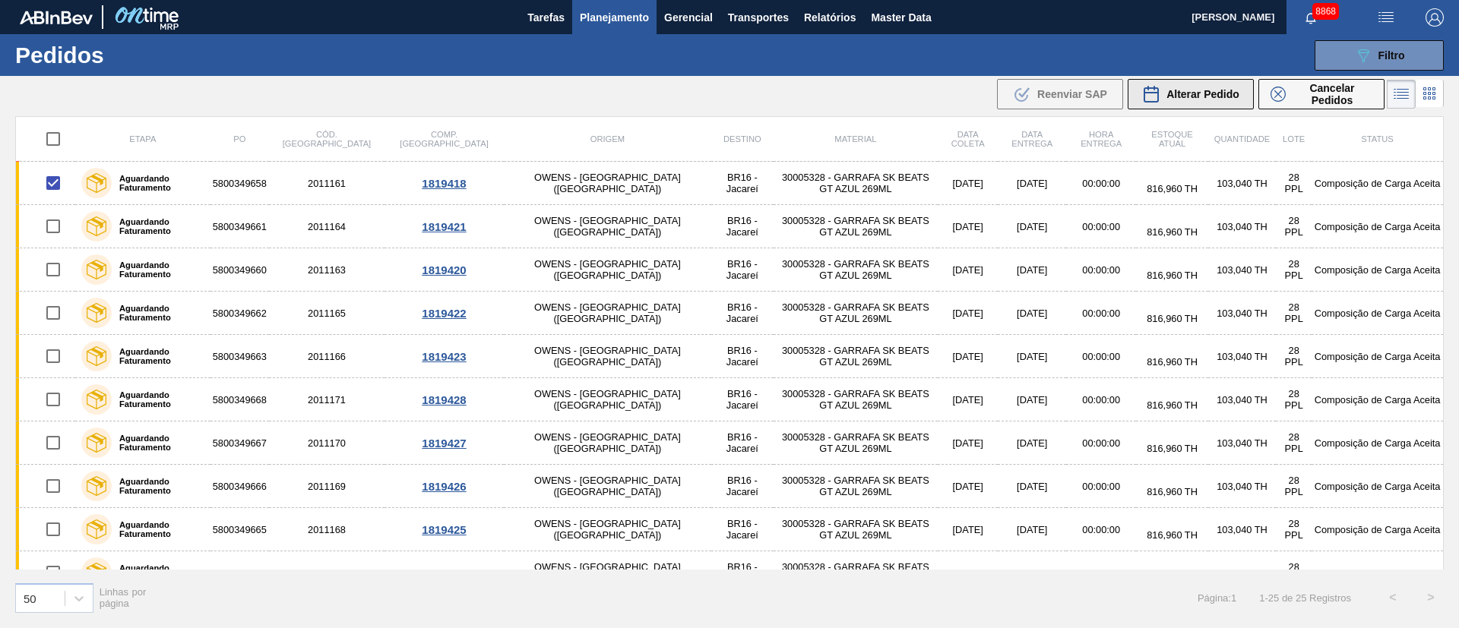
click at [1190, 93] on span "Alterar Pedido" at bounding box center [1202, 94] width 73 height 12
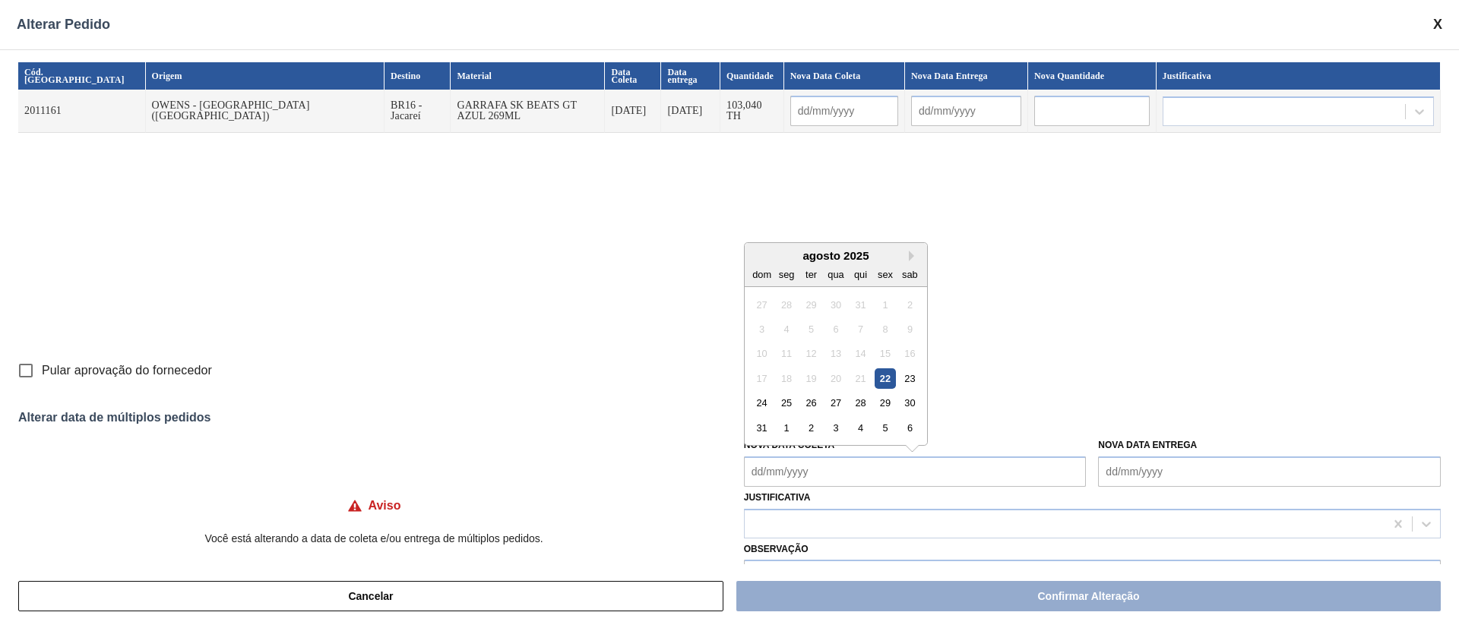
drag, startPoint x: 890, startPoint y: 469, endPoint x: 874, endPoint y: 470, distance: 16.0
click at [890, 469] on Coleta "Nova Data Coleta" at bounding box center [915, 472] width 343 height 30
click at [788, 407] on div "25" at bounding box center [786, 403] width 21 height 21
type input "[DATE]"
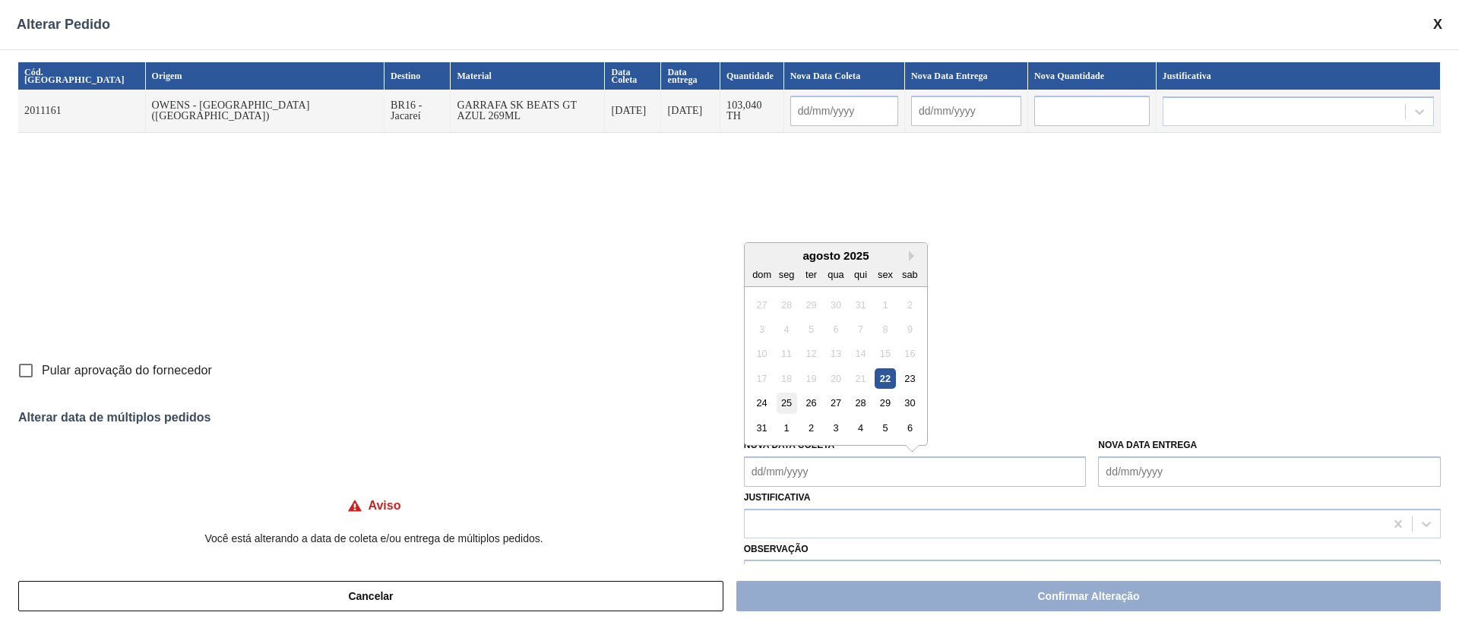
type Coleta "[DATE]"
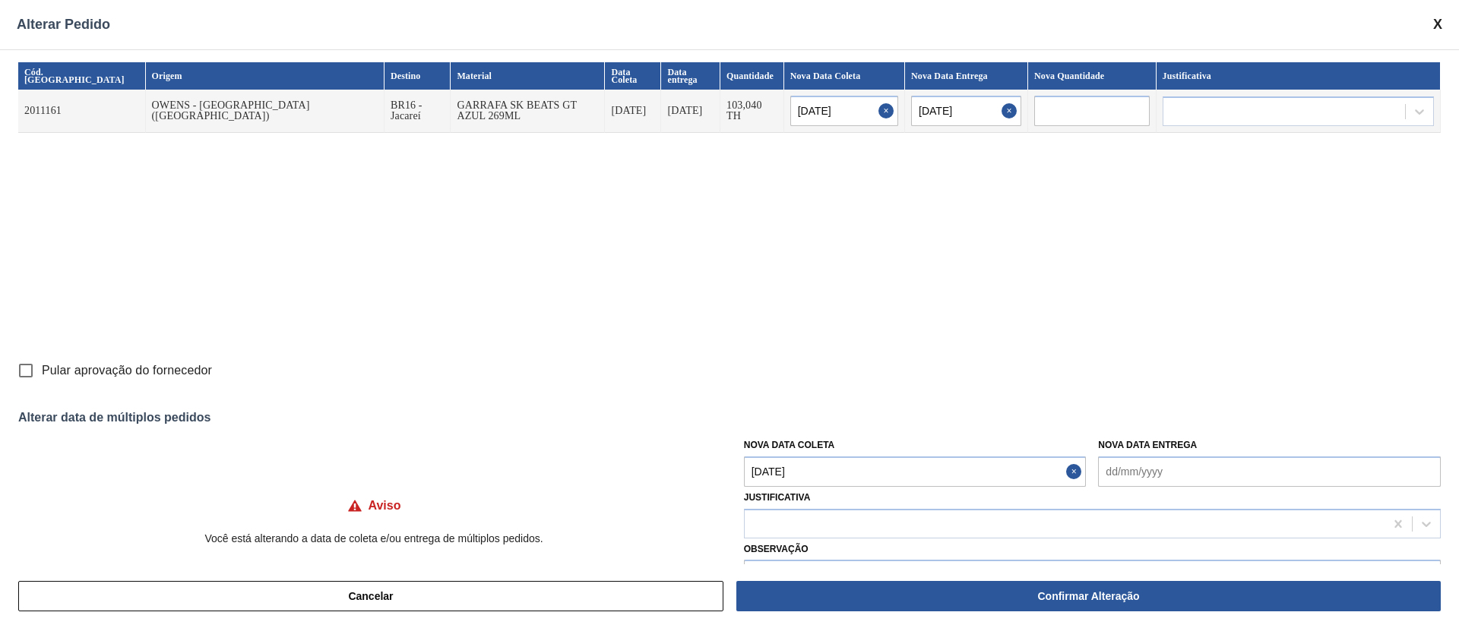
click at [780, 479] on Coleta "[DATE]" at bounding box center [915, 472] width 343 height 30
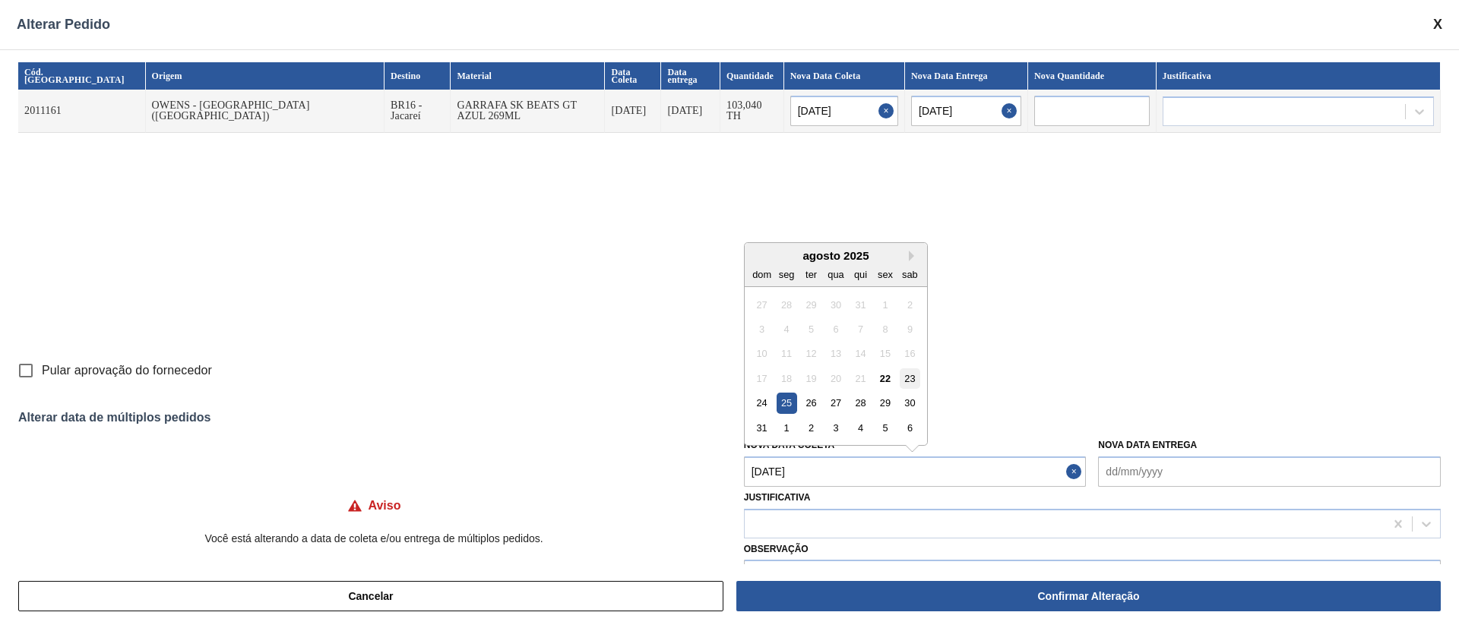
click at [909, 384] on div "23" at bounding box center [910, 378] width 21 height 21
type input "[DATE]"
type Coleta "[DATE]"
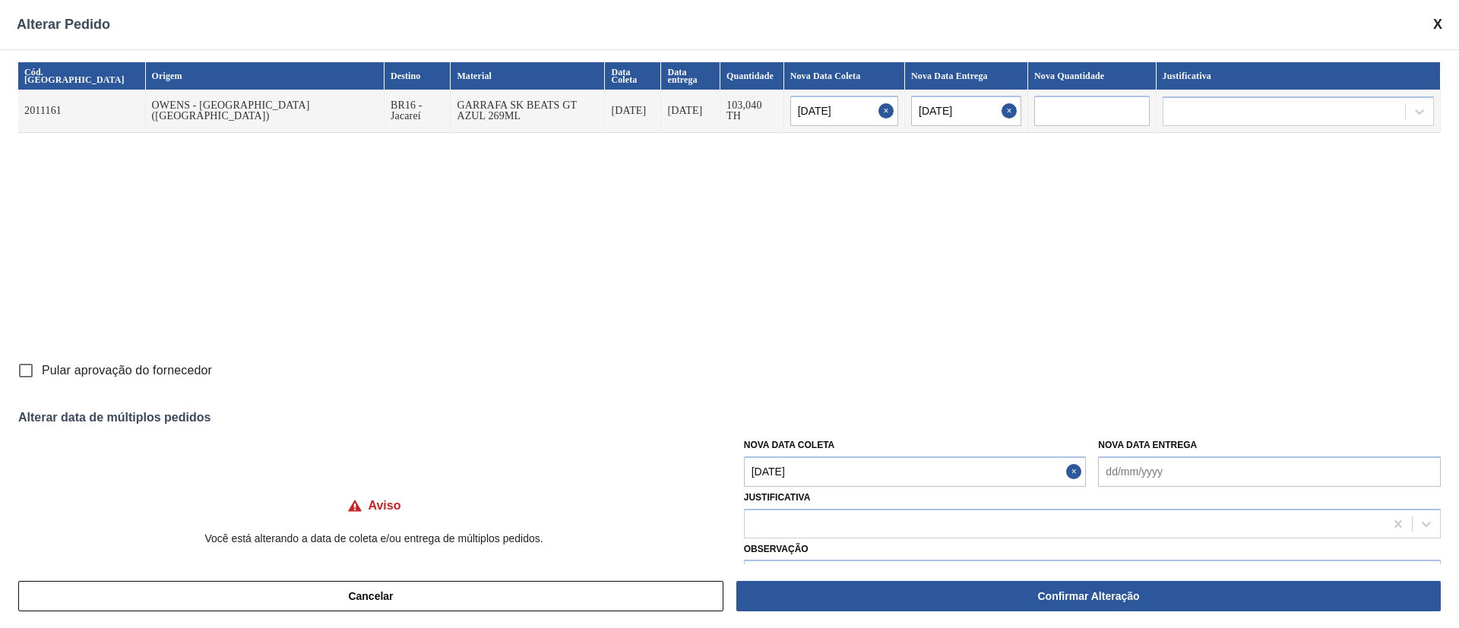
click at [31, 376] on input "Pular aprovação do fornecedor" at bounding box center [26, 371] width 32 height 32
checkbox input "true"
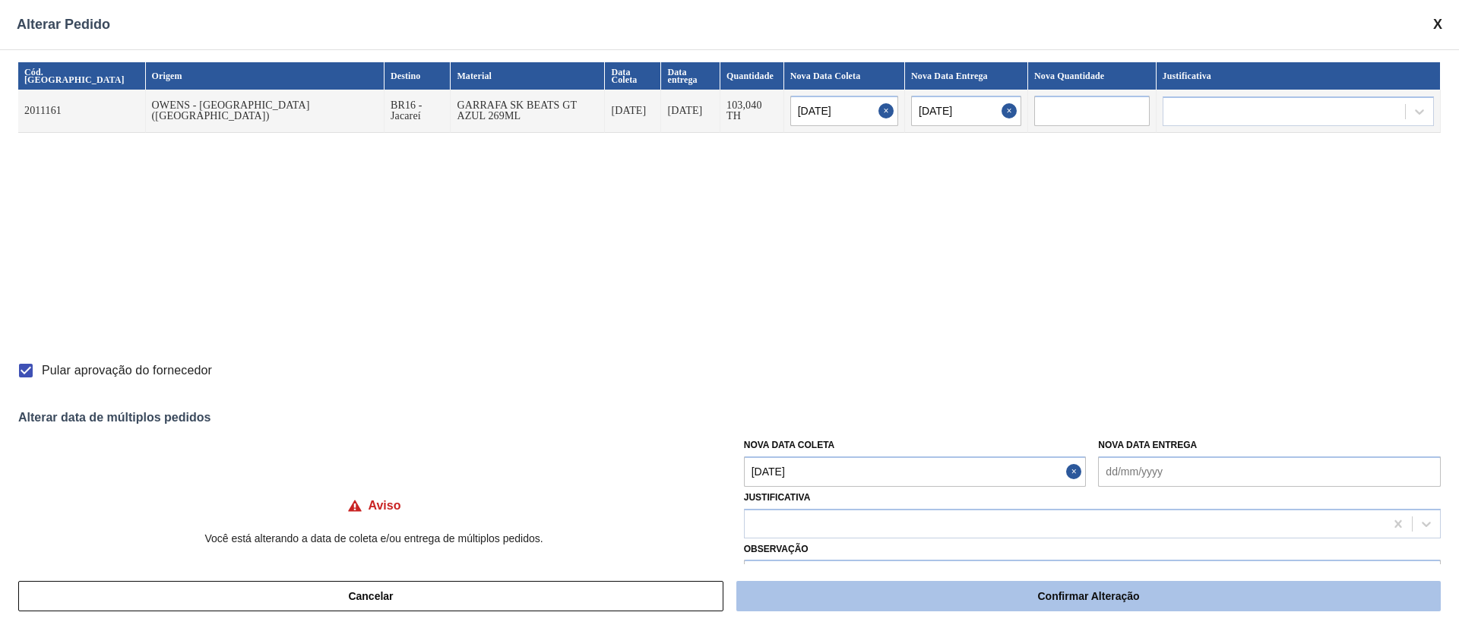
click at [1058, 596] on button "Confirmar Alteração" at bounding box center [1088, 596] width 704 height 30
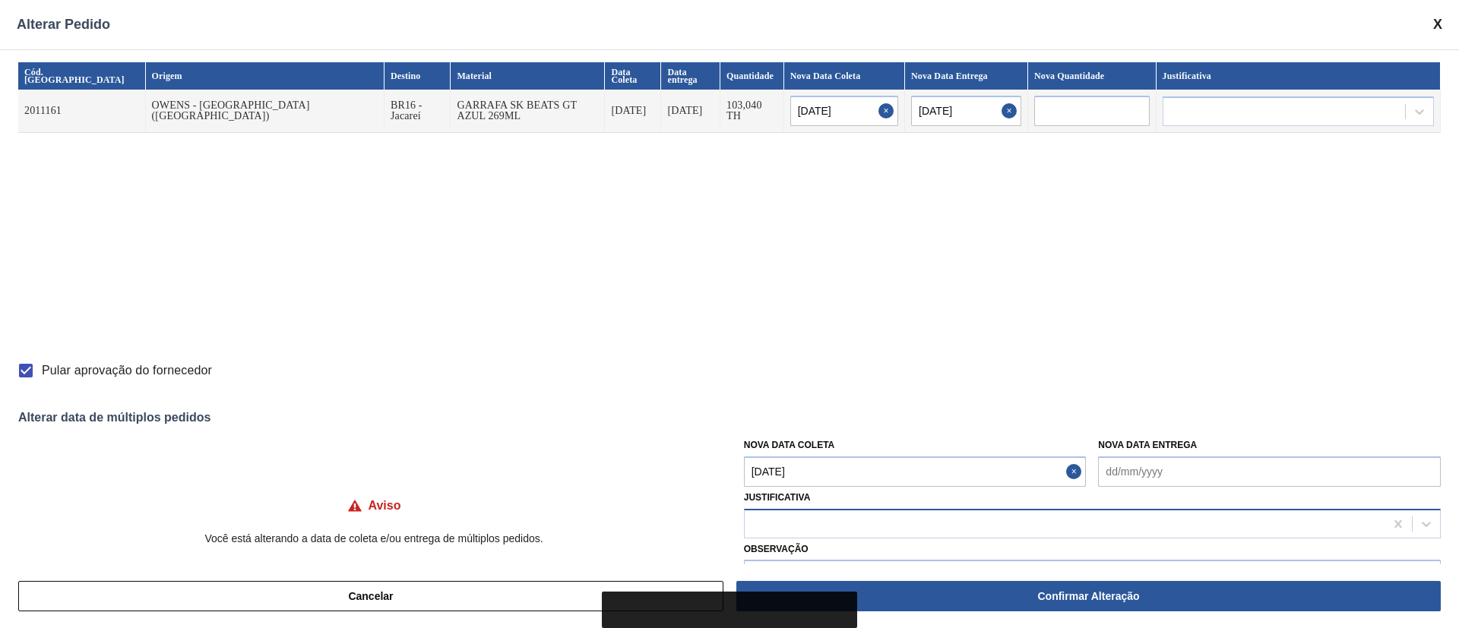
click at [816, 523] on div at bounding box center [1065, 524] width 640 height 22
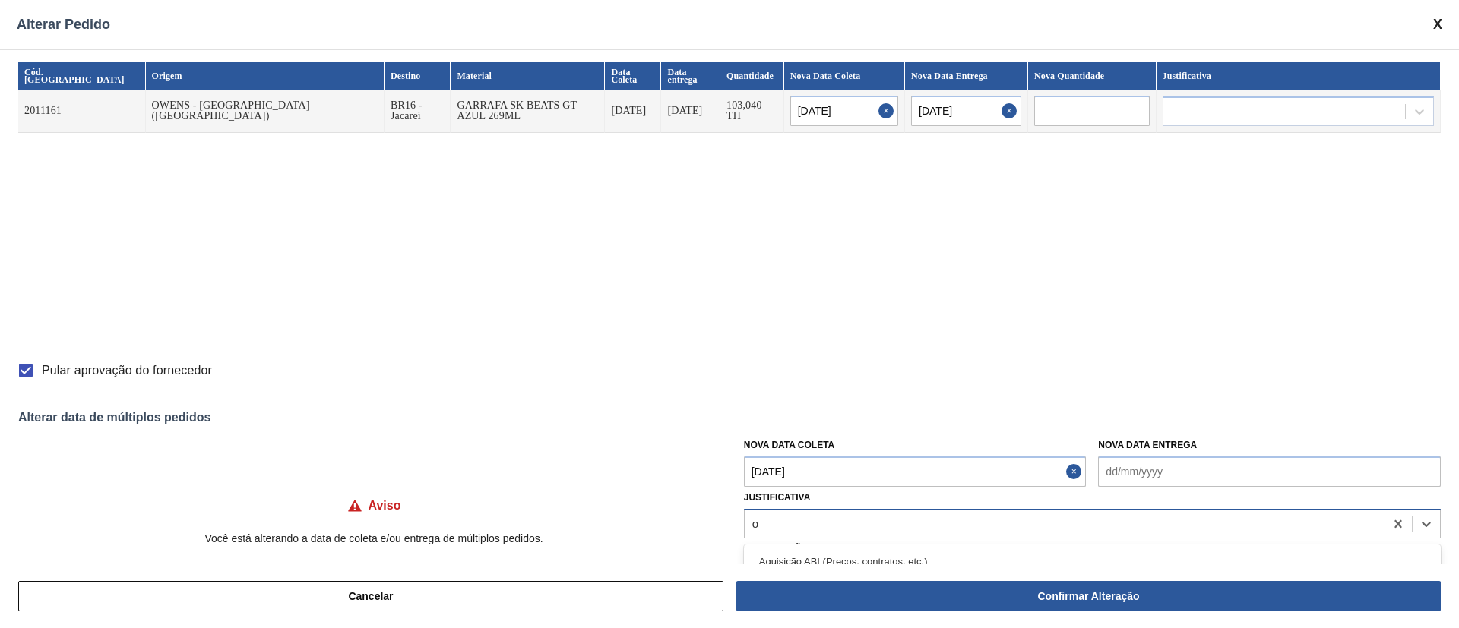
type input "ou"
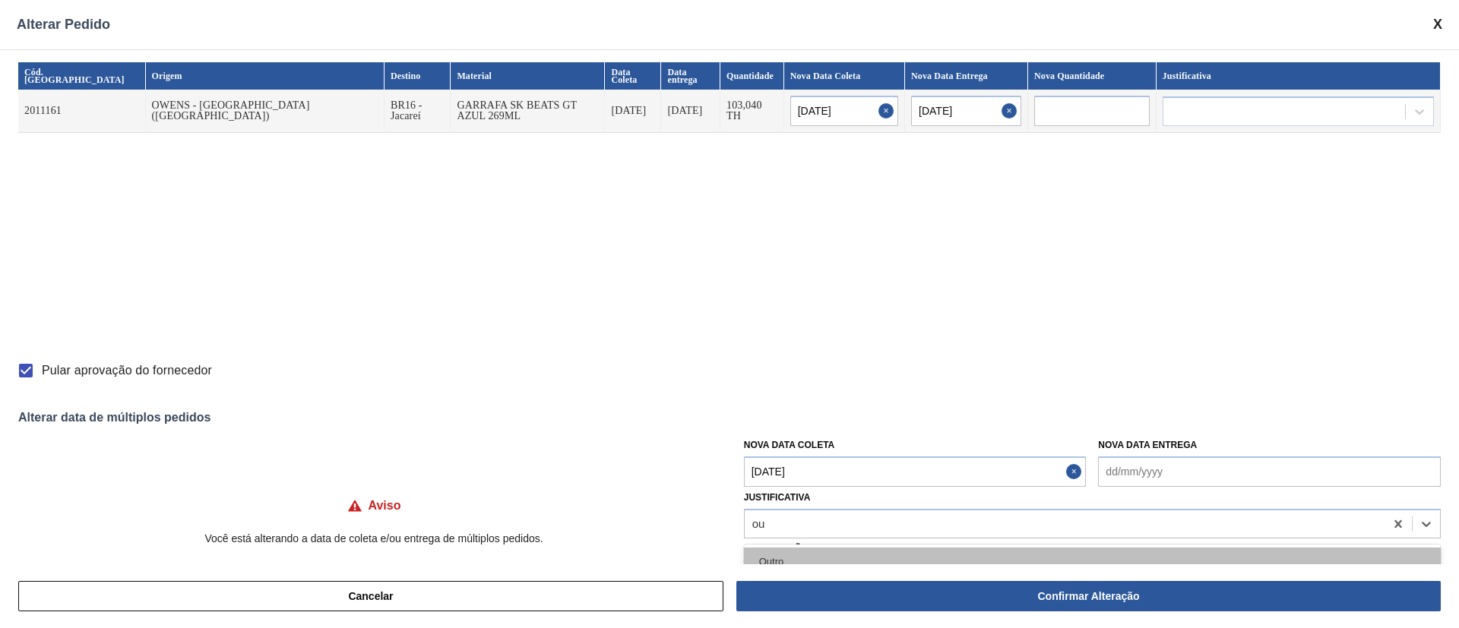
click at [792, 554] on div "Outro" at bounding box center [1092, 562] width 697 height 28
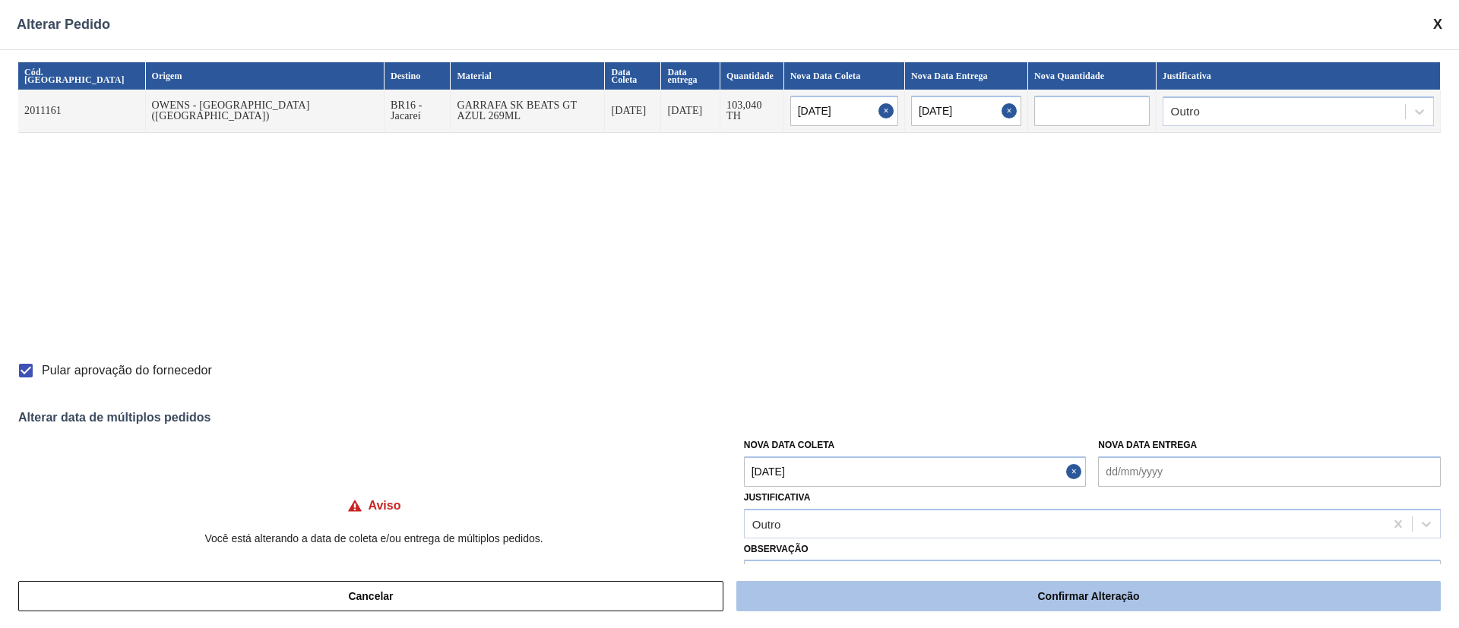
click at [851, 609] on button "Confirmar Alteração" at bounding box center [1088, 596] width 704 height 30
checkbox input "false"
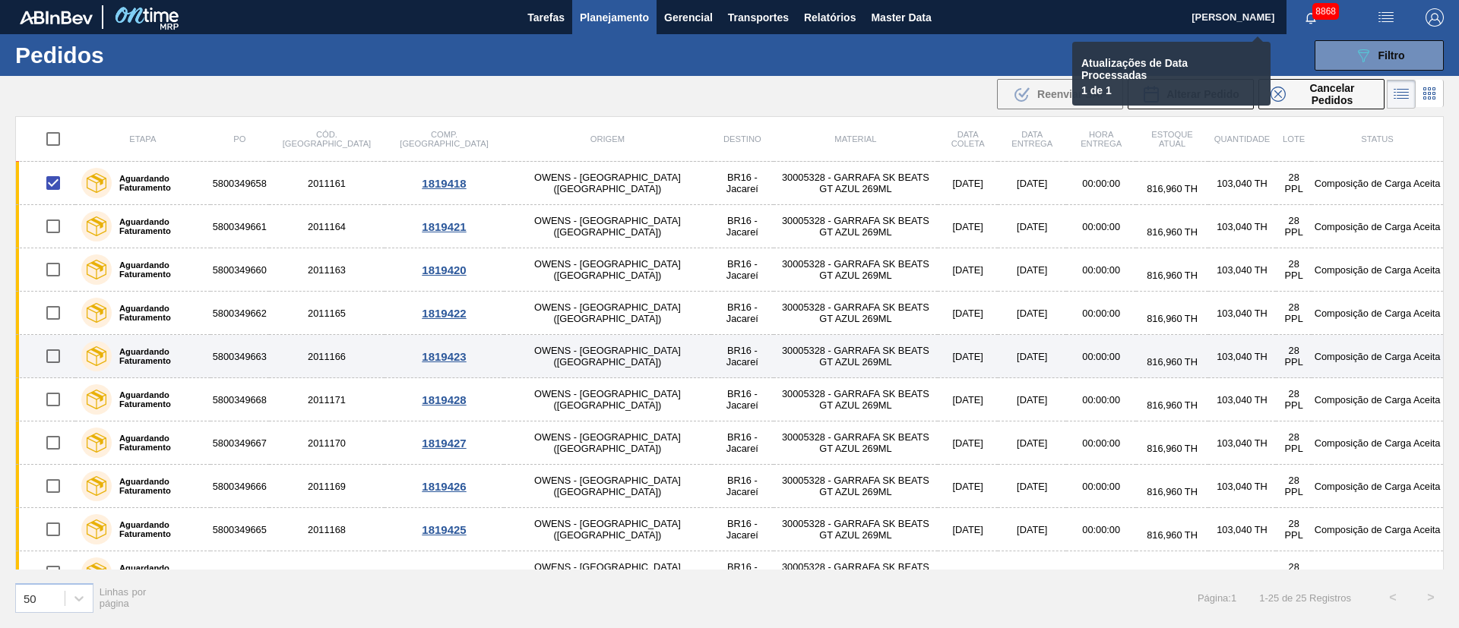
checkbox input "false"
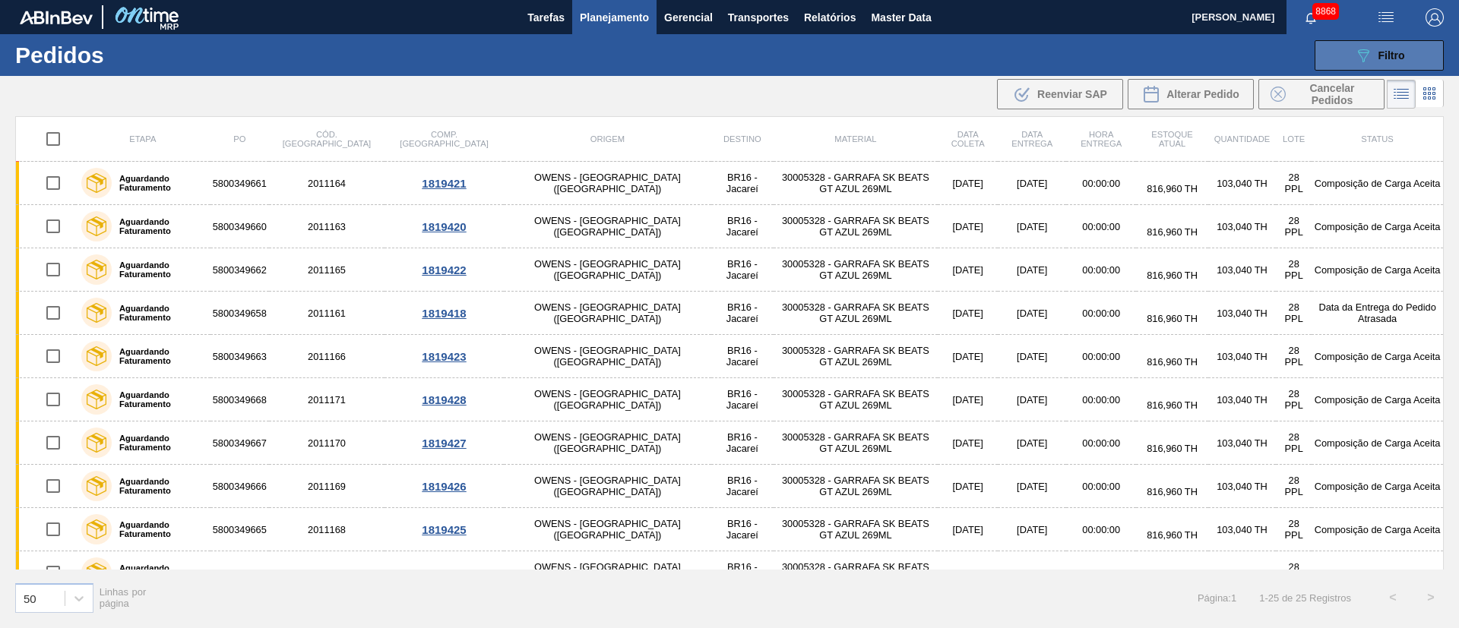
click at [1375, 48] on div "089F7B8B-B2A5-4AFE-B5C0-19BA573D28AC Filtro" at bounding box center [1379, 55] width 51 height 18
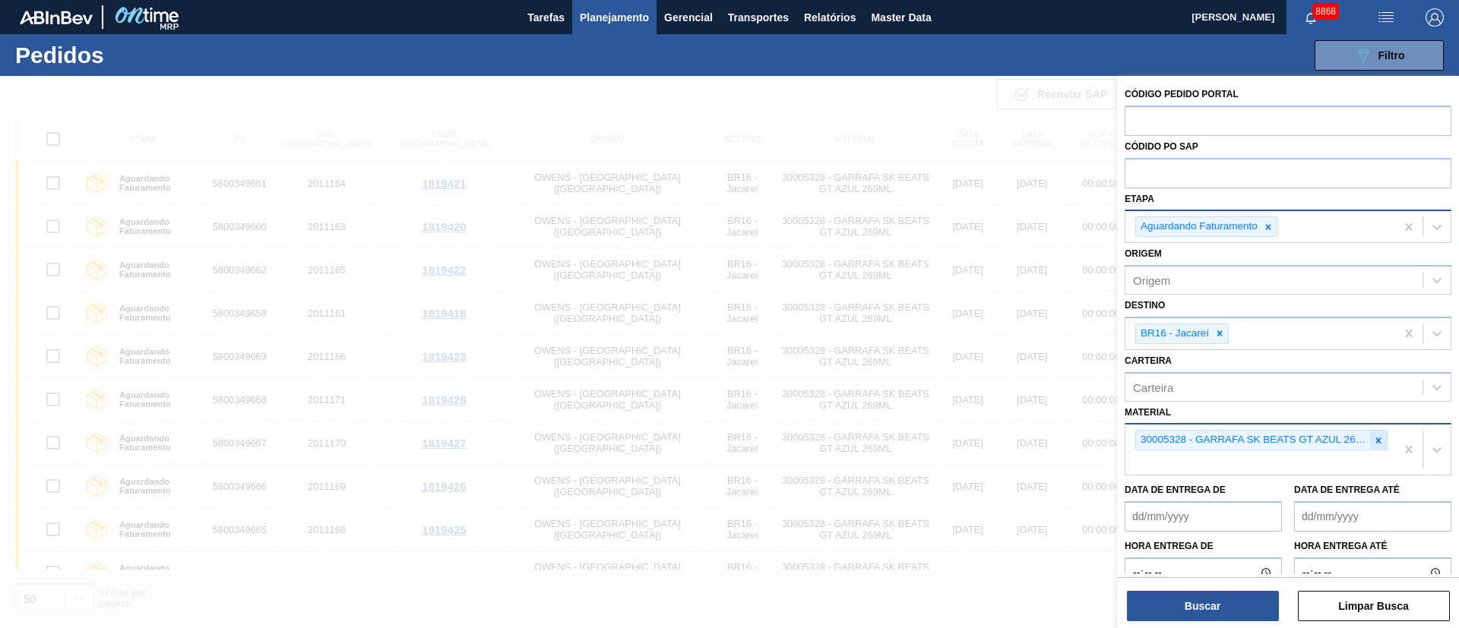
click at [1380, 439] on icon at bounding box center [1378, 440] width 11 height 11
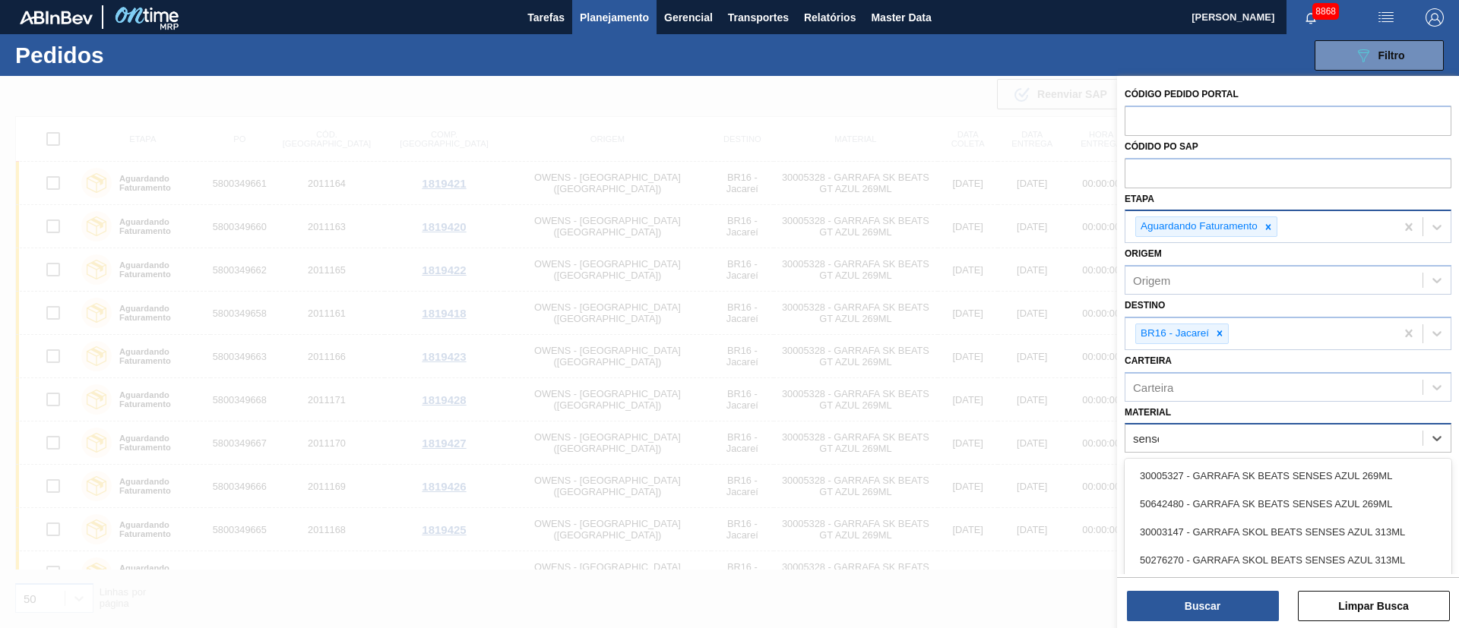
type input "senses"
click at [1230, 464] on div "30005327 - GARRAFA SK BEATS SENSES AZUL 269ML" at bounding box center [1287, 476] width 327 height 28
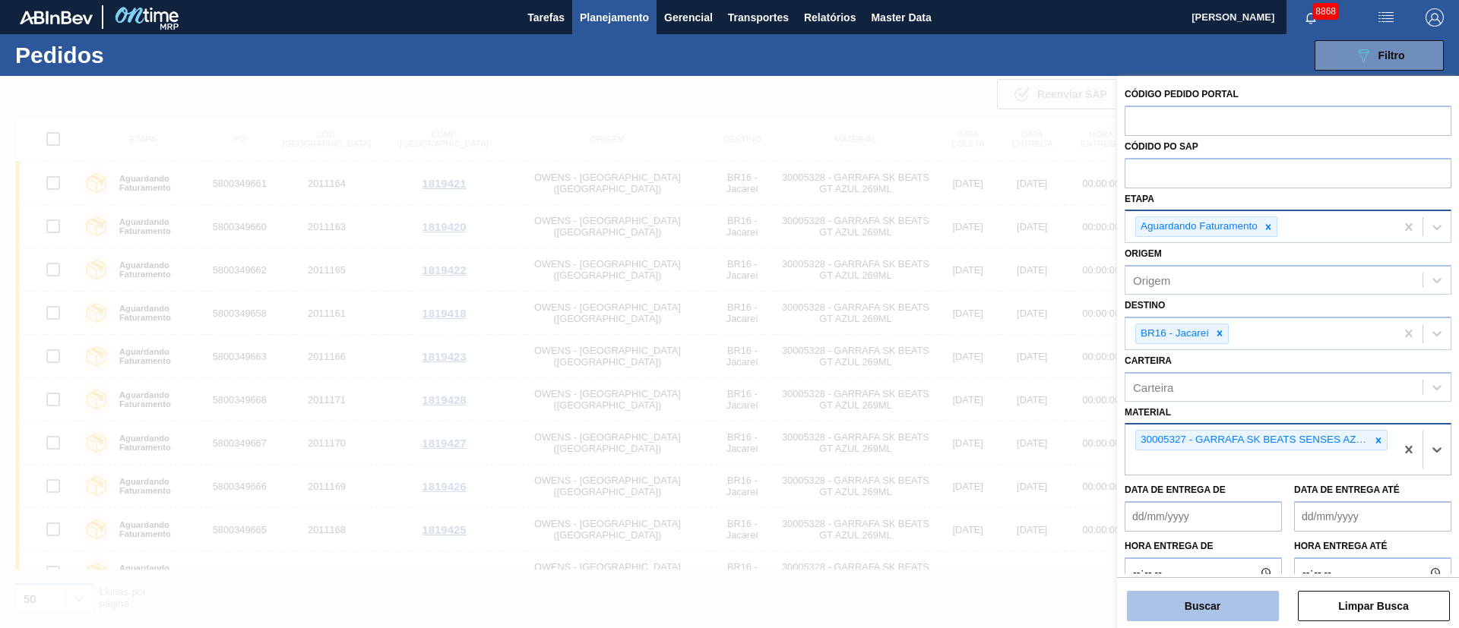
click at [1202, 612] on button "Buscar" at bounding box center [1203, 606] width 152 height 30
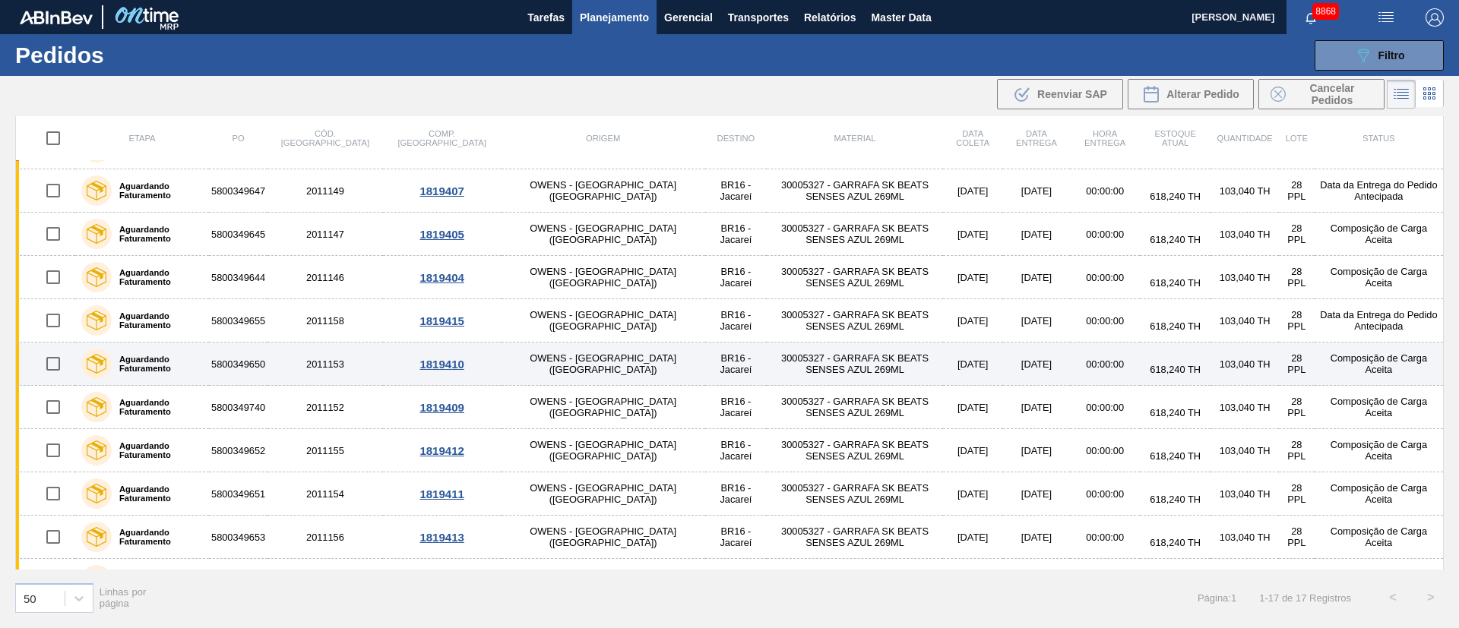
scroll to position [328, 0]
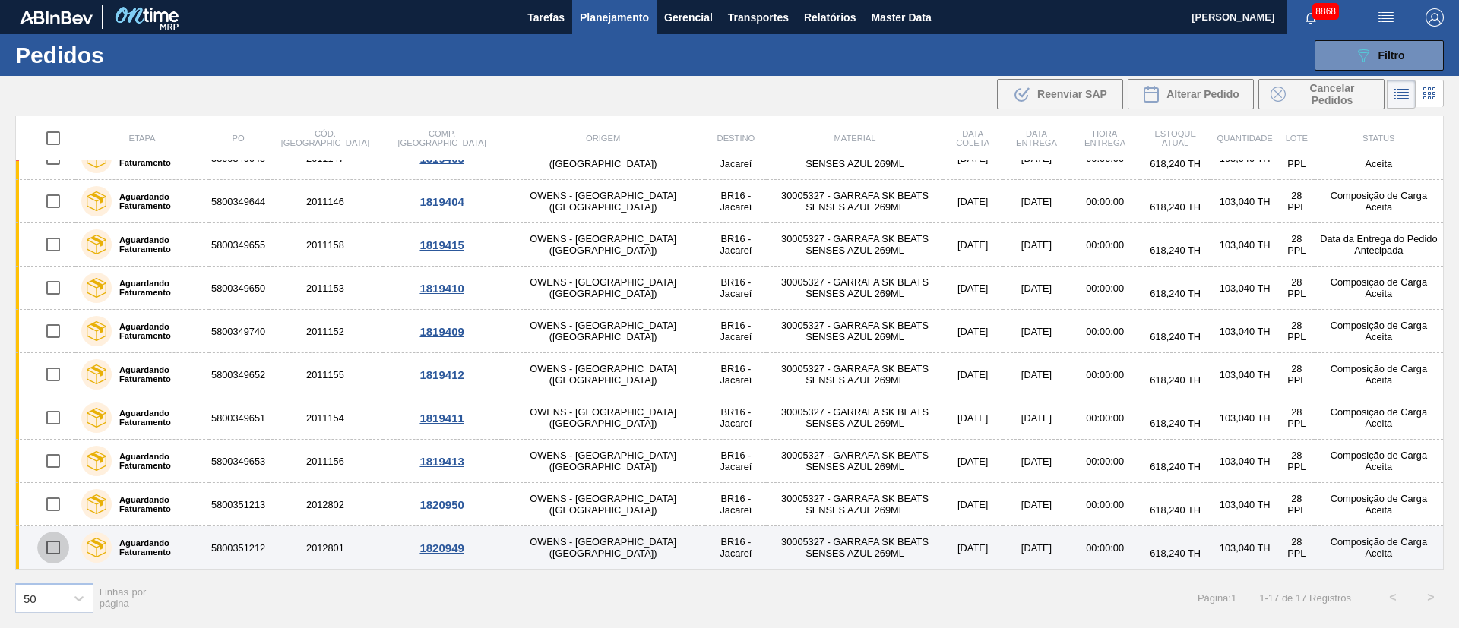
click at [59, 548] on input "checkbox" at bounding box center [53, 548] width 32 height 32
checkbox input "true"
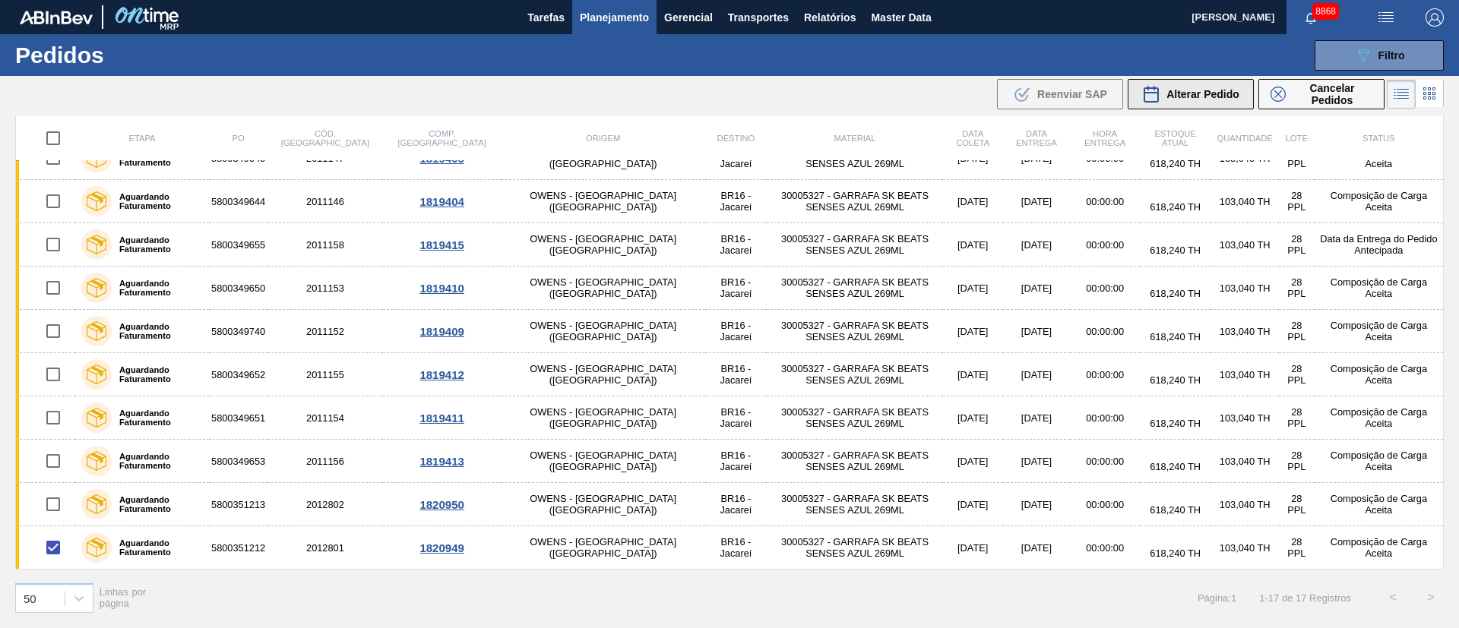
click at [1214, 103] on div "Alterar Pedido" at bounding box center [1190, 94] width 97 height 18
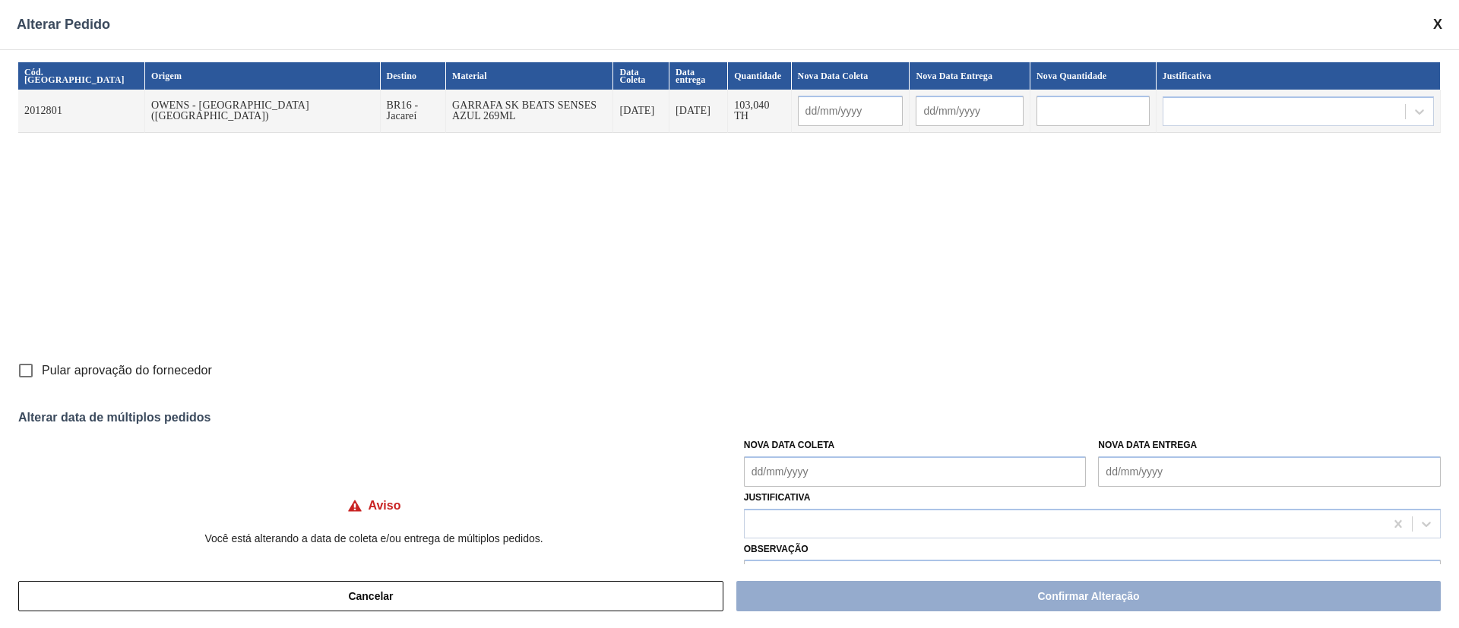
click at [780, 467] on Coleta "Nova Data Coleta" at bounding box center [915, 472] width 343 height 30
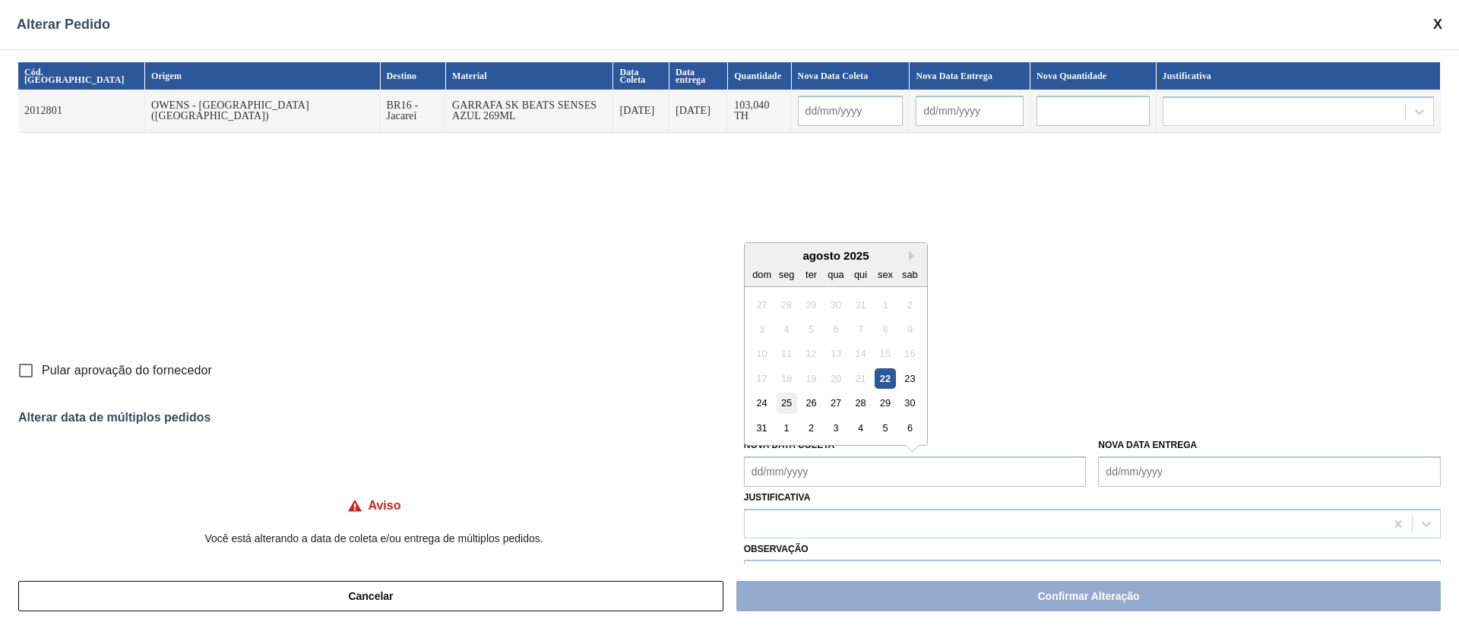
click at [773, 401] on div "24 25 26 27 28 29 30" at bounding box center [835, 403] width 172 height 24
click at [786, 406] on div "25" at bounding box center [786, 403] width 21 height 21
type Coleta "[DATE]"
type input "[DATE]"
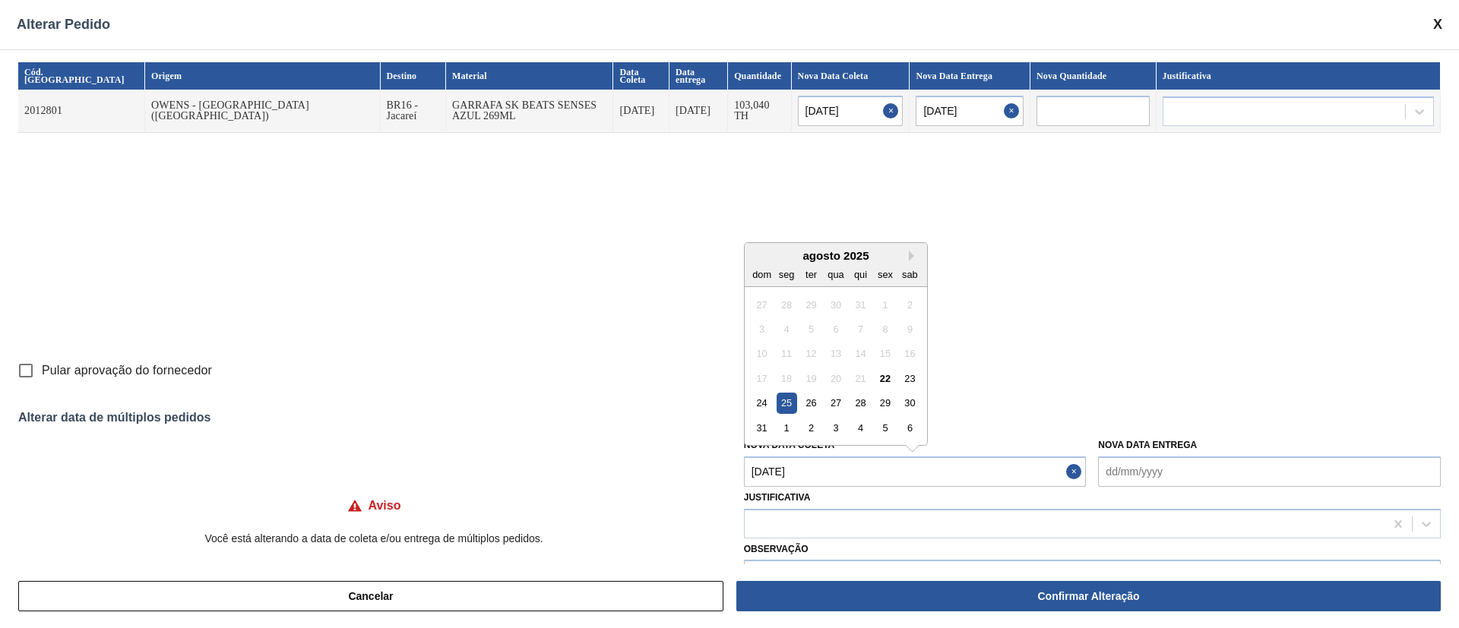
click at [784, 467] on Coleta "[DATE]" at bounding box center [915, 472] width 343 height 30
click at [903, 377] on div "23" at bounding box center [910, 378] width 21 height 21
type input "[DATE]"
type Coleta "[DATE]"
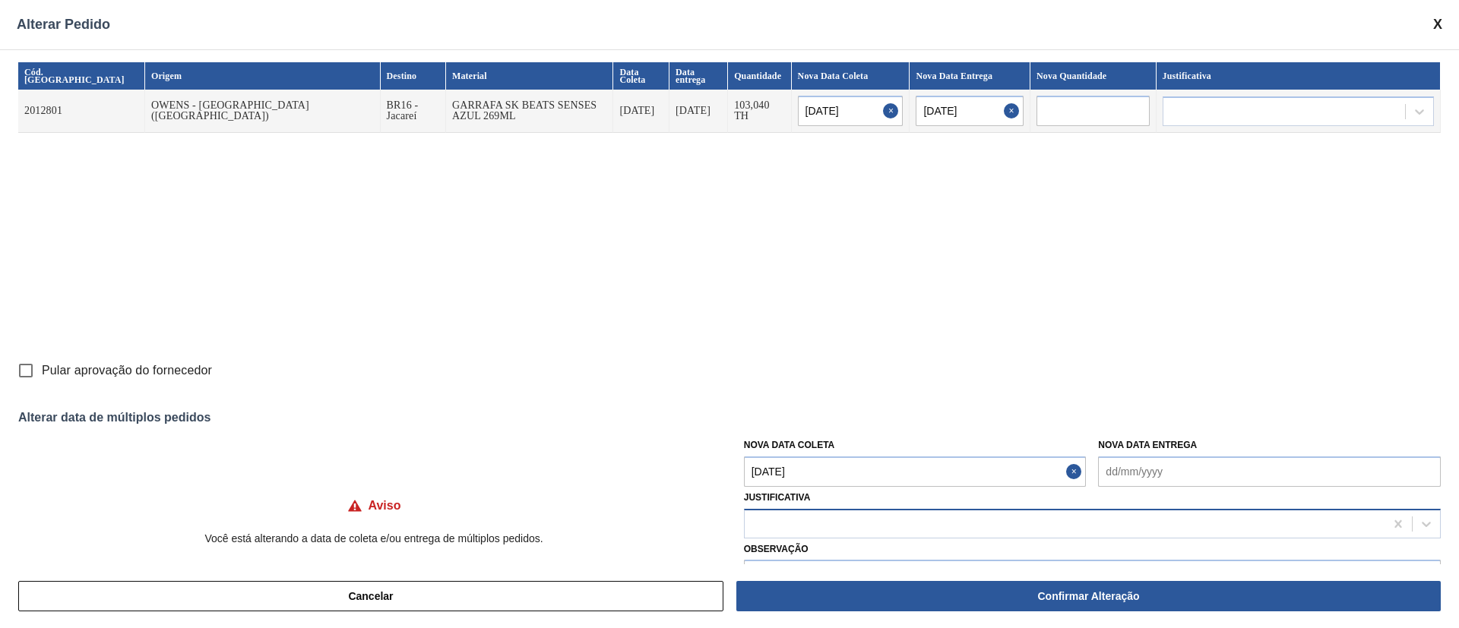
click at [770, 530] on div at bounding box center [1065, 524] width 640 height 22
type input "ou"
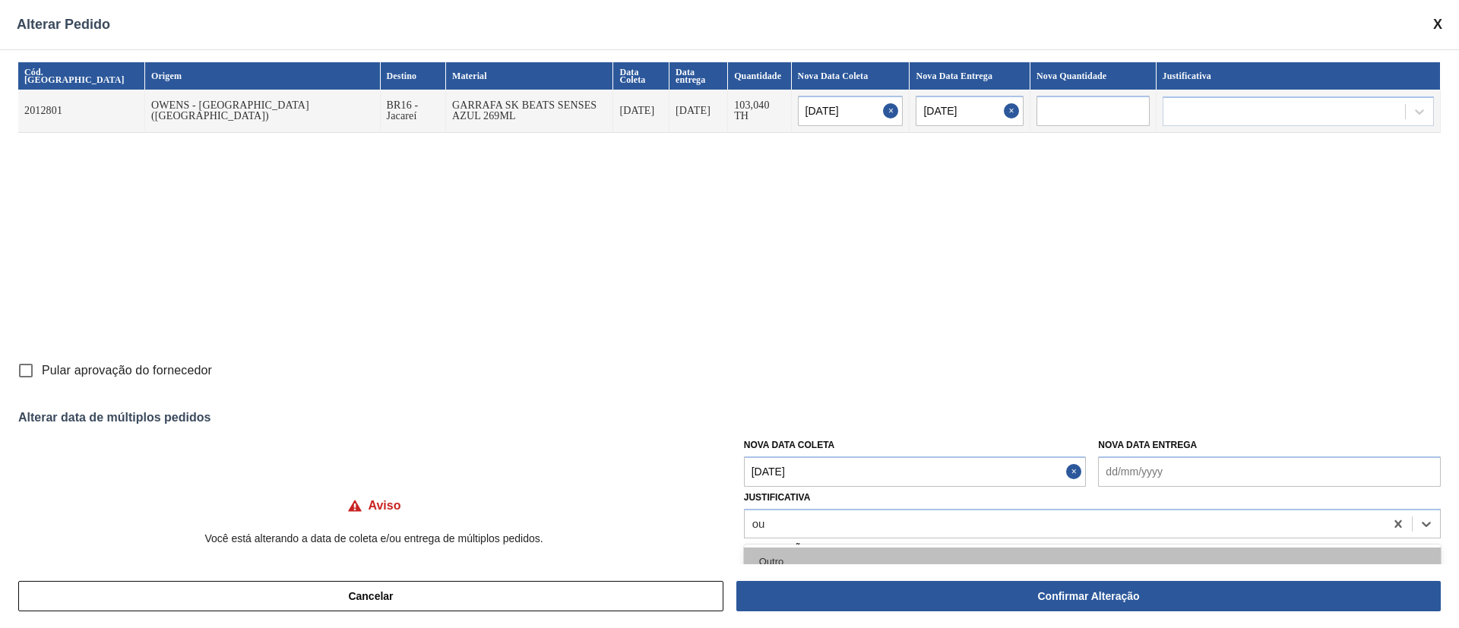
click at [765, 560] on div "Outro" at bounding box center [1092, 562] width 697 height 28
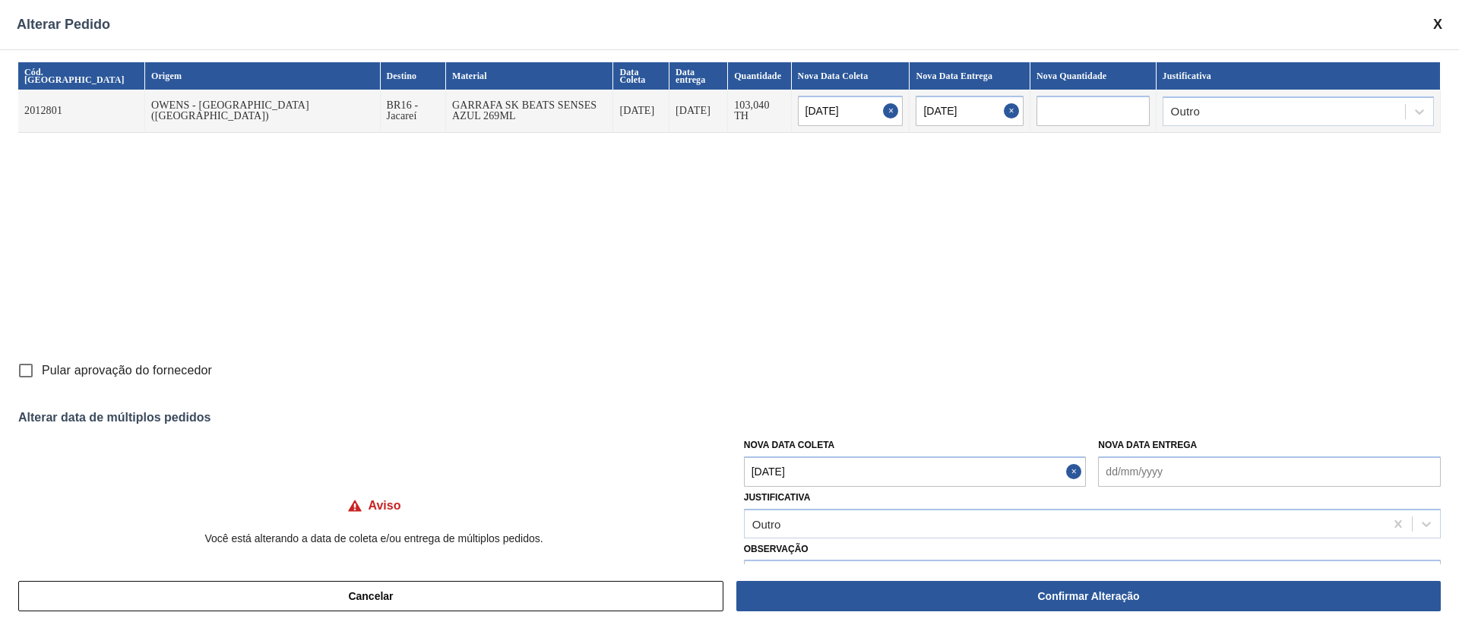
click at [969, 613] on div "Cancelar Confirmar Alteração" at bounding box center [729, 596] width 1459 height 64
click at [23, 368] on input "Pular aprovação do fornecedor" at bounding box center [26, 371] width 32 height 32
checkbox input "true"
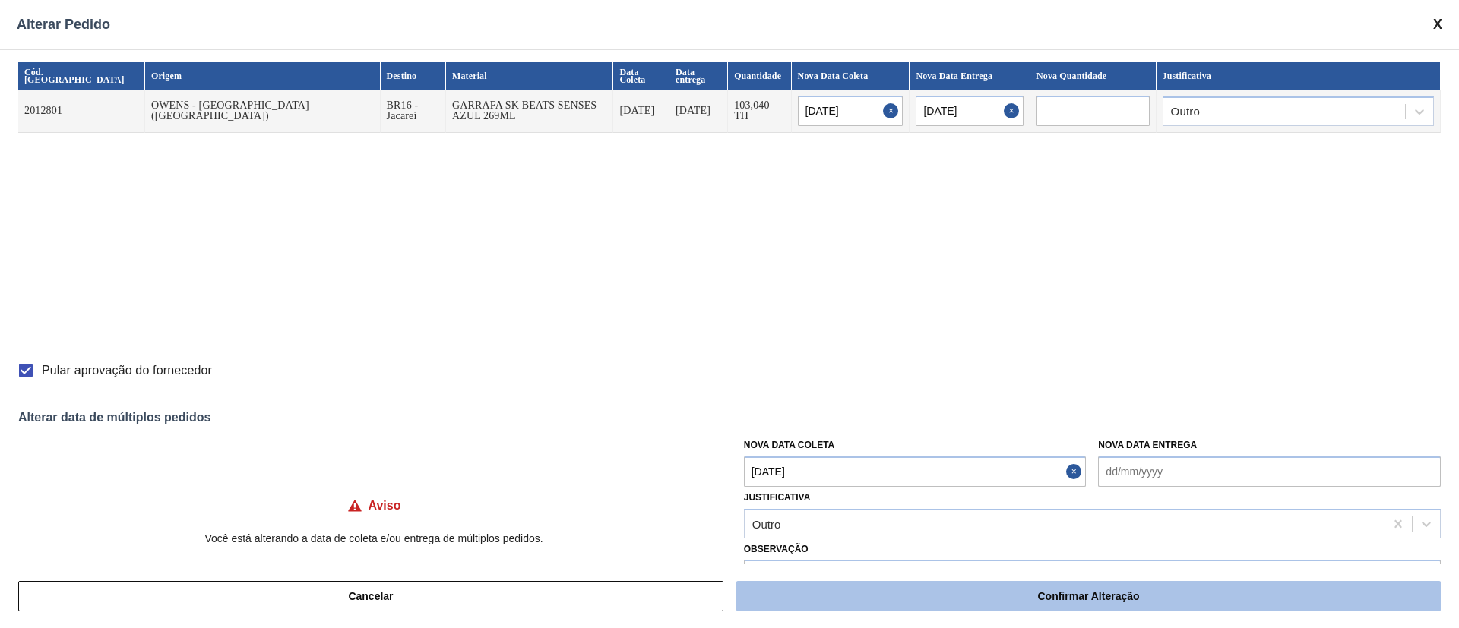
click at [834, 595] on button "Confirmar Alteração" at bounding box center [1088, 596] width 704 height 30
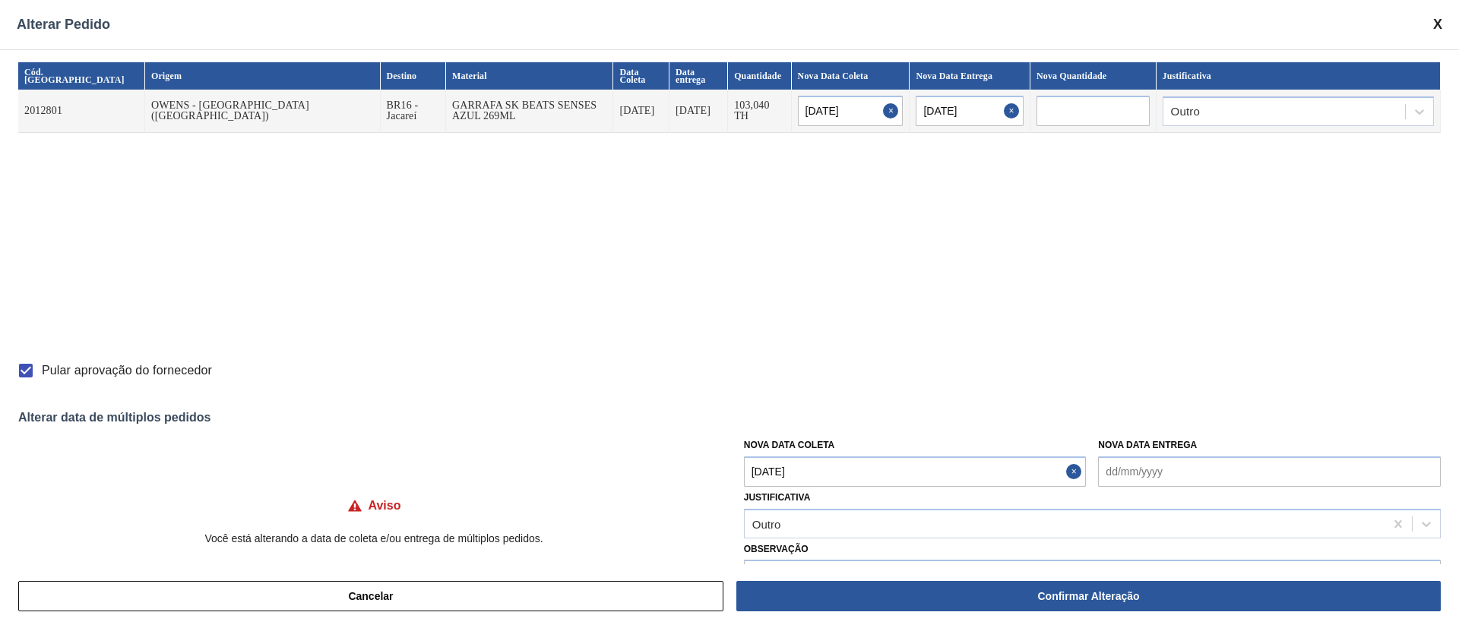
checkbox input "false"
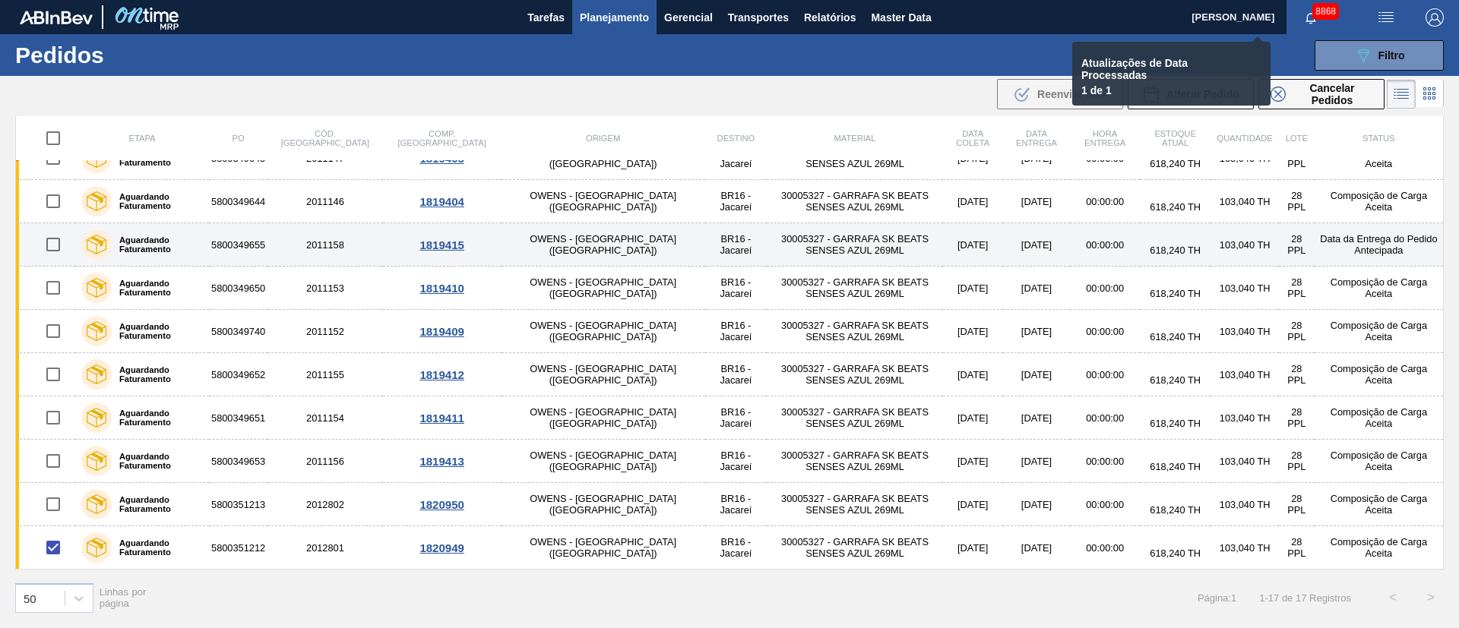
checkbox input "false"
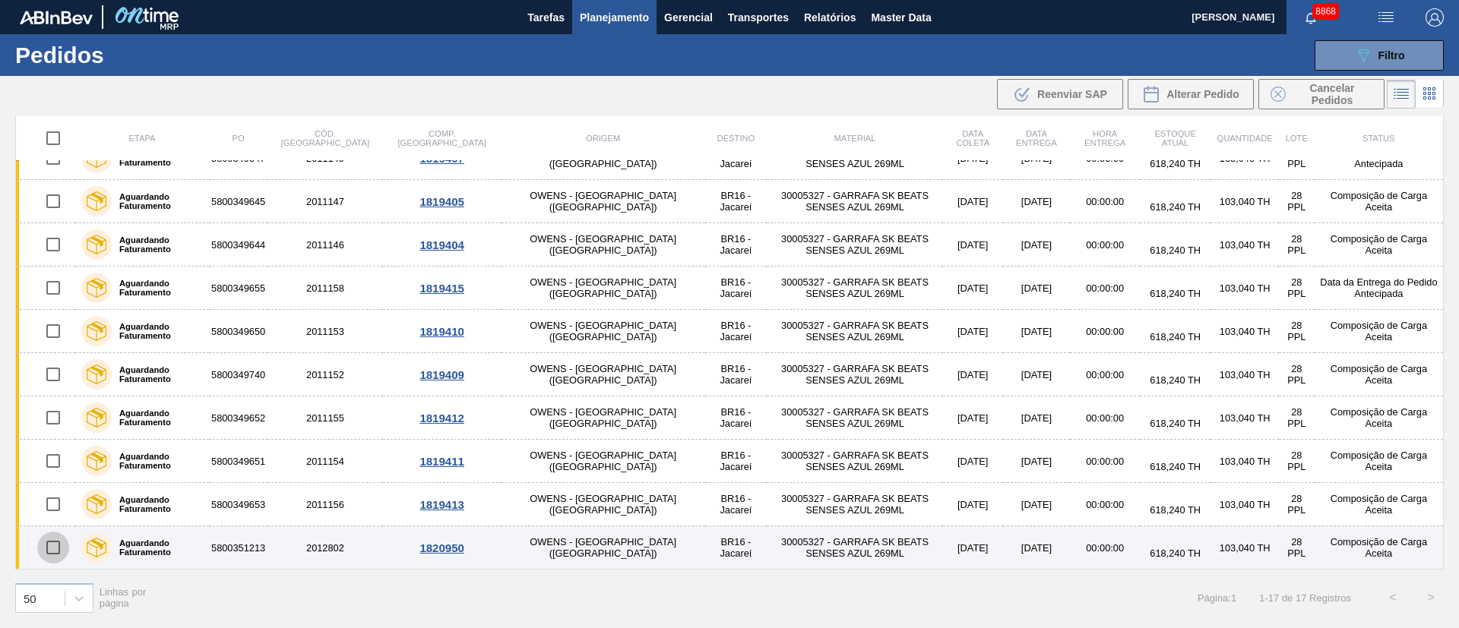
click at [52, 551] on input "checkbox" at bounding box center [53, 548] width 32 height 32
checkbox input "true"
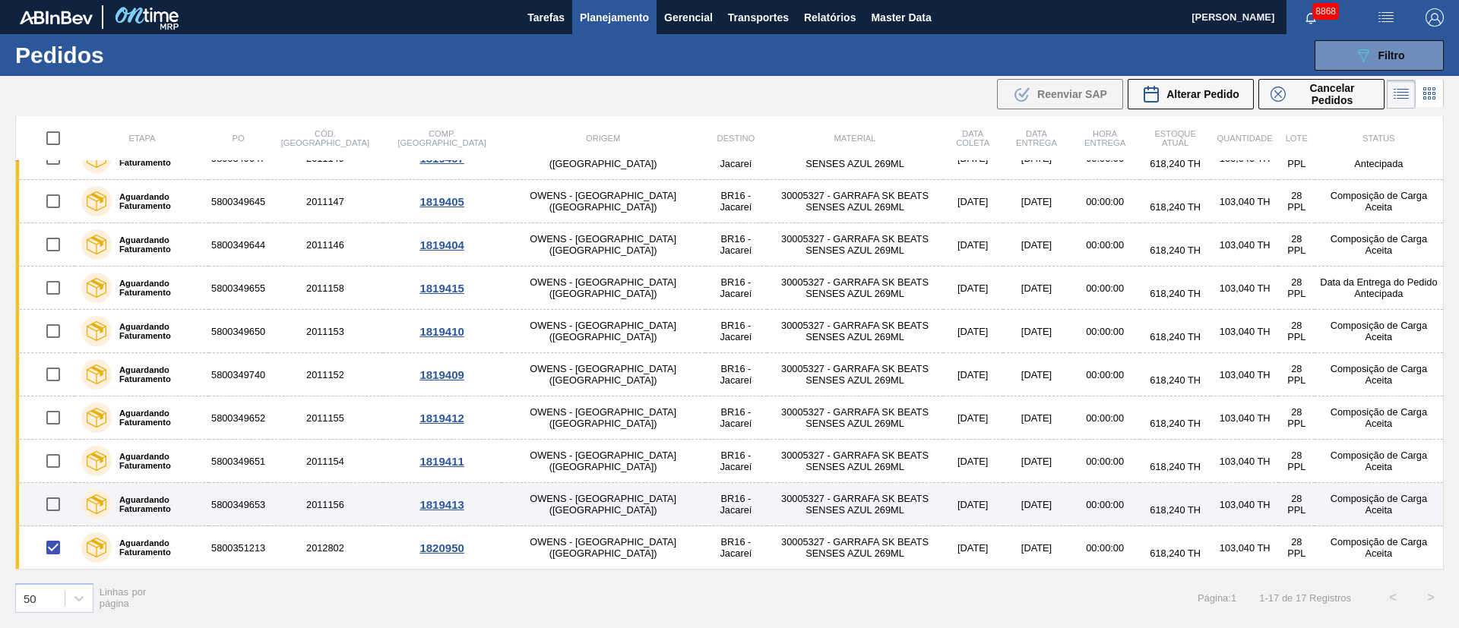
click at [52, 505] on input "checkbox" at bounding box center [53, 505] width 32 height 32
checkbox input "true"
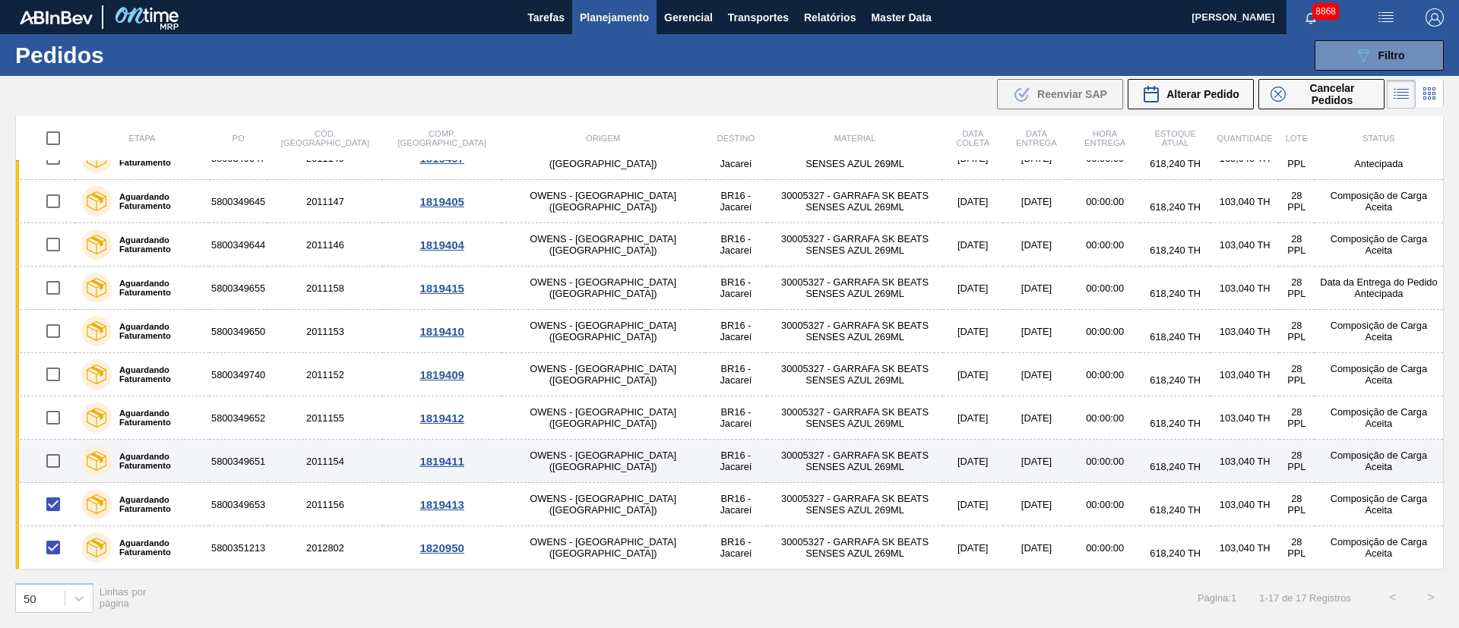
click at [57, 459] on input "checkbox" at bounding box center [53, 461] width 32 height 32
checkbox input "true"
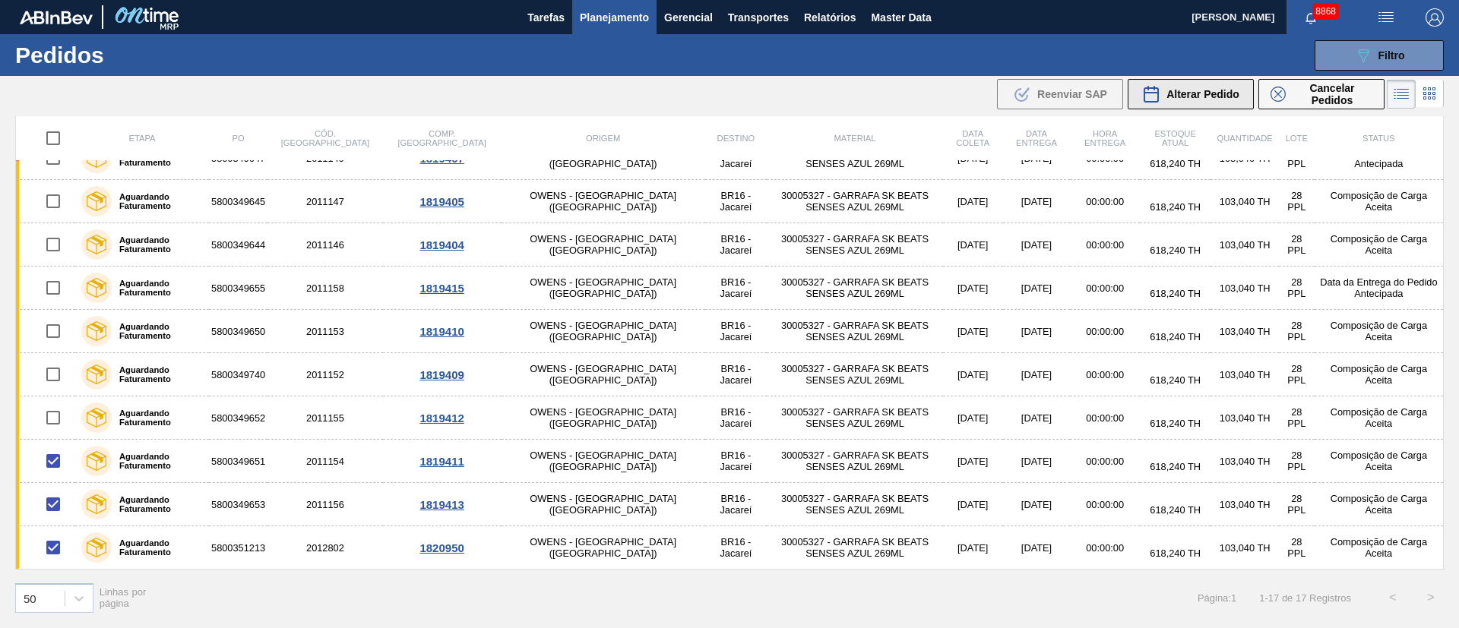
click at [1201, 94] on span "Alterar Pedido" at bounding box center [1202, 94] width 73 height 12
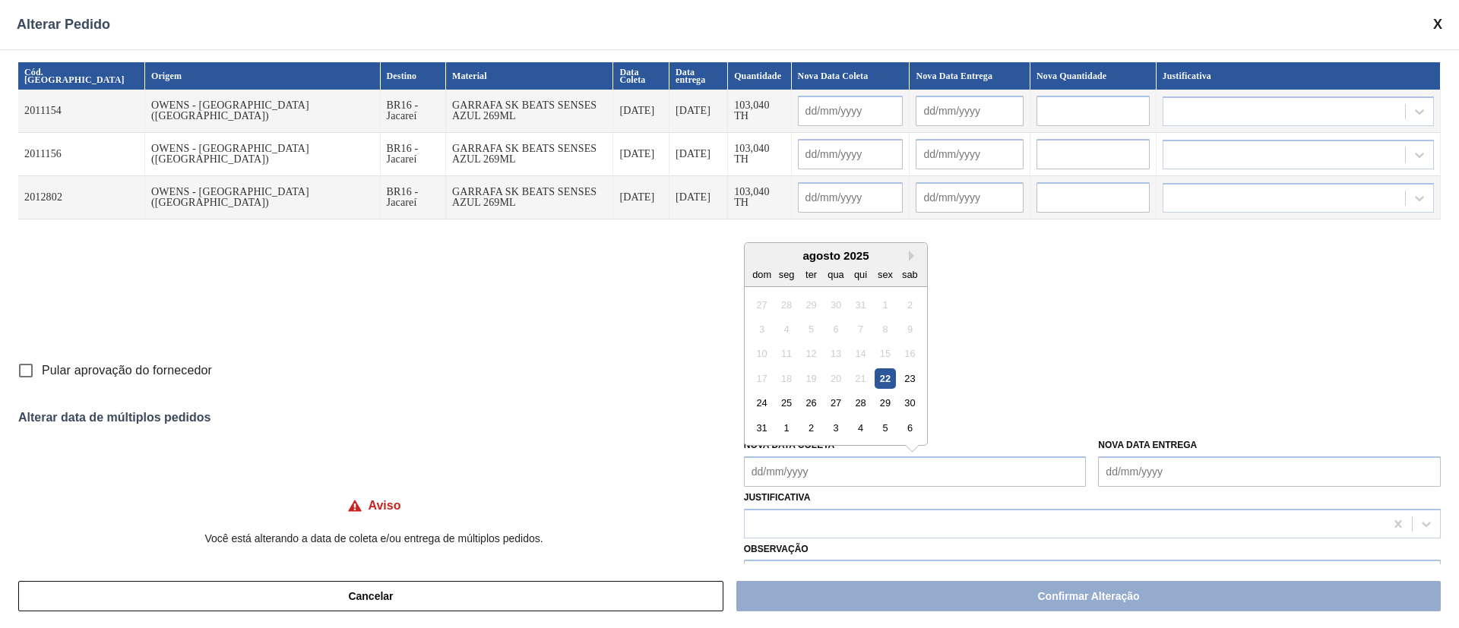
drag, startPoint x: 815, startPoint y: 475, endPoint x: 808, endPoint y: 468, distance: 10.2
click at [815, 475] on Coleta "Nova Data Coleta" at bounding box center [915, 472] width 343 height 30
drag, startPoint x: 802, startPoint y: 402, endPoint x: 788, endPoint y: 406, distance: 14.9
click at [803, 402] on div "26" at bounding box center [811, 403] width 21 height 21
type Coleta "26/08/2025"
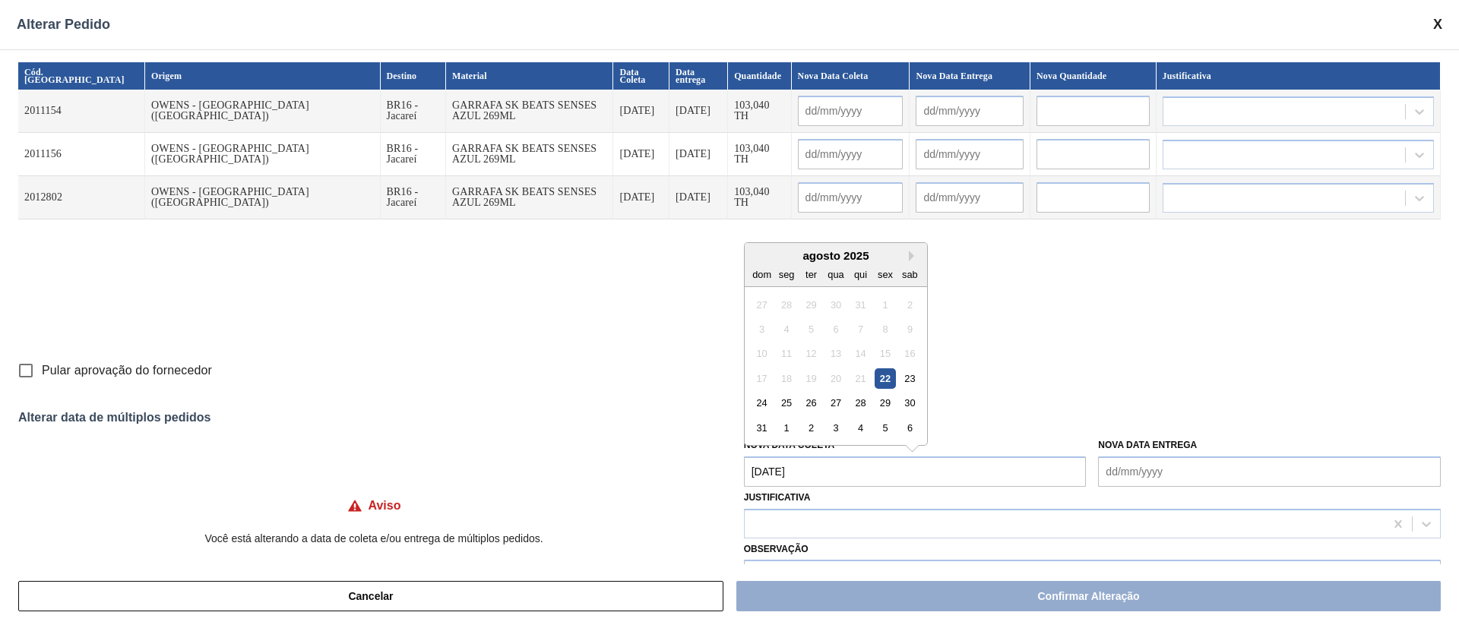
type input "26/08/2025"
type input "27/08/2025"
type input "26/08/2025"
type input "27/08/2025"
type input "26/08/2025"
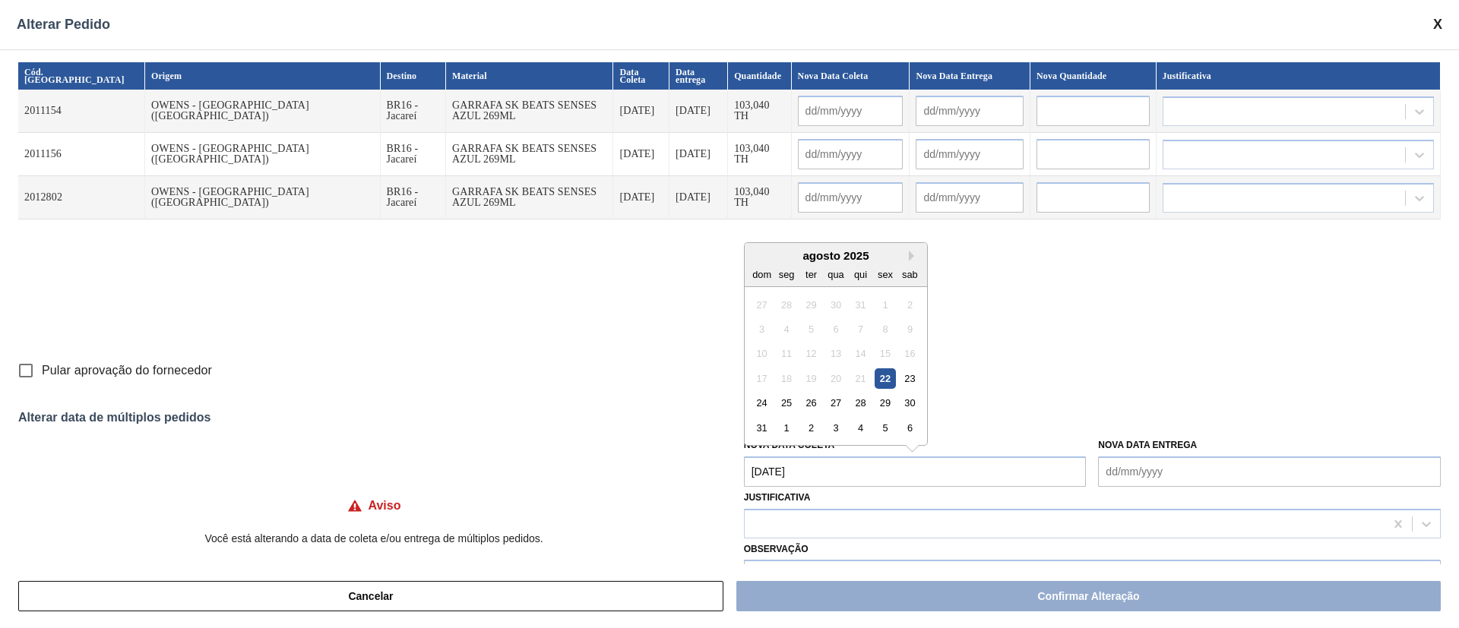
type input "27/08/2025"
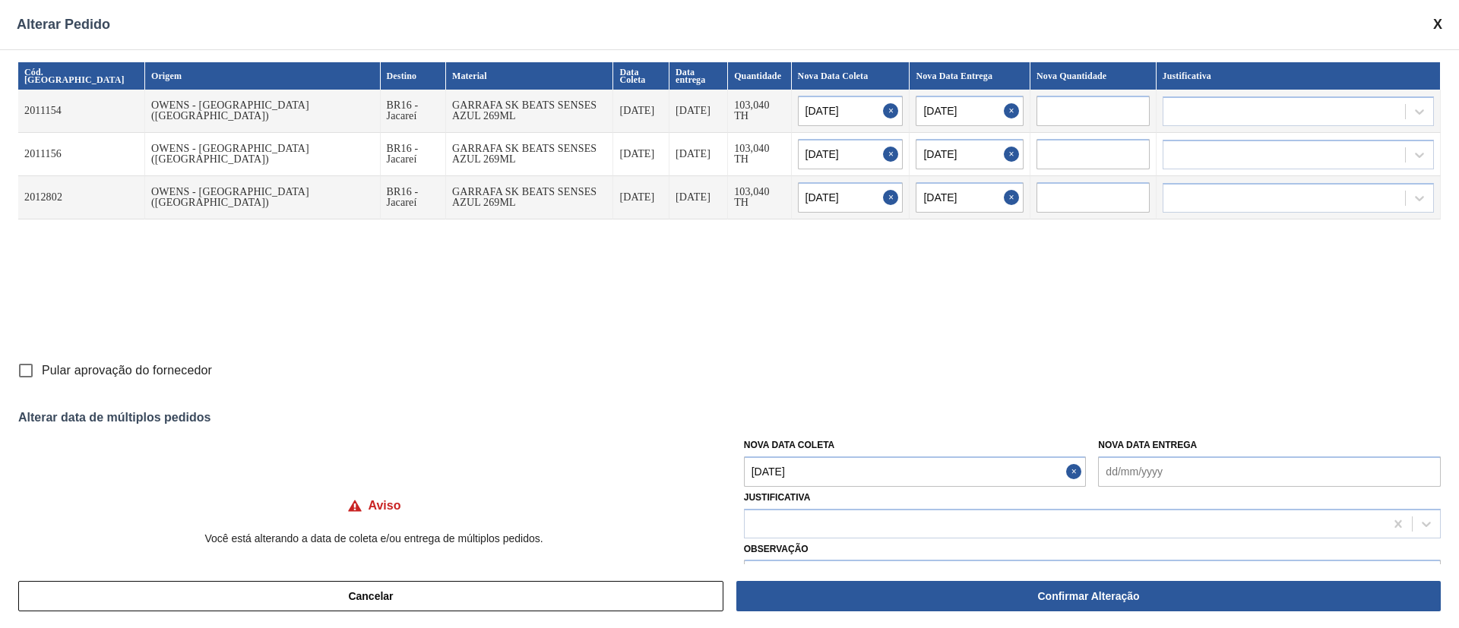
click at [27, 369] on input "Pular aprovação do fornecedor" at bounding box center [26, 371] width 32 height 32
checkbox input "true"
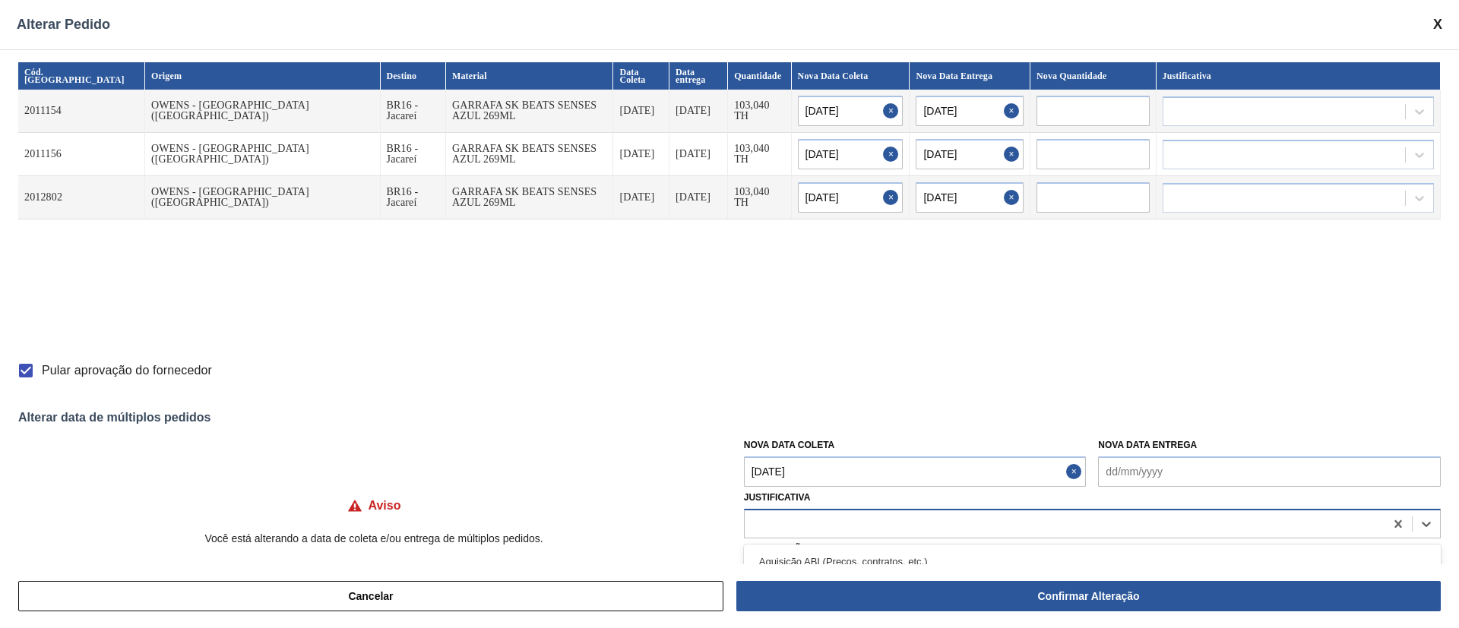
click at [843, 522] on div at bounding box center [1065, 524] width 640 height 22
type input "u"
type input "ou"
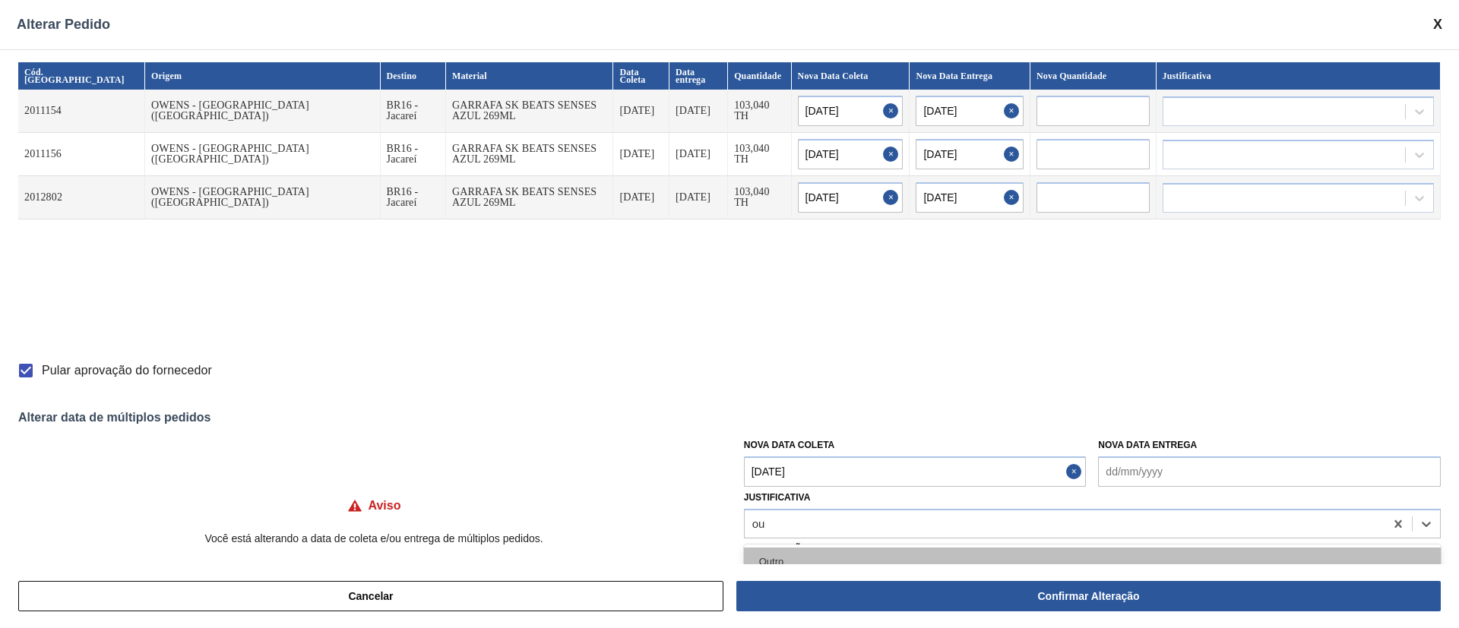
click at [783, 563] on div "Outro" at bounding box center [1092, 562] width 697 height 28
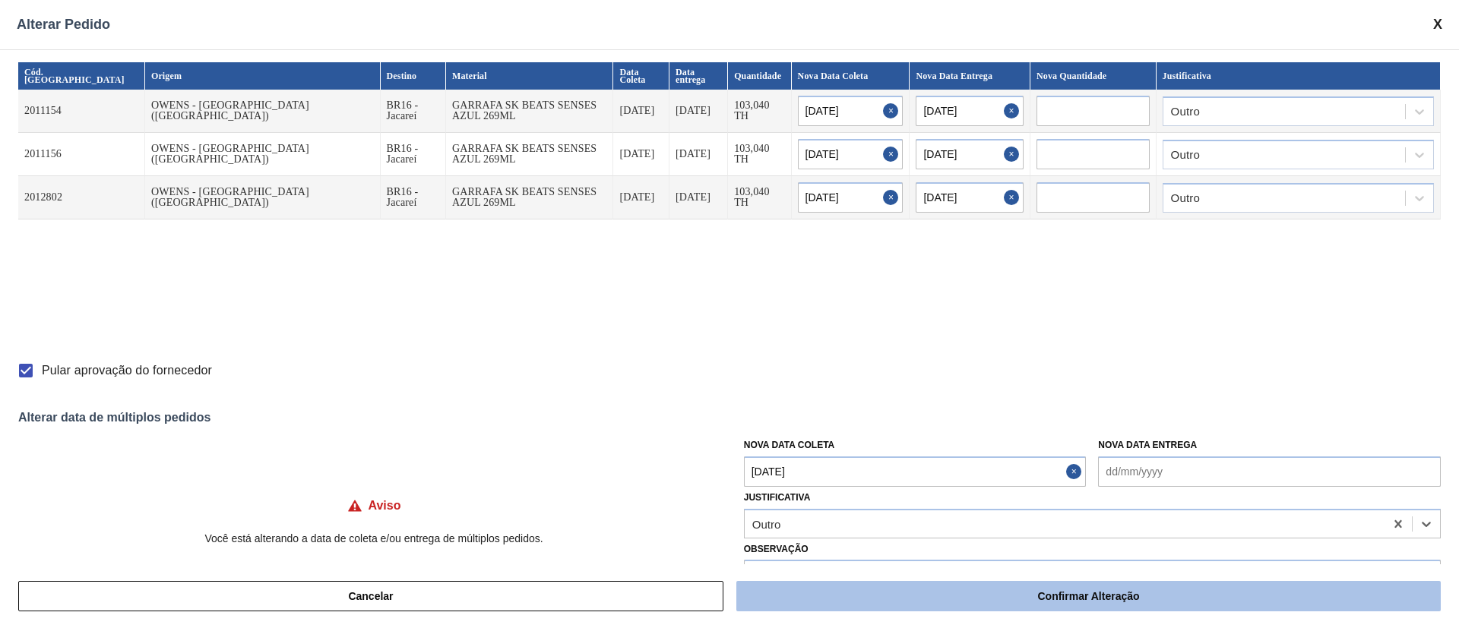
click at [814, 590] on button "Confirmar Alteração" at bounding box center [1088, 596] width 704 height 30
checkbox input "false"
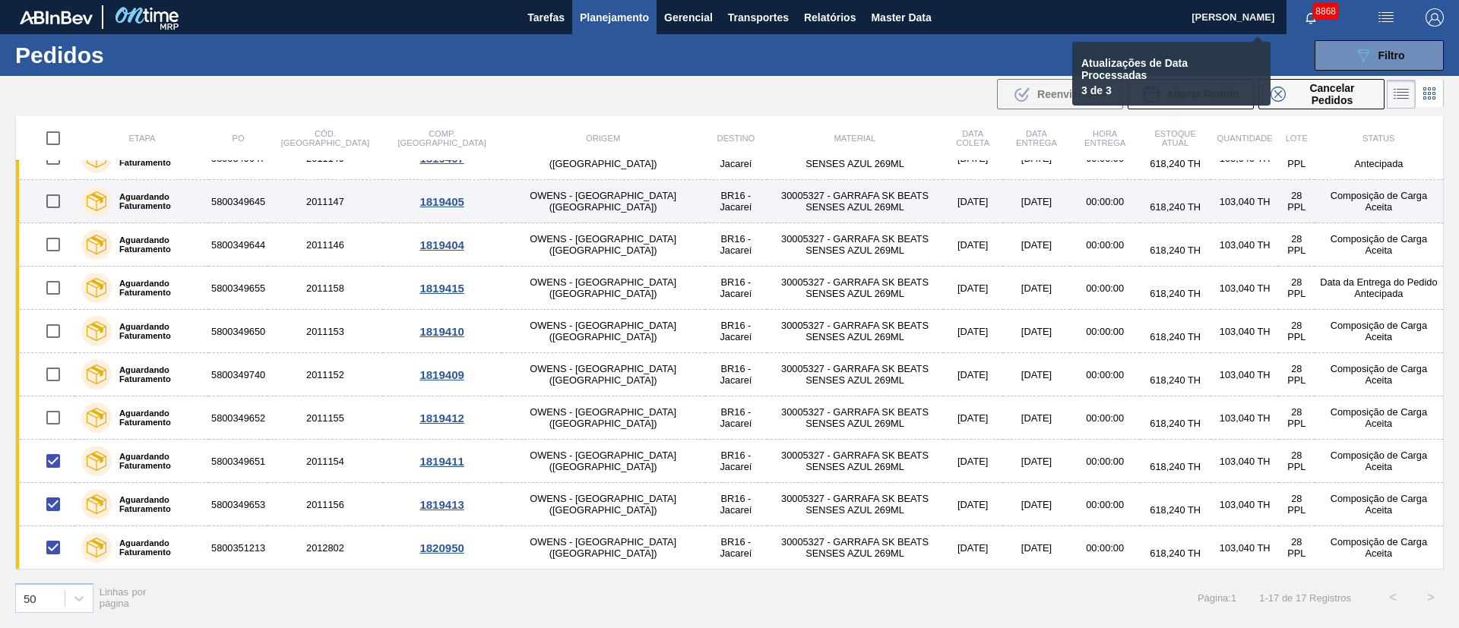
checkbox input "false"
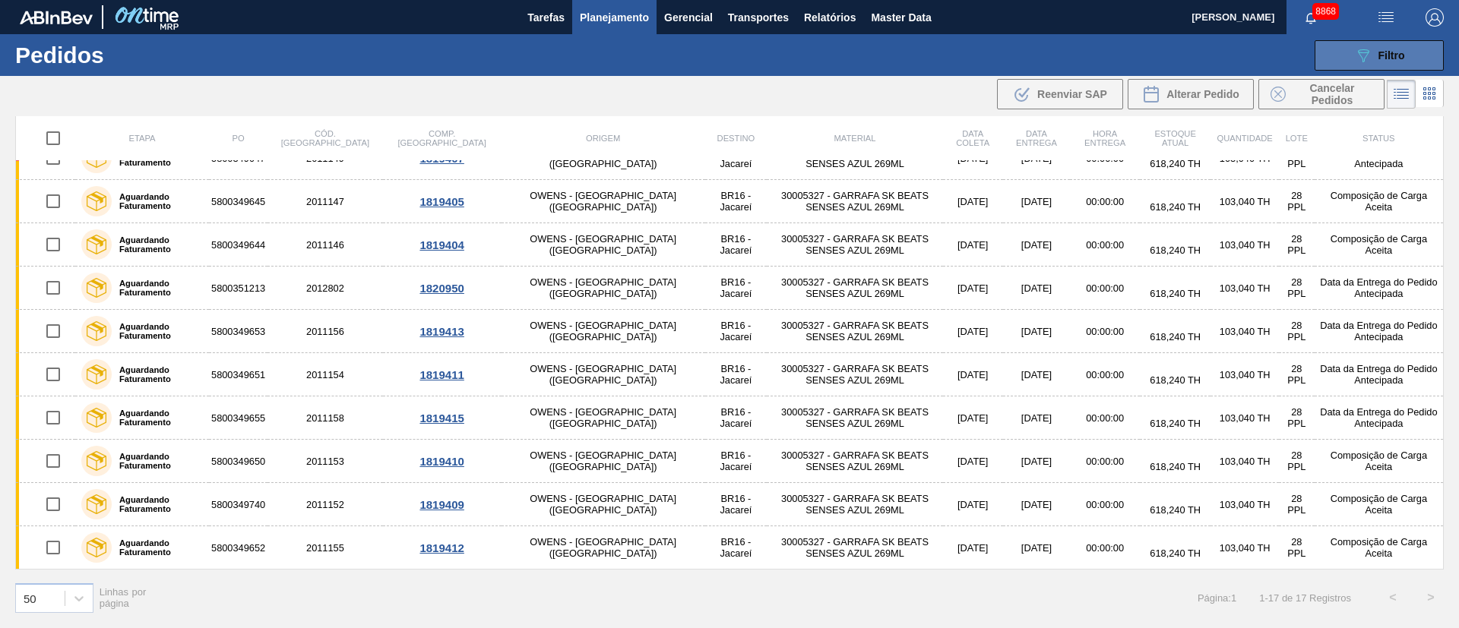
click at [1375, 49] on div "089F7B8B-B2A5-4AFE-B5C0-19BA573D28AC Filtro" at bounding box center [1379, 55] width 51 height 18
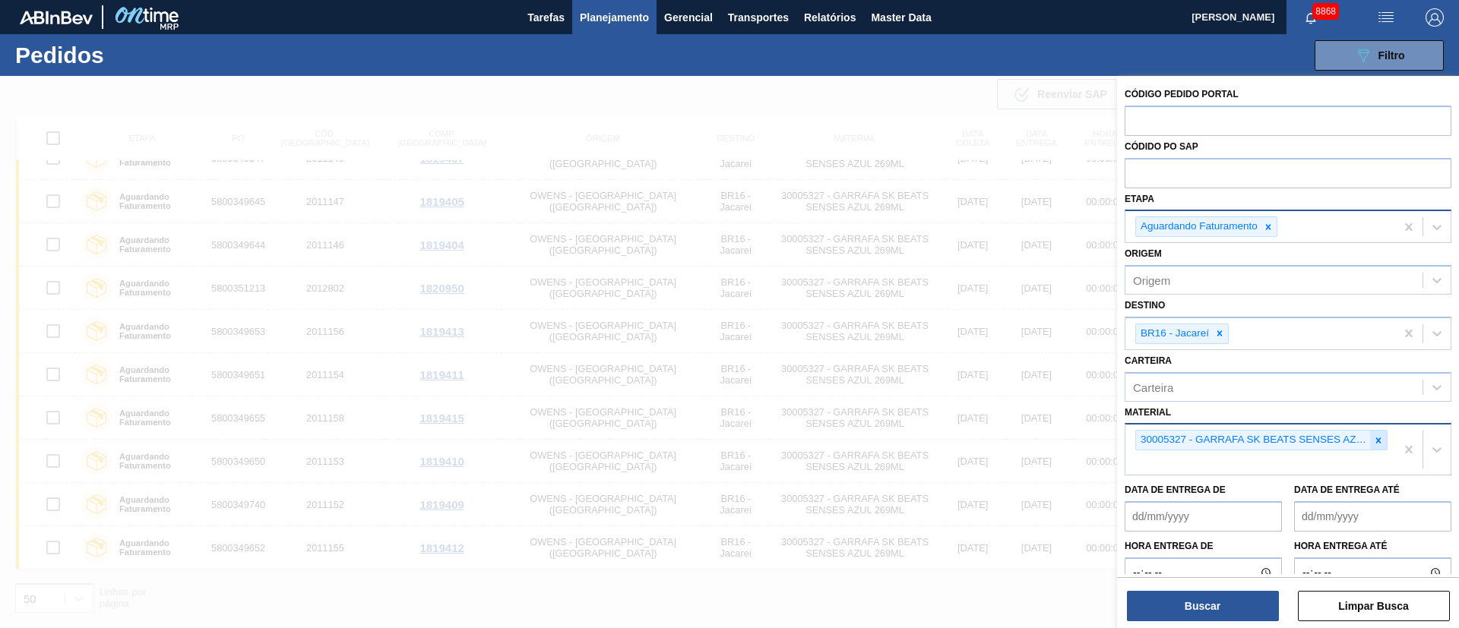
click at [1377, 440] on icon at bounding box center [1378, 440] width 5 height 5
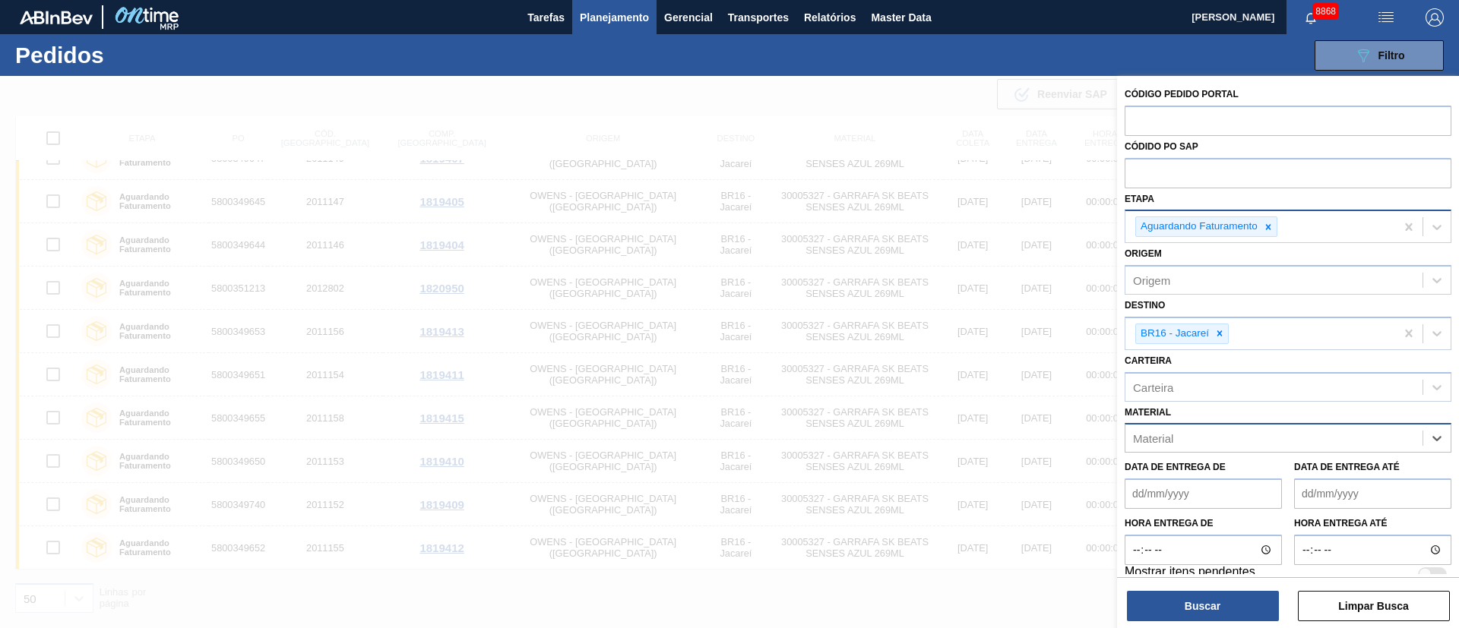
paste input "30004649"
type input "30004649"
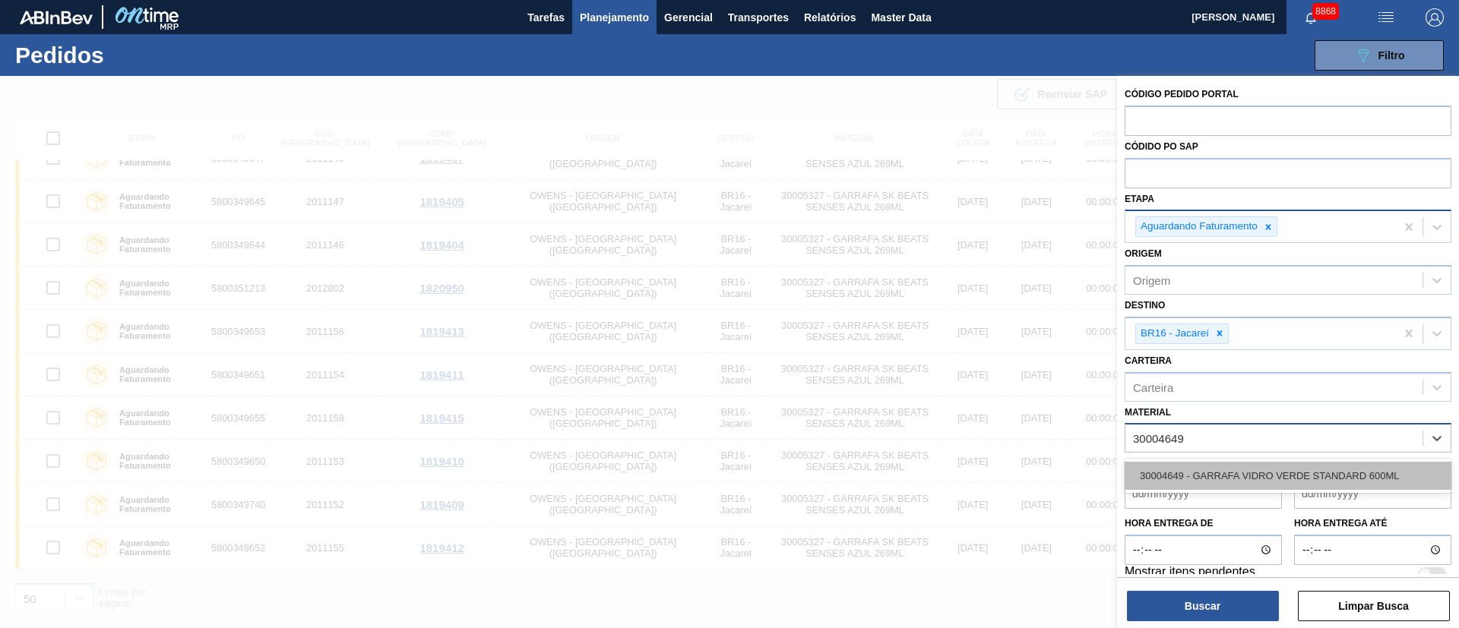
click at [1232, 477] on div "30004649 - GARRAFA VIDRO VERDE STANDARD 600ML" at bounding box center [1287, 476] width 327 height 28
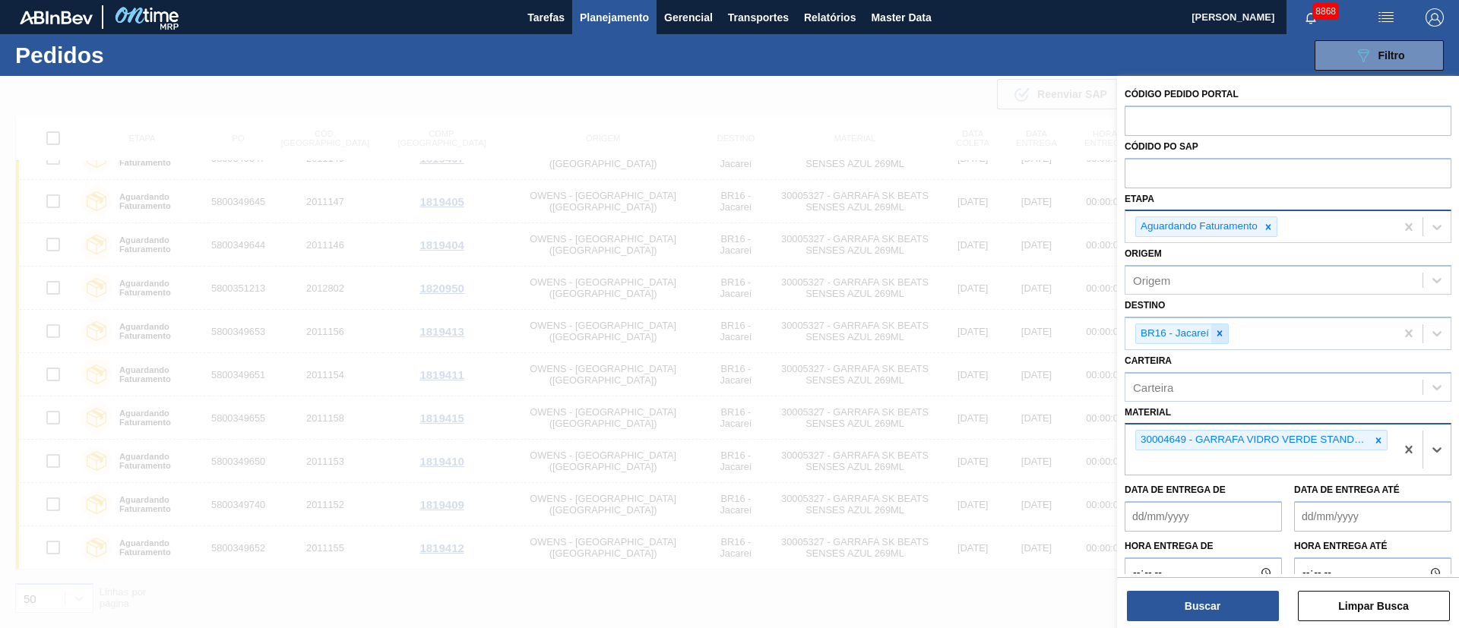
click at [1213, 337] on div at bounding box center [1219, 333] width 17 height 19
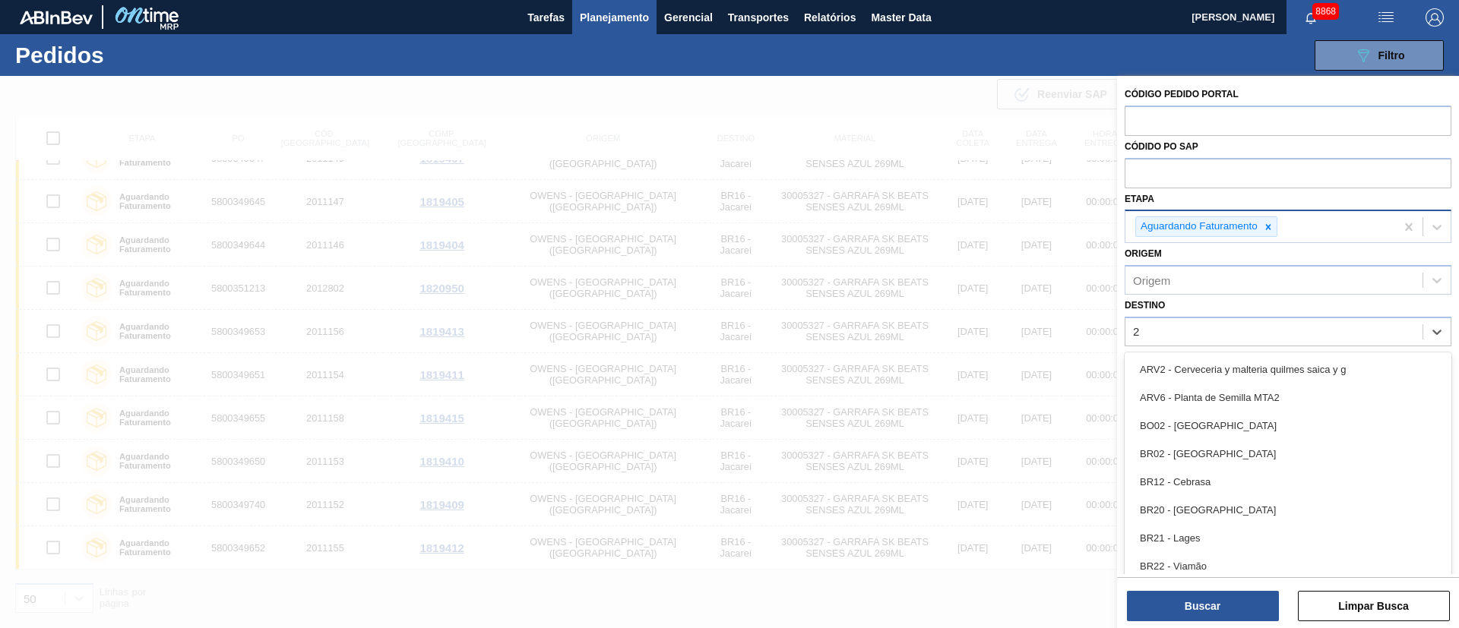
type input "23"
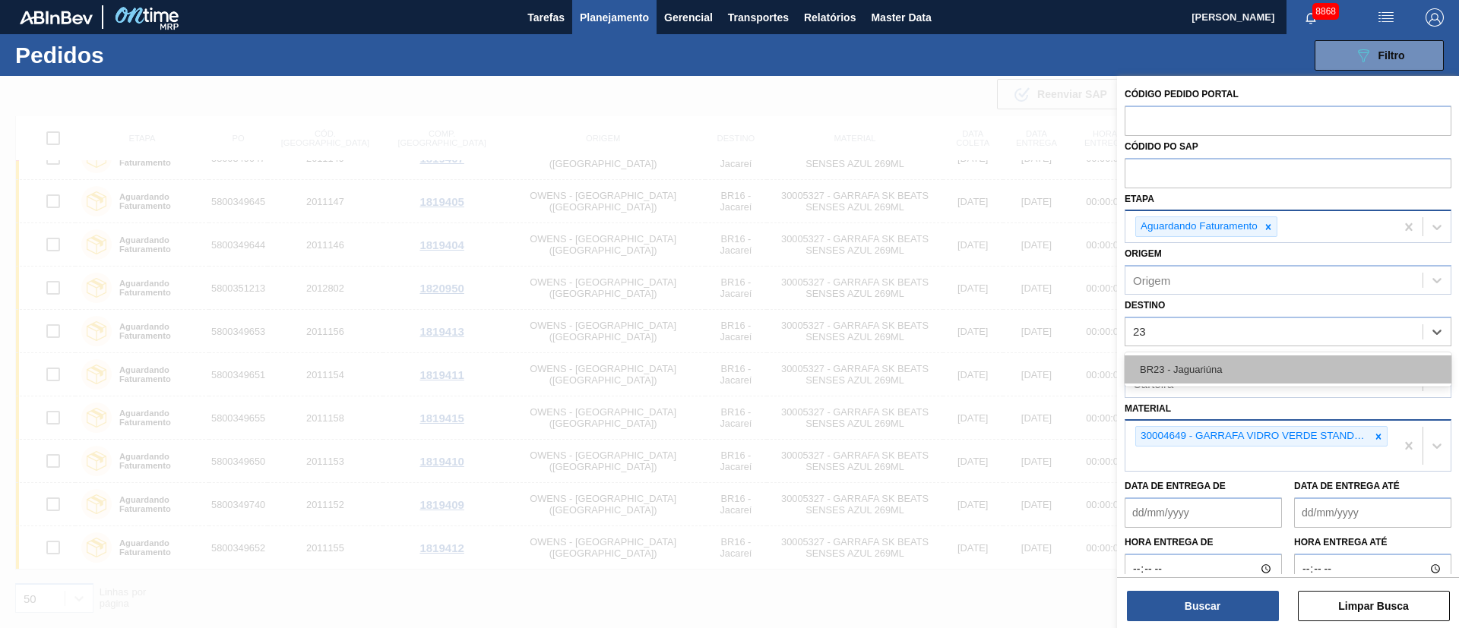
click at [1187, 373] on div "BR23 - Jaguariúna" at bounding box center [1287, 370] width 327 height 28
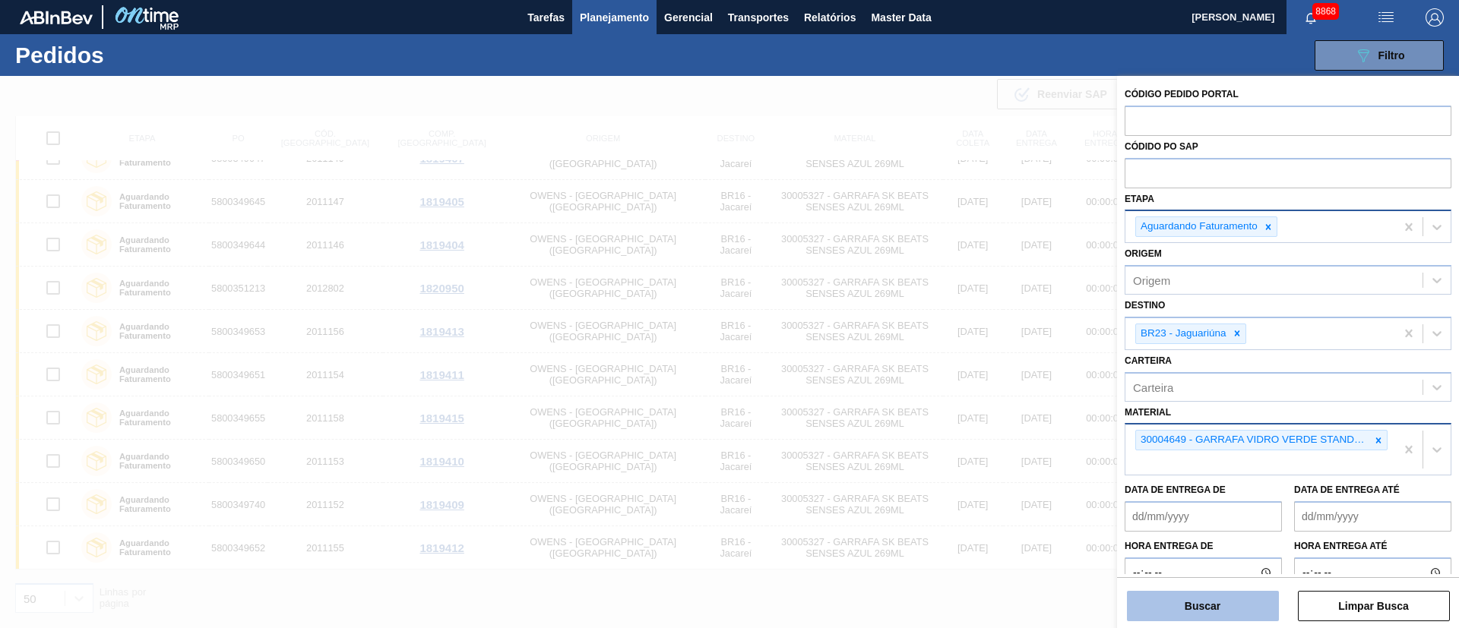
click at [1209, 611] on button "Buscar" at bounding box center [1203, 606] width 152 height 30
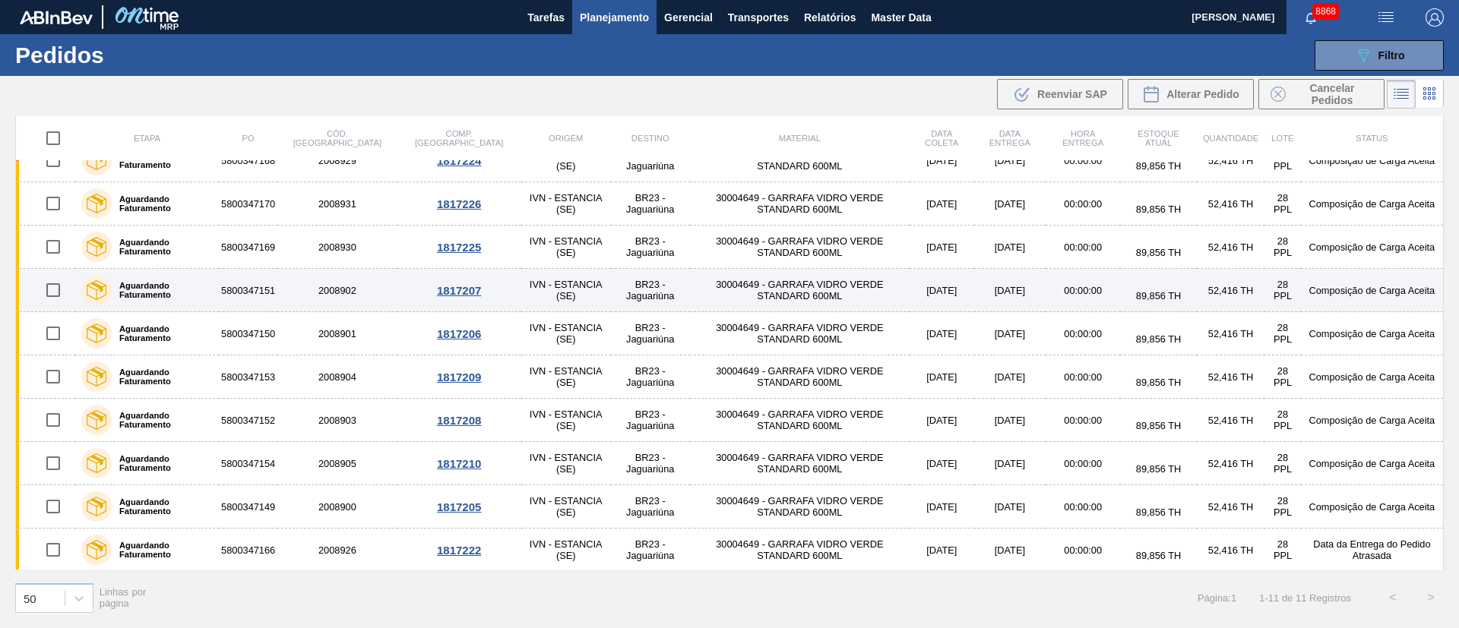
scroll to position [0, 0]
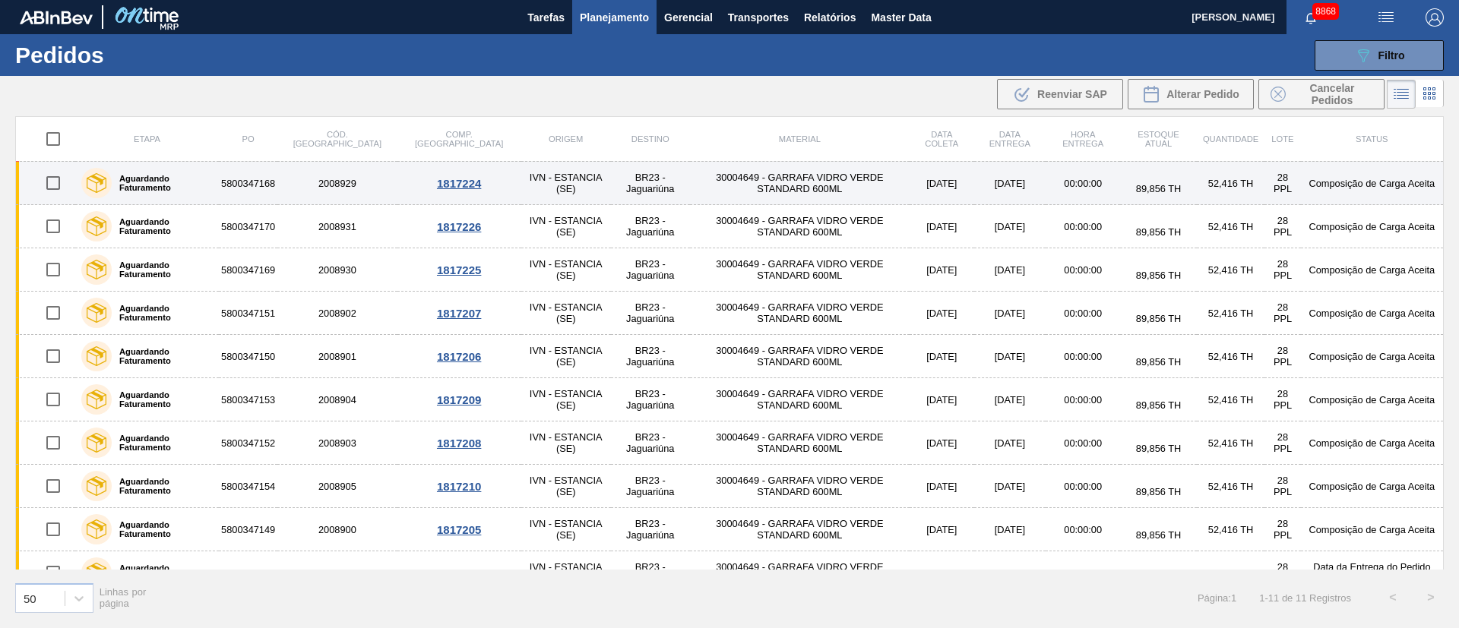
click at [46, 172] on input "checkbox" at bounding box center [53, 183] width 32 height 32
checkbox input "true"
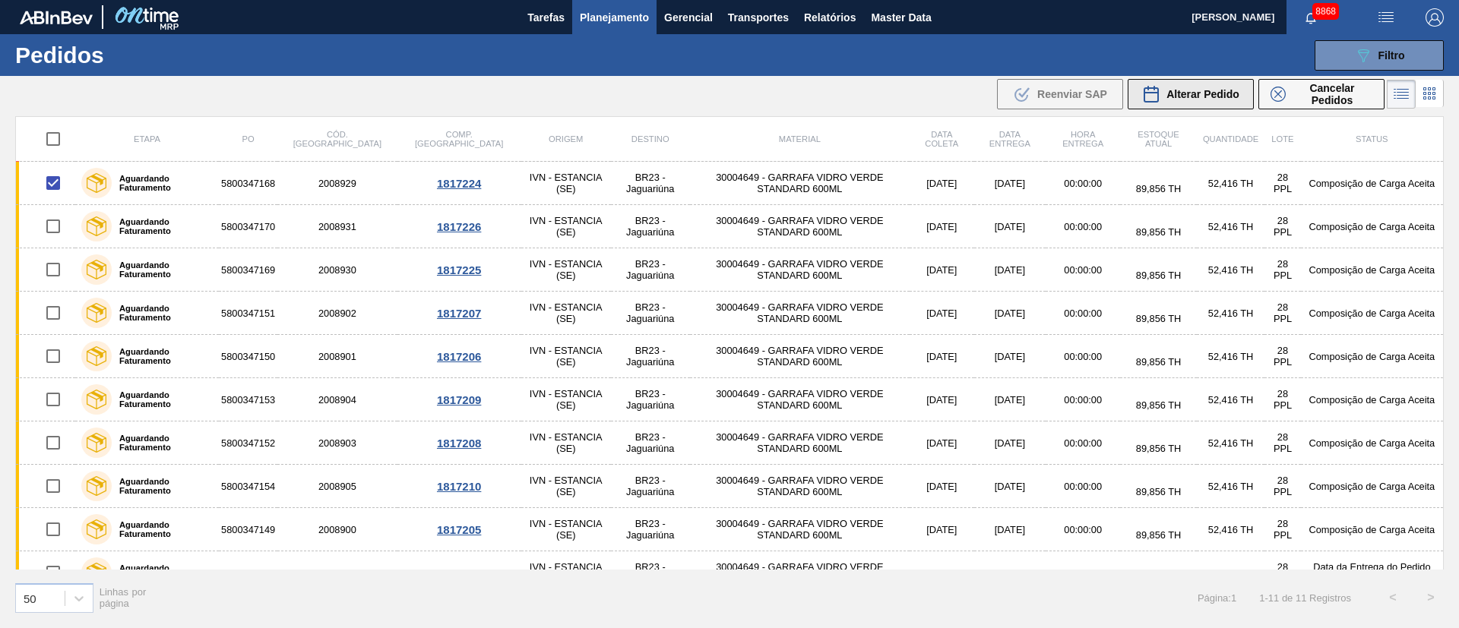
click at [1213, 100] on span "Alterar Pedido" at bounding box center [1202, 94] width 73 height 12
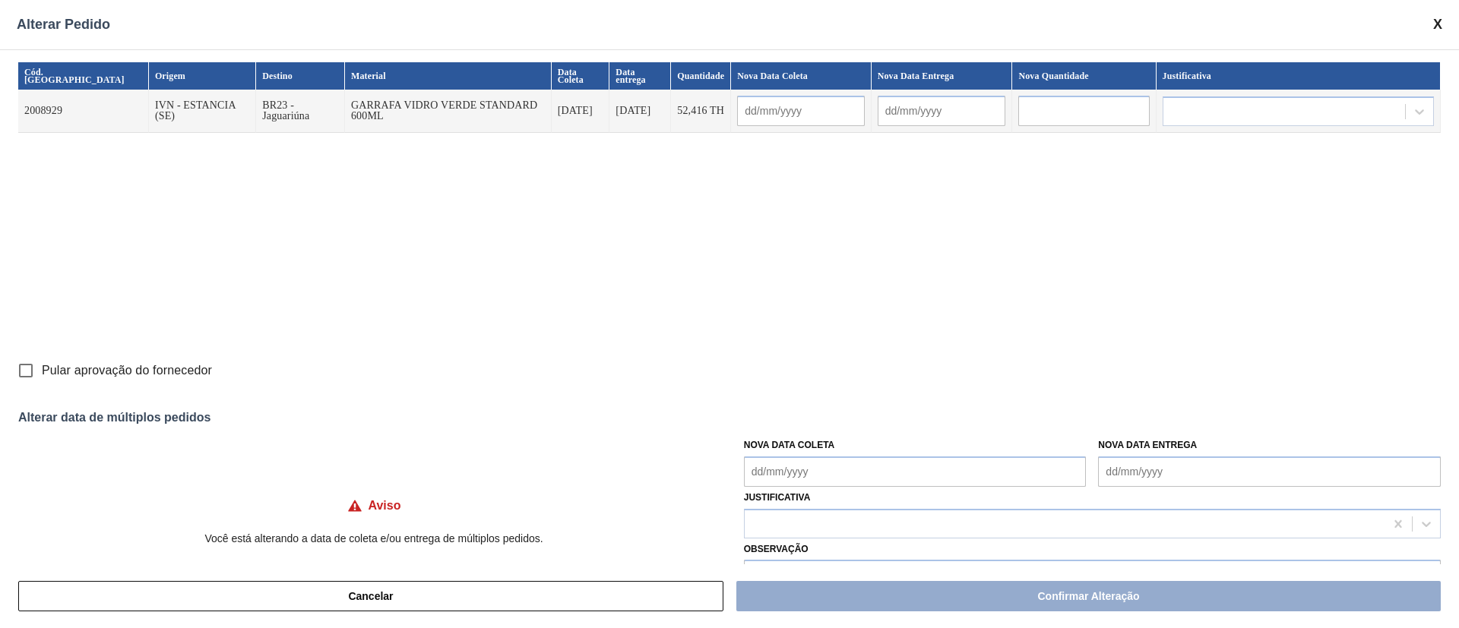
click at [841, 473] on Coleta "Nova Data Coleta" at bounding box center [915, 472] width 343 height 30
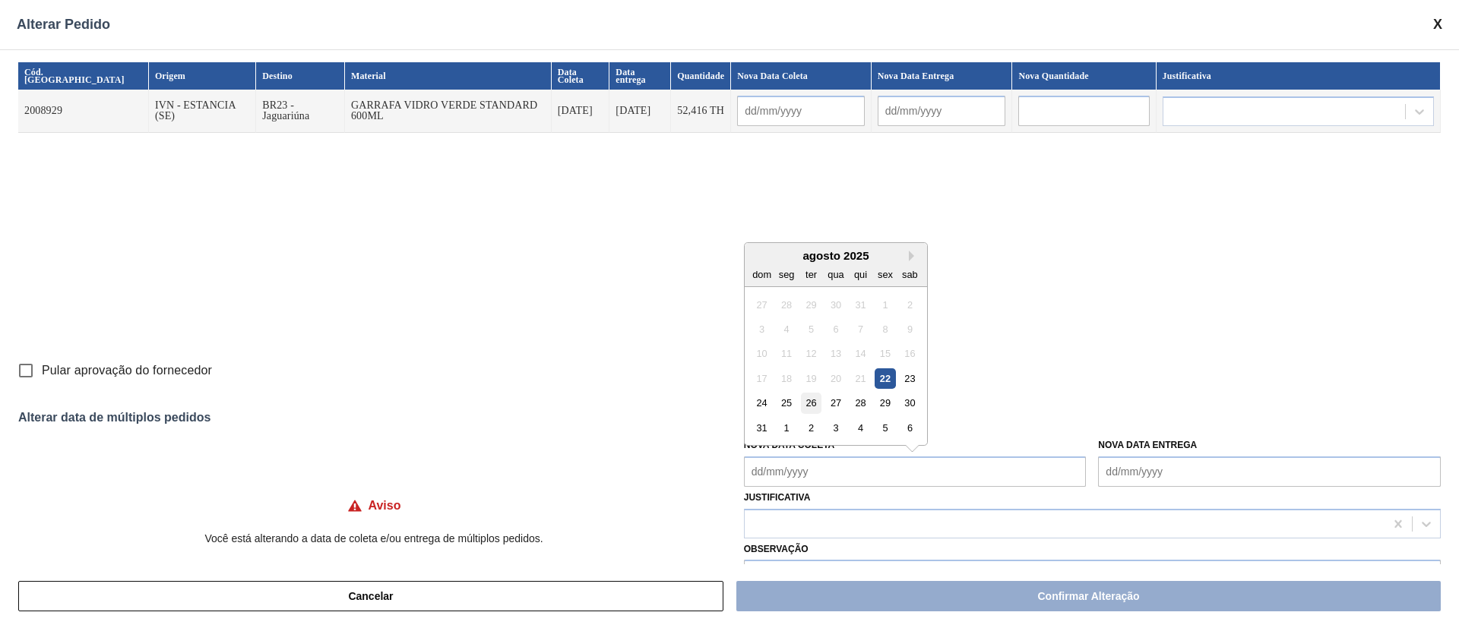
click at [817, 400] on div "26" at bounding box center [811, 403] width 21 height 21
type input "26/08/2025"
type input "01/09/2025"
type Coleta "26/08/2025"
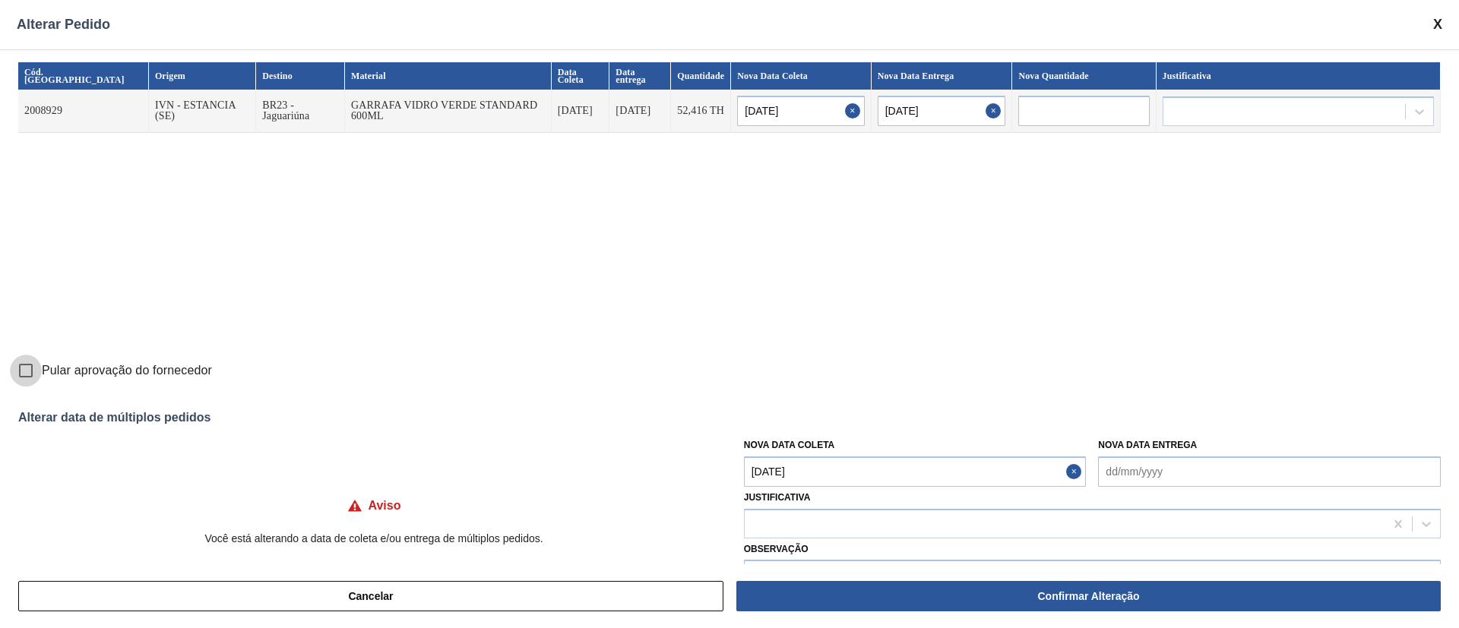
click at [18, 370] on input "Pular aprovação do fornecedor" at bounding box center [26, 371] width 32 height 32
checkbox input "true"
click at [813, 526] on div at bounding box center [1065, 524] width 640 height 22
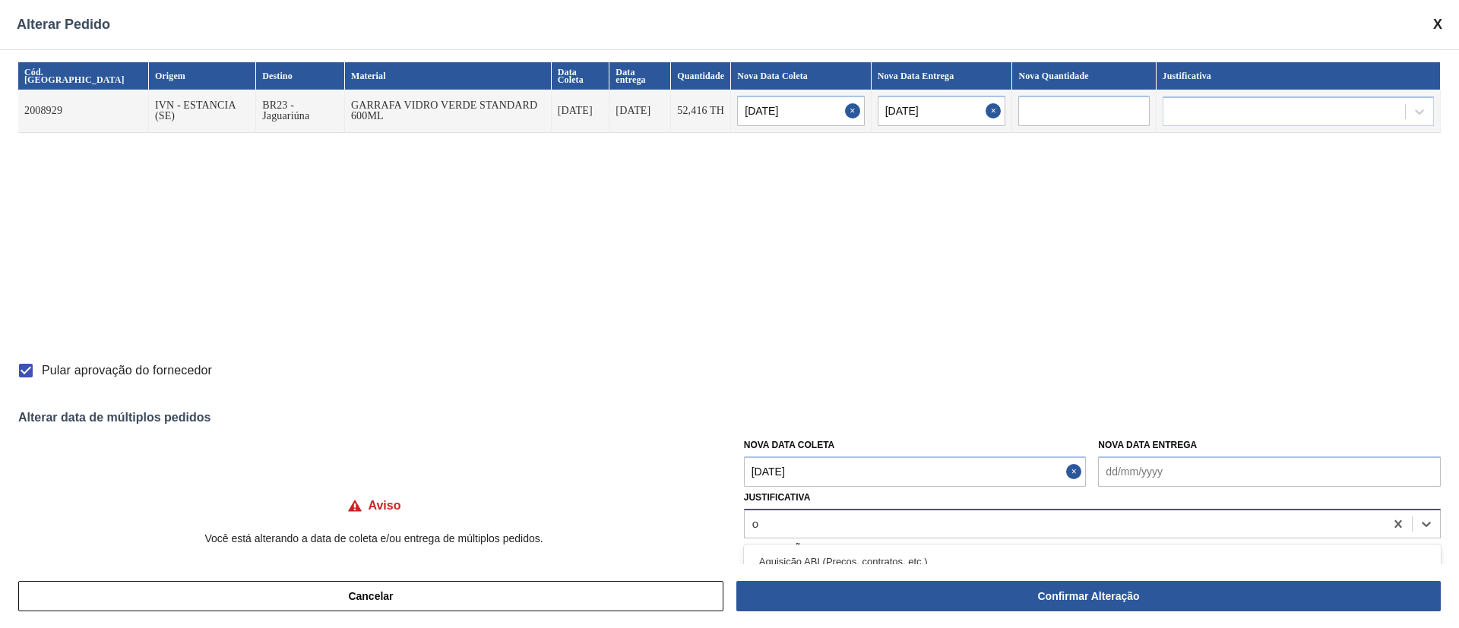
type input "ou"
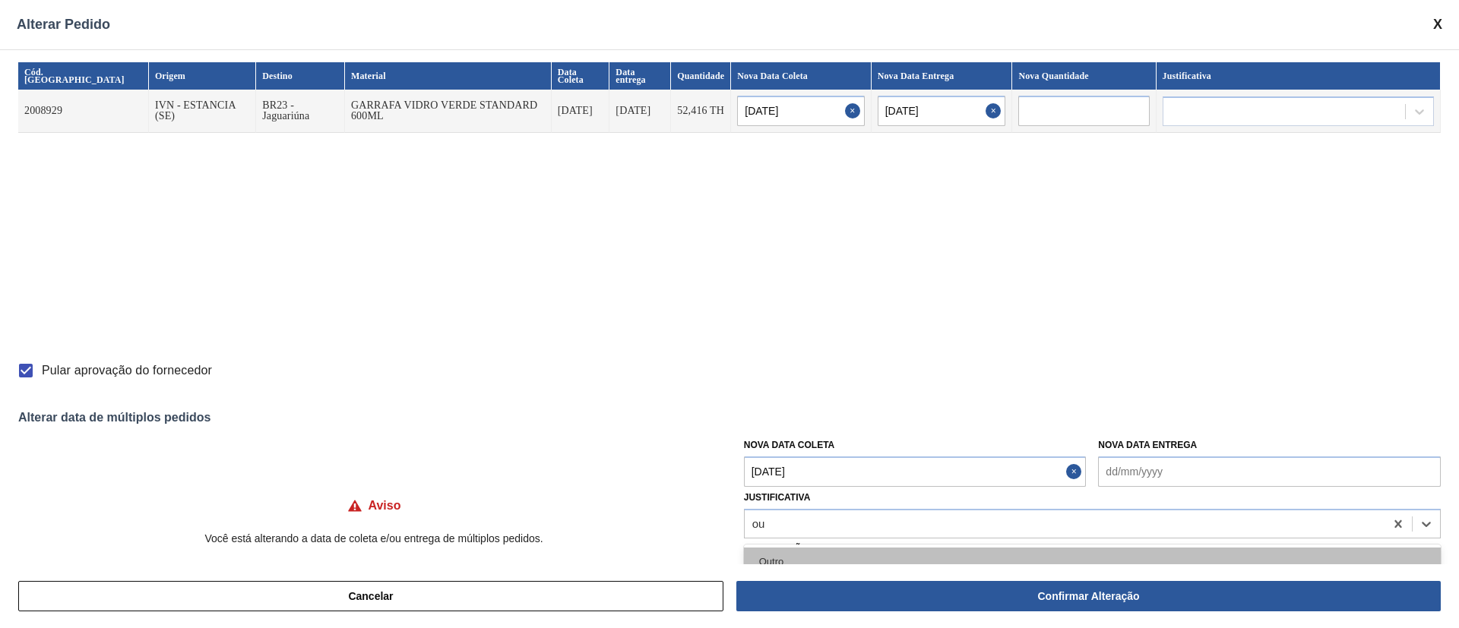
click at [794, 555] on div "Outro" at bounding box center [1092, 562] width 697 height 28
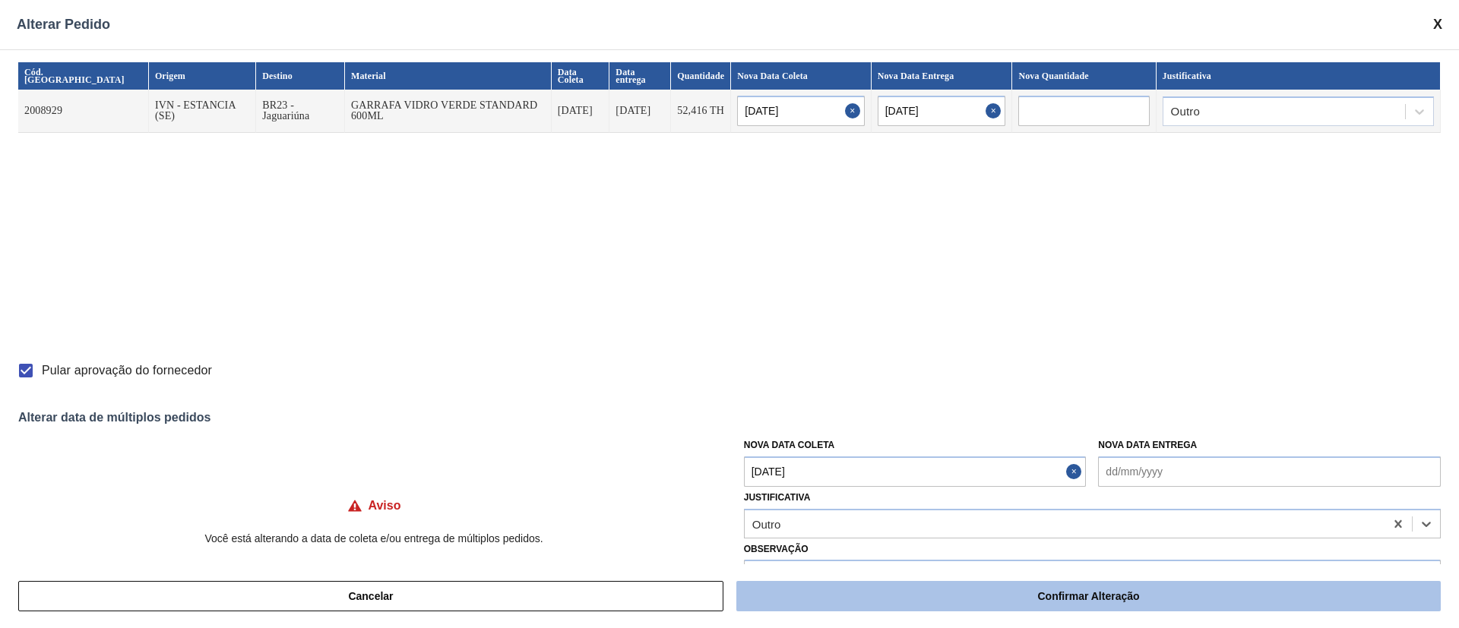
click at [1080, 596] on button "Confirmar Alteração" at bounding box center [1088, 596] width 704 height 30
checkbox input "false"
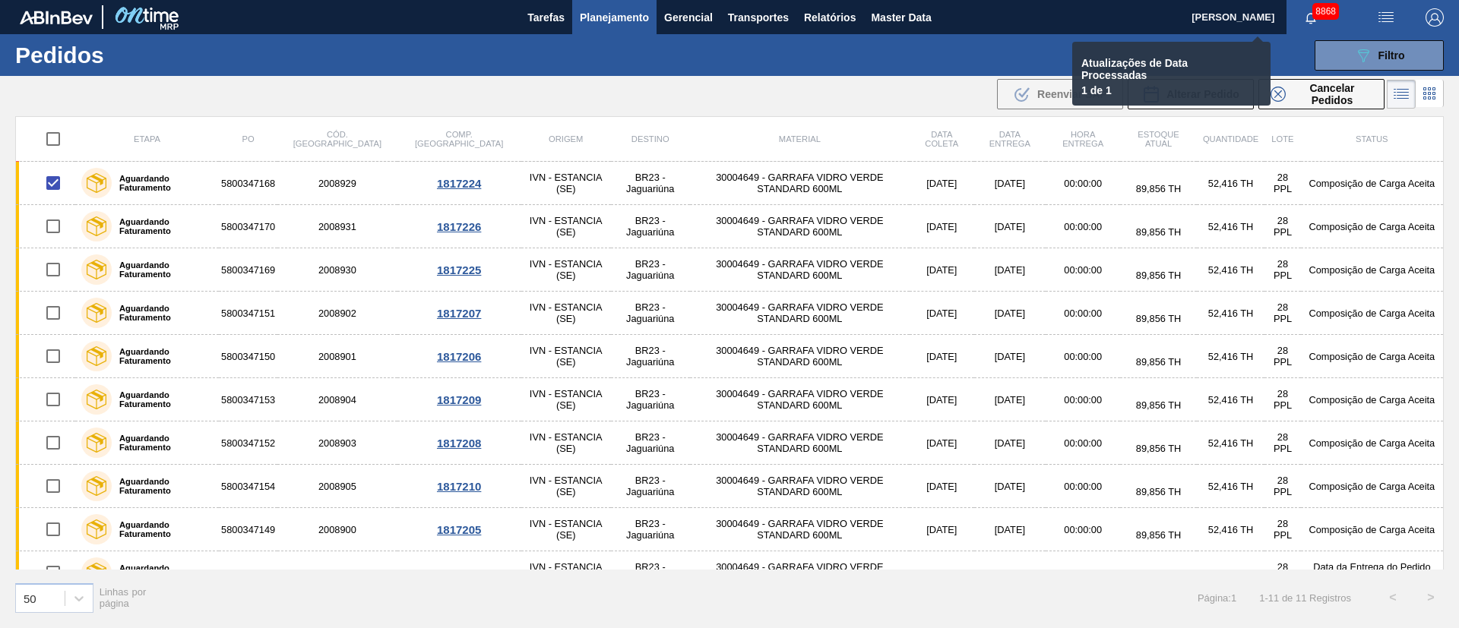
checkbox input "false"
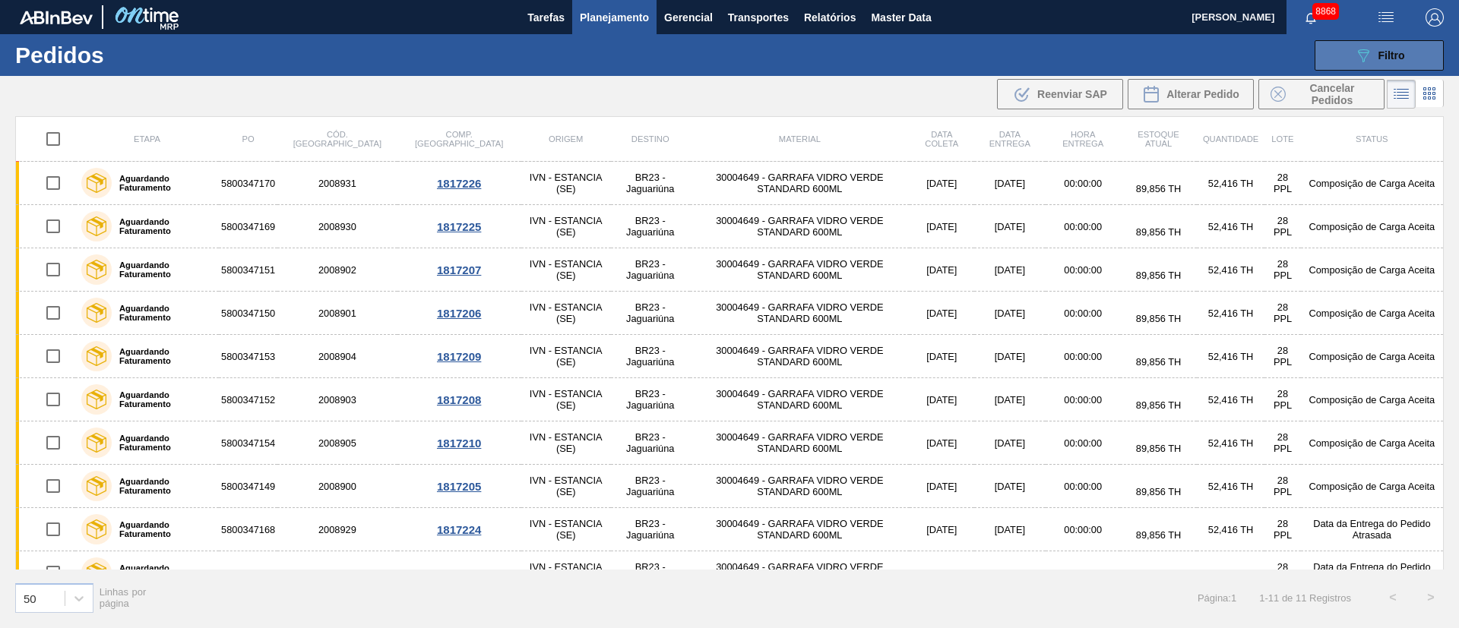
click at [1412, 52] on button "089F7B8B-B2A5-4AFE-B5C0-19BA573D28AC Filtro" at bounding box center [1378, 55] width 129 height 30
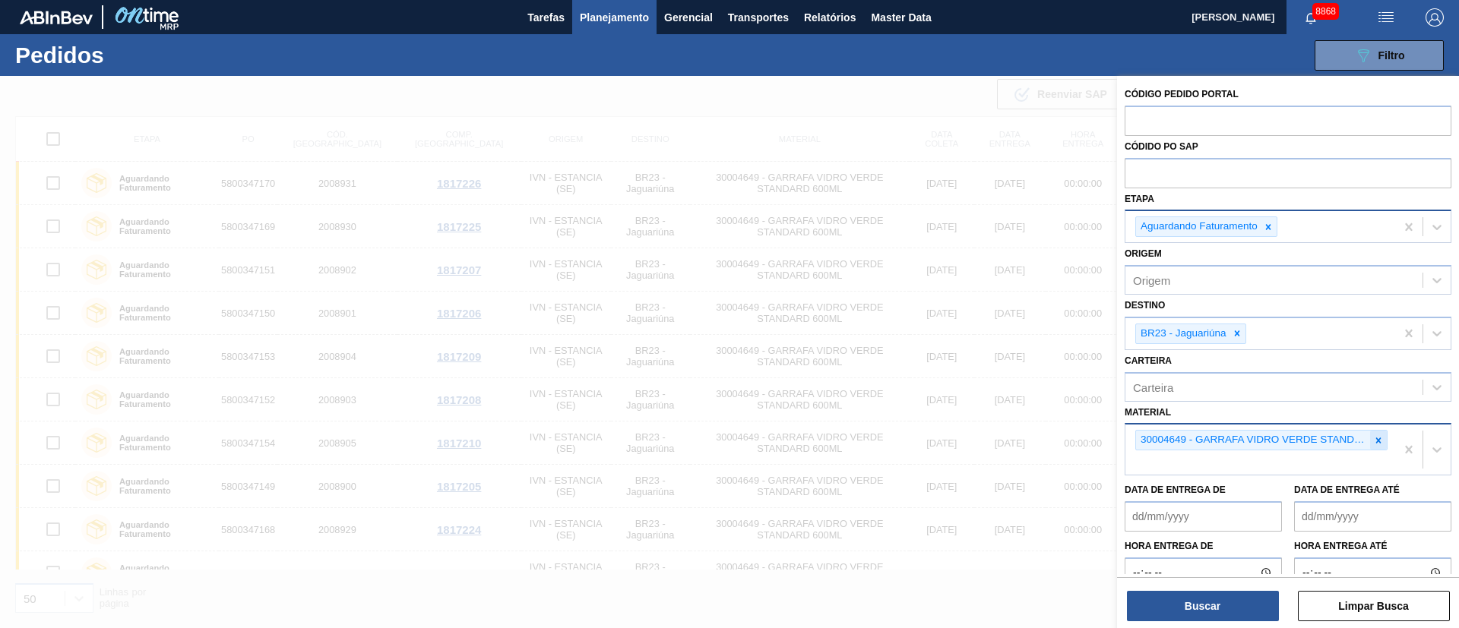
click at [1376, 438] on icon at bounding box center [1378, 440] width 5 height 5
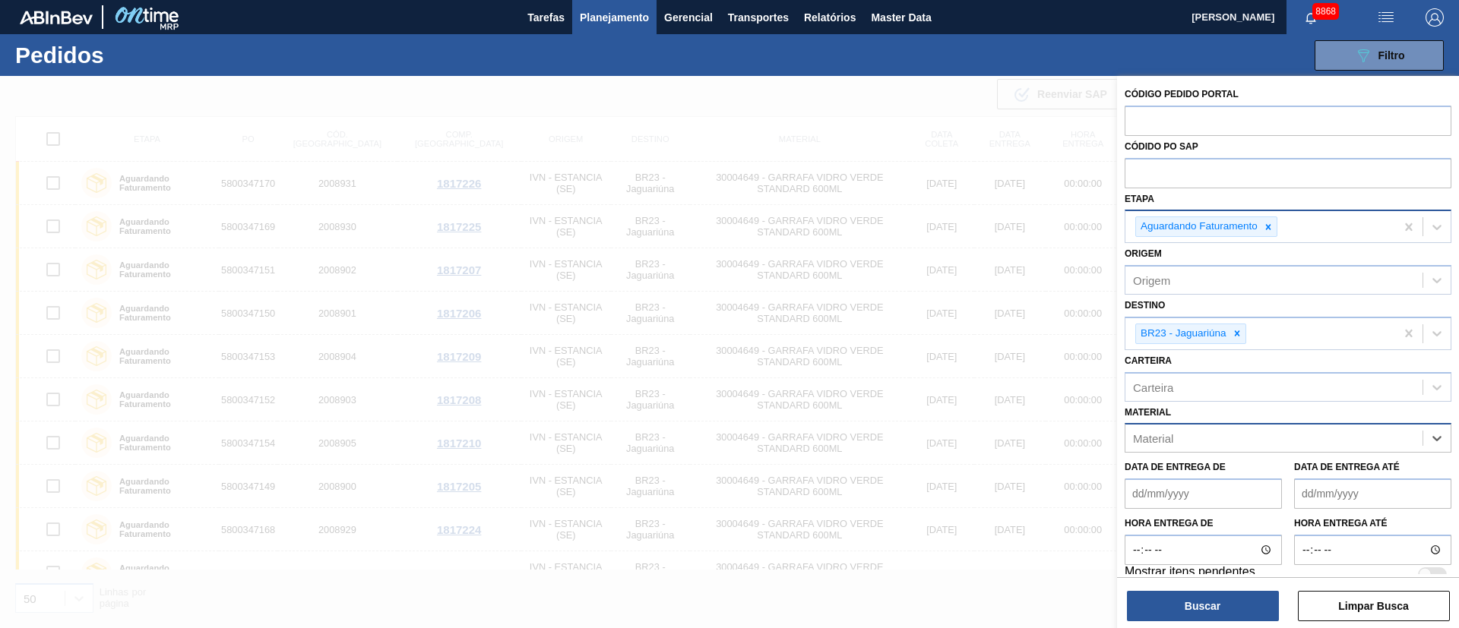
paste input "20002807"
type input "20002807"
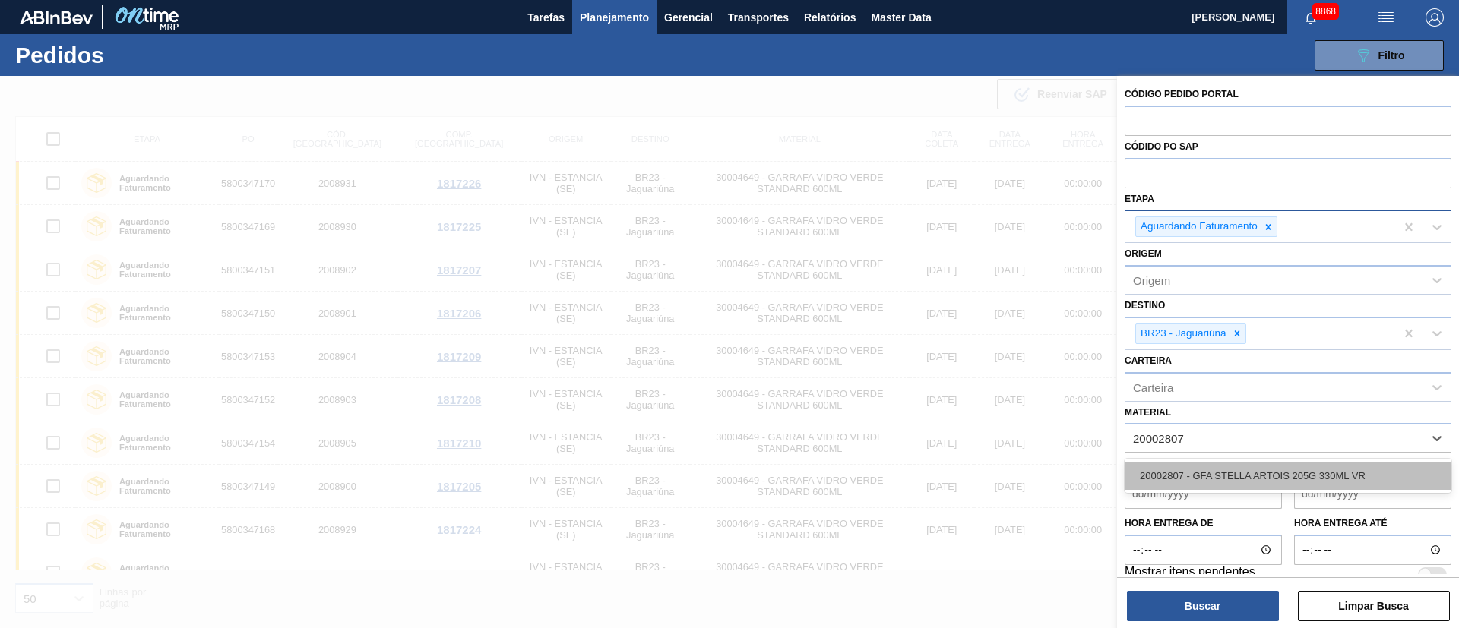
click at [1300, 463] on div "20002807 - GFA STELLA ARTOIS 205G 330ML VR" at bounding box center [1287, 476] width 327 height 28
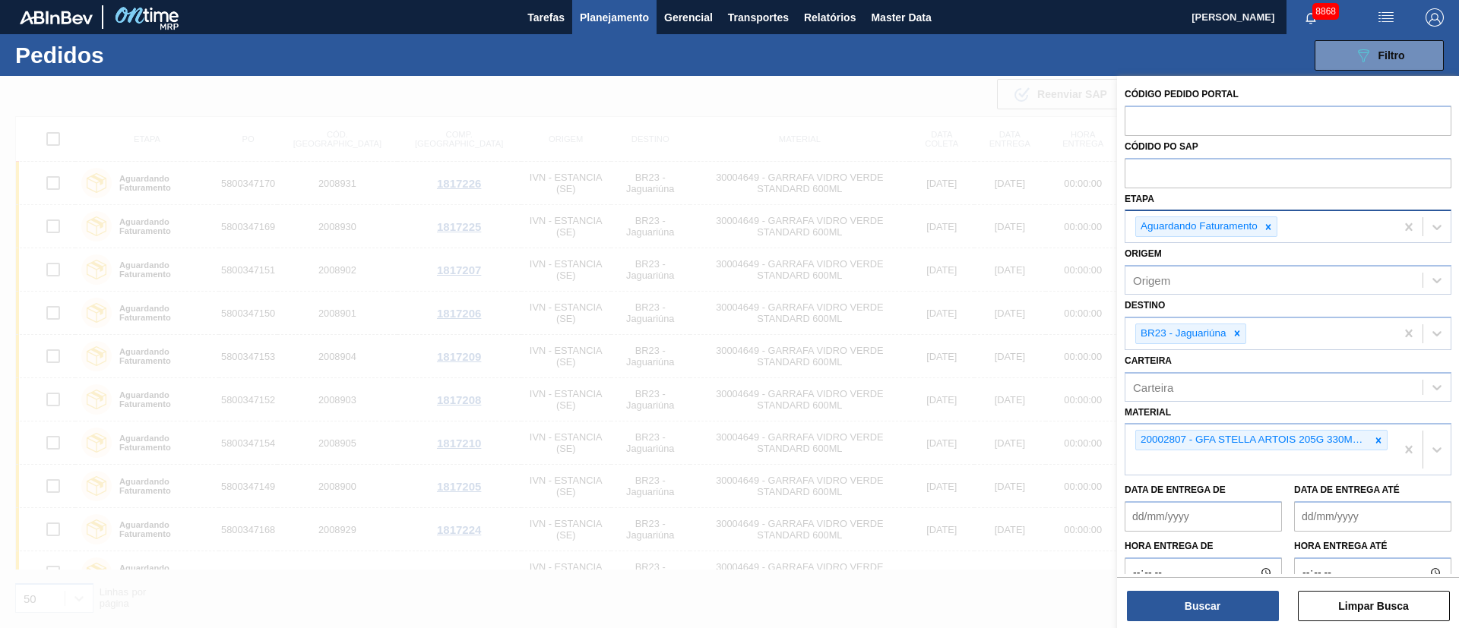
click at [858, 121] on div at bounding box center [729, 390] width 1459 height 628
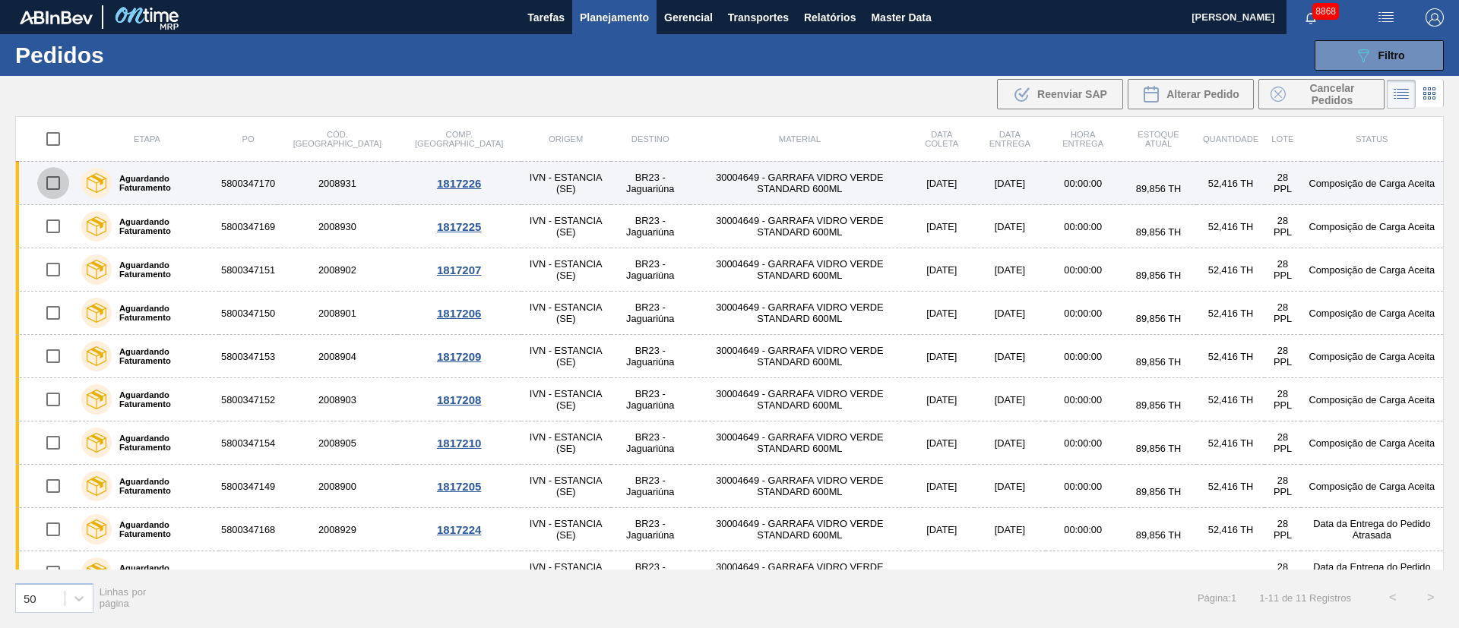
click at [49, 182] on input "checkbox" at bounding box center [53, 183] width 32 height 32
checkbox input "true"
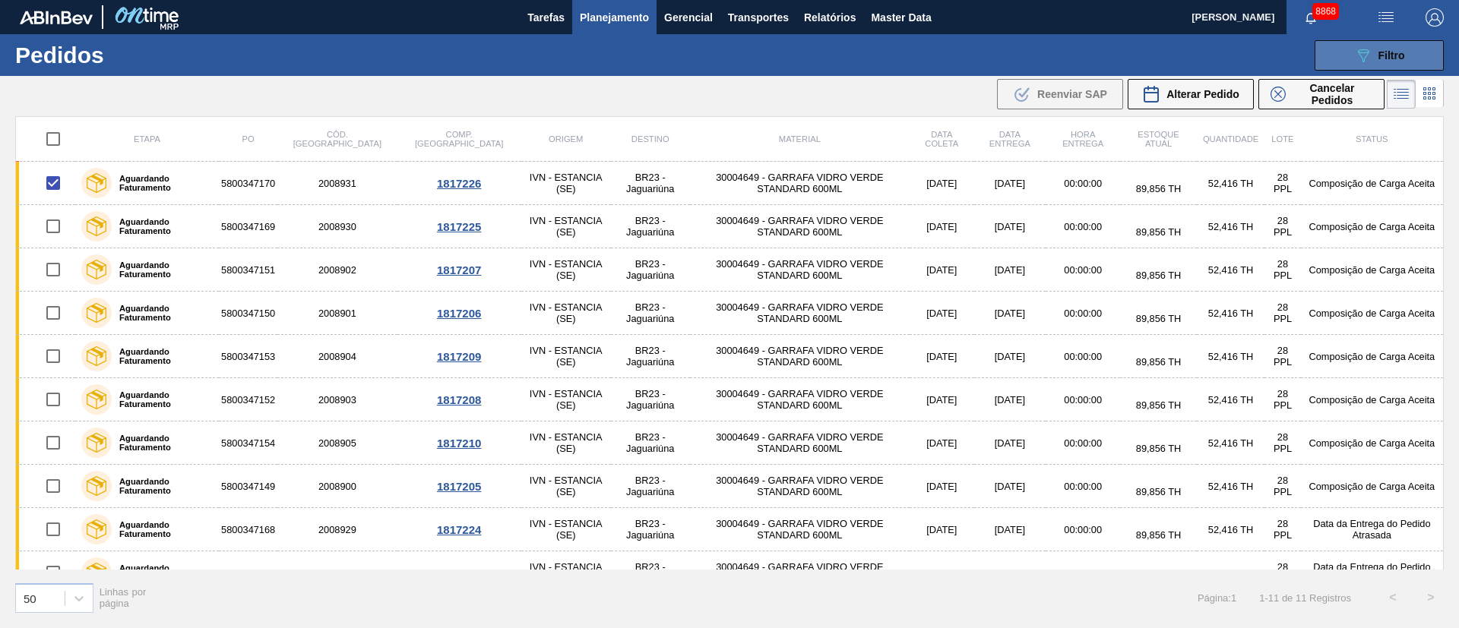
click at [1402, 53] on span "Filtro" at bounding box center [1391, 55] width 27 height 12
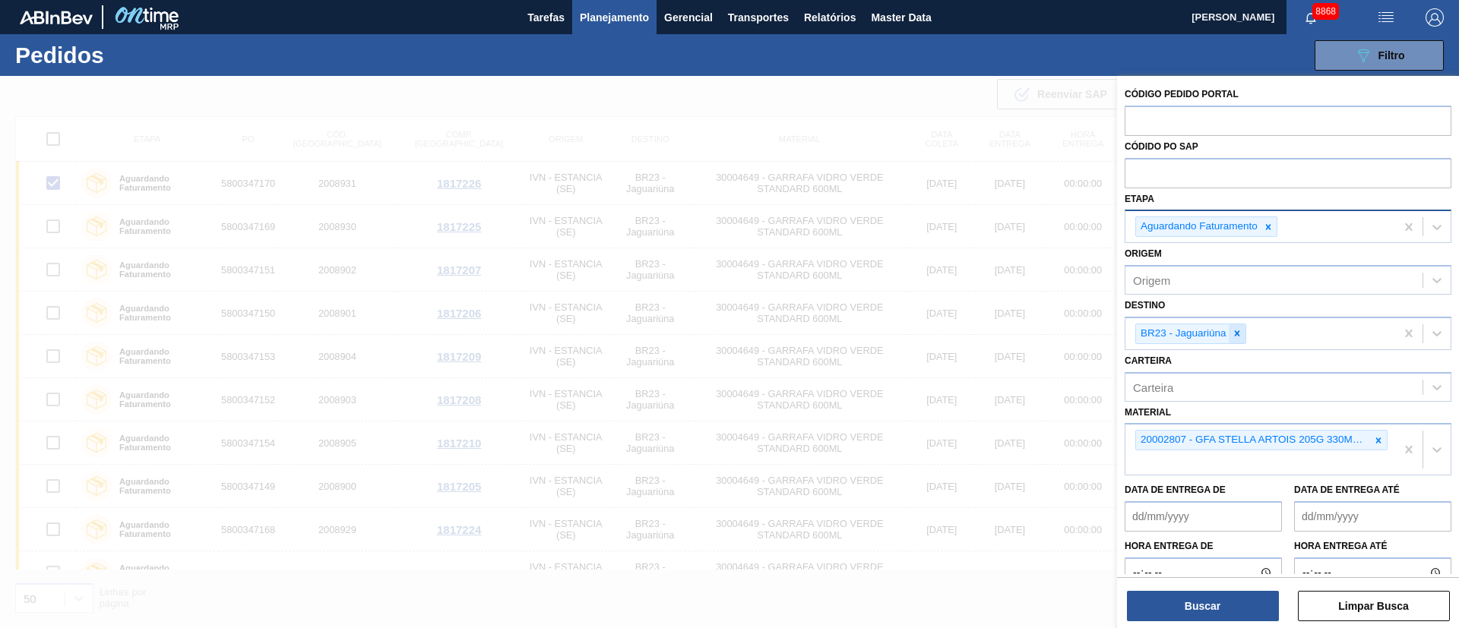
click at [1234, 334] on icon at bounding box center [1237, 333] width 11 height 11
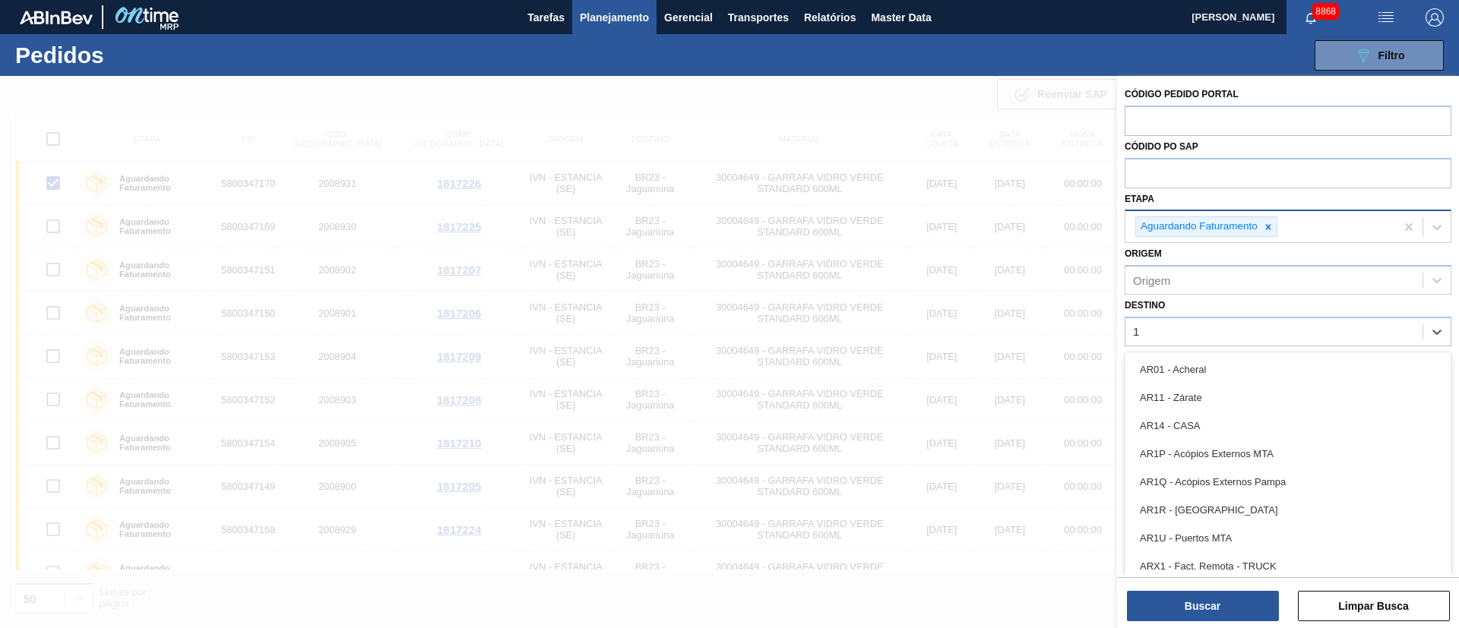
type input "13"
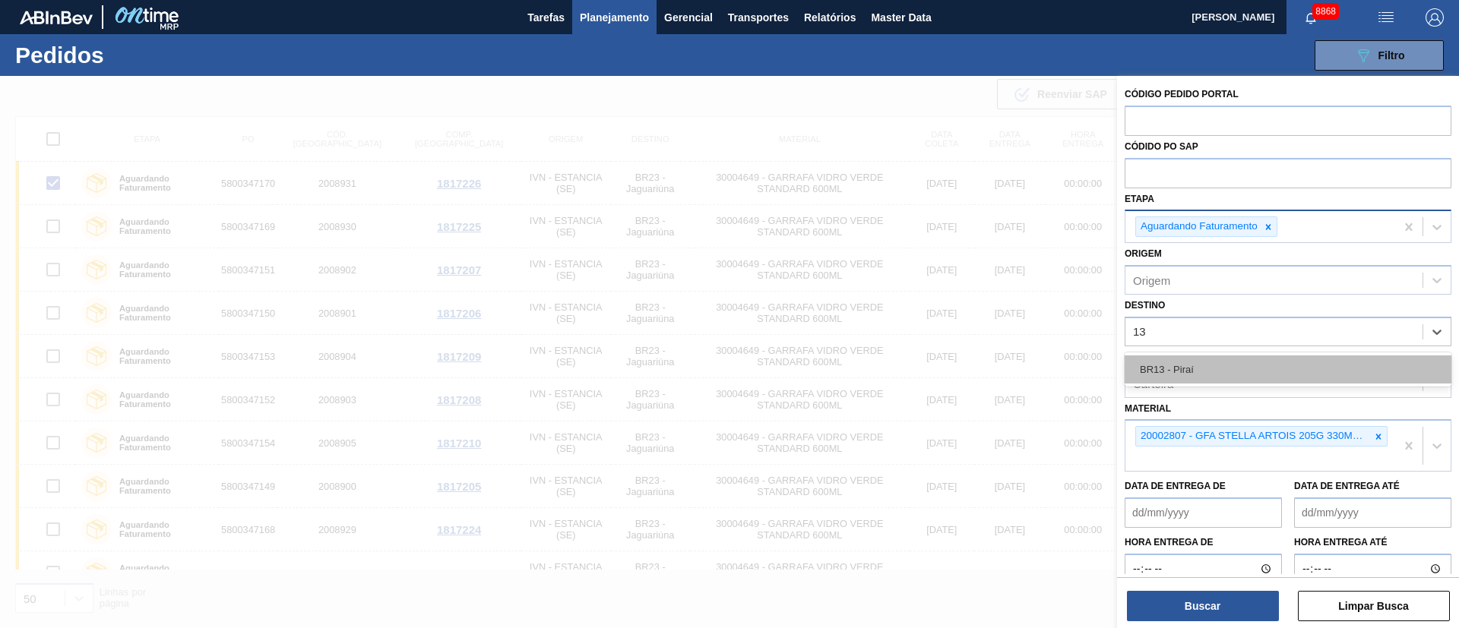
click at [1209, 374] on div "BR13 - Piraí" at bounding box center [1287, 370] width 327 height 28
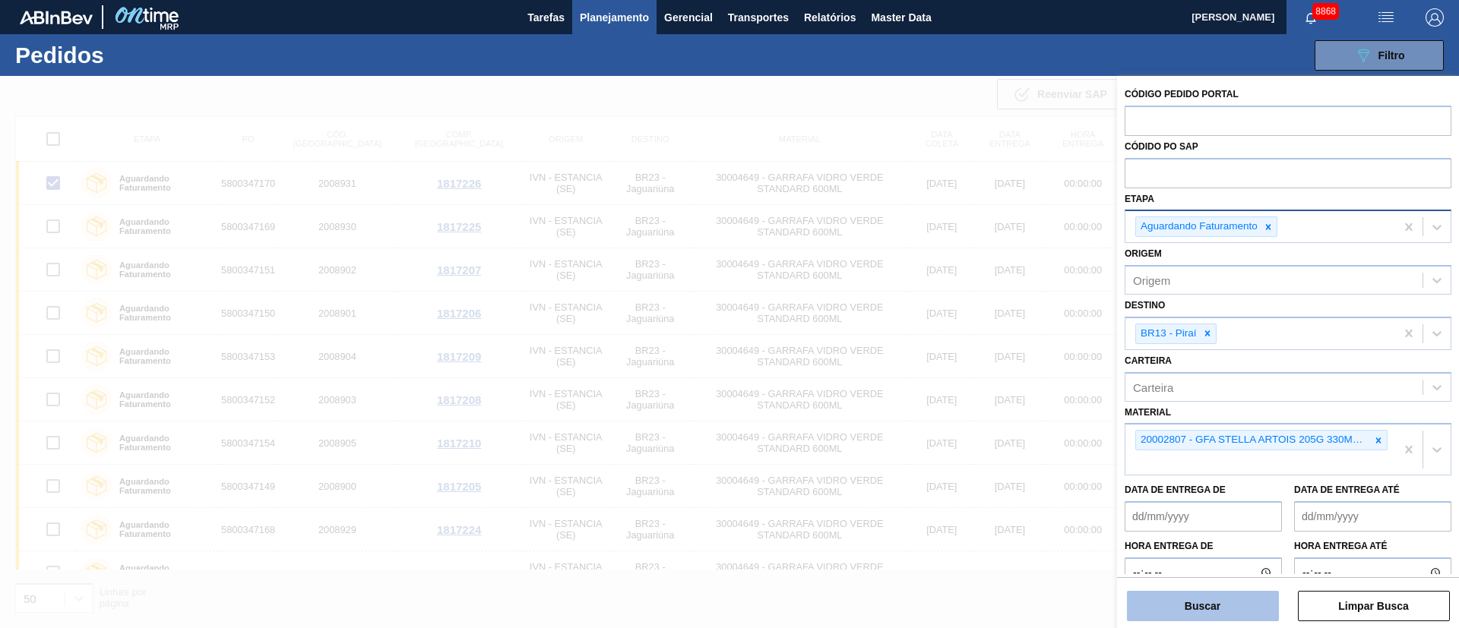
click at [1230, 608] on button "Buscar" at bounding box center [1203, 606] width 152 height 30
checkbox input "false"
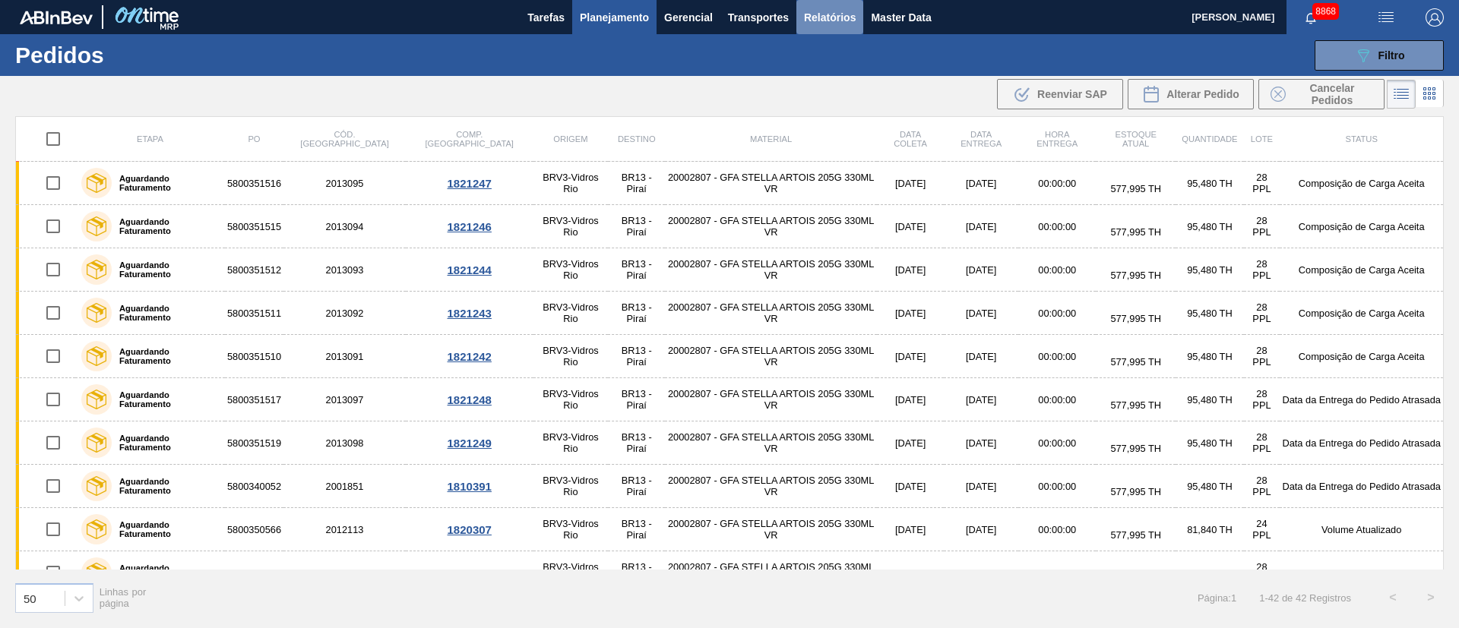
click at [828, 12] on span "Relatórios" at bounding box center [830, 17] width 52 height 18
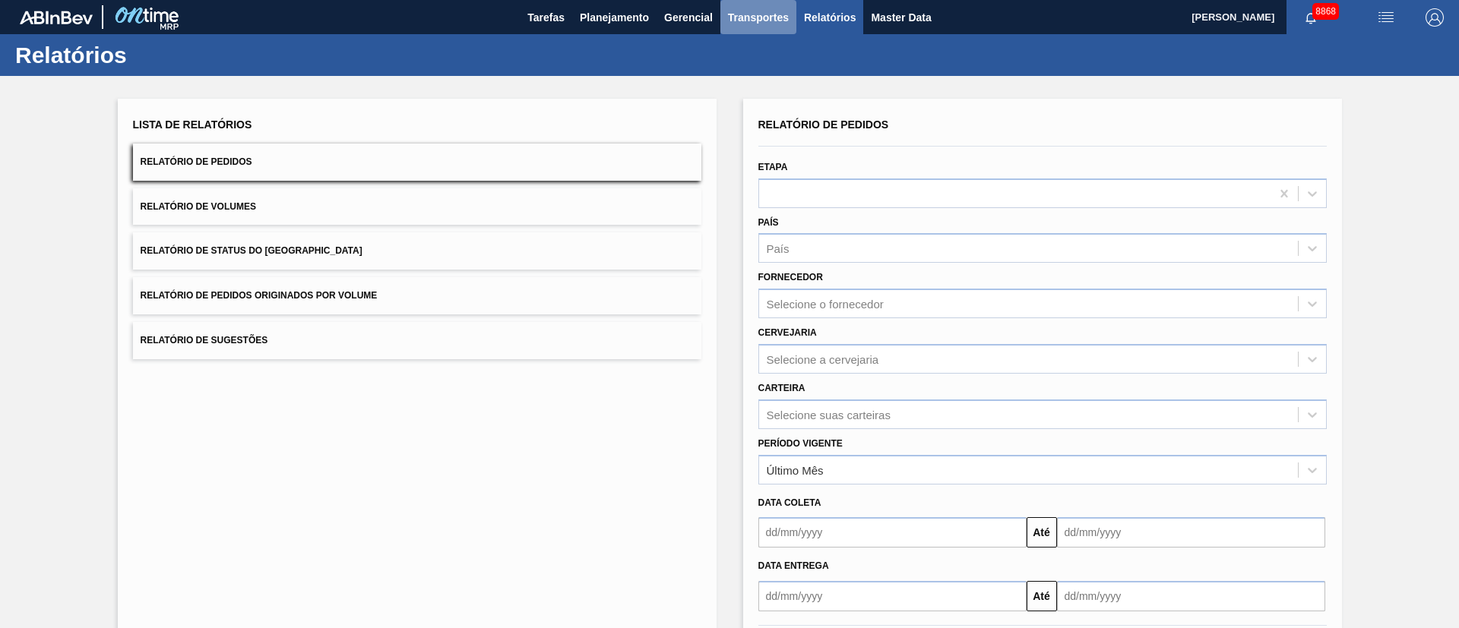
click at [752, 14] on span "Transportes" at bounding box center [758, 17] width 61 height 18
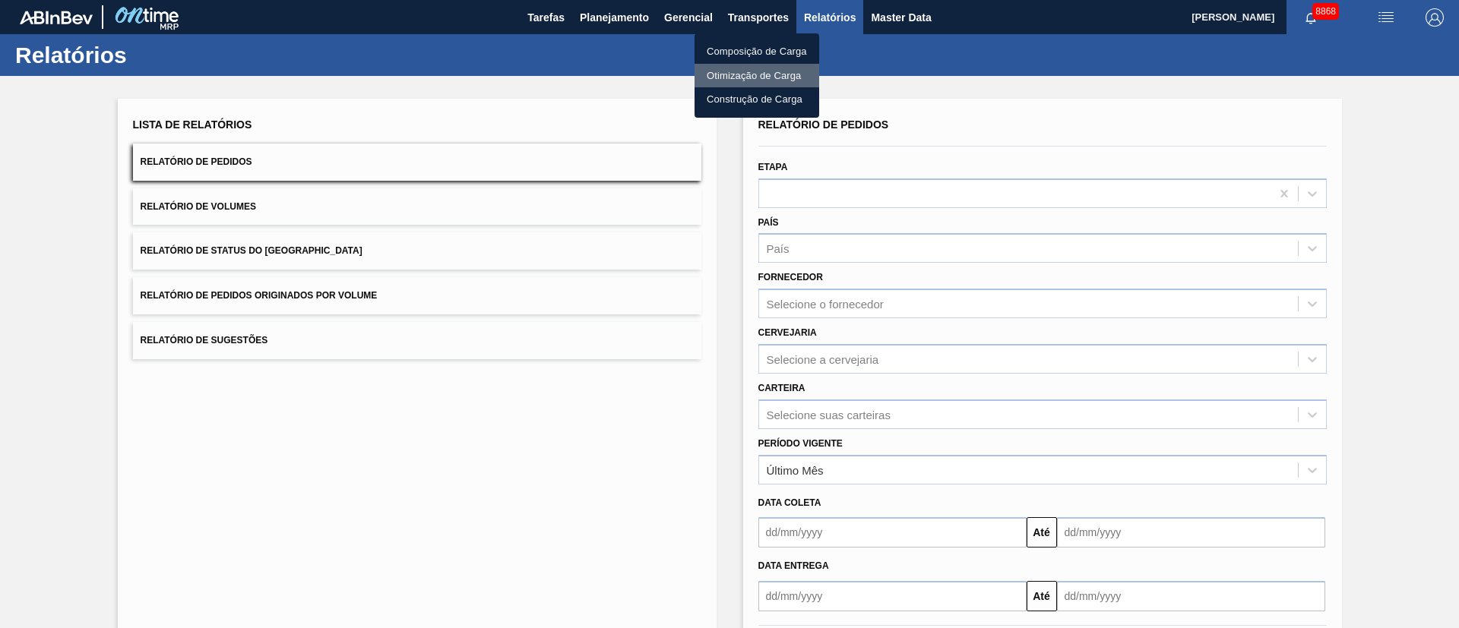
click at [737, 78] on li "Otimização de Carga" at bounding box center [756, 76] width 125 height 24
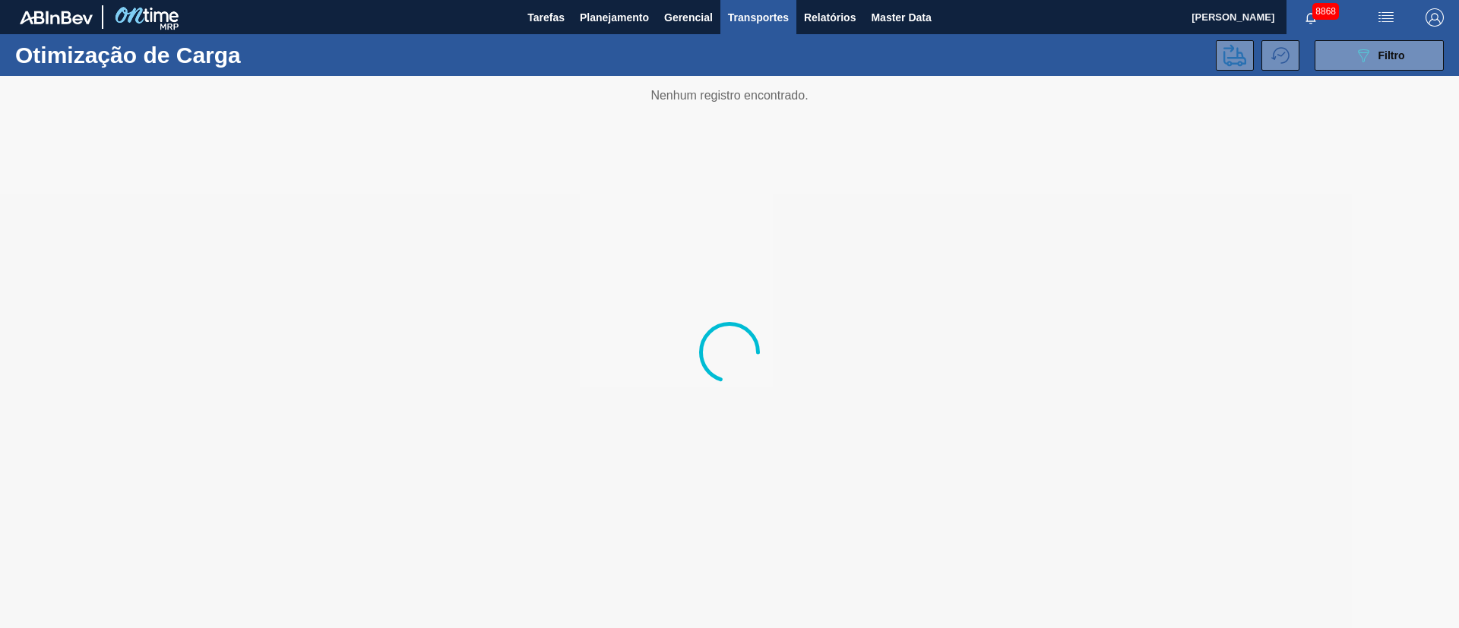
click at [767, 24] on span "Transportes" at bounding box center [758, 17] width 61 height 18
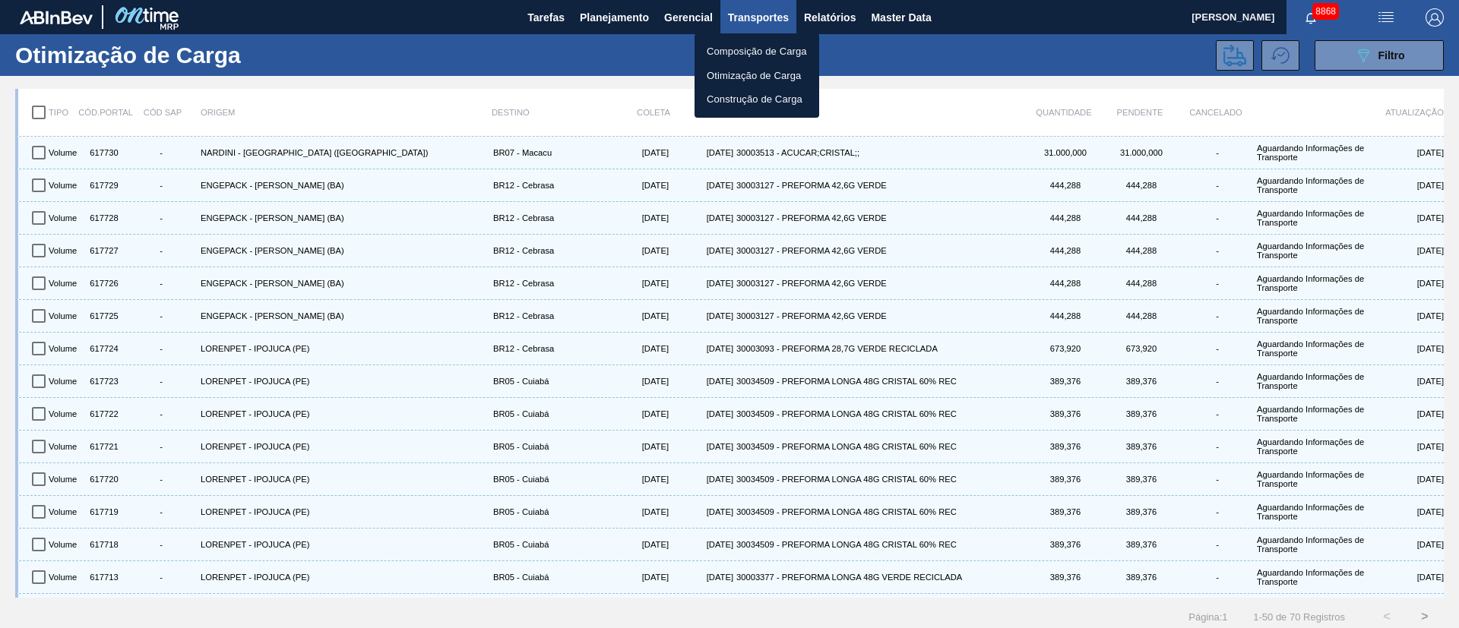
click at [836, 19] on div at bounding box center [729, 314] width 1459 height 628
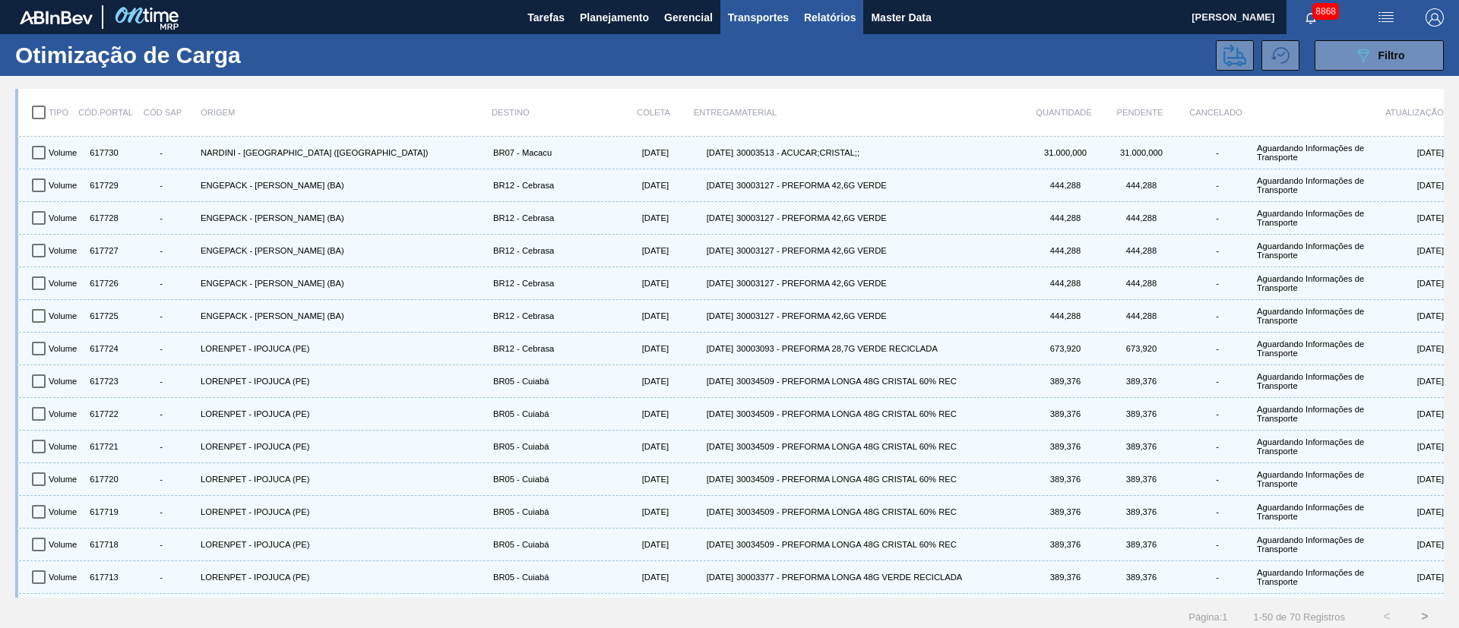
click at [836, 12] on span "Relatórios" at bounding box center [830, 17] width 52 height 18
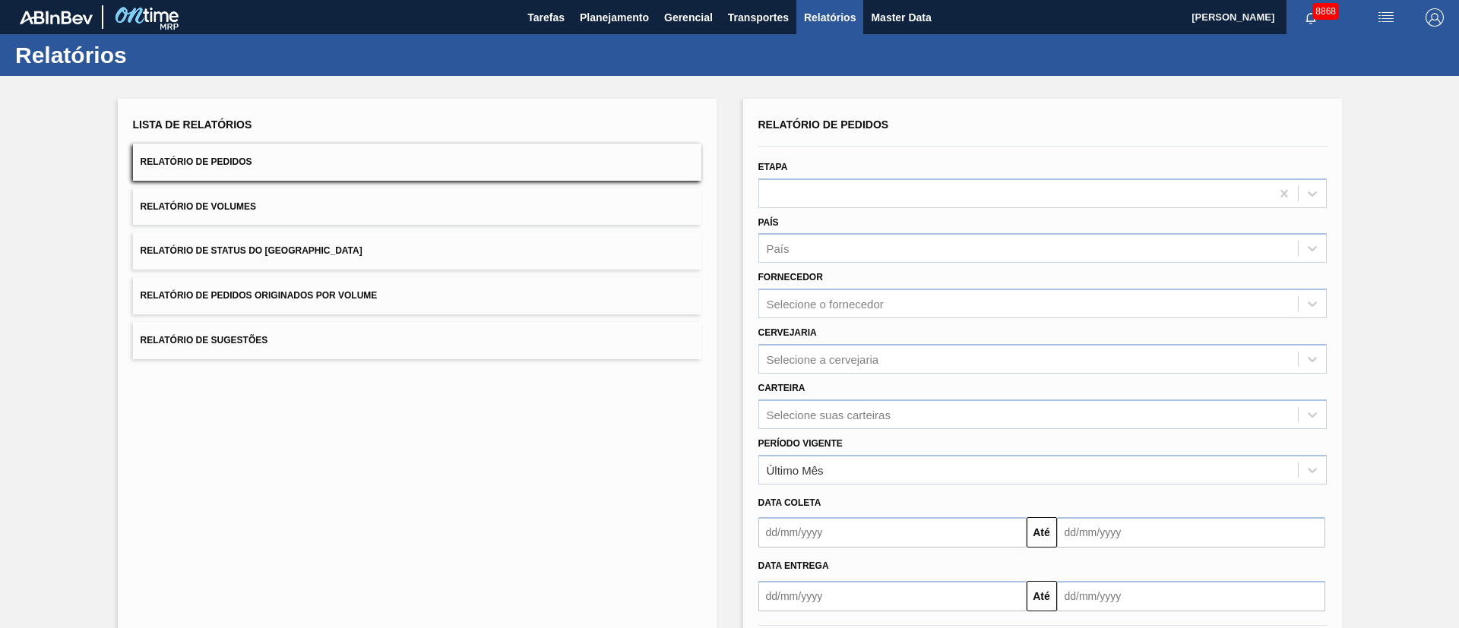
click at [378, 291] on button "Relatório de Pedidos Originados por Volume" at bounding box center [417, 295] width 568 height 37
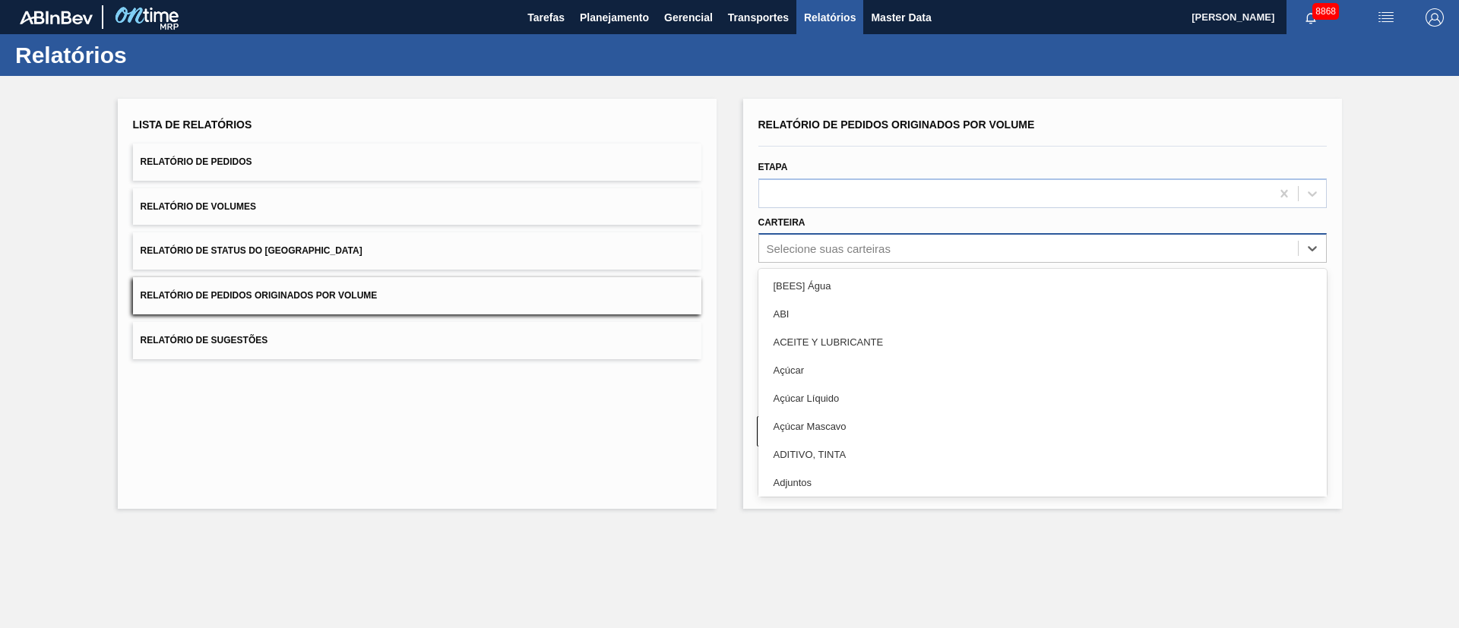
click at [842, 246] on div "Selecione suas carteiras" at bounding box center [829, 248] width 124 height 13
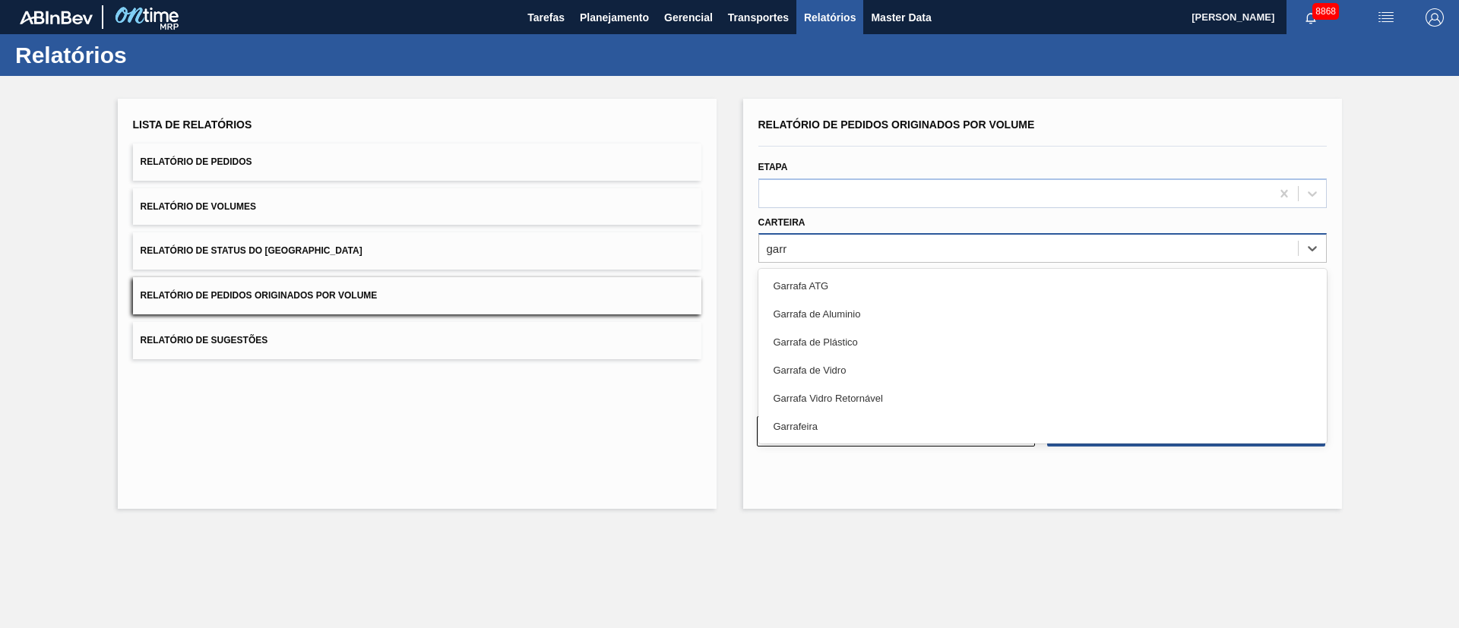
type input "garra"
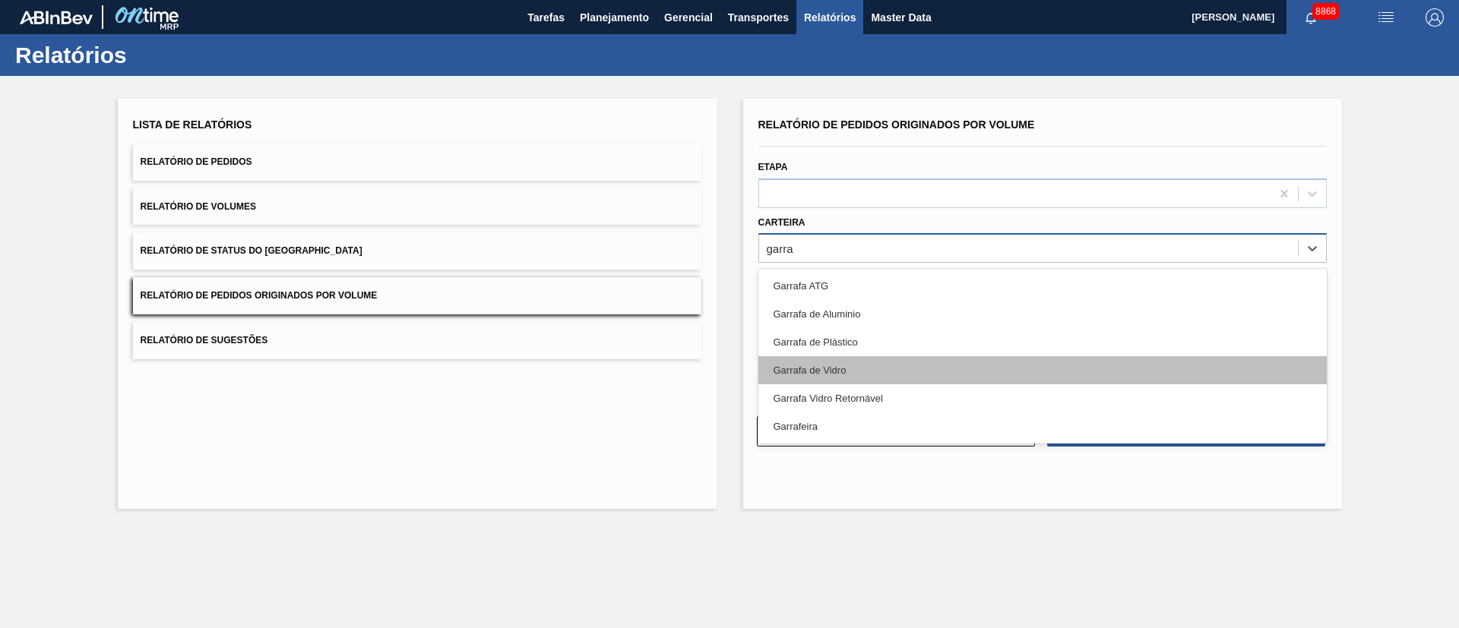
click at [816, 376] on div "Garrafa de Vidro" at bounding box center [1042, 370] width 568 height 28
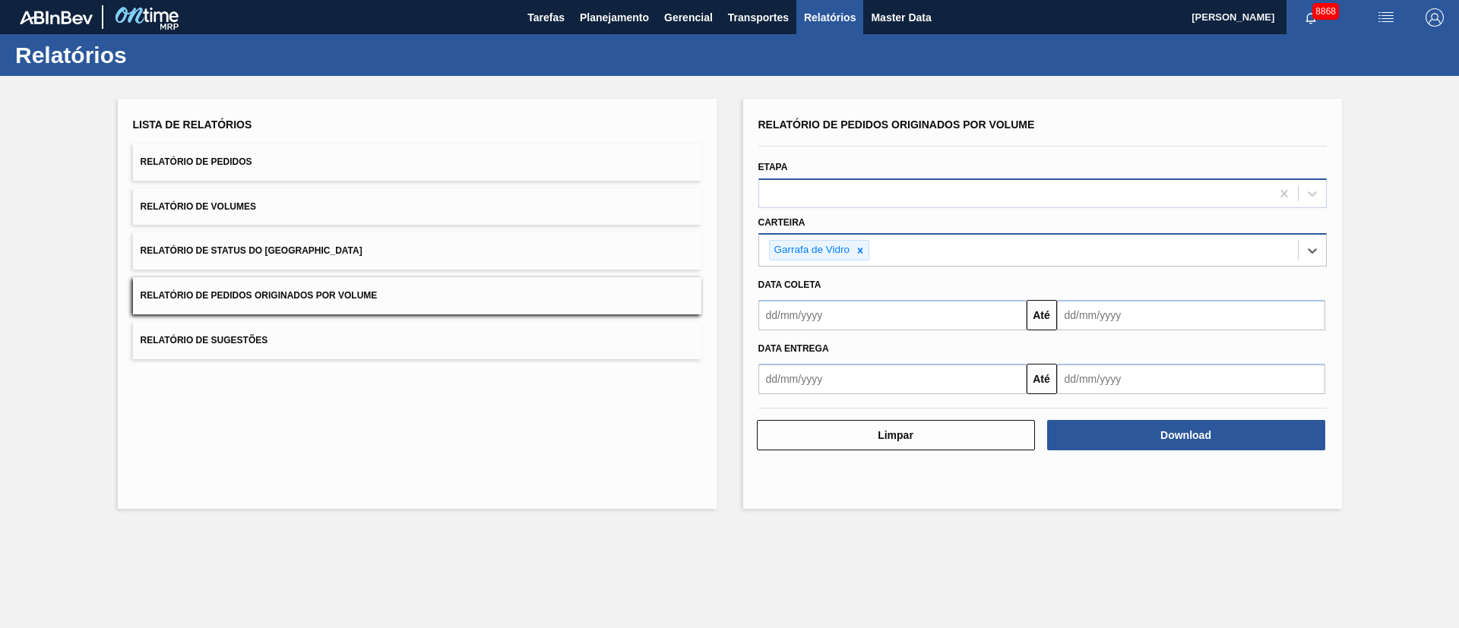
click at [822, 199] on div at bounding box center [1014, 193] width 511 height 22
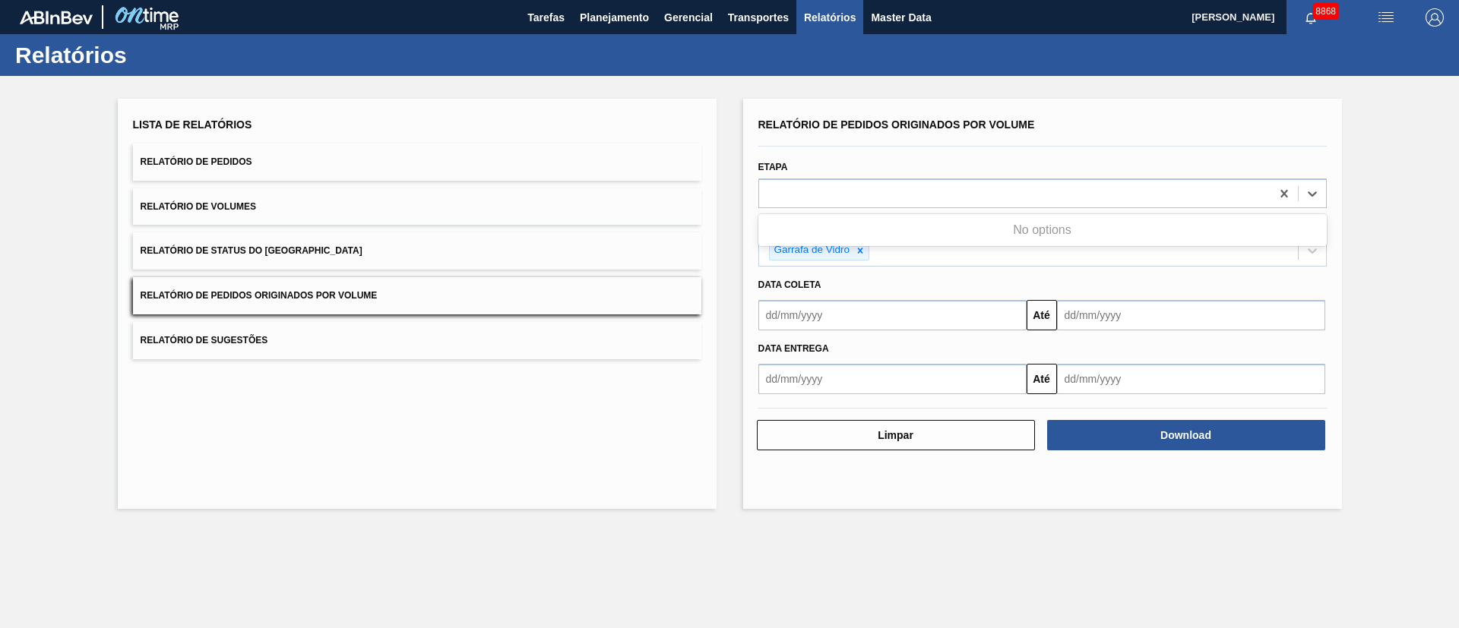
click at [835, 324] on input "text" at bounding box center [892, 315] width 268 height 30
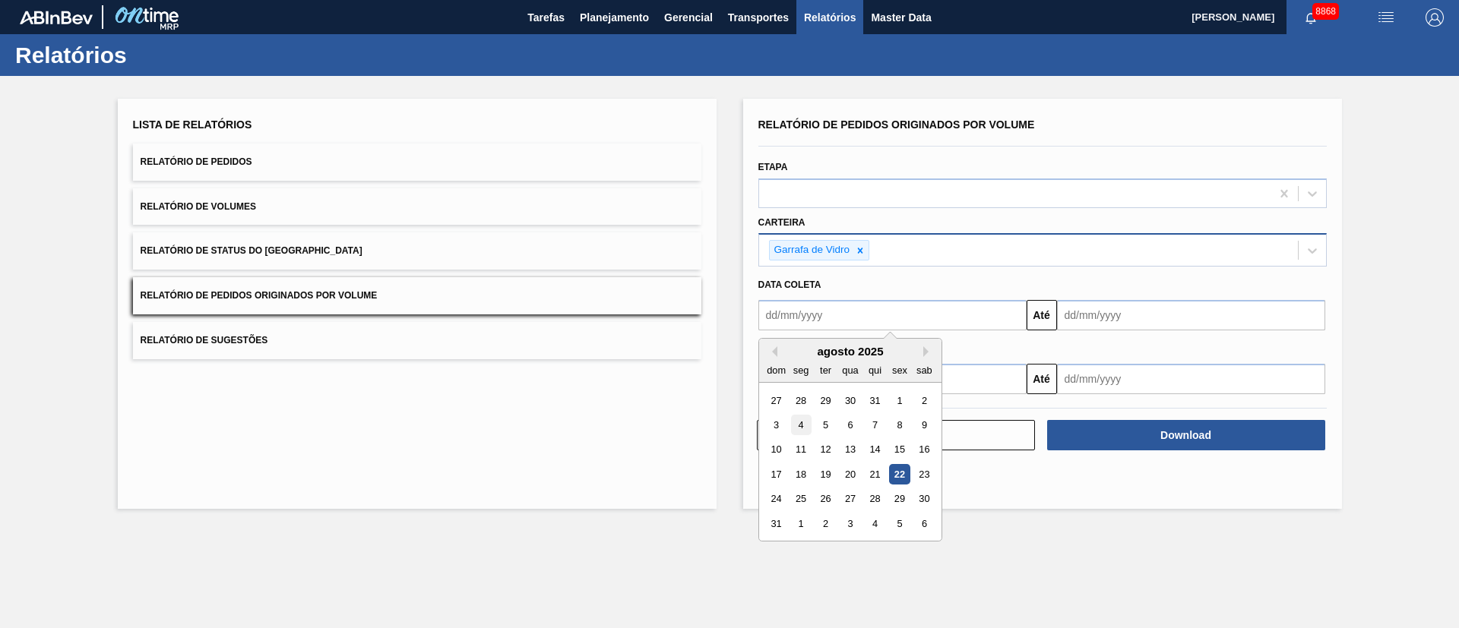
click at [794, 425] on div "4" at bounding box center [800, 425] width 21 height 21
click at [824, 321] on input "[DATE]" at bounding box center [892, 315] width 268 height 30
click at [901, 403] on div "1" at bounding box center [899, 401] width 21 height 21
type input "01/08/2025"
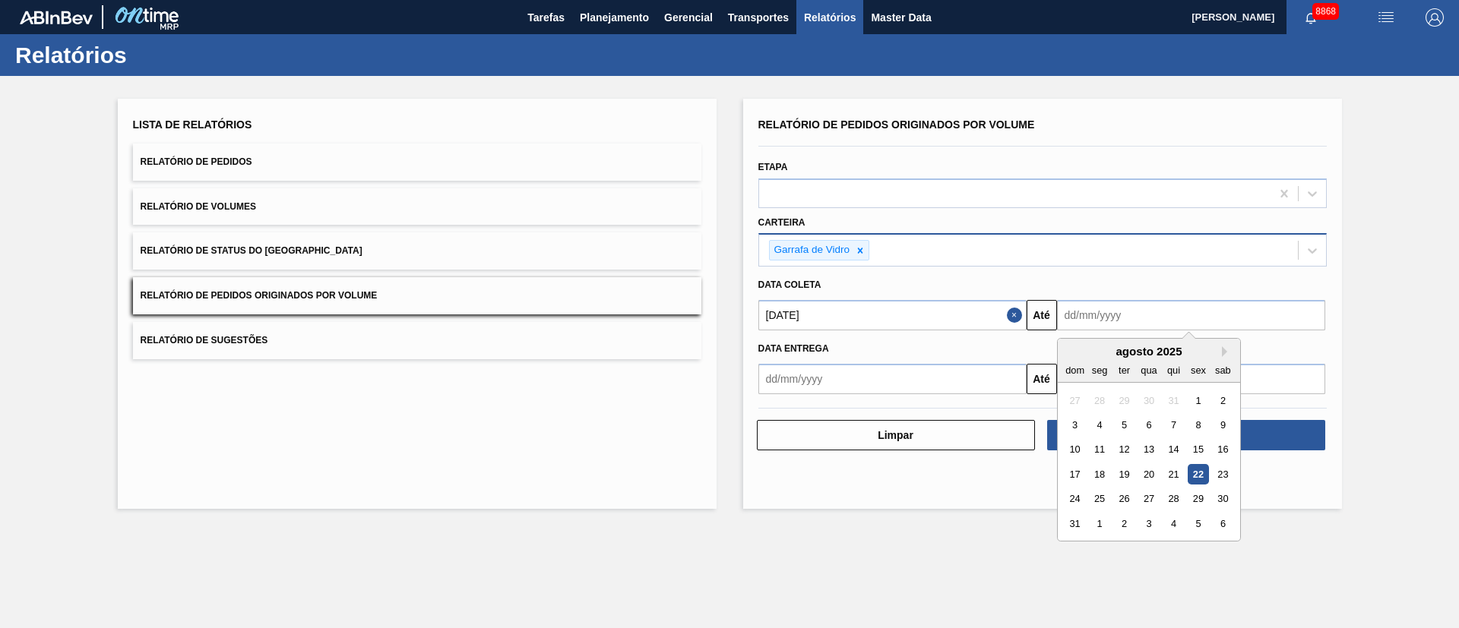
click at [1090, 325] on input "text" at bounding box center [1191, 315] width 268 height 30
drag, startPoint x: 1069, startPoint y: 526, endPoint x: 1070, endPoint y: 510, distance: 16.7
click at [1070, 526] on div "31" at bounding box center [1074, 524] width 21 height 21
type input "31/08/2025"
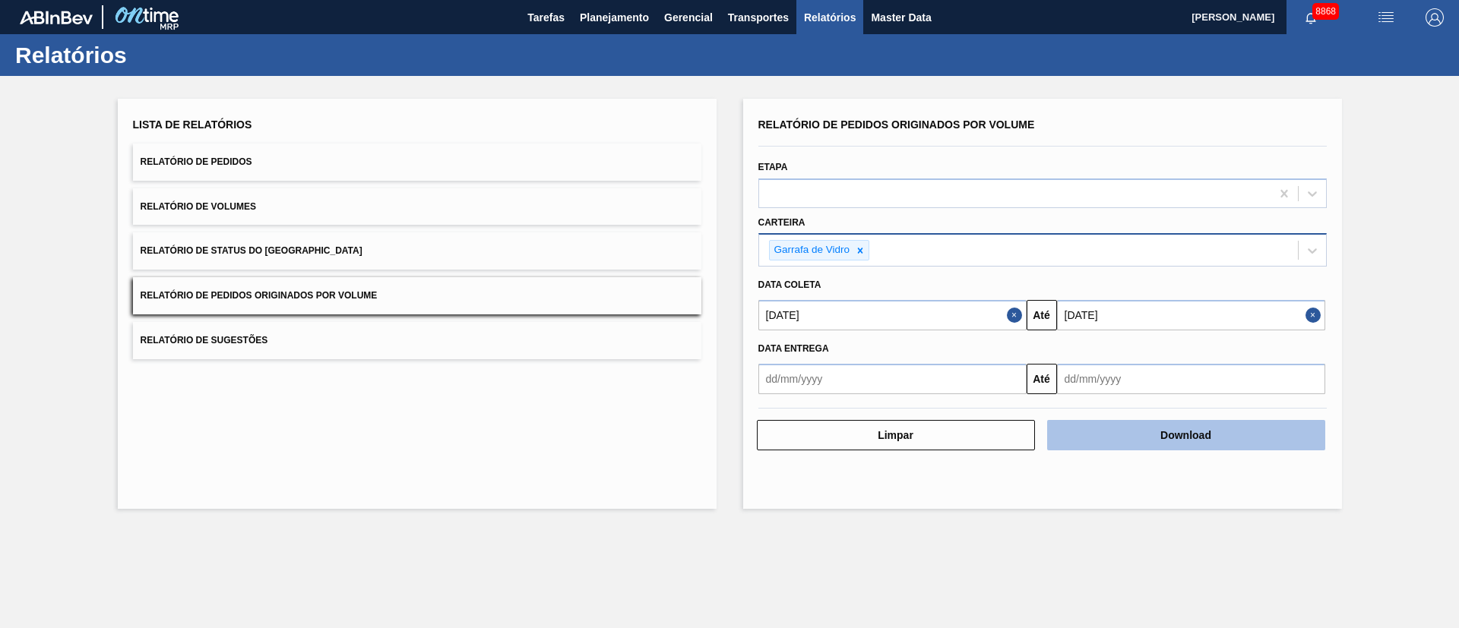
click at [1193, 430] on button "Download" at bounding box center [1186, 435] width 278 height 30
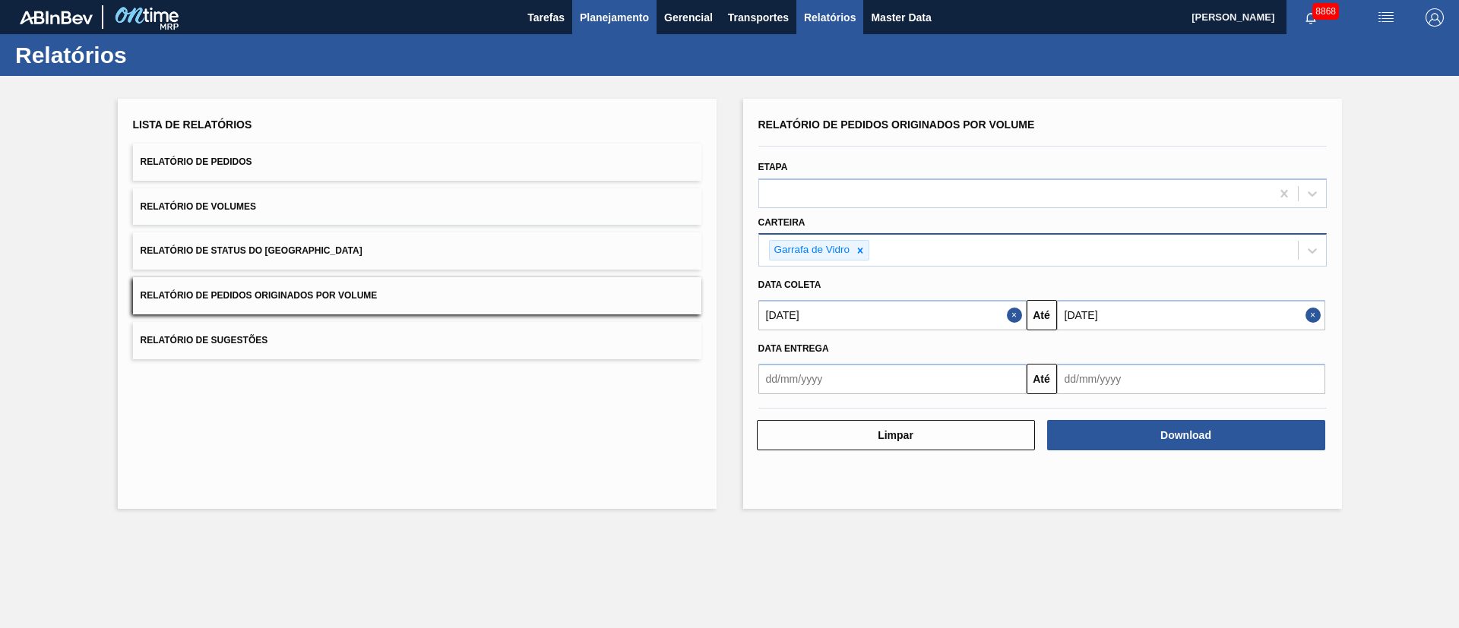
click at [632, 14] on span "Planejamento" at bounding box center [614, 17] width 69 height 18
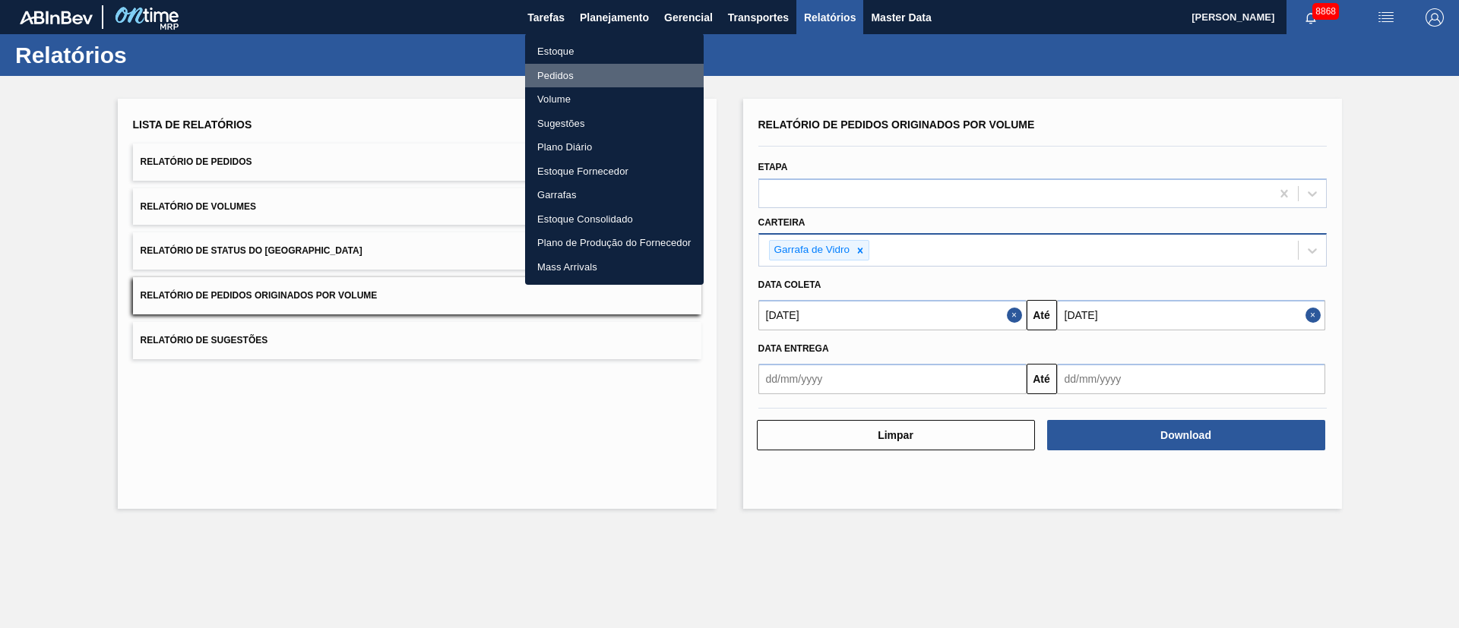
click at [574, 78] on li "Pedidos" at bounding box center [614, 76] width 179 height 24
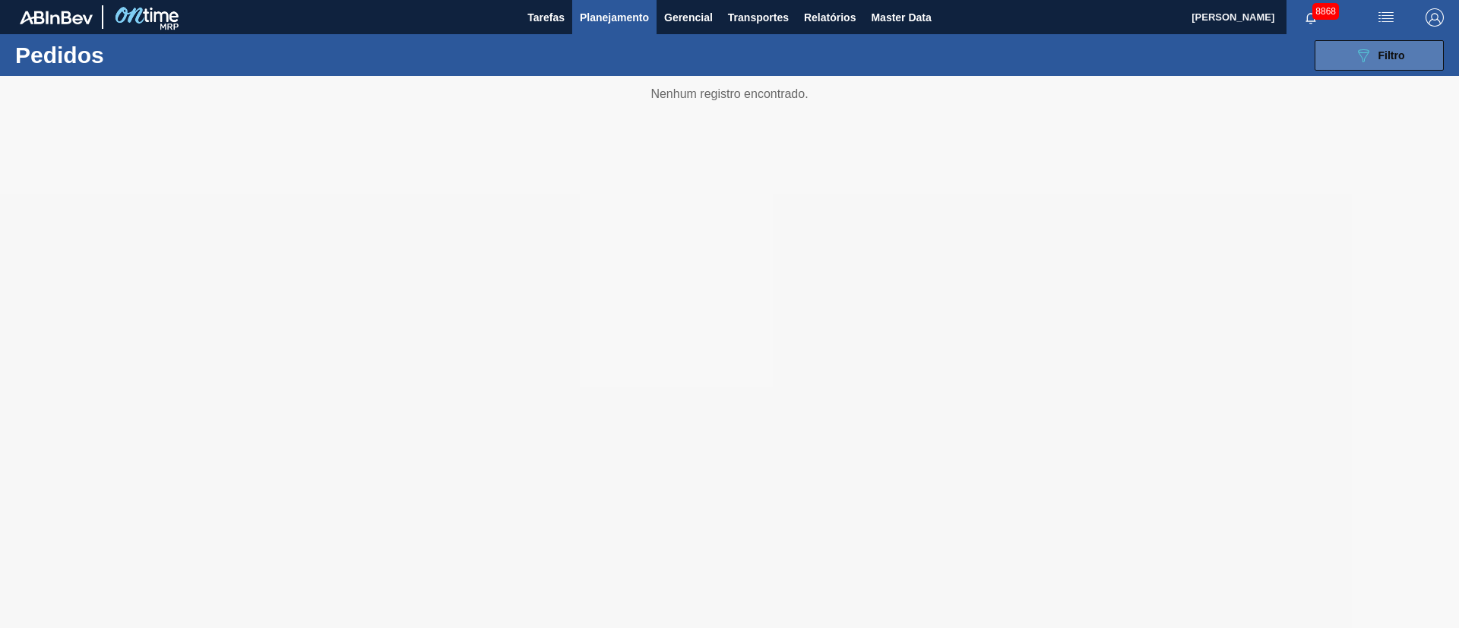
click at [1396, 58] on span "Filtro" at bounding box center [1391, 55] width 27 height 12
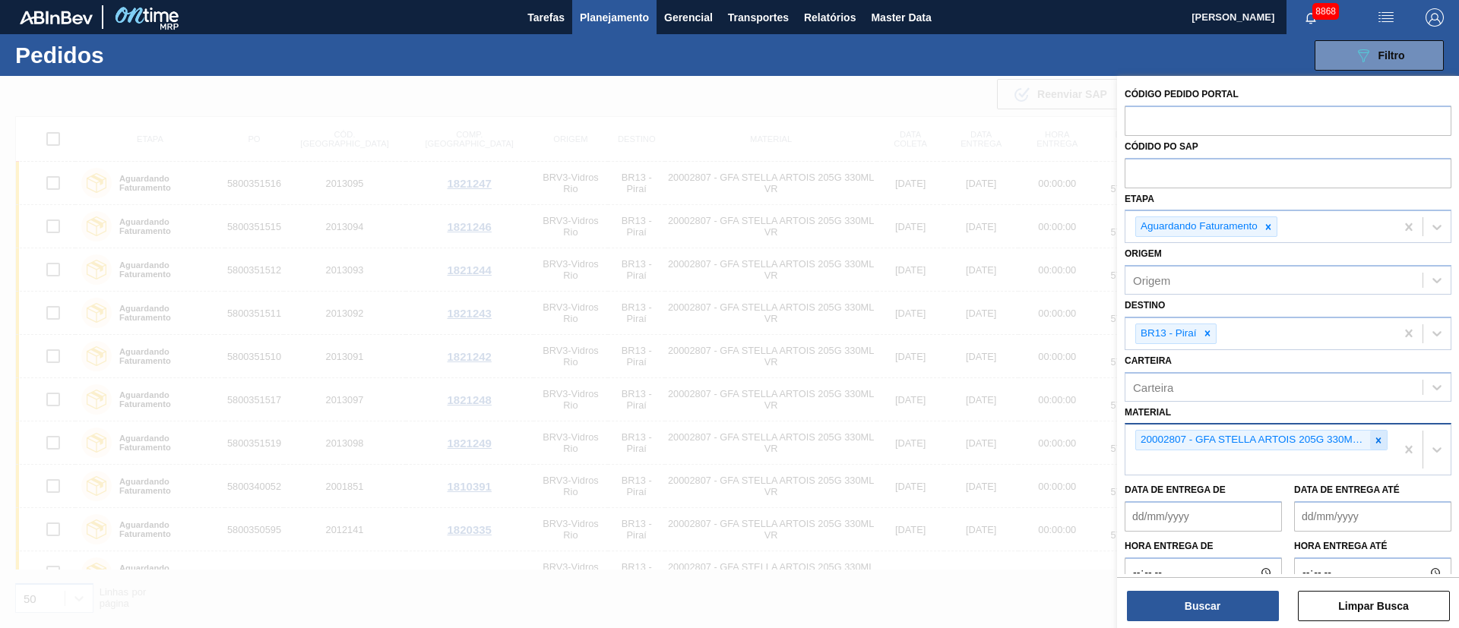
click at [1377, 443] on icon at bounding box center [1378, 440] width 11 height 11
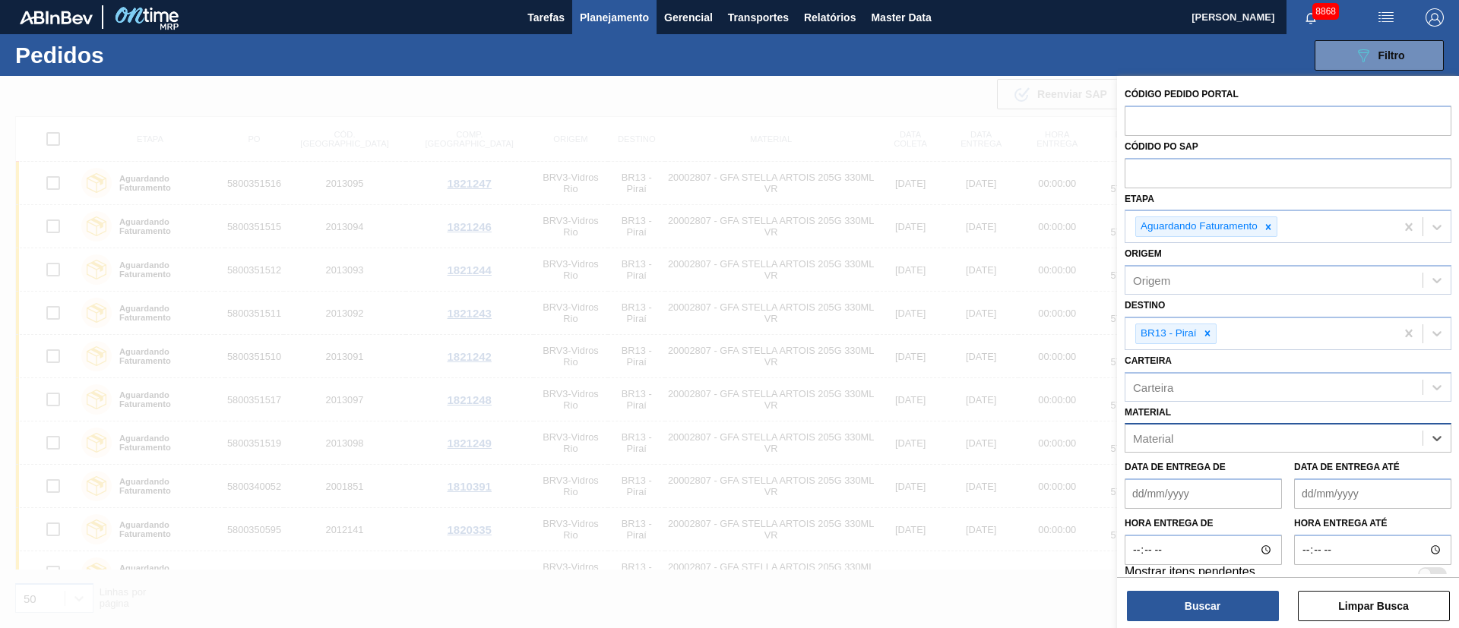
paste input "20002807"
type input "20002807"
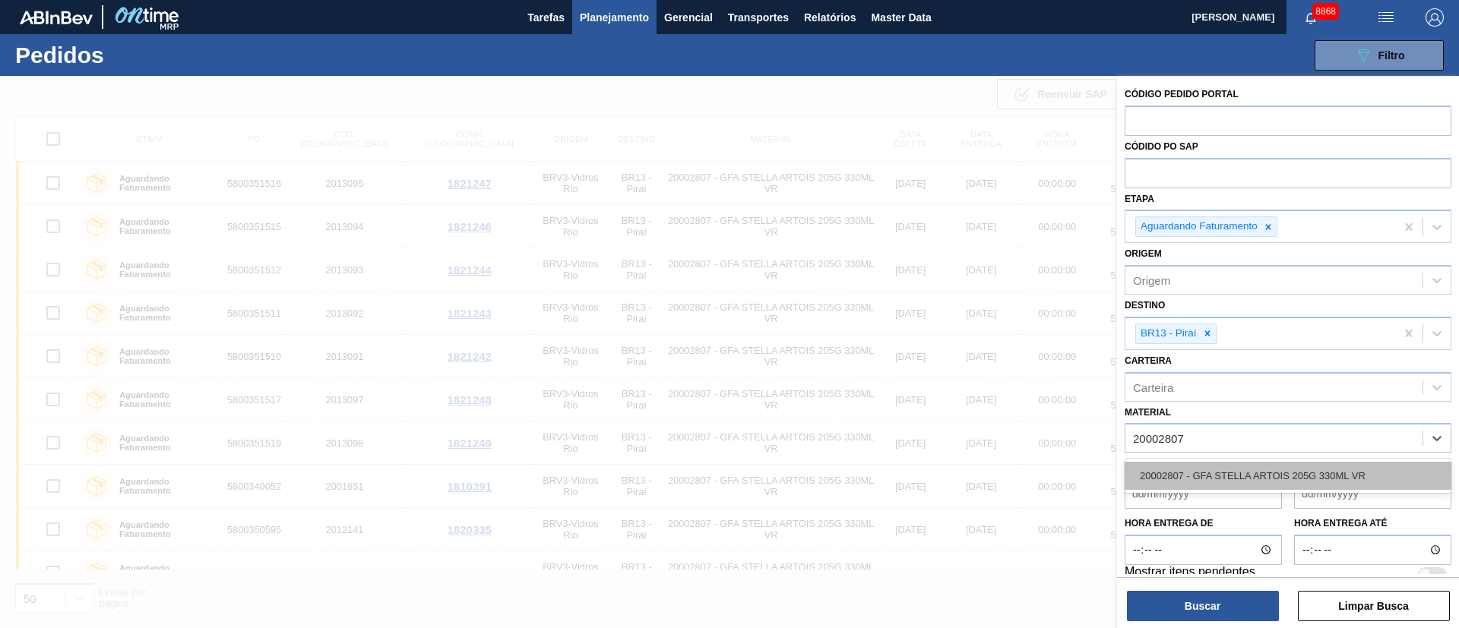
click at [1209, 473] on div "20002807 - GFA STELLA ARTOIS 205G 330ML VR" at bounding box center [1287, 476] width 327 height 28
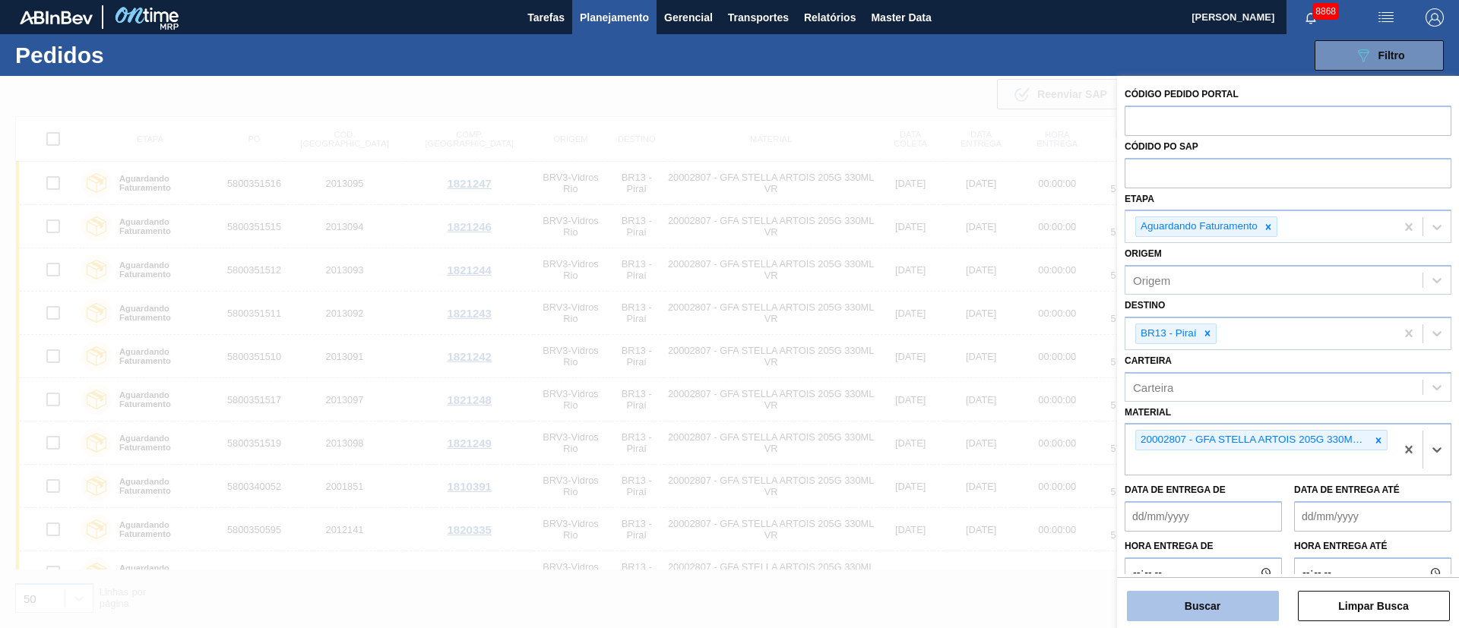
click at [1172, 605] on button "Buscar" at bounding box center [1203, 606] width 152 height 30
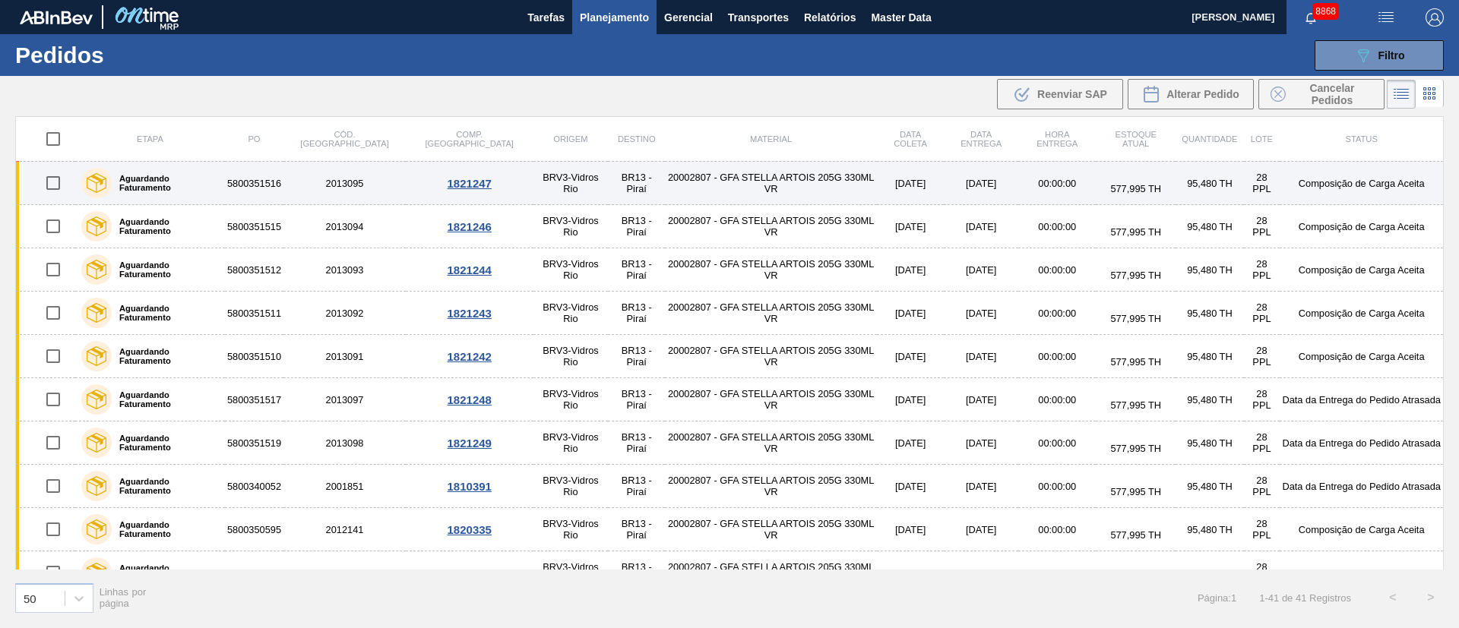
click at [50, 180] on input "checkbox" at bounding box center [53, 183] width 32 height 32
checkbox input "true"
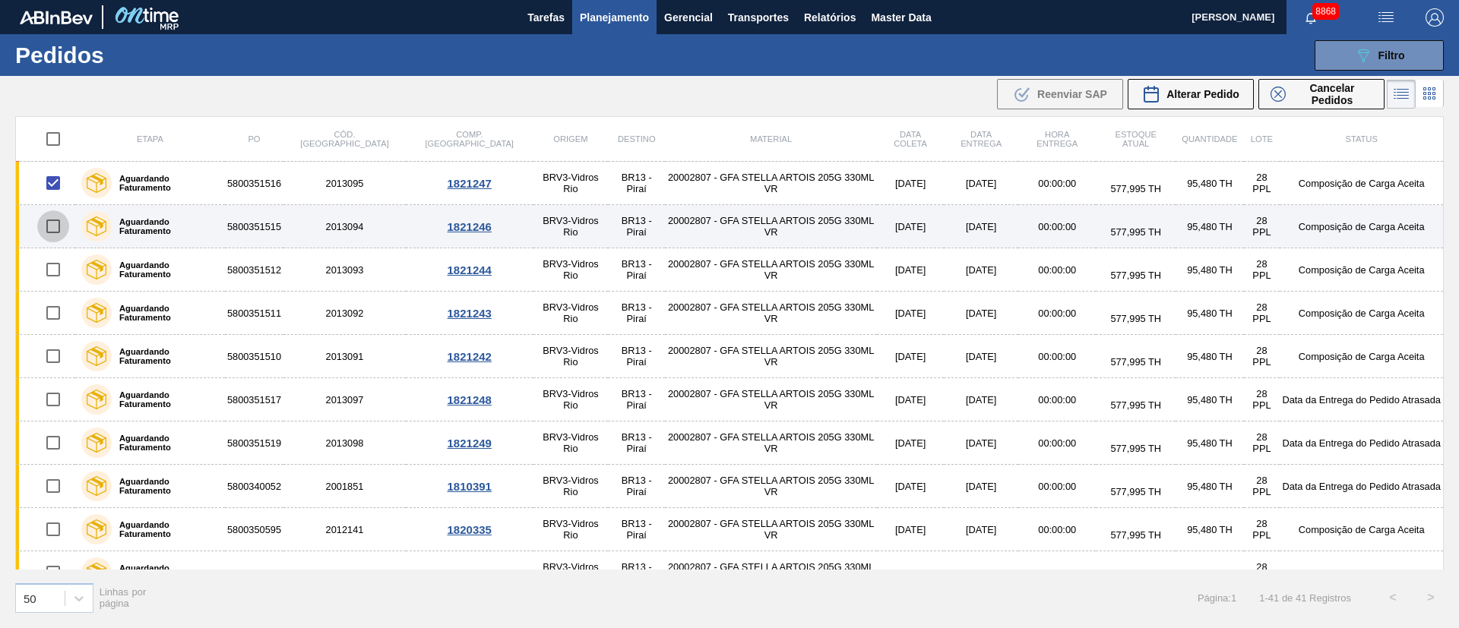
click at [58, 223] on input "checkbox" at bounding box center [53, 226] width 32 height 32
click at [63, 233] on input "checkbox" at bounding box center [53, 226] width 32 height 32
checkbox input "false"
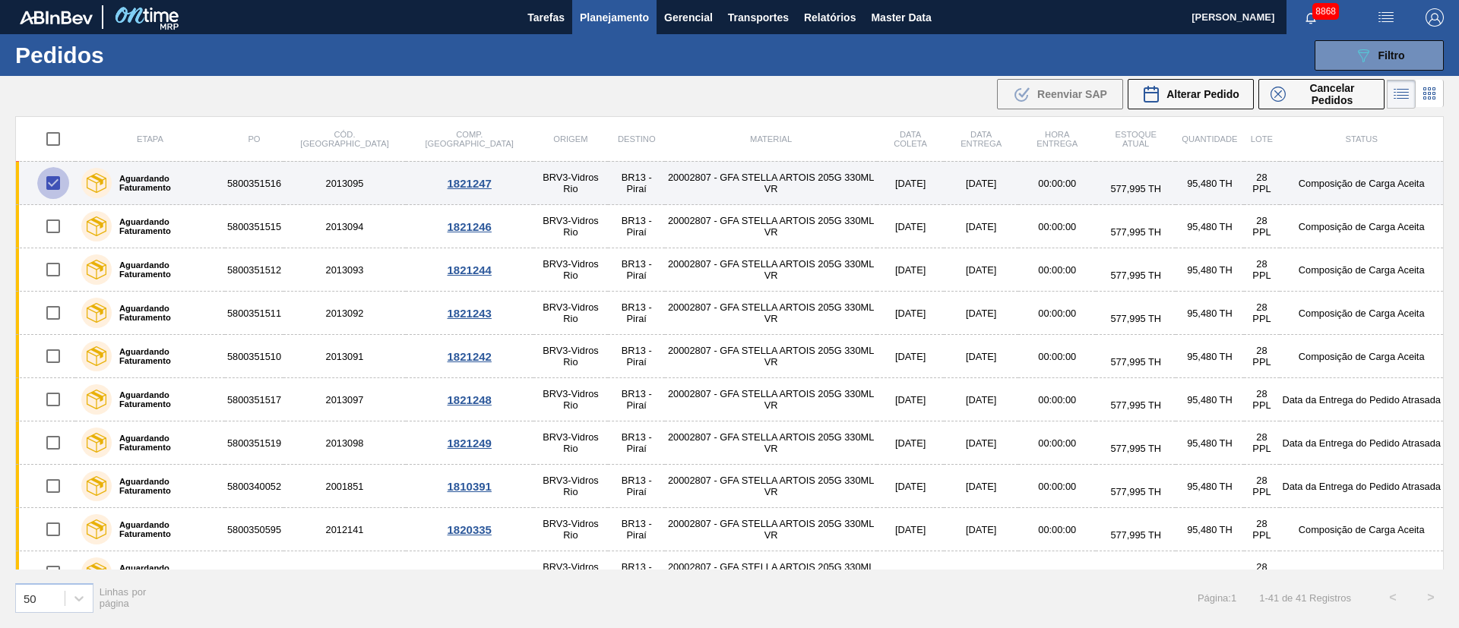
click at [57, 191] on input "checkbox" at bounding box center [53, 183] width 32 height 32
checkbox input "true"
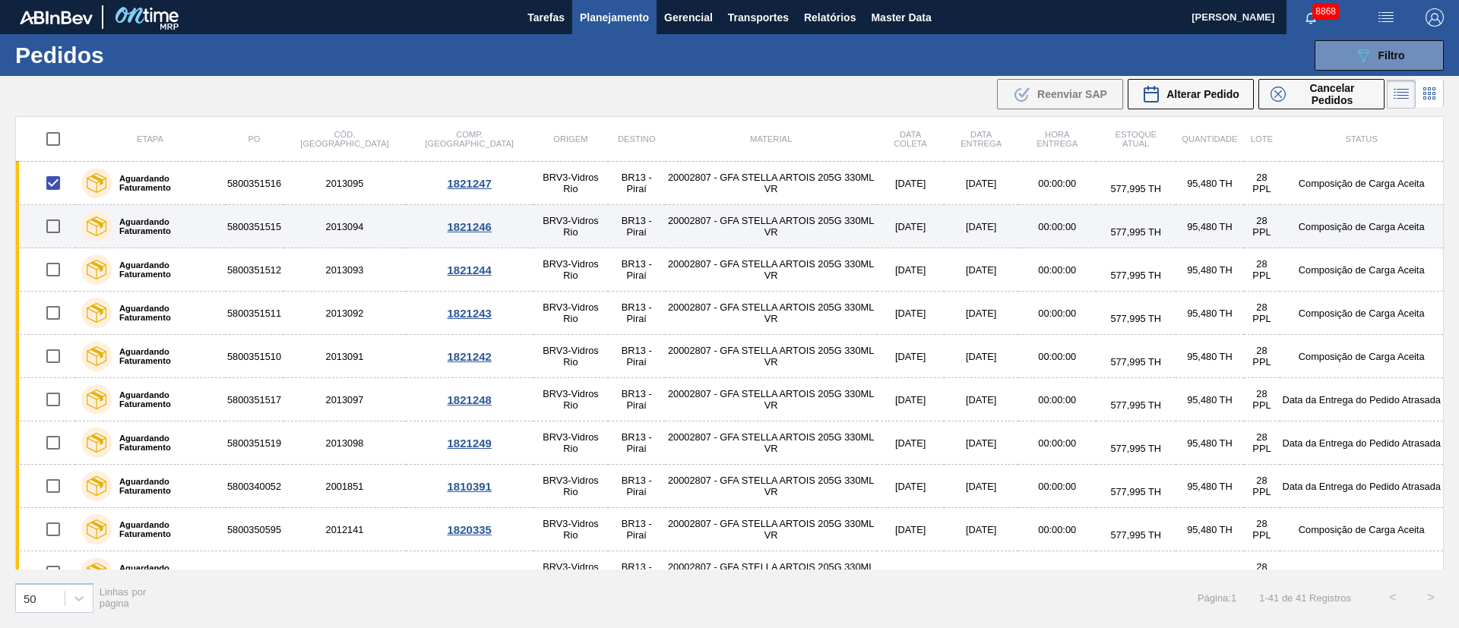
click at [62, 226] on input "checkbox" at bounding box center [53, 226] width 32 height 32
checkbox input "true"
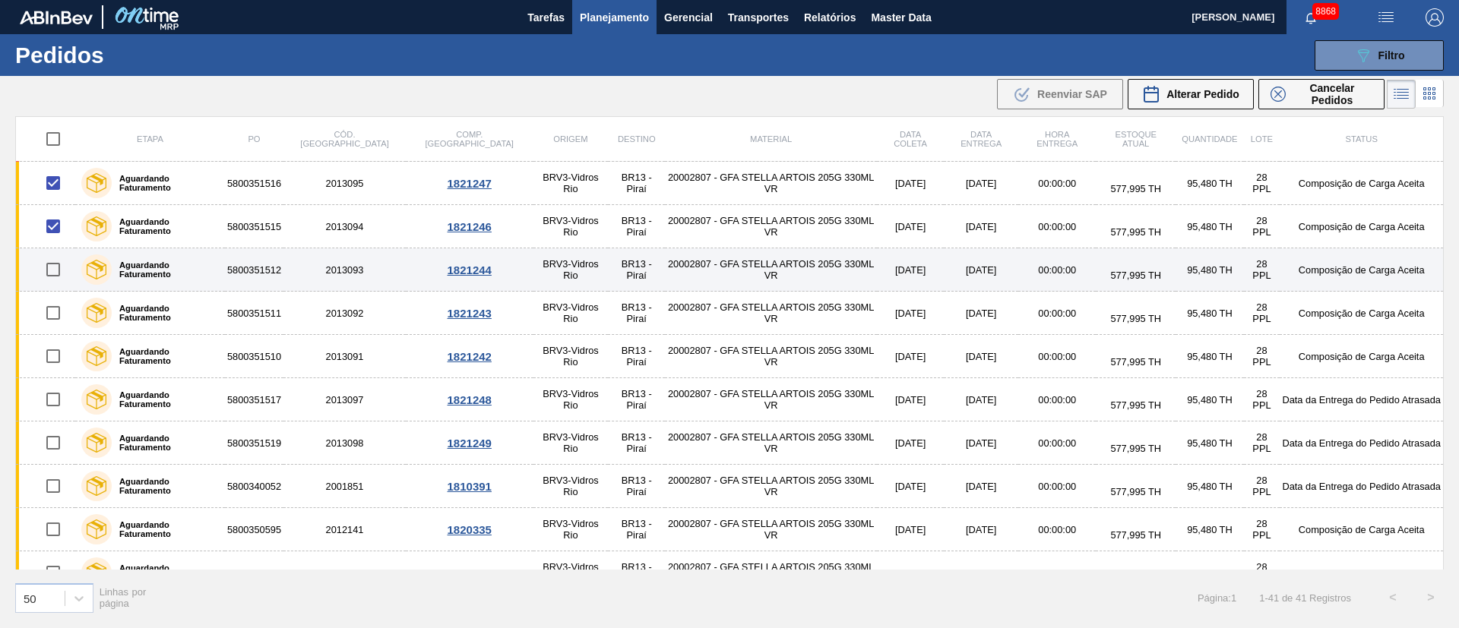
click at [46, 269] on input "checkbox" at bounding box center [53, 270] width 32 height 32
checkbox input "true"
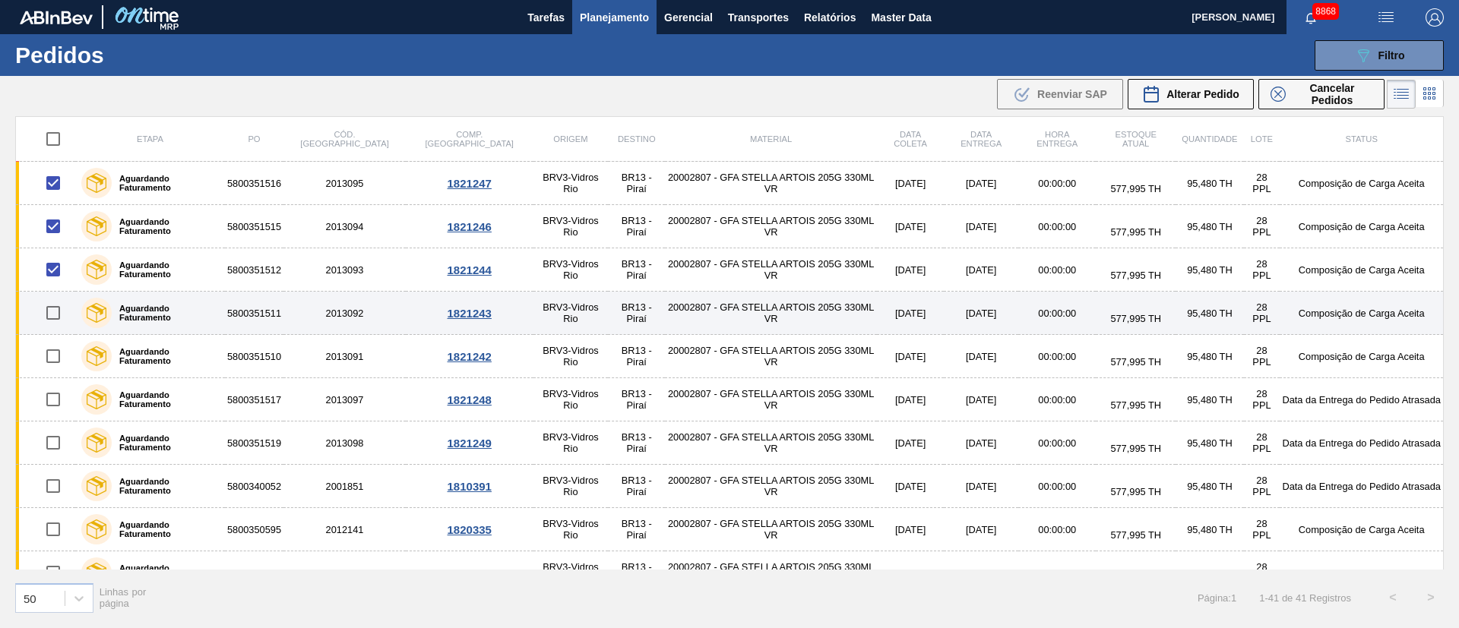
click at [52, 319] on input "checkbox" at bounding box center [53, 313] width 32 height 32
checkbox input "true"
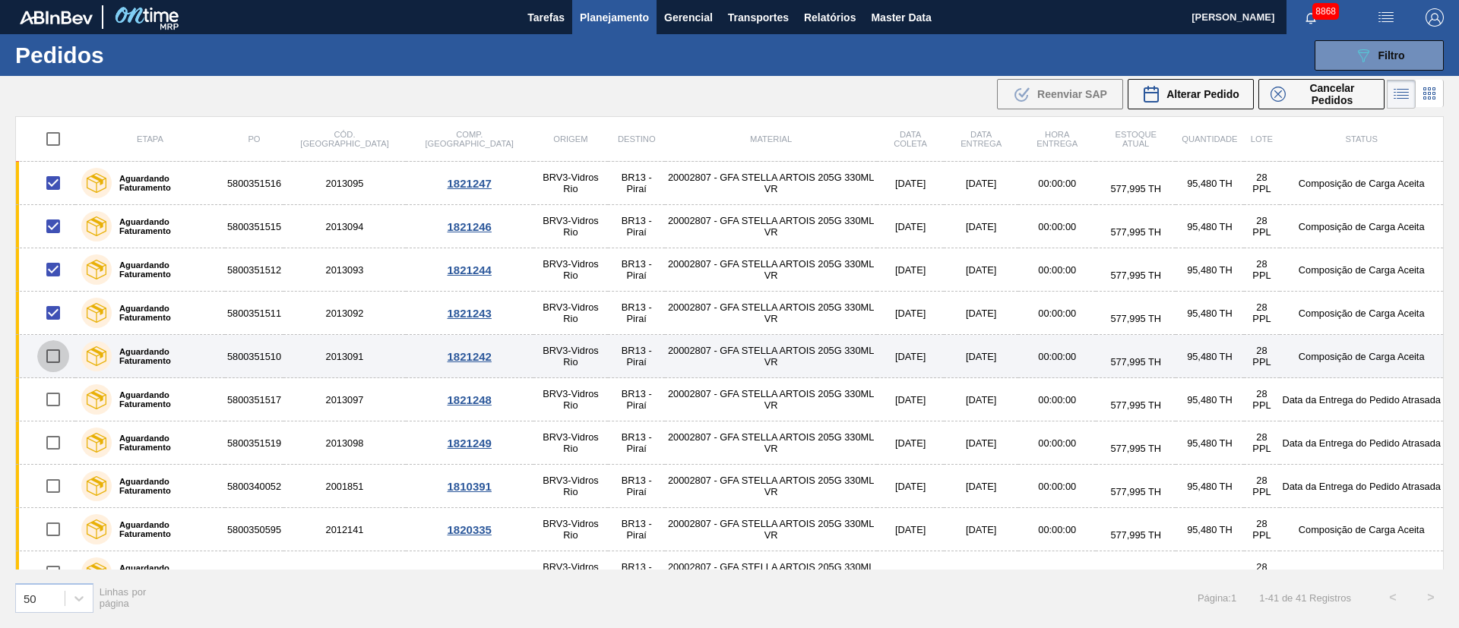
click at [56, 359] on input "checkbox" at bounding box center [53, 356] width 32 height 32
click at [61, 349] on input "checkbox" at bounding box center [53, 356] width 32 height 32
checkbox input "false"
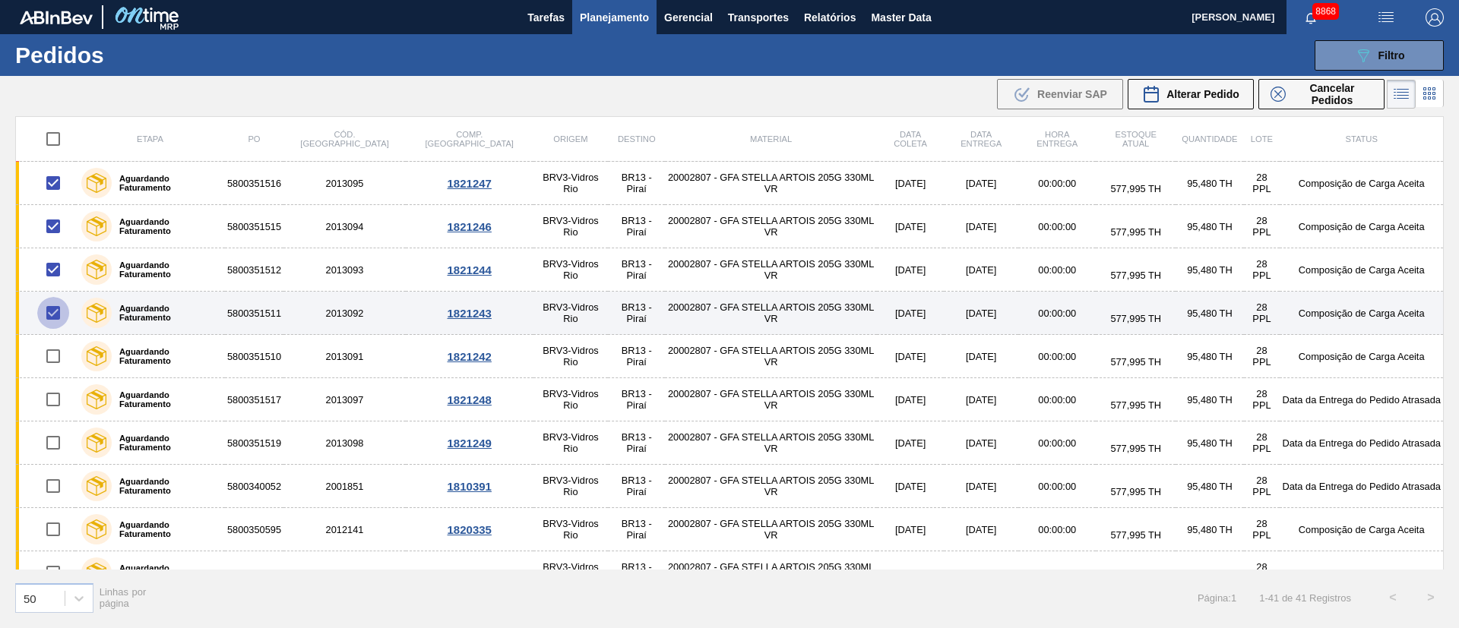
click at [53, 318] on input "checkbox" at bounding box center [53, 313] width 32 height 32
checkbox input "false"
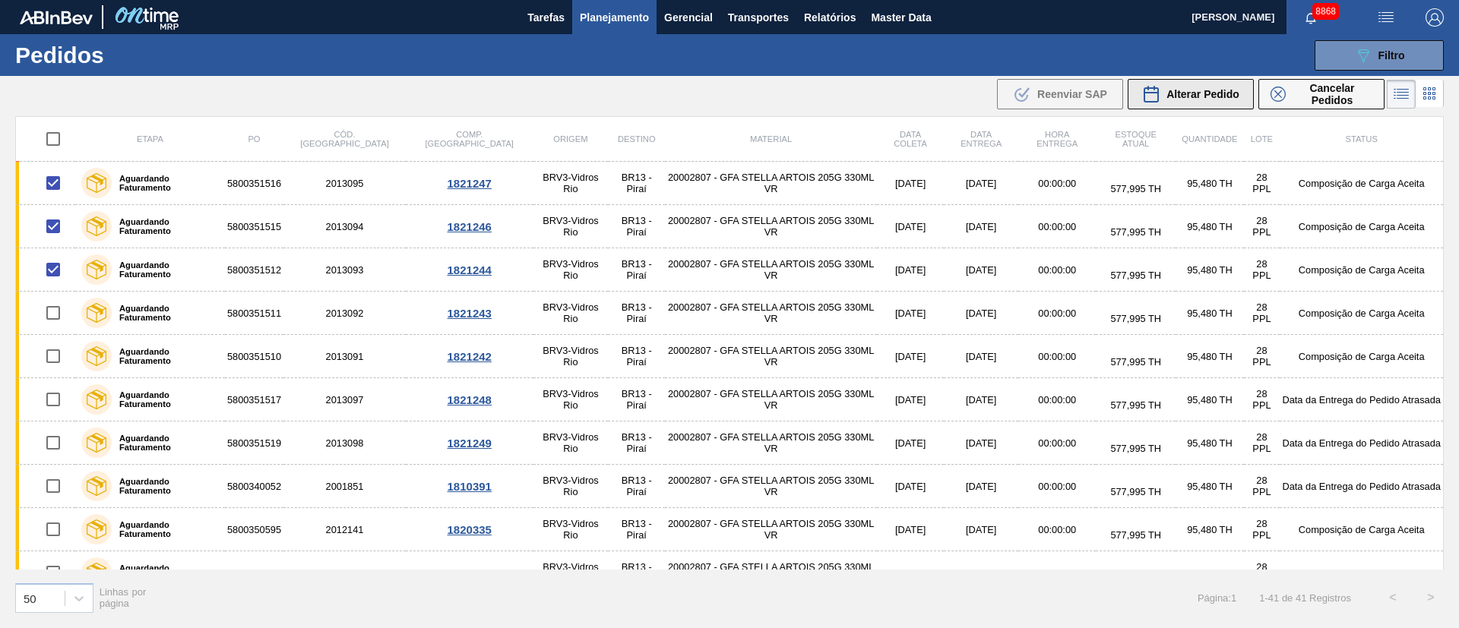
click at [1190, 93] on span "Alterar Pedido" at bounding box center [1202, 94] width 73 height 12
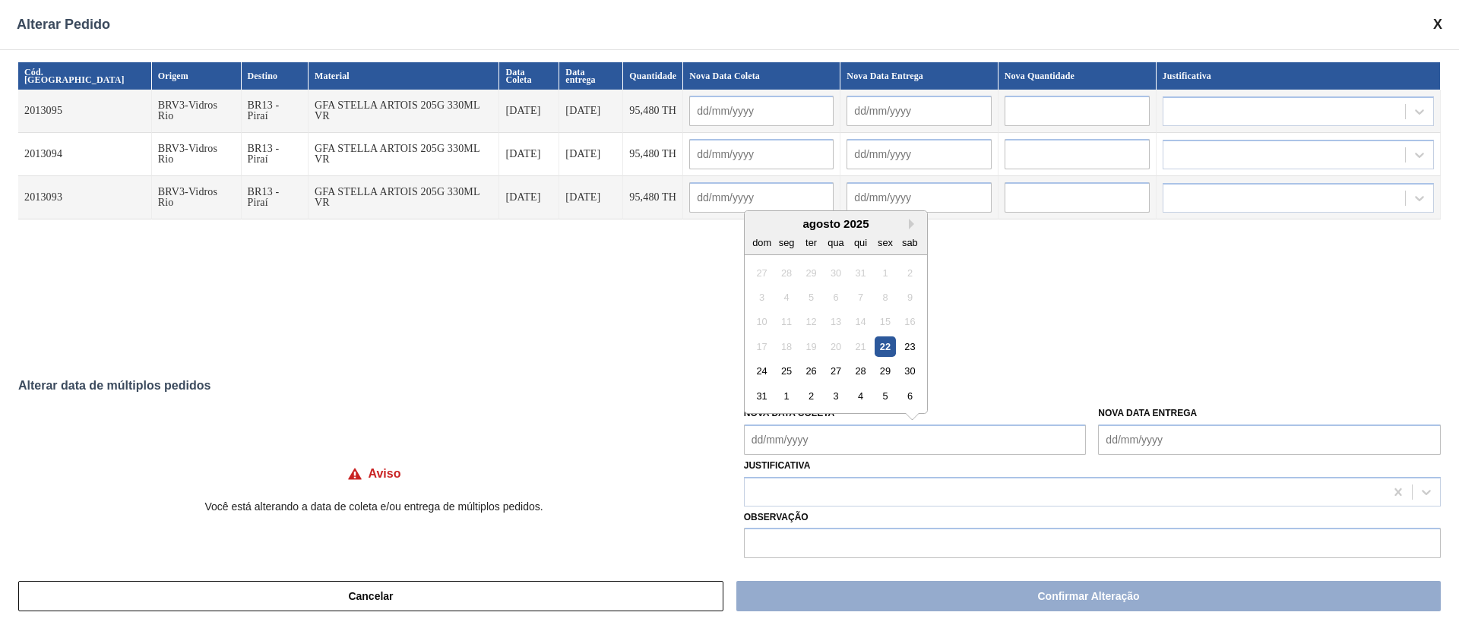
click at [825, 428] on Coleta "Nova Data Coleta" at bounding box center [915, 440] width 343 height 30
click at [788, 370] on div "25" at bounding box center [786, 371] width 21 height 21
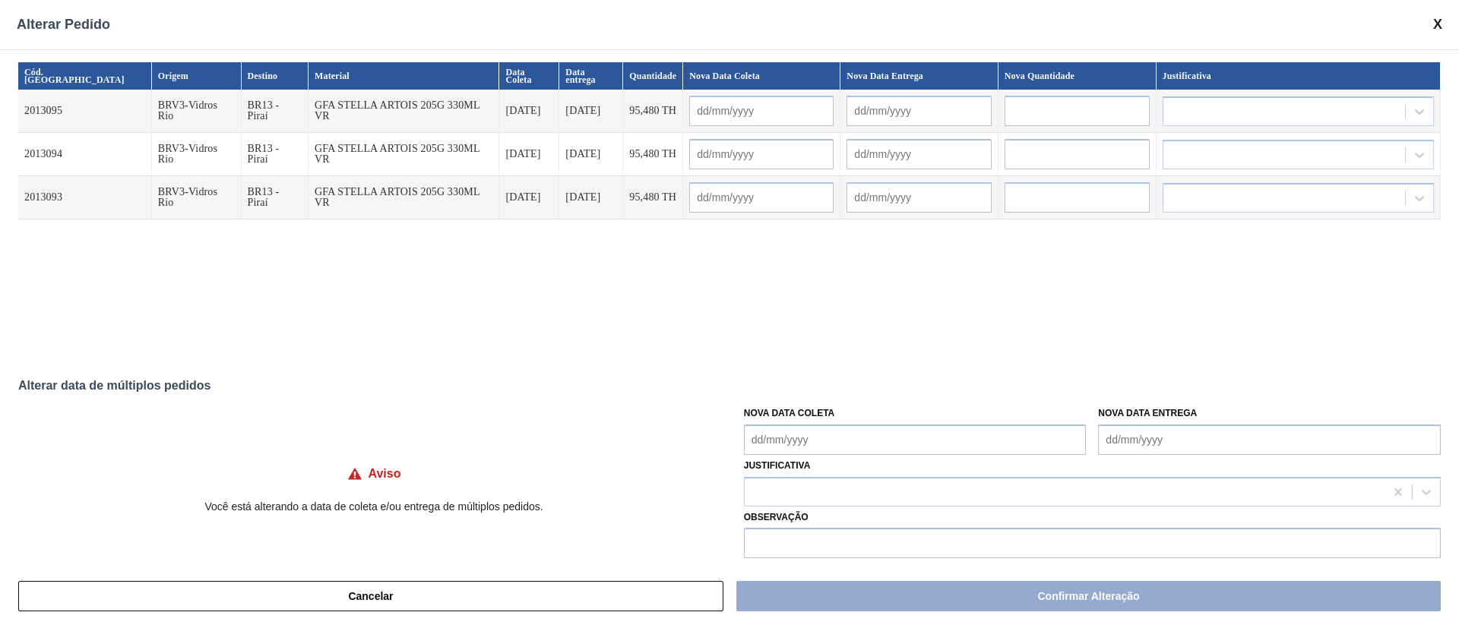
type Coleta "25/08/2025"
type input "25/08/2025"
type input "26/08/2025"
type input "25/08/2025"
type input "26/08/2025"
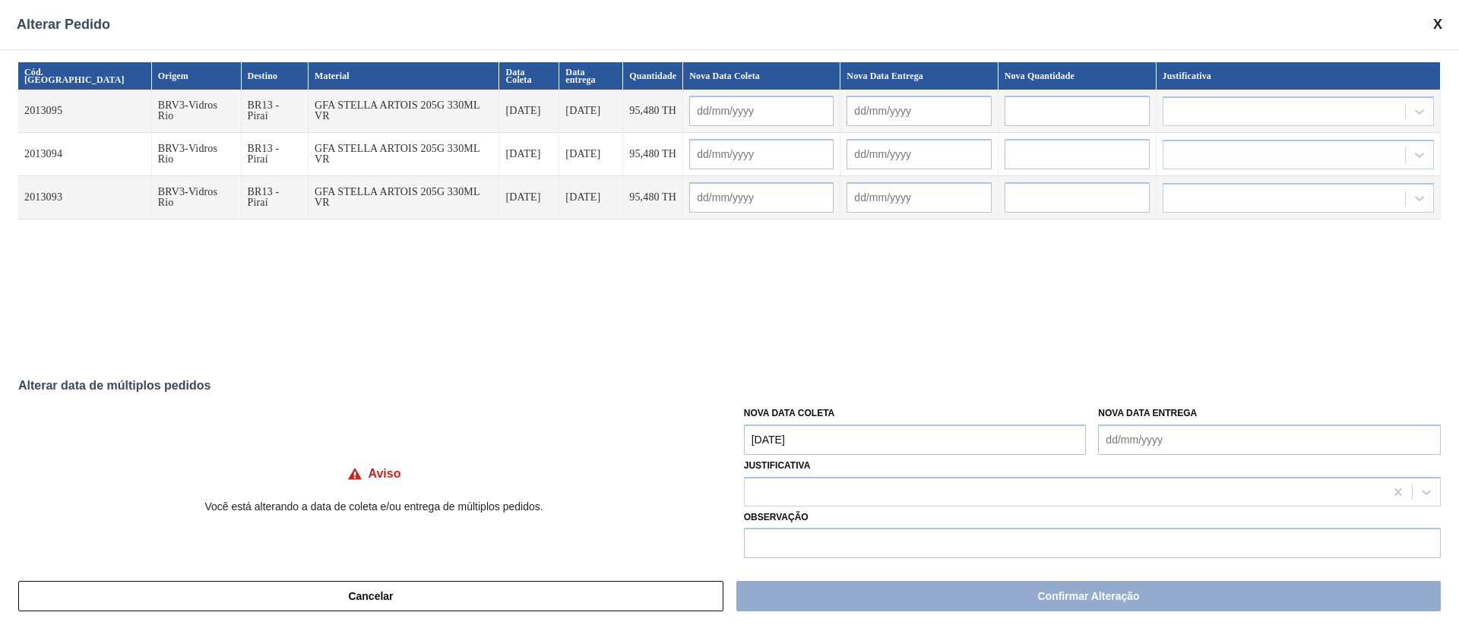
type input "25/08/2025"
type input "26/08/2025"
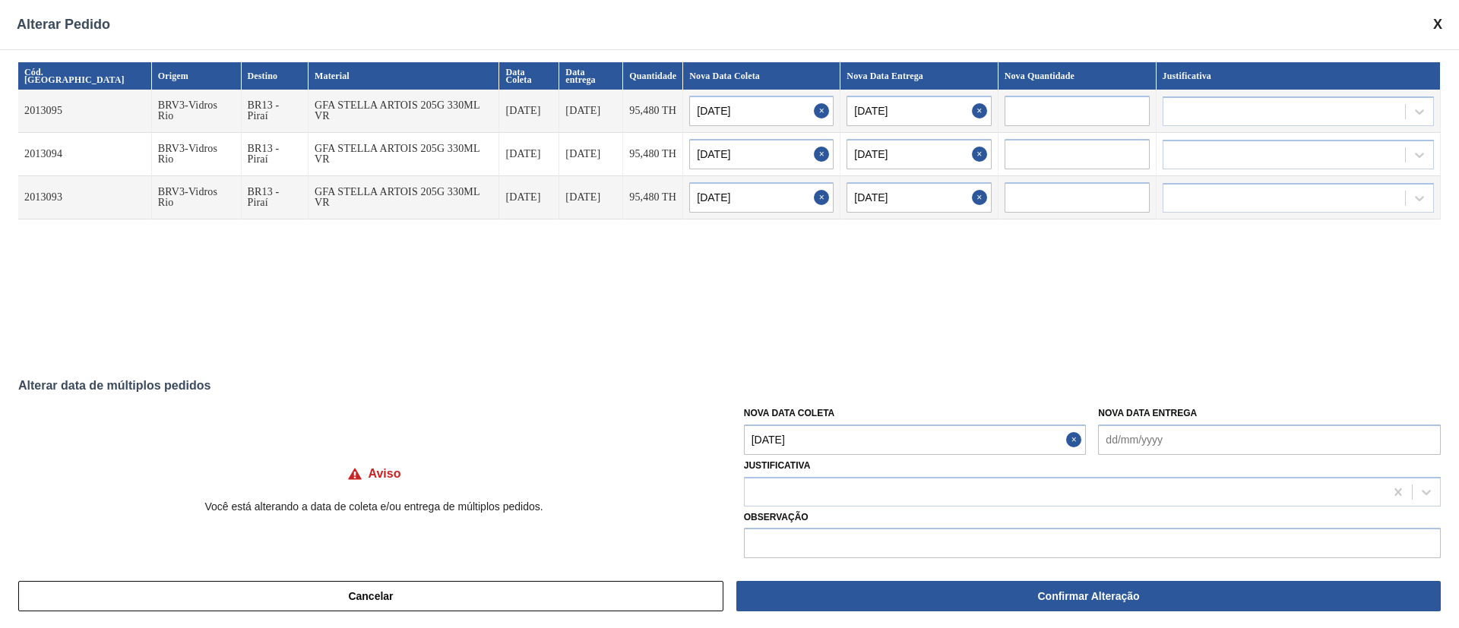
click at [786, 435] on Coleta "25/08/2025" at bounding box center [915, 440] width 343 height 30
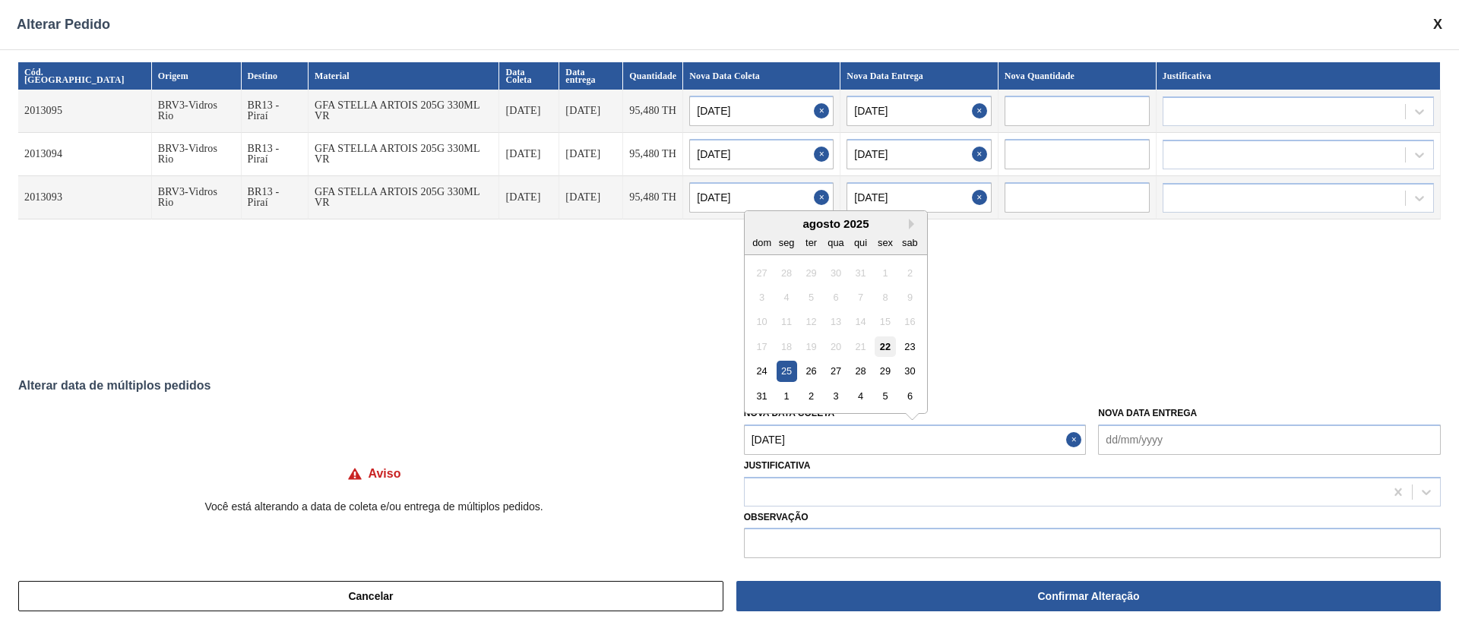
click at [889, 352] on div "22" at bounding box center [884, 347] width 21 height 21
type Coleta "[DATE]"
type input "[DATE]"
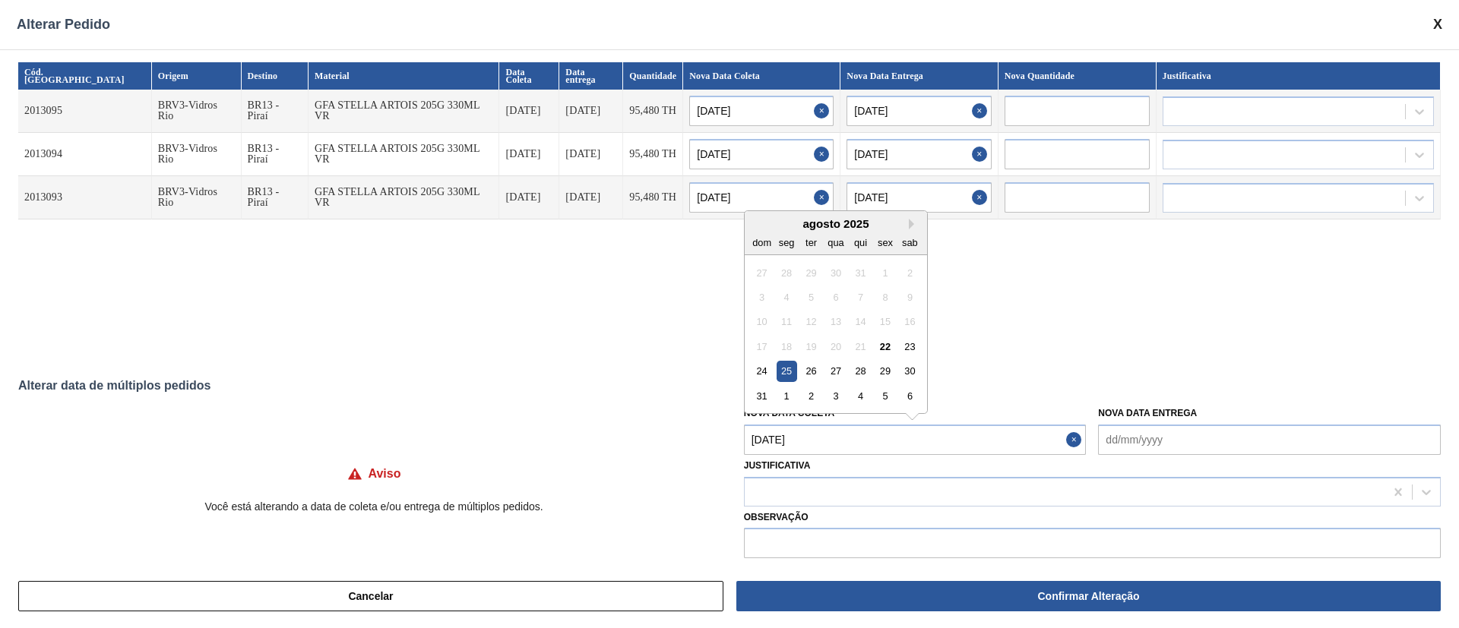
type input "[DATE]"
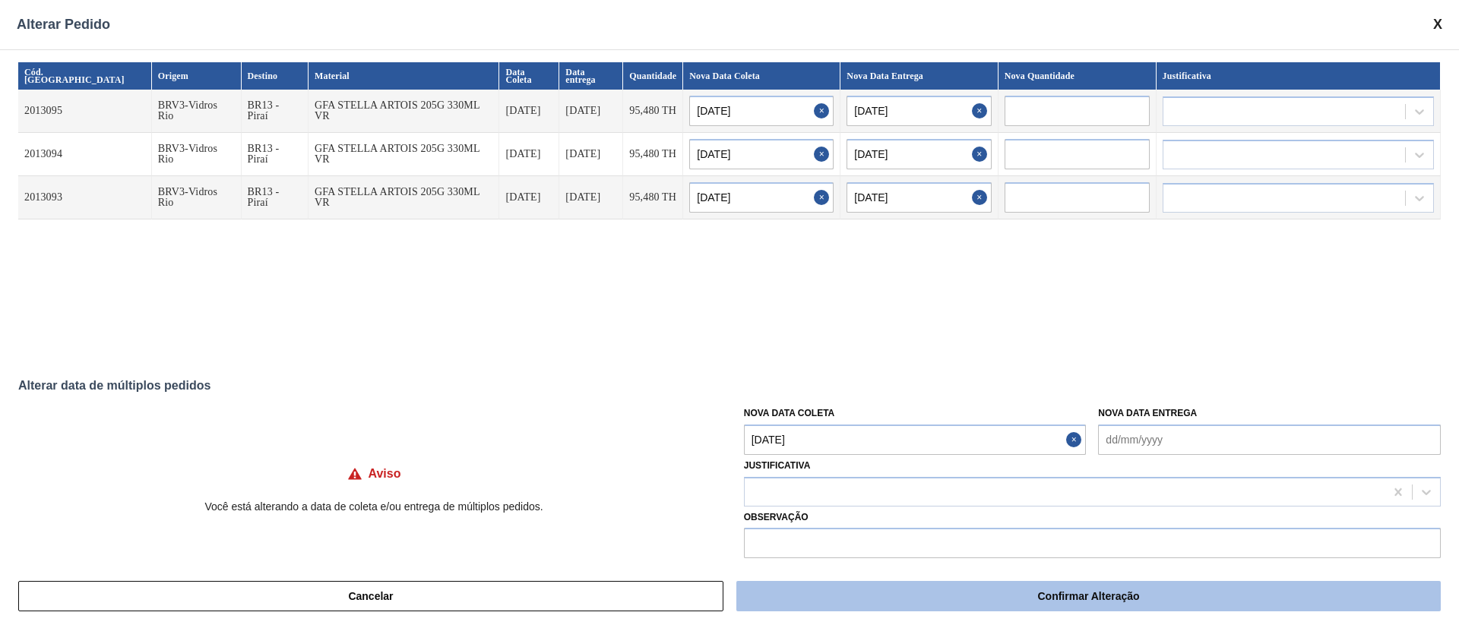
click at [899, 600] on button "Confirmar Alteração" at bounding box center [1088, 596] width 704 height 30
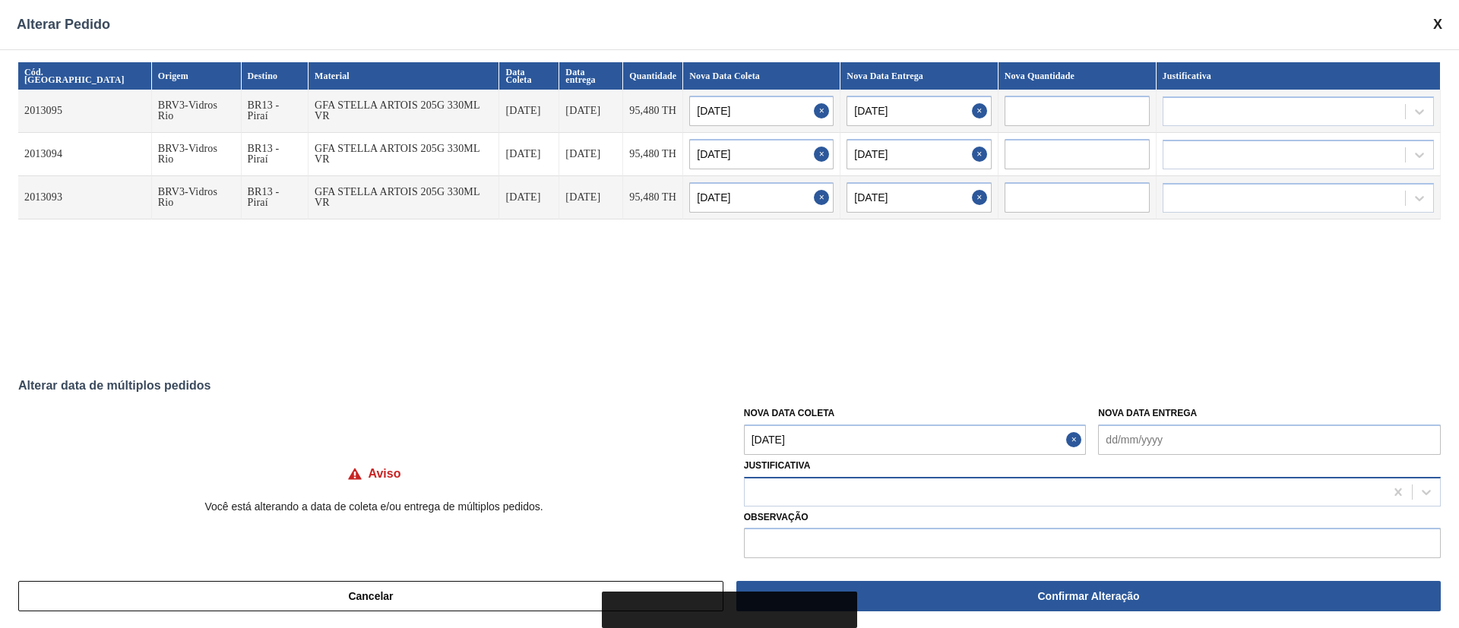
click at [827, 495] on div at bounding box center [1065, 492] width 640 height 22
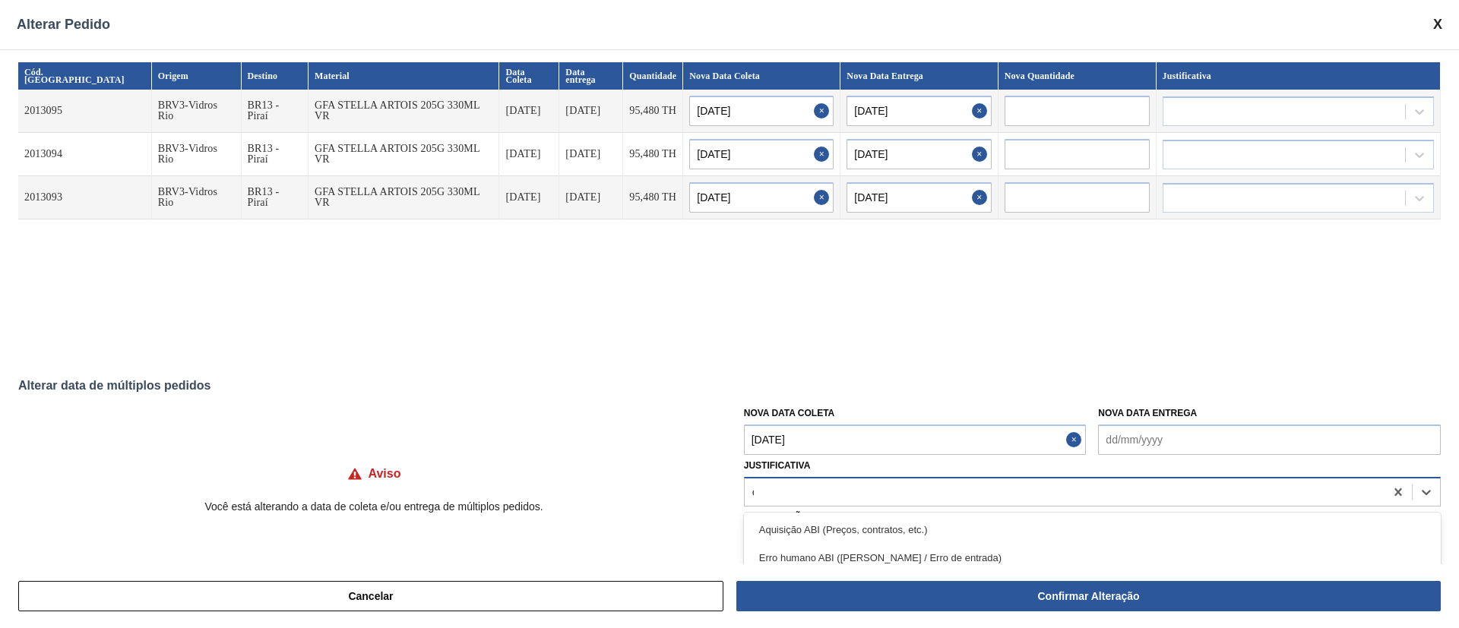
type input "ou"
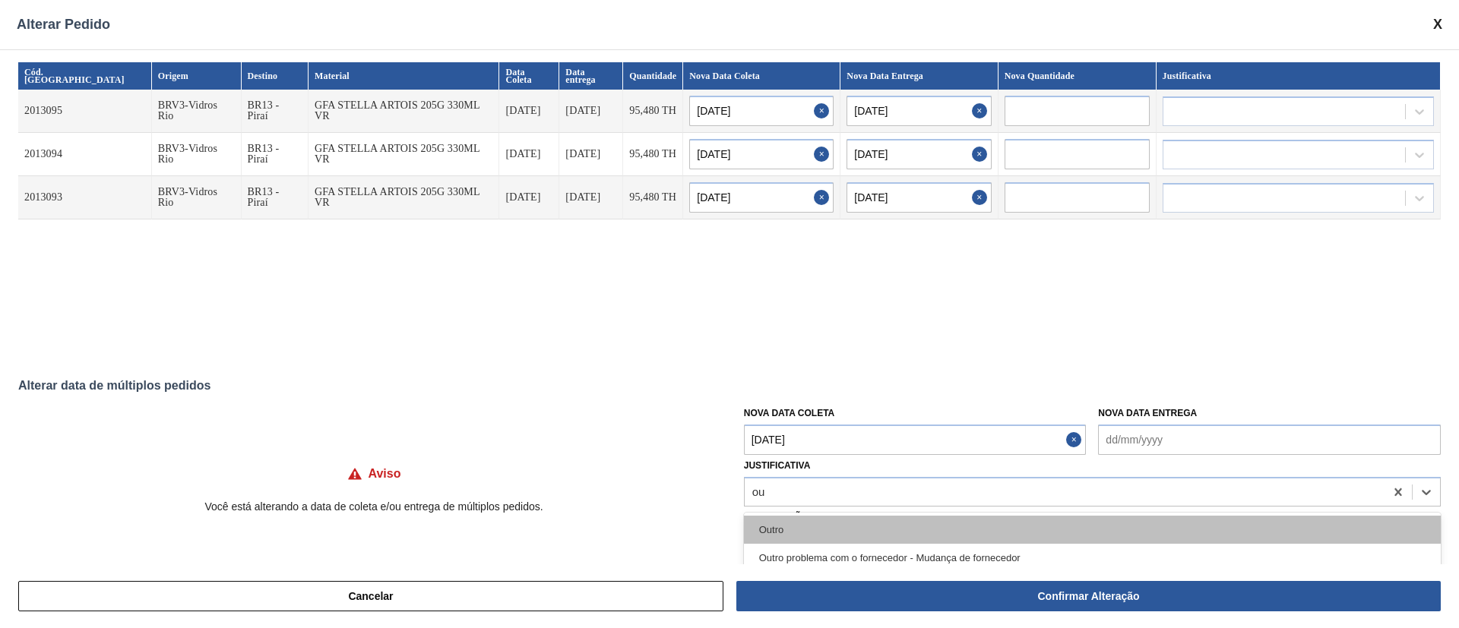
click at [798, 535] on div "Outro" at bounding box center [1092, 530] width 697 height 28
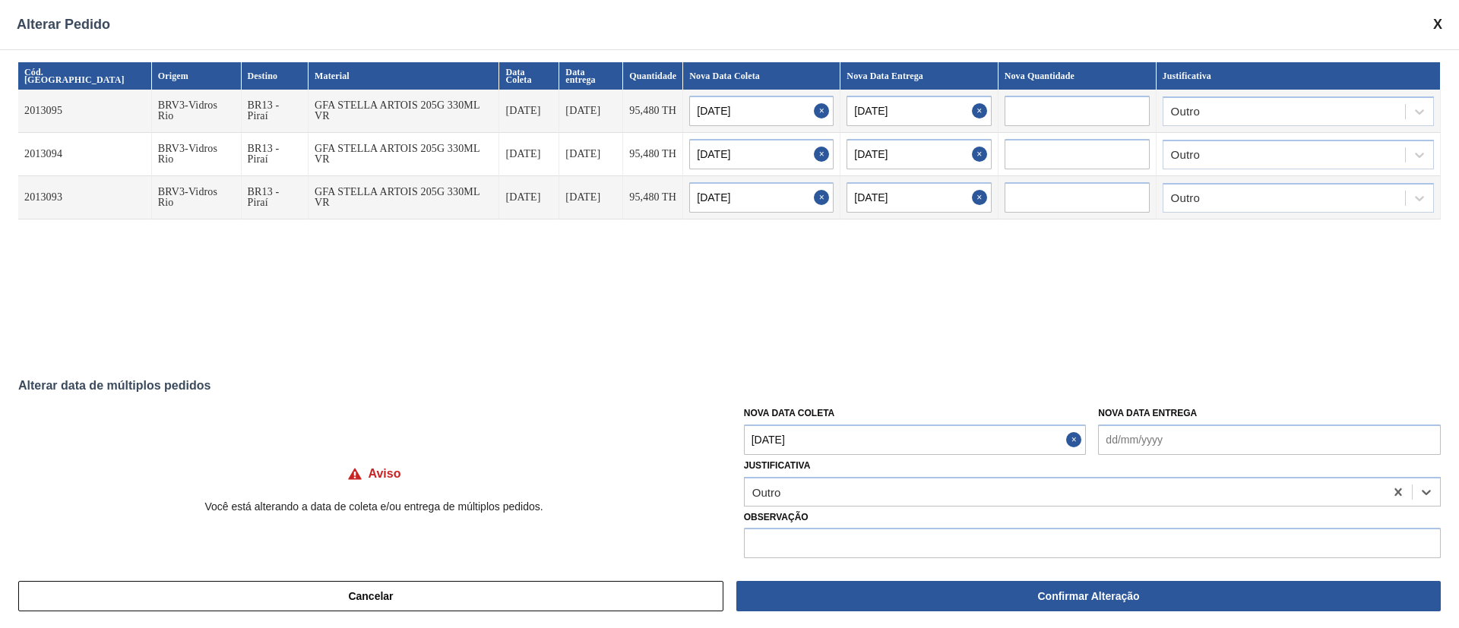
drag, startPoint x: 862, startPoint y: 606, endPoint x: 863, endPoint y: 593, distance: 13.0
click at [862, 606] on button "Confirmar Alteração" at bounding box center [1088, 596] width 704 height 30
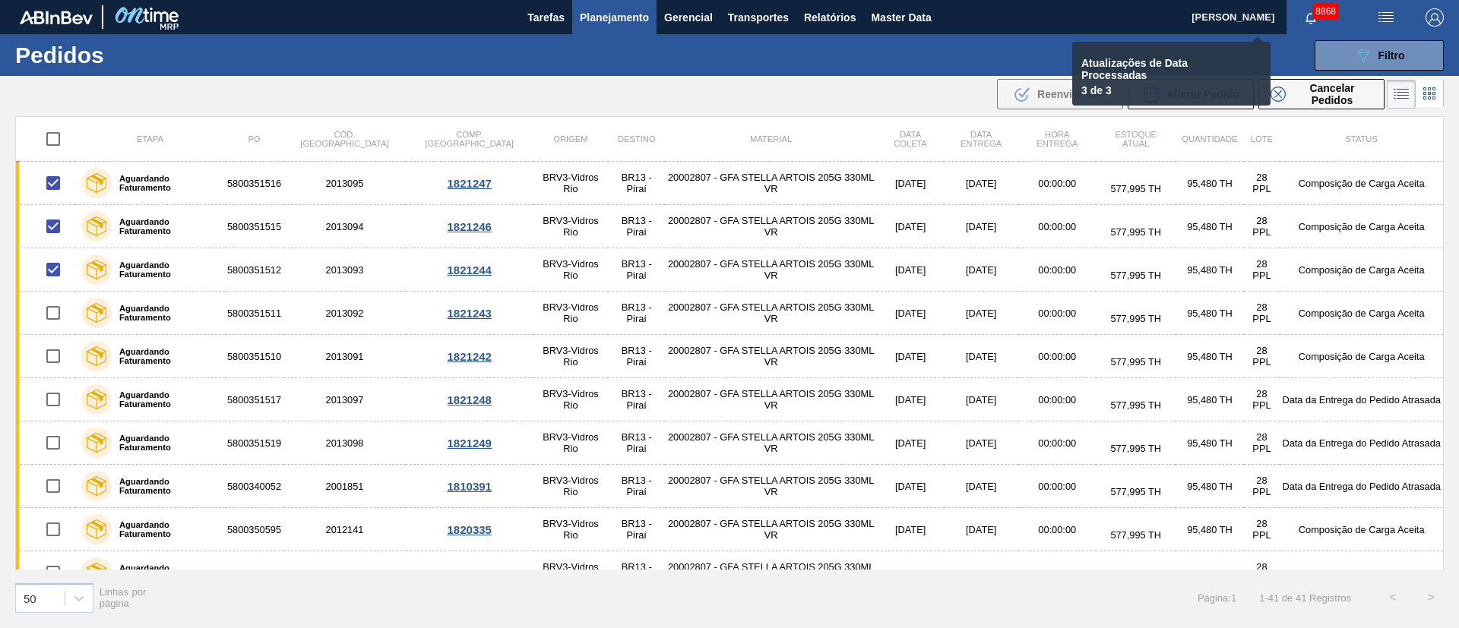
checkbox input "false"
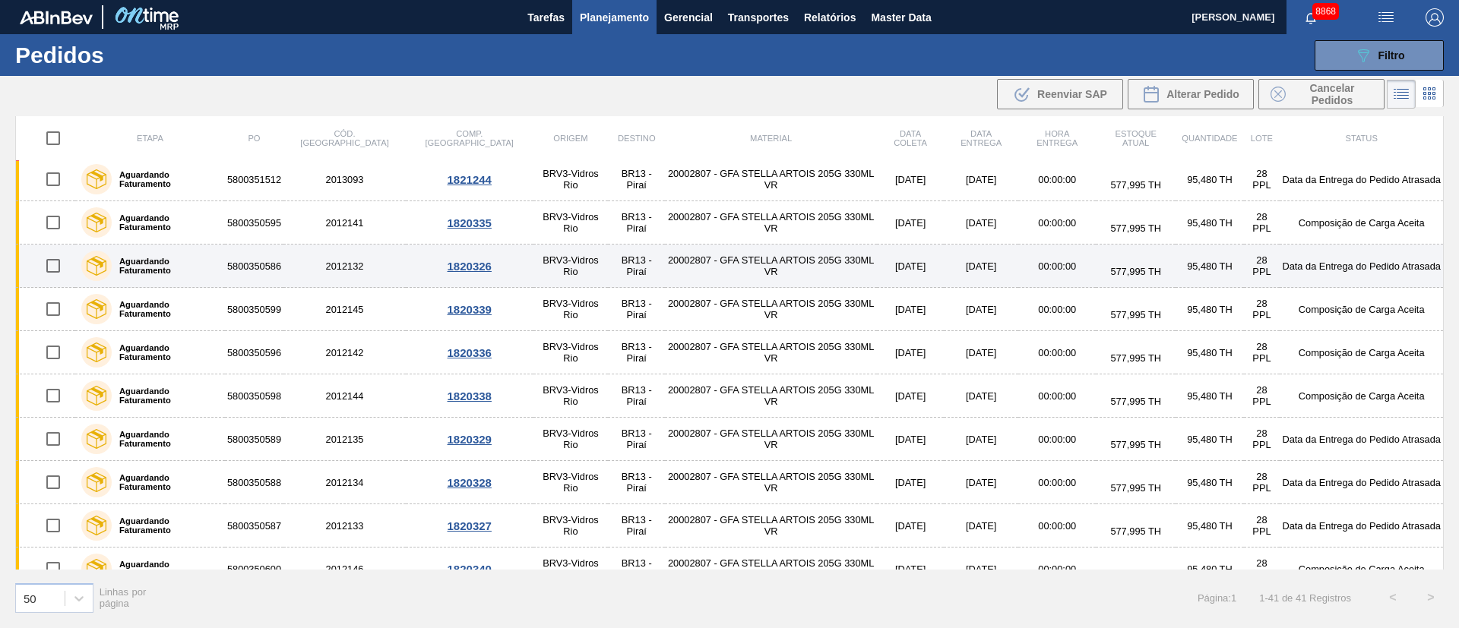
scroll to position [342, 0]
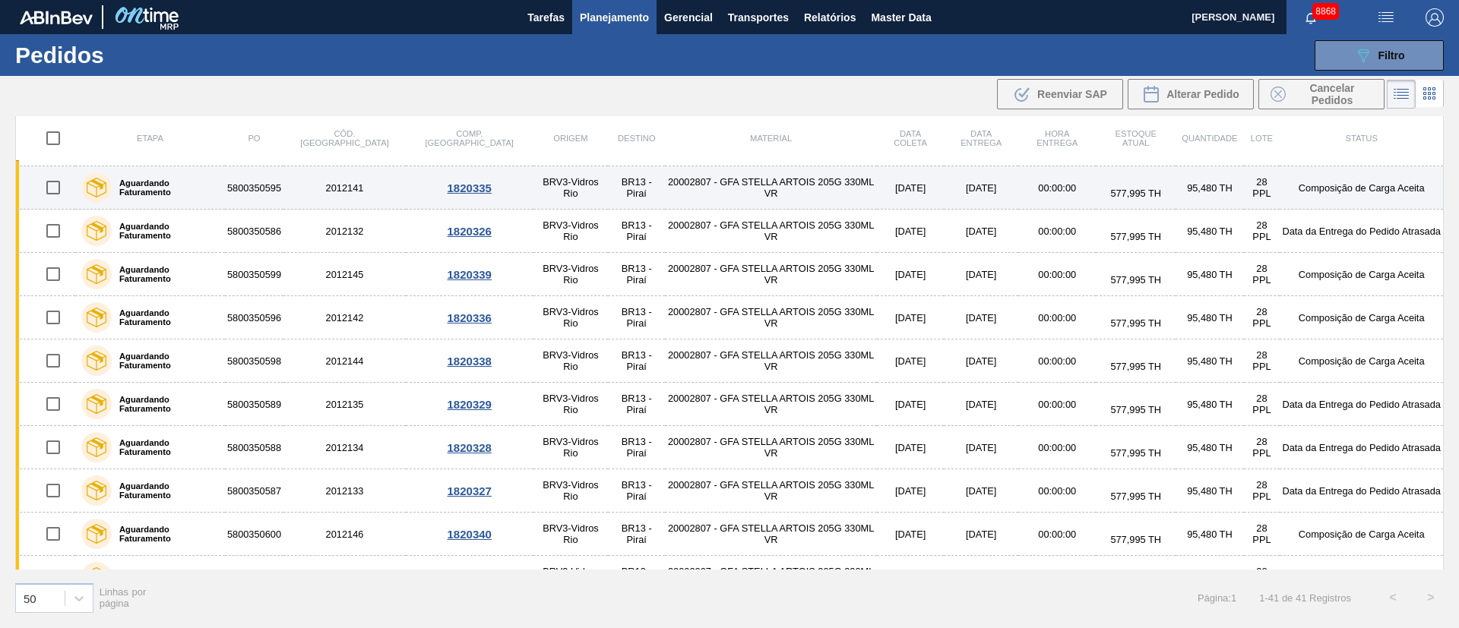
click at [53, 189] on input "checkbox" at bounding box center [53, 188] width 32 height 32
checkbox input "true"
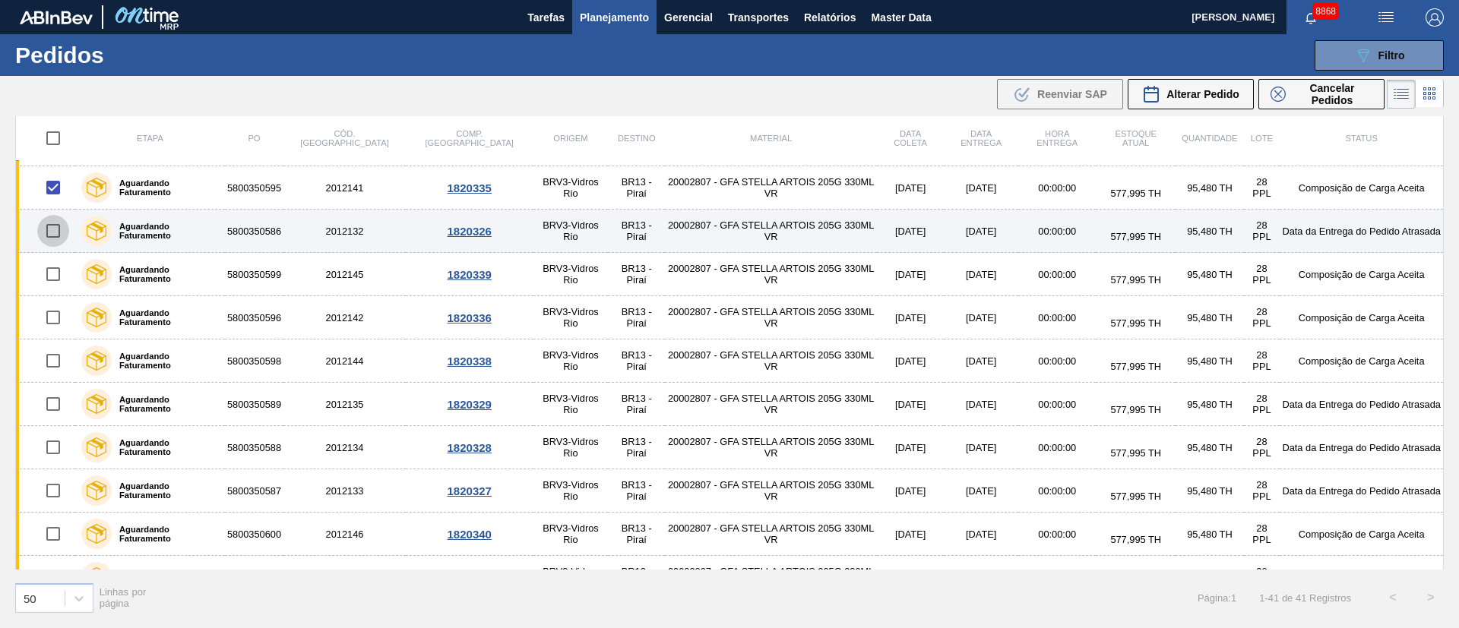
click at [48, 226] on input "checkbox" at bounding box center [53, 231] width 32 height 32
checkbox input "true"
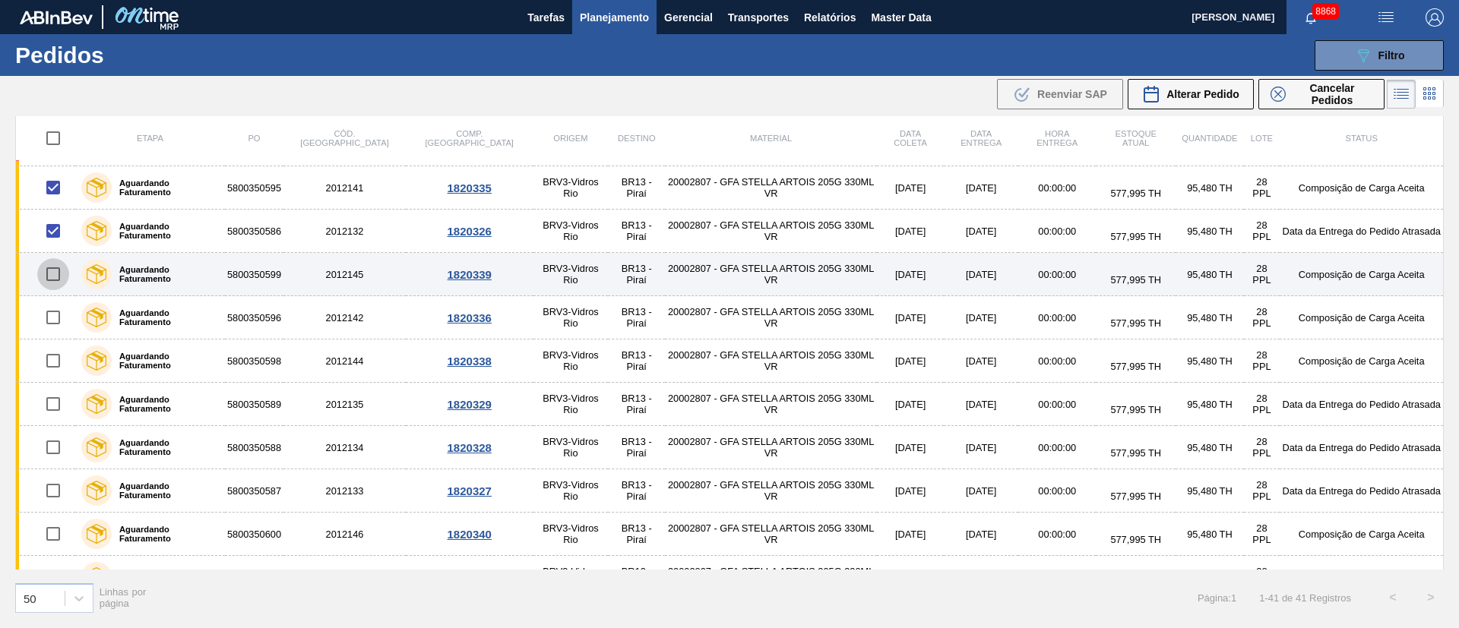
click at [59, 275] on input "checkbox" at bounding box center [53, 274] width 32 height 32
checkbox input "true"
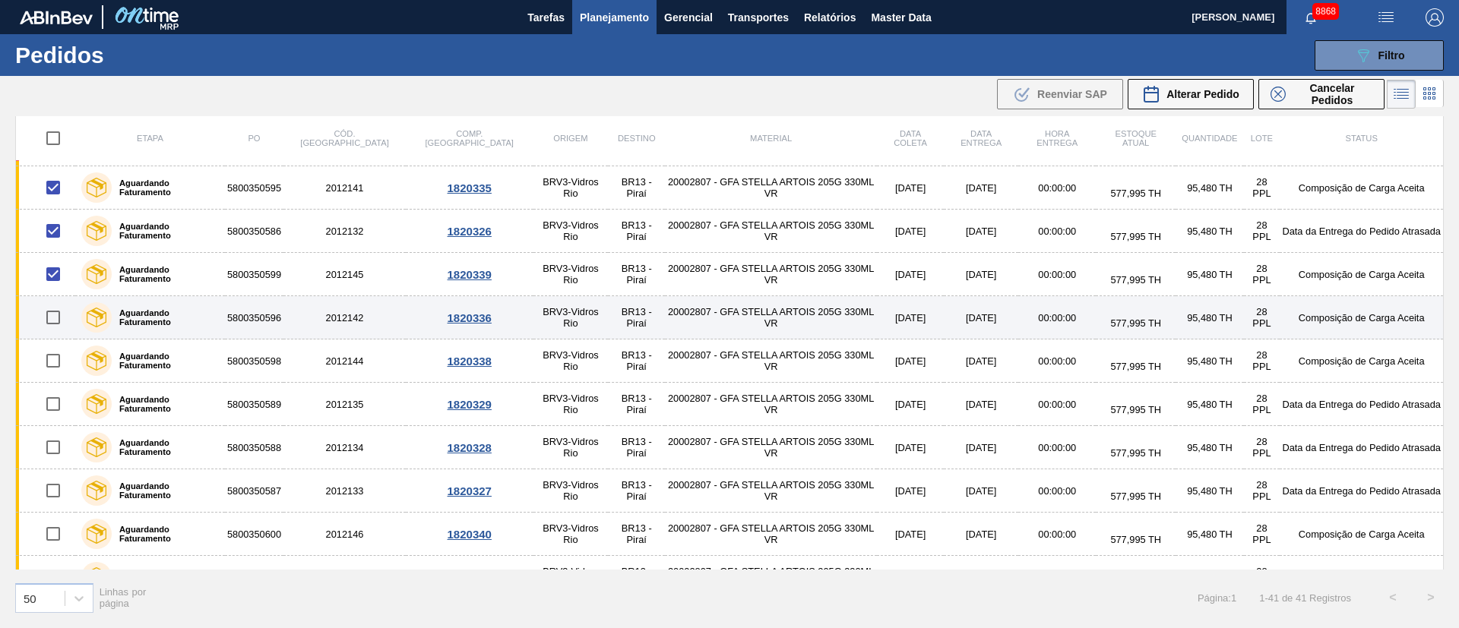
click at [51, 318] on input "checkbox" at bounding box center [53, 318] width 32 height 32
checkbox input "true"
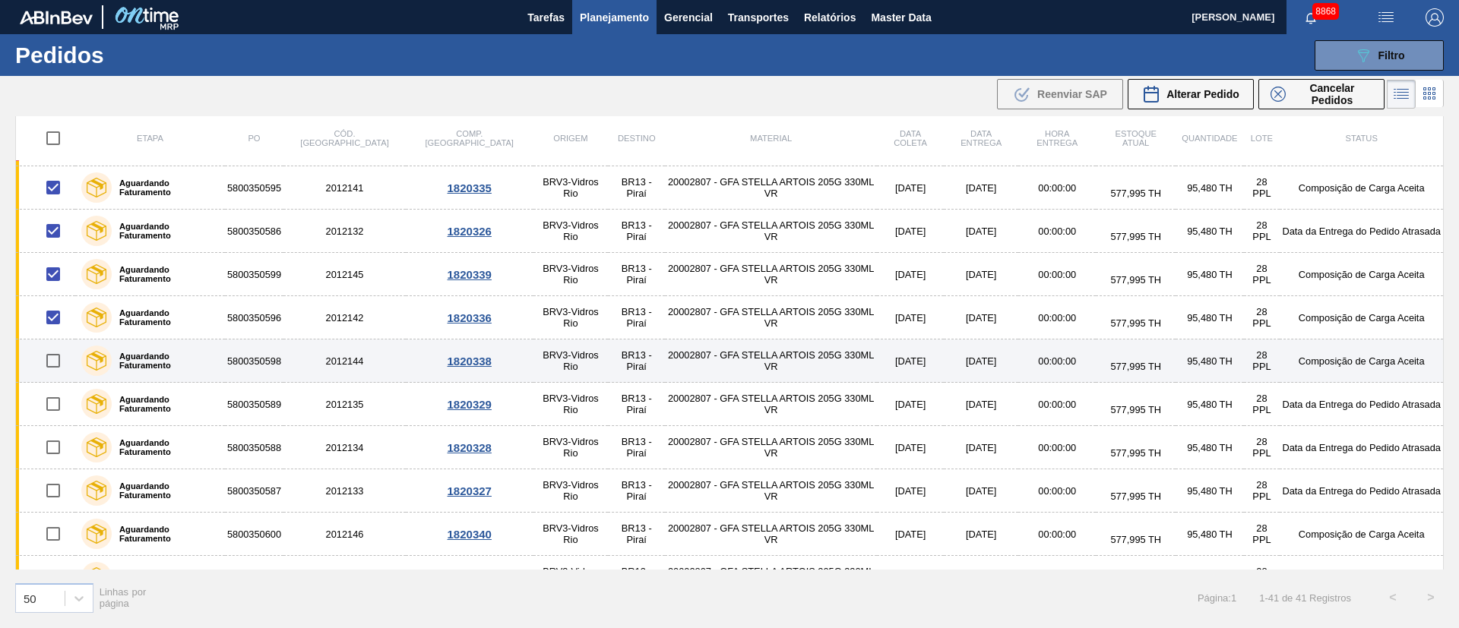
click at [59, 372] on input "checkbox" at bounding box center [53, 361] width 32 height 32
checkbox input "true"
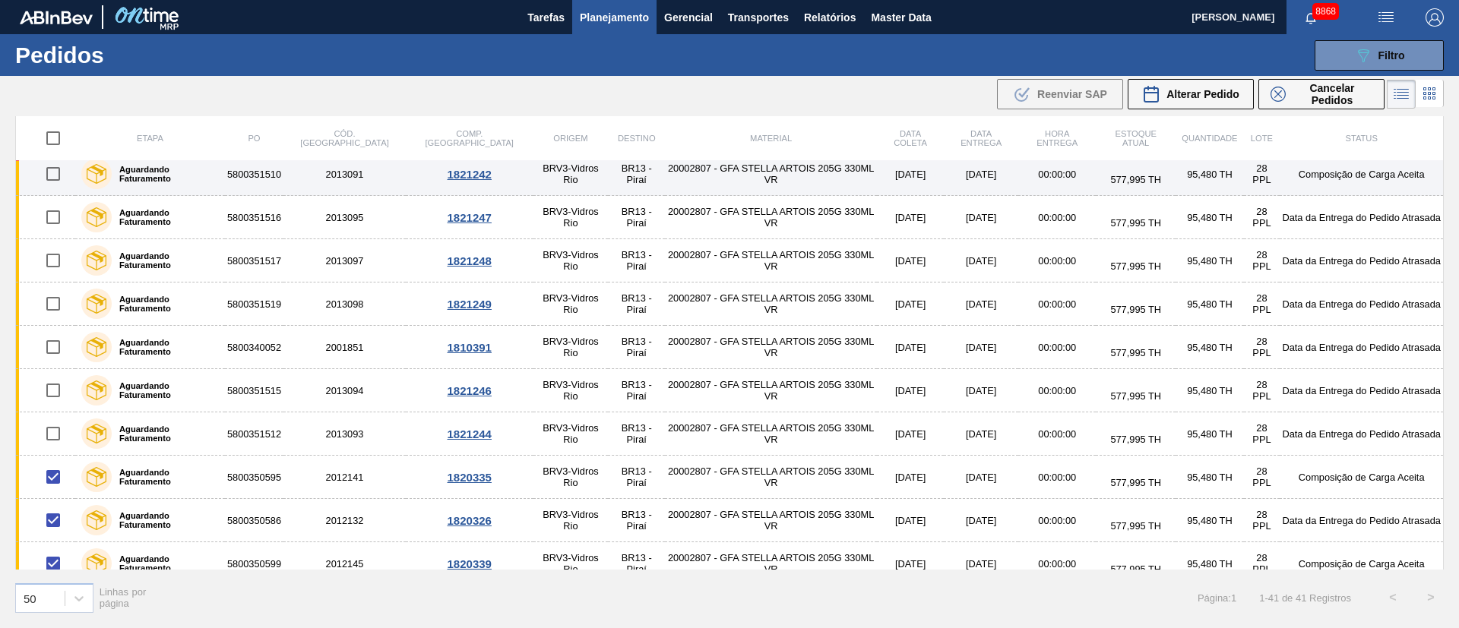
scroll to position [0, 0]
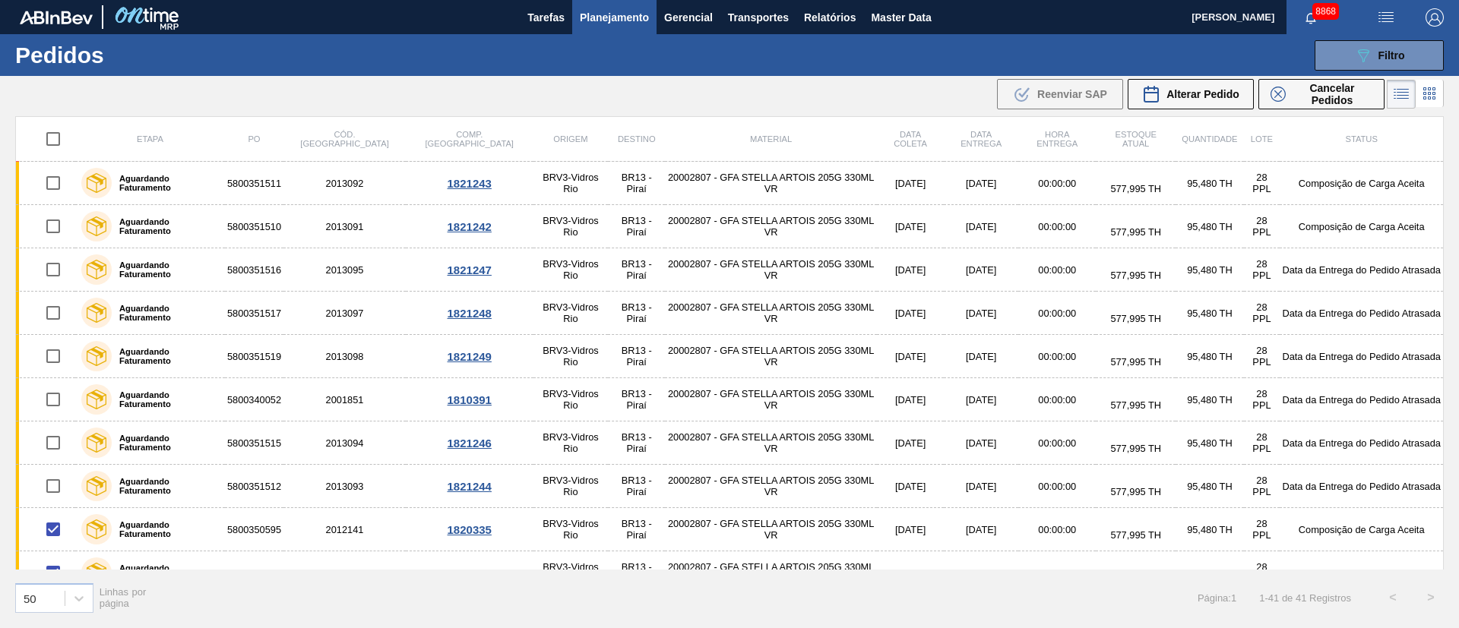
click at [58, 136] on input "checkbox" at bounding box center [53, 139] width 32 height 32
checkbox input "true"
click at [58, 136] on input "checkbox" at bounding box center [53, 139] width 32 height 32
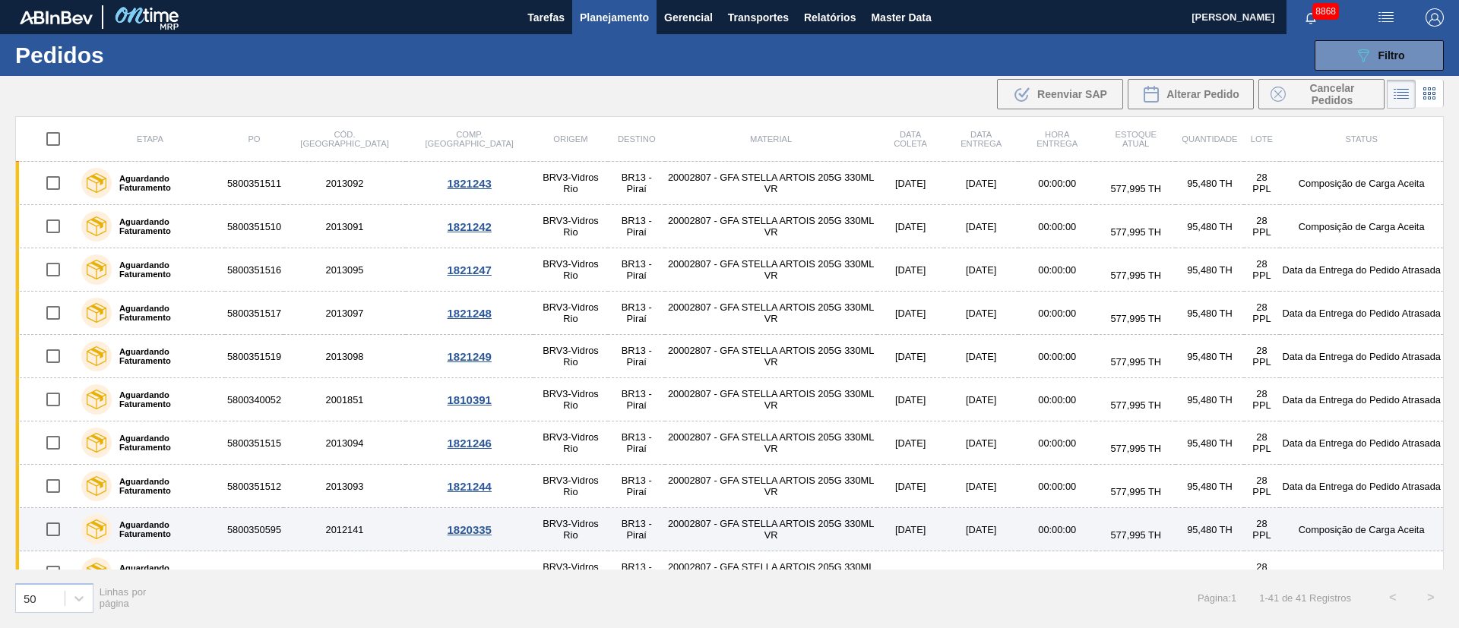
click at [62, 534] on input "checkbox" at bounding box center [53, 530] width 32 height 32
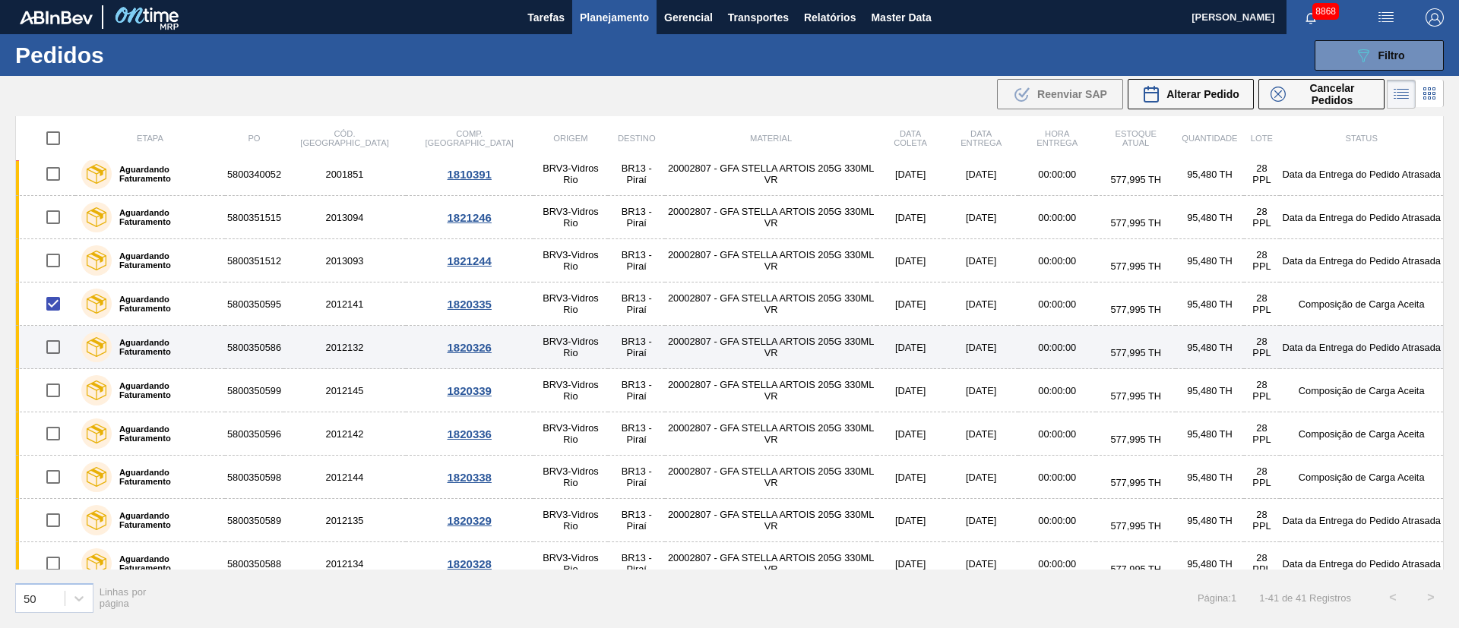
scroll to position [228, 0]
click at [54, 355] on input "checkbox" at bounding box center [53, 345] width 32 height 32
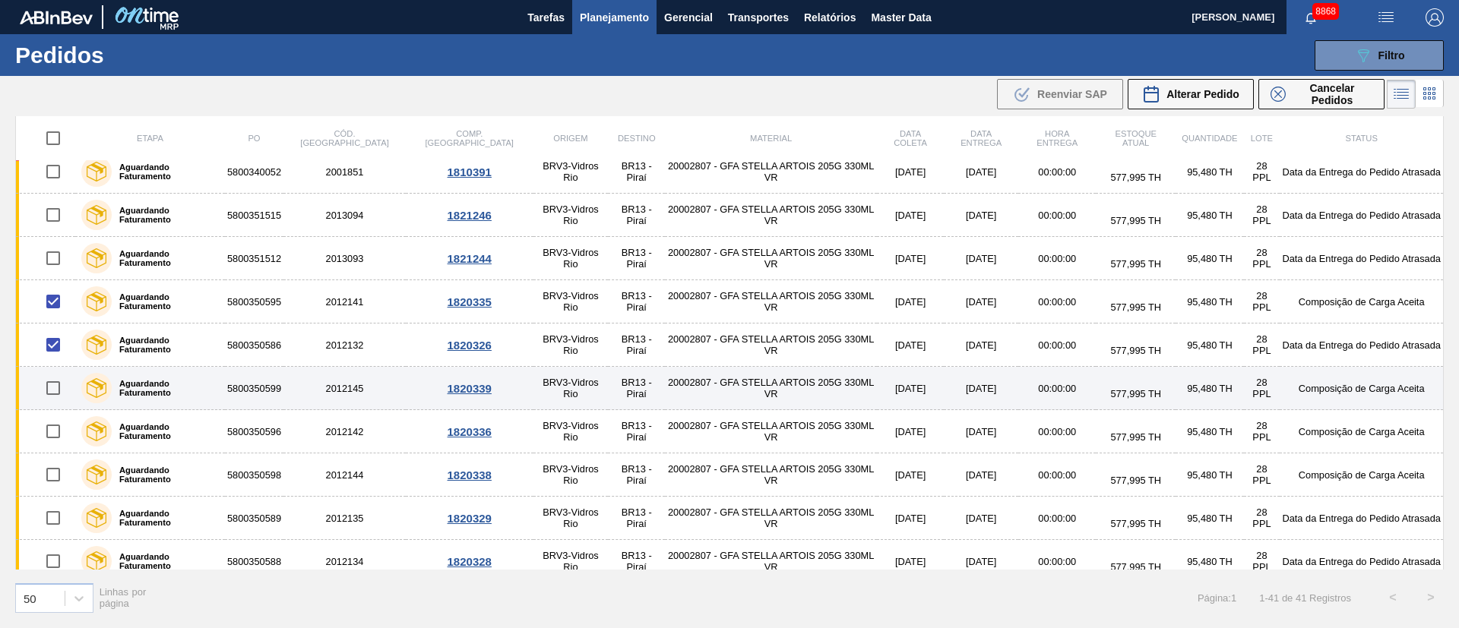
click at [63, 382] on input "checkbox" at bounding box center [53, 388] width 32 height 32
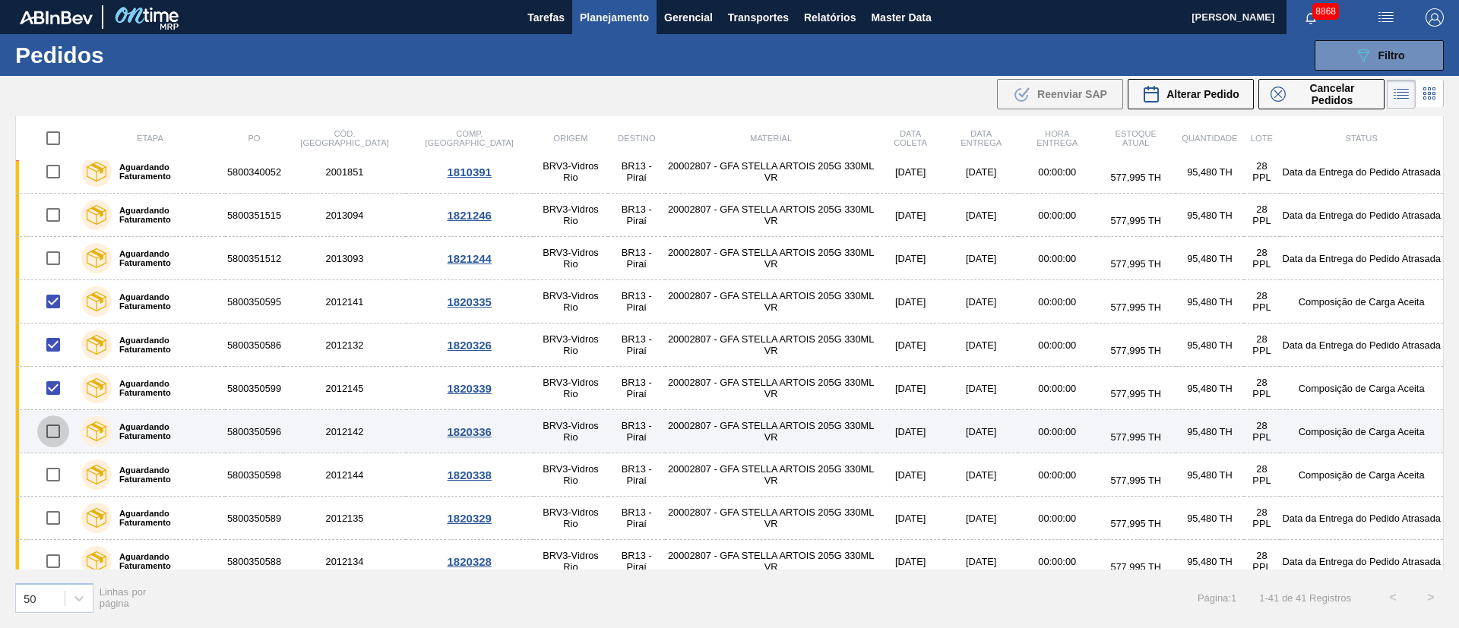
click at [58, 432] on input "checkbox" at bounding box center [53, 432] width 32 height 32
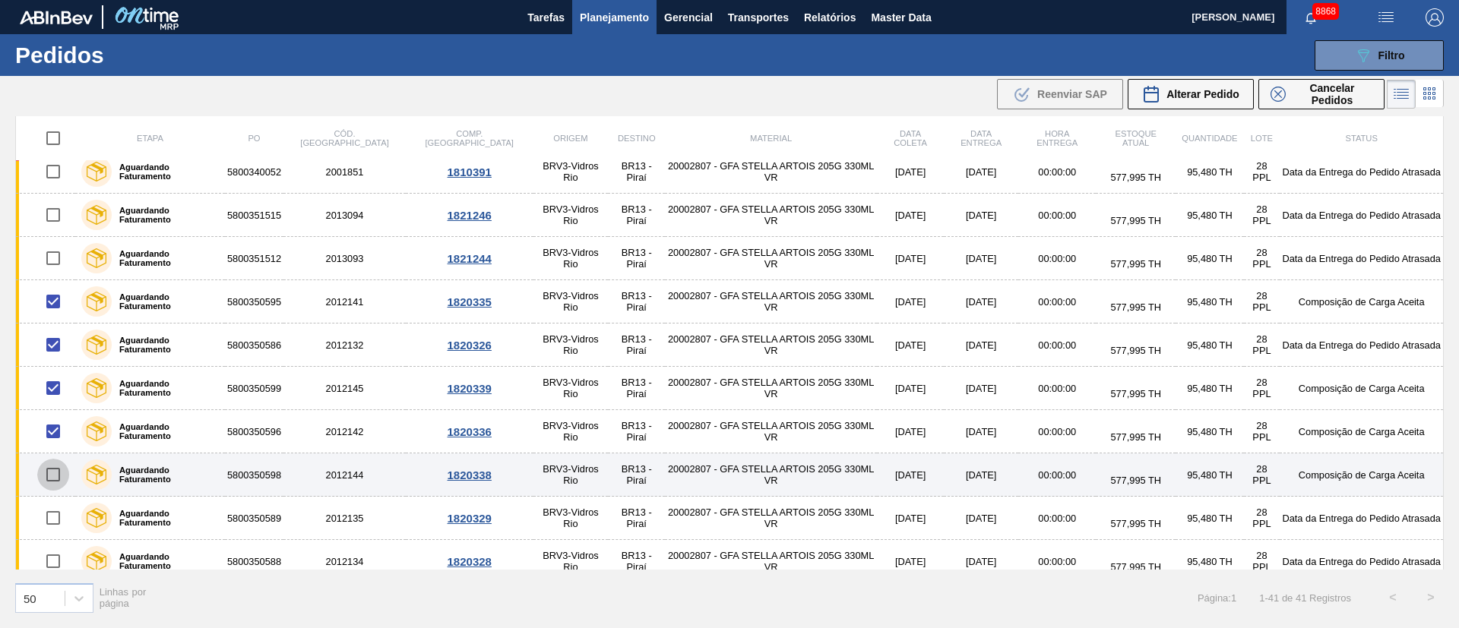
click at [58, 476] on input "checkbox" at bounding box center [53, 475] width 32 height 32
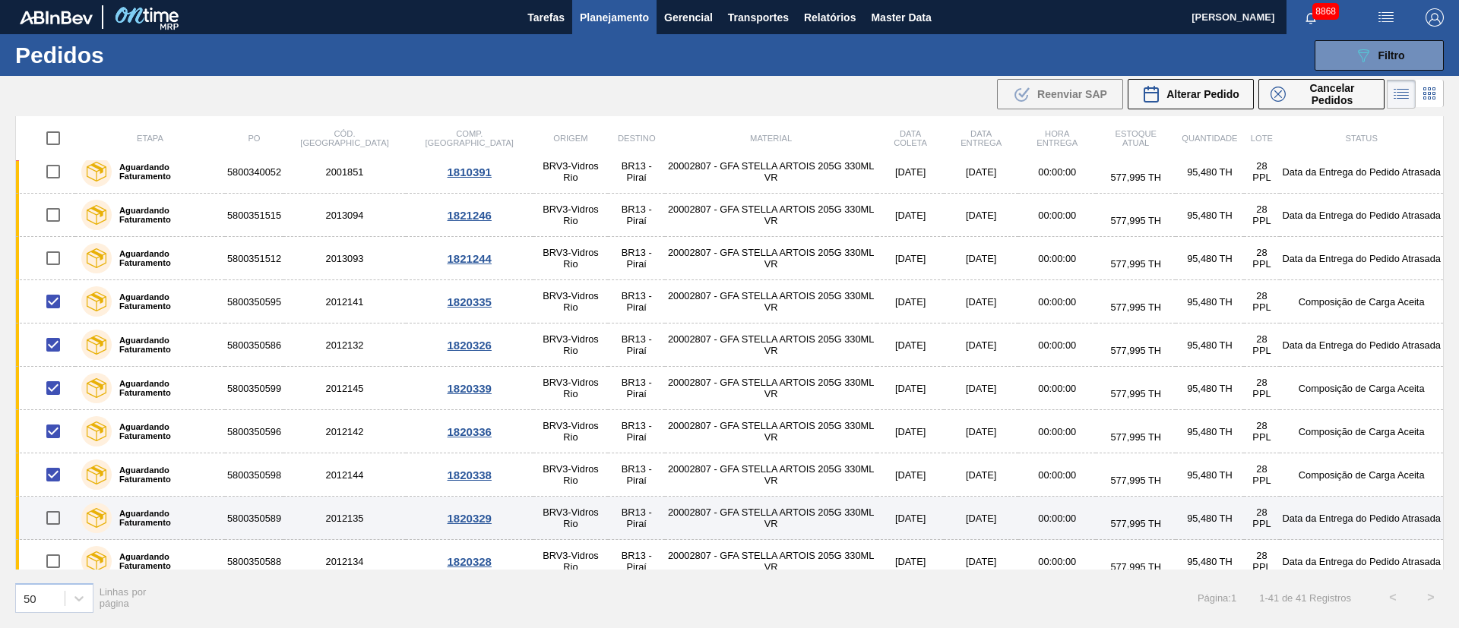
click at [52, 521] on input "checkbox" at bounding box center [53, 518] width 32 height 32
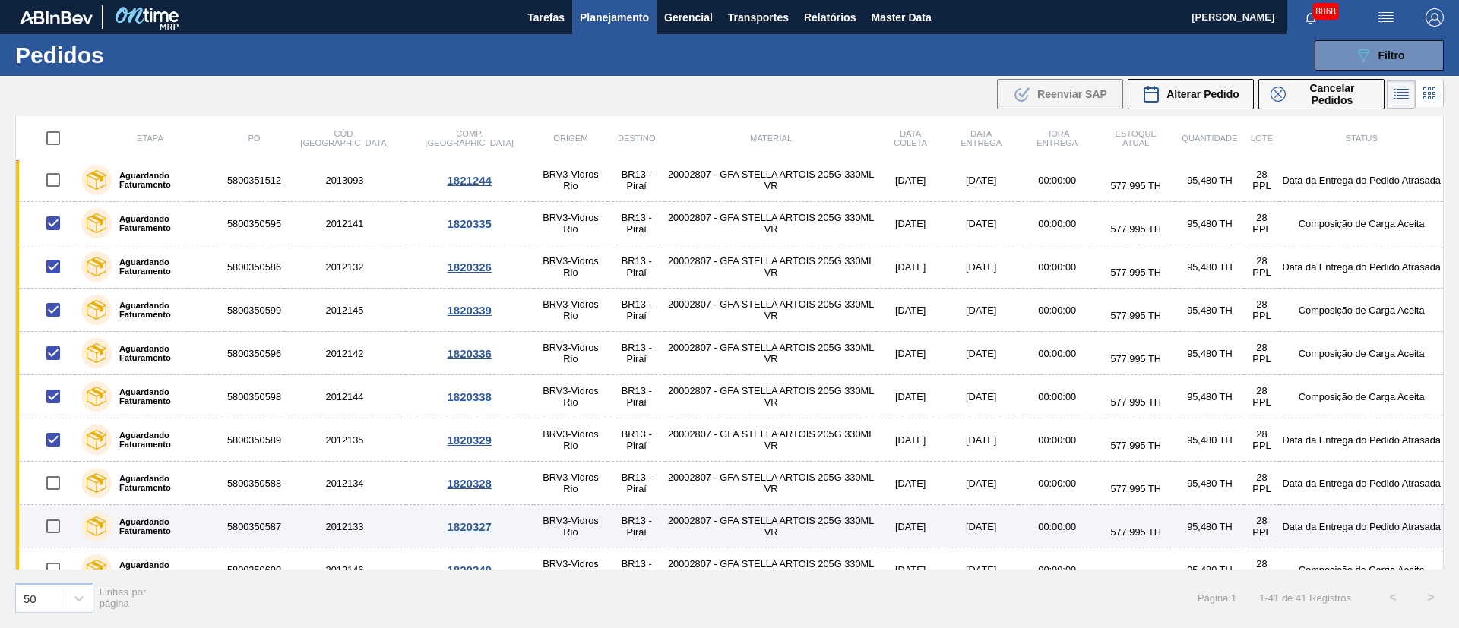
scroll to position [342, 0]
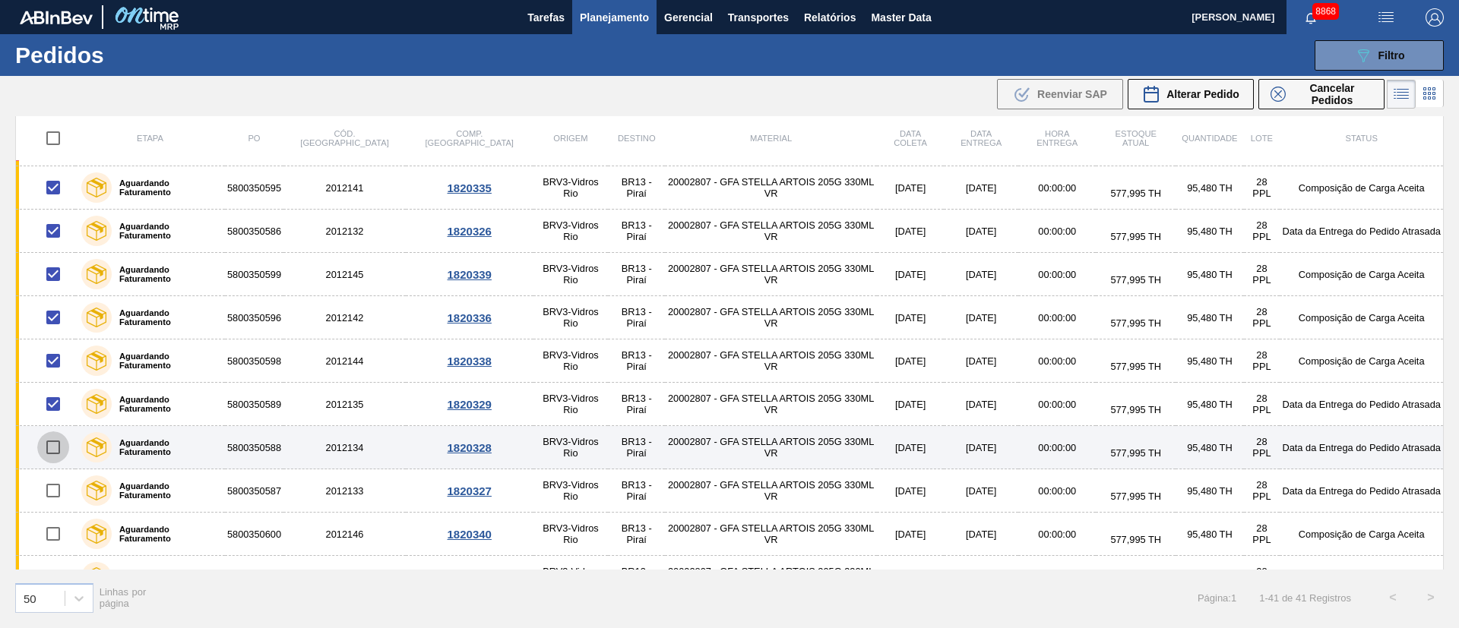
click at [52, 447] on input "checkbox" at bounding box center [53, 448] width 32 height 32
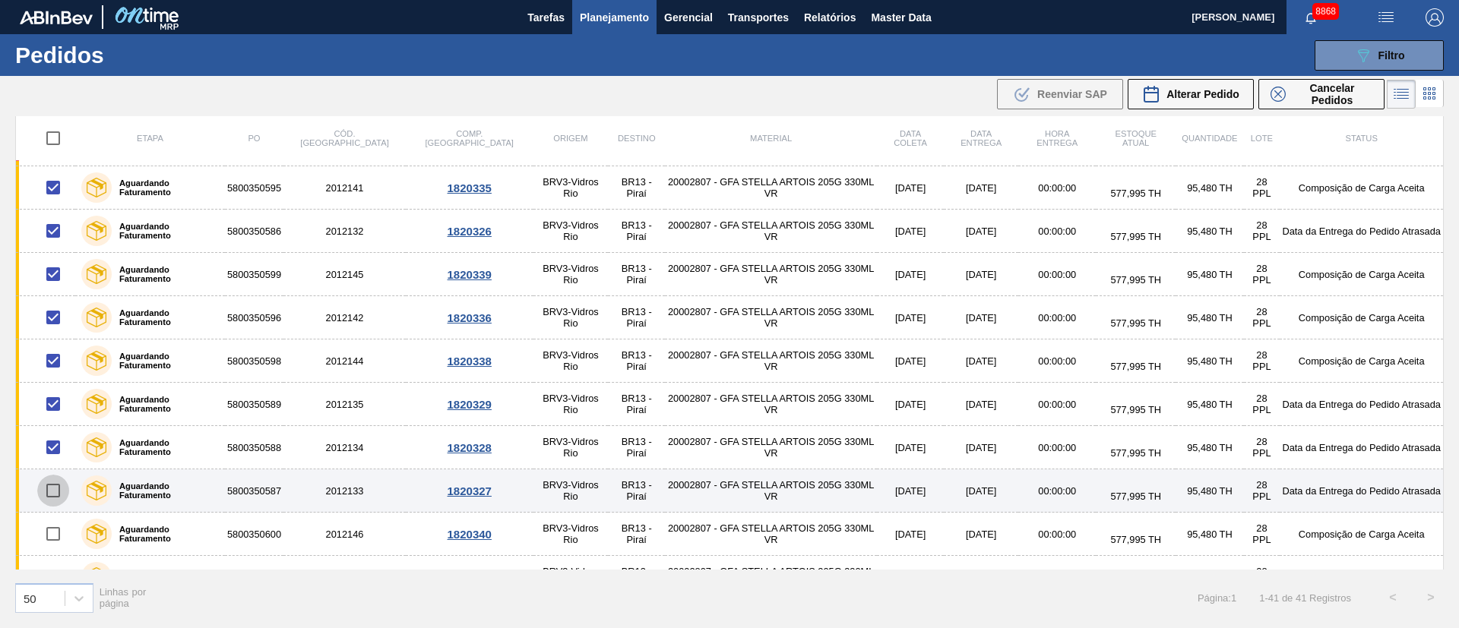
click at [55, 488] on input "checkbox" at bounding box center [53, 491] width 32 height 32
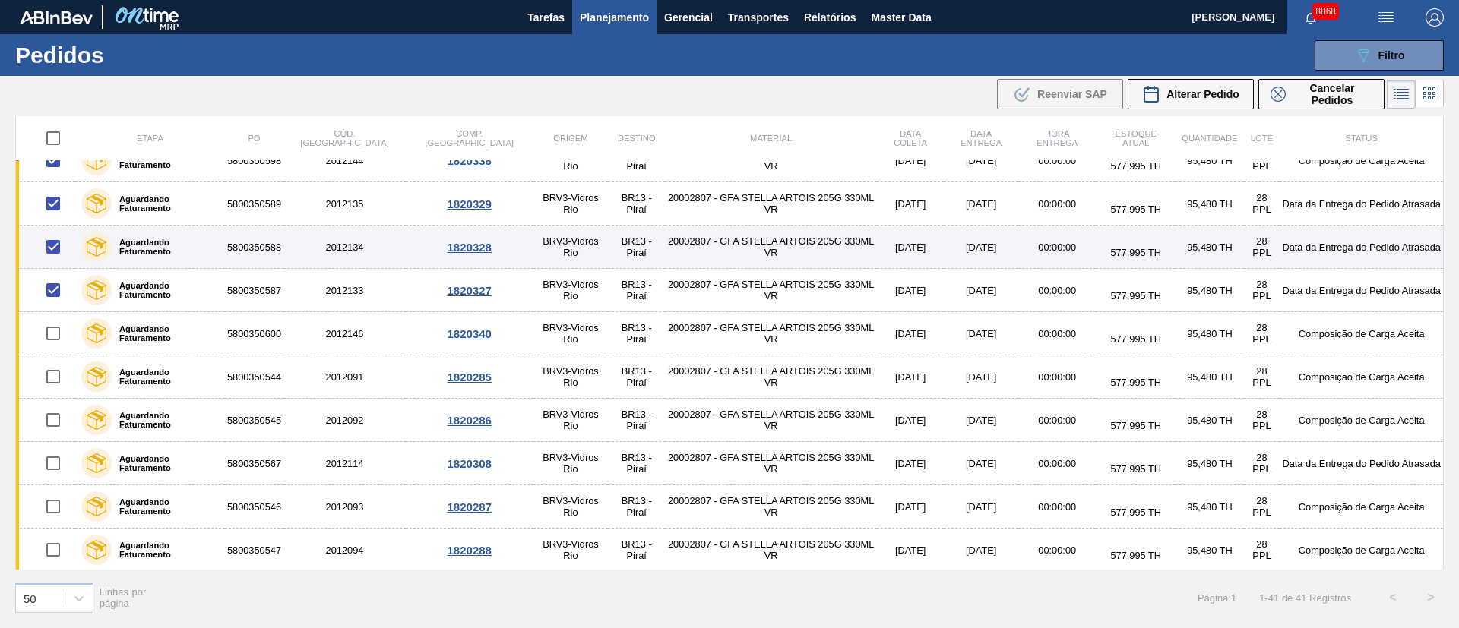
scroll to position [570, 0]
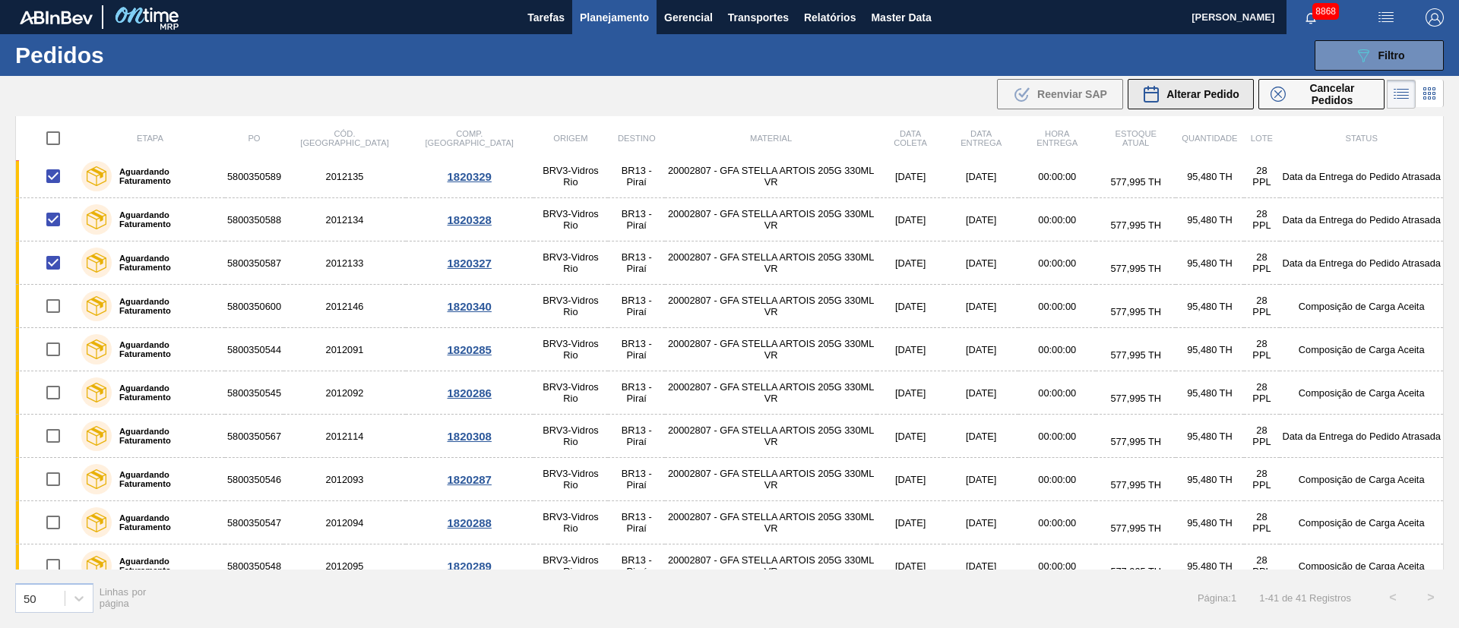
click at [1219, 93] on span "Alterar Pedido" at bounding box center [1202, 94] width 73 height 12
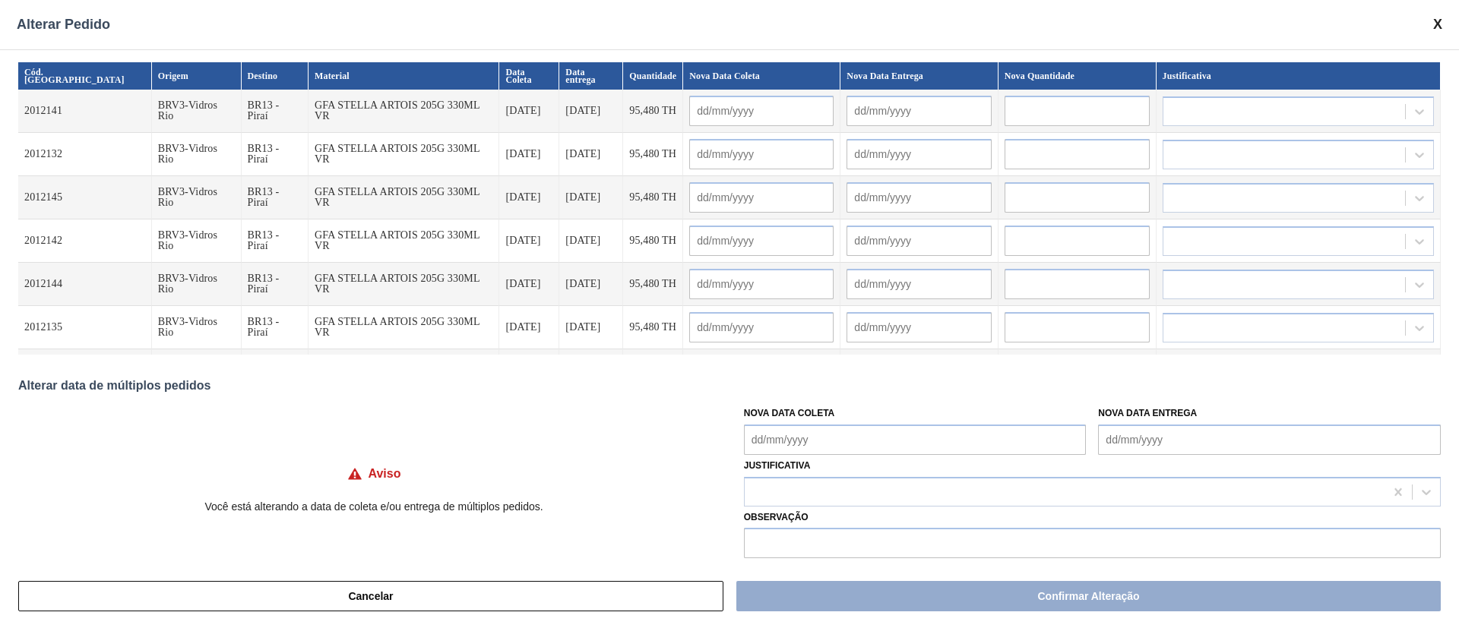
click at [792, 444] on Coleta "Nova Data Coleta" at bounding box center [915, 440] width 343 height 30
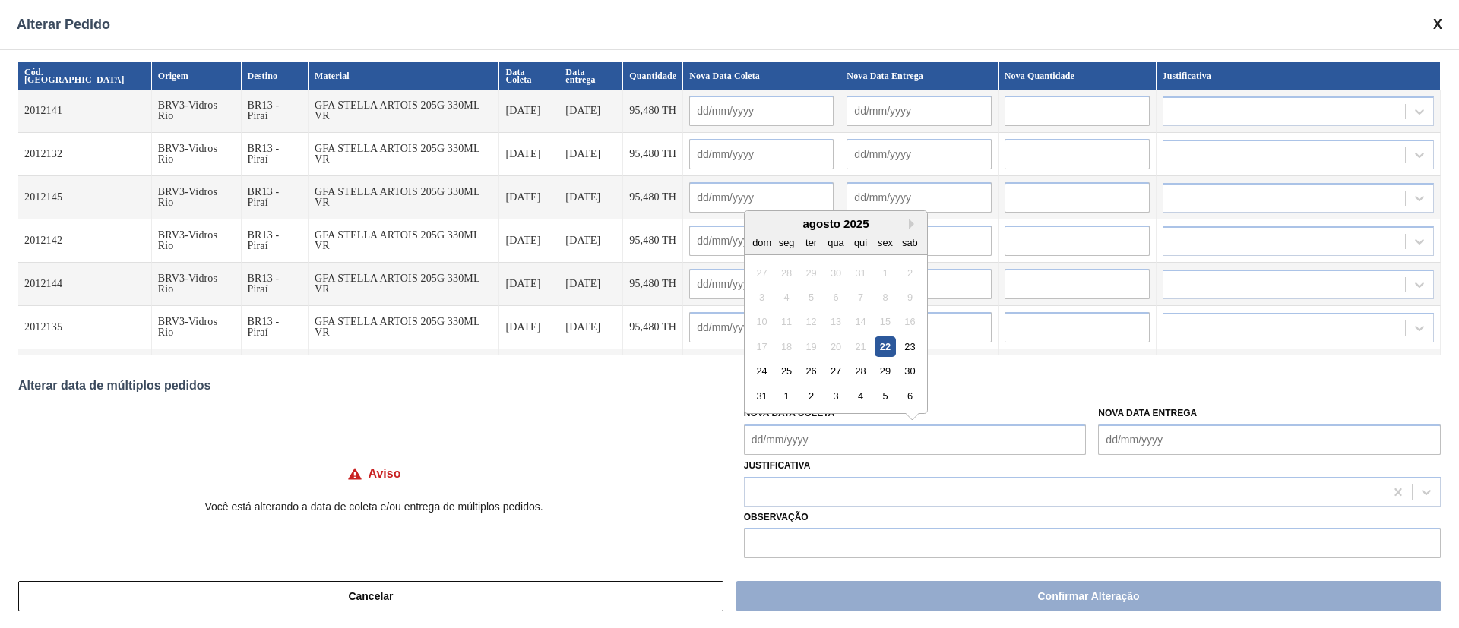
drag, startPoint x: 808, startPoint y: 372, endPoint x: 781, endPoint y: 396, distance: 36.1
click at [808, 372] on div "26" at bounding box center [811, 371] width 21 height 21
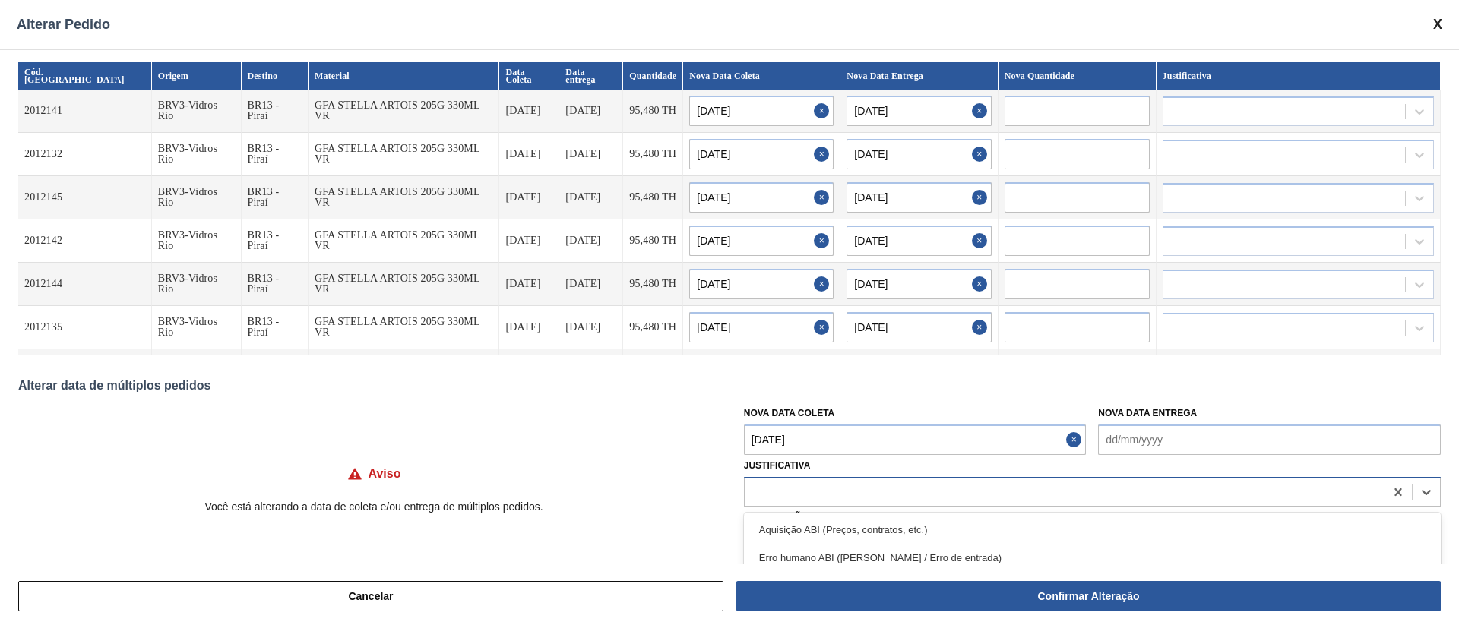
click at [796, 487] on div at bounding box center [1065, 492] width 640 height 22
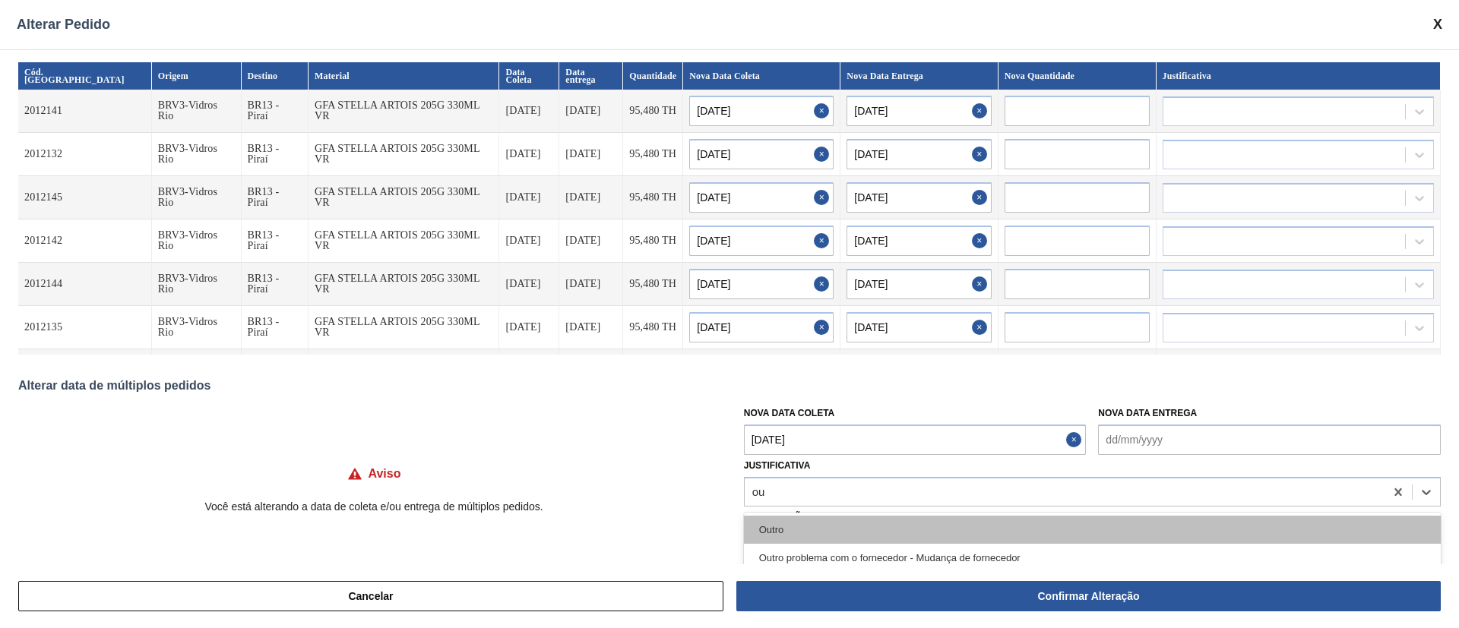
click at [794, 527] on div "Outro" at bounding box center [1092, 530] width 697 height 28
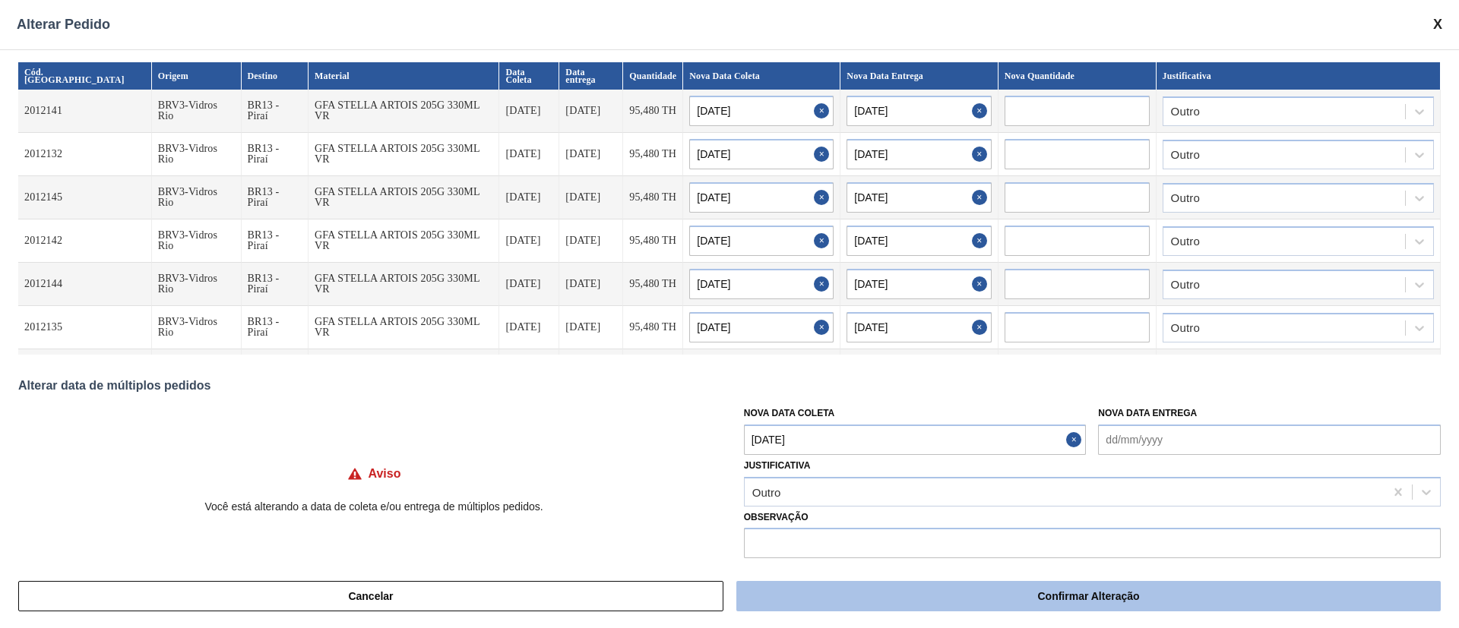
click at [868, 595] on button "Confirmar Alteração" at bounding box center [1088, 596] width 704 height 30
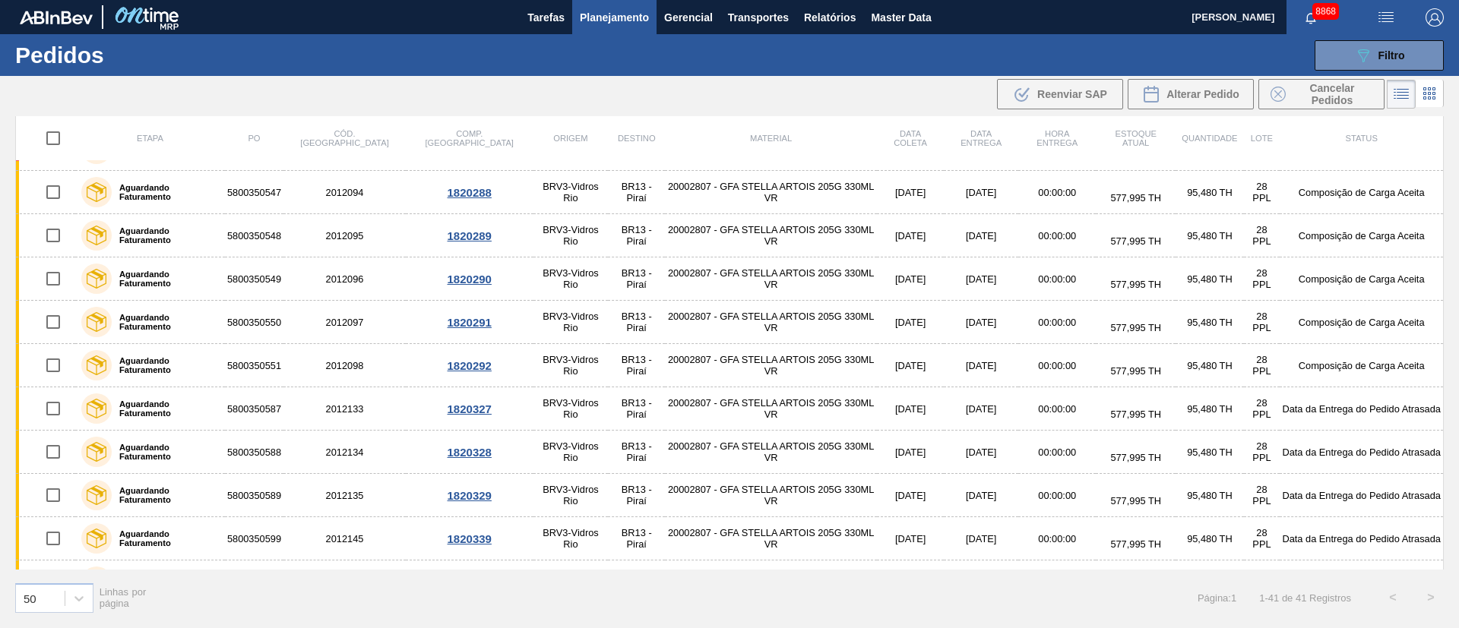
scroll to position [1368, 0]
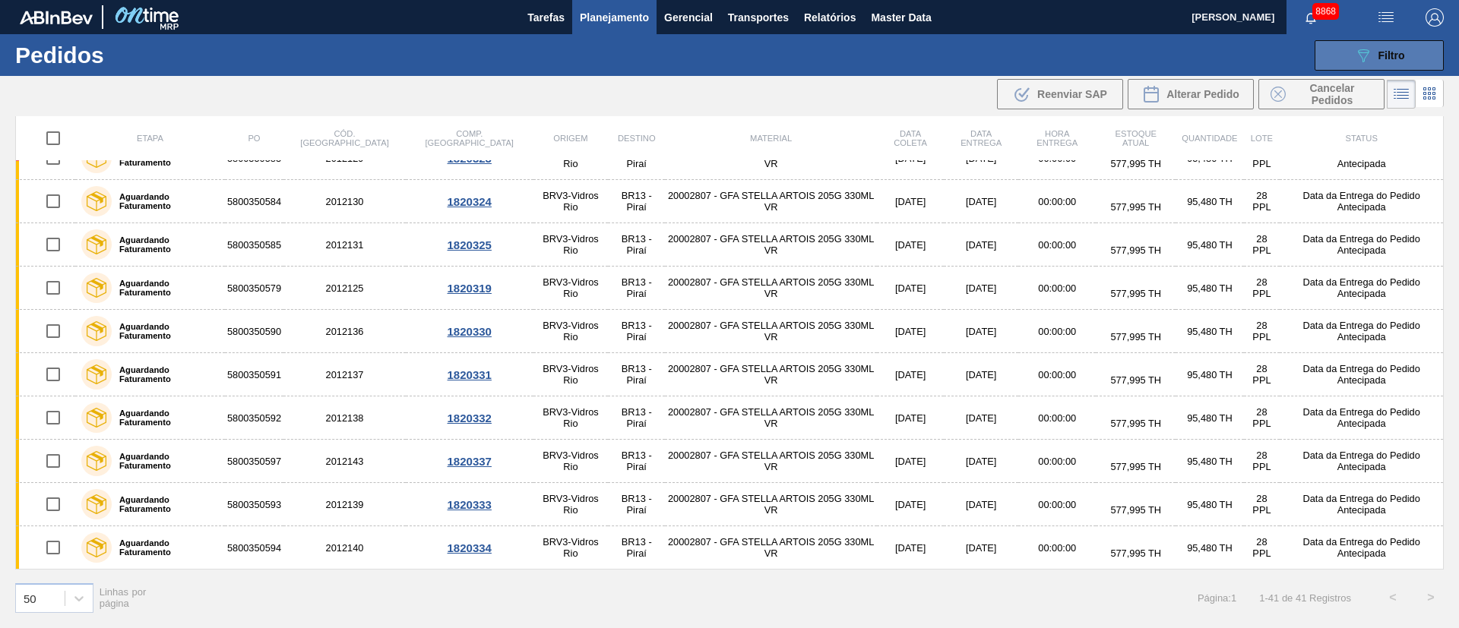
click at [1396, 62] on div "089F7B8B-B2A5-4AFE-B5C0-19BA573D28AC Filtro" at bounding box center [1379, 55] width 51 height 18
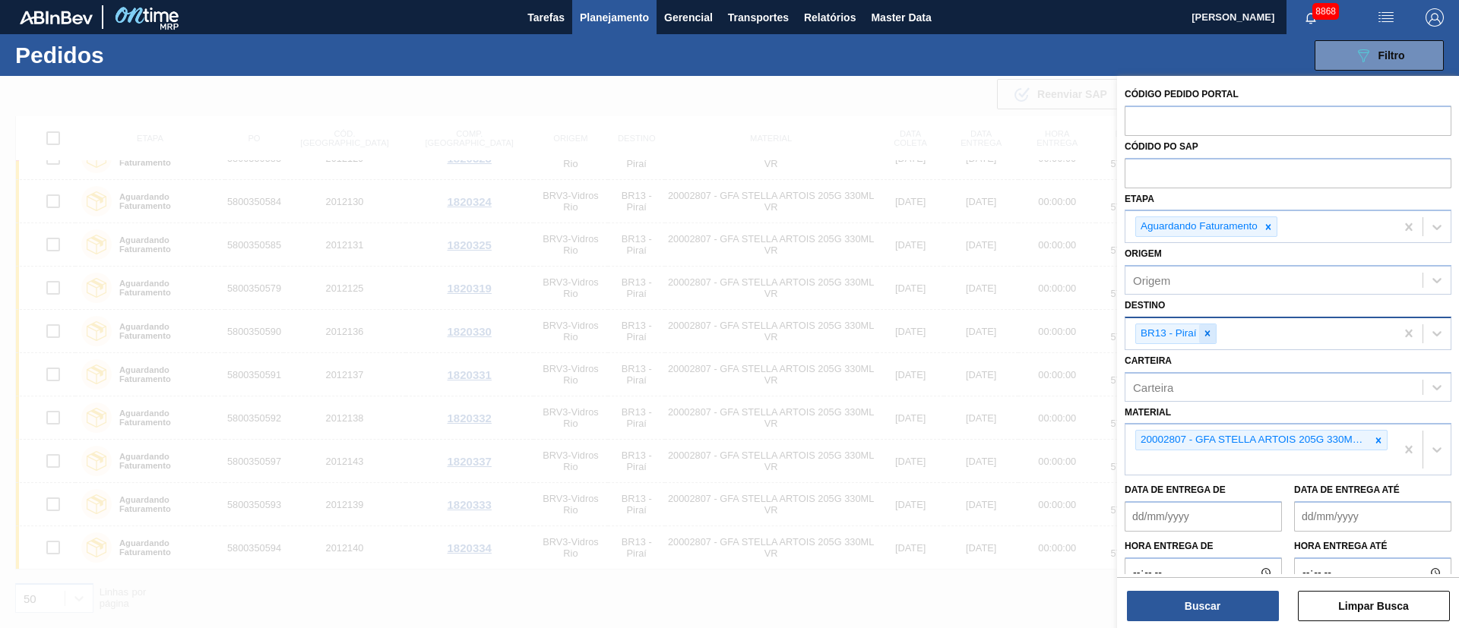
click at [1206, 330] on icon at bounding box center [1207, 333] width 11 height 11
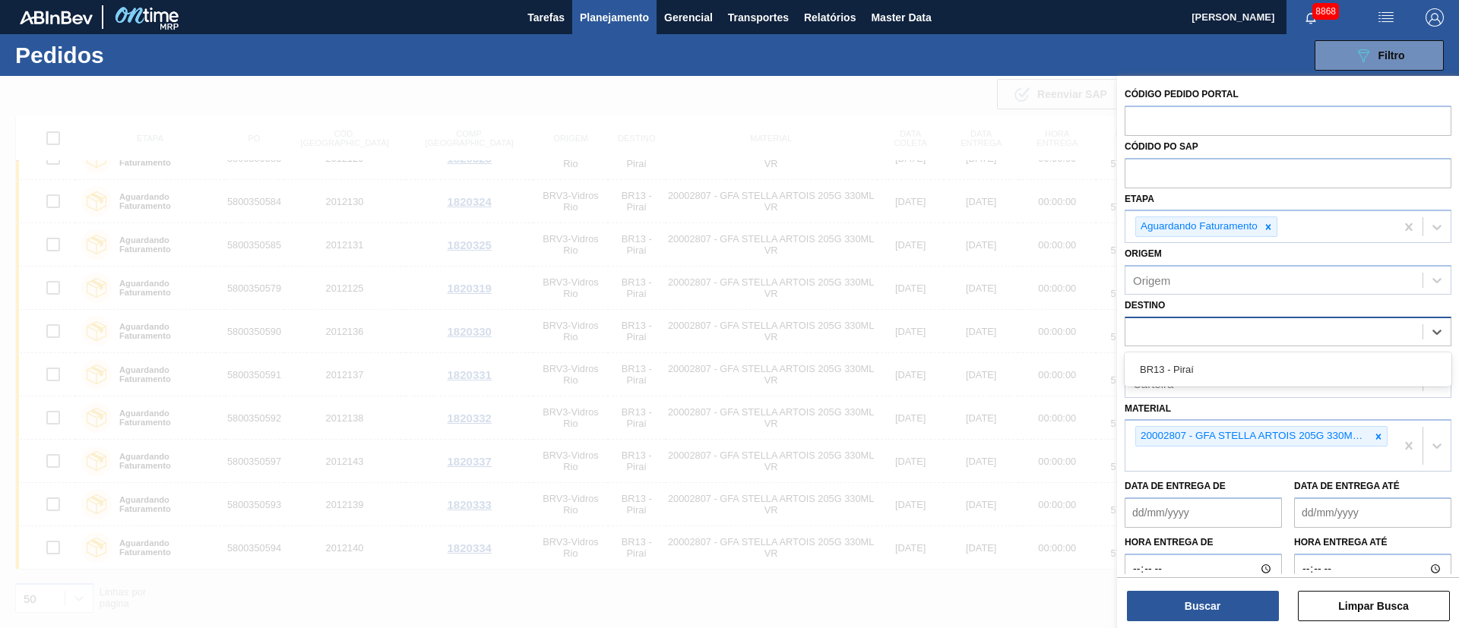
click at [919, 100] on div at bounding box center [729, 390] width 1459 height 628
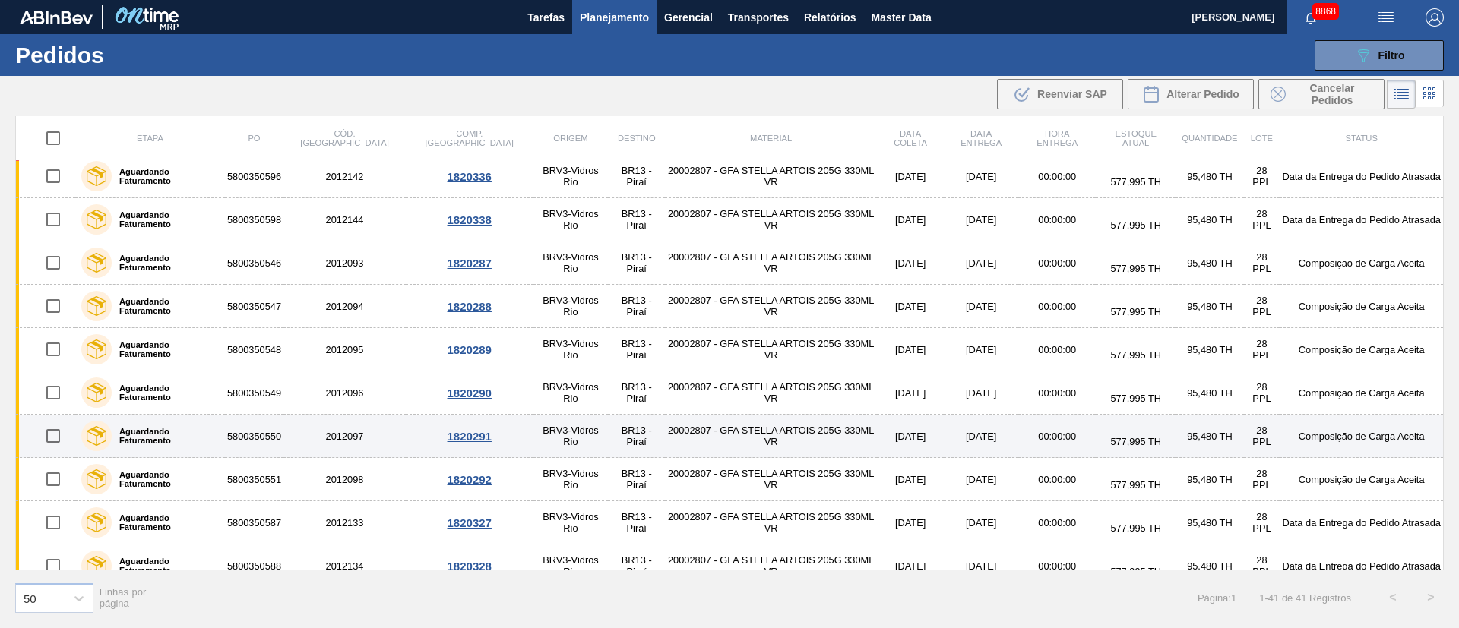
scroll to position [684, 0]
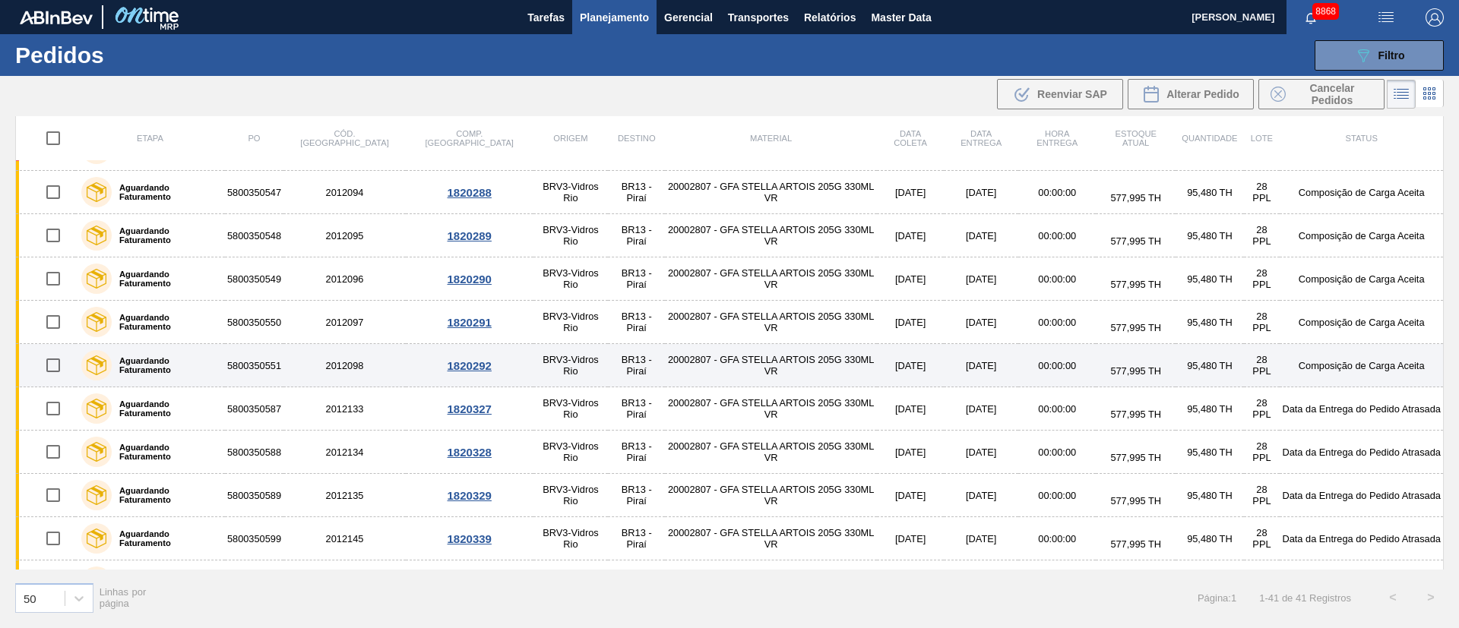
click at [57, 368] on input "checkbox" at bounding box center [53, 365] width 32 height 32
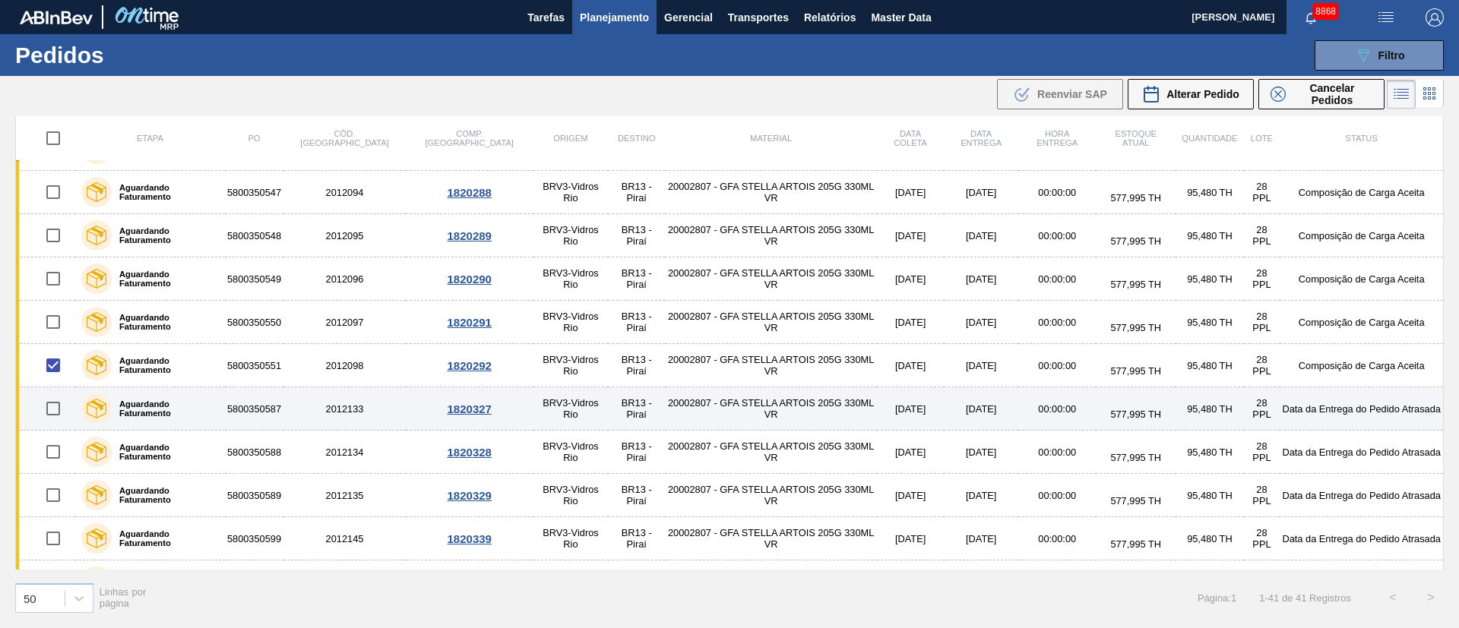
click at [46, 413] on input "checkbox" at bounding box center [53, 409] width 32 height 32
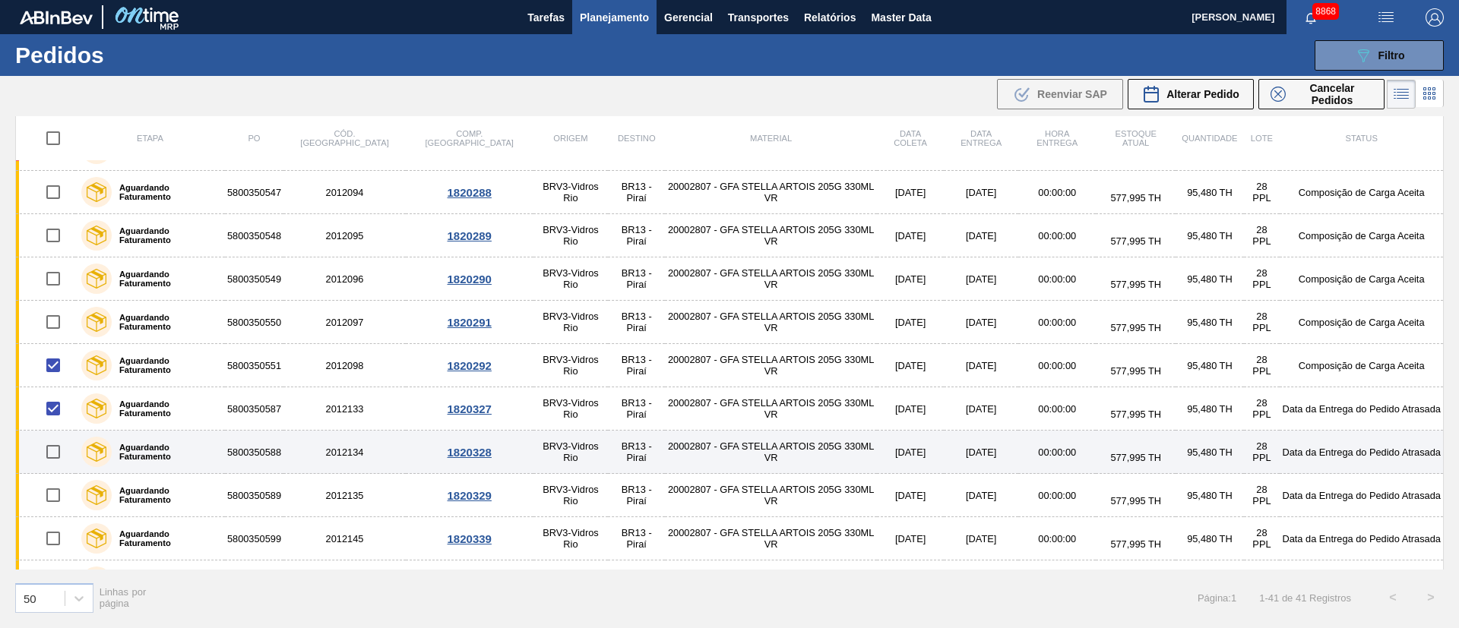
click at [53, 451] on input "checkbox" at bounding box center [53, 452] width 32 height 32
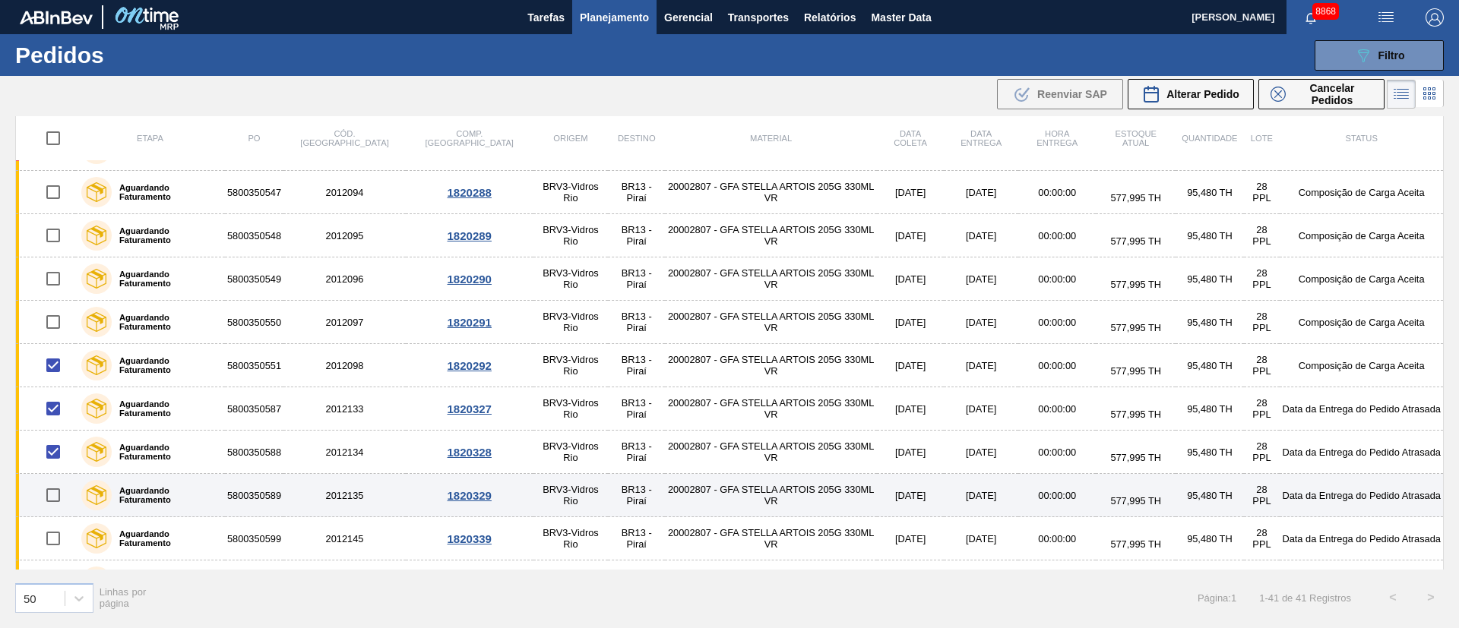
click at [58, 496] on input "checkbox" at bounding box center [53, 495] width 32 height 32
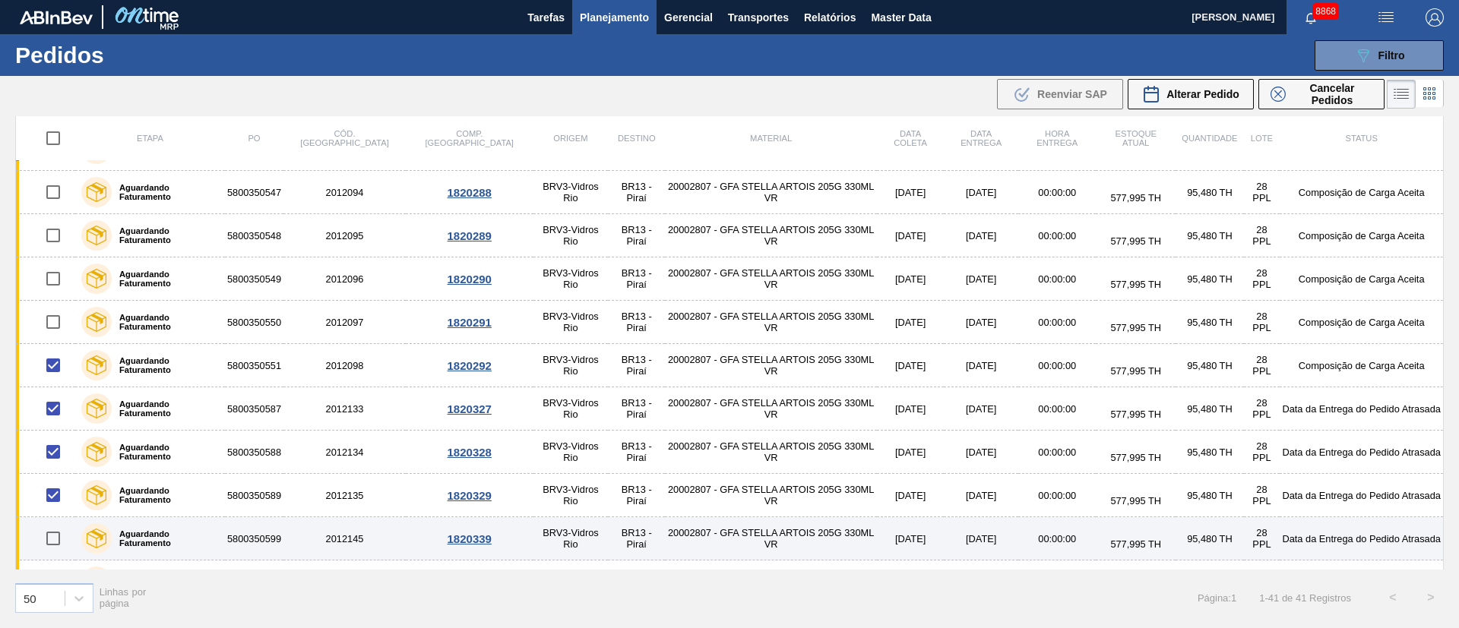
click at [60, 535] on input "checkbox" at bounding box center [53, 539] width 32 height 32
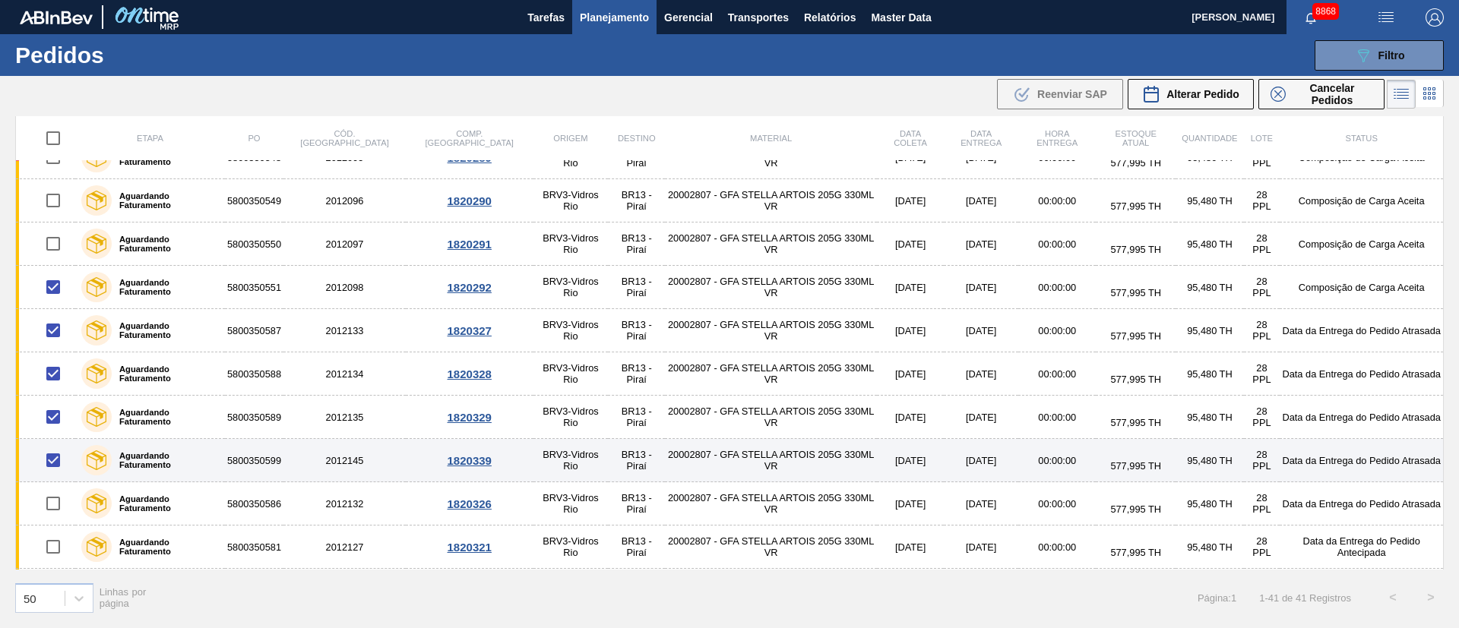
scroll to position [798, 0]
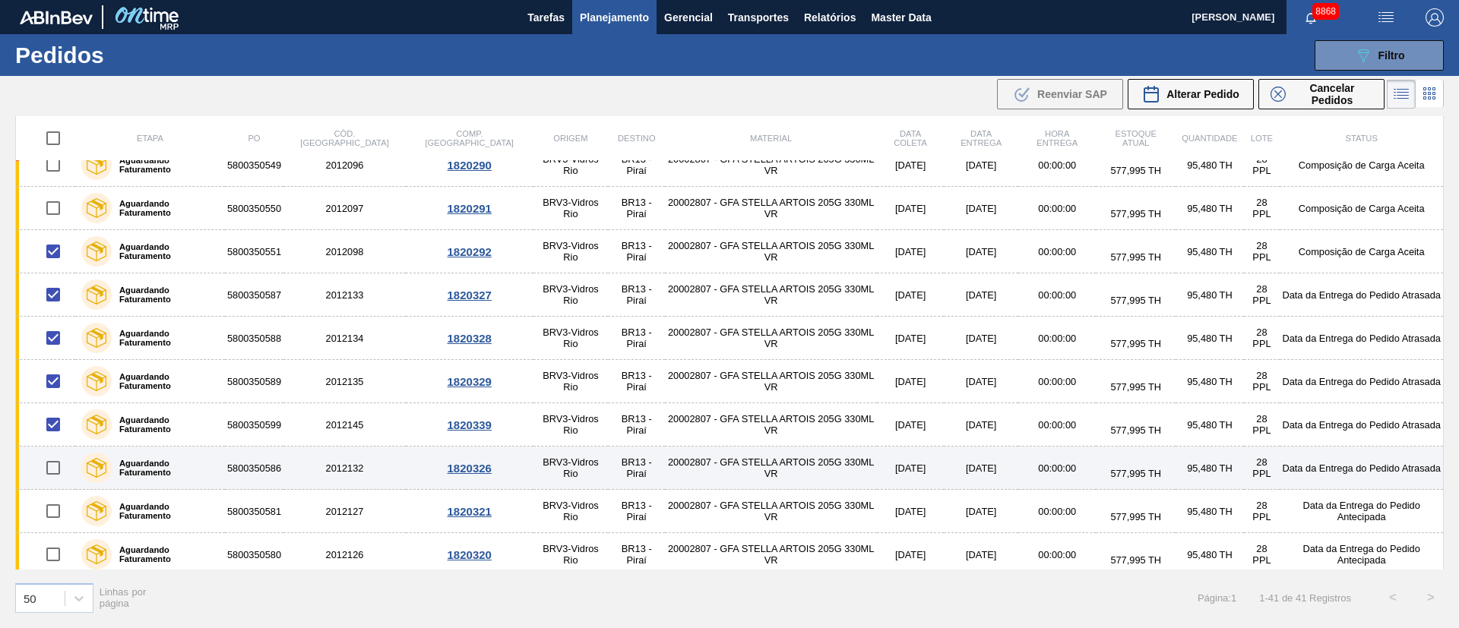
click at [53, 475] on input "checkbox" at bounding box center [53, 468] width 32 height 32
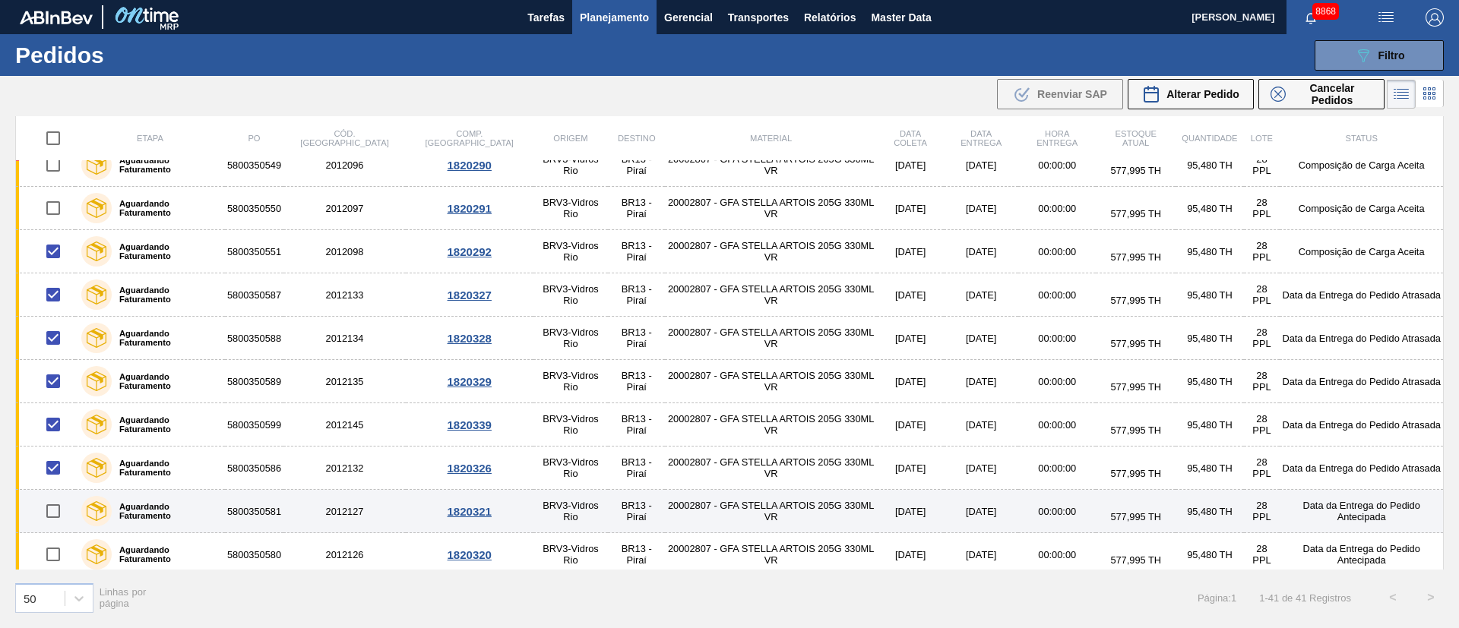
click at [62, 518] on input "checkbox" at bounding box center [53, 511] width 32 height 32
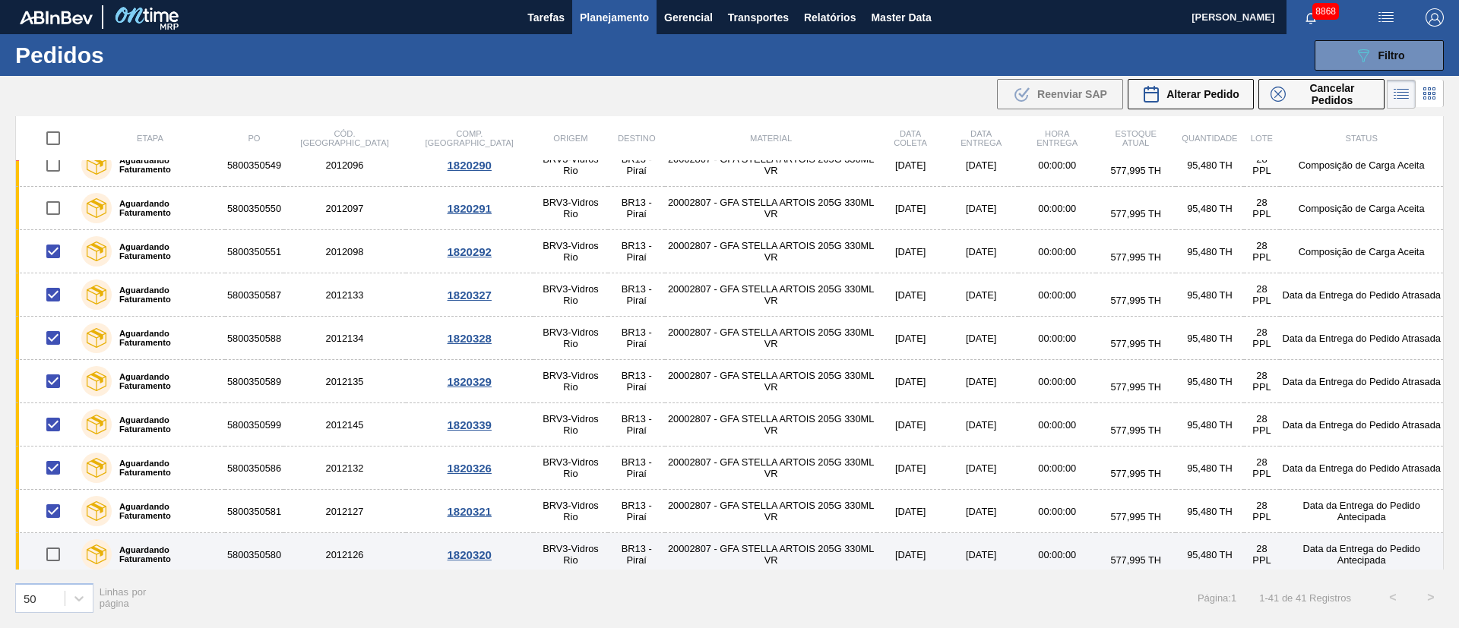
click at [59, 555] on input "checkbox" at bounding box center [53, 555] width 32 height 32
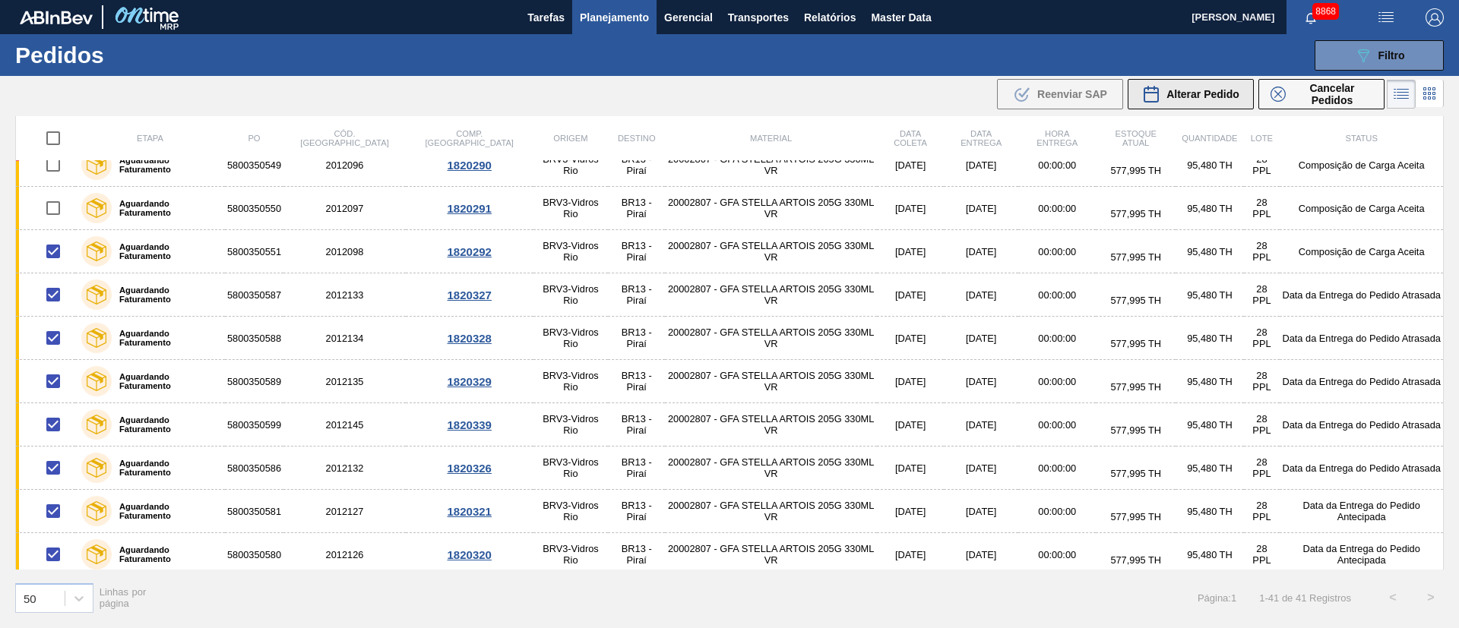
click at [1204, 90] on span "Alterar Pedido" at bounding box center [1202, 94] width 73 height 12
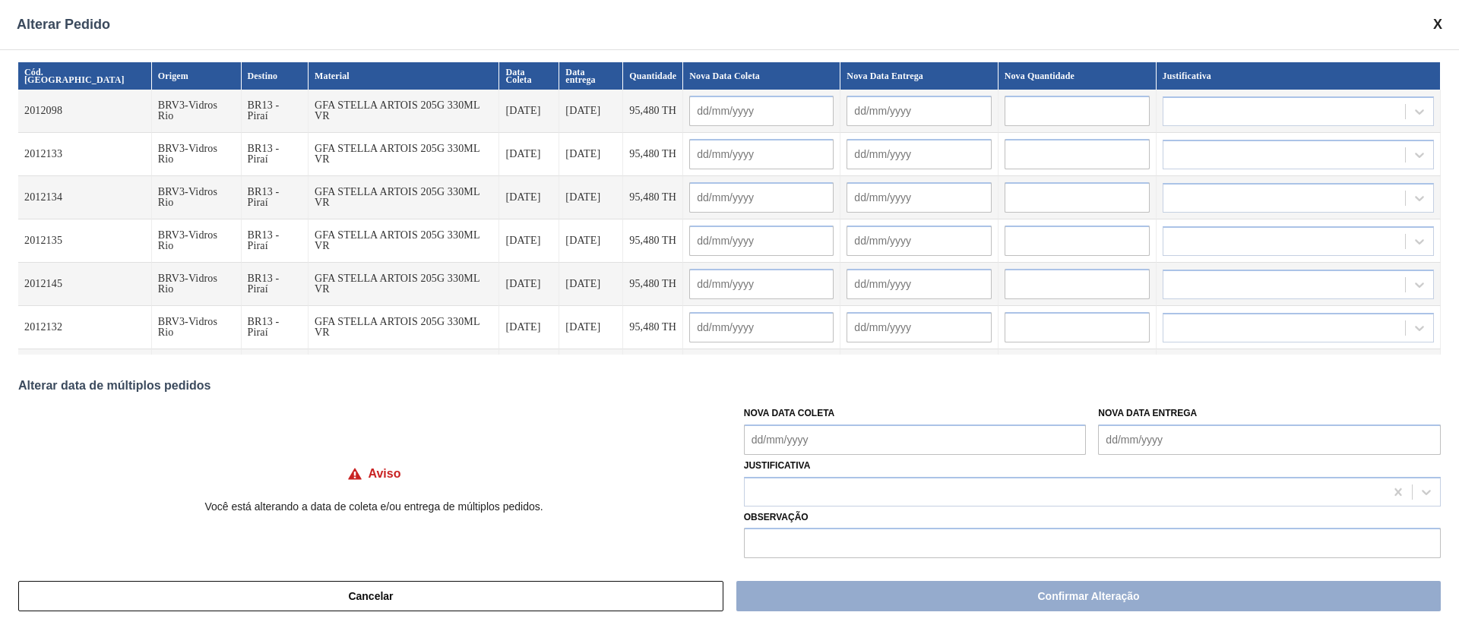
click at [766, 439] on Coleta "Nova Data Coleta" at bounding box center [915, 440] width 343 height 30
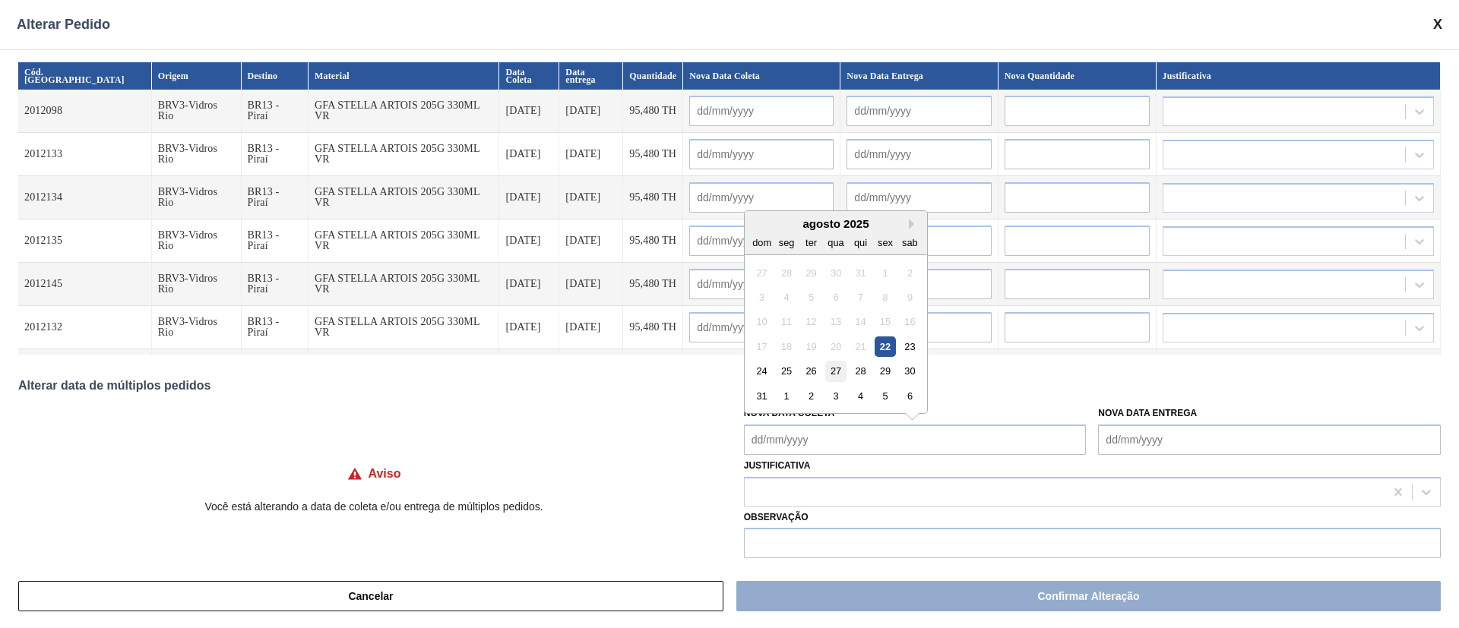
click at [825, 373] on div "27" at bounding box center [835, 371] width 21 height 21
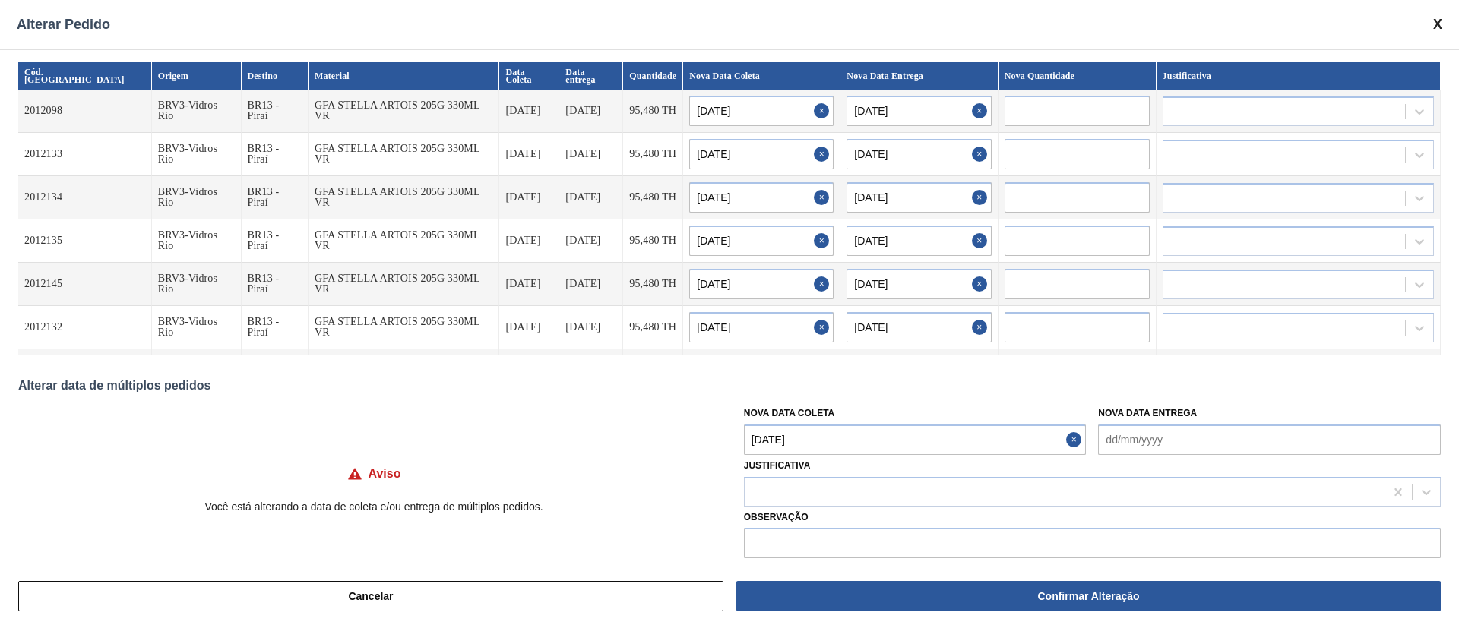
click at [781, 438] on Coleta "27/08/2025" at bounding box center [915, 440] width 343 height 30
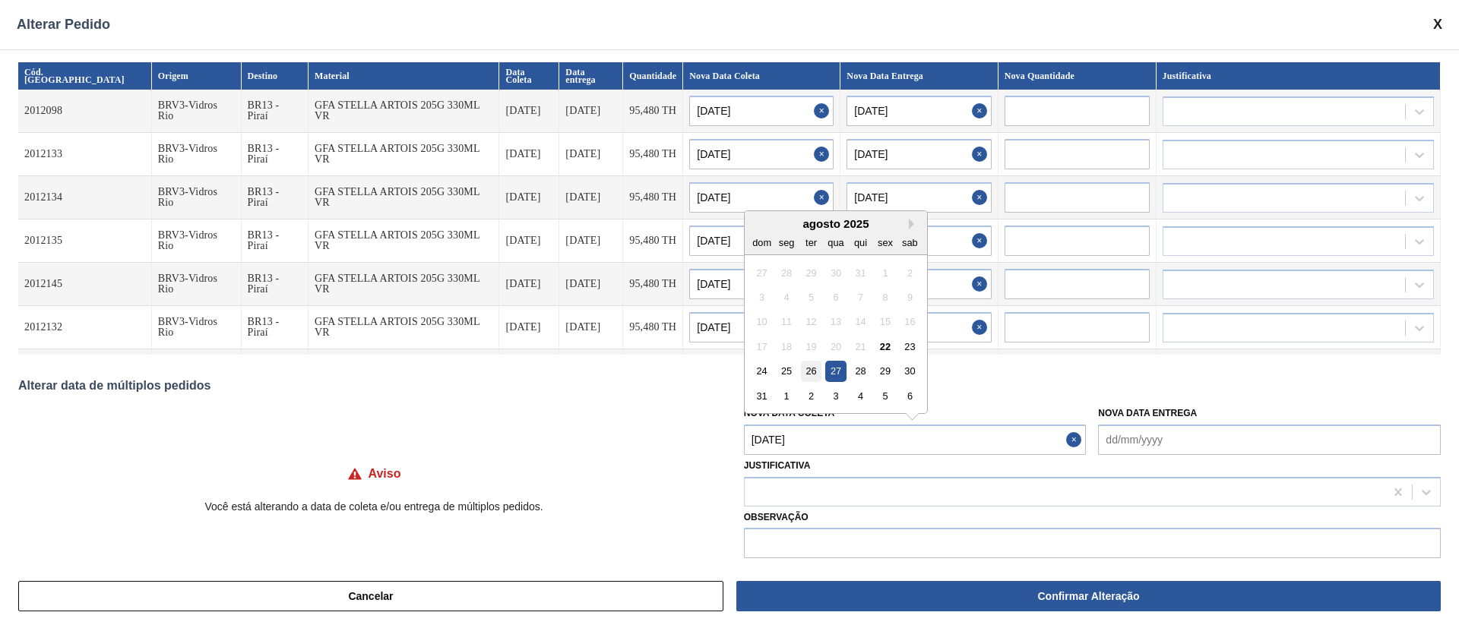
click at [805, 372] on div "26" at bounding box center [811, 371] width 21 height 21
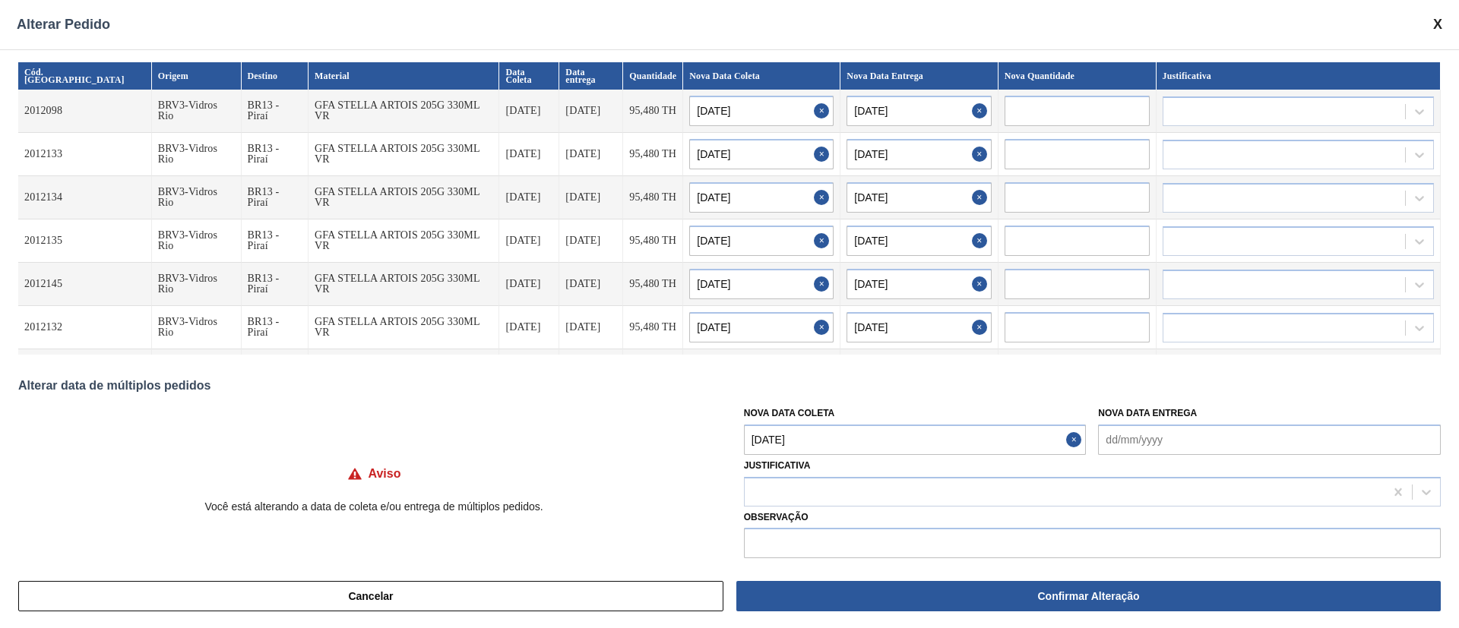
click at [810, 447] on Coleta "26/08/2025" at bounding box center [915, 440] width 343 height 30
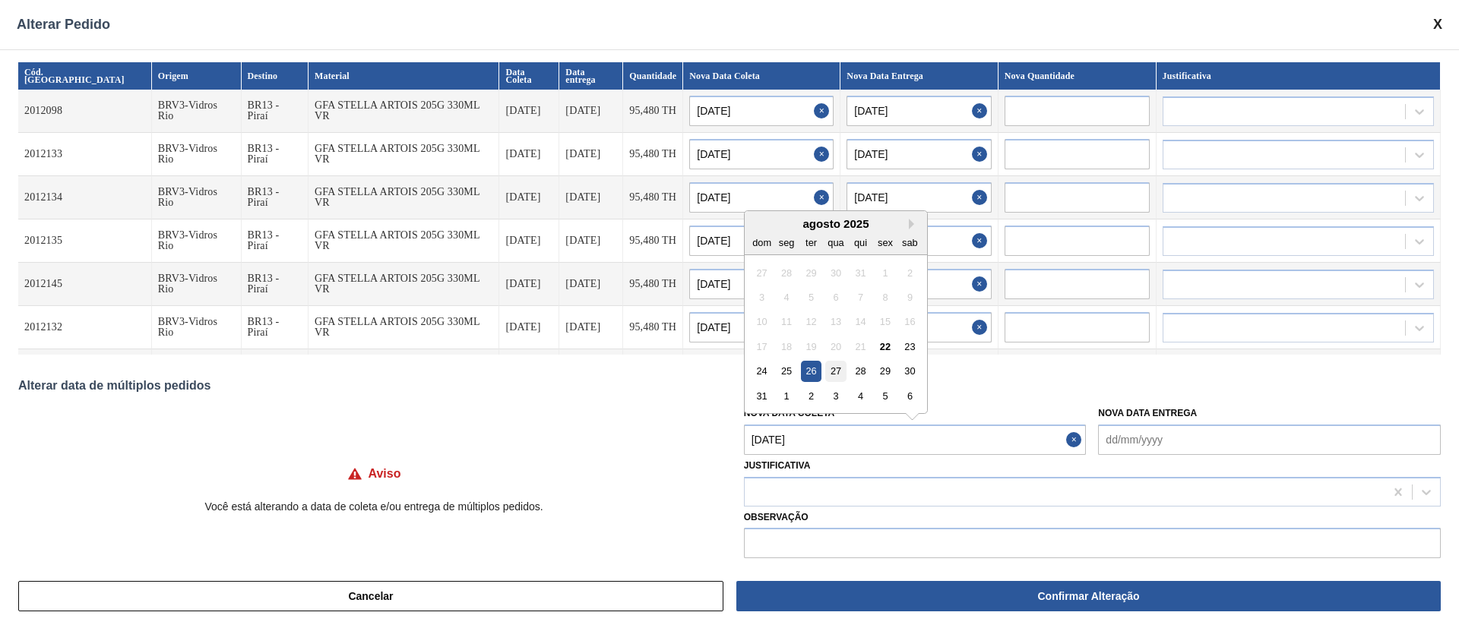
click at [837, 369] on div "27" at bounding box center [835, 371] width 21 height 21
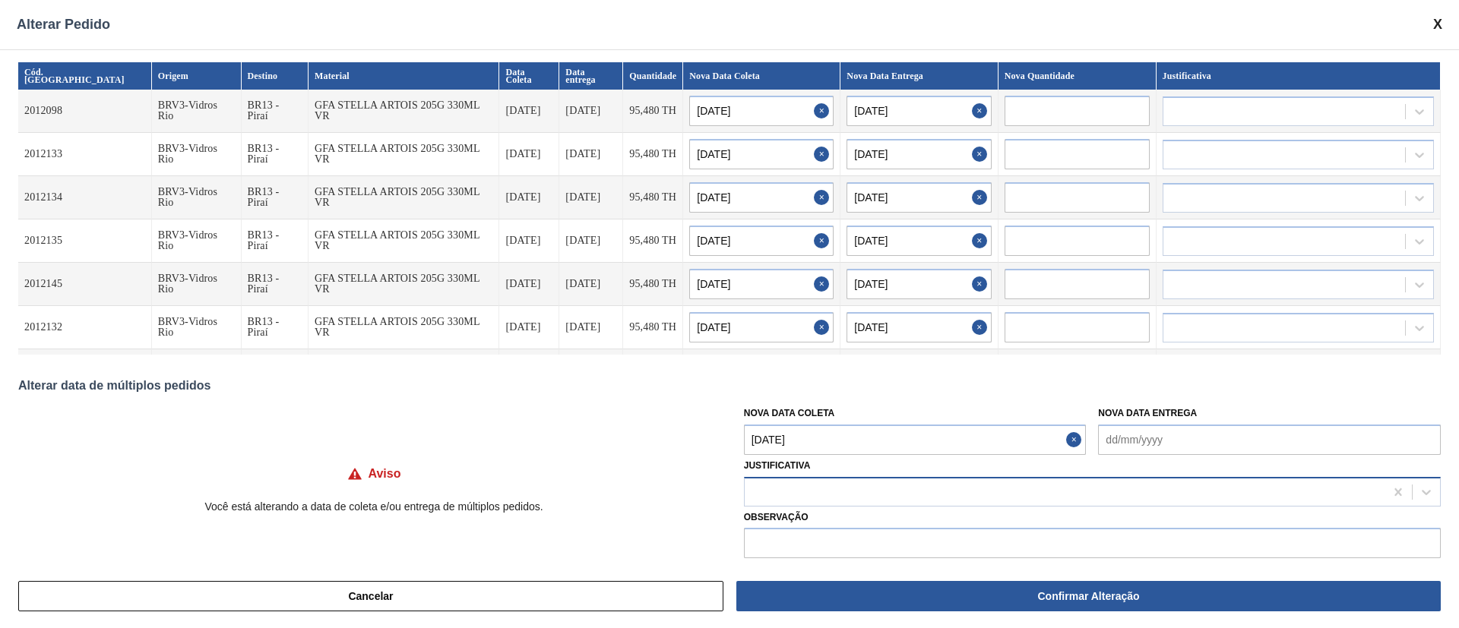
click at [799, 494] on div at bounding box center [1065, 492] width 640 height 22
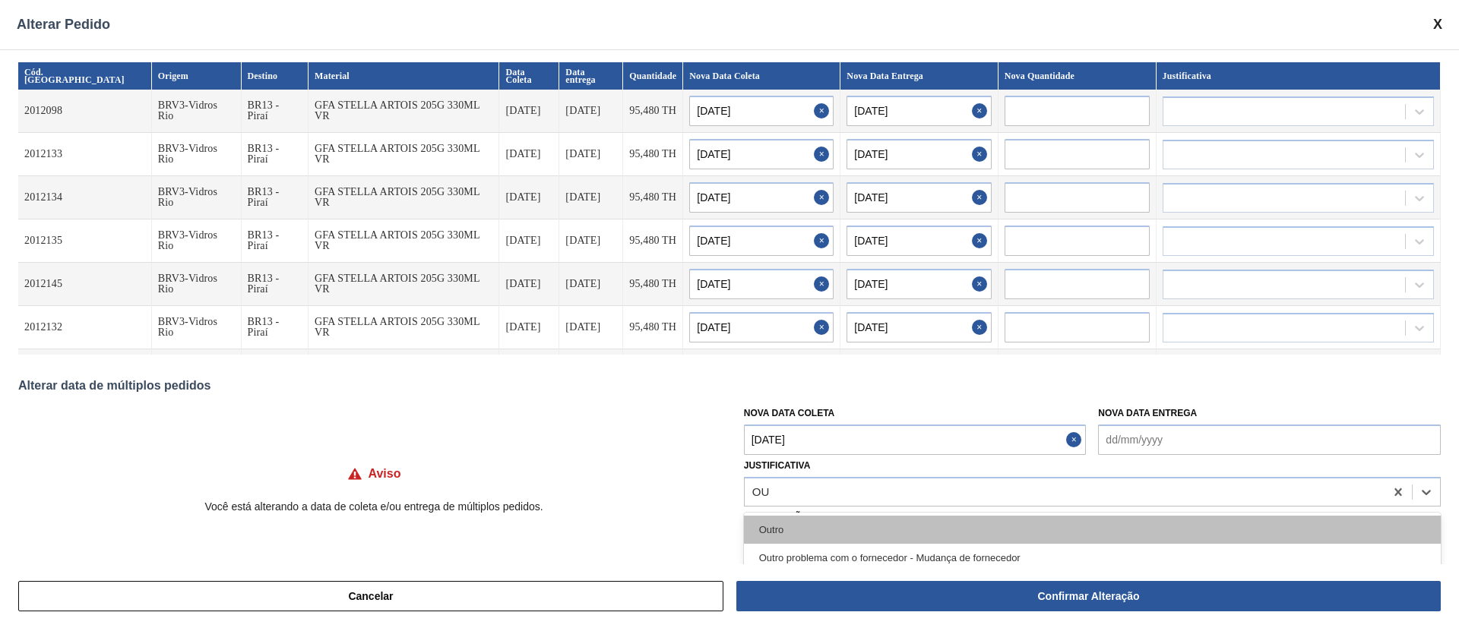
click at [798, 533] on div "Outro" at bounding box center [1092, 530] width 697 height 28
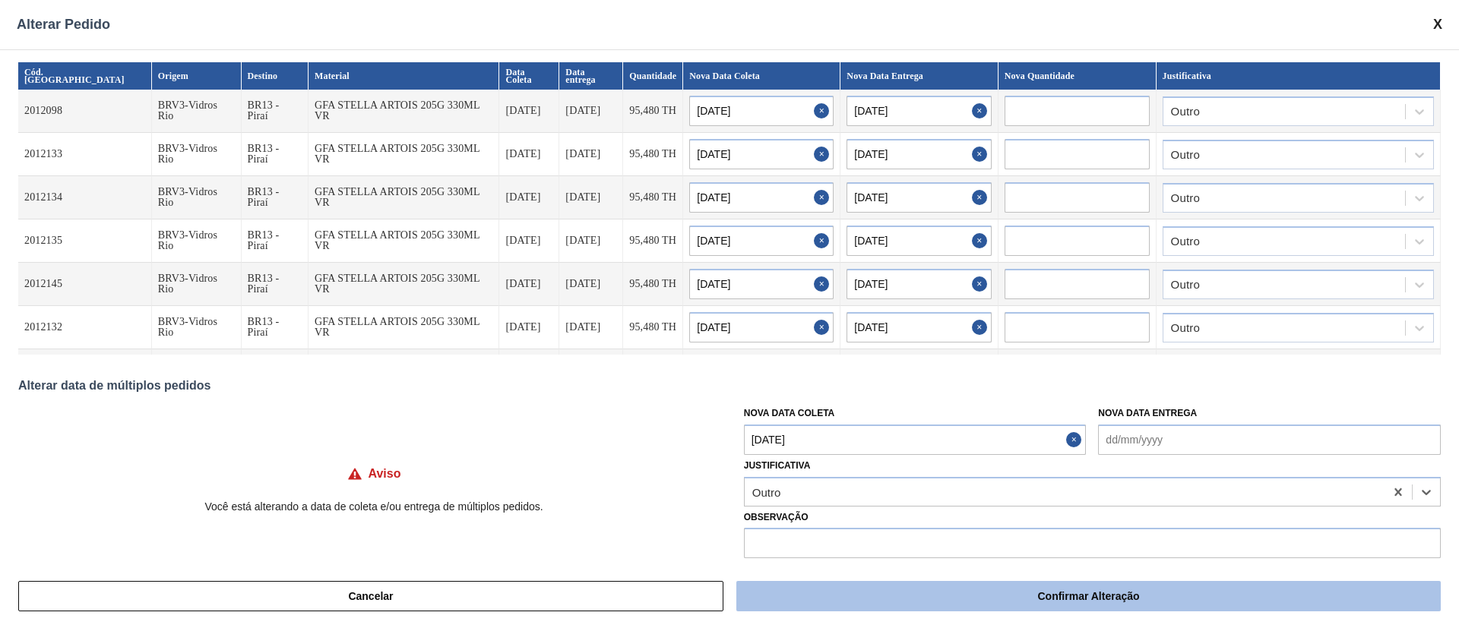
click at [1036, 597] on button "Confirmar Alteração" at bounding box center [1088, 596] width 704 height 30
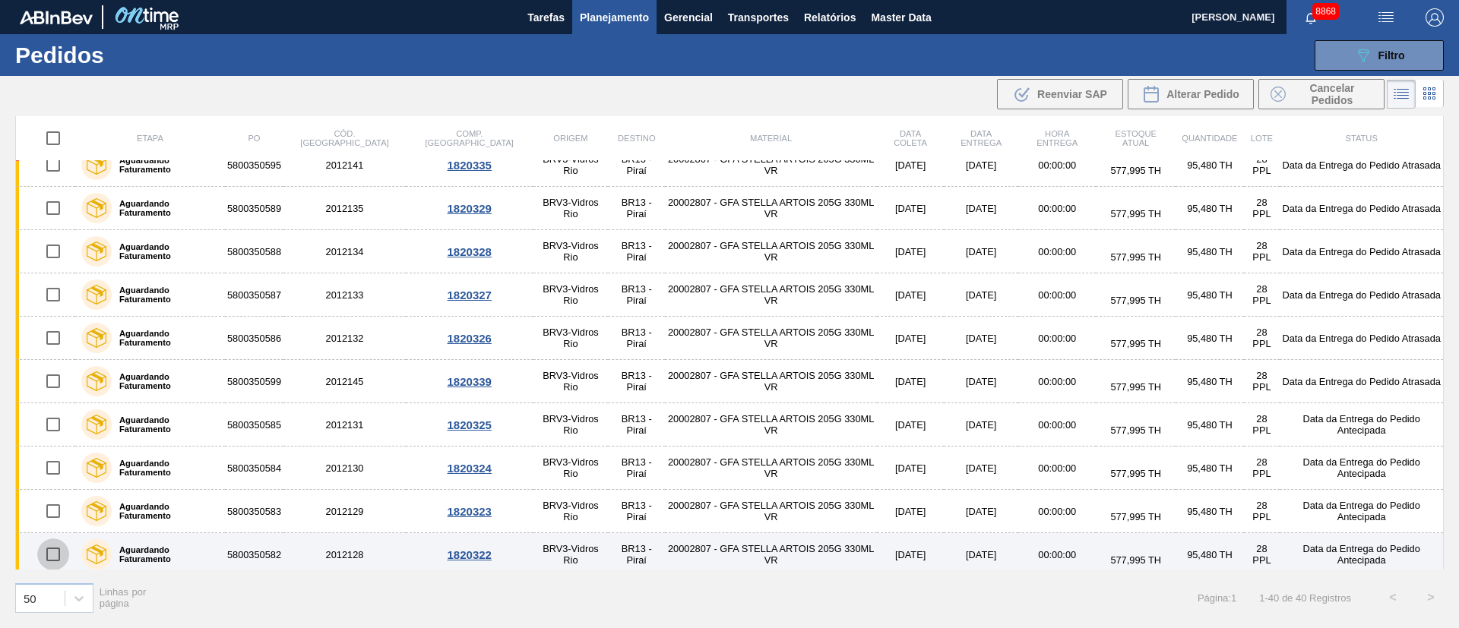
click at [51, 555] on input "checkbox" at bounding box center [53, 555] width 32 height 32
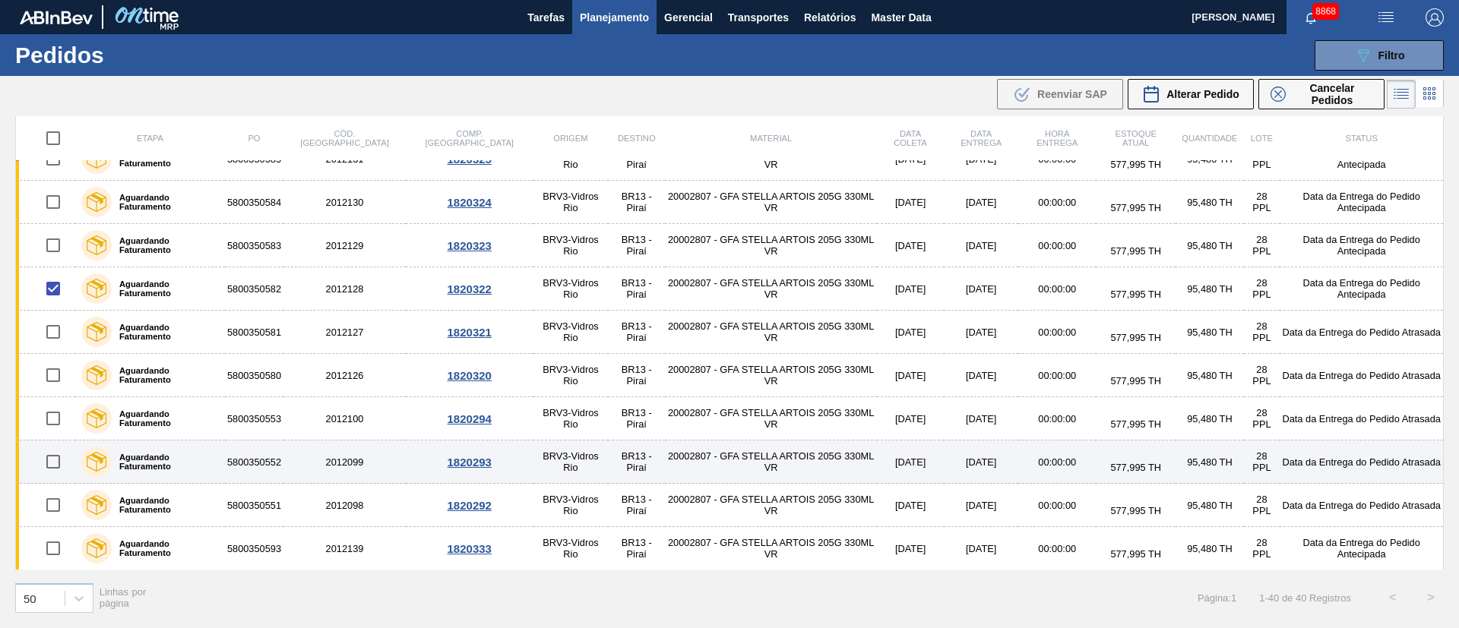
scroll to position [1140, 0]
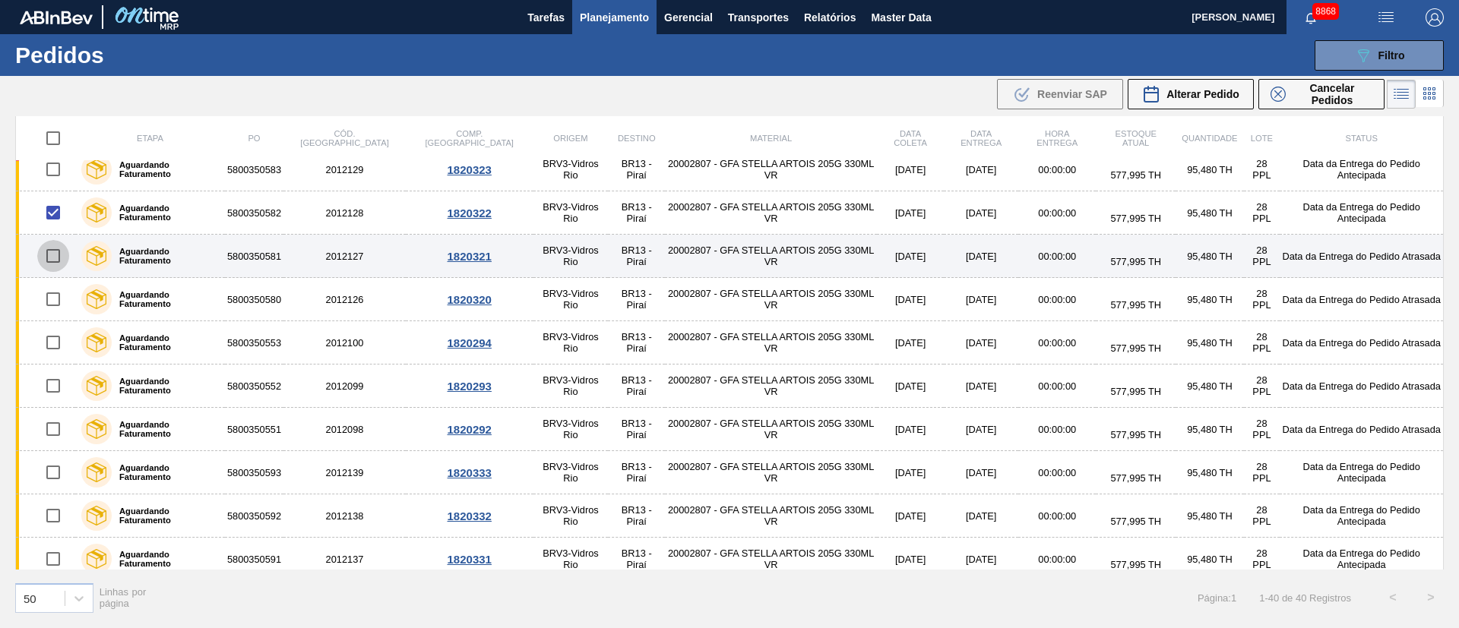
click at [53, 255] on input "checkbox" at bounding box center [53, 256] width 32 height 32
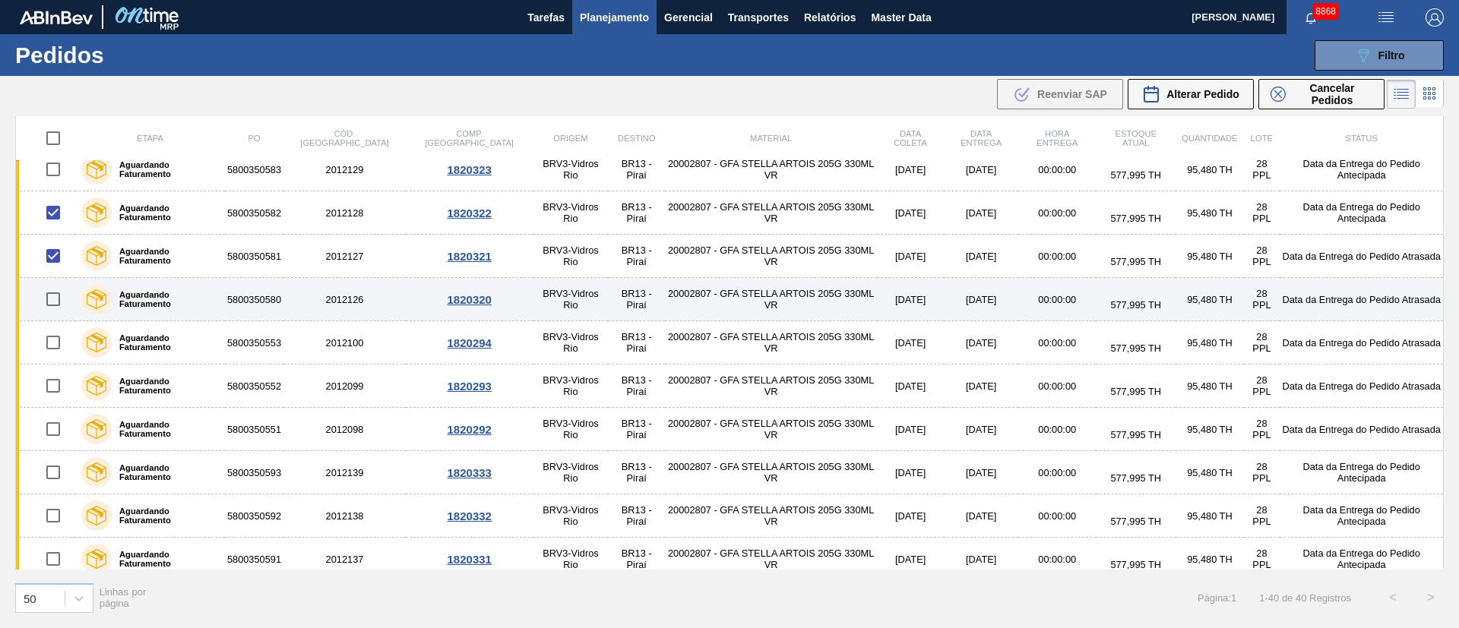
click at [52, 298] on input "checkbox" at bounding box center [53, 299] width 32 height 32
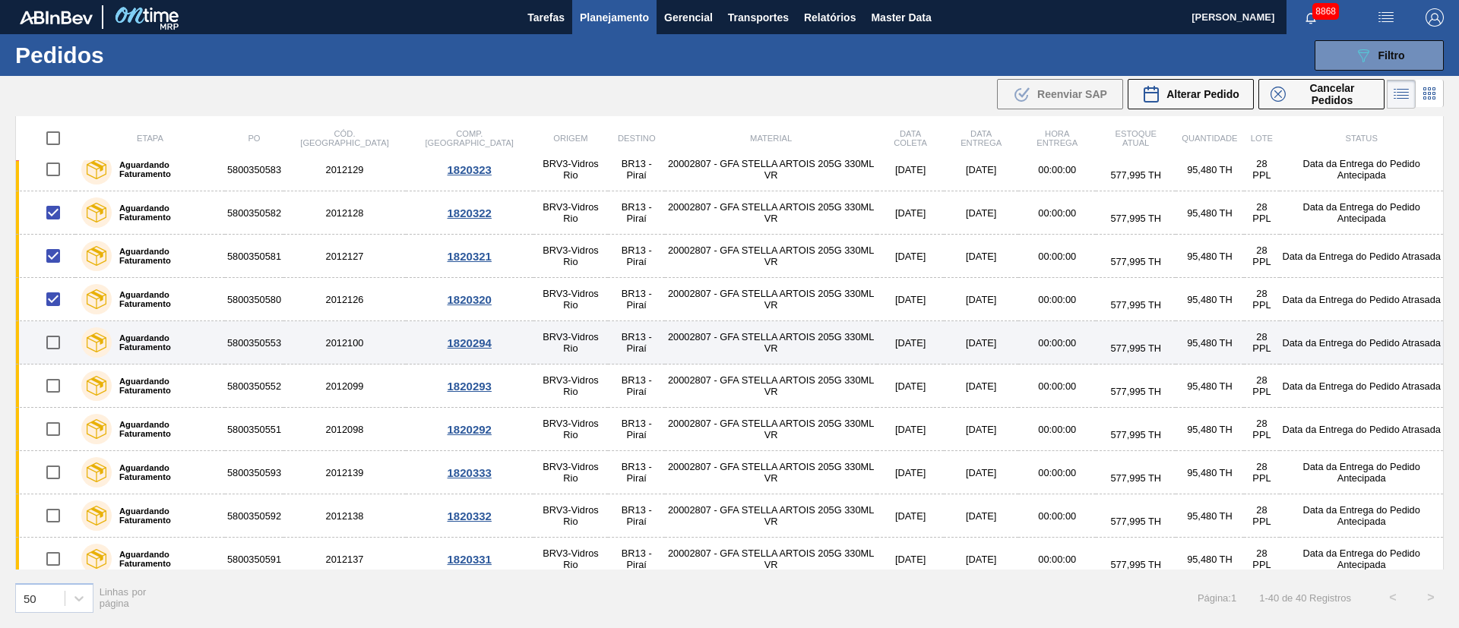
click at [49, 345] on input "checkbox" at bounding box center [53, 343] width 32 height 32
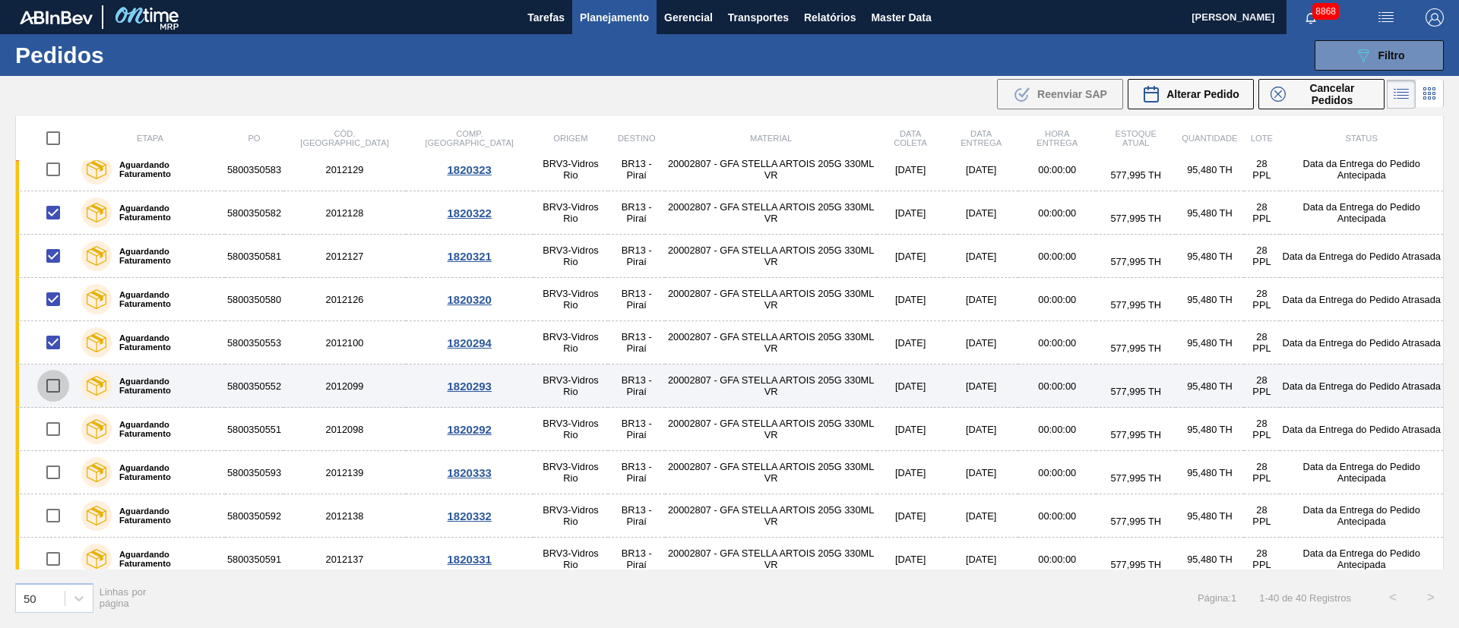
click at [55, 391] on input "checkbox" at bounding box center [53, 386] width 32 height 32
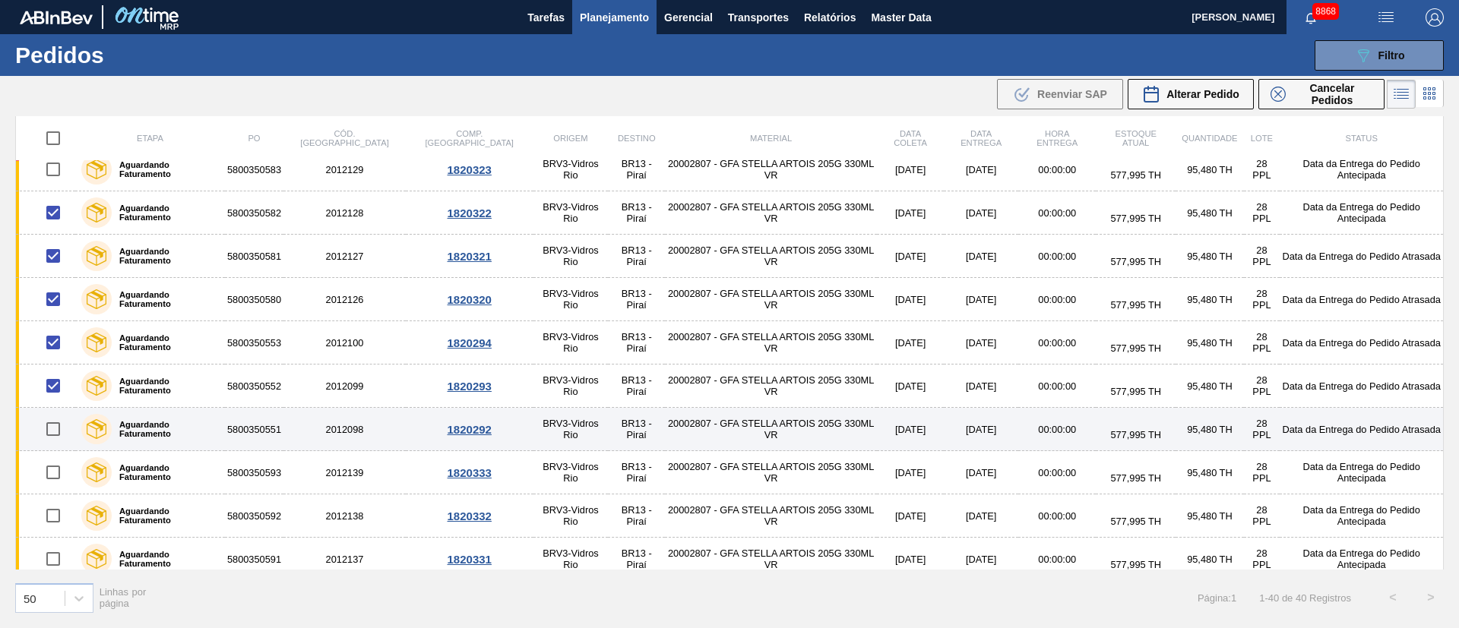
click at [53, 435] on input "checkbox" at bounding box center [53, 429] width 32 height 32
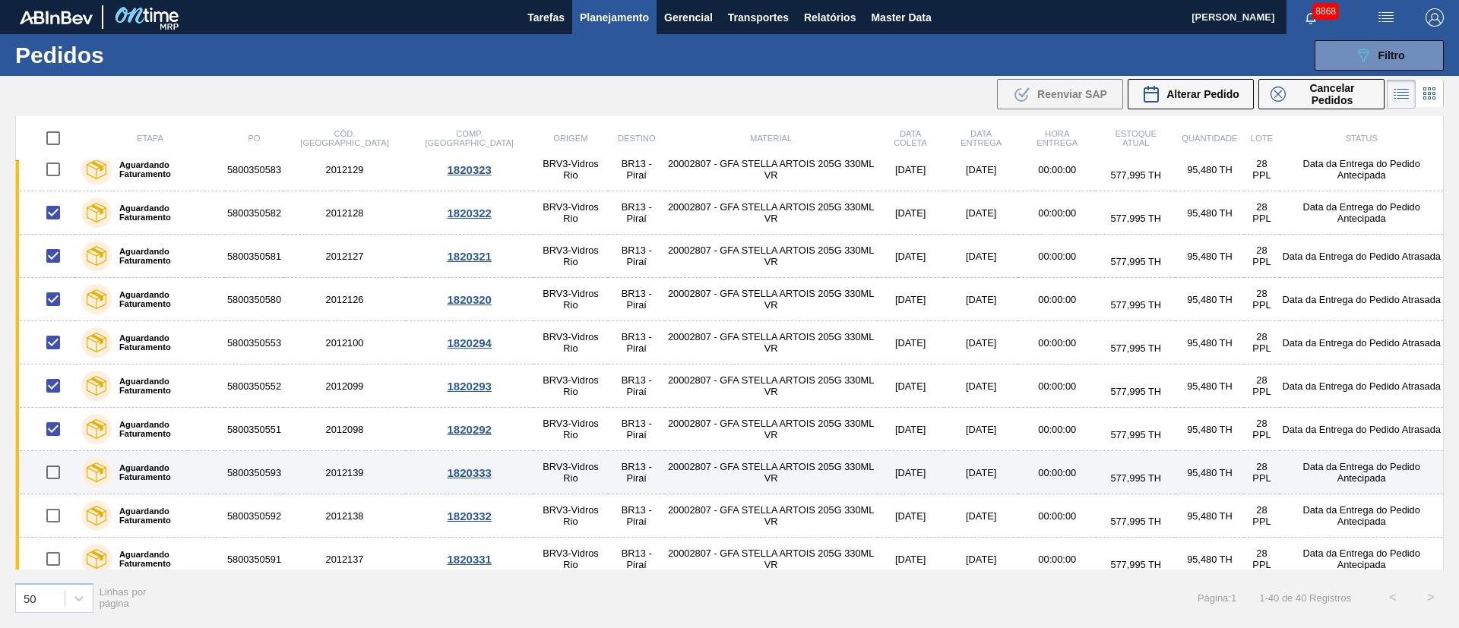
click at [57, 470] on input "checkbox" at bounding box center [53, 473] width 32 height 32
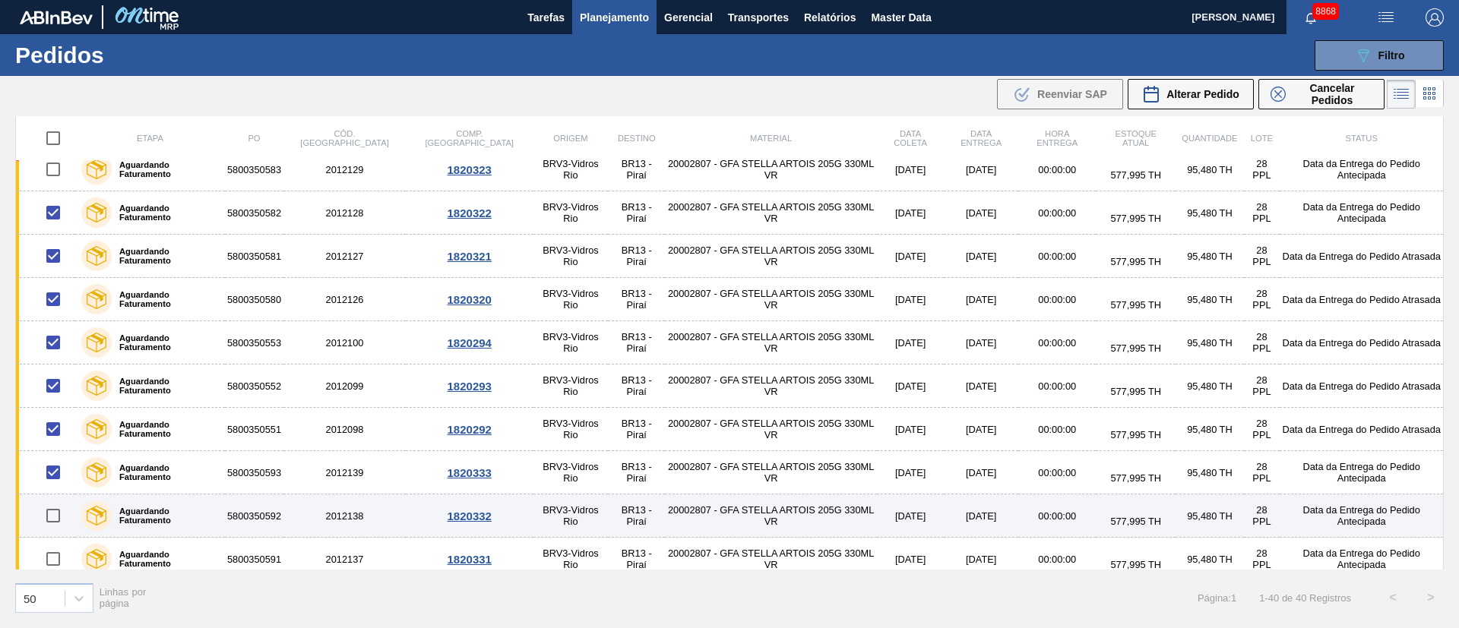
click at [58, 521] on input "checkbox" at bounding box center [53, 516] width 32 height 32
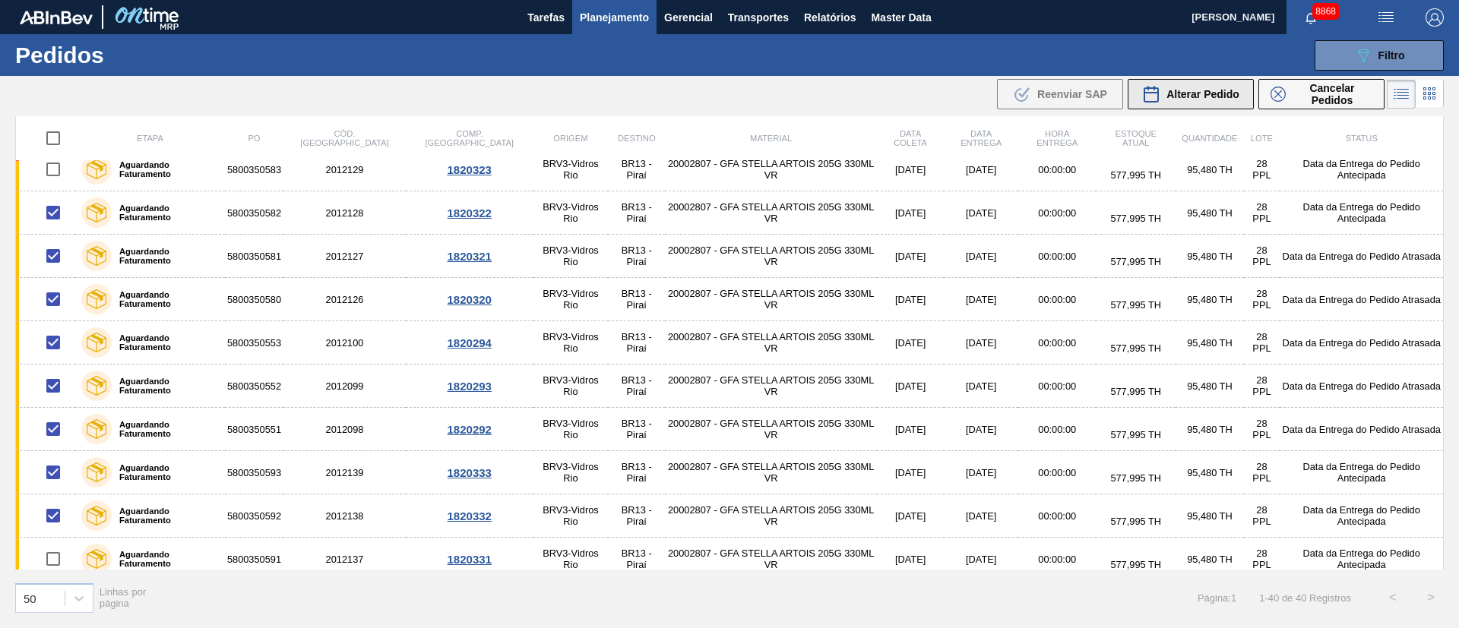
click at [1194, 85] on div "Alterar Pedido" at bounding box center [1190, 94] width 97 height 18
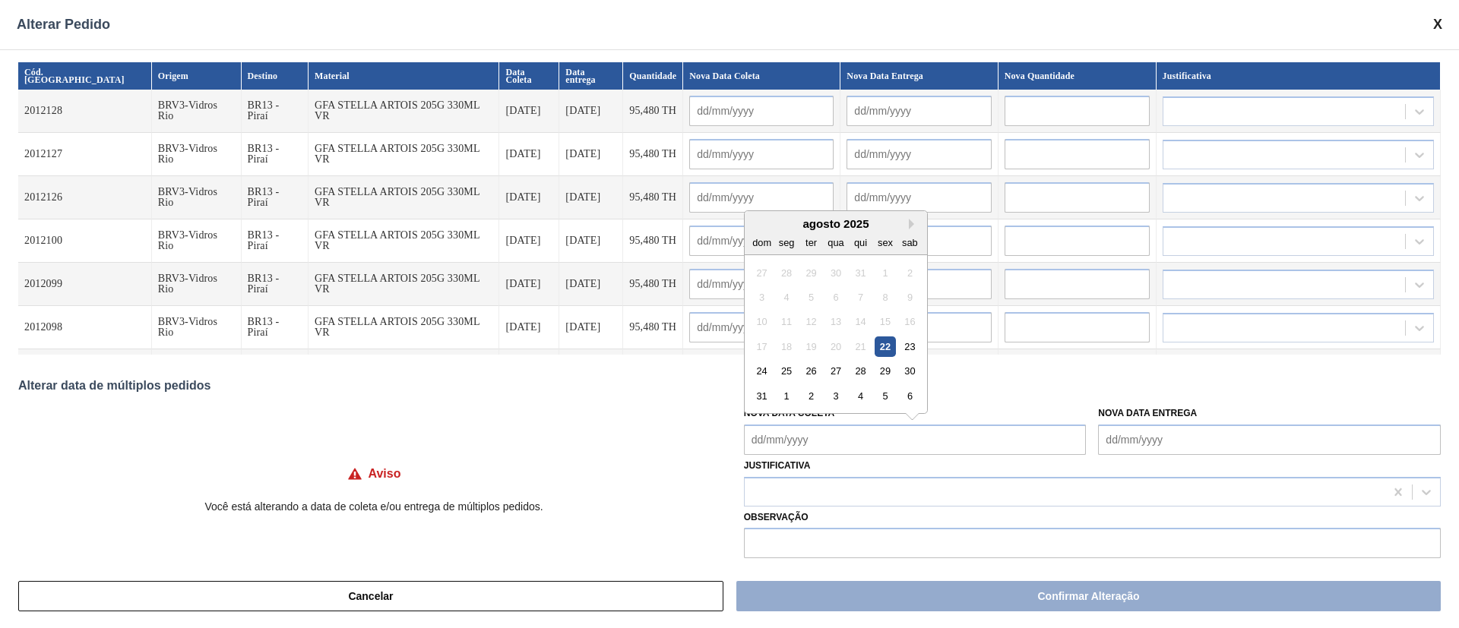
click at [827, 430] on Coleta "Nova Data Coleta" at bounding box center [915, 440] width 343 height 30
click at [833, 375] on div "27" at bounding box center [835, 371] width 21 height 21
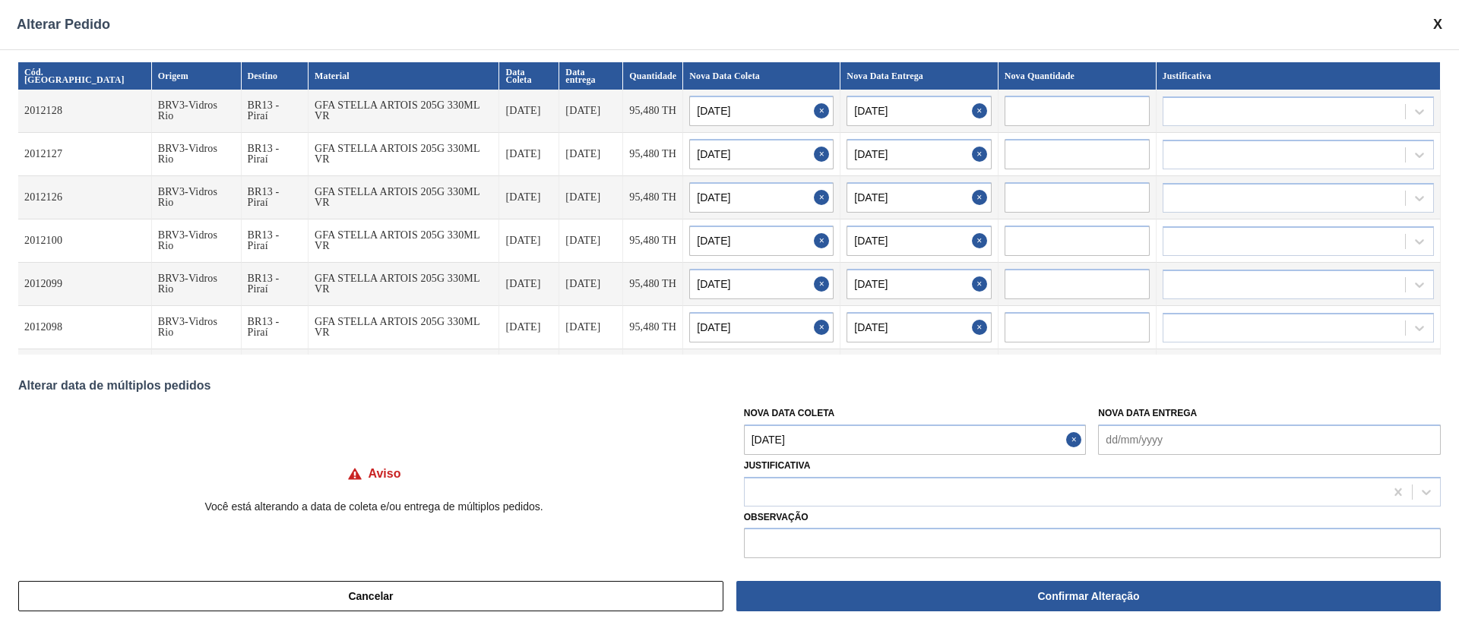
click at [827, 444] on Coleta "27/08/2025" at bounding box center [915, 440] width 343 height 30
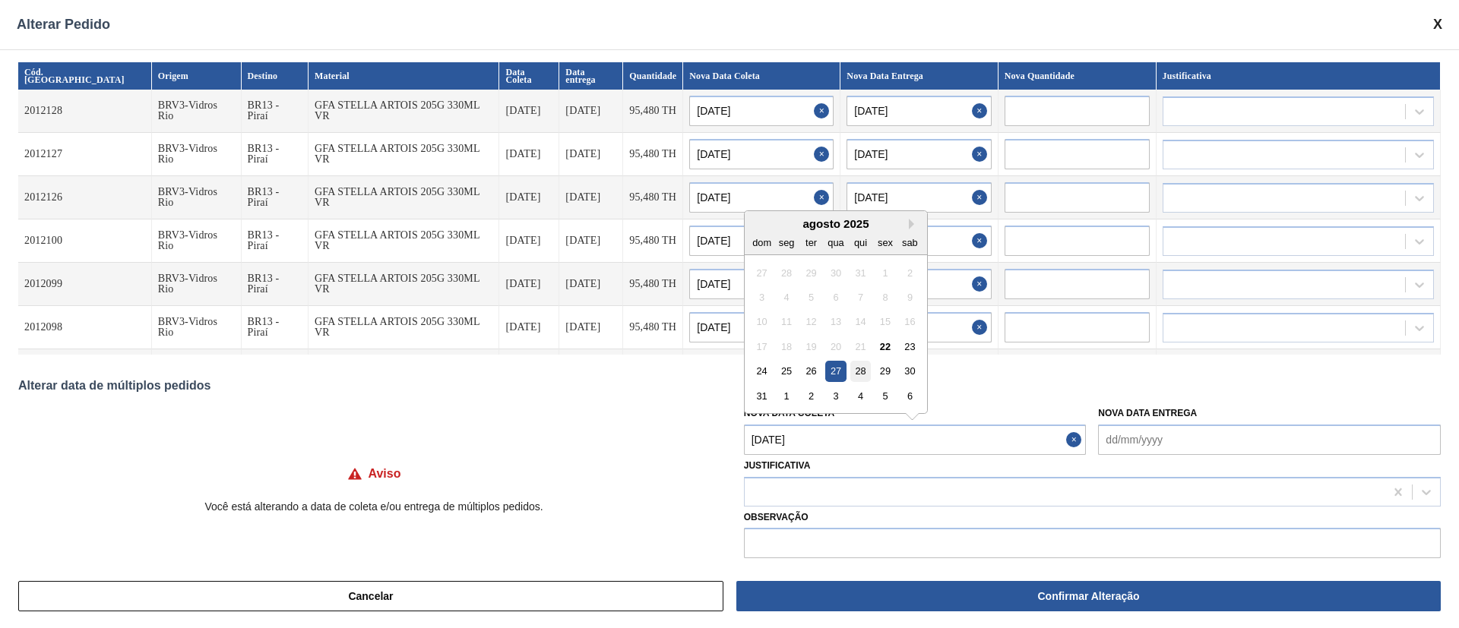
click at [858, 373] on div "28" at bounding box center [860, 371] width 21 height 21
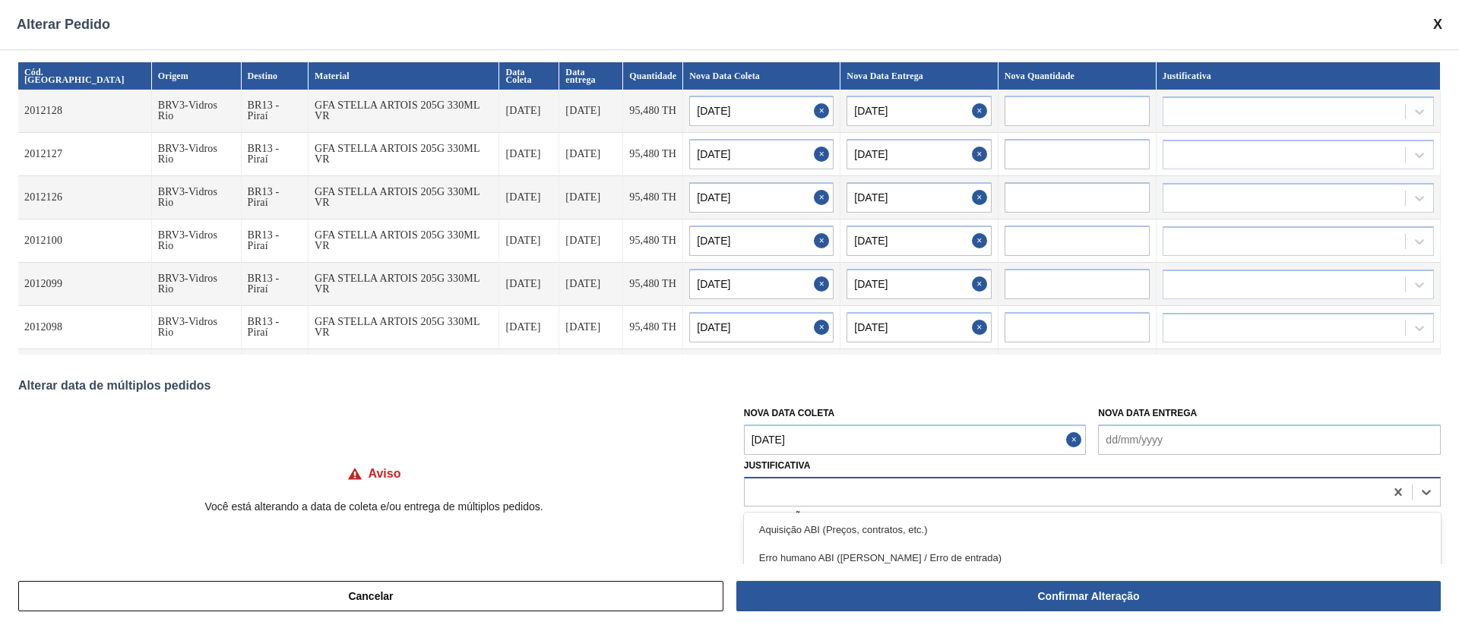
click at [799, 484] on div at bounding box center [1065, 492] width 640 height 22
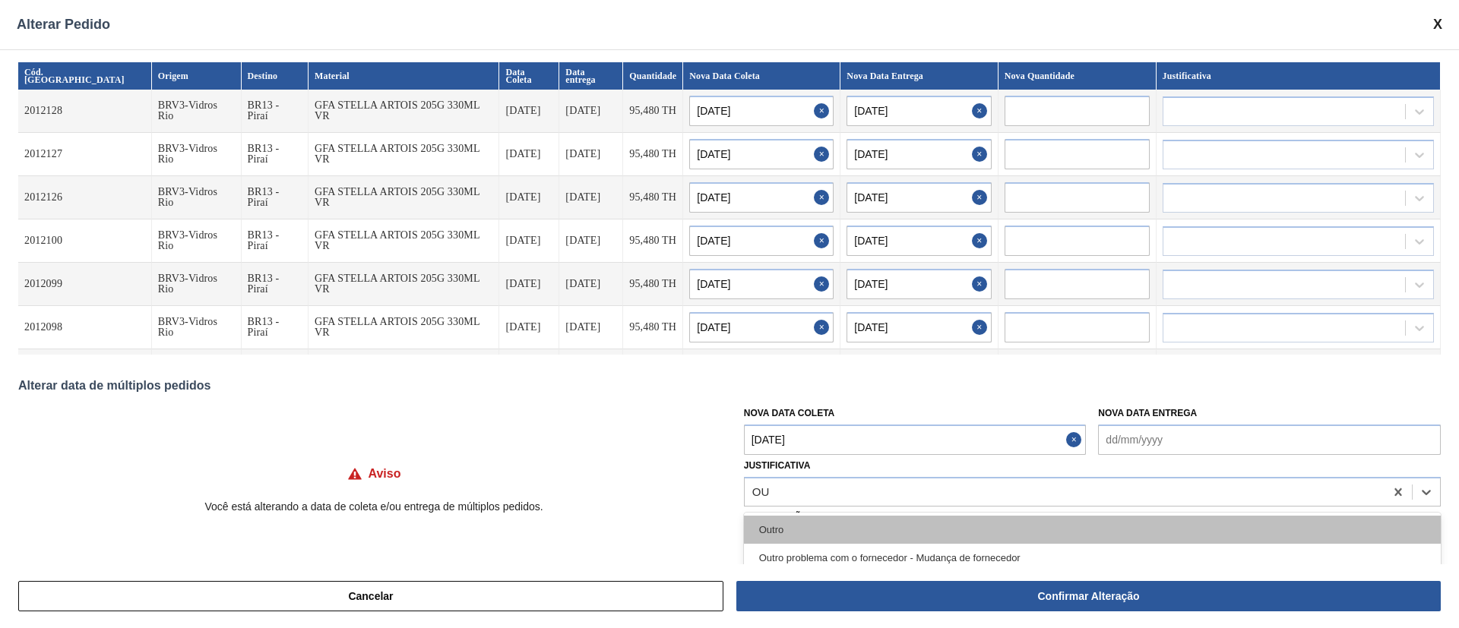
click at [769, 532] on div "Outro" at bounding box center [1092, 530] width 697 height 28
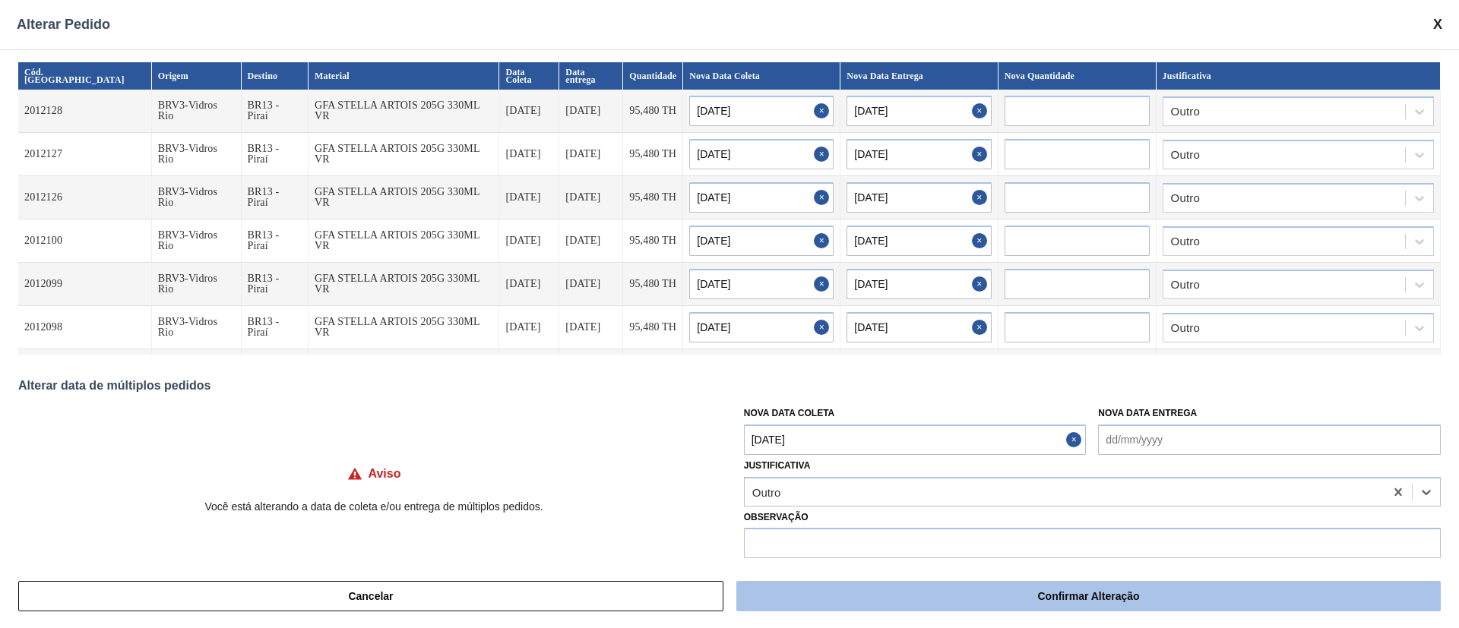
click at [847, 602] on button "Confirmar Alteração" at bounding box center [1088, 596] width 704 height 30
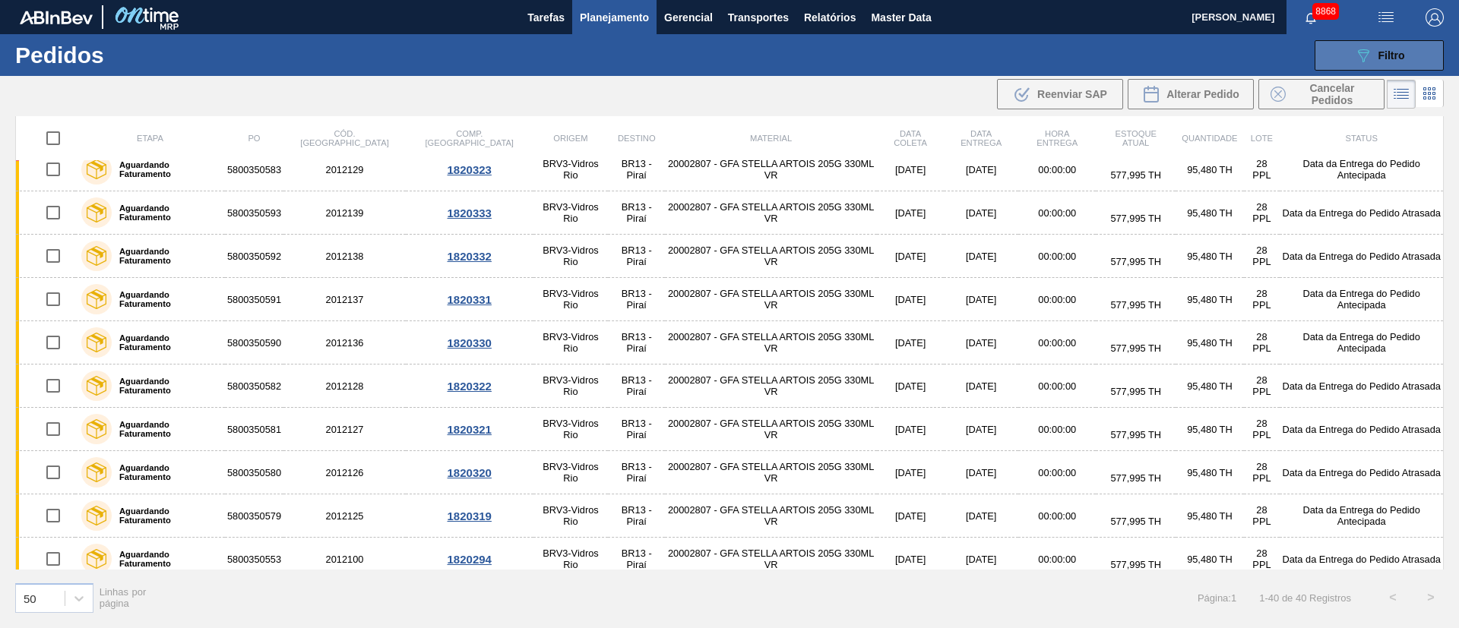
click at [1405, 59] on button "089F7B8B-B2A5-4AFE-B5C0-19BA573D28AC Filtro" at bounding box center [1378, 55] width 129 height 30
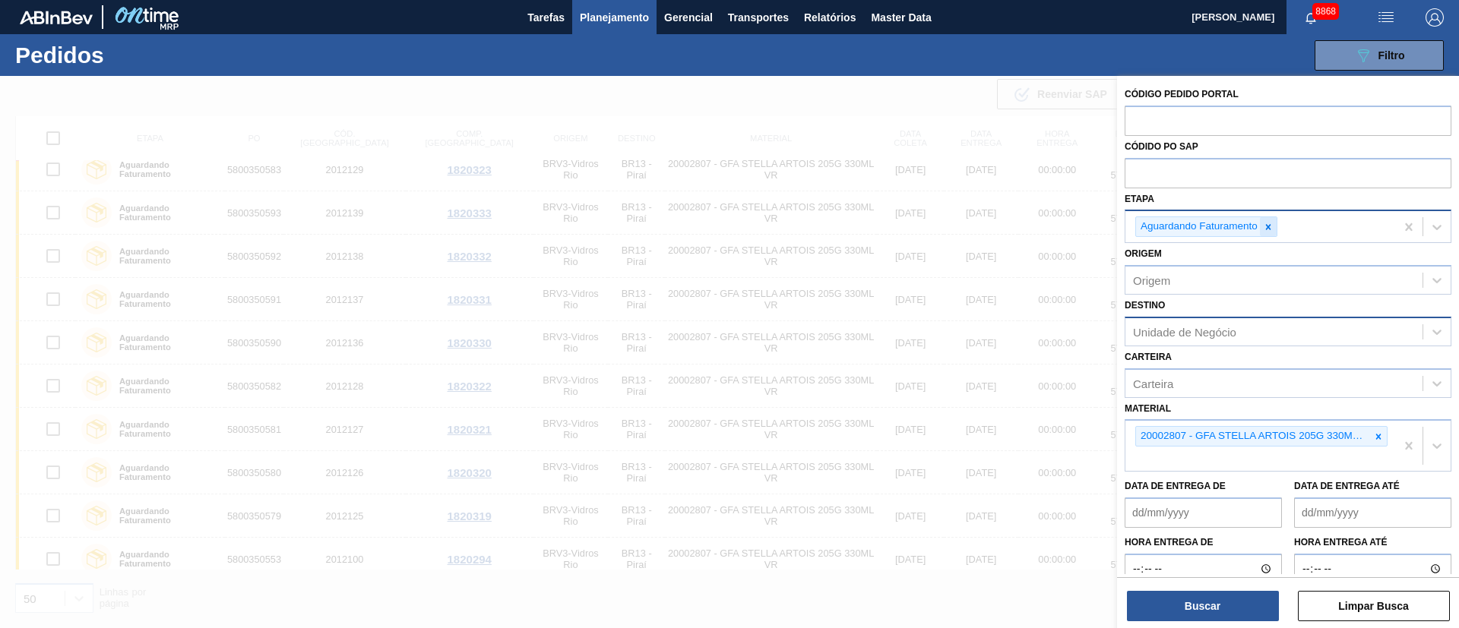
click at [1269, 227] on icon at bounding box center [1268, 226] width 5 height 5
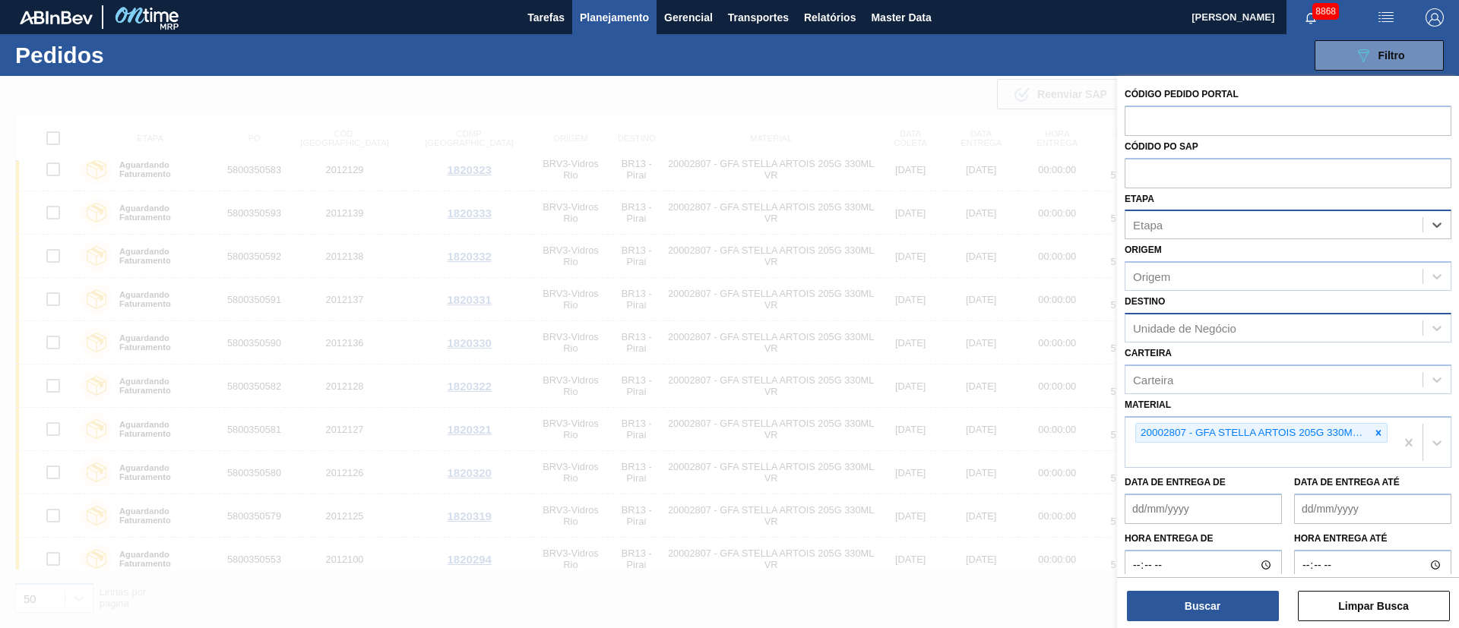
click at [601, 17] on span "Planejamento" at bounding box center [614, 17] width 69 height 18
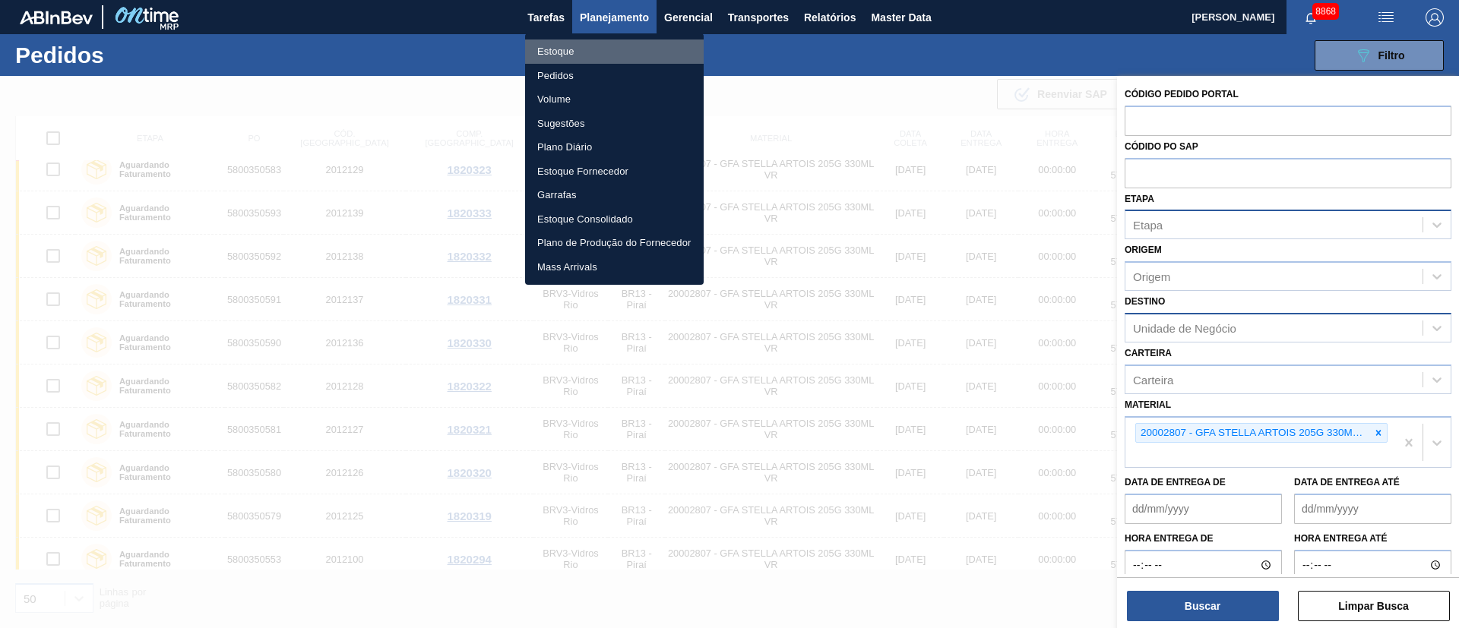
click at [563, 54] on li "Estoque" at bounding box center [614, 52] width 179 height 24
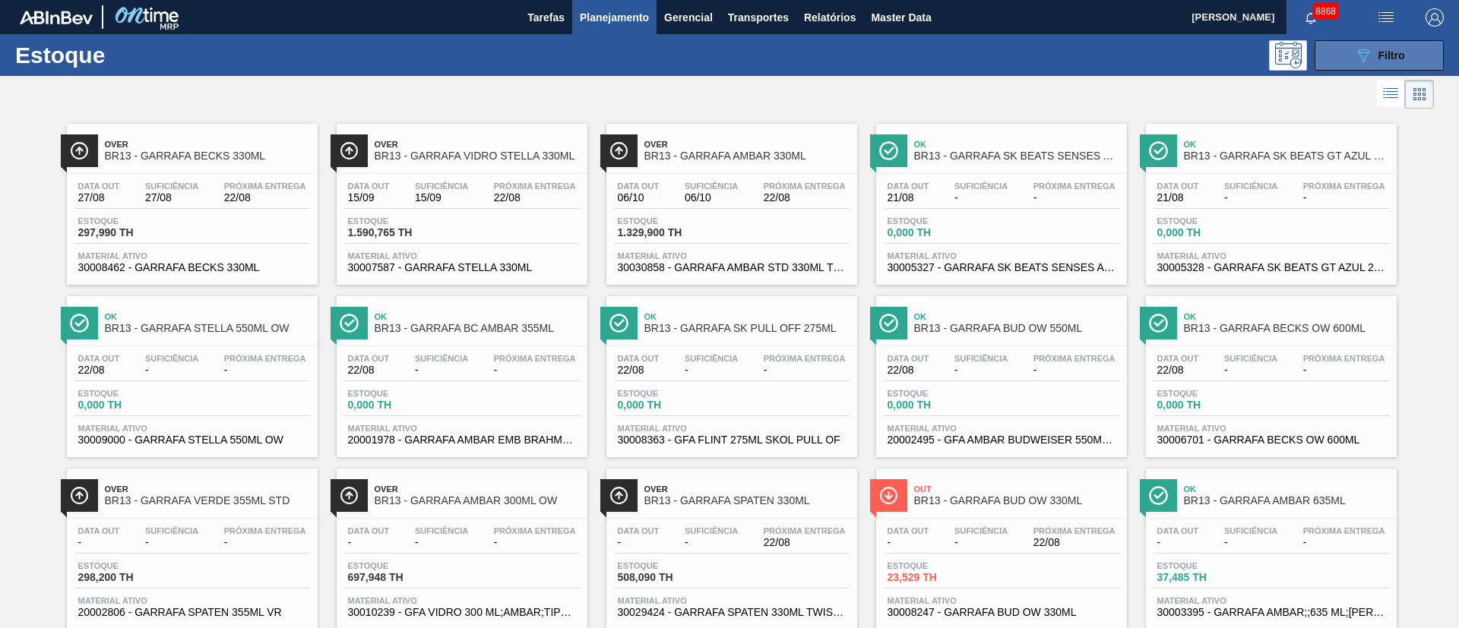
click at [1389, 58] on span "Filtro" at bounding box center [1391, 55] width 27 height 12
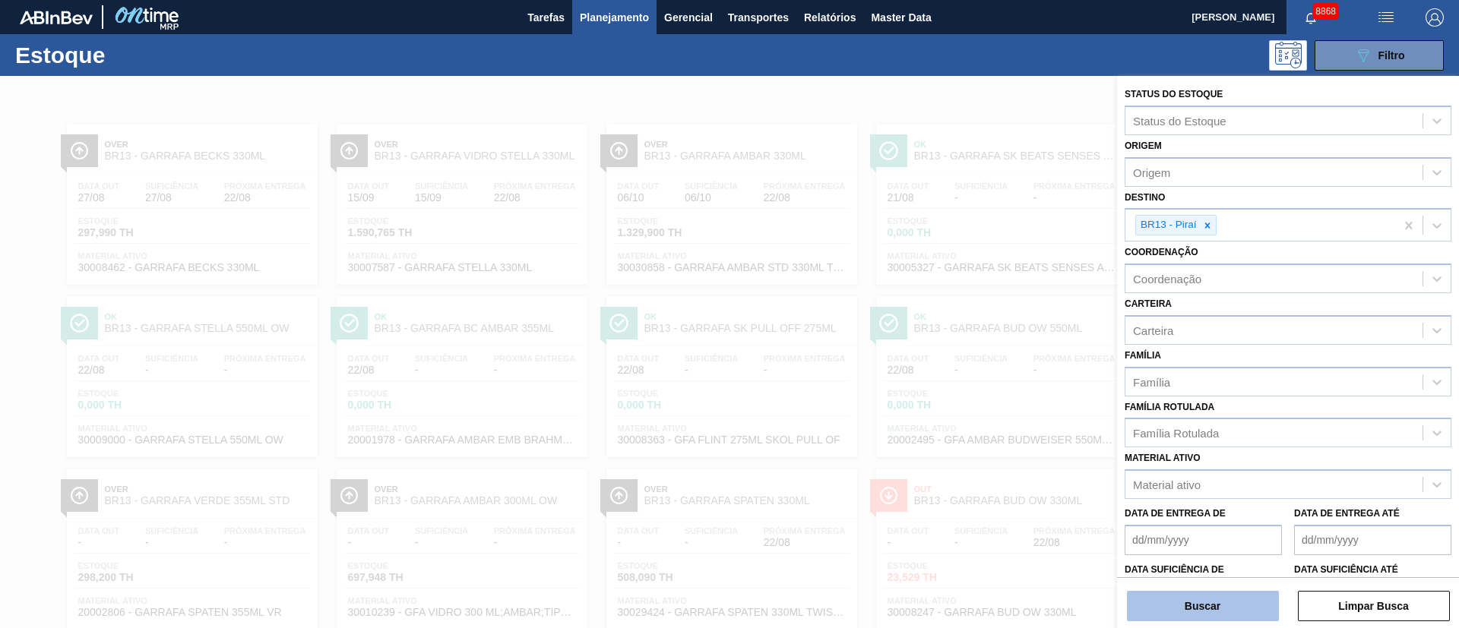
click at [1187, 606] on button "Buscar" at bounding box center [1203, 606] width 152 height 30
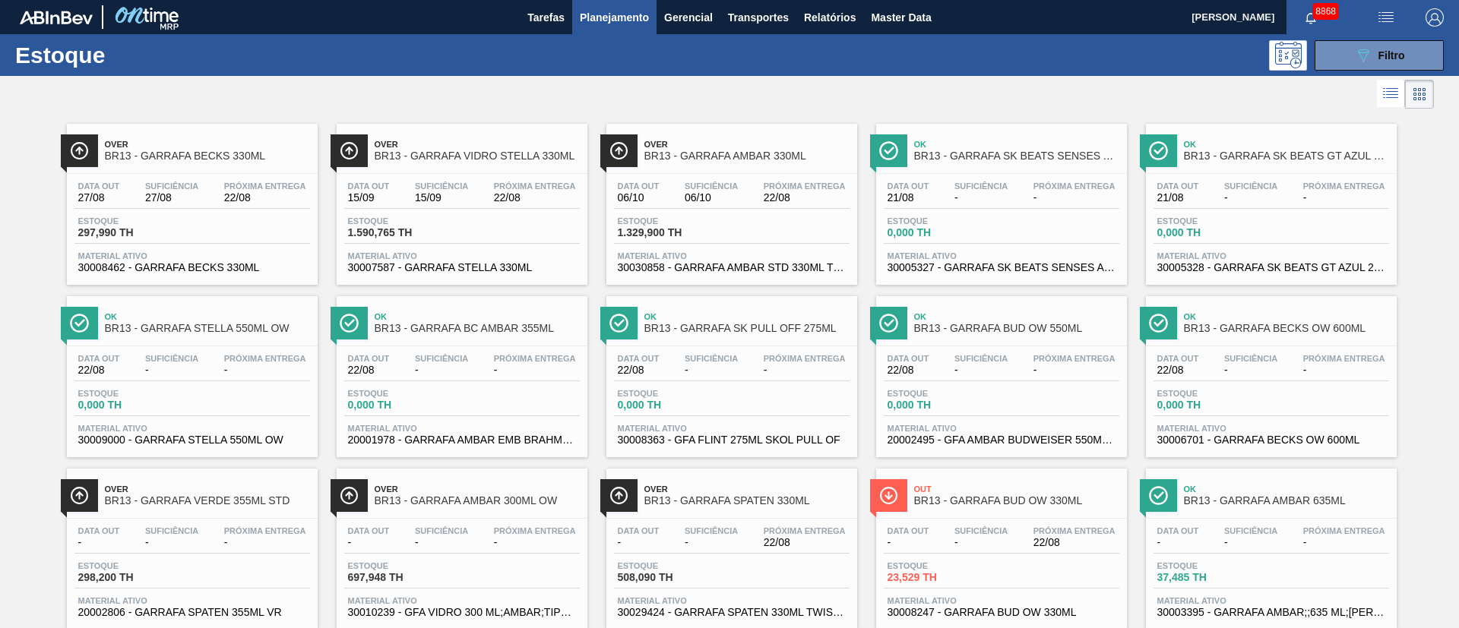
click at [732, 214] on div "Data out 06/10 Suficiência 06/10 Próxima Entrega 22/08 Estoque 1.329,900 TH Mat…" at bounding box center [731, 225] width 251 height 103
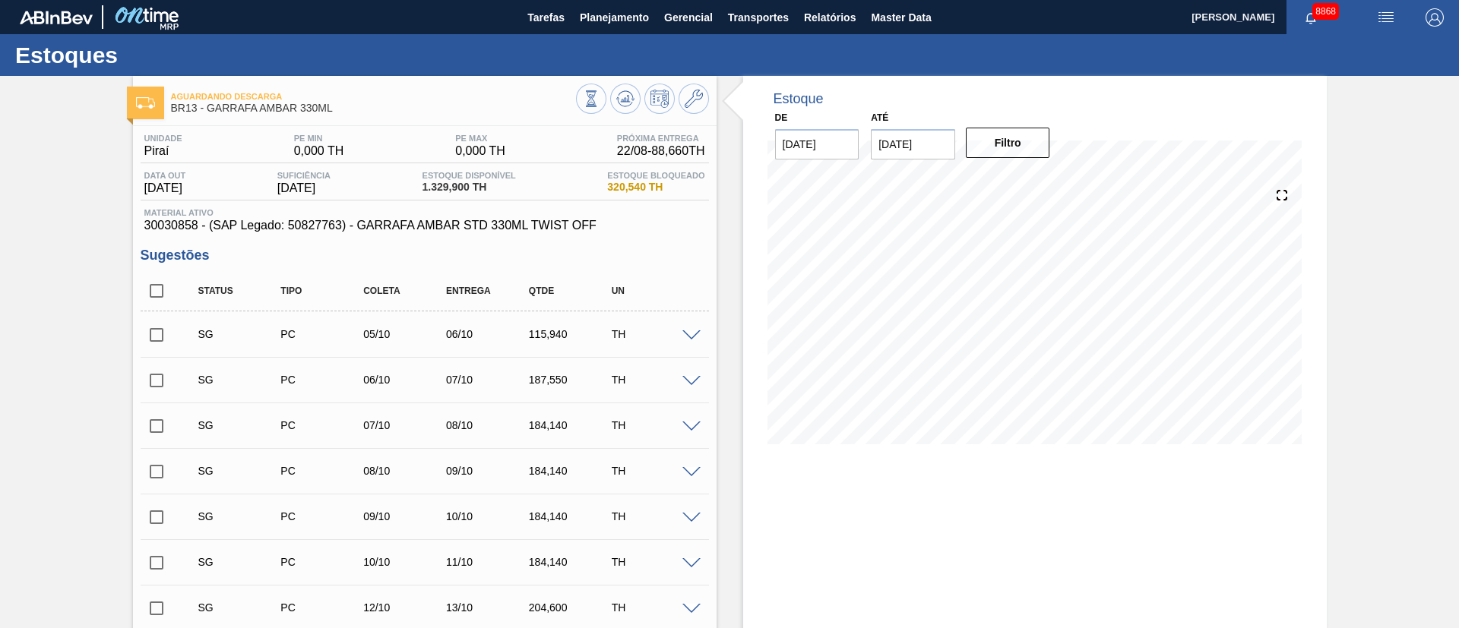
click at [153, 337] on input "checkbox" at bounding box center [157, 335] width 32 height 32
click at [693, 333] on span at bounding box center [691, 335] width 18 height 11
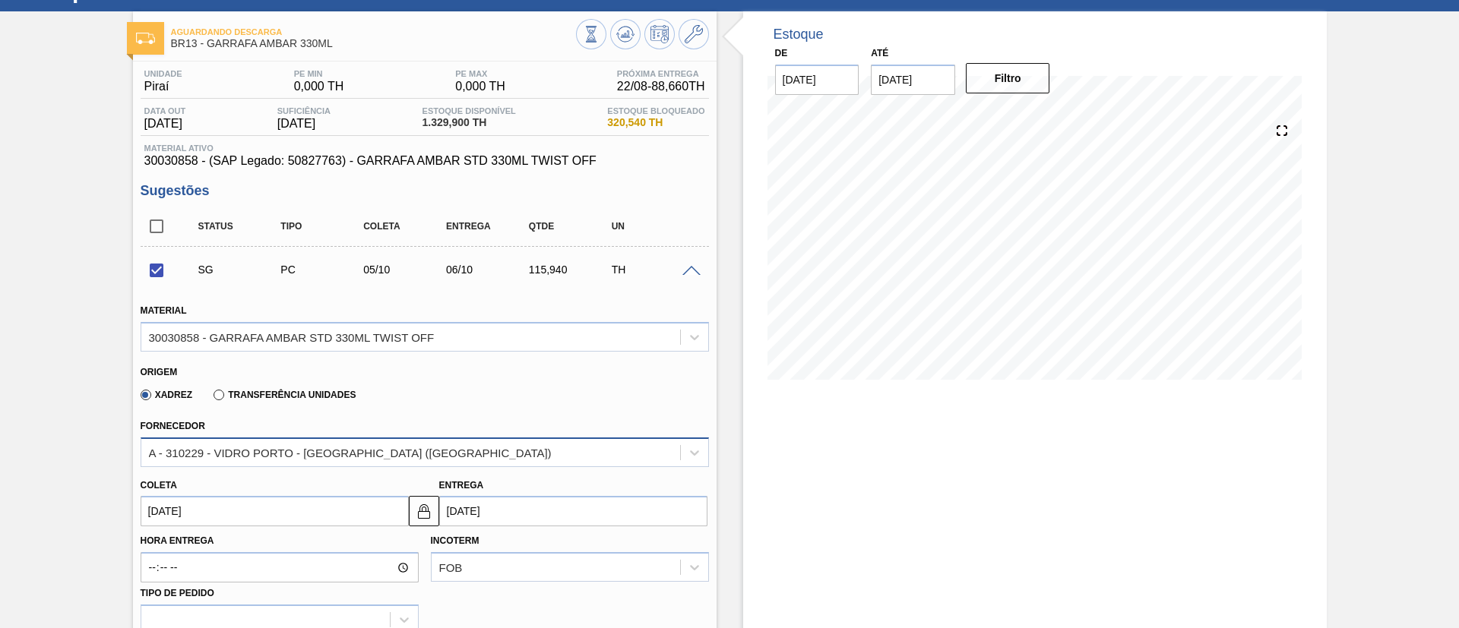
scroll to position [228, 0]
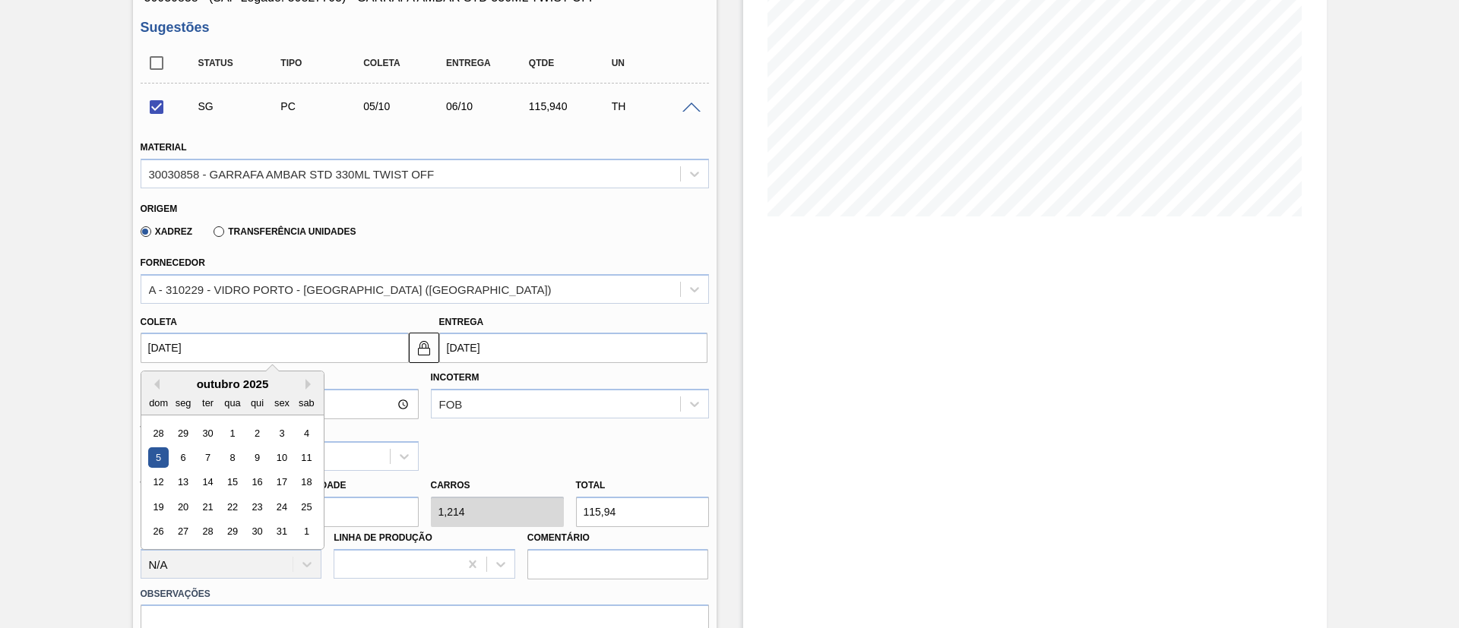
click at [323, 347] on input "[DATE]" at bounding box center [275, 348] width 268 height 30
click at [178, 456] on div "6" at bounding box center [182, 457] width 21 height 21
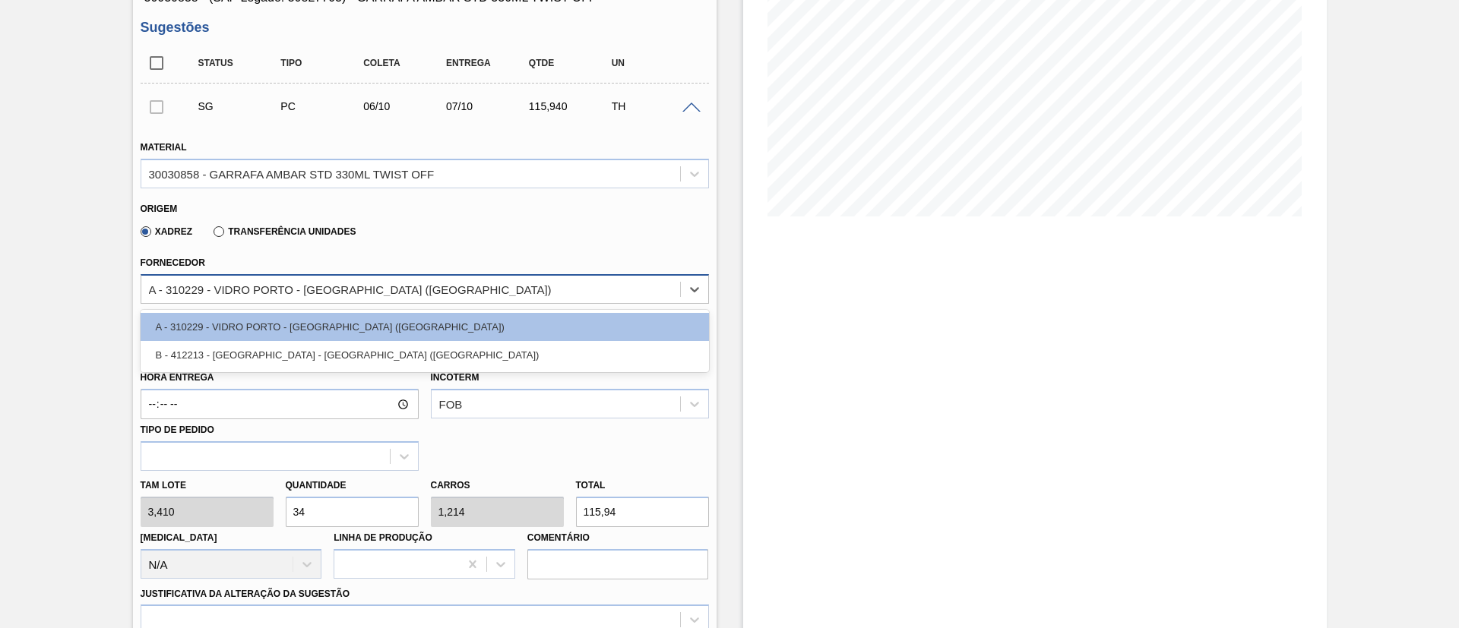
click at [245, 292] on div "A - 310229 - VIDRO PORTO - [GEOGRAPHIC_DATA][PERSON_NAME] ([GEOGRAPHIC_DATA])" at bounding box center [350, 289] width 403 height 13
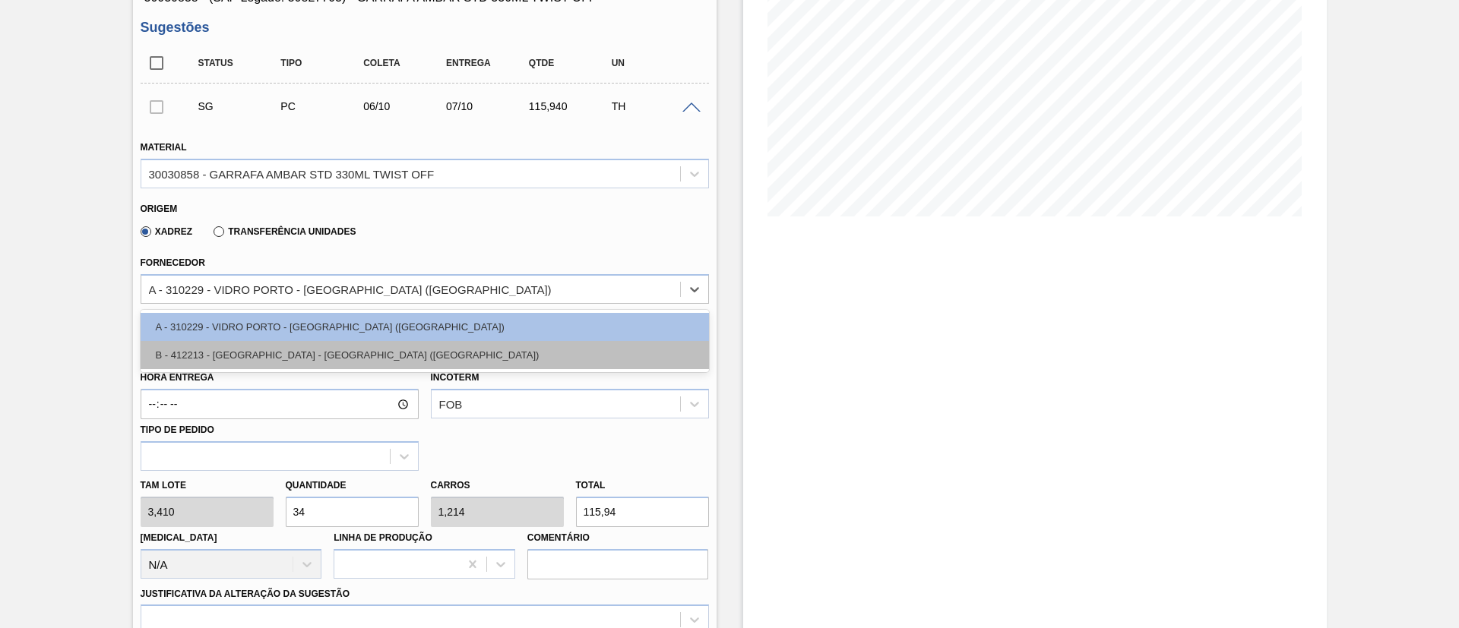
click at [310, 346] on div "B - 412213 - SAINT GOBAIN - JACUTINGA (MG)" at bounding box center [425, 355] width 568 height 28
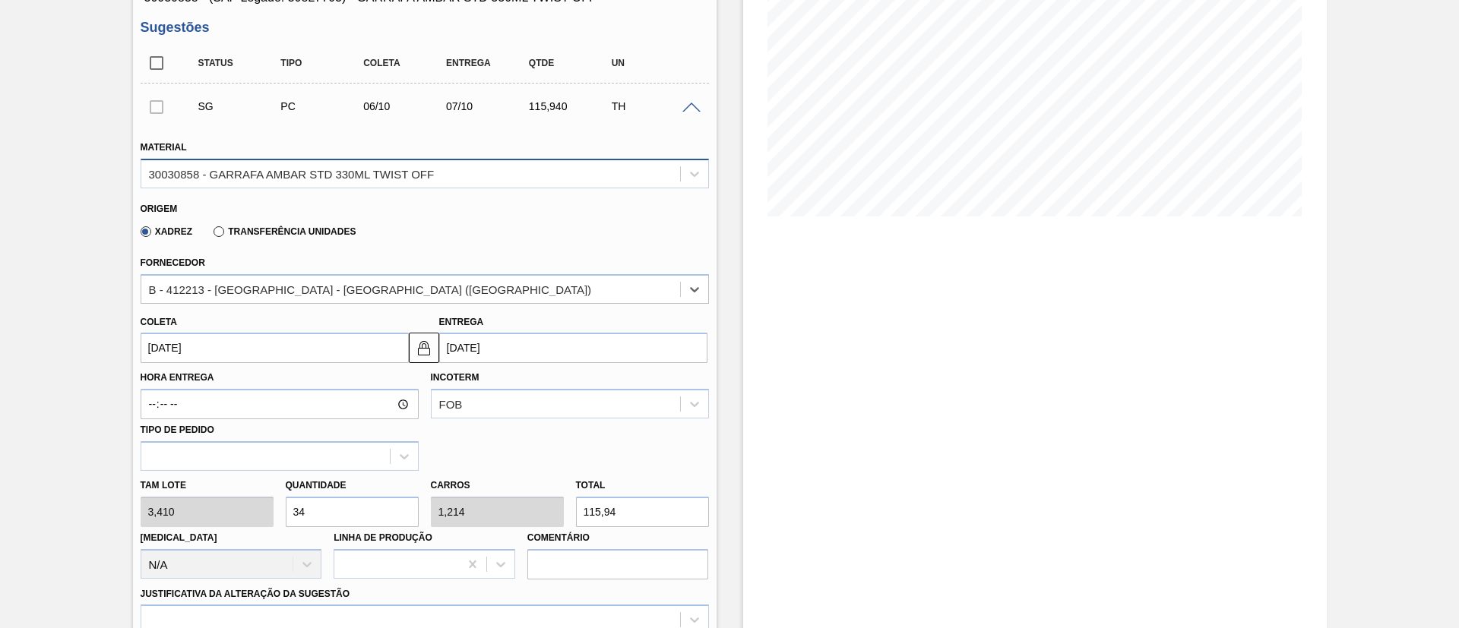
click at [322, 167] on div "30030858 - GARRAFA AMBAR STD 330ML TWIST OFF" at bounding box center [292, 173] width 286 height 13
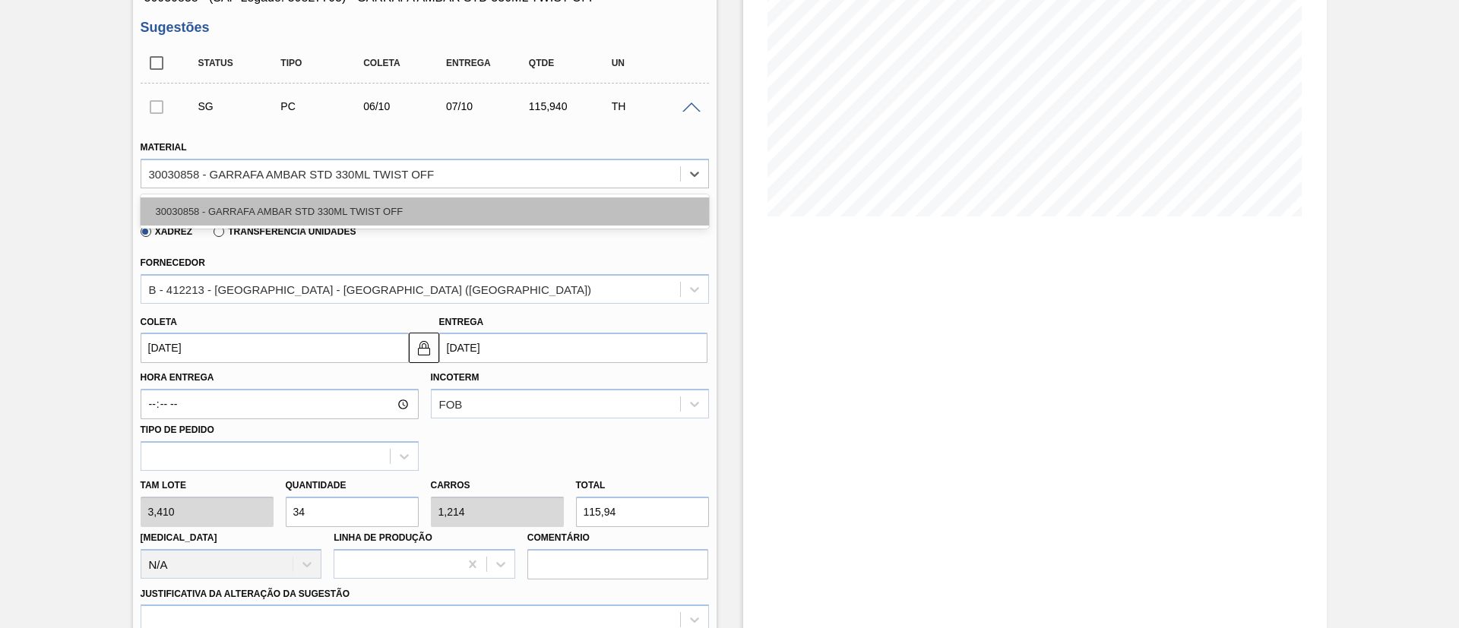
click at [286, 210] on div "30030858 - GARRAFA AMBAR STD 330ML TWIST OFF" at bounding box center [425, 212] width 568 height 28
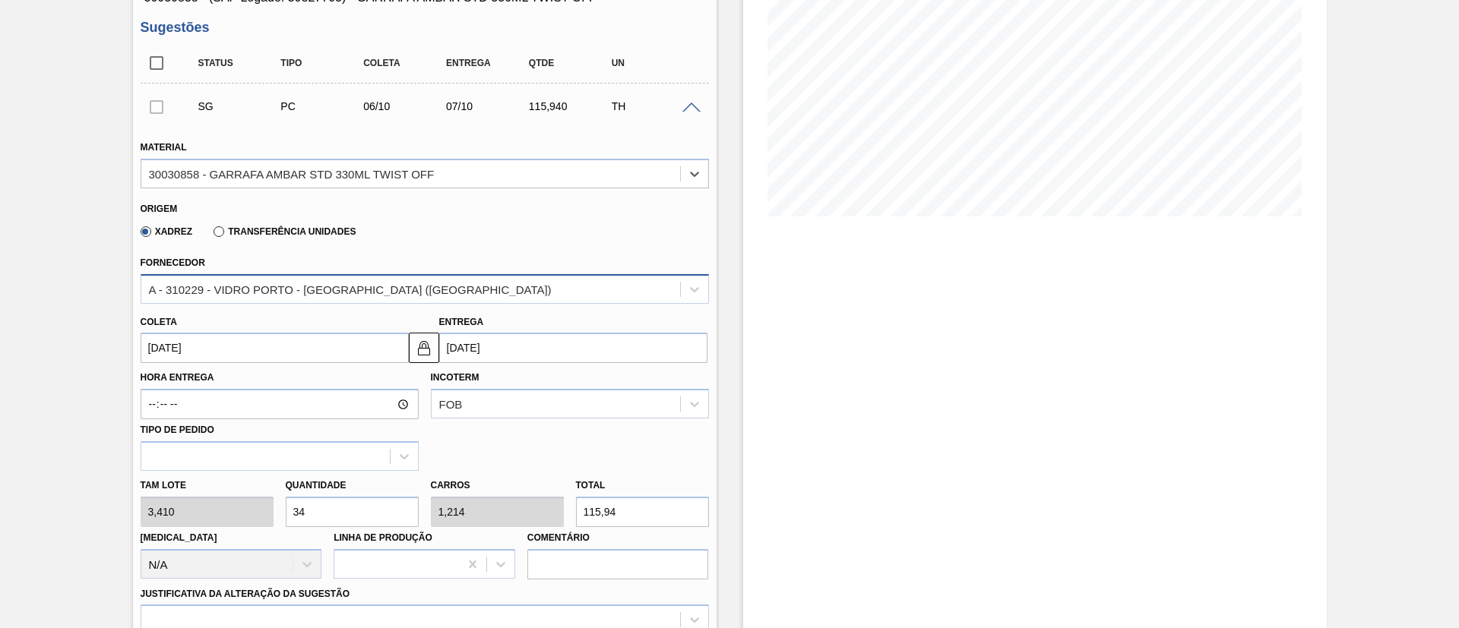
click at [321, 295] on div "A - 310229 - VIDRO PORTO - [GEOGRAPHIC_DATA][PERSON_NAME] ([GEOGRAPHIC_DATA])" at bounding box center [350, 289] width 403 height 13
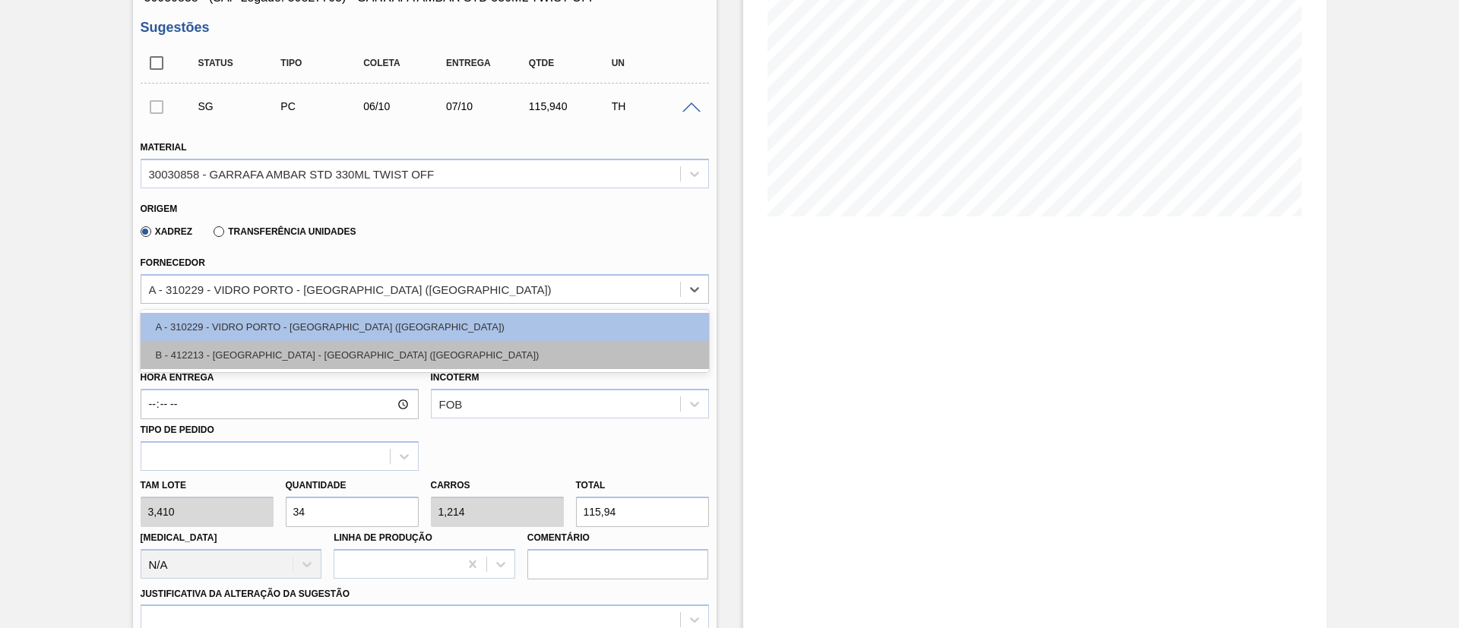
click at [296, 356] on div "B - 412213 - SAINT GOBAIN - JACUTINGA (MG)" at bounding box center [425, 355] width 568 height 28
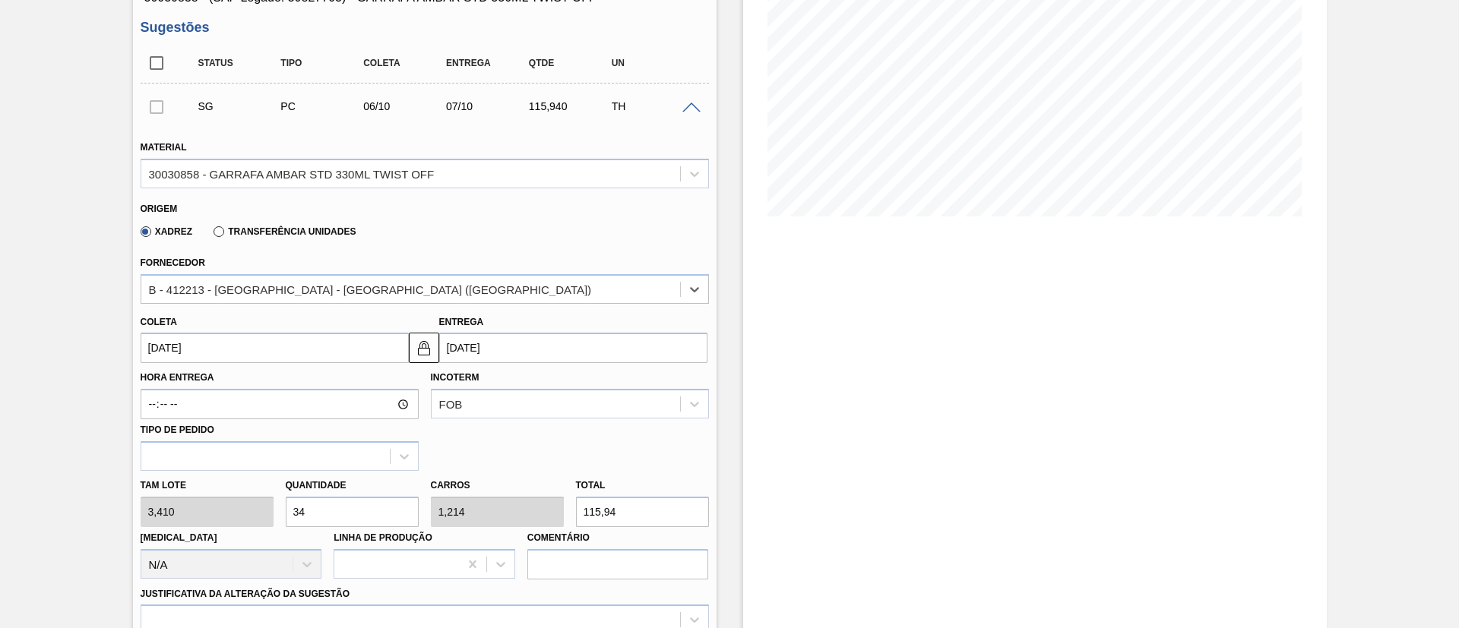
click at [280, 359] on input "[DATE]" at bounding box center [275, 348] width 268 height 30
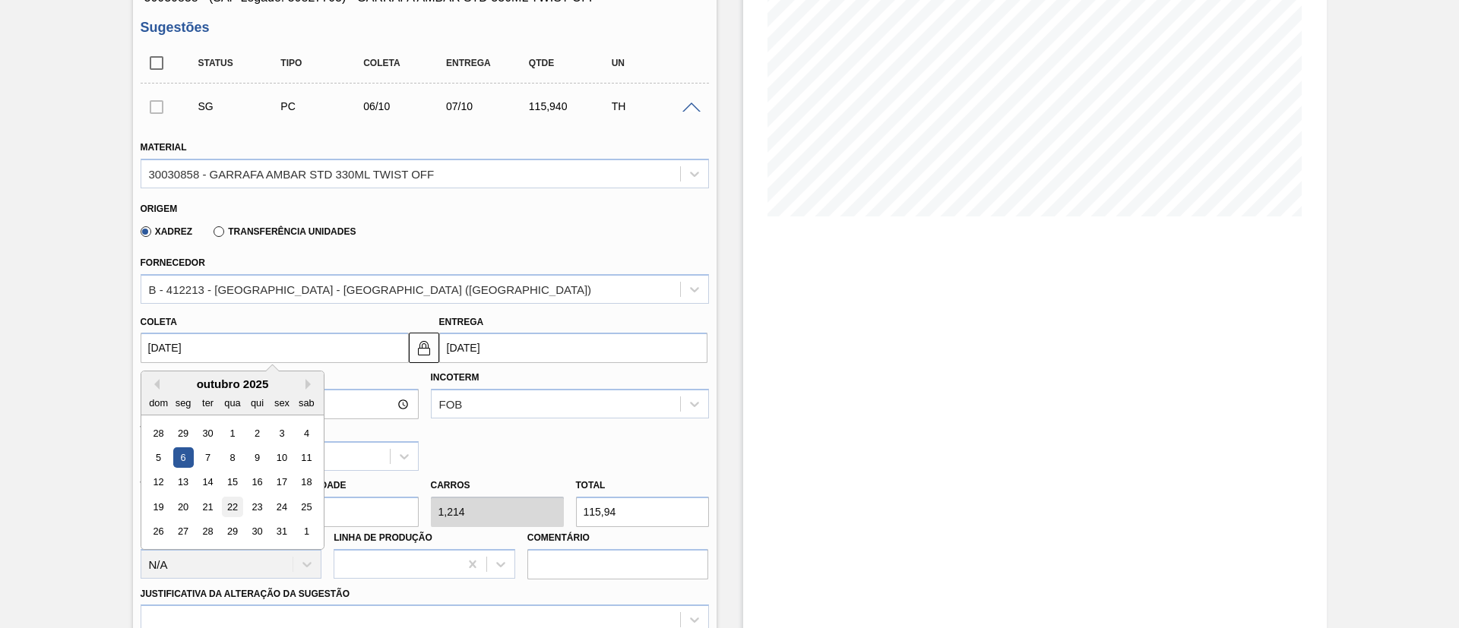
click at [232, 507] on div "22" at bounding box center [232, 507] width 21 height 21
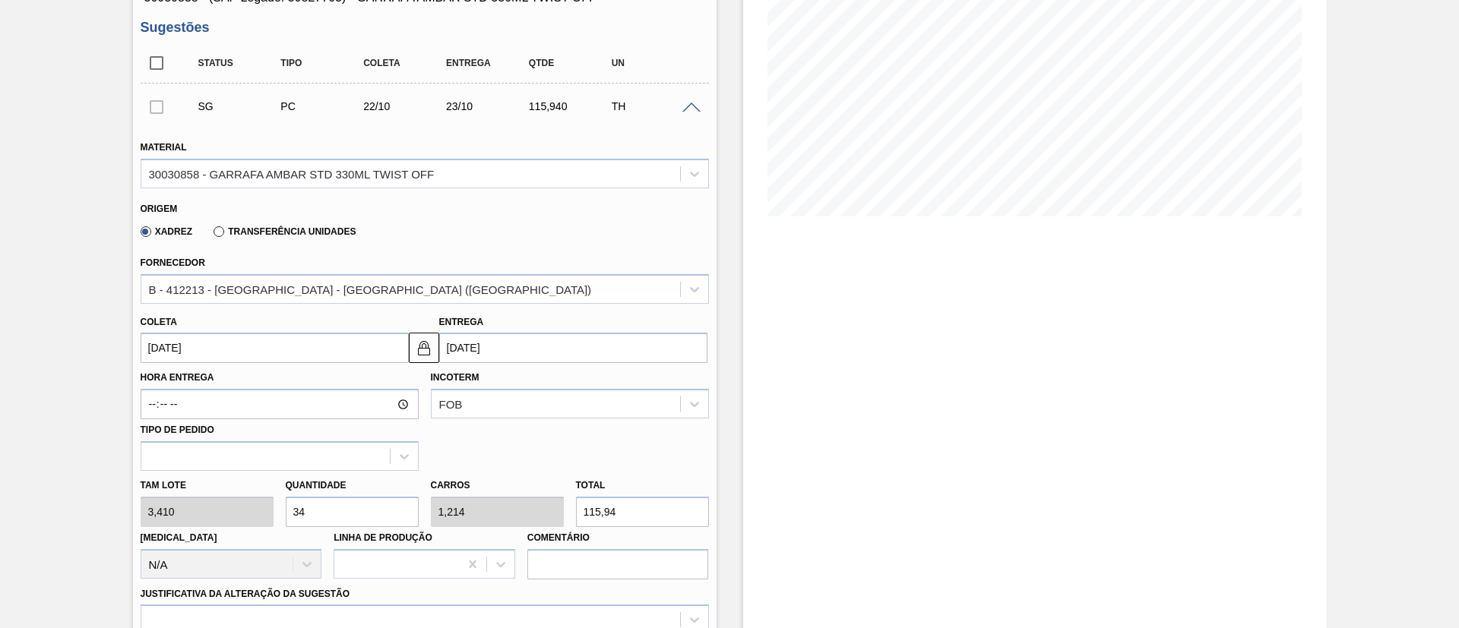
click at [223, 517] on div "Tam lote 3,410 Quantidade 34 Carros 1,214 Total 115,94 Doca N/A Linha de Produç…" at bounding box center [424, 525] width 580 height 109
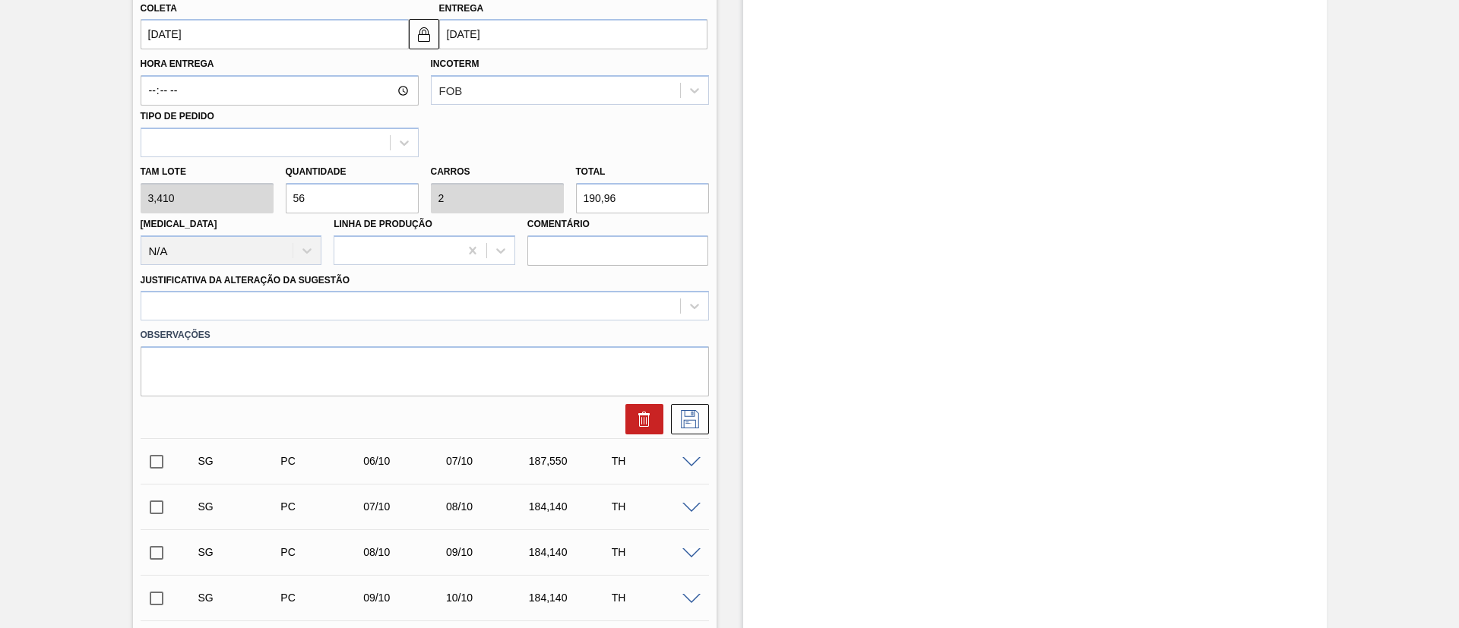
scroll to position [570, 0]
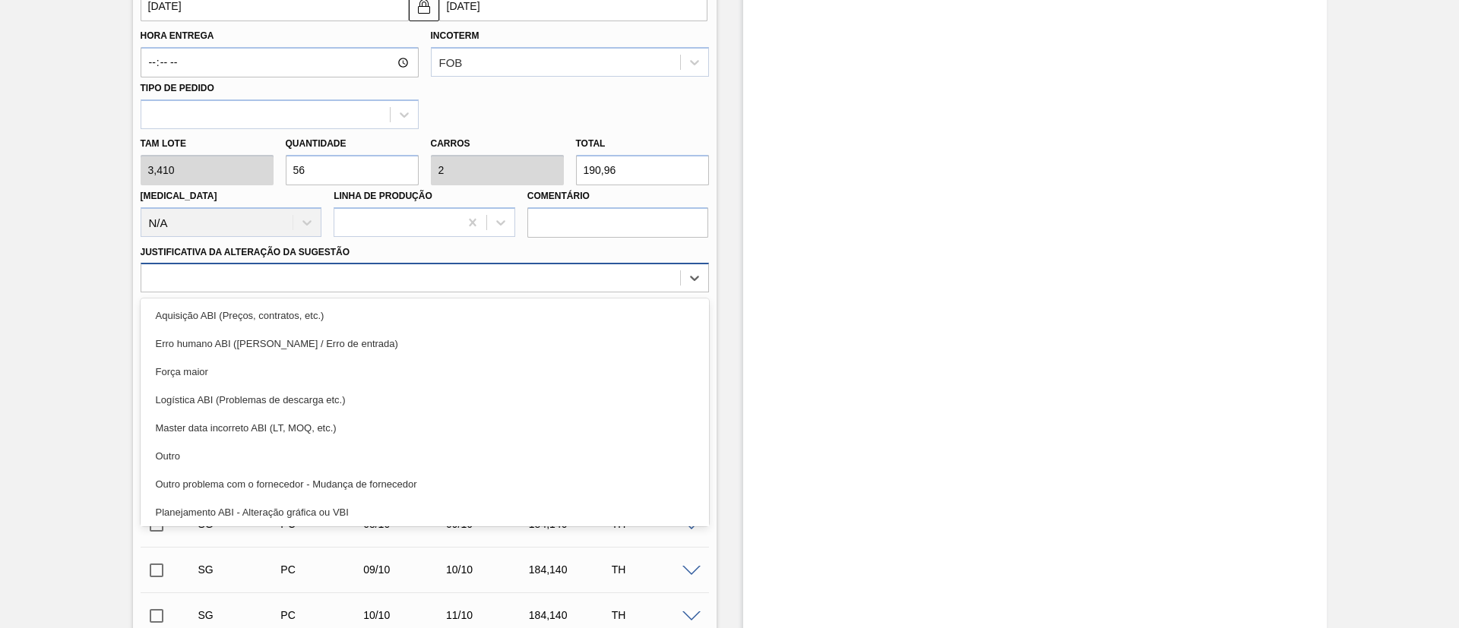
click at [245, 277] on div at bounding box center [410, 278] width 539 height 22
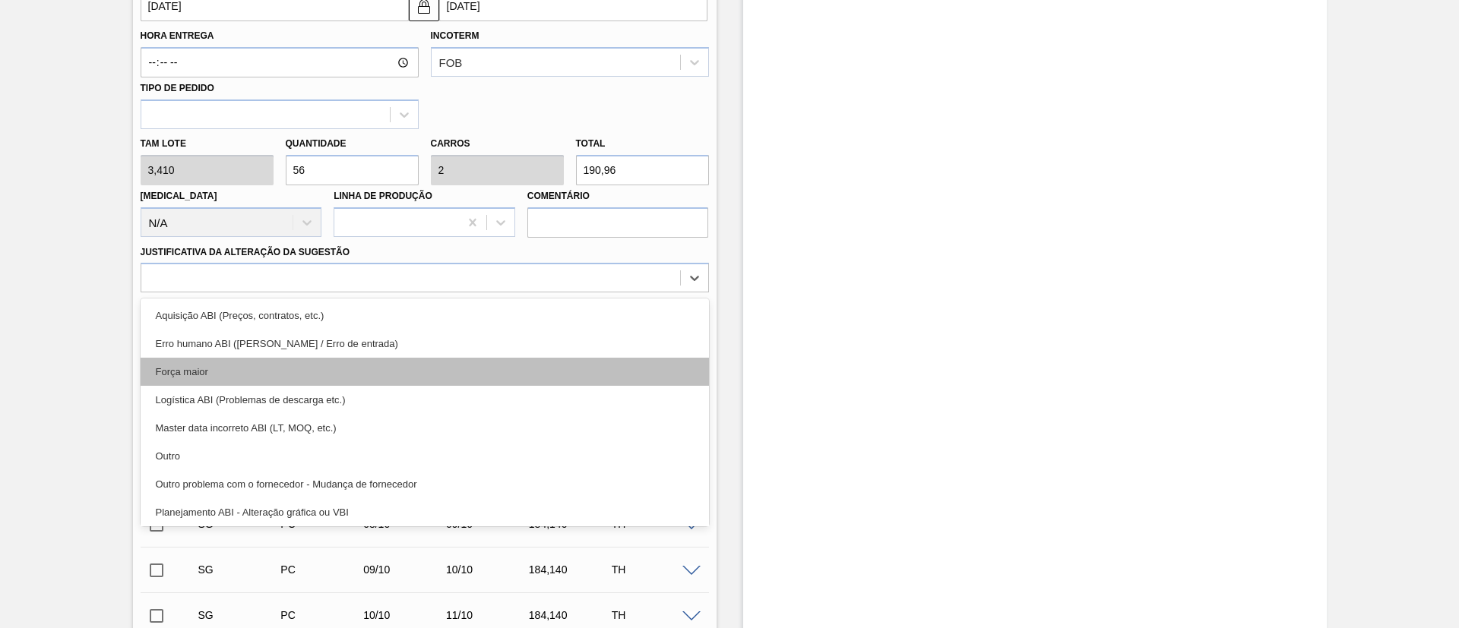
click at [201, 368] on div "Força maior" at bounding box center [425, 372] width 568 height 28
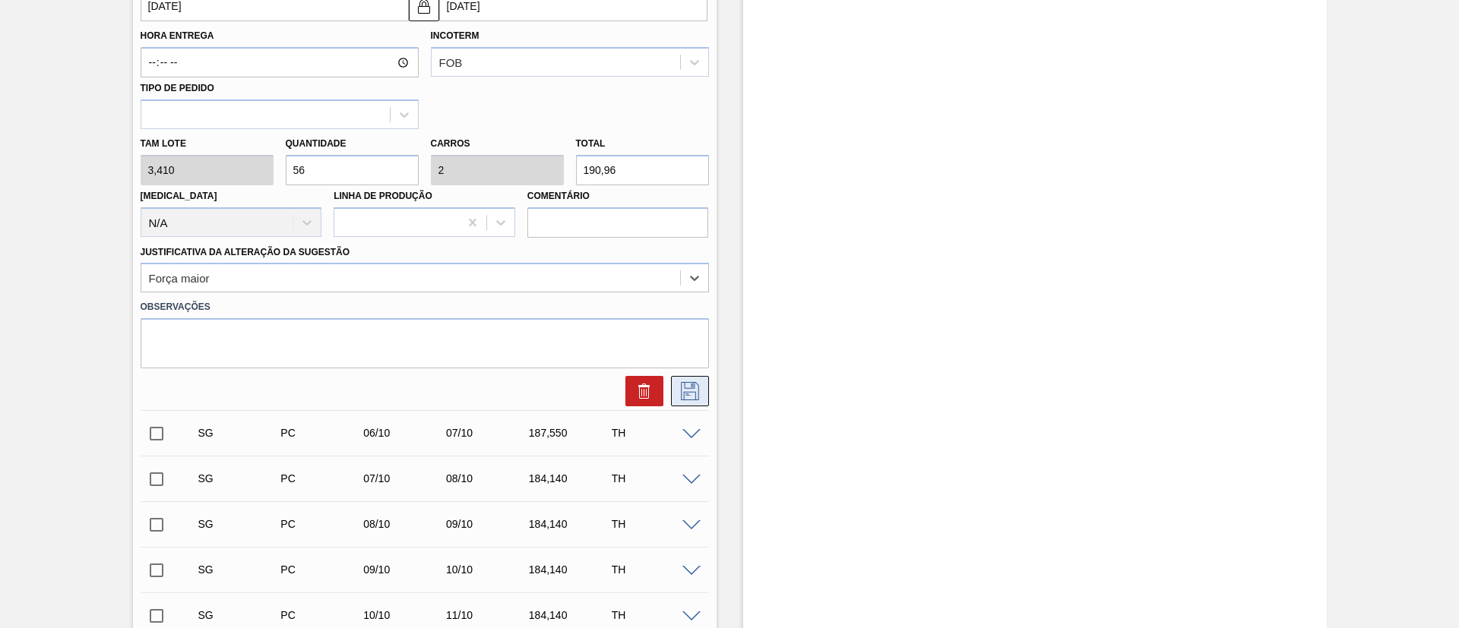
click at [693, 392] on icon at bounding box center [690, 391] width 18 height 18
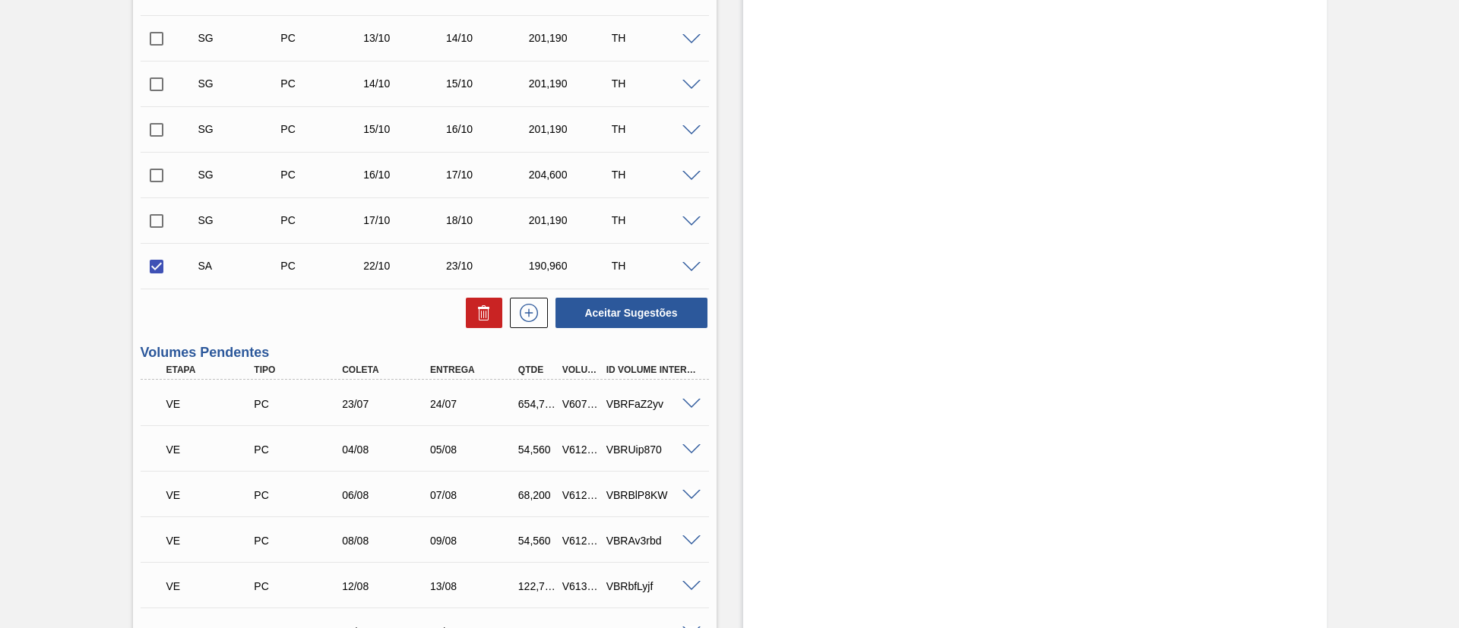
click at [690, 269] on span at bounding box center [691, 267] width 18 height 11
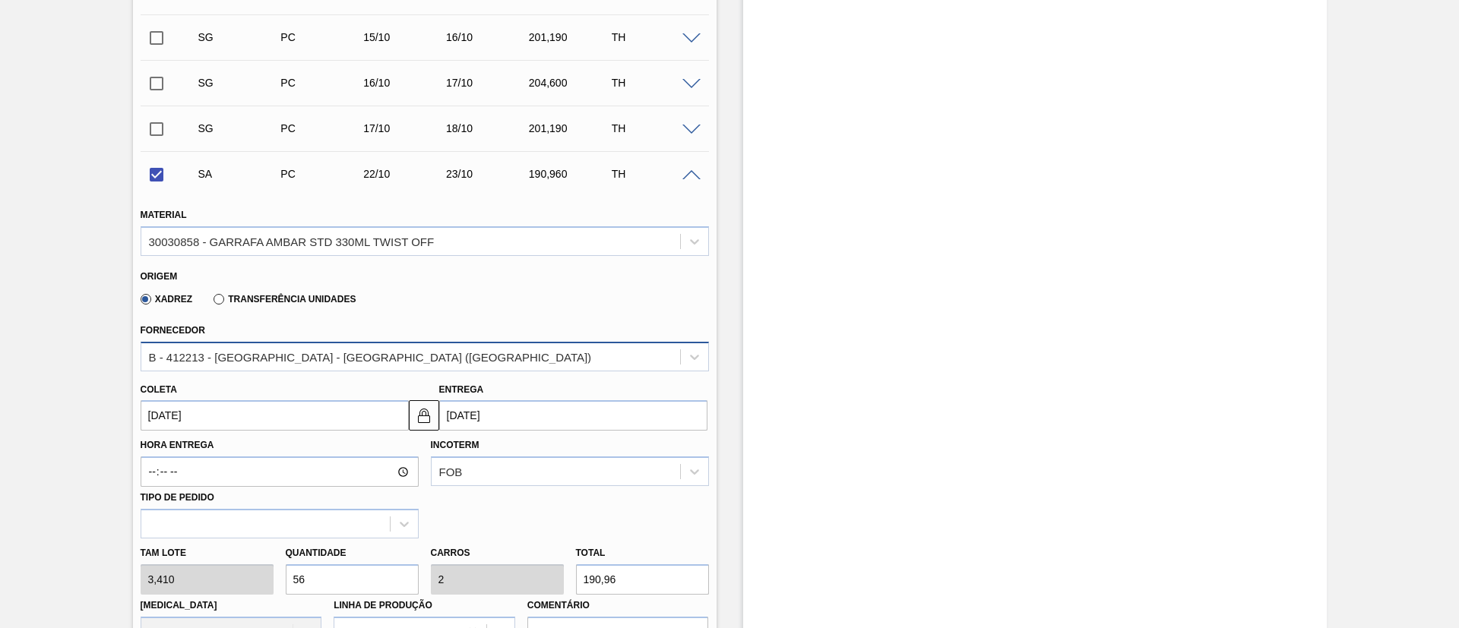
scroll to position [684, 0]
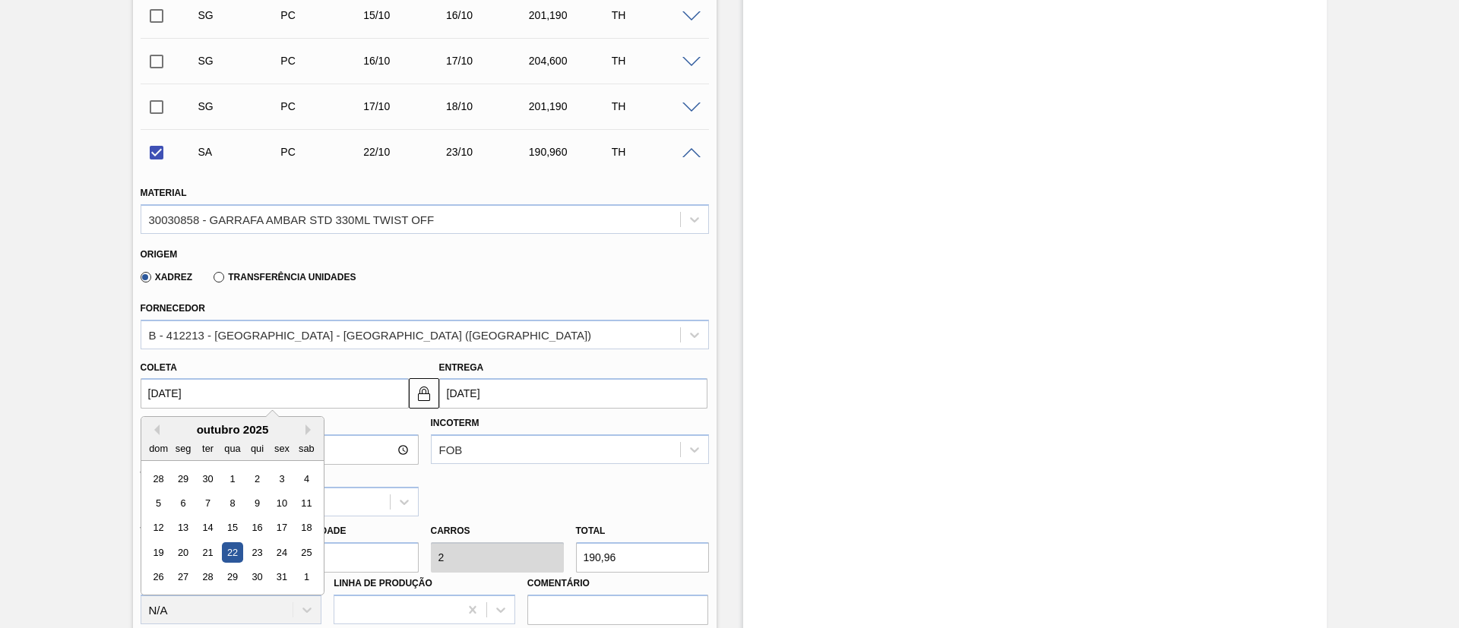
click at [217, 383] on input "22/10/2025" at bounding box center [275, 393] width 268 height 30
click at [155, 431] on button "Previous Month" at bounding box center [154, 430] width 11 height 11
click at [157, 431] on button "Previous Month" at bounding box center [154, 430] width 11 height 11
click at [278, 556] on div "22" at bounding box center [281, 552] width 21 height 21
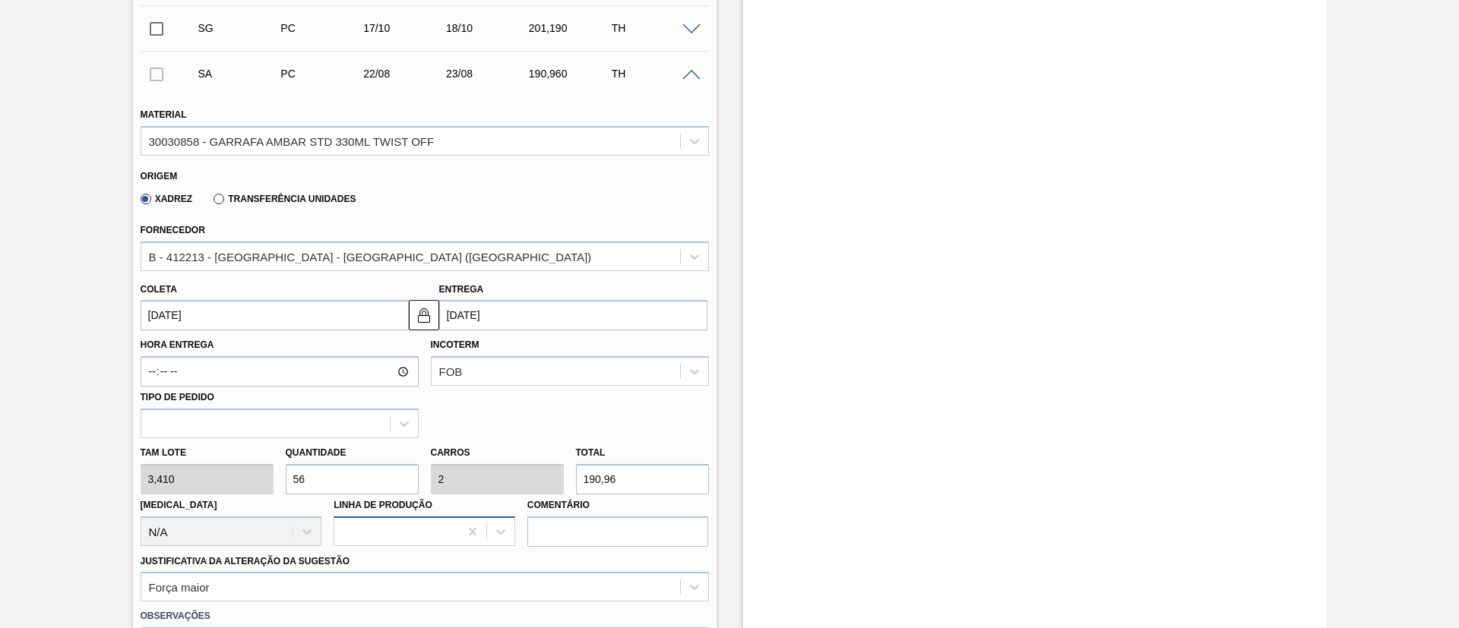
scroll to position [912, 0]
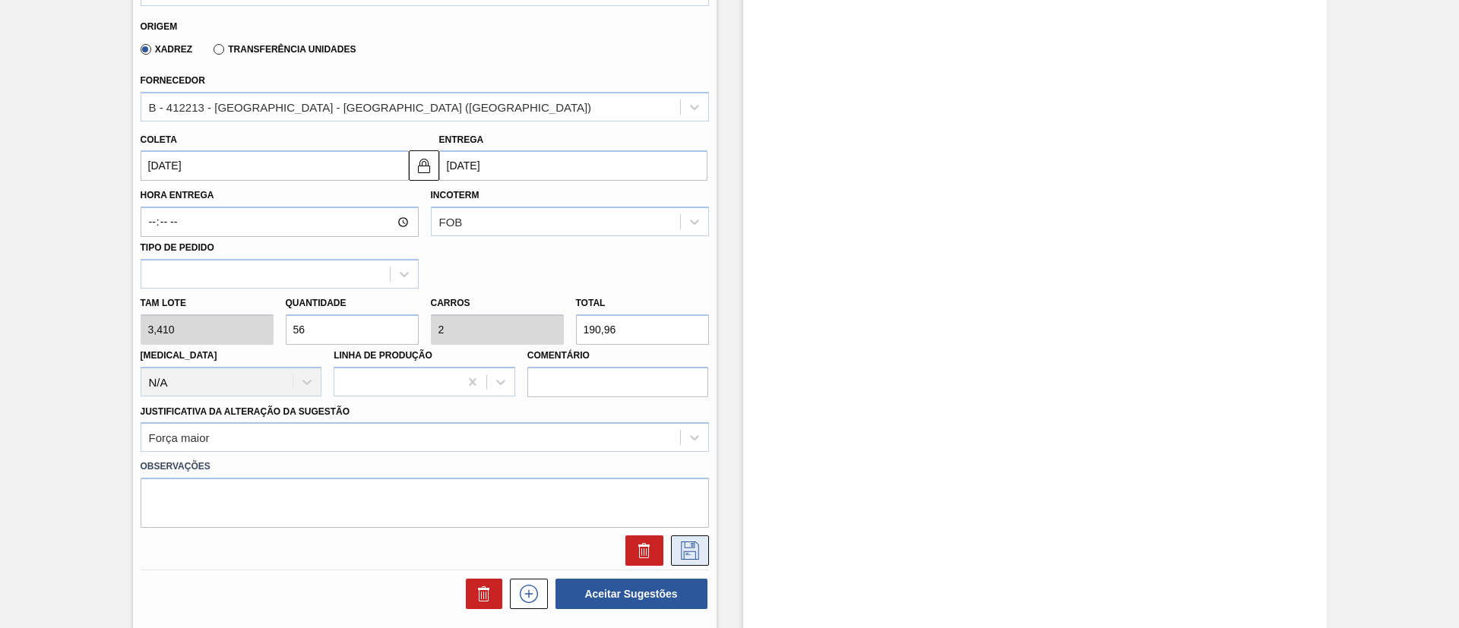
click at [697, 548] on icon at bounding box center [690, 551] width 18 height 18
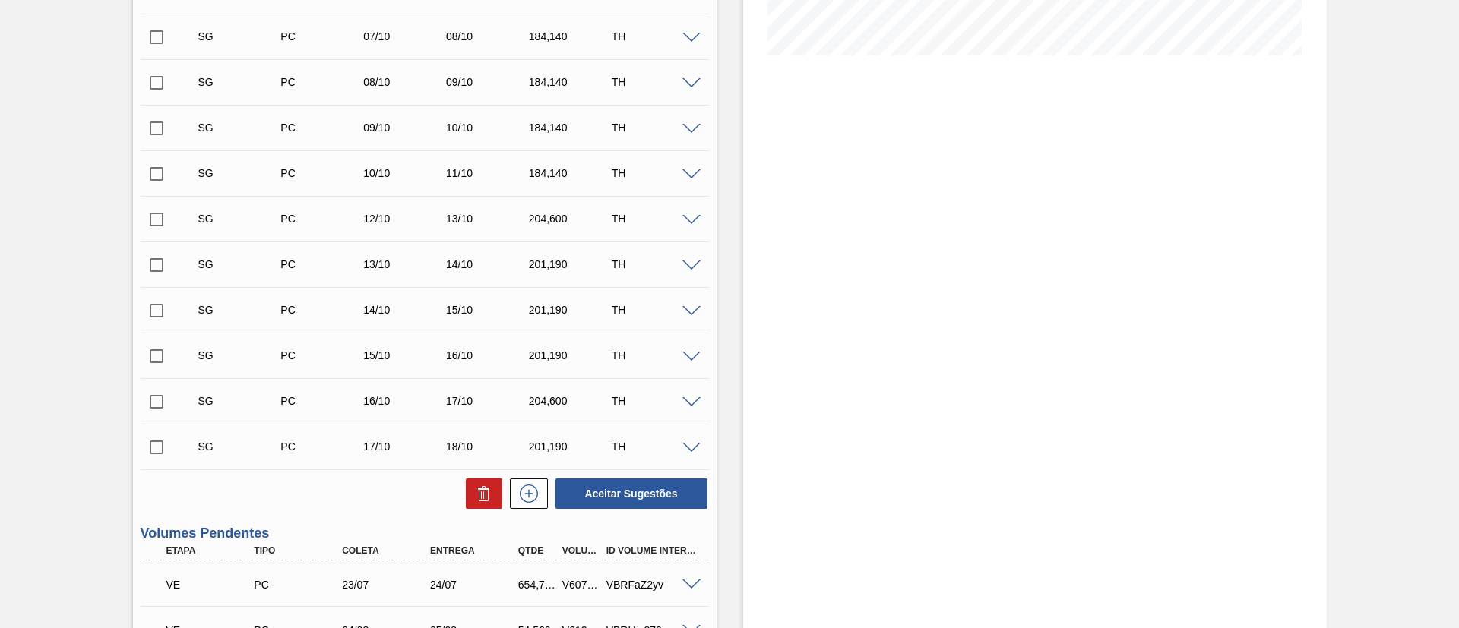
scroll to position [410, 0]
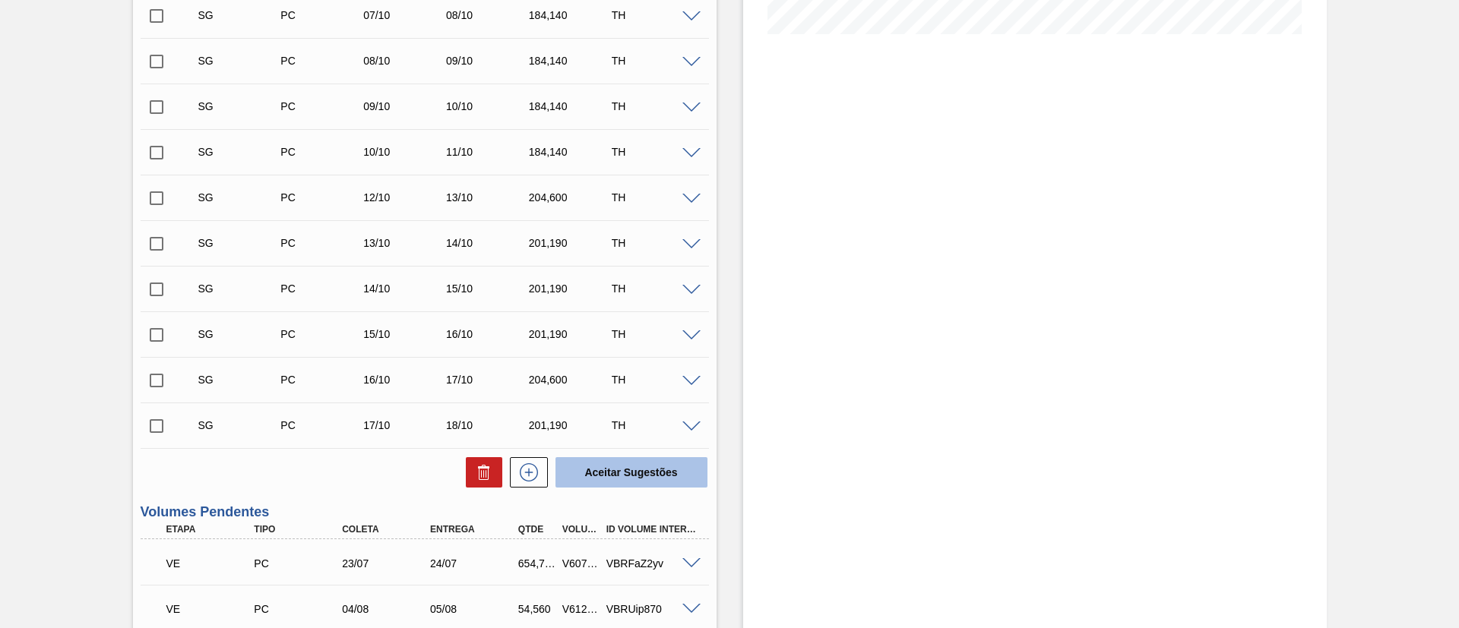
click at [660, 475] on button "Aceitar Sugestões" at bounding box center [631, 472] width 152 height 30
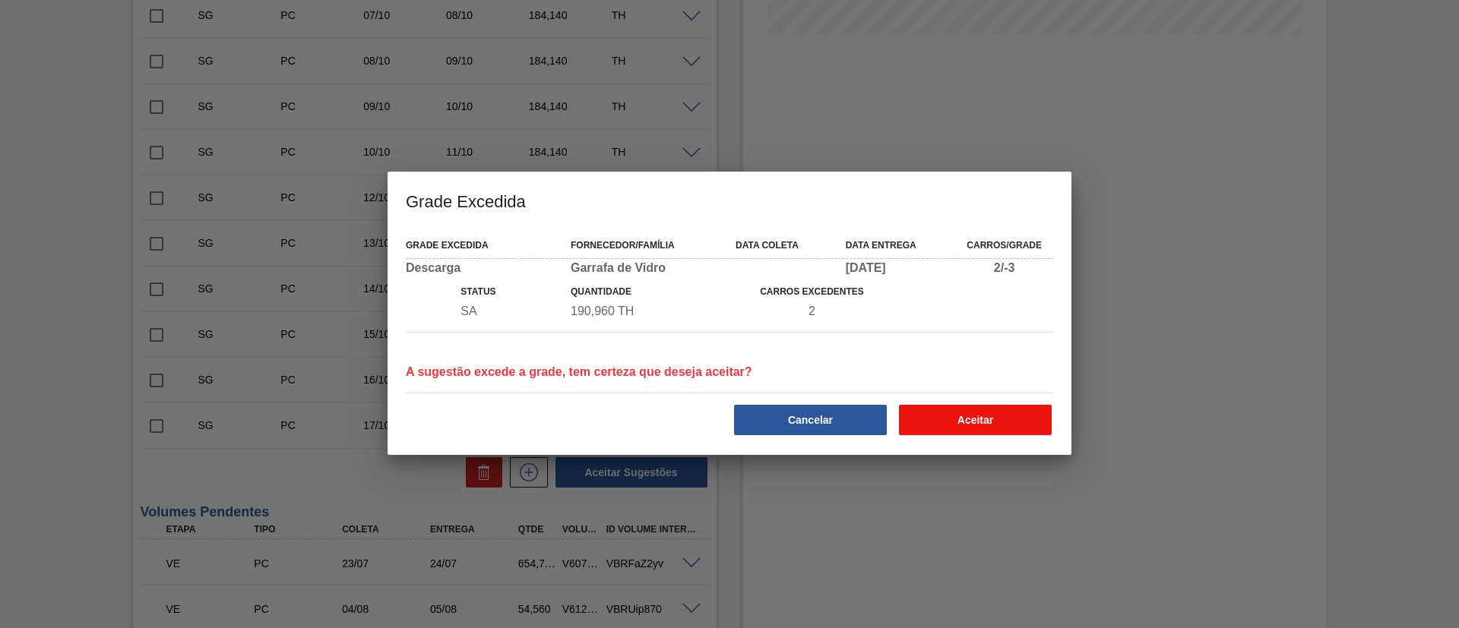
click at [915, 432] on button "Aceitar" at bounding box center [975, 420] width 153 height 30
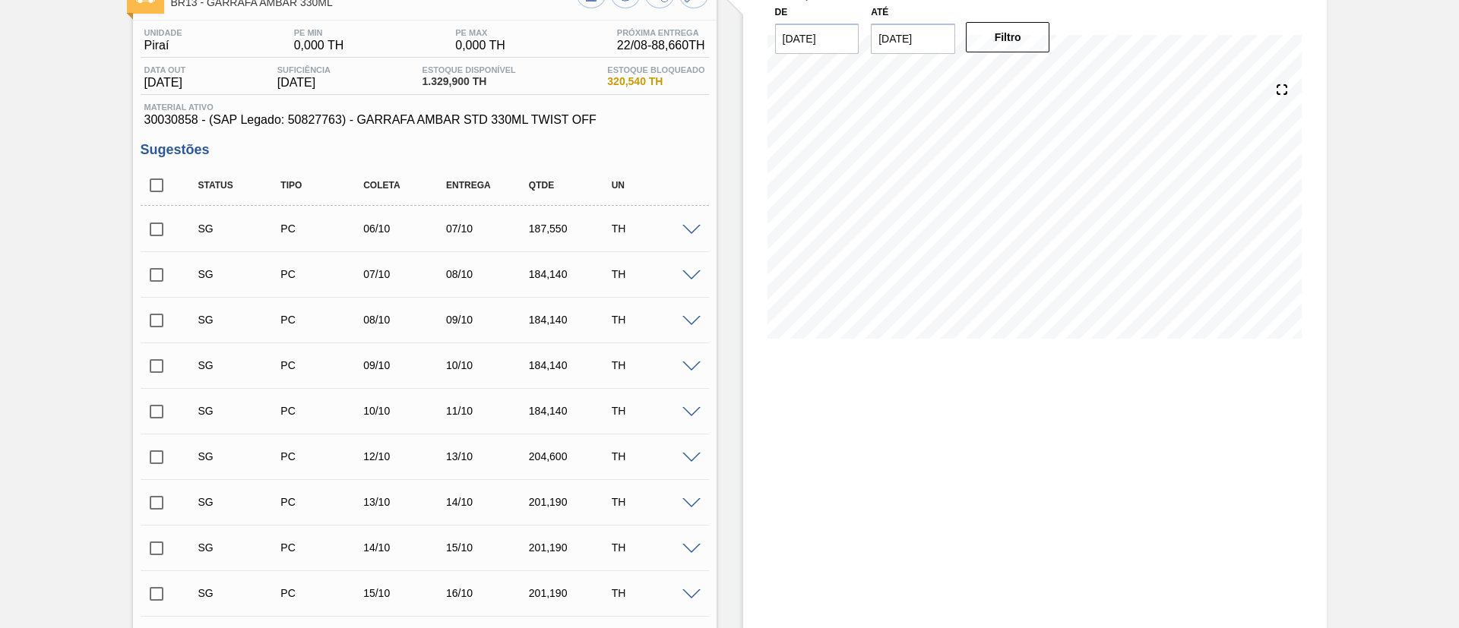
scroll to position [0, 0]
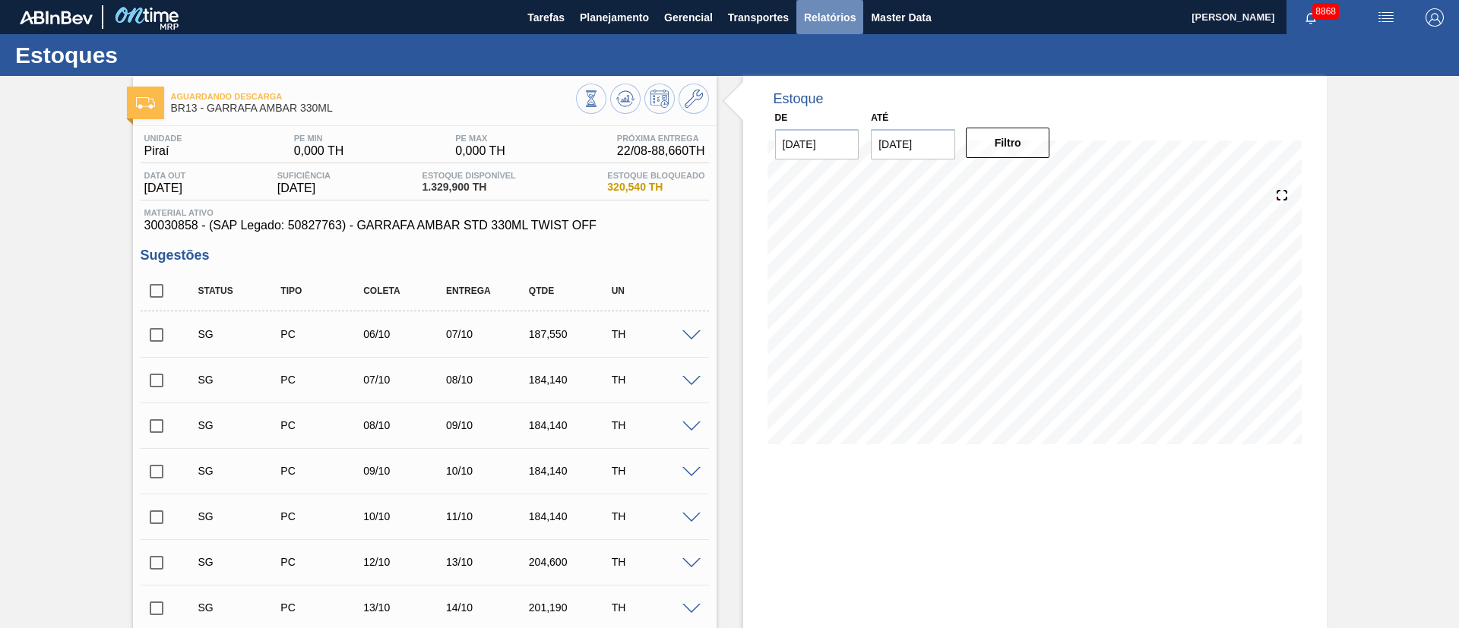
click at [828, 18] on span "Relatórios" at bounding box center [830, 17] width 52 height 18
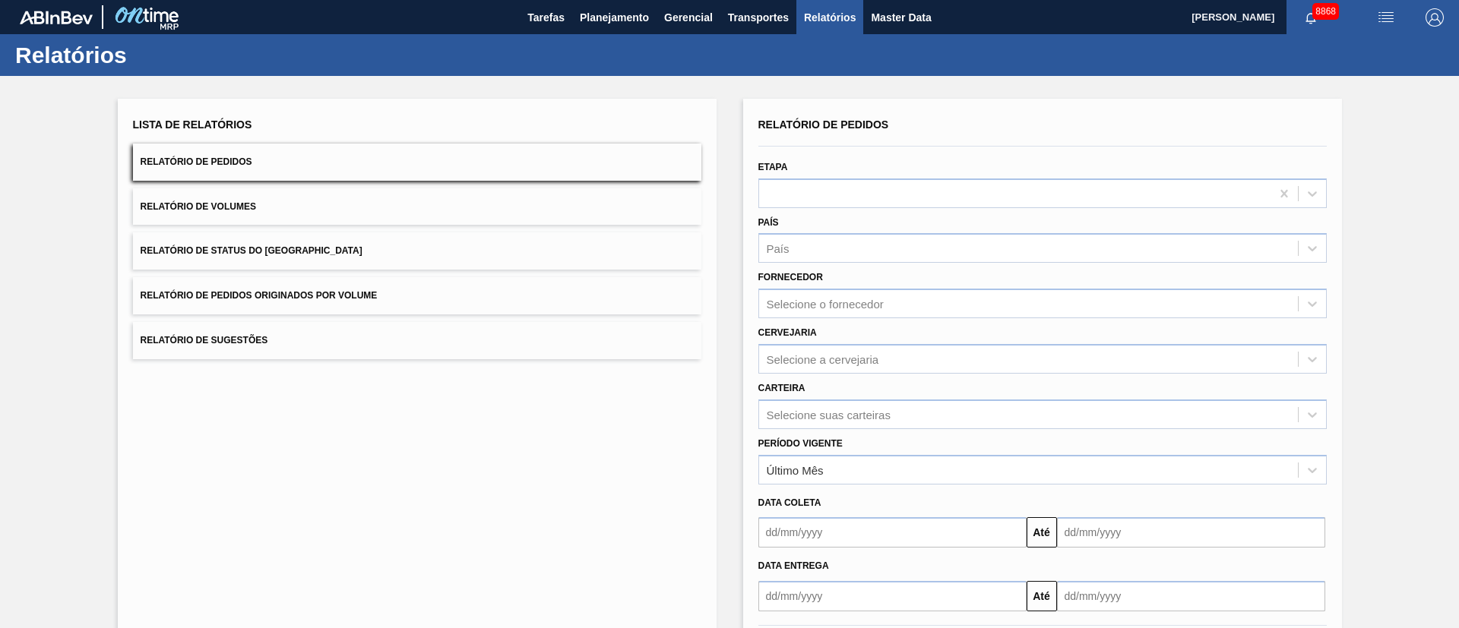
click at [326, 299] on span "Relatório de Pedidos Originados por Volume" at bounding box center [259, 295] width 237 height 11
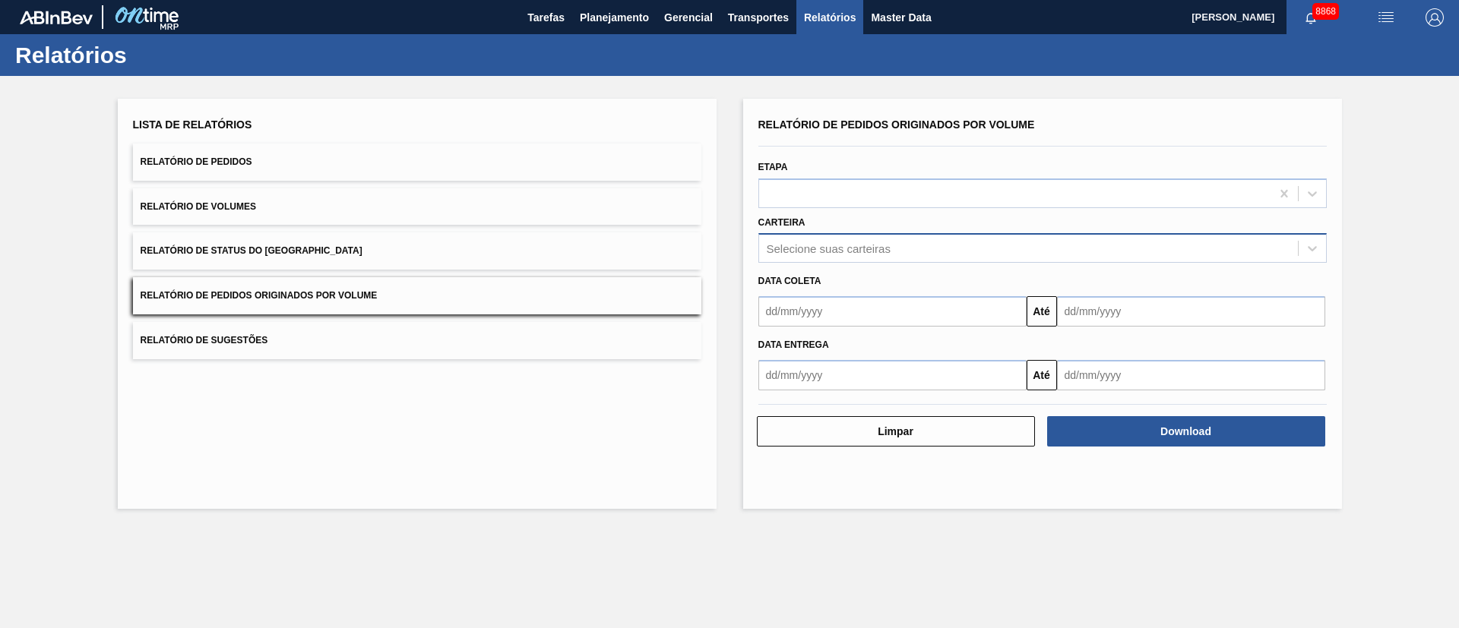
click at [801, 242] on div "Selecione suas carteiras" at bounding box center [829, 248] width 124 height 13
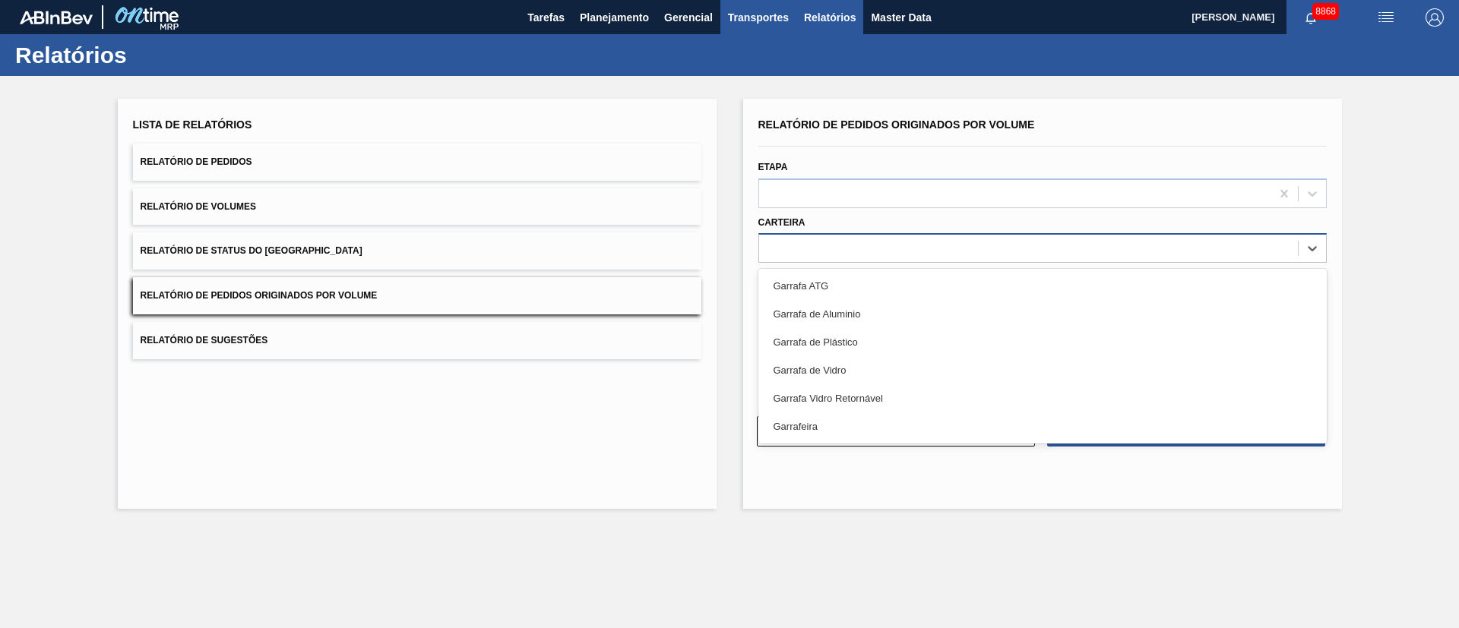
click at [757, 8] on span "Transportes" at bounding box center [758, 17] width 61 height 18
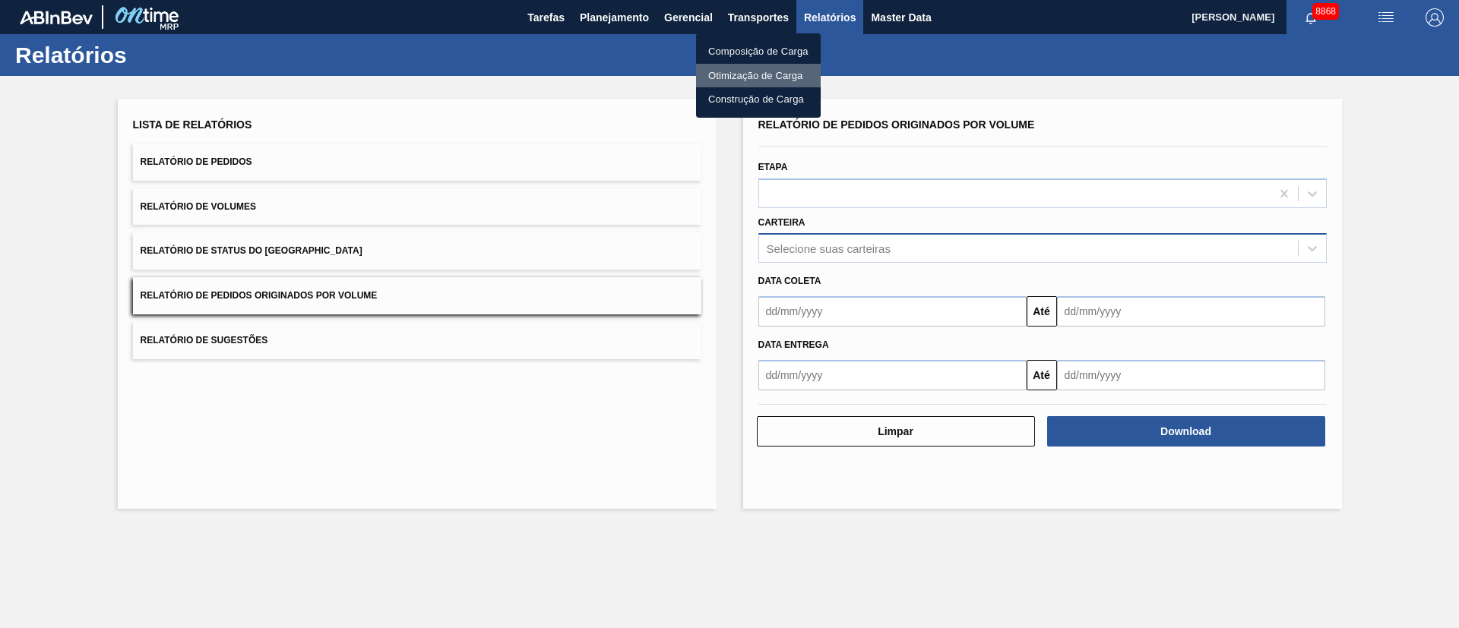
click at [735, 67] on li "Otimização de Carga" at bounding box center [758, 76] width 125 height 24
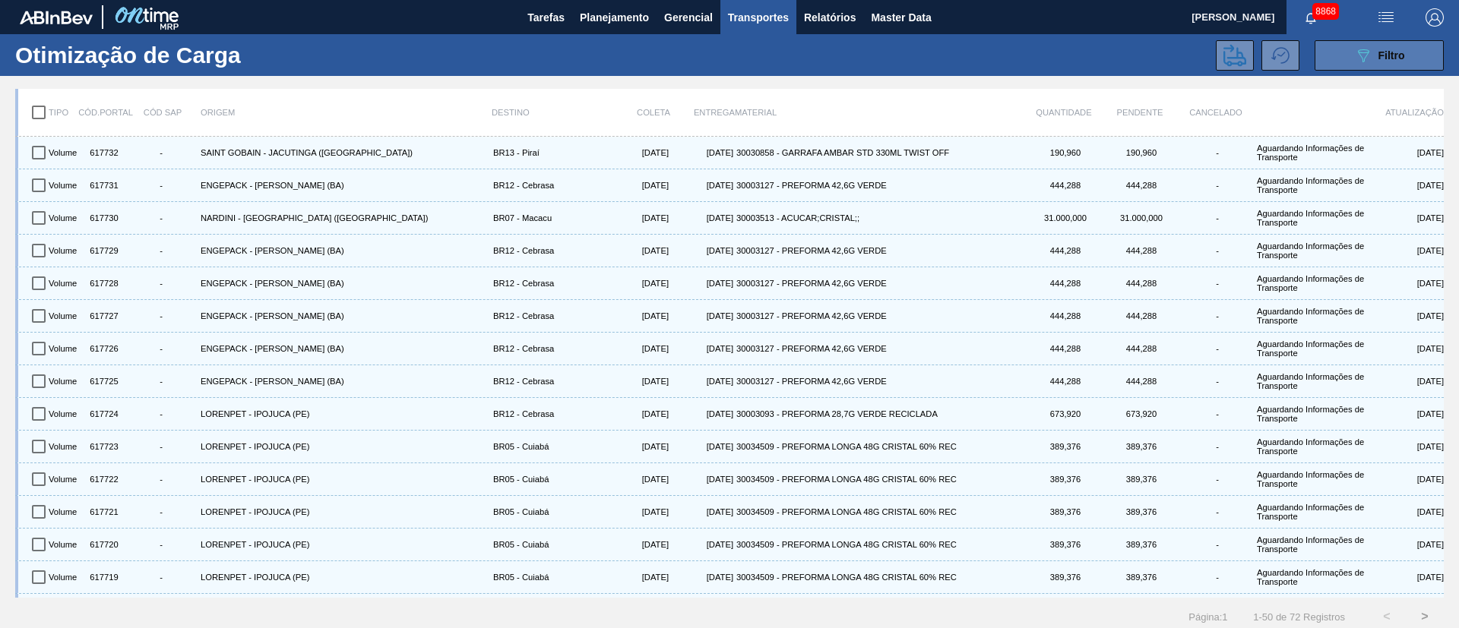
click at [1382, 59] on span "Filtro" at bounding box center [1391, 55] width 27 height 12
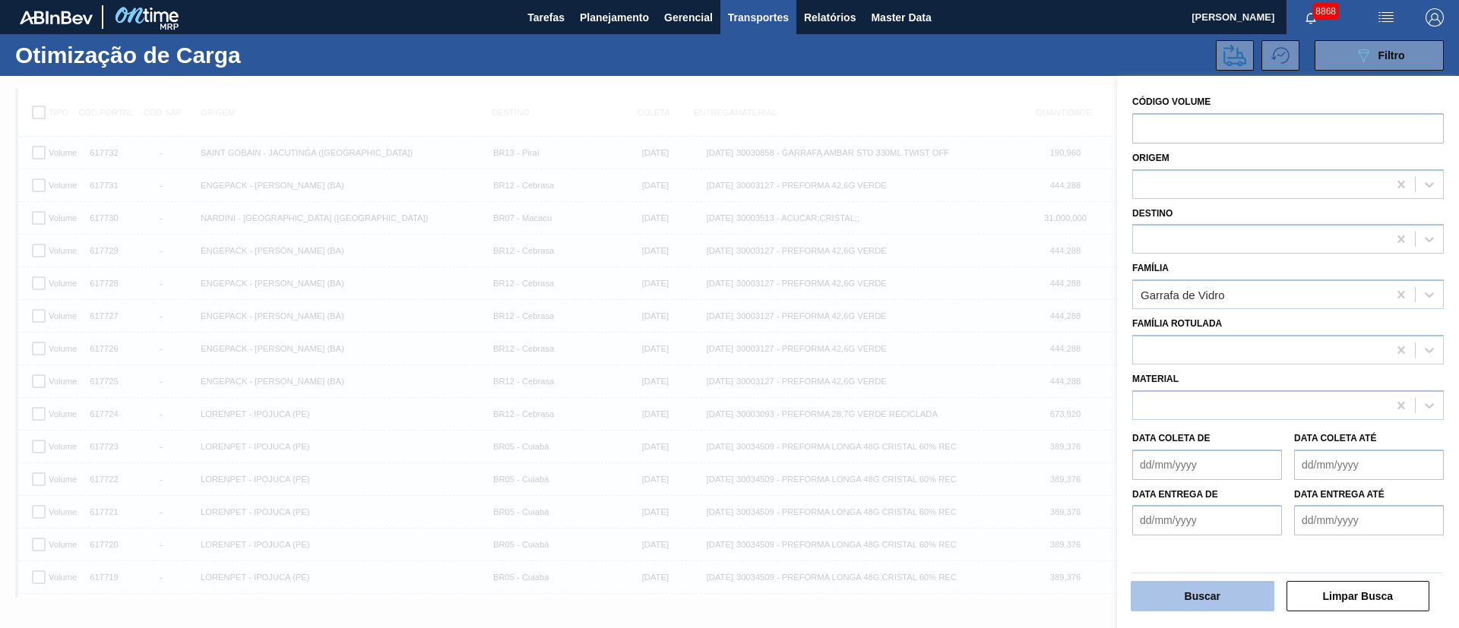
click at [1194, 593] on button "Buscar" at bounding box center [1202, 596] width 144 height 30
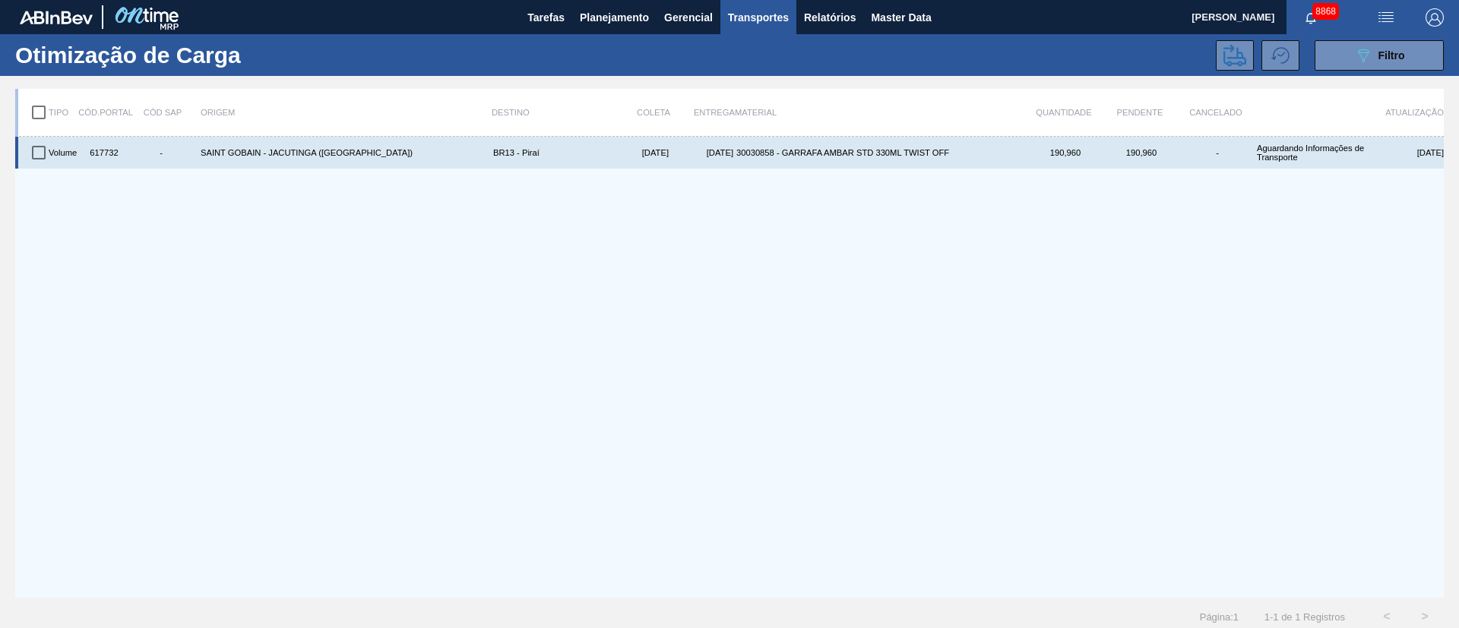
click at [41, 153] on input "checkbox" at bounding box center [39, 153] width 32 height 32
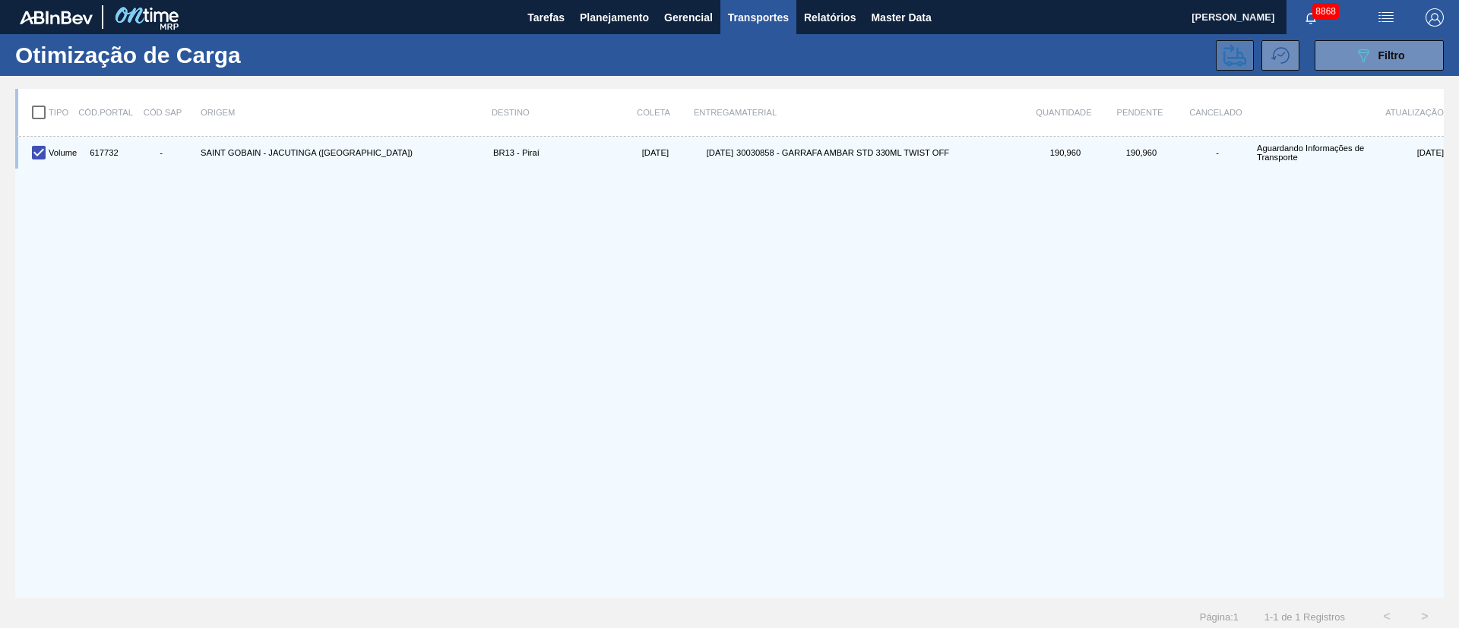
click at [1225, 49] on icon at bounding box center [1234, 55] width 23 height 23
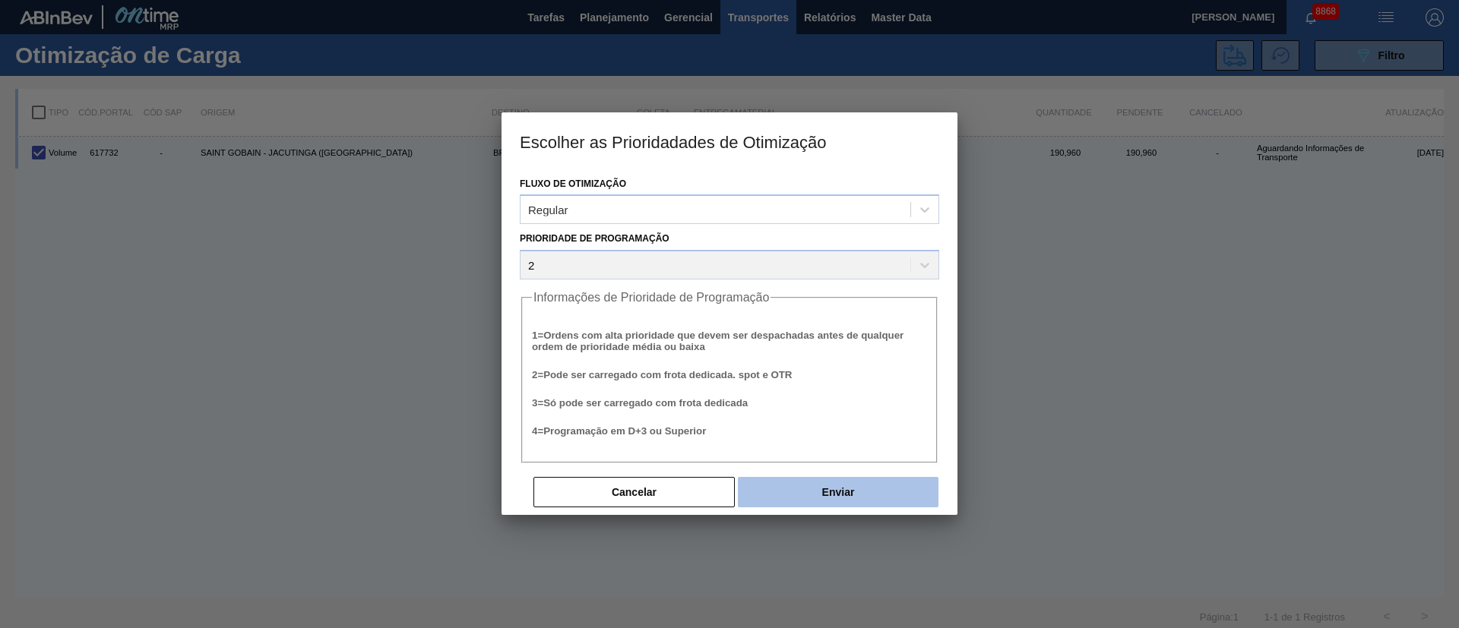
click at [869, 491] on button "Enviar" at bounding box center [838, 492] width 201 height 30
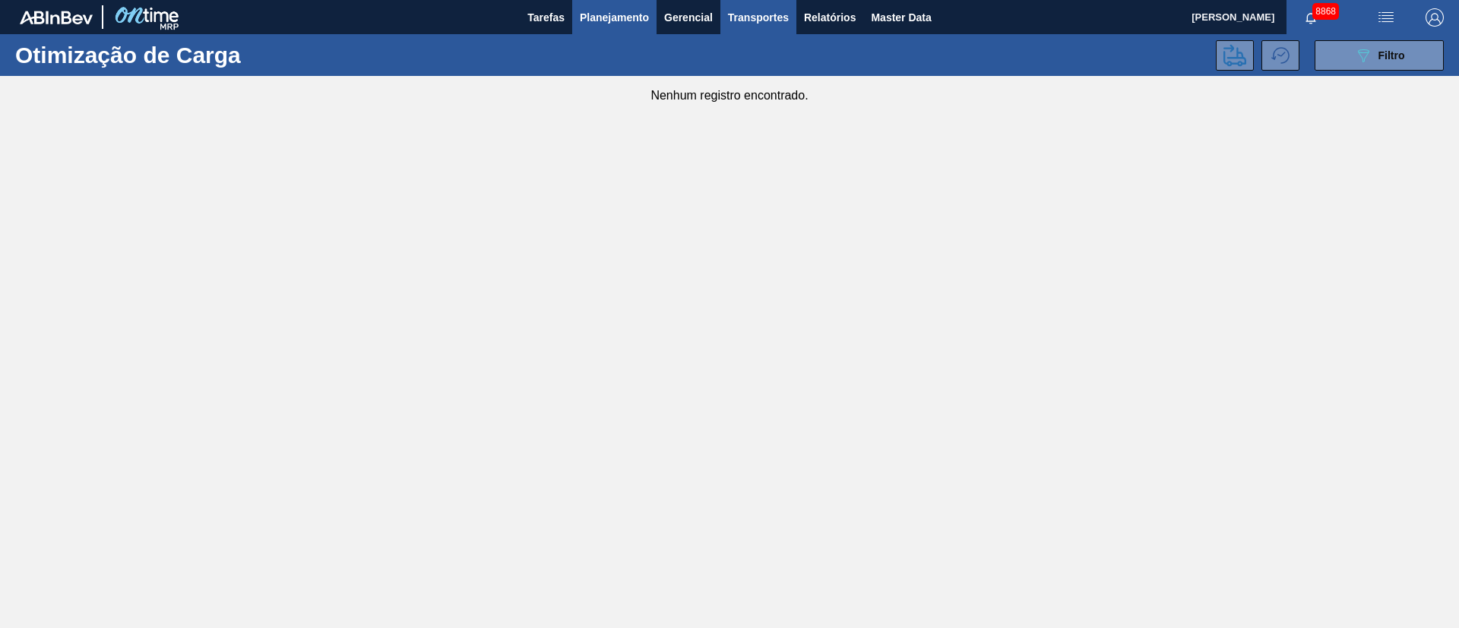
click at [612, 17] on span "Planejamento" at bounding box center [614, 17] width 69 height 18
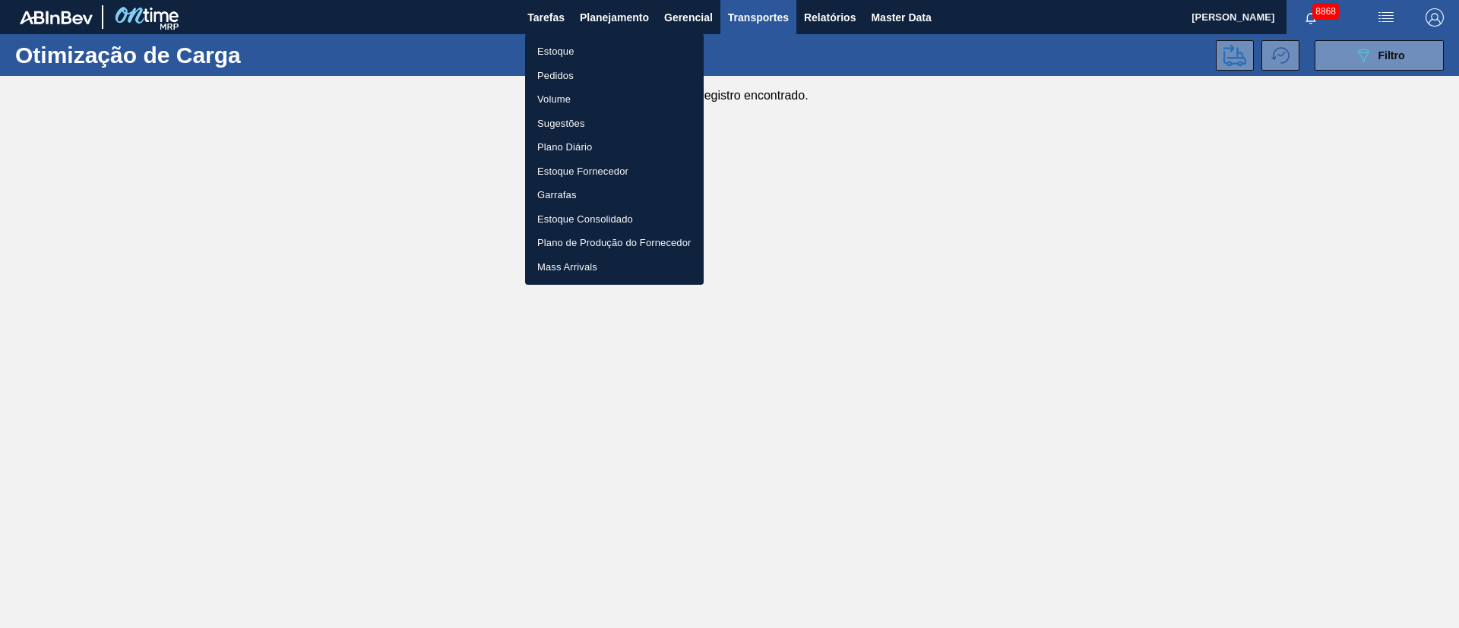
click at [559, 49] on li "Estoque" at bounding box center [614, 52] width 179 height 24
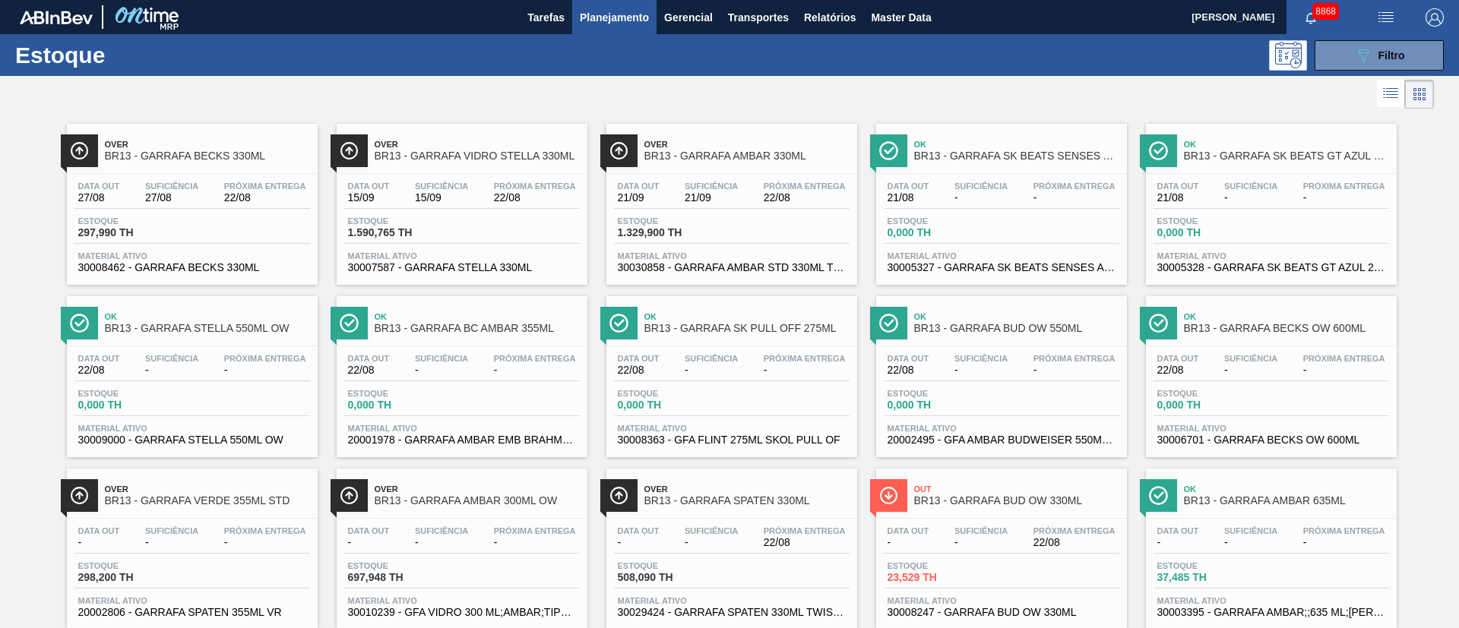
click at [700, 236] on span "1.329,900 TH" at bounding box center [671, 232] width 106 height 11
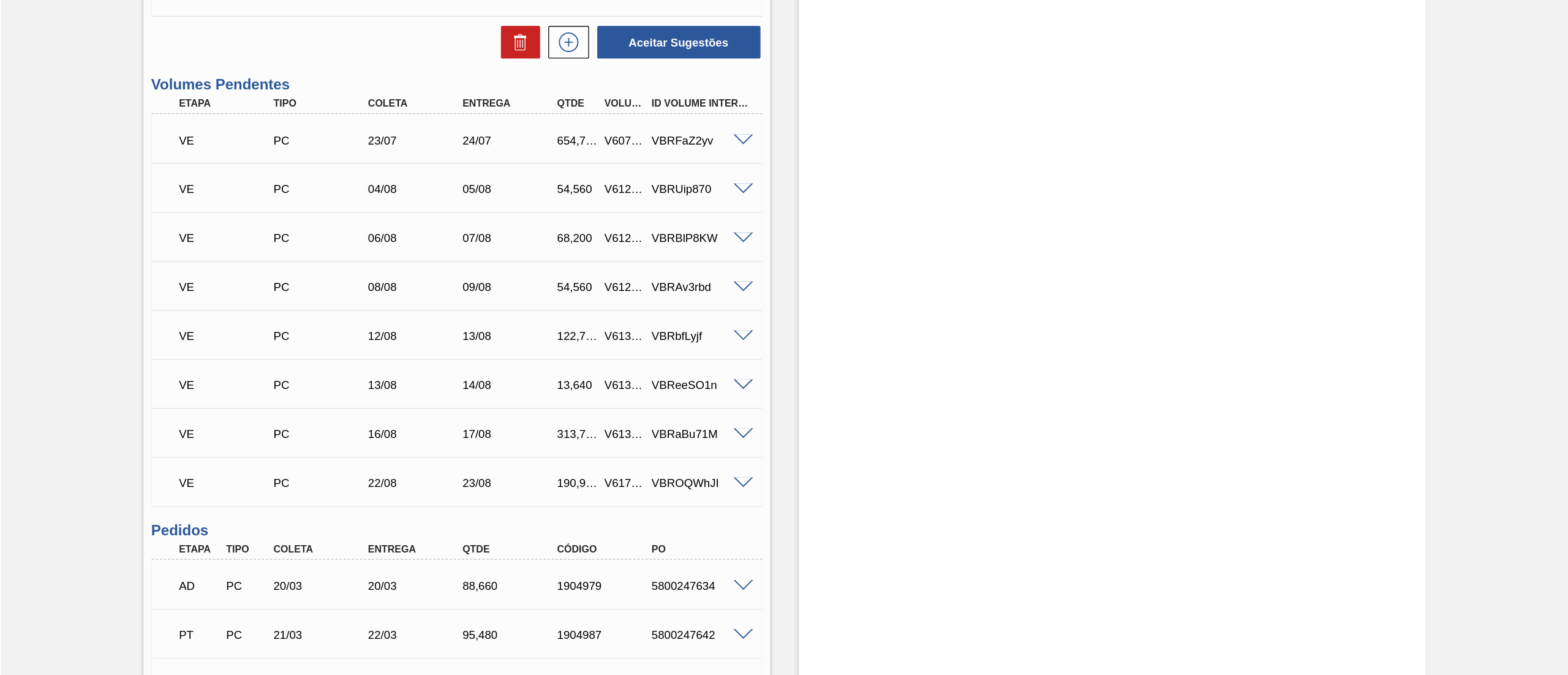
scroll to position [1011, 0]
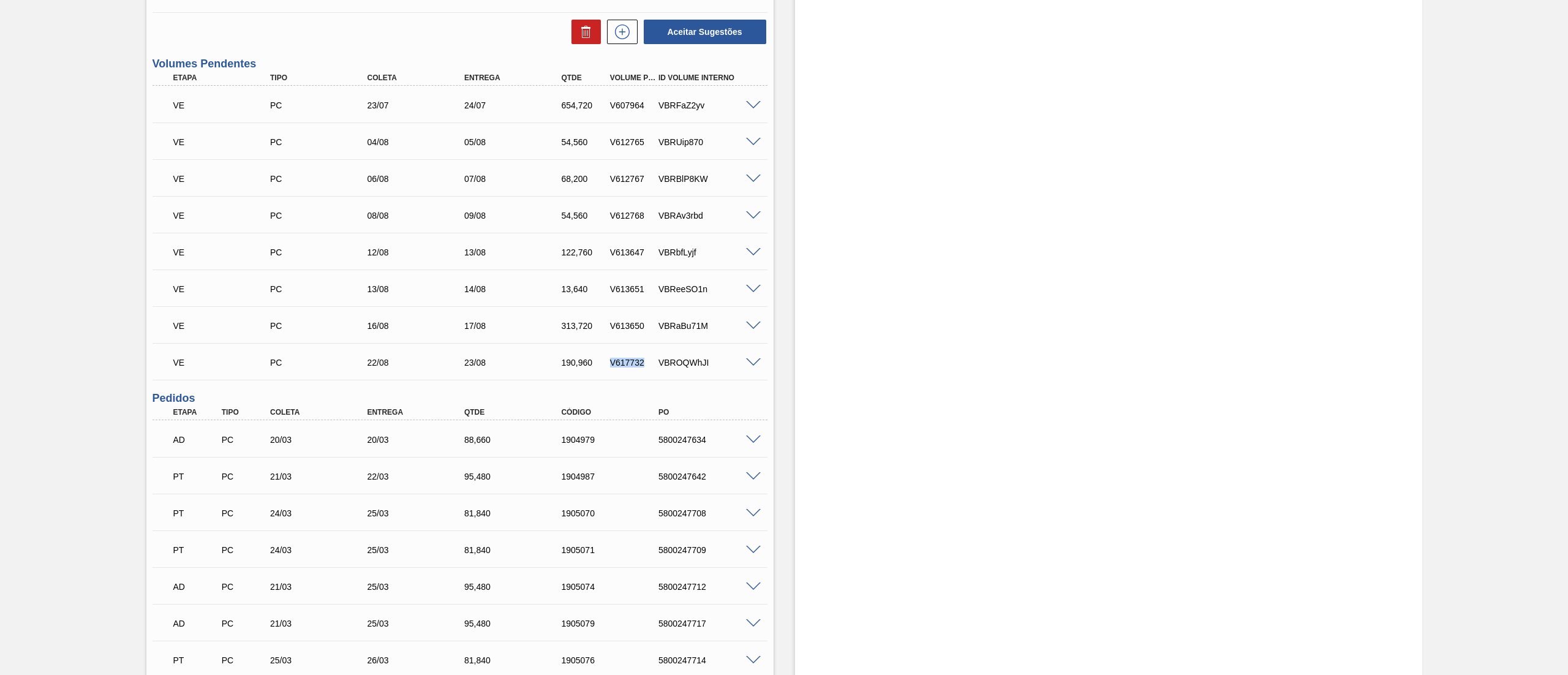
drag, startPoint x: 646, startPoint y: 363, endPoint x: 603, endPoint y: 359, distance: 43.2
click at [603, 359] on div "V617732" at bounding box center [626, 363] width 48 height 10
copy div "V617732"
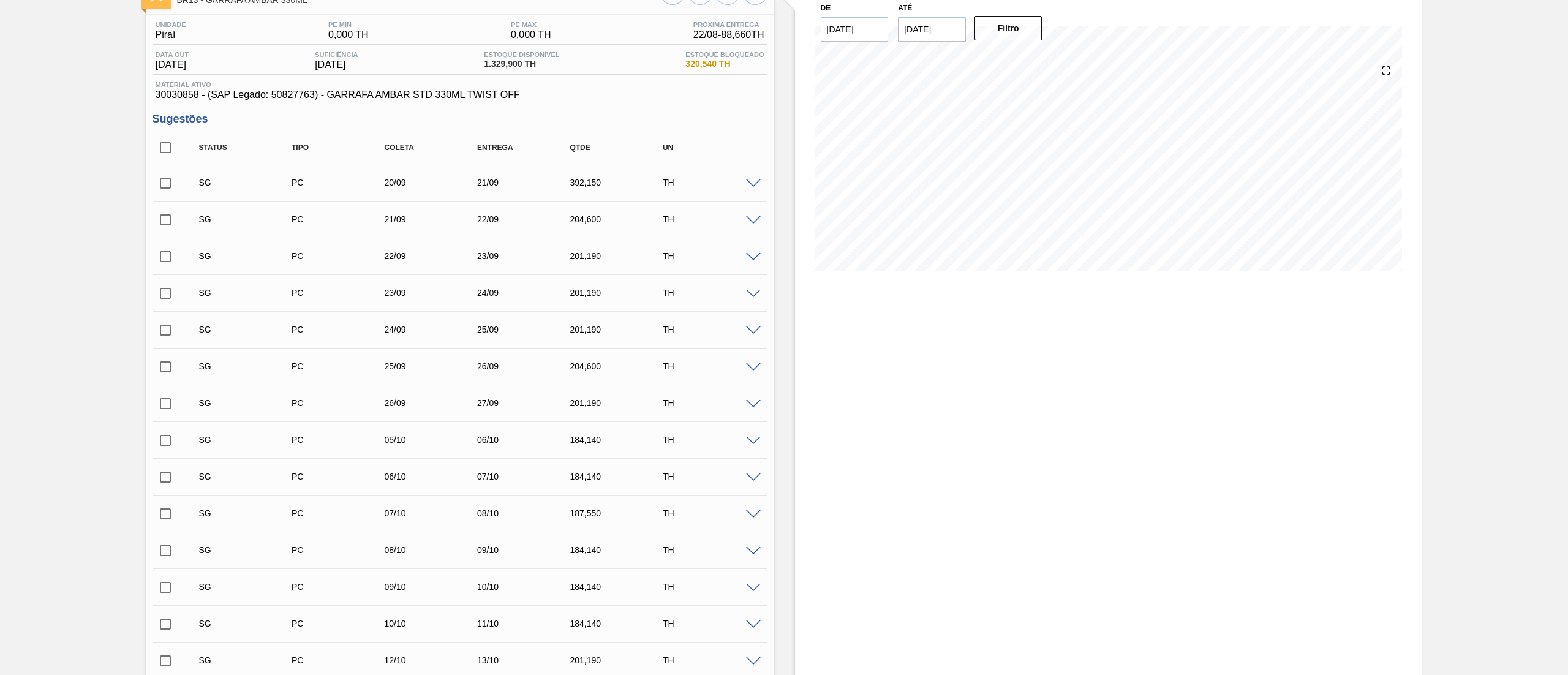
scroll to position [0, 0]
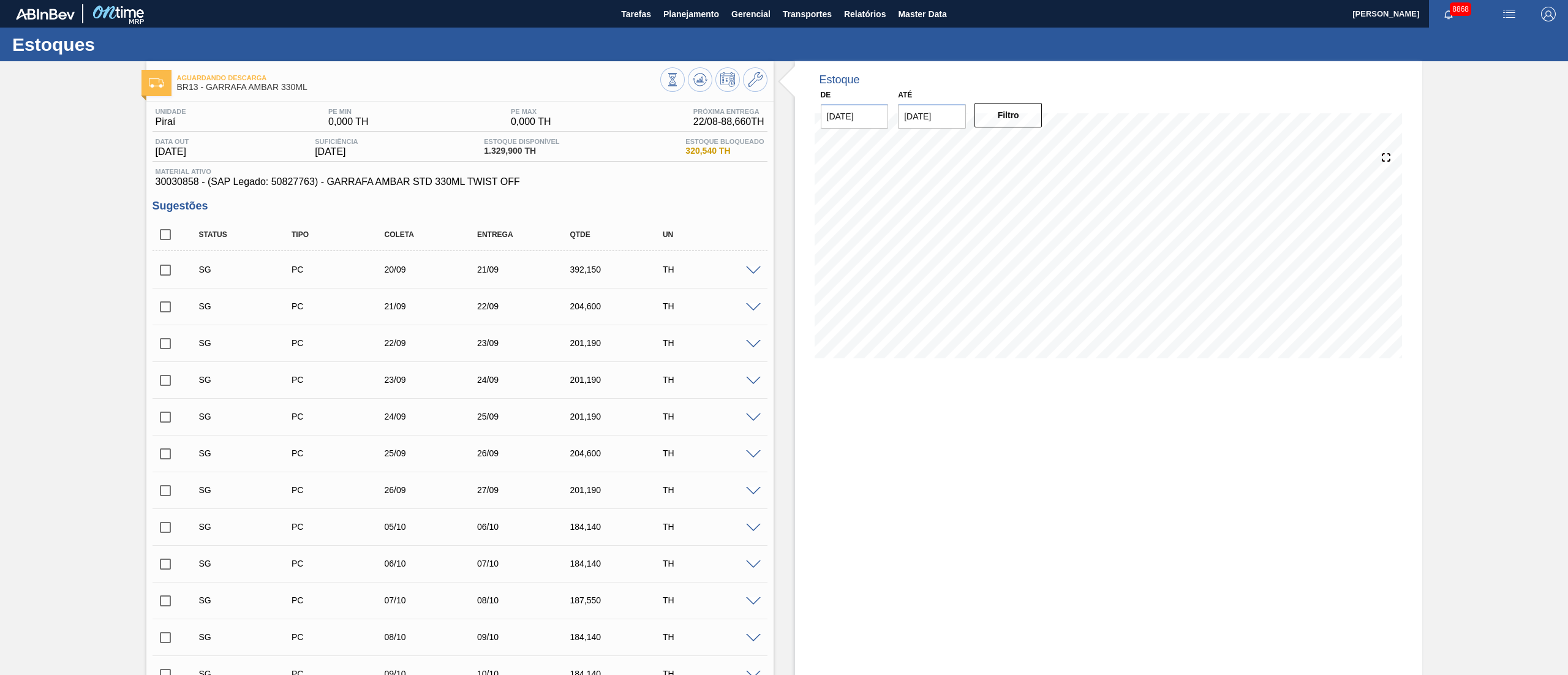
click at [167, 277] on input "checkbox" at bounding box center [165, 270] width 26 height 26
click at [748, 272] on span at bounding box center [753, 270] width 15 height 9
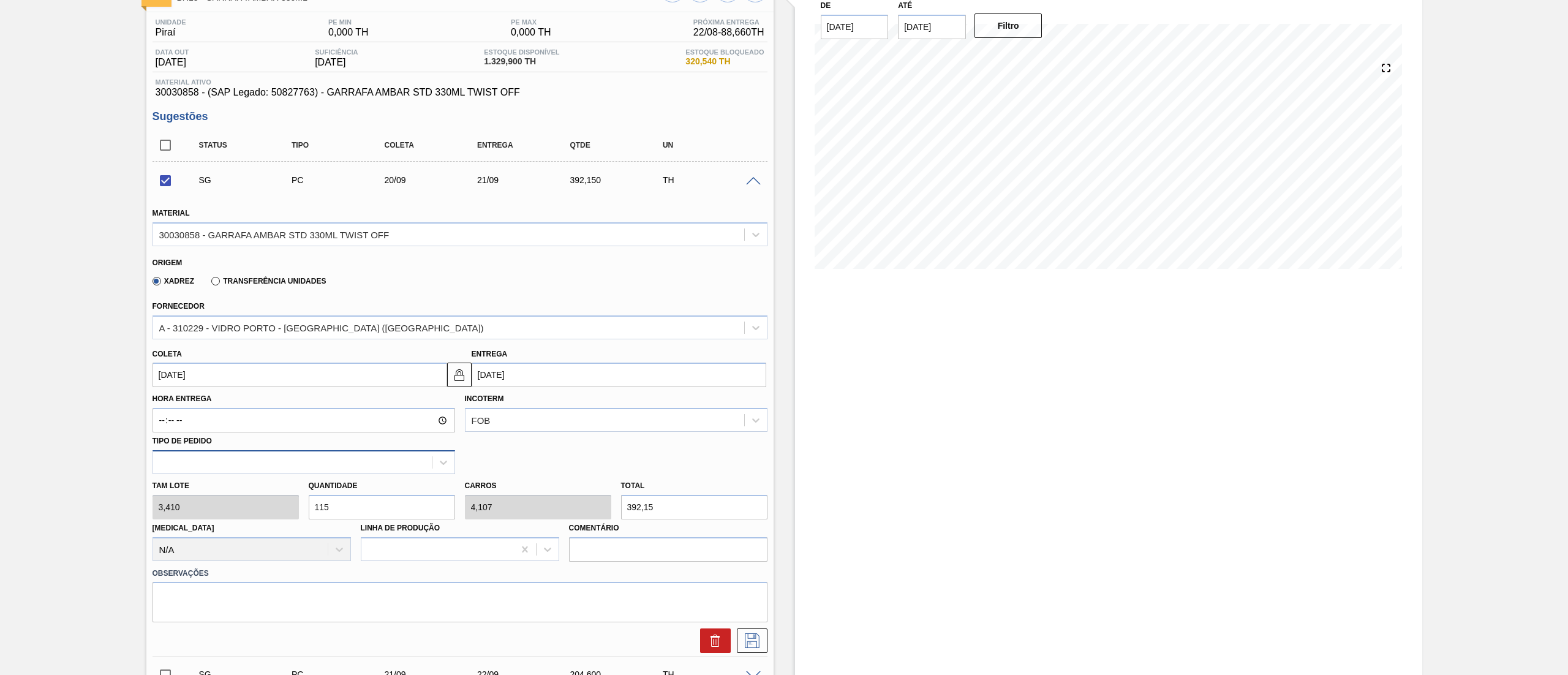
scroll to position [245, 0]
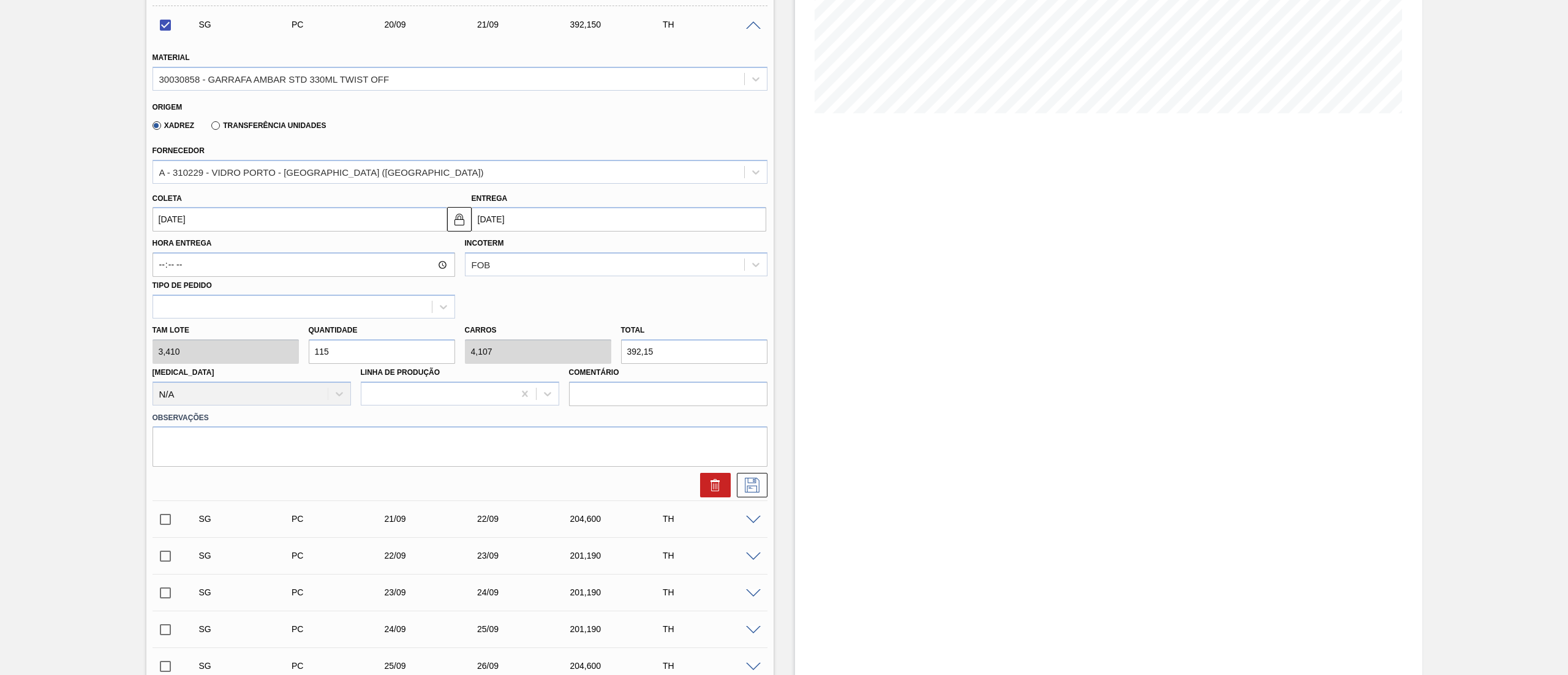
click at [211, 355] on div "Tam lote 3,410 Quantidade 115 Carros 4,107 Total 392,15 Doca N/A Linha de Produ…" at bounding box center [460, 362] width 625 height 88
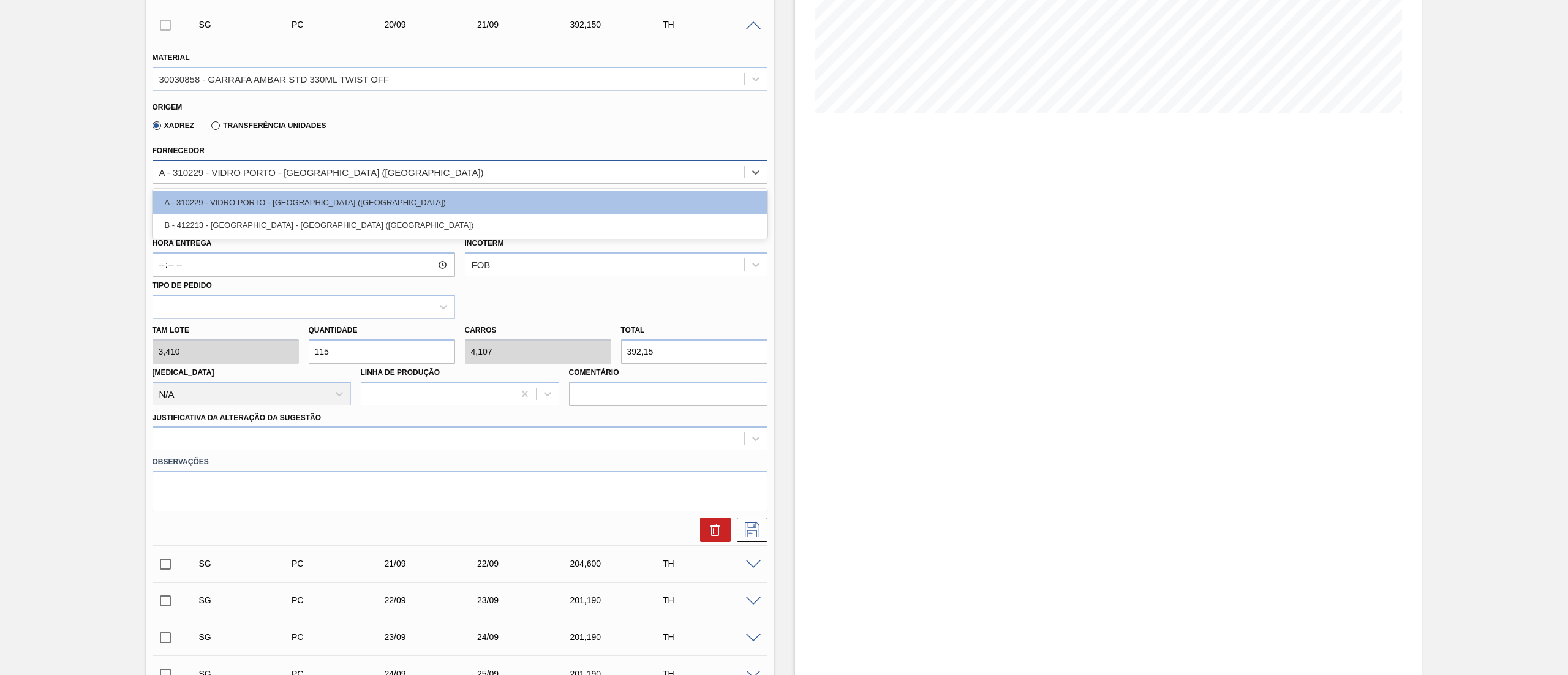
click at [276, 173] on div "A - 310229 - VIDRO PORTO - [GEOGRAPHIC_DATA][PERSON_NAME] ([GEOGRAPHIC_DATA])" at bounding box center [322, 172] width 325 height 10
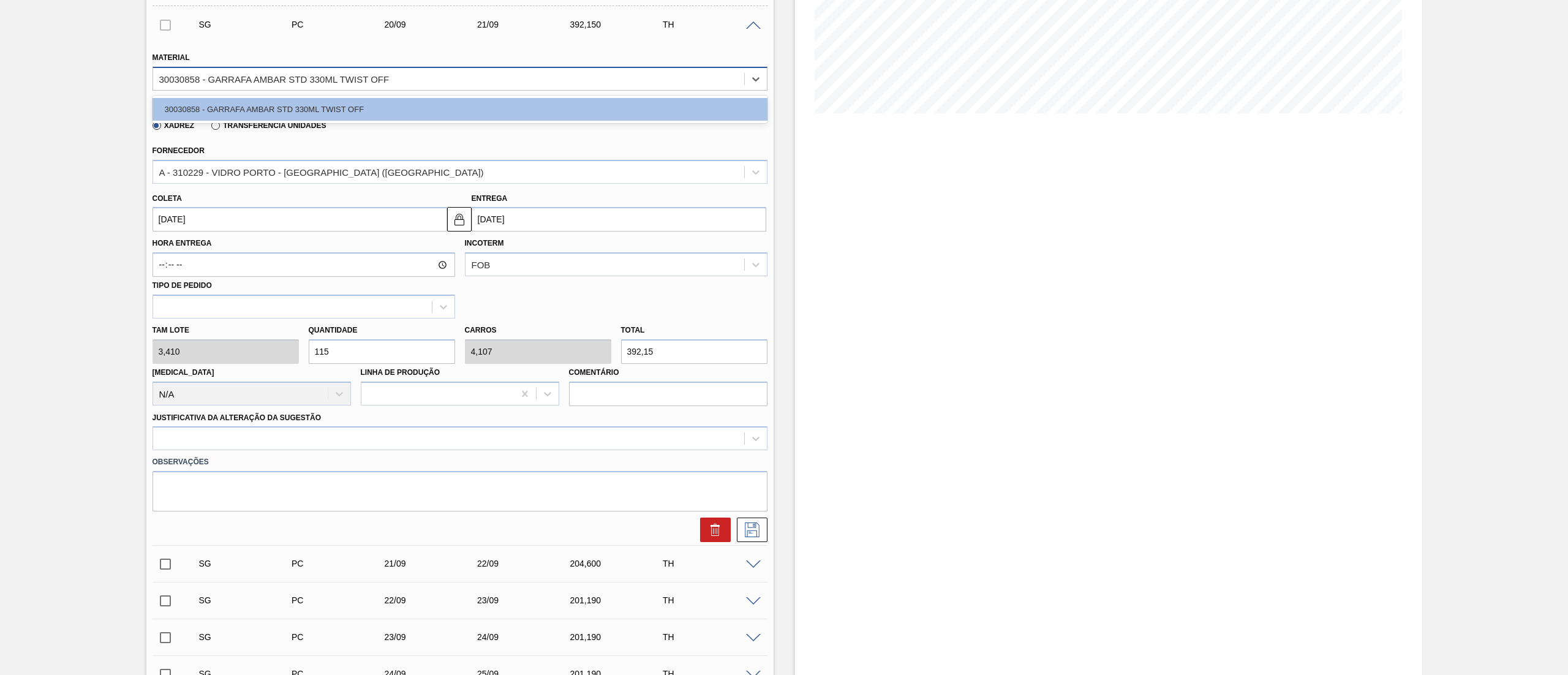
drag, startPoint x: 276, startPoint y: 75, endPoint x: 268, endPoint y: 85, distance: 12.8
click at [272, 78] on div "30030858 - GARRAFA AMBAR STD 330ML TWIST OFF" at bounding box center [275, 78] width 231 height 10
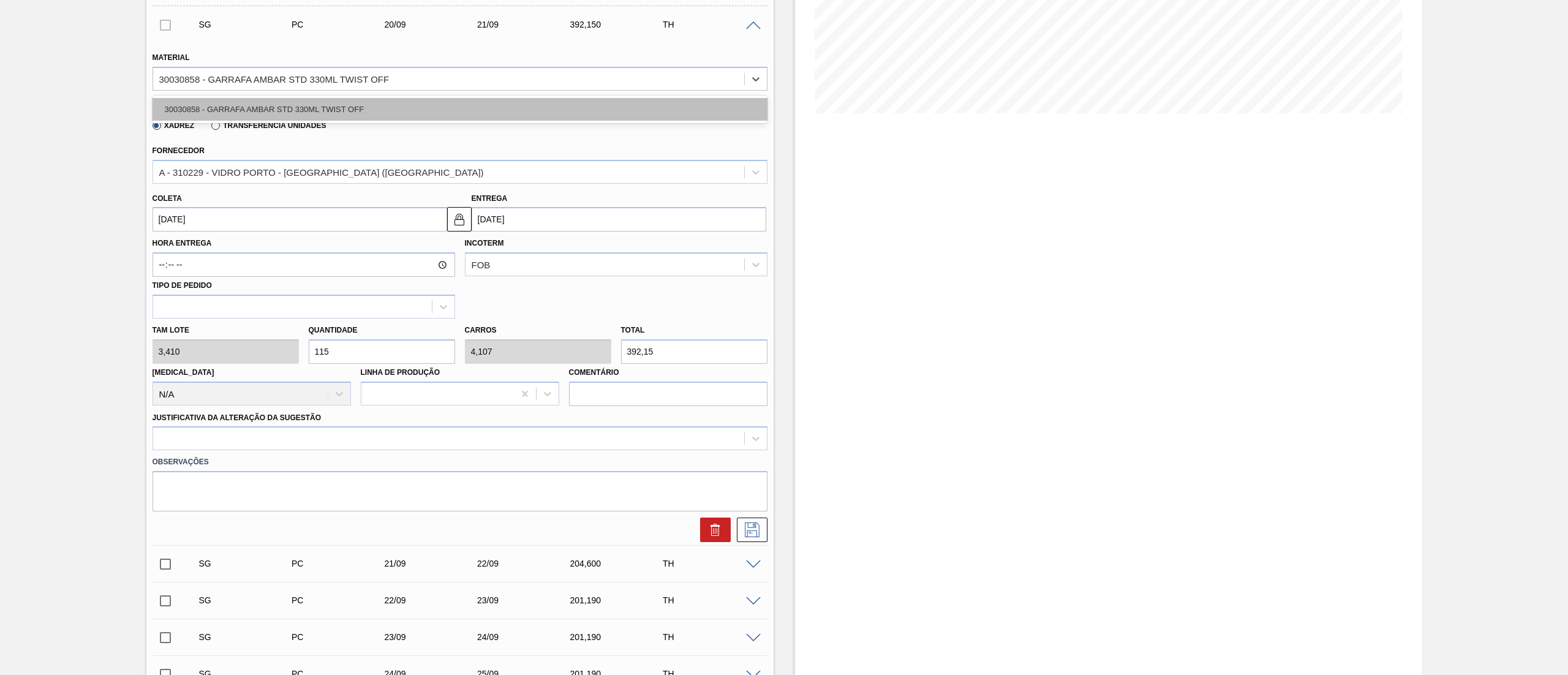
click at [245, 105] on div "30030858 - GARRAFA AMBAR STD 330ML TWIST OFF" at bounding box center [460, 110] width 615 height 23
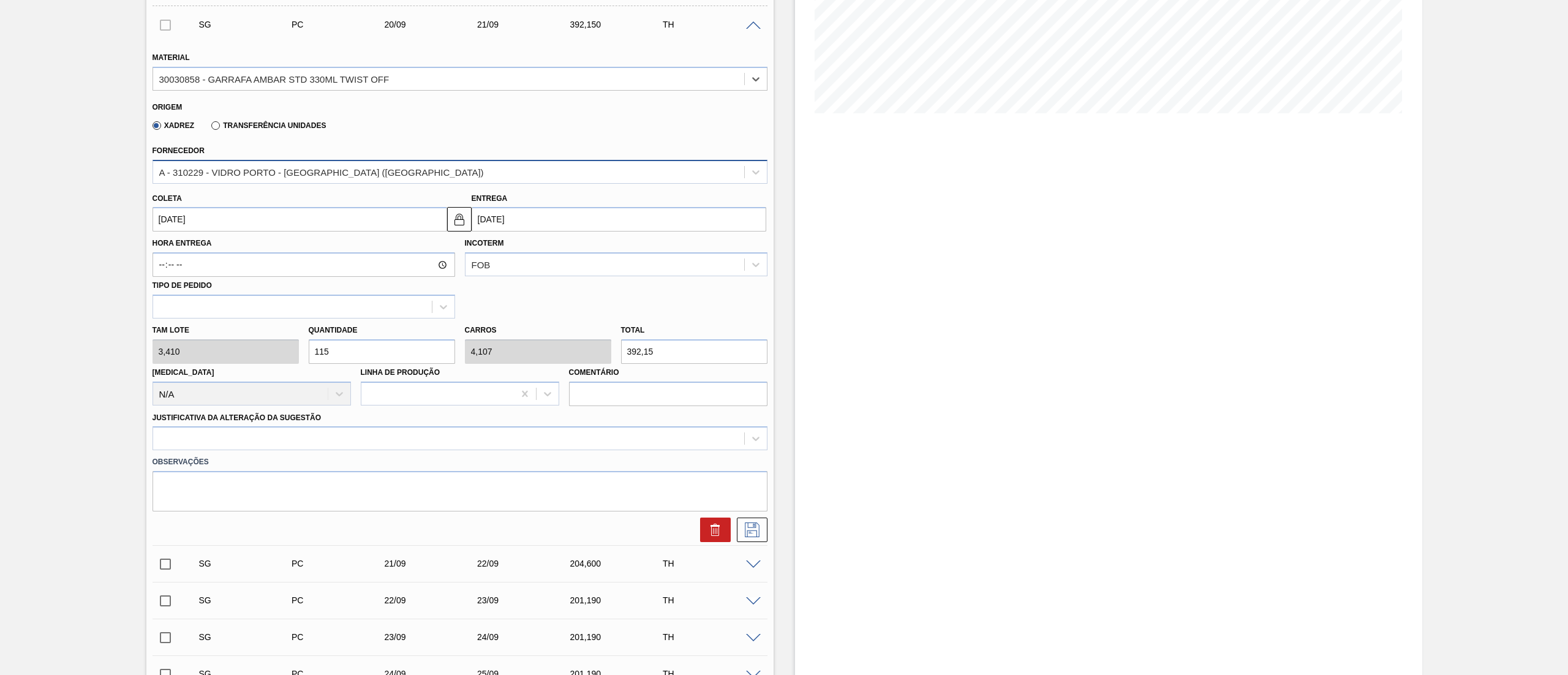
click at [246, 165] on div "A - 310229 - VIDRO PORTO - [GEOGRAPHIC_DATA][PERSON_NAME] ([GEOGRAPHIC_DATA])" at bounding box center [448, 172] width 591 height 18
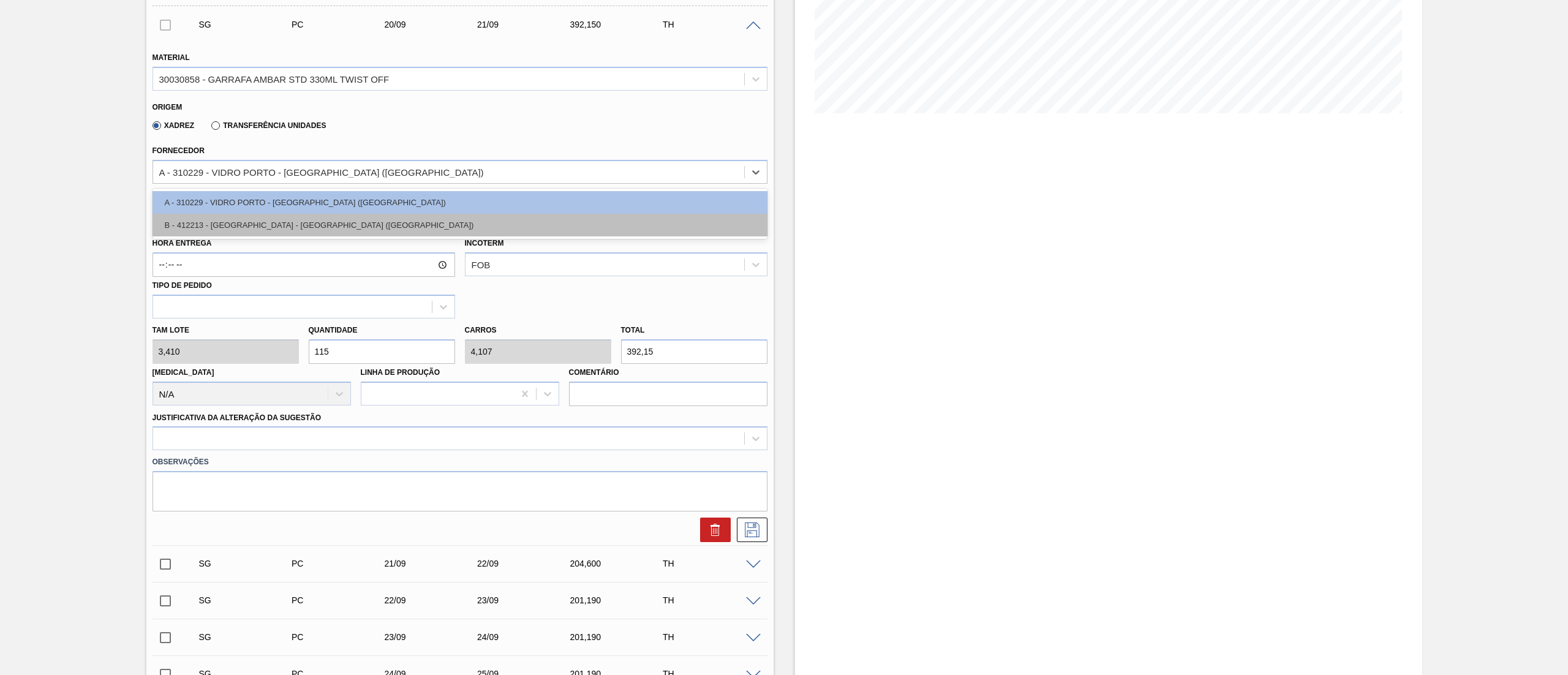
click at [246, 231] on div "B - 412213 - SAINT GOBAIN - JACUTINGA (MG)" at bounding box center [460, 225] width 615 height 23
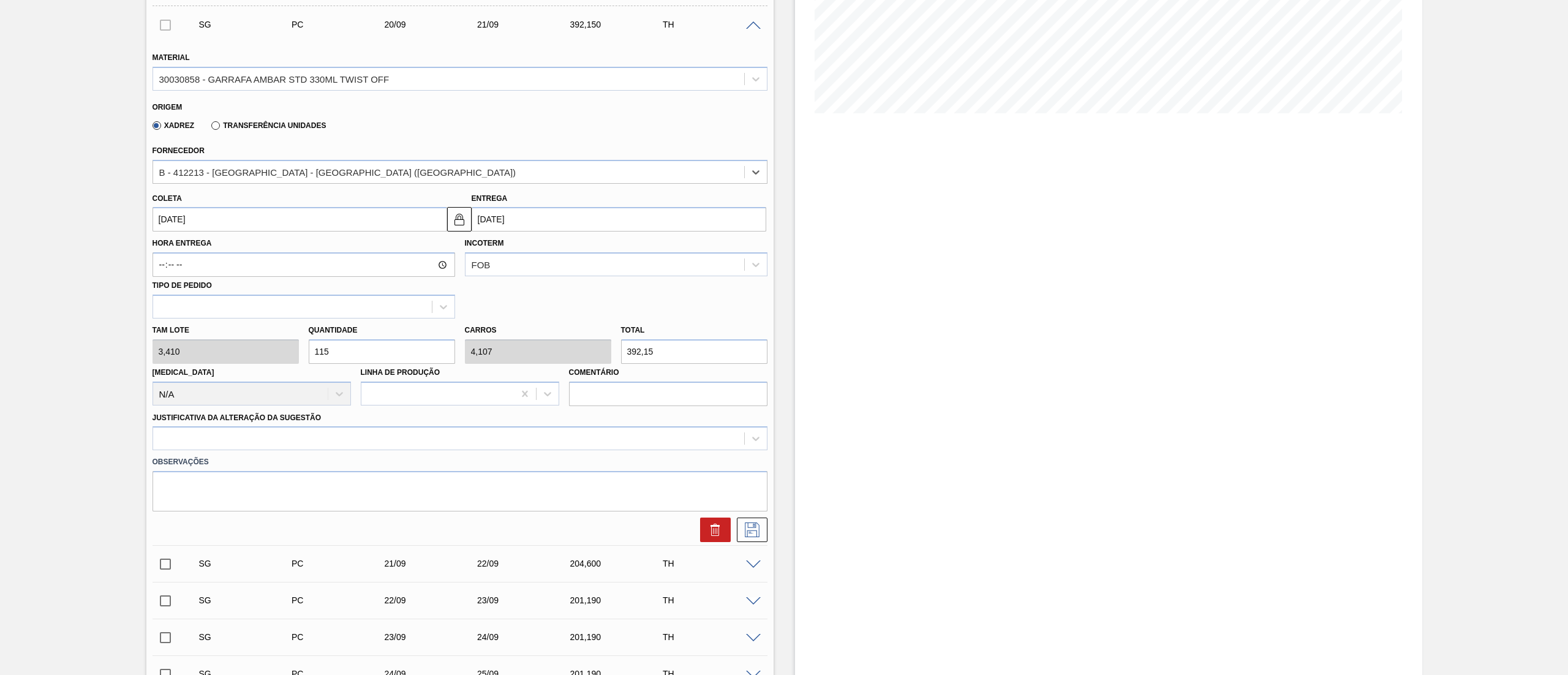
click at [260, 222] on input "[DATE]" at bounding box center [299, 219] width 294 height 24
click at [162, 247] on button "Previous Month" at bounding box center [164, 248] width 9 height 9
click at [267, 350] on div "22" at bounding box center [266, 348] width 17 height 17
drag, startPoint x: 356, startPoint y: 352, endPoint x: 185, endPoint y: 333, distance: 172.1
click at [197, 335] on div "Tam lote 3,410 Quantidade 115 Carros 4,107 Total 392,15 Doca N/A Linha de Produ…" at bounding box center [460, 362] width 625 height 88
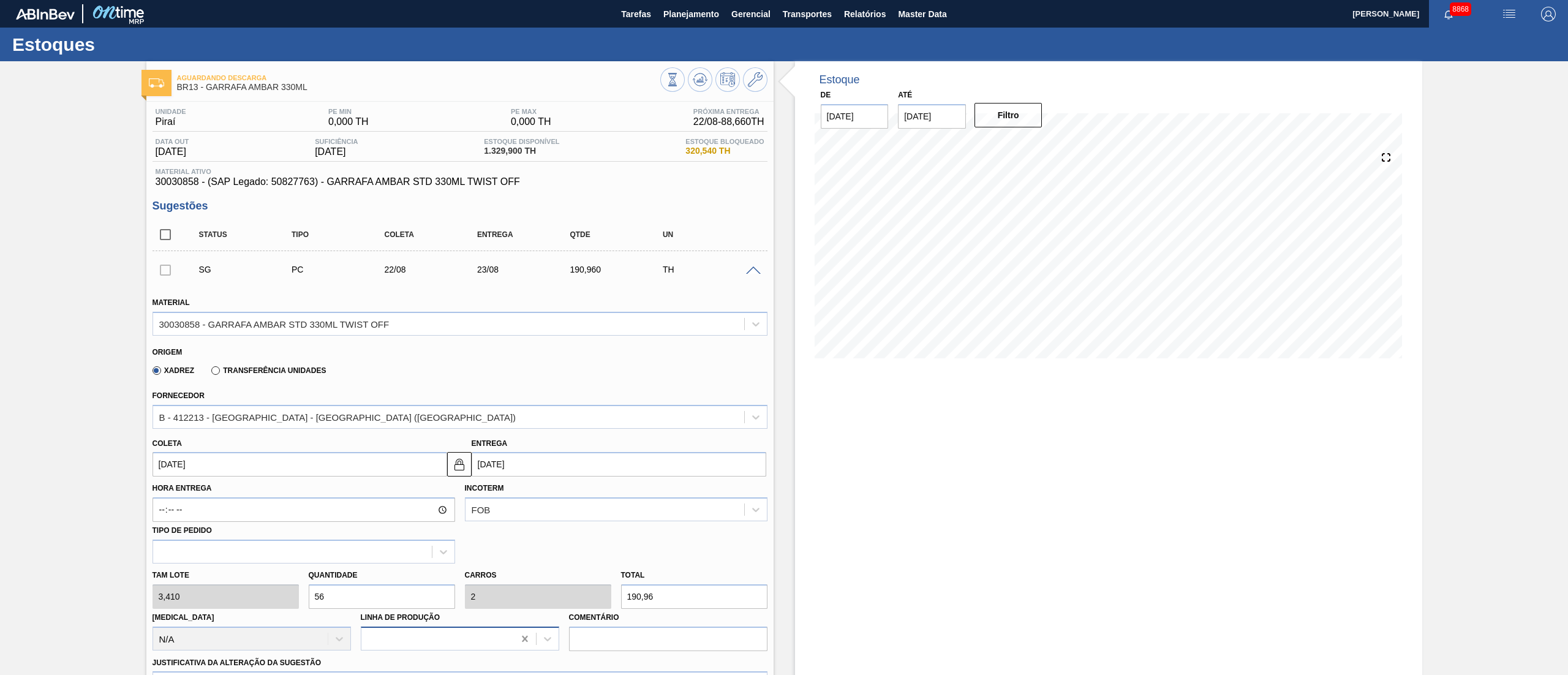
scroll to position [123, 0]
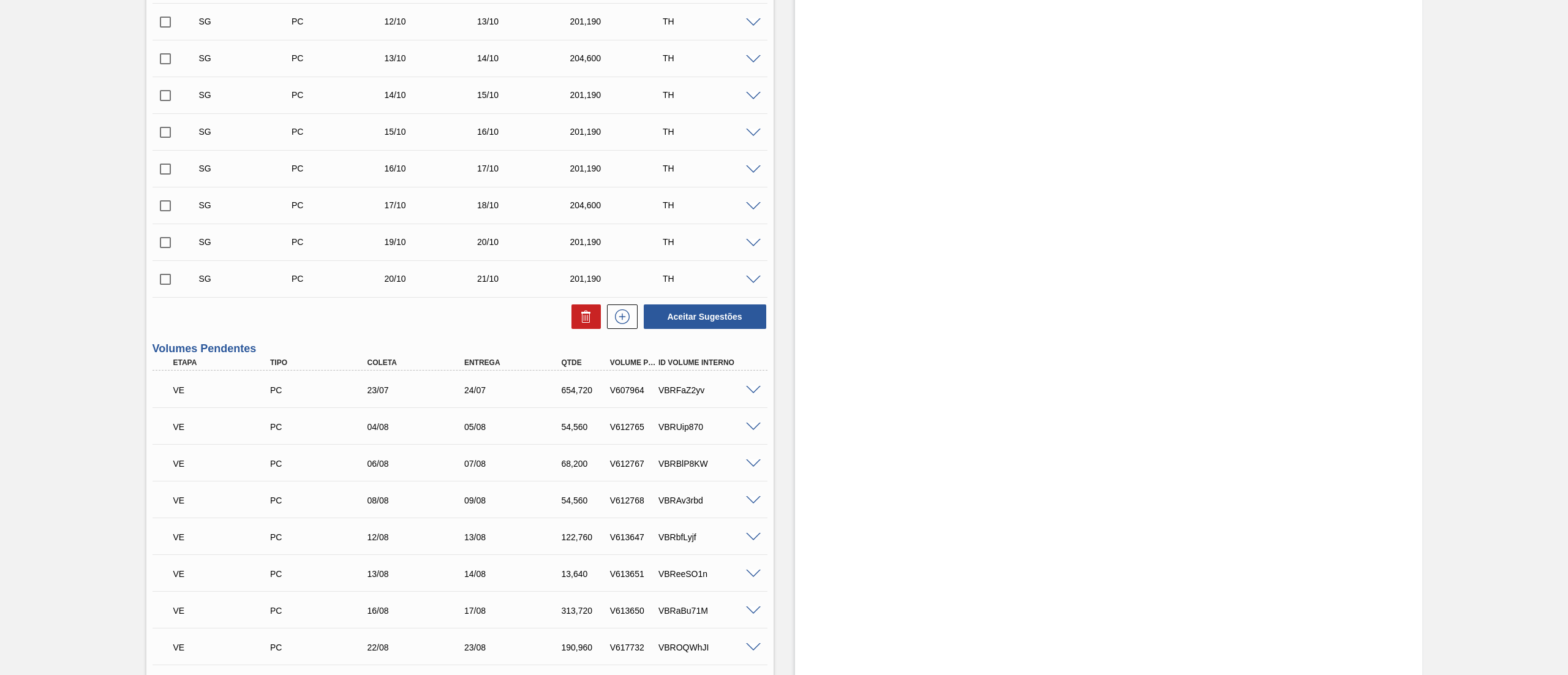
scroll to position [856, 0]
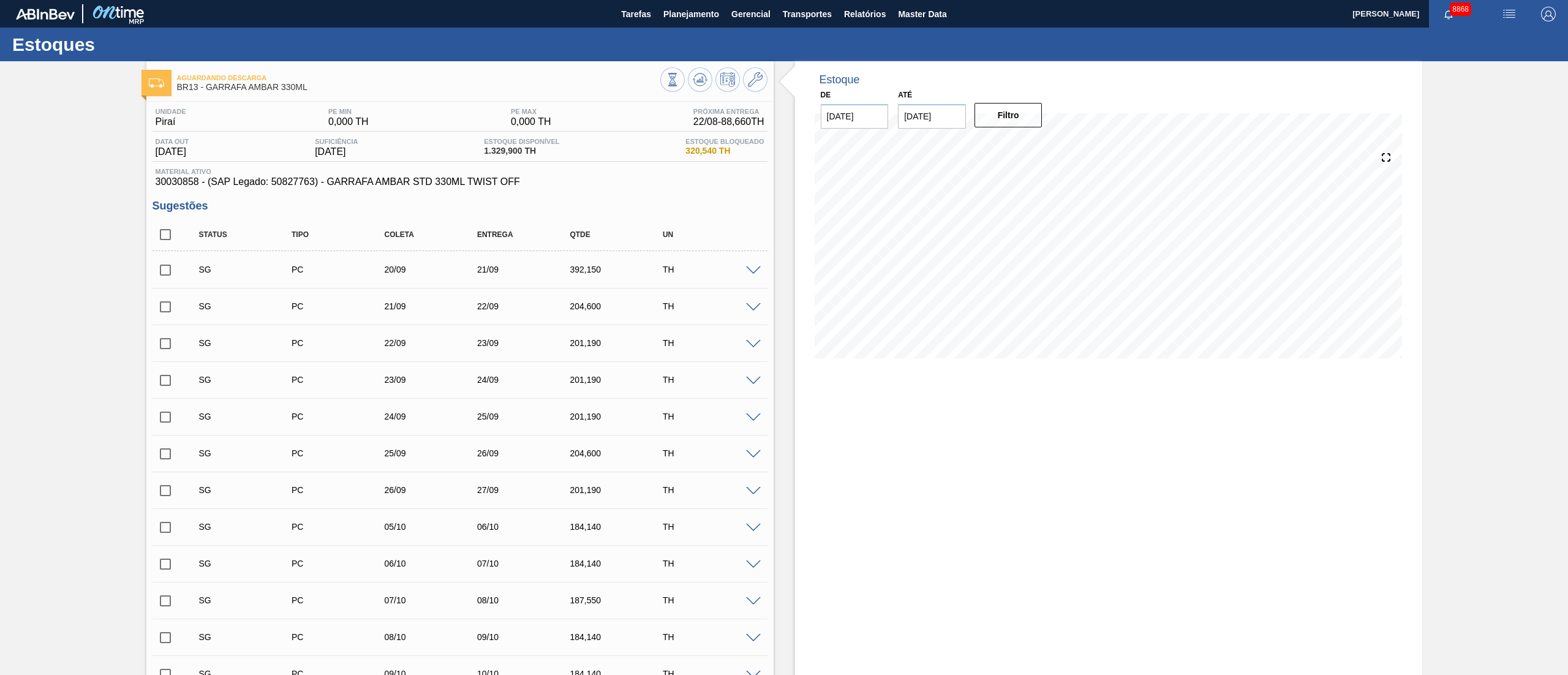
drag, startPoint x: 167, startPoint y: 241, endPoint x: 532, endPoint y: 340, distance: 378.2
click at [167, 241] on input "checkbox" at bounding box center [165, 235] width 26 height 26
checkbox input "true"
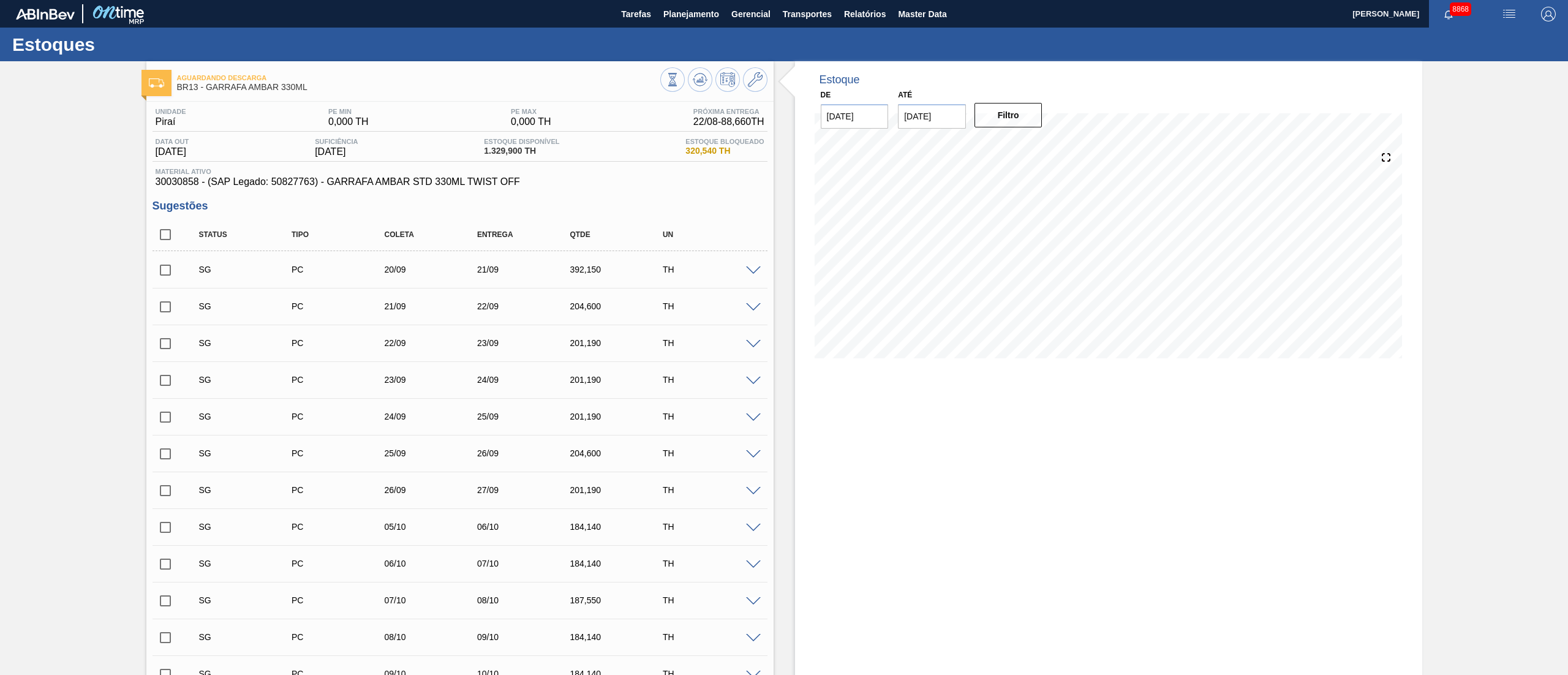
checkbox input "true"
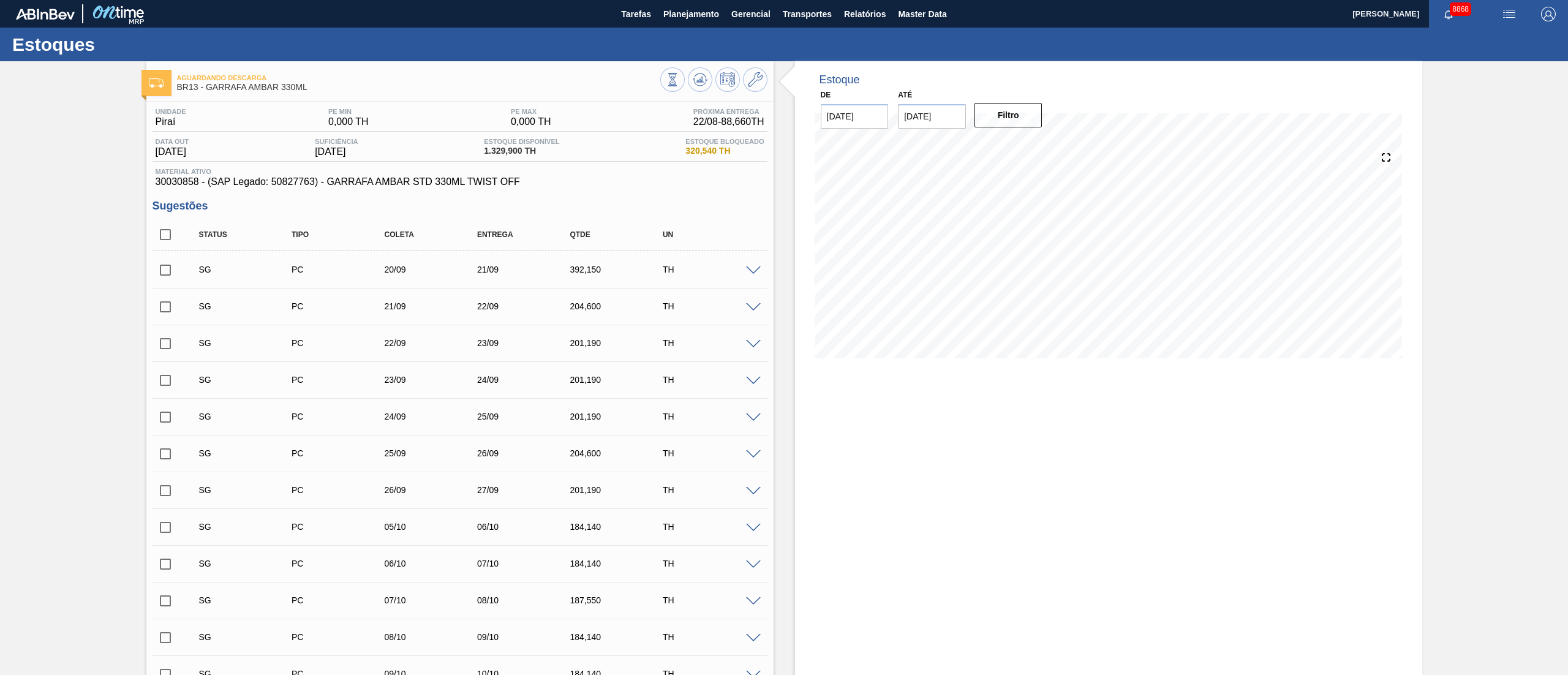
checkbox input "true"
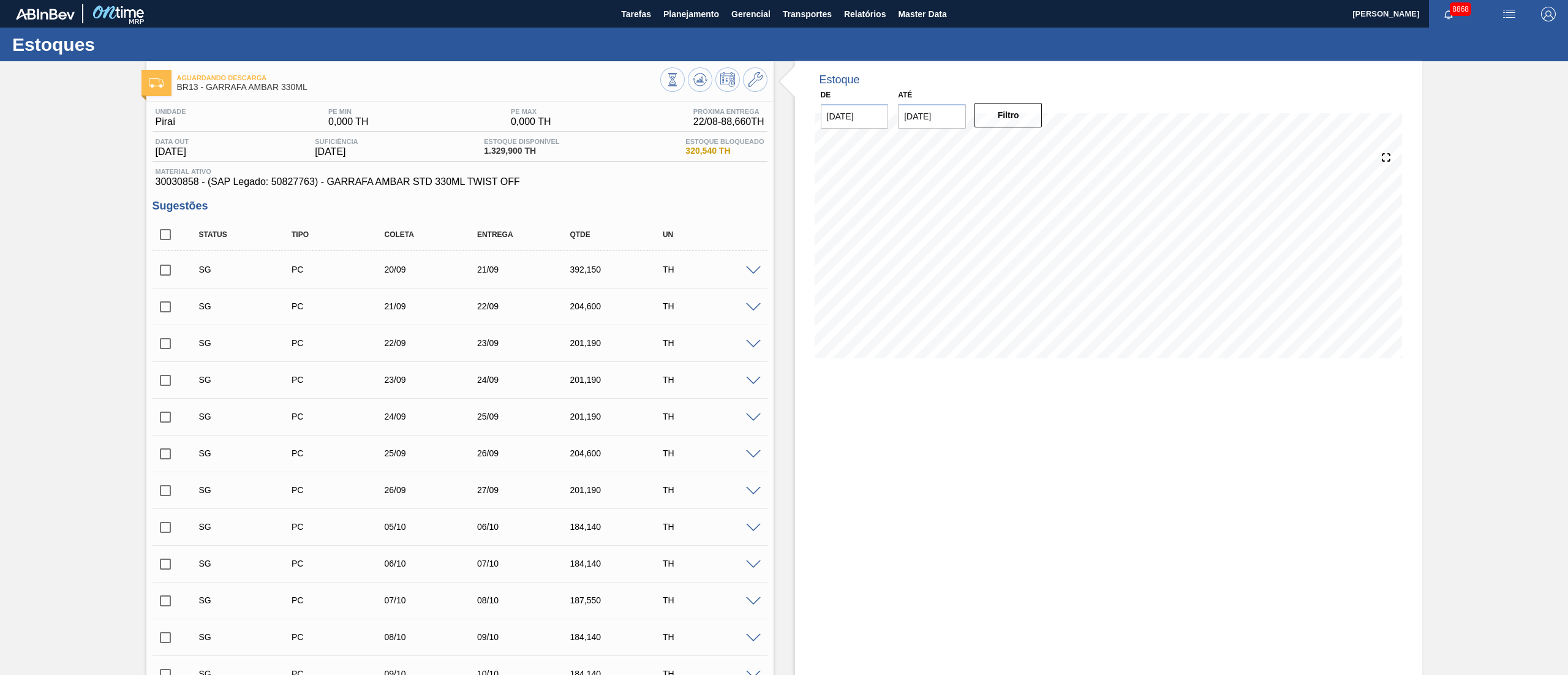
checkbox input "true"
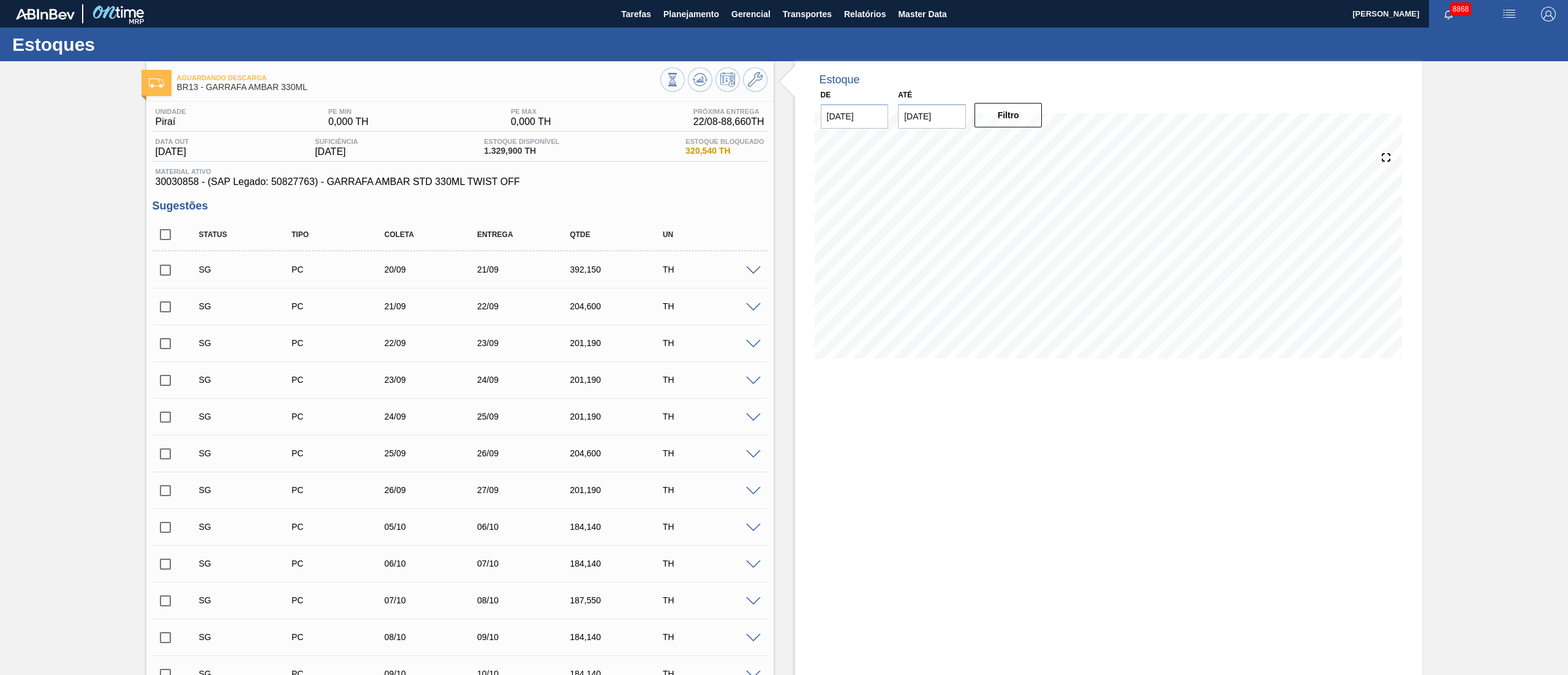
checkbox input "true"
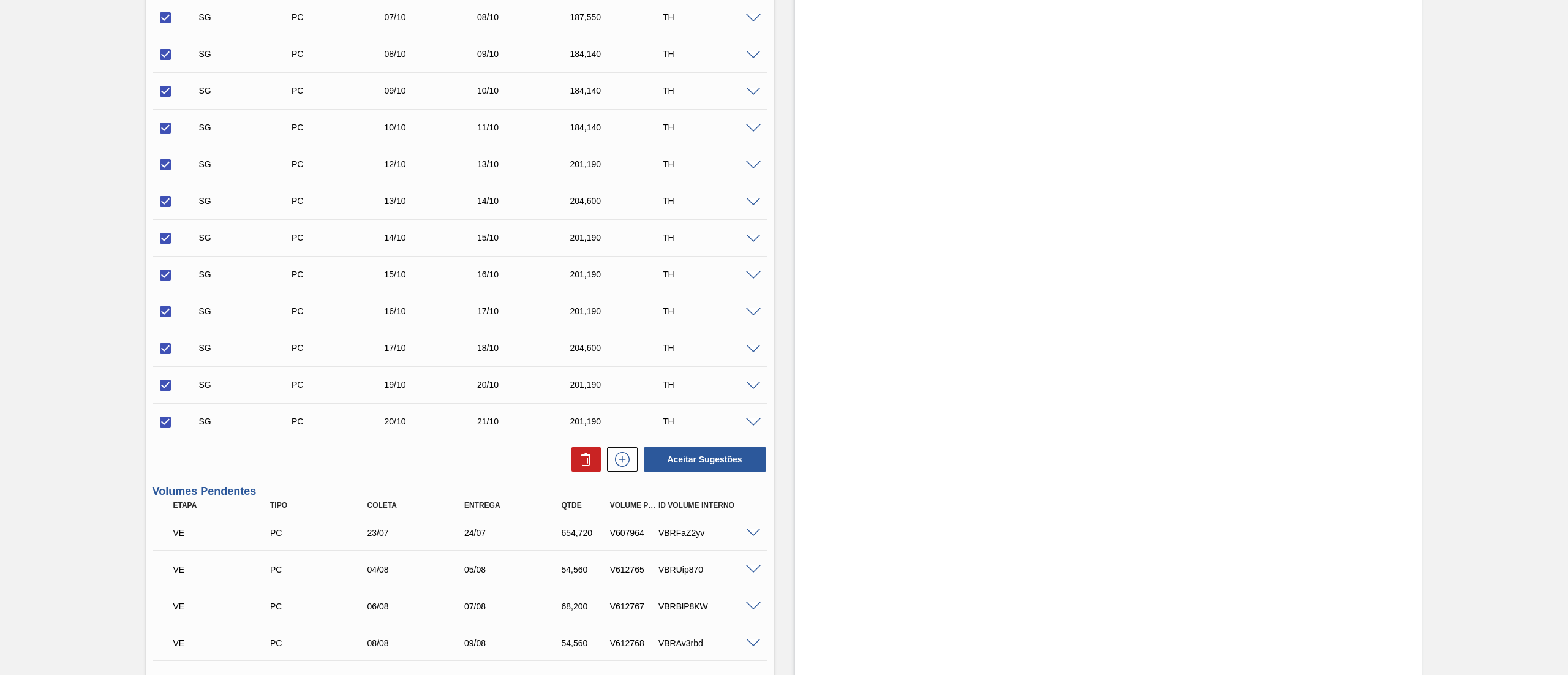
scroll to position [613, 0]
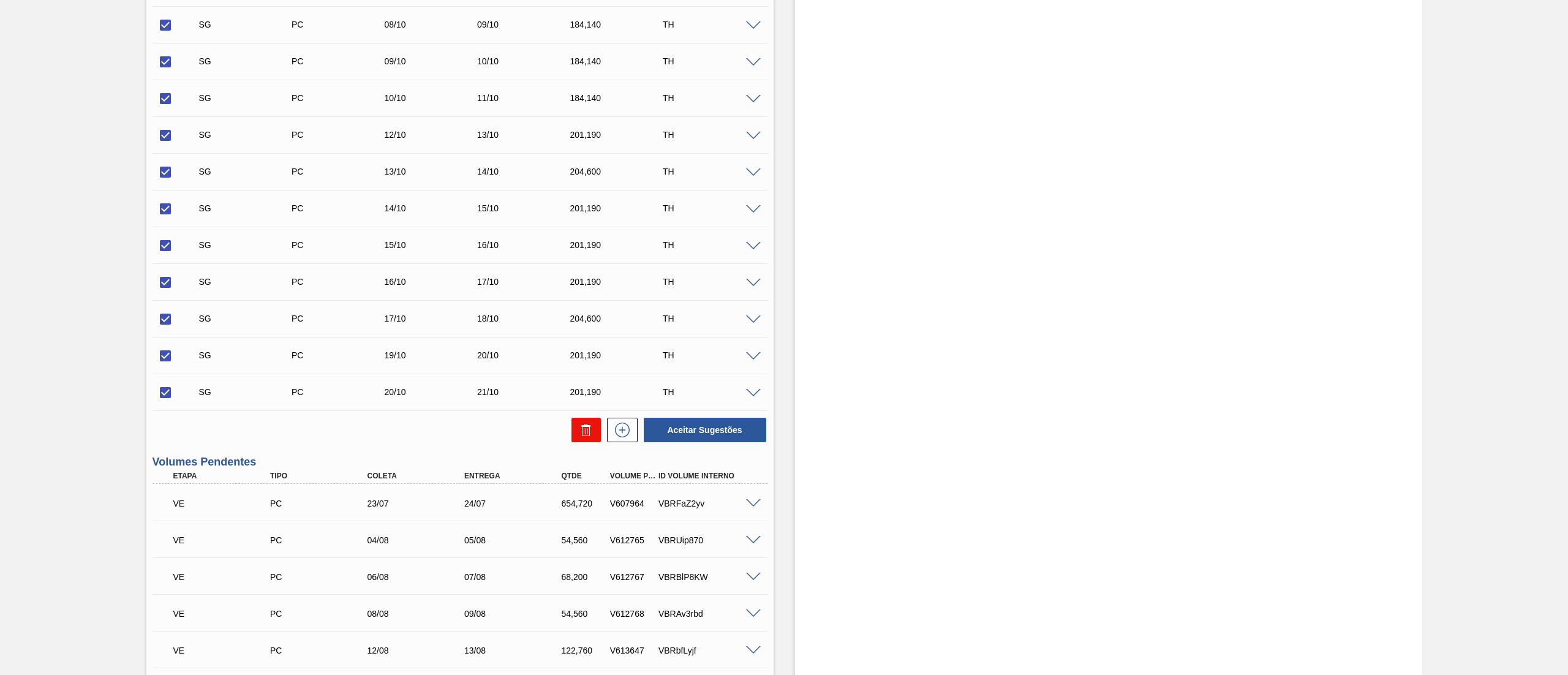
click at [588, 431] on icon at bounding box center [586, 430] width 15 height 15
checkbox input "false"
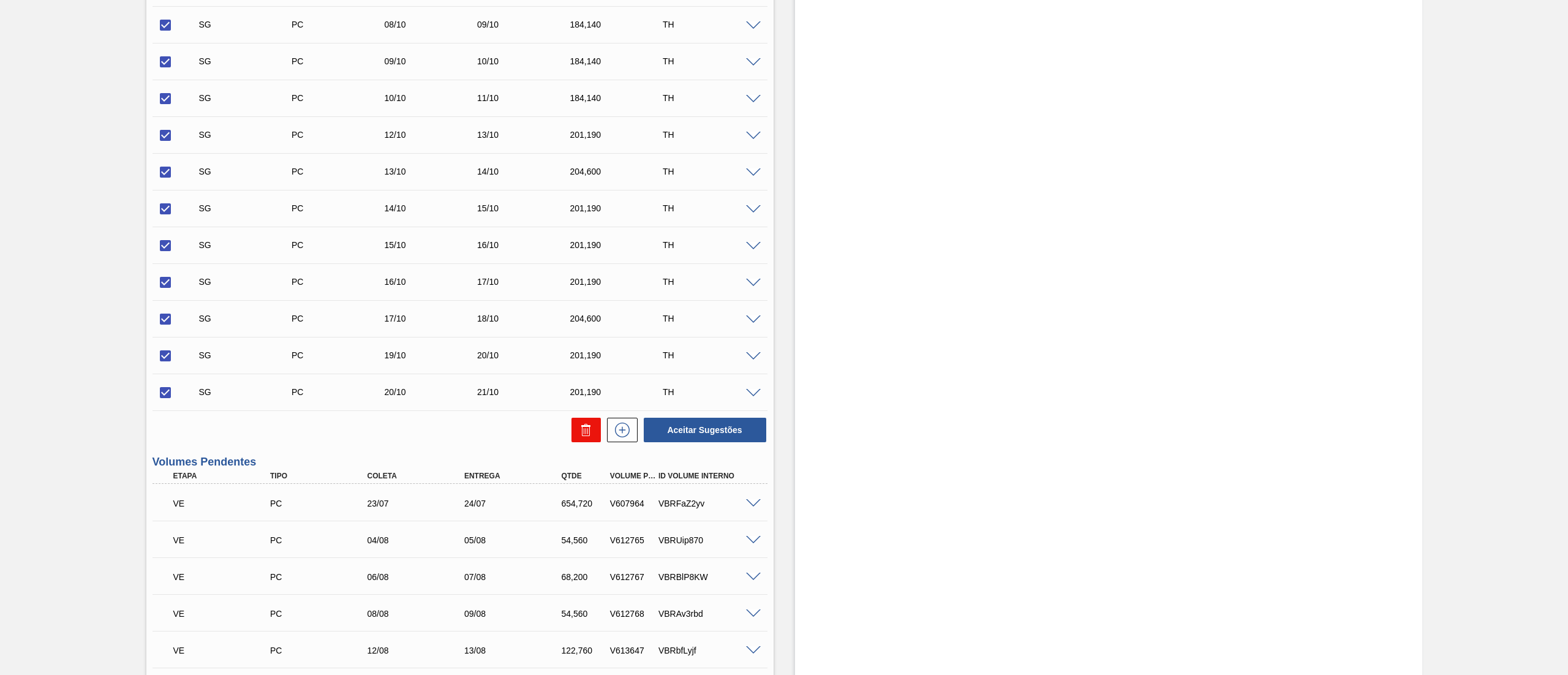
checkbox input "false"
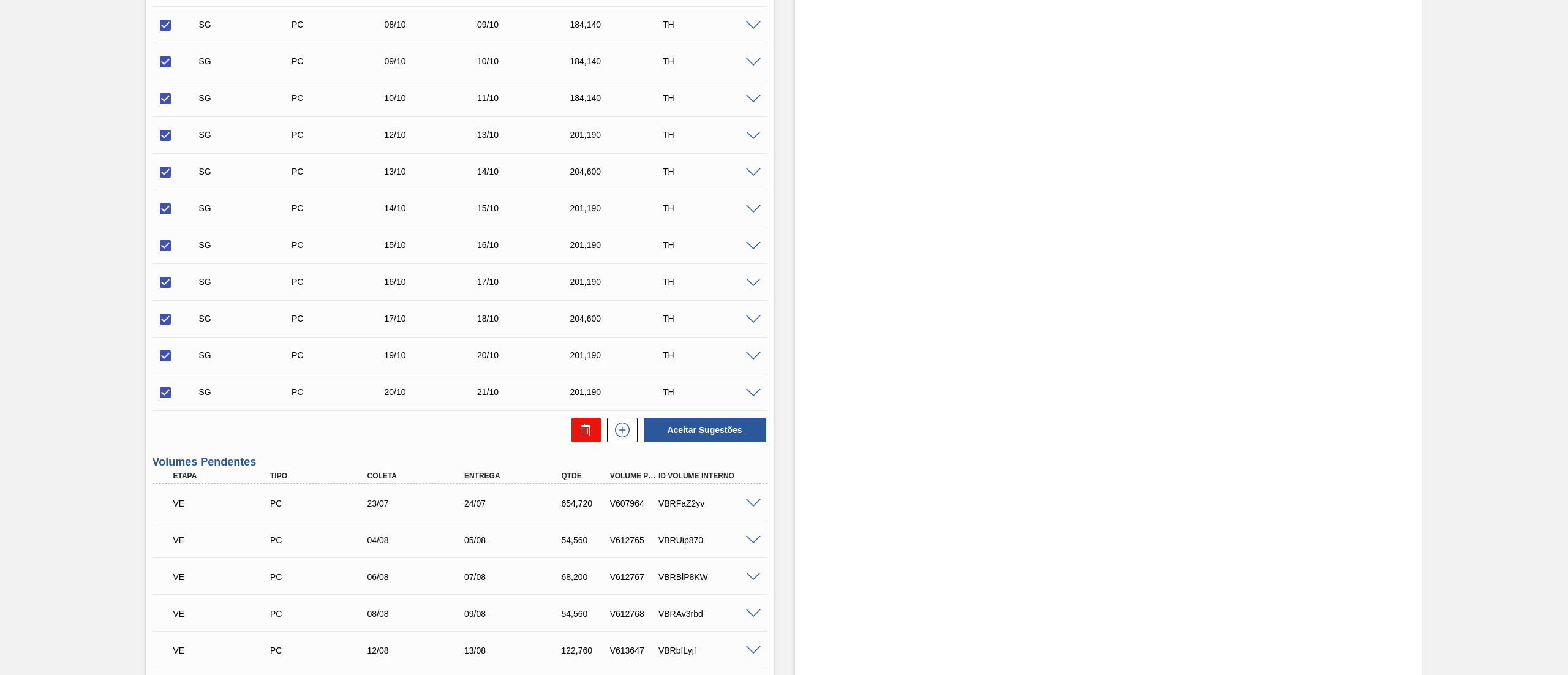
checkbox input "false"
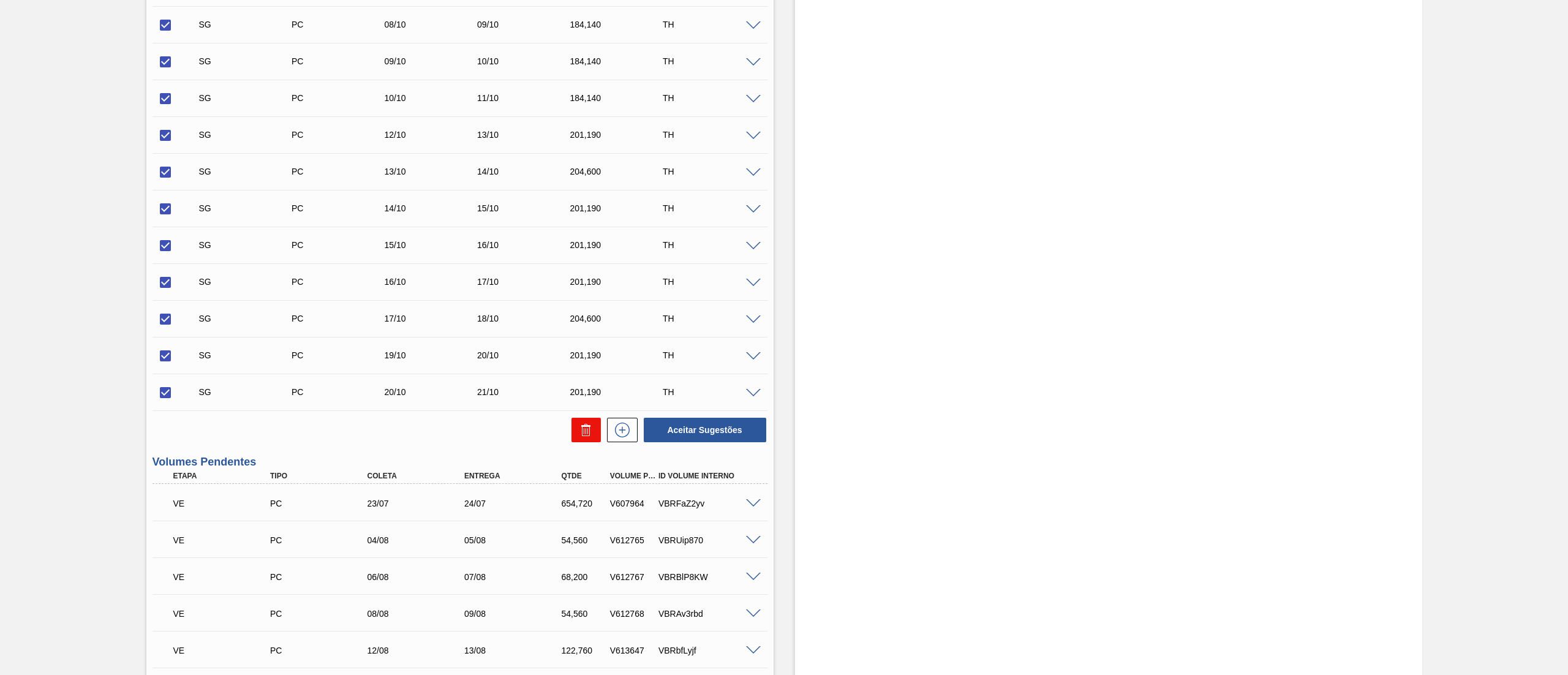
checkbox input "false"
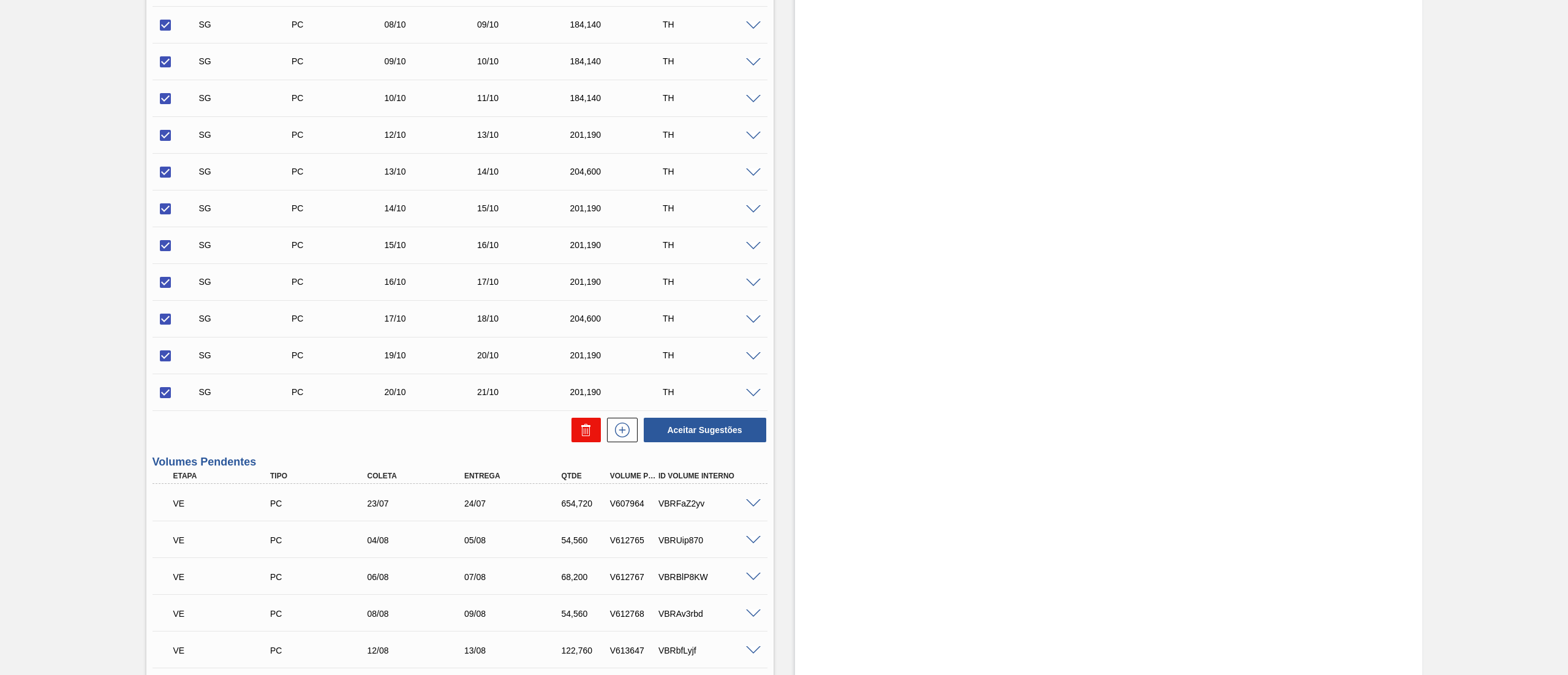
checkbox input "false"
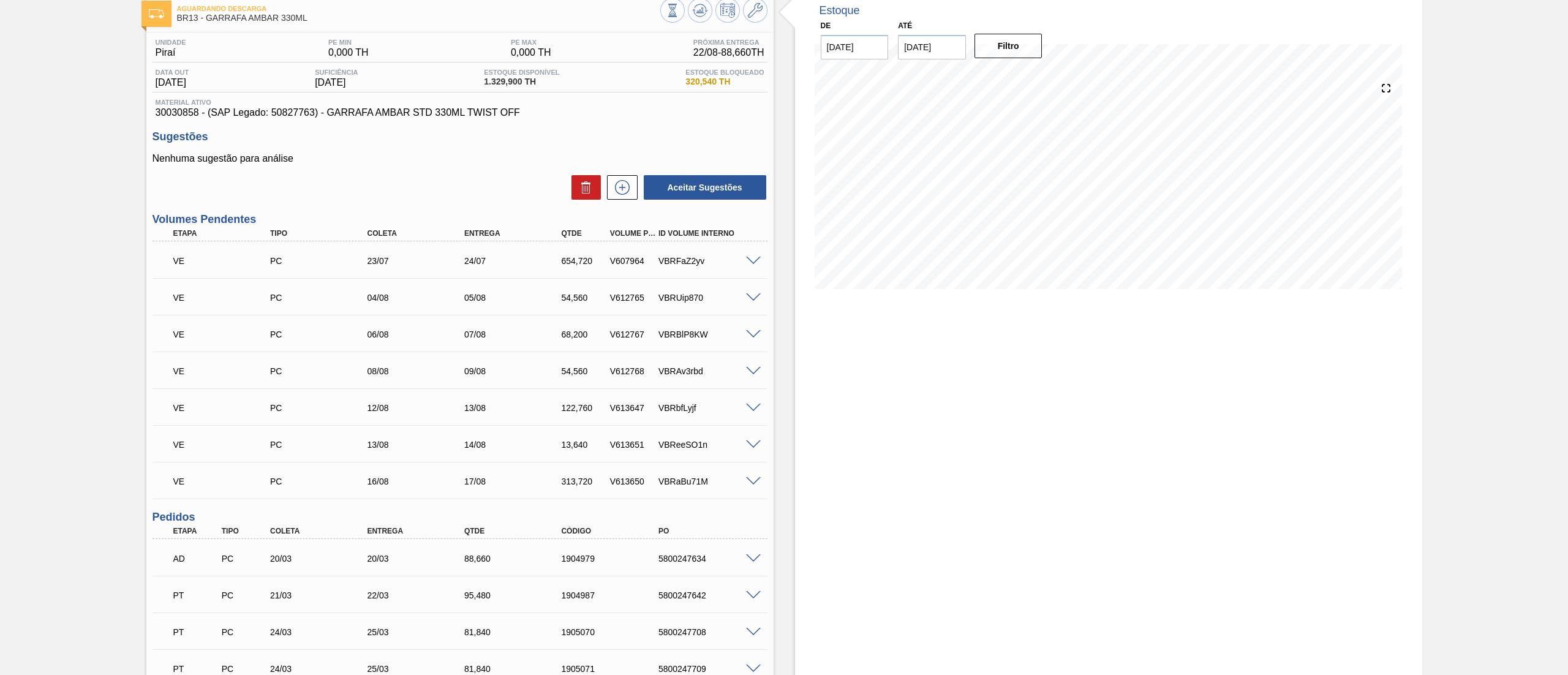
scroll to position [0, 0]
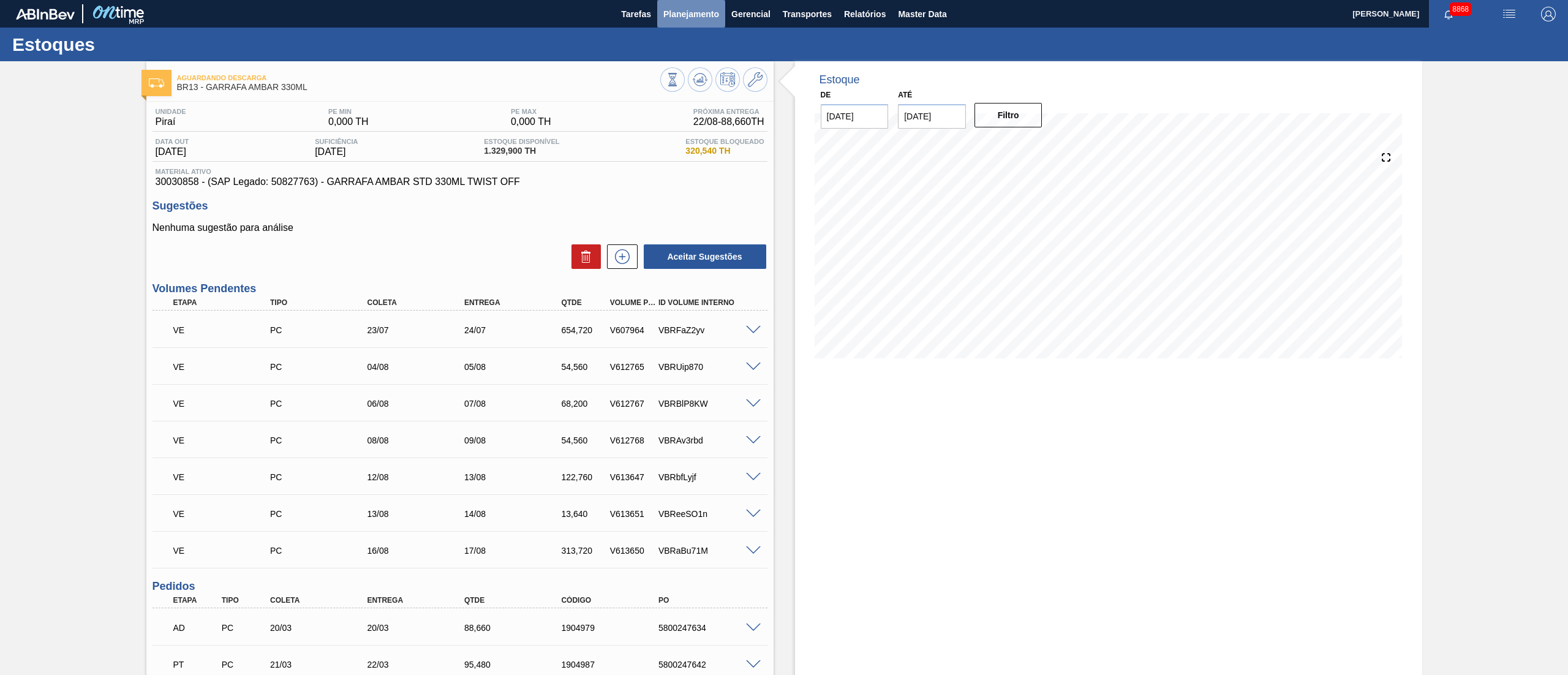
click at [681, 19] on span "Planejamento" at bounding box center [691, 14] width 56 height 15
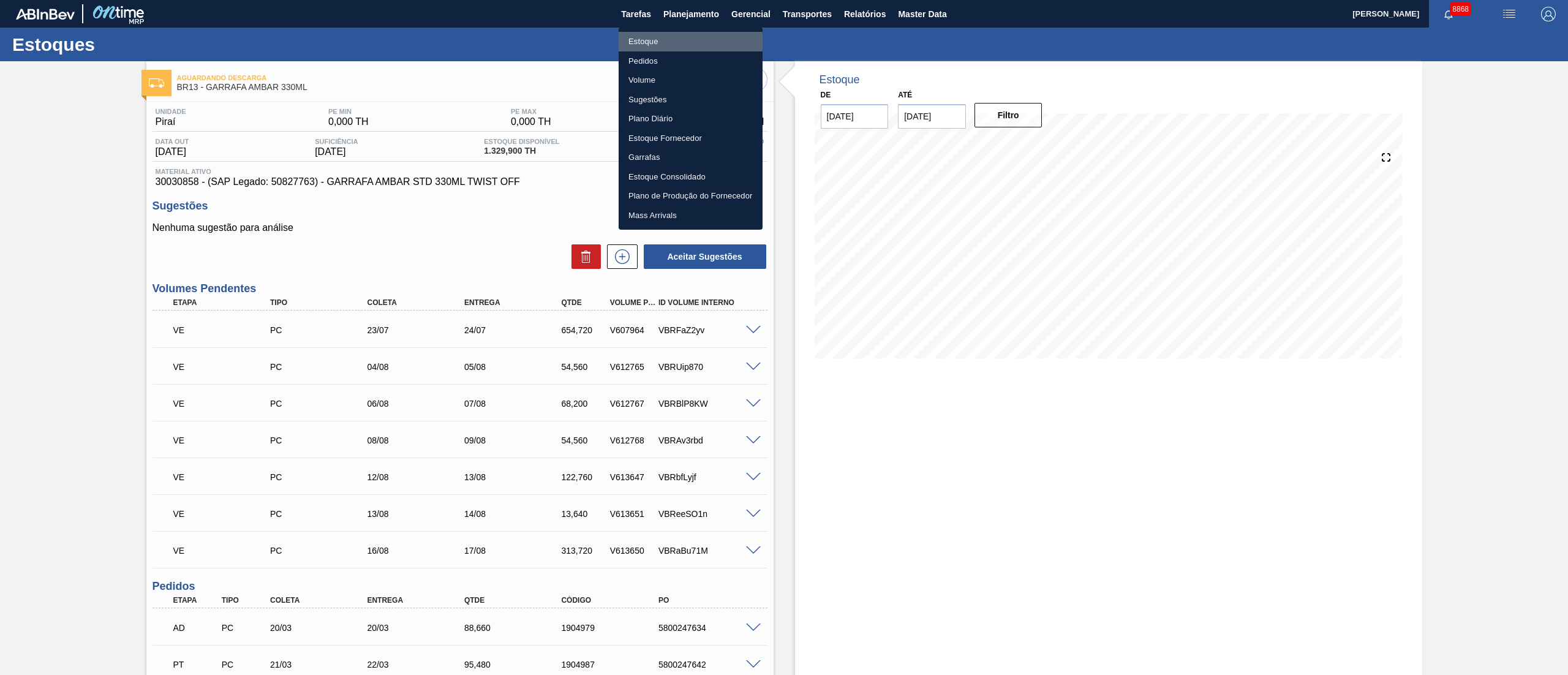
drag, startPoint x: 650, startPoint y: 43, endPoint x: 762, endPoint y: 69, distance: 115.0
click at [649, 44] on li "Estoque" at bounding box center [690, 42] width 144 height 19
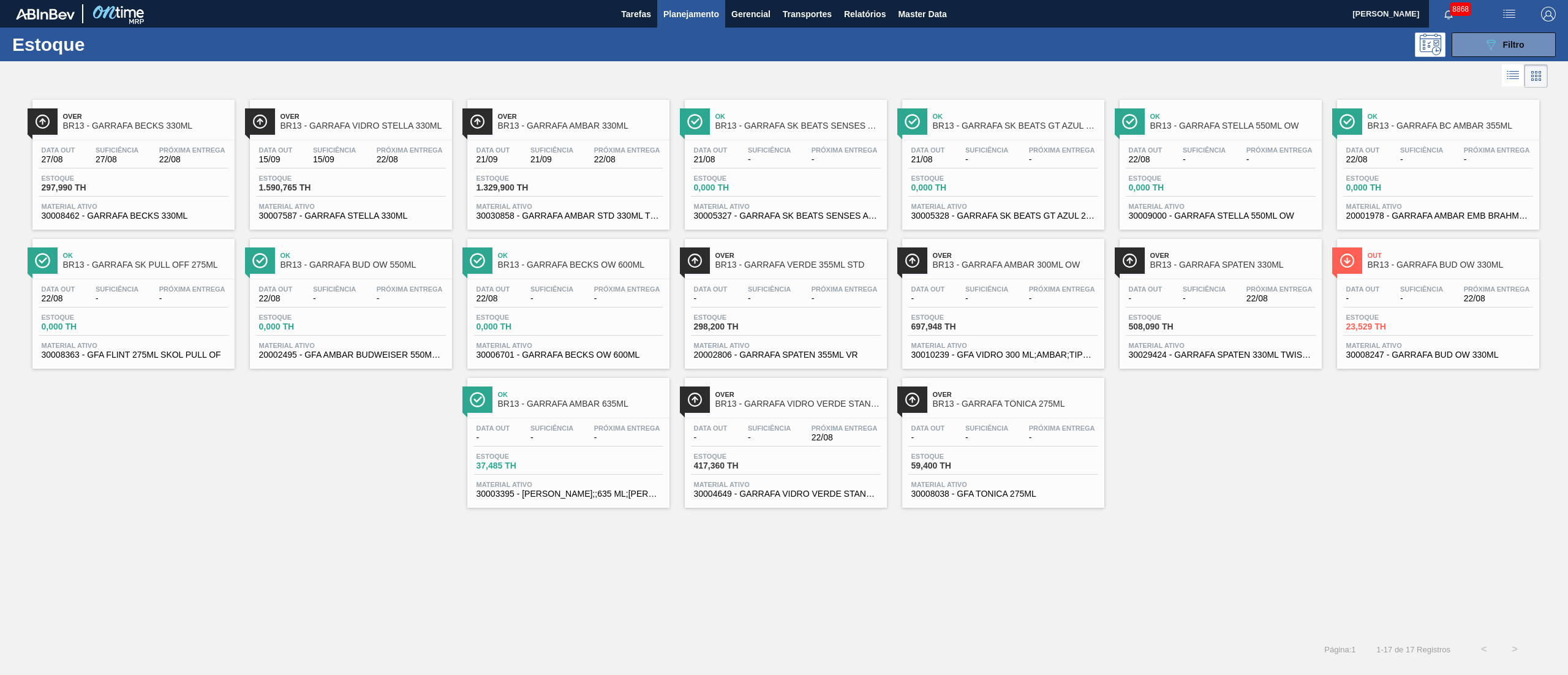
click at [691, 19] on span "Planejamento" at bounding box center [691, 14] width 56 height 15
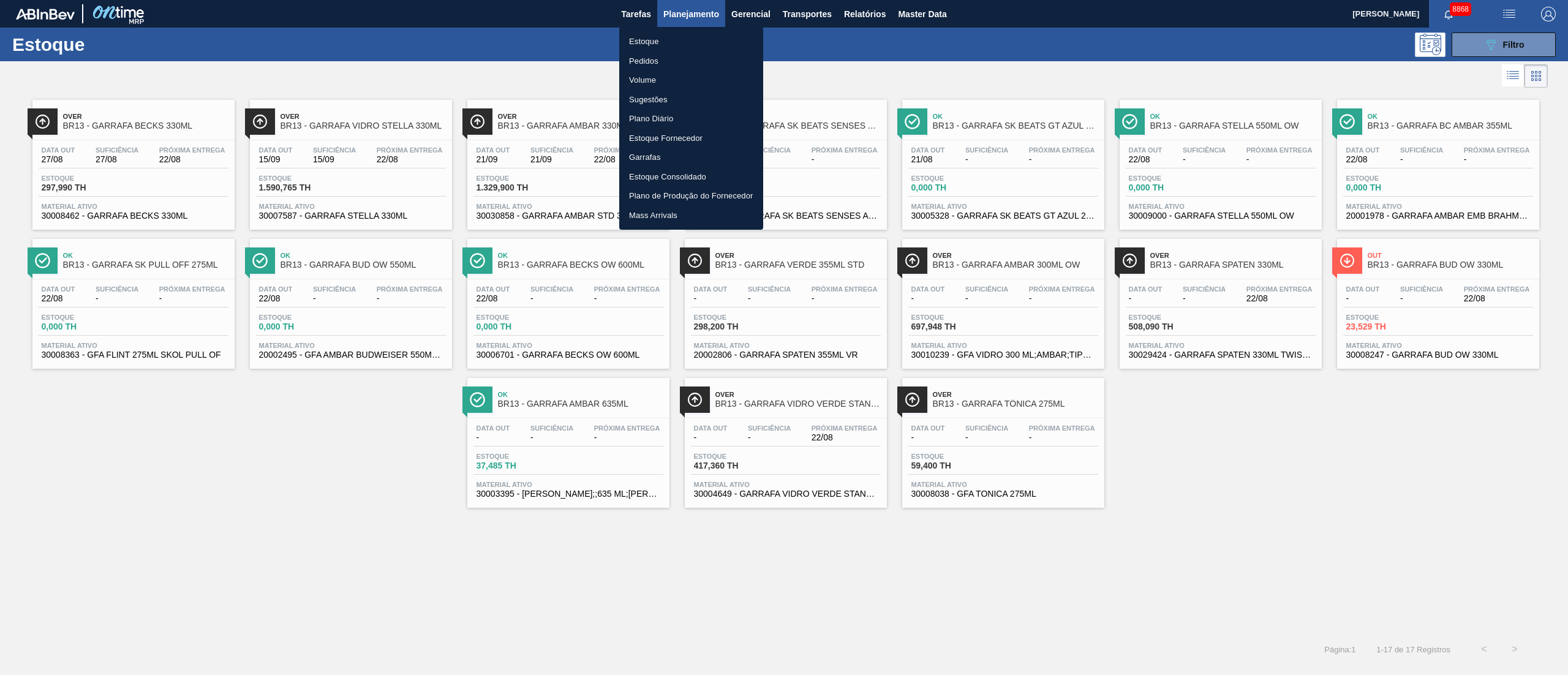
click at [430, 83] on div at bounding box center [784, 337] width 1568 height 675
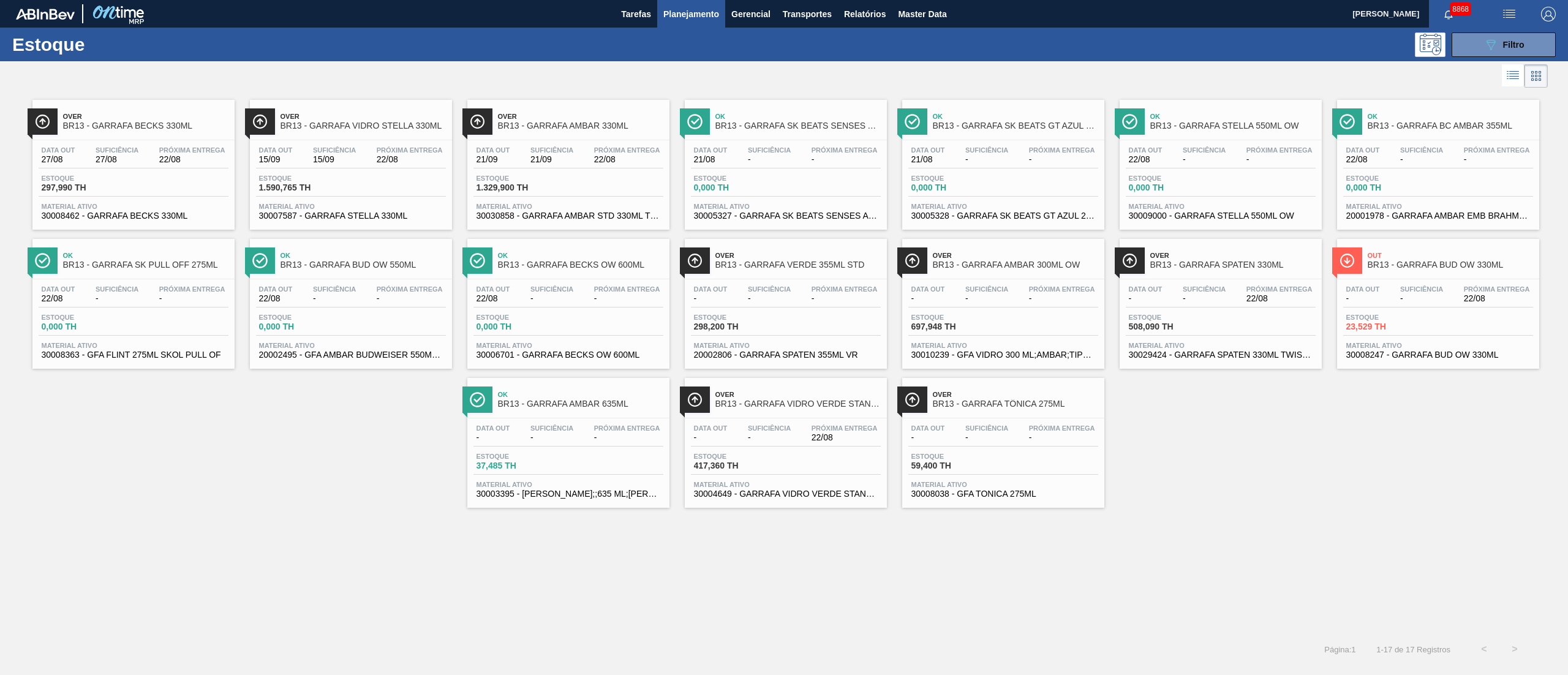
click at [507, 183] on span "1.329,900 TH" at bounding box center [519, 187] width 85 height 9
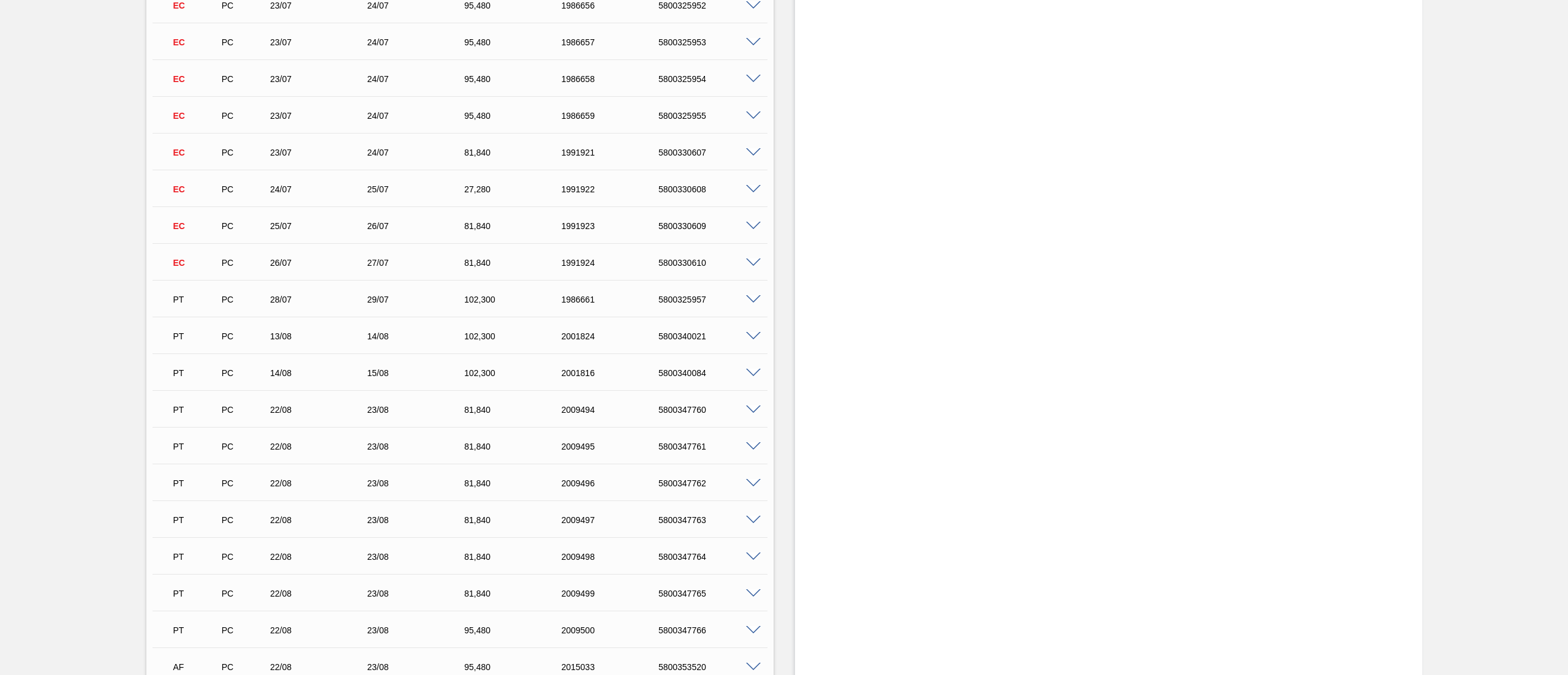
scroll to position [1209, 0]
